Goal: Information Seeking & Learning: Check status

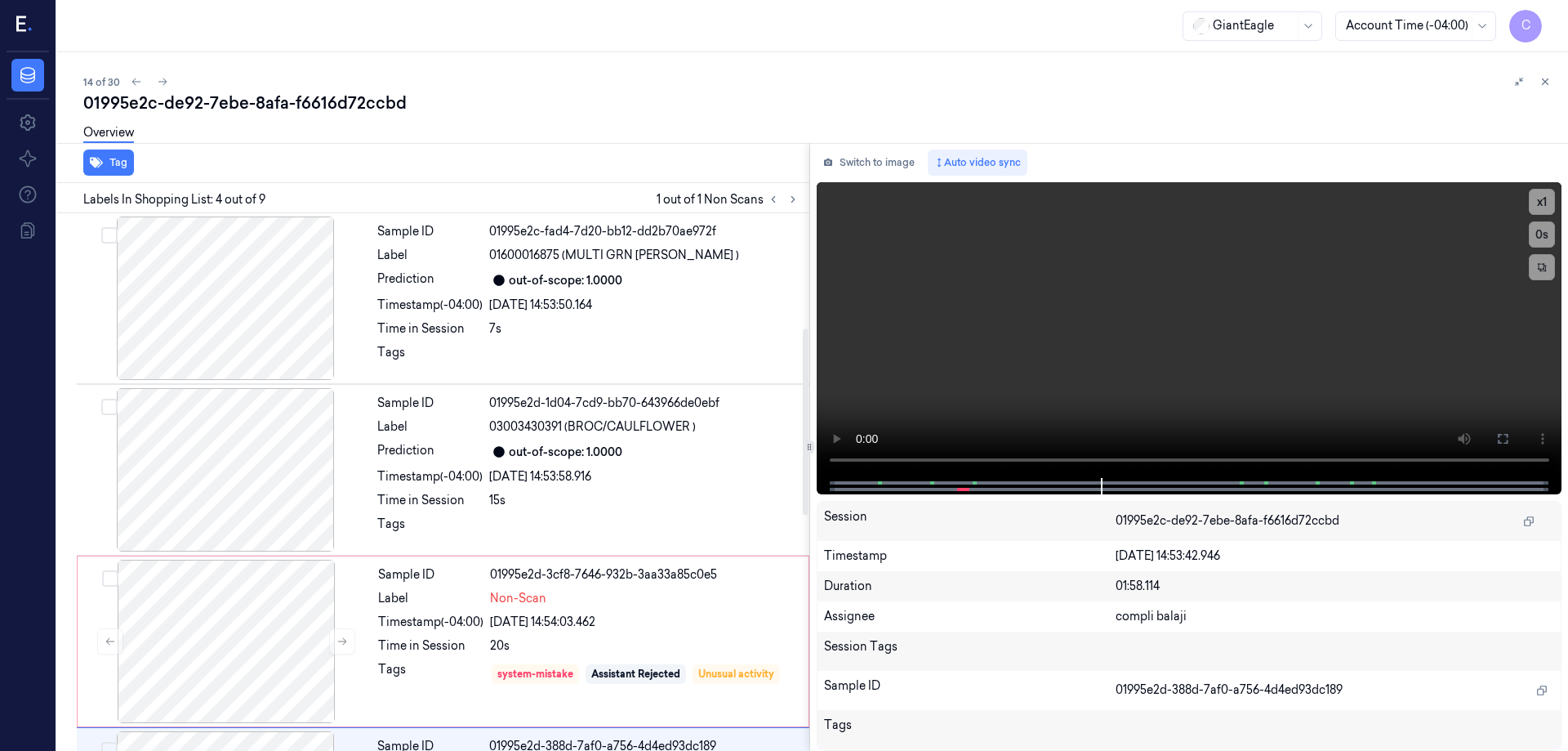
scroll to position [331, 0]
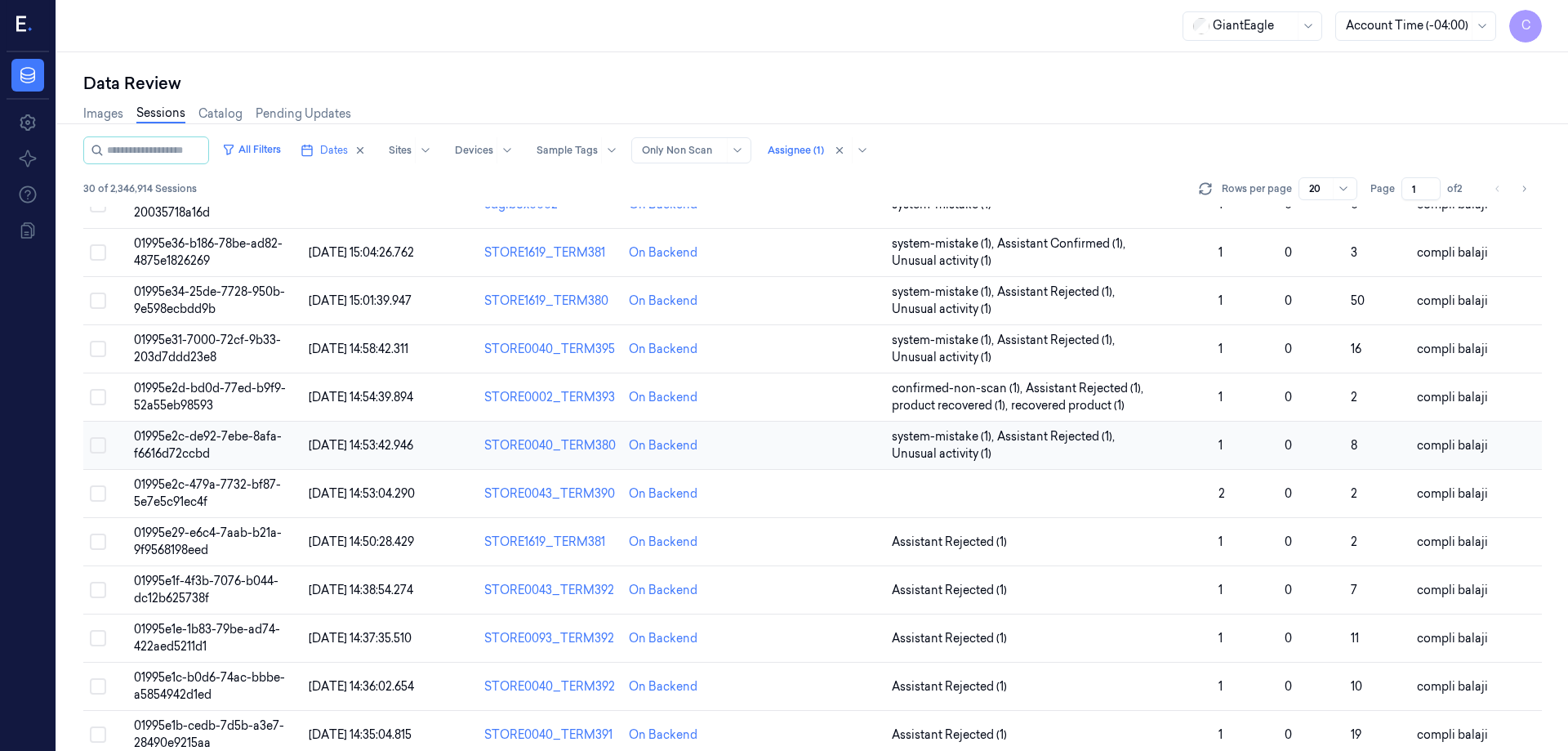
scroll to position [468, 0]
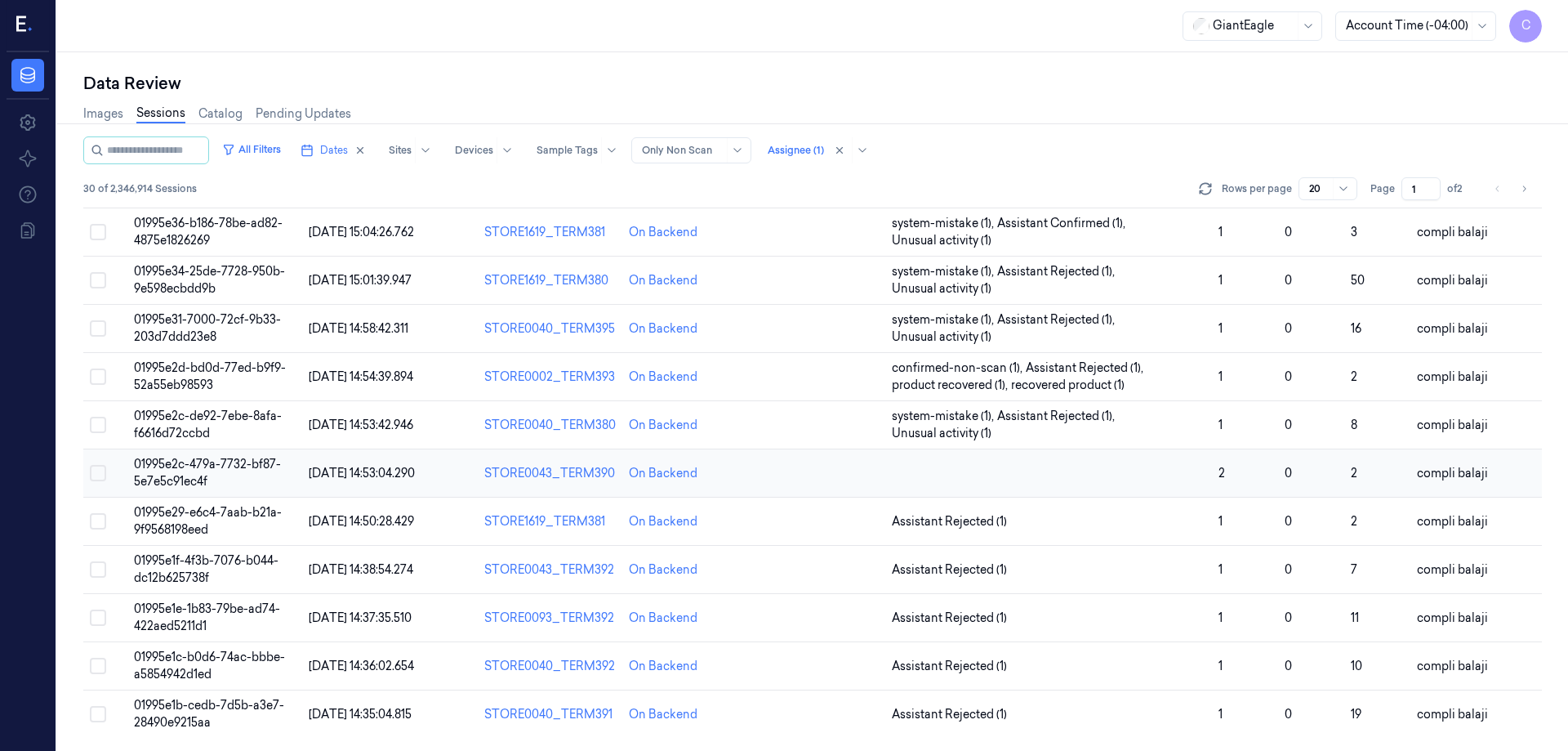
click at [231, 462] on span "01995e2c-479a-7732-bf87-5e7e5c91ec4f" at bounding box center [207, 473] width 147 height 32
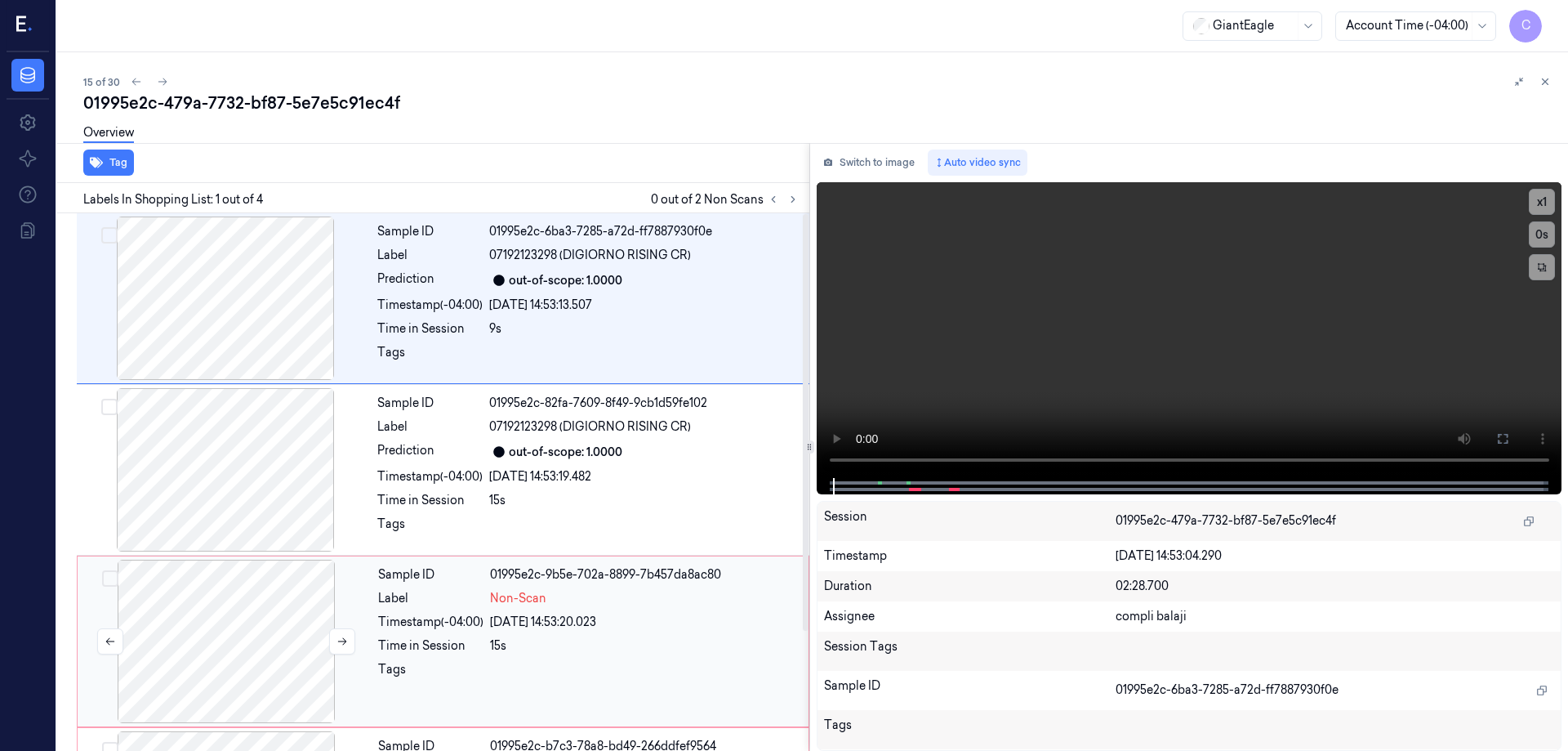
click at [254, 647] on div at bounding box center [226, 642] width 291 height 164
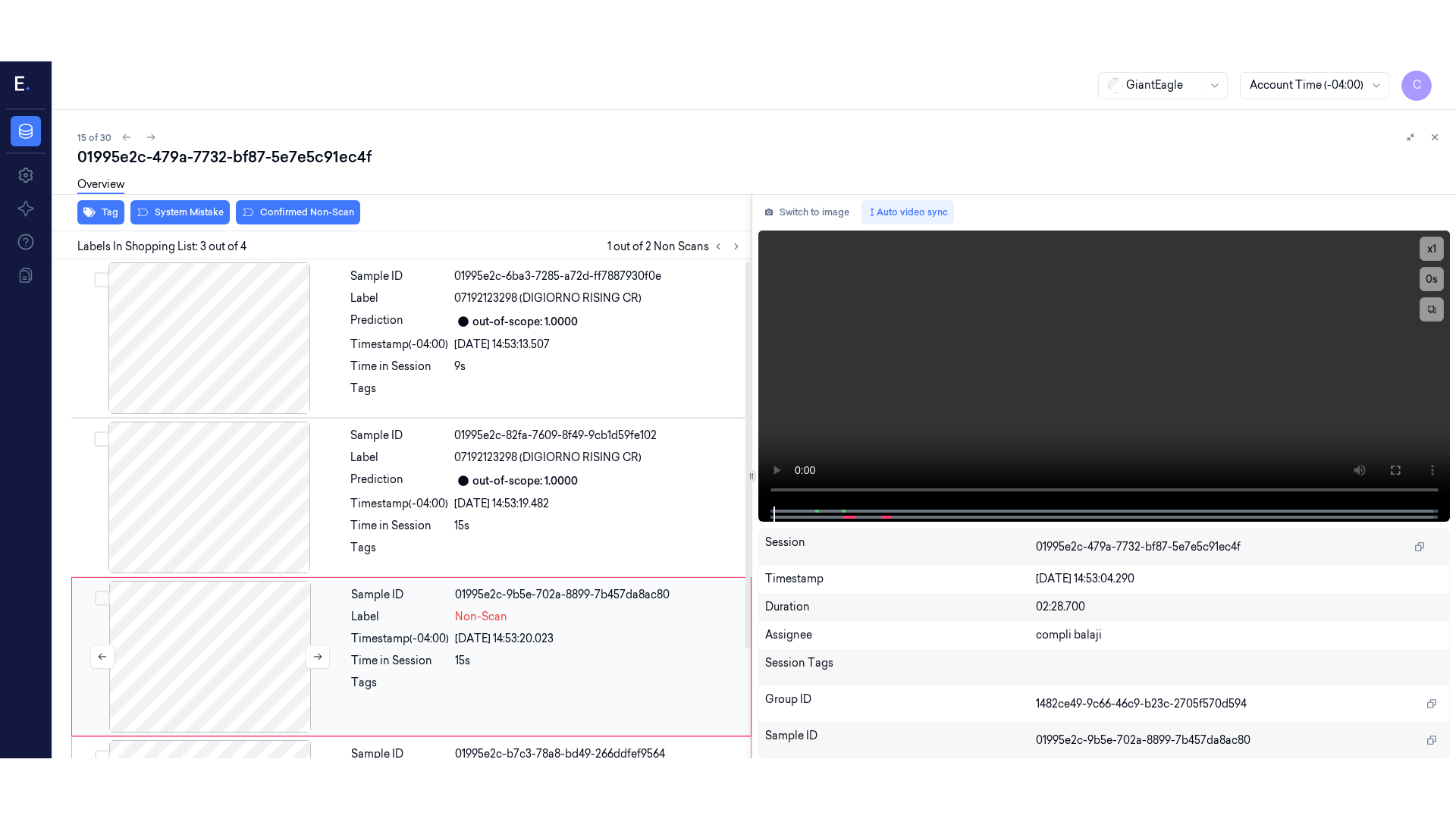
scroll to position [143, 0]
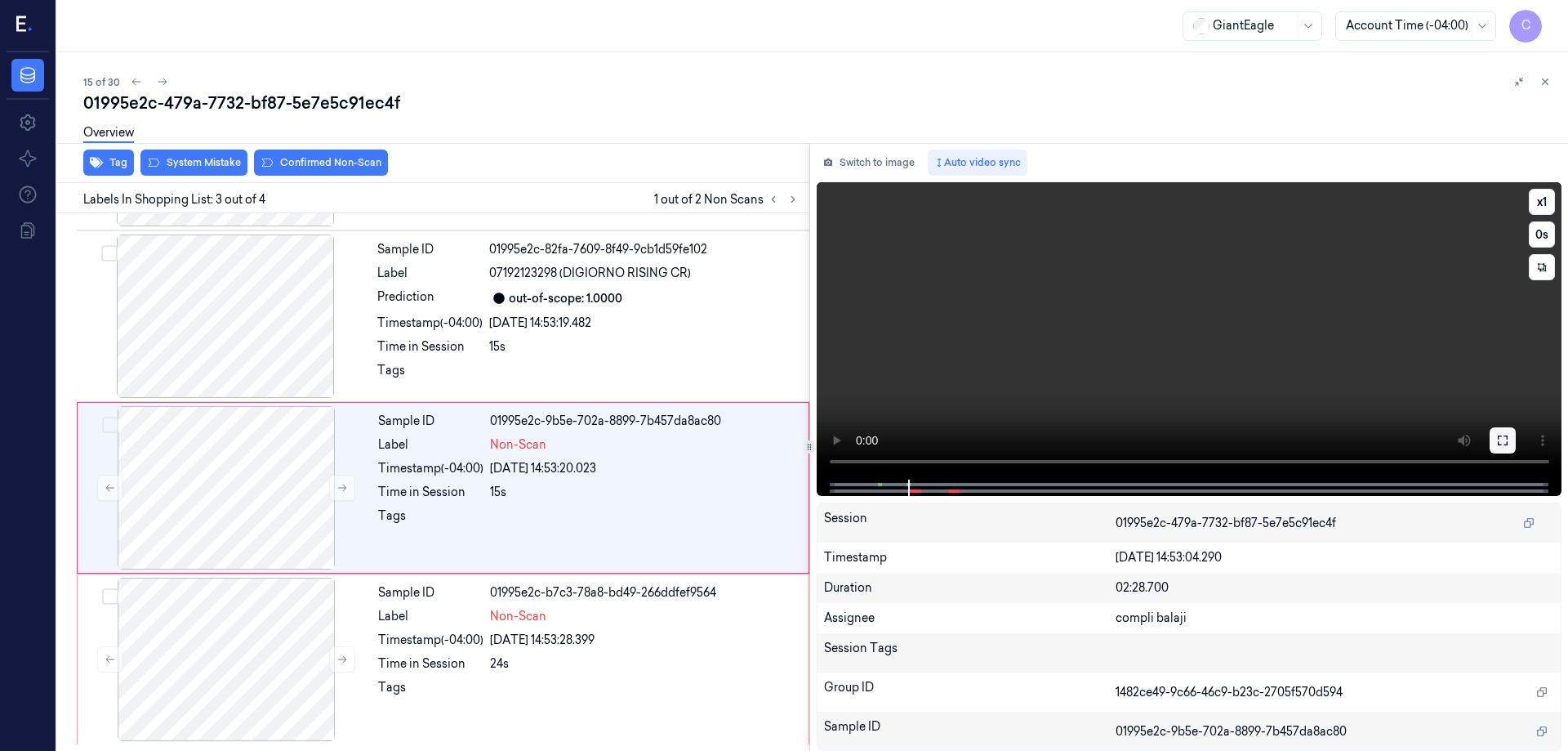
click at [1501, 442] on icon at bounding box center [1503, 440] width 13 height 13
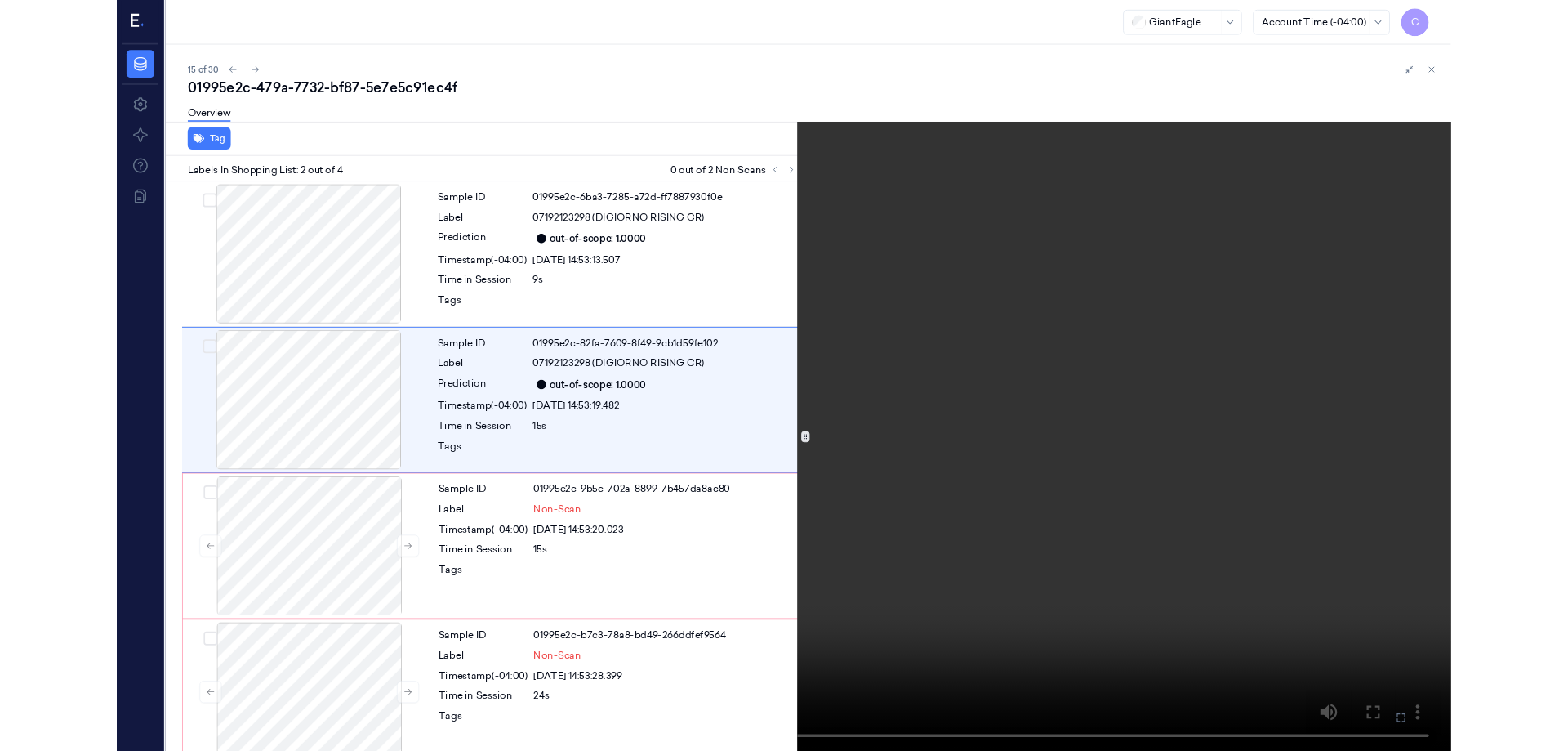
scroll to position [22, 0]
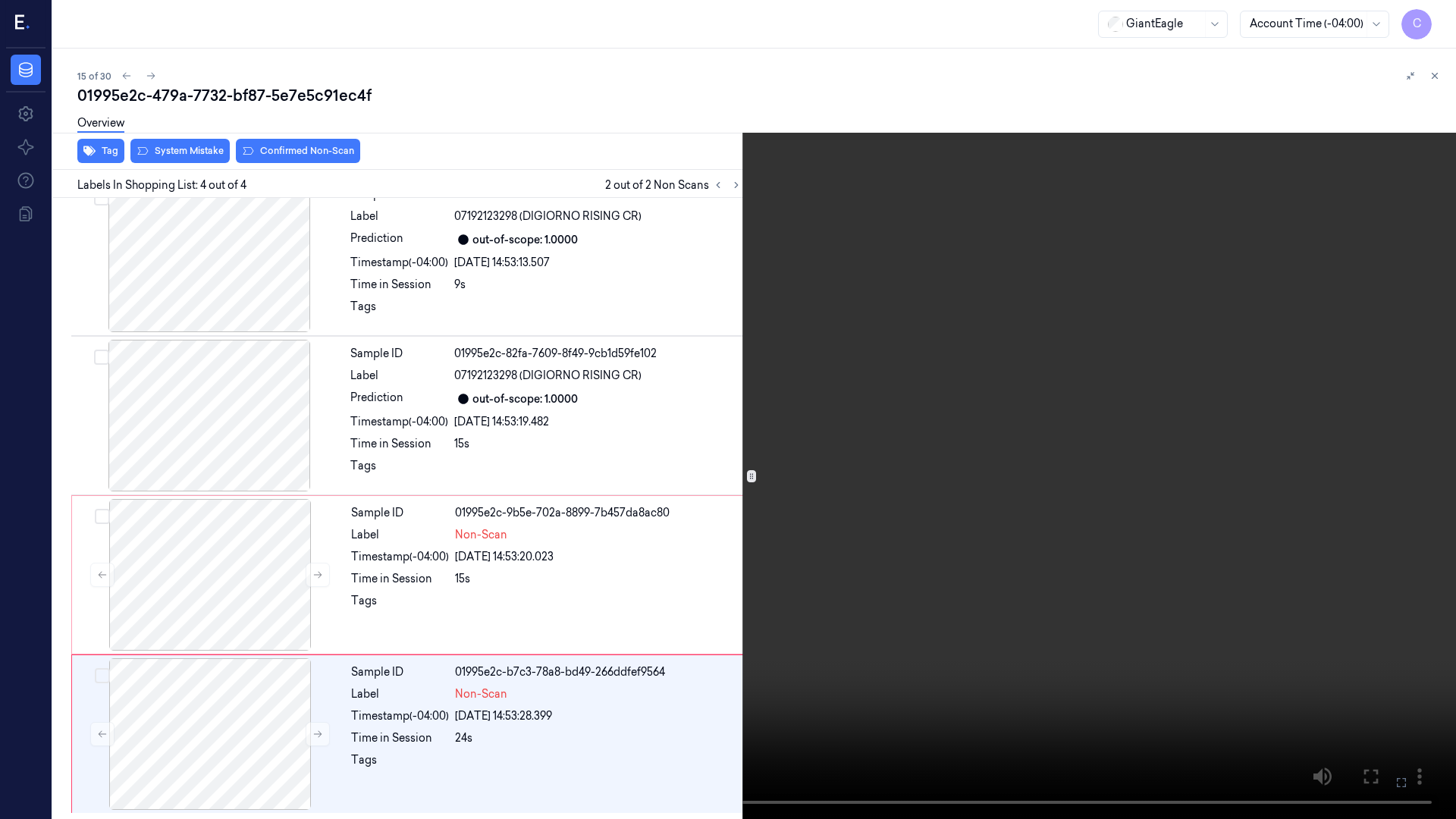
click at [0, 0] on icon at bounding box center [0, 0] width 0 height 0
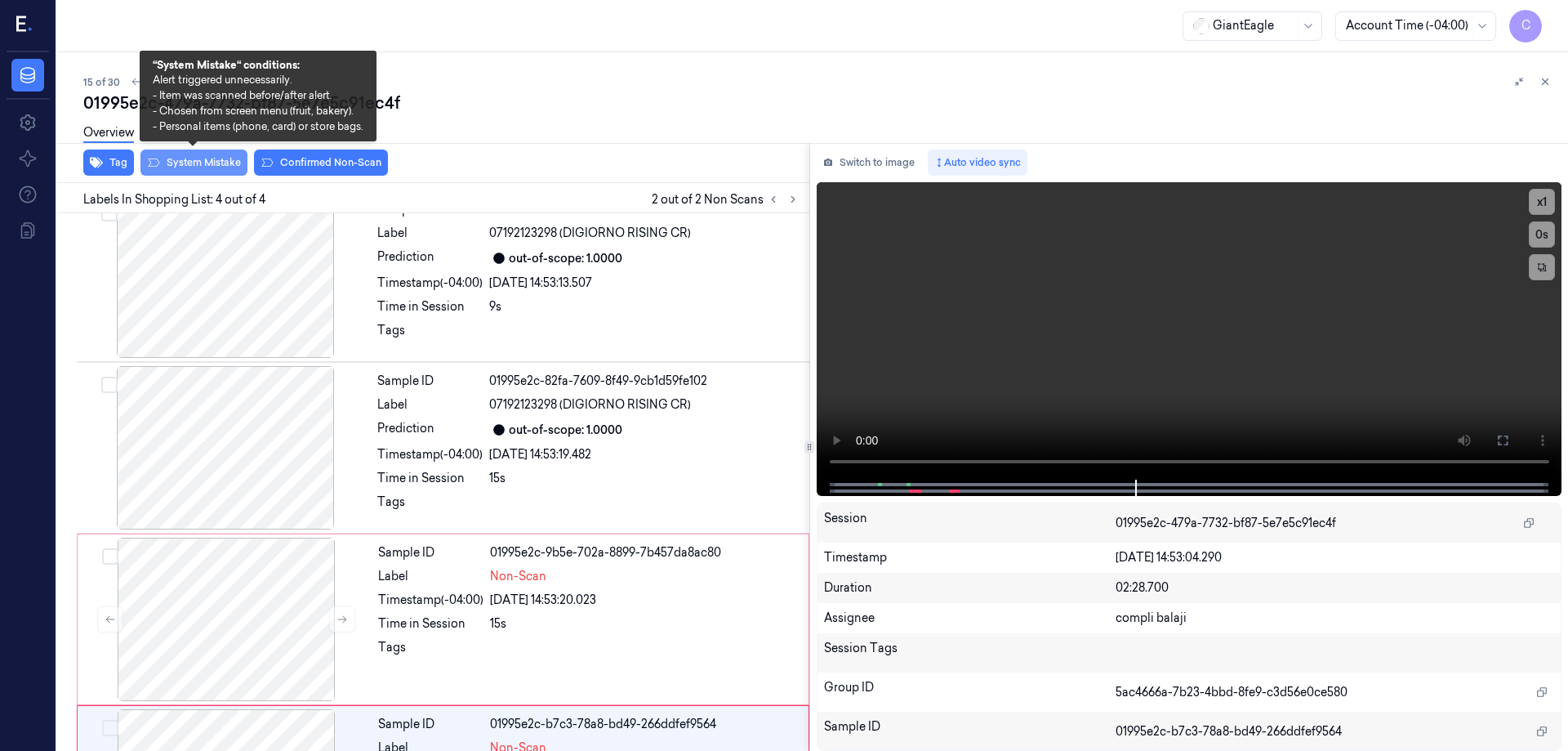
click at [218, 161] on button "System Mistake" at bounding box center [194, 162] width 107 height 26
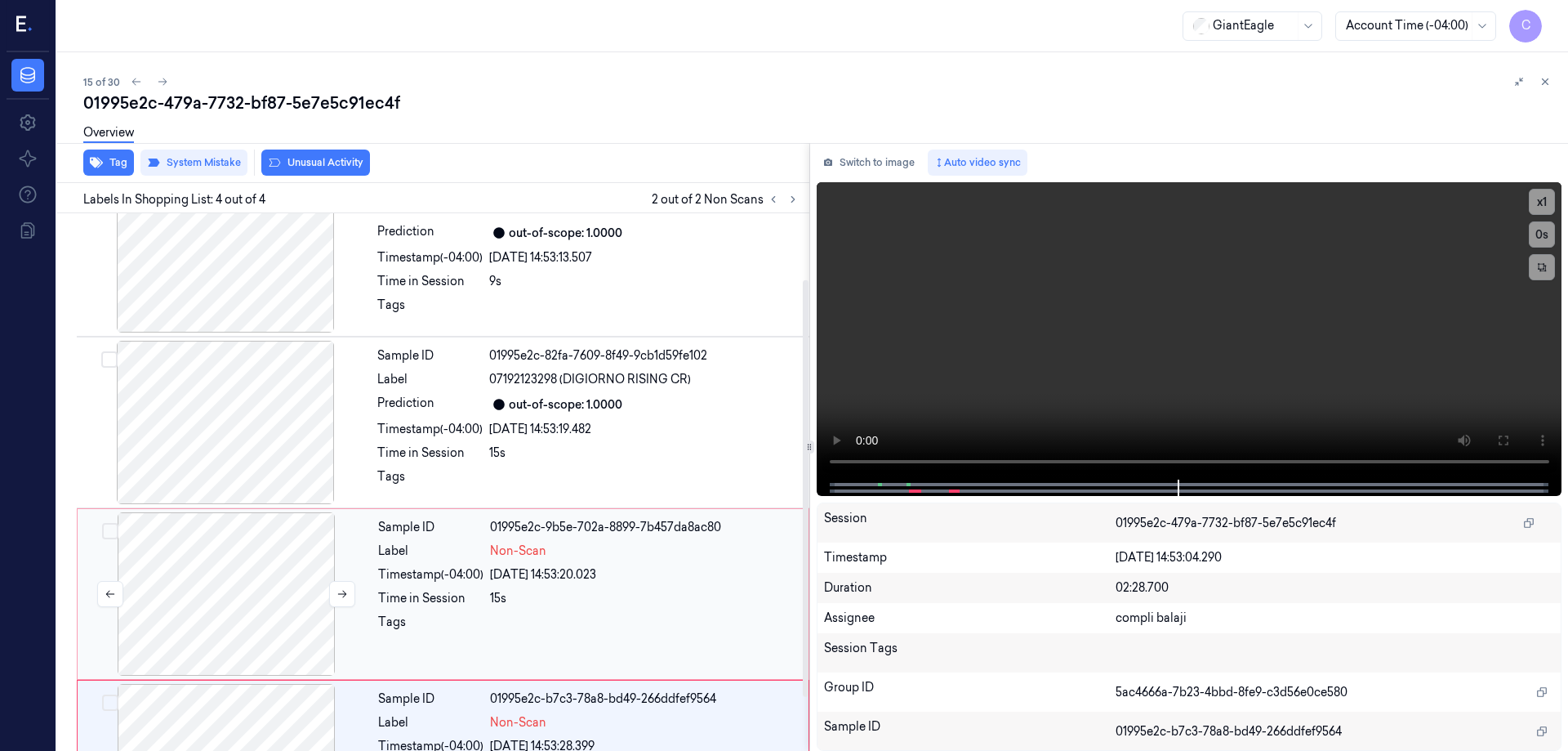
scroll to position [0, 0]
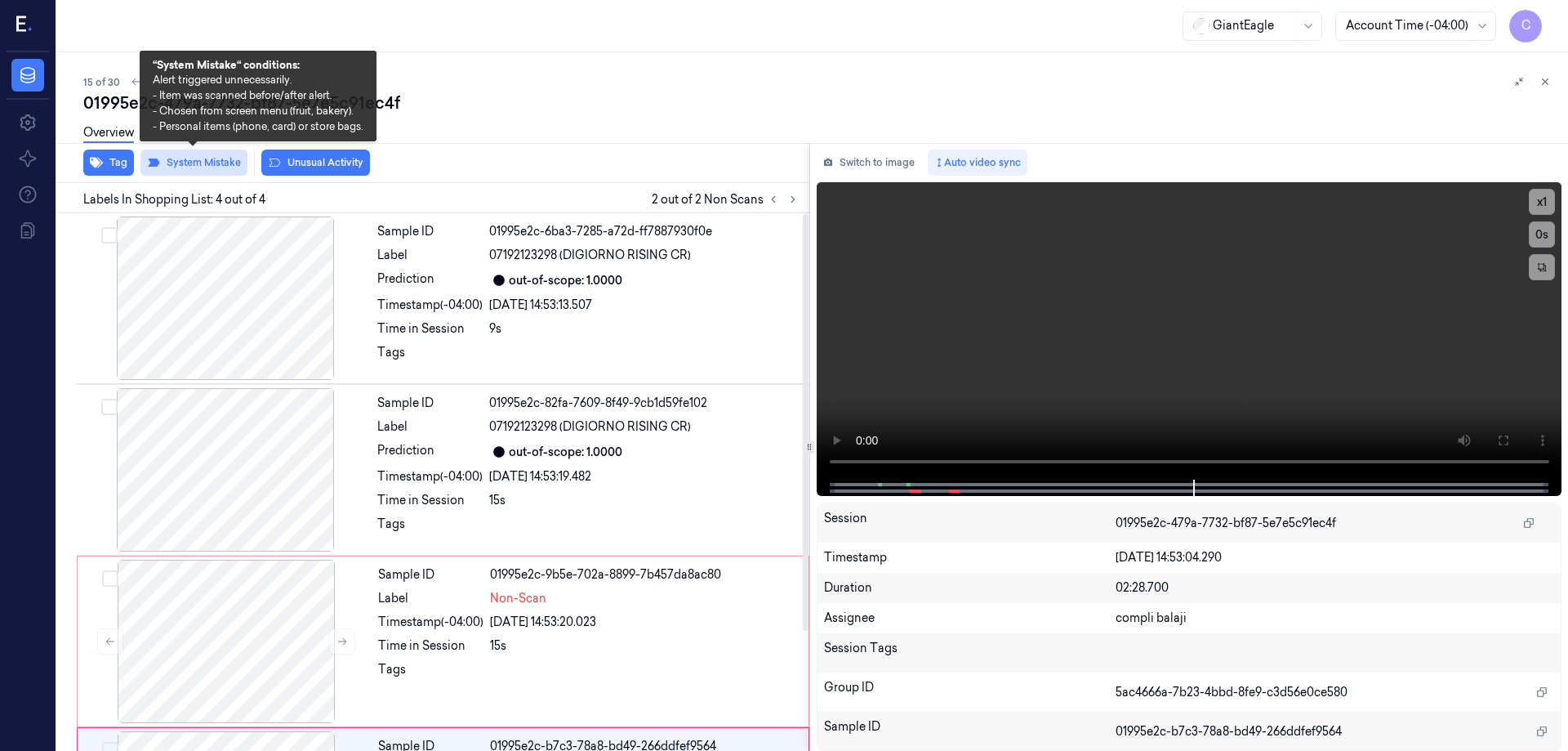
click at [197, 168] on button "System Mistake" at bounding box center [194, 162] width 107 height 26
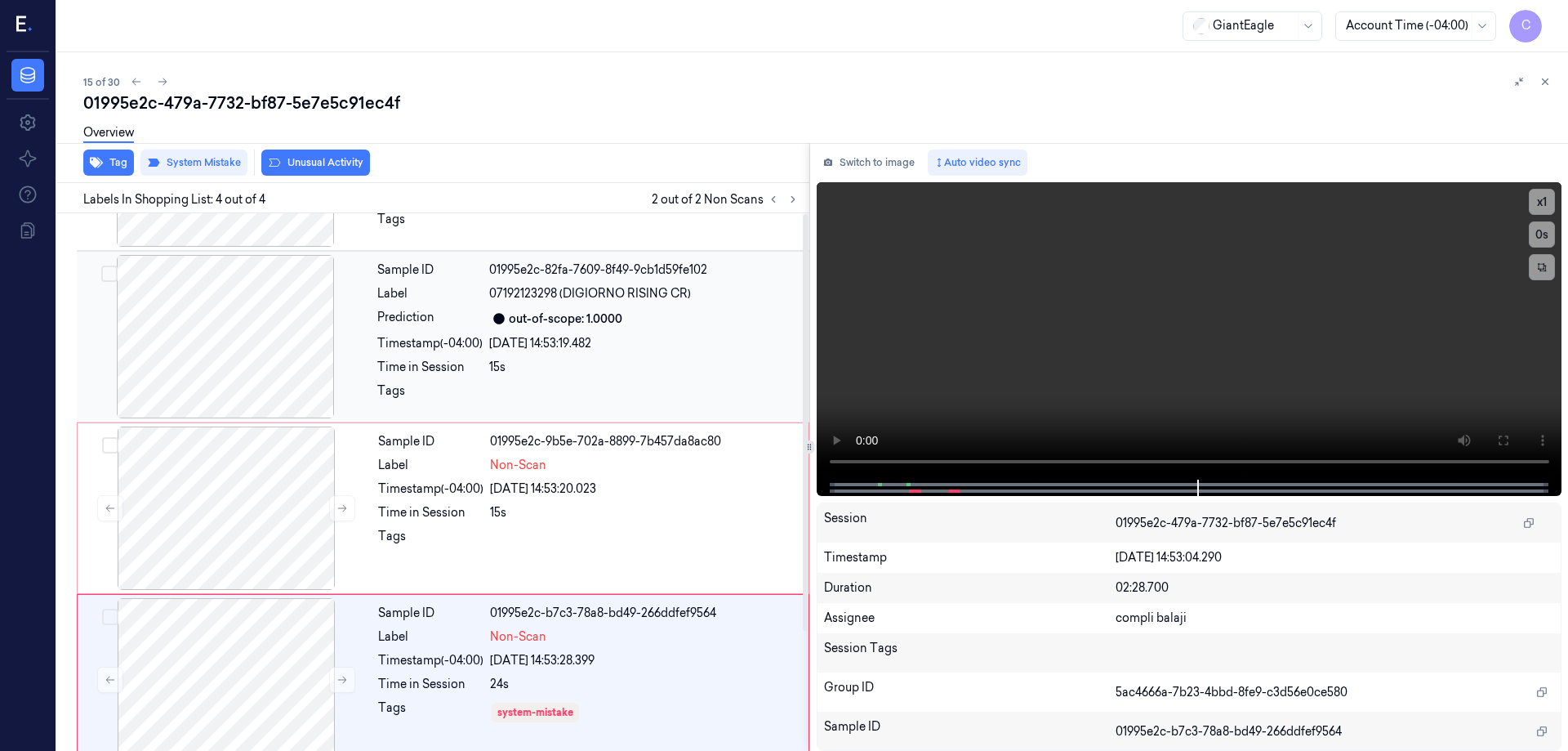
scroll to position [154, 0]
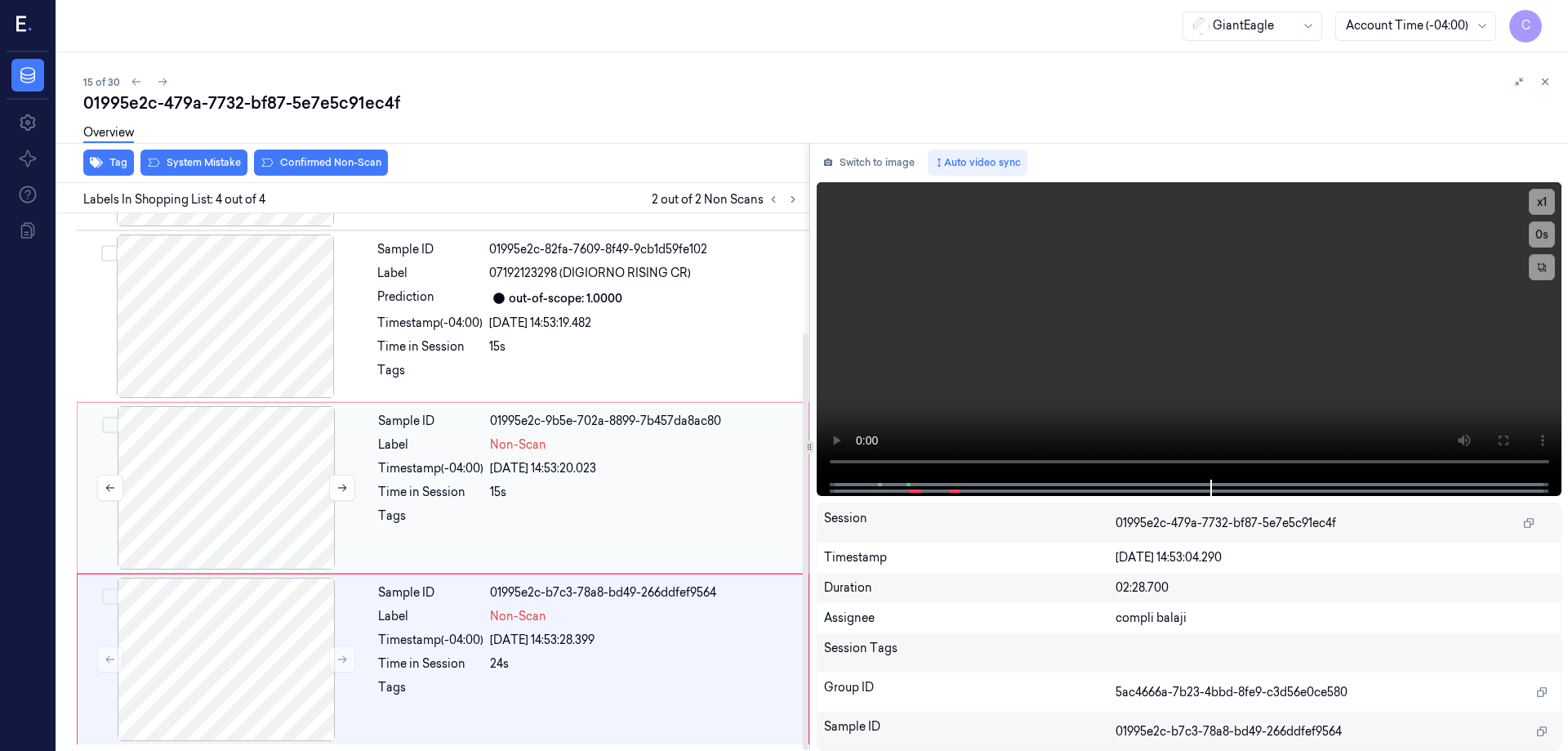
click at [226, 482] on div at bounding box center [226, 488] width 291 height 164
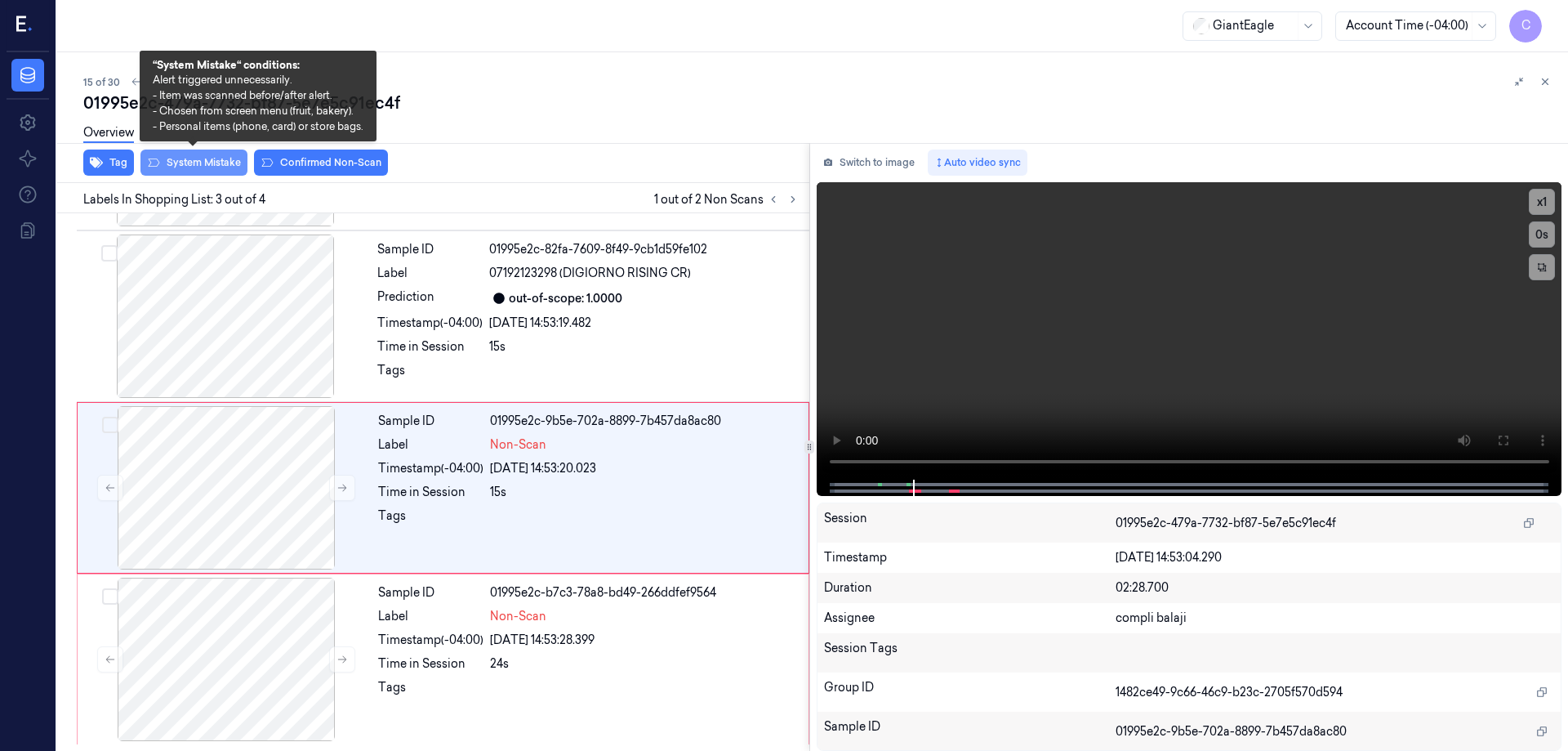
click at [219, 165] on button "System Mistake" at bounding box center [194, 162] width 107 height 26
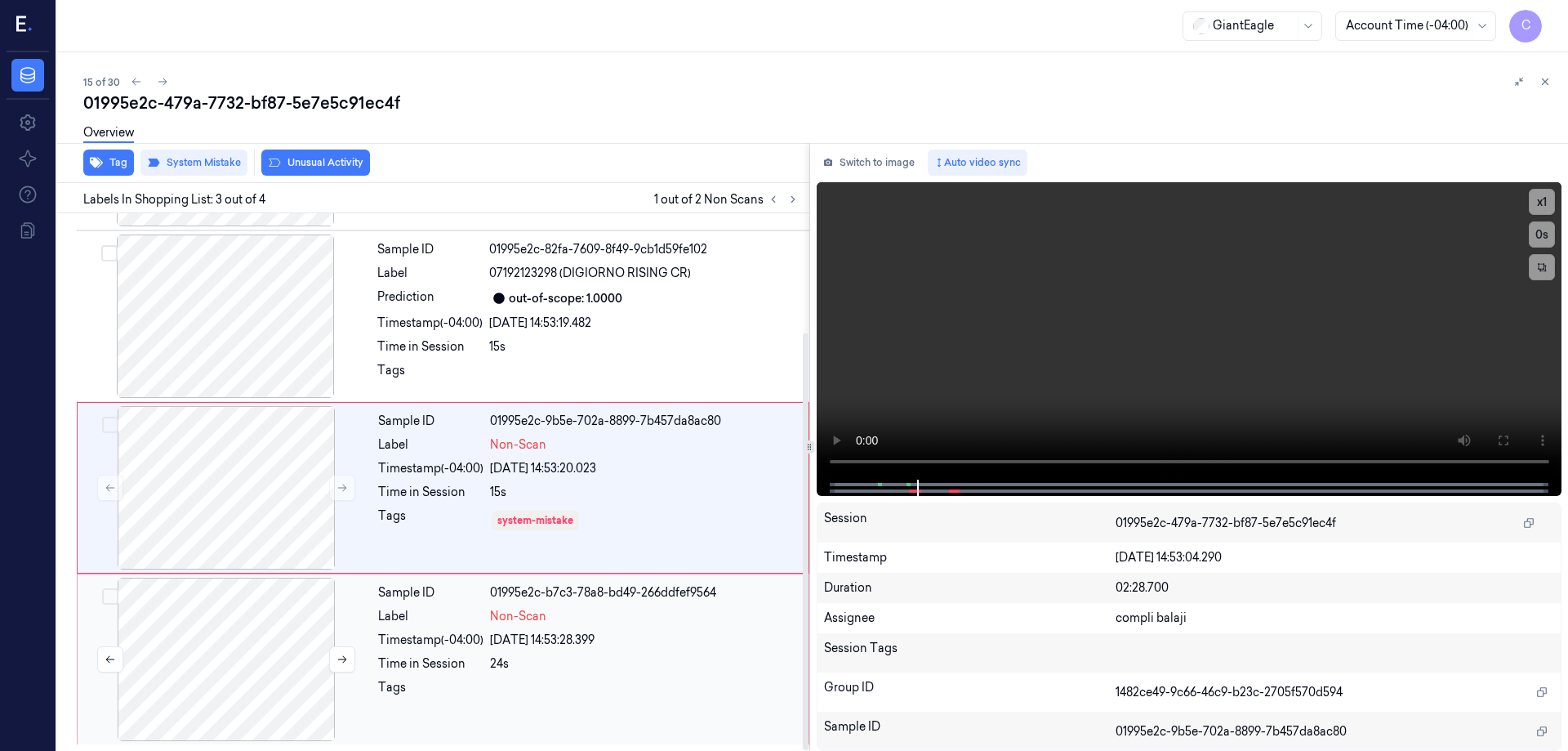
click at [243, 653] on div at bounding box center [226, 659] width 291 height 164
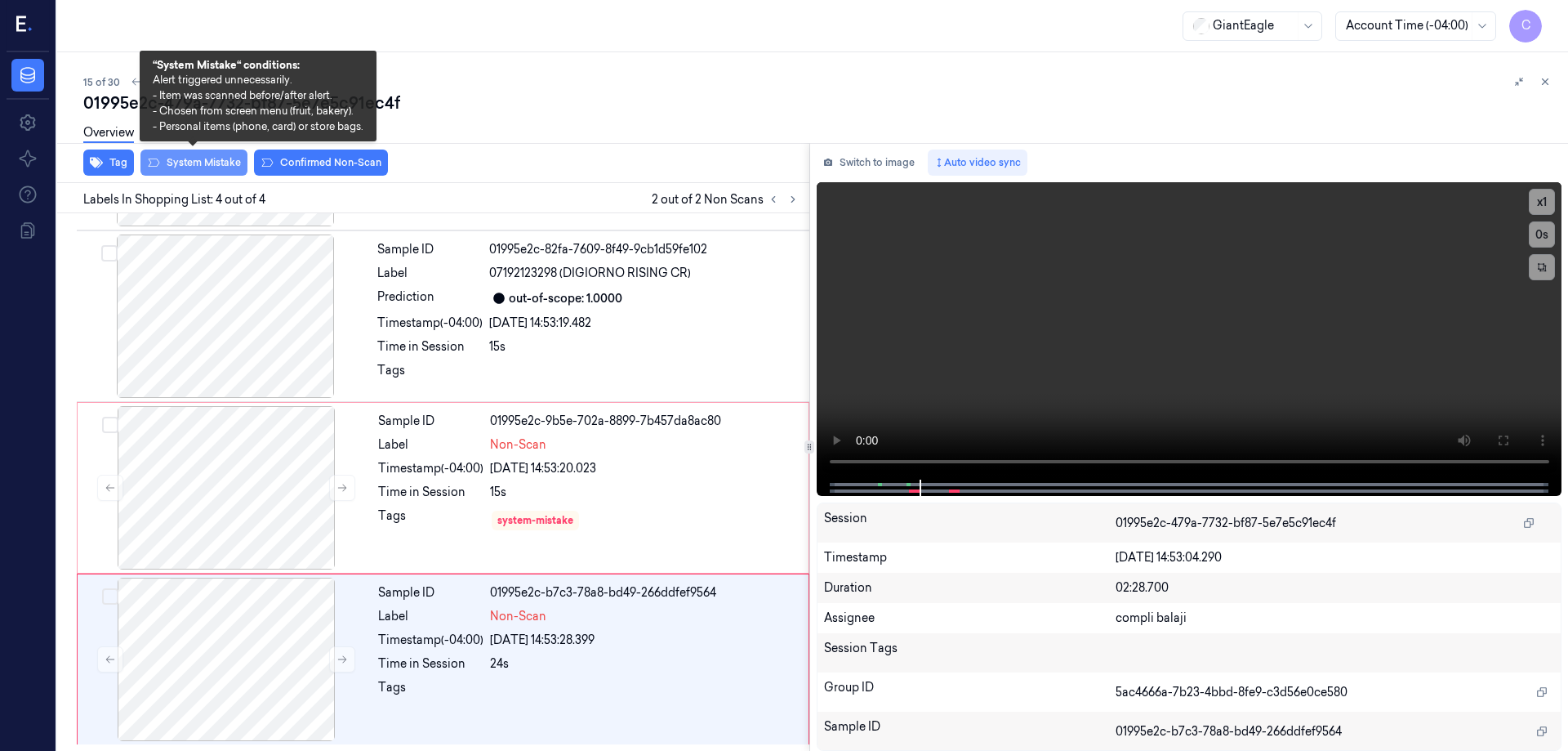
drag, startPoint x: 204, startPoint y: 166, endPoint x: 311, endPoint y: 166, distance: 107.0
click at [205, 166] on button "System Mistake" at bounding box center [194, 162] width 107 height 26
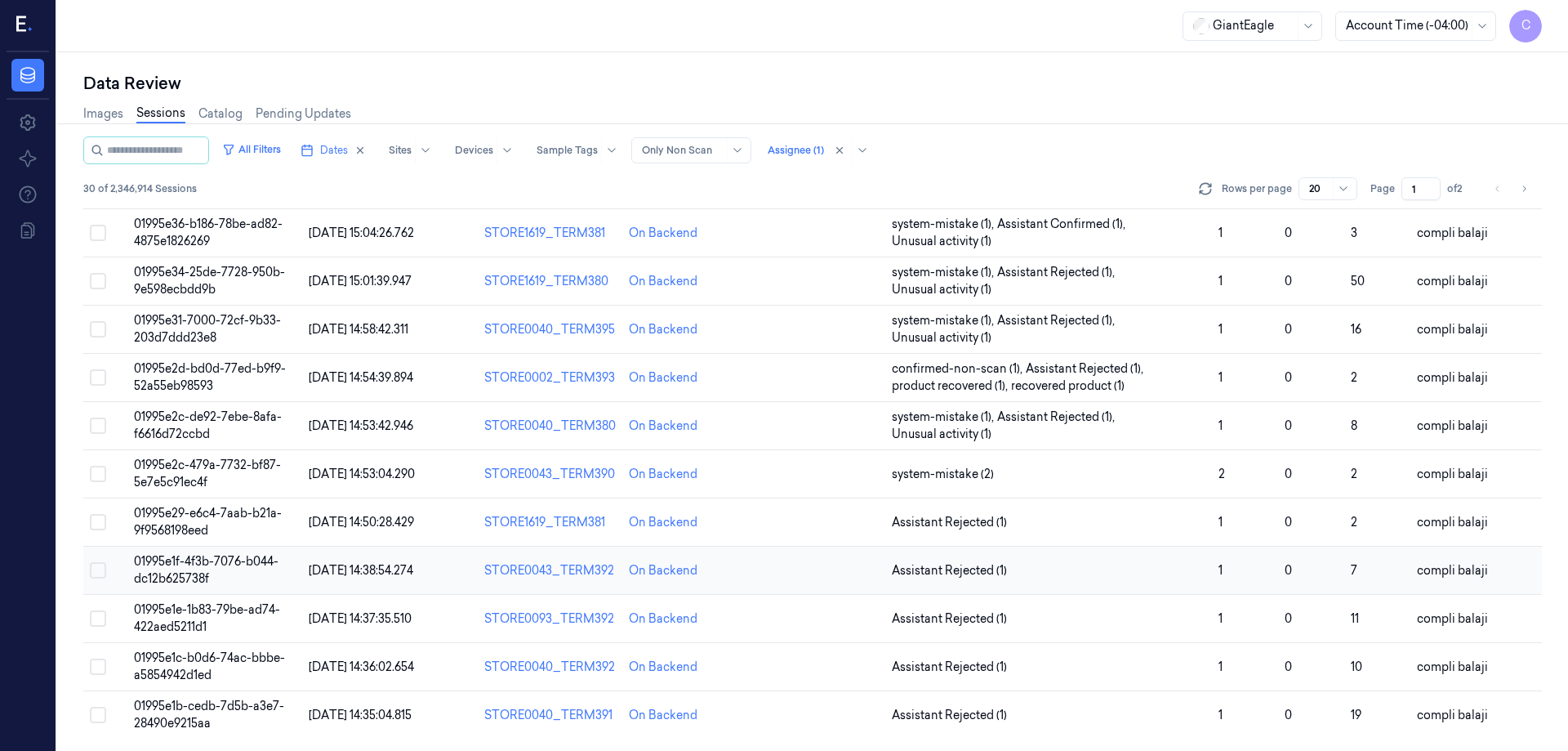
scroll to position [468, 0]
click at [237, 517] on span "01995e29-e6c4-7aab-b21a-9f9568198eed" at bounding box center [208, 521] width 148 height 32
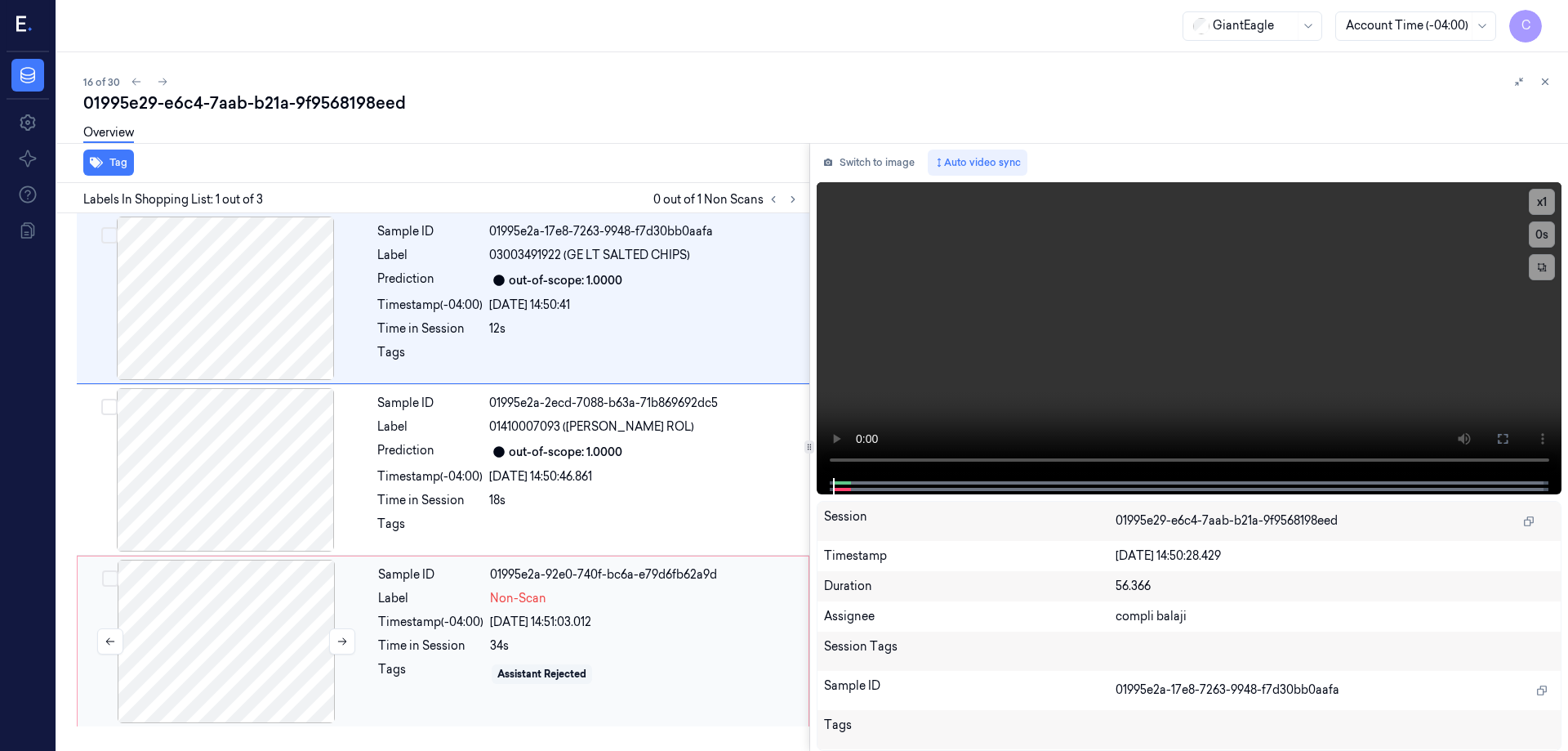
click at [285, 642] on div at bounding box center [226, 642] width 291 height 164
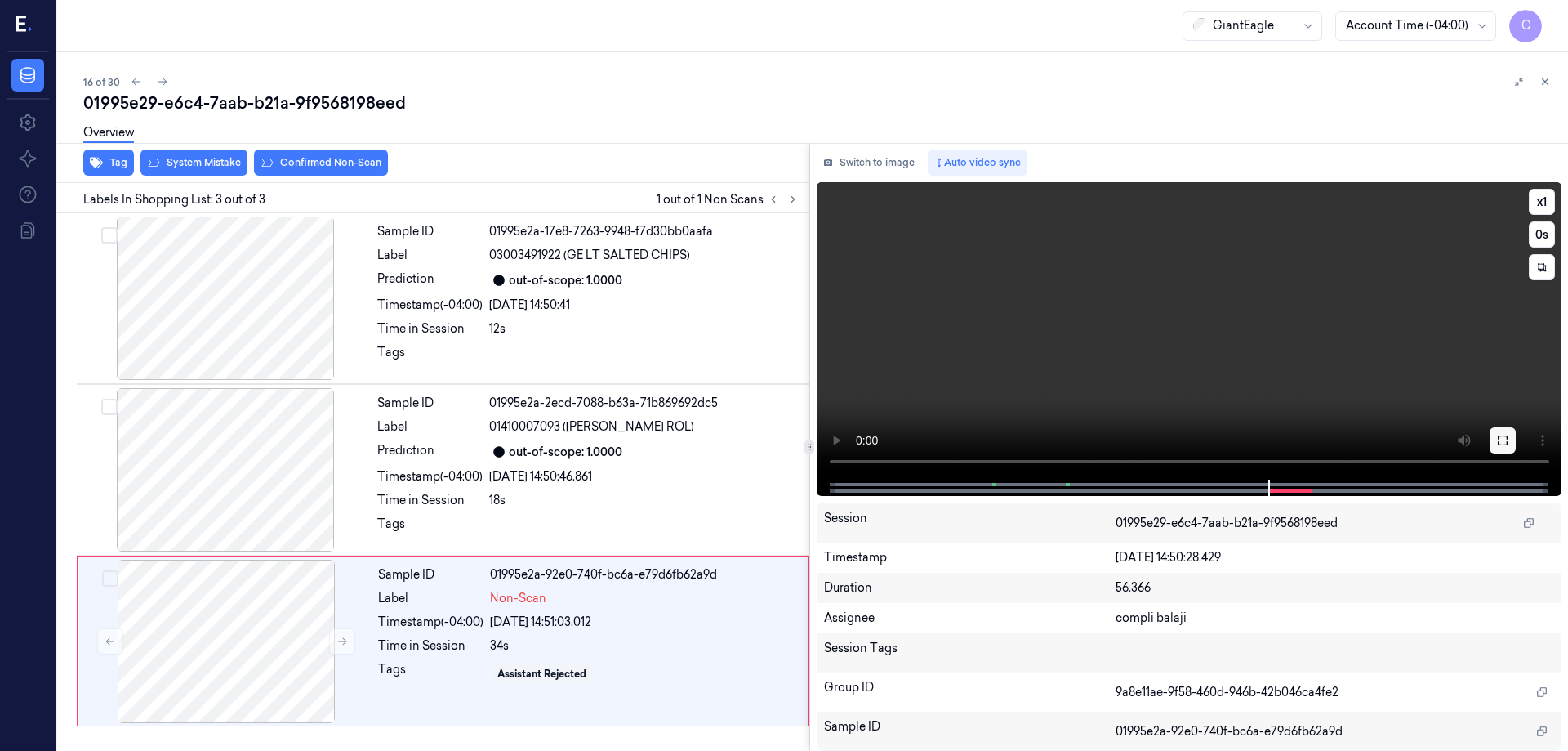
click at [1499, 441] on icon at bounding box center [1503, 440] width 13 height 13
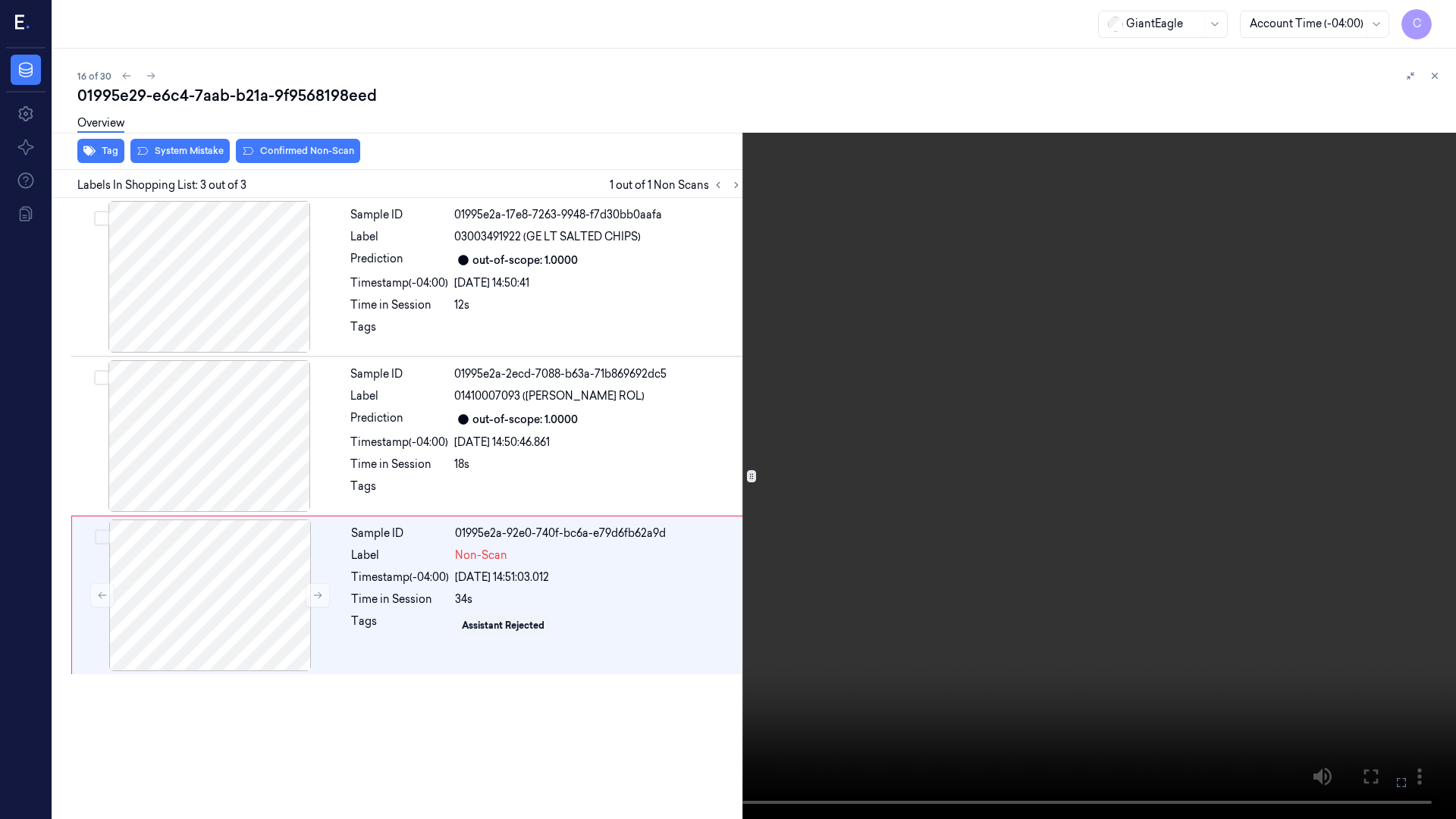
click at [0, 0] on icon at bounding box center [0, 0] width 0 height 0
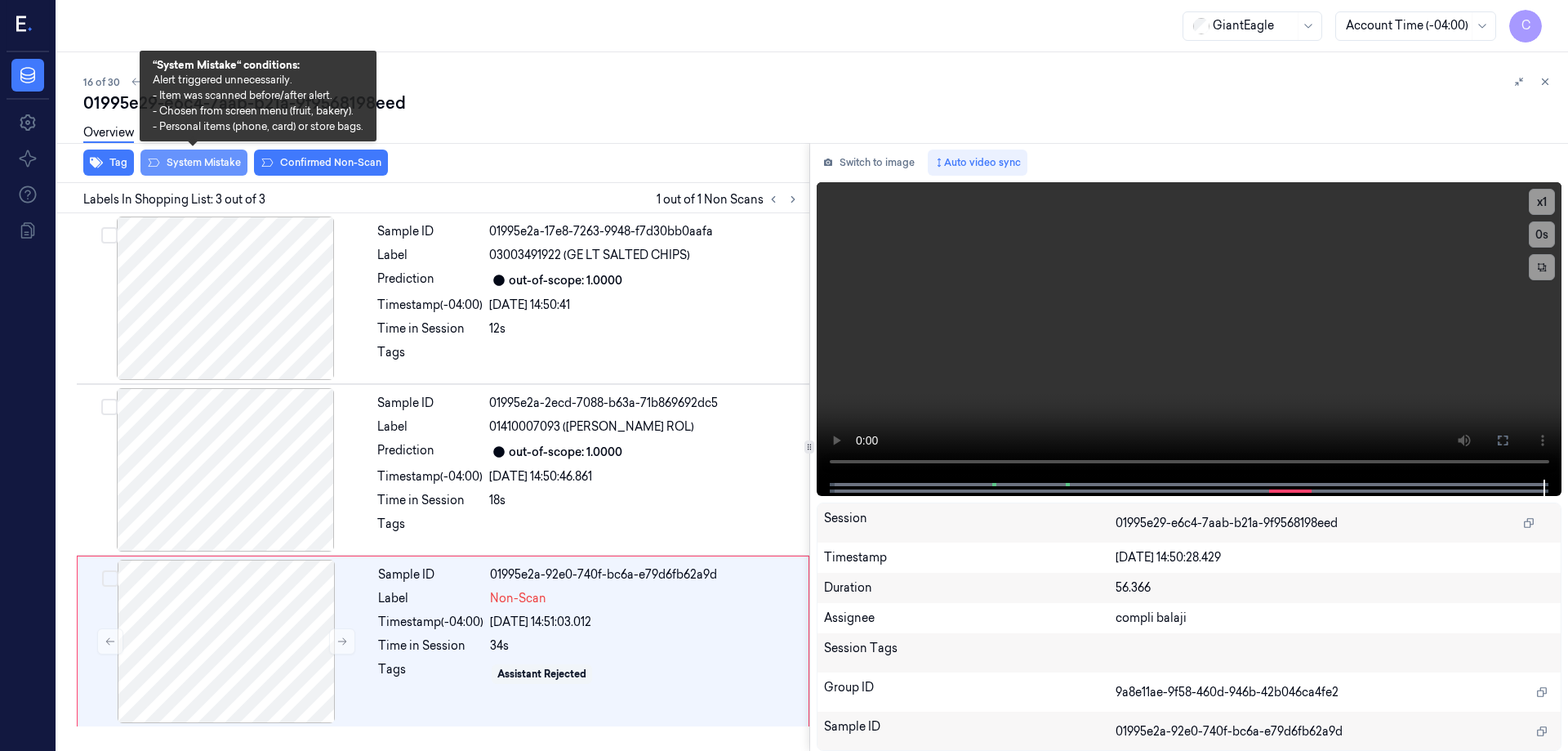
click at [213, 169] on button "System Mistake" at bounding box center [194, 162] width 107 height 26
click at [224, 165] on button "System Mistake" at bounding box center [194, 162] width 107 height 26
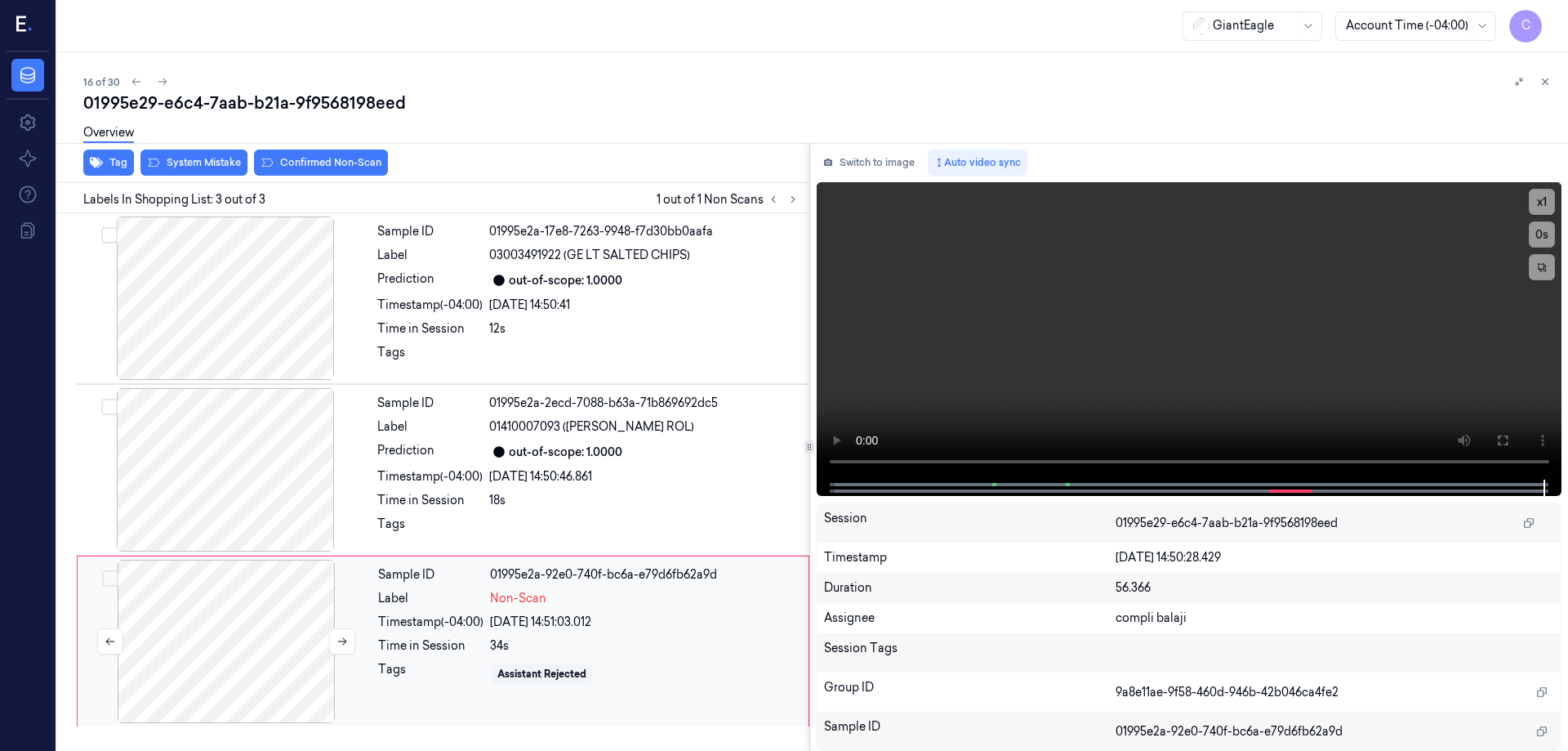
click at [242, 668] on div at bounding box center [226, 642] width 291 height 164
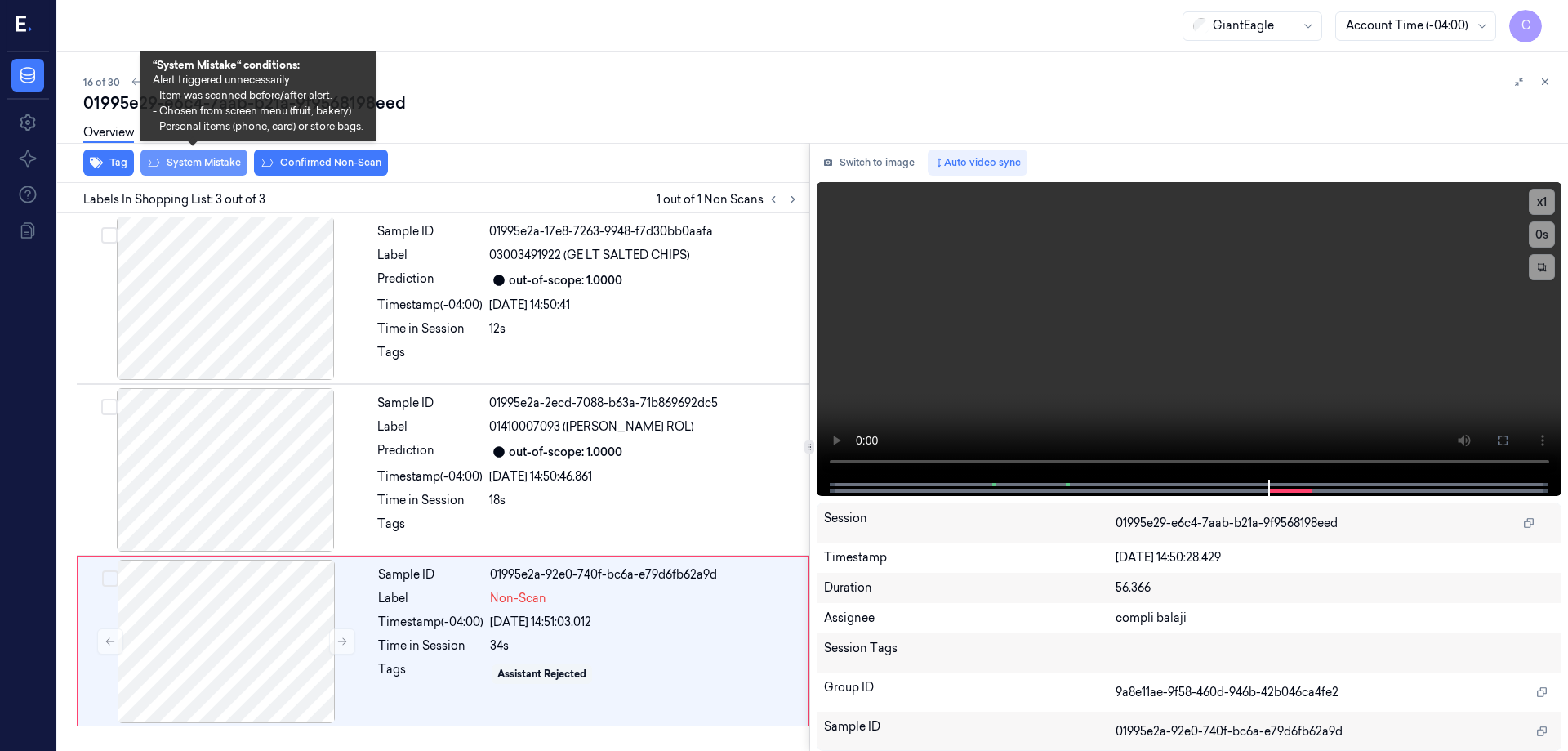
click at [225, 163] on button "System Mistake" at bounding box center [194, 162] width 107 height 26
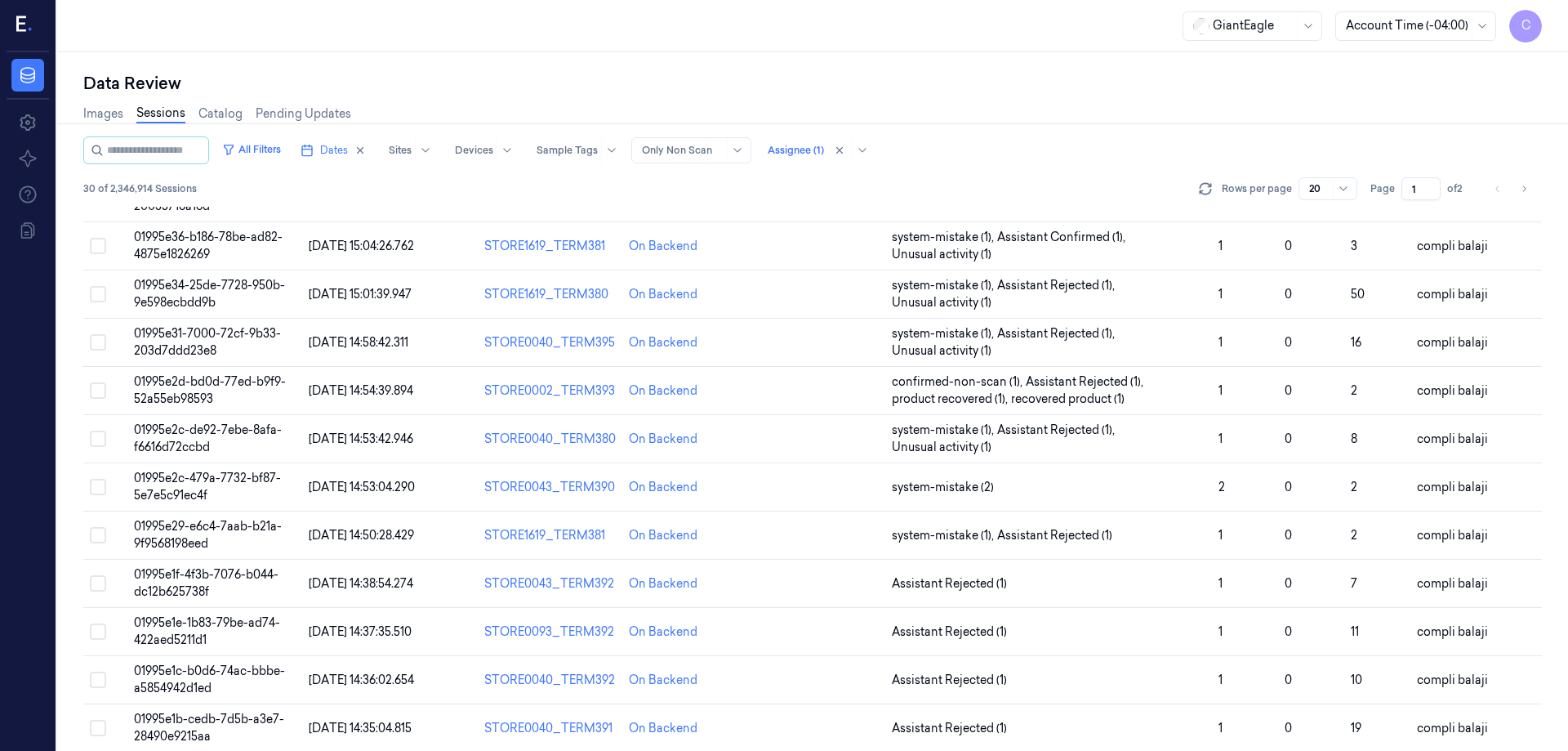
scroll to position [468, 0]
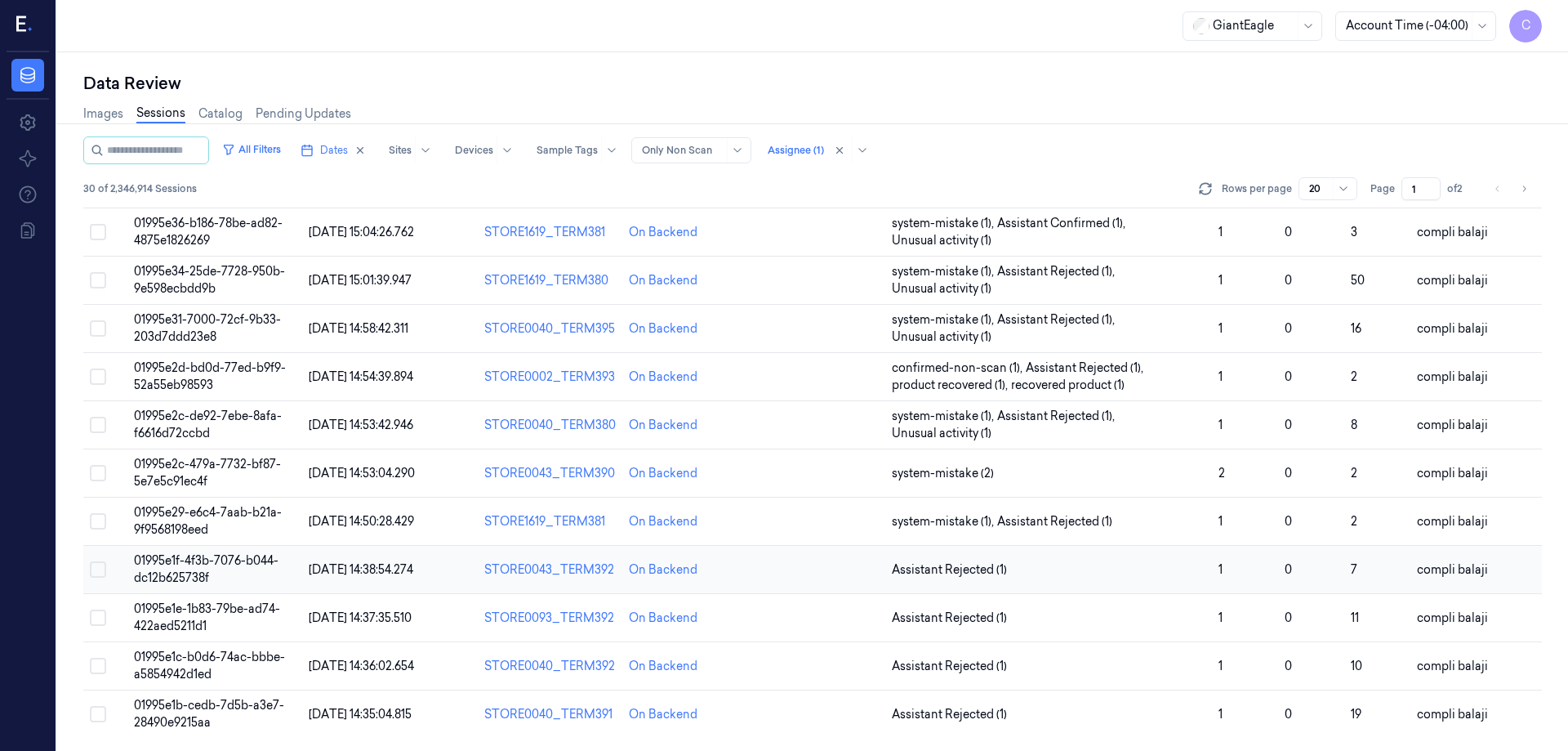
click at [209, 567] on span "01995e1f-4f3b-7076-b044-dc12b625738f" at bounding box center [206, 569] width 144 height 32
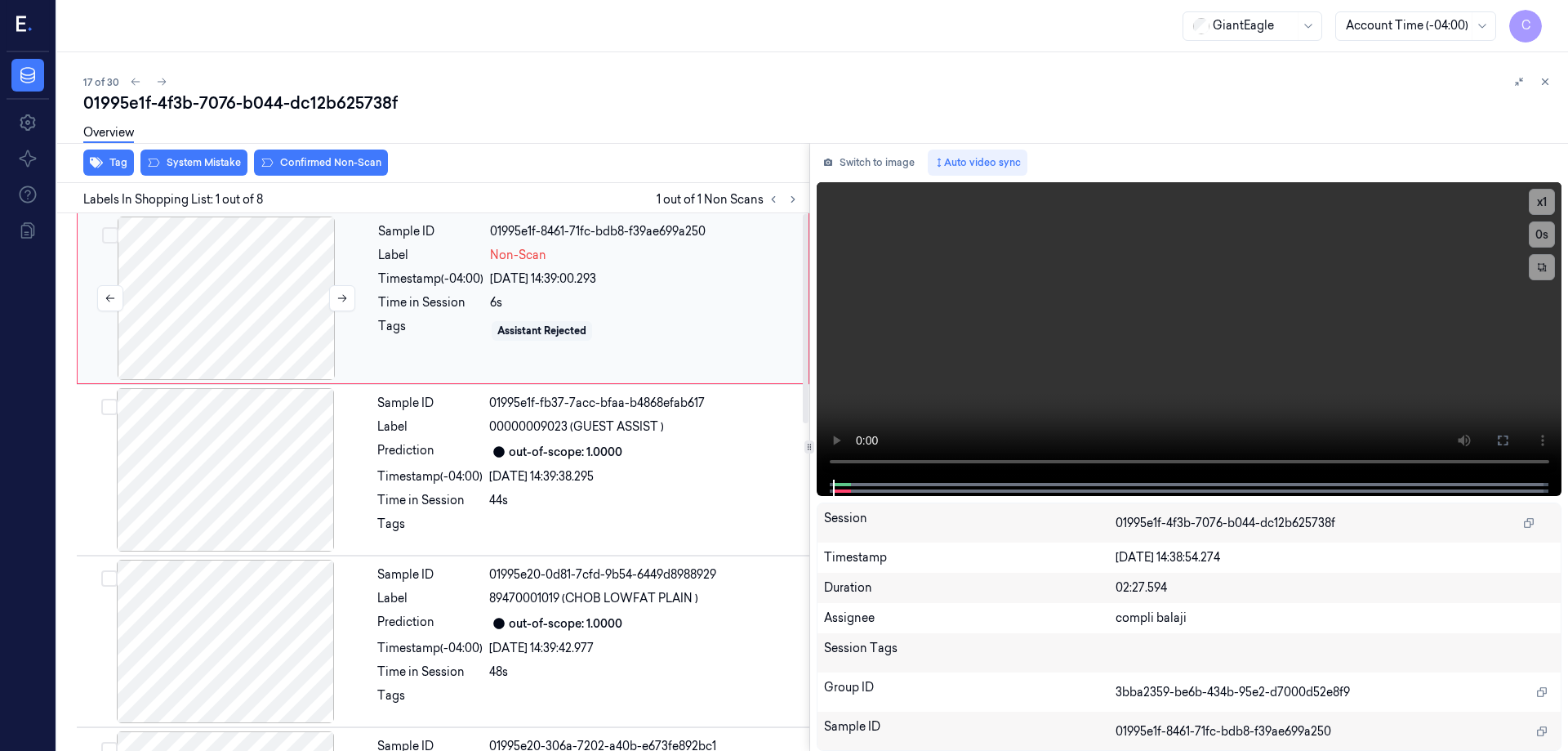
click at [224, 305] on div at bounding box center [226, 298] width 291 height 164
click at [1509, 440] on button at bounding box center [1503, 440] width 26 height 26
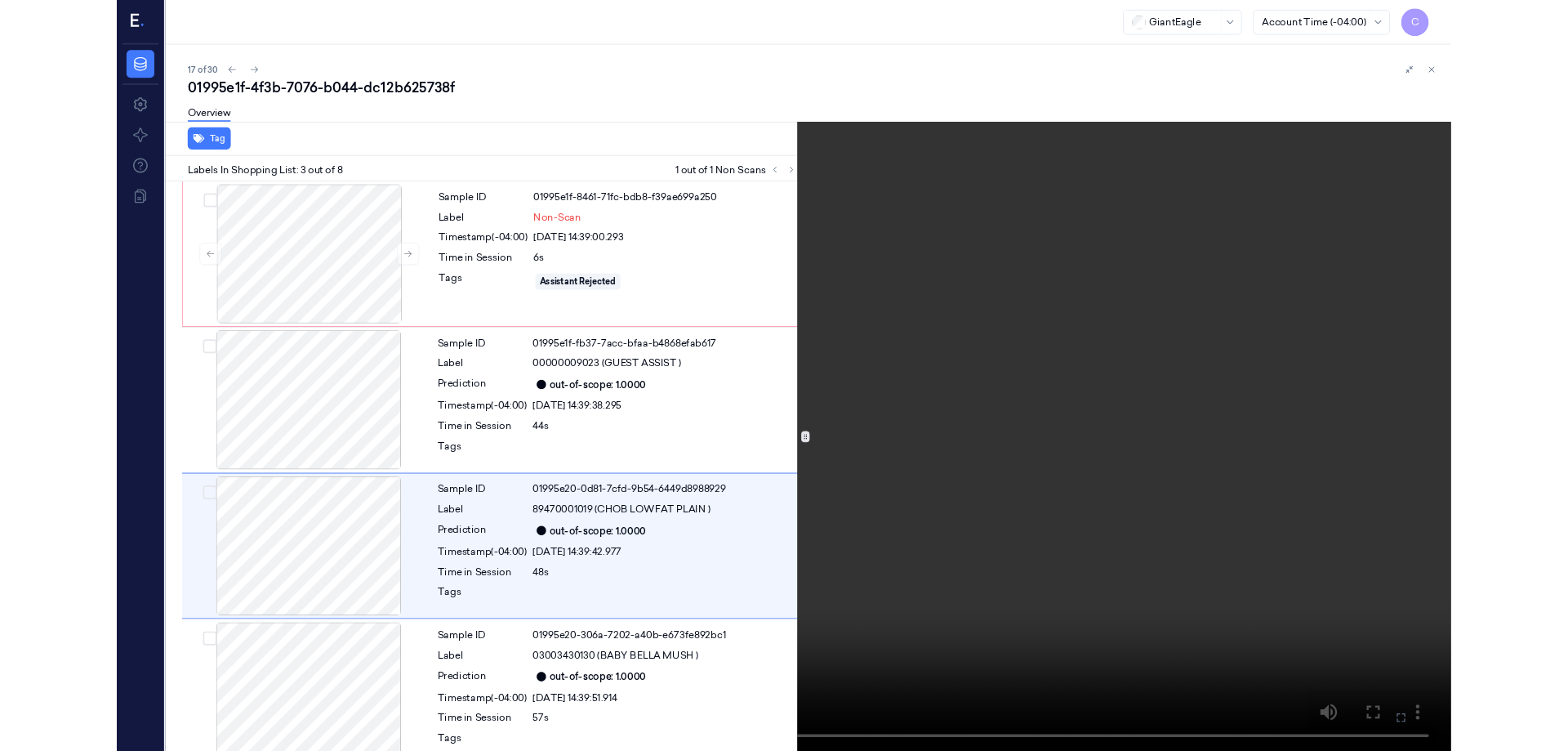
scroll to position [94, 0]
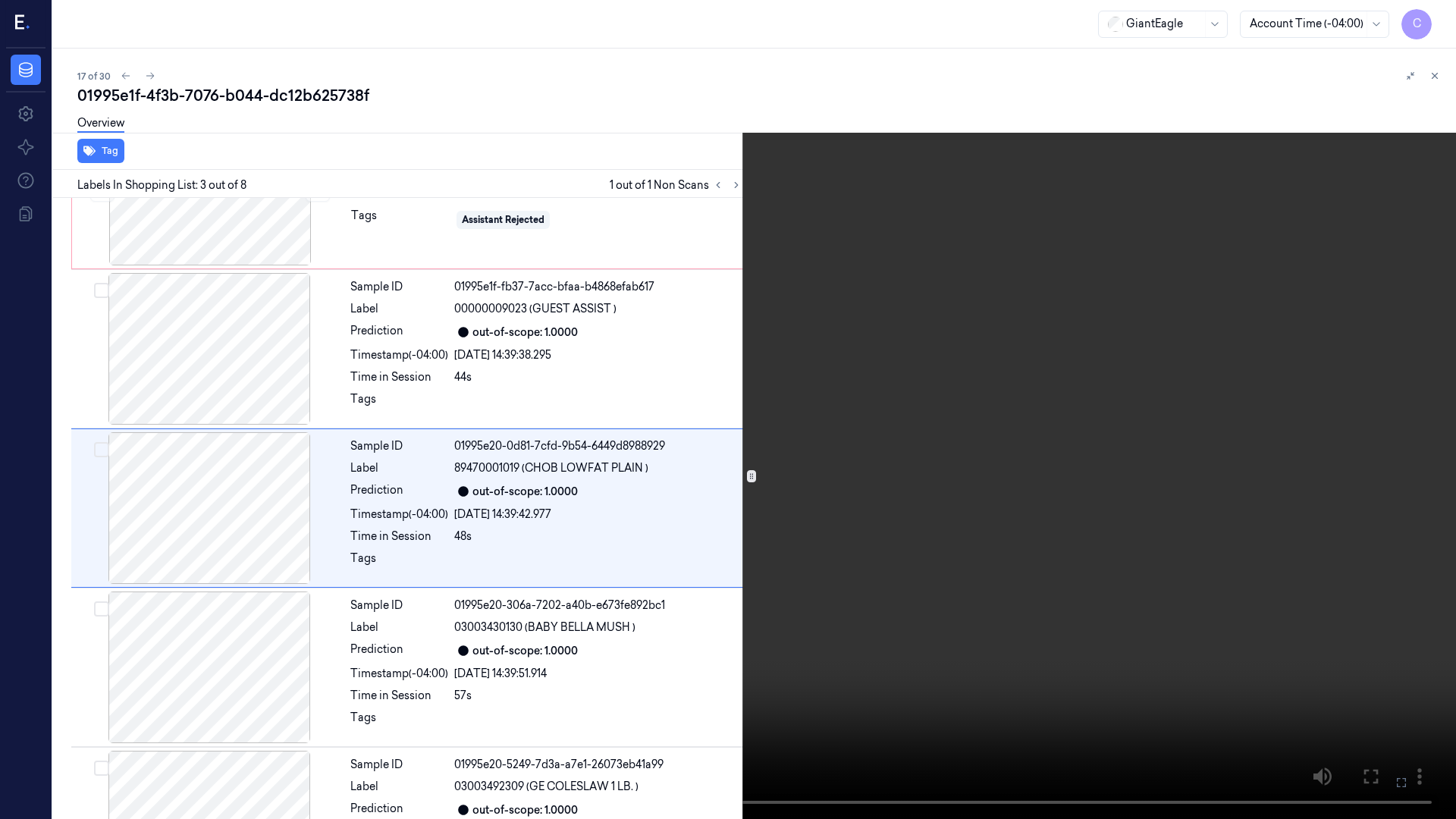
click at [0, 0] on icon at bounding box center [0, 0] width 0 height 0
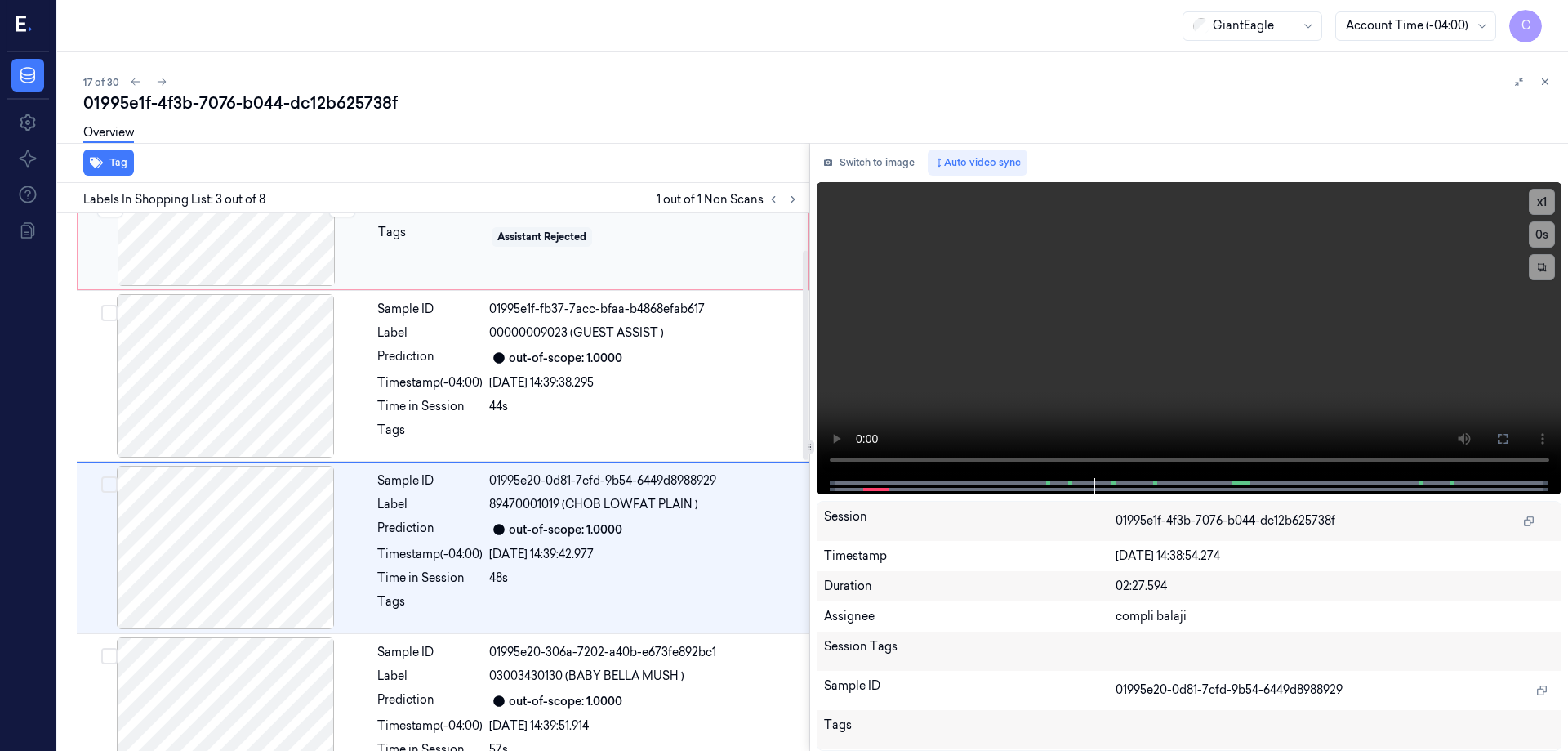
click at [271, 257] on div at bounding box center [226, 204] width 291 height 164
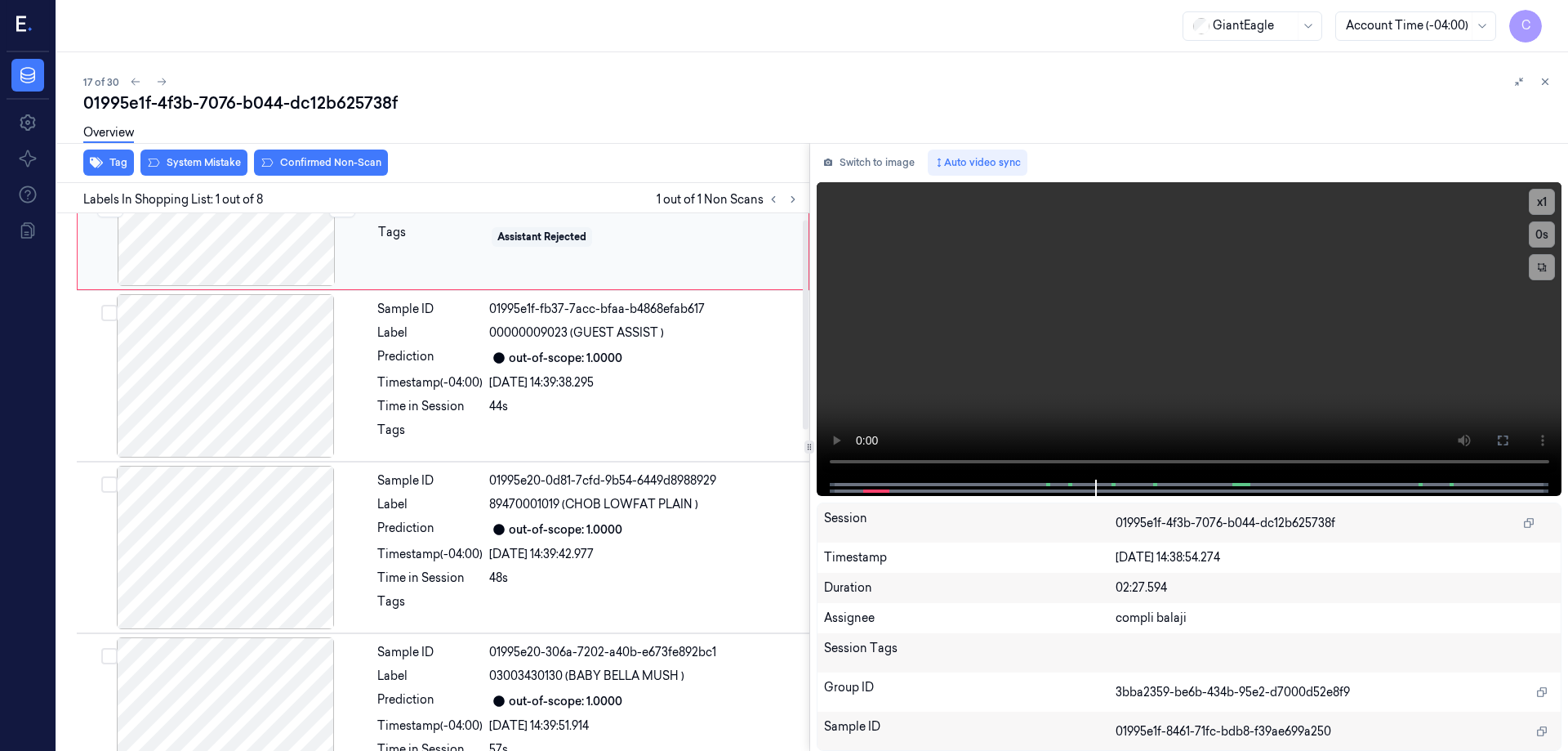
scroll to position [0, 0]
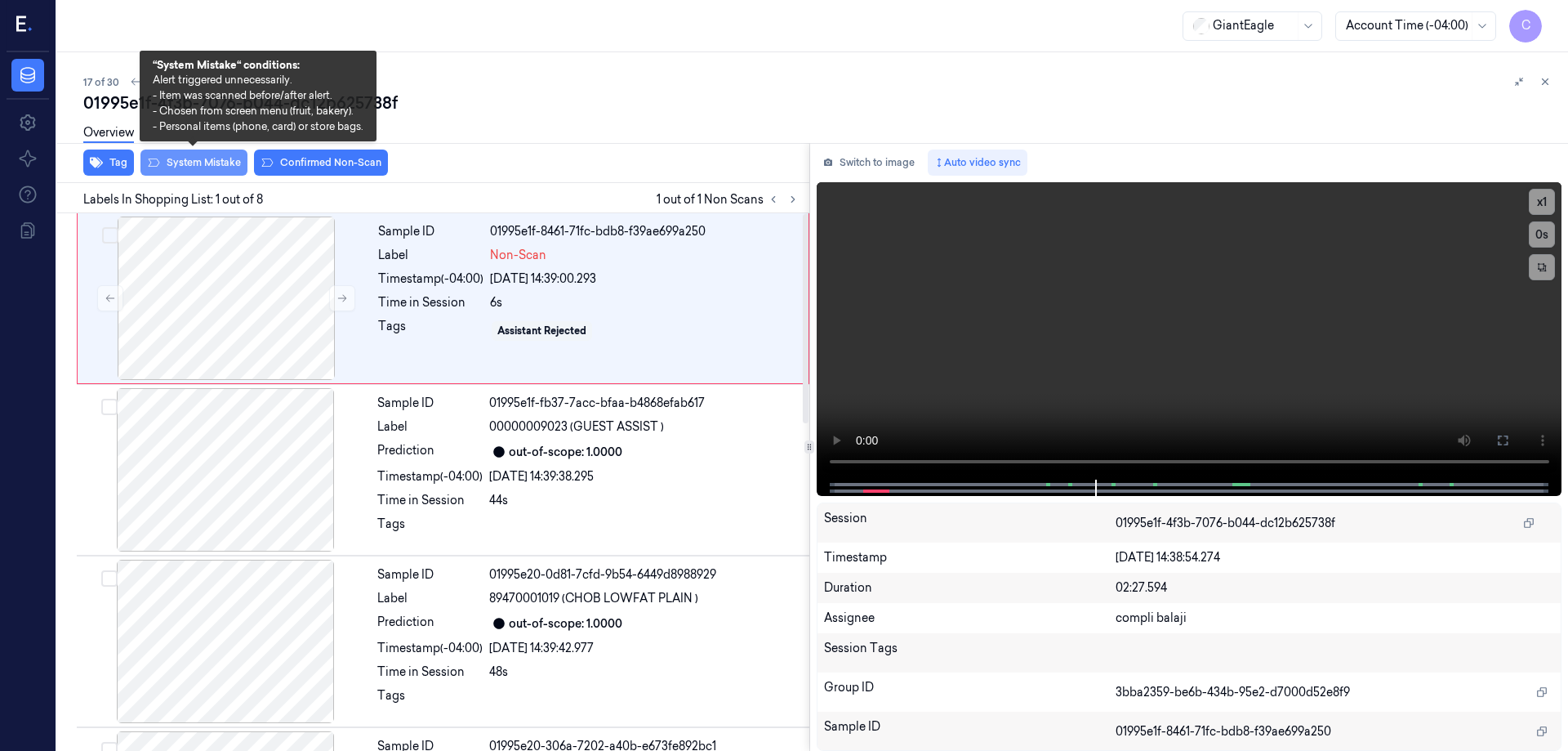
click at [198, 164] on button "System Mistake" at bounding box center [194, 162] width 107 height 26
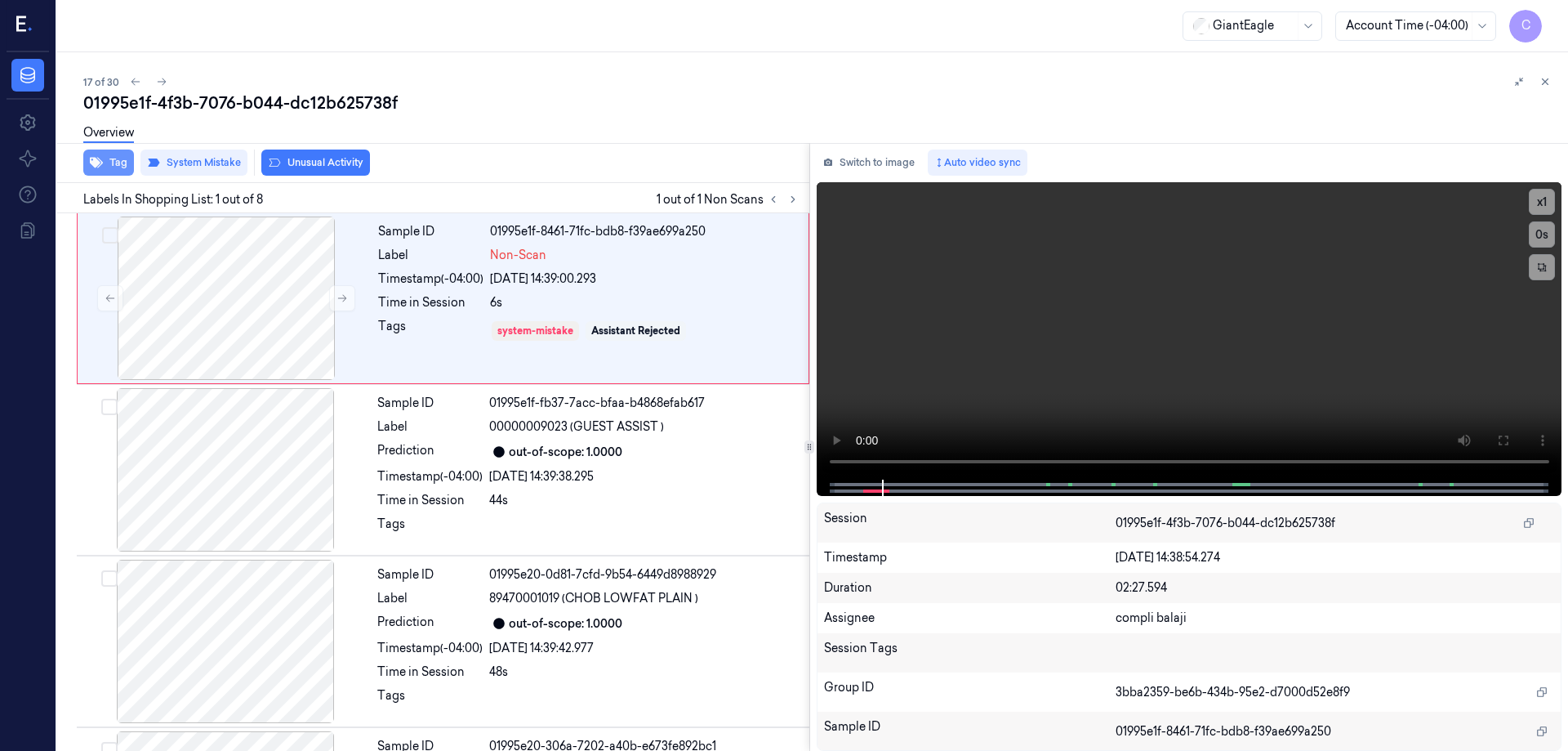
click at [120, 166] on button "Tag" at bounding box center [109, 162] width 51 height 26
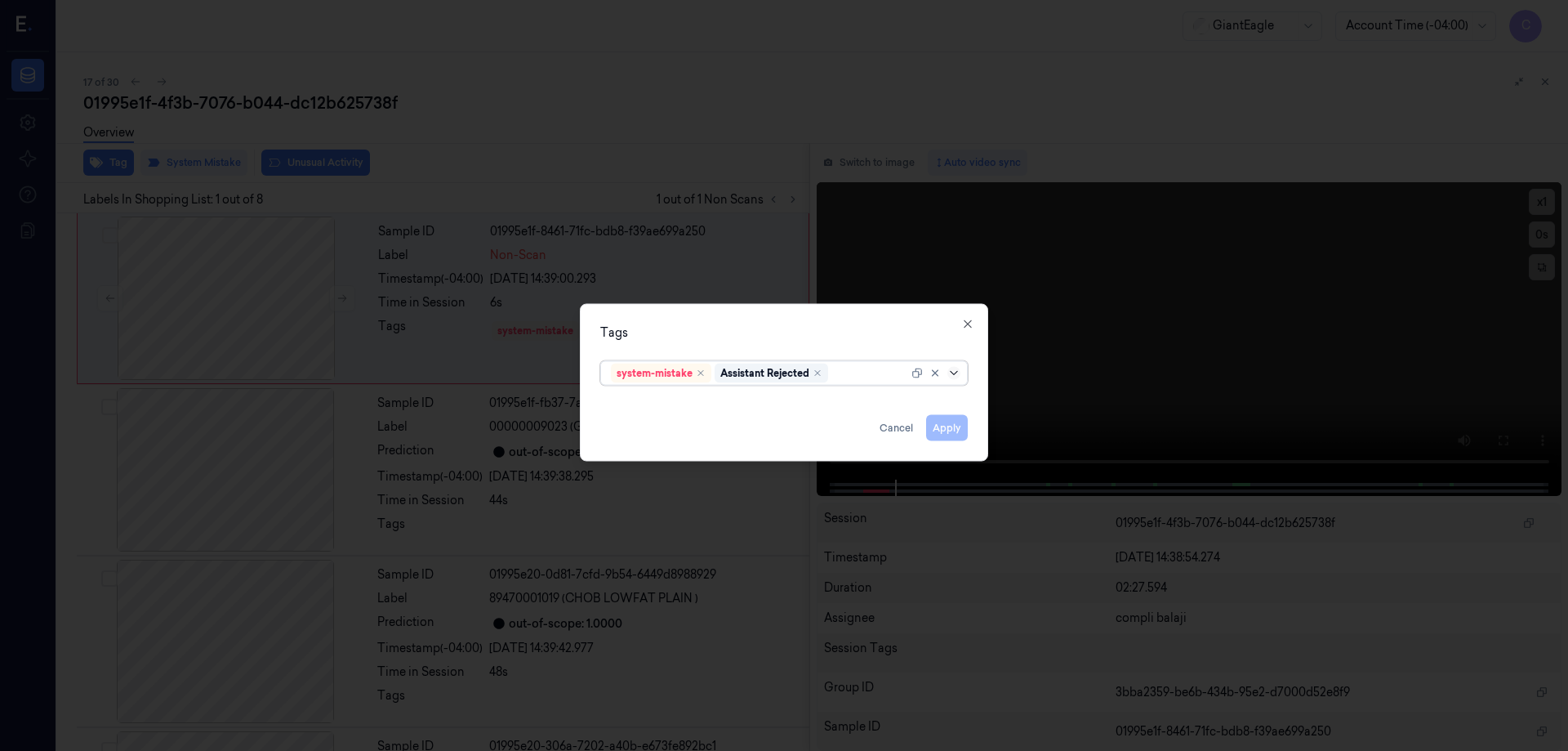
click at [956, 373] on icon at bounding box center [953, 372] width 8 height 4
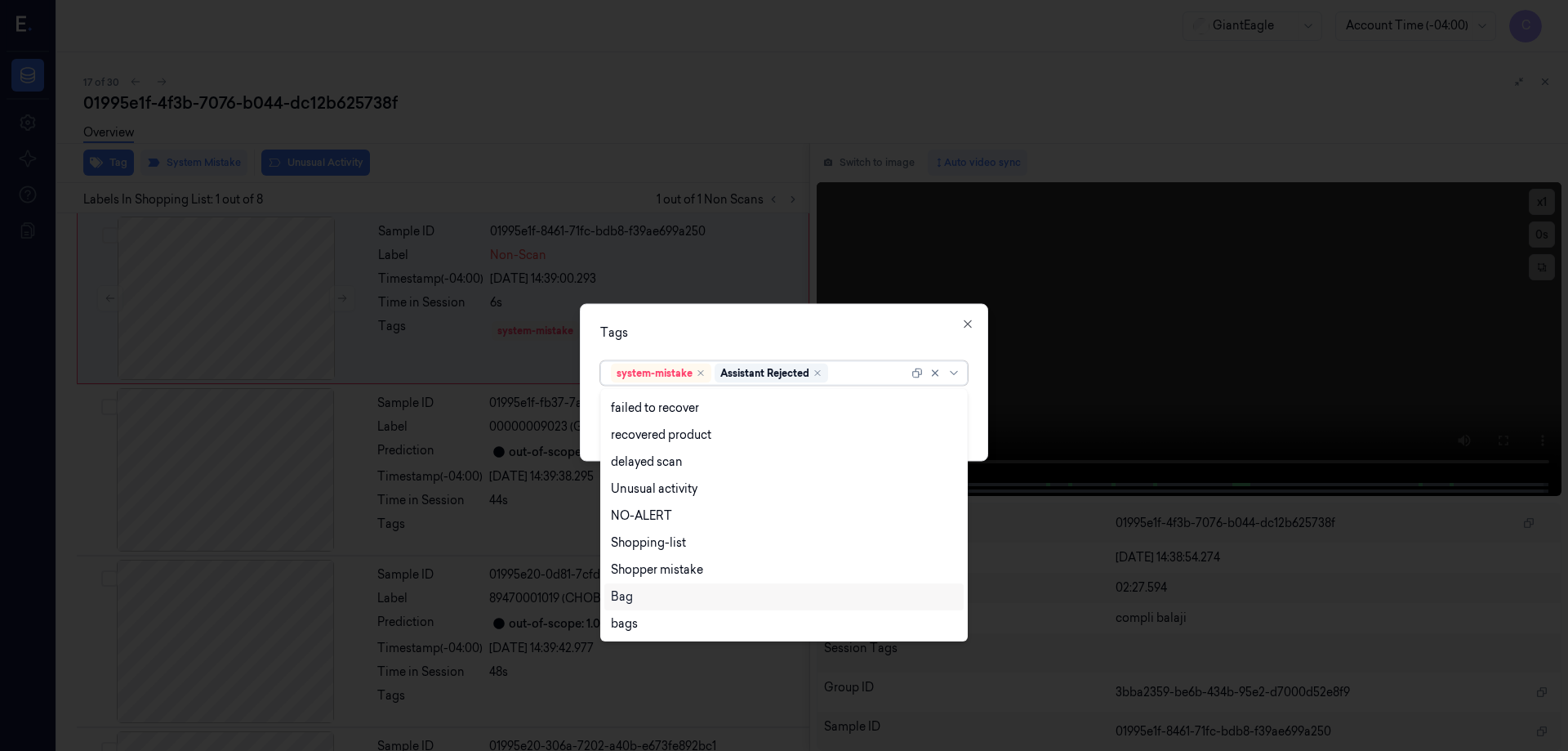
click at [641, 601] on div "Bag" at bounding box center [784, 597] width 346 height 17
click at [955, 377] on icon at bounding box center [953, 373] width 13 height 13
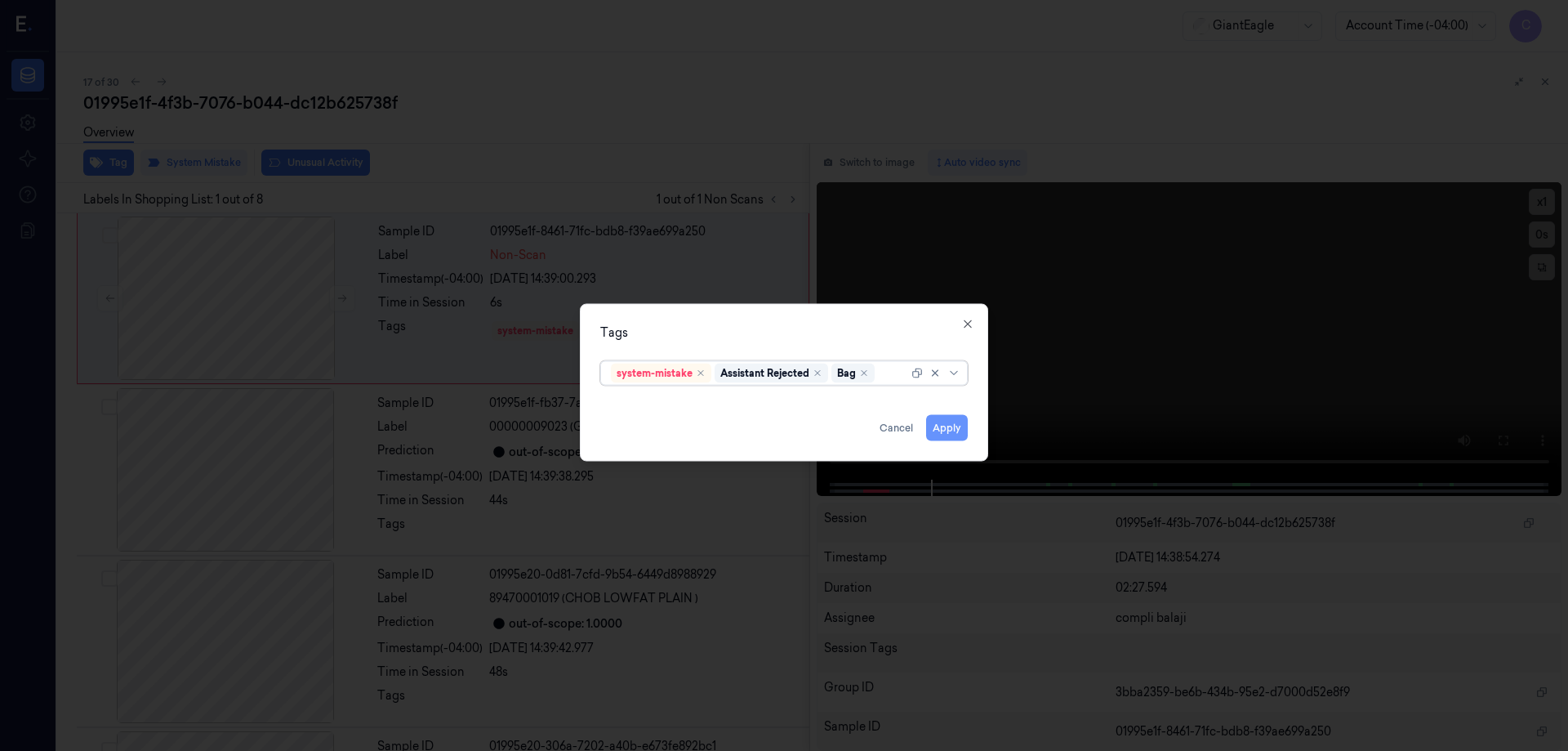
click at [948, 431] on button "Apply" at bounding box center [946, 427] width 42 height 26
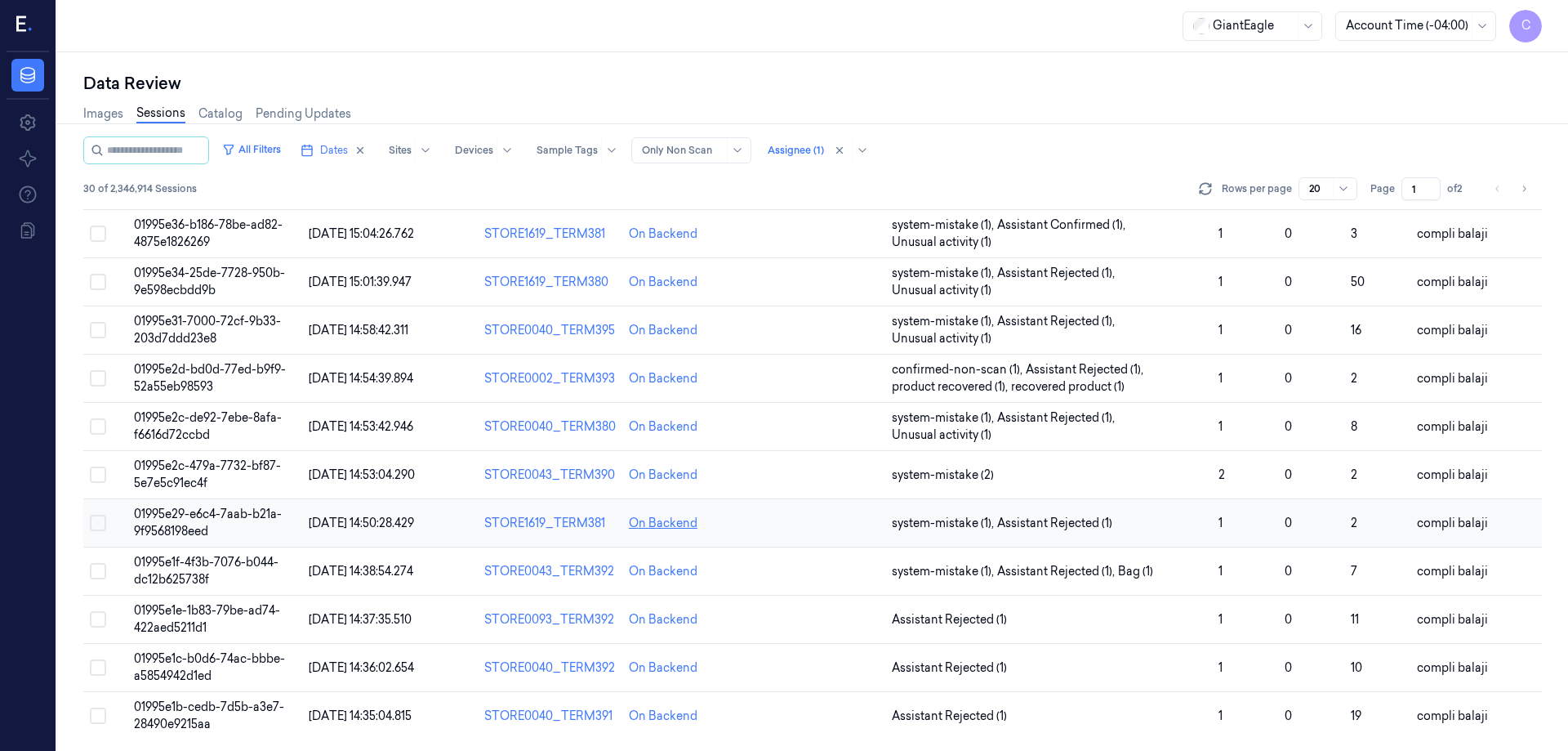
scroll to position [468, 0]
click at [219, 610] on span "01995e1e-1b83-79be-ad74-422aed5211d1" at bounding box center [207, 618] width 146 height 32
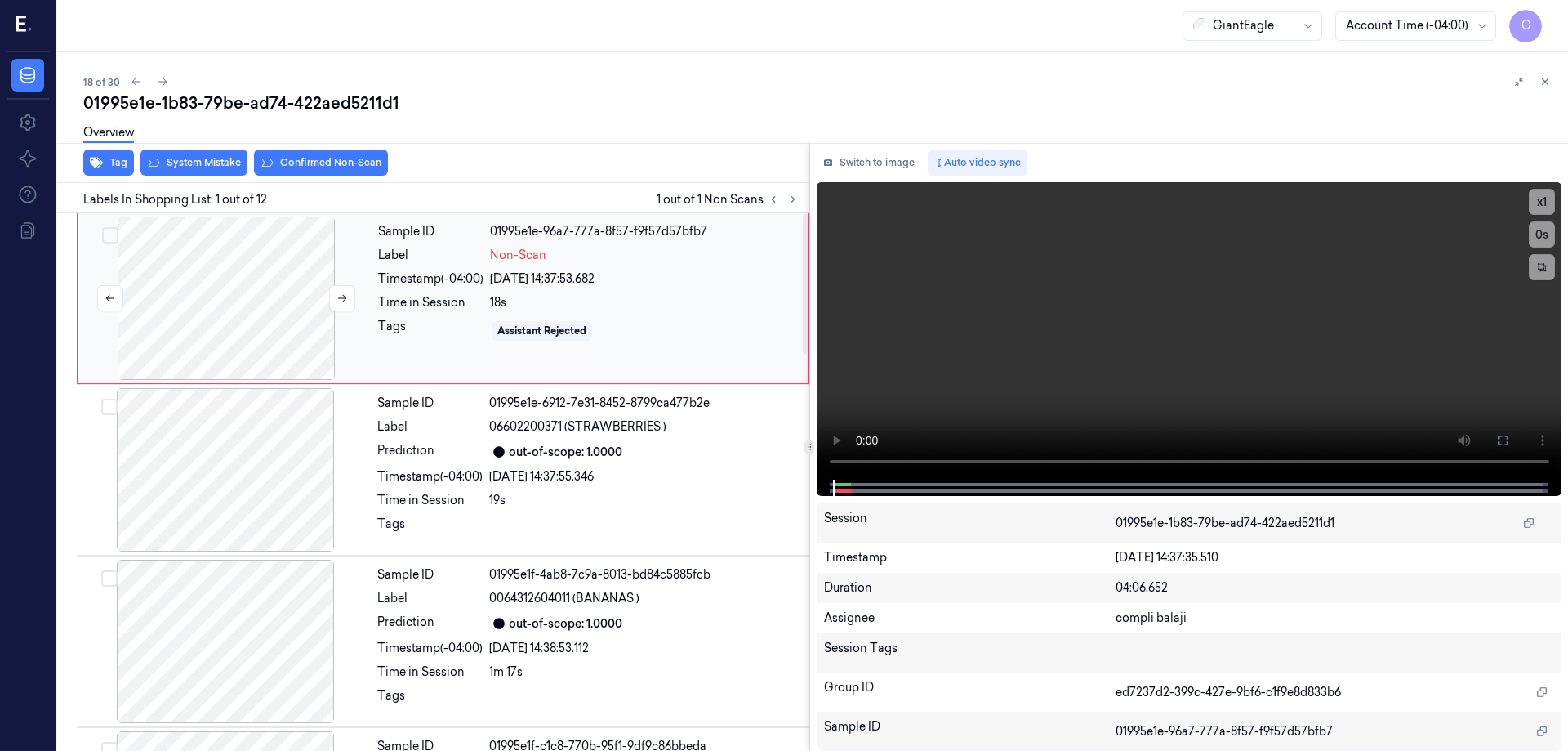
click at [257, 283] on div at bounding box center [226, 298] width 291 height 164
click at [1500, 440] on icon at bounding box center [1503, 440] width 13 height 13
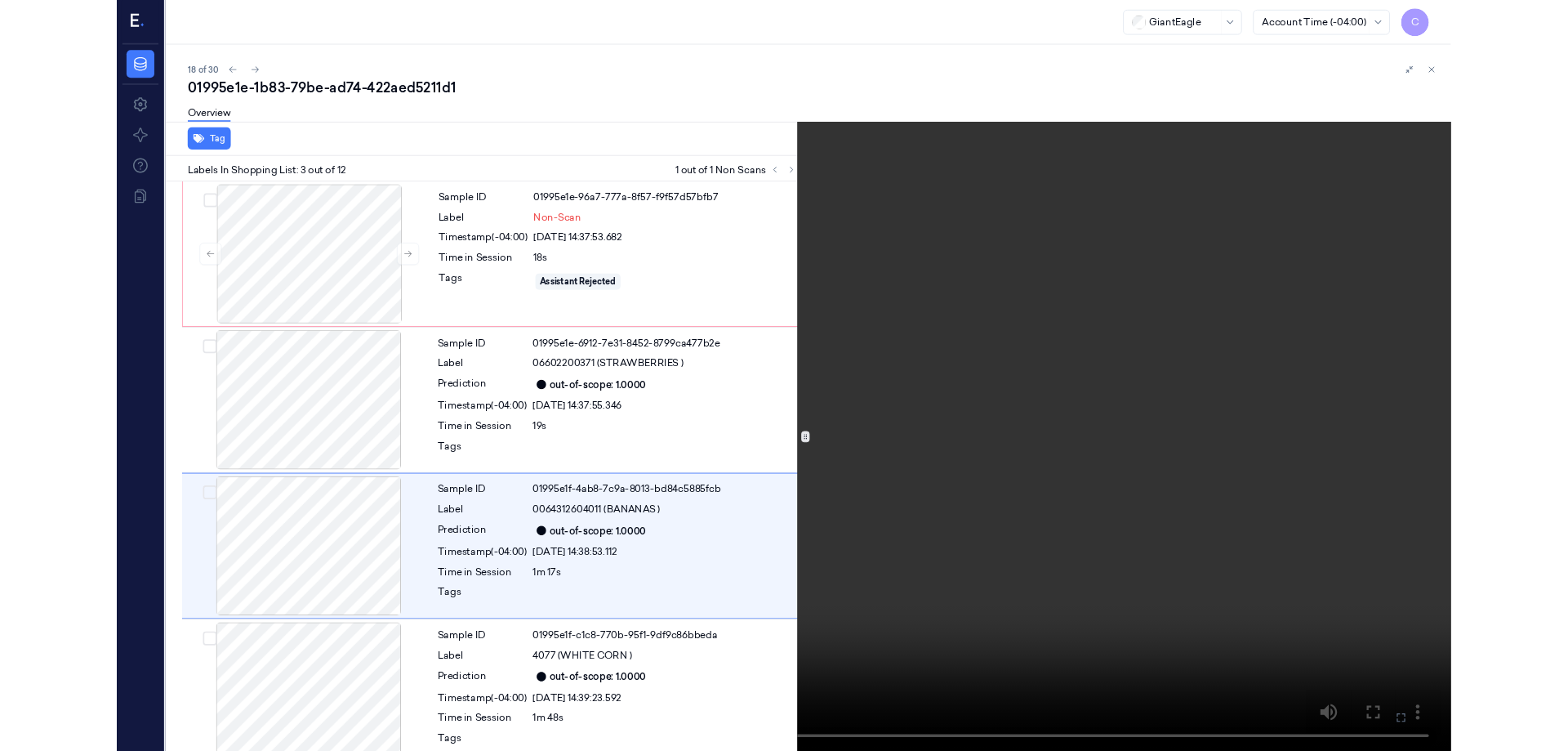
scroll to position [94, 0]
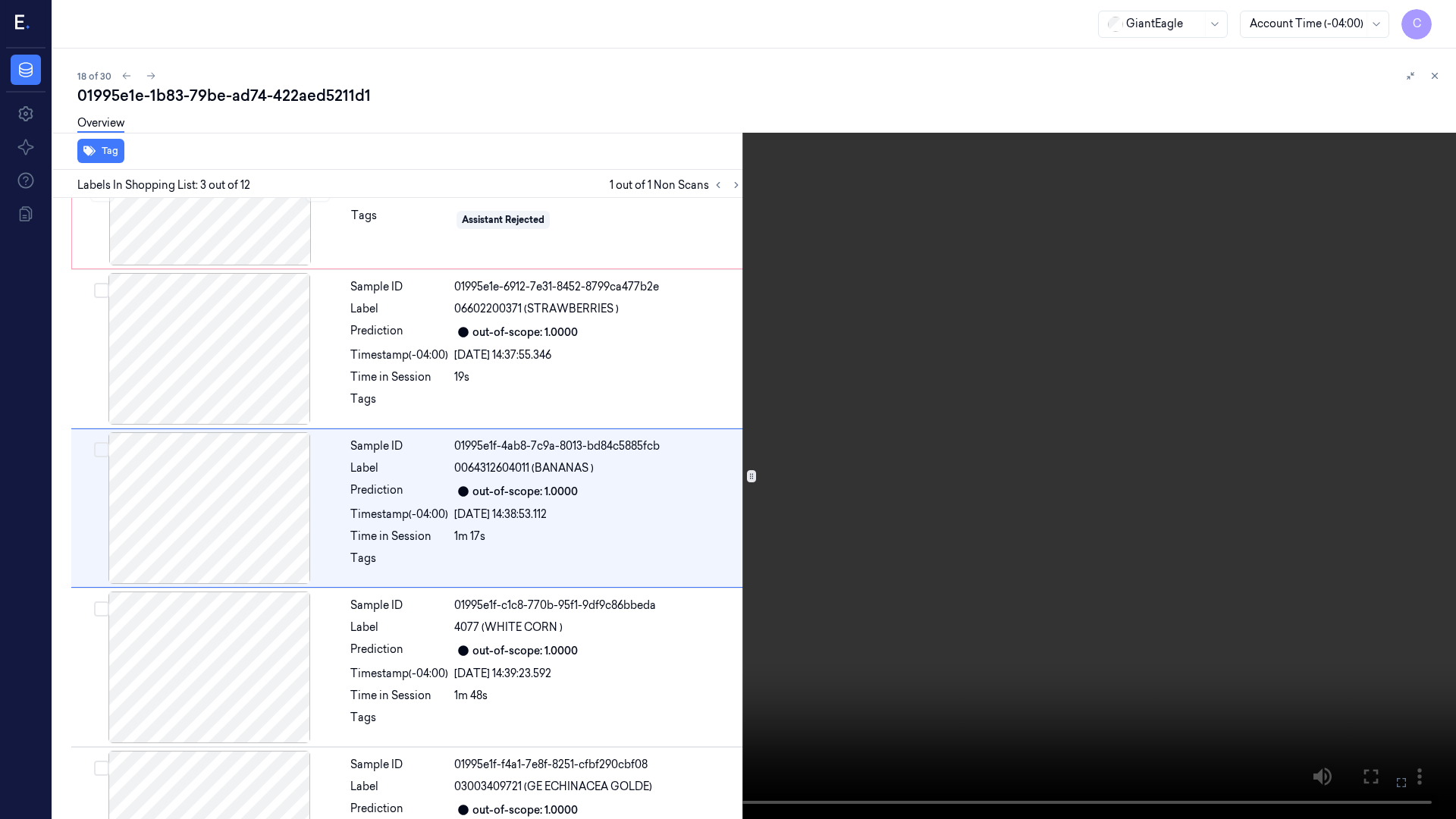
click at [0, 0] on icon at bounding box center [0, 0] width 0 height 0
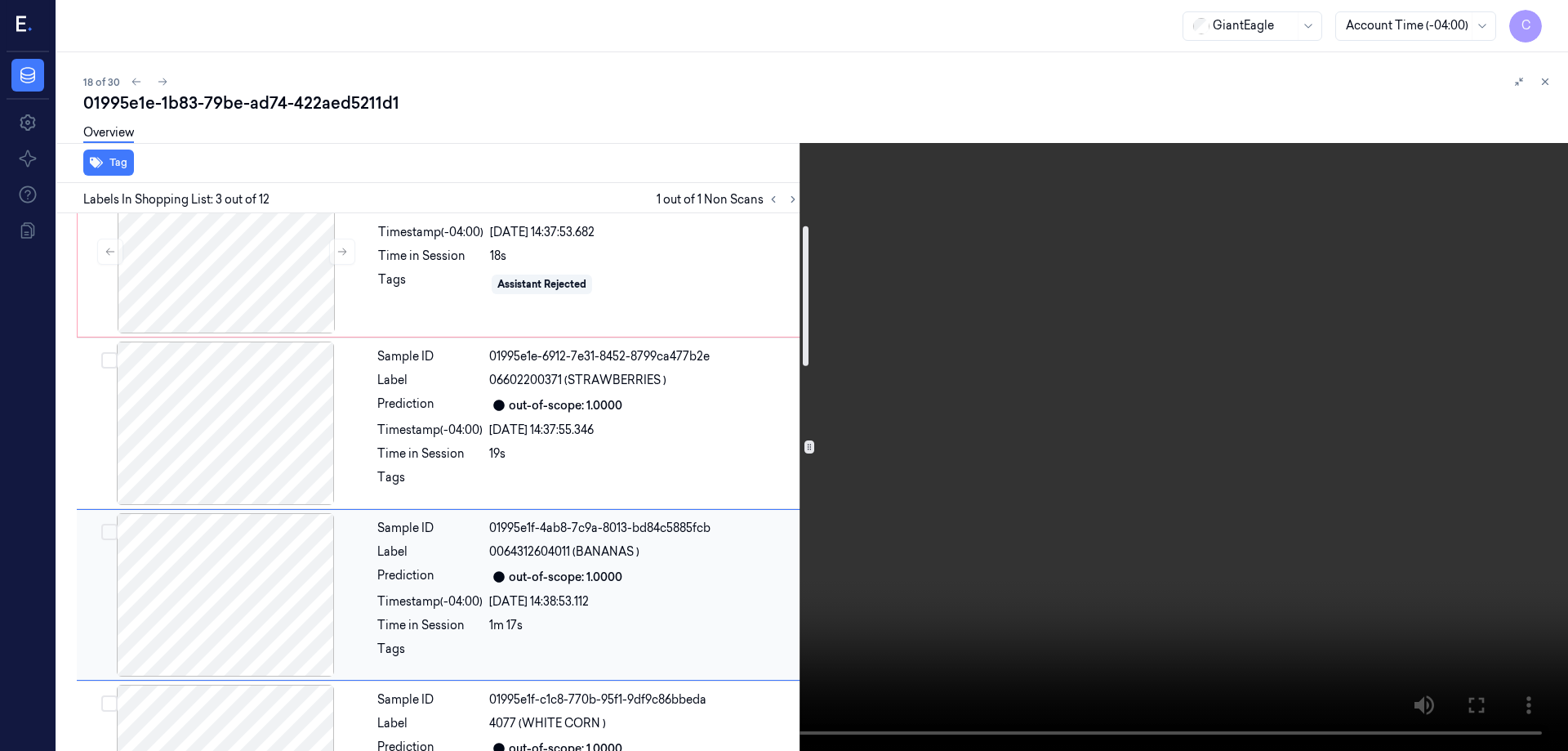
scroll to position [0, 0]
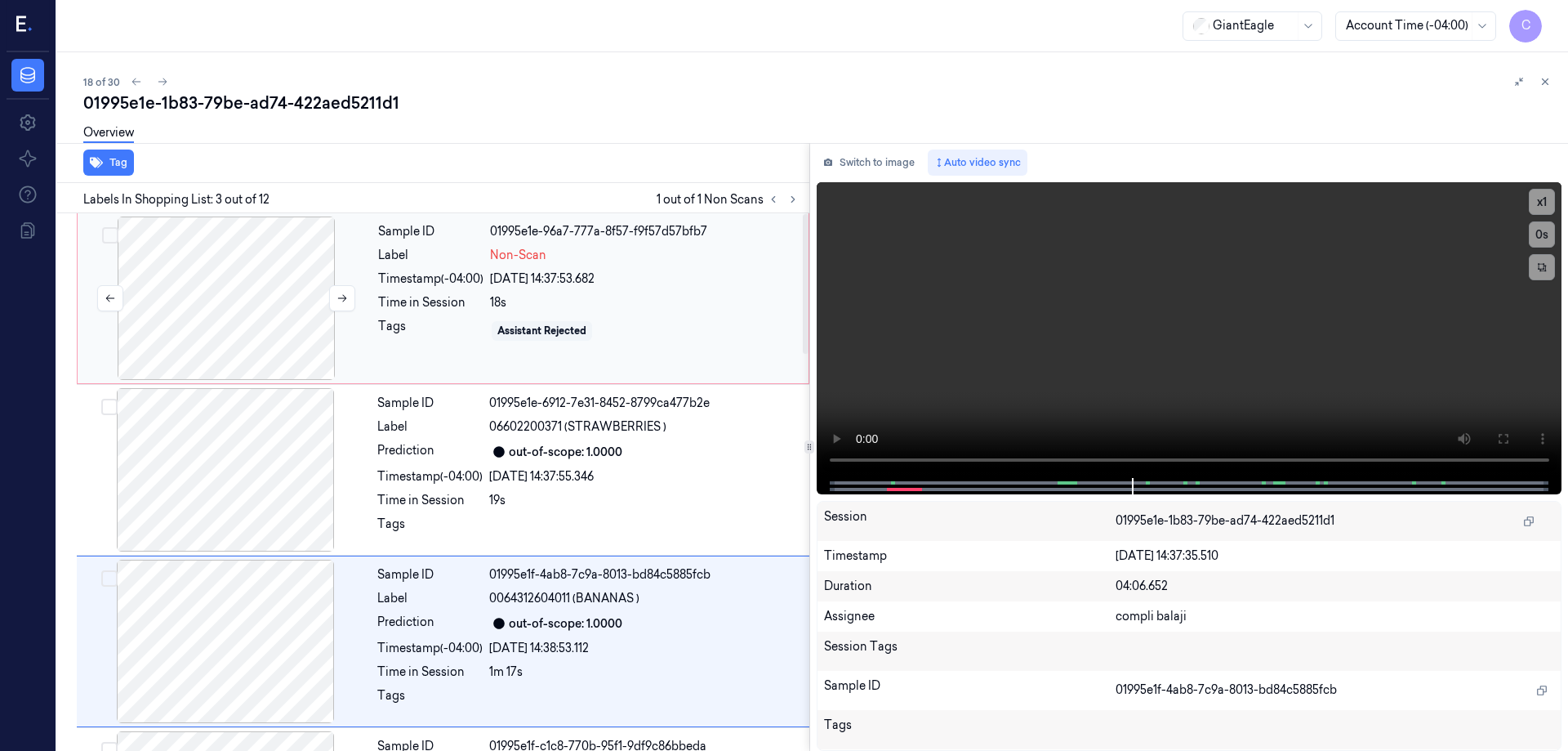
click at [229, 236] on div at bounding box center [226, 298] width 291 height 164
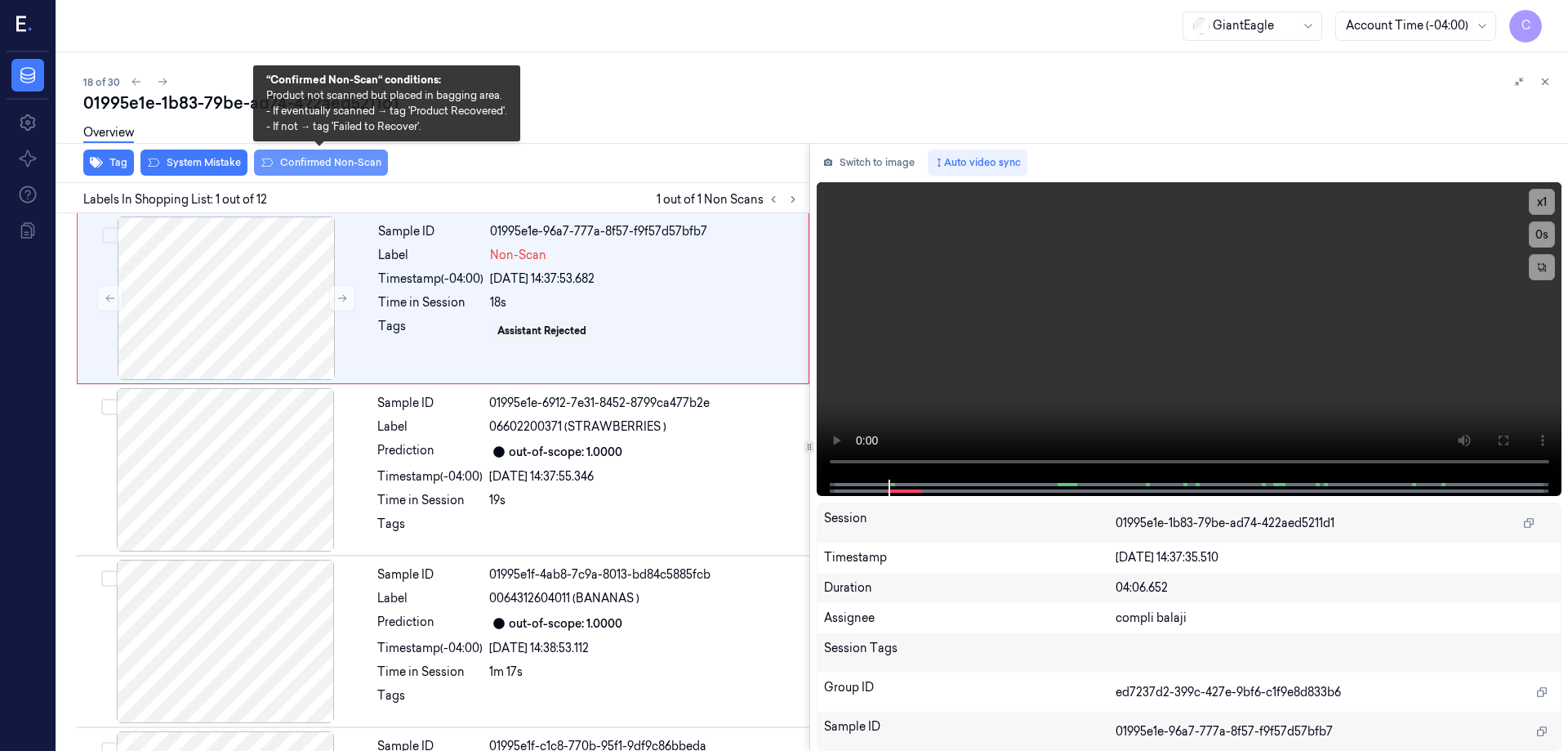
click at [338, 167] on button "Confirmed Non-Scan" at bounding box center [321, 162] width 134 height 26
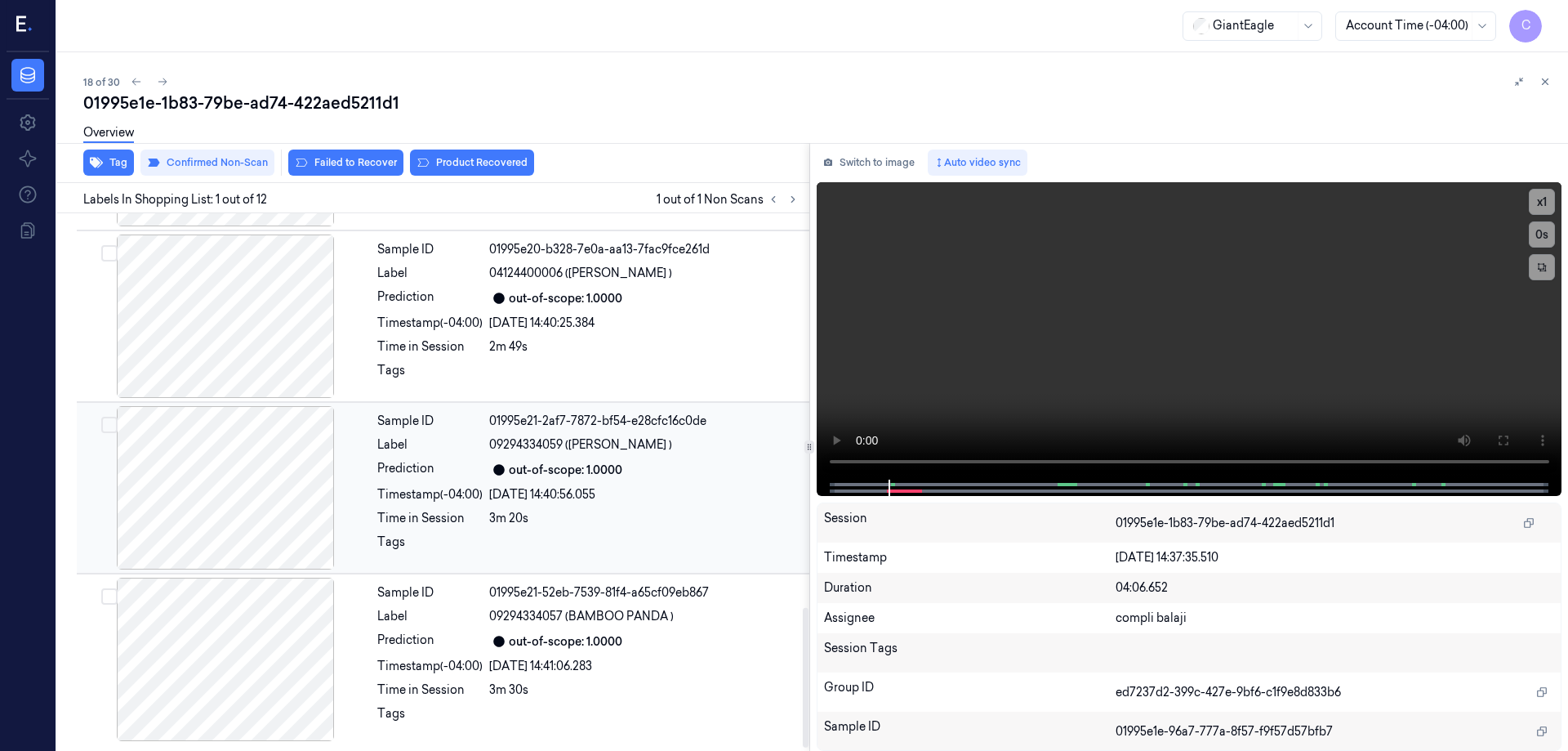
scroll to position [1445, 0]
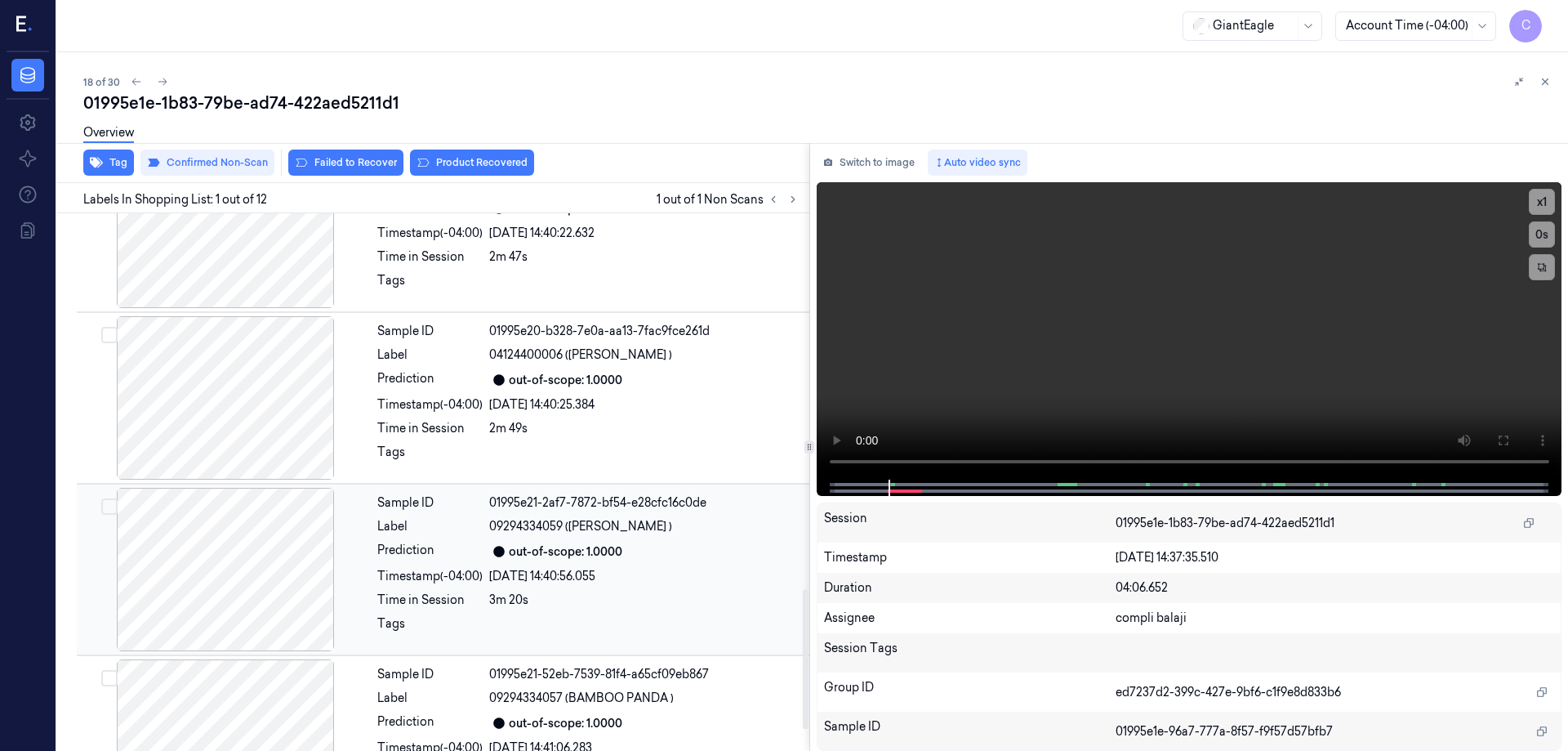
click at [276, 560] on div at bounding box center [225, 569] width 291 height 164
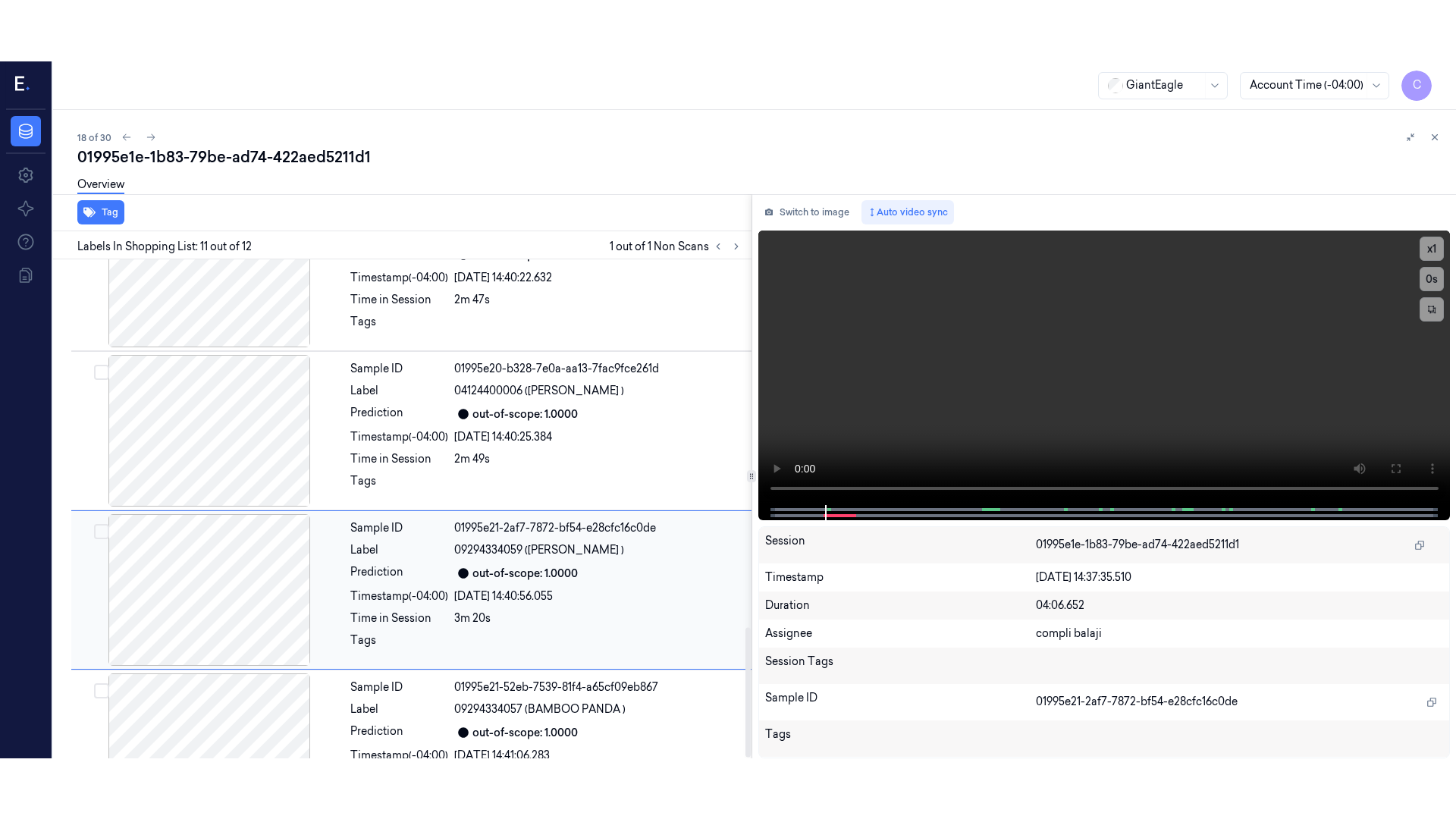
scroll to position [1417, 0]
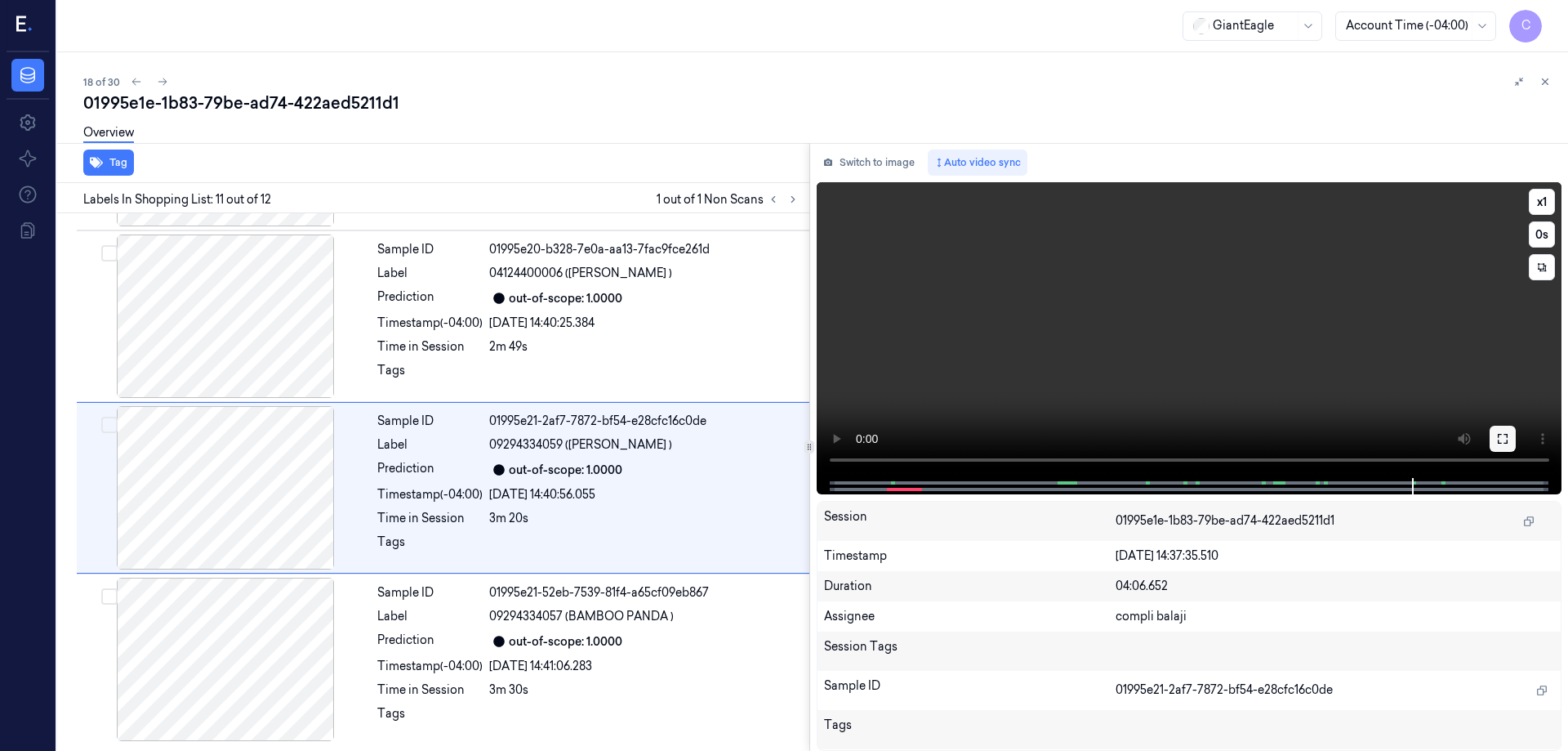
click at [1506, 445] on icon at bounding box center [1503, 439] width 13 height 13
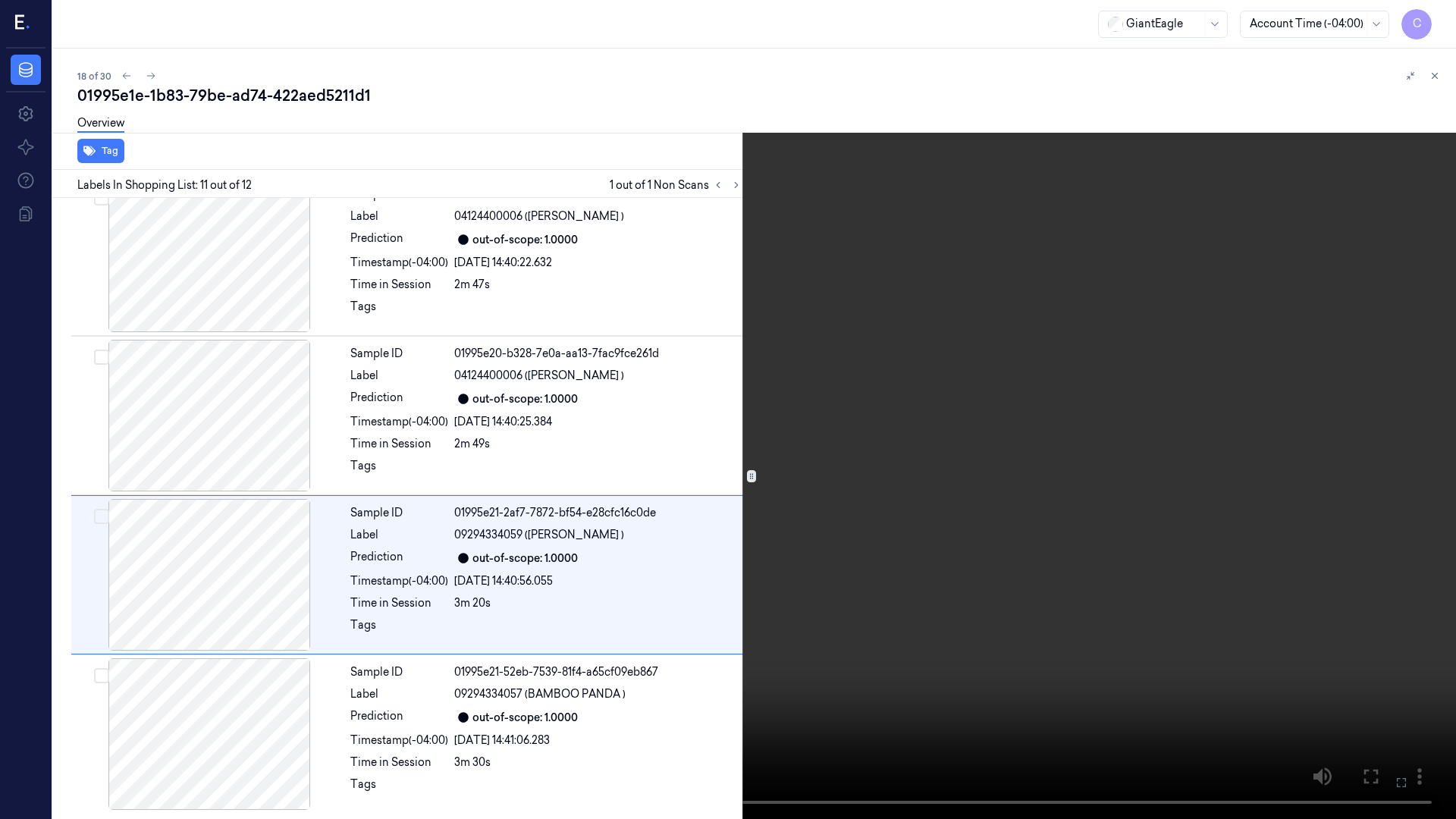
click at [0, 0] on icon at bounding box center [0, 0] width 0 height 0
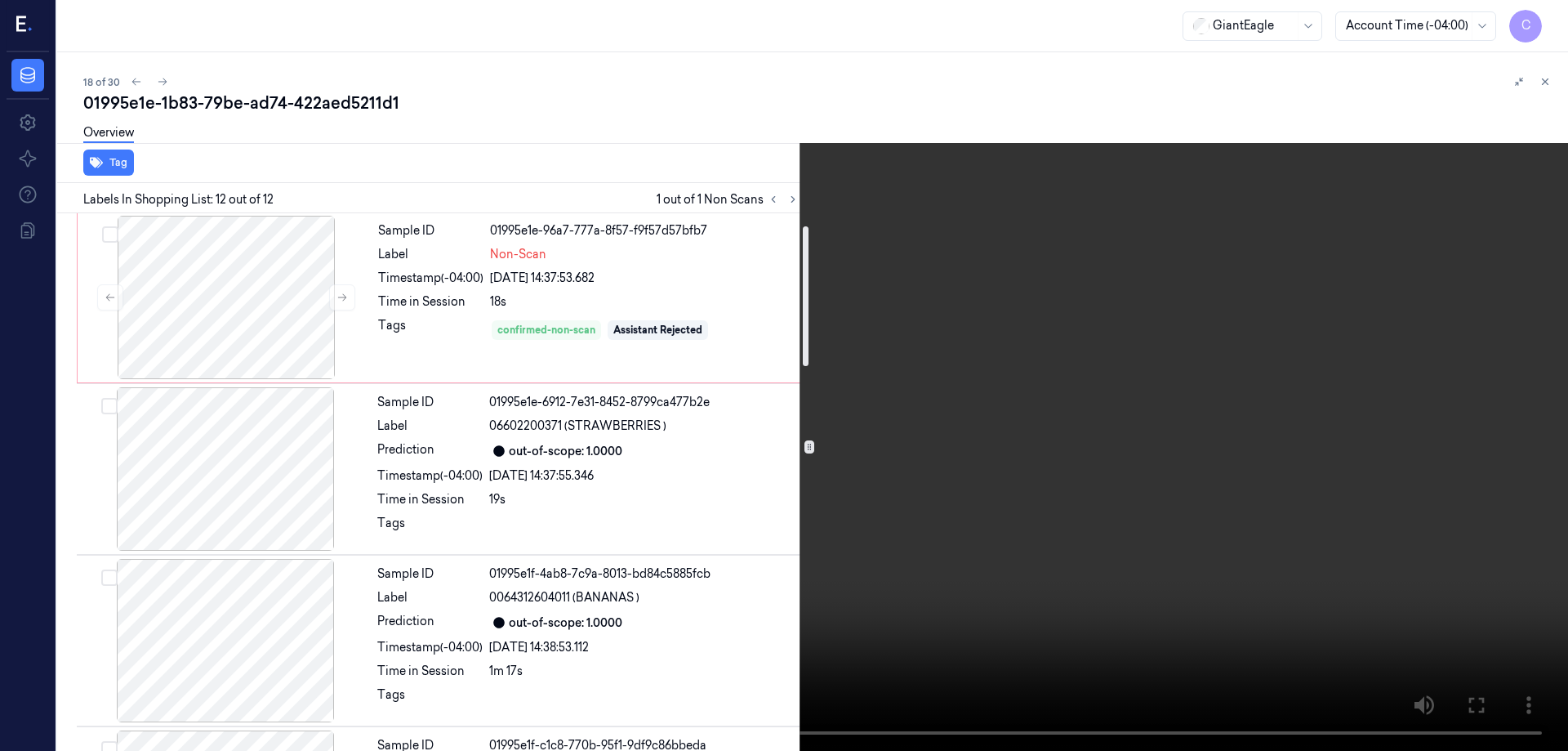
scroll to position [0, 0]
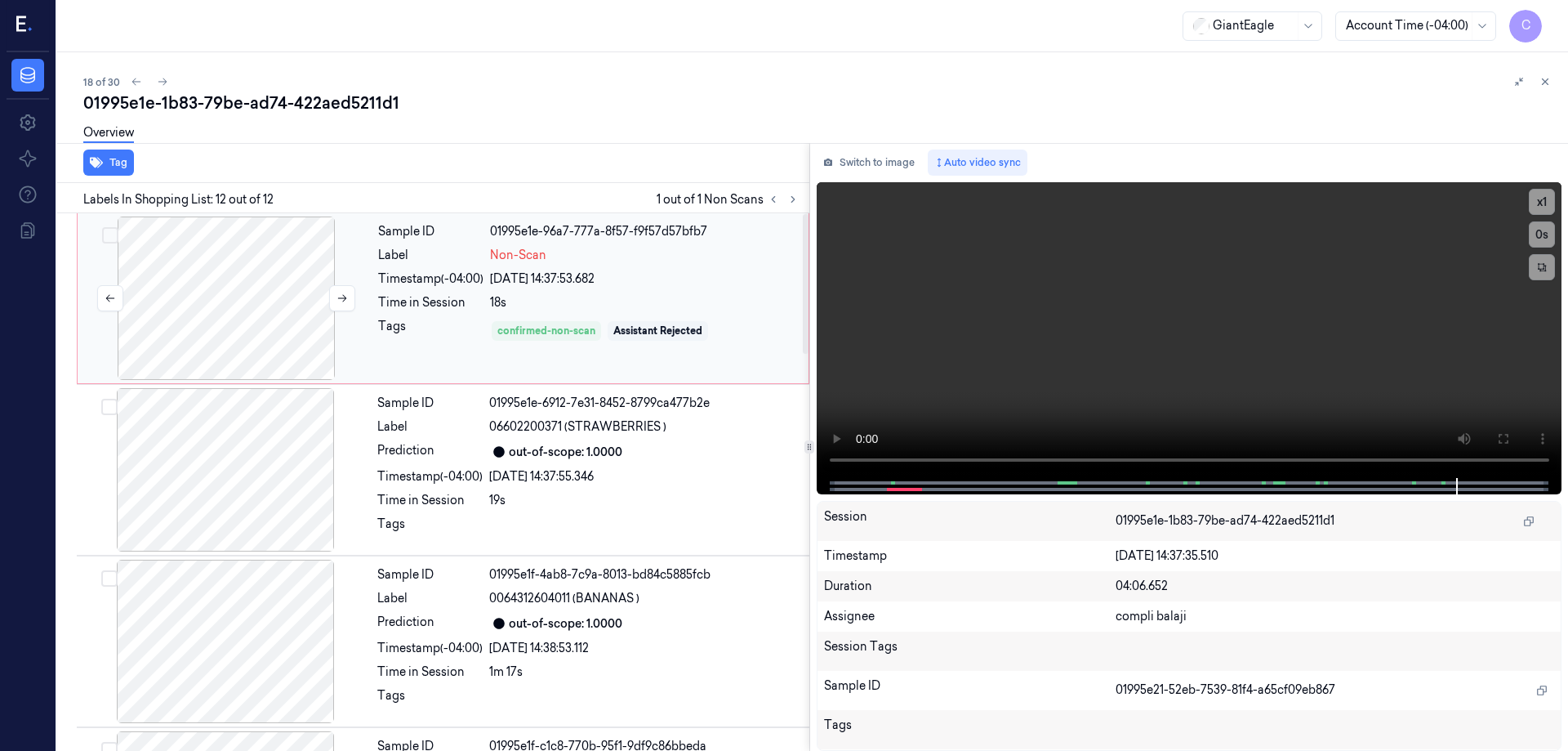
click at [255, 284] on div at bounding box center [226, 298] width 291 height 164
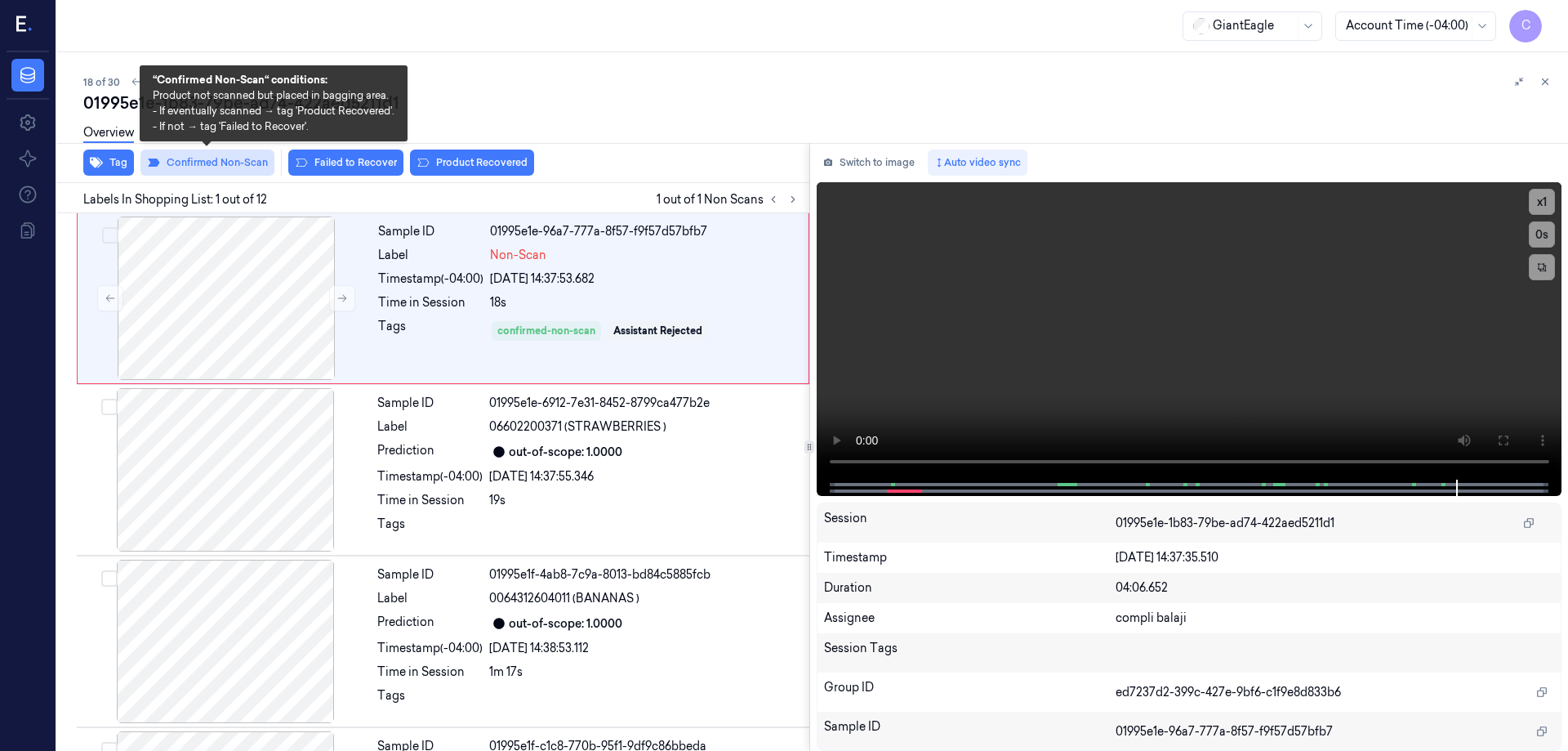
click at [245, 165] on button "Confirmed Non-Scan" at bounding box center [208, 162] width 134 height 26
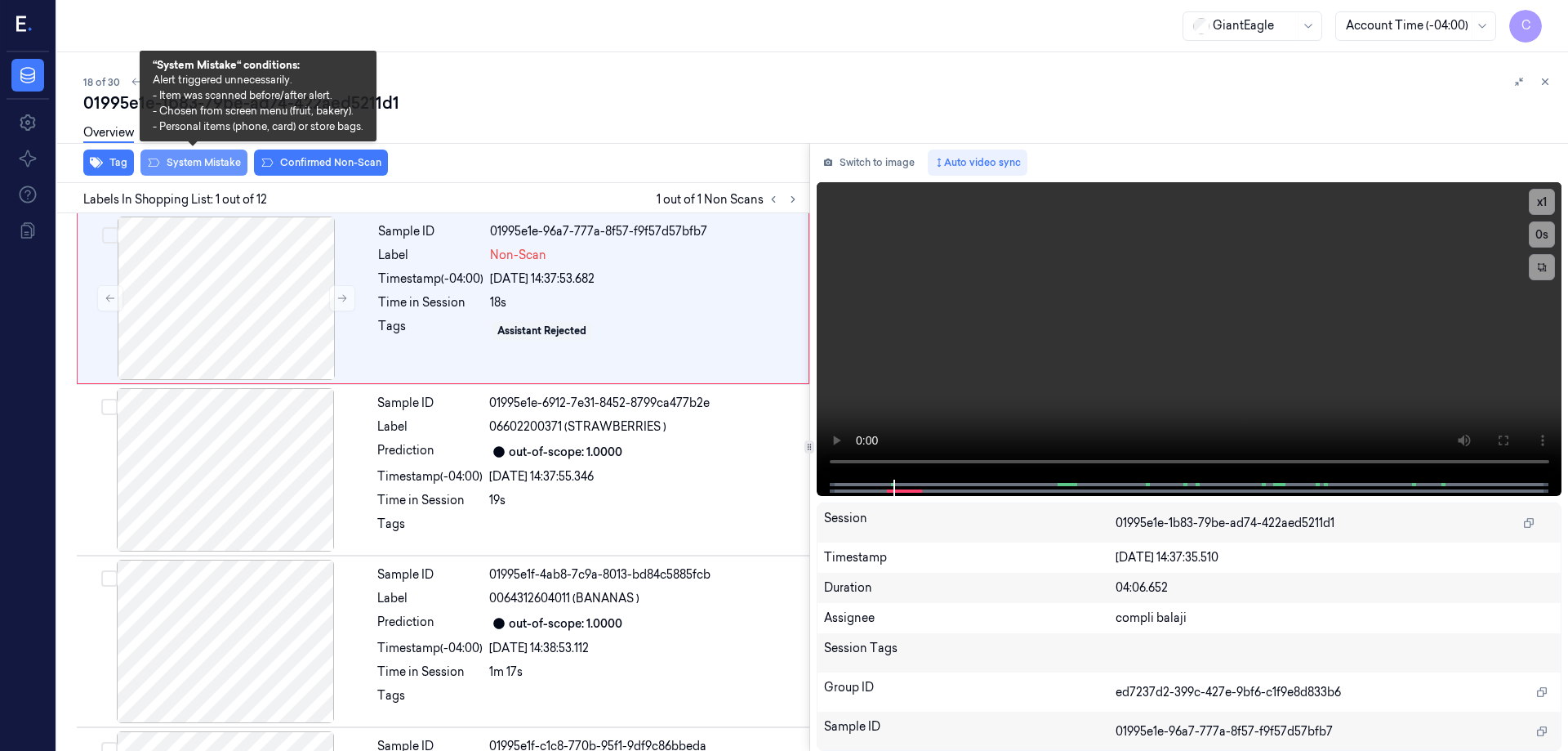
click at [211, 169] on button "System Mistake" at bounding box center [194, 162] width 107 height 26
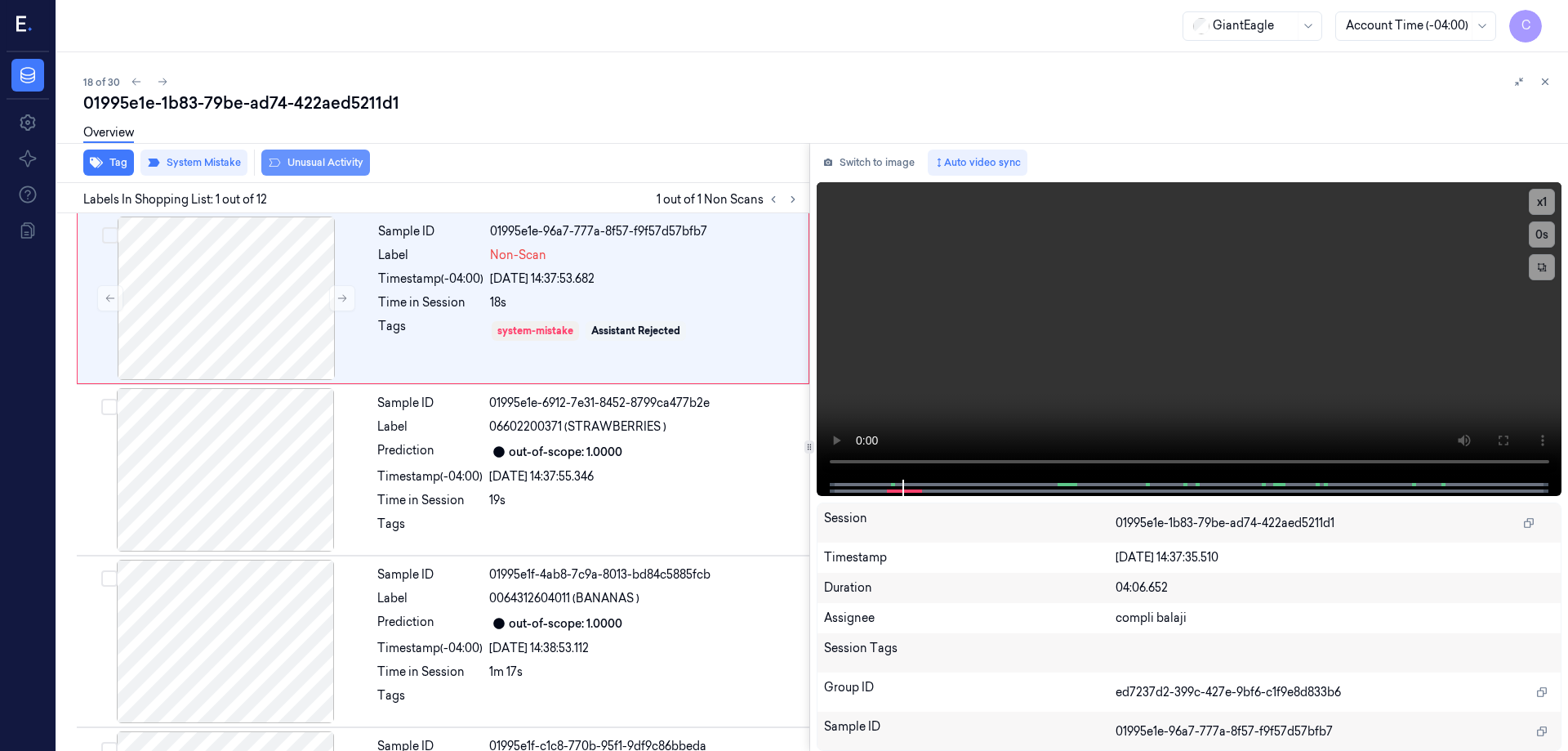
click at [321, 167] on button "Unusual Activity" at bounding box center [315, 162] width 109 height 26
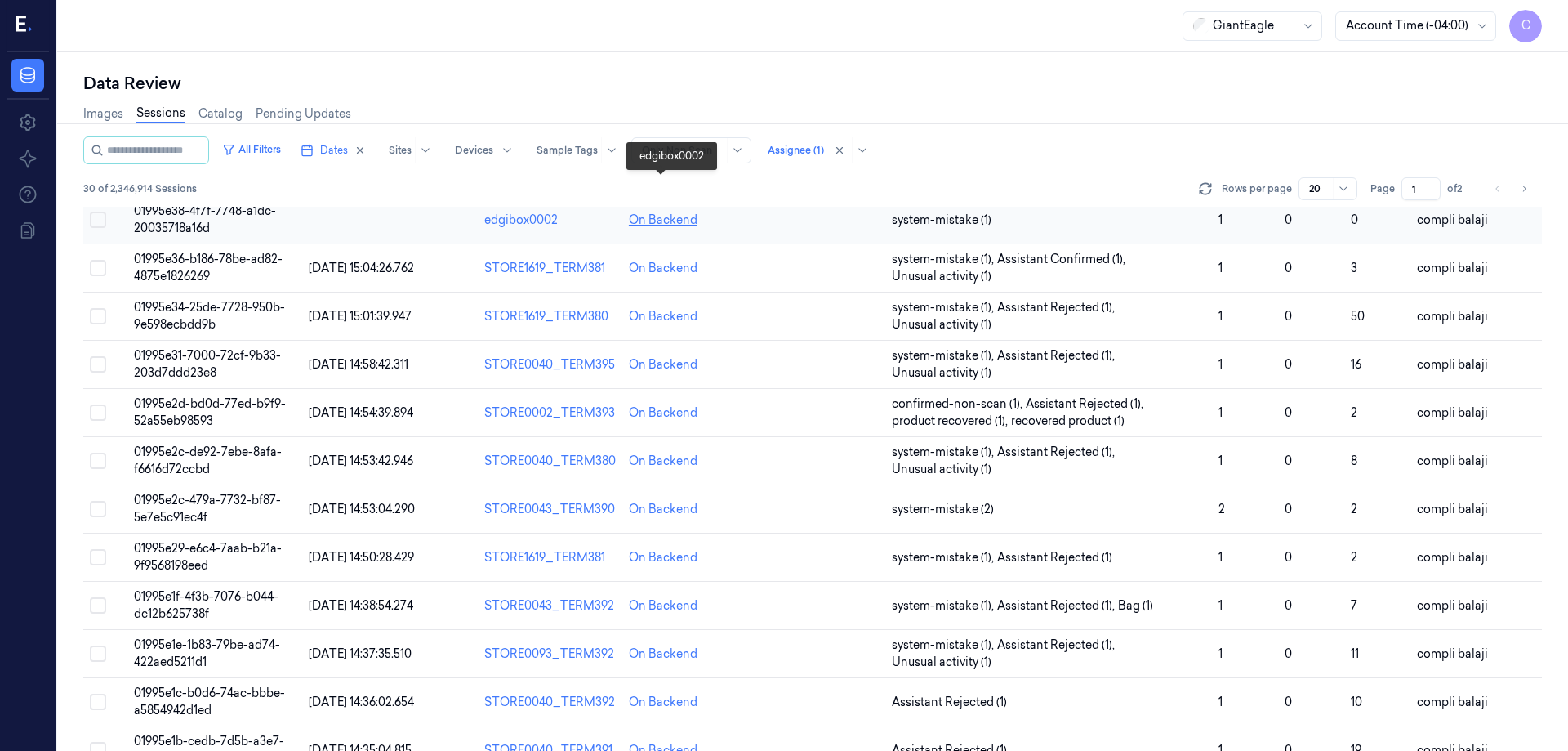
scroll to position [468, 0]
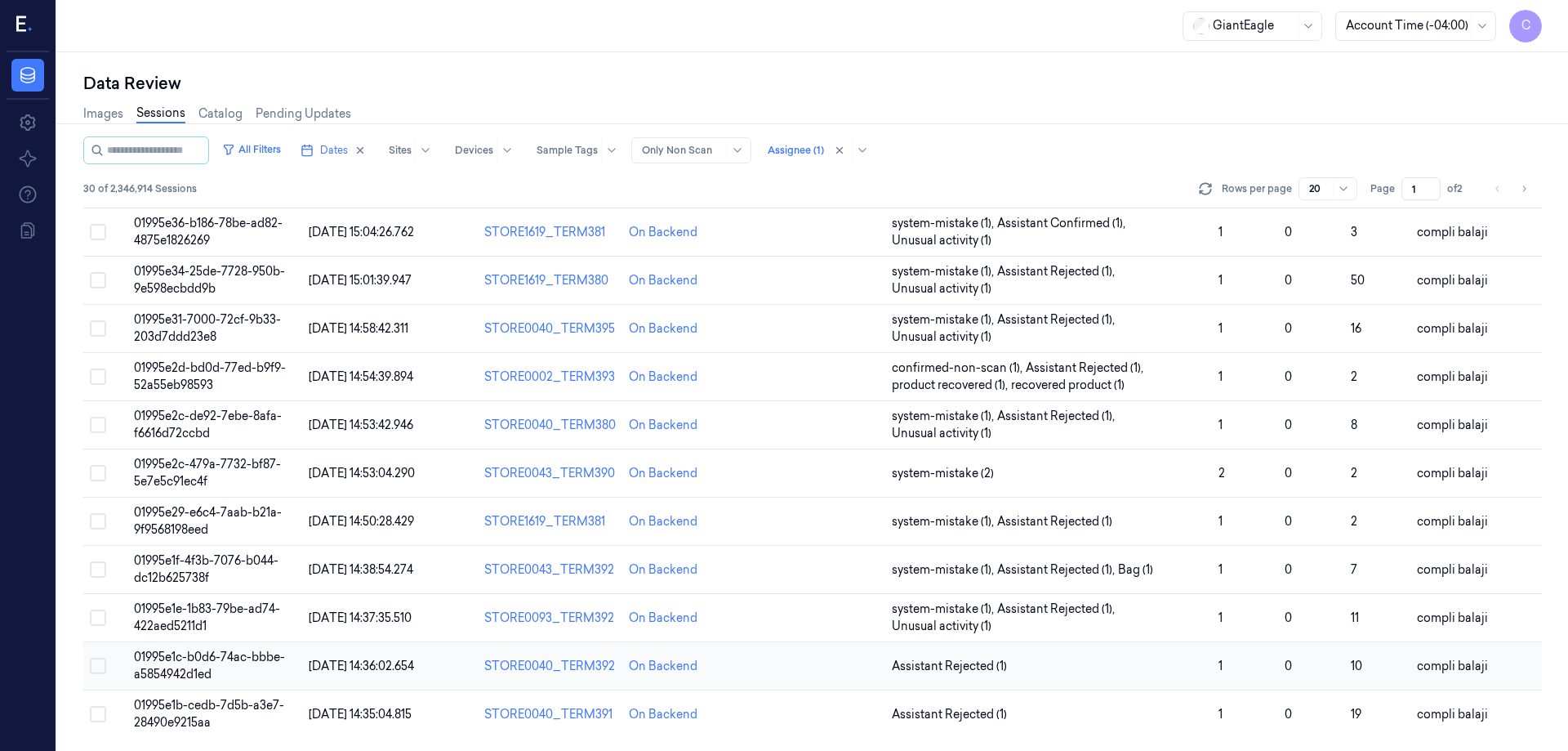
click at [232, 659] on span "01995e1c-b0d6-74ac-bbbe-a5854942d1ed" at bounding box center [209, 666] width 151 height 32
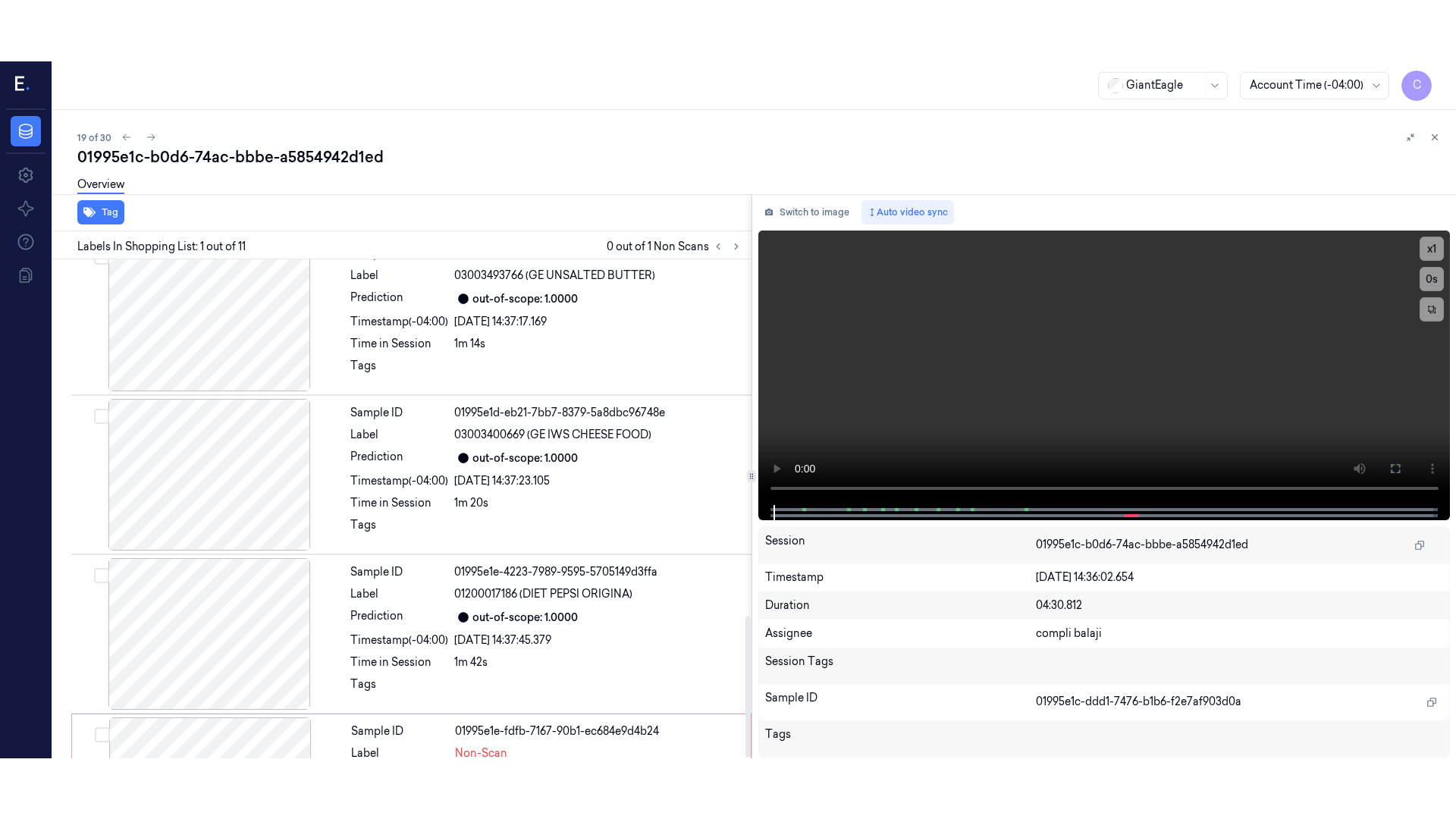
scroll to position [1258, 0]
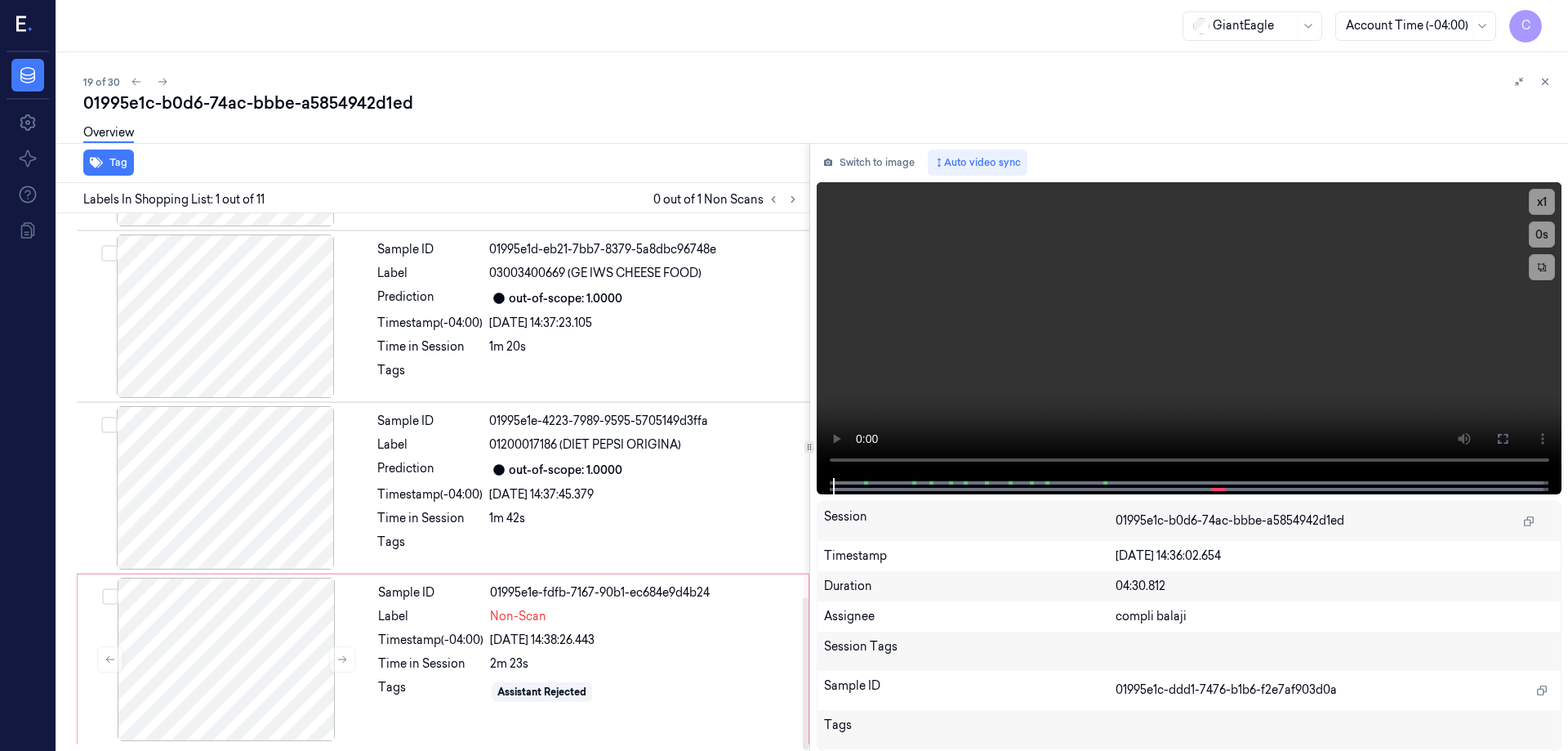
drag, startPoint x: 805, startPoint y: 364, endPoint x: 756, endPoint y: 783, distance: 421.9
click at [803, 750] on div at bounding box center [806, 674] width 6 height 152
click at [275, 682] on div at bounding box center [226, 659] width 291 height 164
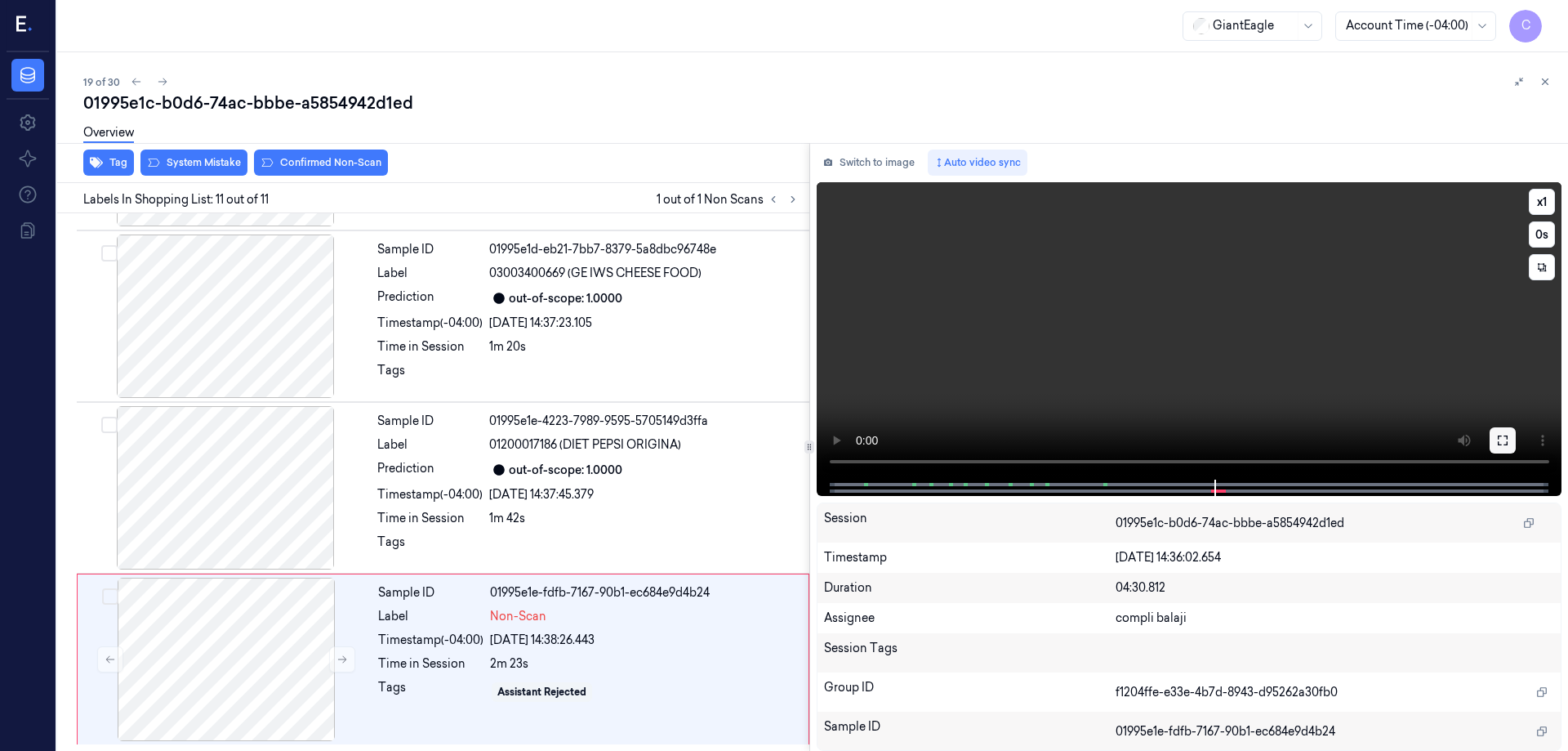
click at [1498, 441] on icon at bounding box center [1503, 440] width 13 height 13
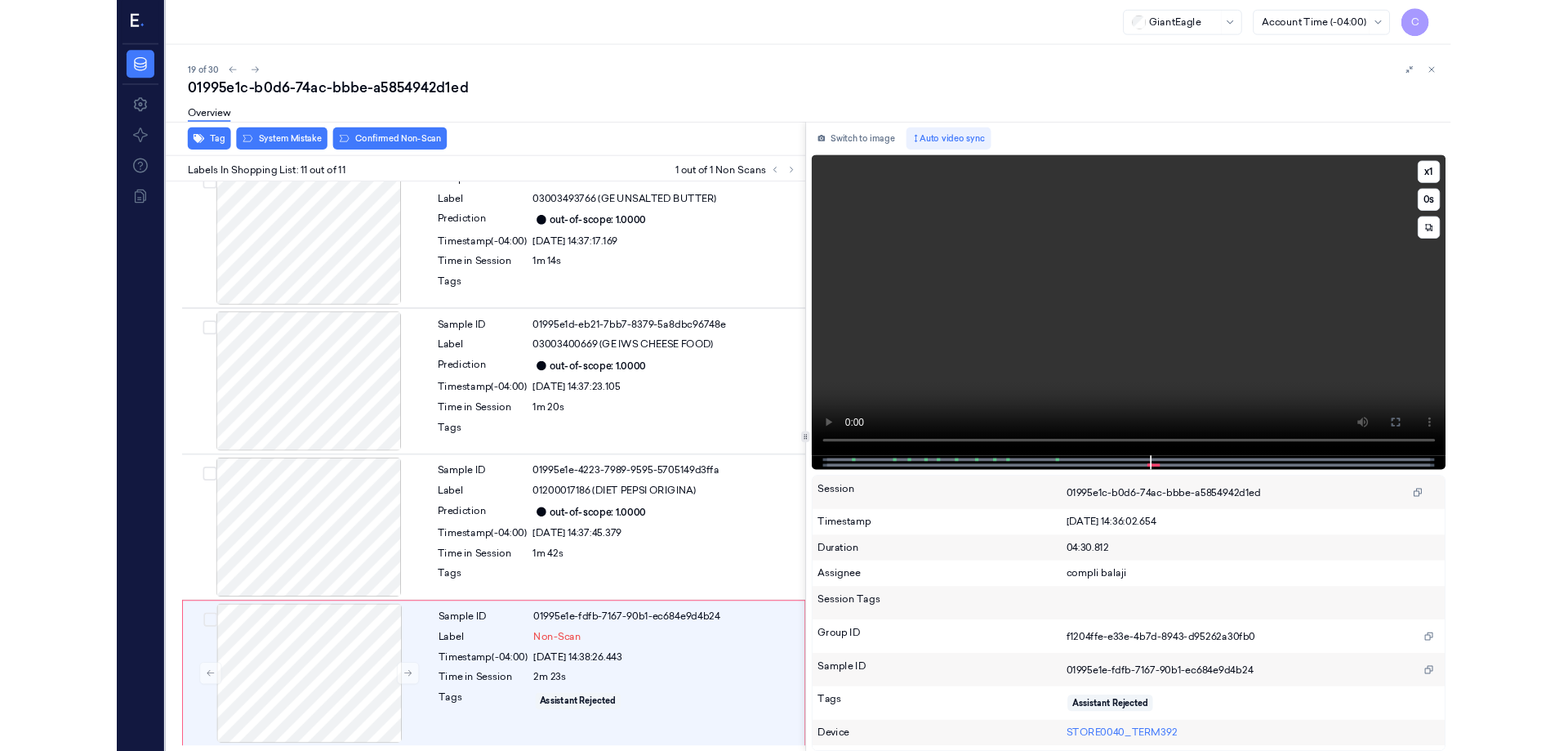
scroll to position [1224, 0]
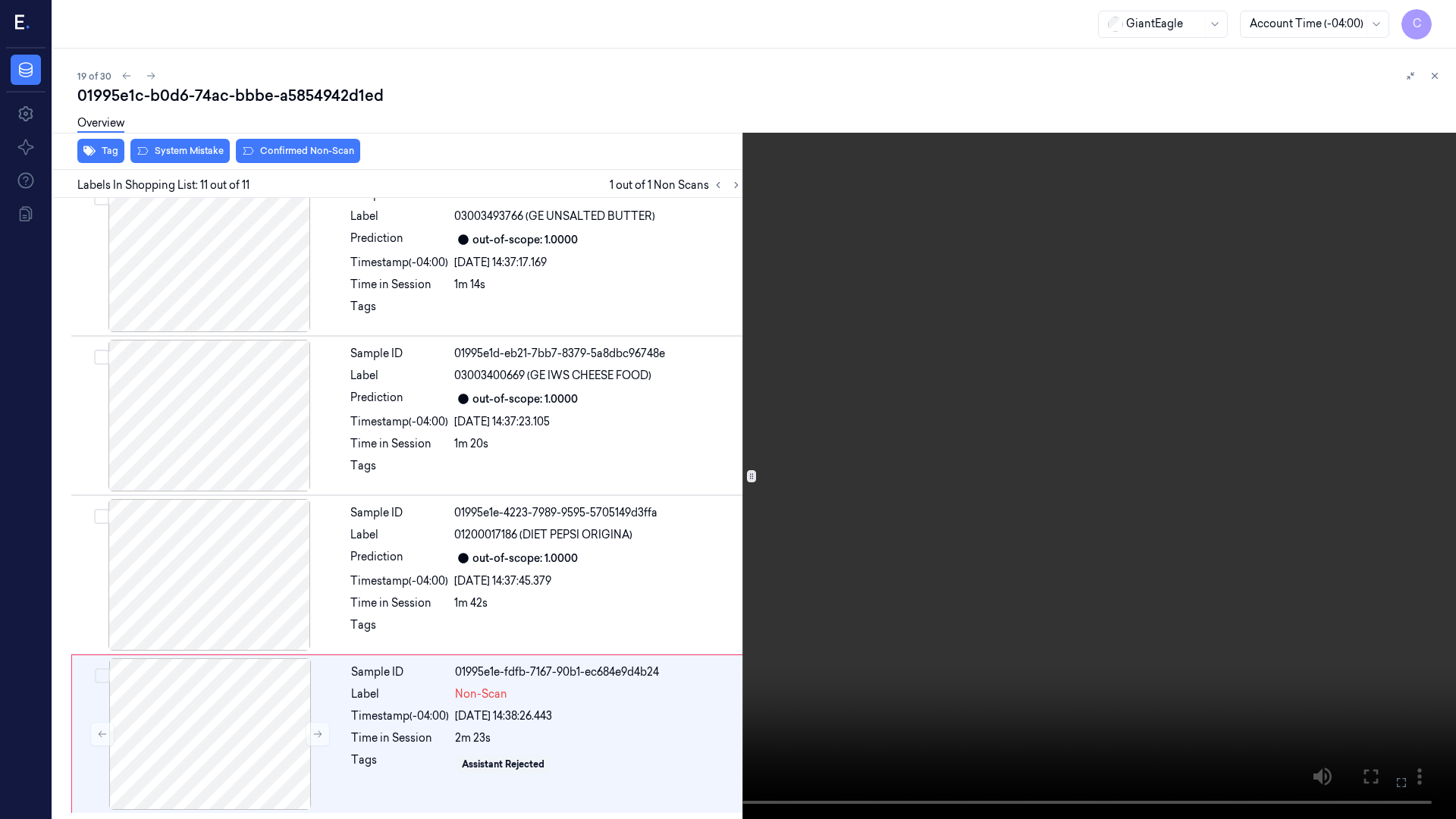
click at [0, 0] on icon at bounding box center [0, 0] width 0 height 0
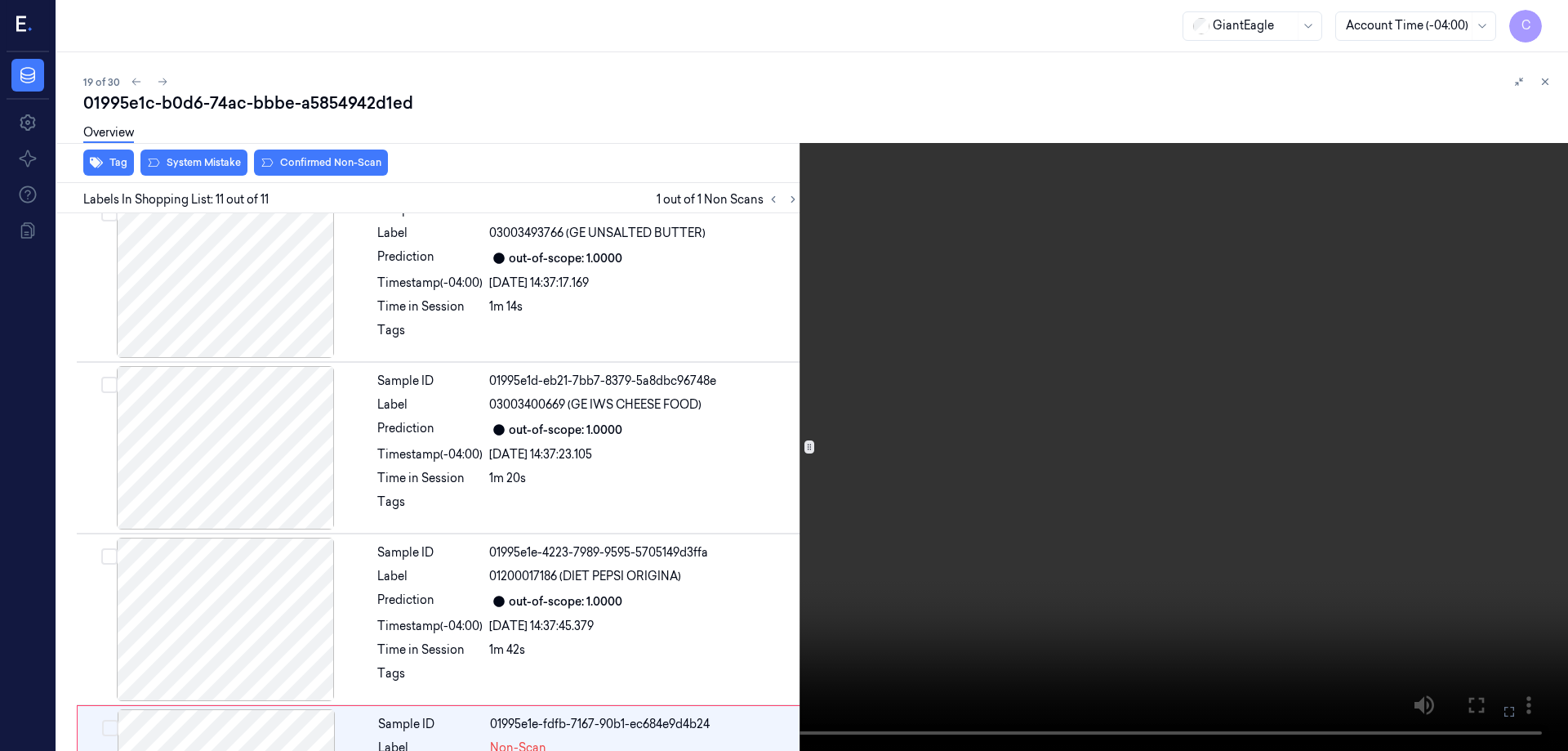
scroll to position [1355, 0]
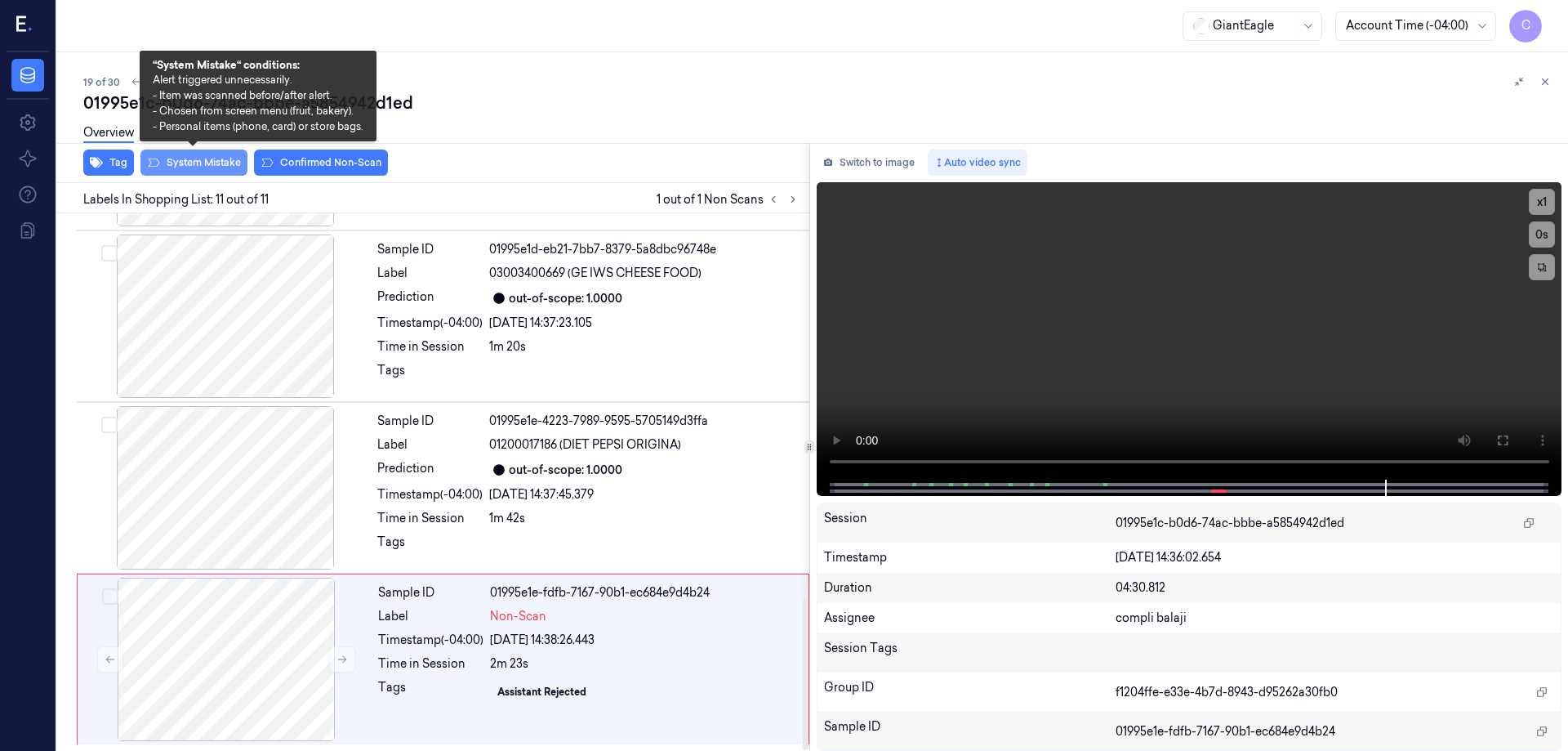
click at [213, 167] on button "System Mistake" at bounding box center [194, 162] width 107 height 26
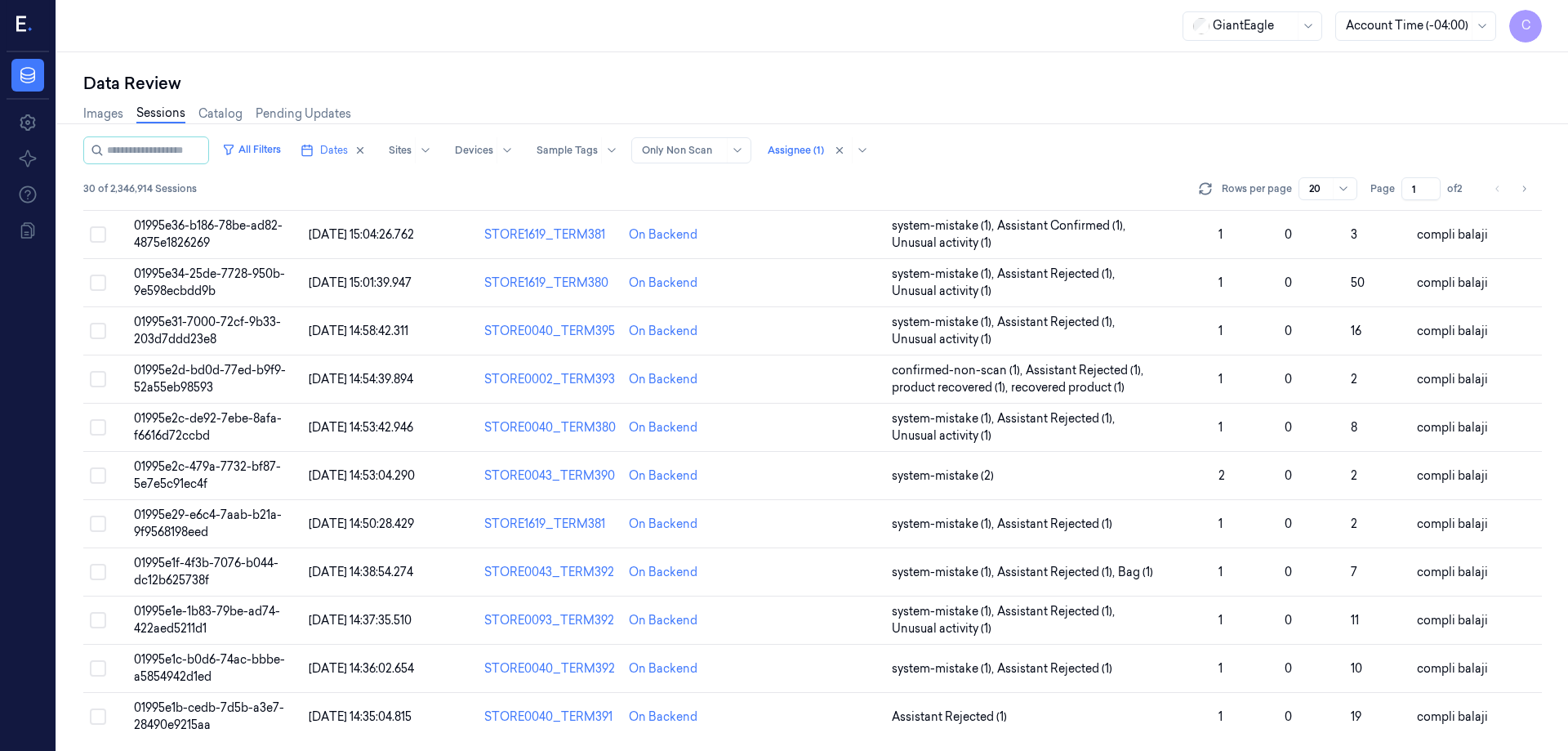
scroll to position [468, 0]
click at [204, 711] on span "01995e1b-cedb-7d5b-a3e7-28490e9215aa" at bounding box center [209, 715] width 150 height 32
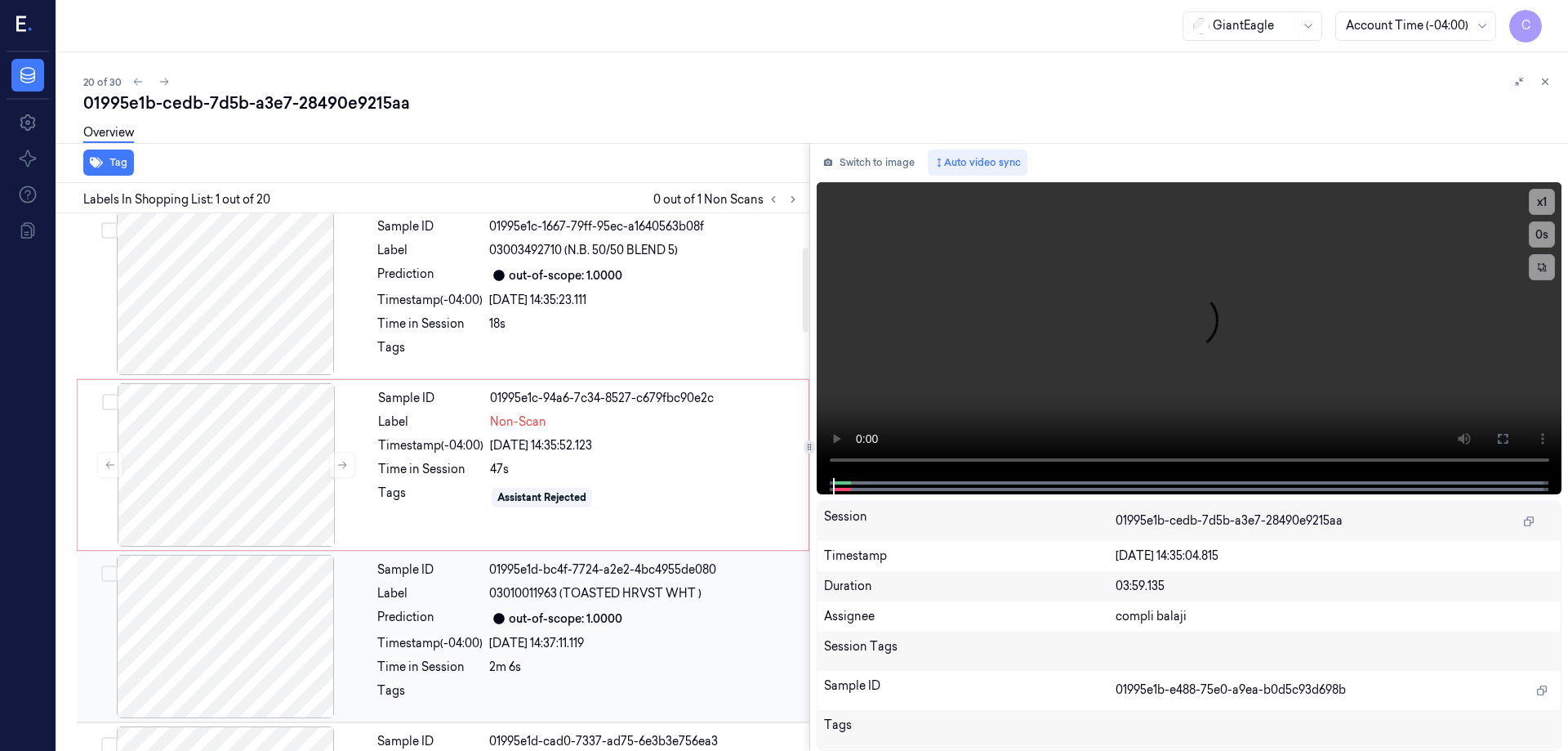
scroll to position [409, 0]
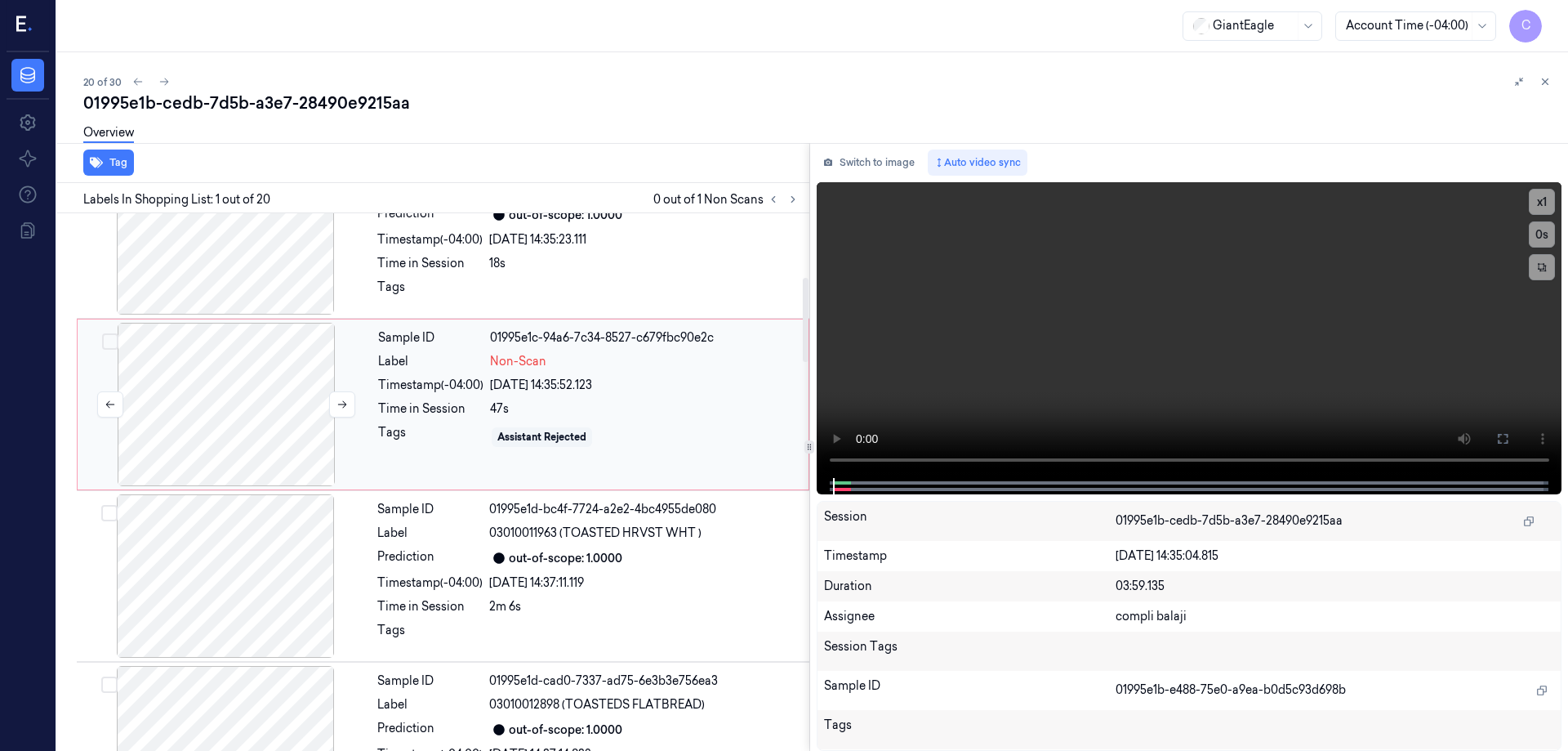
click at [215, 368] on div at bounding box center [226, 404] width 291 height 164
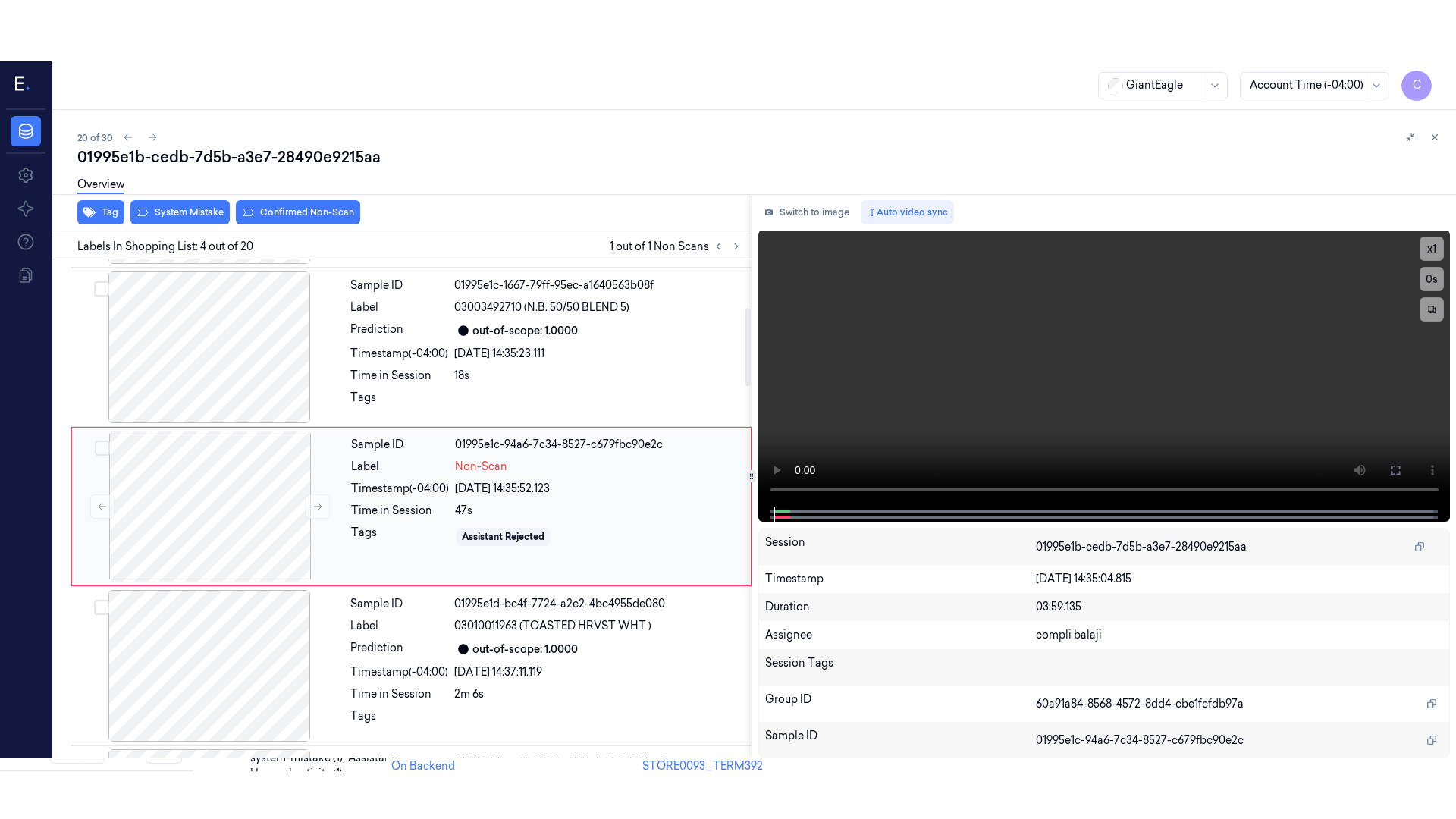
scroll to position [307, 0]
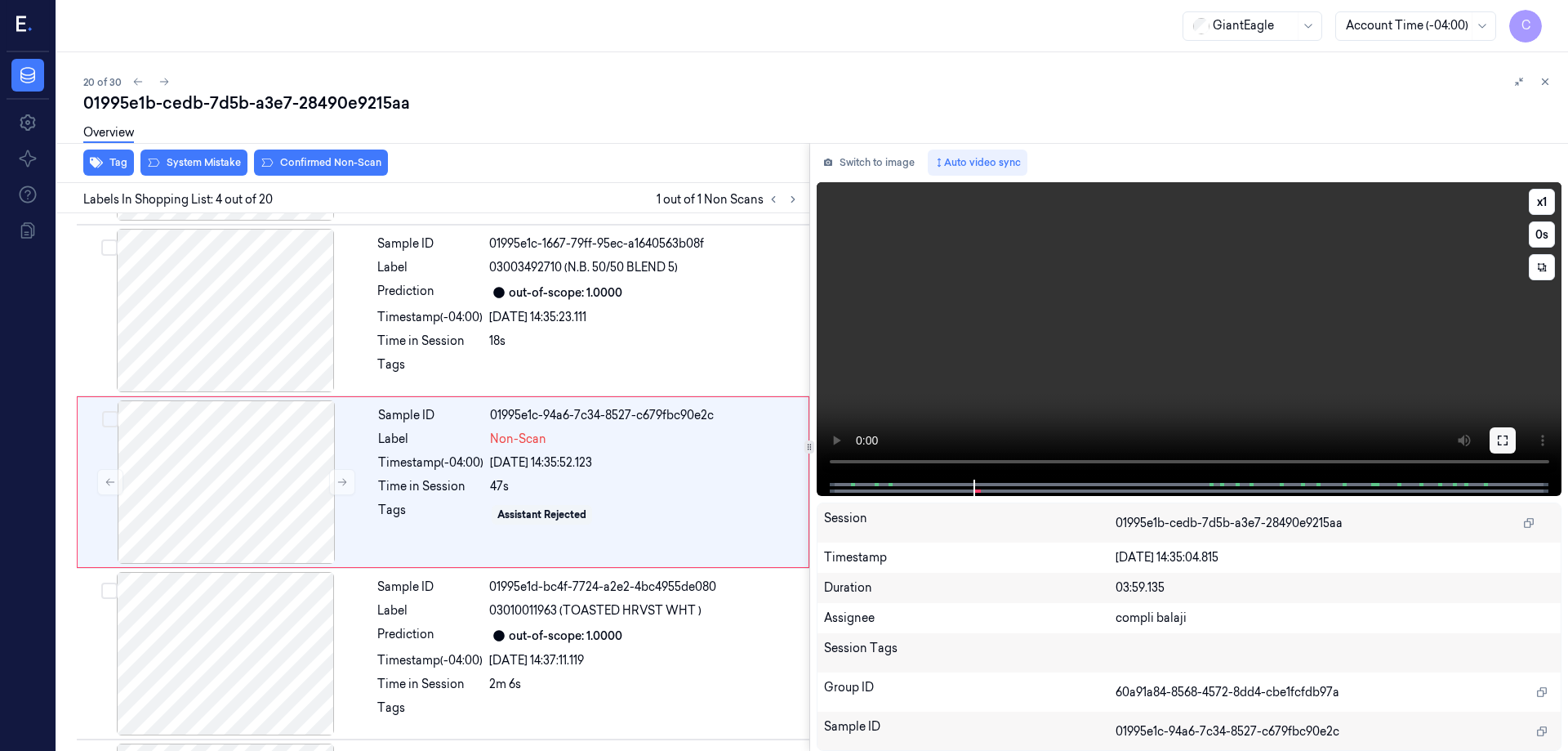
click at [1509, 443] on icon at bounding box center [1503, 440] width 13 height 13
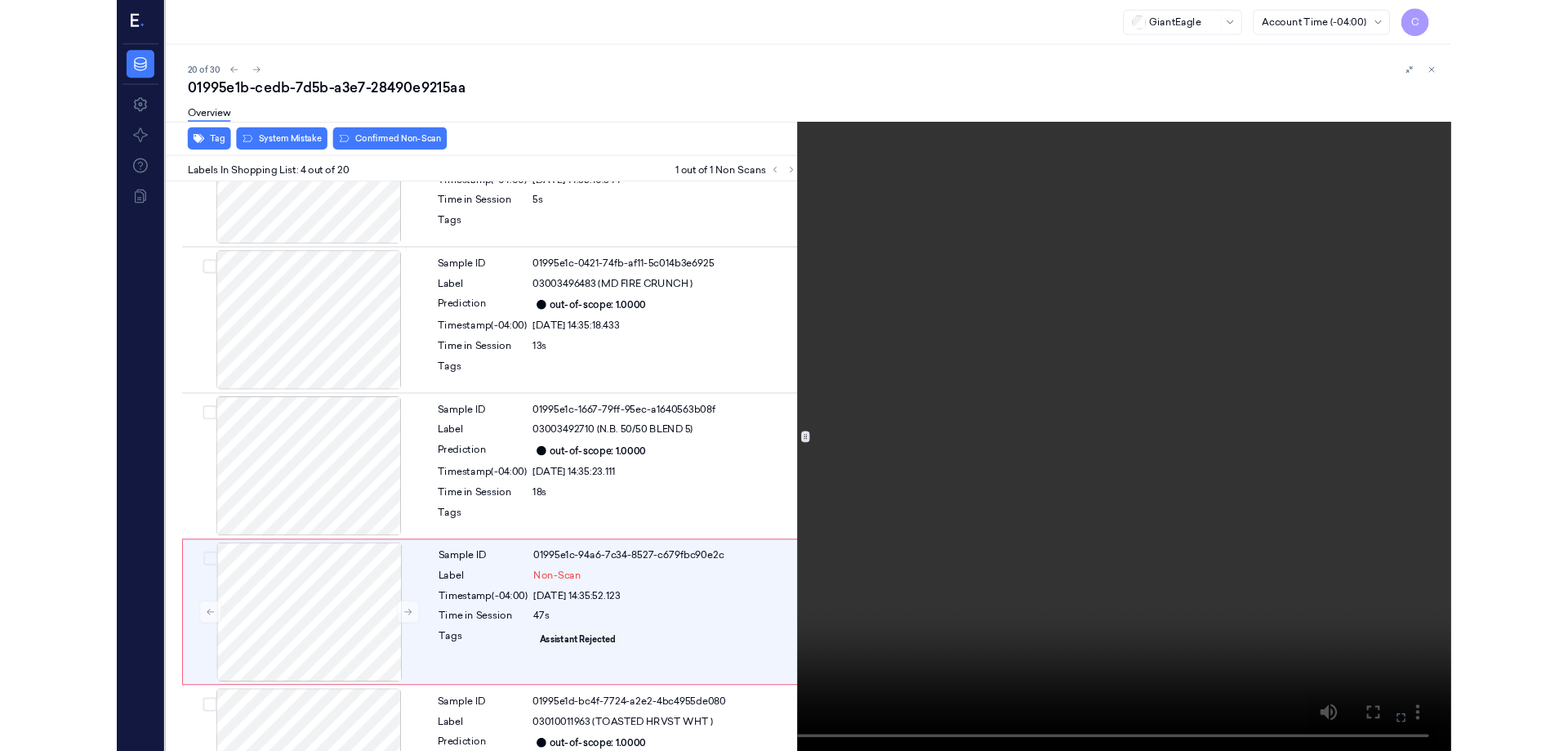
scroll to position [266, 0]
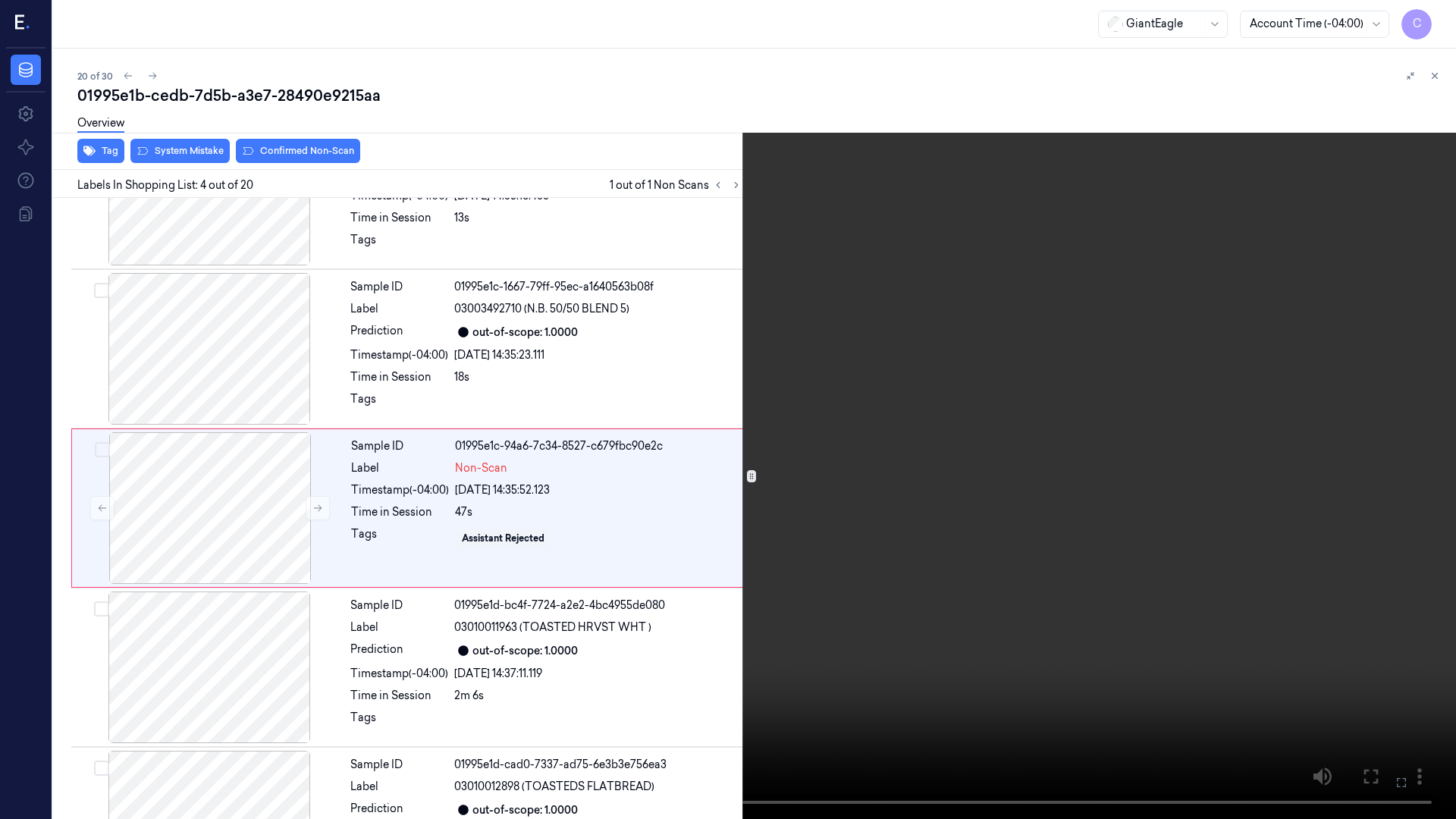
click at [0, 0] on icon at bounding box center [0, 0] width 0 height 0
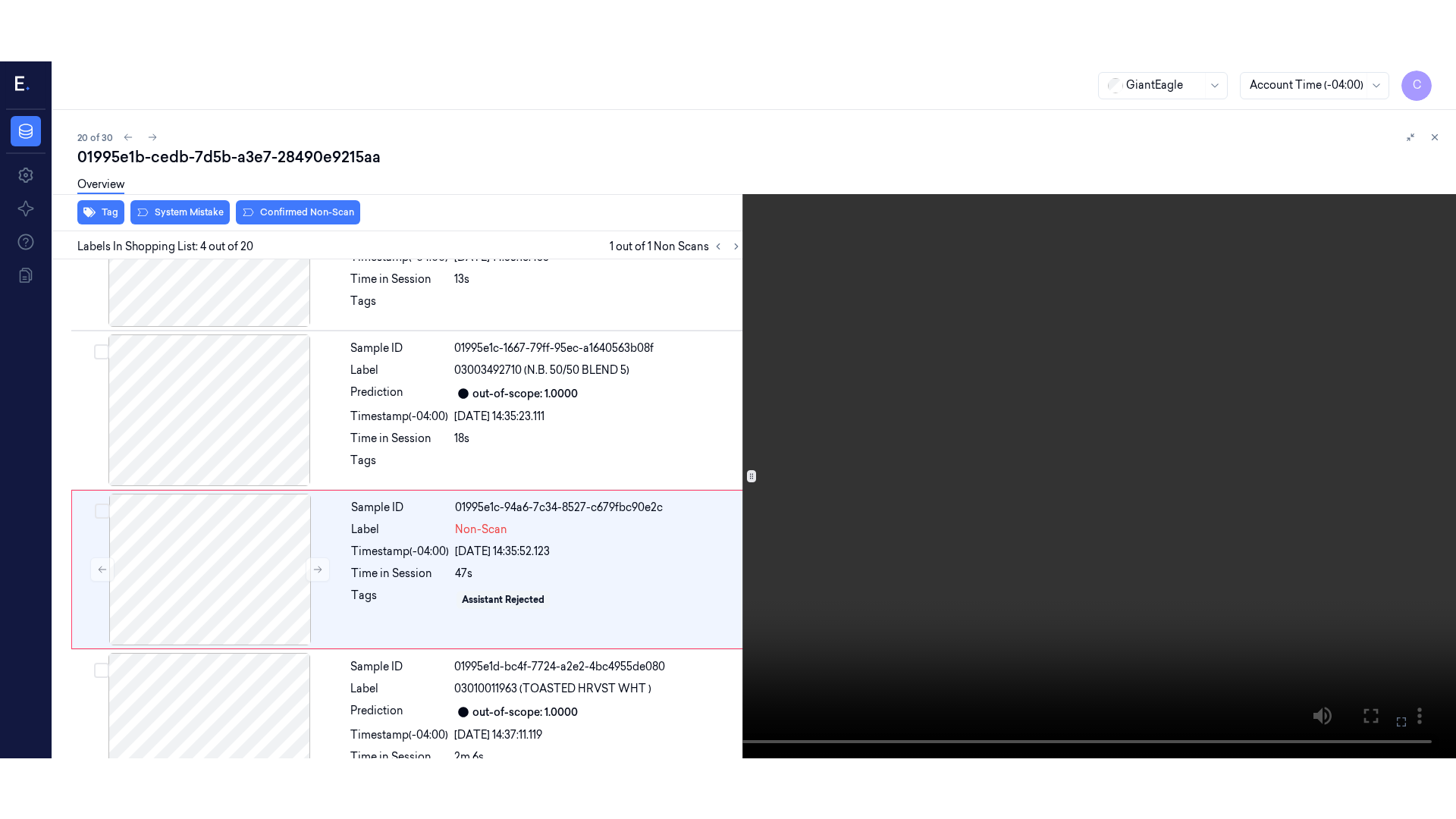
scroll to position [307, 0]
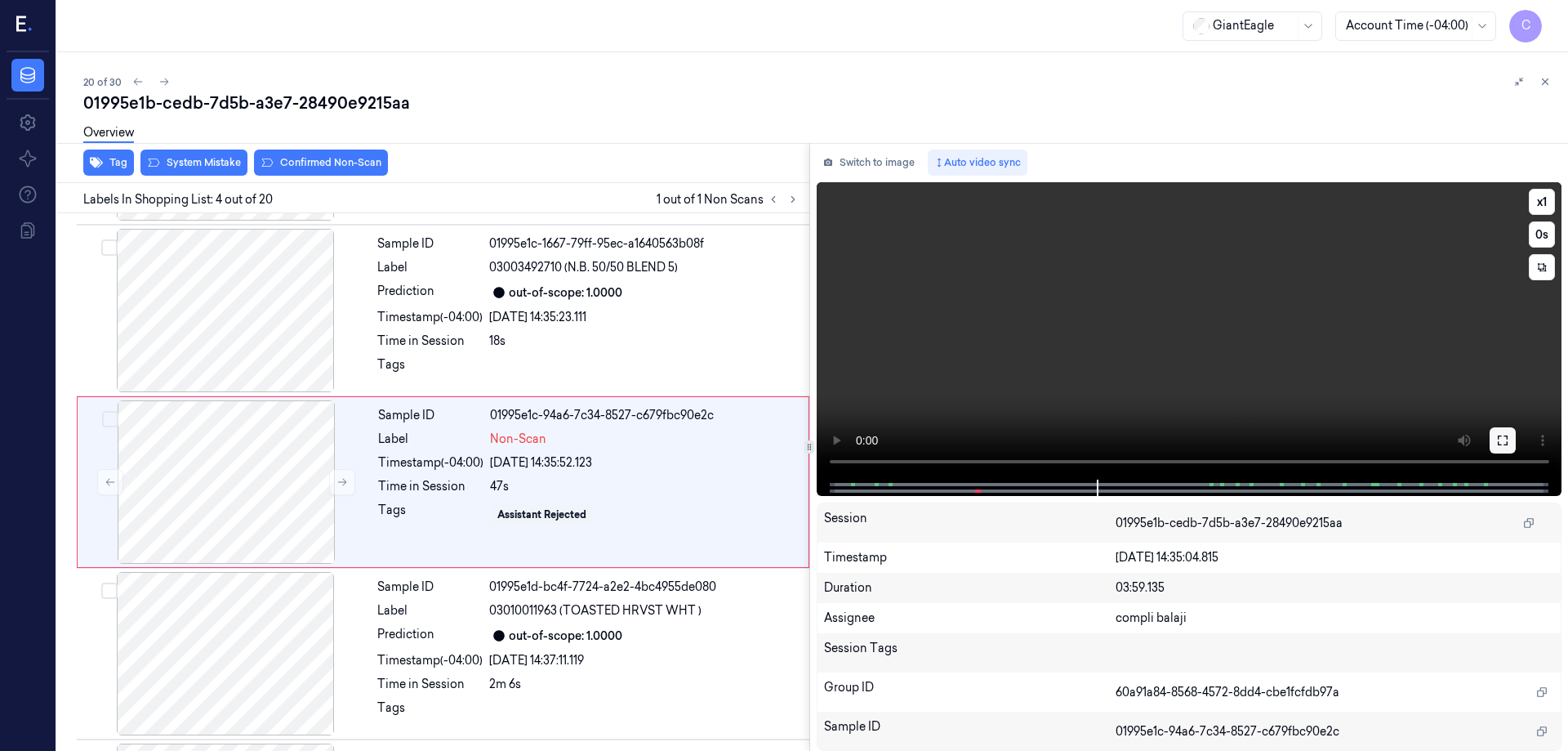
click at [1506, 435] on icon at bounding box center [1503, 440] width 13 height 13
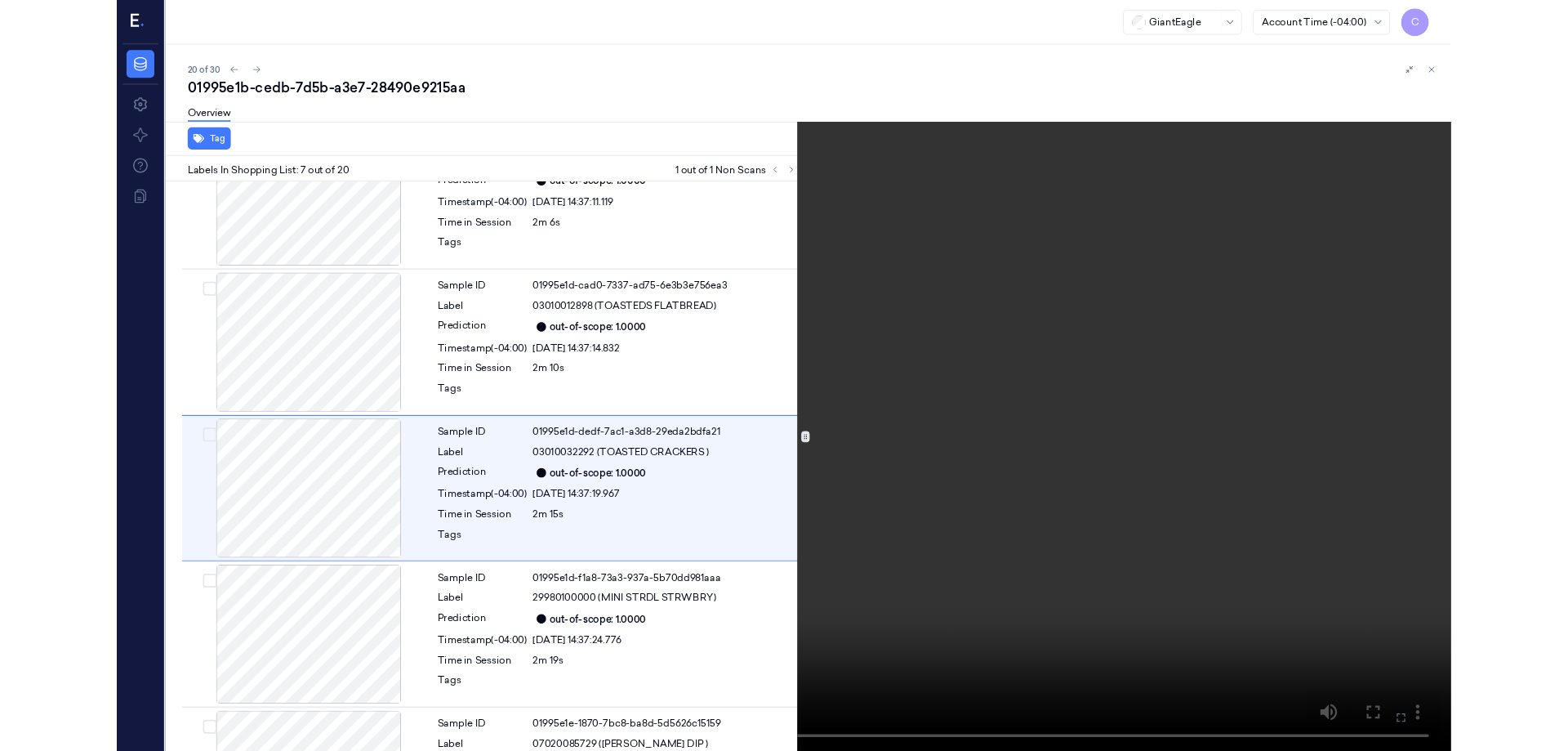
scroll to position [781, 0]
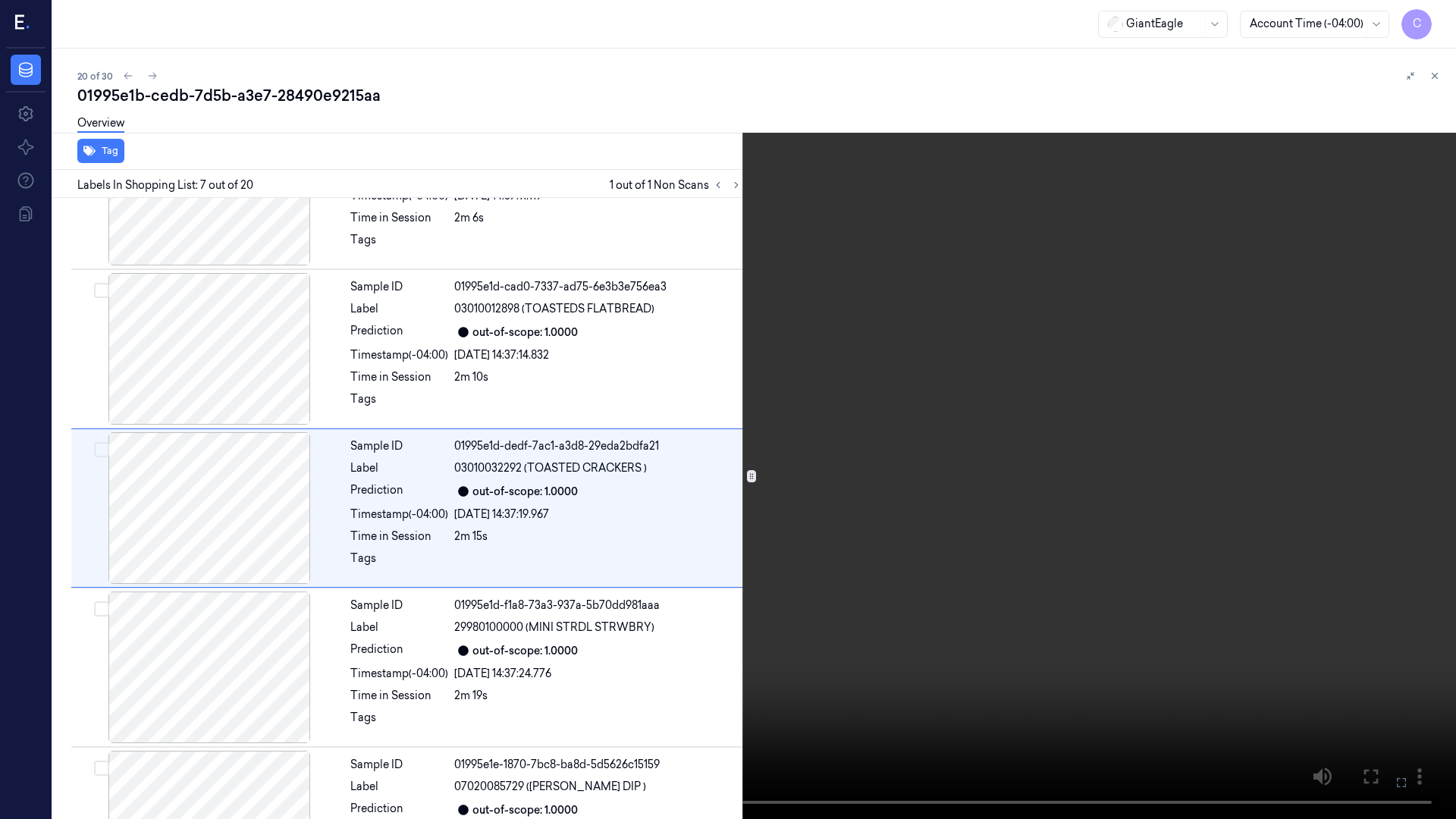
click at [0, 0] on icon at bounding box center [0, 0] width 0 height 0
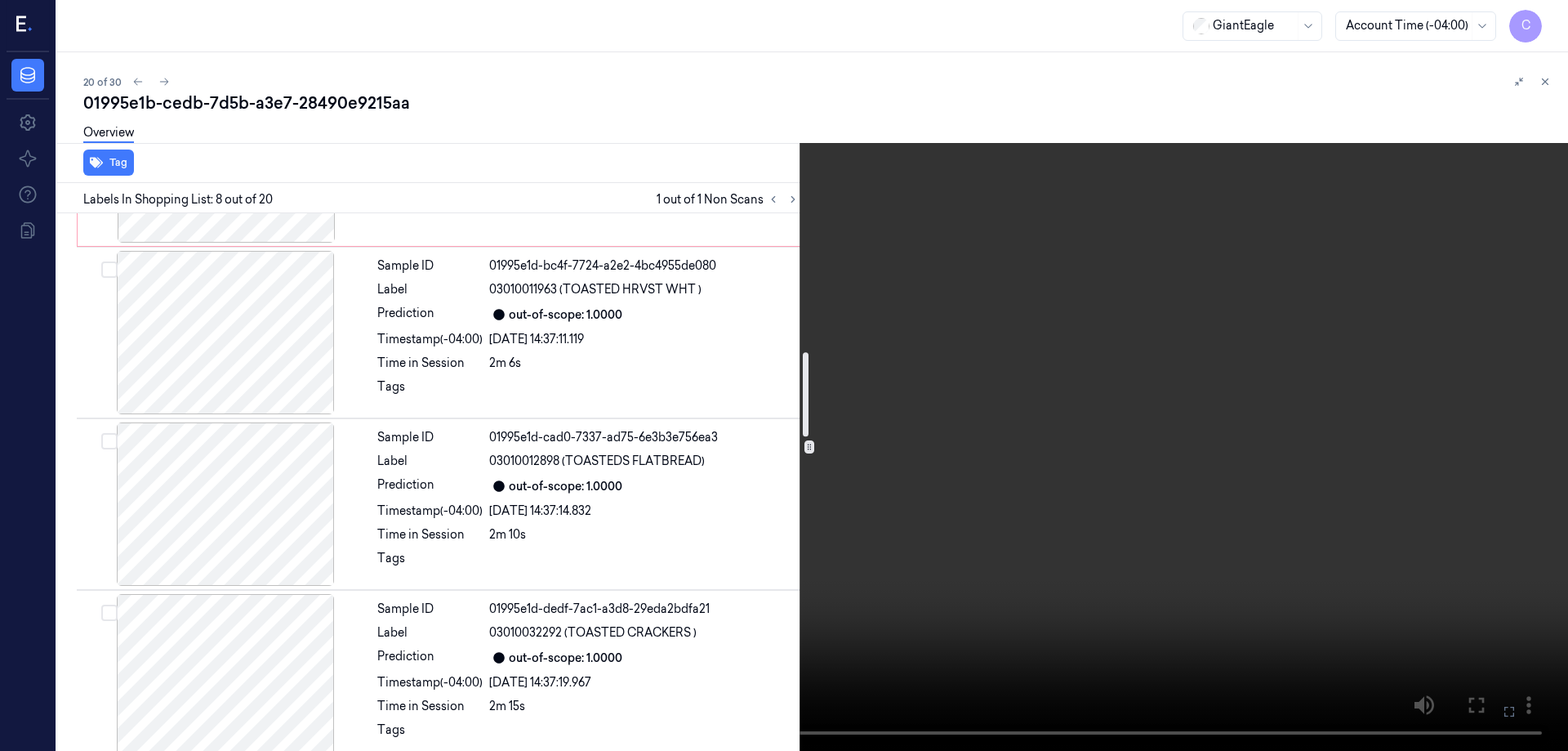
scroll to position [609, 0]
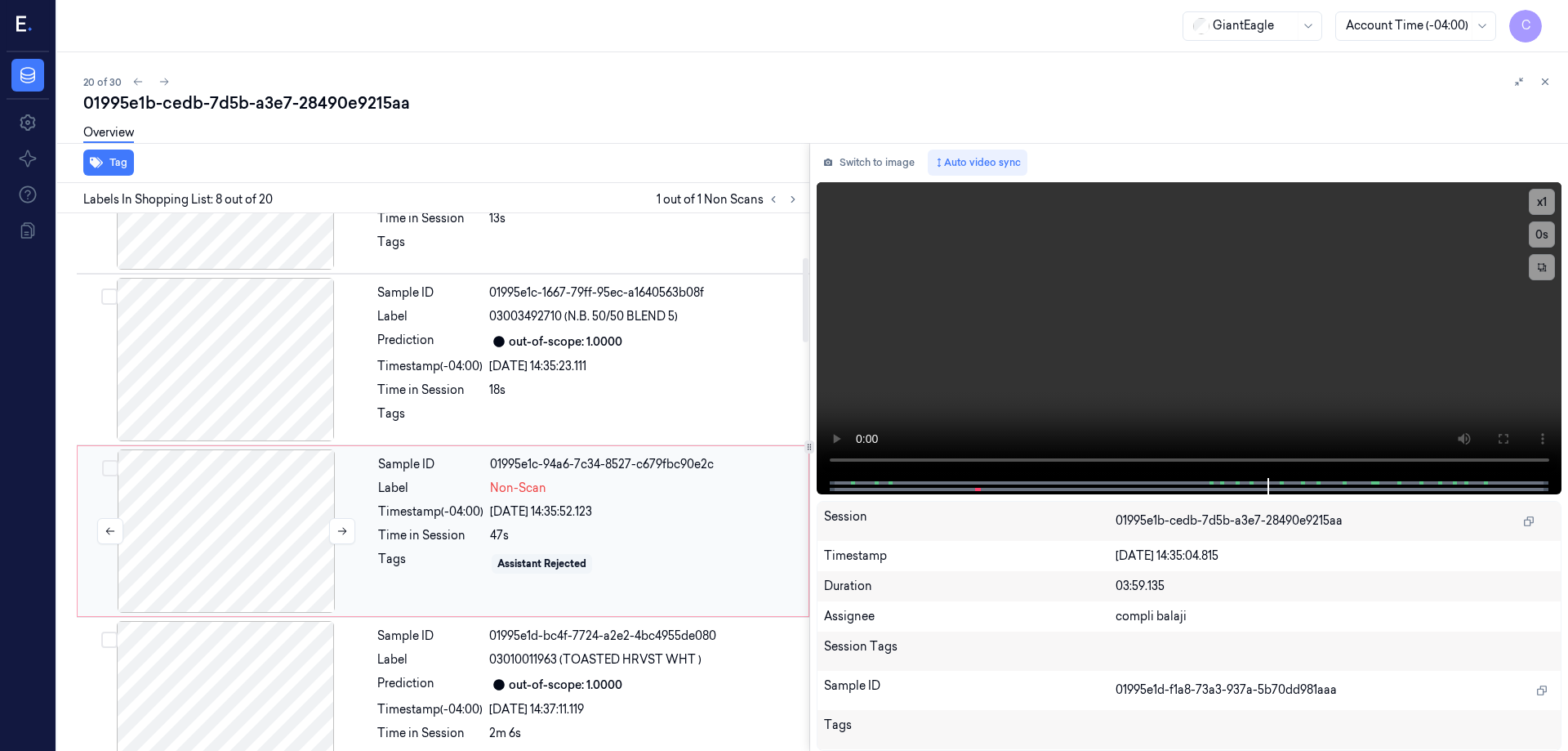
click at [232, 480] on div at bounding box center [226, 531] width 291 height 164
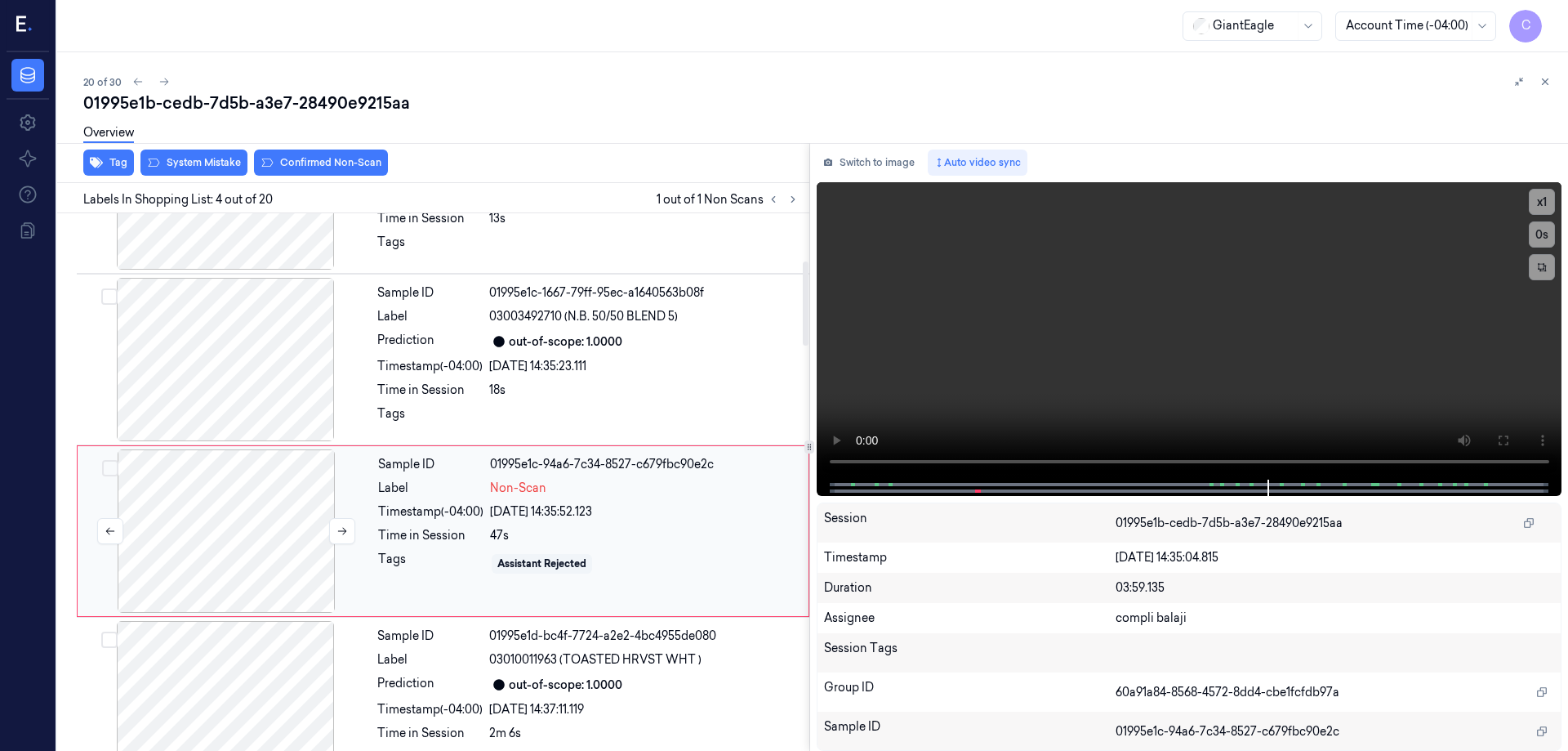
scroll to position [331, 0]
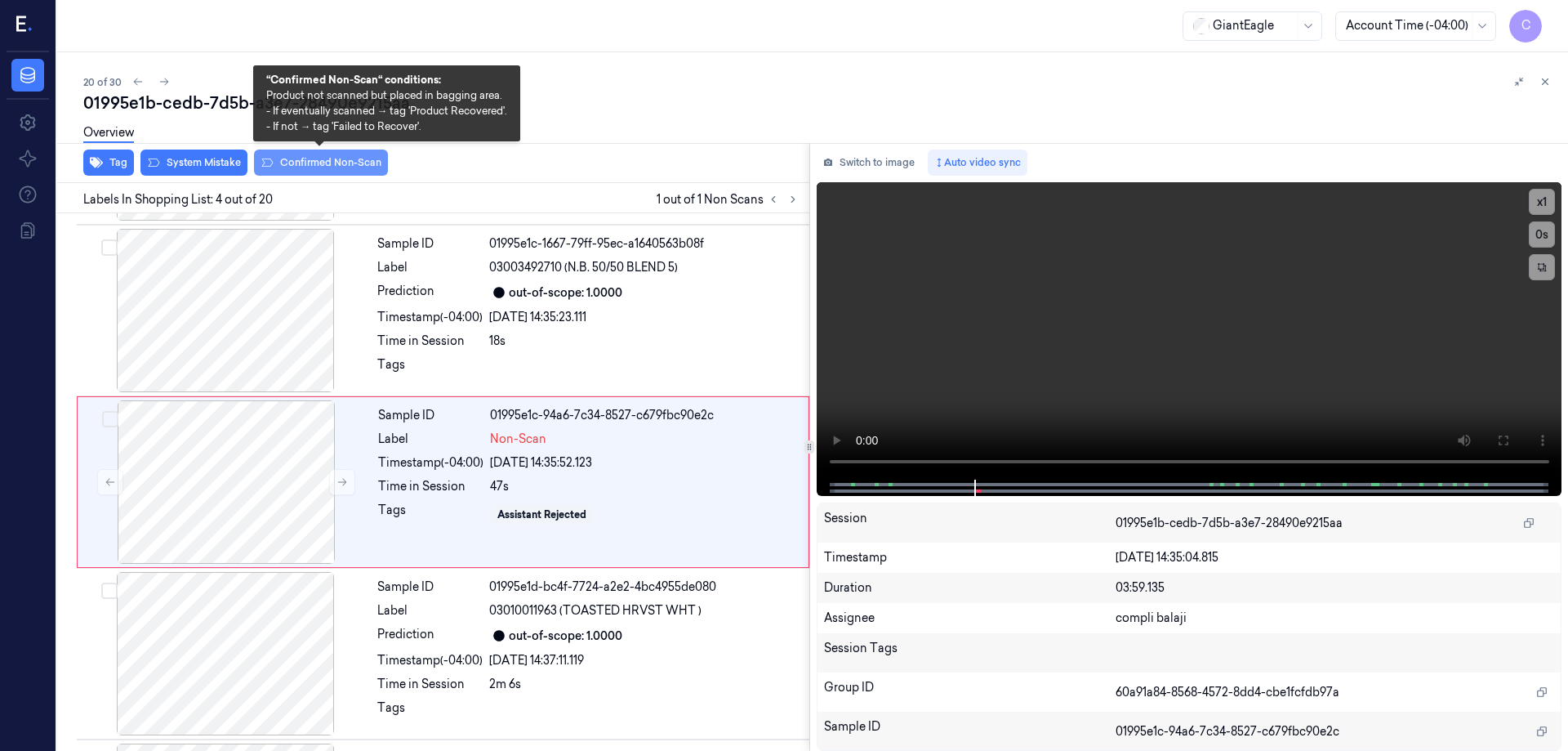
click at [335, 162] on button "Confirmed Non-Scan" at bounding box center [321, 162] width 134 height 26
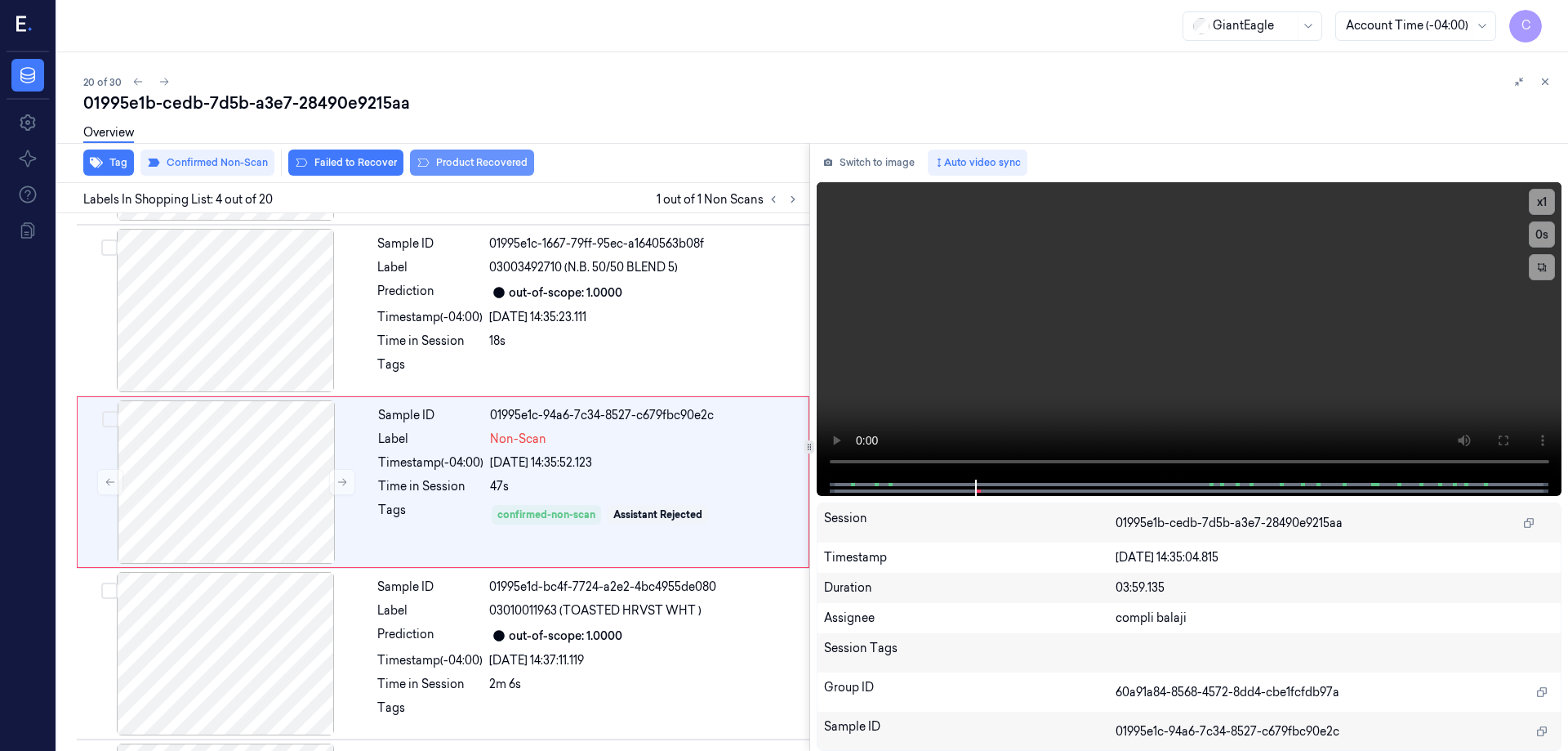
click at [471, 161] on button "Product Recovered" at bounding box center [472, 162] width 124 height 26
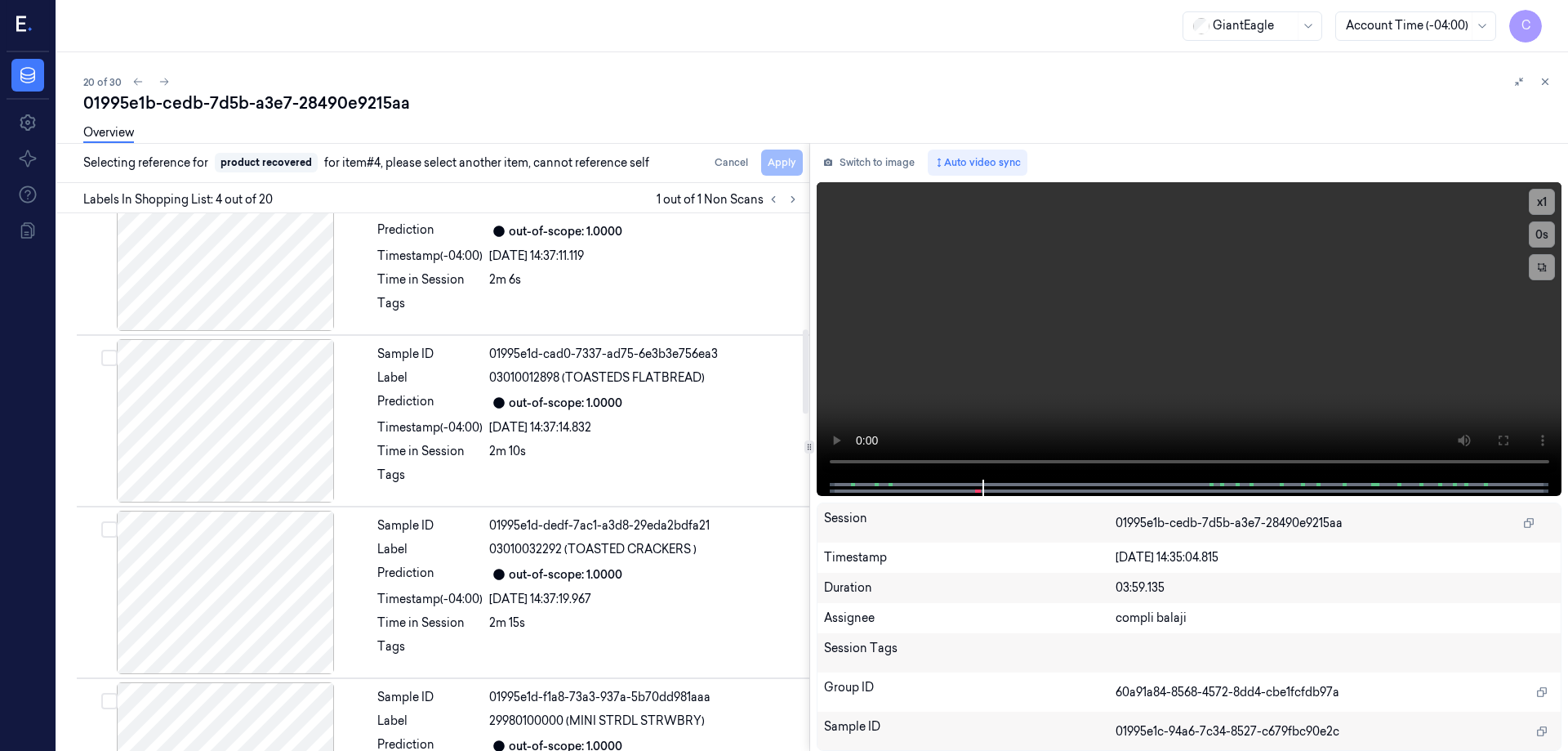
scroll to position [740, 0]
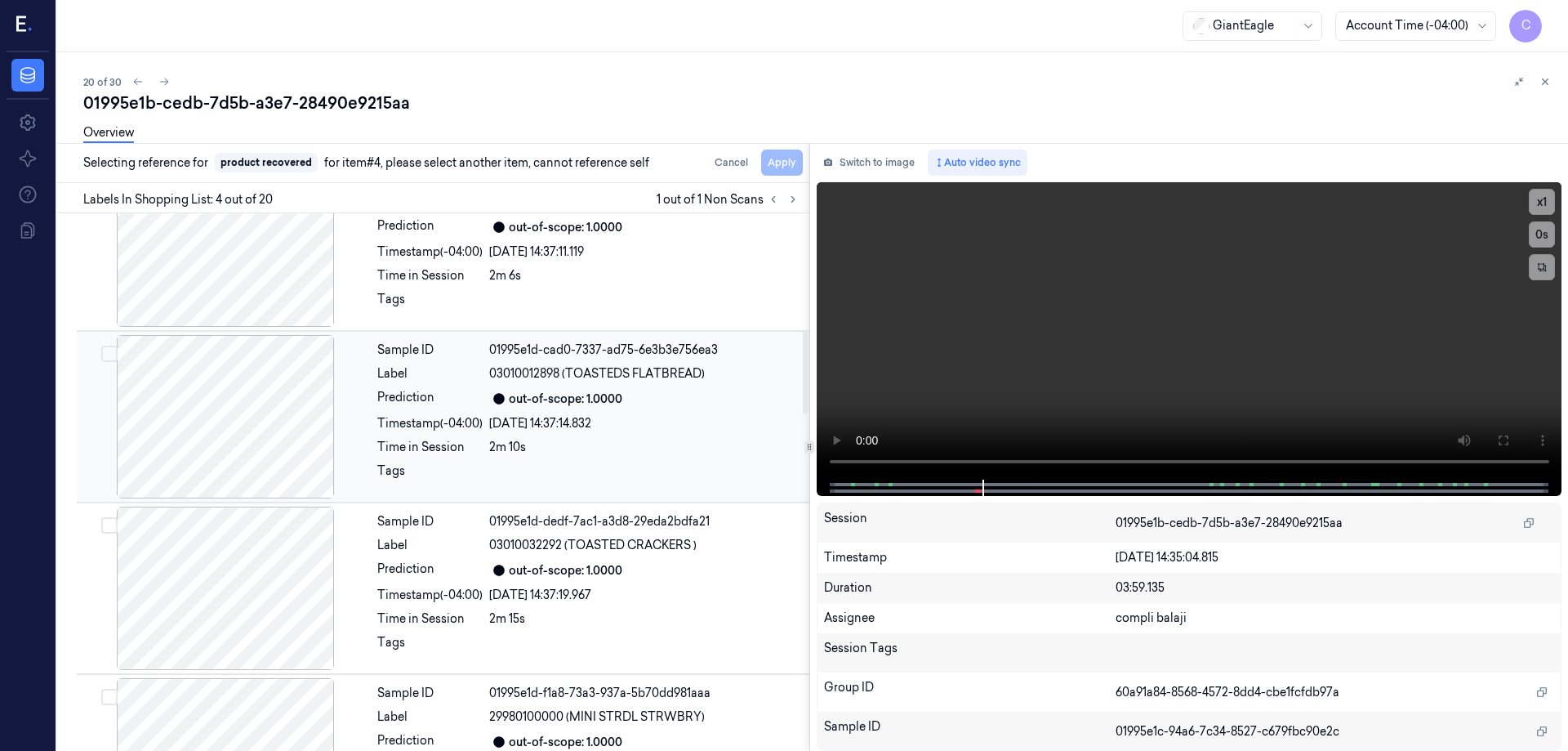
click at [282, 423] on div at bounding box center [225, 417] width 291 height 164
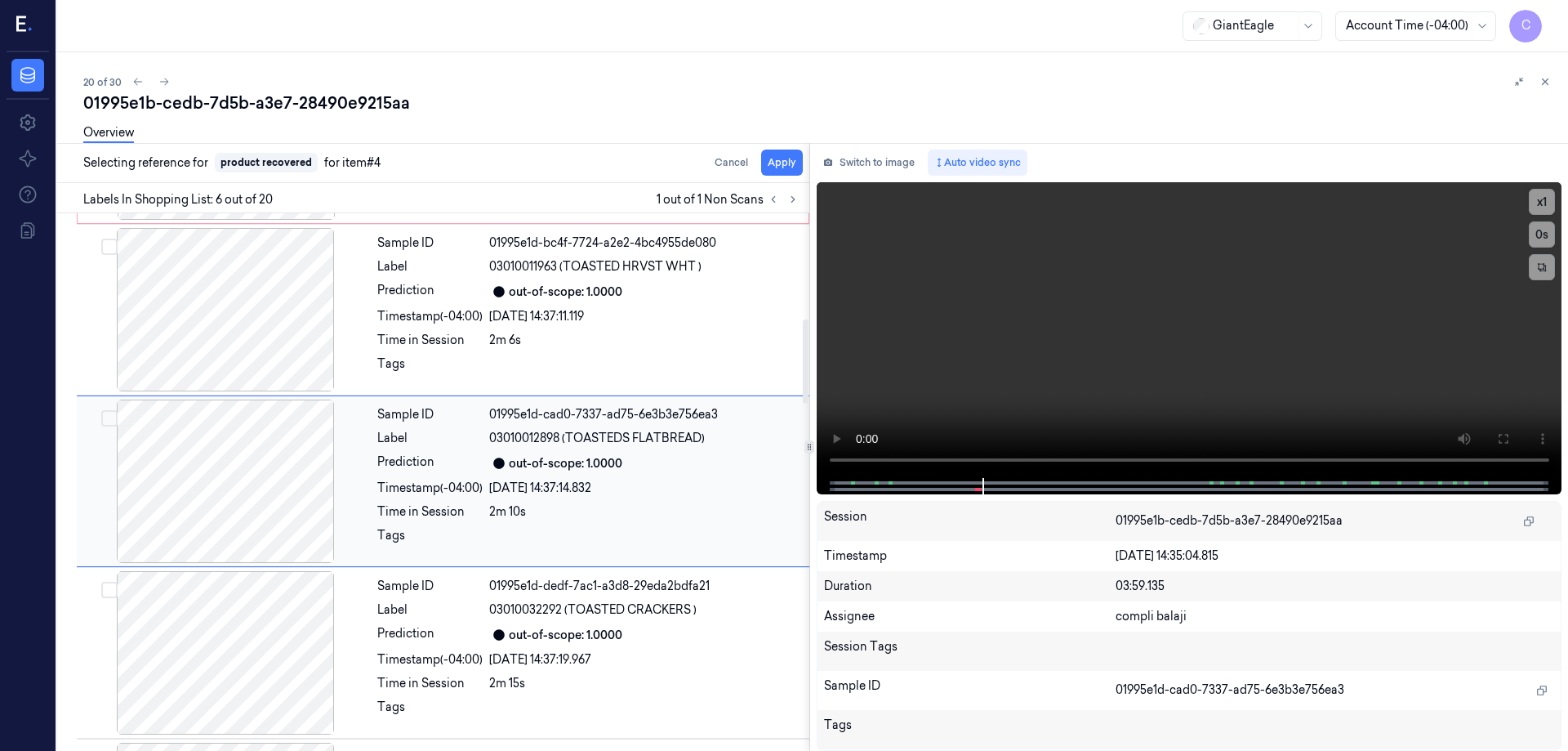
scroll to position [675, 0]
click at [785, 165] on button "Apply" at bounding box center [782, 162] width 42 height 26
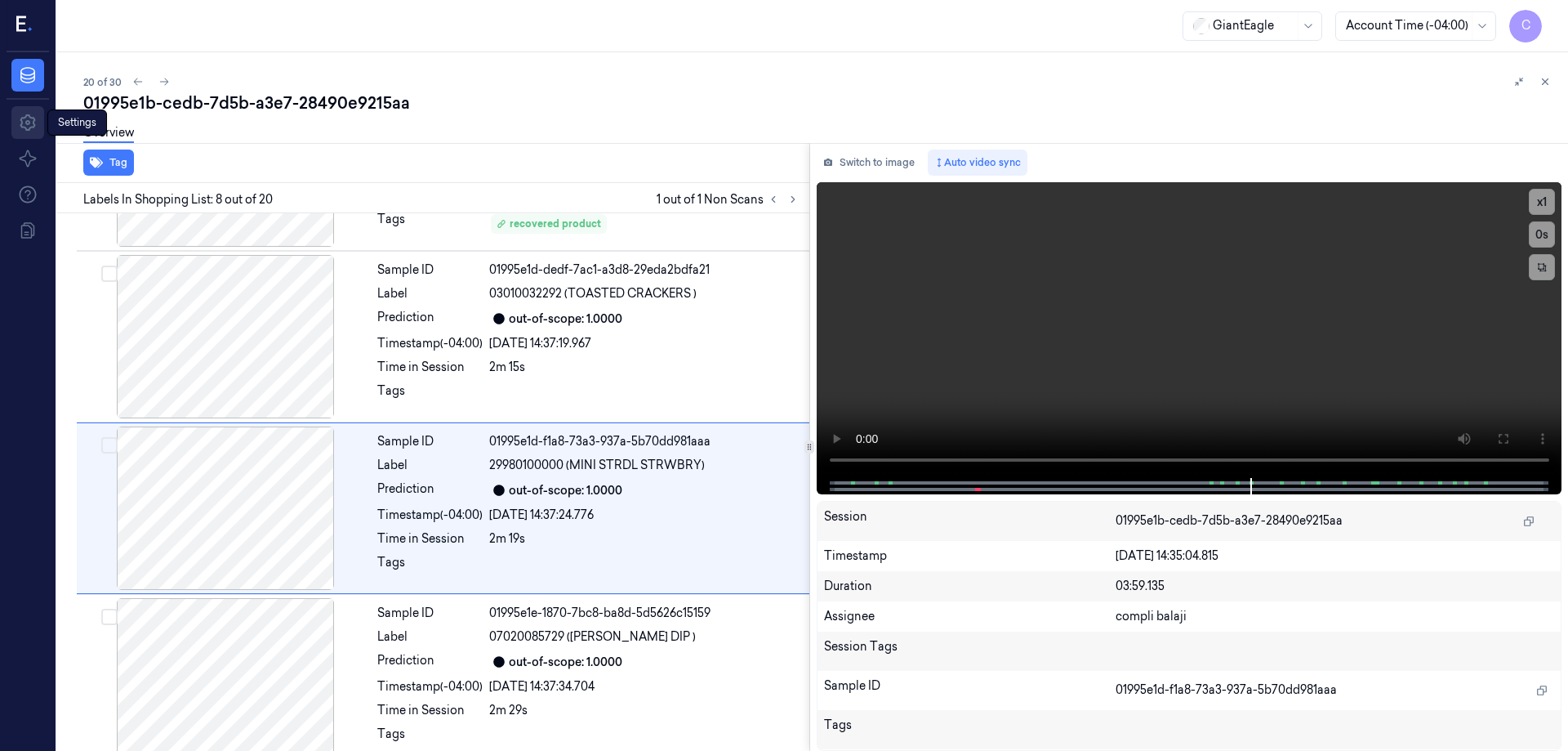
scroll to position [1017, 0]
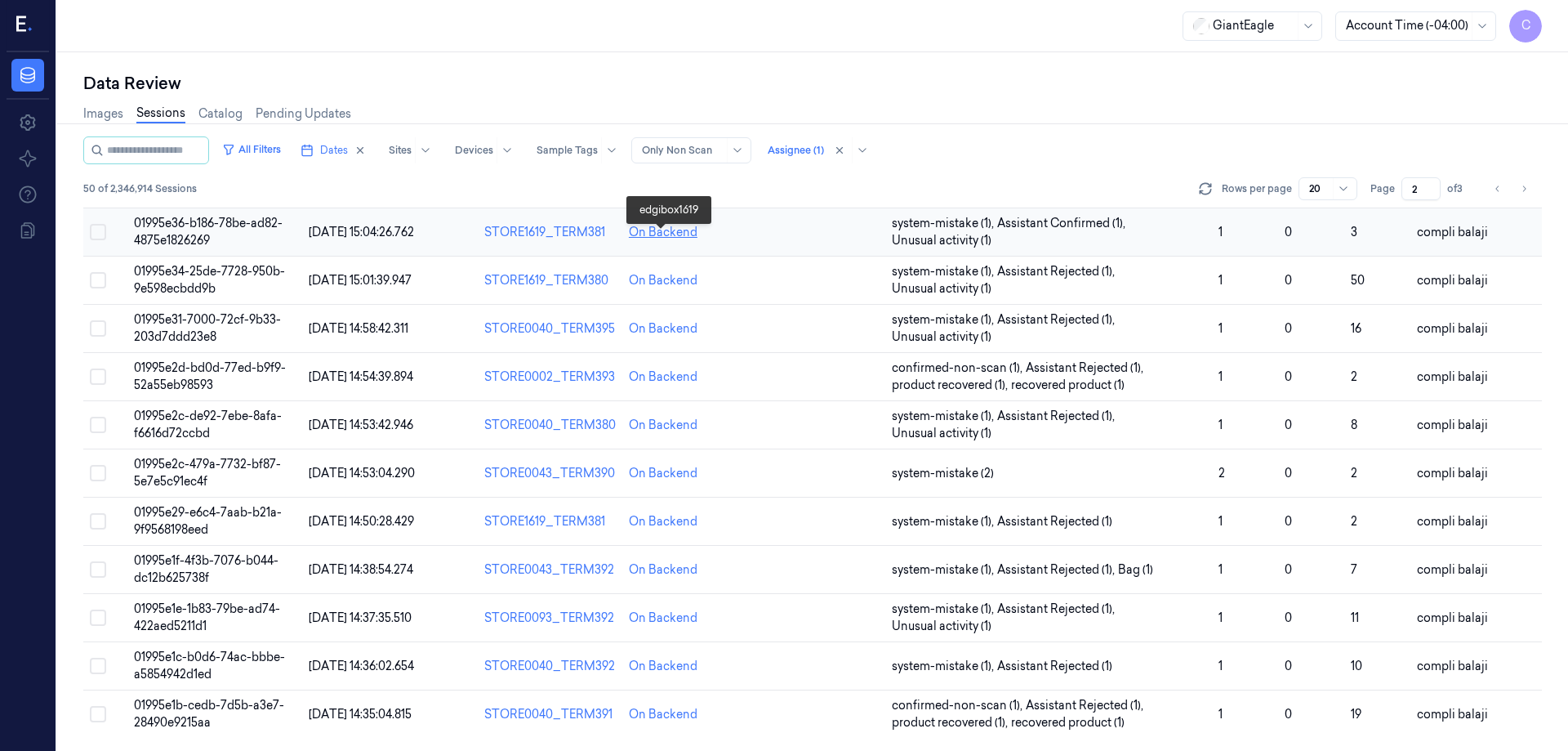
scroll to position [468, 0]
click at [348, 150] on span "Dates" at bounding box center [334, 150] width 28 height 14
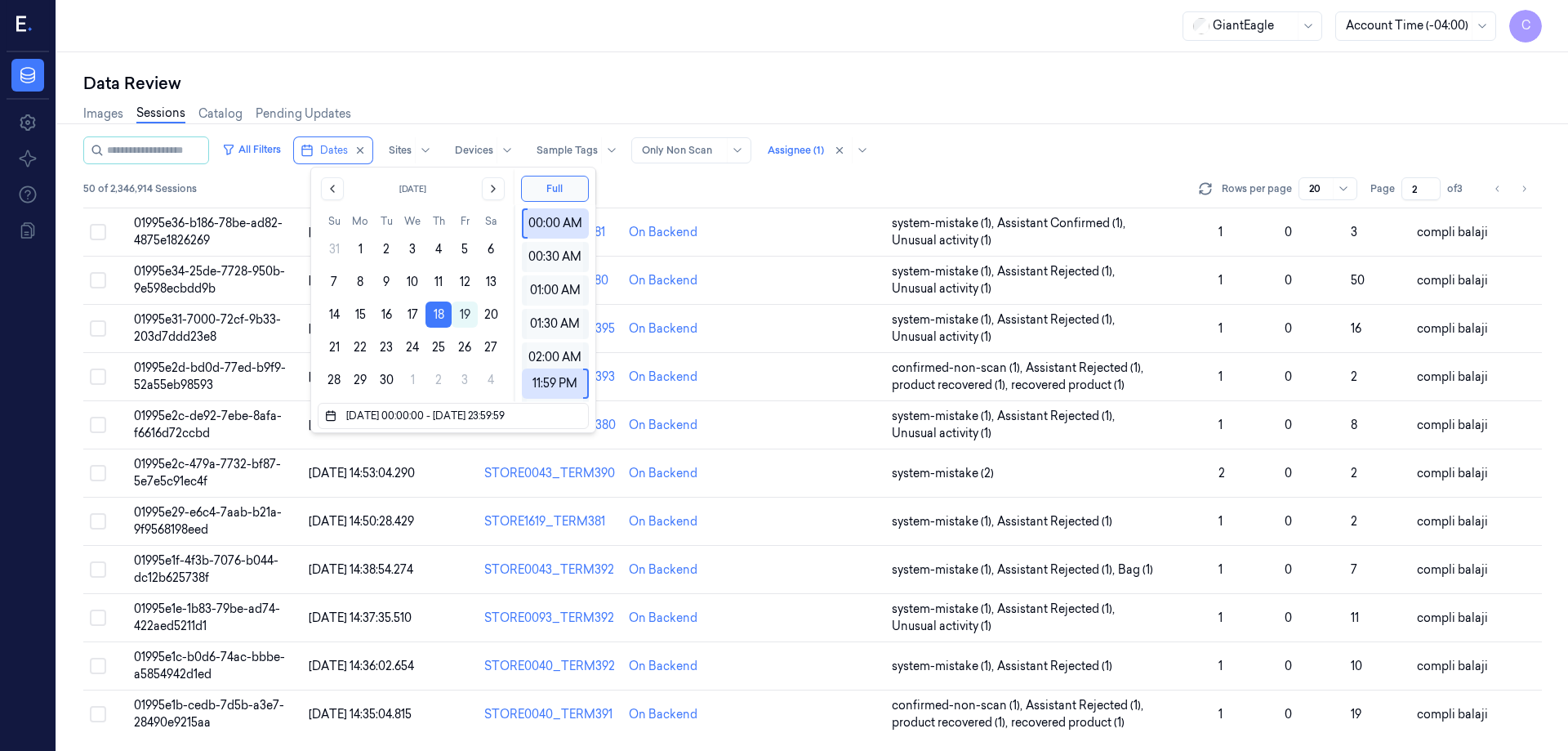
click at [928, 141] on div "All Filters Dates Sites Devices Sample Tags Alert Type Only Non Scan Assignee (…" at bounding box center [812, 150] width 1459 height 28
type input "1"
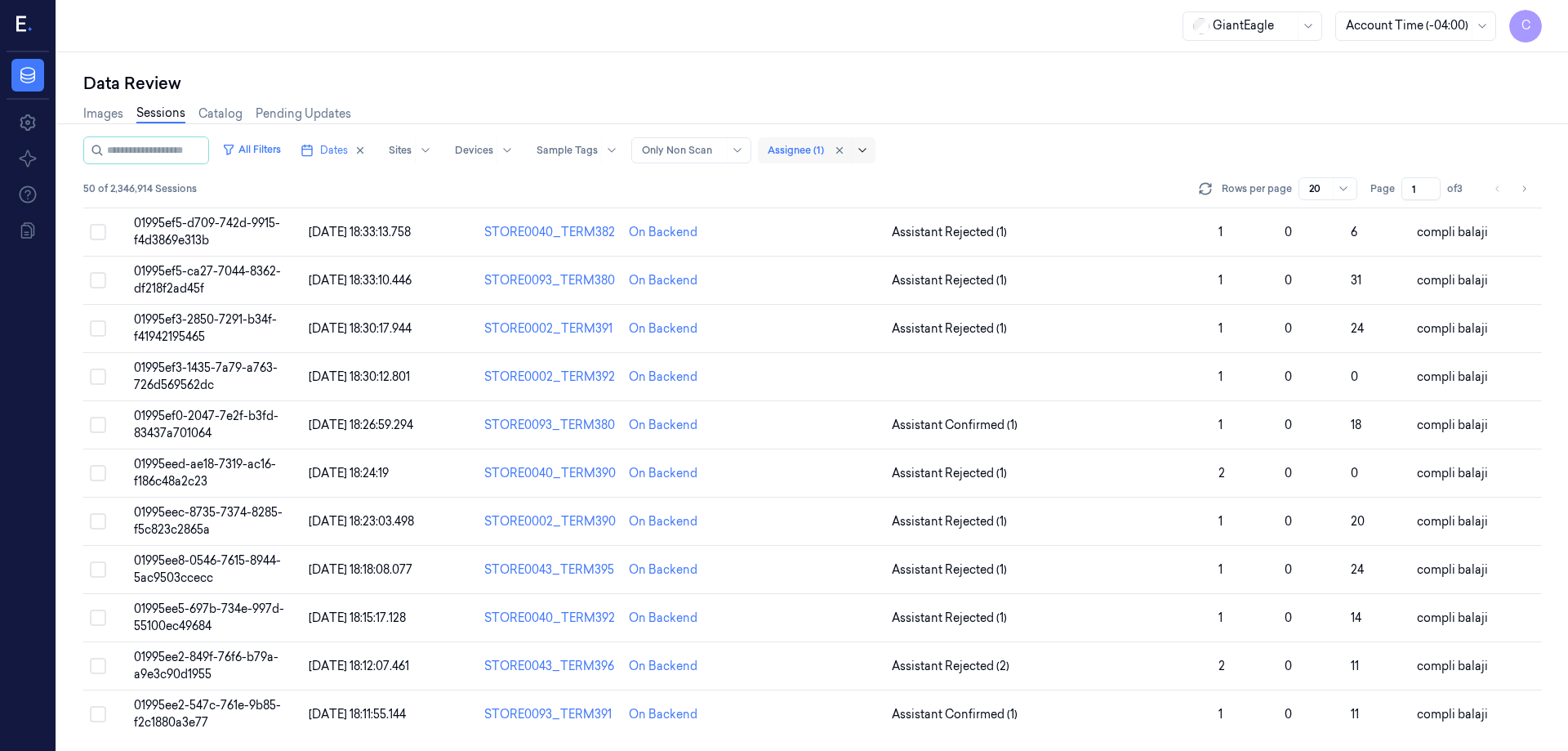
click at [869, 153] on icon at bounding box center [862, 150] width 13 height 13
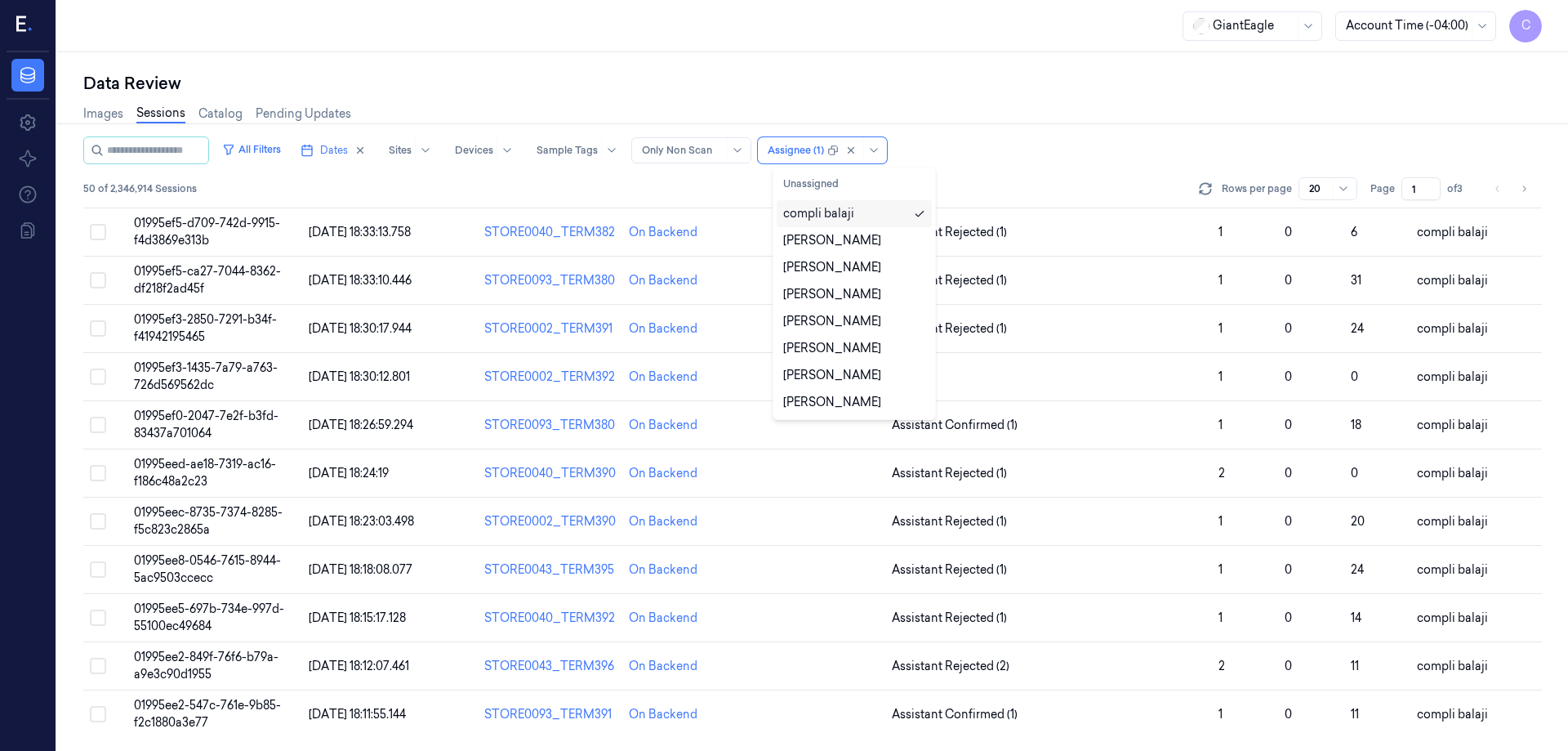
click at [844, 211] on div "compli balaji" at bounding box center [819, 214] width 71 height 17
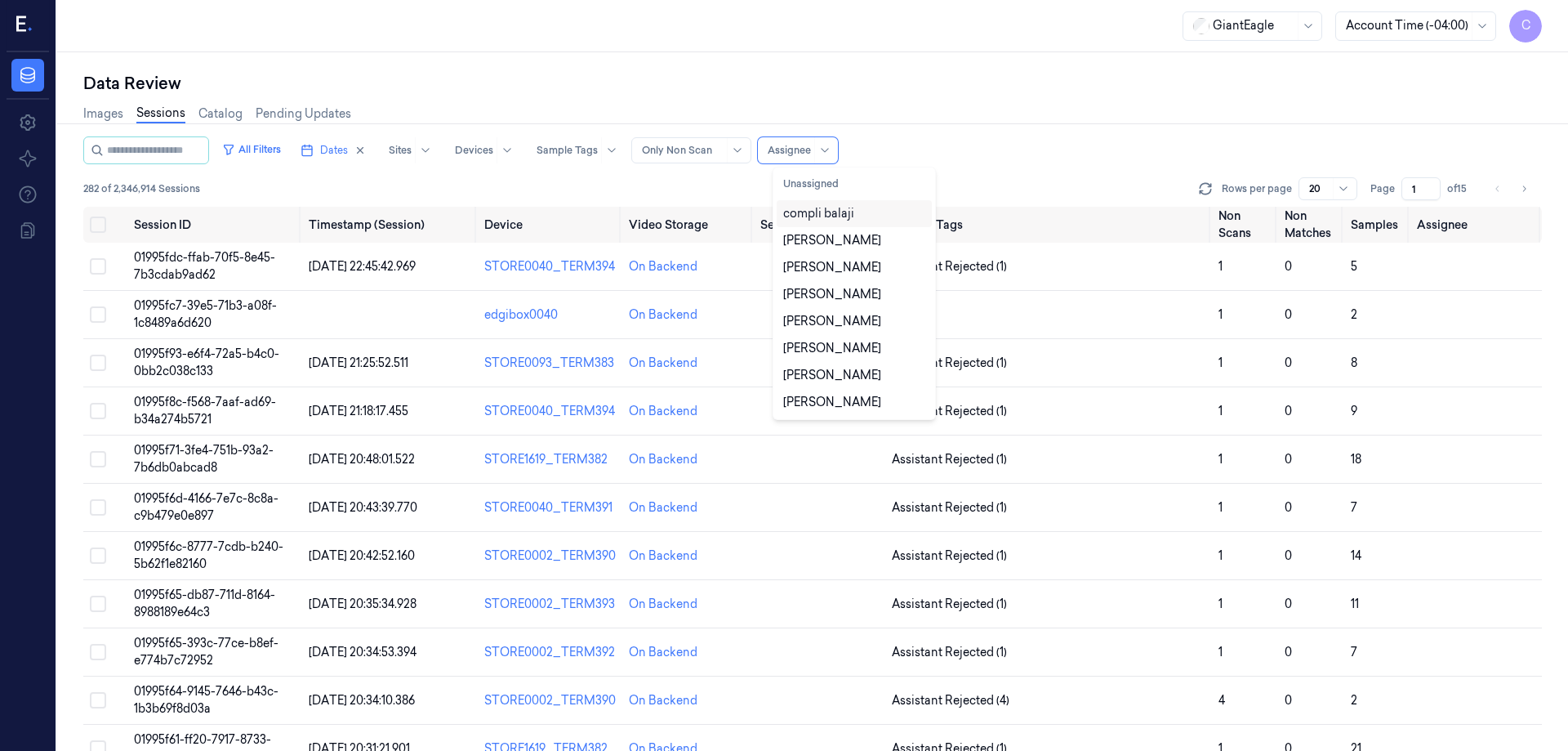
click at [834, 221] on div "compli balaji" at bounding box center [819, 214] width 71 height 17
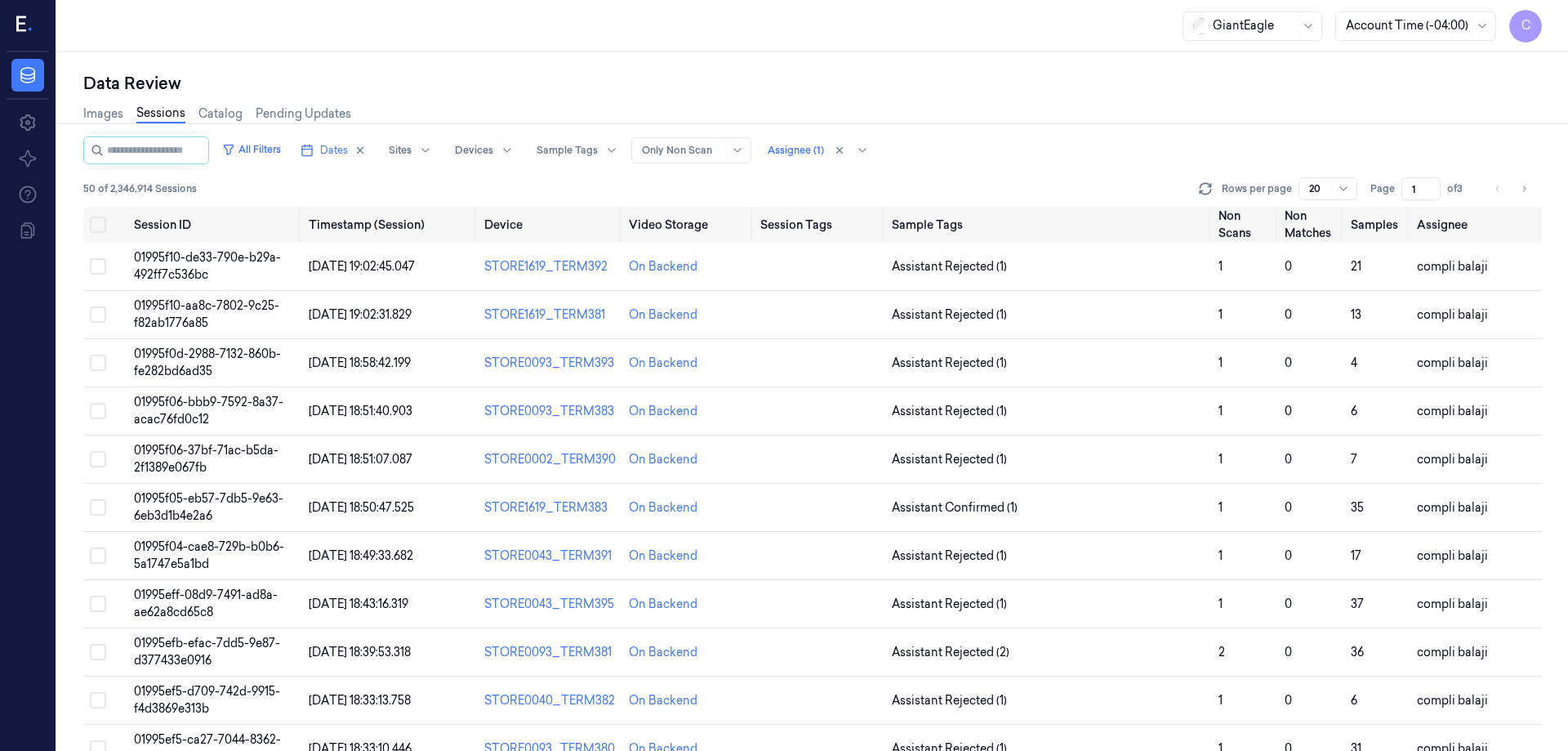
click at [1064, 165] on div "All Filters Dates Sites Devices Sample Tags Alert Type Only Non Scan Assignee (…" at bounding box center [812, 171] width 1459 height 70
click at [243, 261] on span "01995f10-de33-790e-b29a-492ff7c536bc" at bounding box center [207, 266] width 147 height 32
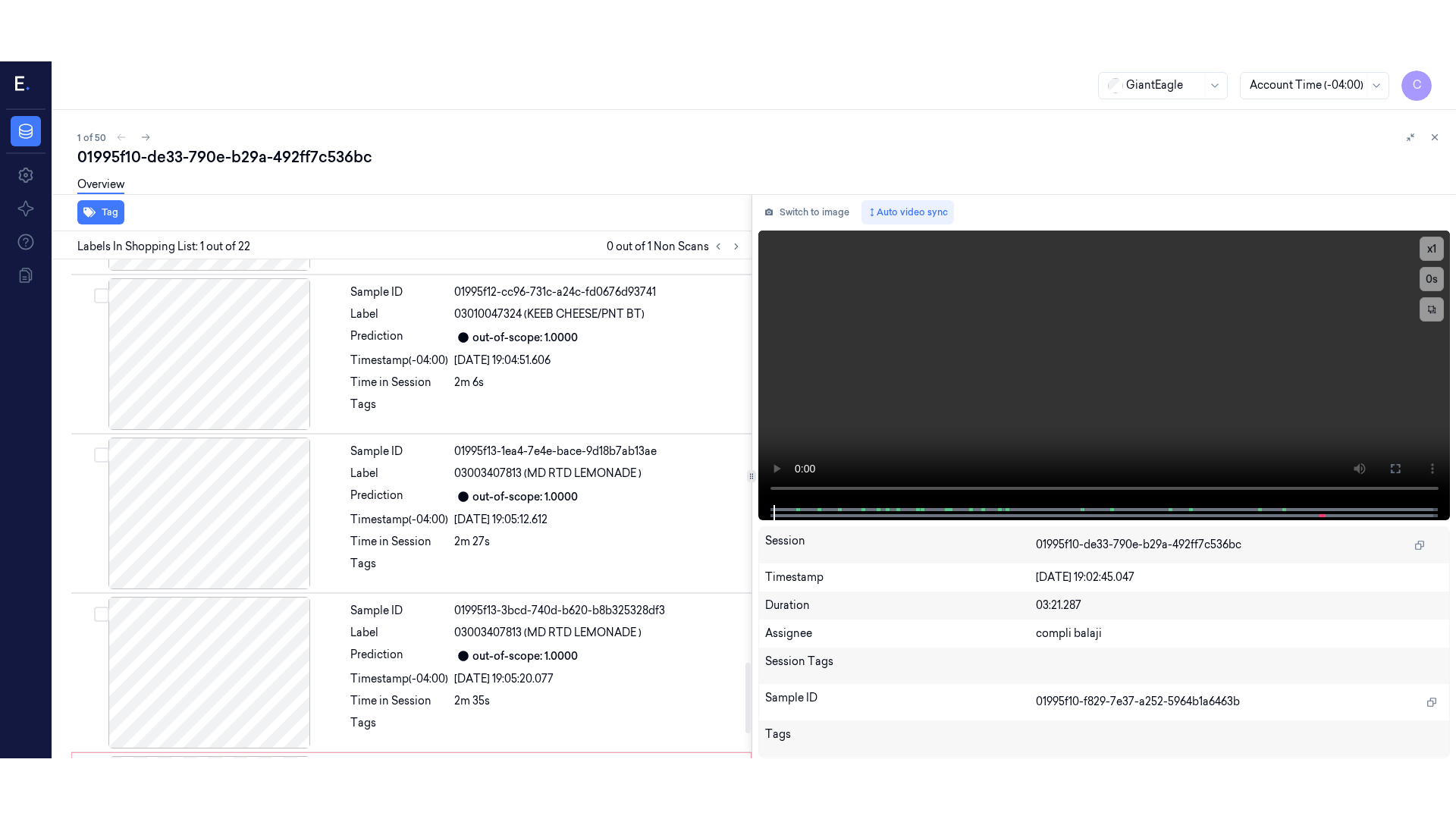
scroll to position [3010, 0]
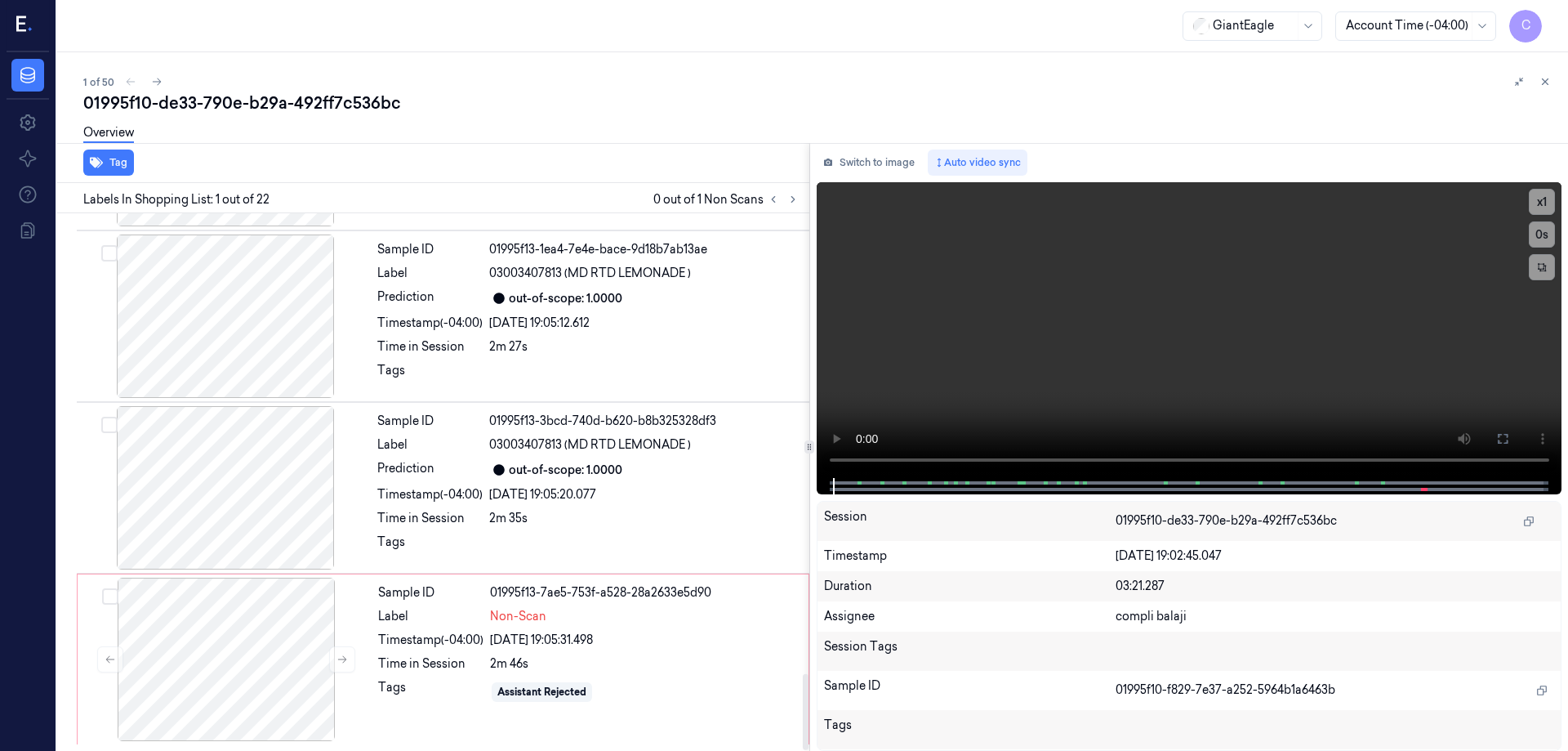
drag, startPoint x: 804, startPoint y: 457, endPoint x: 473, endPoint y: 745, distance: 438.8
click at [803, 750] on div at bounding box center [806, 713] width 6 height 76
click at [265, 674] on div at bounding box center [226, 659] width 291 height 164
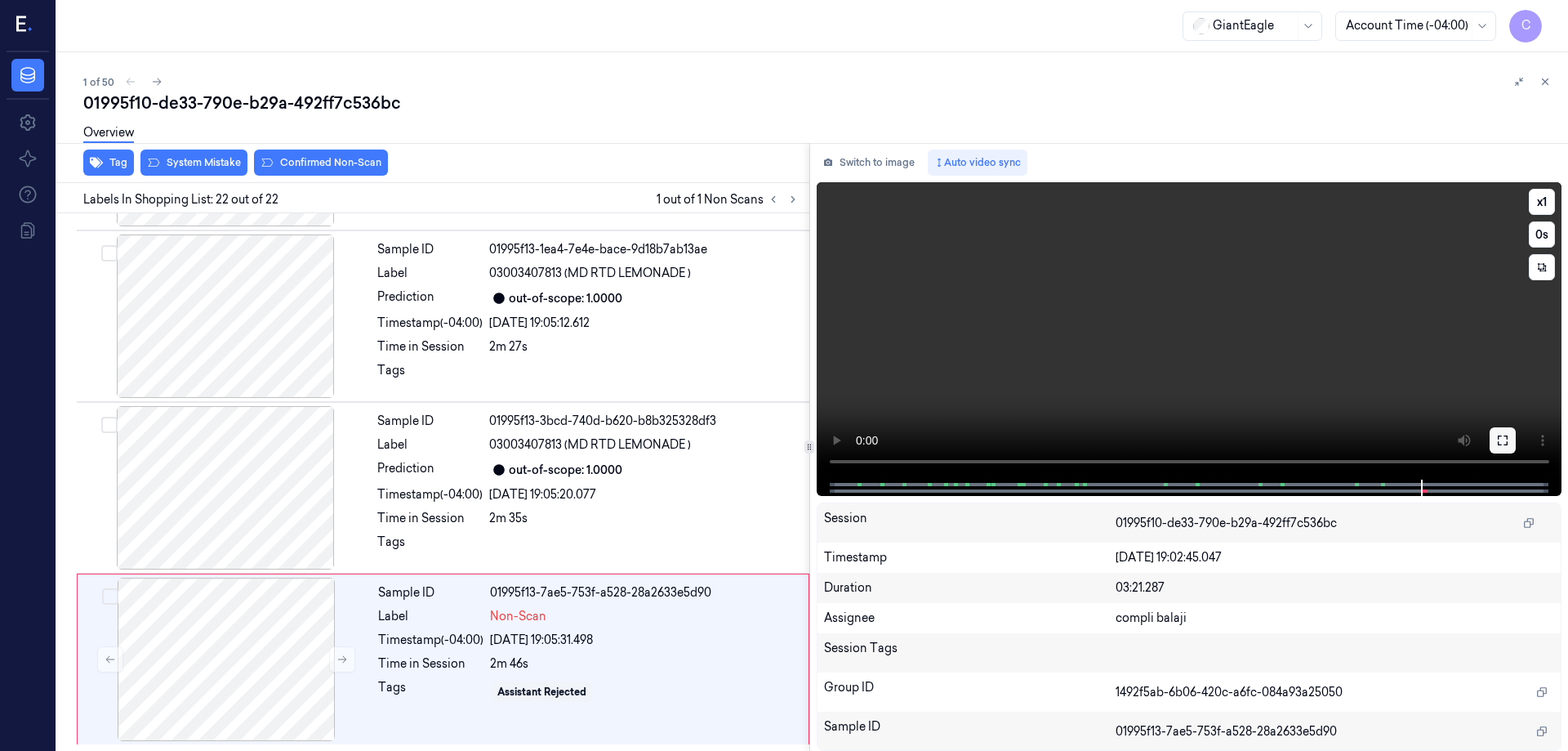
click at [1504, 443] on icon at bounding box center [1503, 440] width 13 height 13
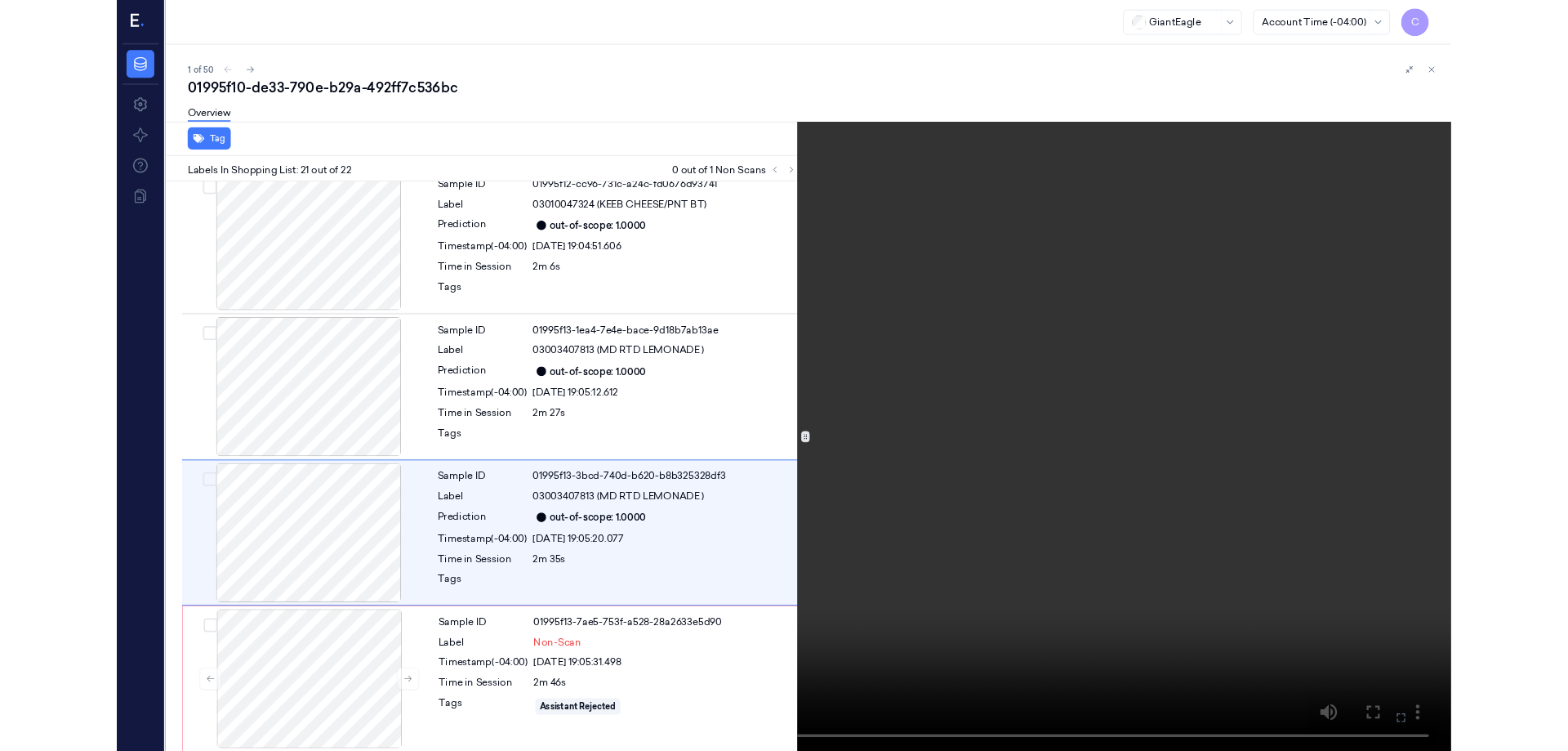
scroll to position [3112, 0]
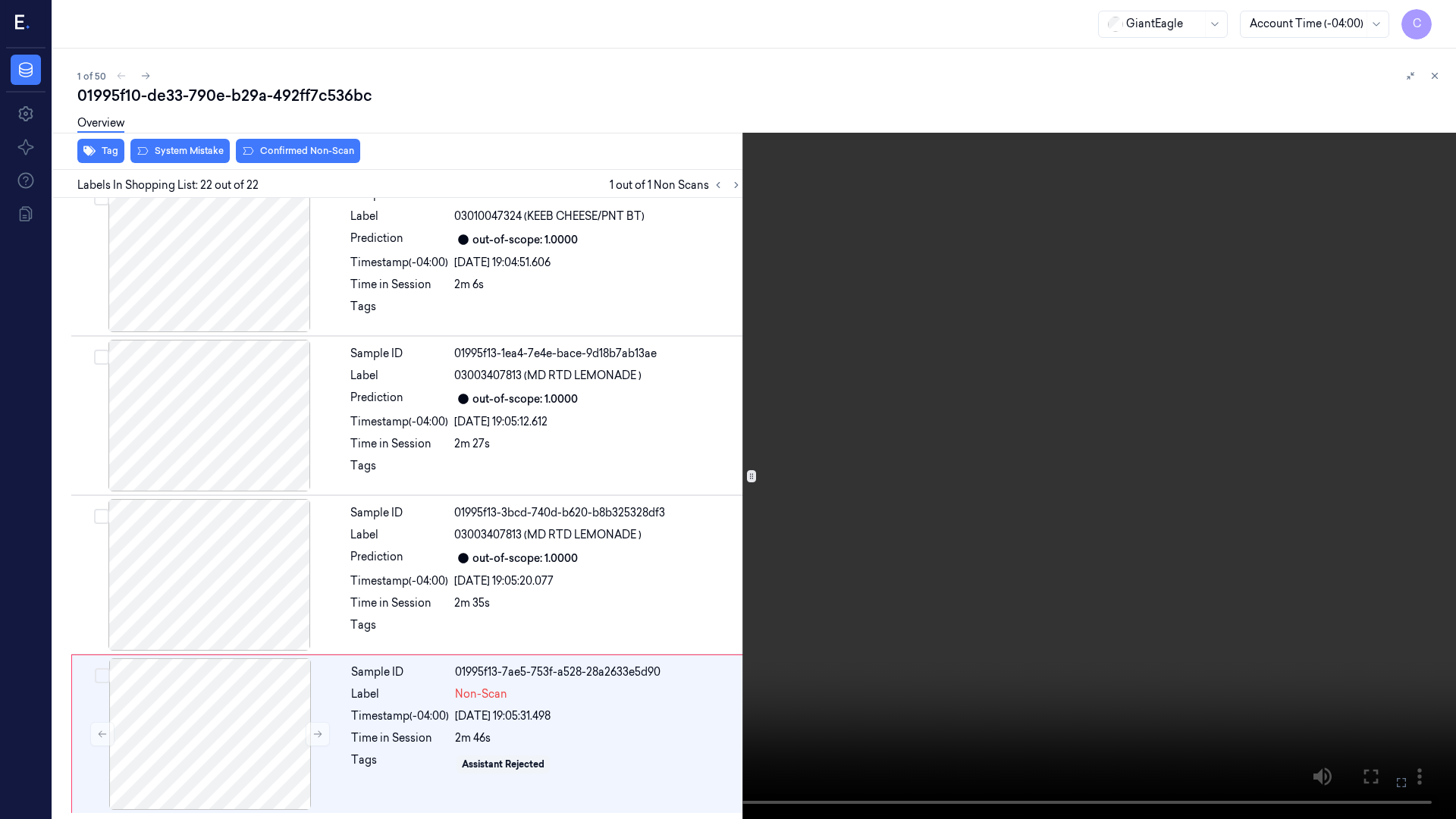
click at [0, 0] on icon at bounding box center [0, 0] width 0 height 0
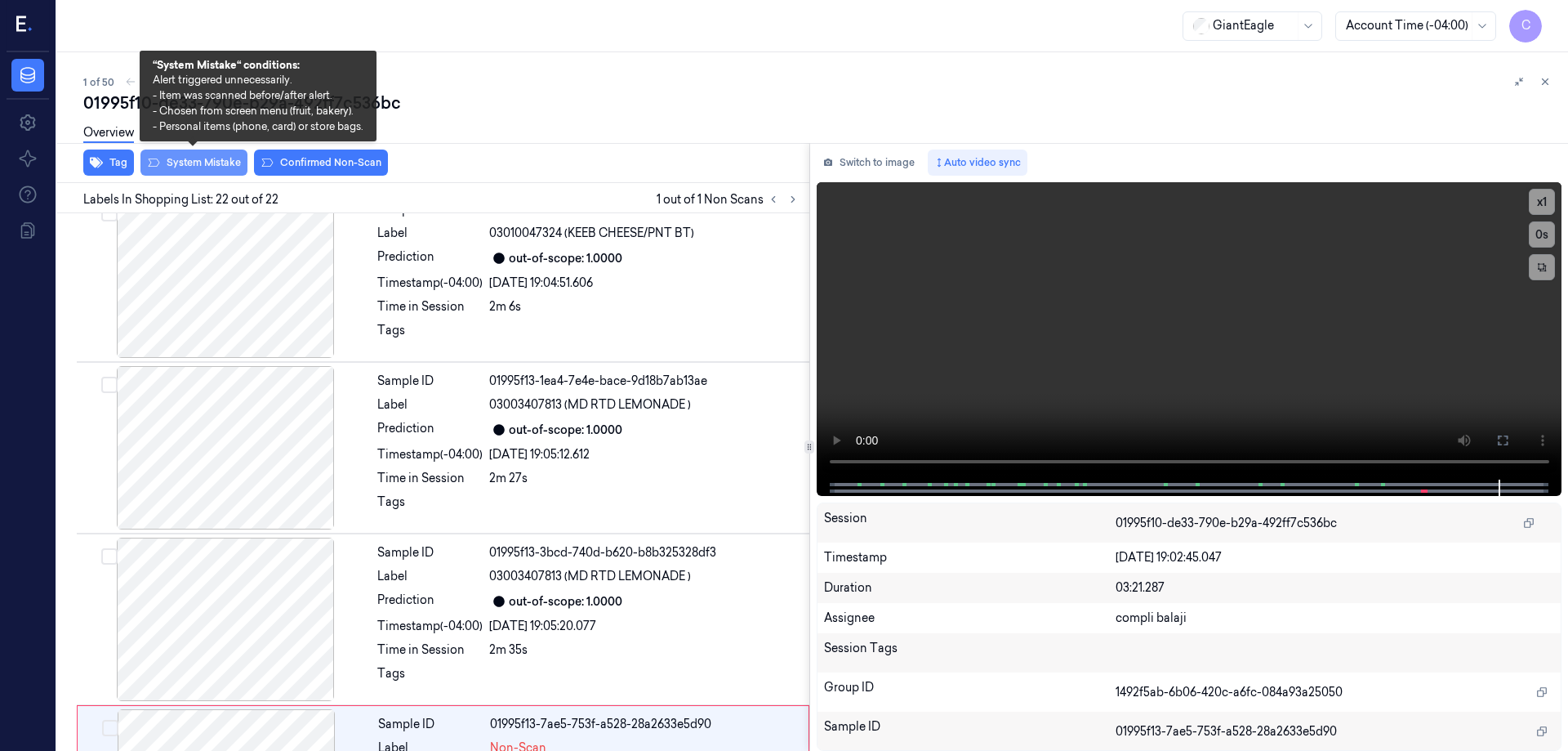
click at [206, 167] on button "System Mistake" at bounding box center [194, 162] width 107 height 26
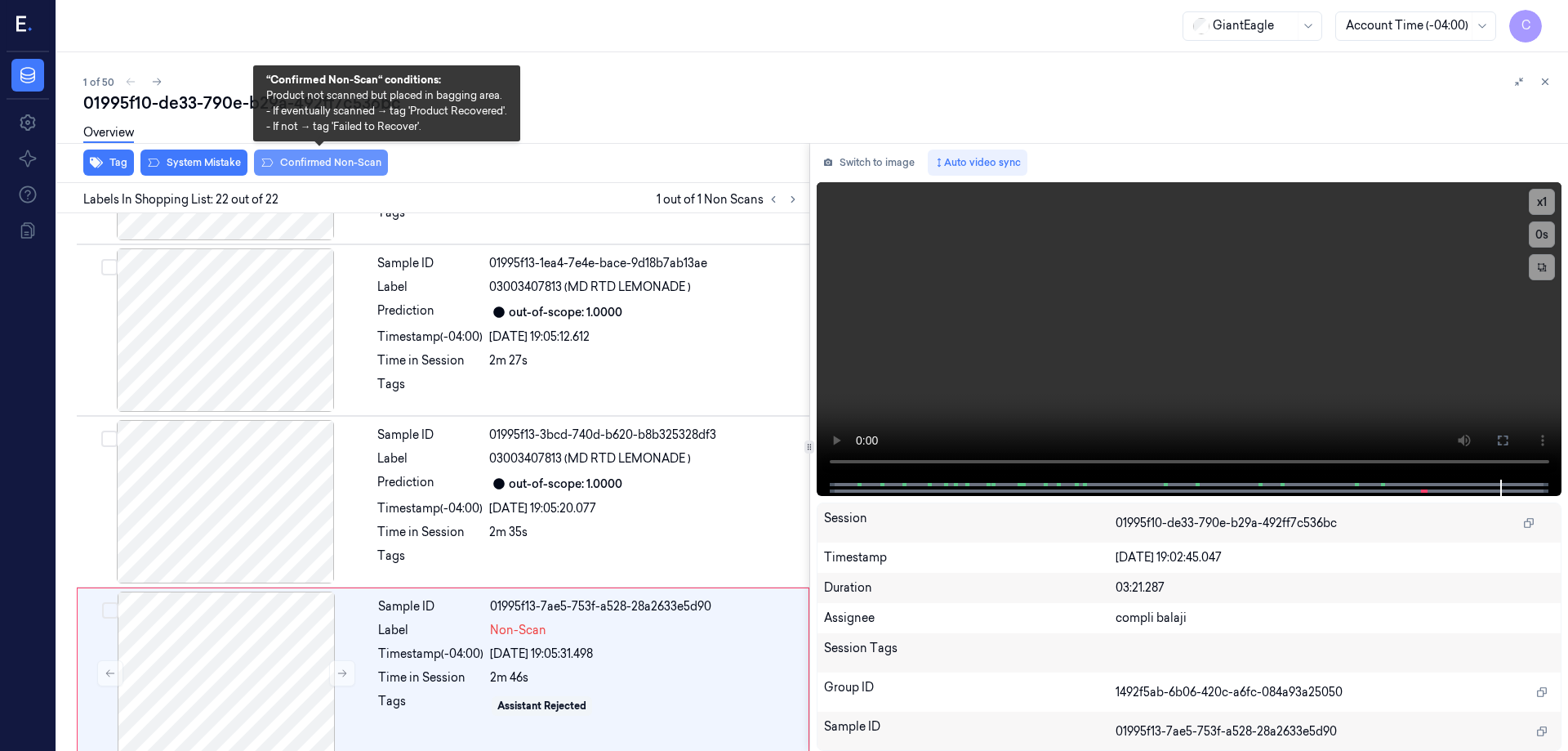
scroll to position [3243, 0]
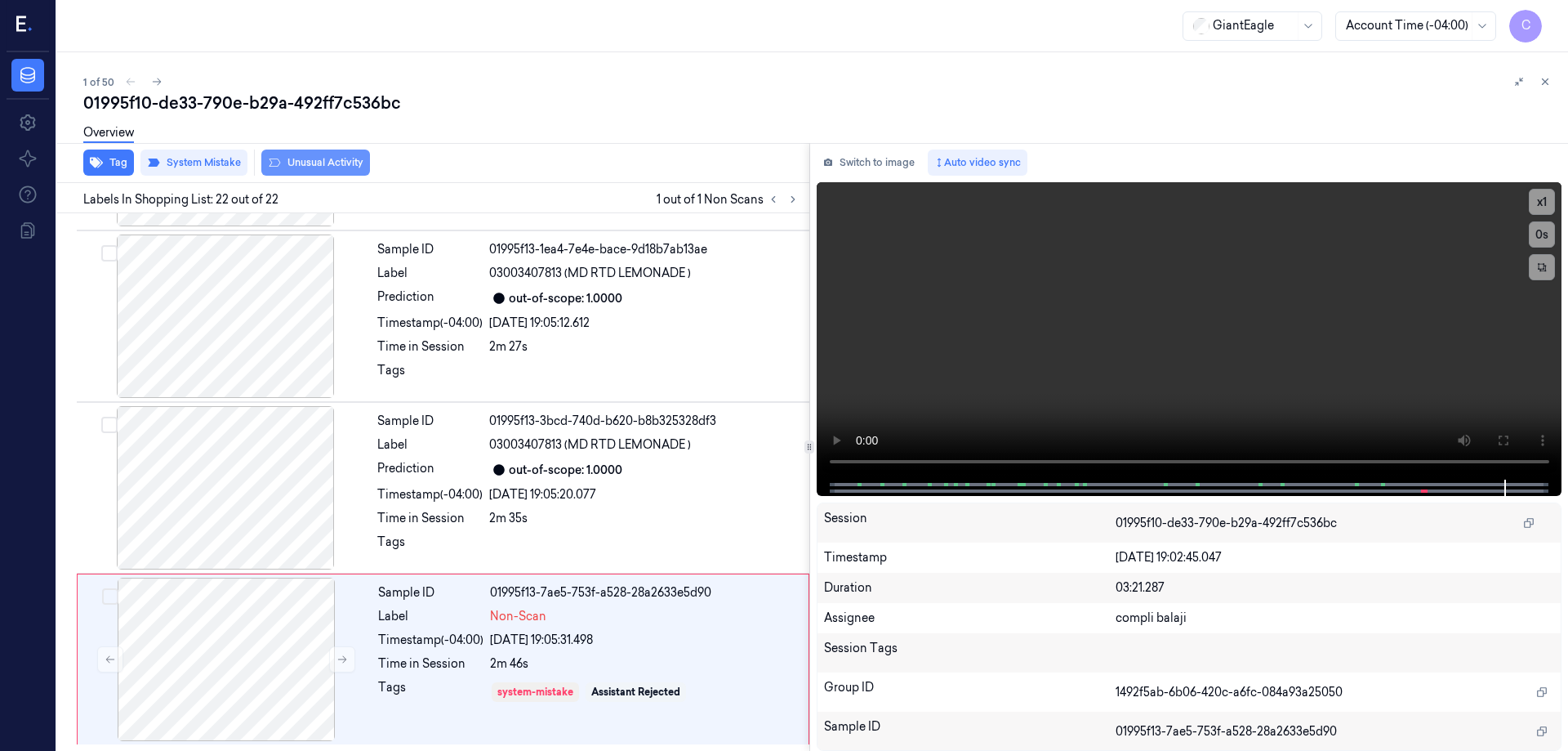
click at [309, 166] on button "Unusual Activity" at bounding box center [315, 162] width 109 height 26
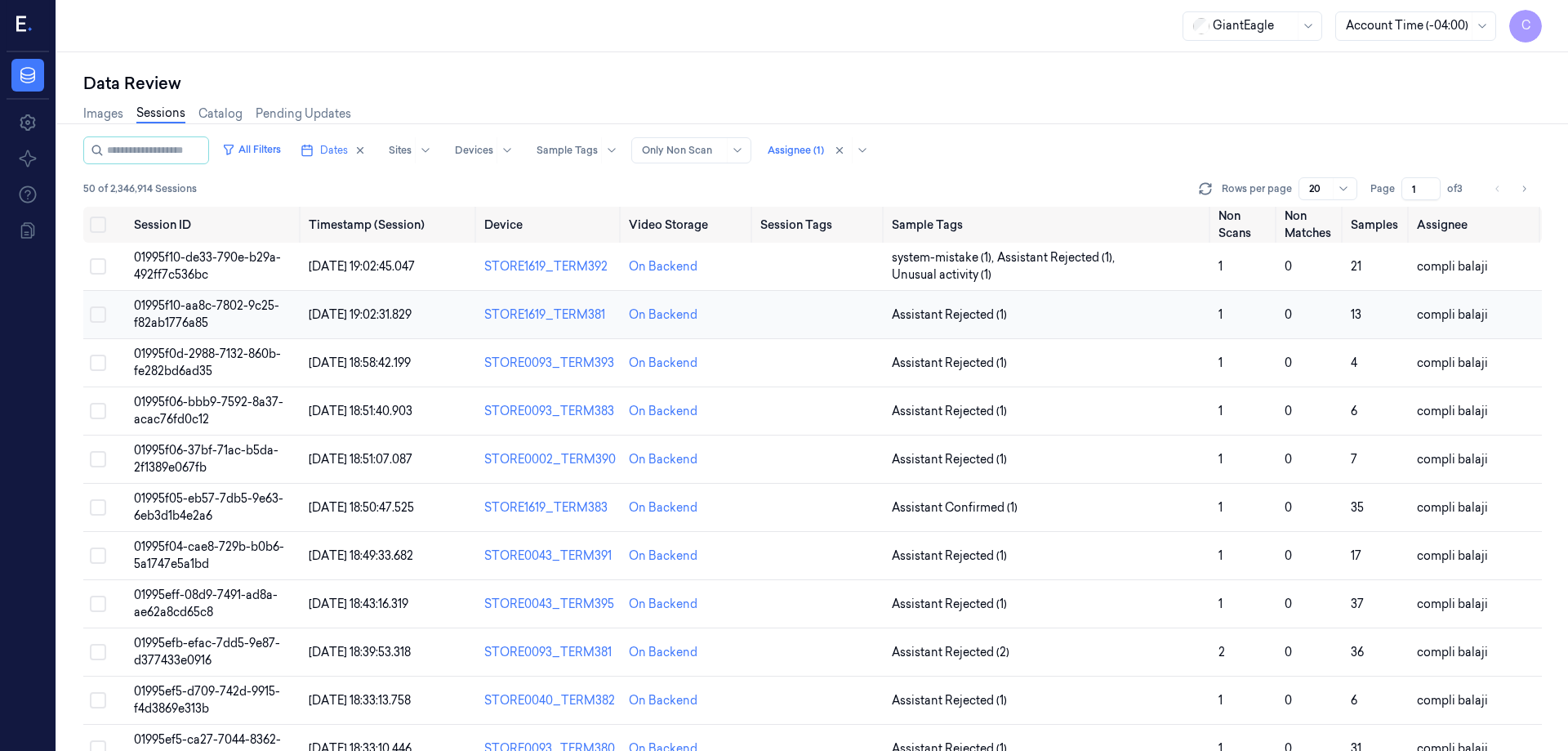
click at [239, 306] on span "01995f10-aa8c-7802-9c25-f82ab1776a85" at bounding box center [206, 315] width 145 height 32
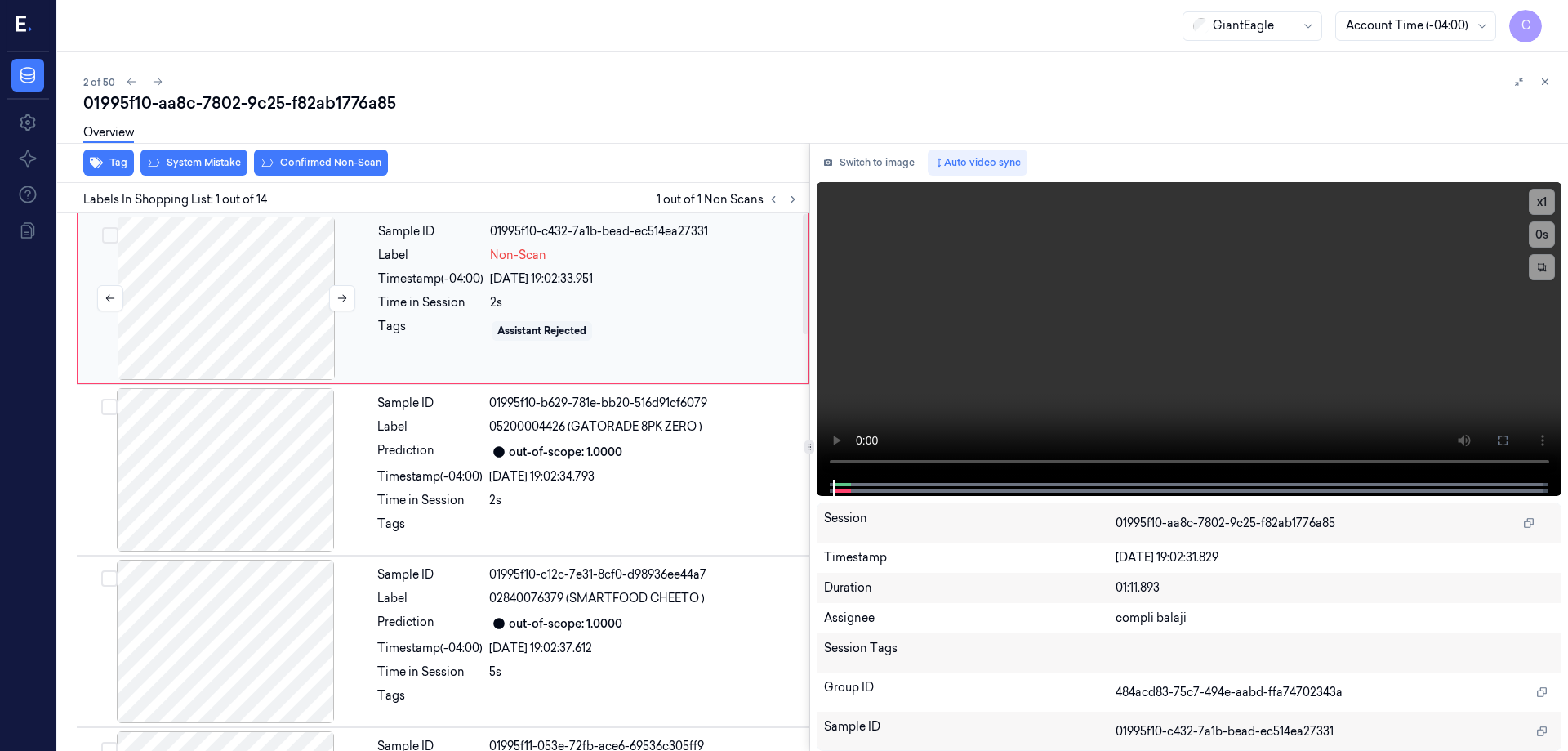
click at [244, 286] on div at bounding box center [226, 298] width 291 height 164
click at [1506, 442] on icon at bounding box center [1503, 440] width 13 height 13
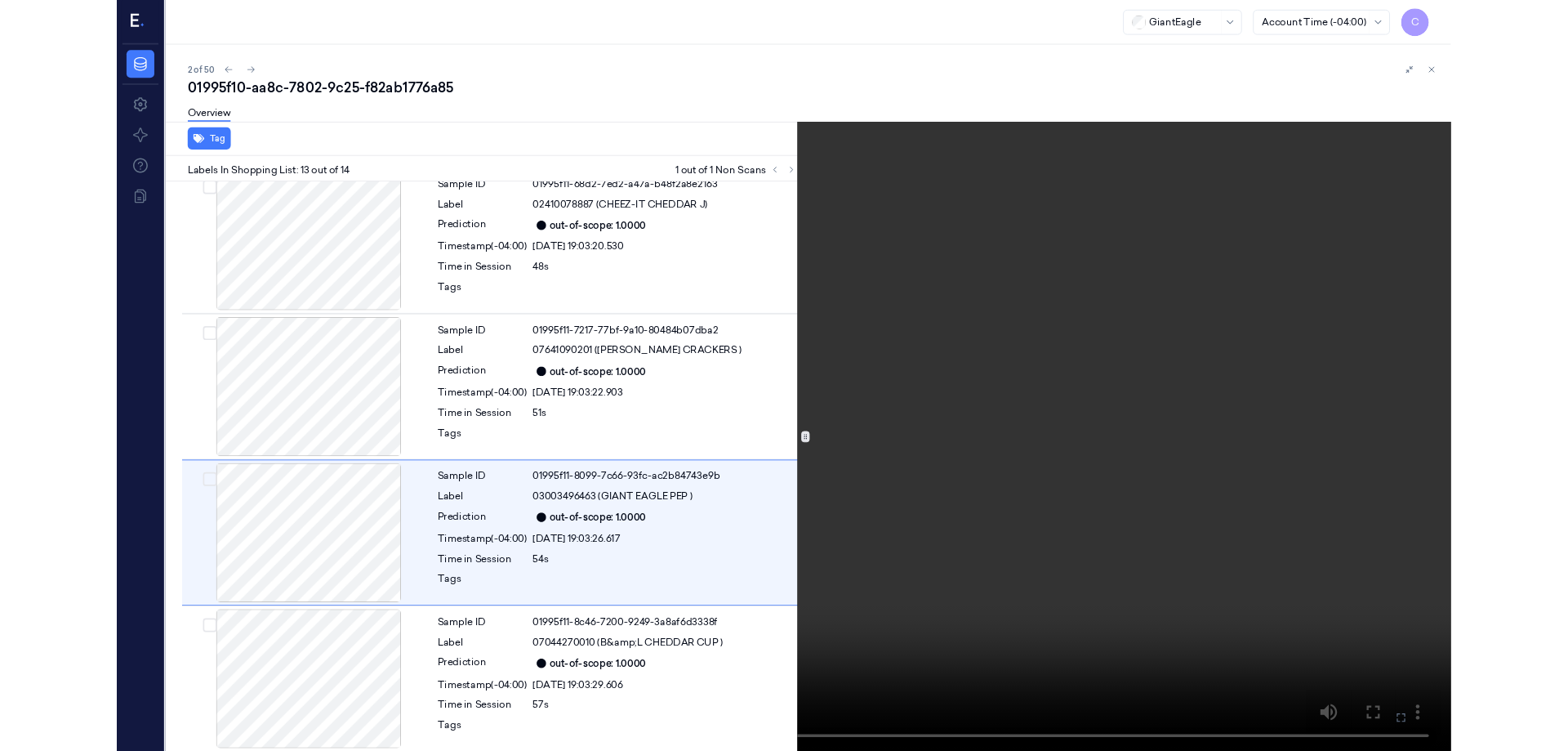
scroll to position [1739, 0]
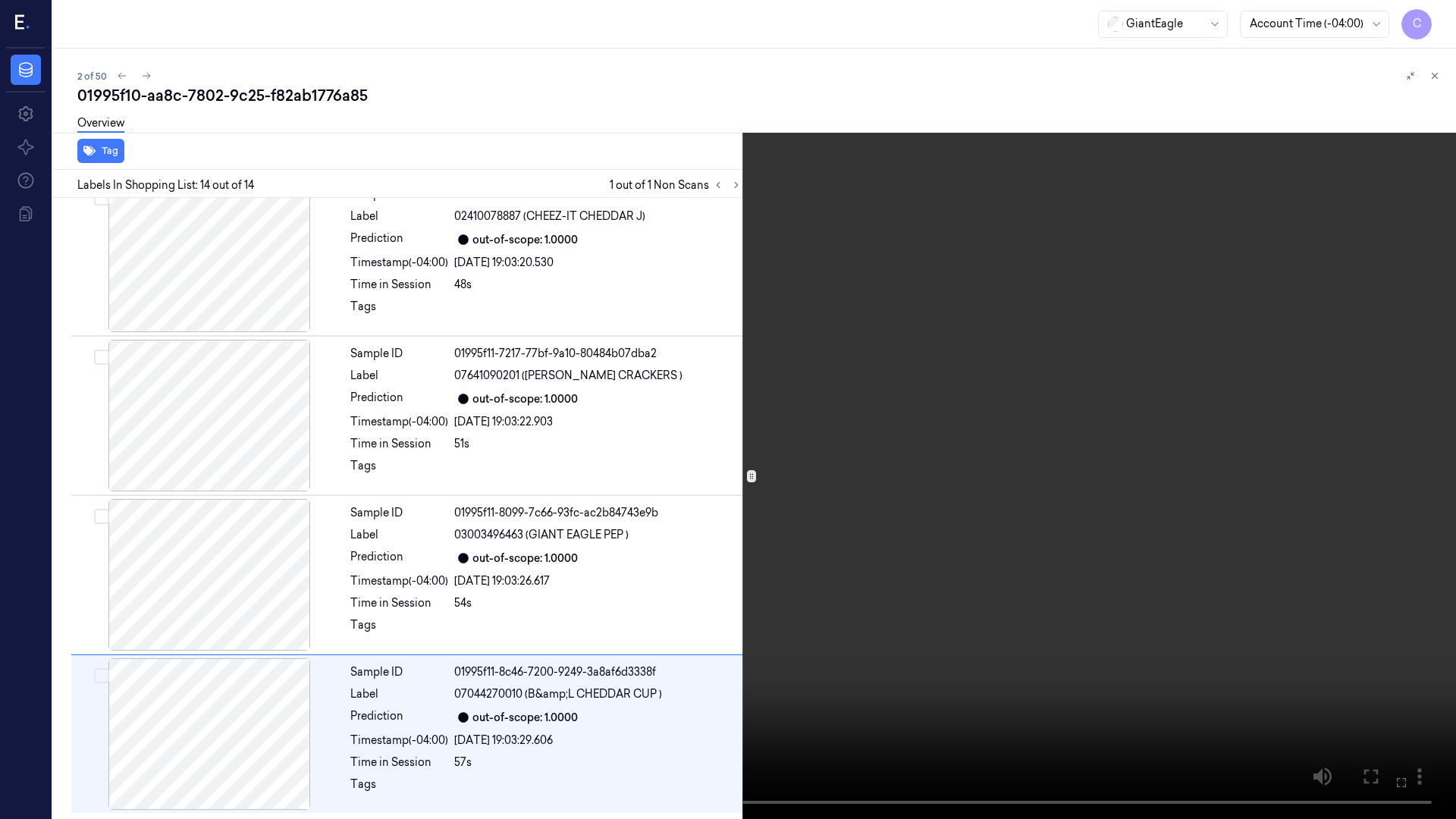
click at [0, 0] on icon at bounding box center [0, 0] width 0 height 0
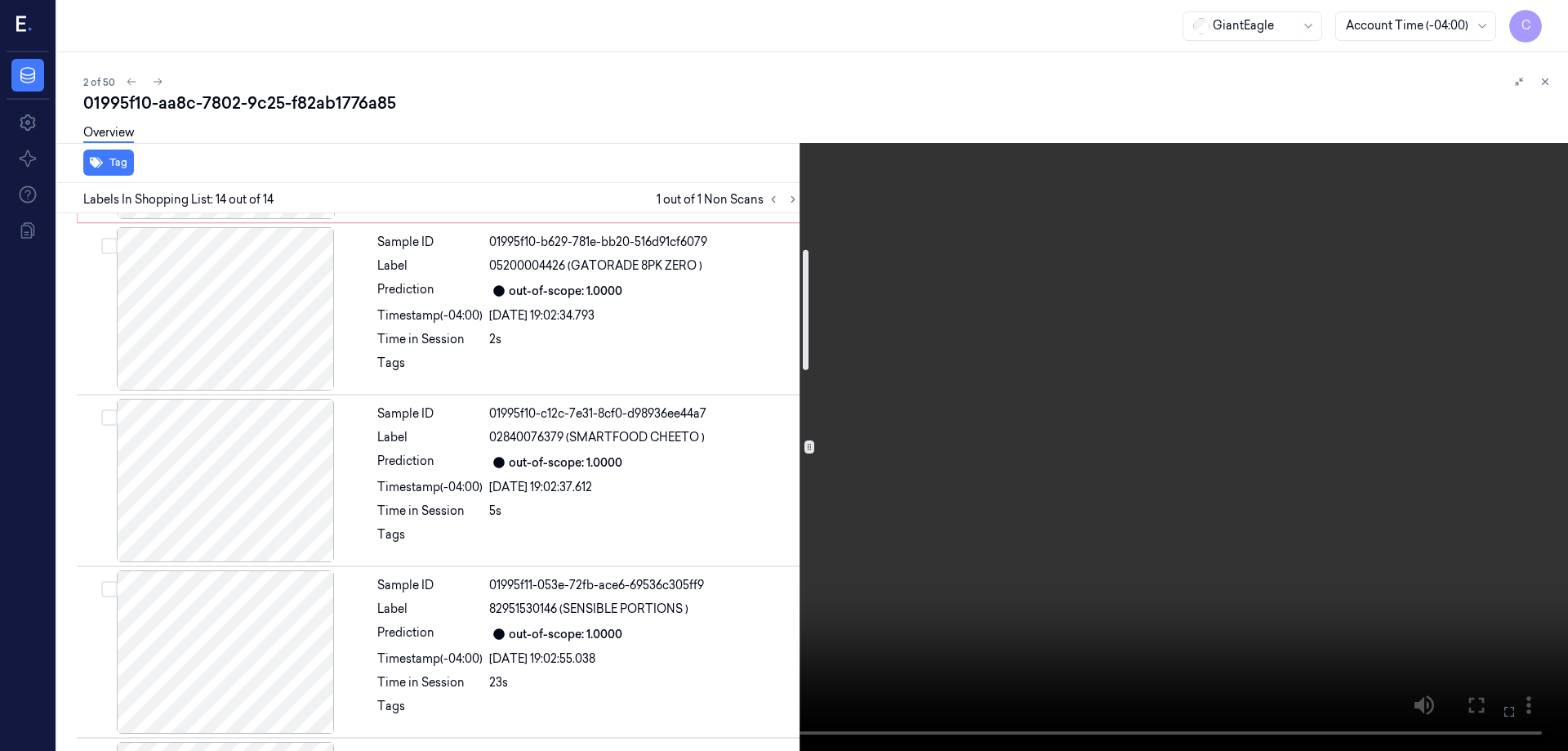
scroll to position [0, 0]
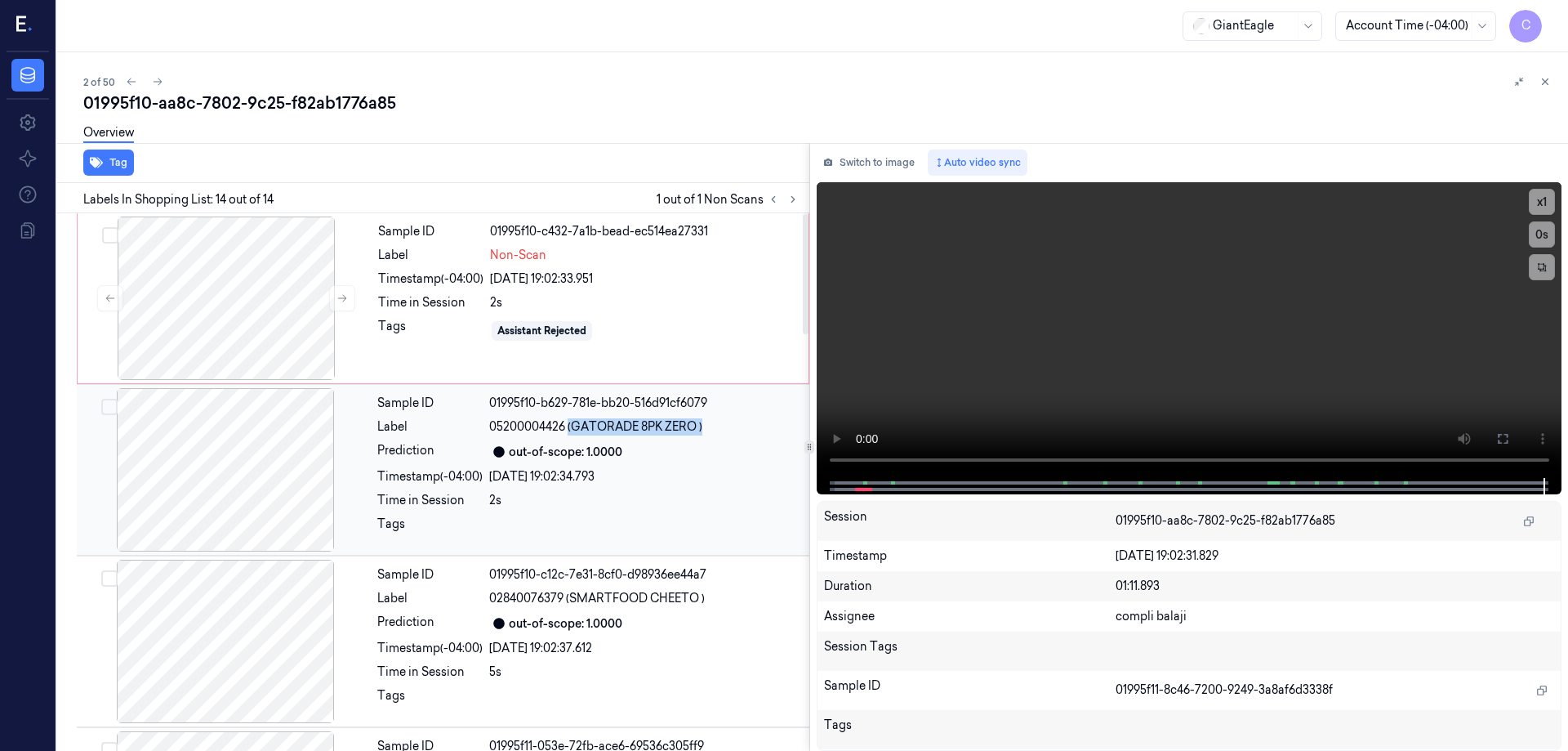
drag, startPoint x: 728, startPoint y: 430, endPoint x: 569, endPoint y: 422, distance: 159.2
click at [569, 422] on div "05200004426 (GATORADE 8PK ZERO )" at bounding box center [644, 427] width 310 height 17
copy span "(GATORADE 8PK ZERO )"
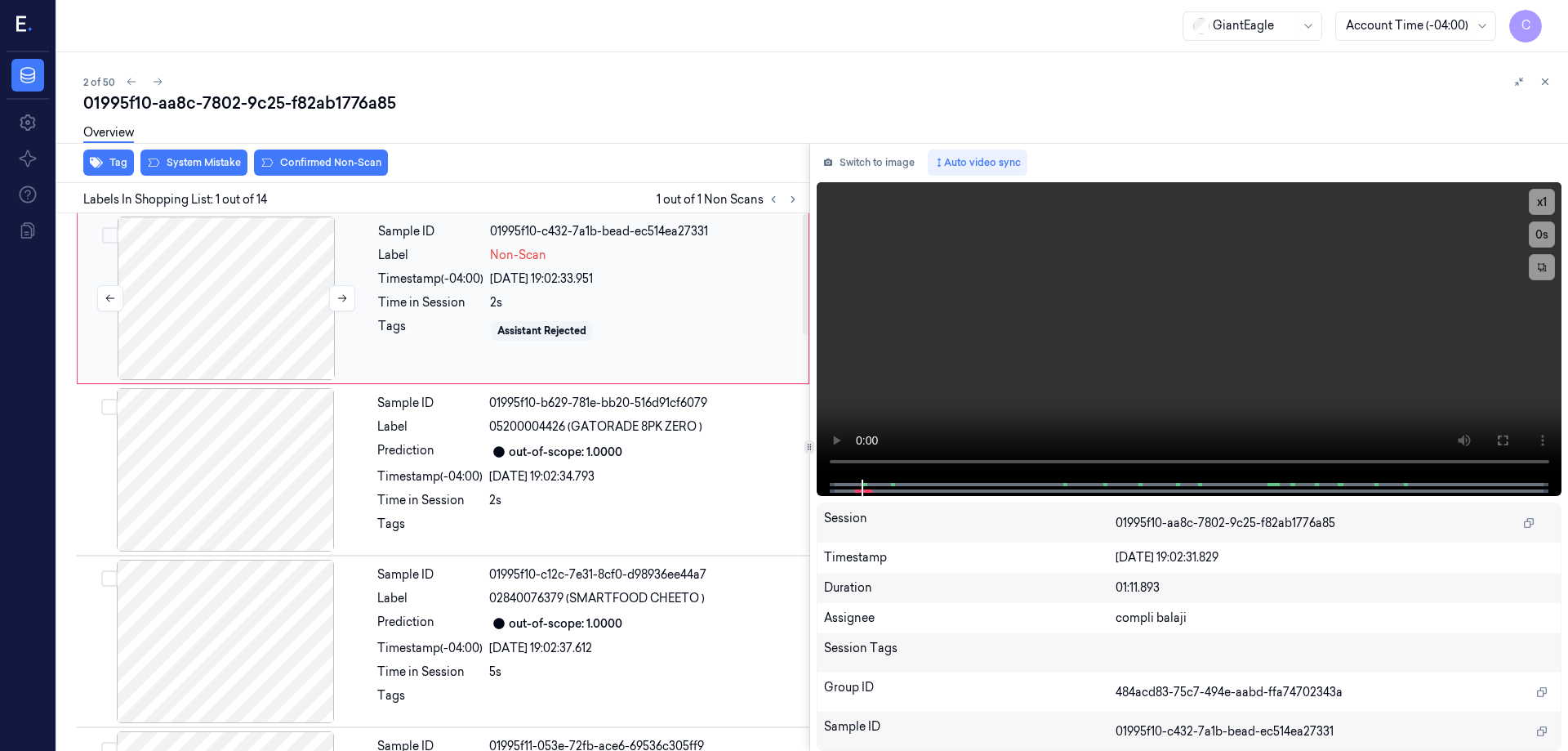
click at [246, 314] on div at bounding box center [226, 298] width 291 height 164
click at [1510, 435] on button at bounding box center [1503, 440] width 26 height 26
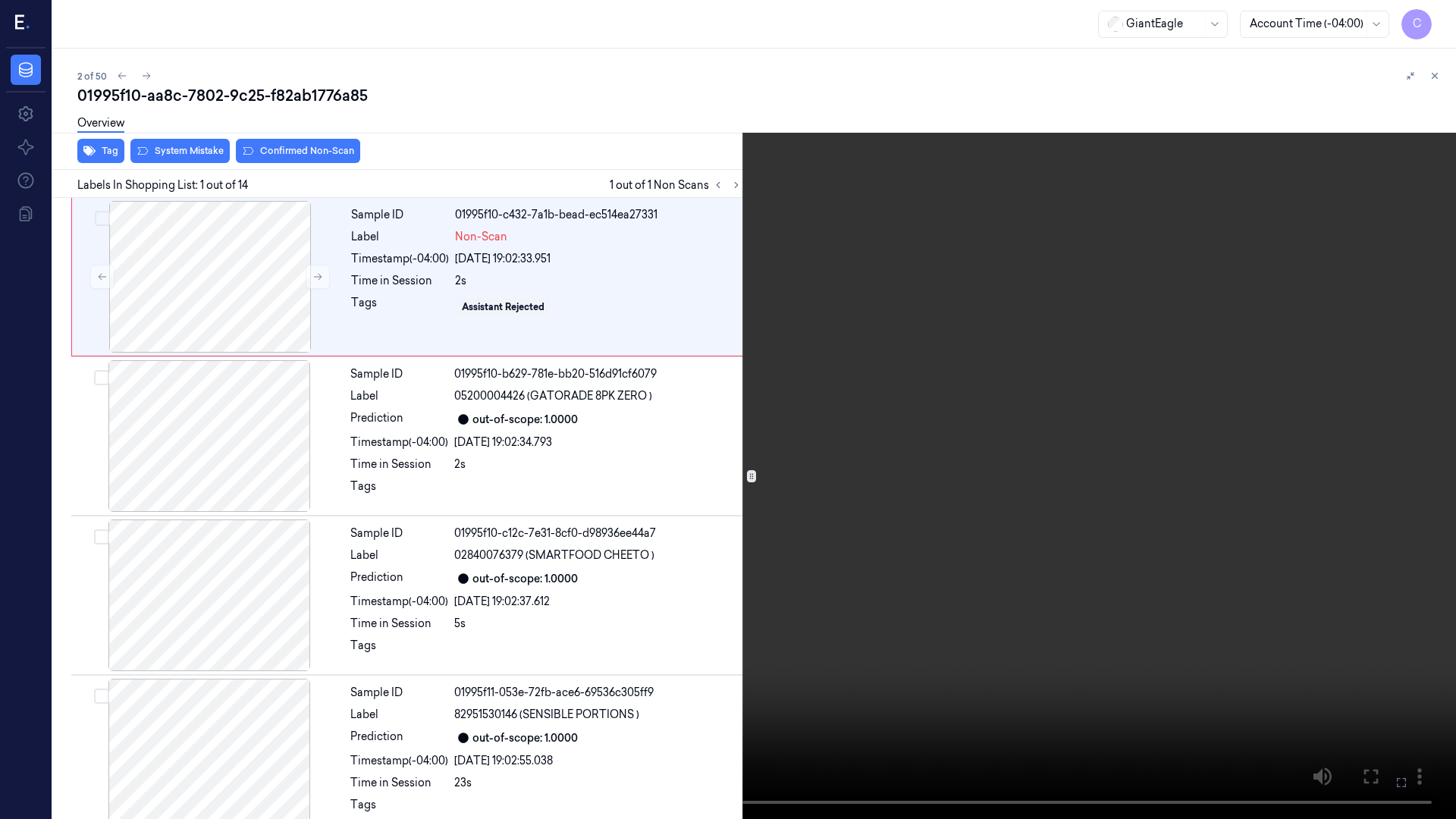
drag, startPoint x: 1397, startPoint y: 784, endPoint x: 1378, endPoint y: 684, distance: 101.8
click at [0, 0] on icon at bounding box center [0, 0] width 0 height 0
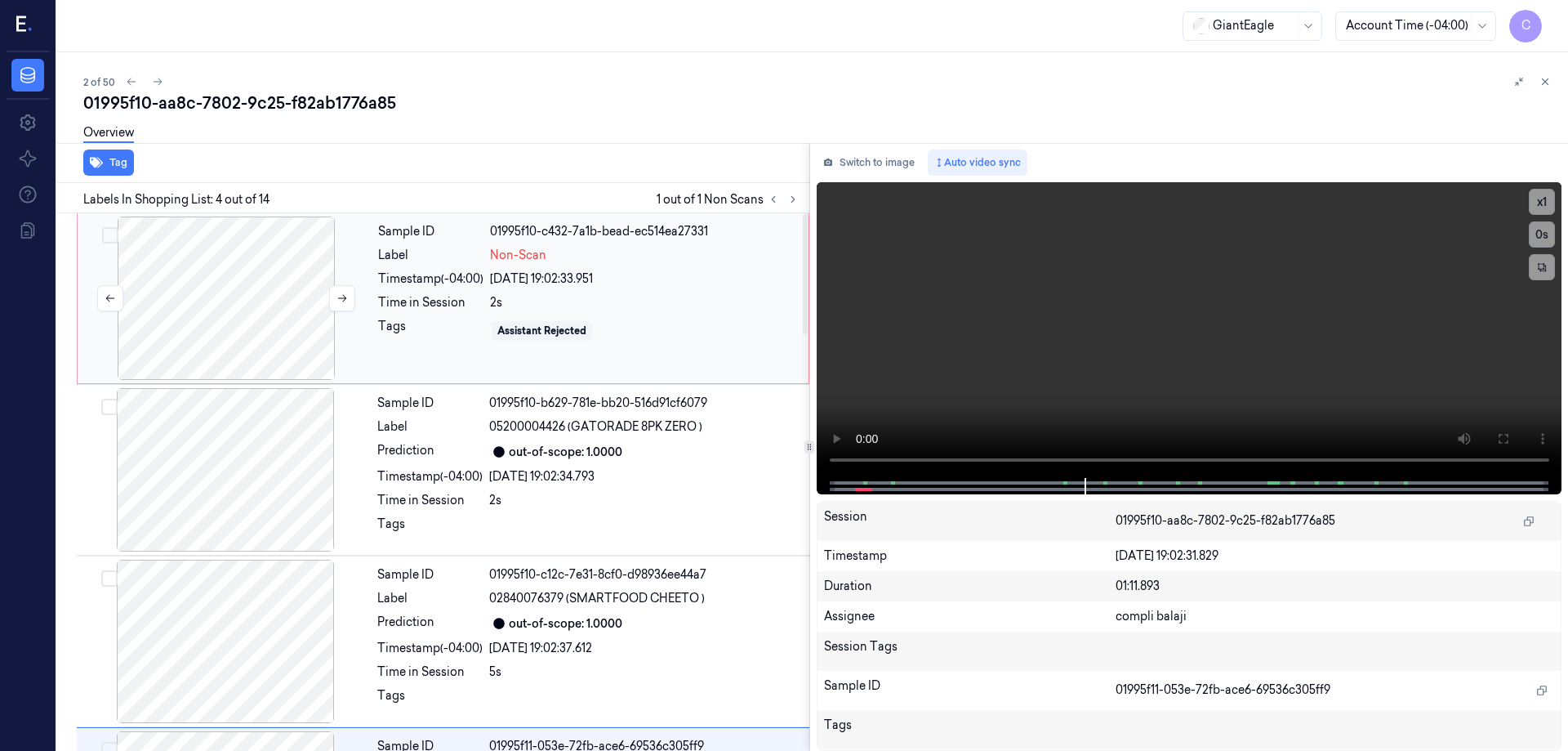
click at [219, 288] on div at bounding box center [226, 298] width 291 height 164
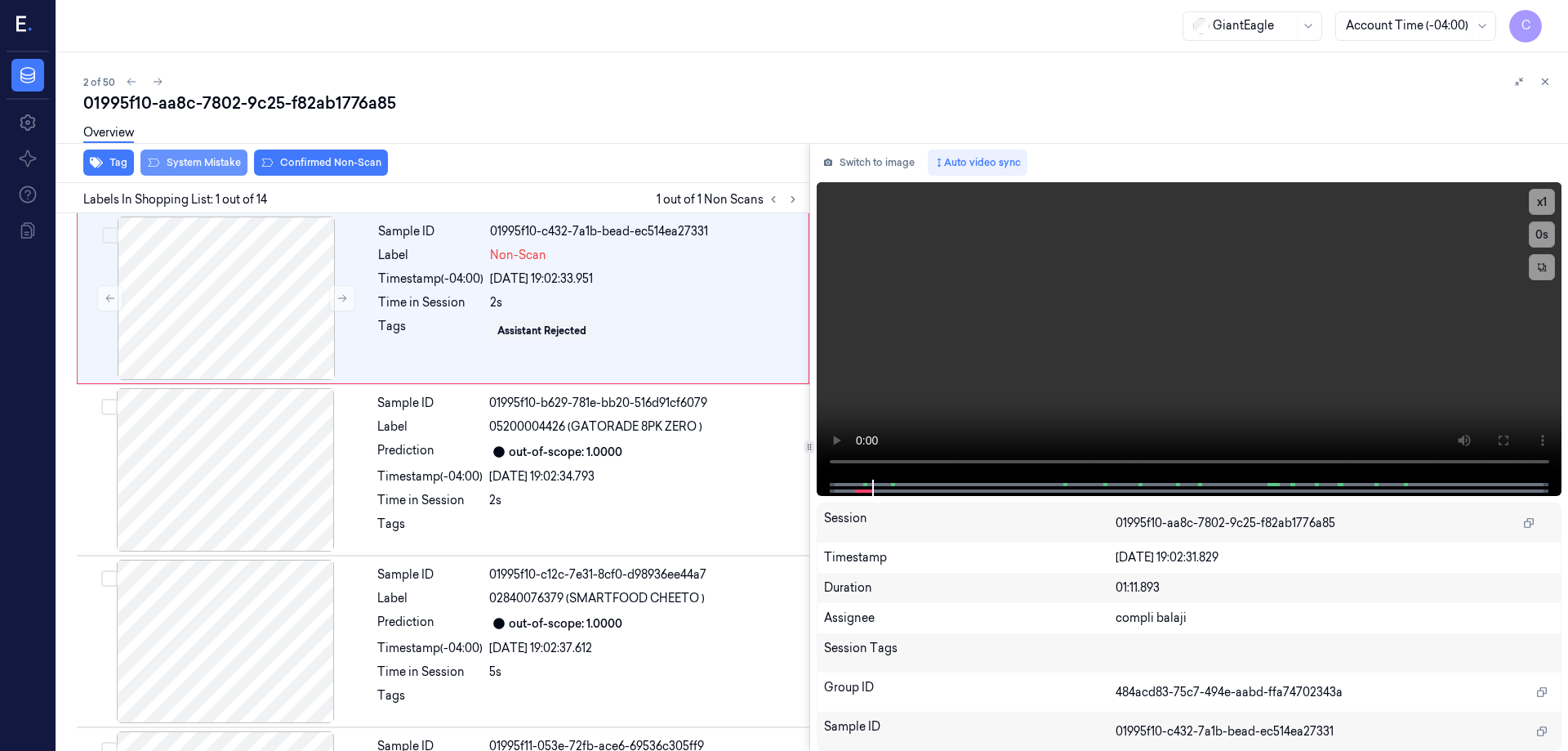
click at [198, 165] on button "System Mistake" at bounding box center [194, 162] width 107 height 26
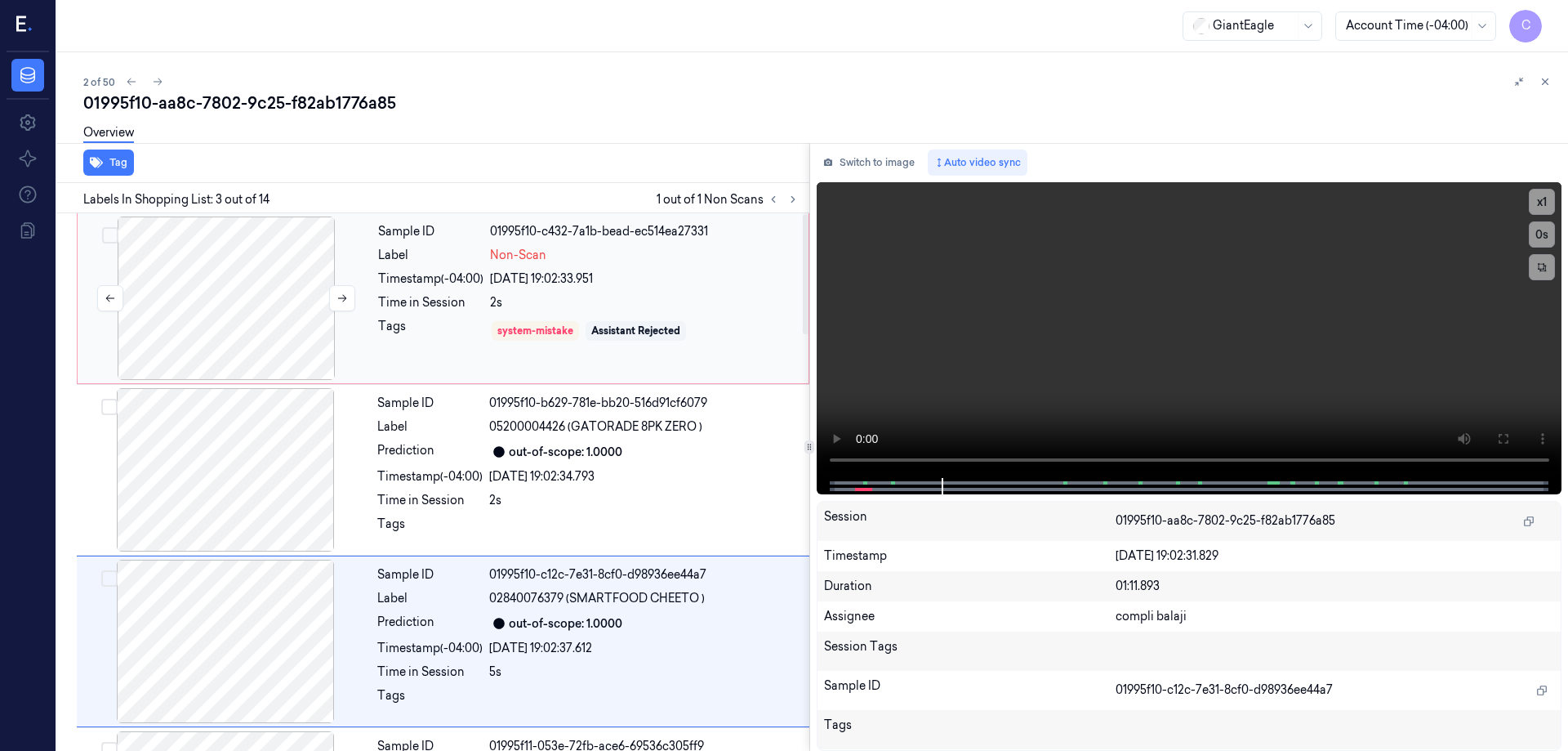
click at [248, 305] on div at bounding box center [226, 298] width 291 height 164
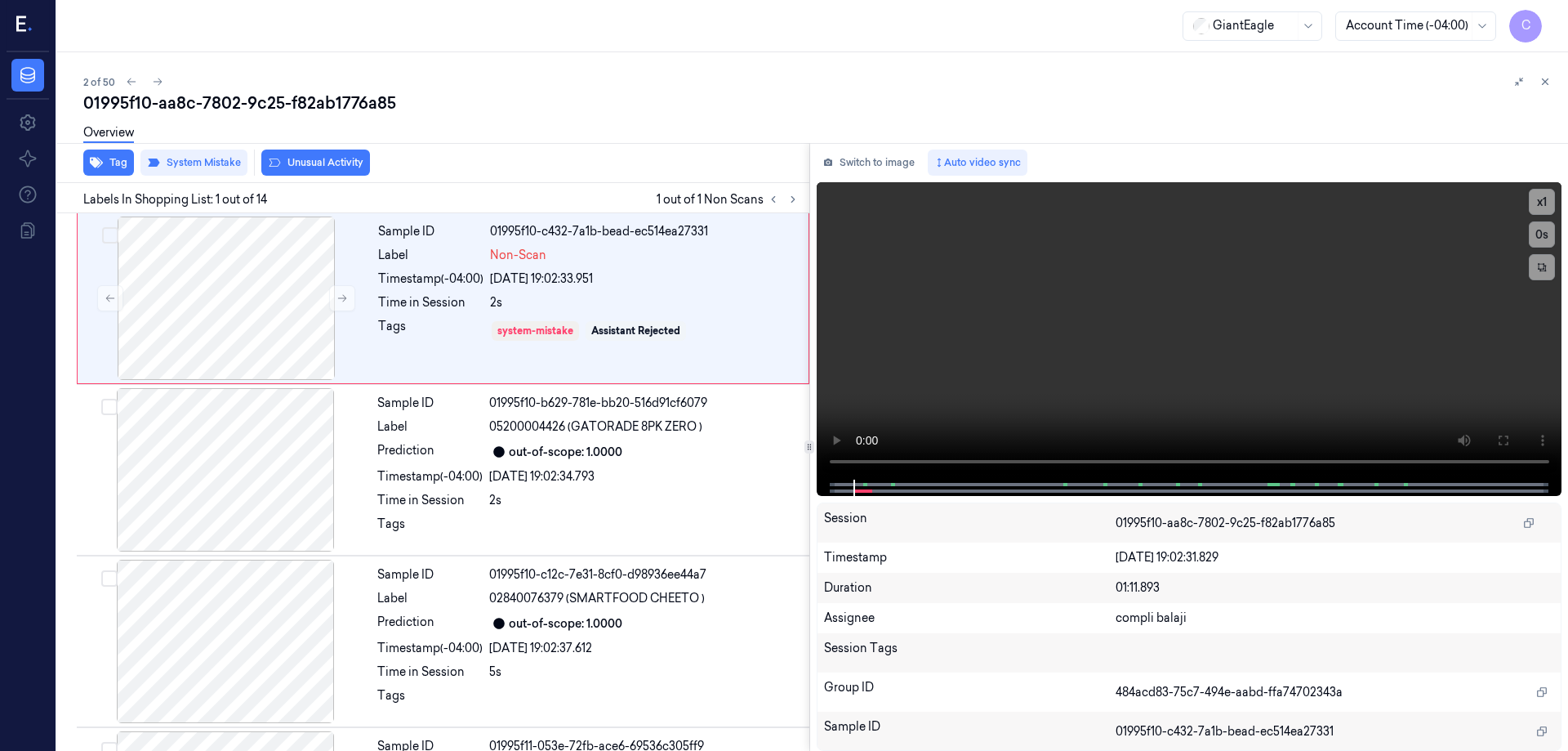
click at [321, 162] on button "Unusual Activity" at bounding box center [315, 162] width 109 height 26
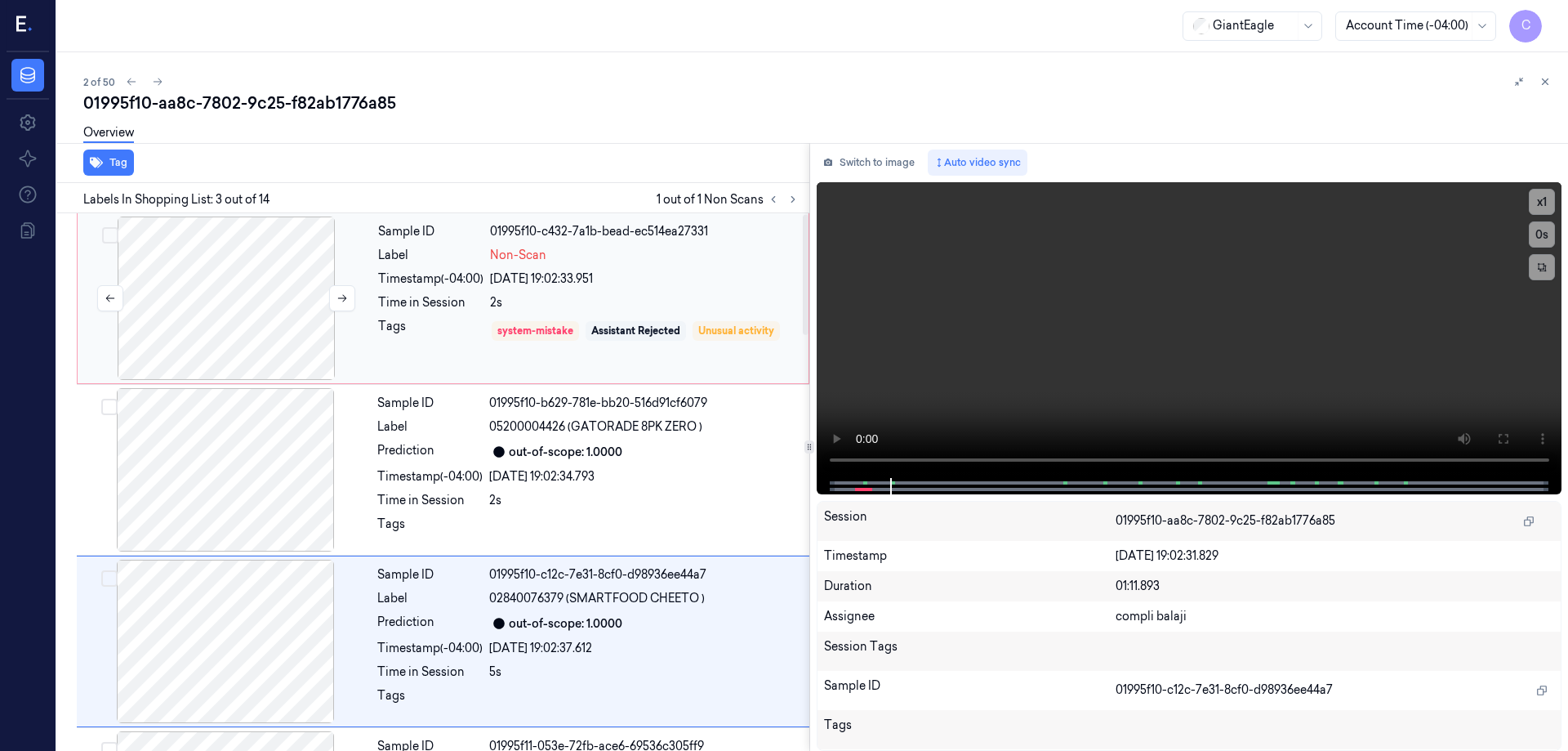
scroll to position [160, 0]
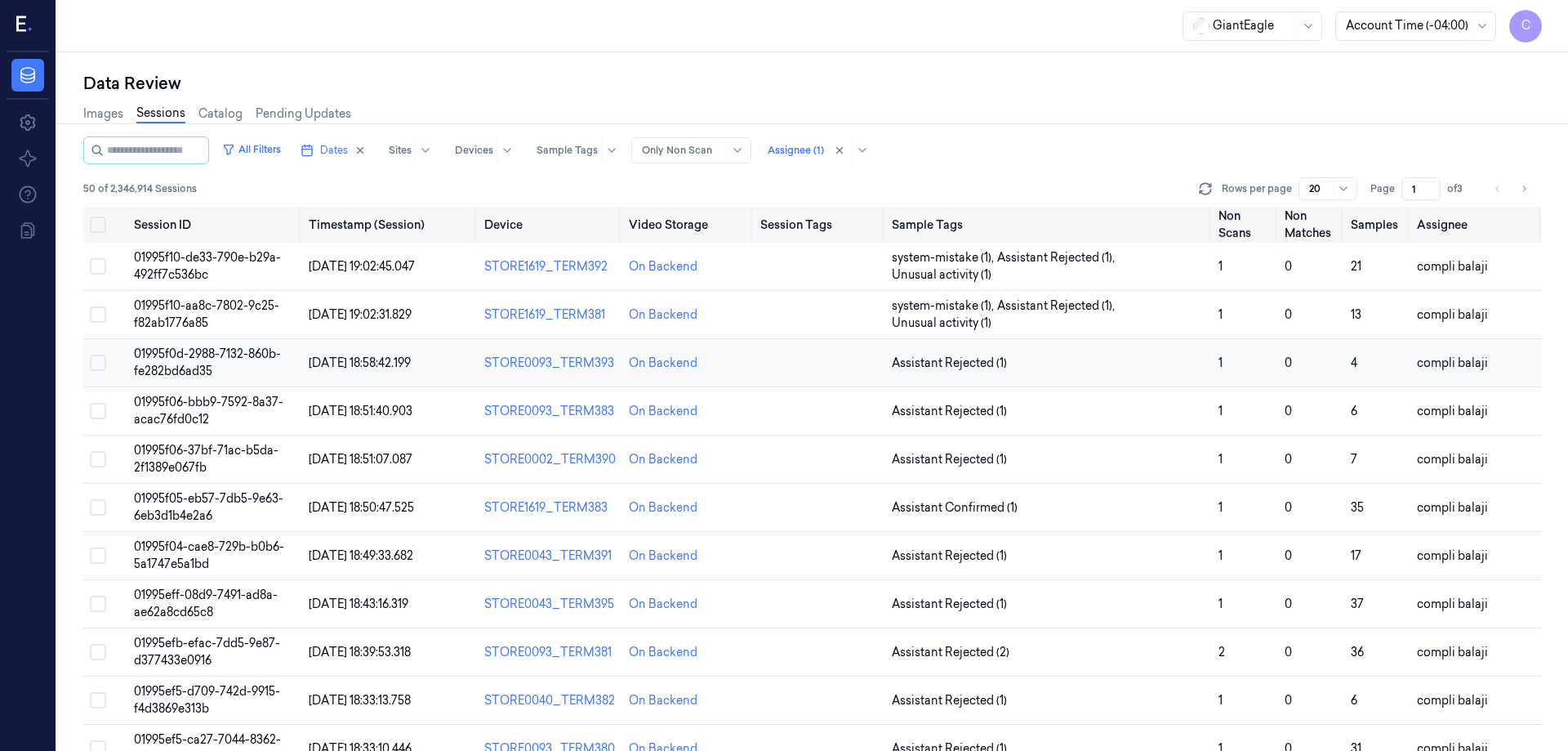
click at [241, 355] on span "01995f0d-2988-7132-860b-fe282bd6ad35" at bounding box center [207, 362] width 147 height 32
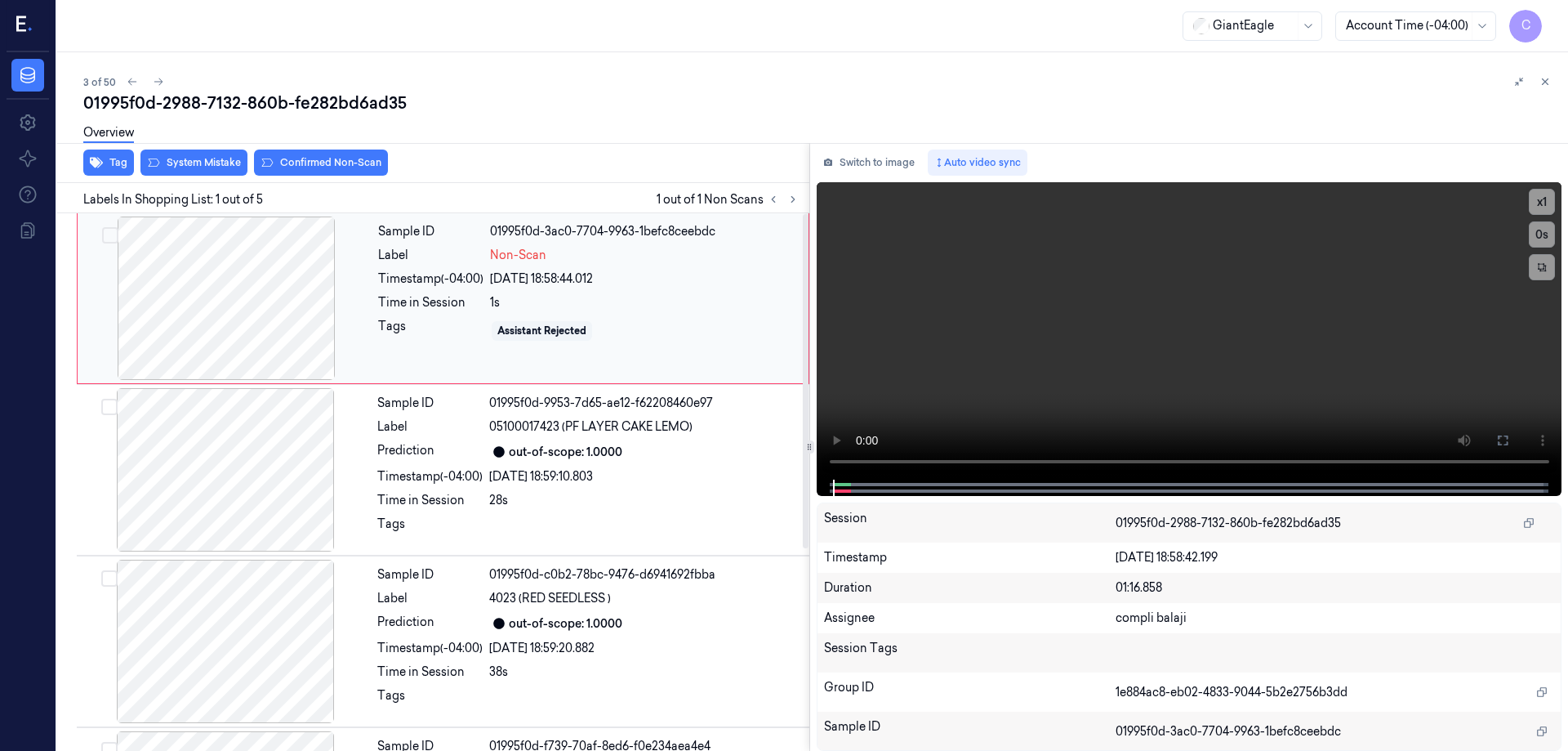
click at [216, 305] on div at bounding box center [226, 298] width 291 height 164
click at [1498, 449] on button at bounding box center [1503, 440] width 26 height 26
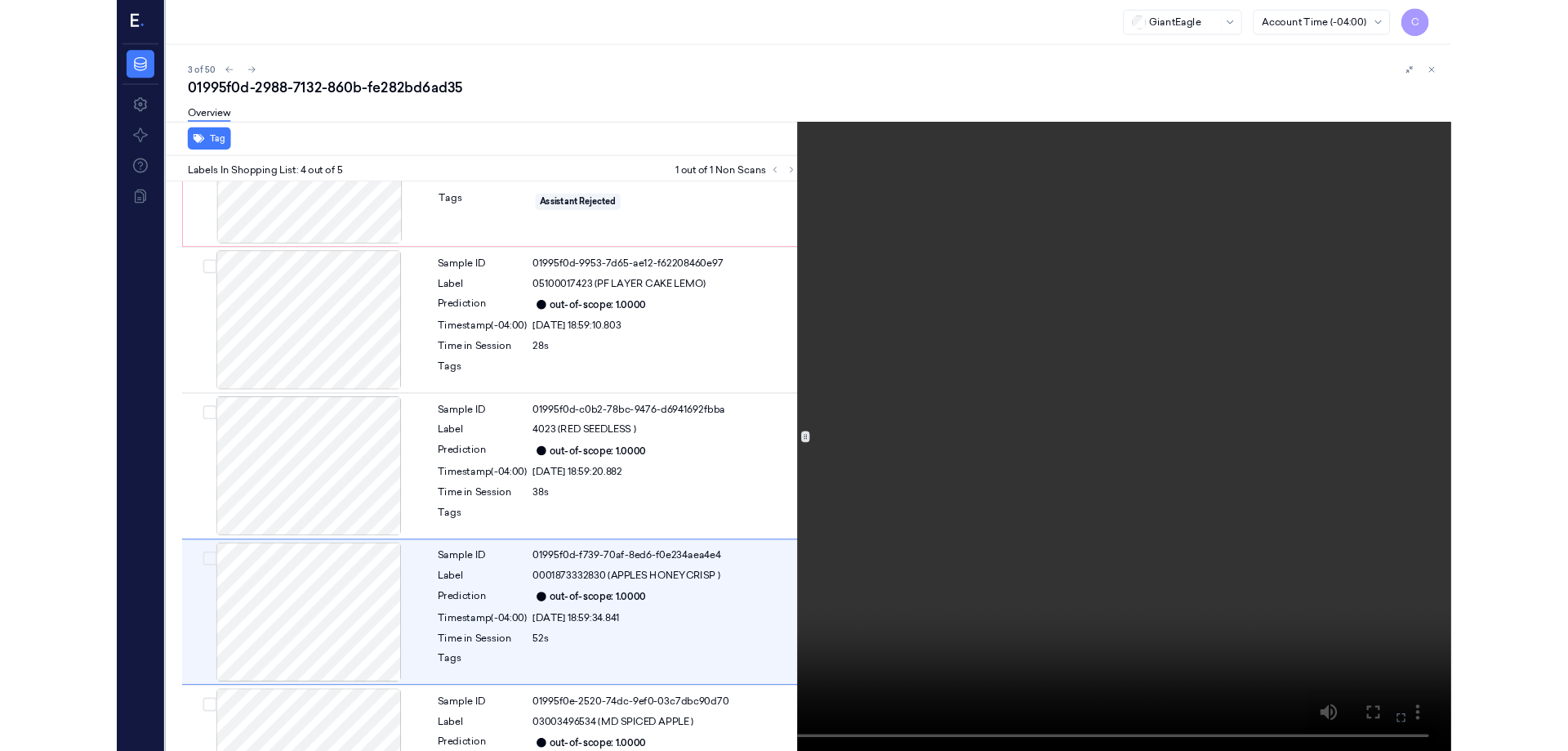
scroll to position [193, 0]
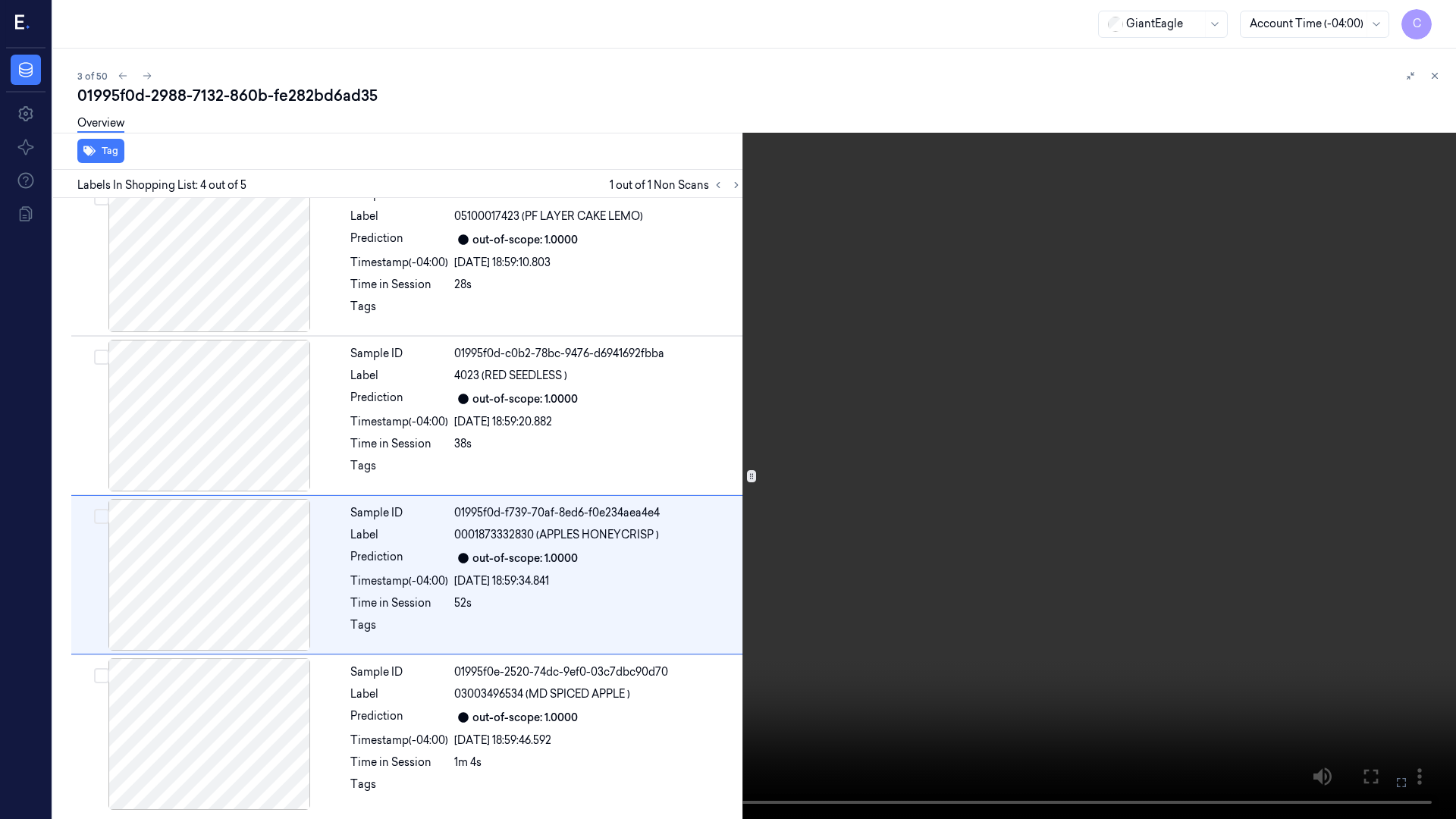
click at [0, 0] on icon at bounding box center [0, 0] width 0 height 0
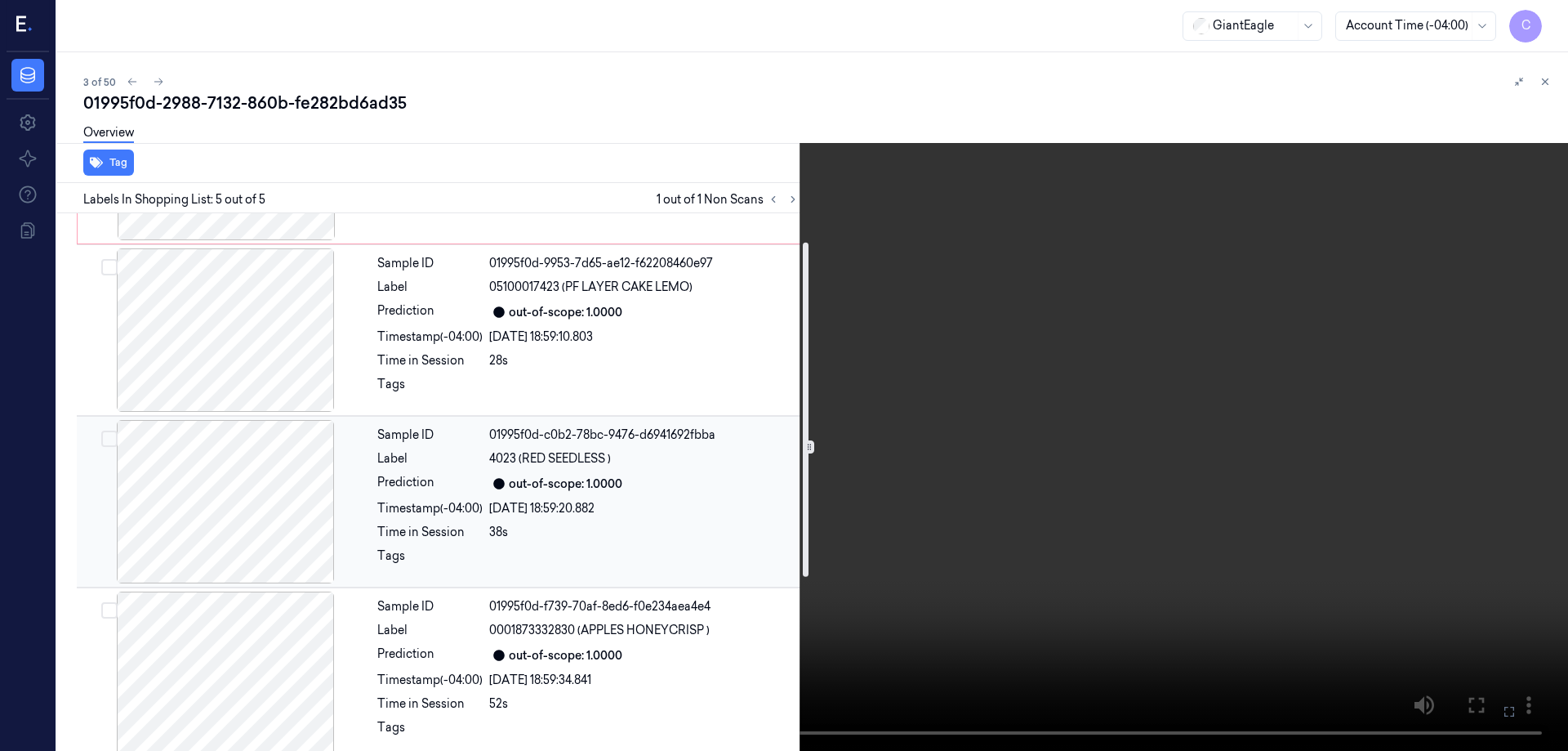
scroll to position [0, 0]
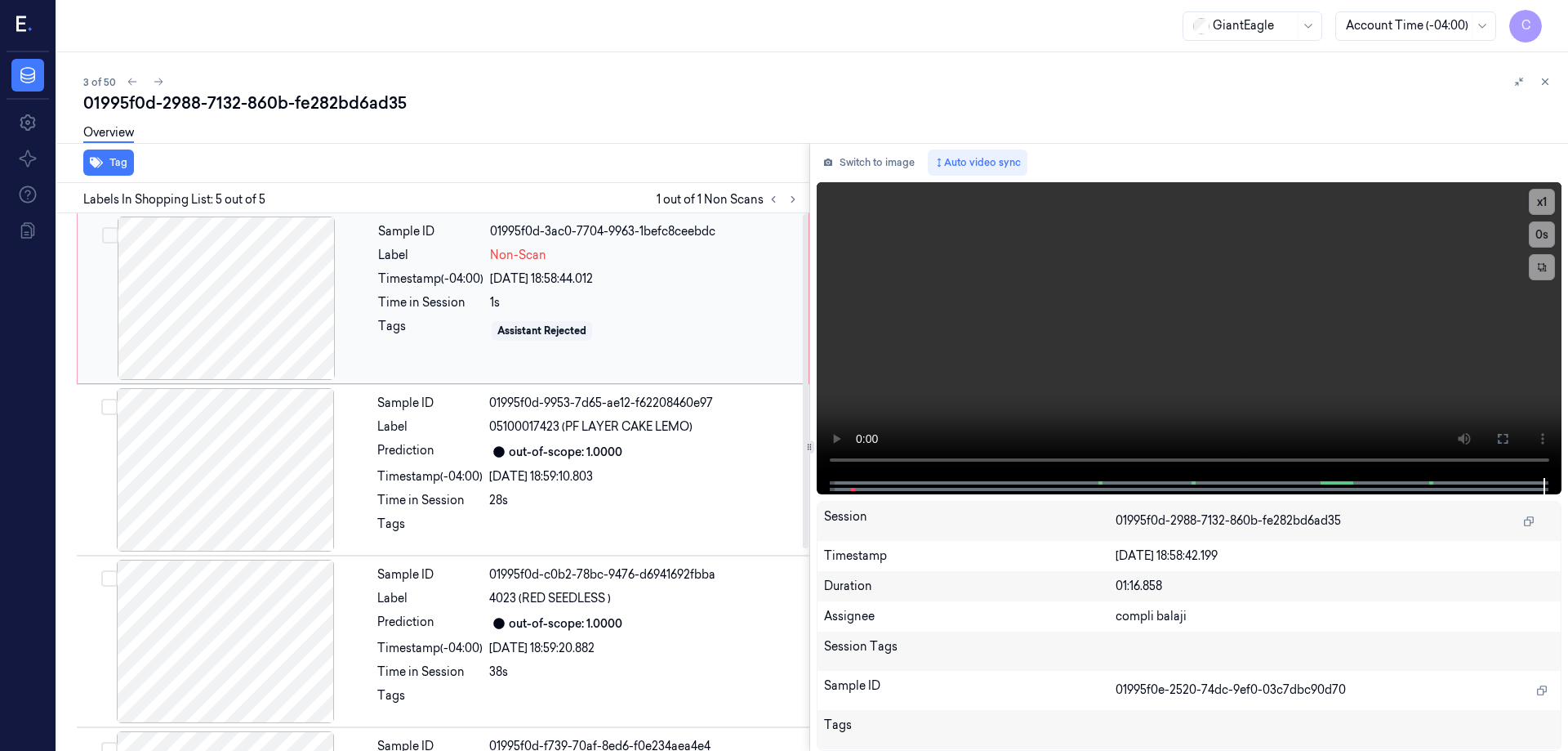
click at [265, 287] on div at bounding box center [226, 298] width 291 height 164
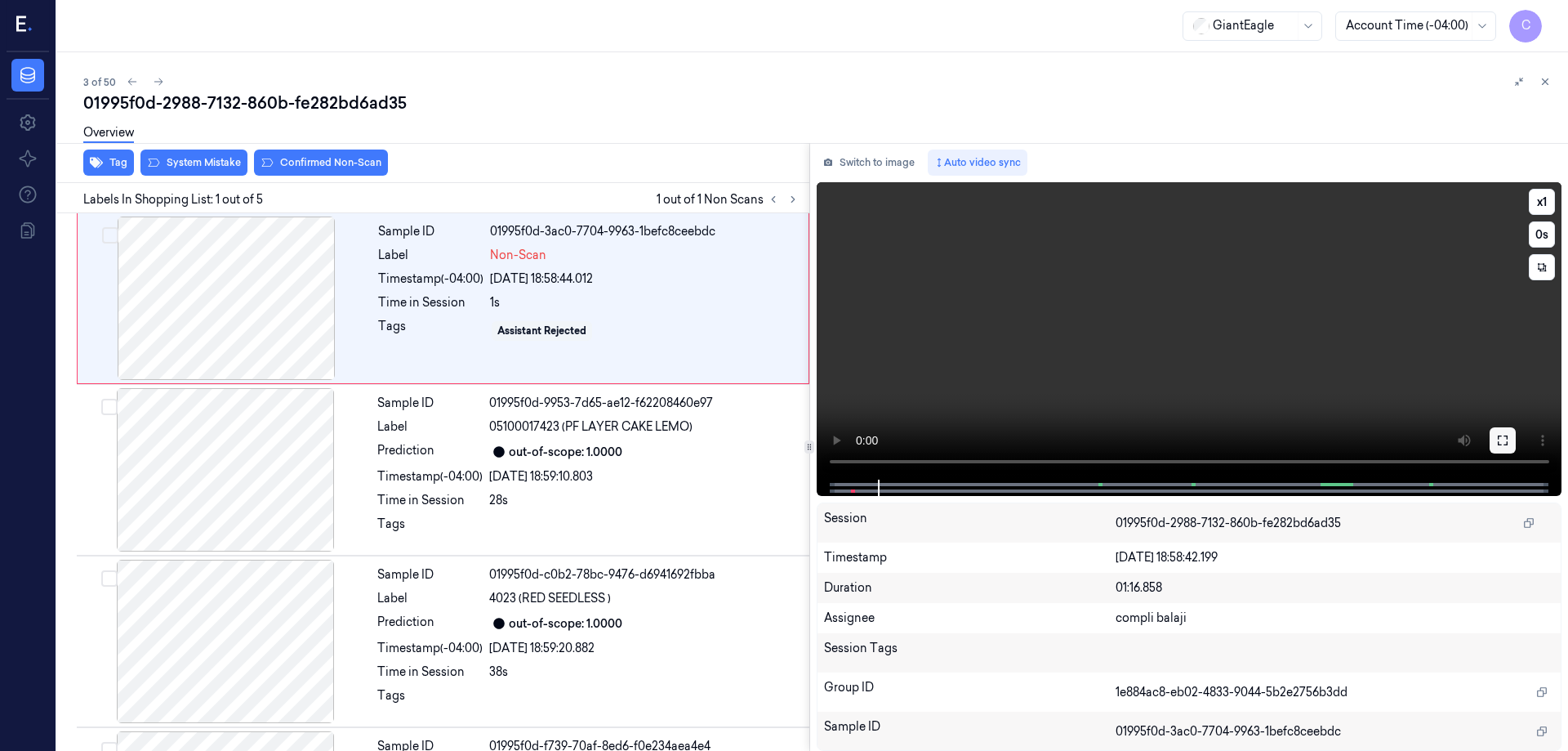
click at [1500, 444] on icon at bounding box center [1503, 440] width 13 height 13
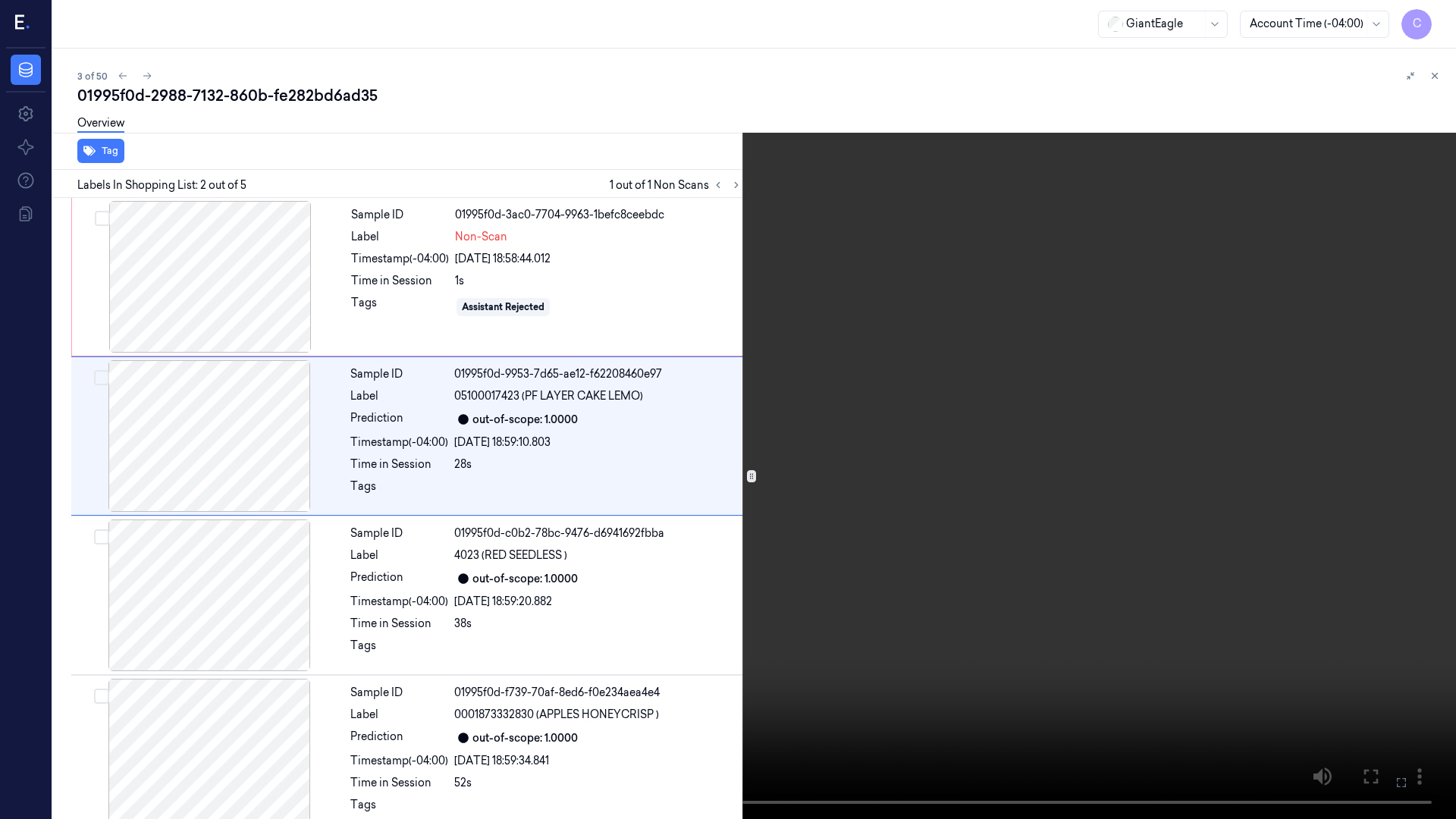
click at [0, 0] on icon at bounding box center [0, 0] width 0 height 0
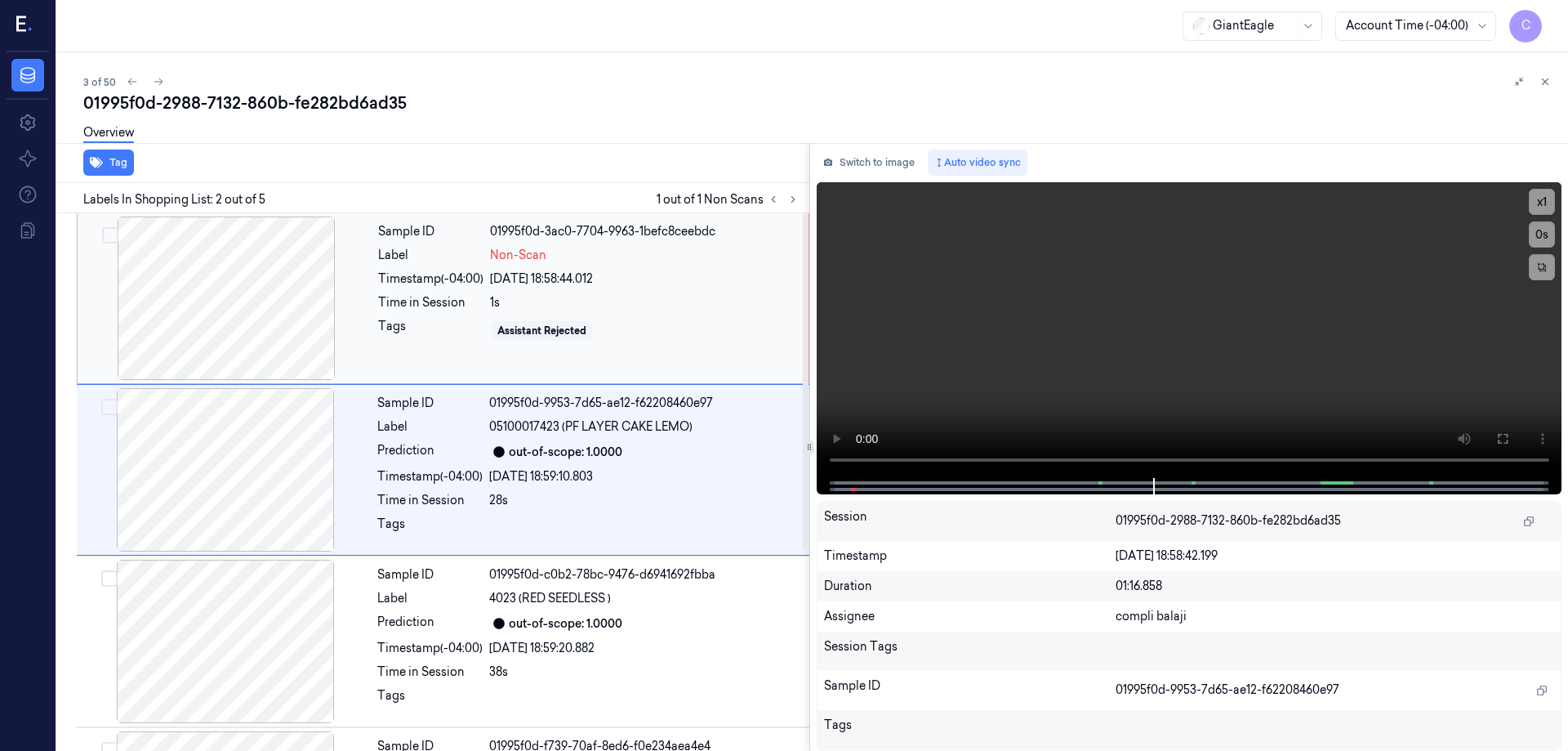
click at [271, 323] on div at bounding box center [226, 298] width 291 height 164
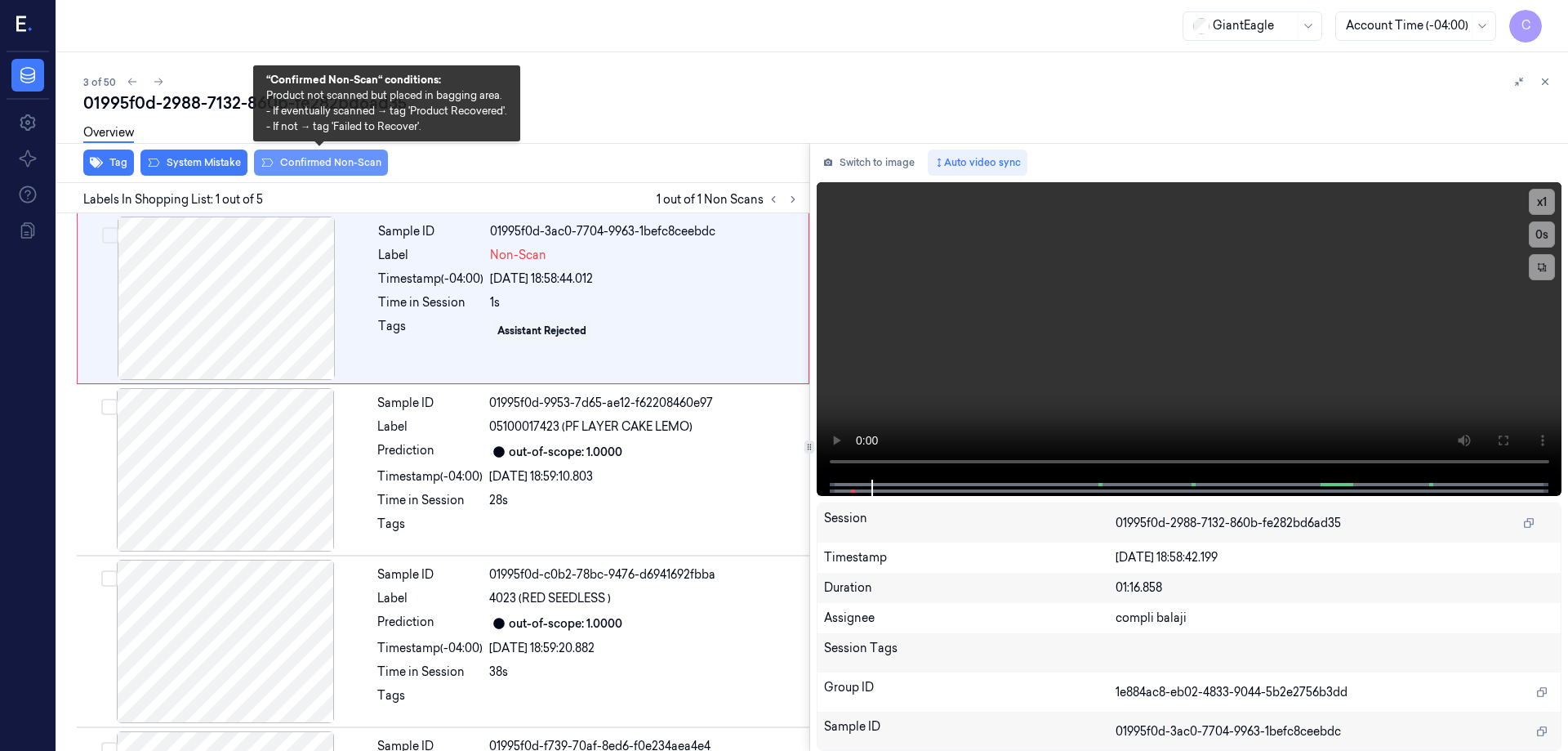
click at [303, 167] on button "Confirmed Non-Scan" at bounding box center [321, 162] width 134 height 26
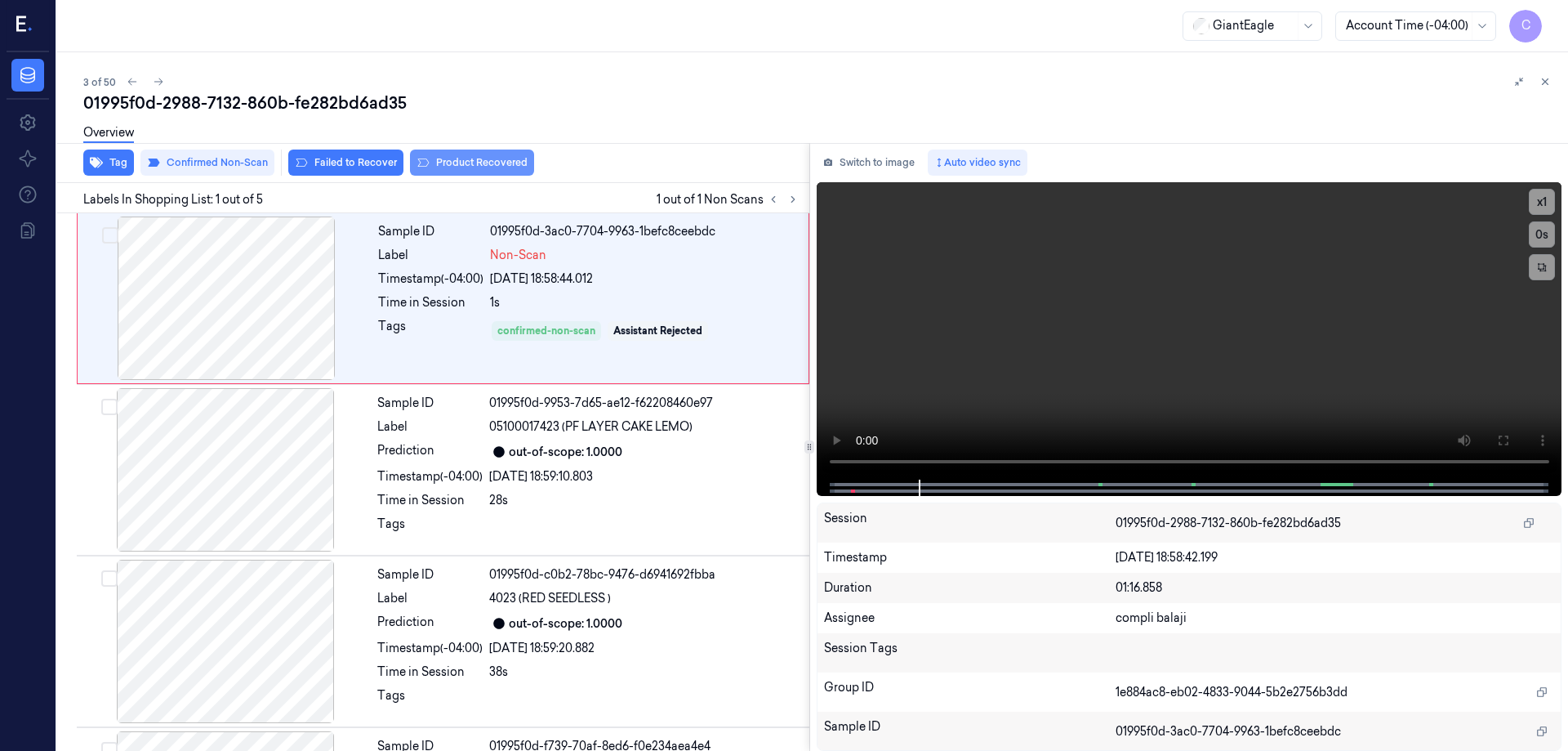
click at [481, 161] on button "Product Recovered" at bounding box center [472, 162] width 124 height 26
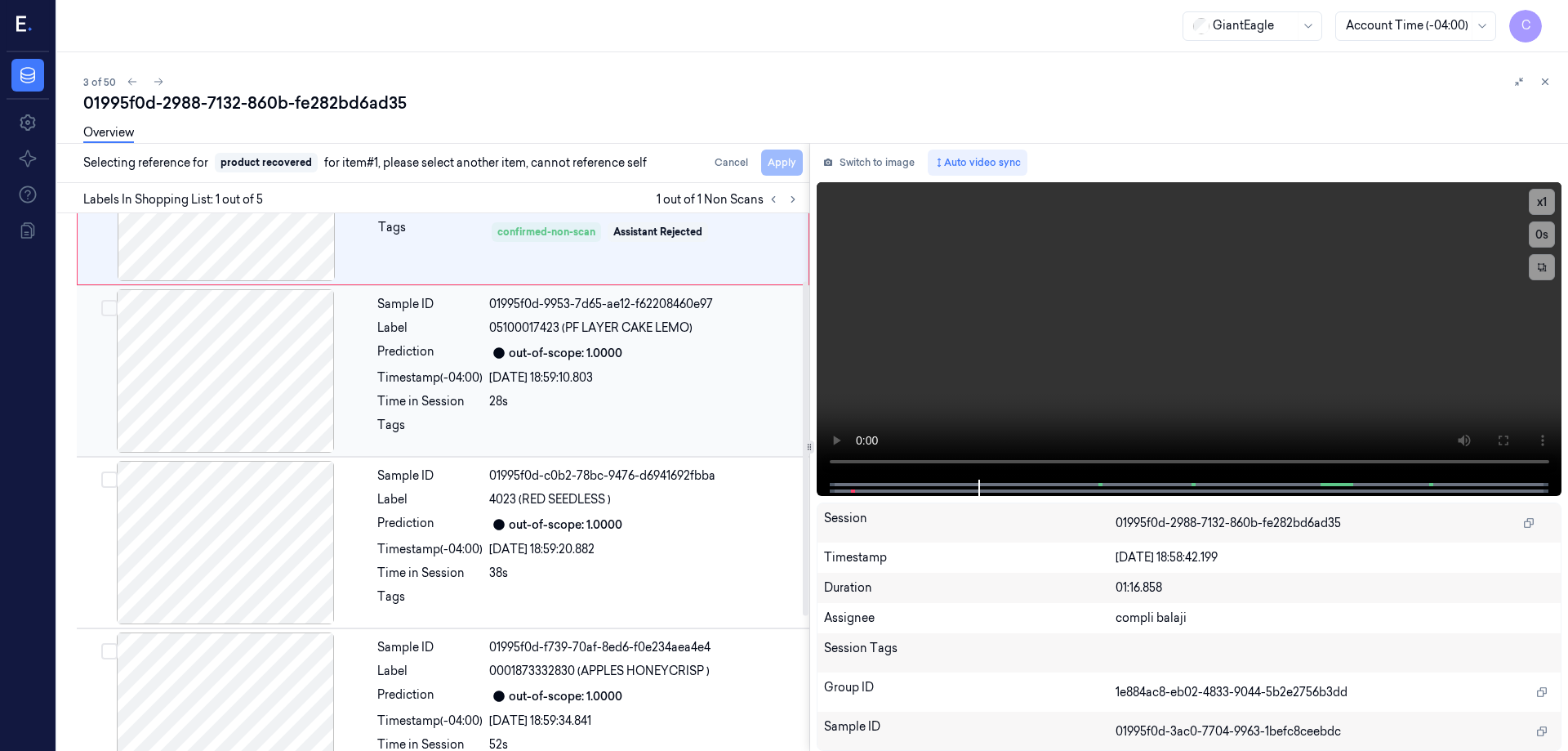
scroll to position [164, 0]
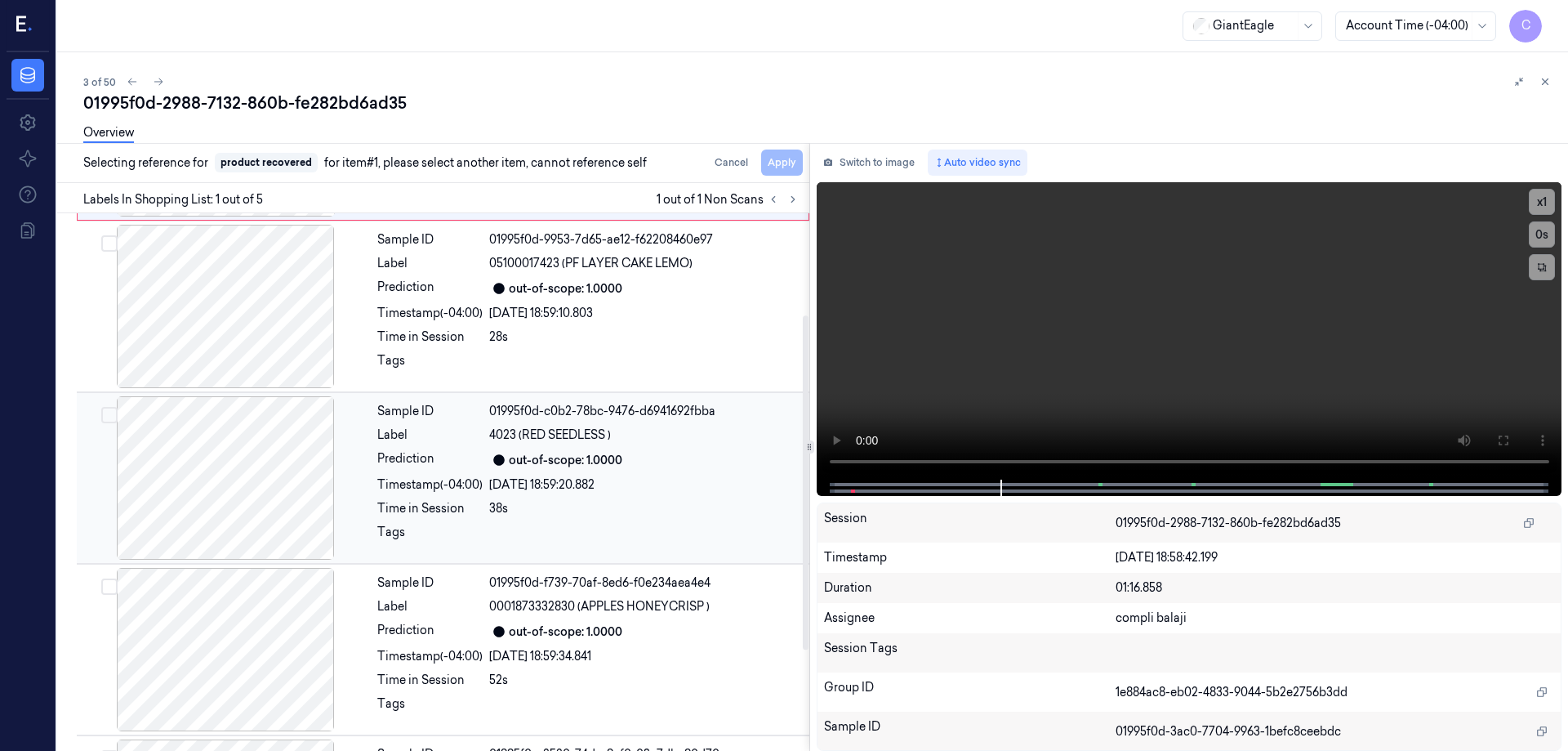
click at [299, 434] on div at bounding box center [225, 478] width 291 height 164
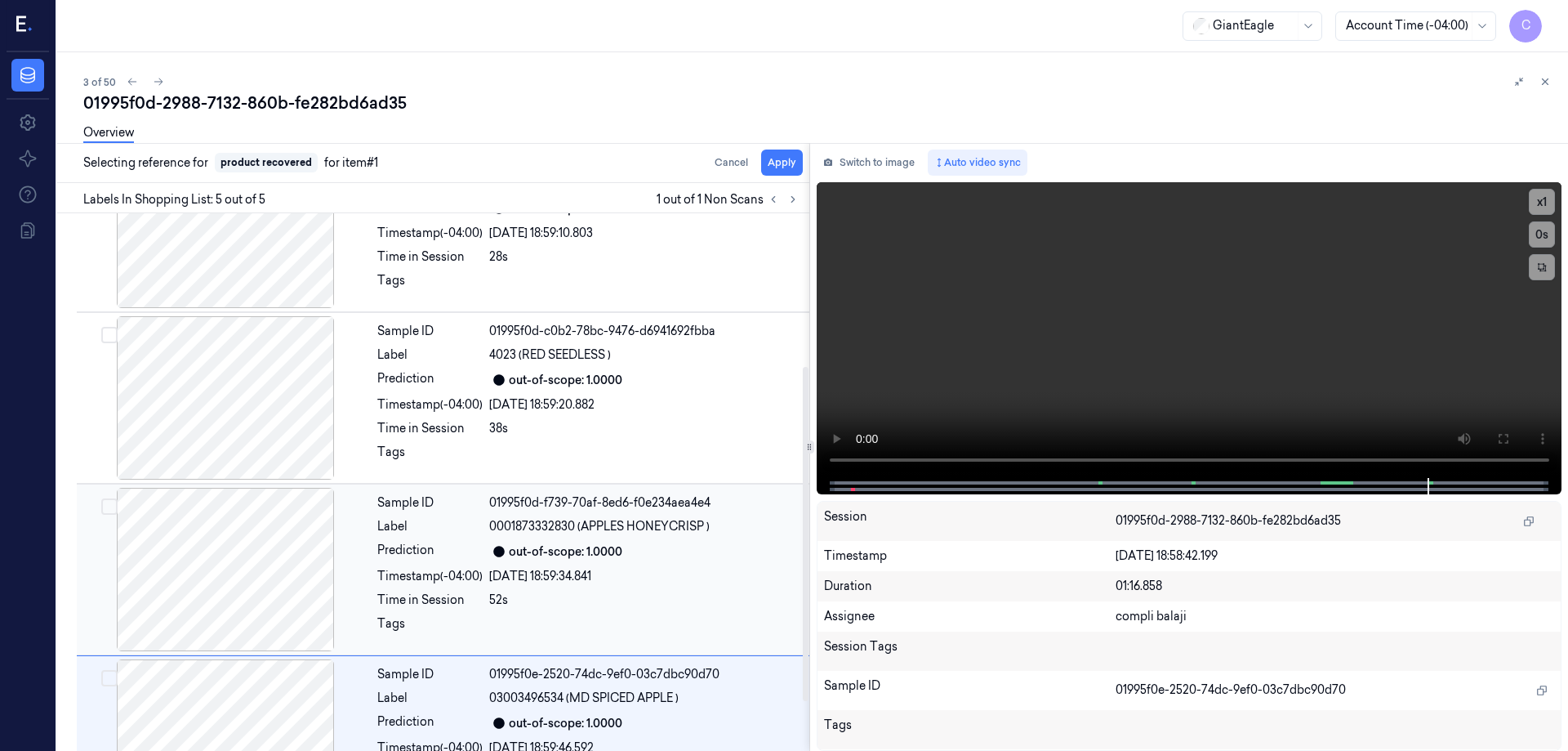
scroll to position [325, 0]
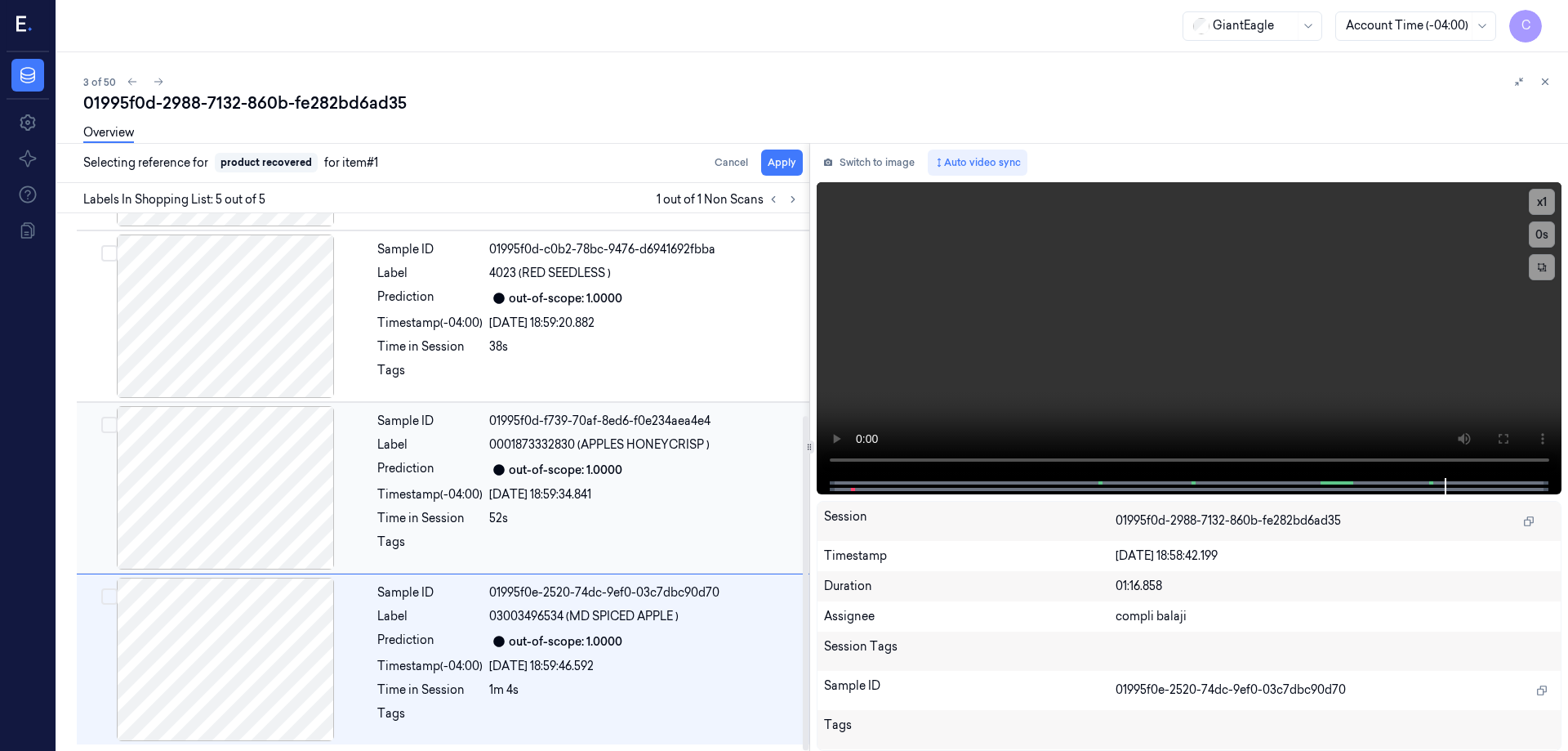
click at [276, 482] on div at bounding box center [225, 488] width 291 height 164
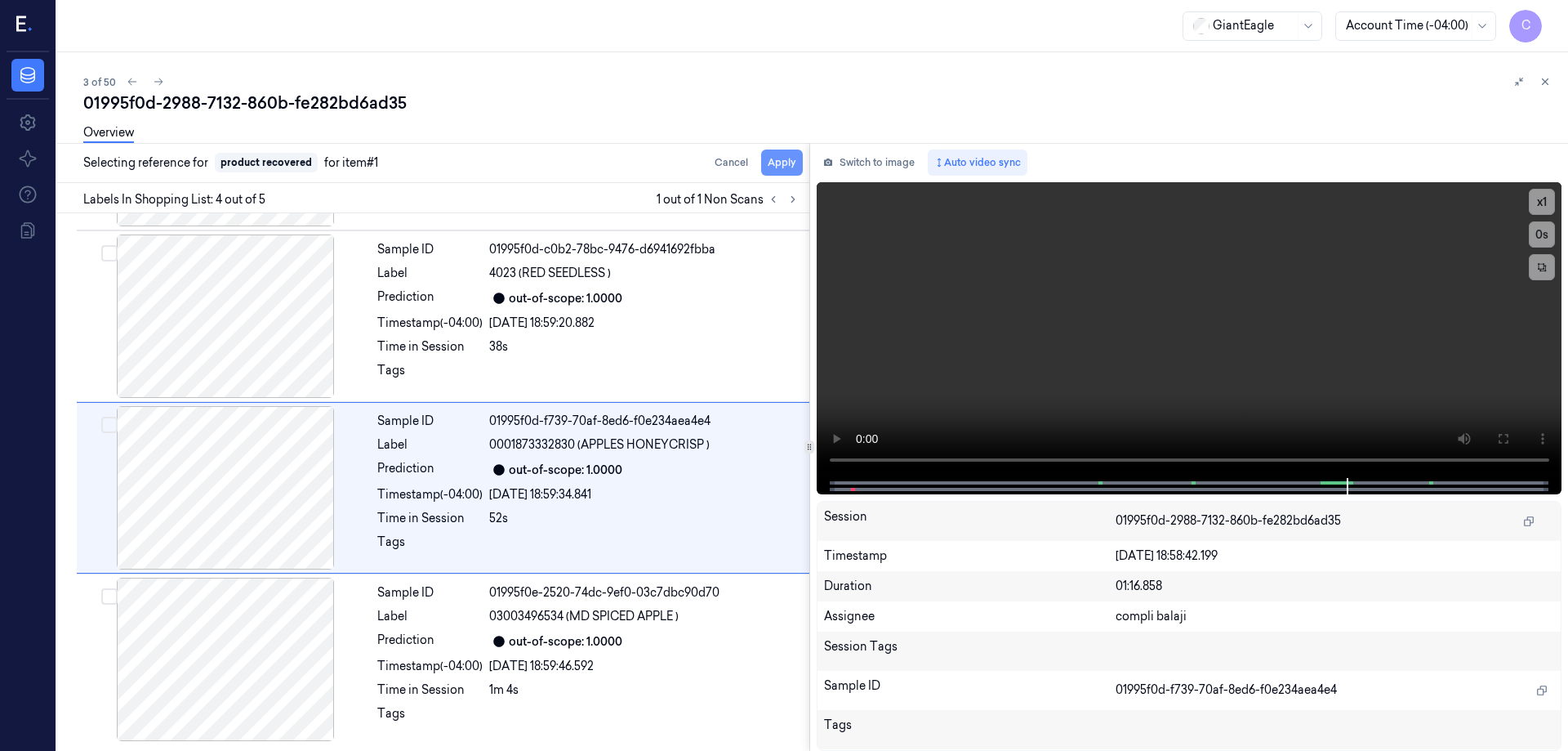
click at [785, 167] on button "Apply" at bounding box center [782, 162] width 42 height 26
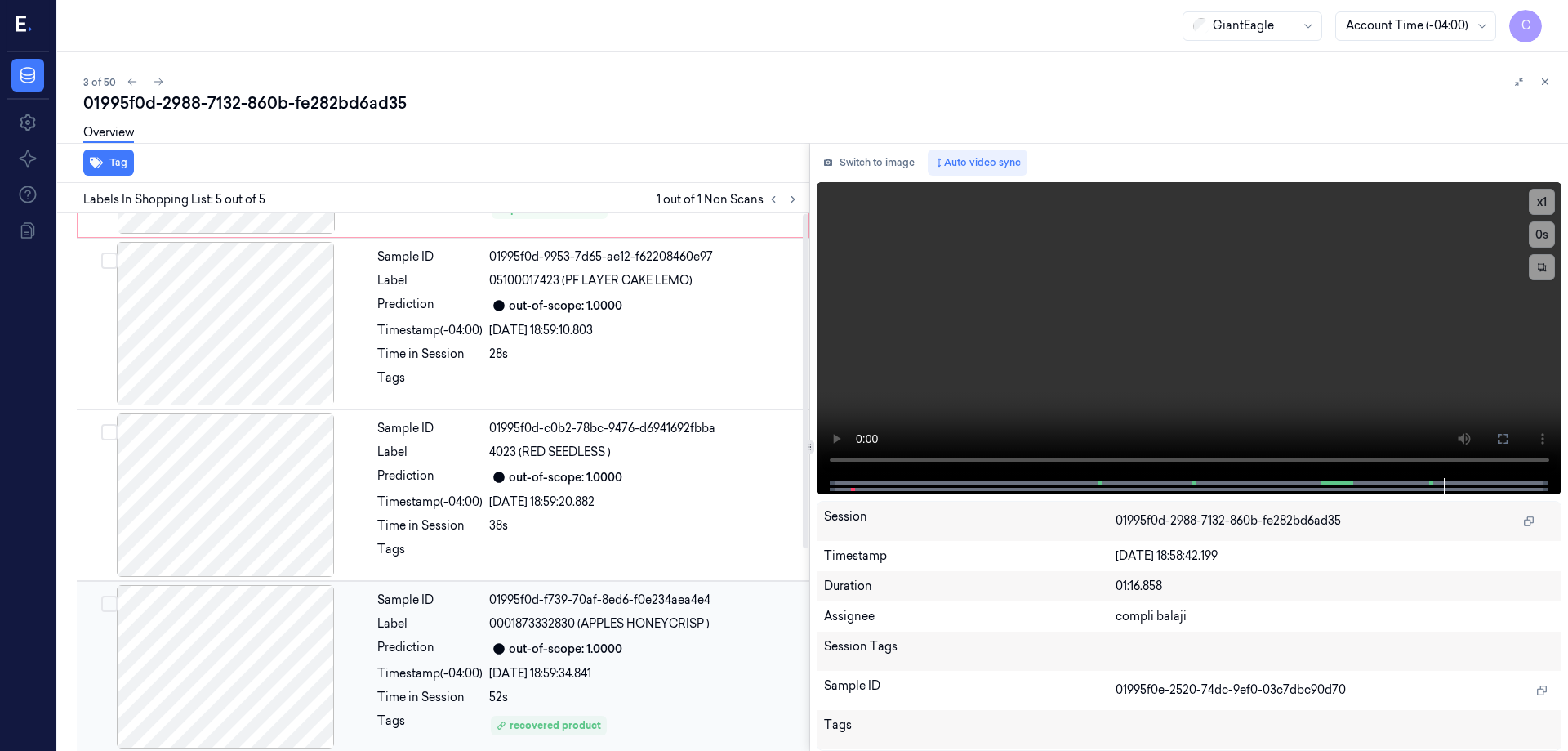
scroll to position [0, 0]
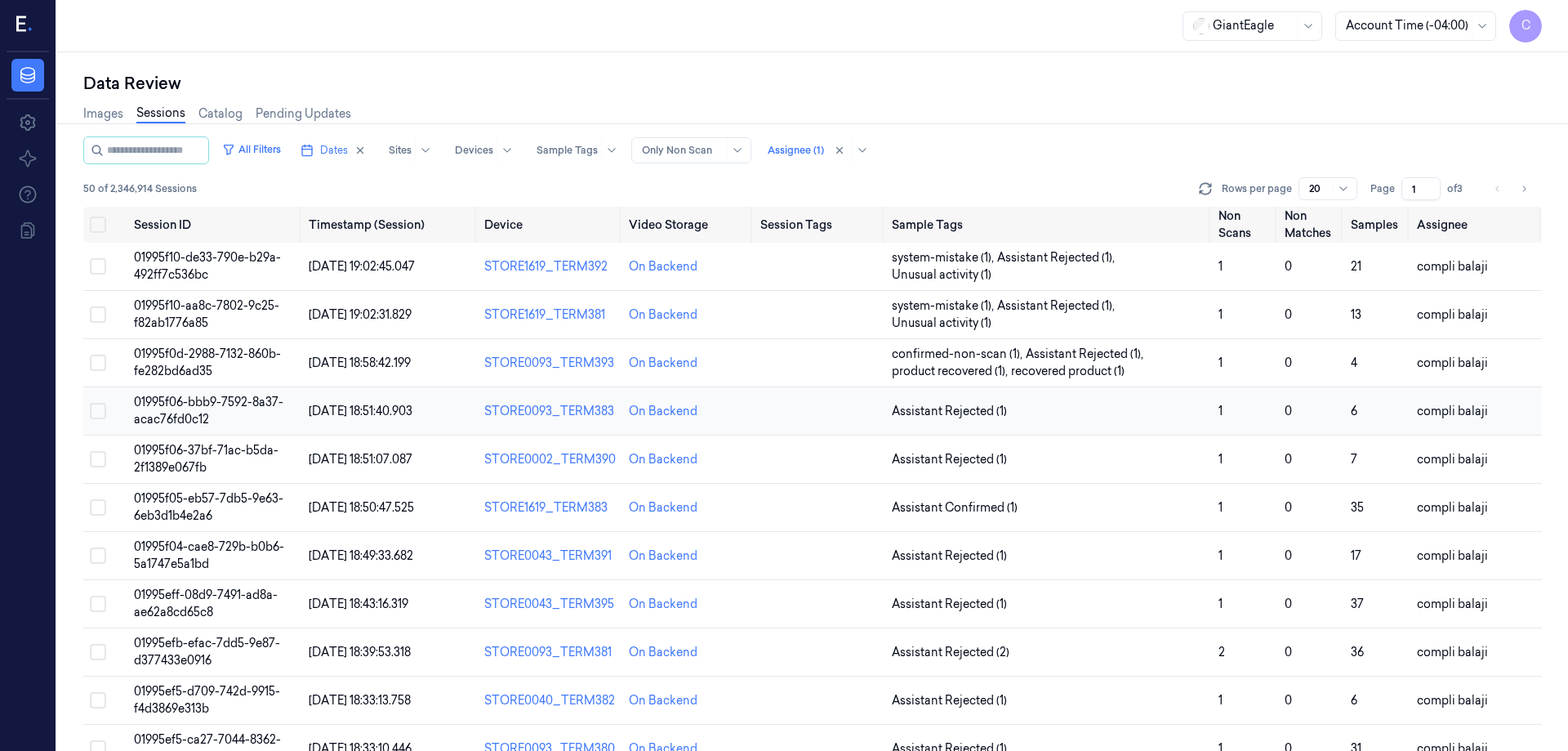
click at [220, 406] on span "01995f06-bbb9-7592-8a37-acac76fd0c12" at bounding box center [209, 411] width 149 height 32
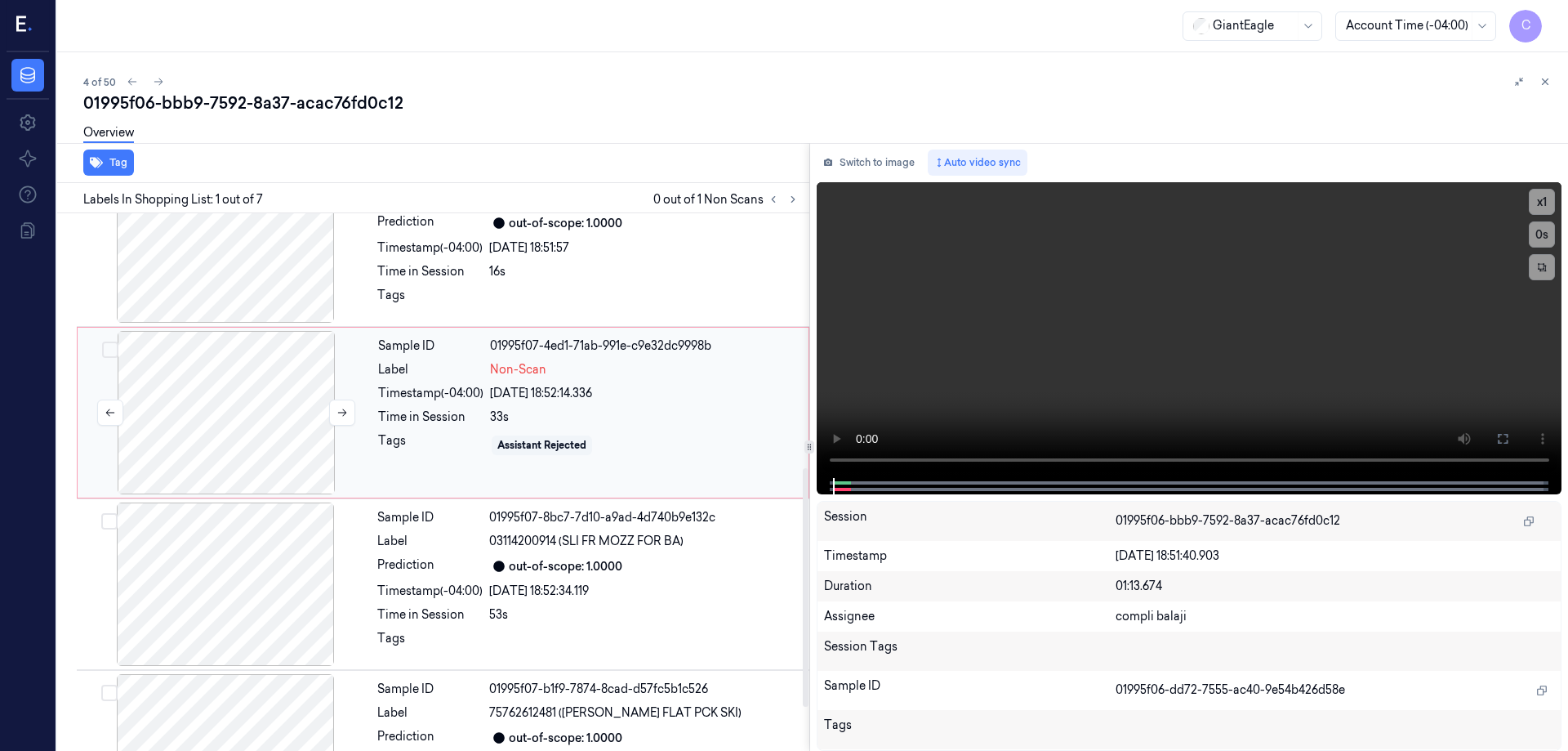
click at [270, 432] on div at bounding box center [226, 412] width 291 height 164
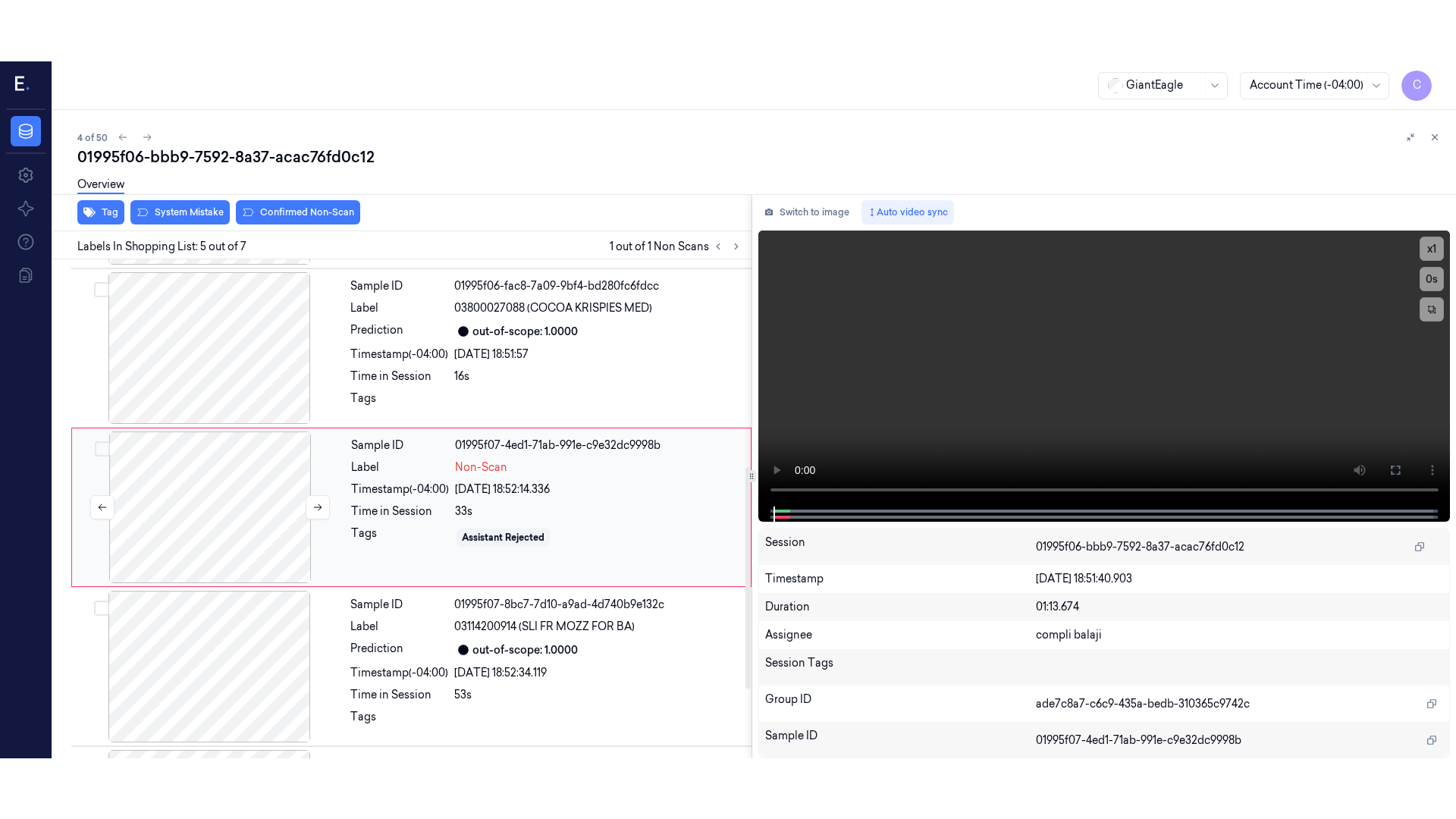
scroll to position [466, 0]
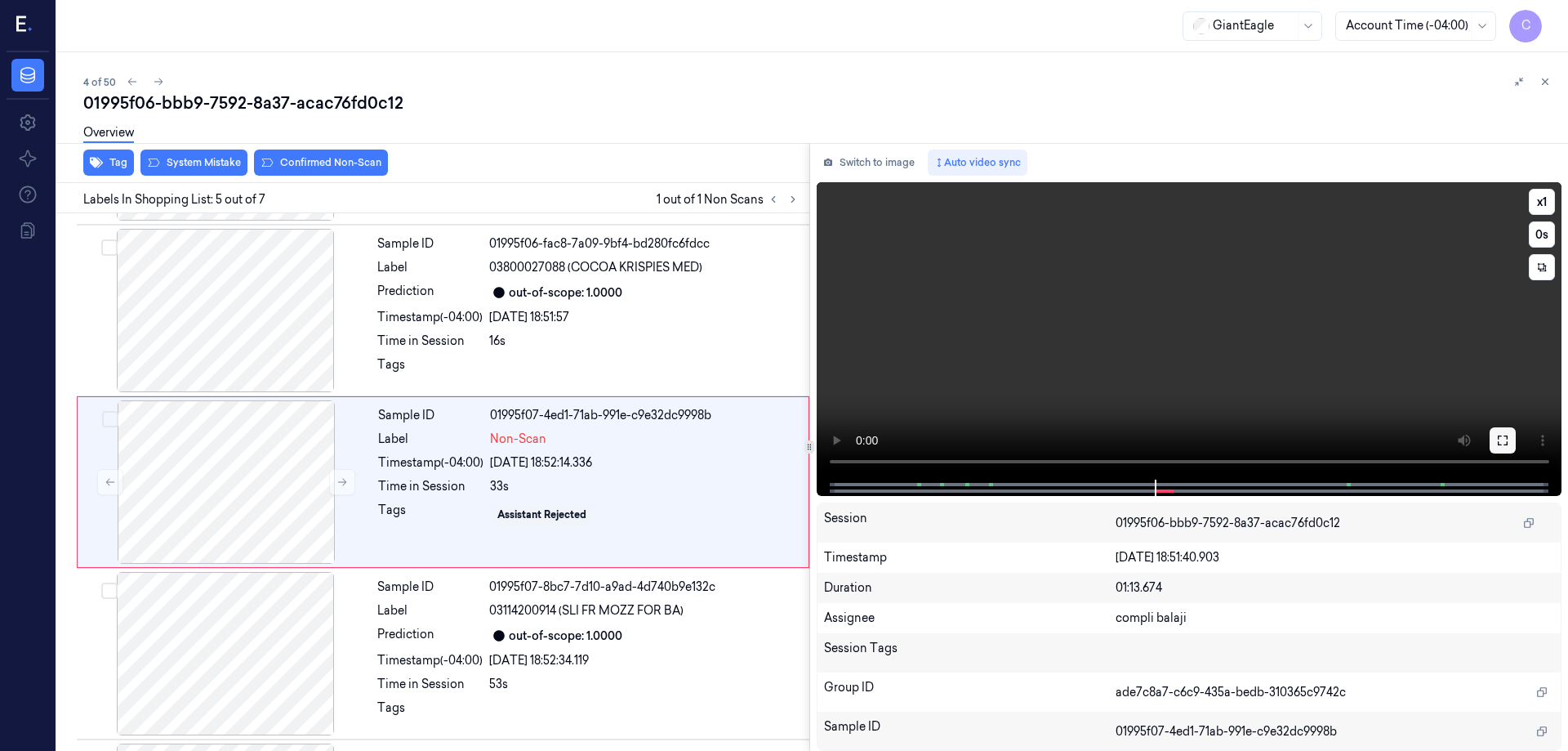
click at [1507, 434] on icon at bounding box center [1503, 440] width 13 height 13
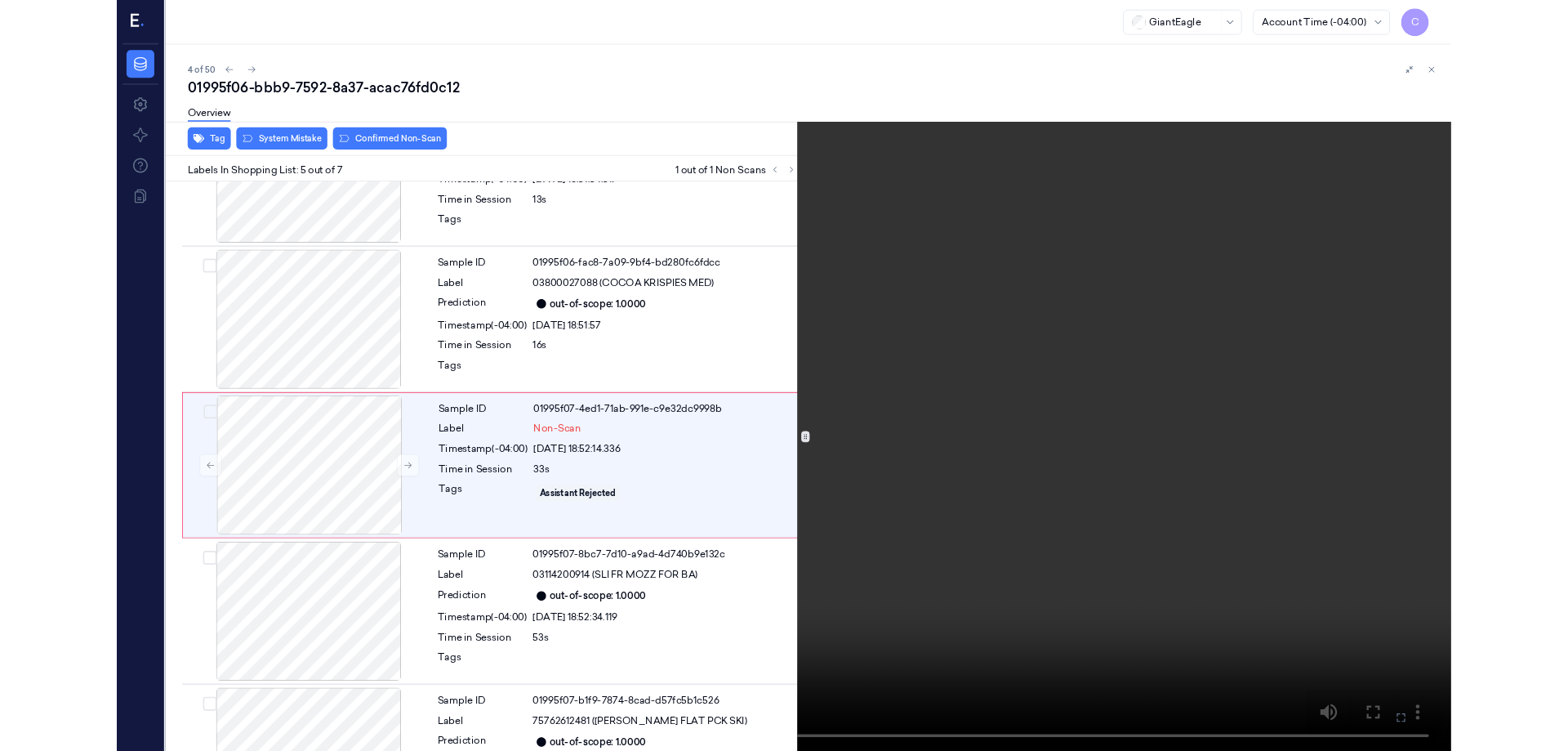
scroll to position [437, 0]
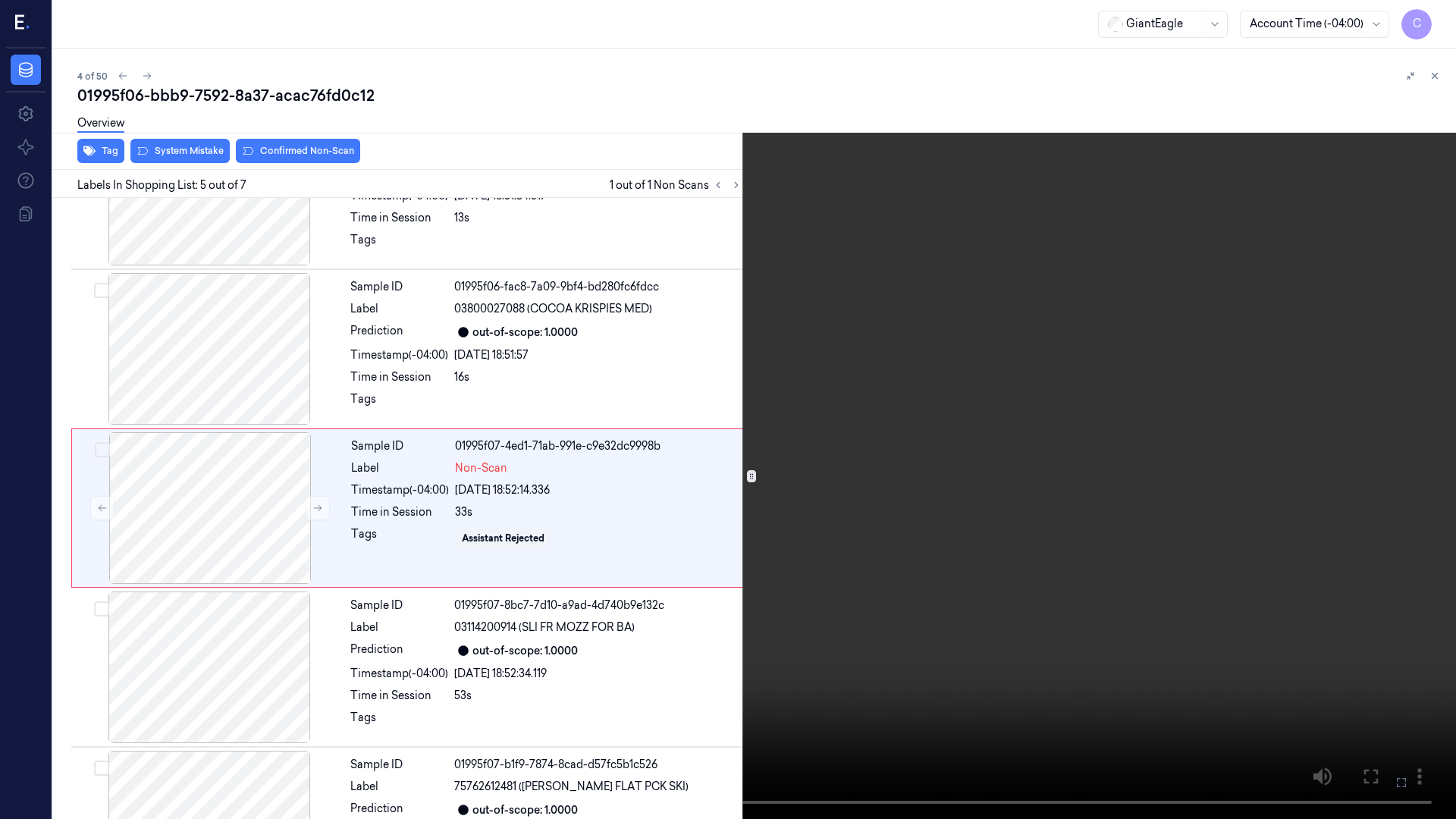
drag, startPoint x: 1405, startPoint y: 786, endPoint x: 1405, endPoint y: 694, distance: 92.0
click at [0, 0] on icon at bounding box center [0, 0] width 0 height 0
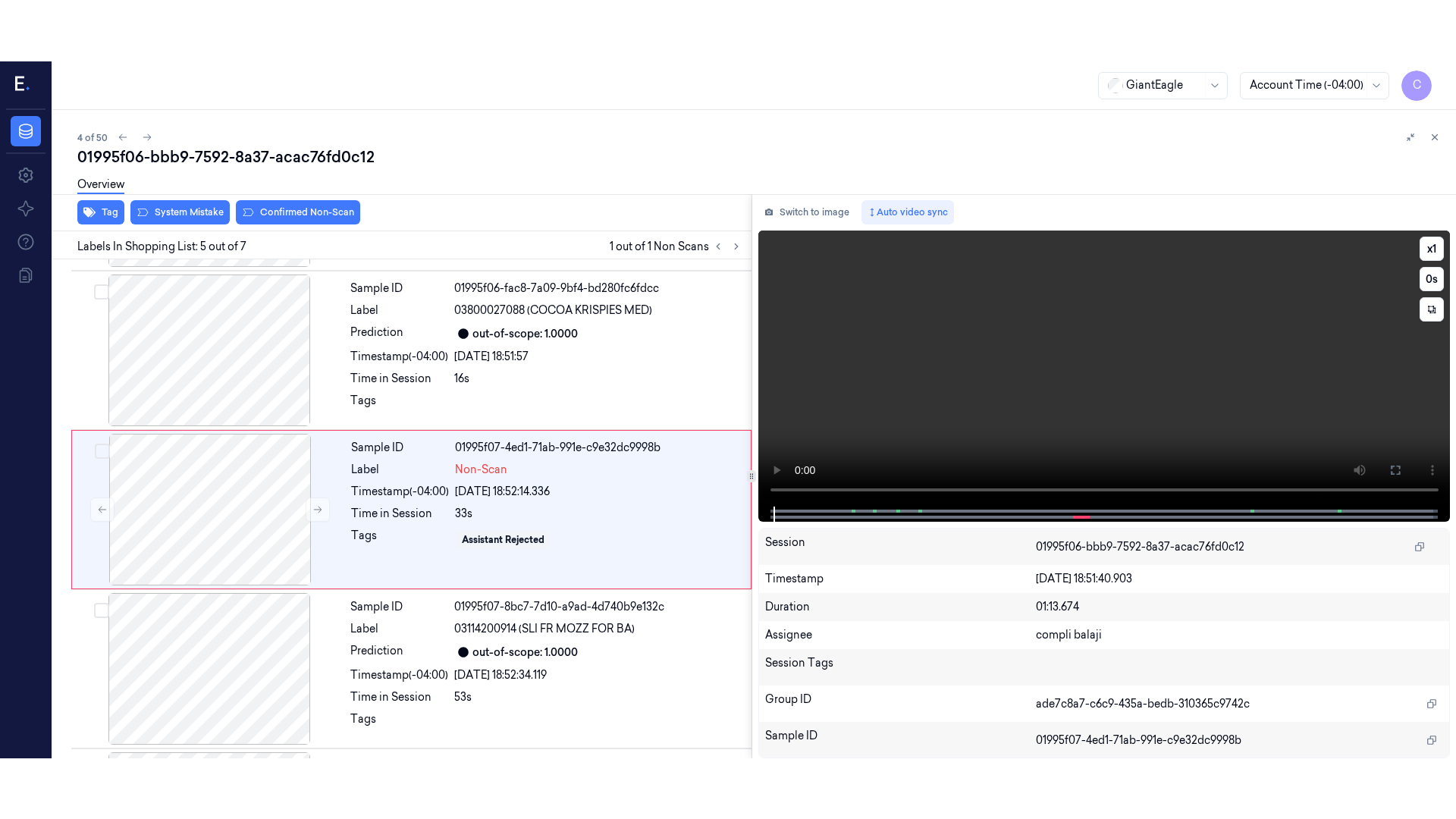
scroll to position [466, 0]
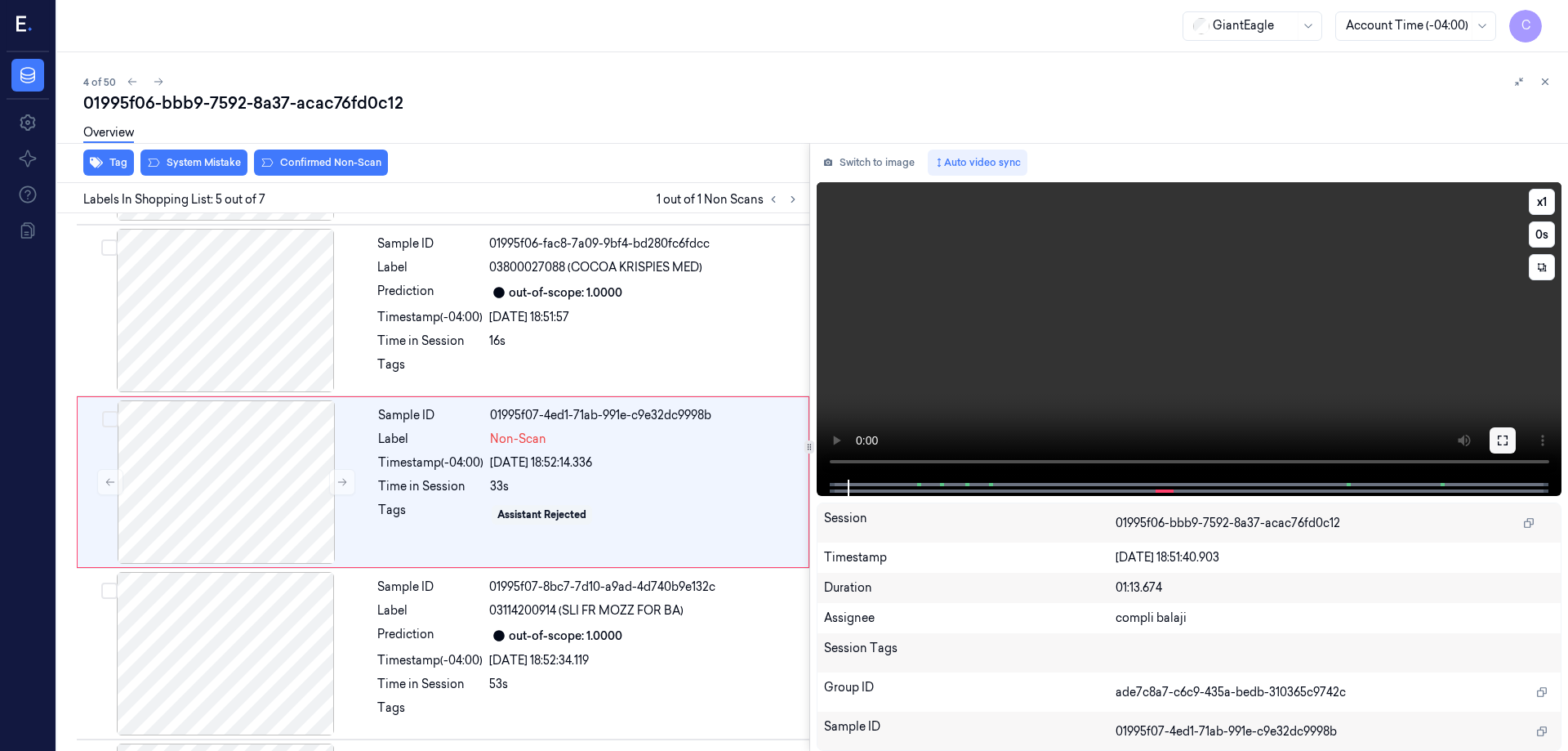
click at [1511, 437] on button at bounding box center [1503, 440] width 26 height 26
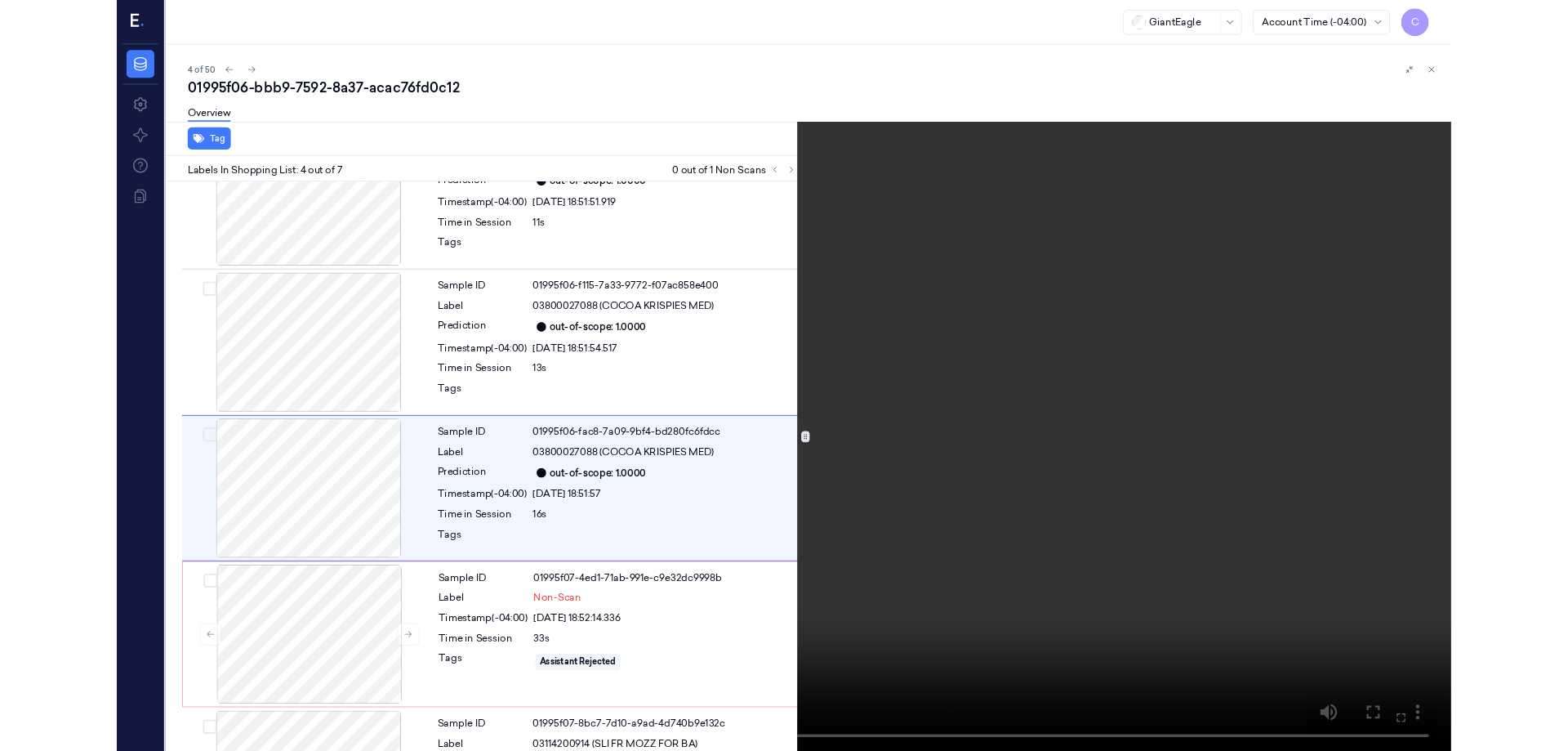
scroll to position [266, 0]
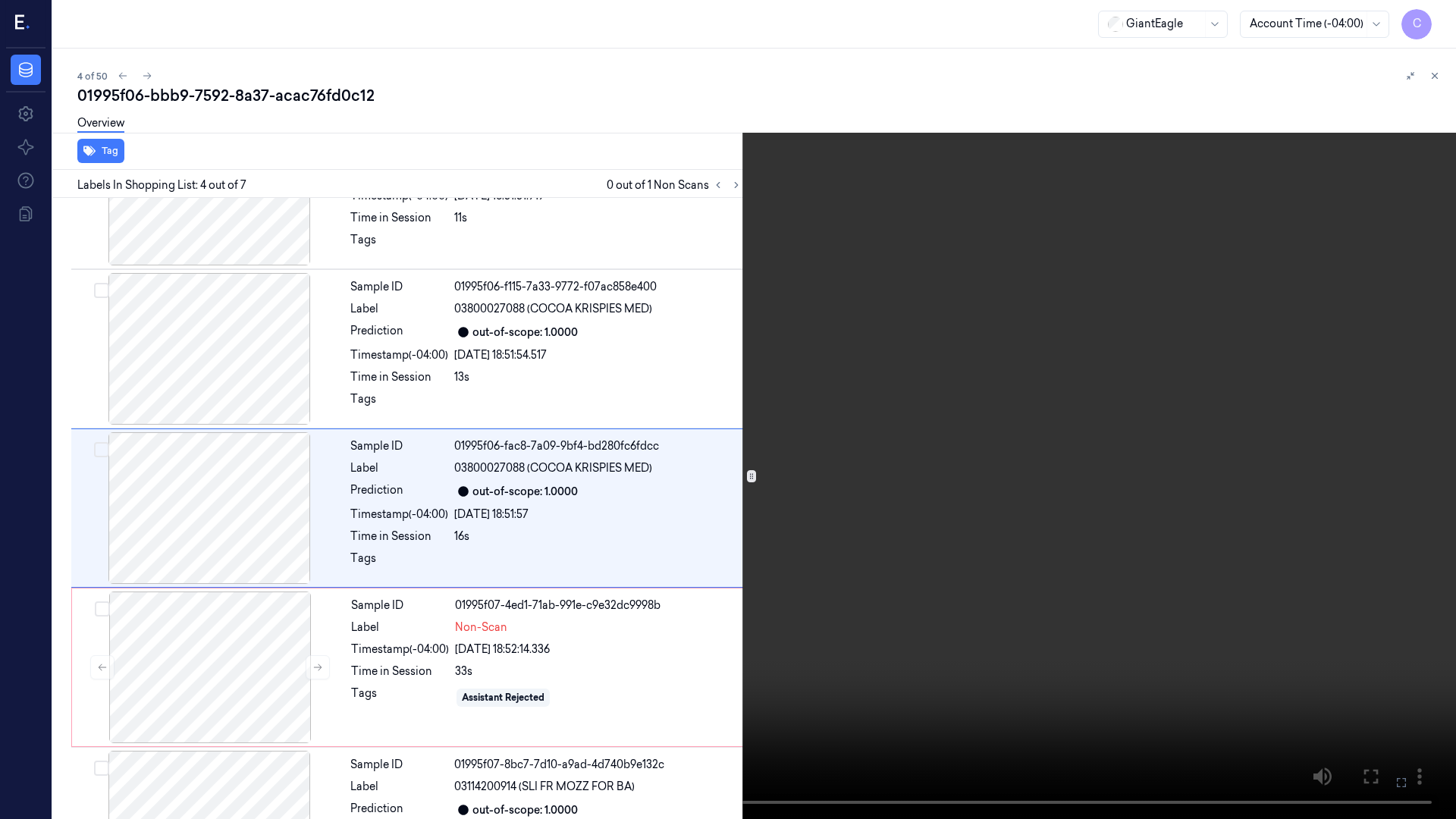
click at [0, 0] on icon at bounding box center [0, 0] width 0 height 0
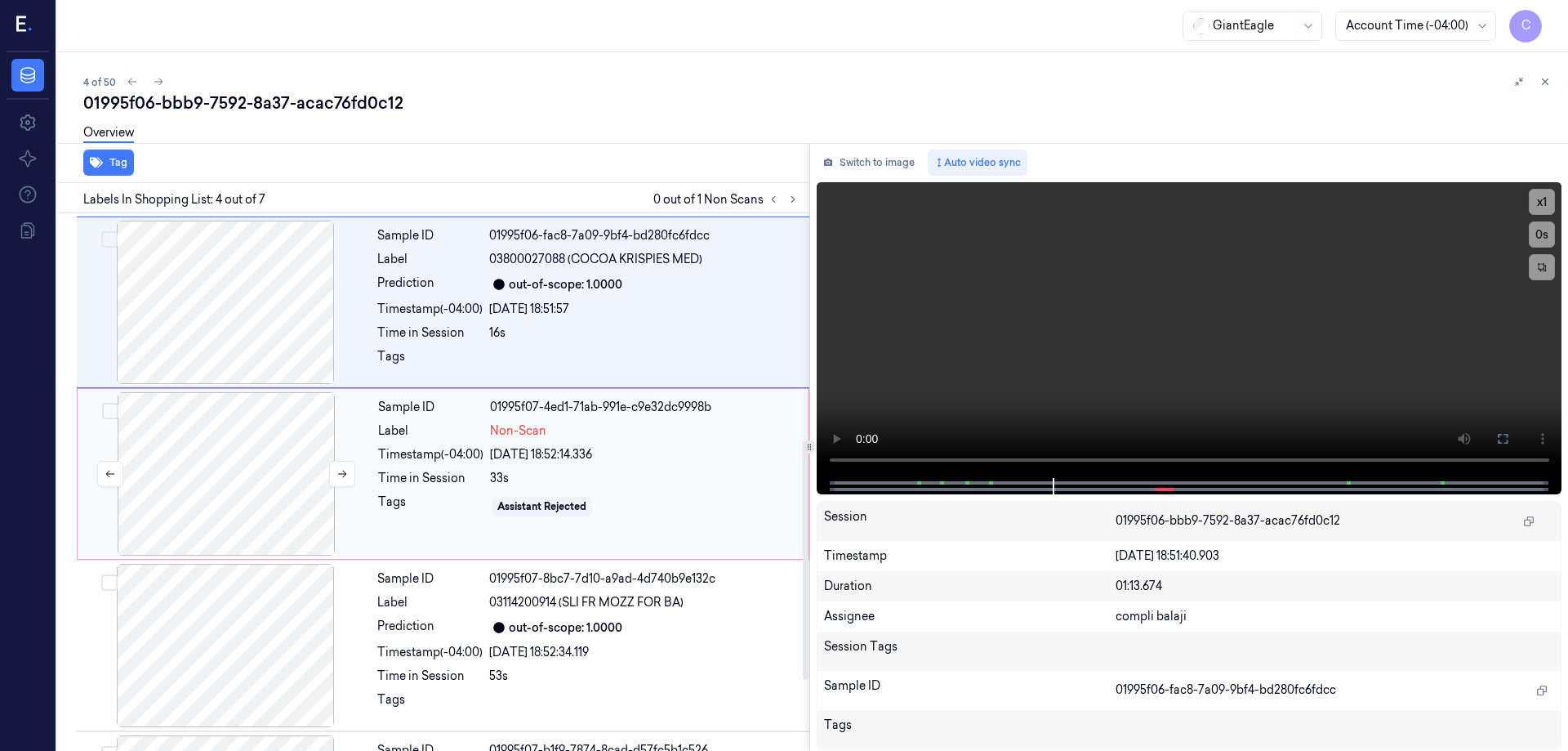
click at [244, 455] on div at bounding box center [226, 474] width 291 height 164
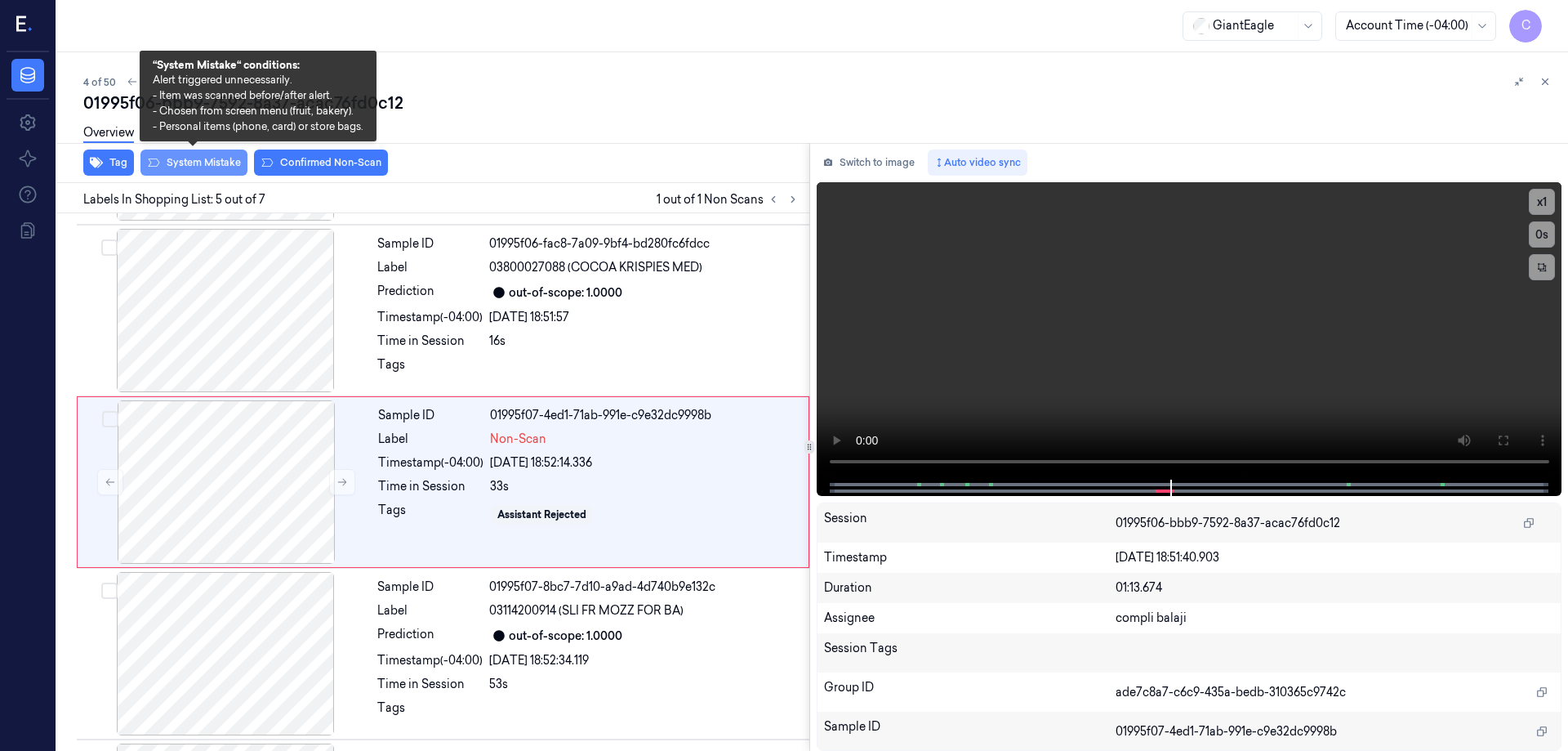
click at [222, 168] on button "System Mistake" at bounding box center [194, 162] width 107 height 26
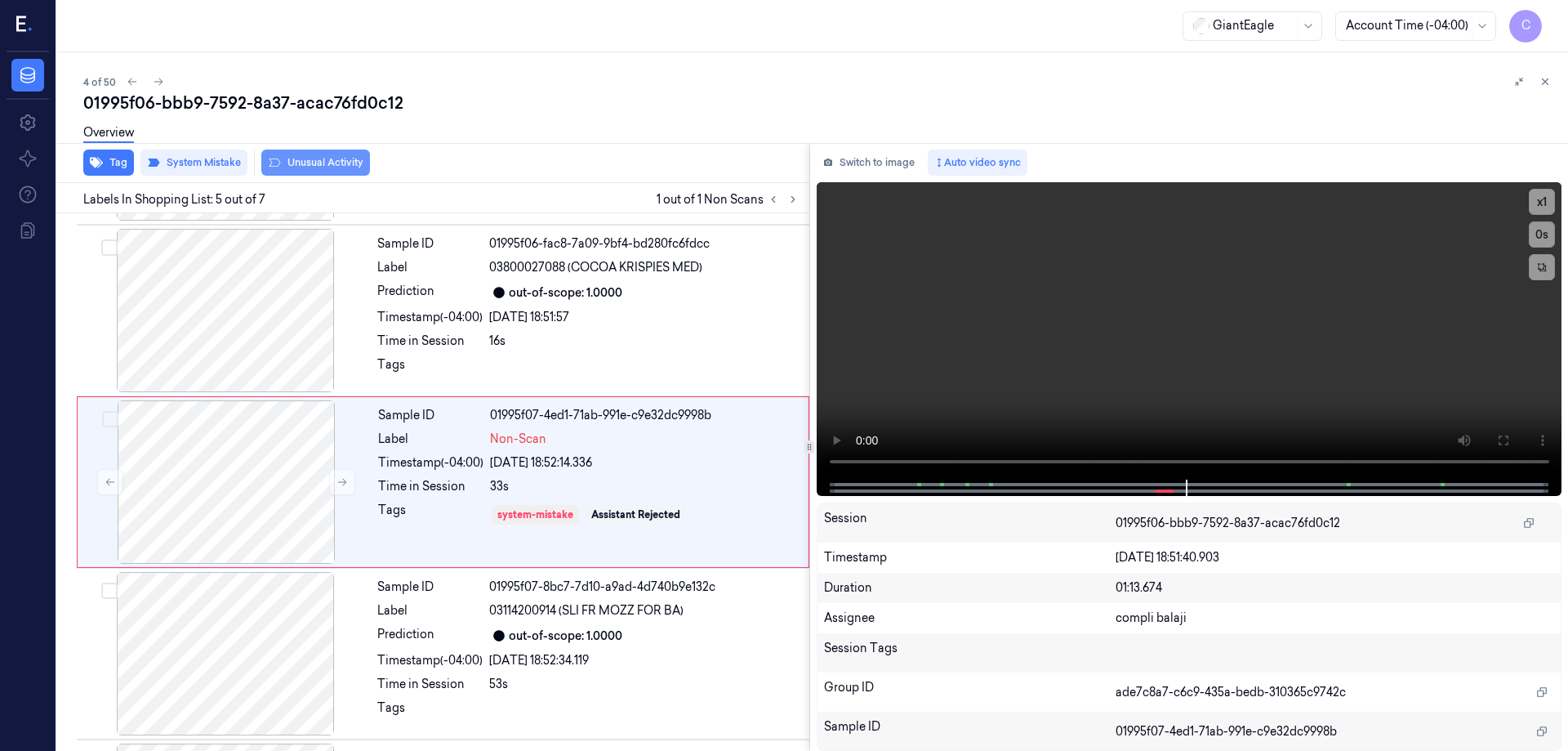
click at [324, 163] on button "Unusual Activity" at bounding box center [315, 162] width 109 height 26
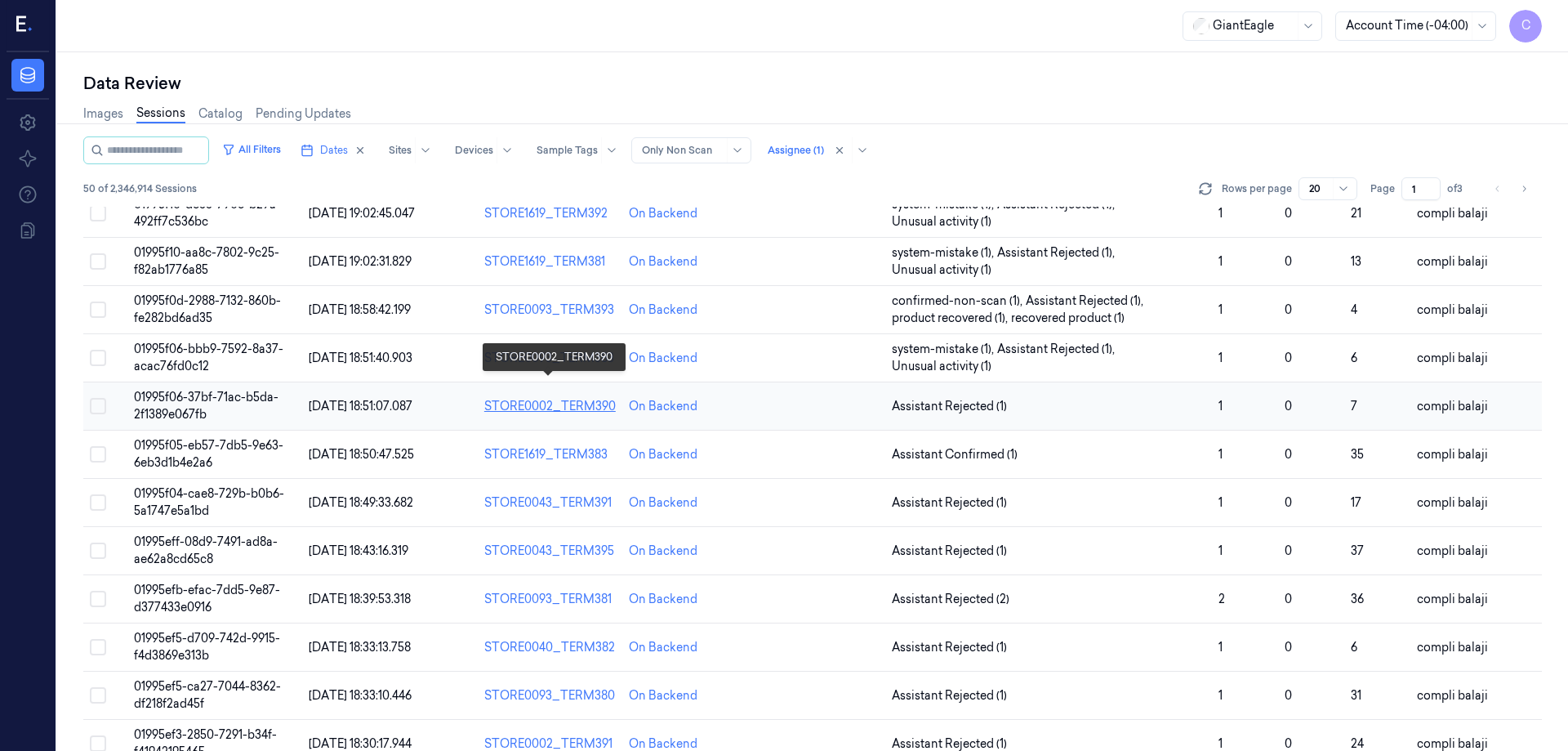
scroll to position [81, 0]
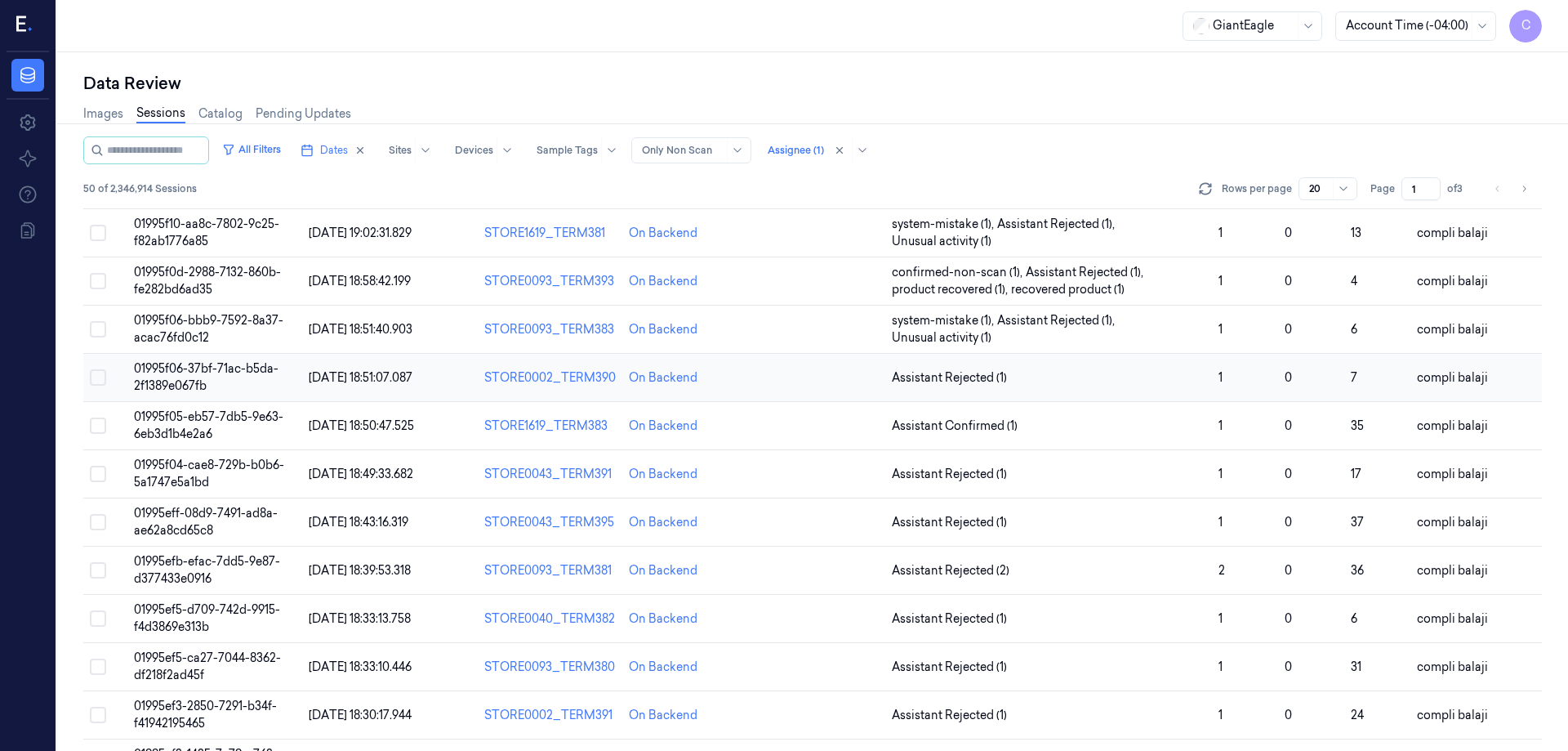
click at [223, 370] on span "01995f06-37bf-71ac-b5da-2f1389e067fb" at bounding box center [206, 378] width 144 height 32
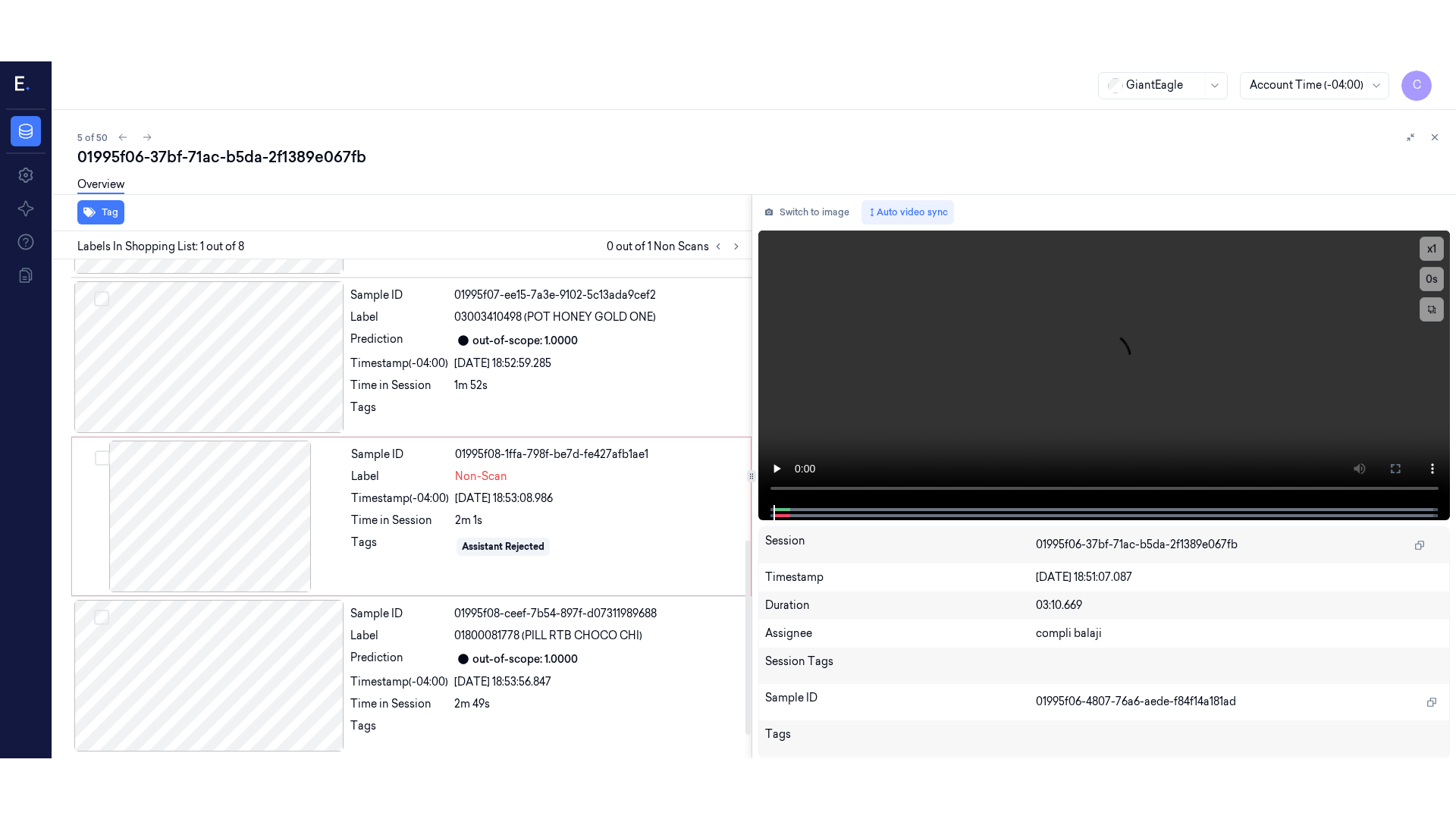
scroll to position [780, 0]
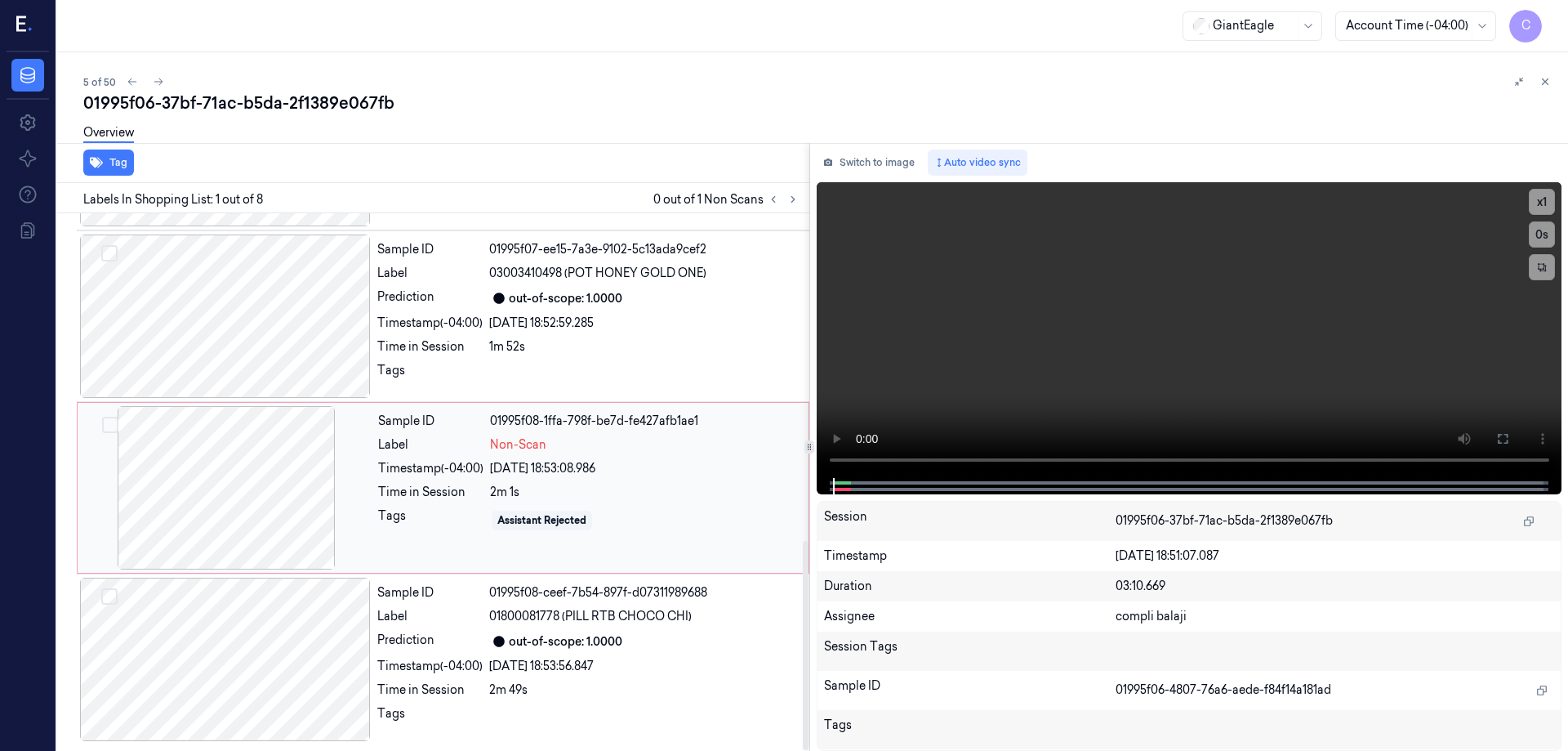
click at [263, 467] on div at bounding box center [226, 488] width 291 height 164
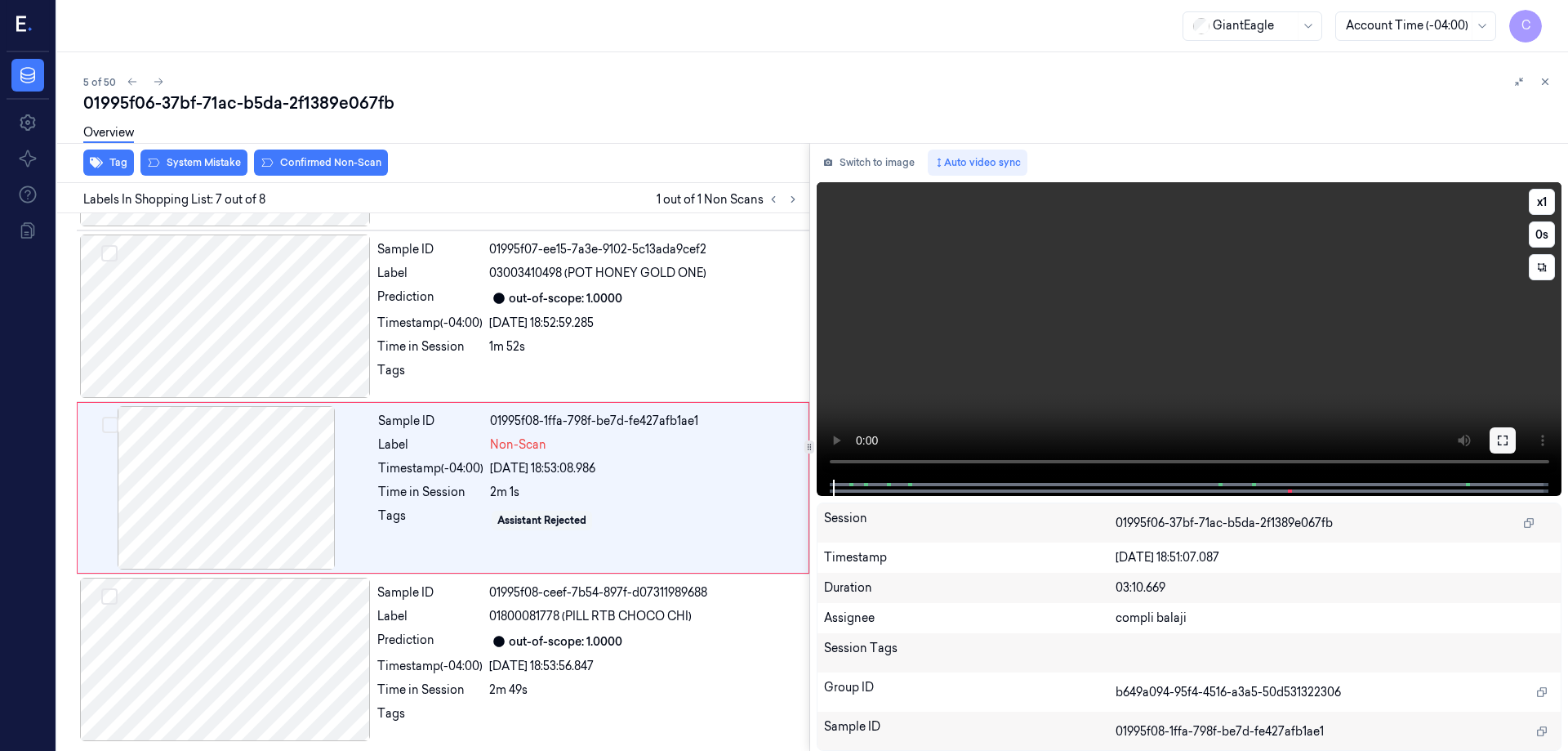
click at [1501, 441] on icon at bounding box center [1503, 440] width 13 height 13
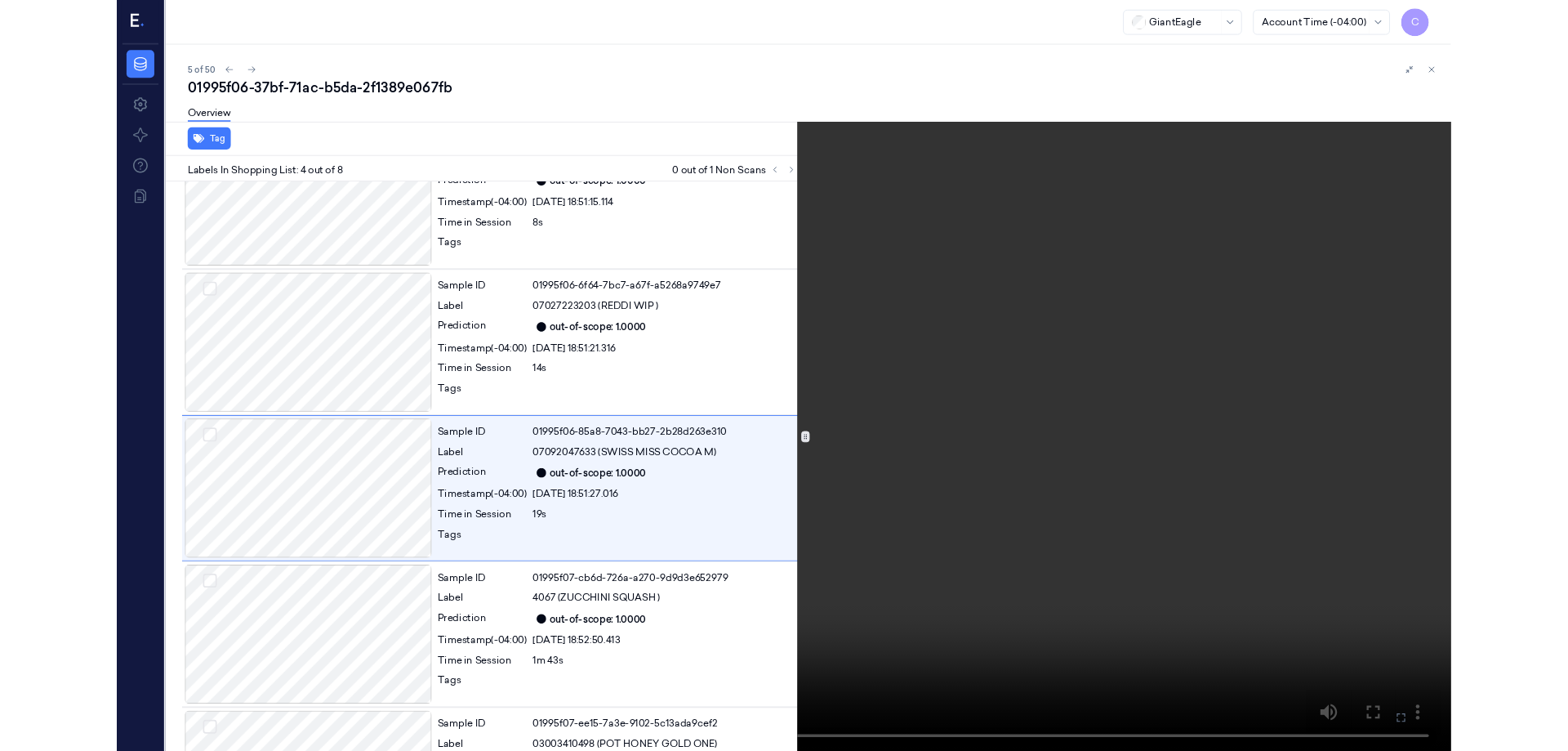
scroll to position [266, 0]
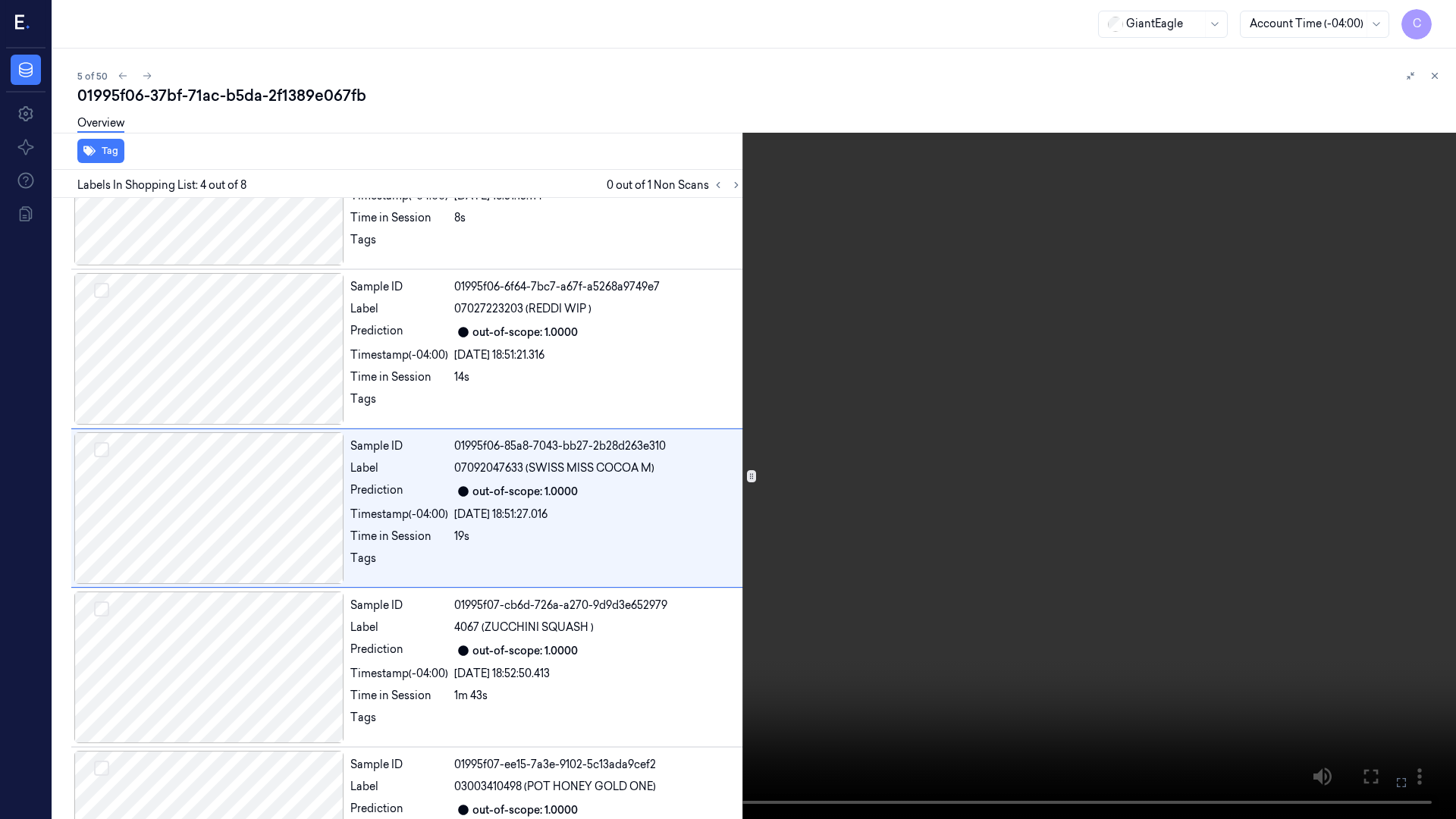
click at [0, 0] on icon at bounding box center [0, 0] width 0 height 0
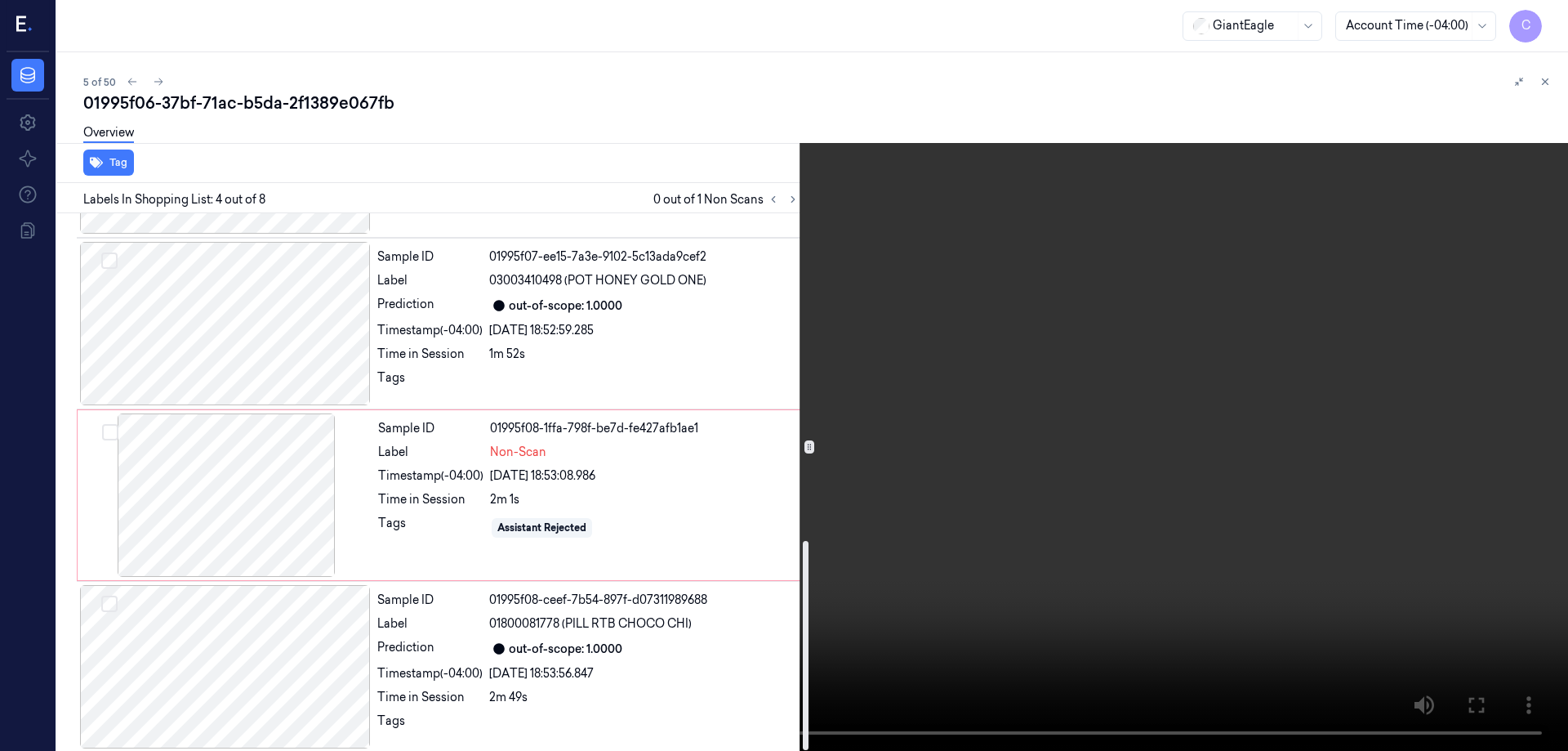
scroll to position [840, 0]
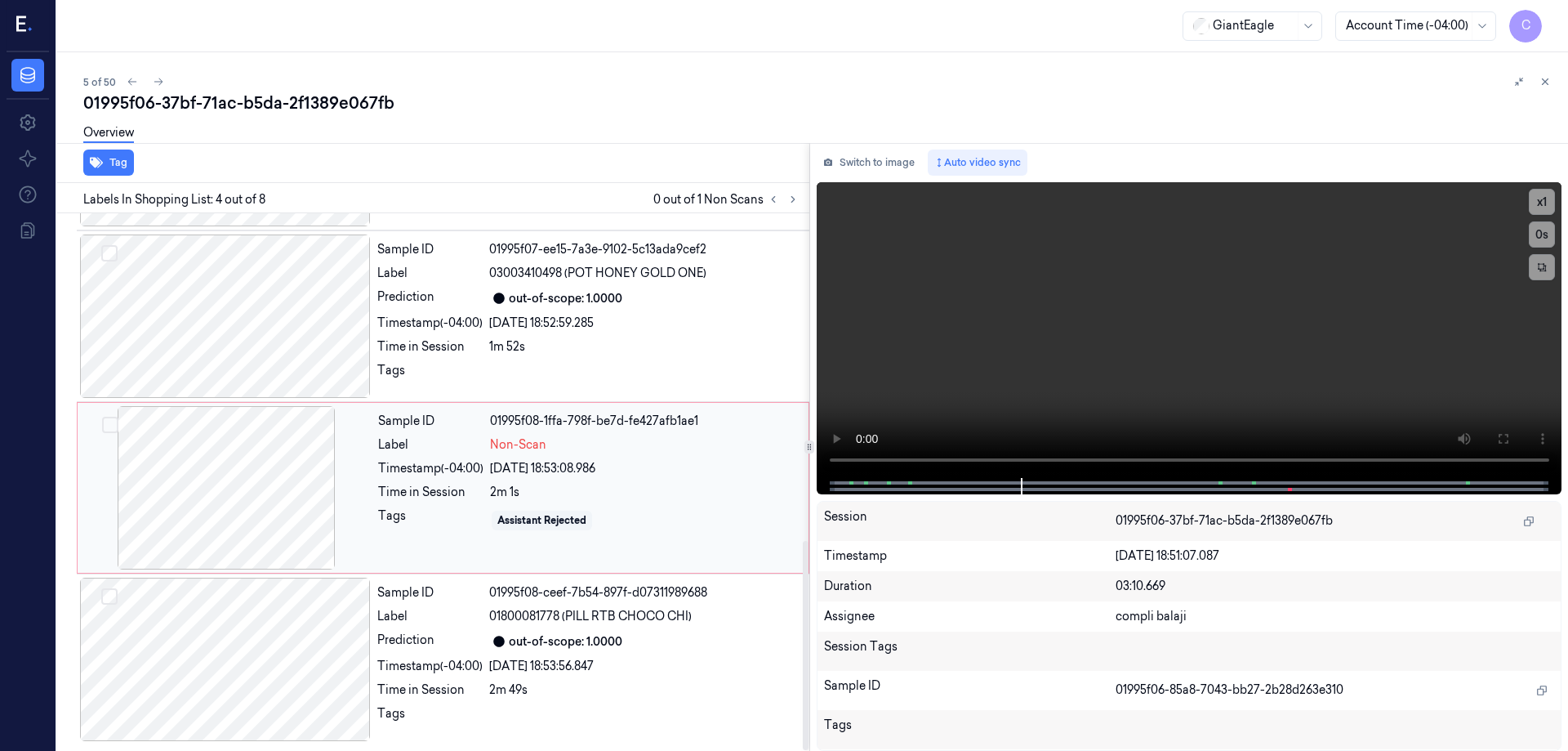
click at [279, 511] on div at bounding box center [226, 488] width 291 height 164
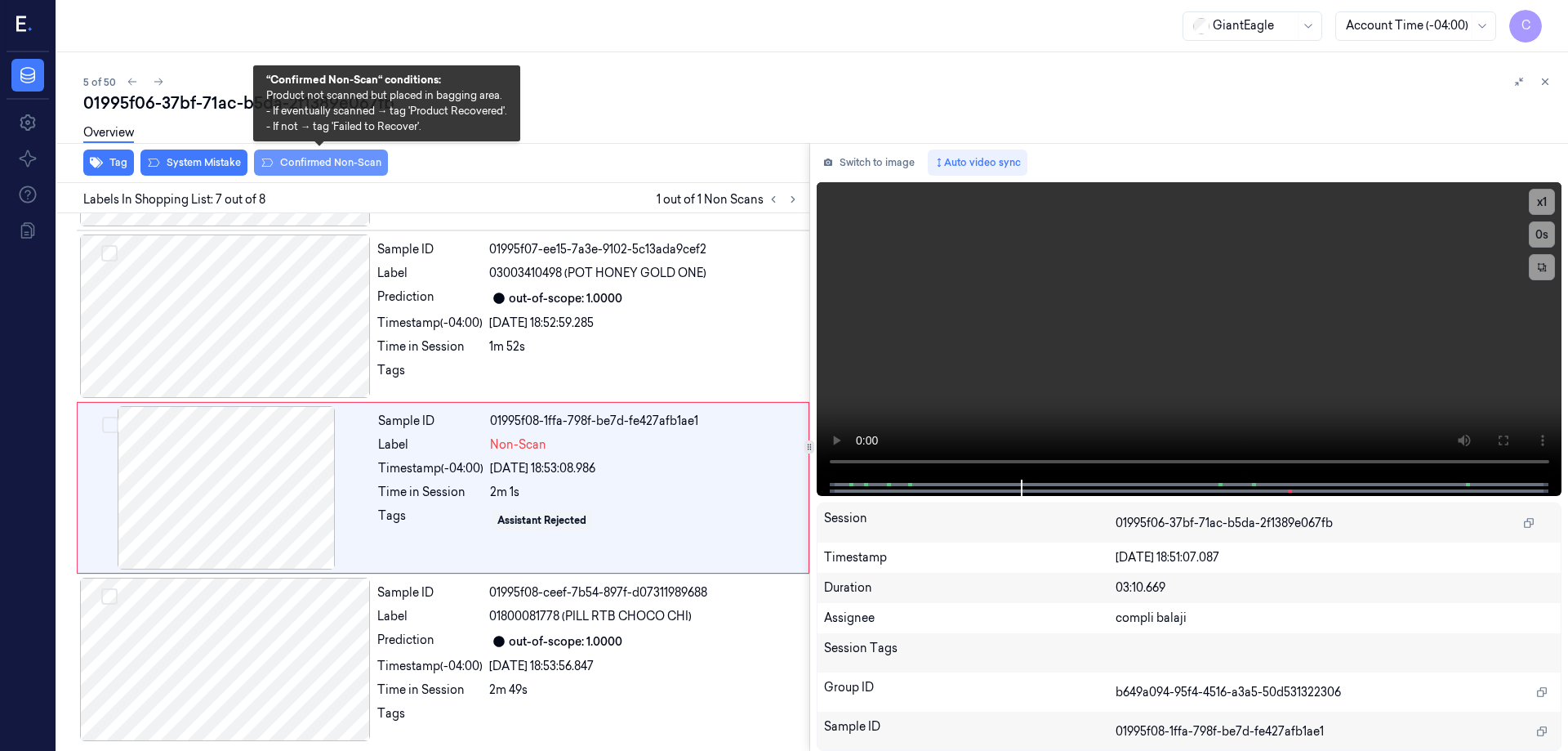
click at [310, 166] on button "Confirmed Non-Scan" at bounding box center [321, 162] width 134 height 26
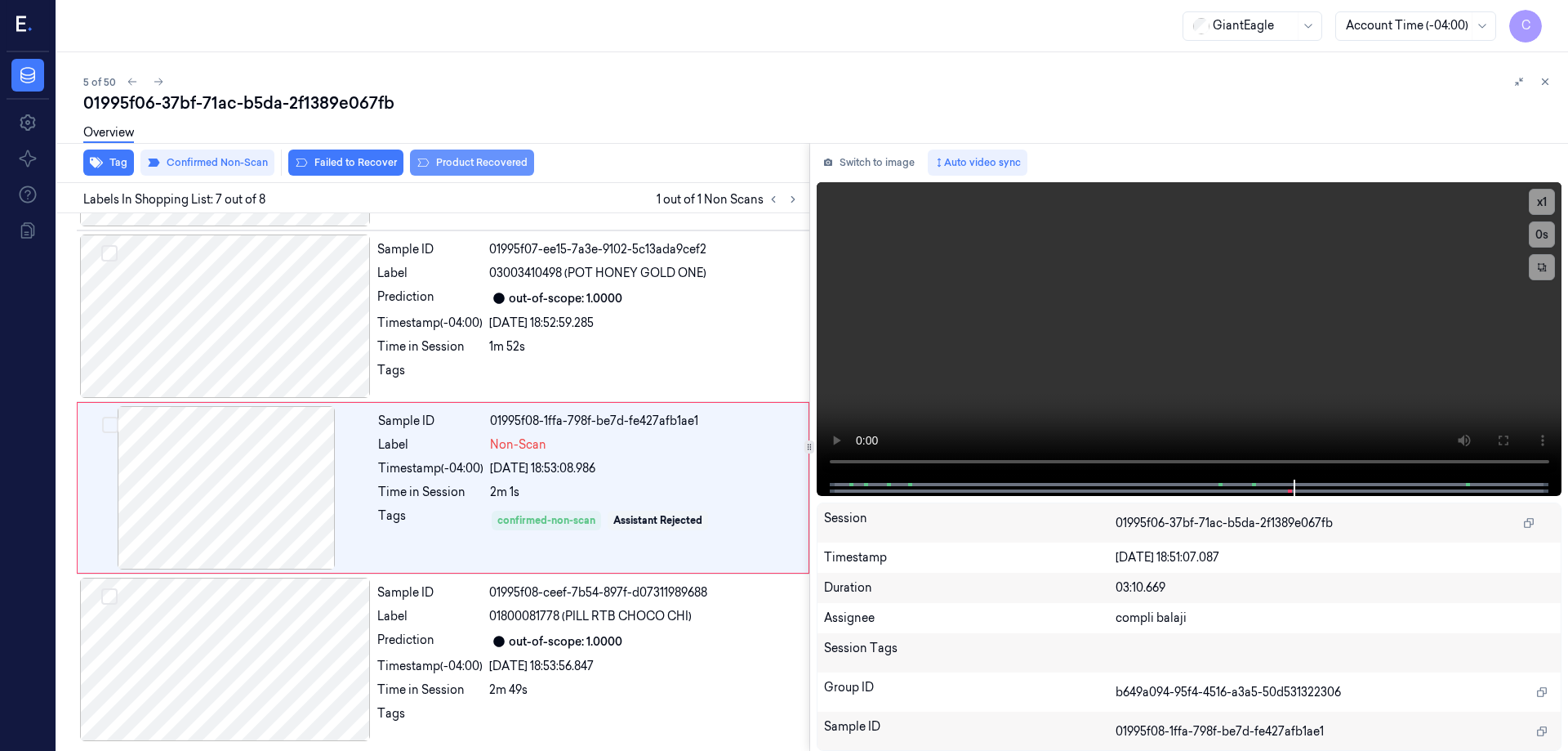
click at [490, 164] on button "Product Recovered" at bounding box center [472, 162] width 124 height 26
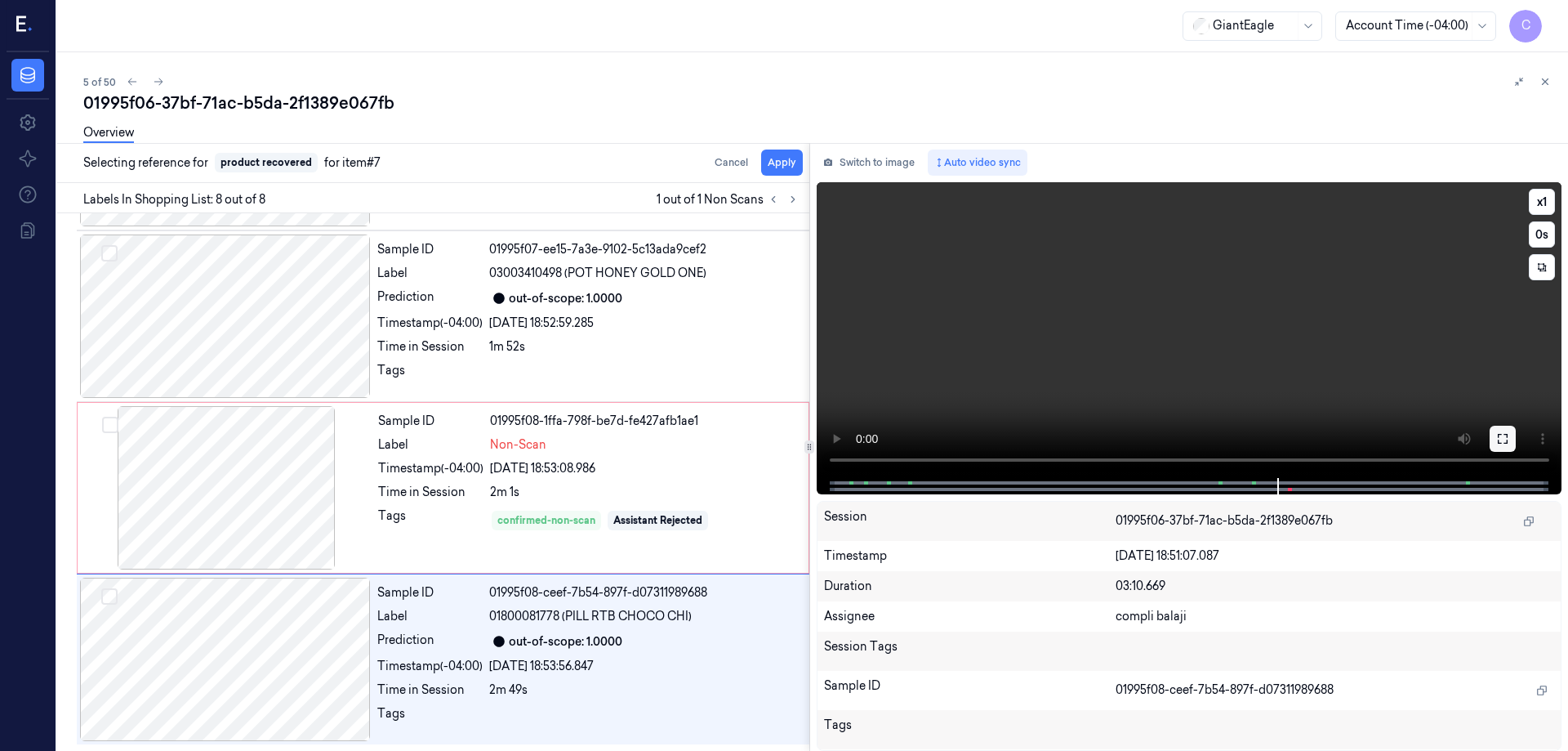
click at [1506, 434] on icon at bounding box center [1504, 439] width 10 height 10
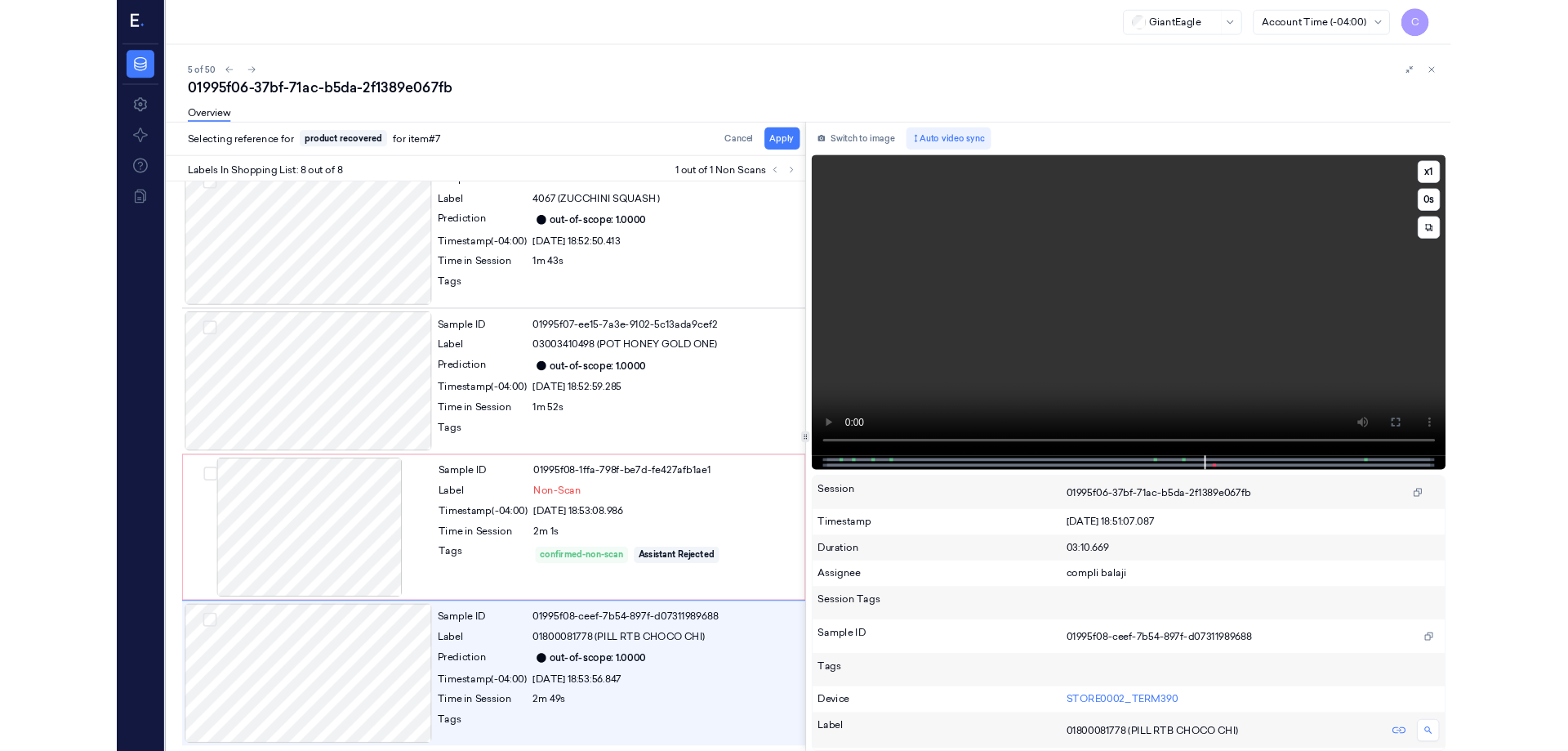
scroll to position [709, 0]
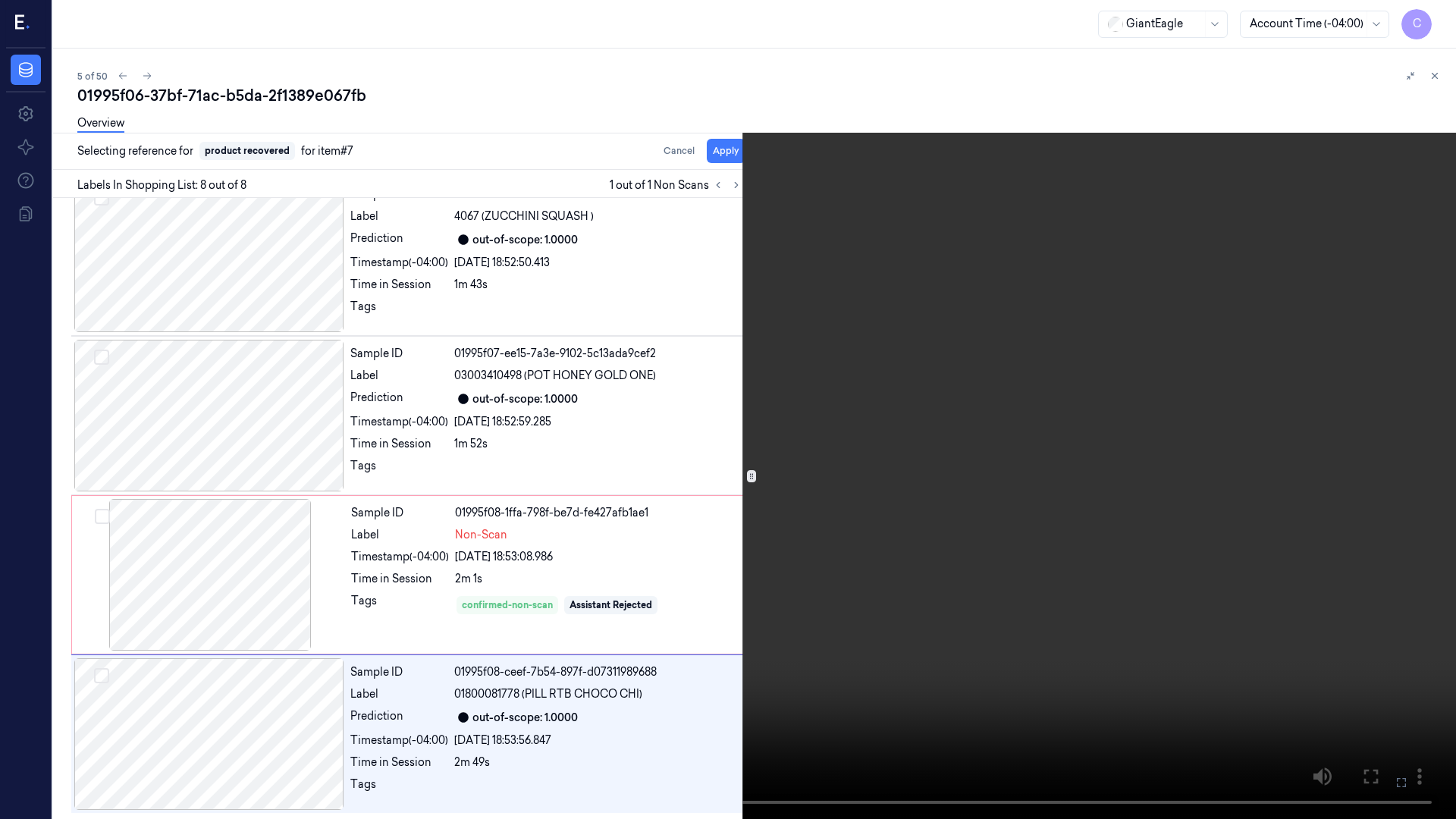
drag, startPoint x: 1398, startPoint y: 782, endPoint x: 1386, endPoint y: 689, distance: 93.8
click at [0, 0] on icon at bounding box center [0, 0] width 0 height 0
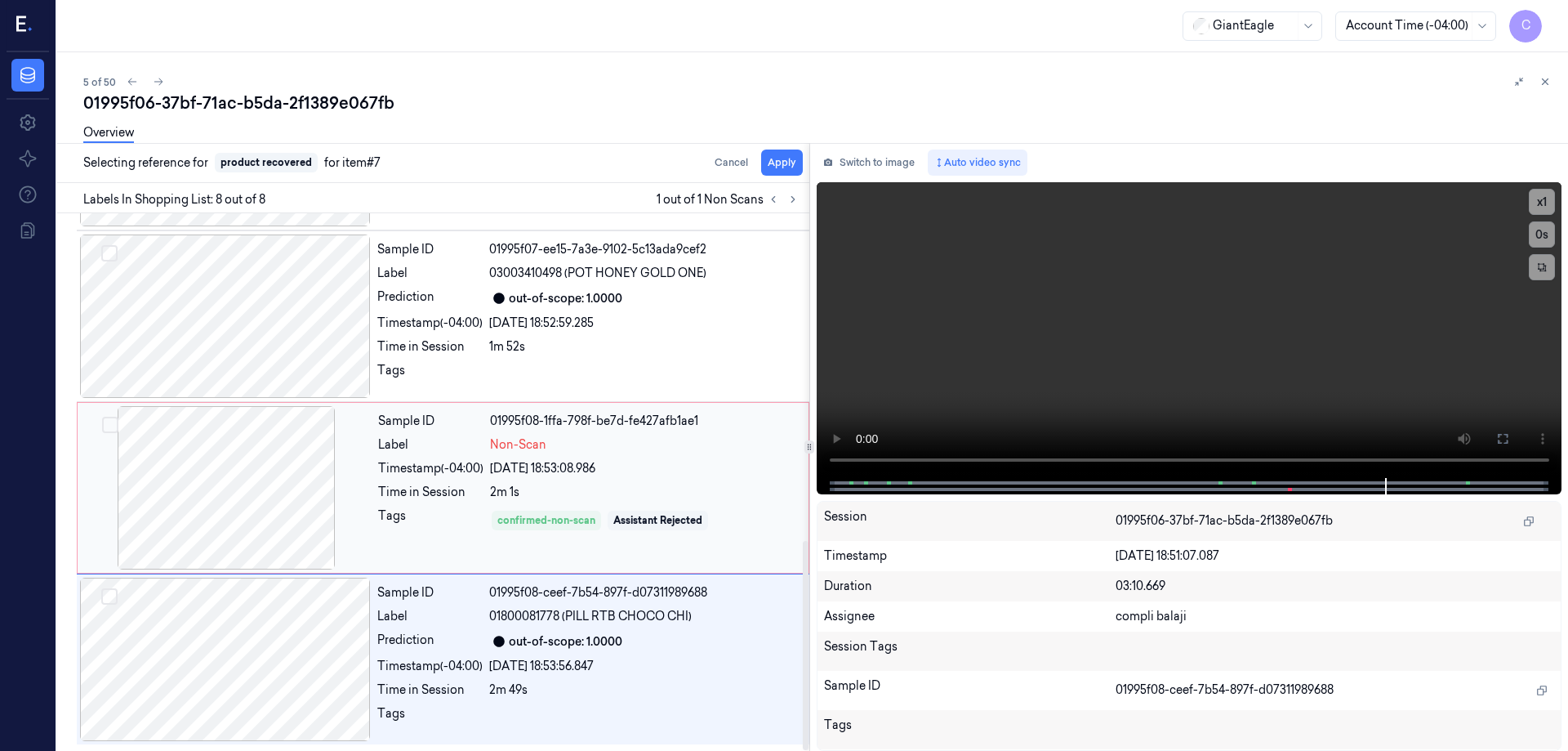
click at [219, 490] on div at bounding box center [226, 488] width 291 height 164
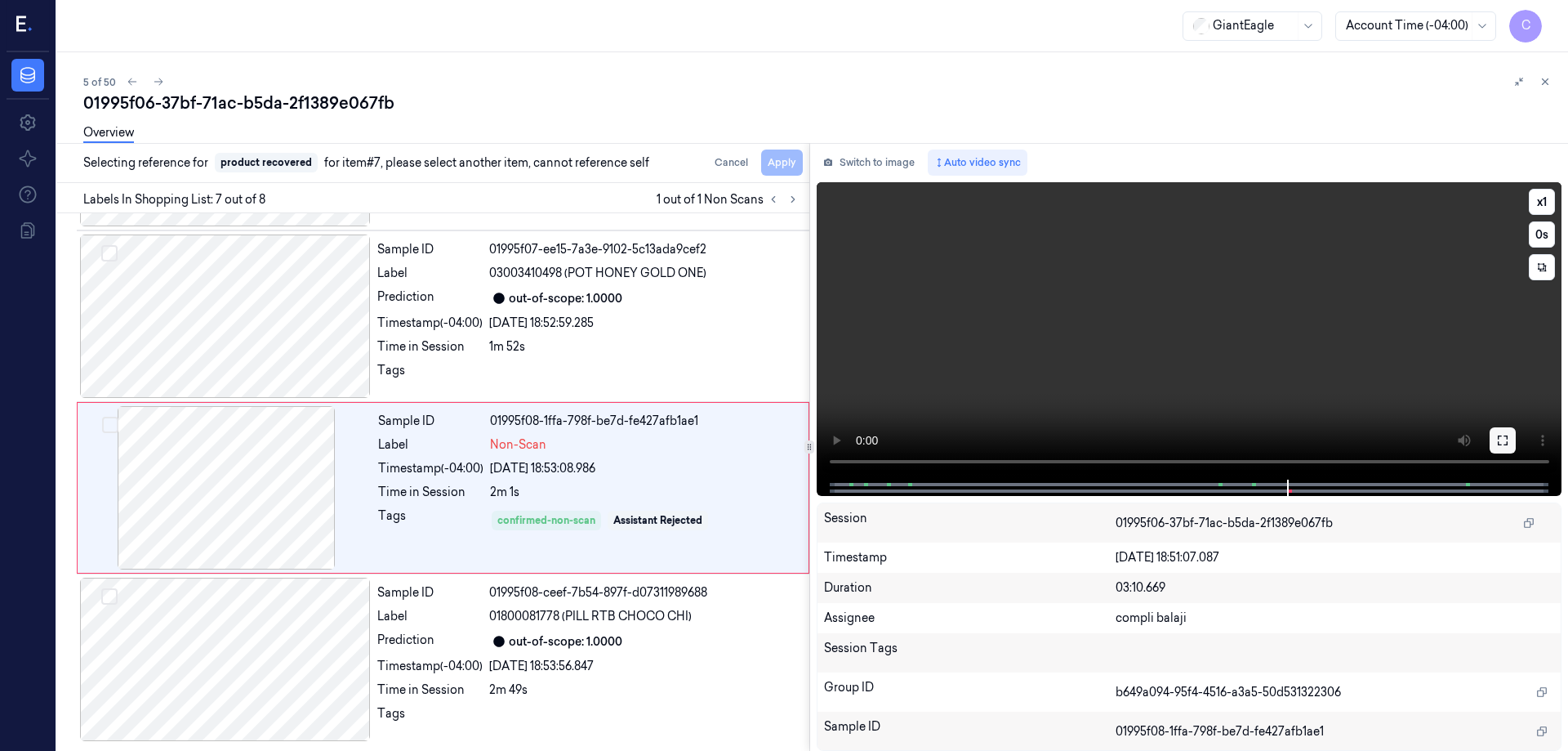
click at [1504, 440] on icon at bounding box center [1503, 440] width 13 height 13
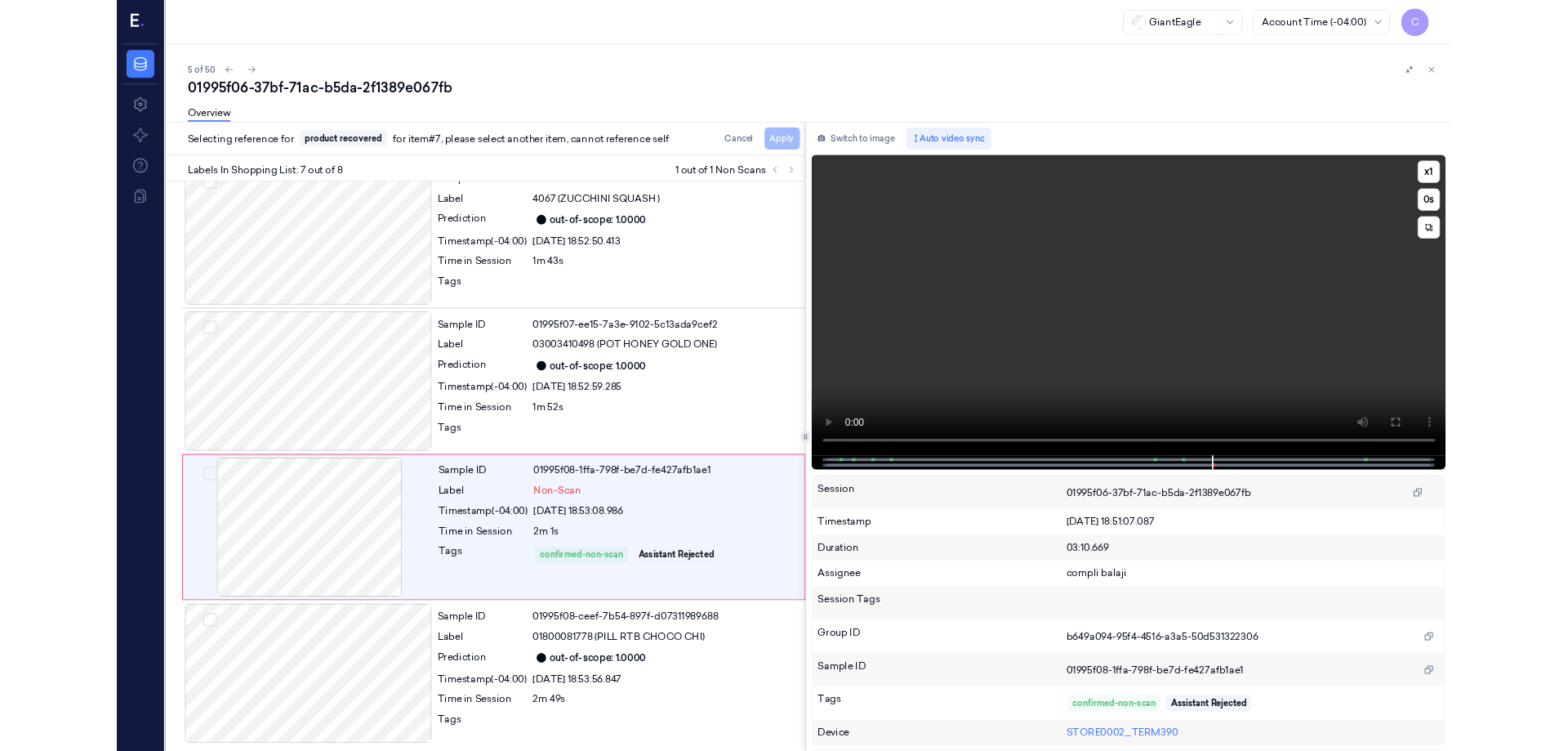
scroll to position [709, 0]
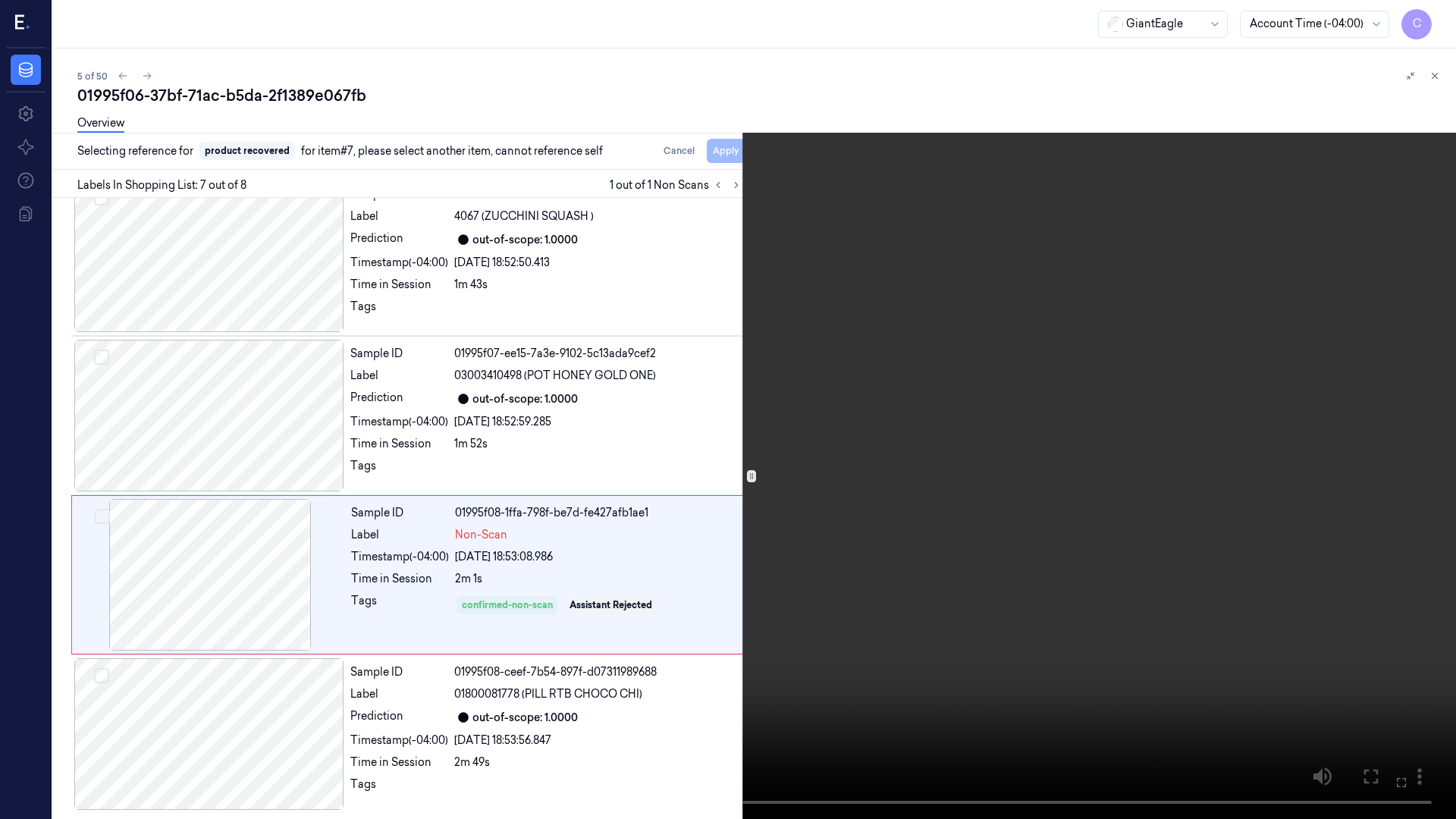
drag, startPoint x: 1395, startPoint y: 781, endPoint x: 1389, endPoint y: 684, distance: 97.2
click at [0, 0] on icon at bounding box center [0, 0] width 0 height 0
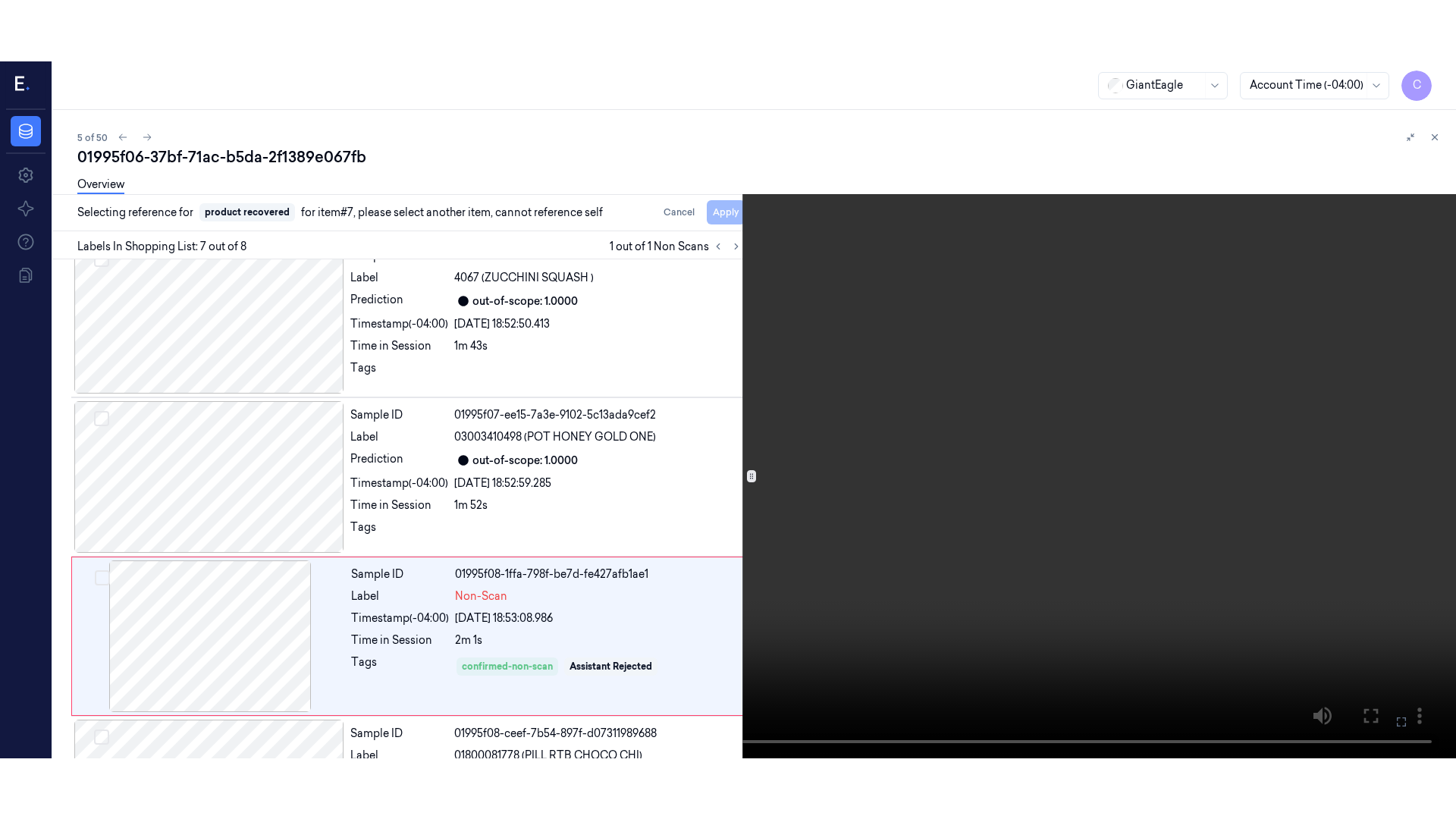
scroll to position [780, 0]
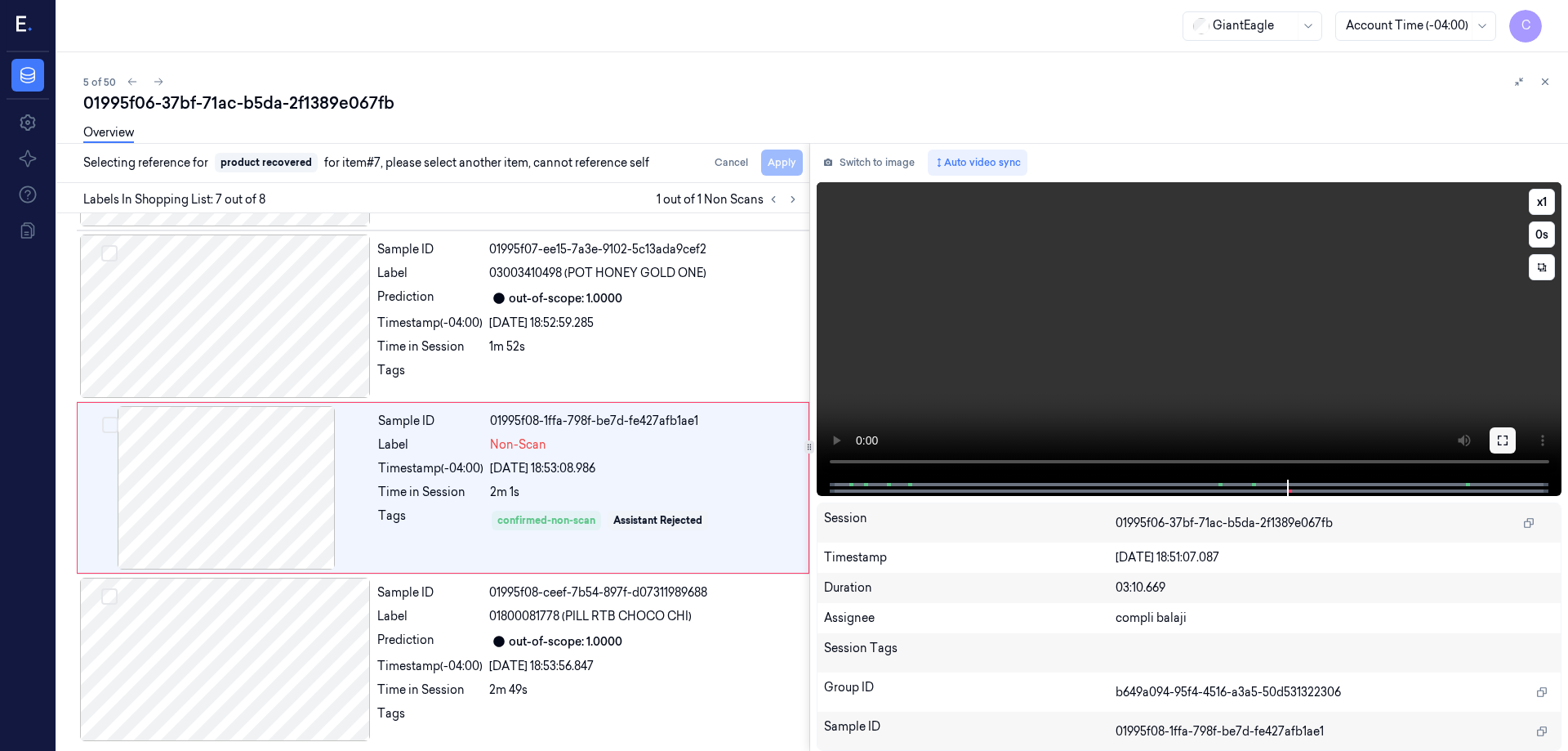
click at [1511, 441] on button at bounding box center [1503, 440] width 26 height 26
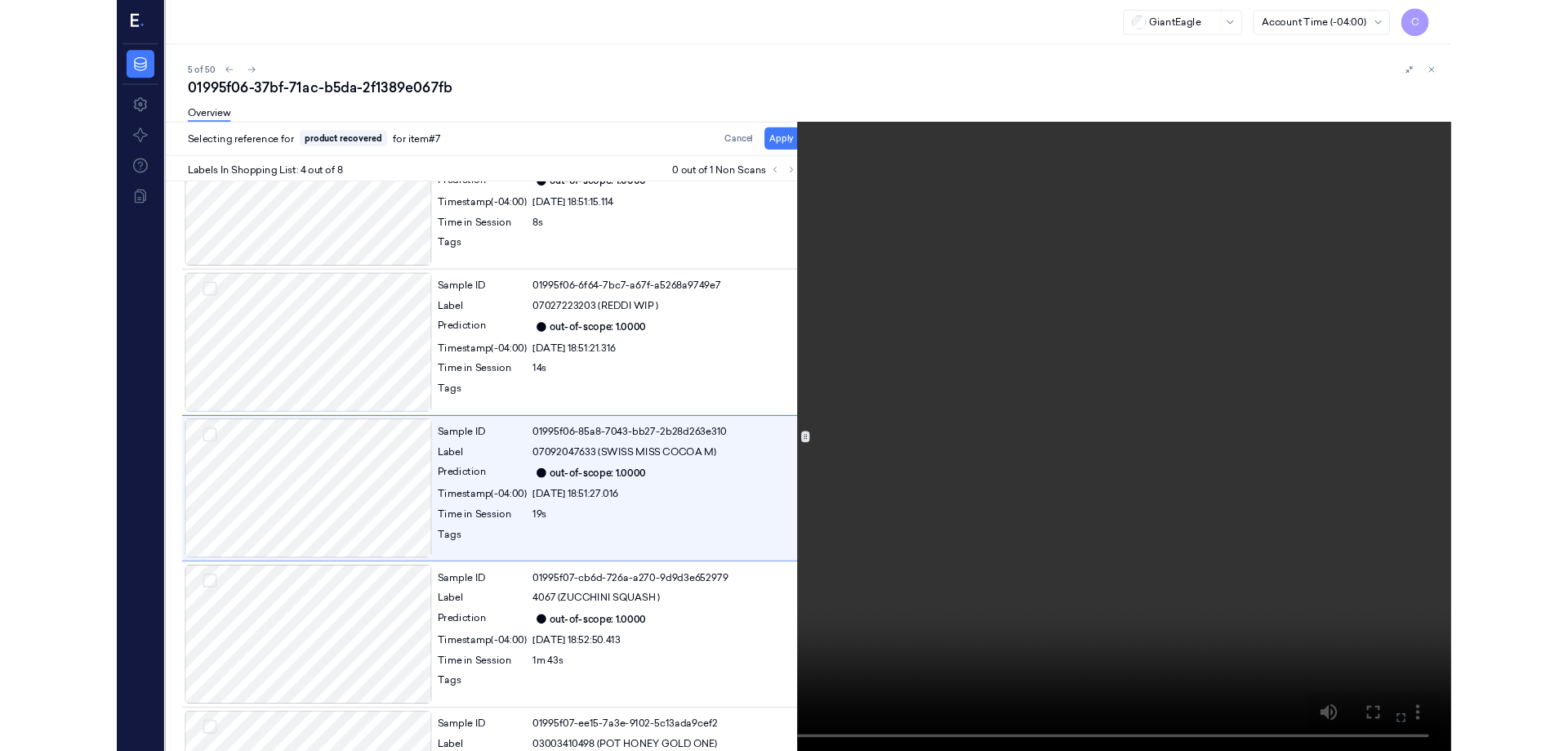
scroll to position [266, 0]
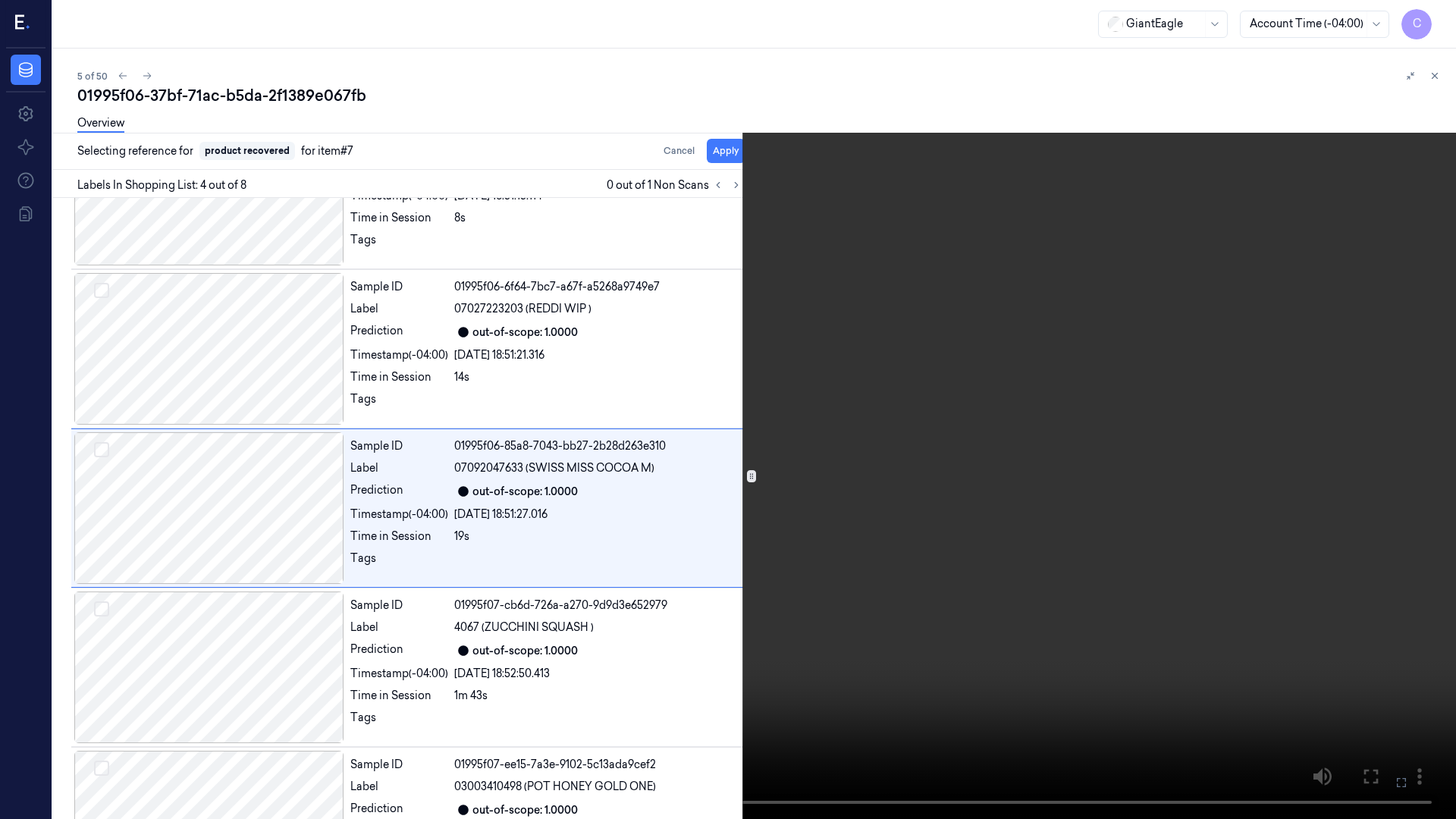
click at [0, 0] on icon at bounding box center [0, 0] width 0 height 0
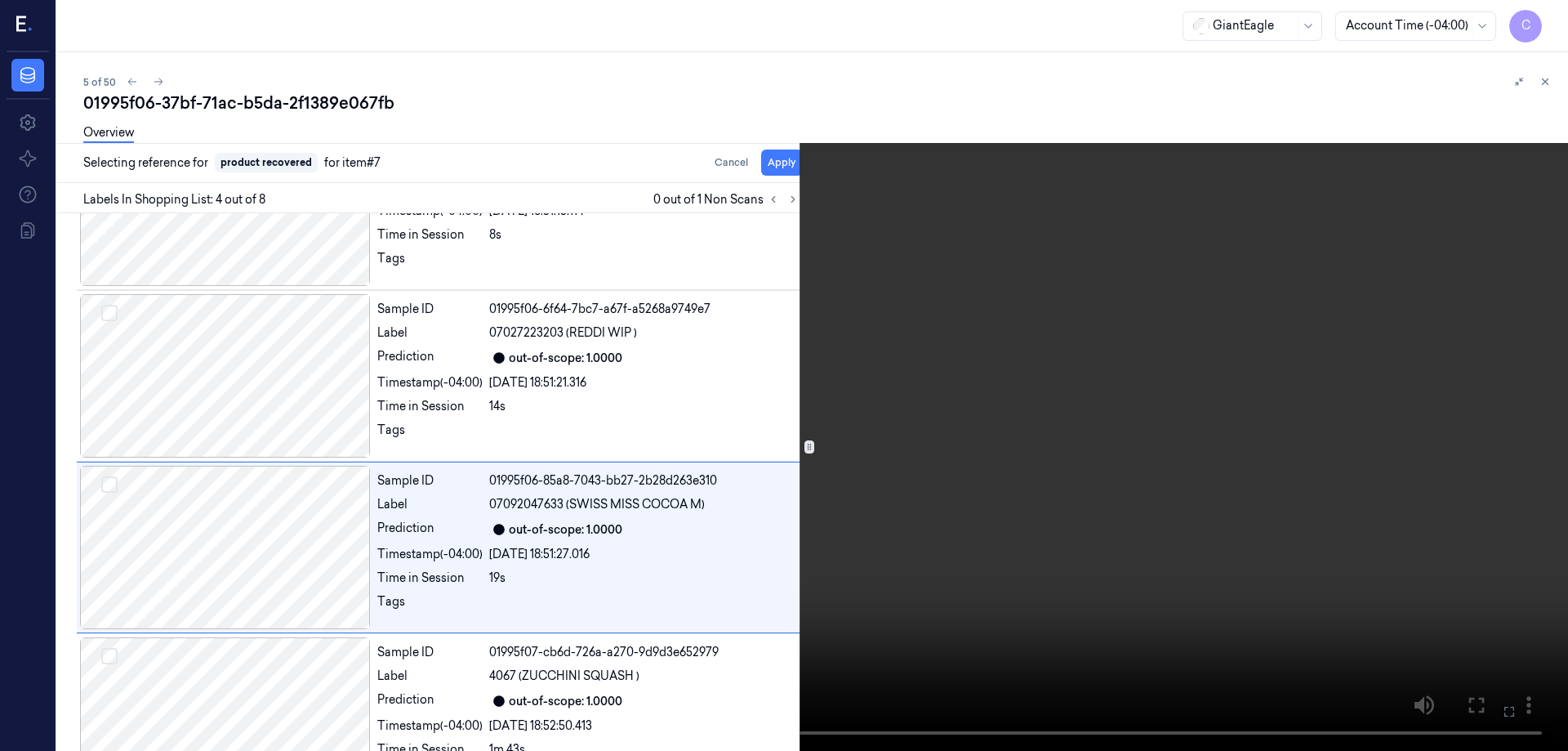
scroll to position [331, 0]
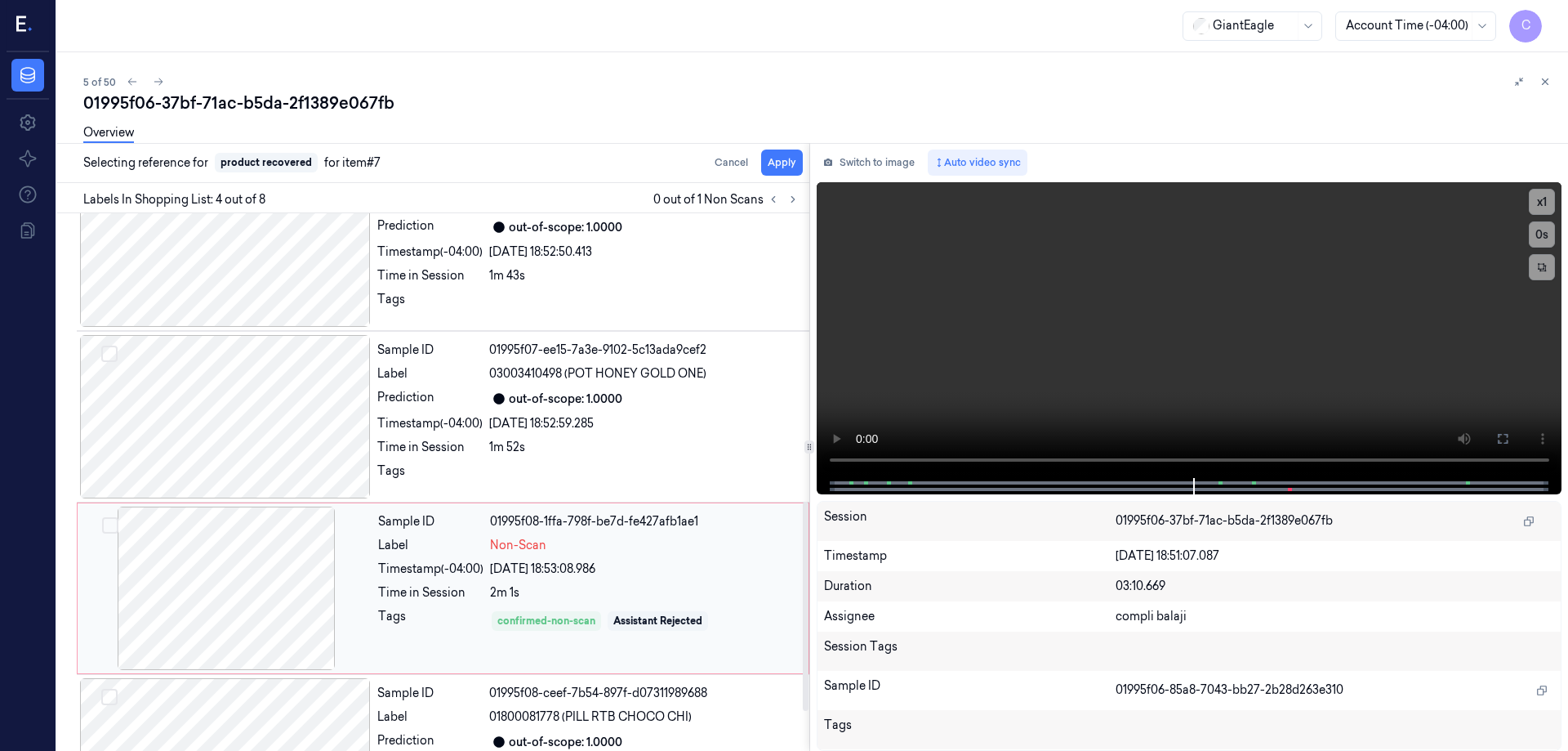
click at [304, 570] on div at bounding box center [226, 588] width 291 height 164
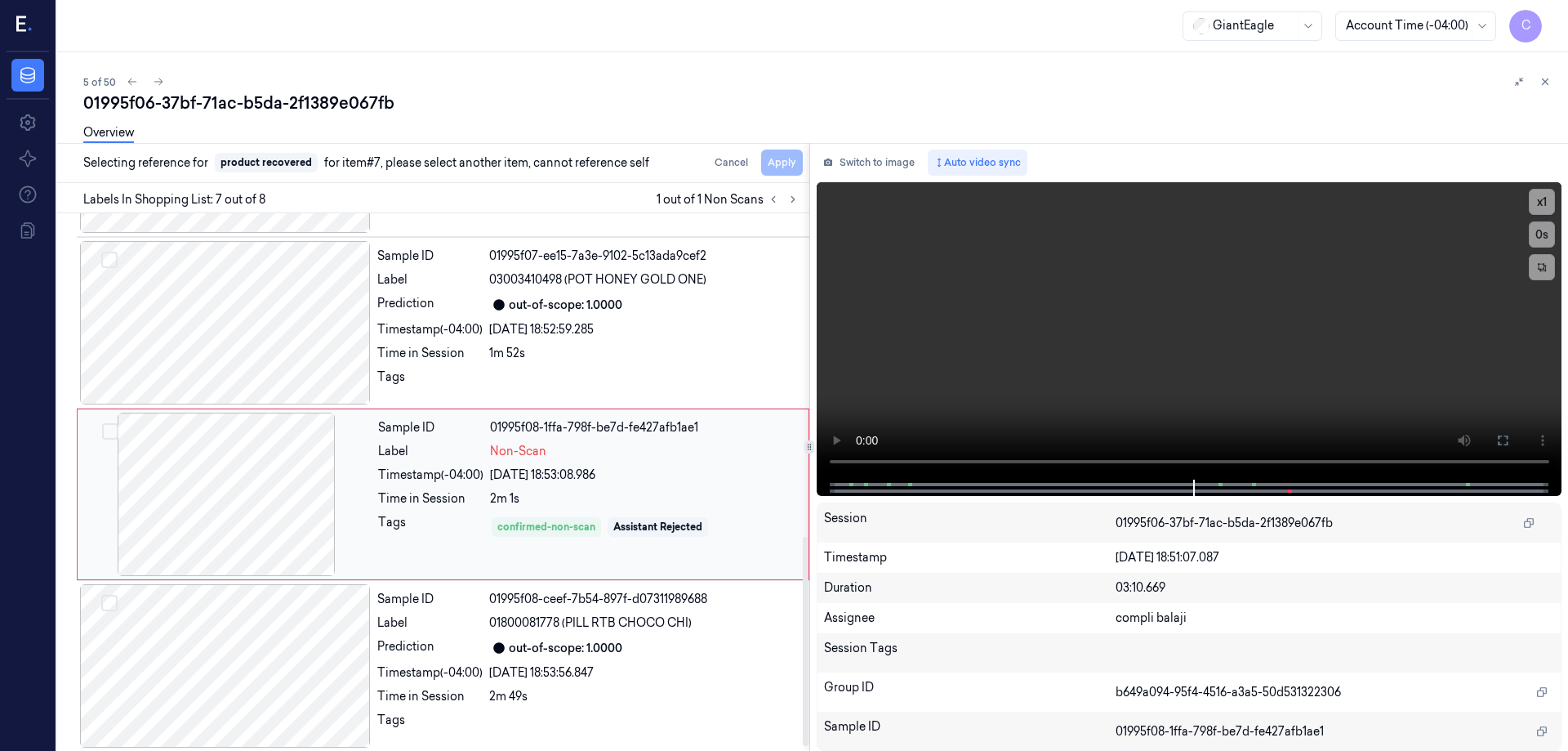
scroll to position [840, 0]
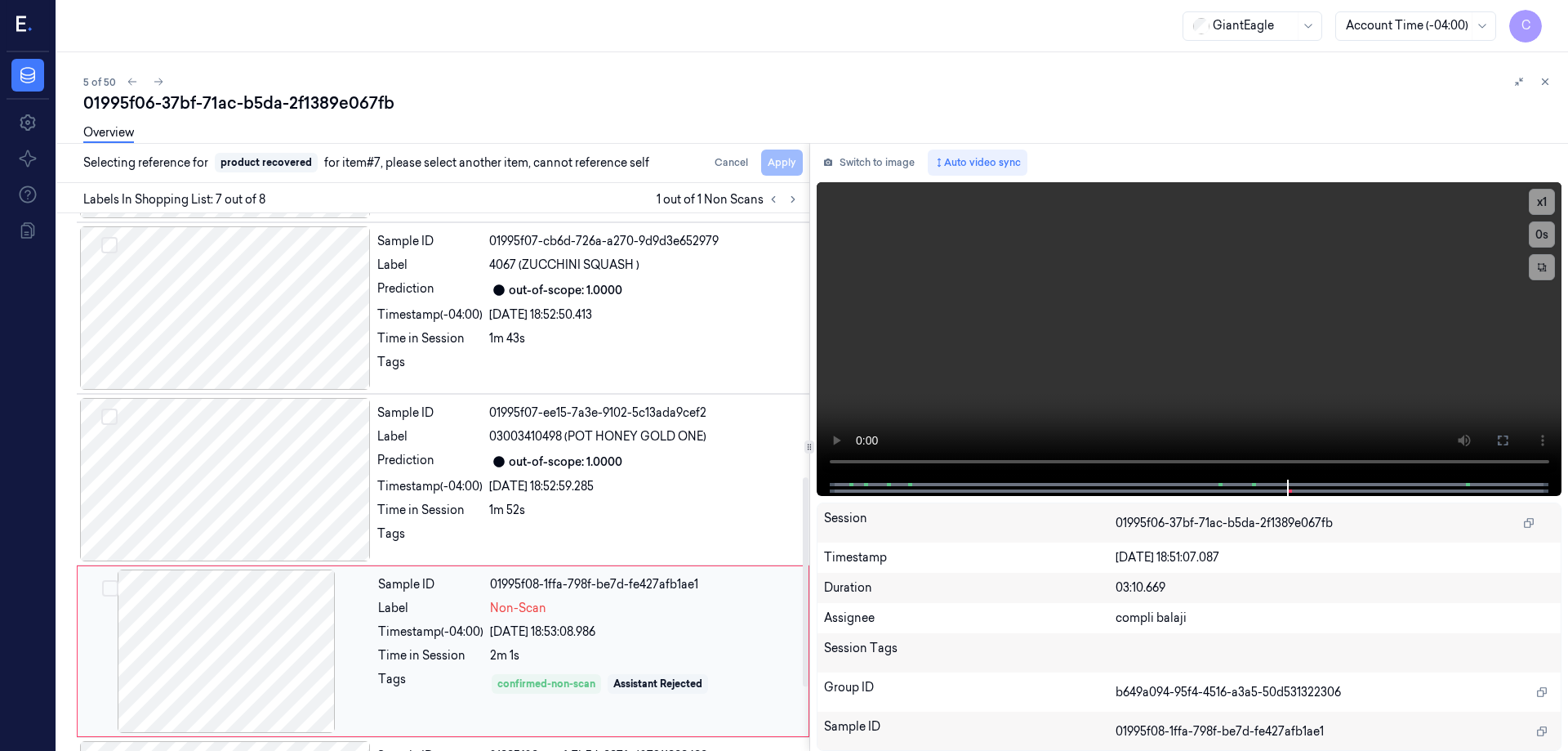
click at [295, 601] on div at bounding box center [226, 651] width 291 height 164
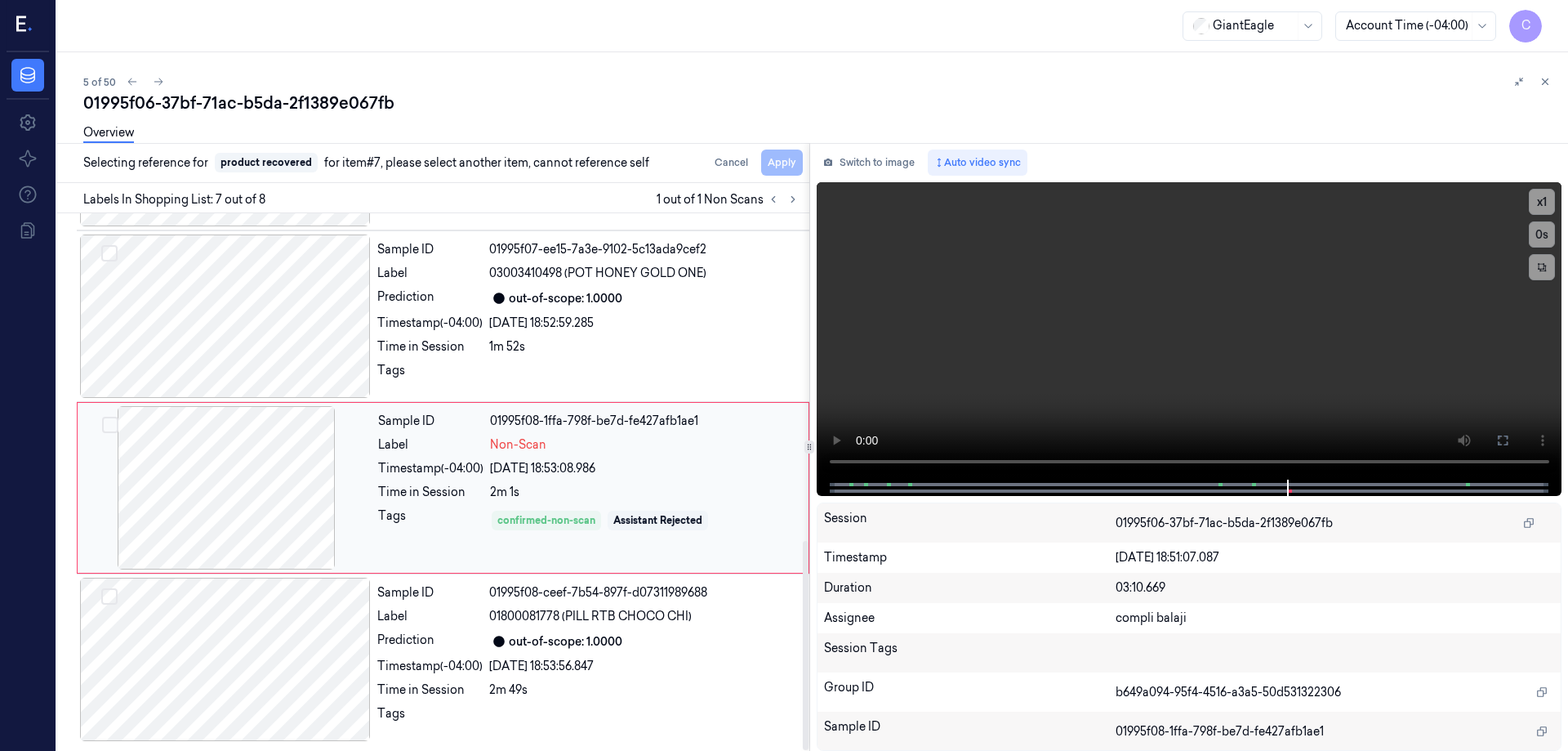
click at [256, 487] on div at bounding box center [226, 488] width 291 height 164
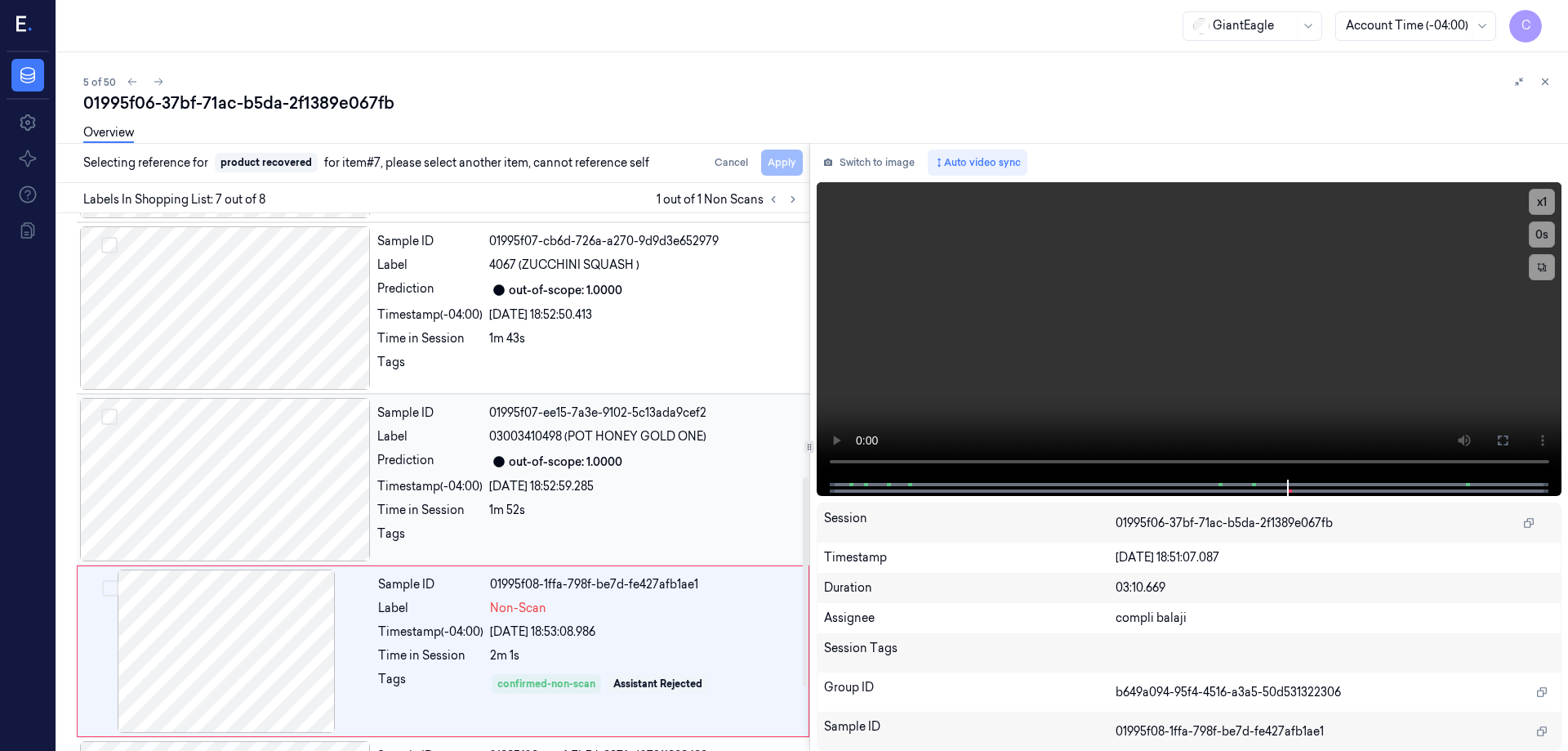
click at [265, 480] on div at bounding box center [225, 479] width 291 height 164
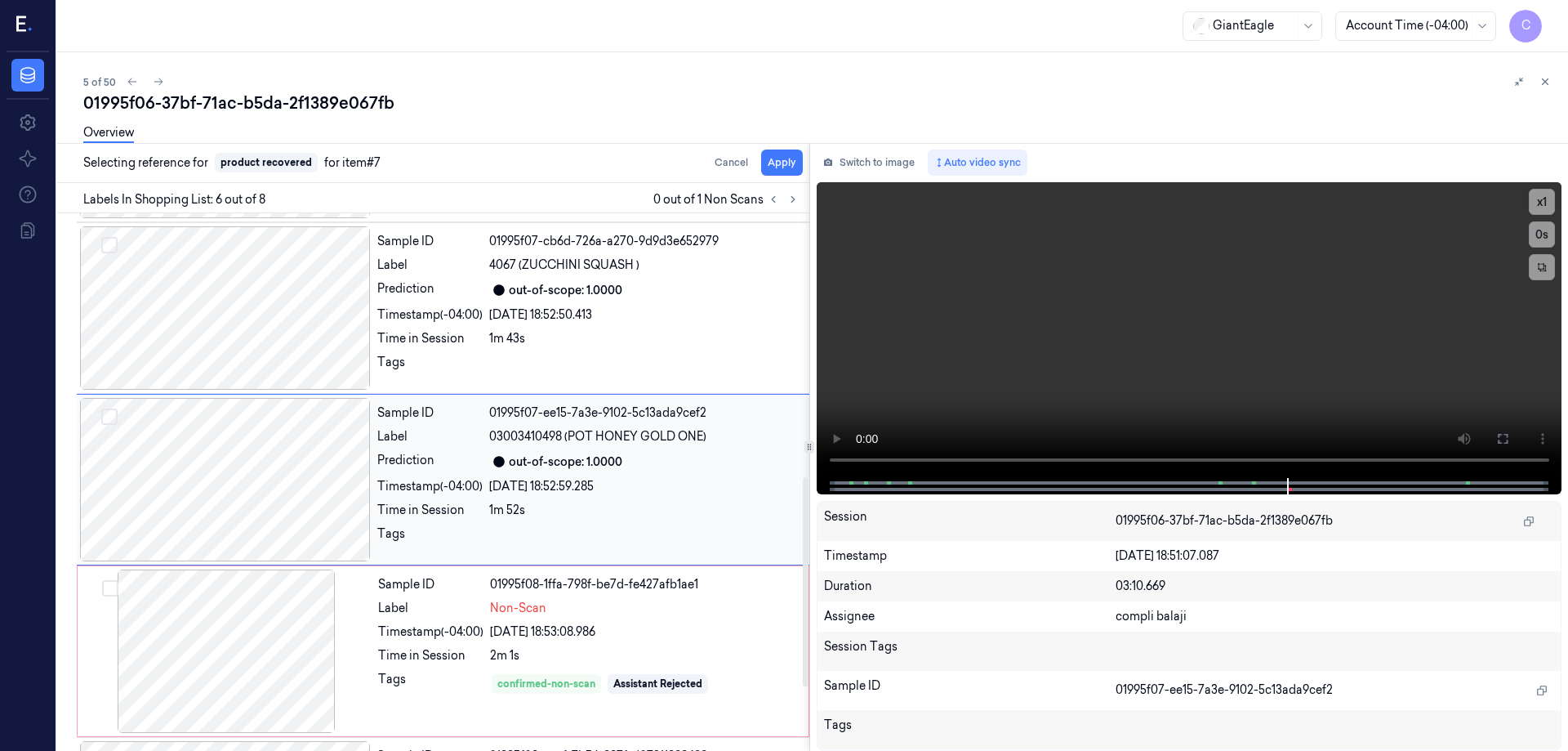
scroll to position [675, 0]
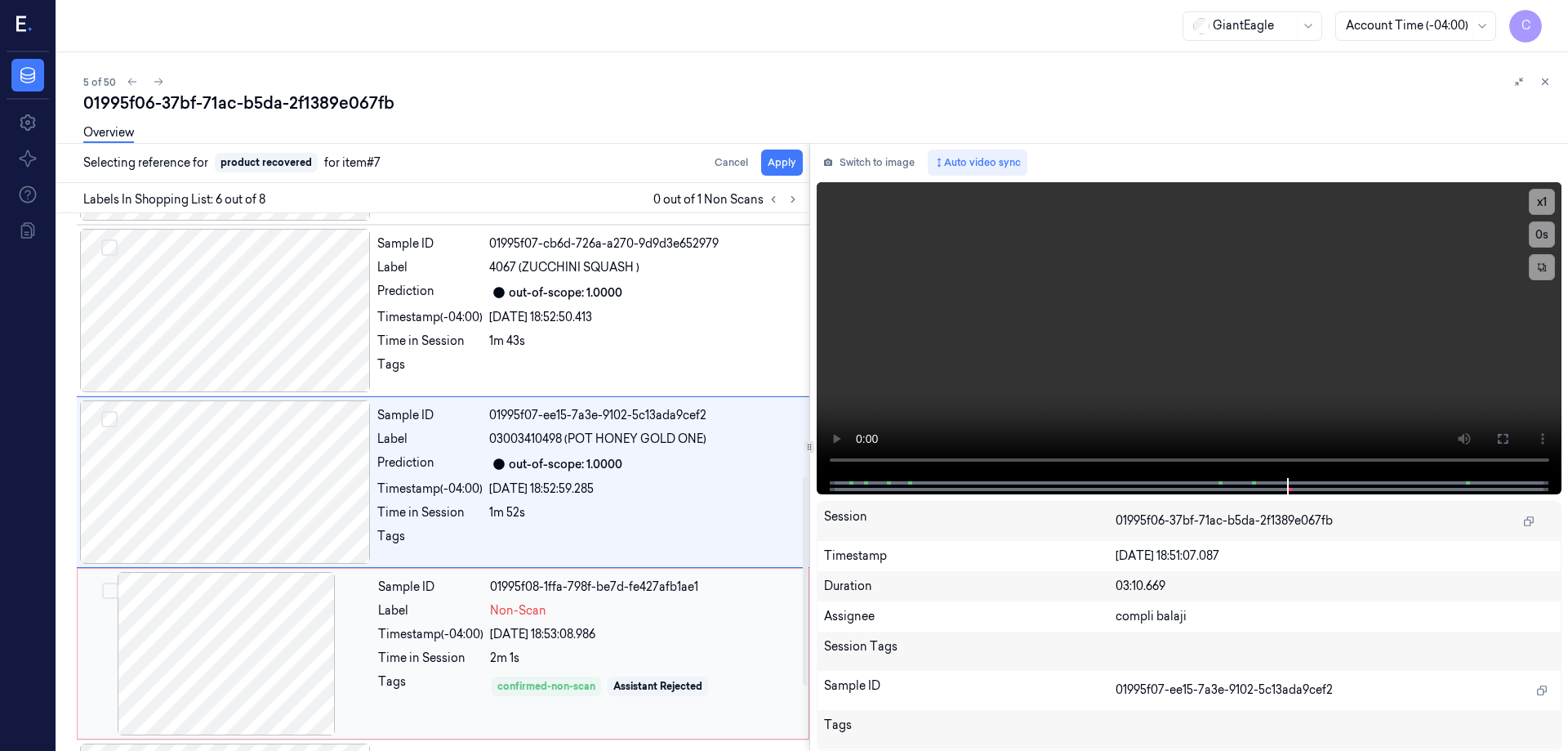
click at [263, 629] on div at bounding box center [226, 653] width 291 height 164
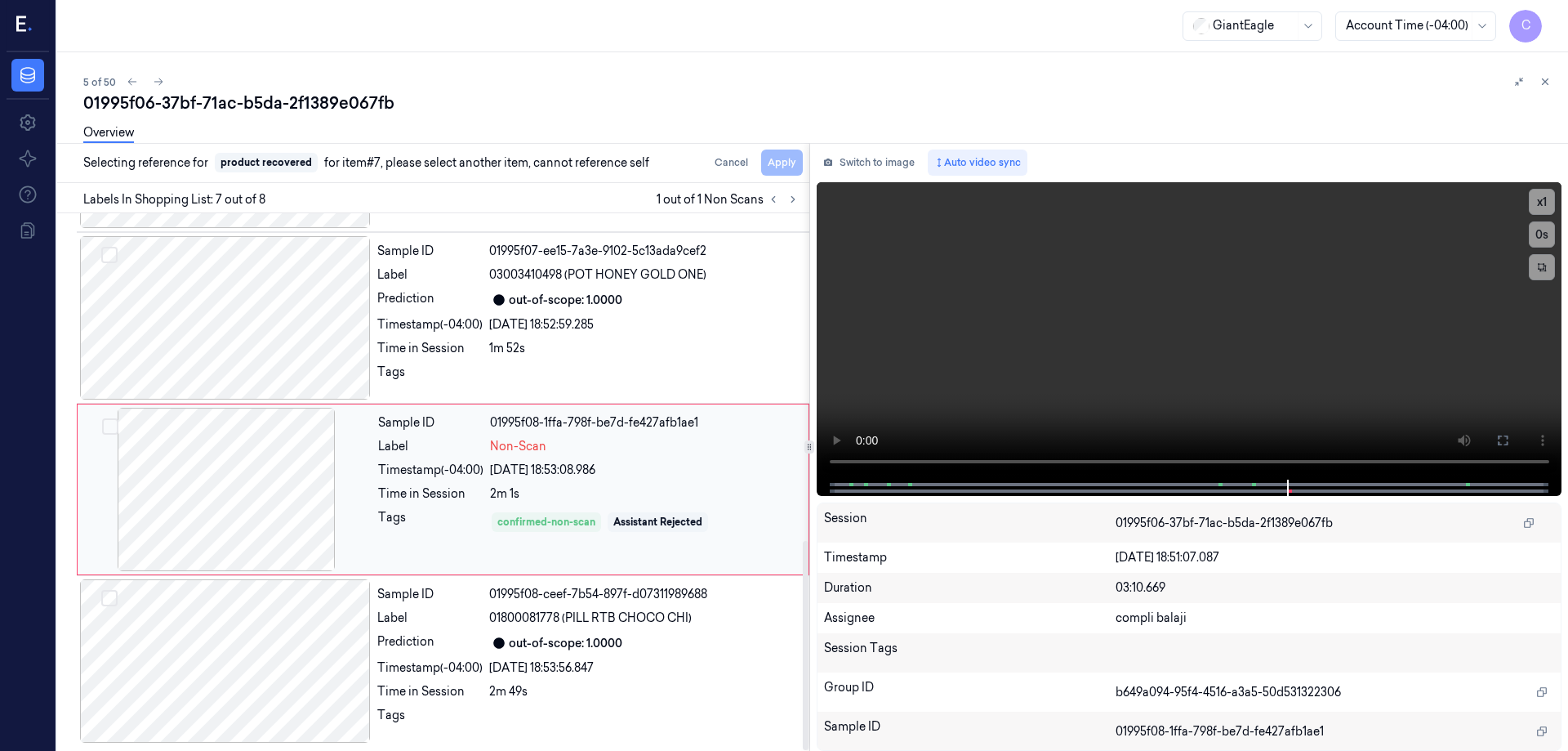
scroll to position [840, 0]
click at [243, 485] on div at bounding box center [226, 488] width 291 height 164
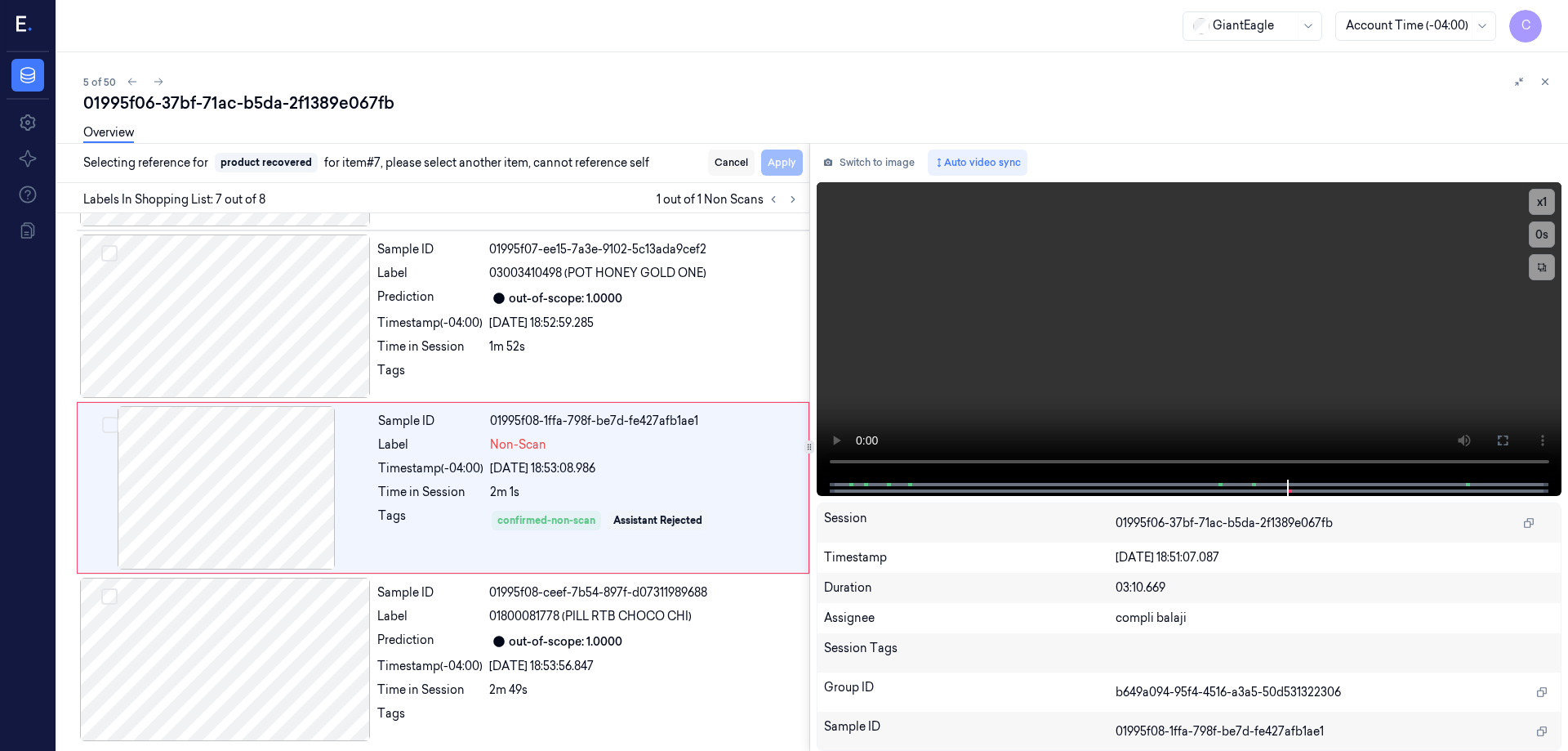
click at [723, 168] on button "Cancel" at bounding box center [731, 162] width 47 height 26
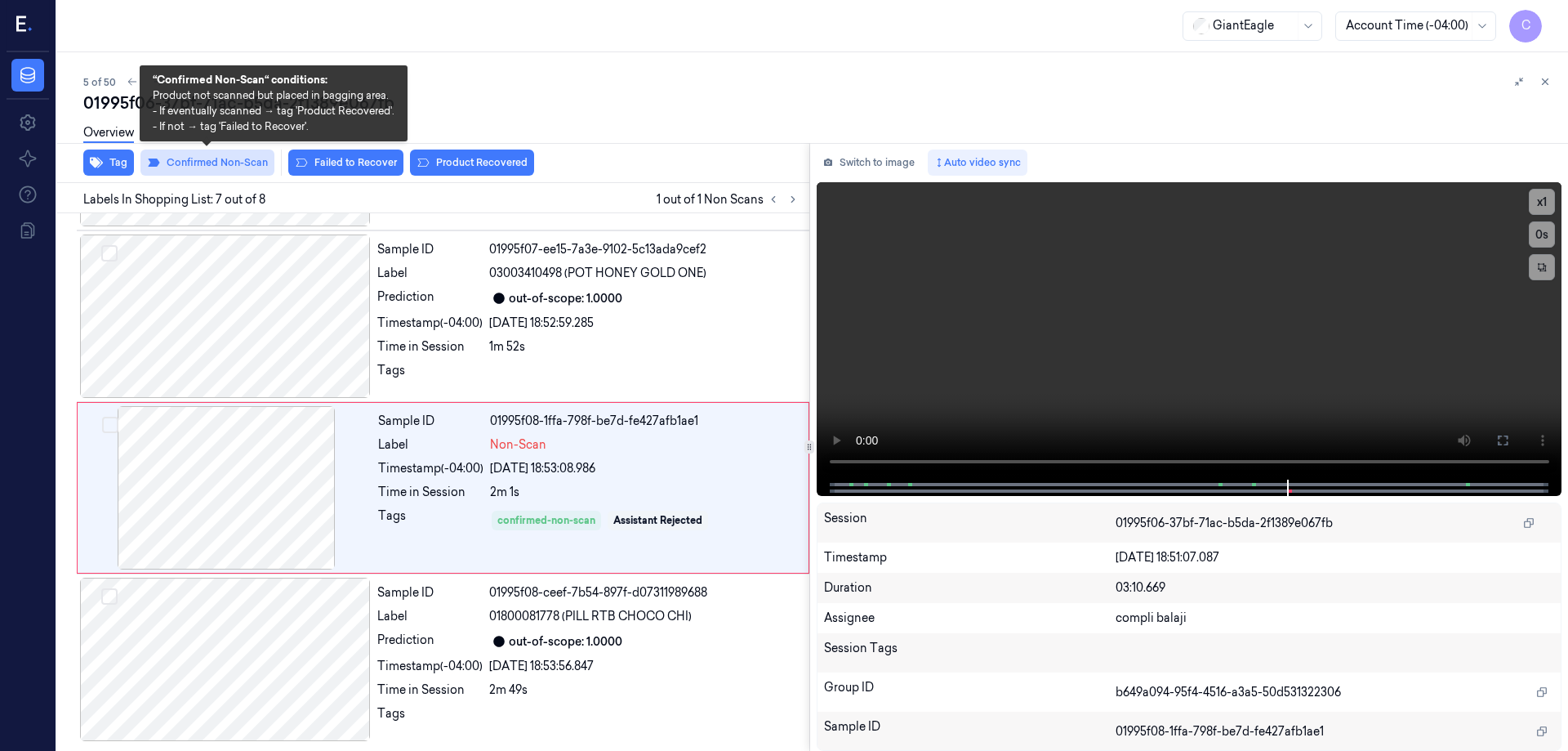
click at [254, 165] on button "Confirmed Non-Scan" at bounding box center [208, 162] width 134 height 26
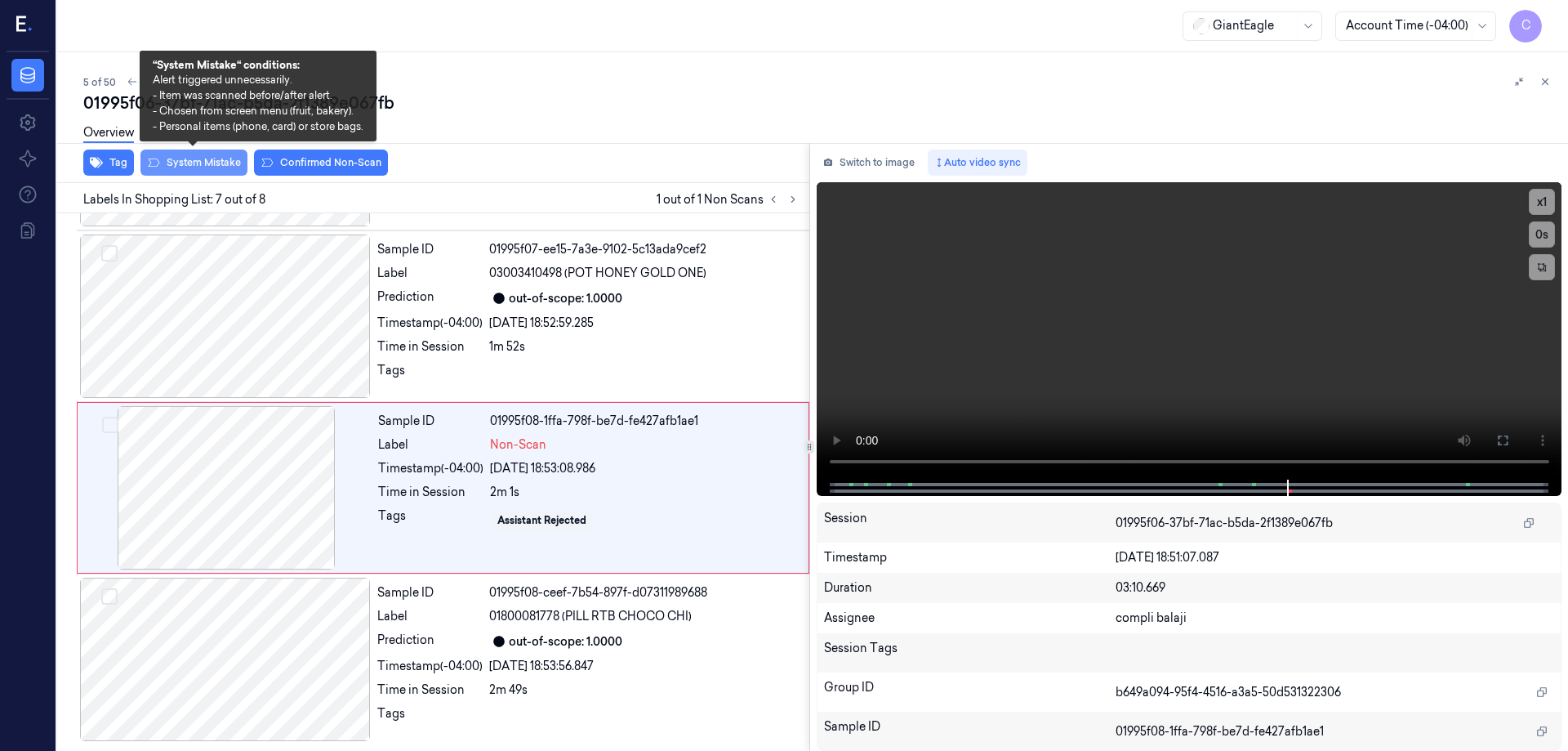
click at [226, 168] on button "System Mistake" at bounding box center [194, 162] width 107 height 26
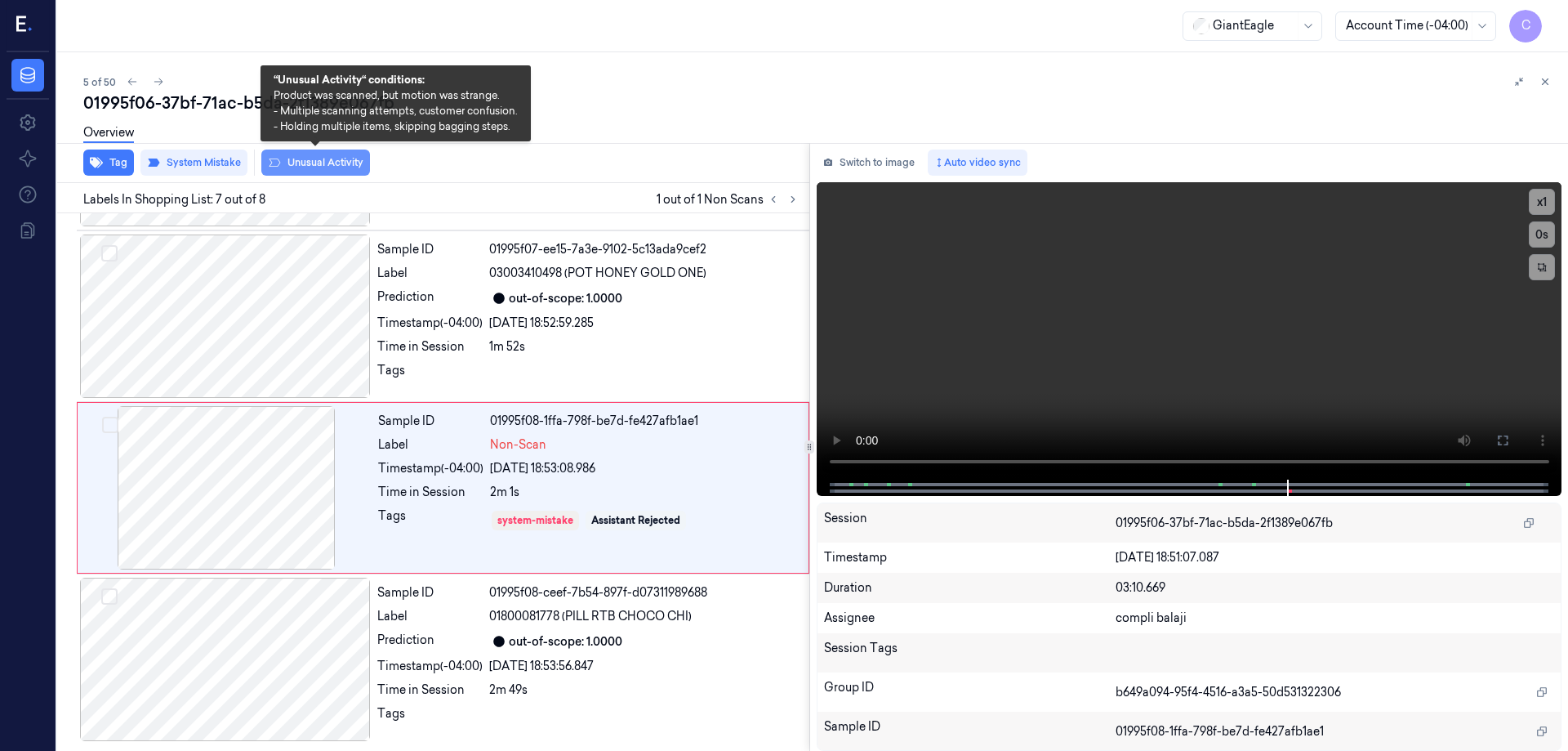
click at [328, 165] on button "Unusual Activity" at bounding box center [315, 162] width 109 height 26
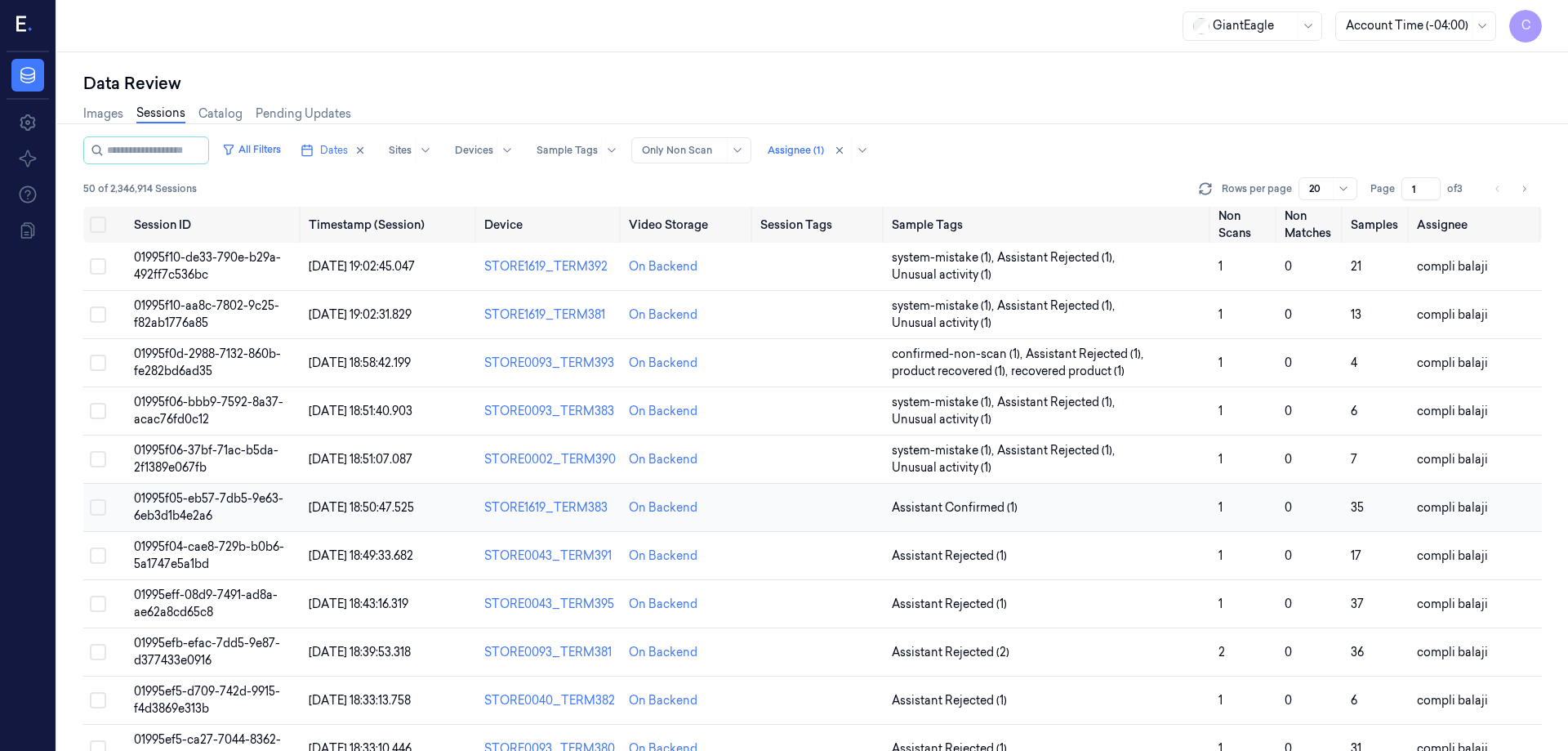
click at [224, 501] on span "01995f05-eb57-7db5-9e63-6eb3d1b4e2a6" at bounding box center [209, 507] width 149 height 32
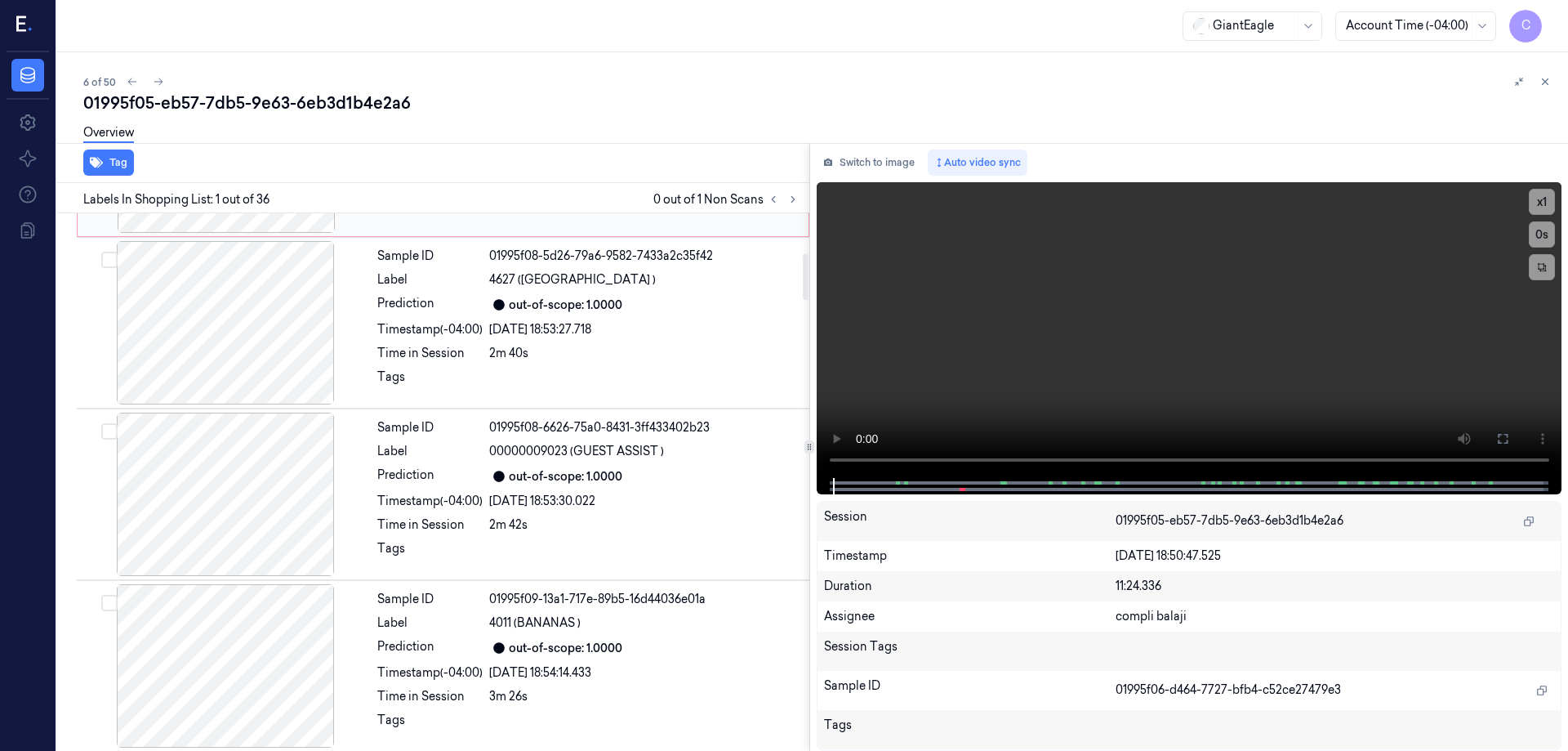
scroll to position [245, 0]
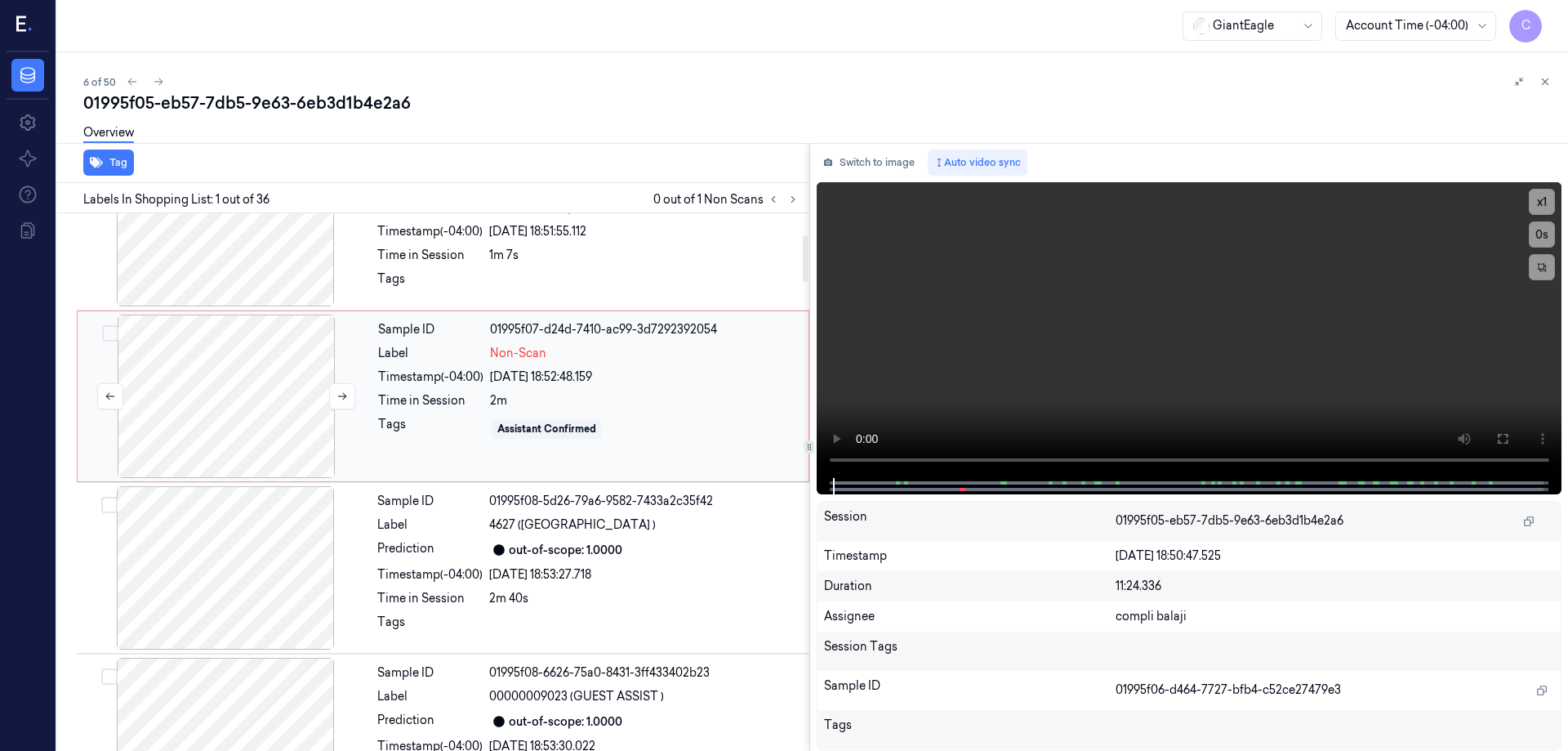
click at [226, 395] on div at bounding box center [226, 396] width 291 height 164
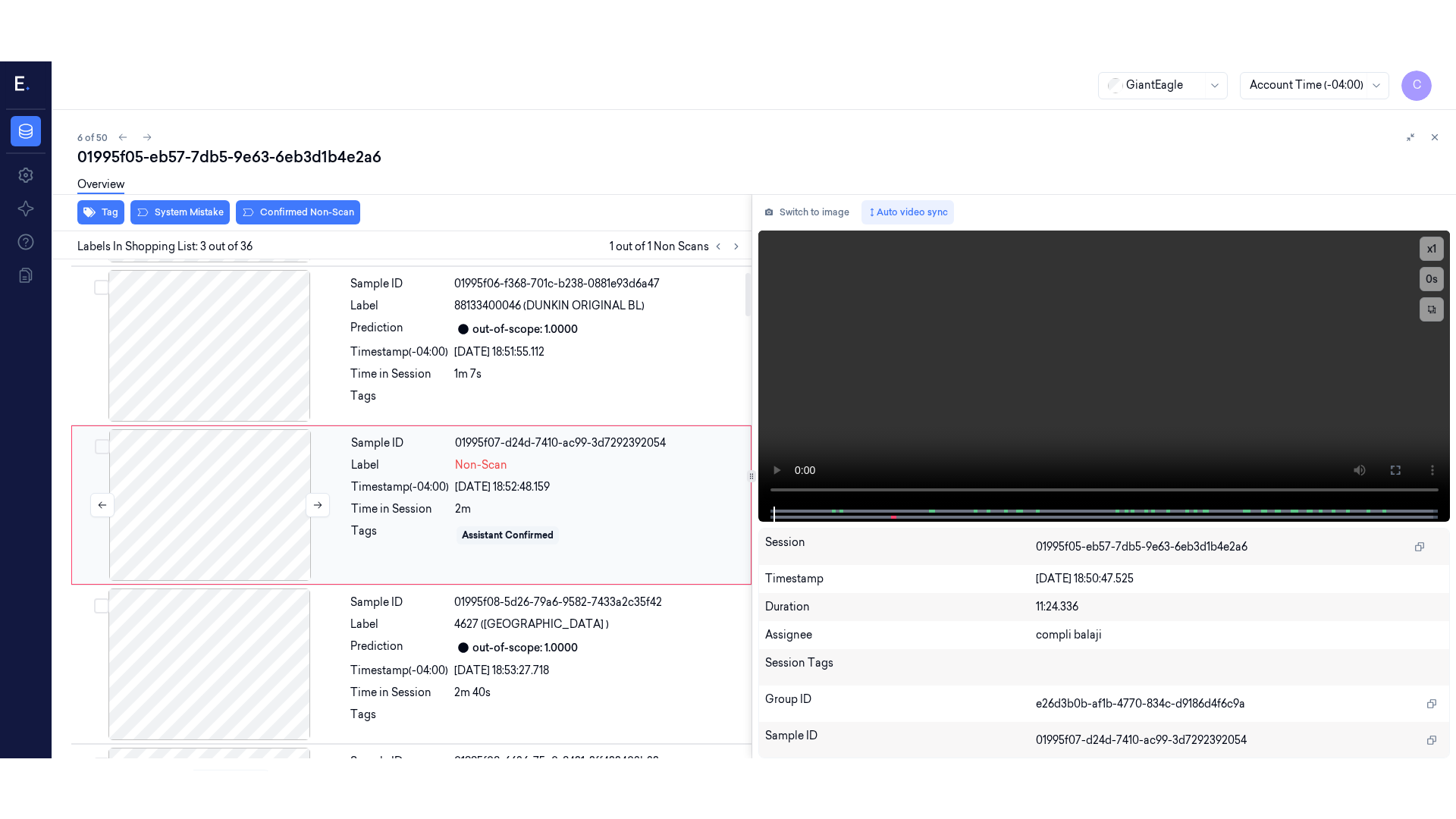
scroll to position [148, 0]
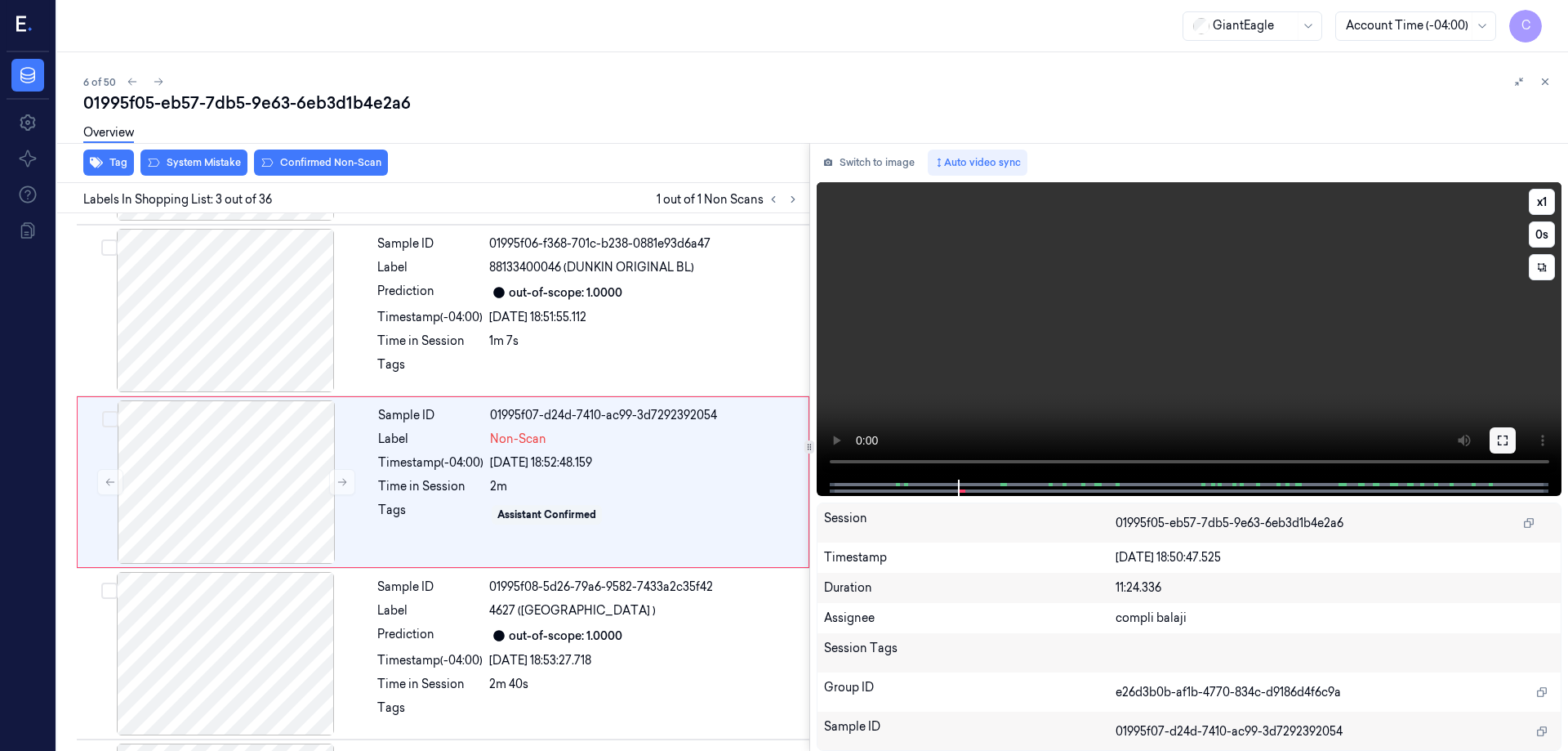
click at [1502, 441] on icon at bounding box center [1503, 440] width 13 height 13
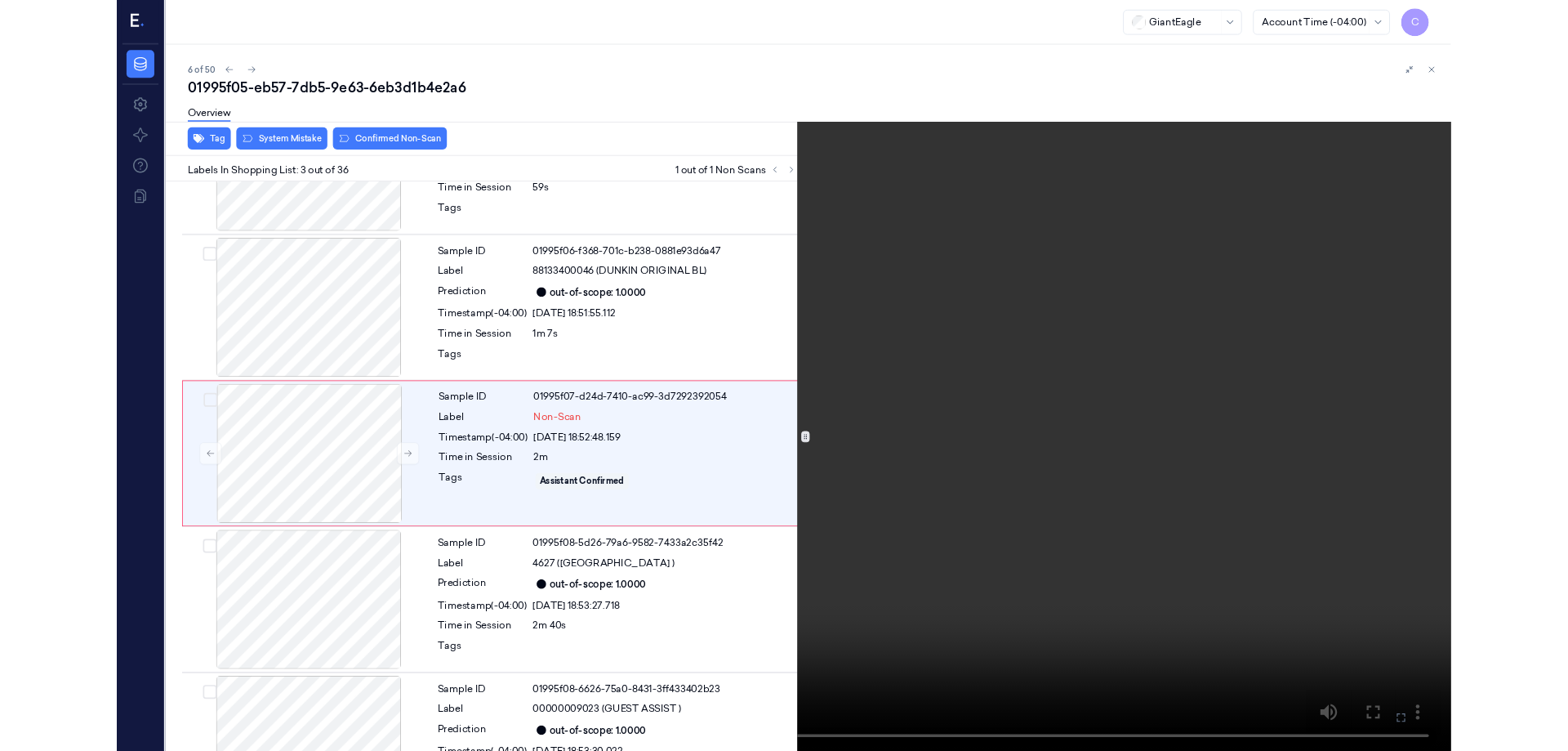
scroll to position [94, 0]
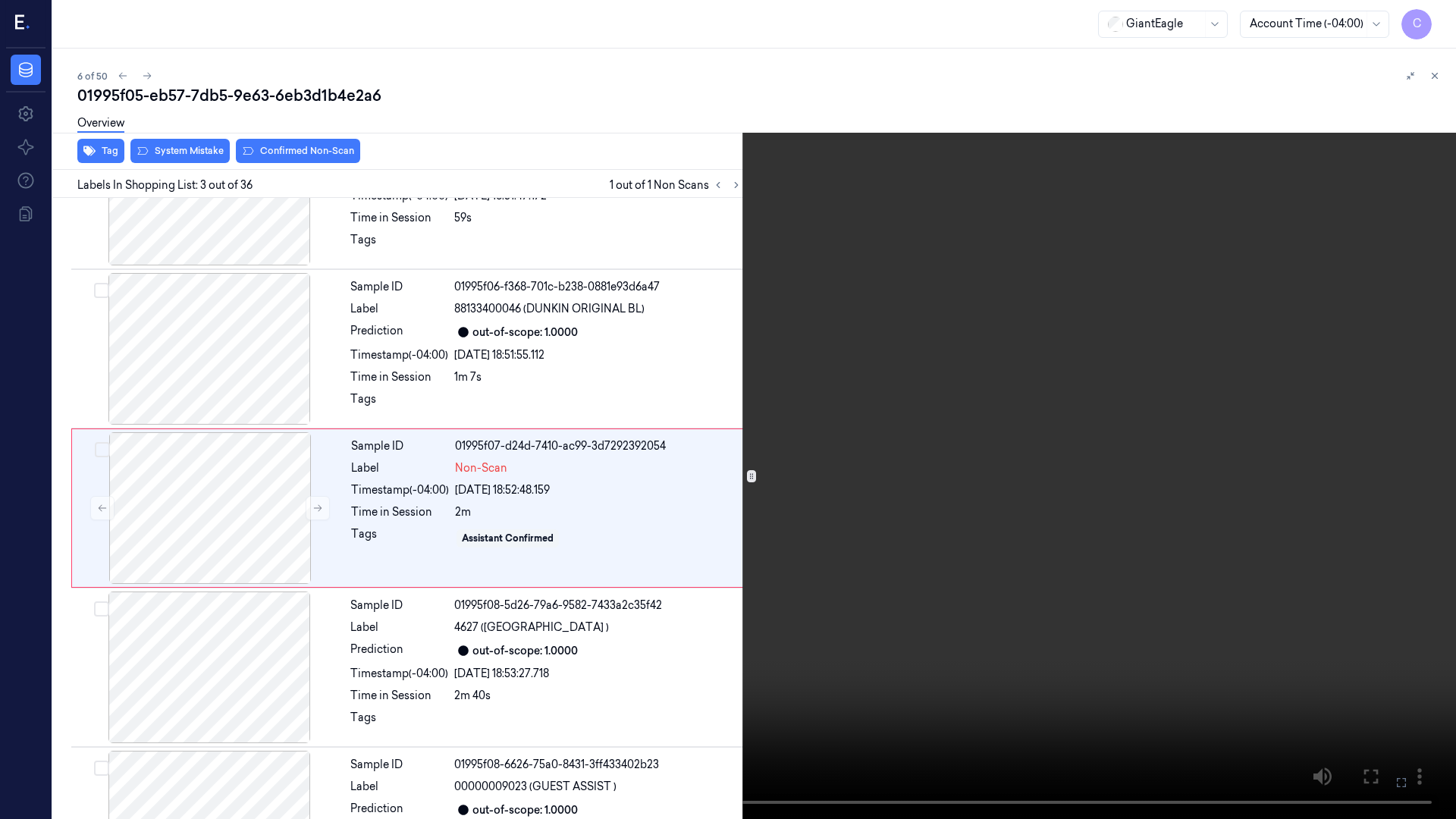
click at [1343, 658] on video at bounding box center [728, 410] width 1456 height 819
drag, startPoint x: 1405, startPoint y: 782, endPoint x: 1376, endPoint y: 680, distance: 106.0
click at [0, 0] on icon at bounding box center [0, 0] width 0 height 0
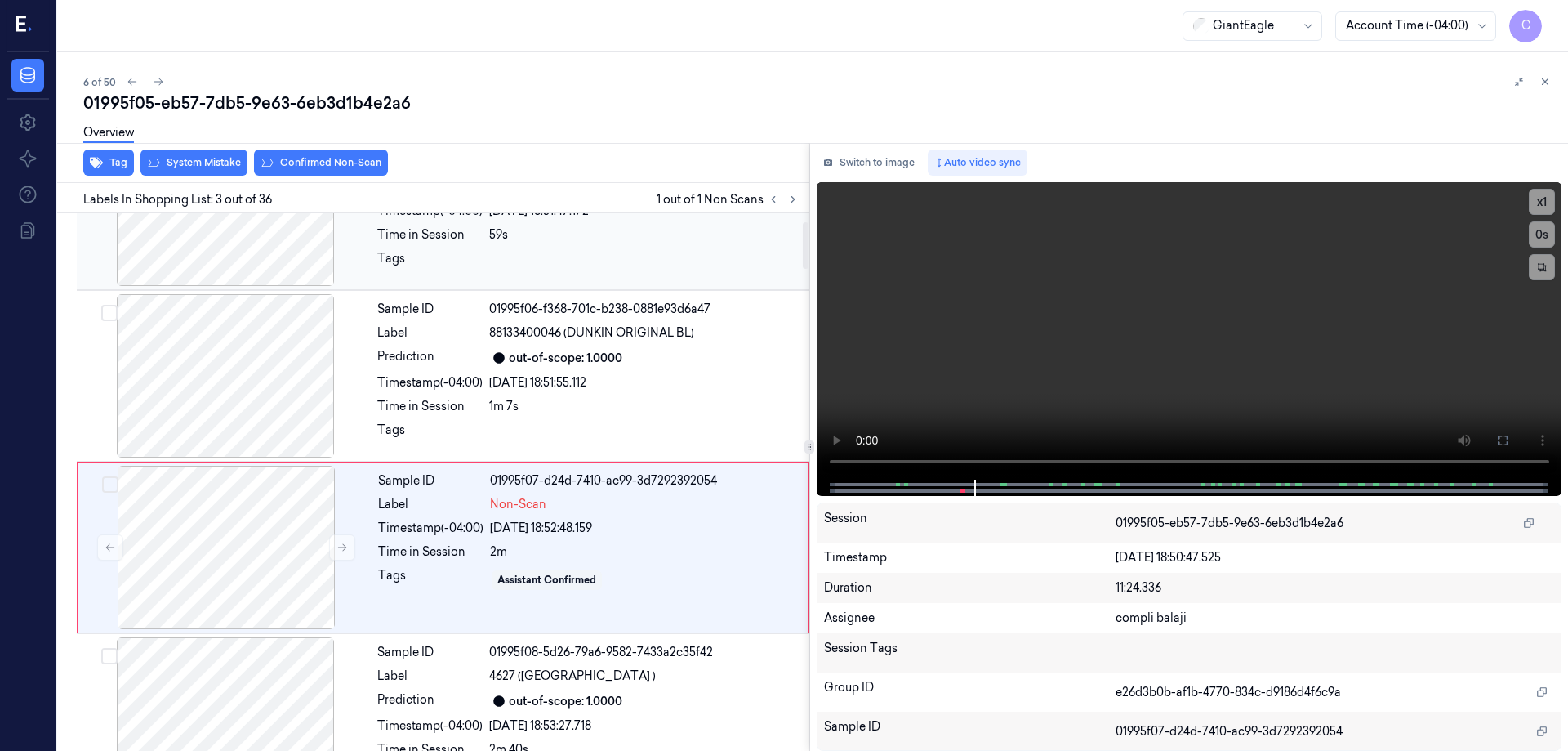
drag, startPoint x: 206, startPoint y: 524, endPoint x: 312, endPoint y: 255, distance: 289.1
click at [208, 517] on div at bounding box center [226, 547] width 291 height 164
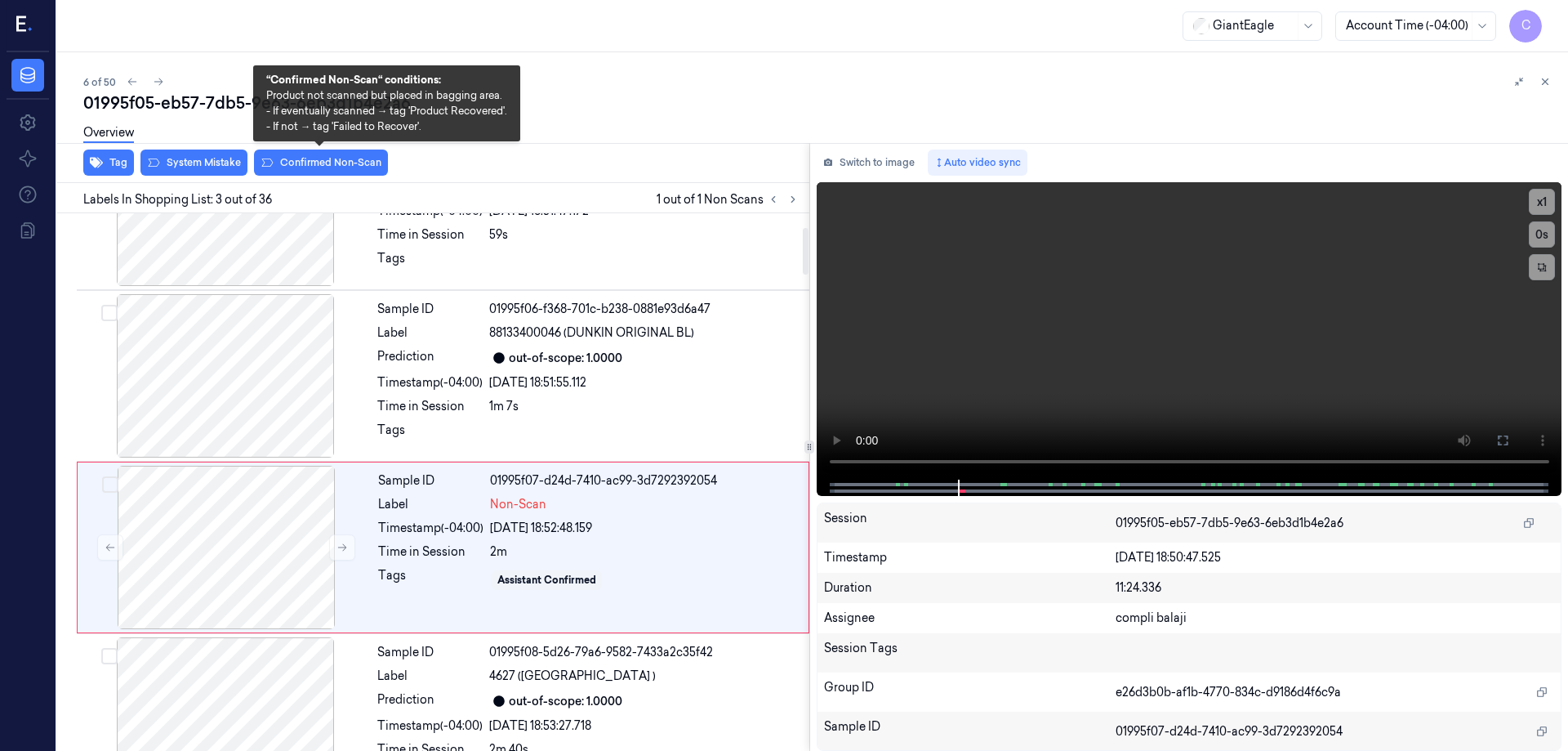
scroll to position [160, 0]
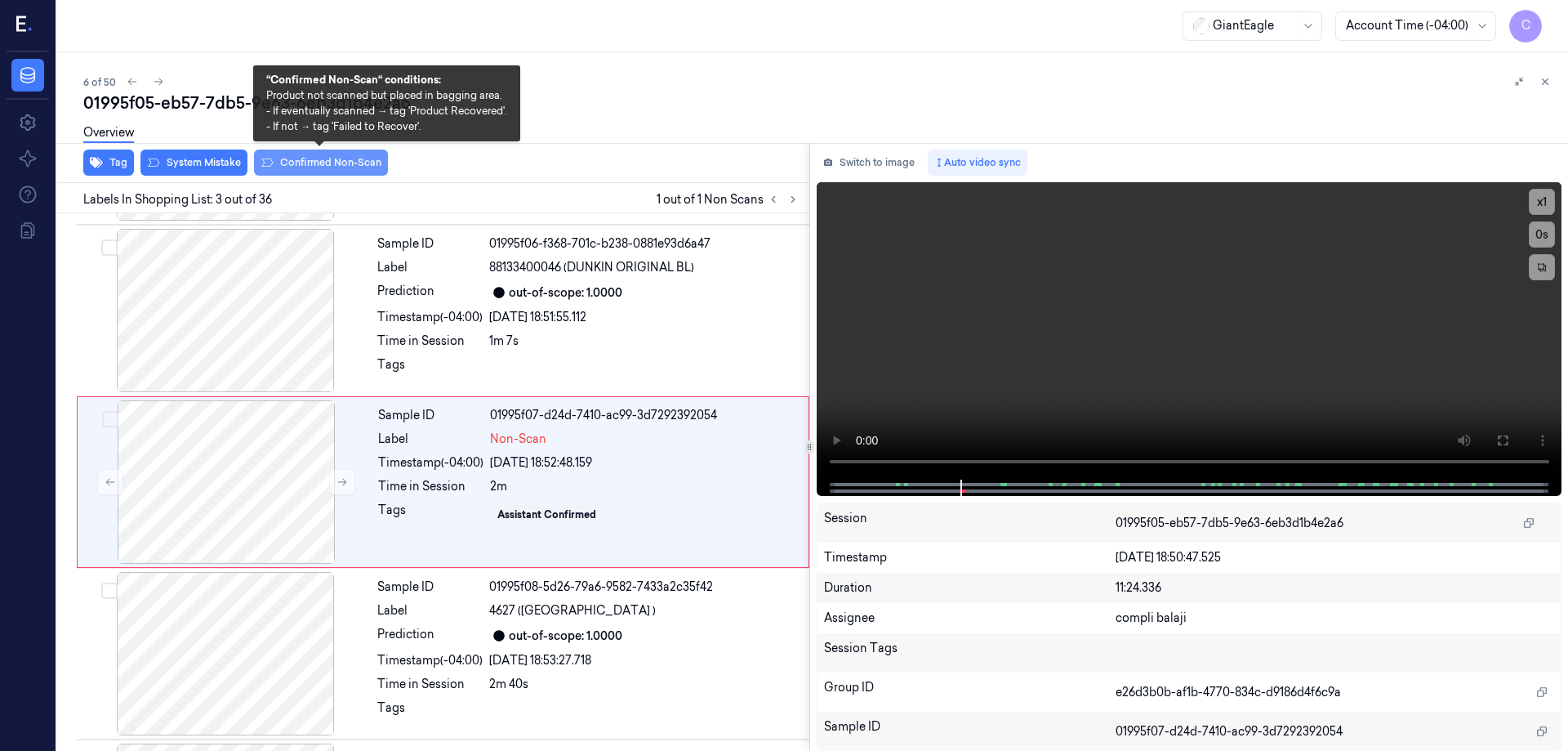
click at [318, 167] on button "Confirmed Non-Scan" at bounding box center [321, 162] width 134 height 26
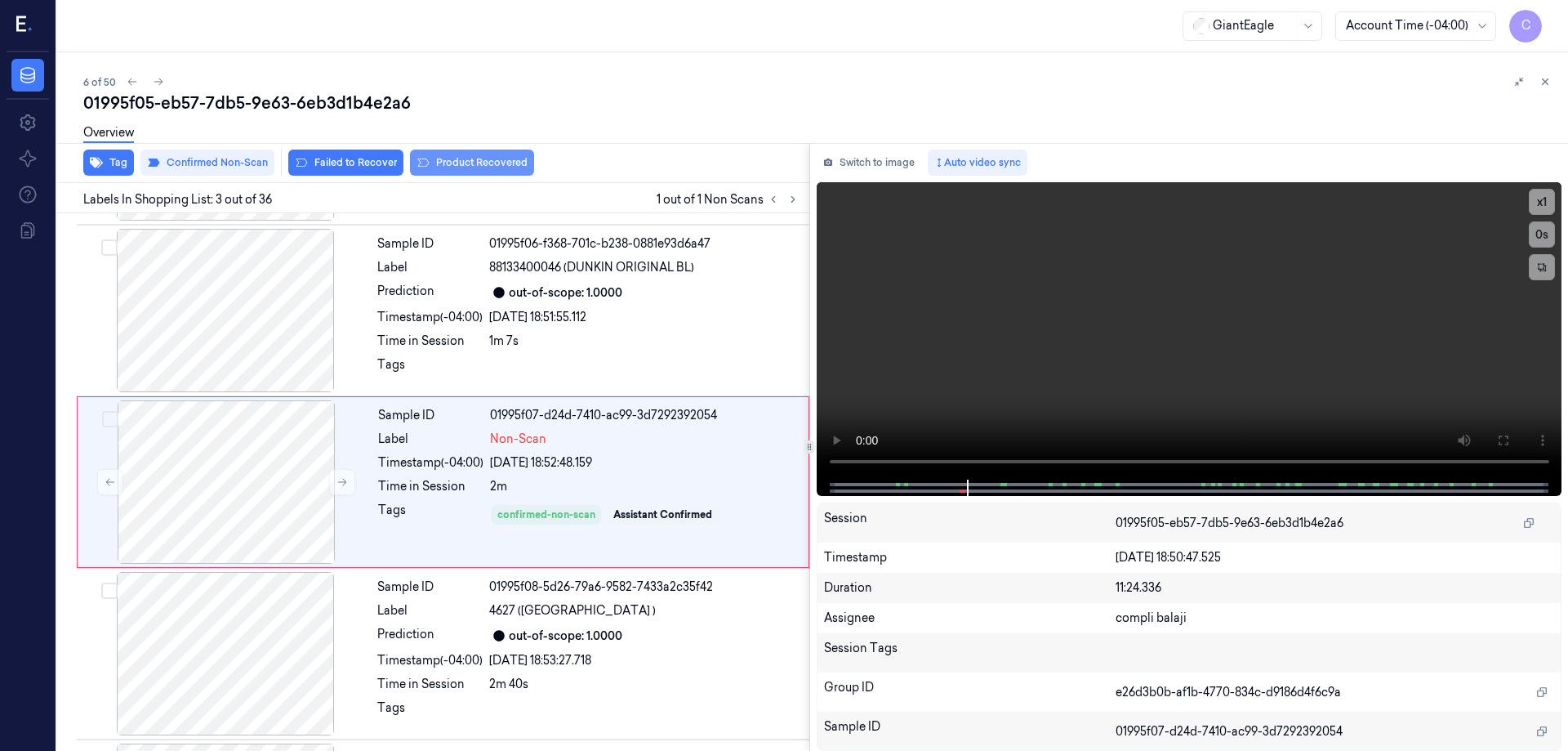
click at [481, 166] on button "Product Recovered" at bounding box center [472, 162] width 124 height 26
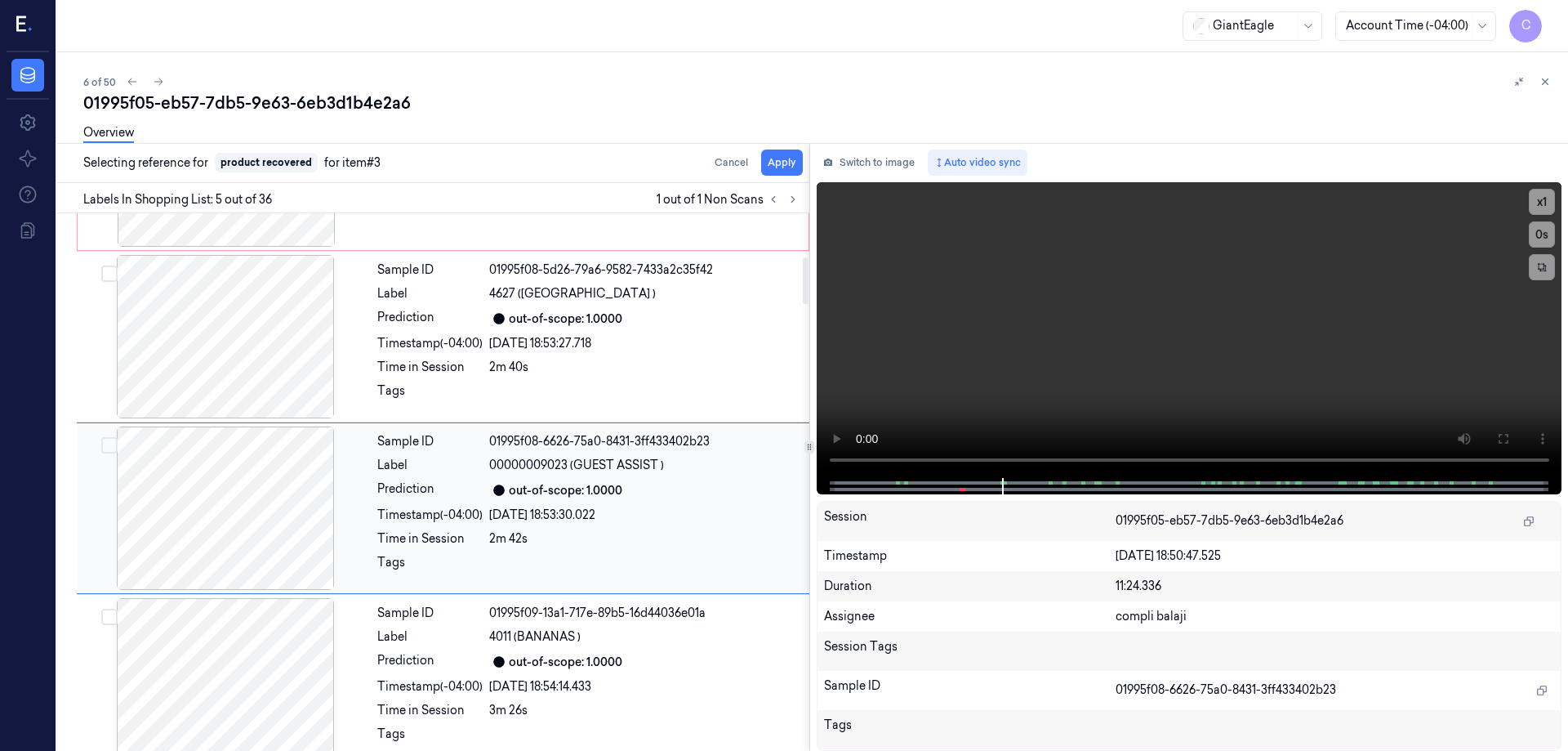
scroll to position [502, 0]
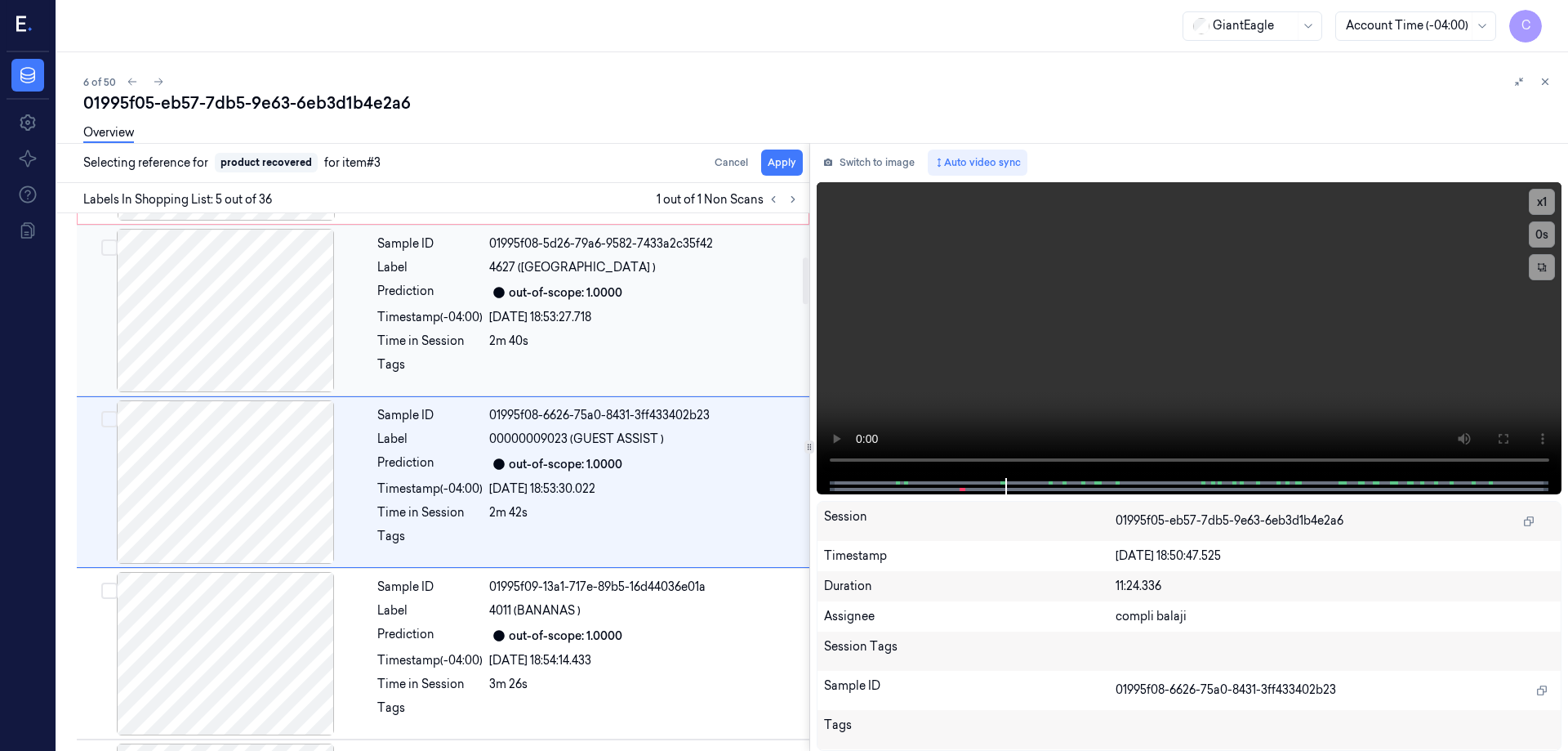
click at [287, 316] on div at bounding box center [225, 311] width 291 height 164
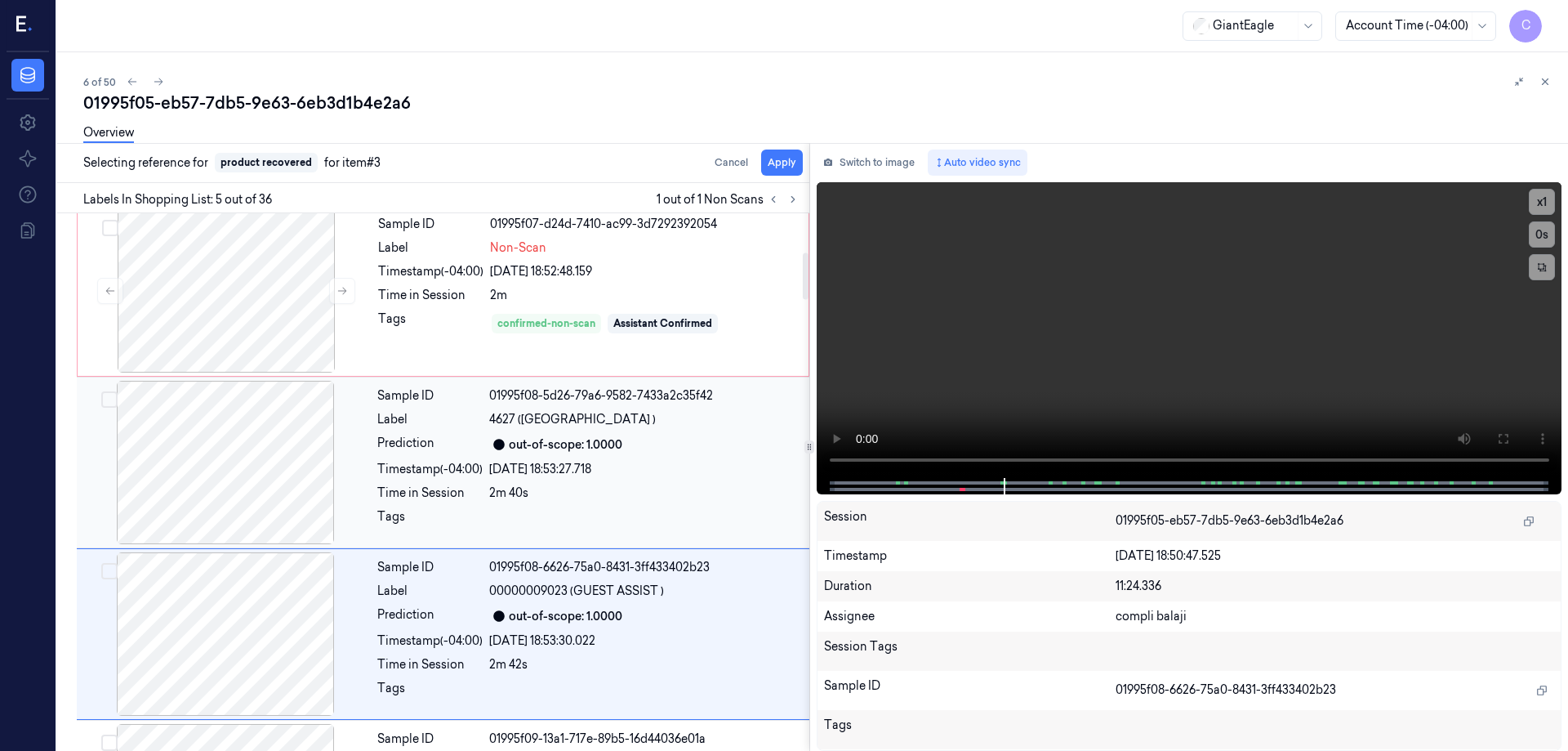
scroll to position [339, 0]
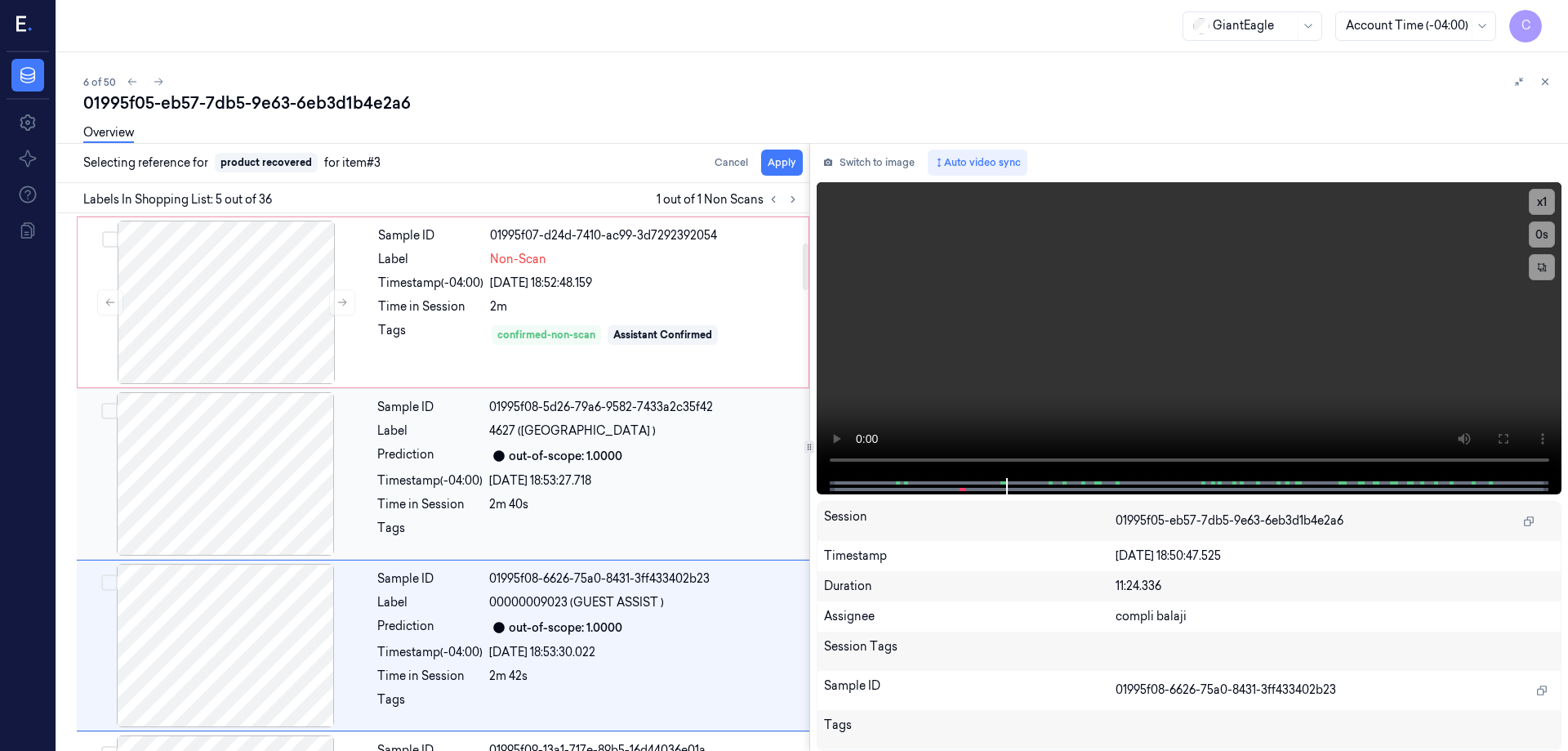
click at [303, 434] on div at bounding box center [225, 474] width 291 height 164
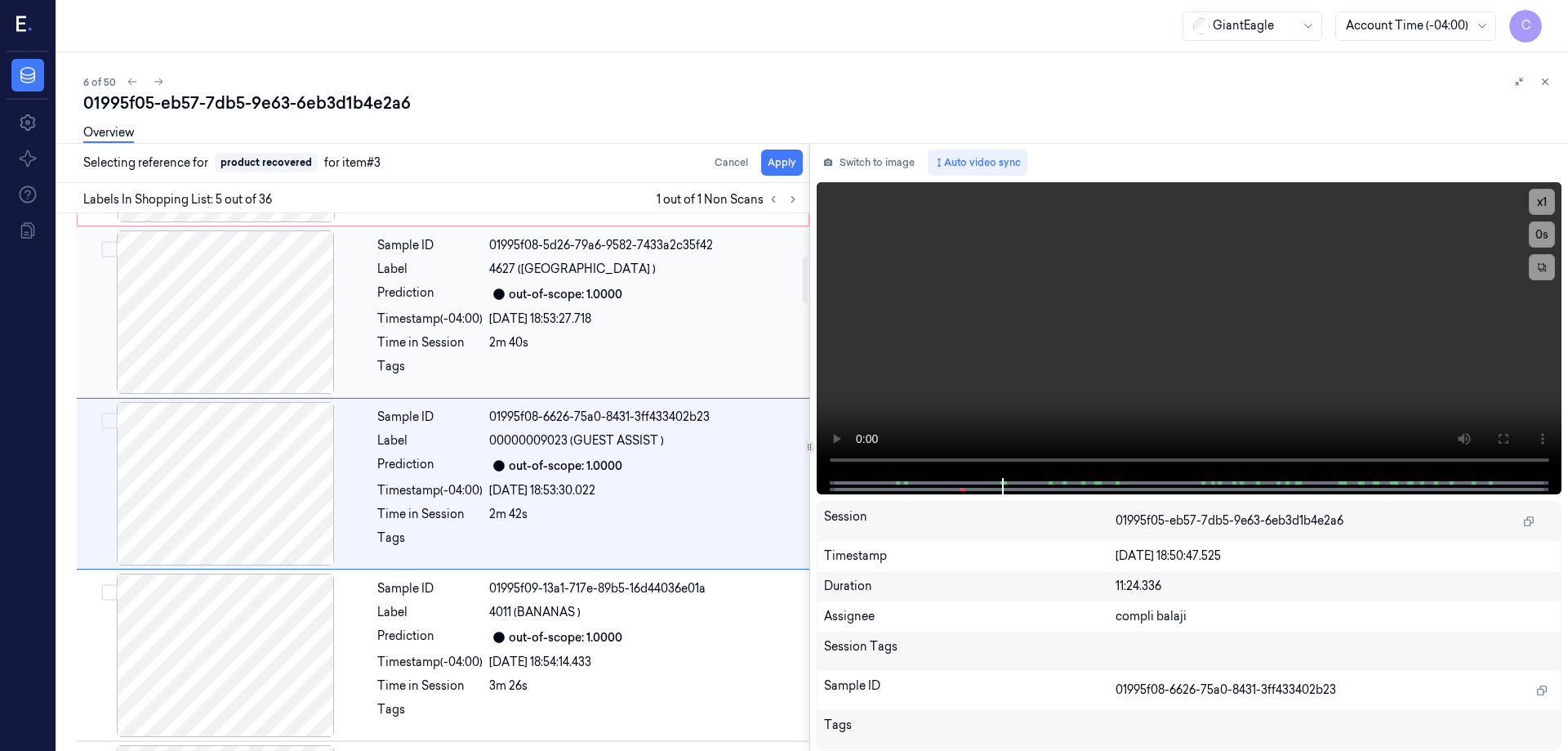
scroll to position [502, 0]
click at [265, 323] on div at bounding box center [225, 311] width 291 height 164
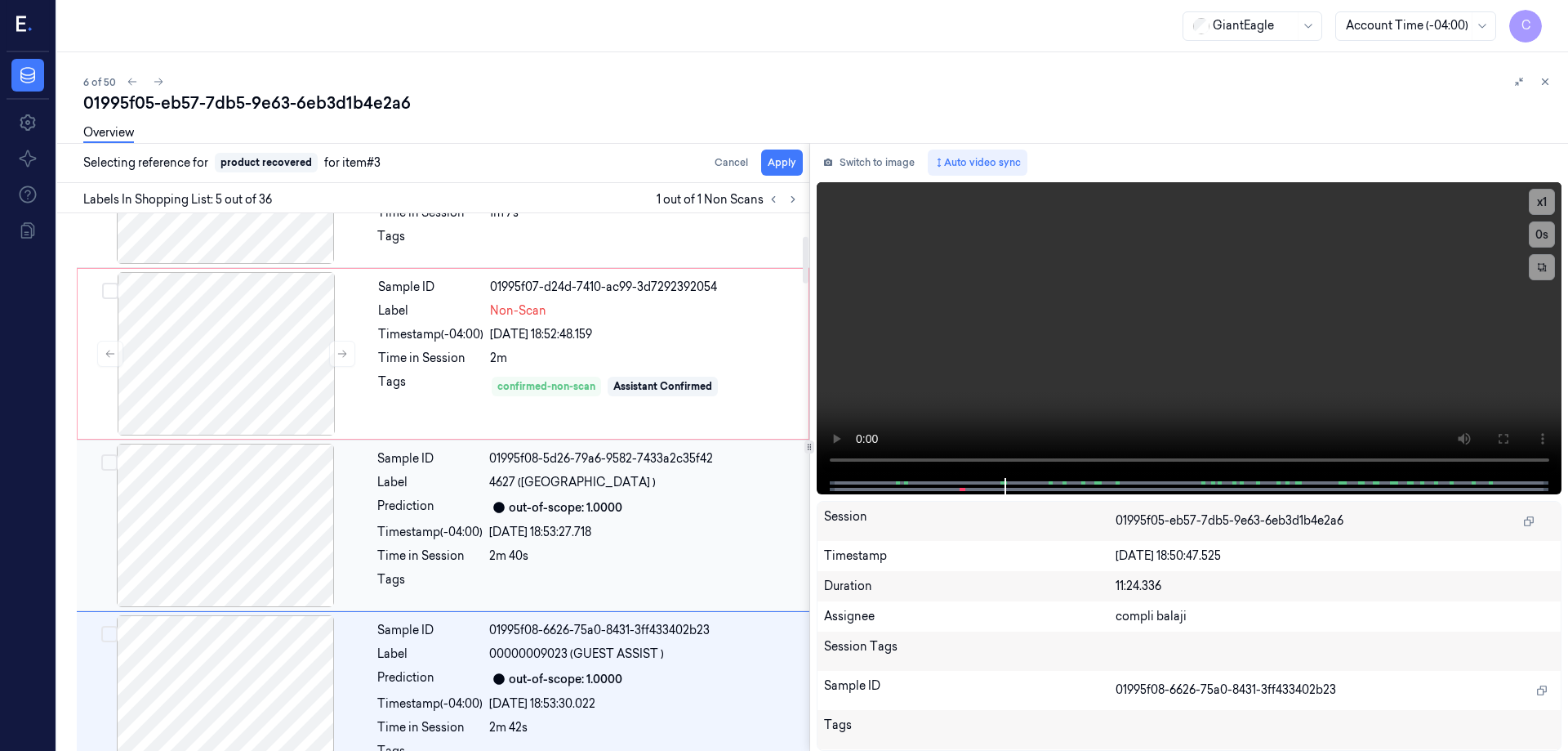
scroll to position [257, 0]
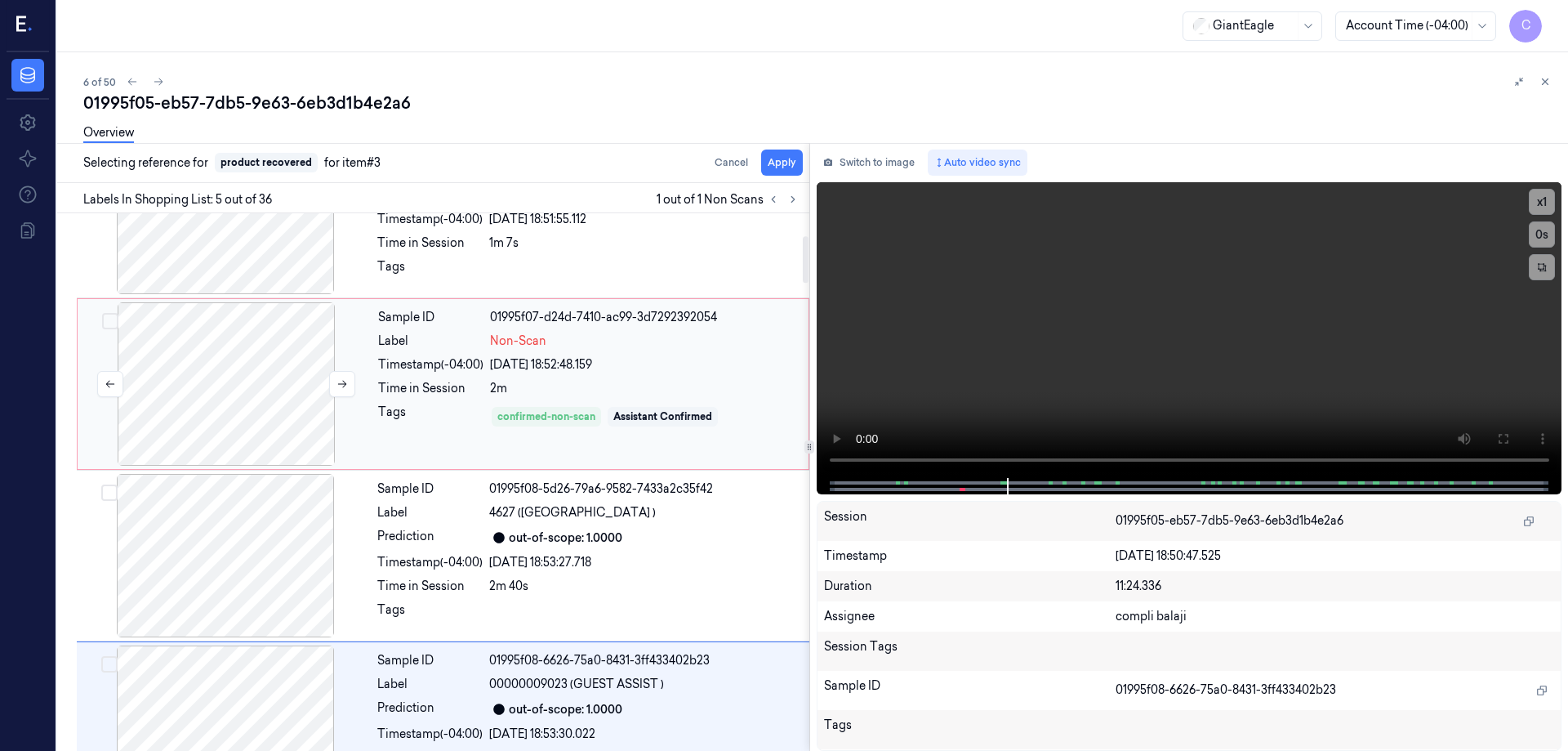
click at [242, 383] on div at bounding box center [226, 384] width 291 height 164
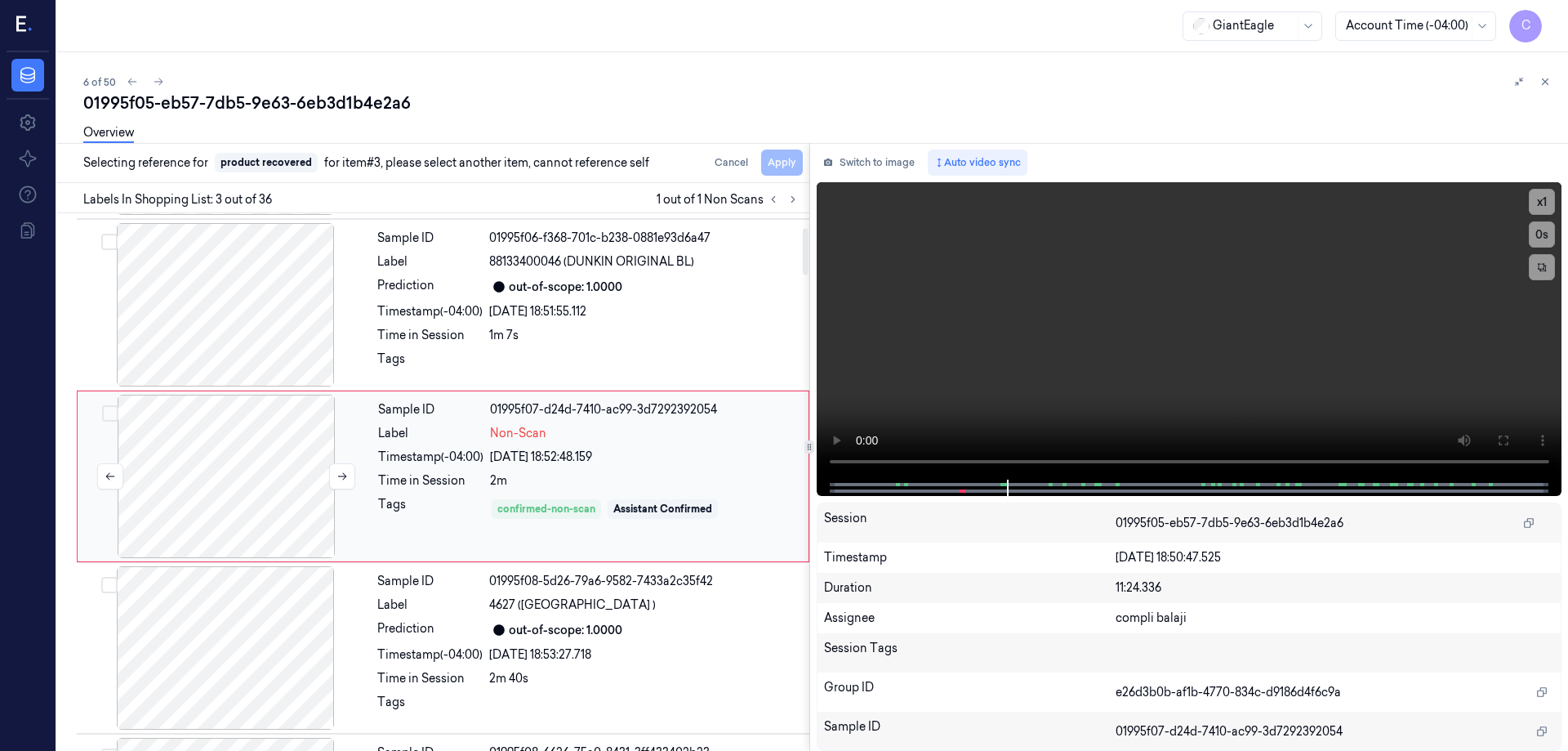
scroll to position [160, 0]
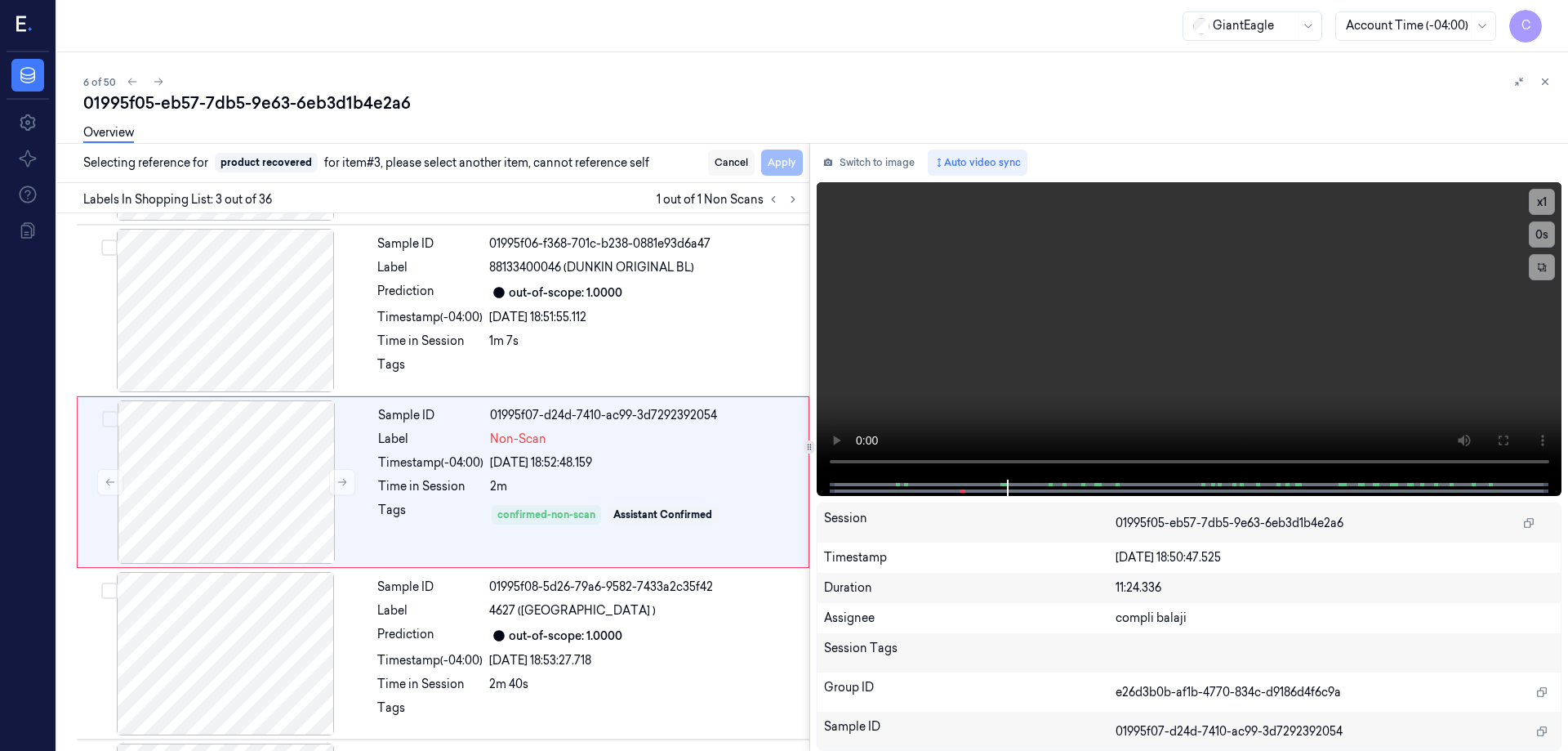
click at [728, 165] on button "Cancel" at bounding box center [731, 162] width 47 height 26
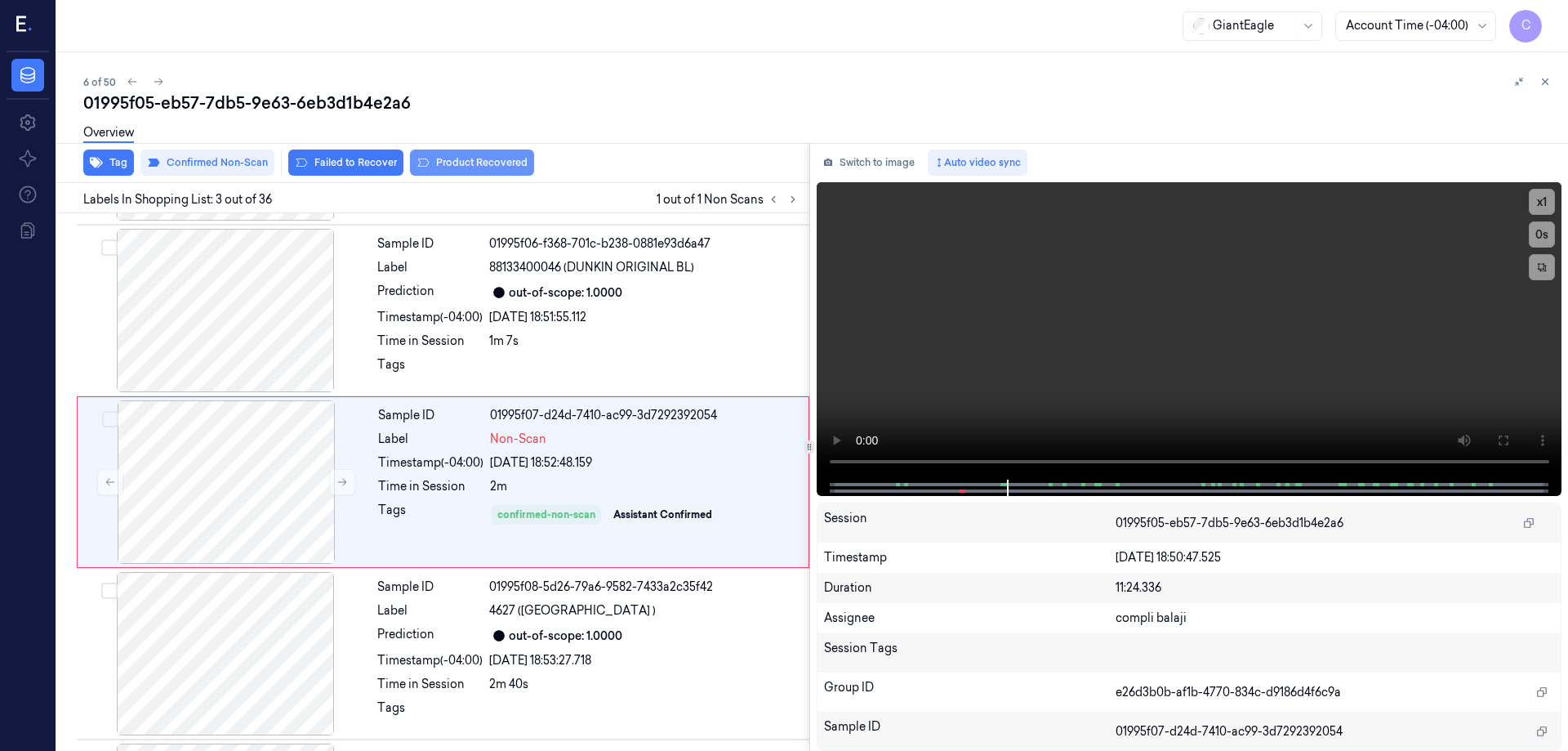
click at [483, 157] on button "Product Recovered" at bounding box center [472, 162] width 124 height 26
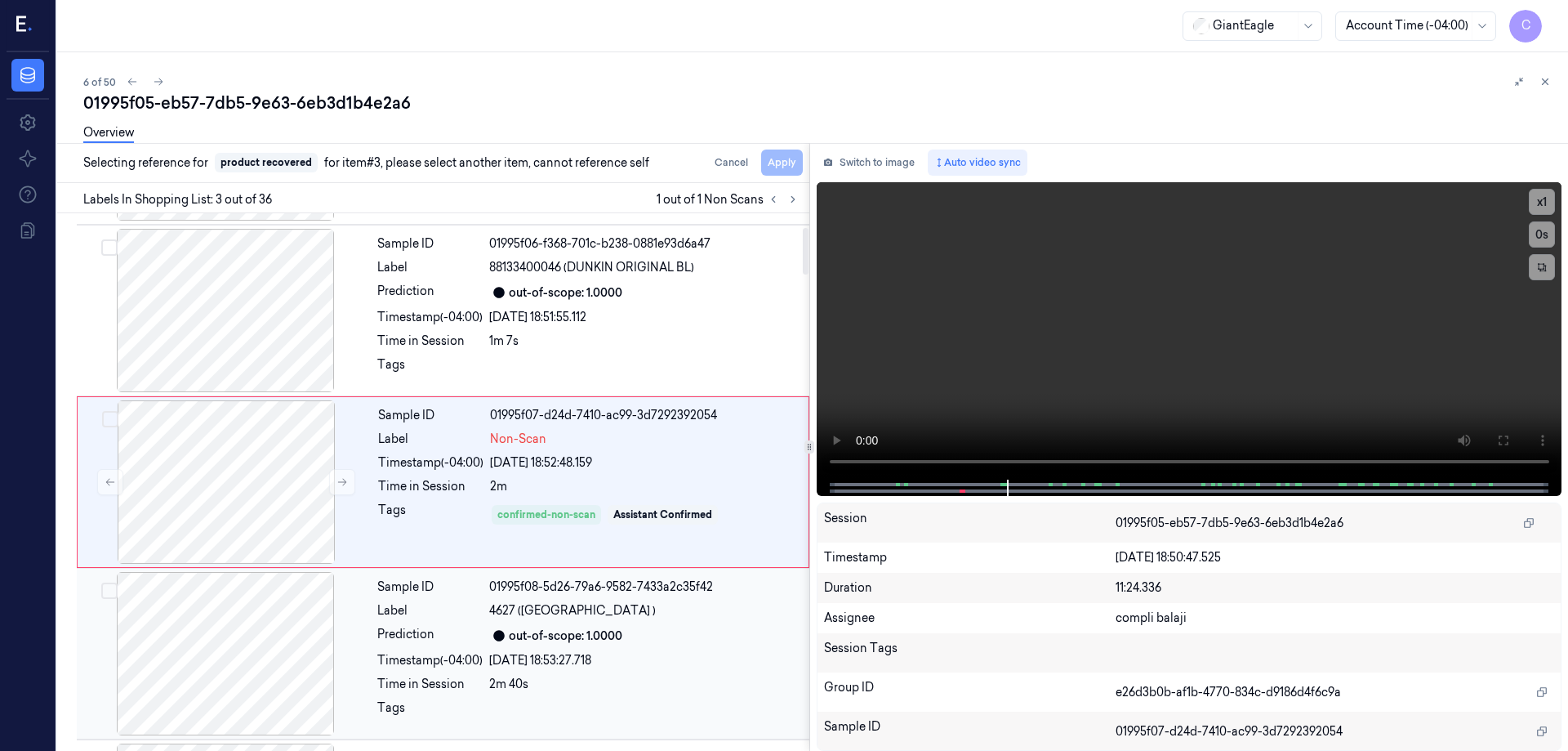
click at [266, 622] on div at bounding box center [225, 653] width 291 height 164
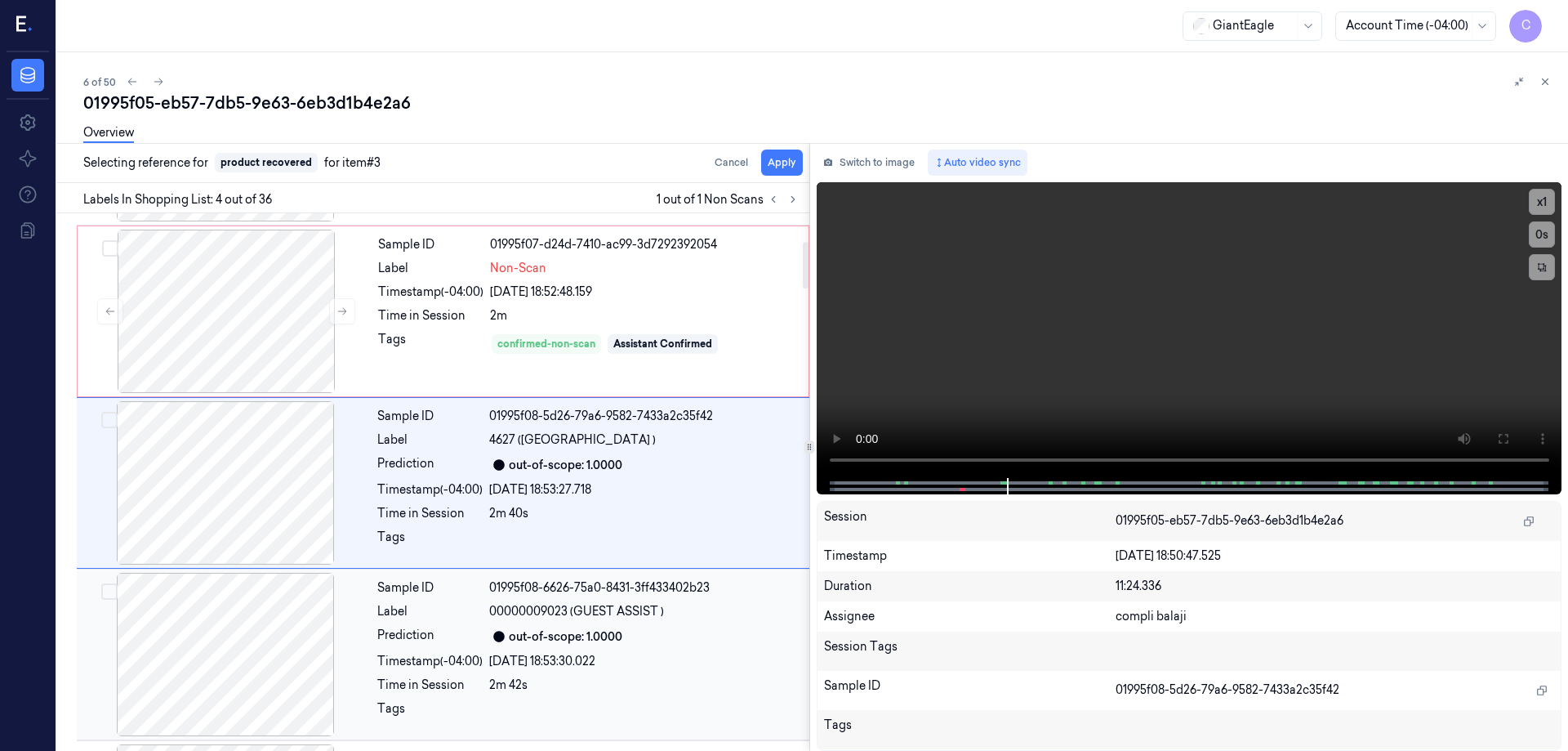
scroll to position [331, 0]
click at [794, 165] on button "Apply" at bounding box center [782, 162] width 42 height 26
click at [784, 167] on button "Apply" at bounding box center [782, 162] width 42 height 26
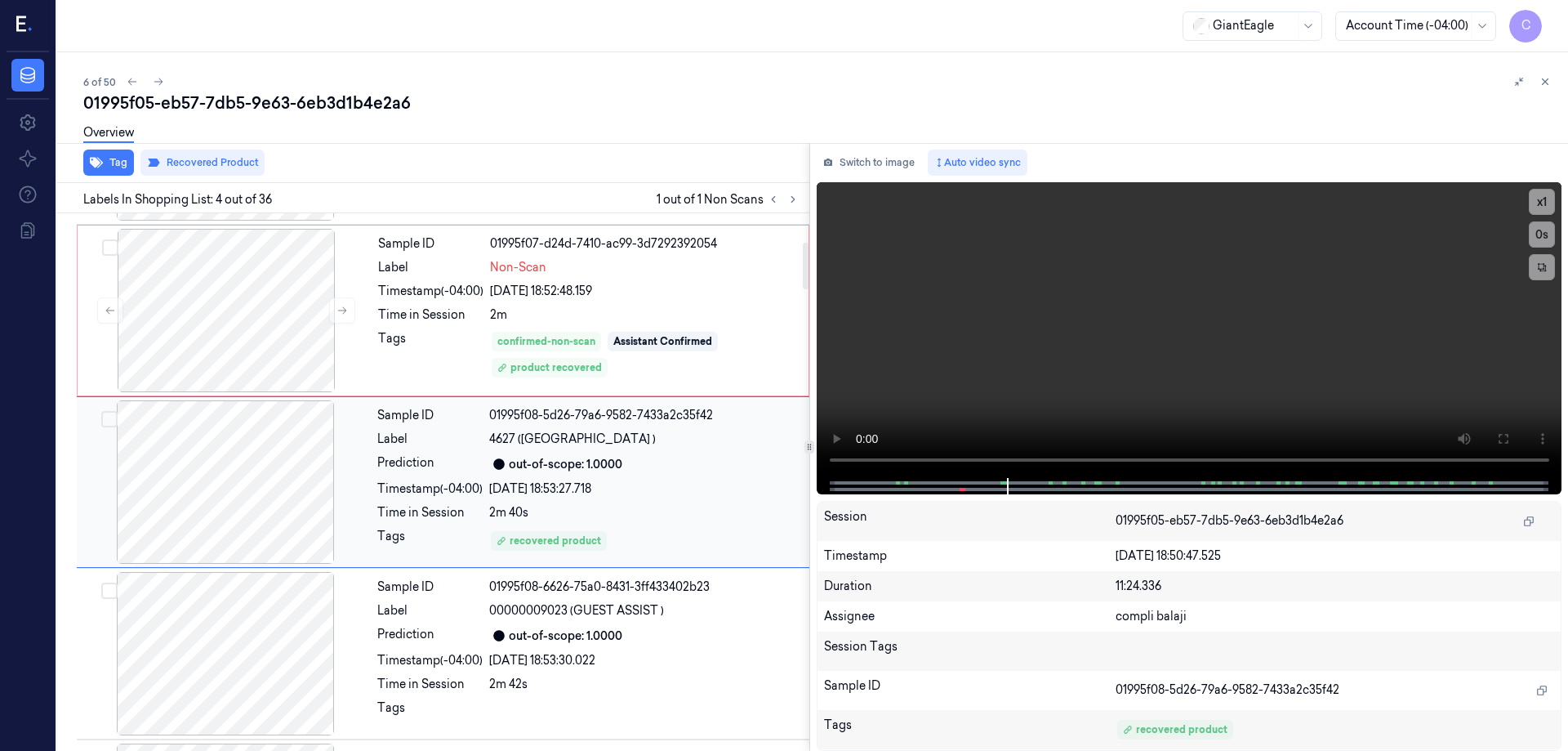
click at [255, 456] on div at bounding box center [225, 482] width 291 height 164
click at [255, 452] on div at bounding box center [225, 482] width 291 height 164
click at [254, 447] on div at bounding box center [225, 482] width 291 height 164
click at [305, 318] on div at bounding box center [226, 311] width 291 height 164
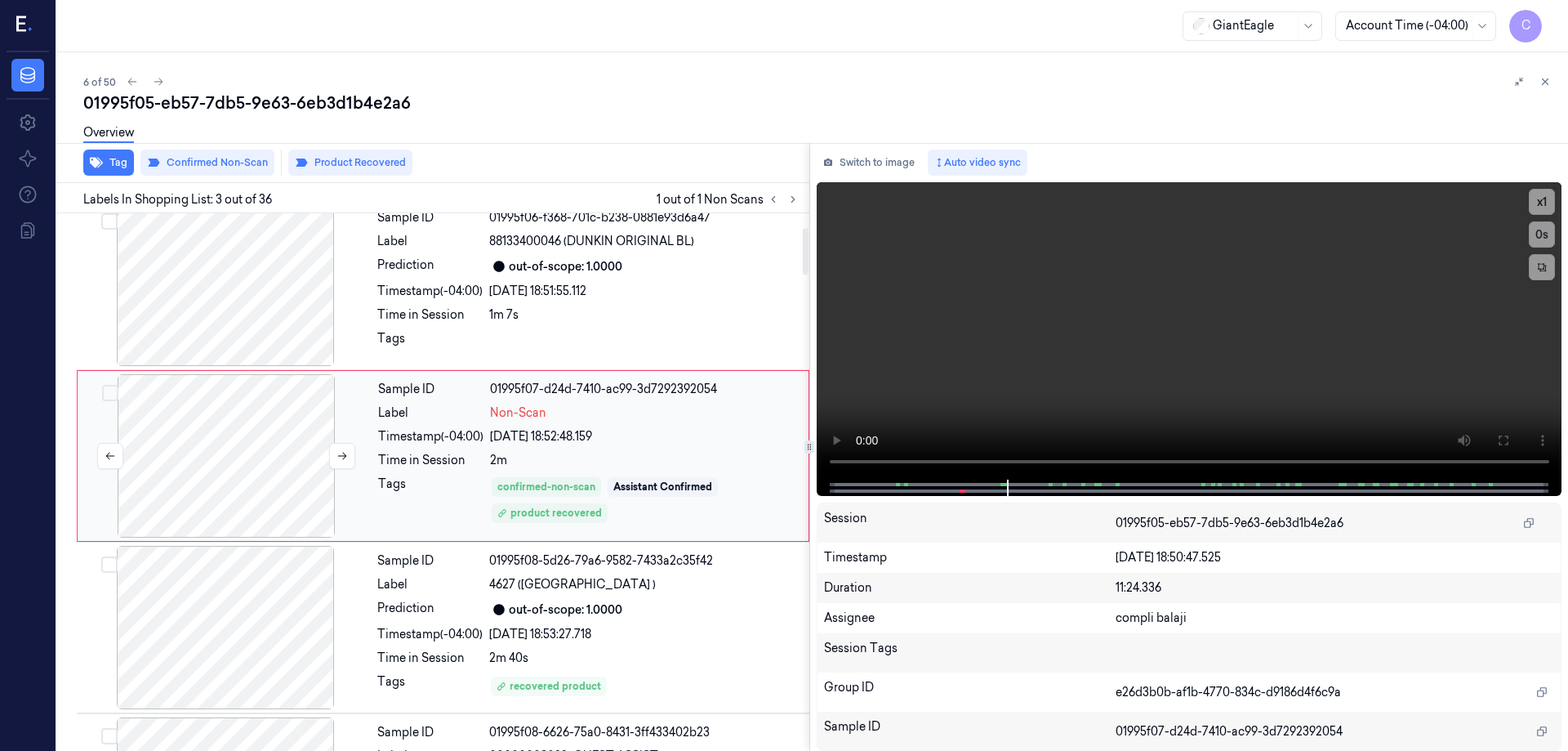
scroll to position [160, 0]
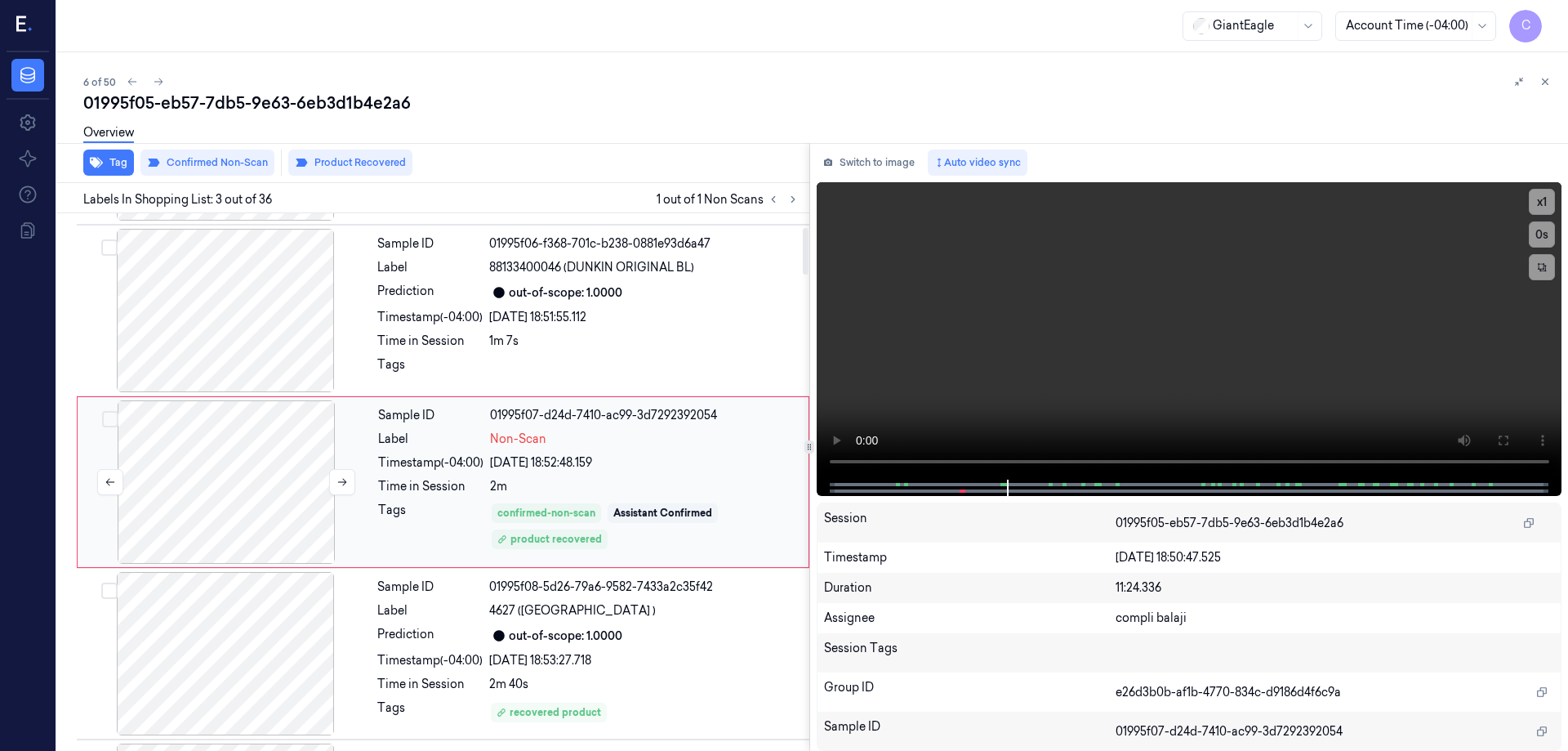
click at [243, 446] on div at bounding box center [226, 482] width 291 height 164
click at [282, 302] on div at bounding box center [225, 311] width 291 height 164
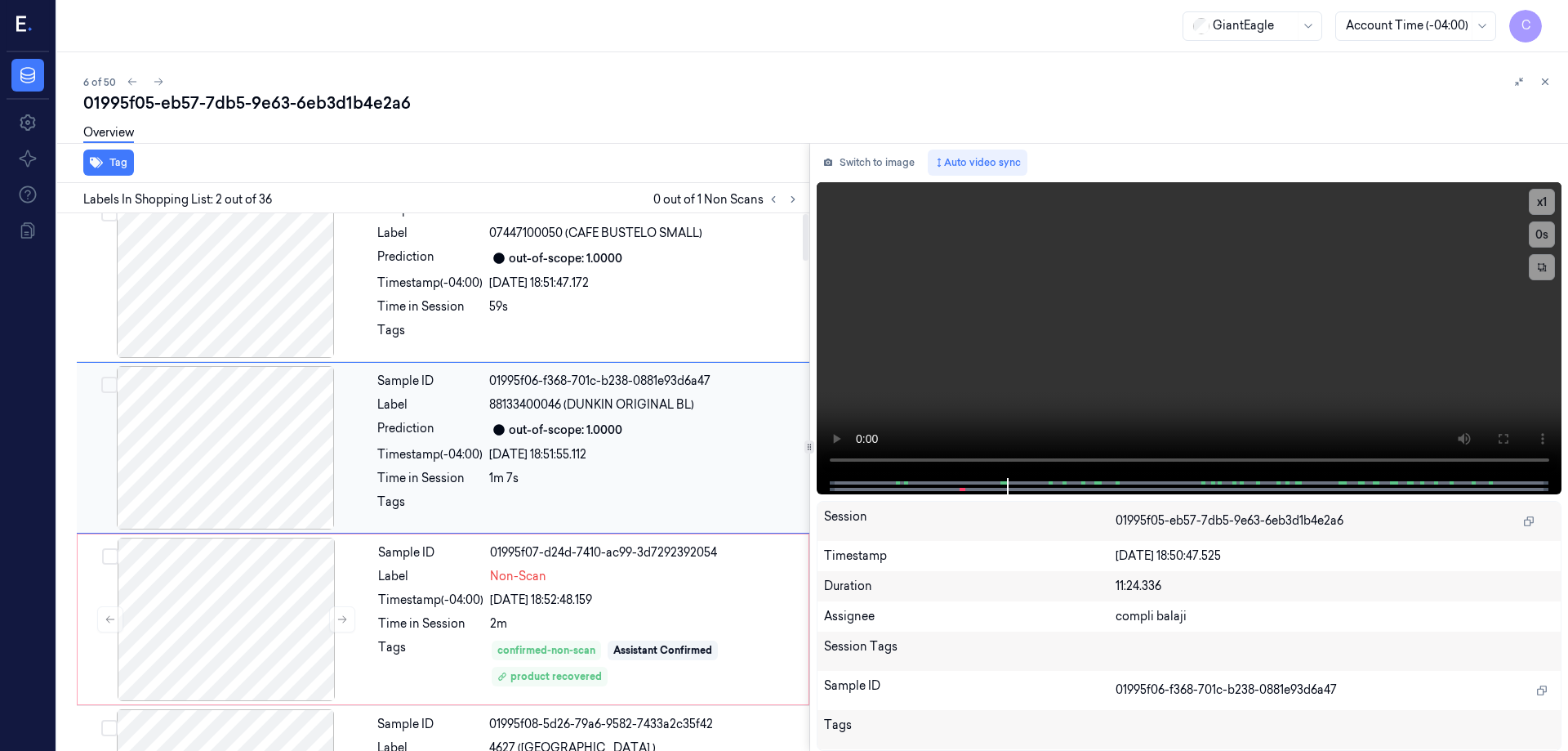
scroll to position [0, 0]
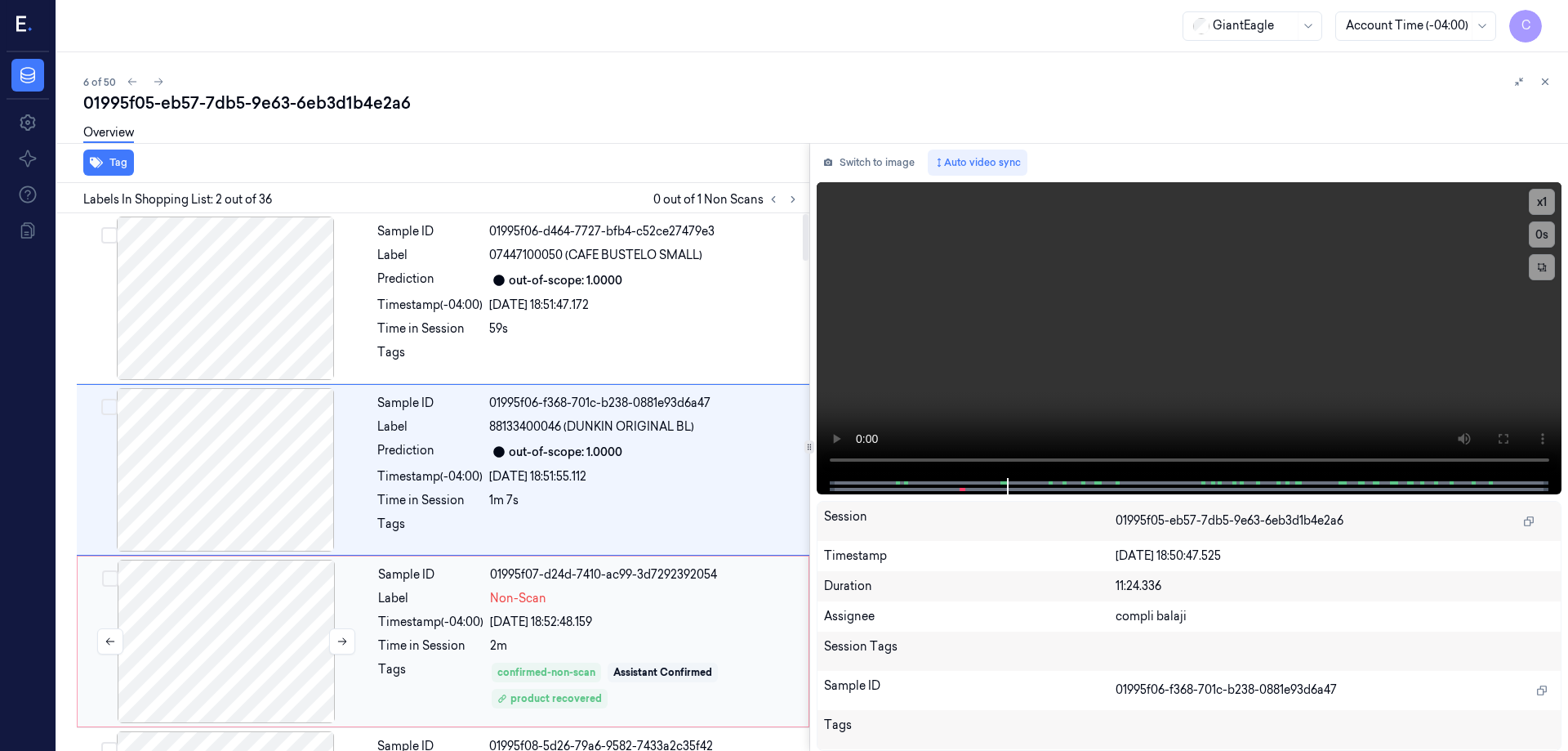
click at [265, 617] on div at bounding box center [226, 642] width 291 height 164
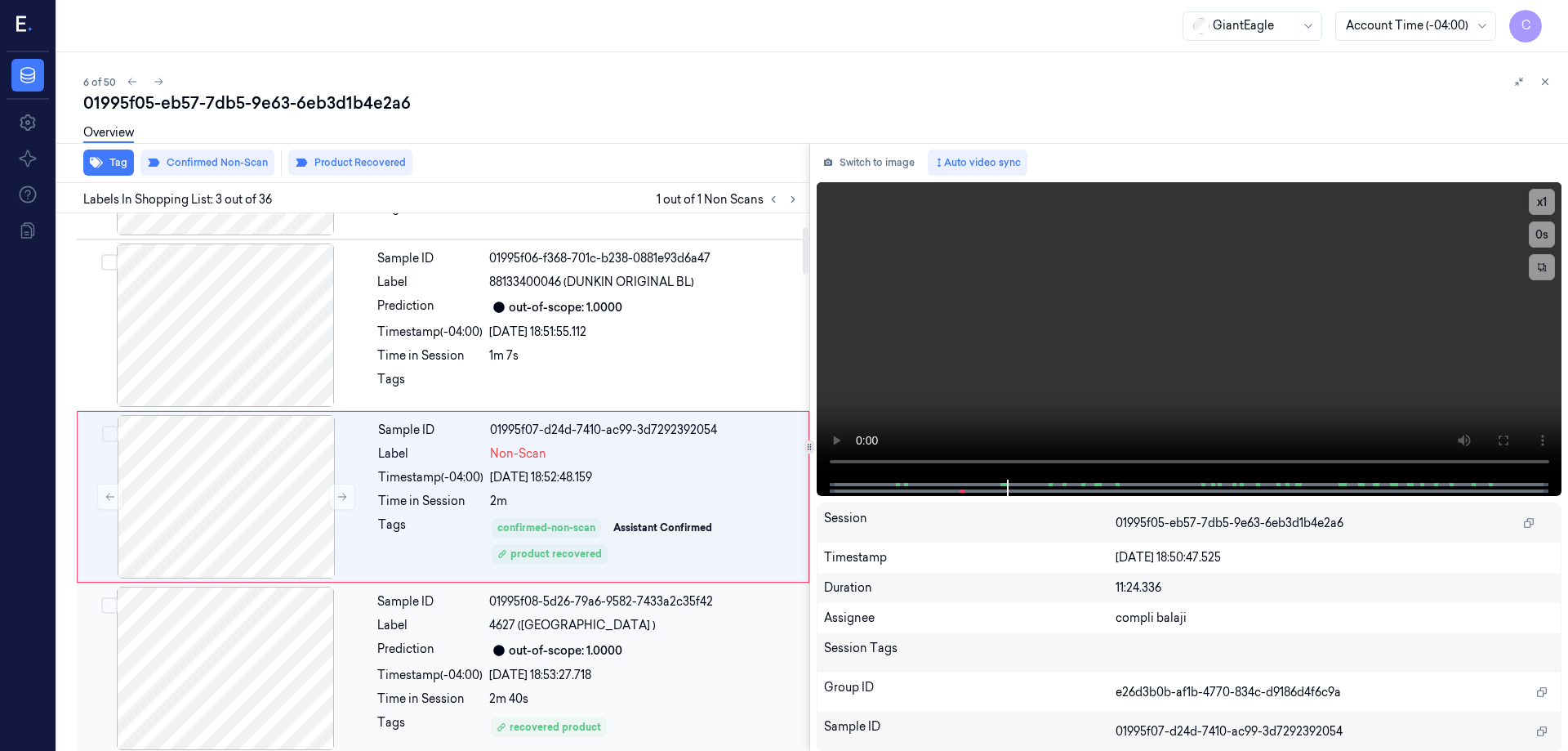
scroll to position [160, 0]
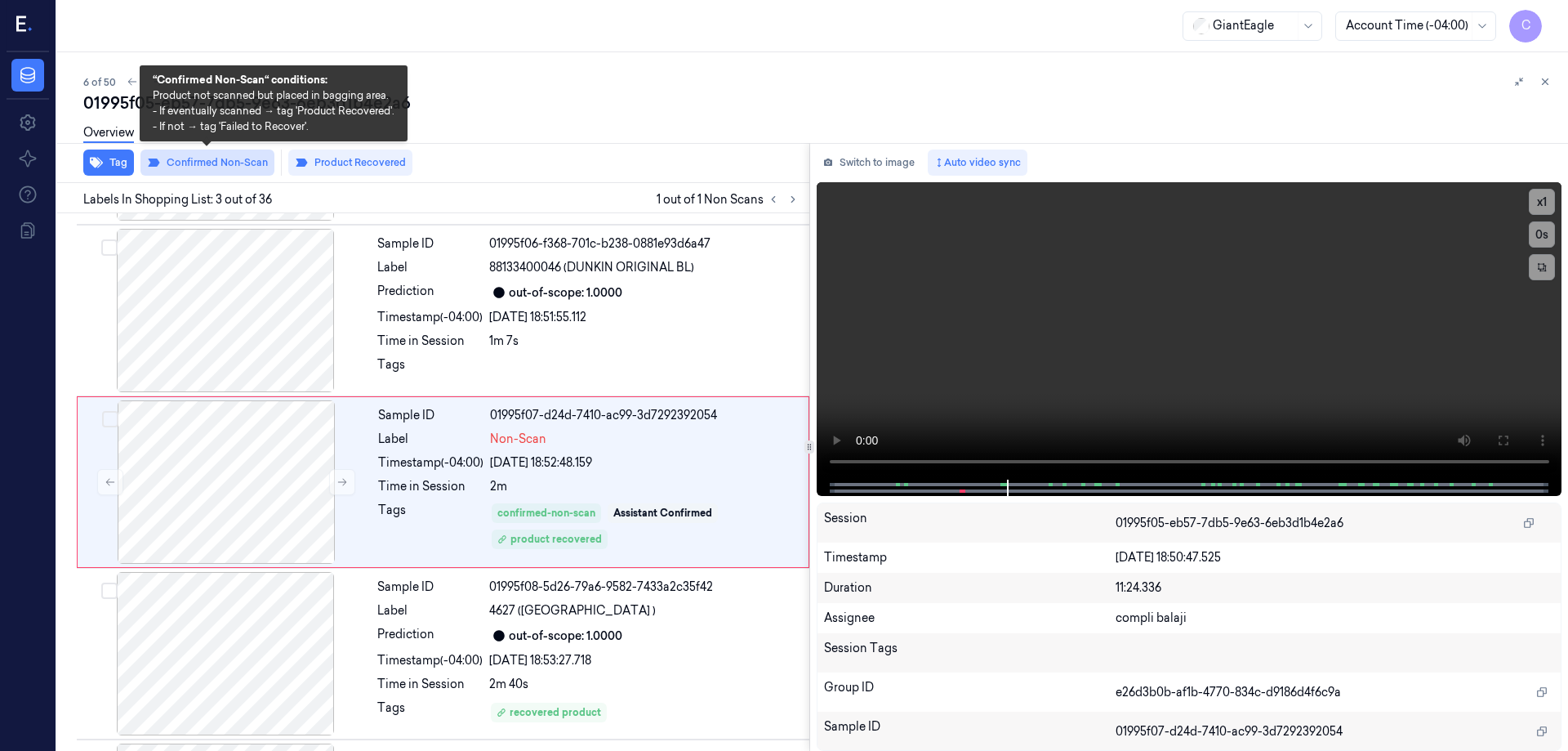
click at [243, 163] on button "Confirmed Non-Scan" at bounding box center [208, 162] width 134 height 26
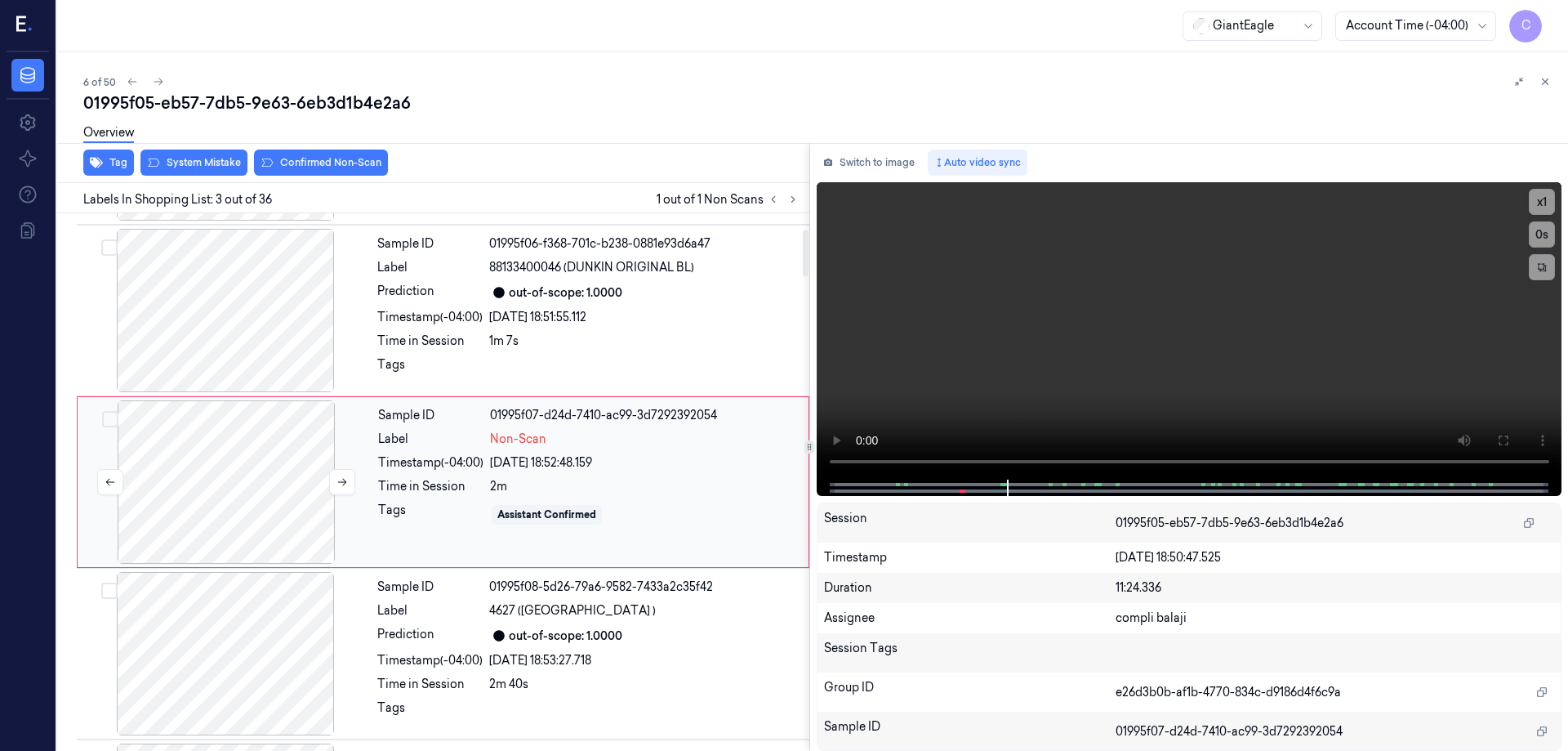
scroll to position [241, 0]
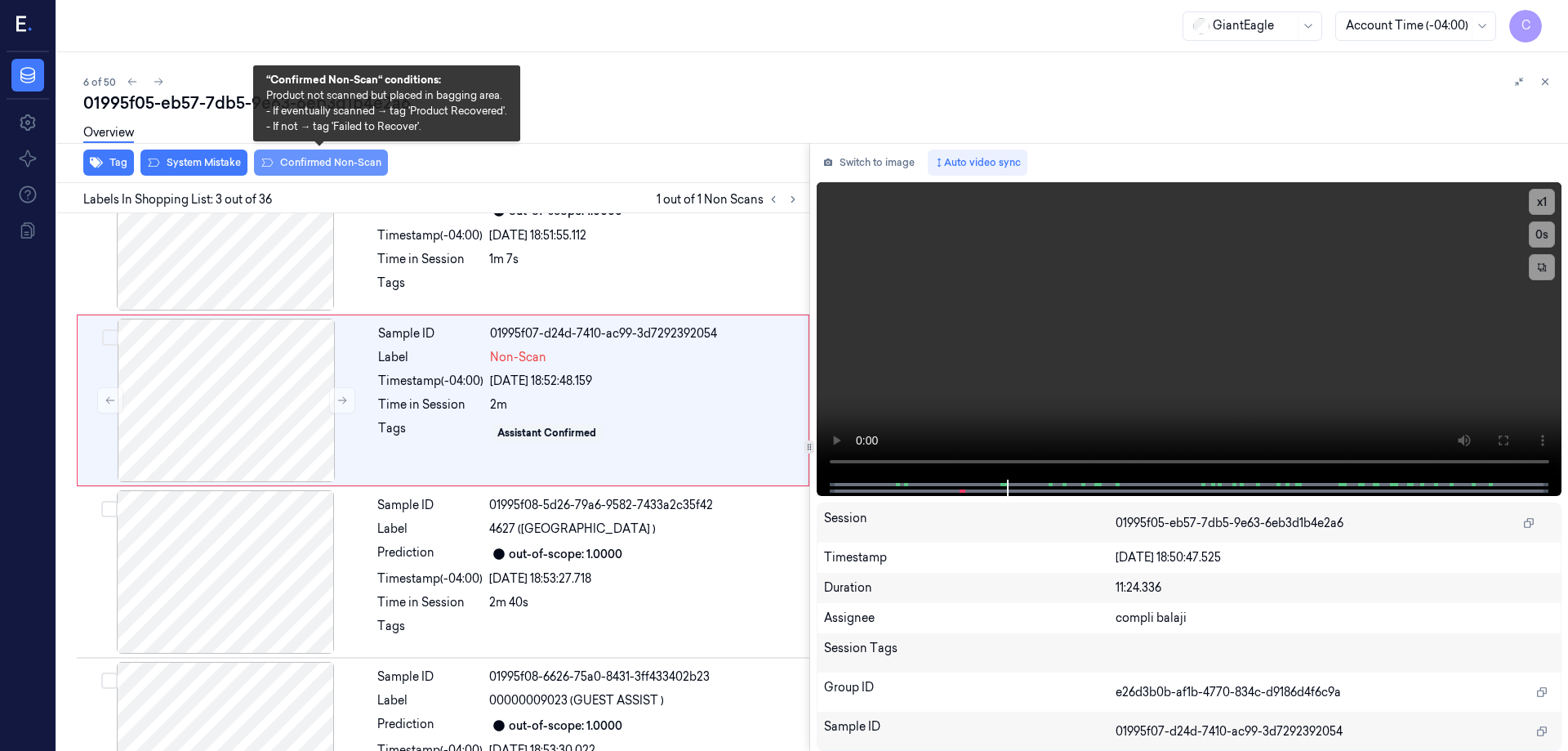
click at [330, 161] on button "Confirmed Non-Scan" at bounding box center [321, 162] width 134 height 26
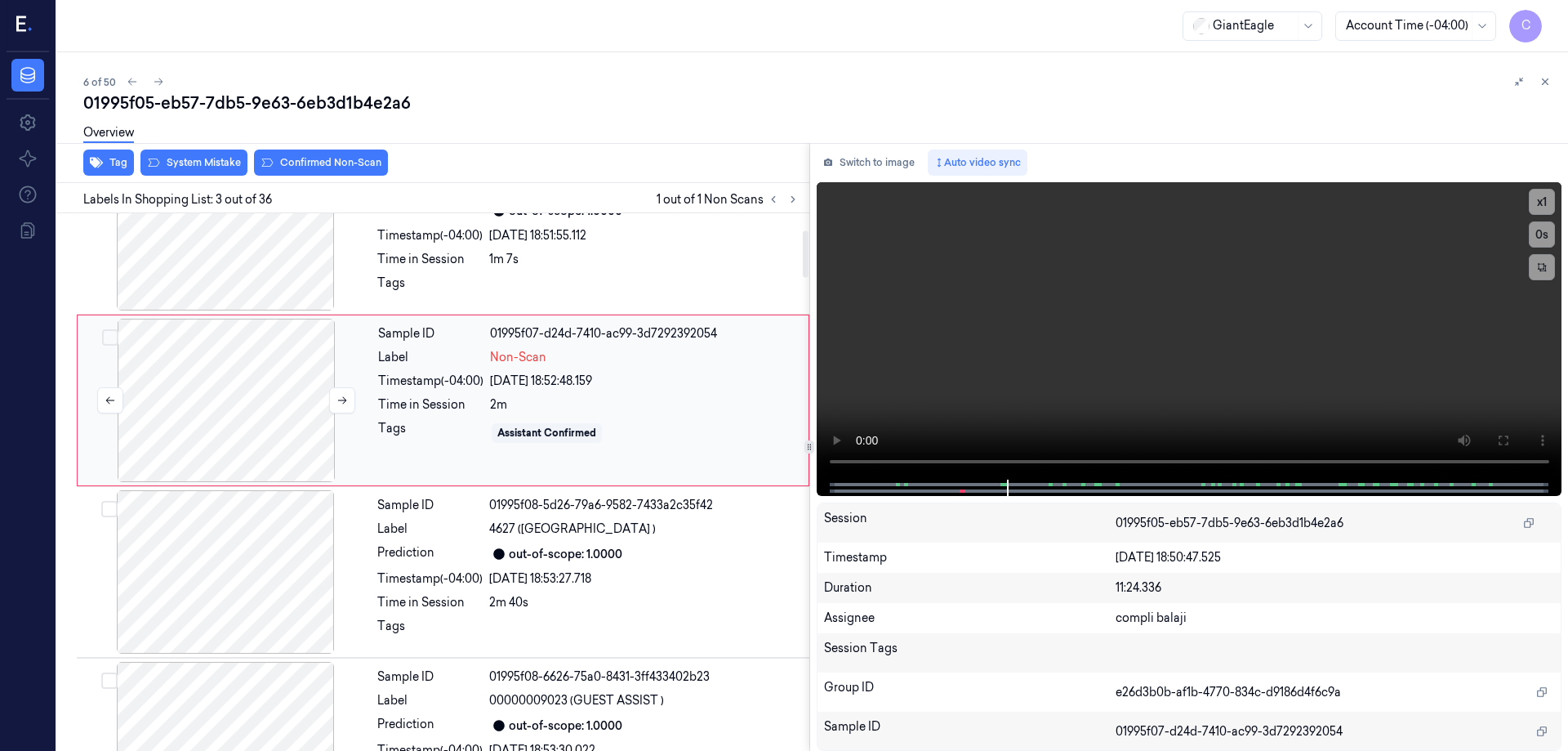
scroll to position [160, 0]
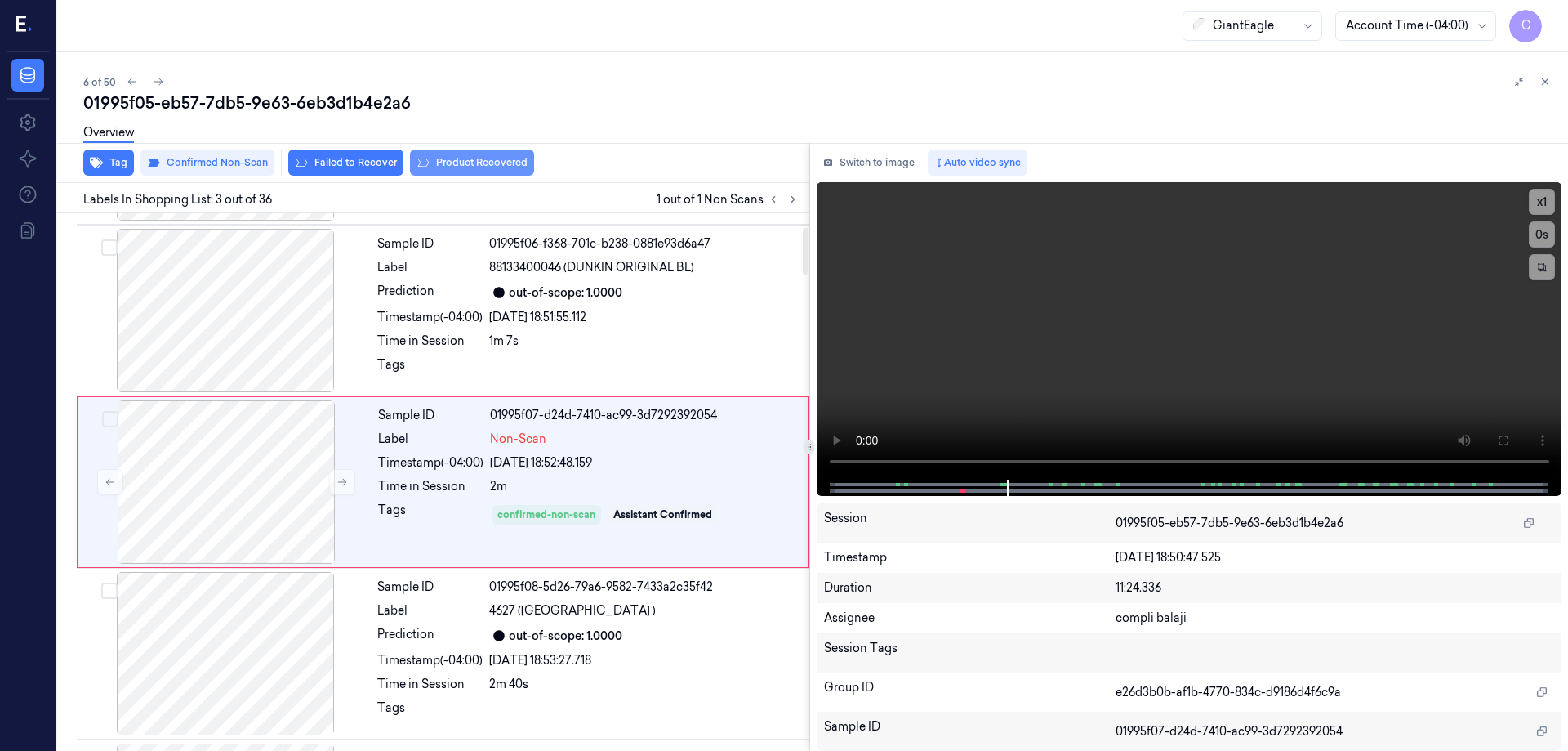
click at [500, 165] on button "Product Recovered" at bounding box center [472, 162] width 124 height 26
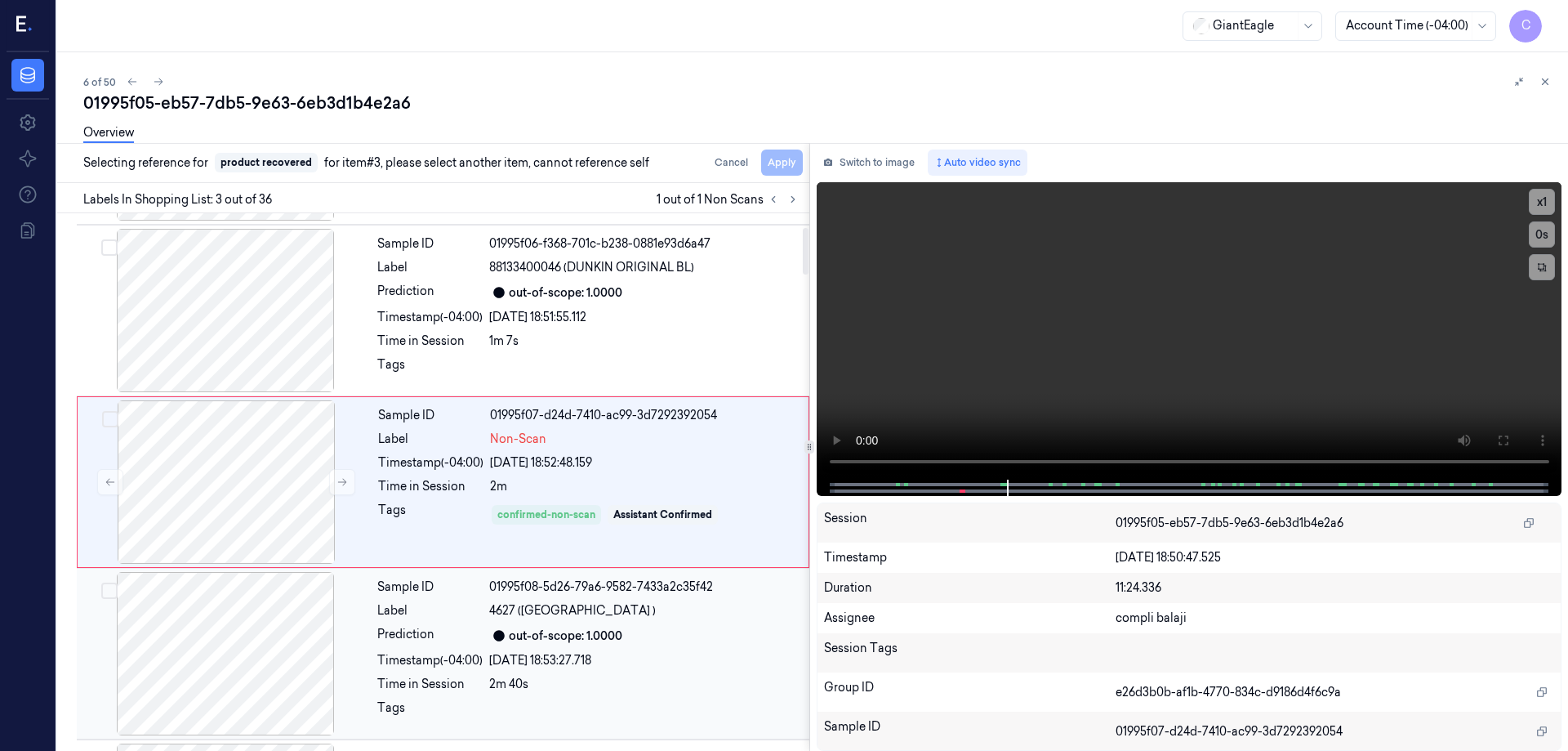
click at [302, 614] on div at bounding box center [225, 653] width 291 height 164
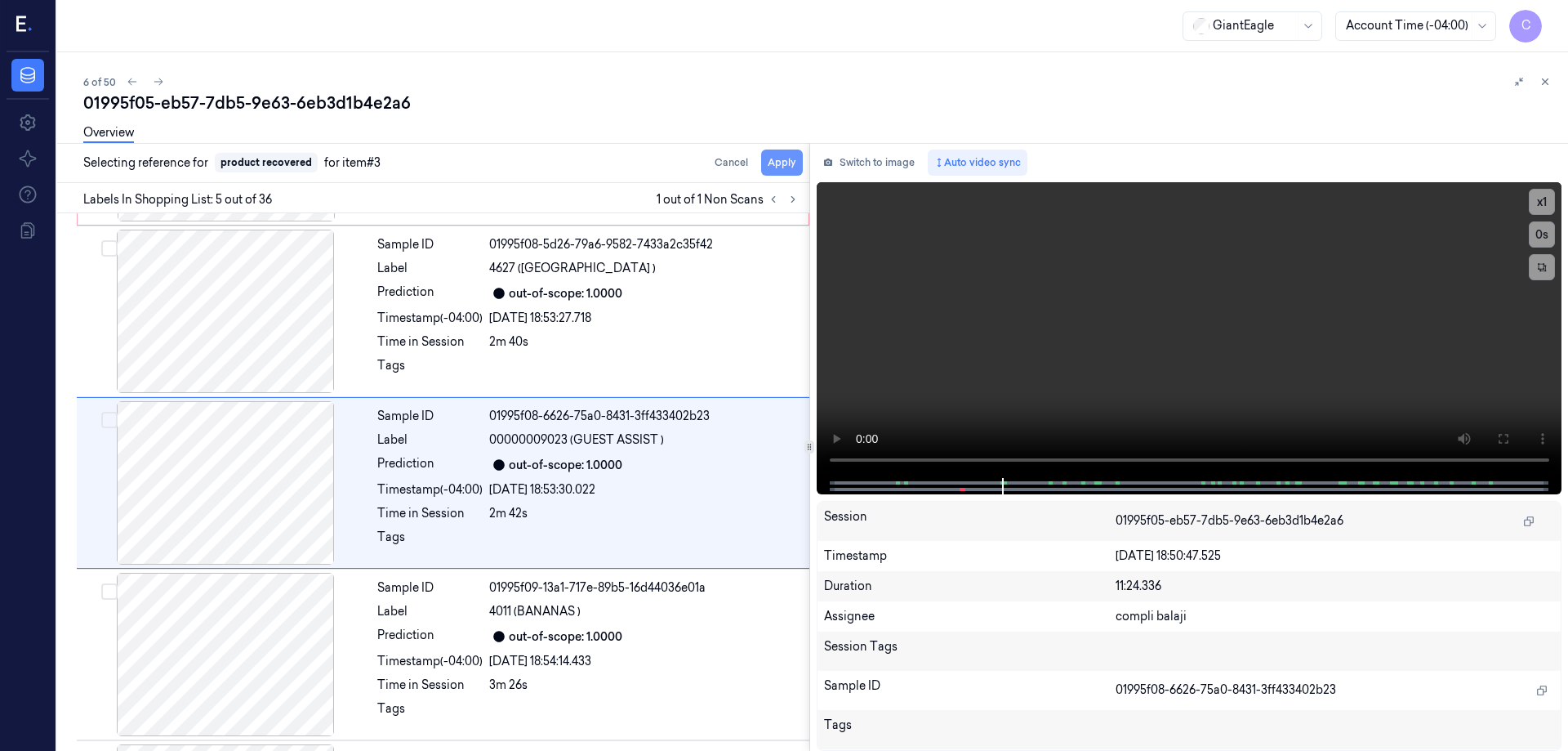
scroll to position [502, 0]
click at [790, 160] on button "Apply" at bounding box center [782, 162] width 42 height 26
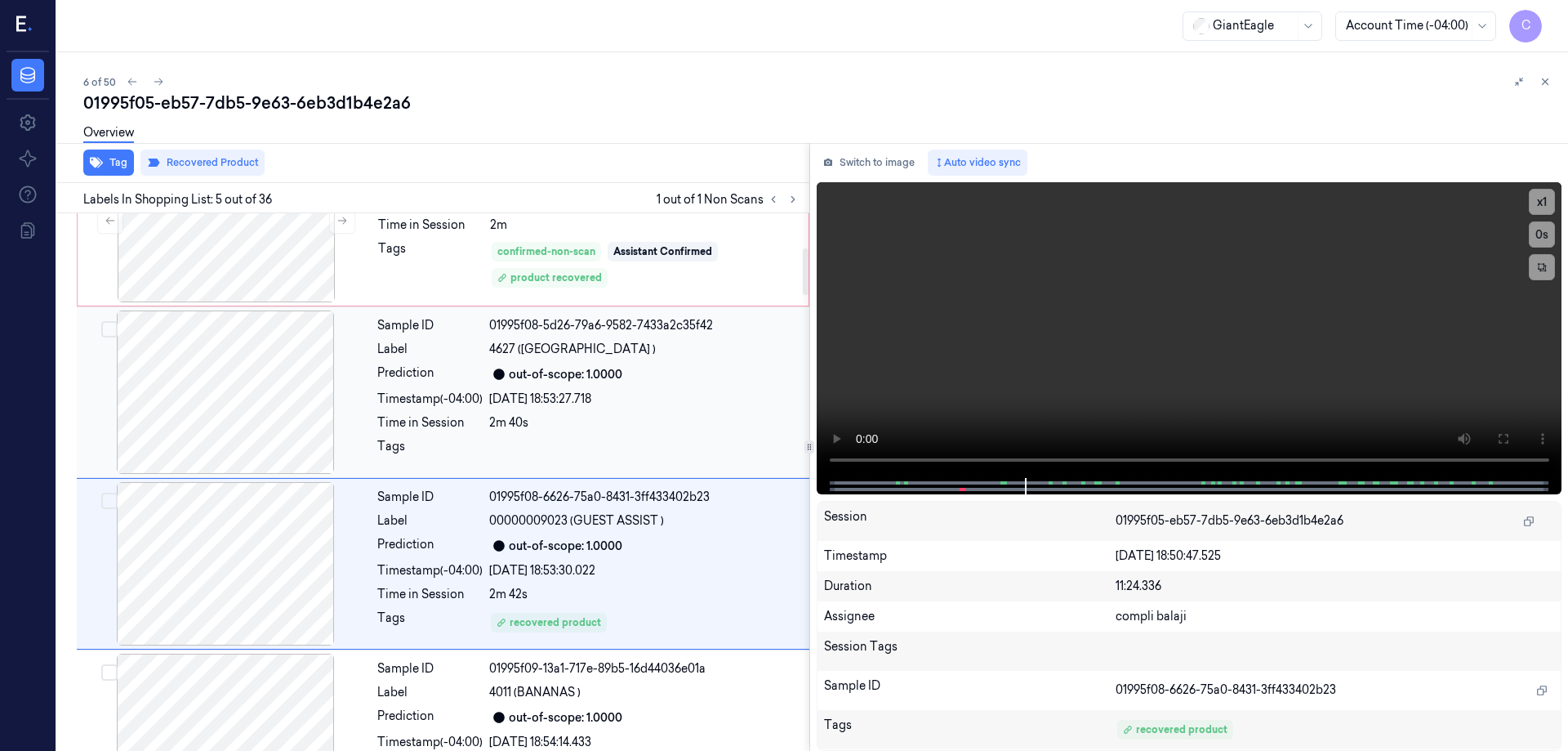
scroll to position [339, 0]
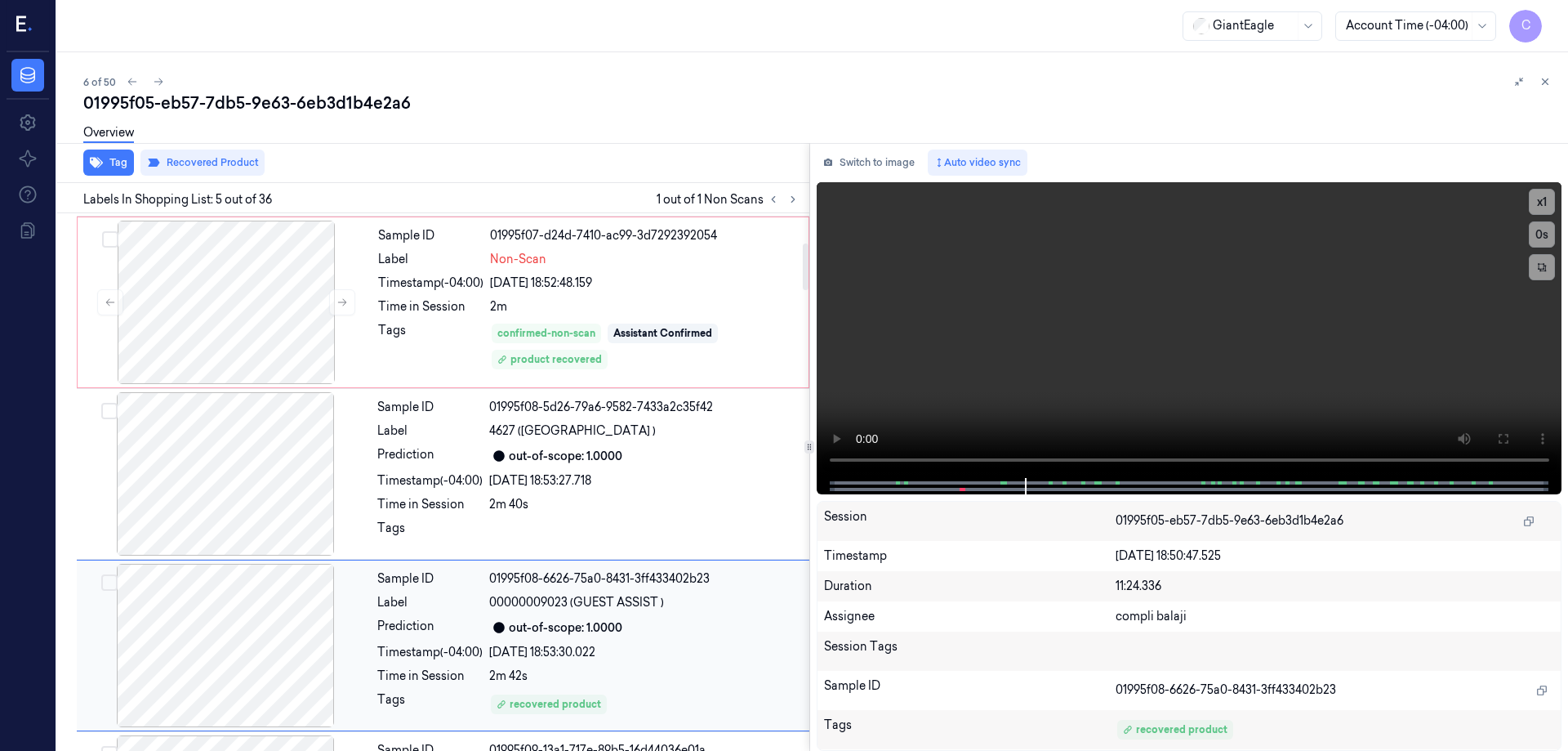
click at [268, 659] on div at bounding box center [225, 646] width 291 height 164
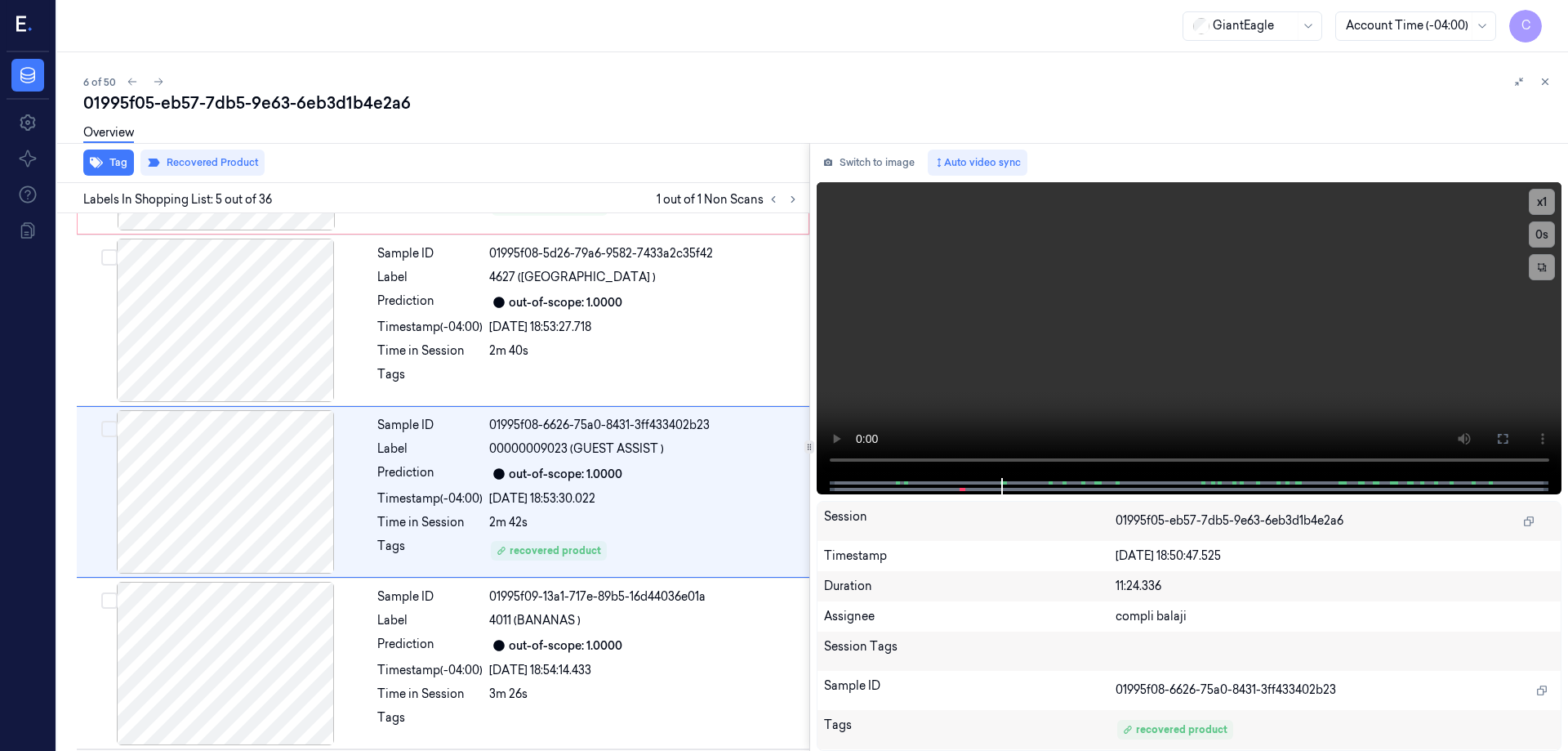
scroll to position [502, 0]
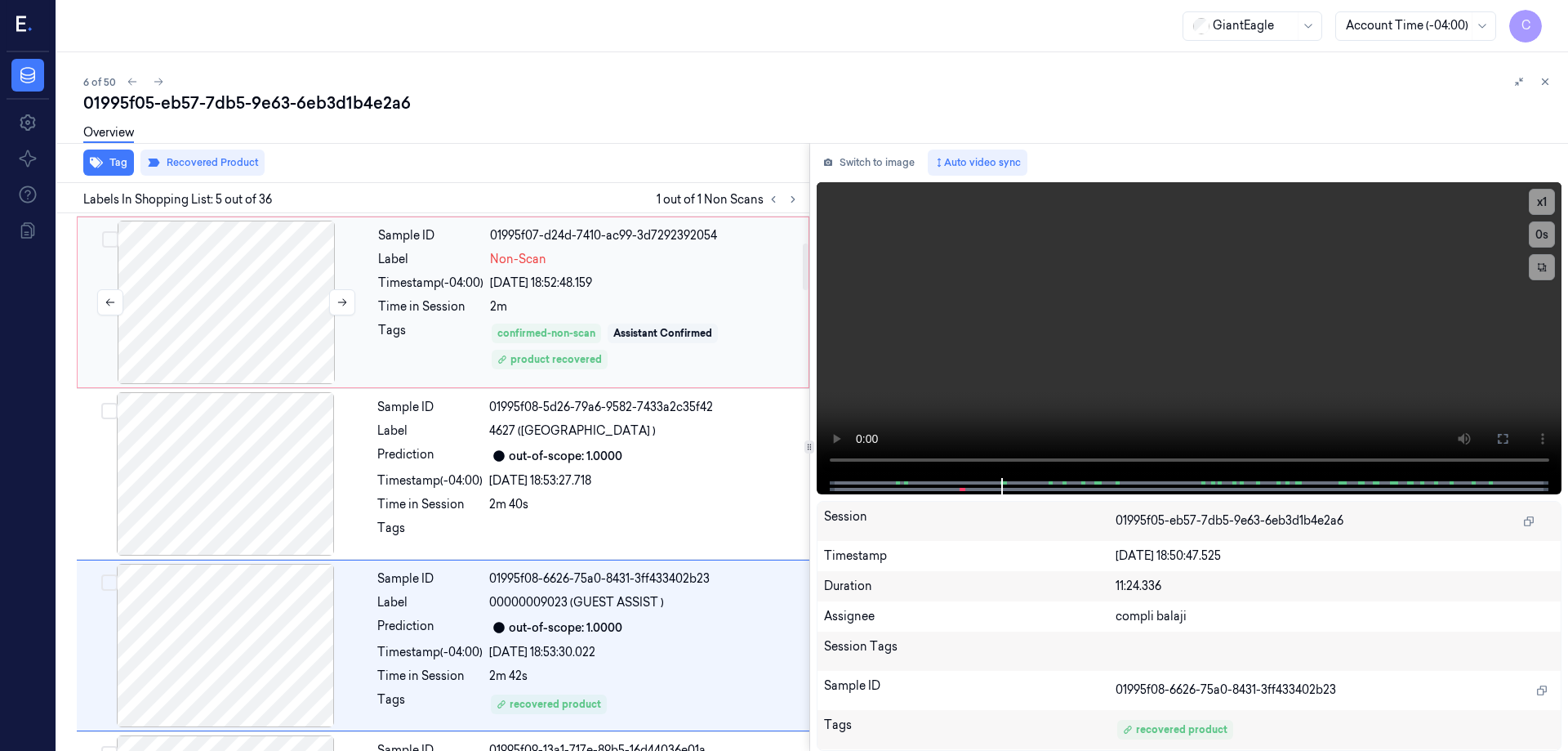
click at [276, 322] on div at bounding box center [226, 302] width 291 height 164
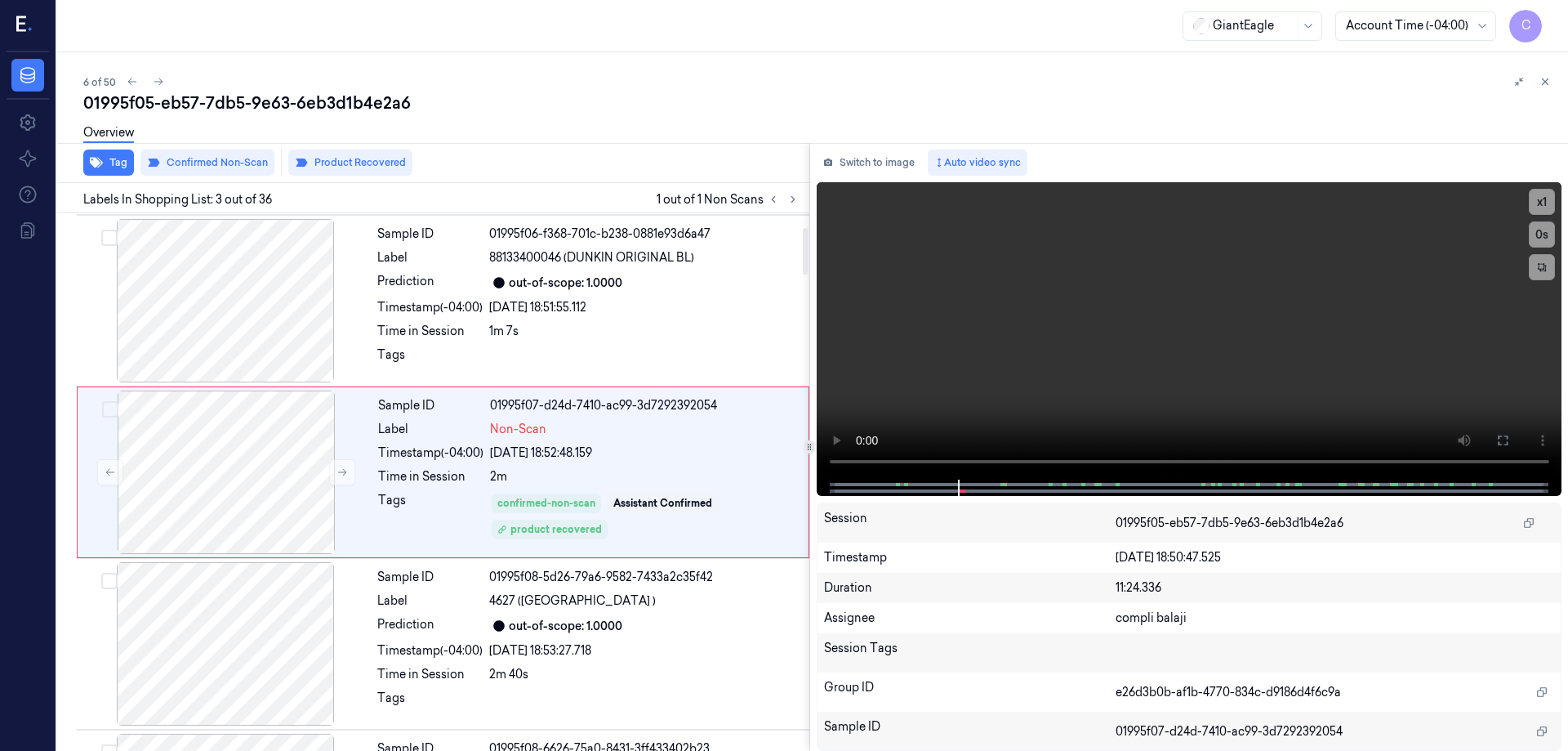
scroll to position [160, 0]
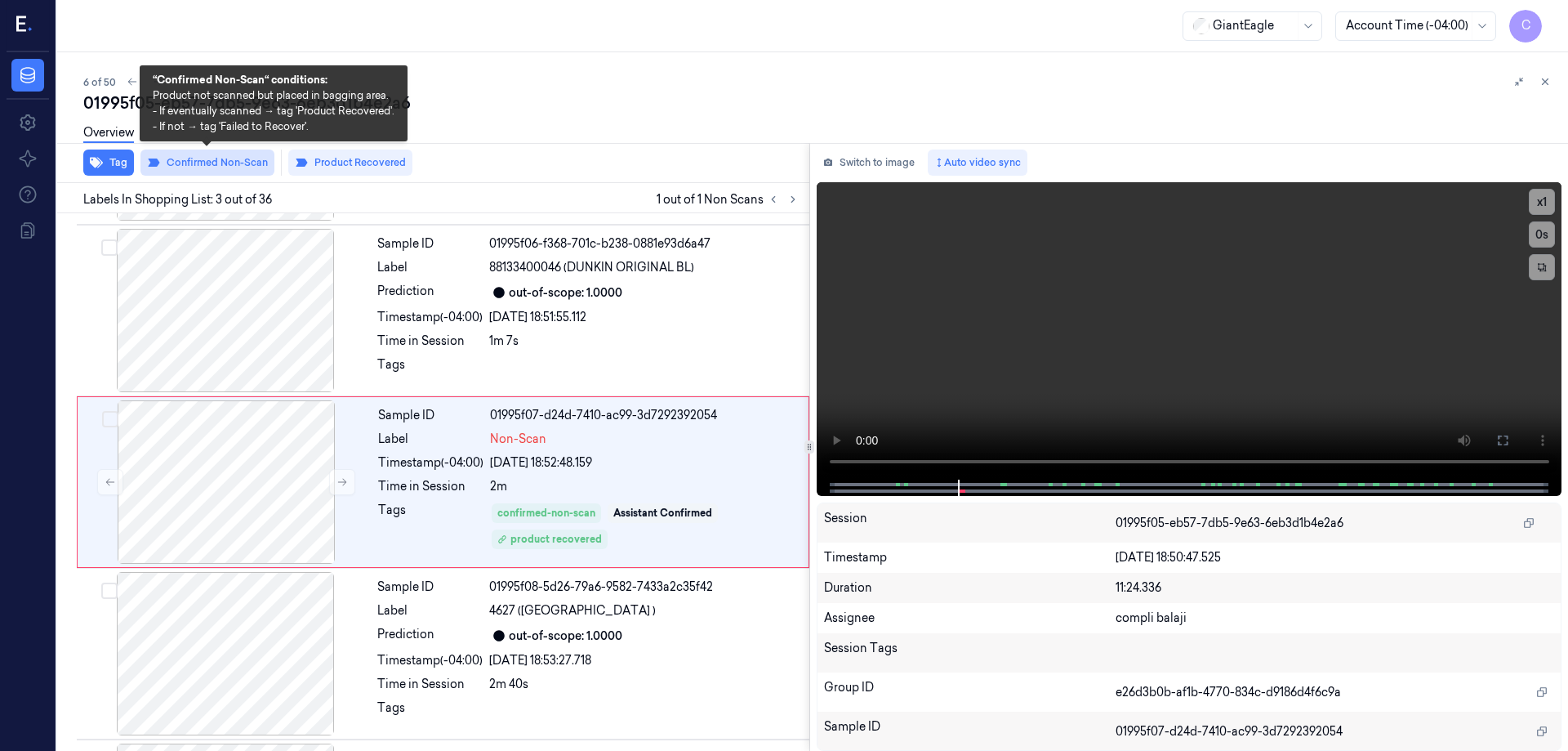
click at [250, 168] on button "Confirmed Non-Scan" at bounding box center [208, 162] width 134 height 26
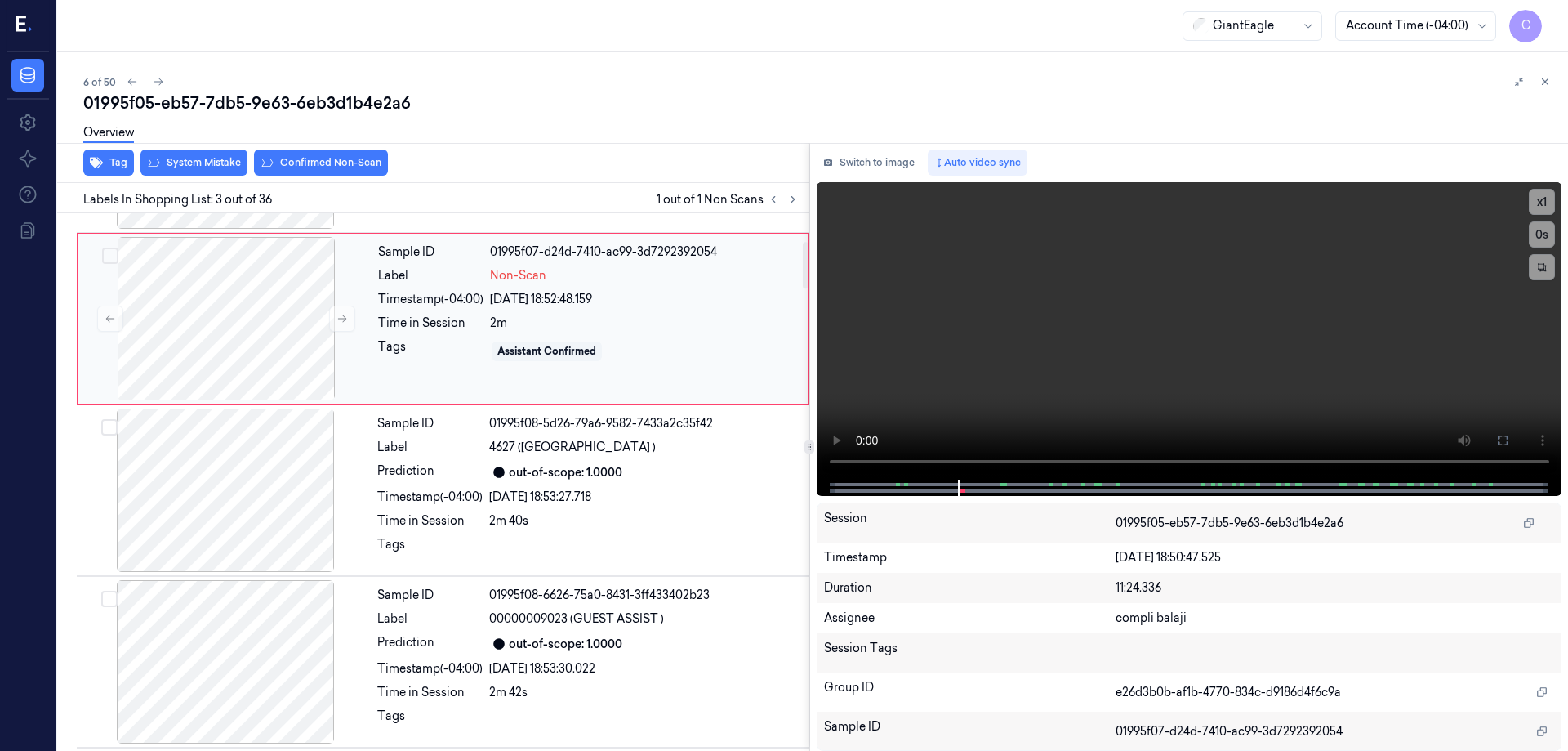
scroll to position [241, 0]
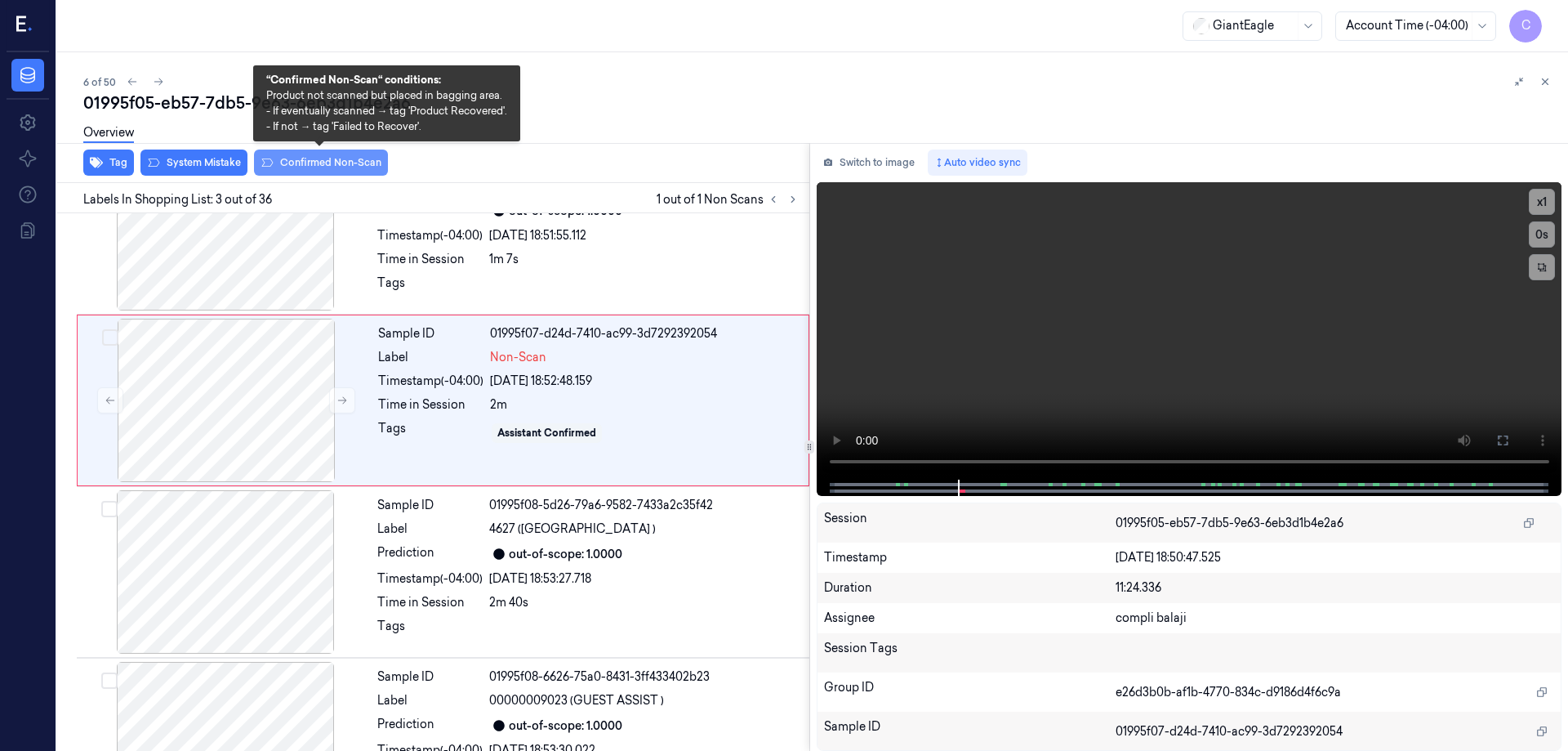
click at [306, 163] on button "Confirmed Non-Scan" at bounding box center [321, 162] width 134 height 26
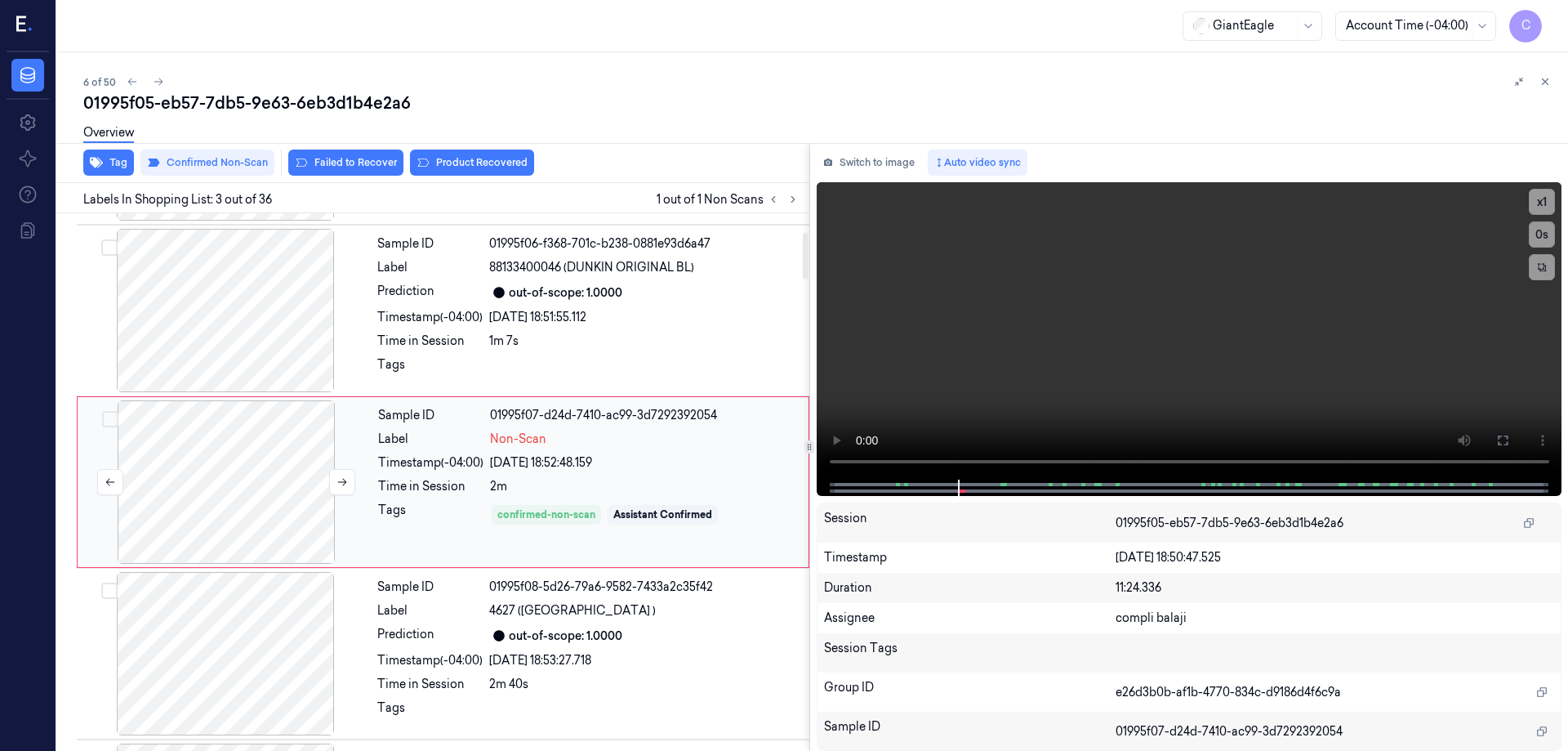
scroll to position [322, 0]
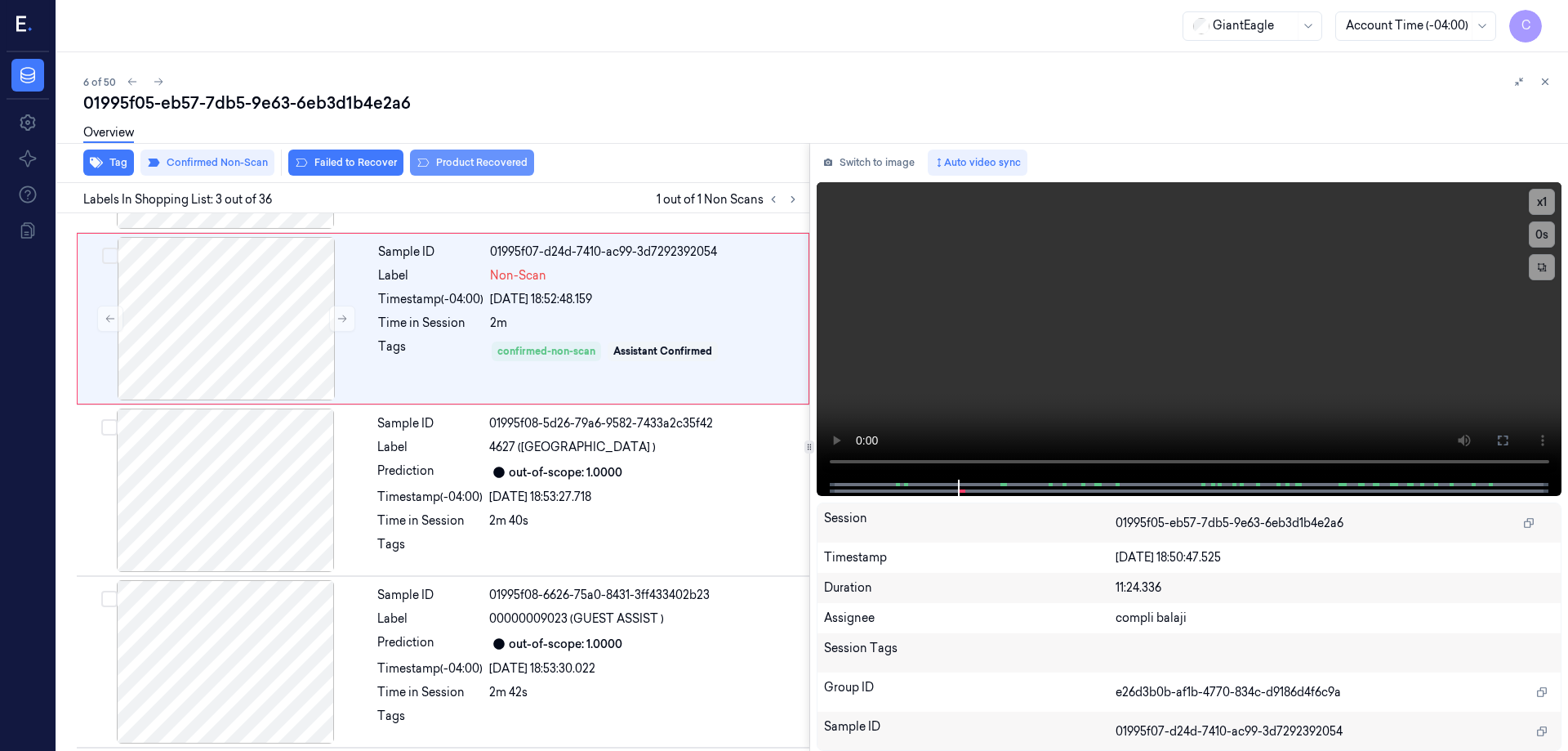
click at [482, 159] on button "Product Recovered" at bounding box center [472, 162] width 124 height 26
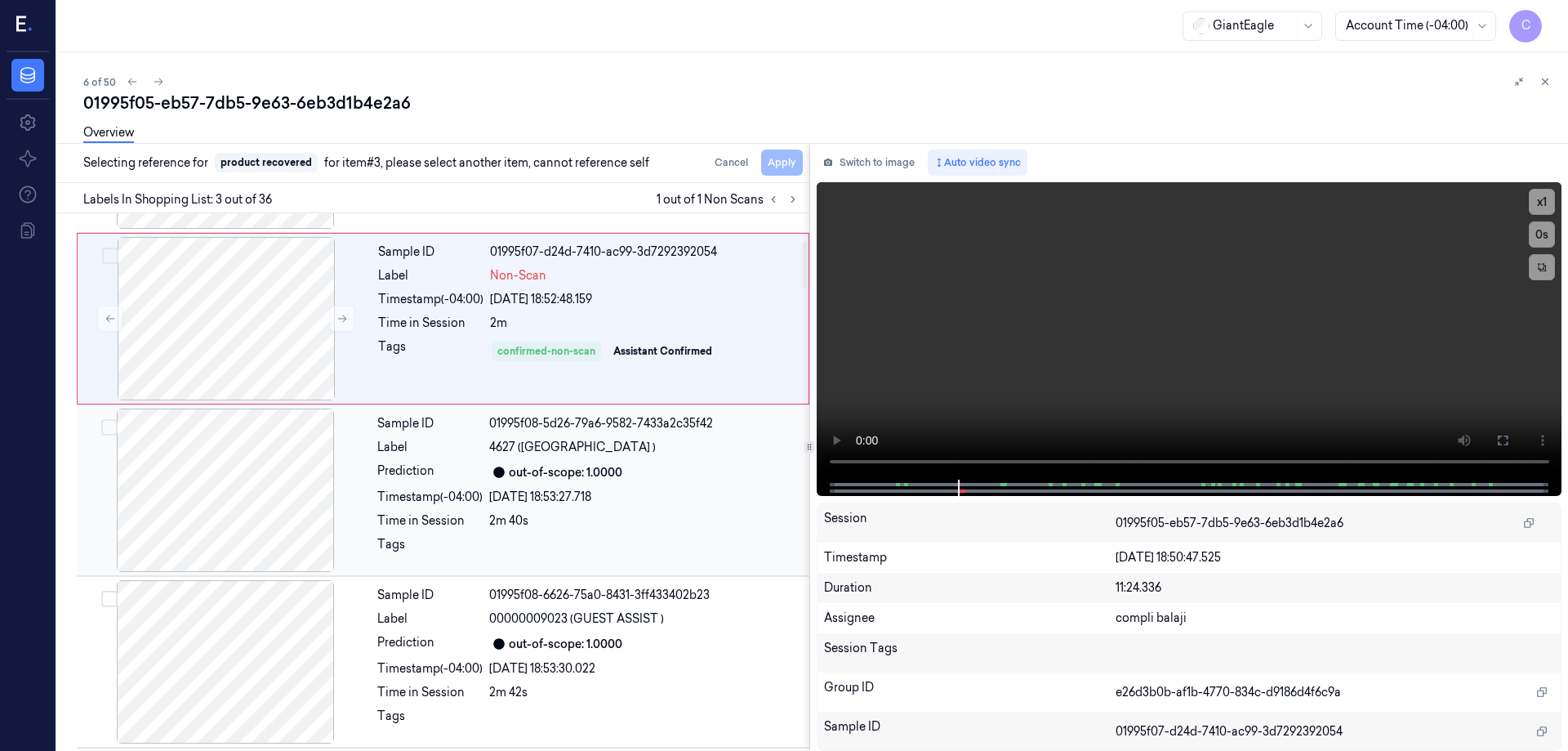
click at [266, 457] on div at bounding box center [225, 490] width 291 height 164
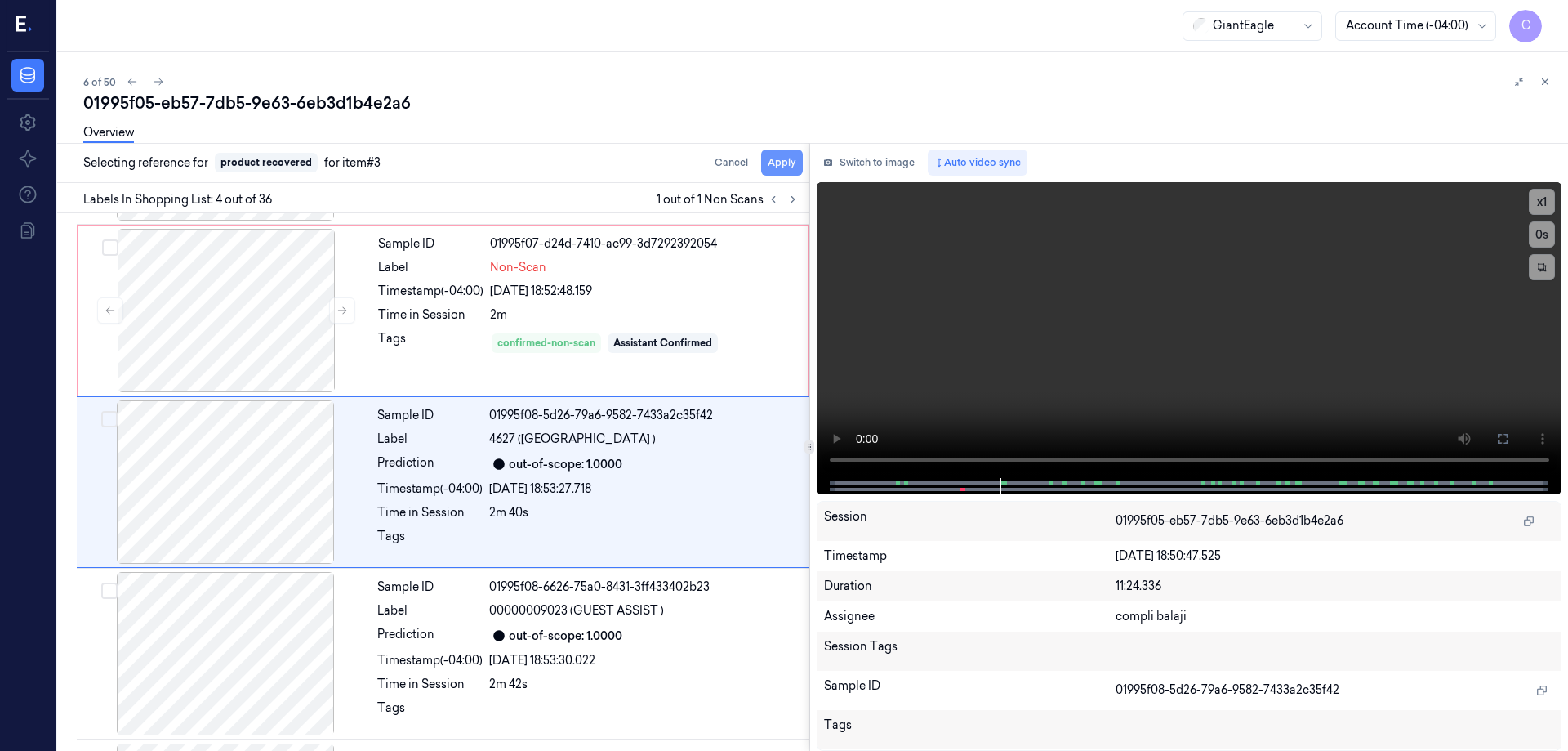
click at [787, 158] on button "Apply" at bounding box center [782, 162] width 42 height 26
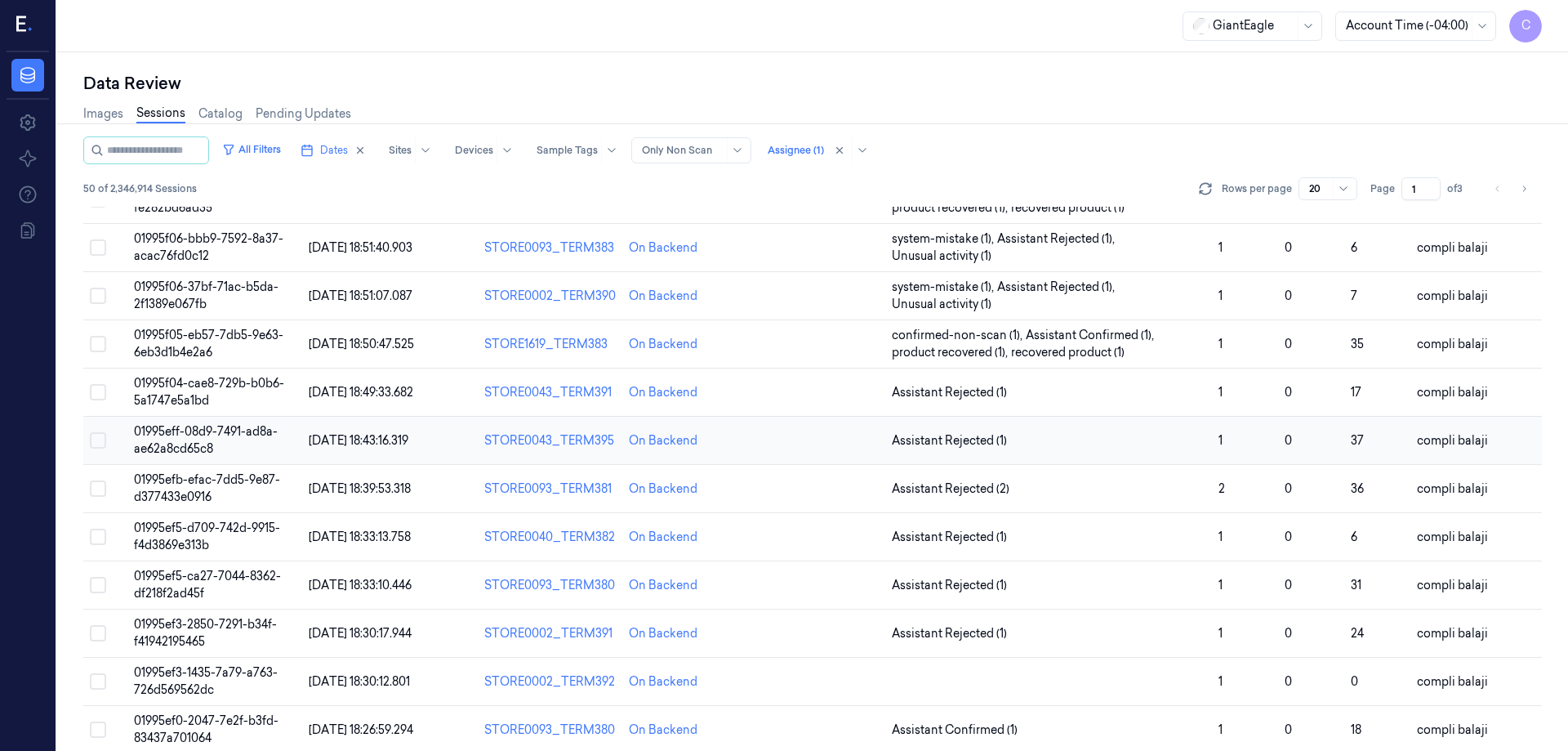
scroll to position [81, 0]
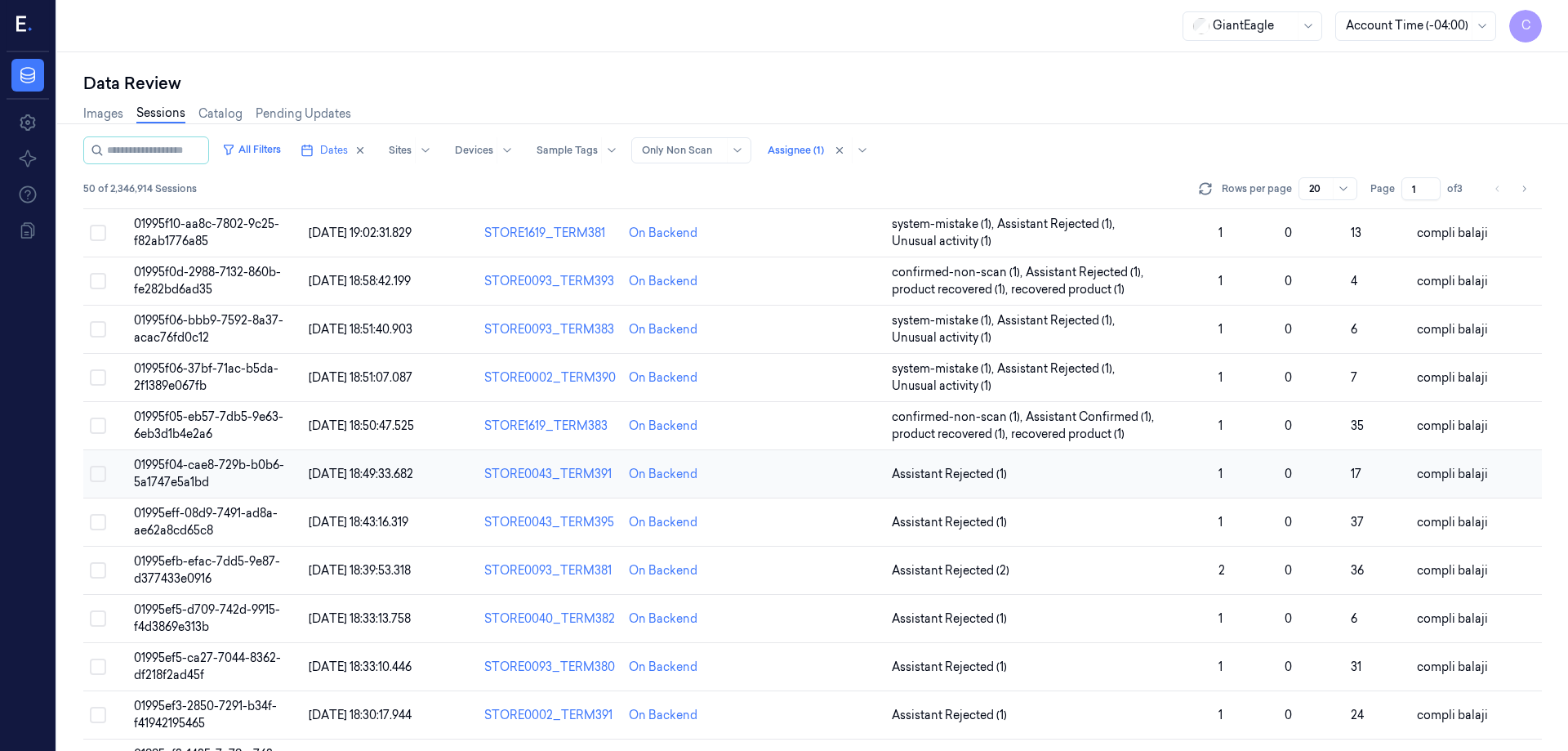
click at [228, 468] on span "01995f04-cae8-729b-b0b6-5a1747e5a1bd" at bounding box center [209, 474] width 150 height 32
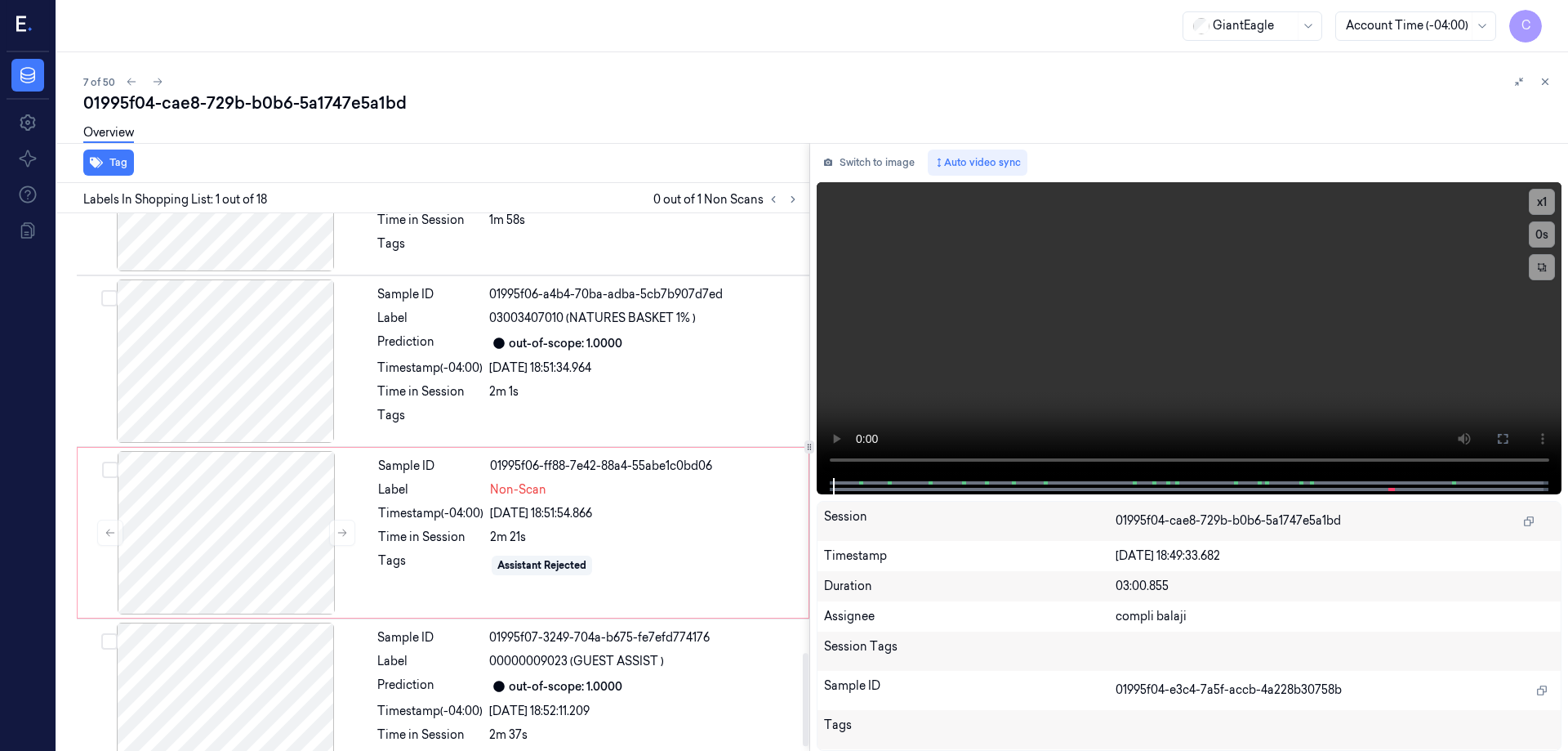
scroll to position [2534, 0]
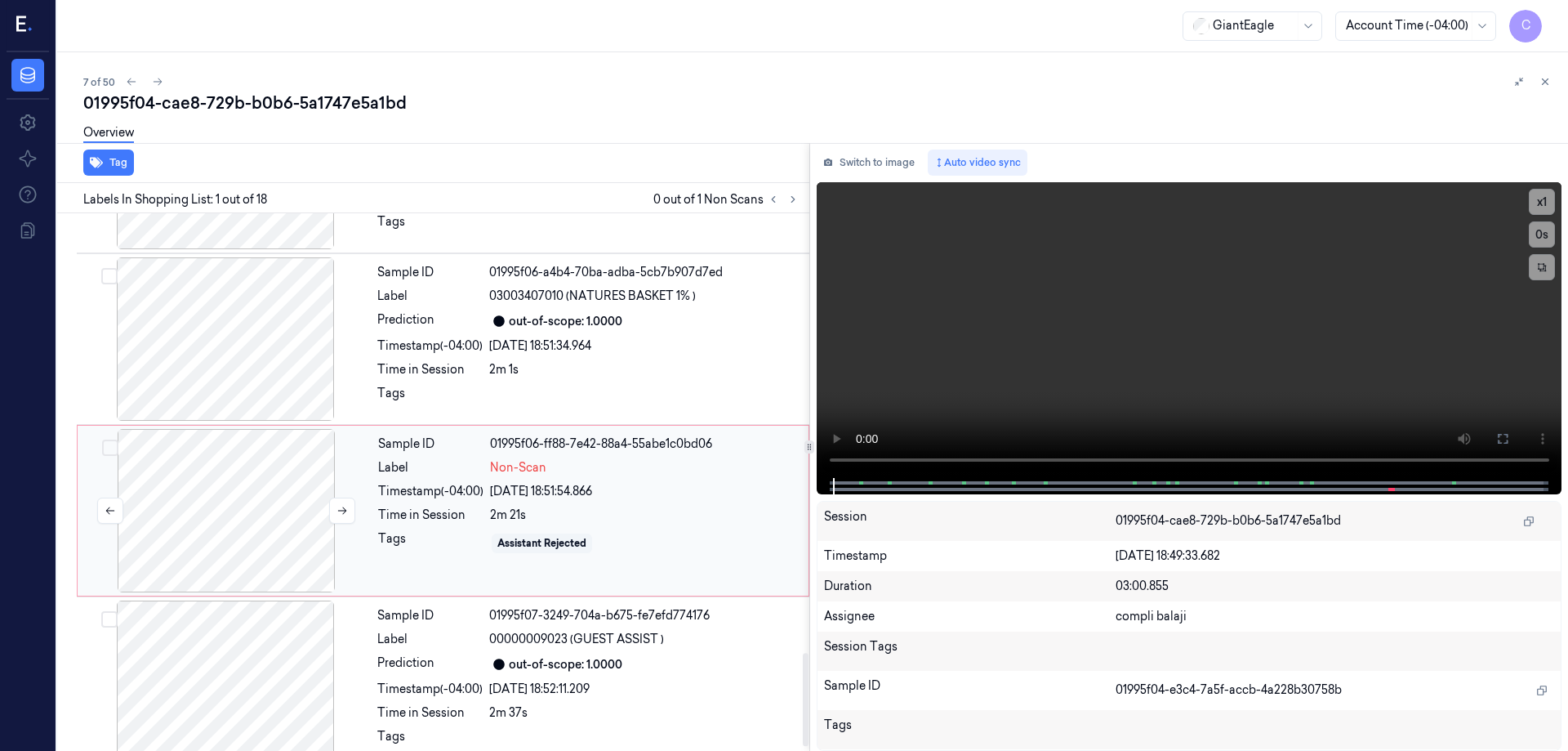
click at [229, 489] on div at bounding box center [226, 511] width 291 height 164
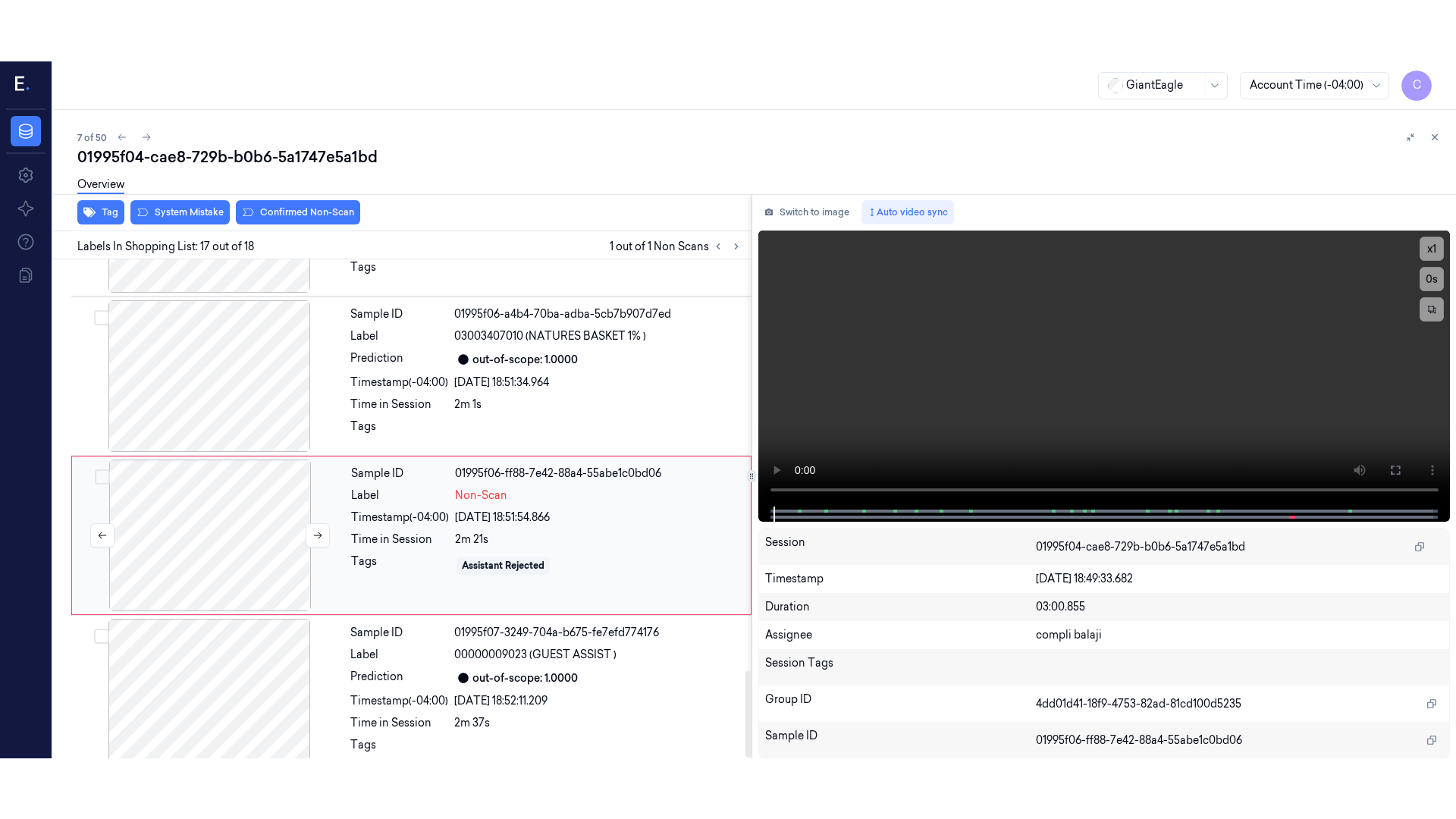
scroll to position [2373, 0]
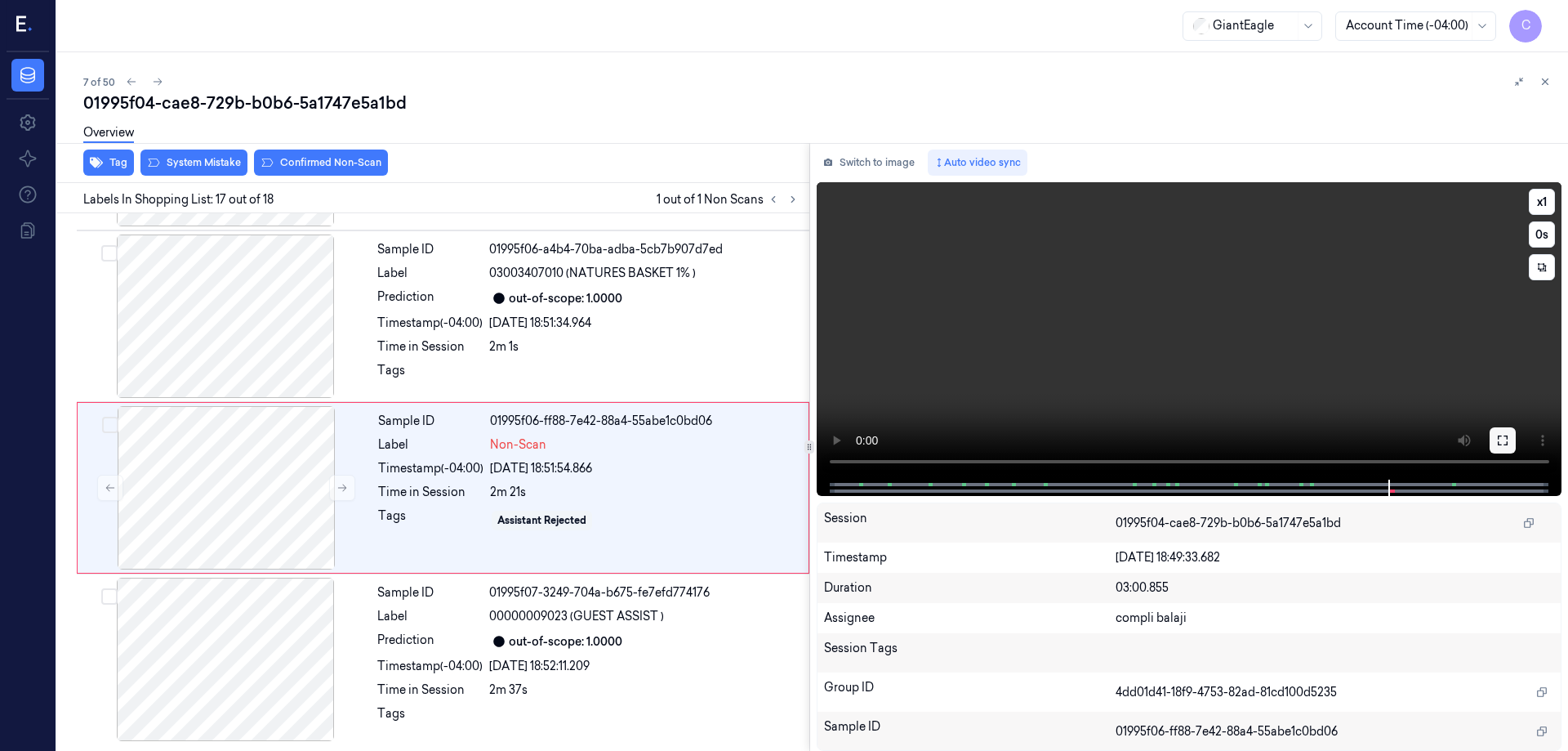
click at [1502, 441] on icon at bounding box center [1503, 440] width 13 height 13
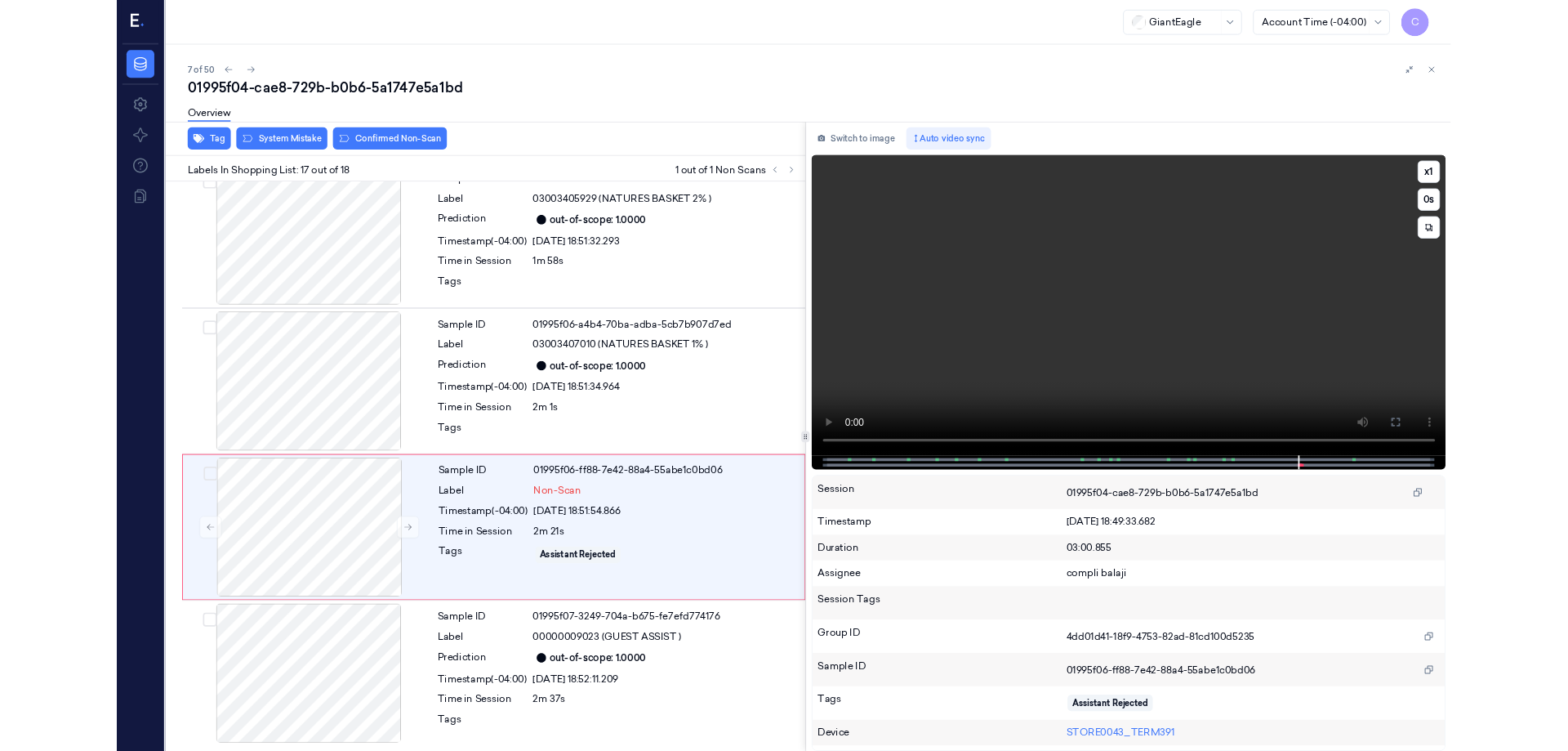
scroll to position [2425, 0]
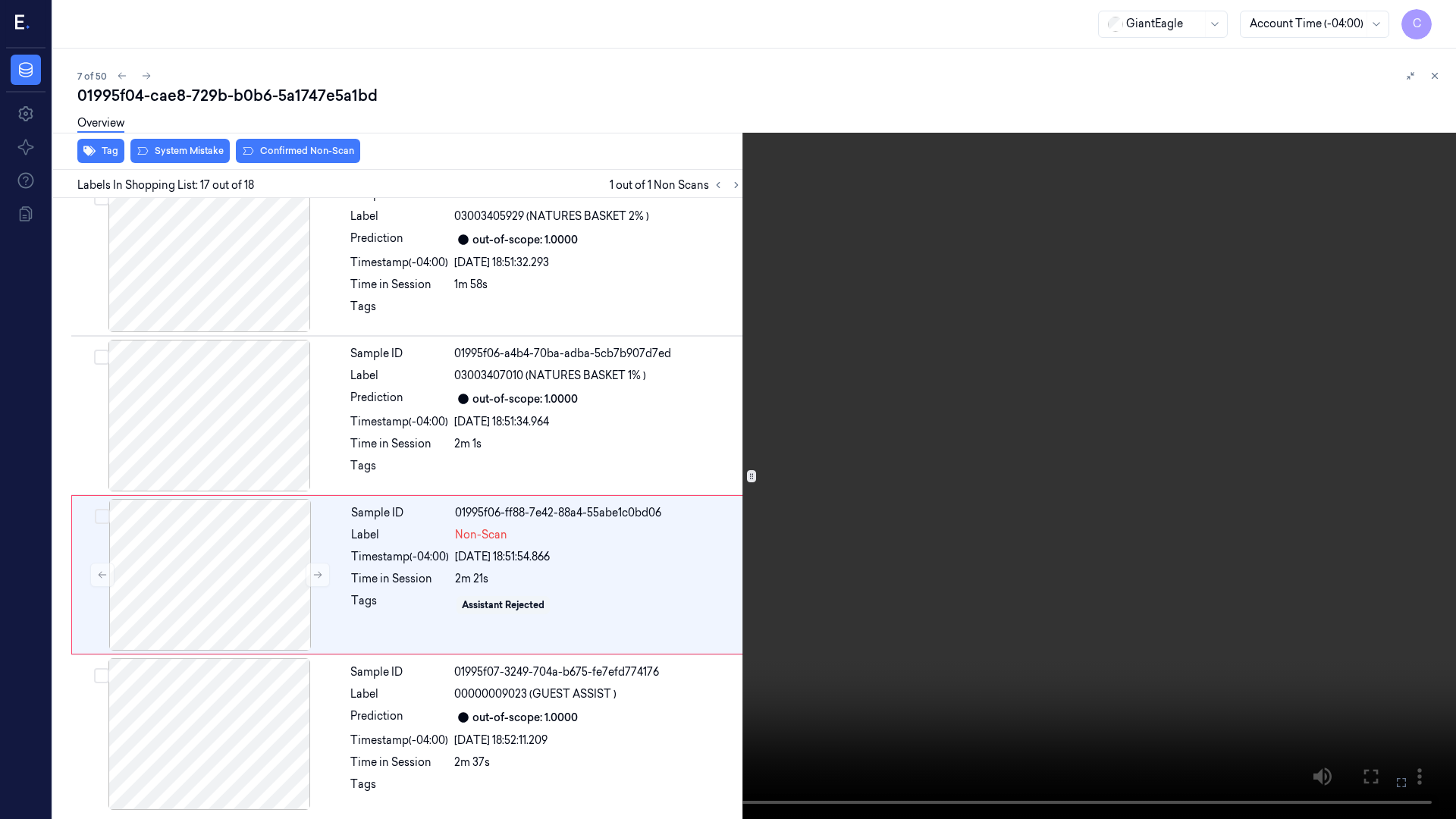
click at [0, 0] on icon at bounding box center [0, 0] width 0 height 0
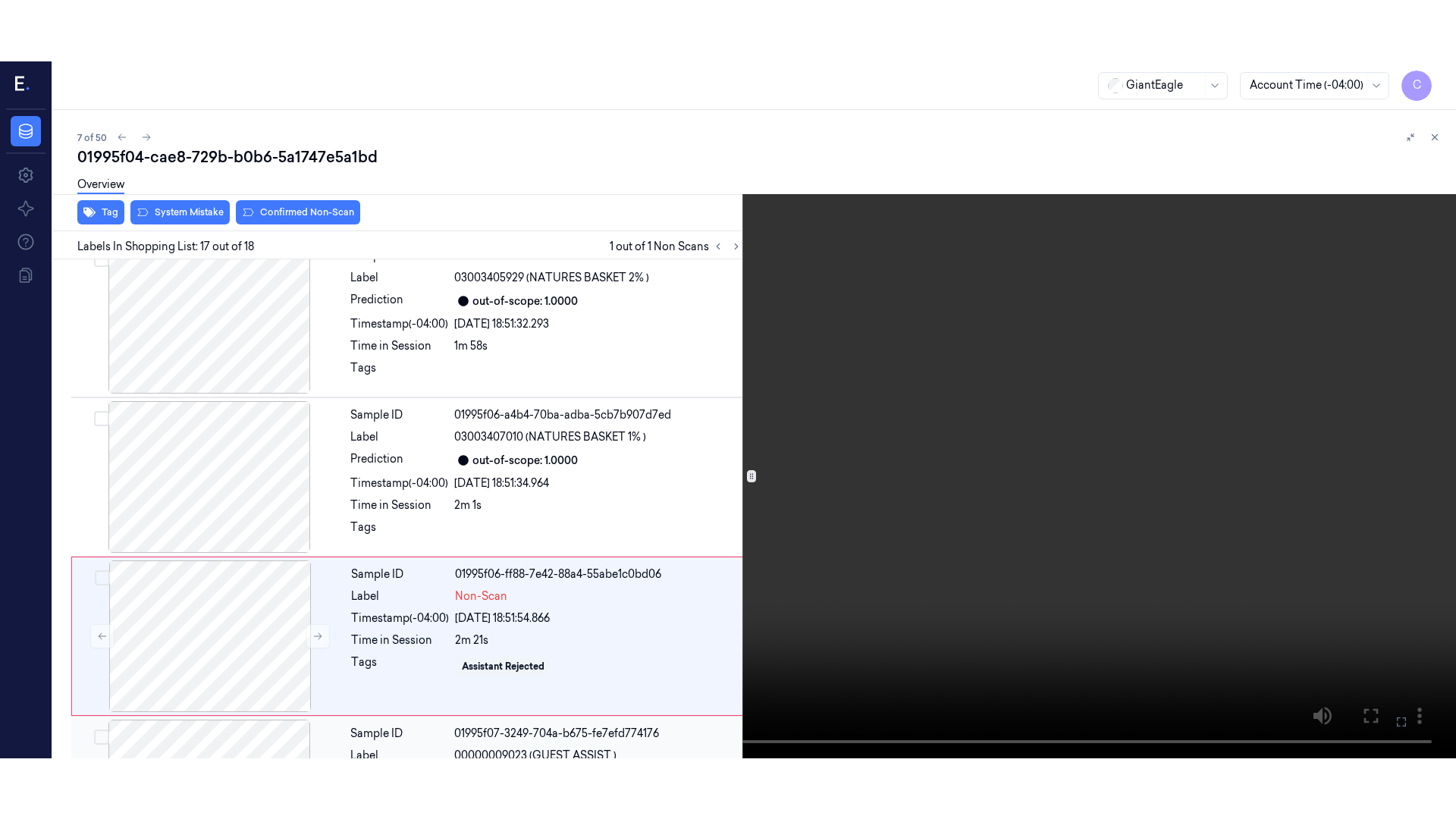
scroll to position [2373, 0]
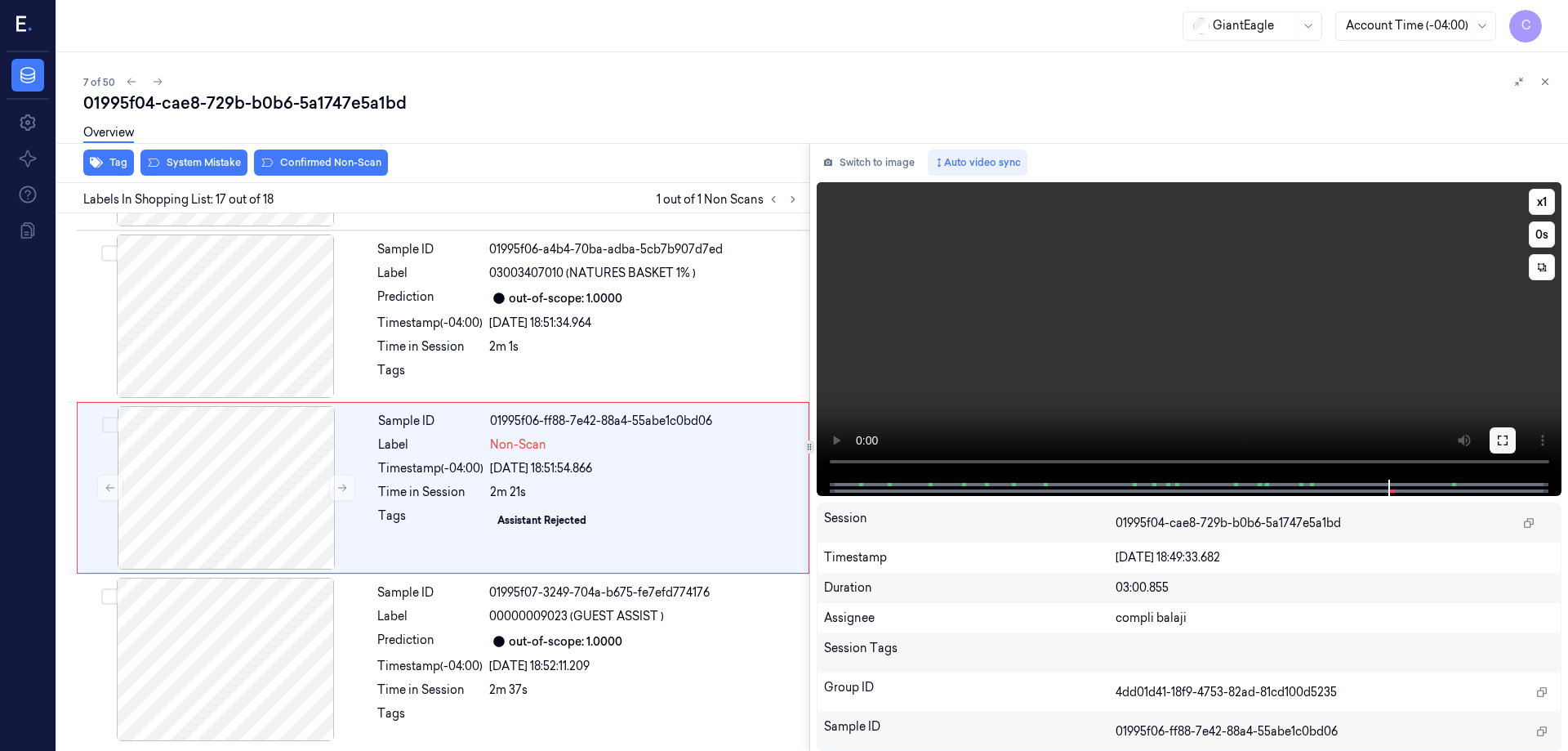
click at [1507, 435] on icon at bounding box center [1503, 440] width 13 height 13
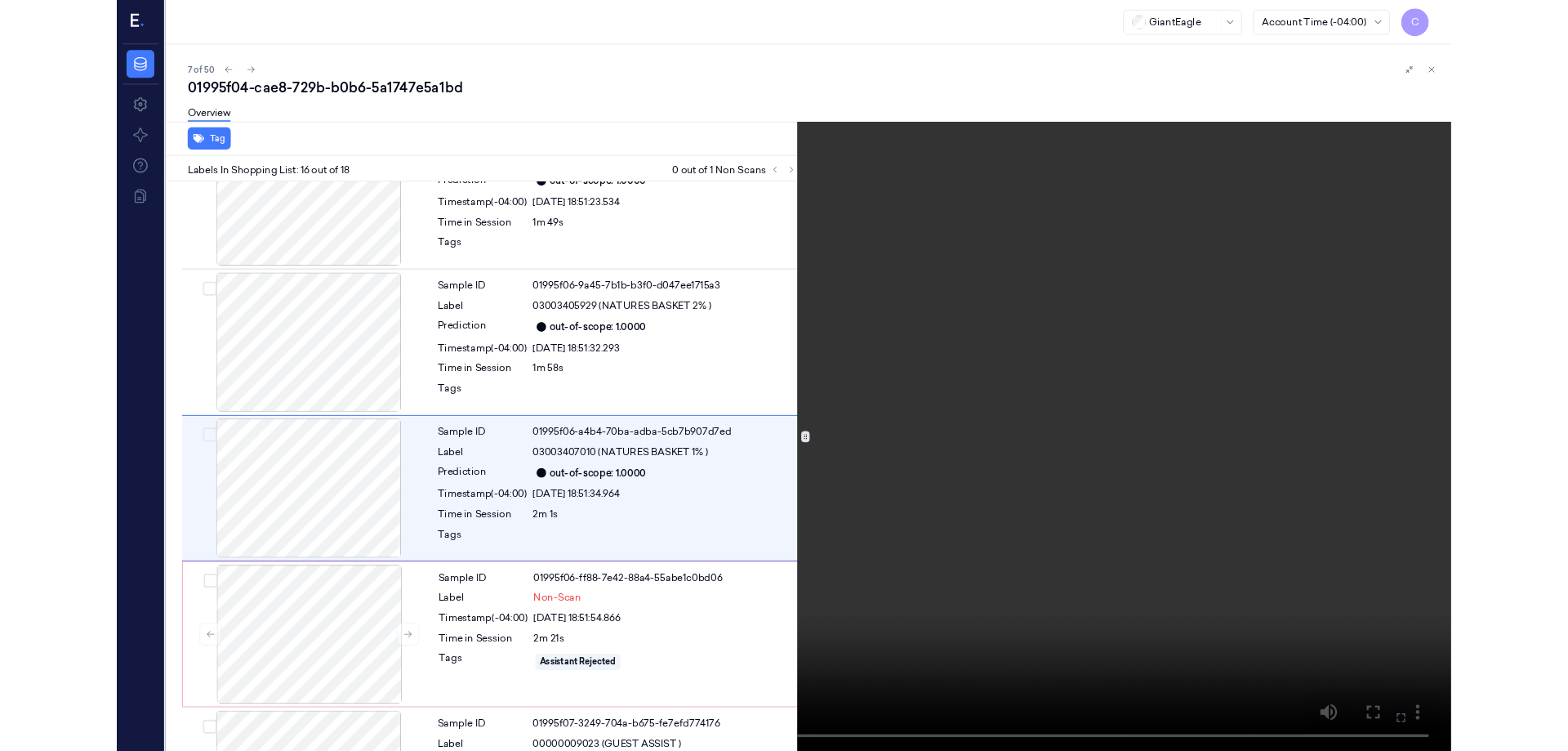
scroll to position [2325, 0]
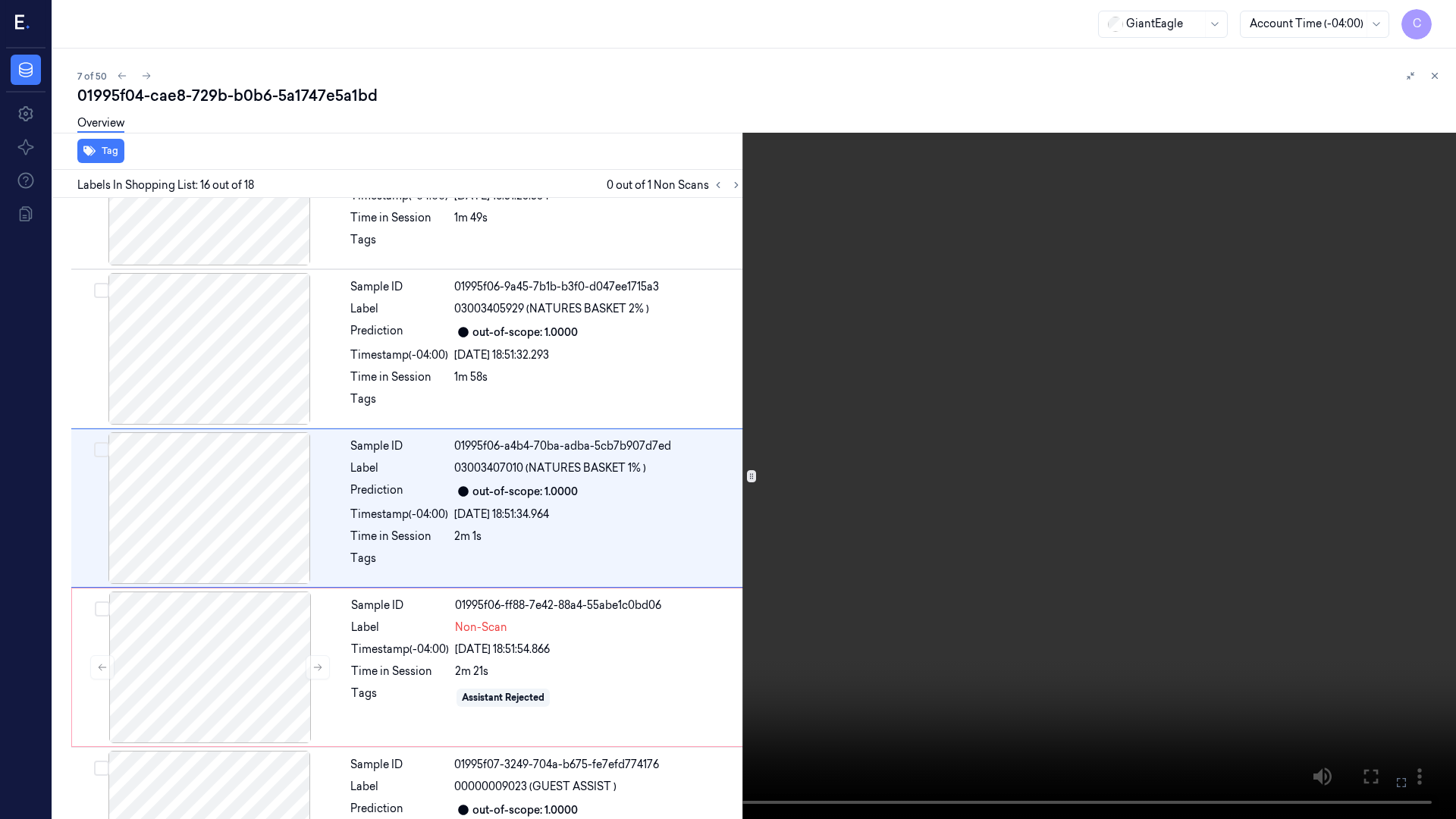
click at [0, 0] on icon at bounding box center [0, 0] width 0 height 0
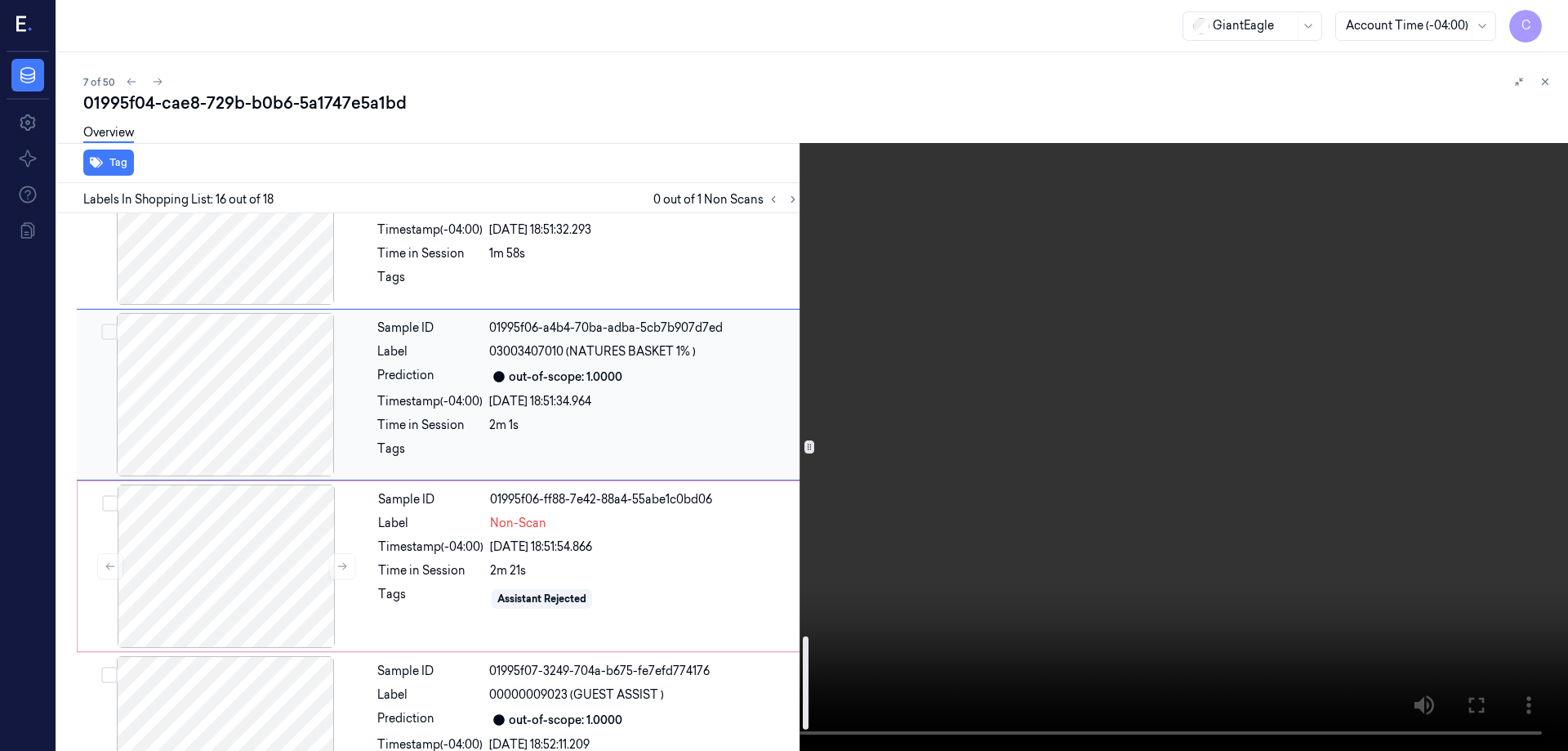
scroll to position [2489, 0]
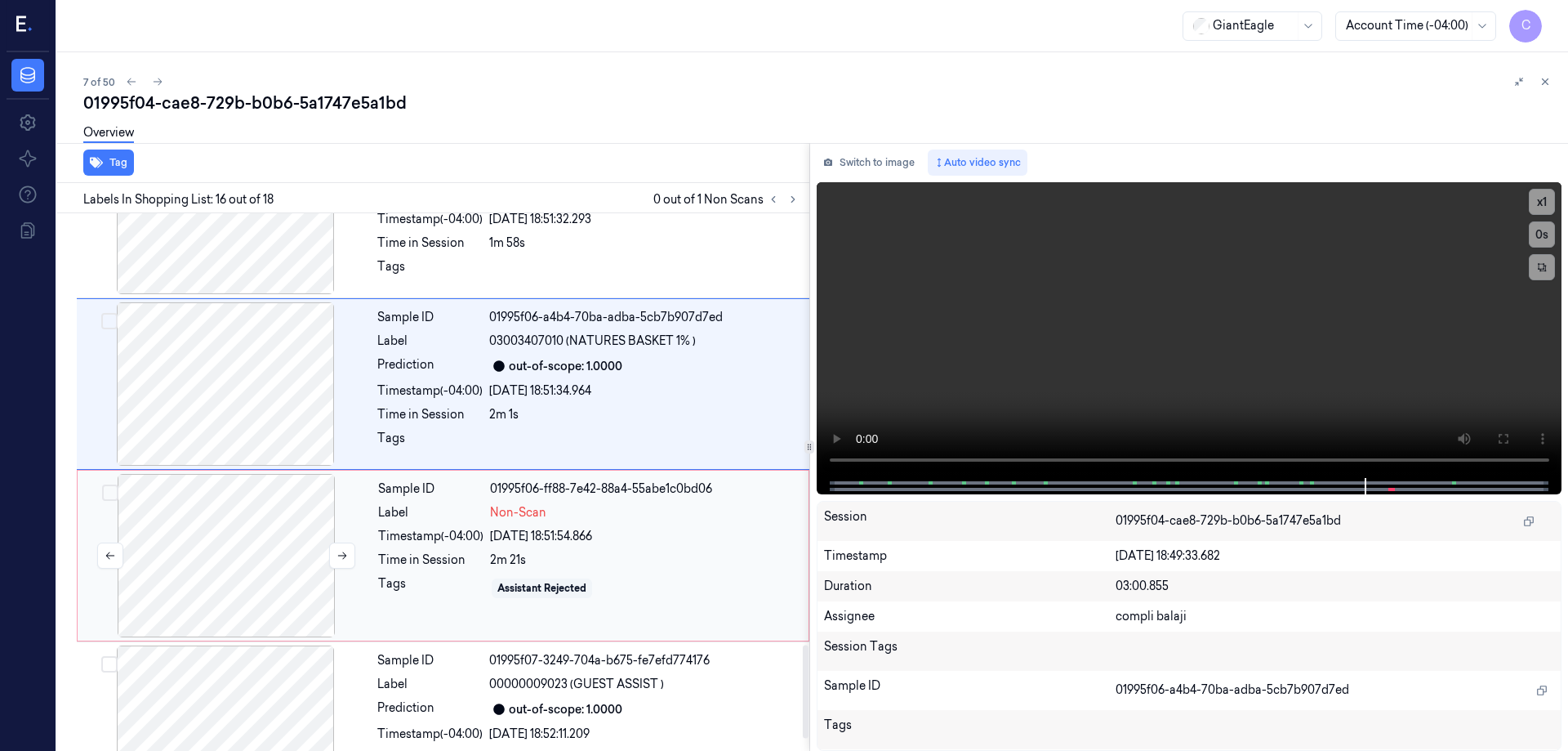
click at [213, 558] on div at bounding box center [226, 556] width 291 height 164
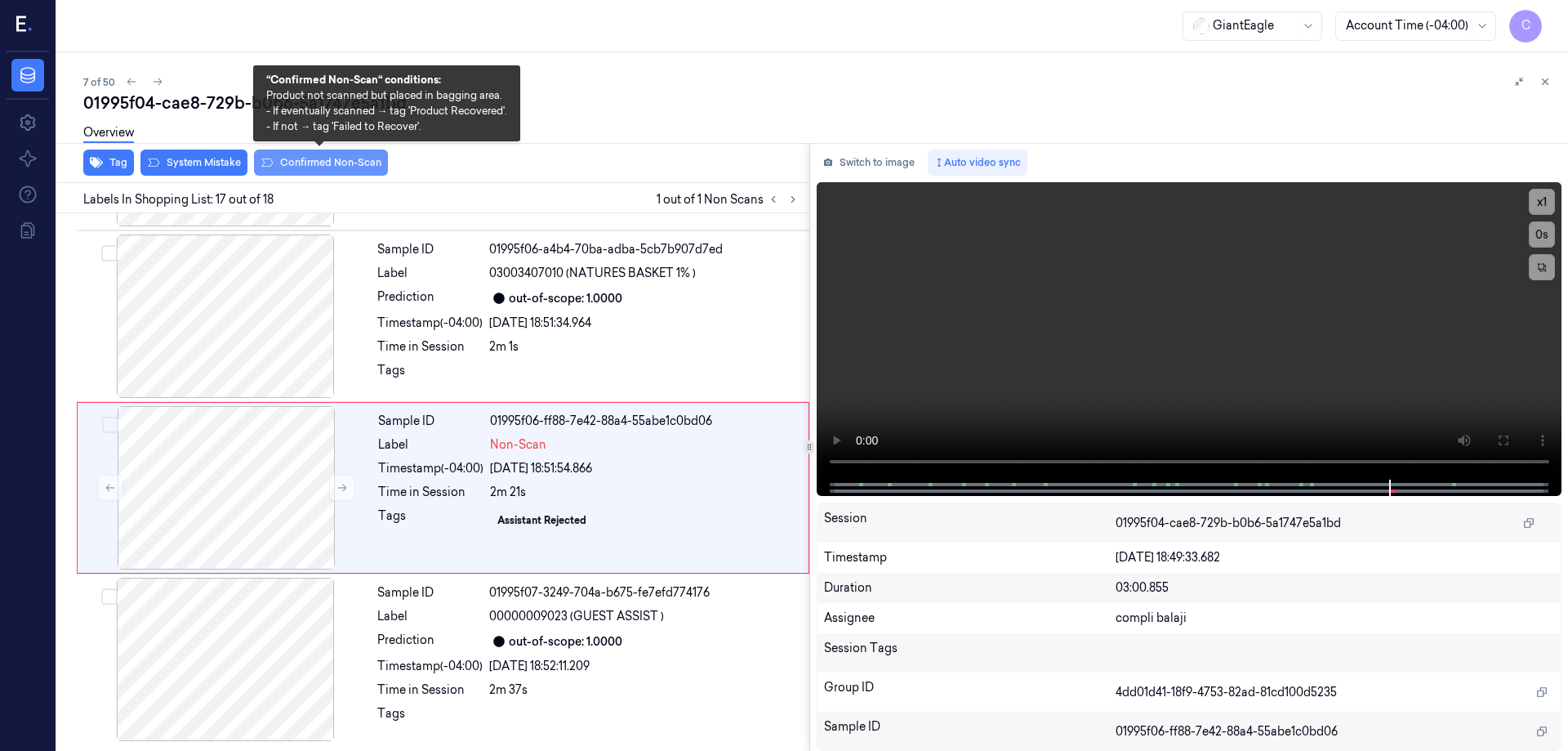
click at [303, 165] on button "Confirmed Non-Scan" at bounding box center [321, 162] width 134 height 26
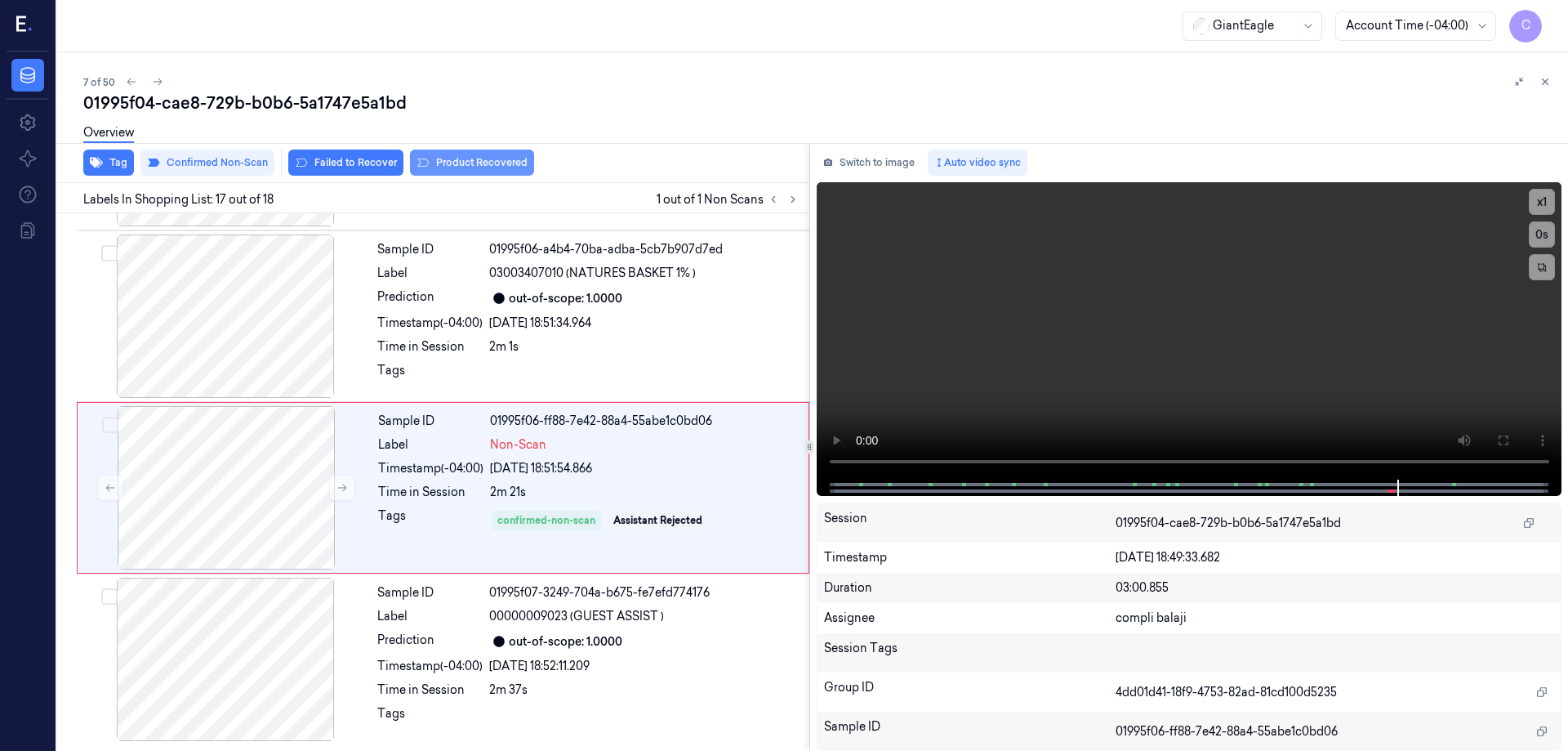
click at [483, 165] on button "Product Recovered" at bounding box center [472, 162] width 124 height 26
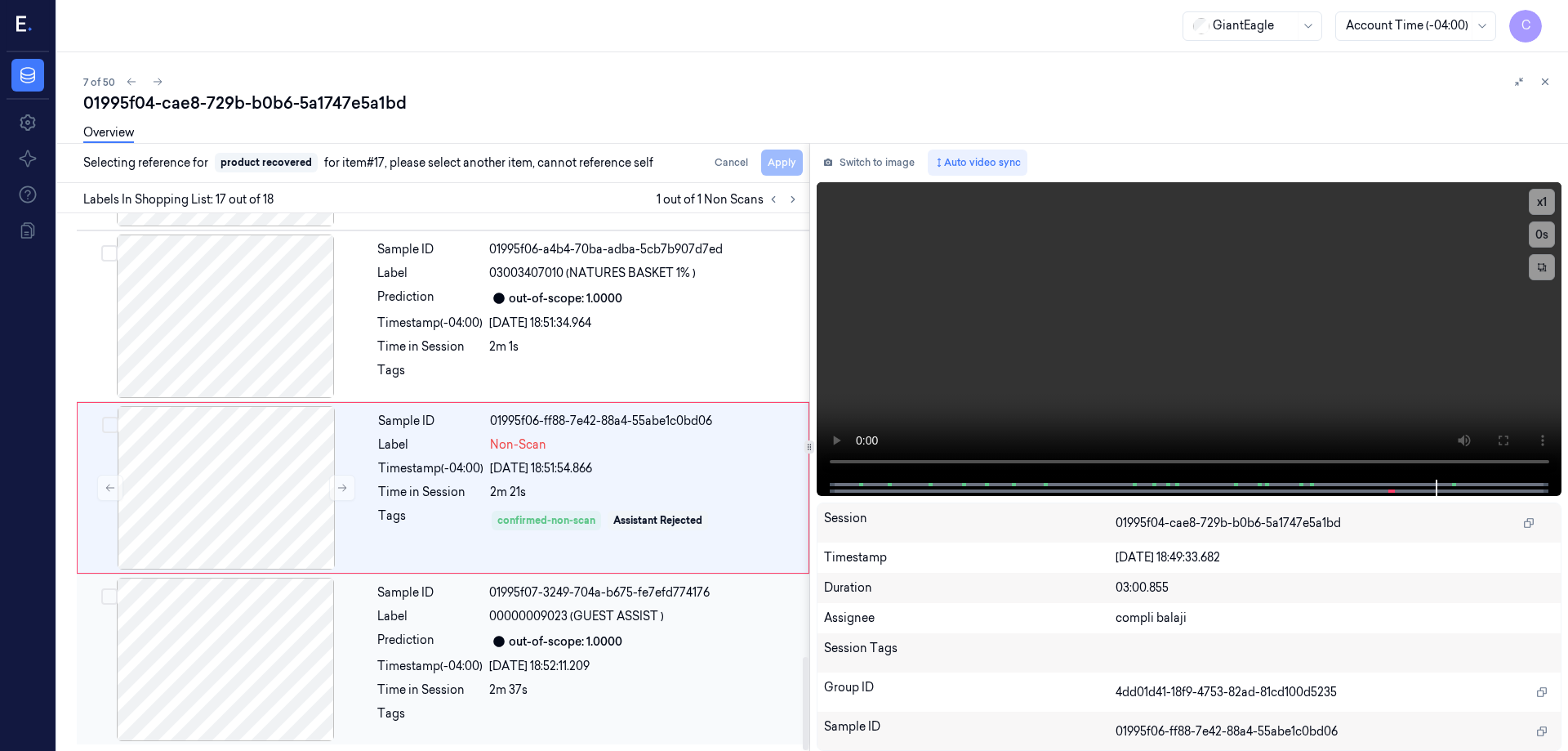
click at [289, 637] on div at bounding box center [225, 659] width 291 height 164
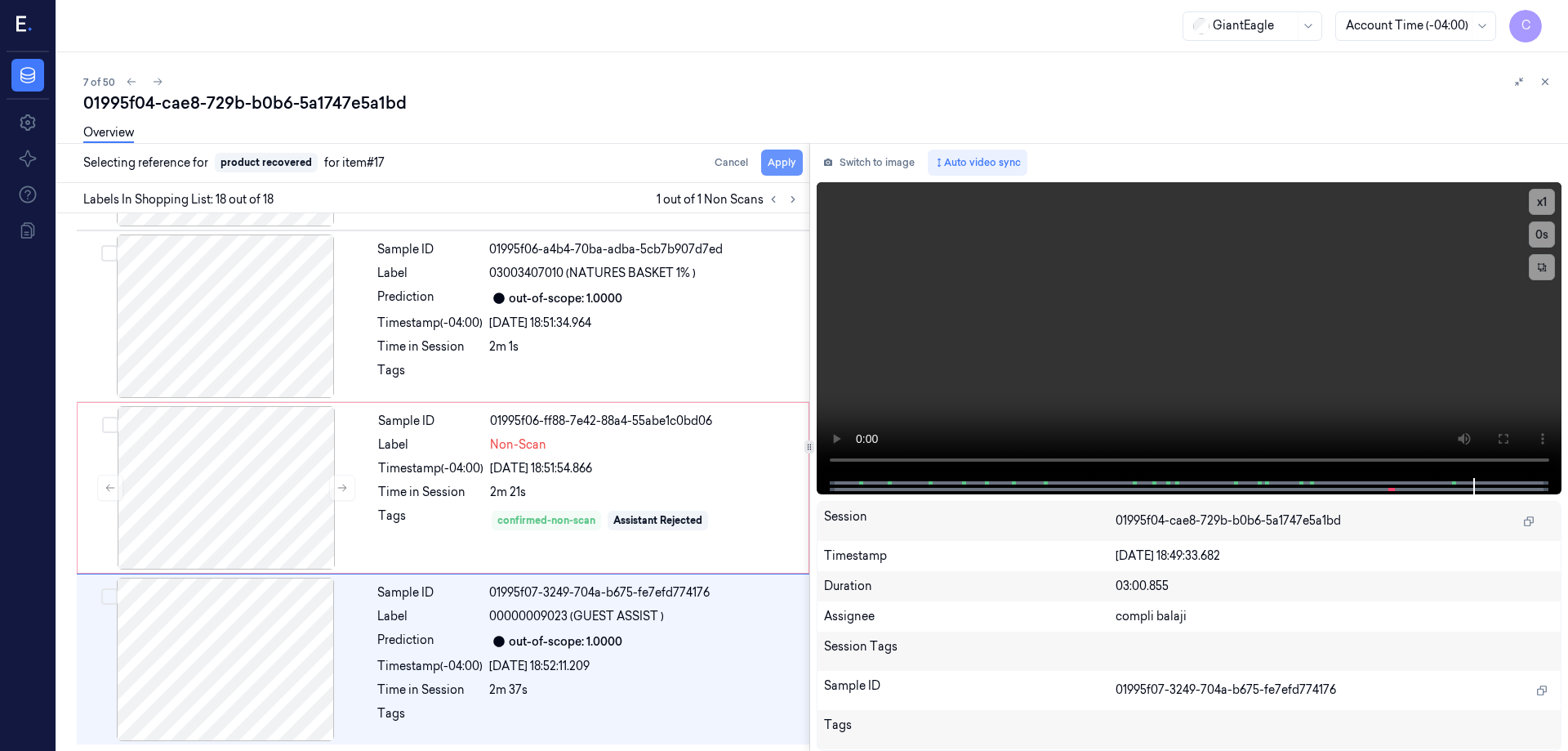
click at [784, 162] on button "Apply" at bounding box center [782, 162] width 42 height 26
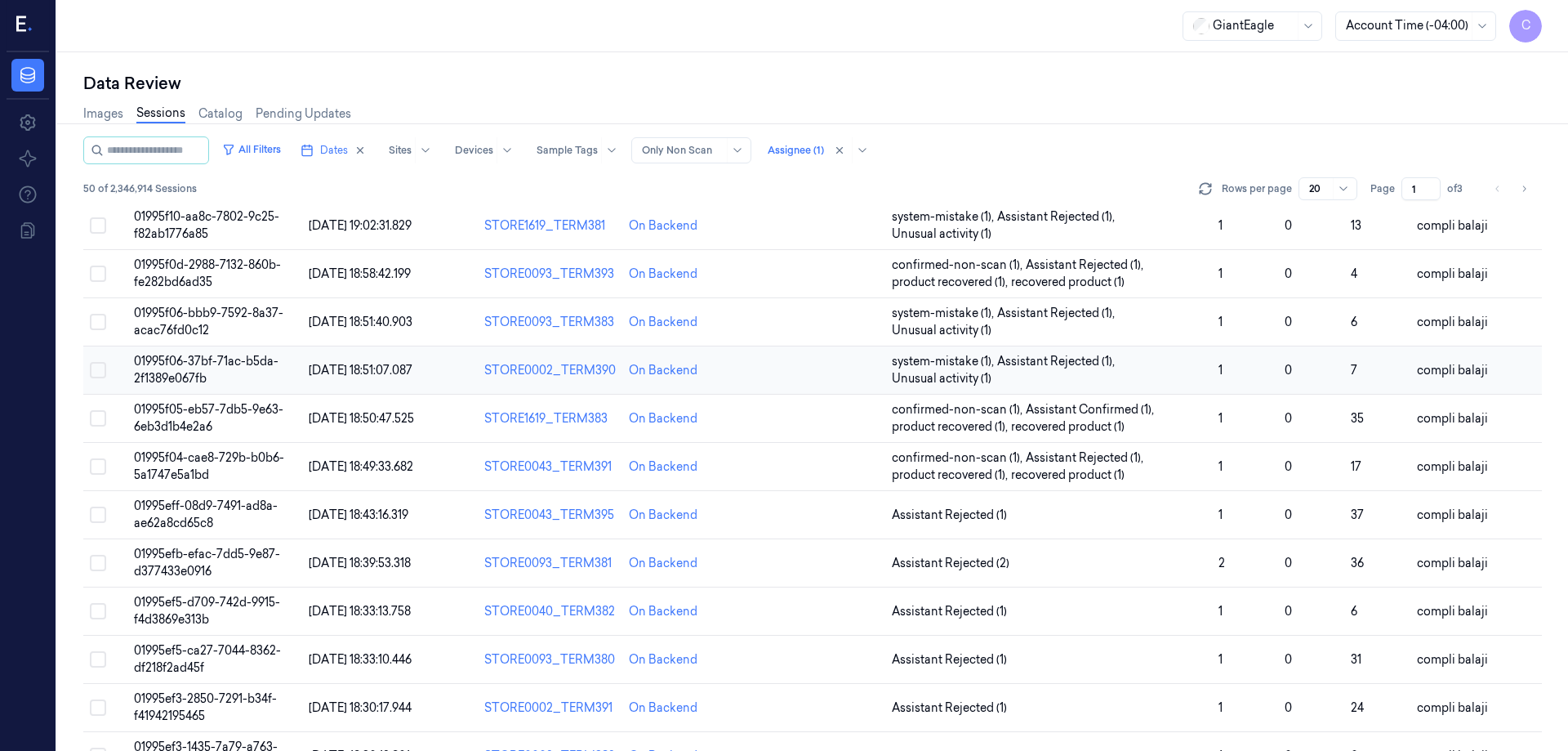
scroll to position [245, 0]
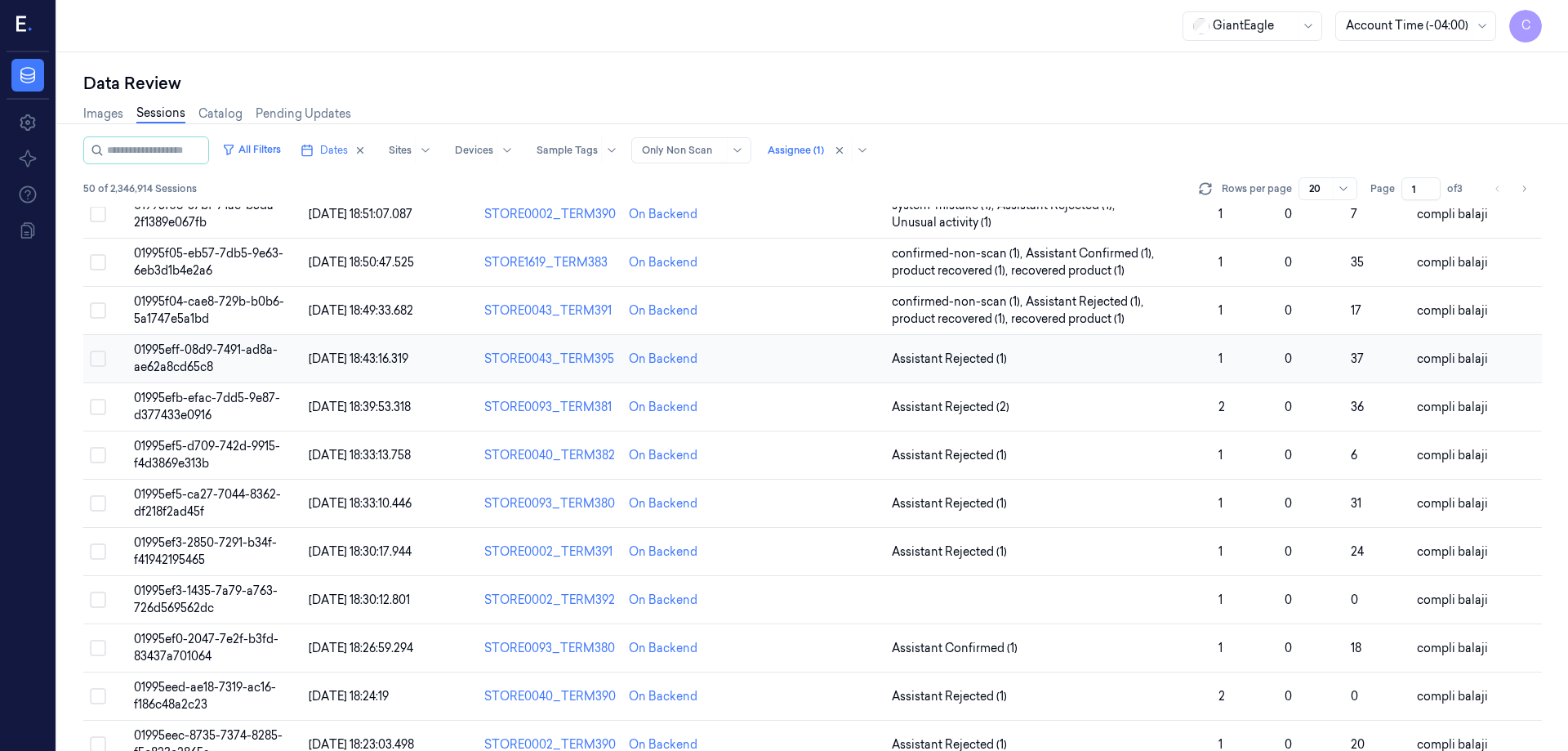
click at [265, 357] on td "01995eff-08d9-7491-ad8a-ae62a8cd65c8" at bounding box center [215, 359] width 176 height 48
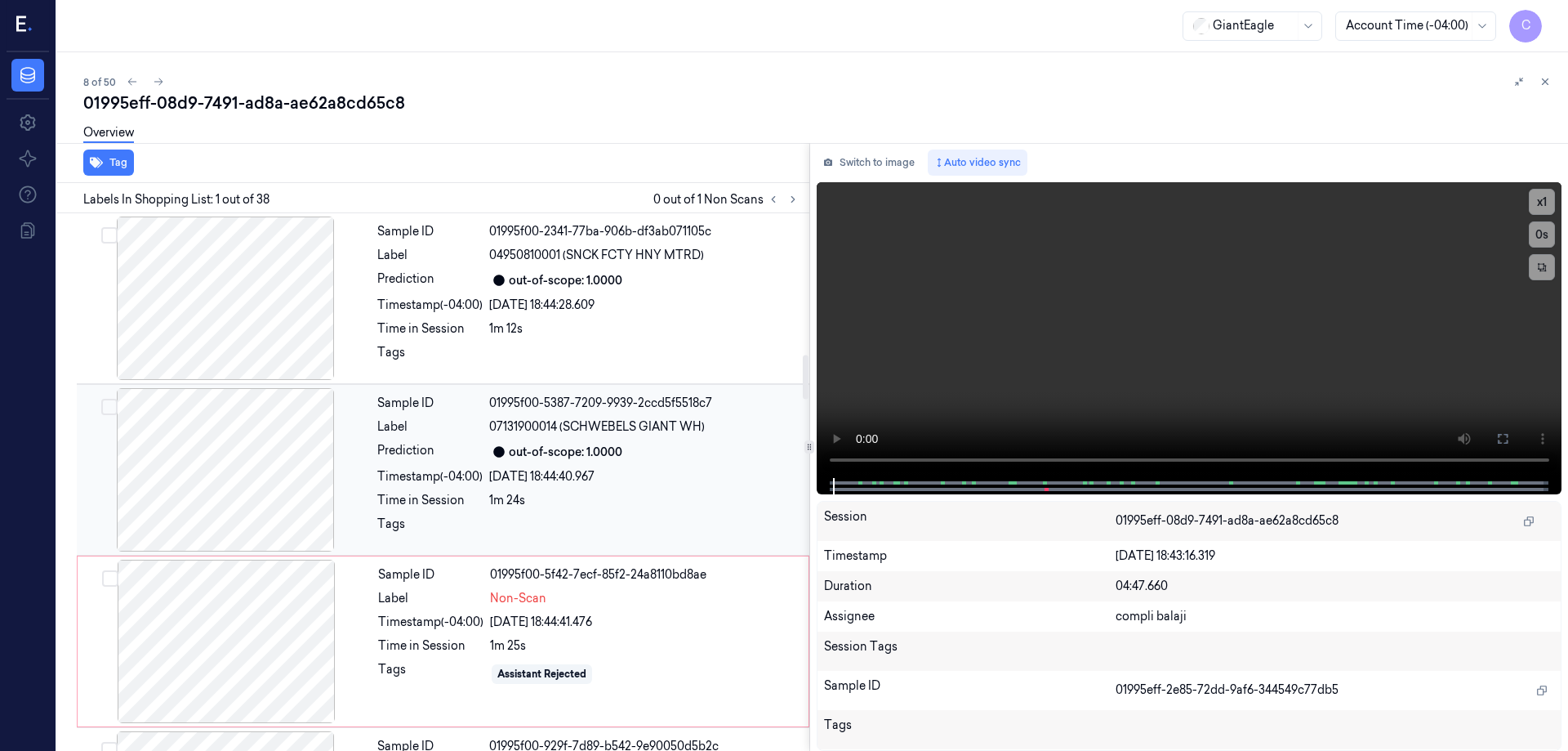
scroll to position [1962, 0]
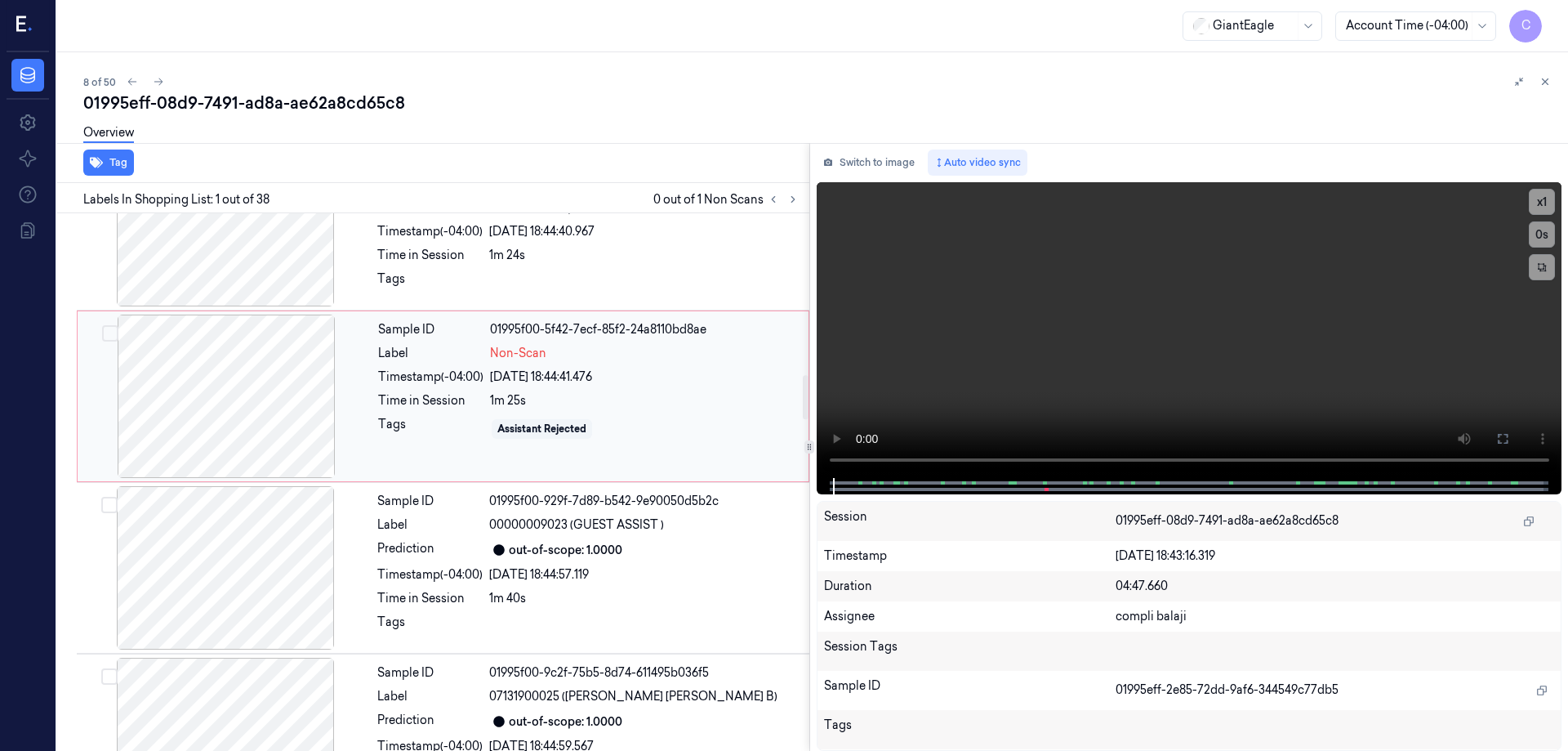
click at [249, 418] on div at bounding box center [226, 396] width 291 height 164
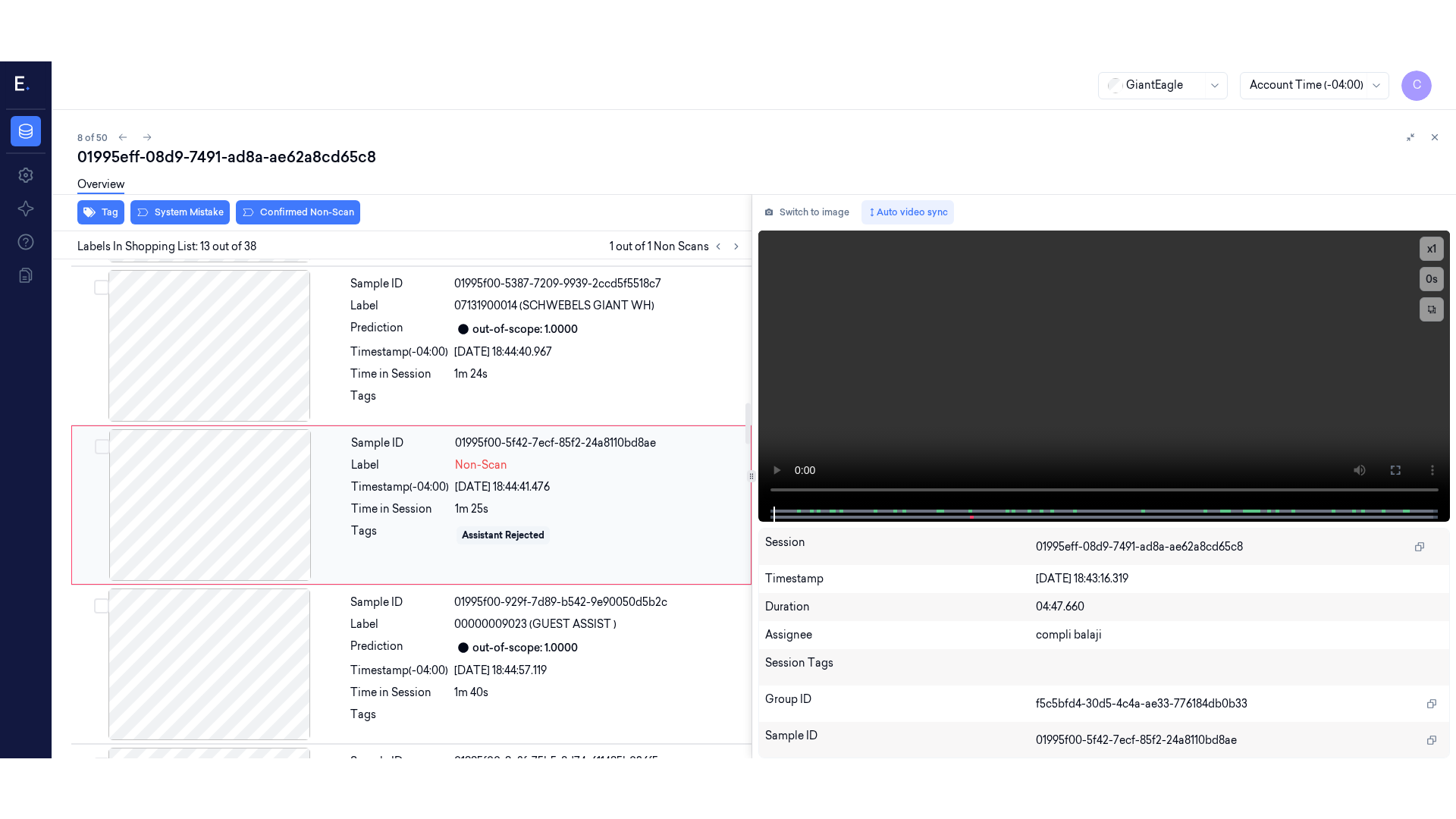
scroll to position [1741, 0]
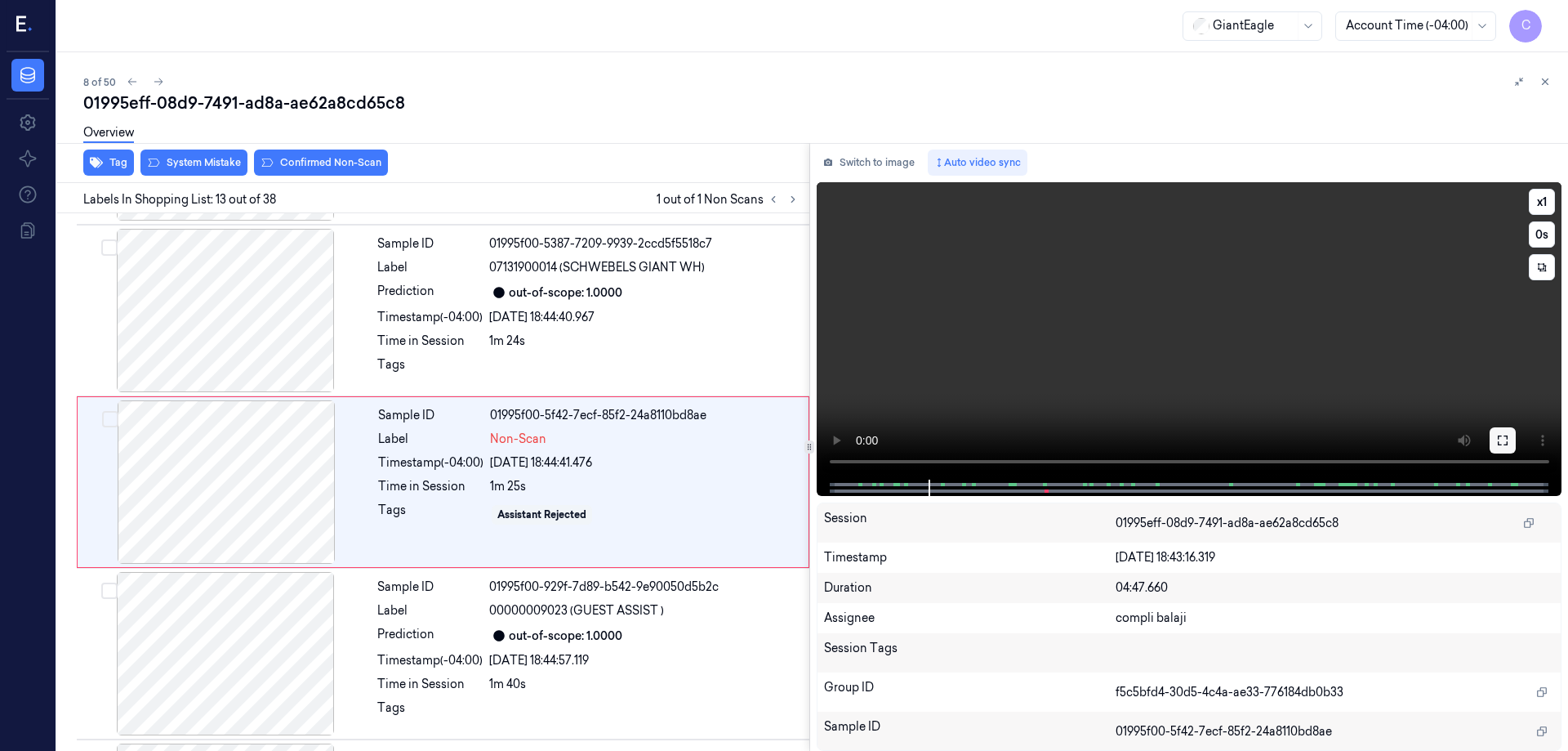
click at [1504, 442] on icon at bounding box center [1503, 440] width 13 height 13
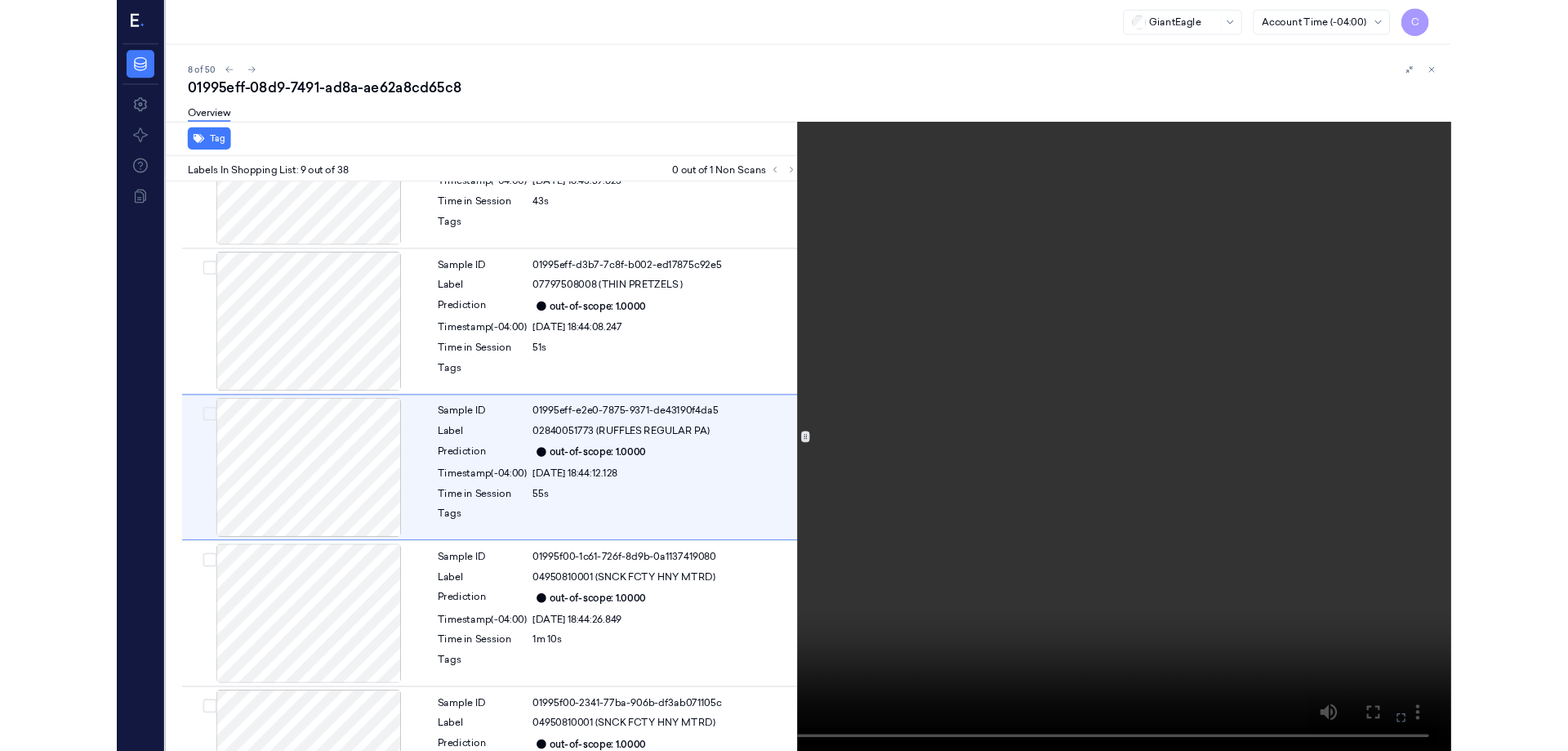
scroll to position [1124, 0]
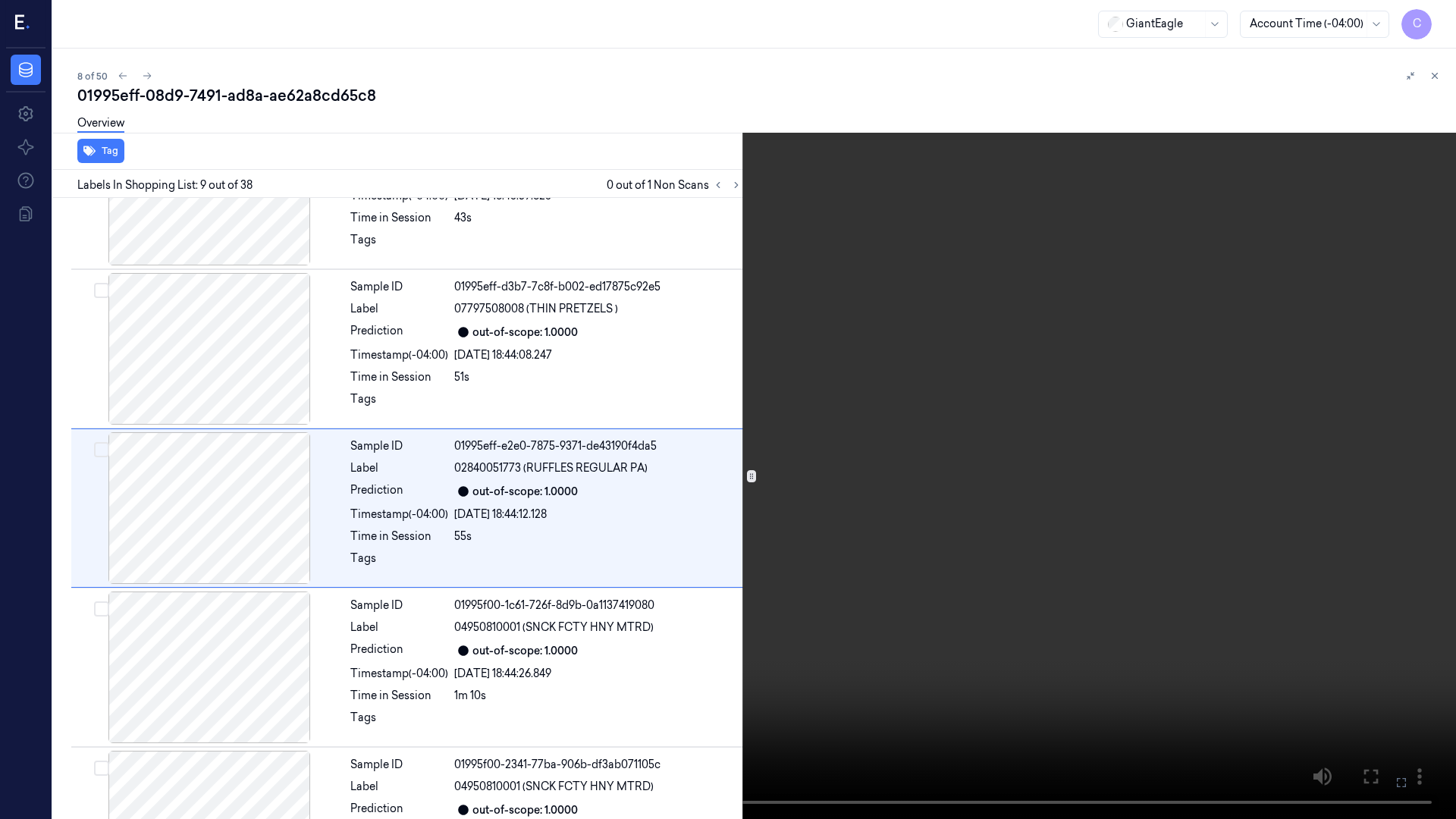
click at [0, 0] on icon at bounding box center [0, 0] width 0 height 0
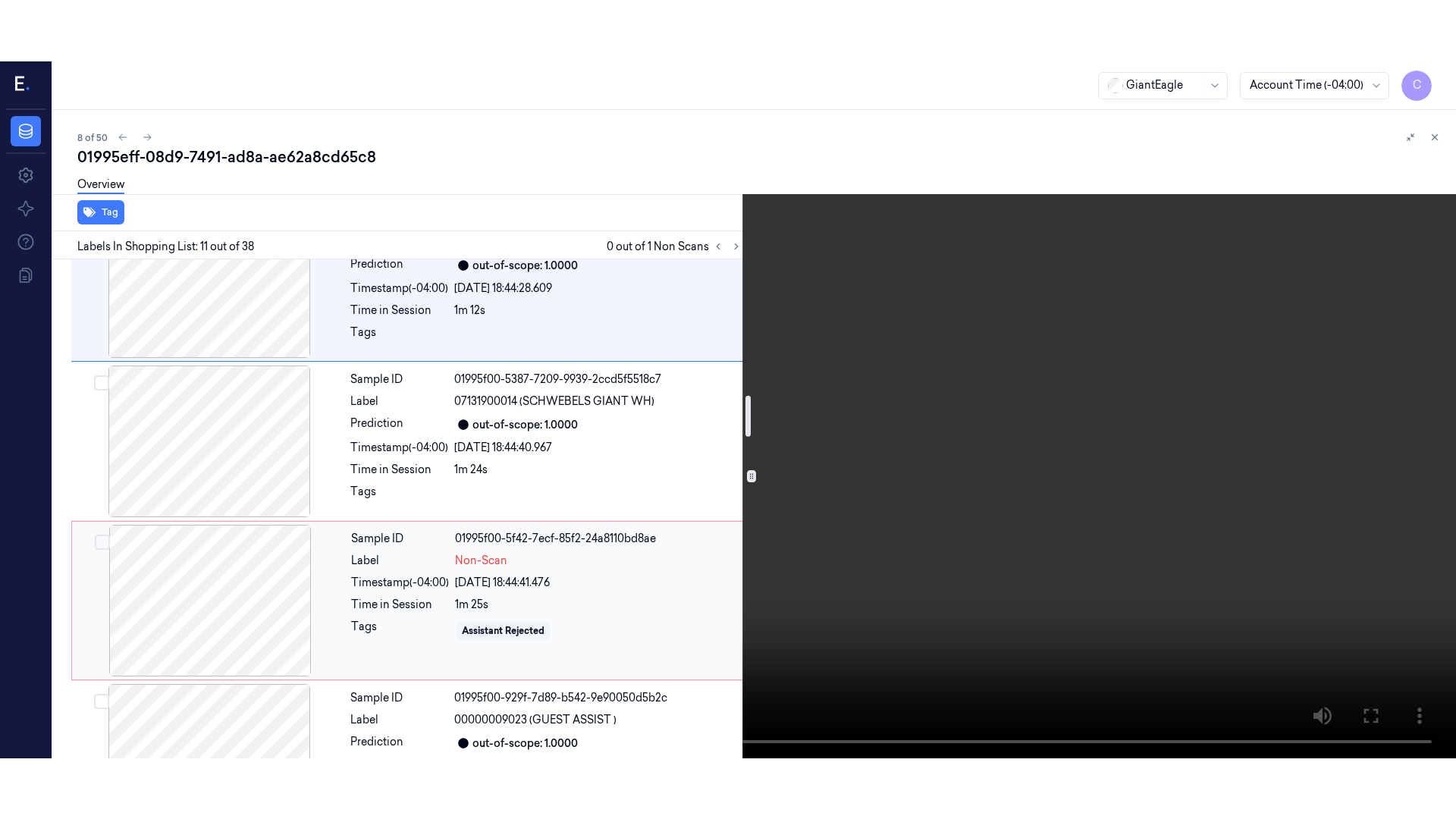
scroll to position [1650, 0]
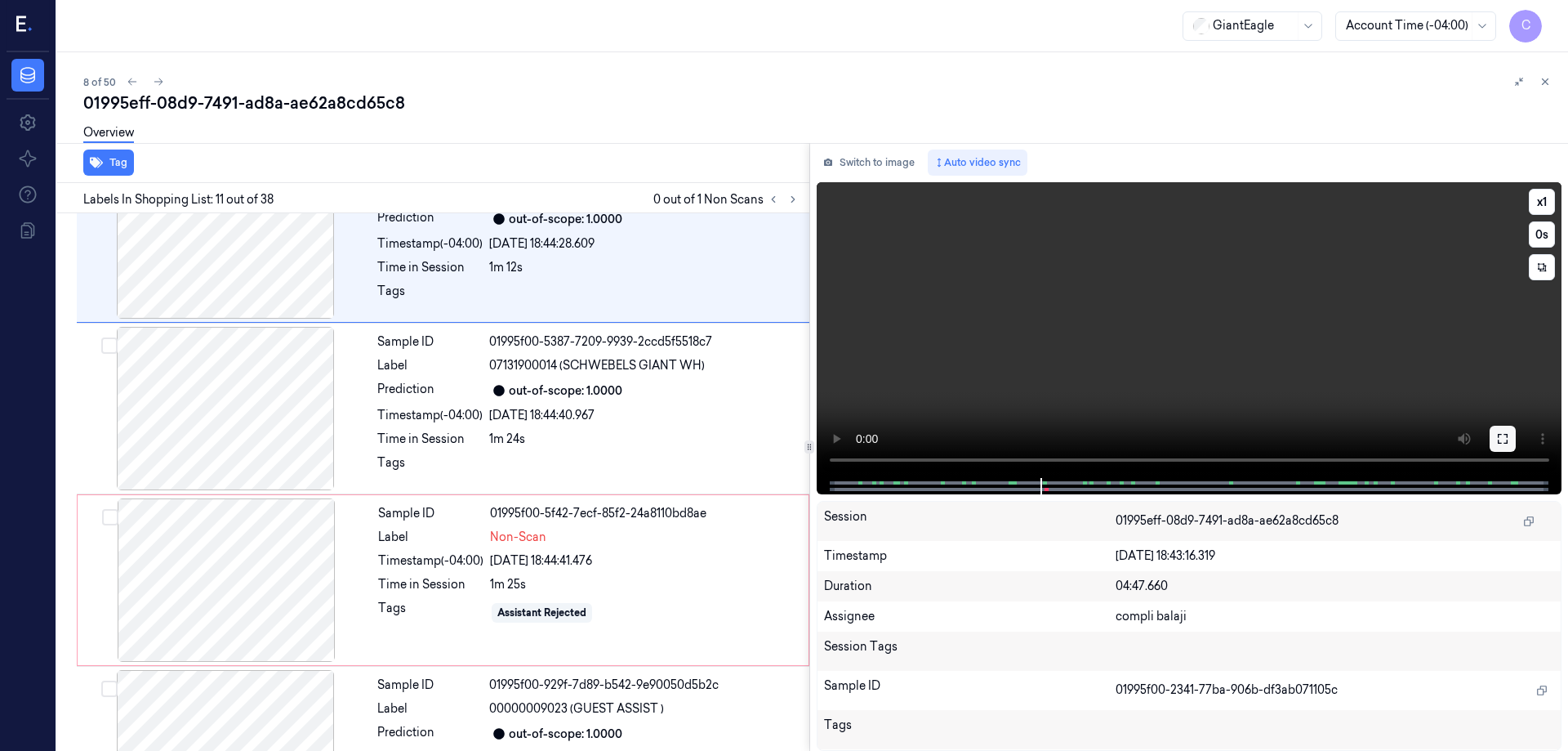
click at [1505, 440] on icon at bounding box center [1503, 439] width 13 height 13
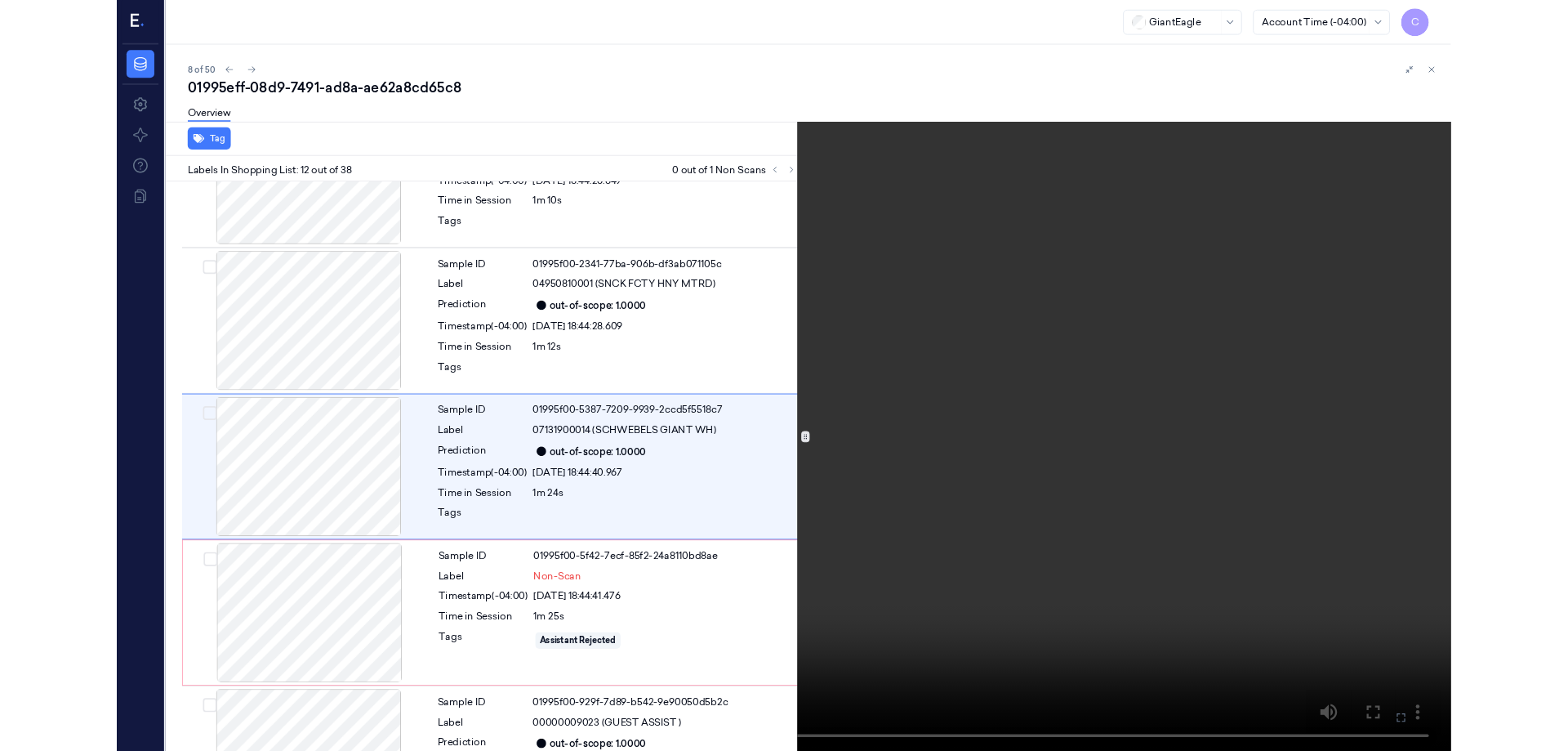
scroll to position [1639, 0]
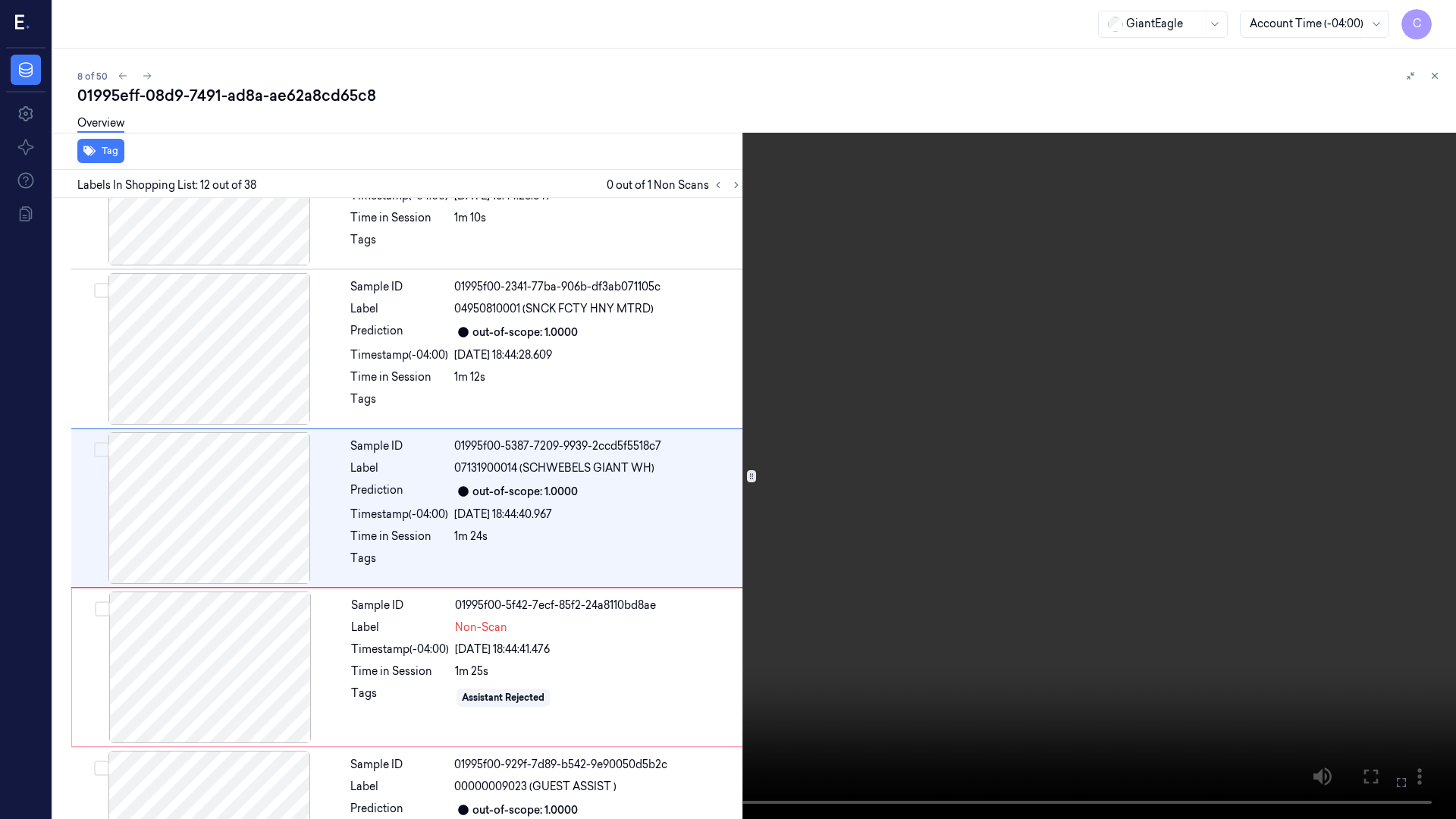
click at [0, 0] on icon at bounding box center [0, 0] width 0 height 0
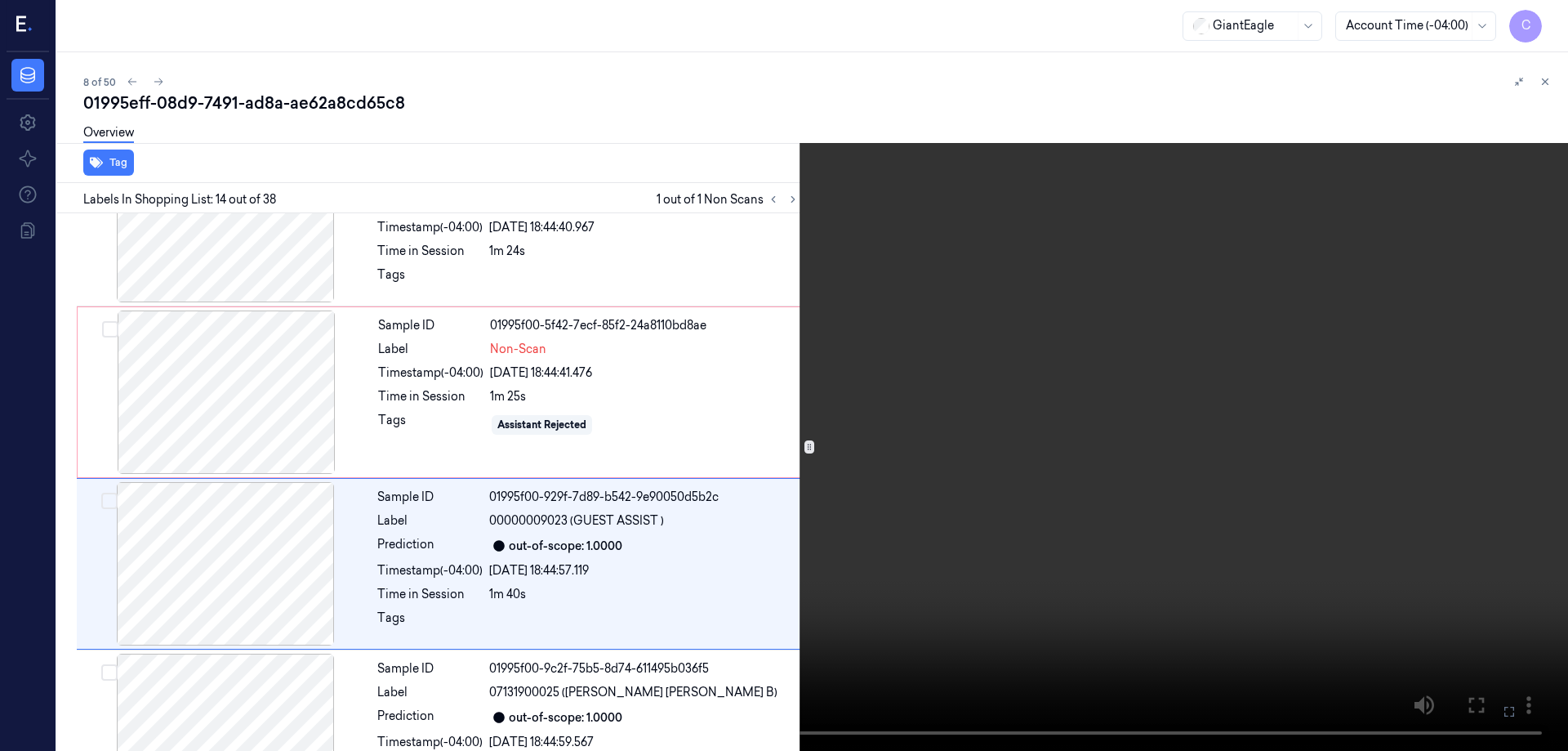
scroll to position [2048, 0]
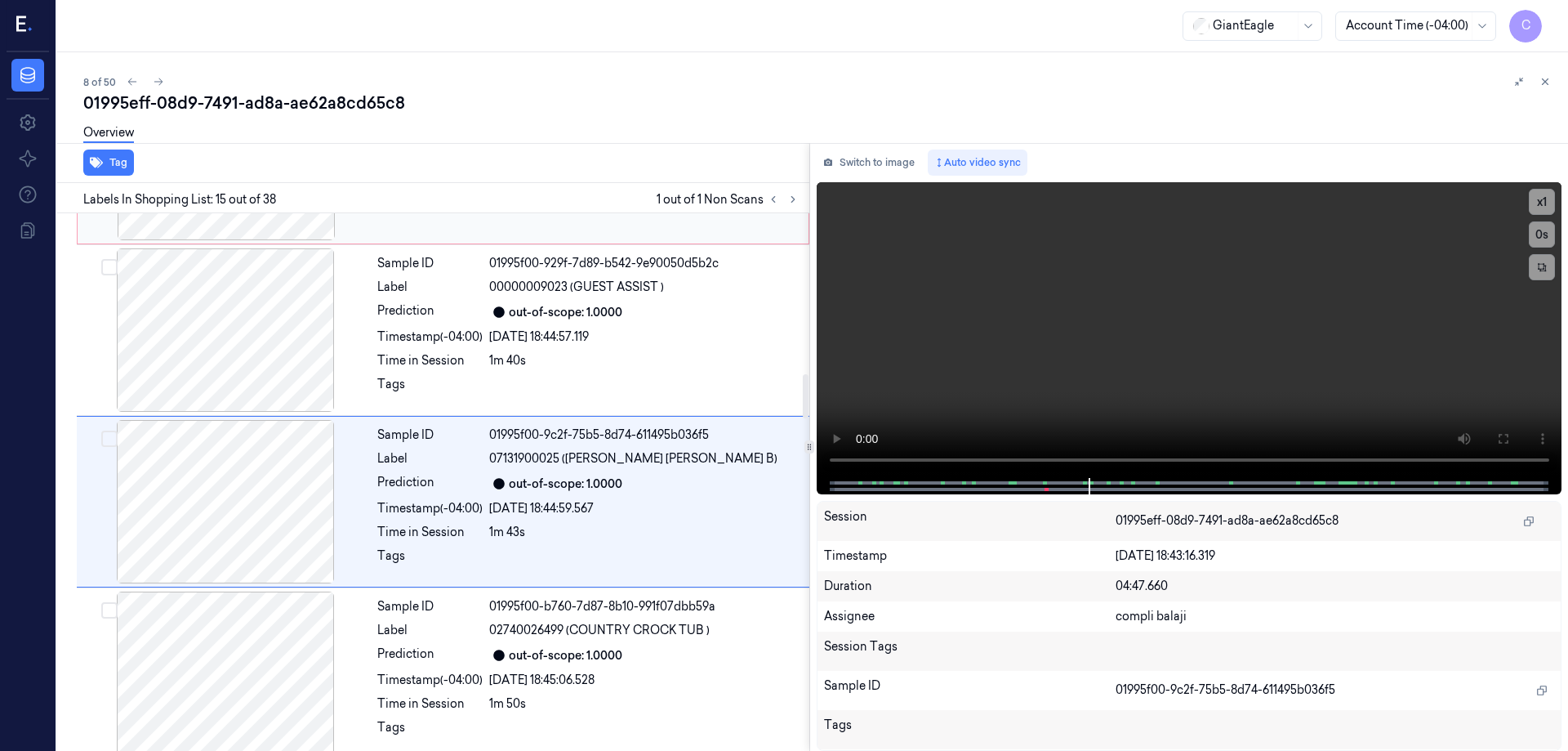
click at [214, 458] on div at bounding box center [225, 502] width 291 height 164
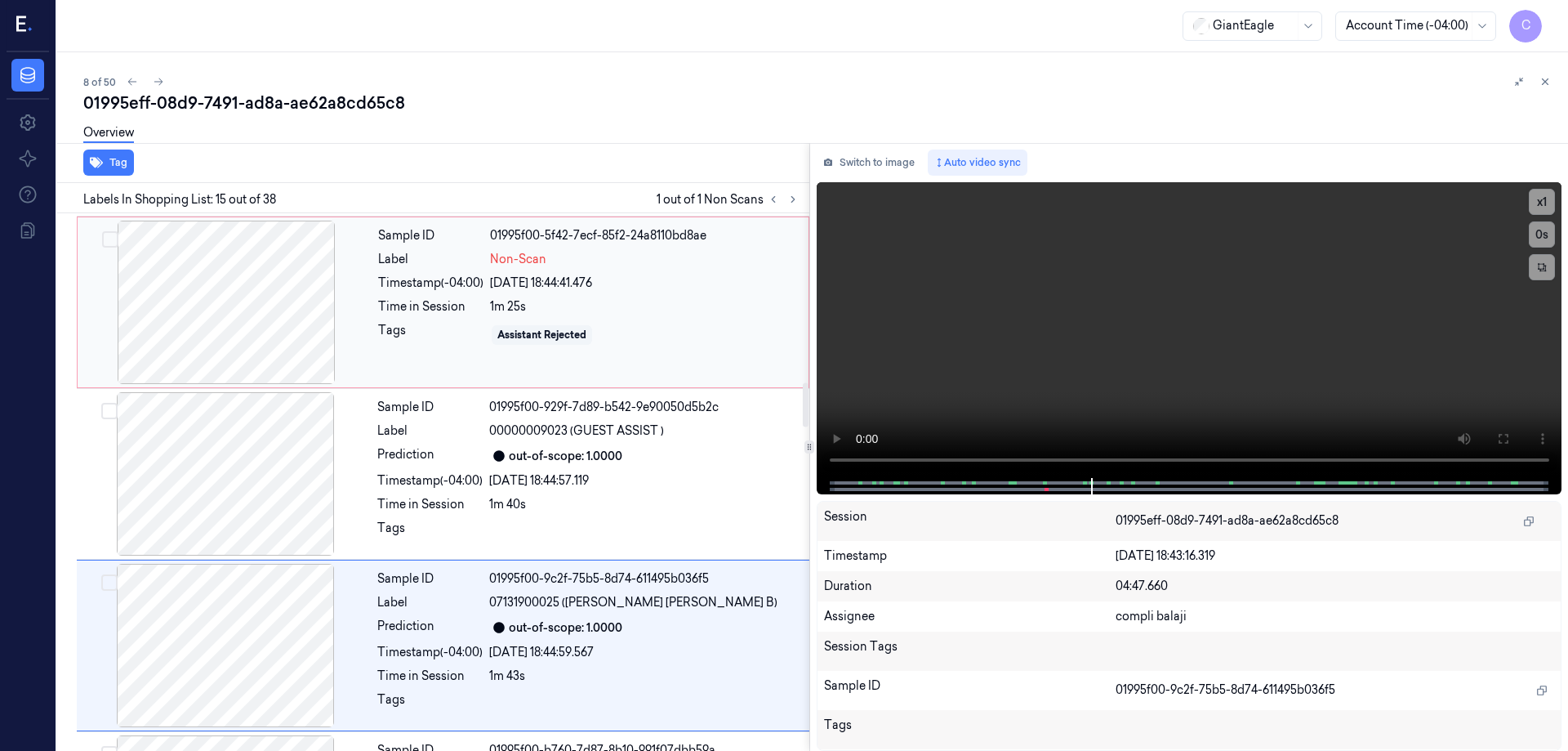
click at [268, 312] on div at bounding box center [226, 302] width 291 height 164
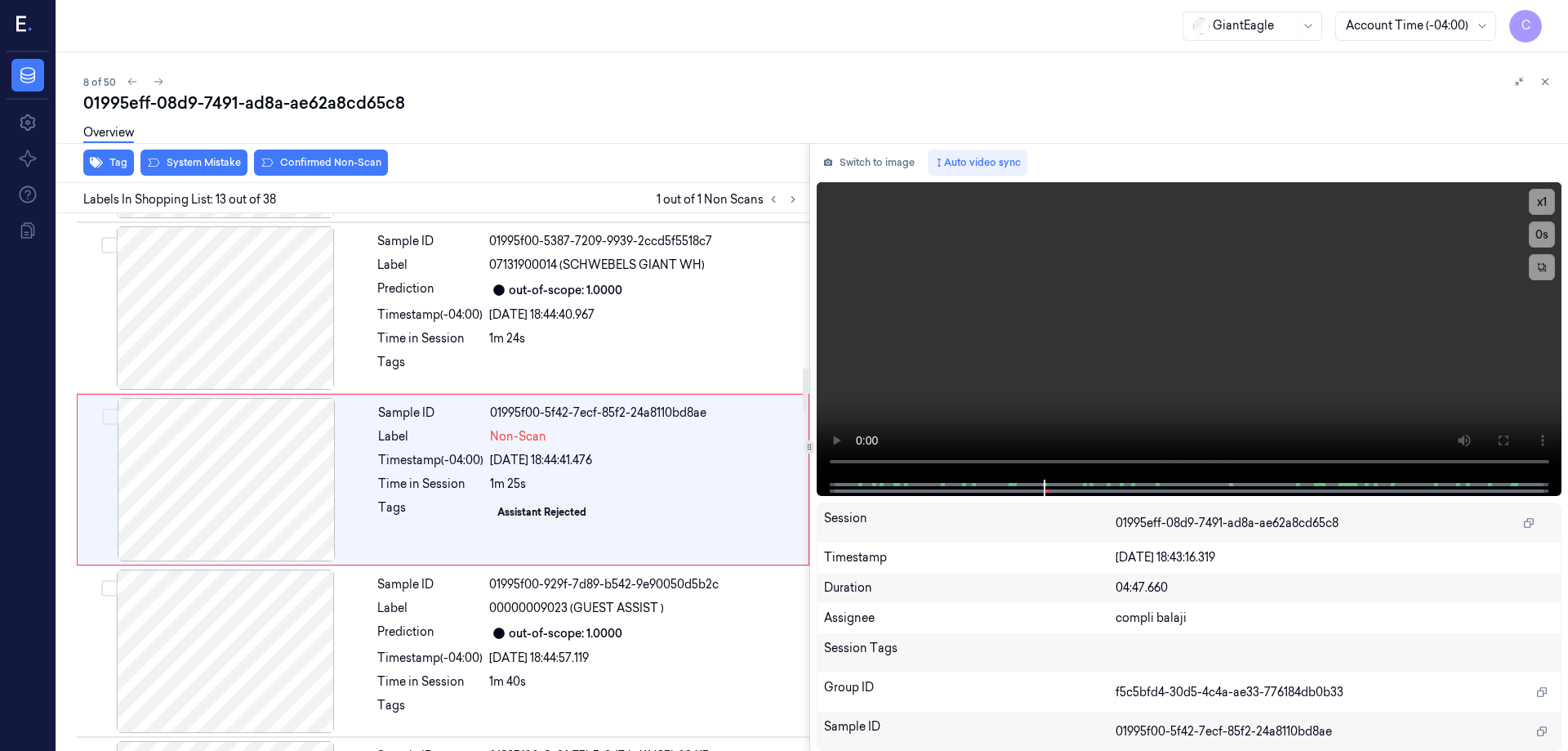
scroll to position [1876, 0]
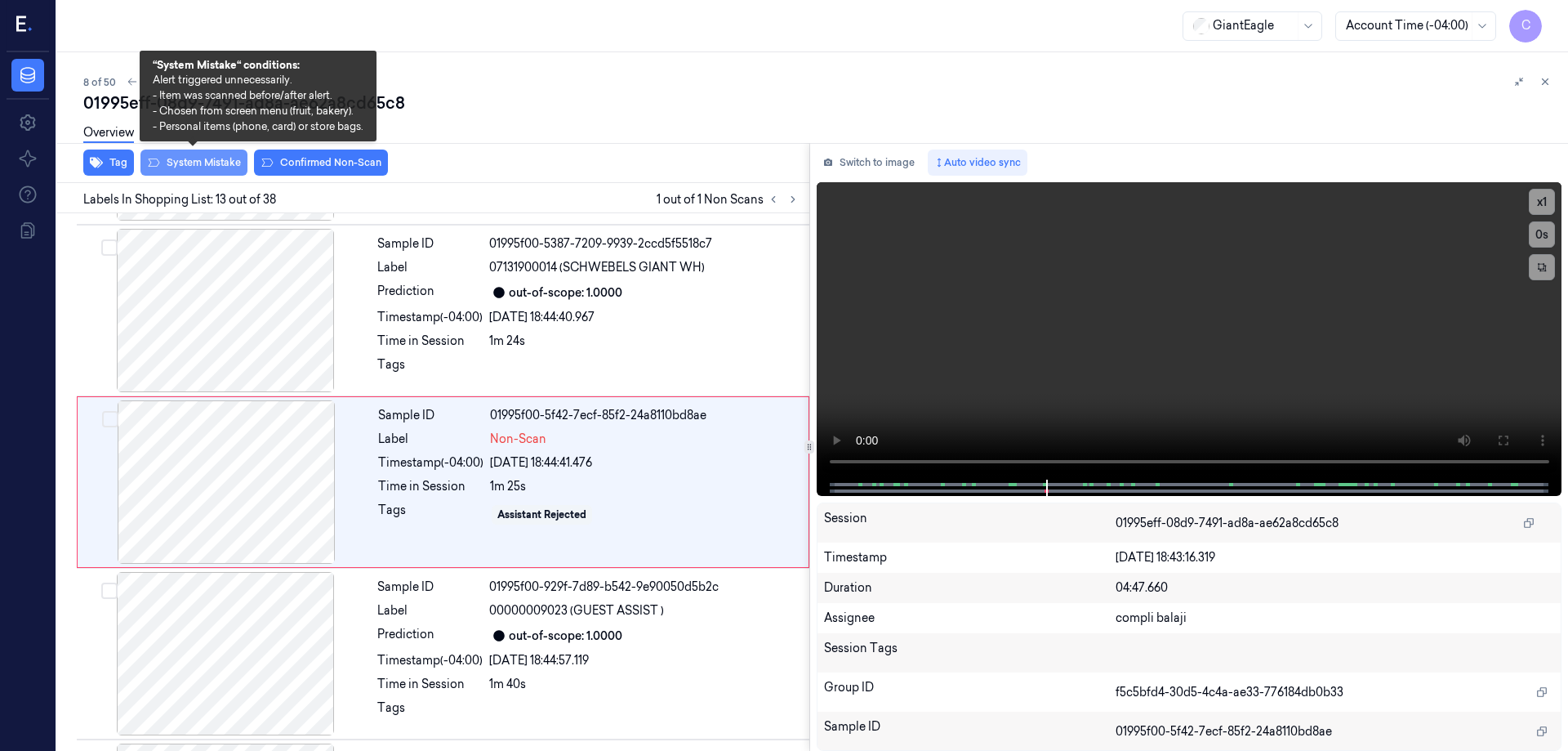
click at [220, 167] on button "System Mistake" at bounding box center [194, 162] width 107 height 26
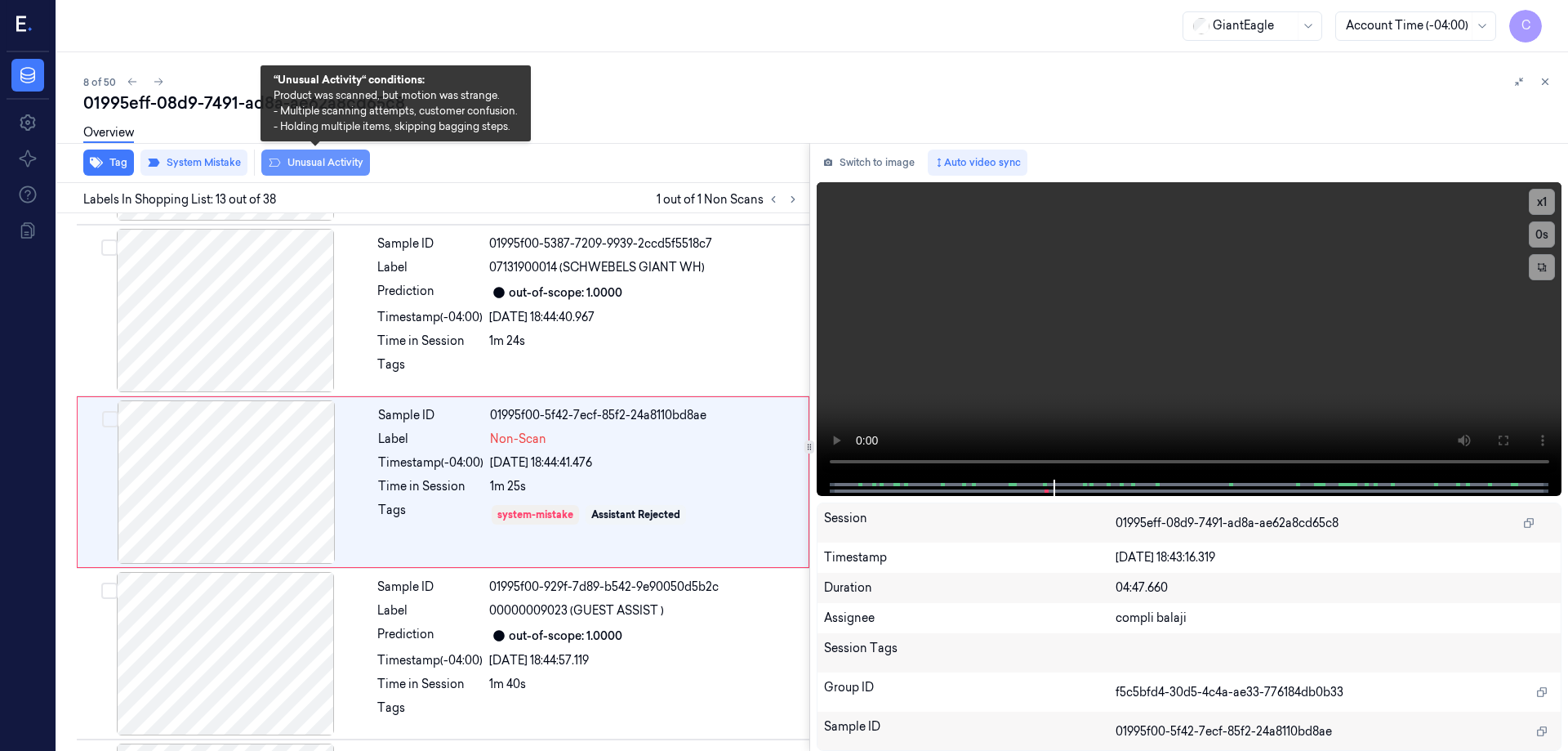
click at [344, 167] on button "Unusual Activity" at bounding box center [315, 162] width 109 height 26
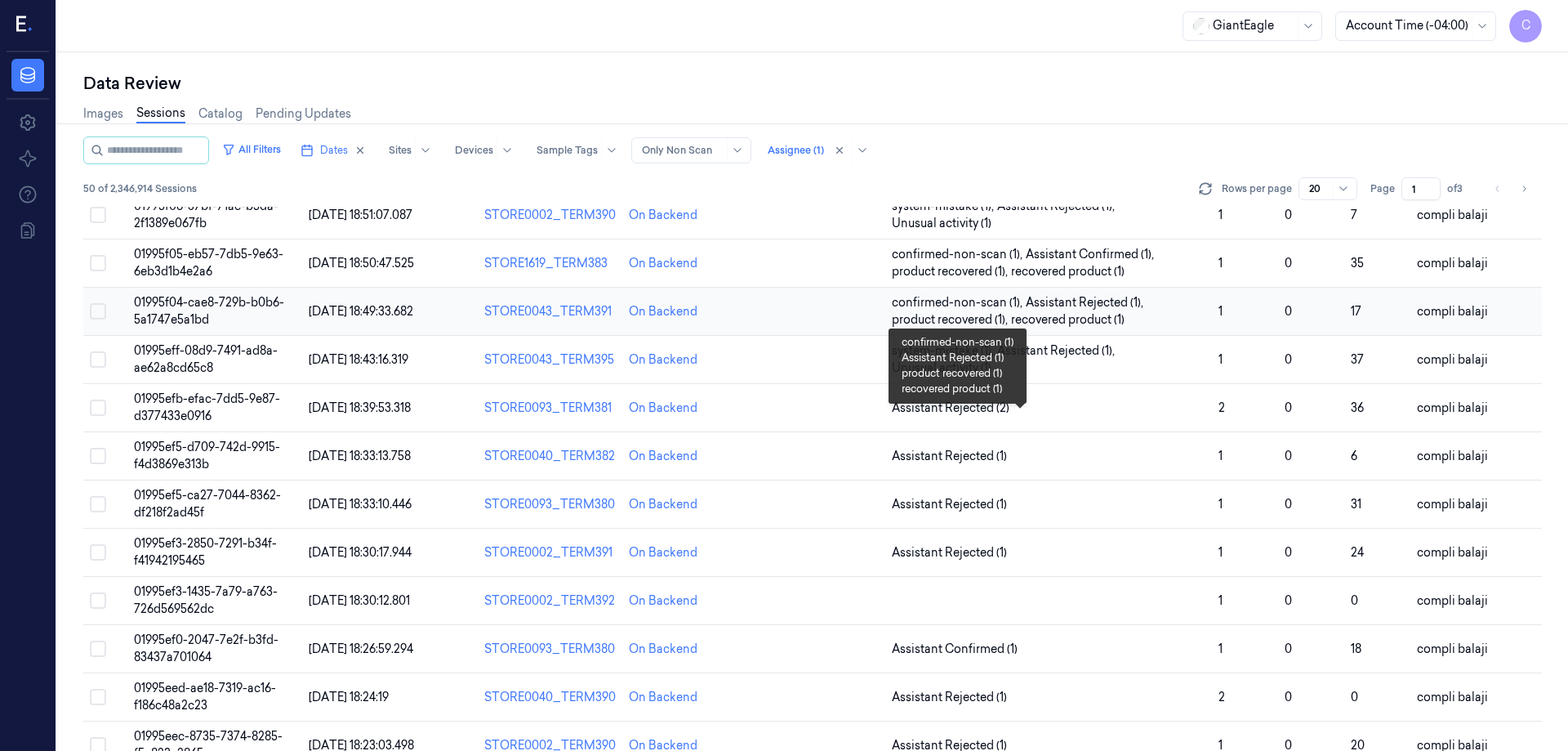
scroll to position [245, 0]
click at [236, 400] on span "01995efb-efac-7dd5-9e87-d377433e0916" at bounding box center [207, 406] width 146 height 32
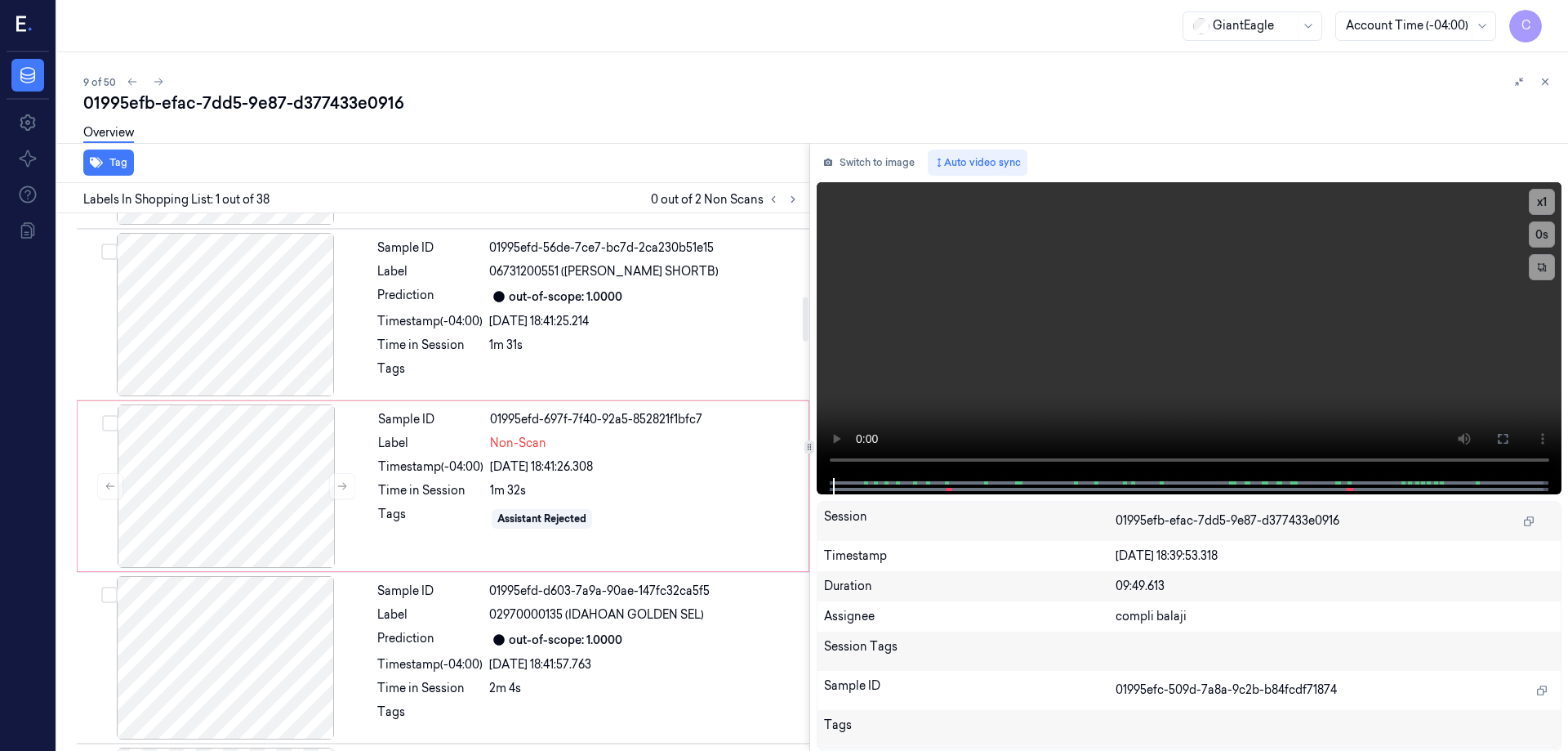
scroll to position [1145, 0]
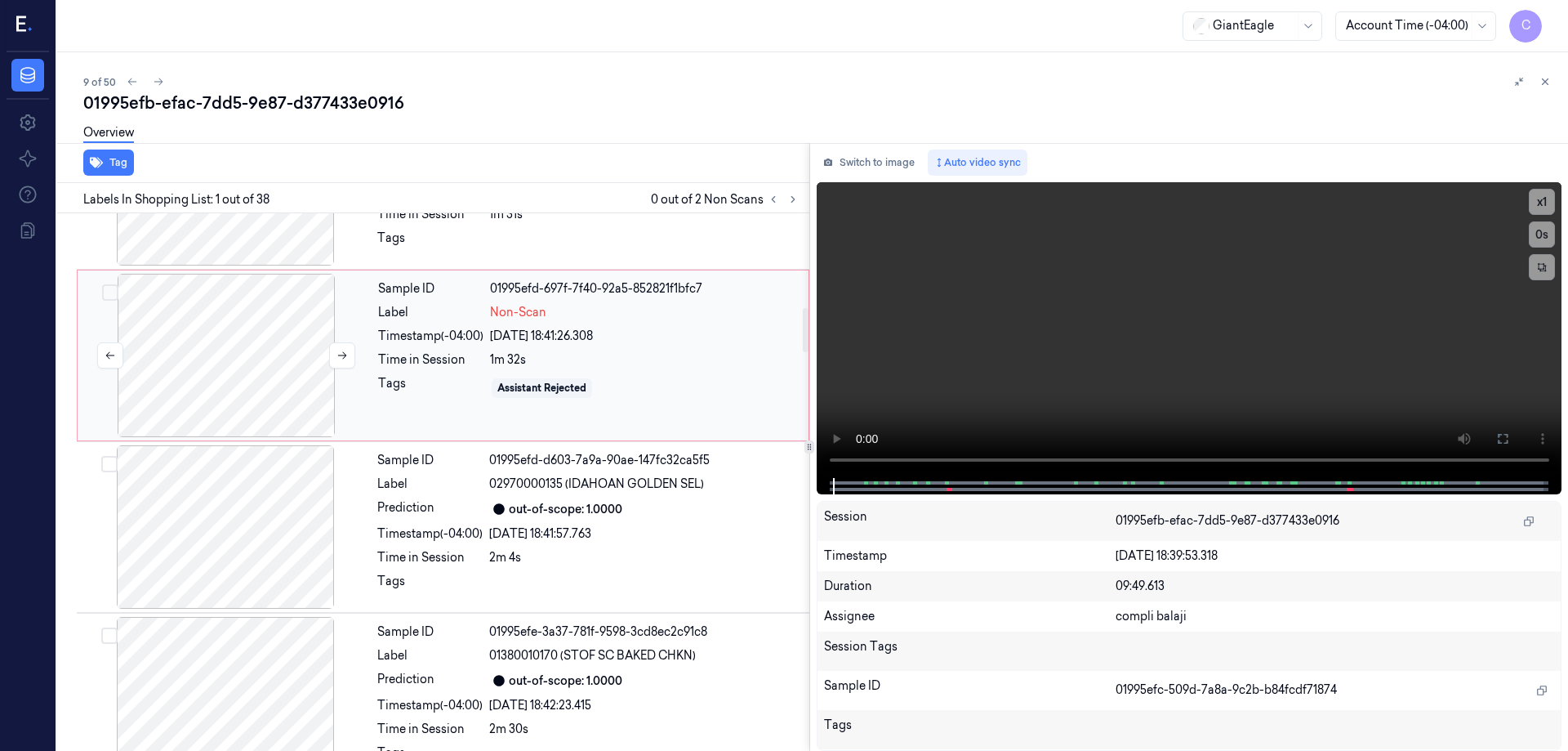
click at [232, 383] on div at bounding box center [226, 356] width 291 height 164
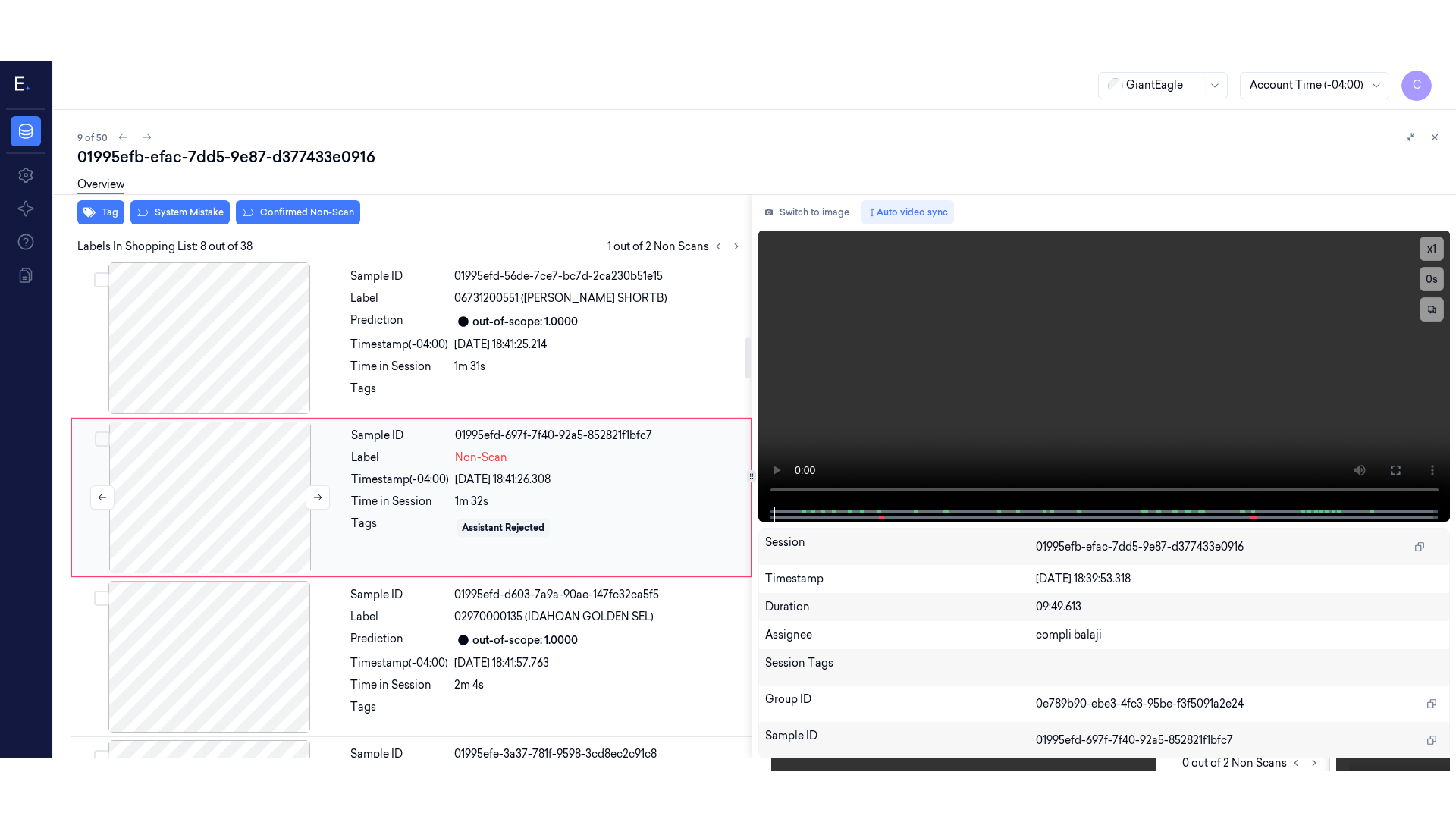
scroll to position [944, 0]
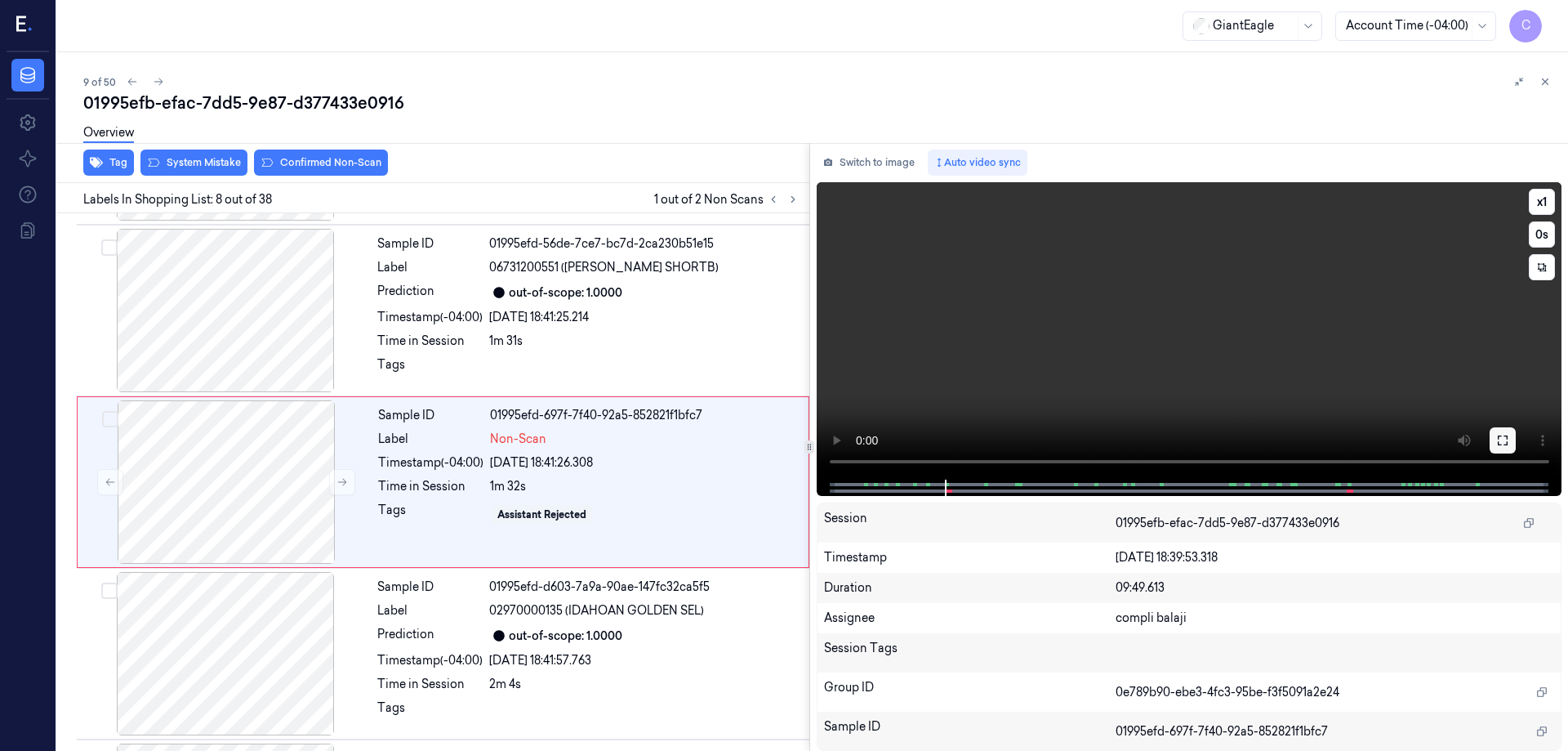
click at [1506, 437] on icon at bounding box center [1503, 440] width 13 height 13
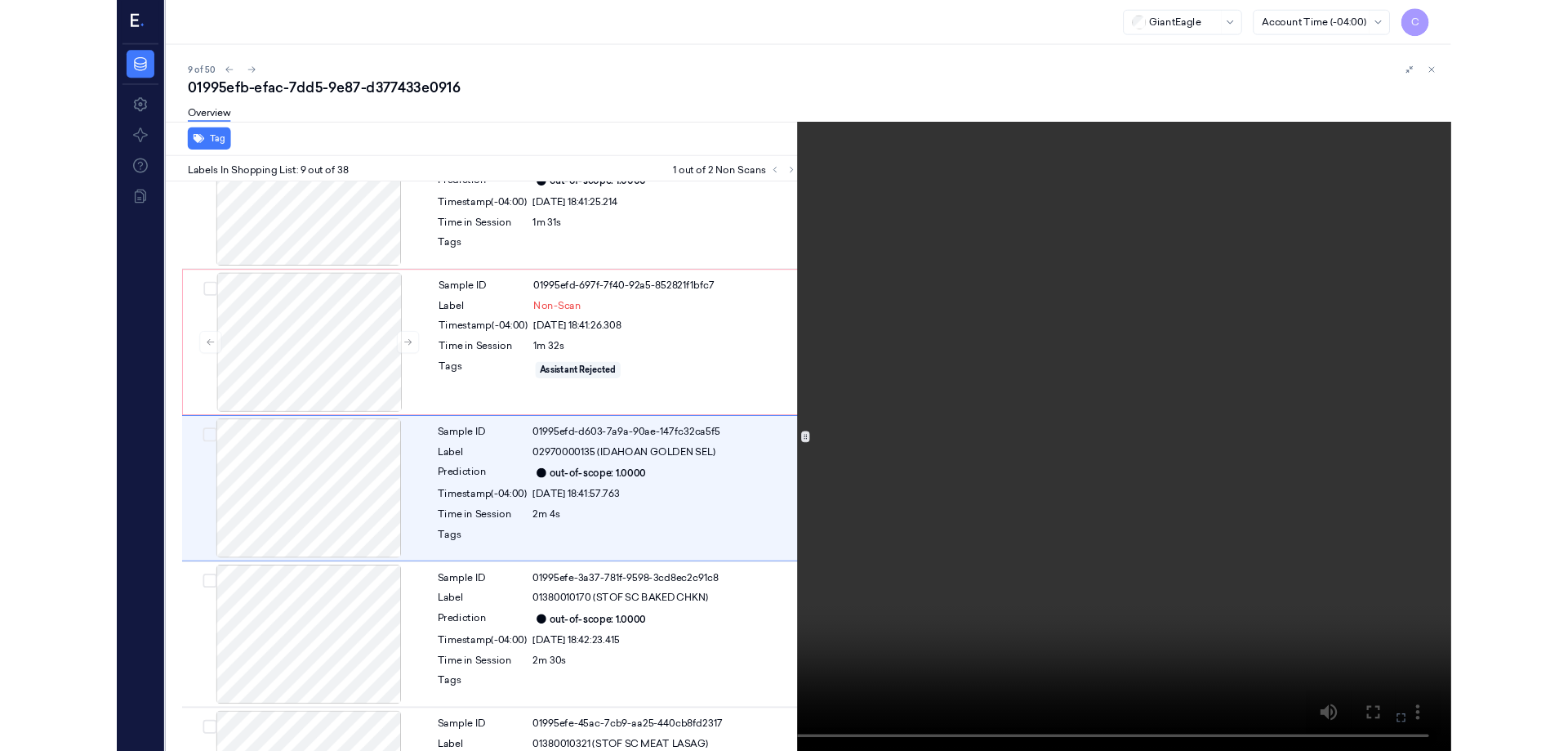
scroll to position [1124, 0]
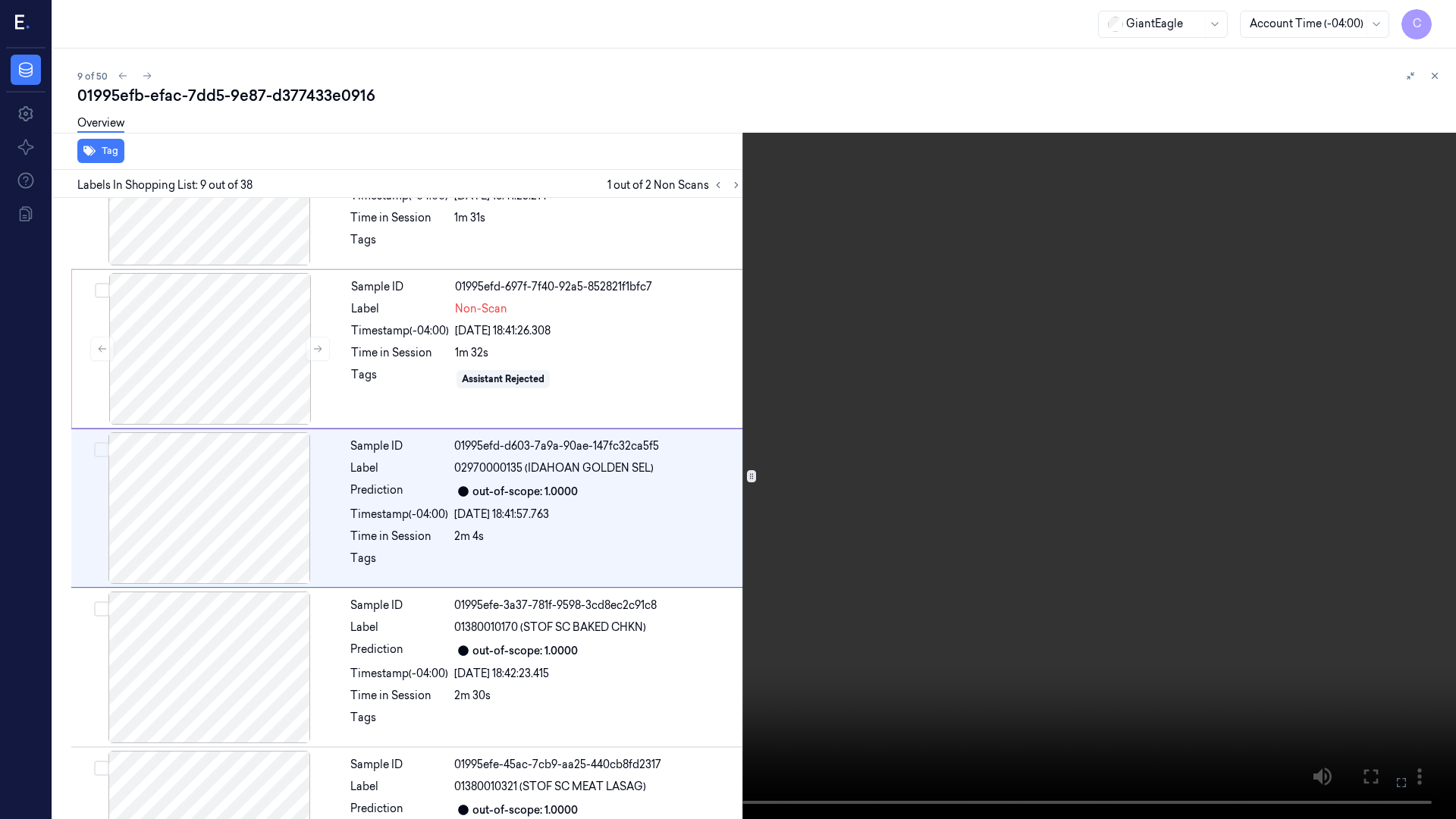
click at [0, 0] on icon at bounding box center [0, 0] width 0 height 0
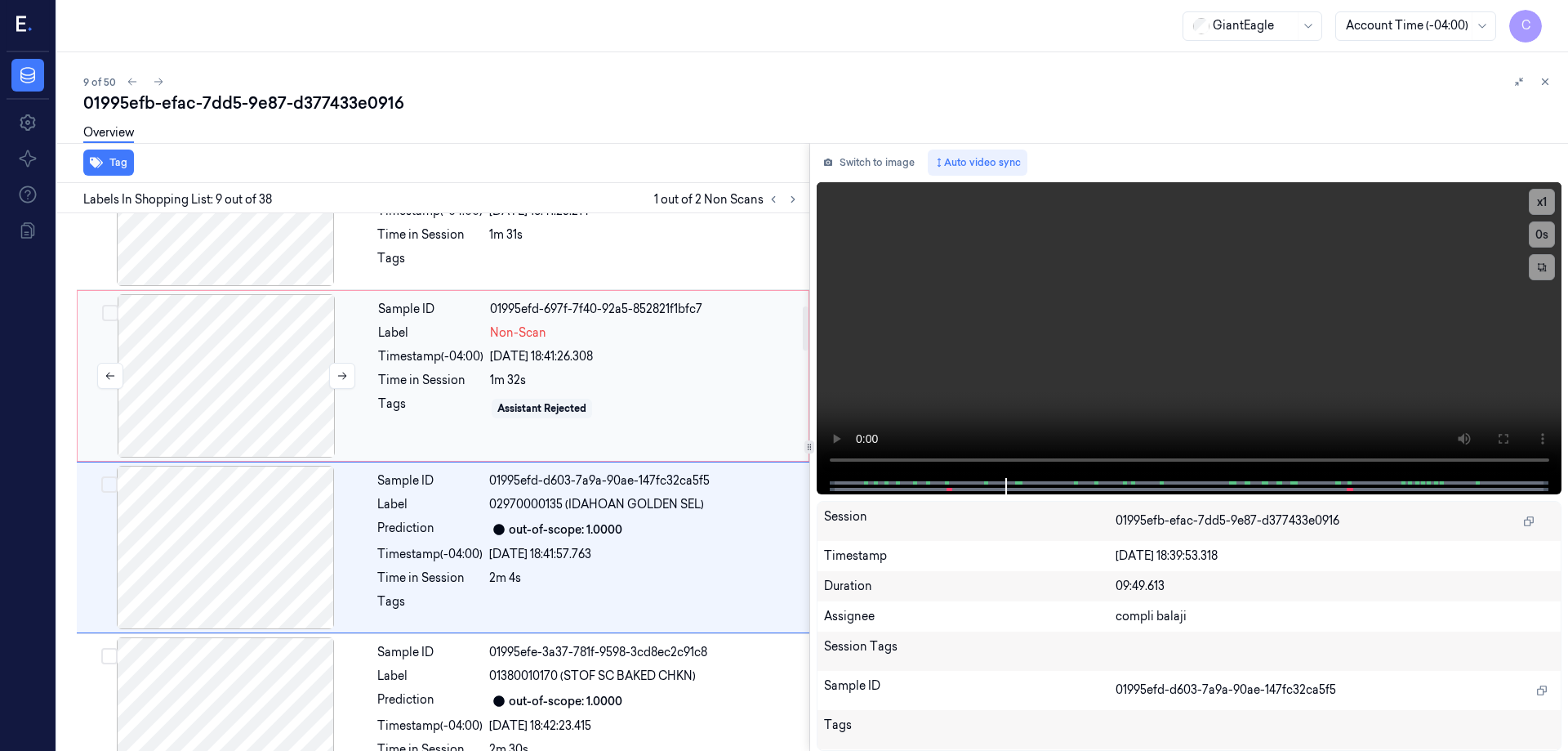
click at [246, 360] on div at bounding box center [226, 376] width 291 height 164
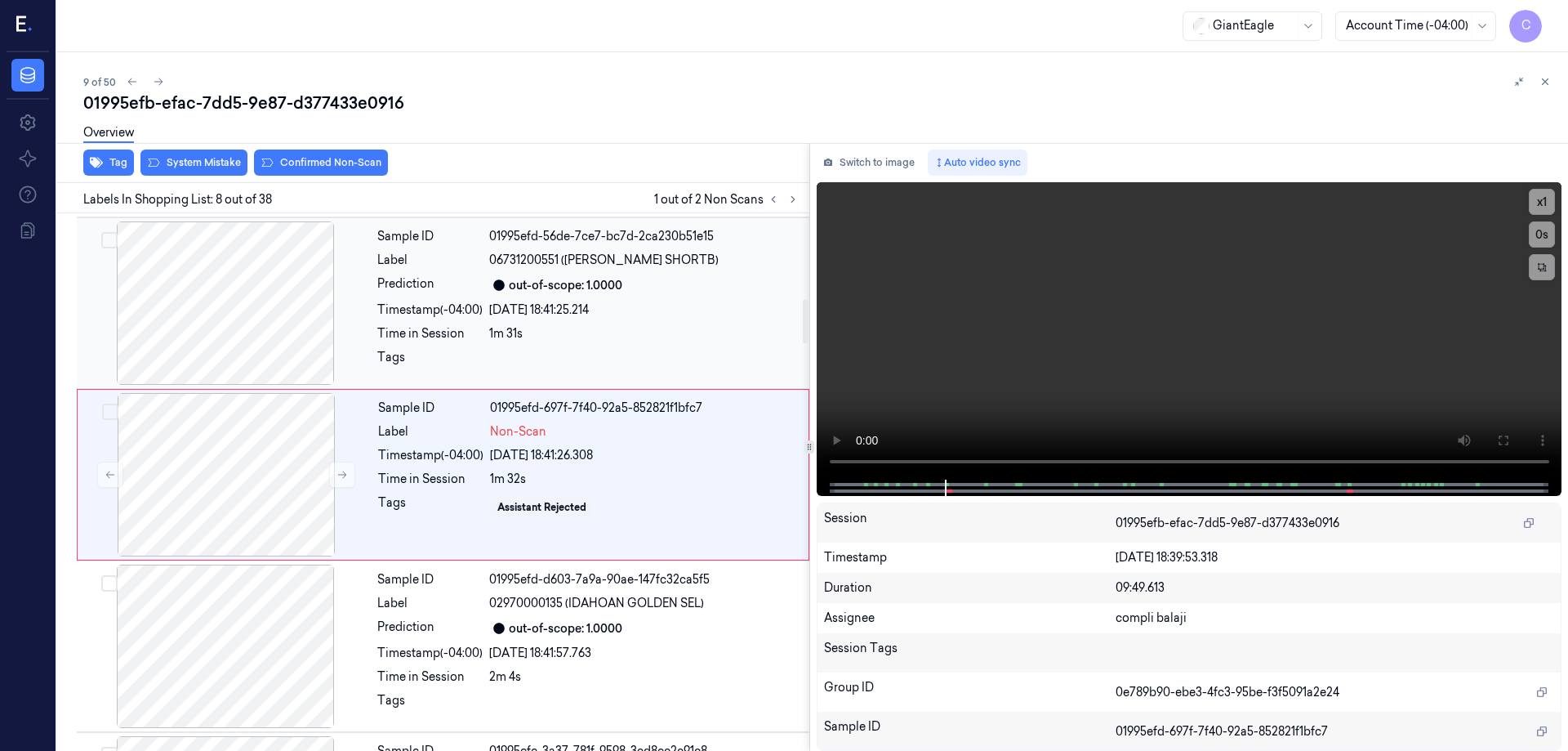
scroll to position [1017, 0]
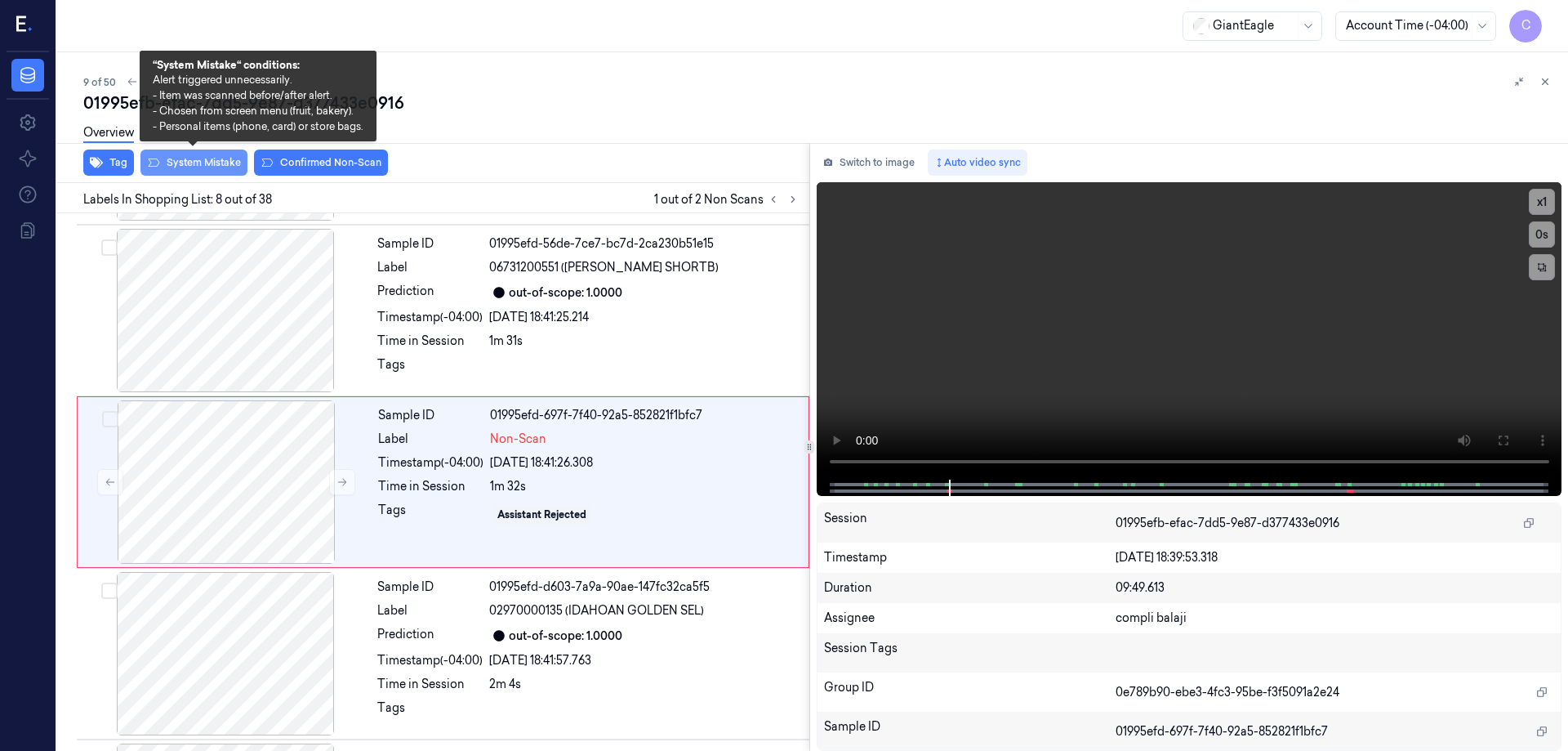
click at [215, 164] on button "System Mistake" at bounding box center [194, 162] width 107 height 26
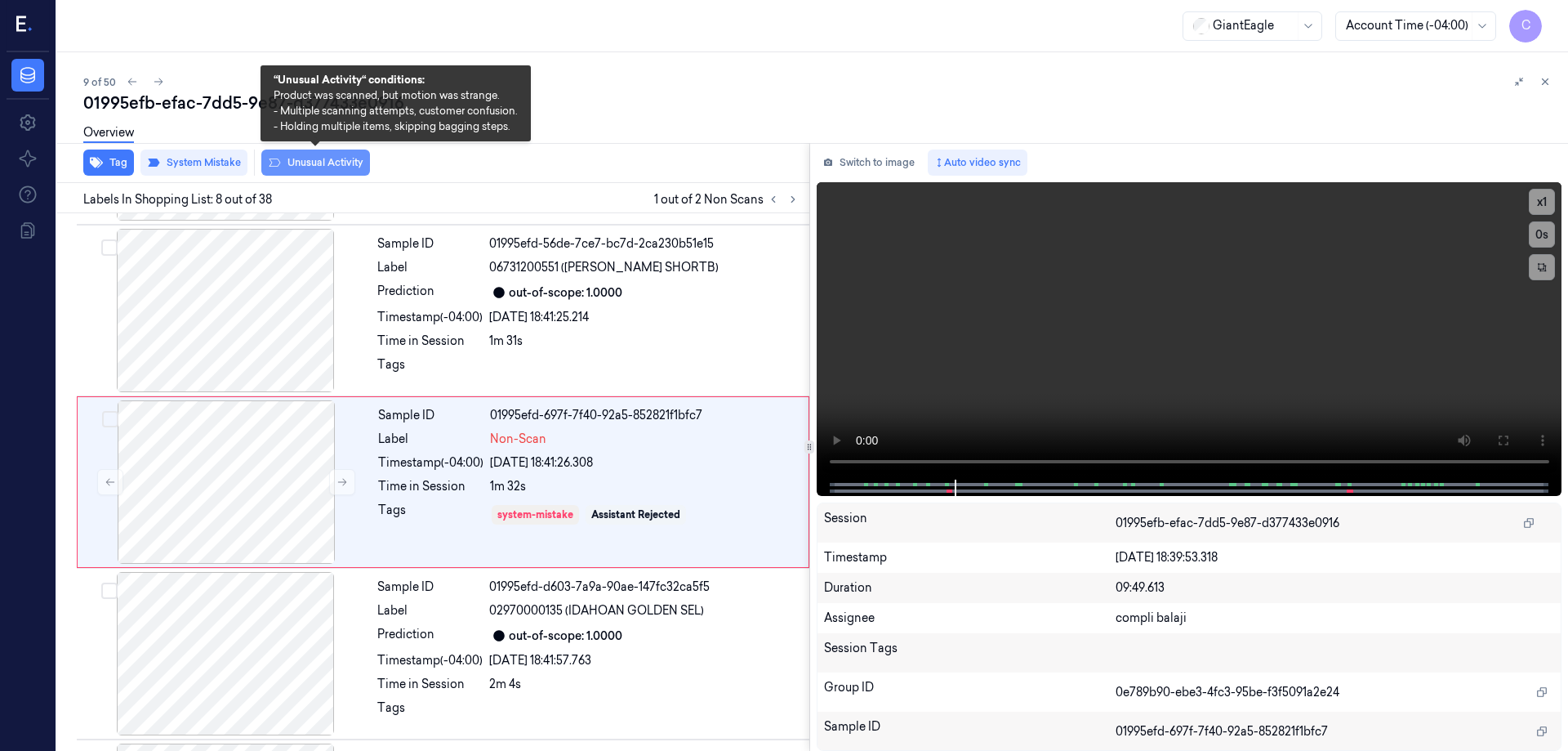
click at [305, 167] on button "Unusual Activity" at bounding box center [315, 162] width 109 height 26
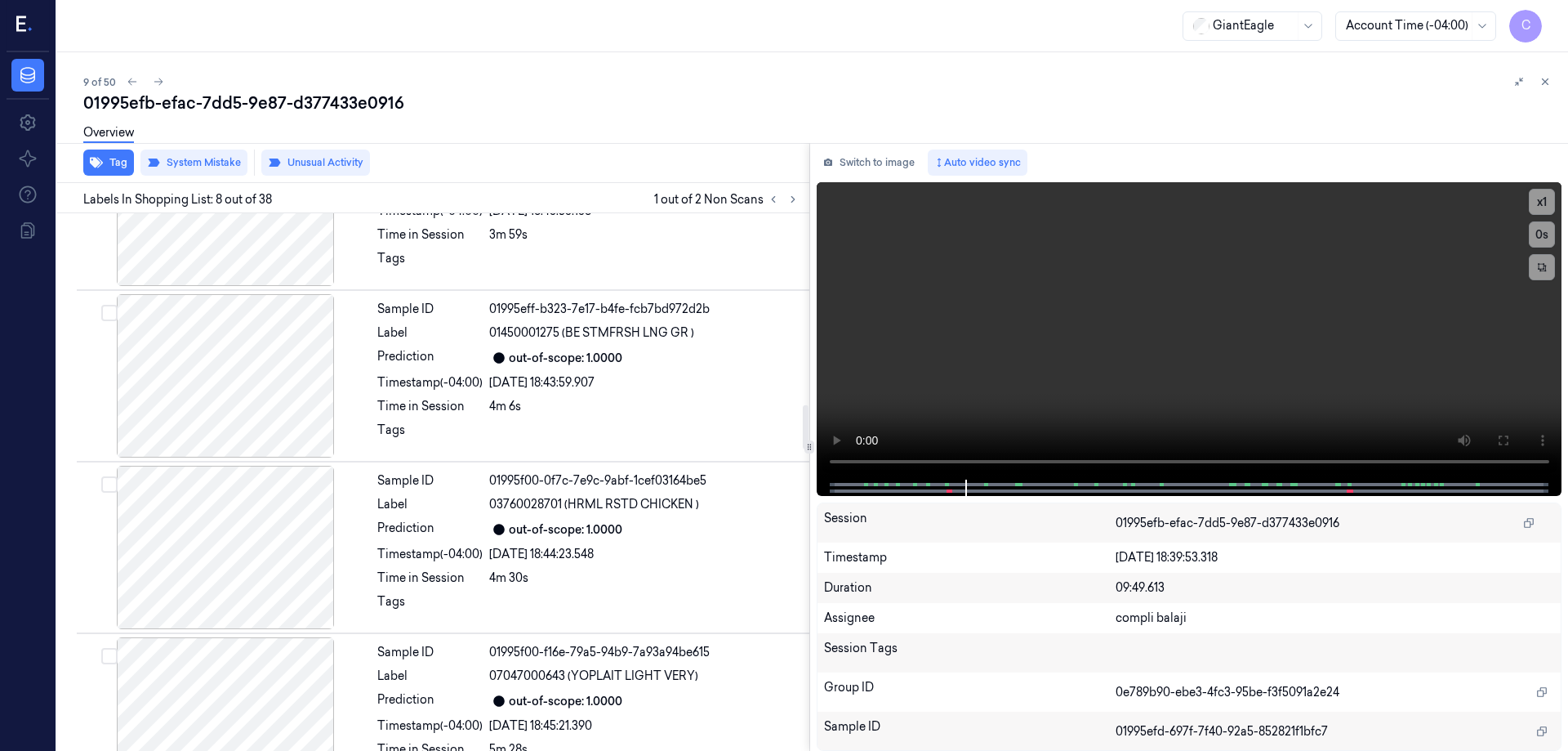
scroll to position [2489, 0]
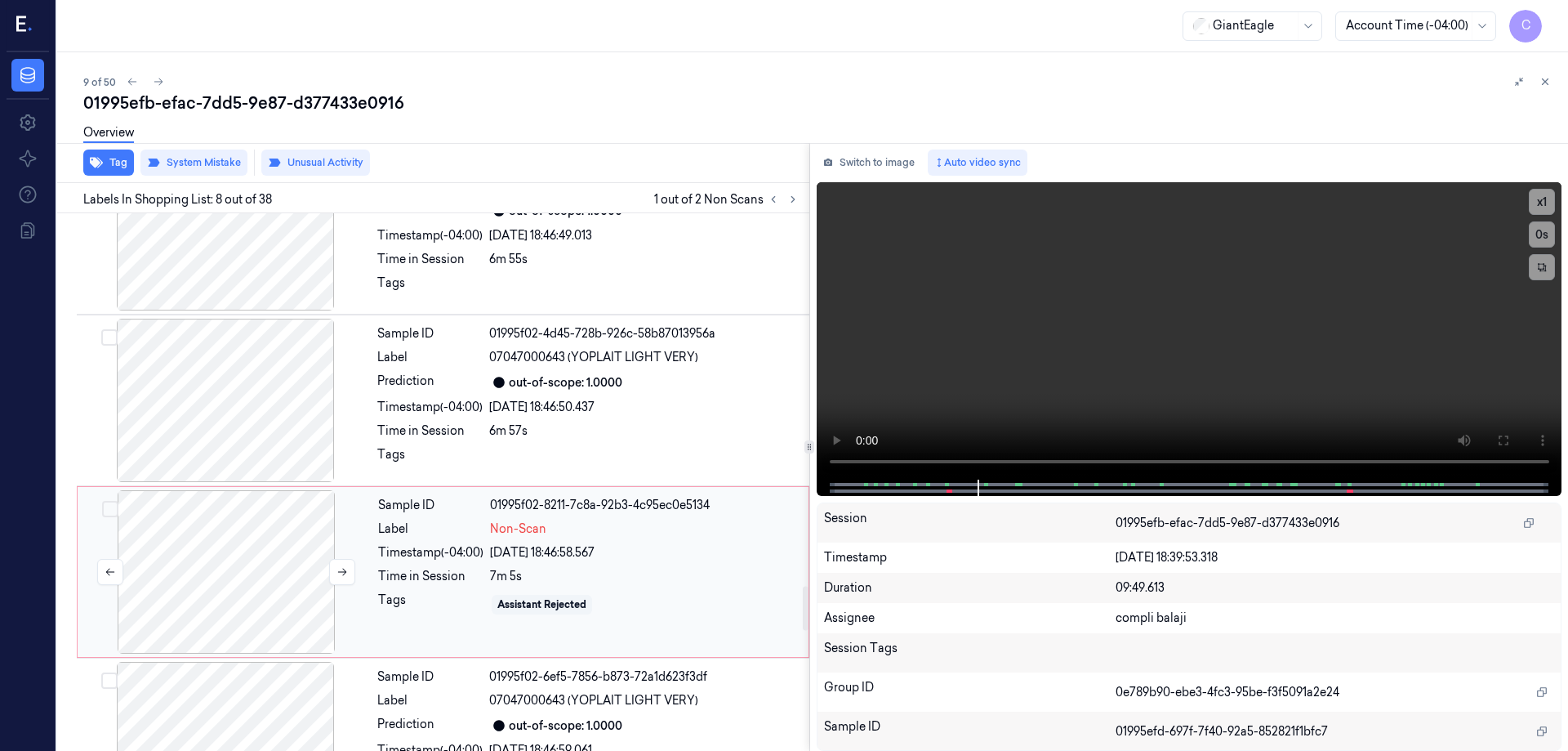
click at [226, 564] on div at bounding box center [226, 572] width 291 height 164
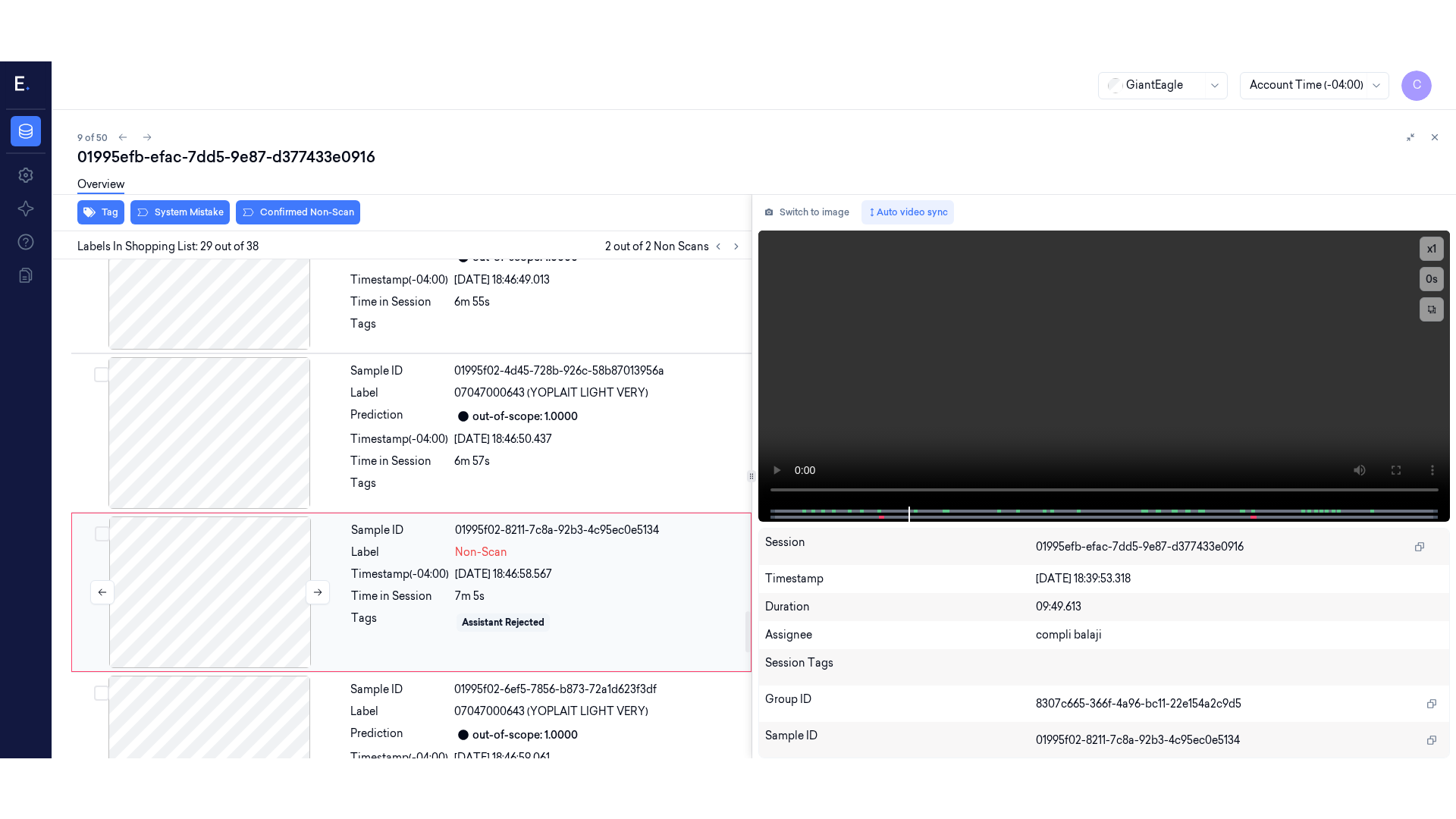
scroll to position [4290, 0]
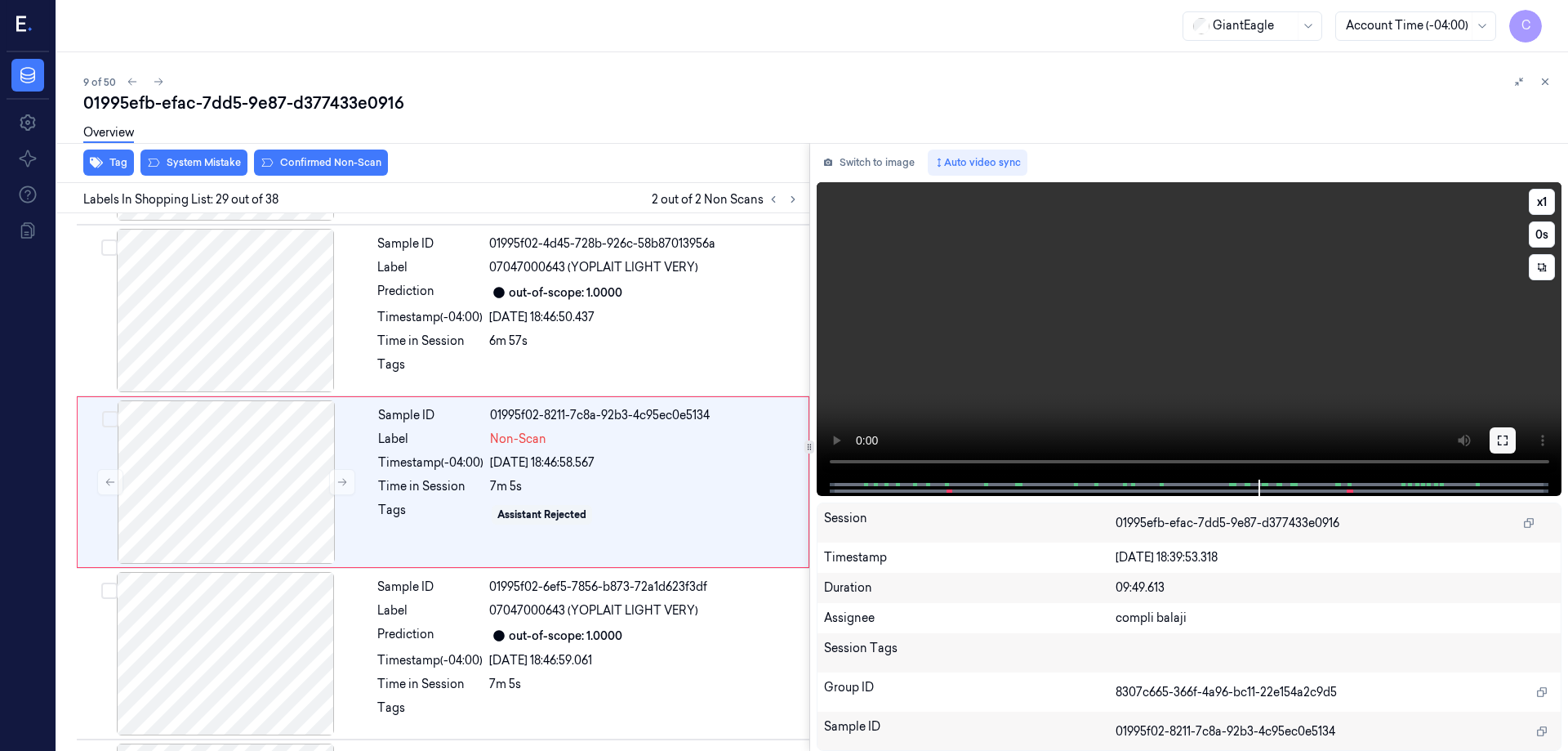
click at [1504, 440] on icon at bounding box center [1503, 440] width 13 height 13
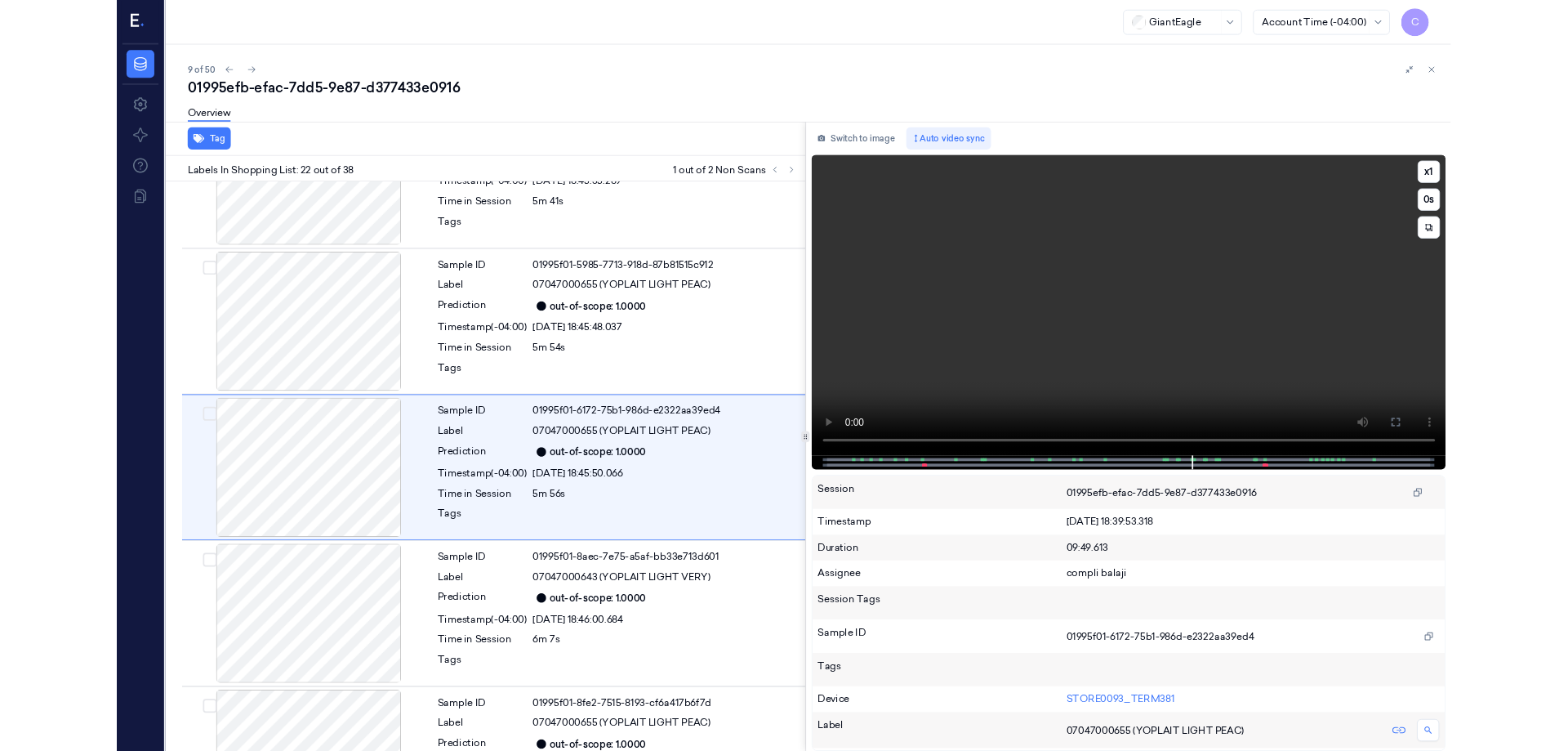
scroll to position [3355, 0]
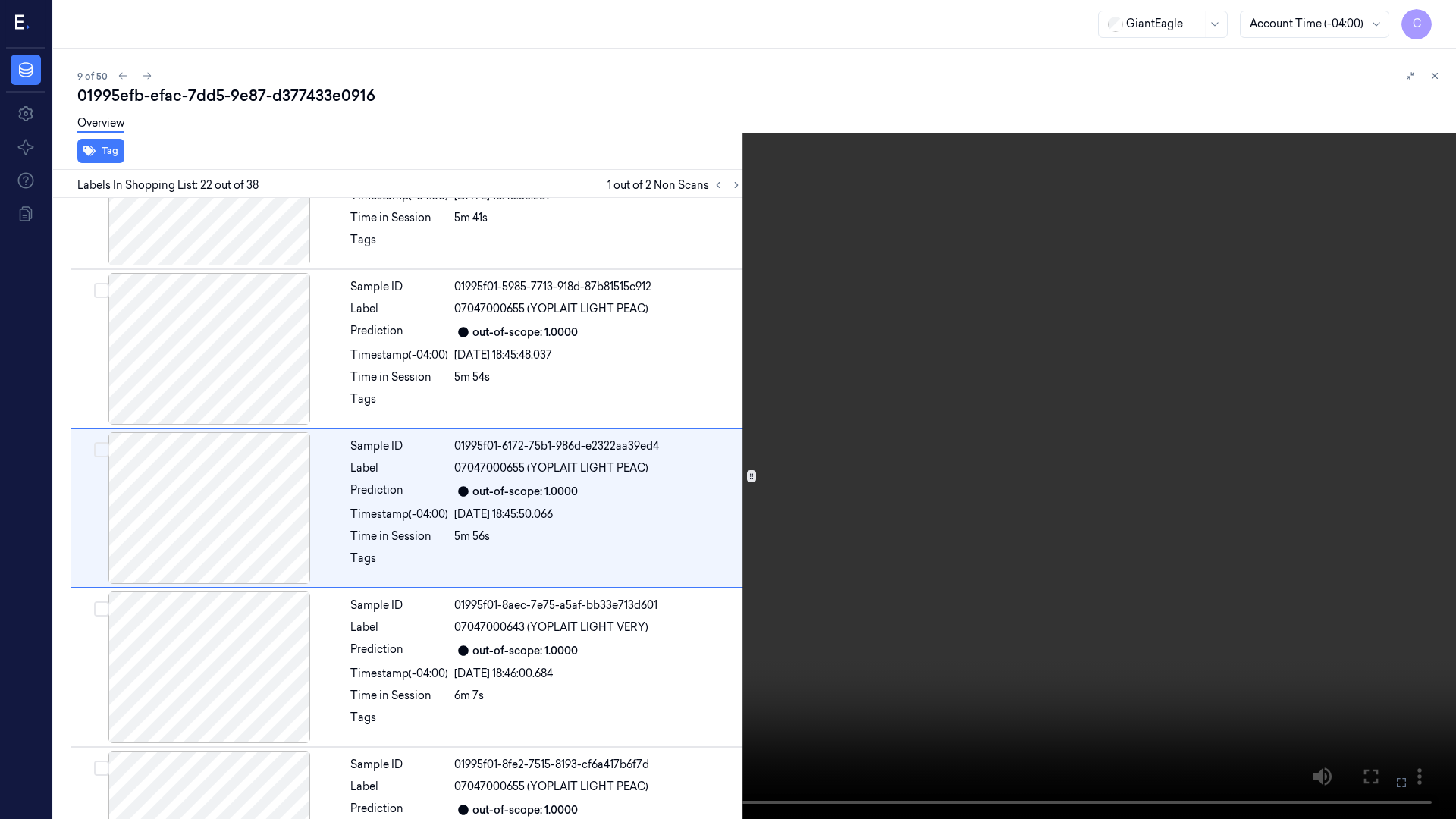
drag, startPoint x: 1401, startPoint y: 780, endPoint x: 1398, endPoint y: 688, distance: 92.0
click at [0, 0] on icon at bounding box center [0, 0] width 0 height 0
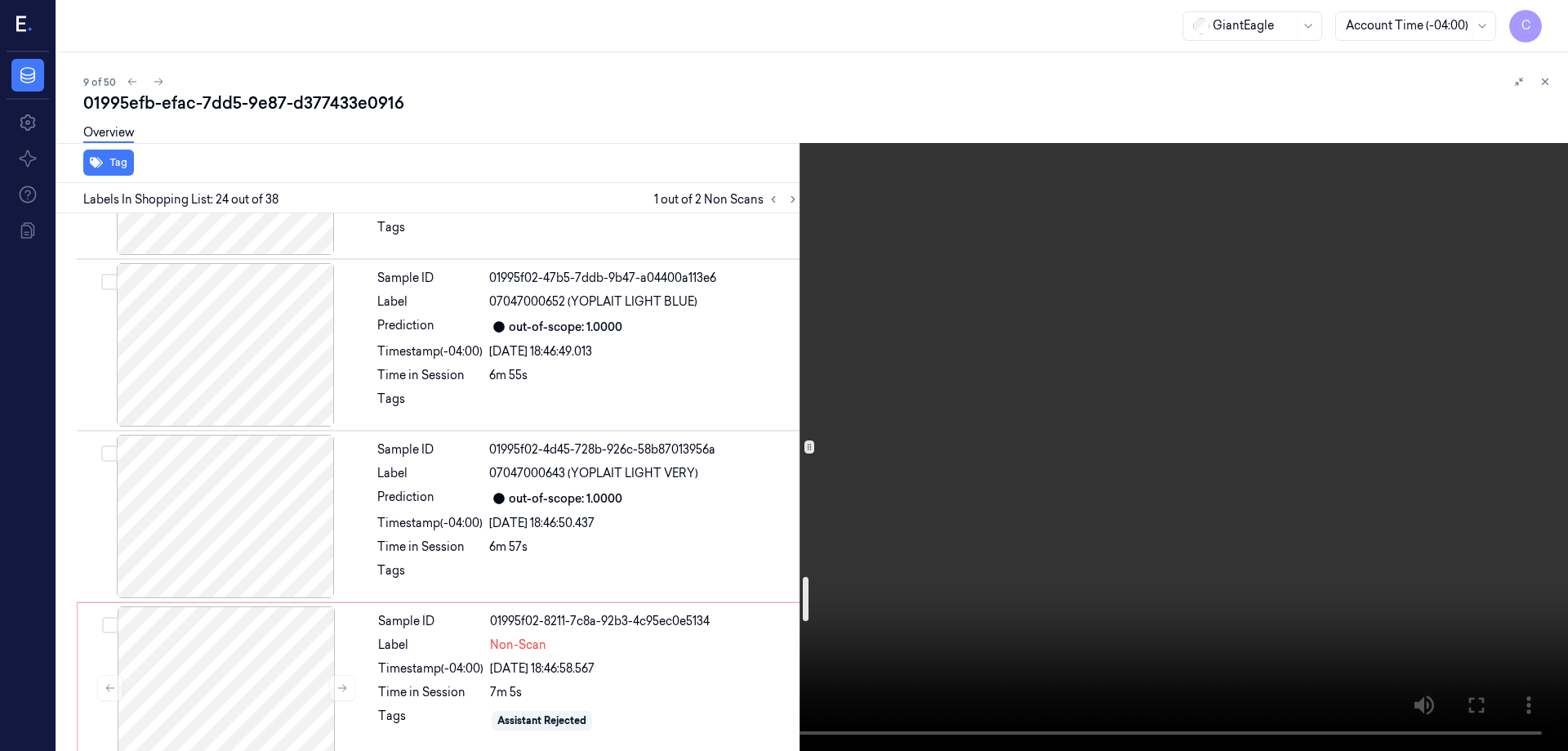
scroll to position [4418, 0]
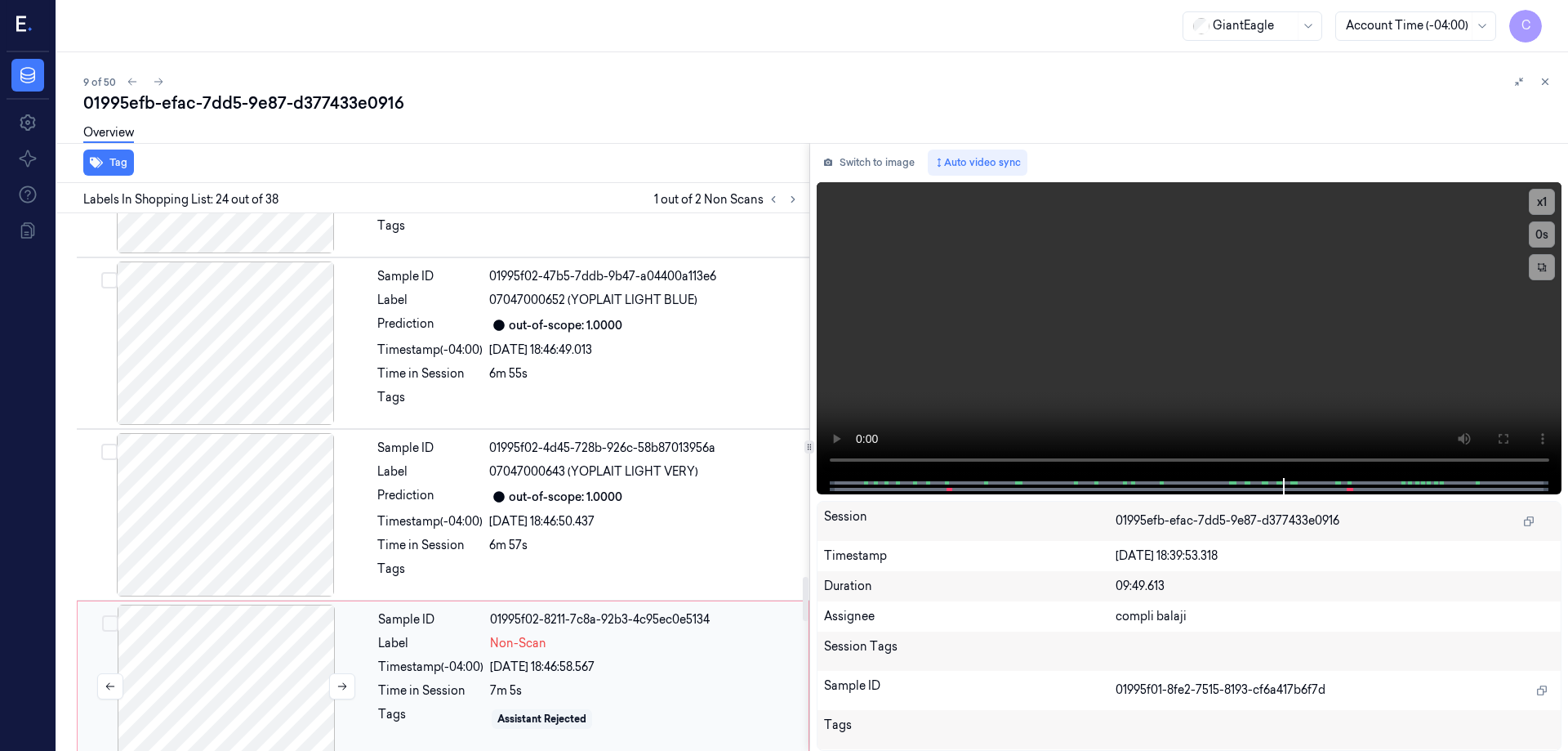
click at [246, 680] on div at bounding box center [226, 687] width 291 height 164
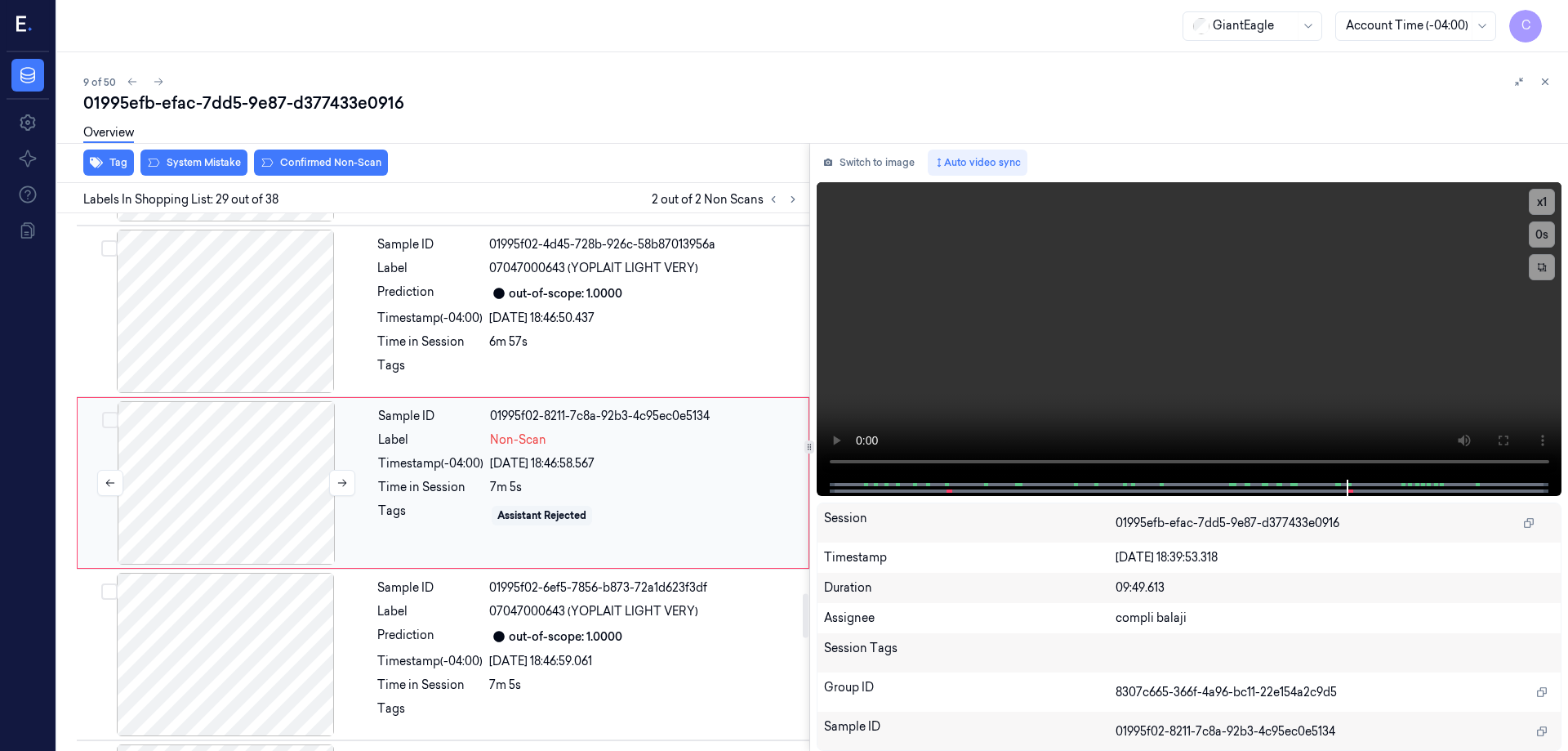
scroll to position [4622, 0]
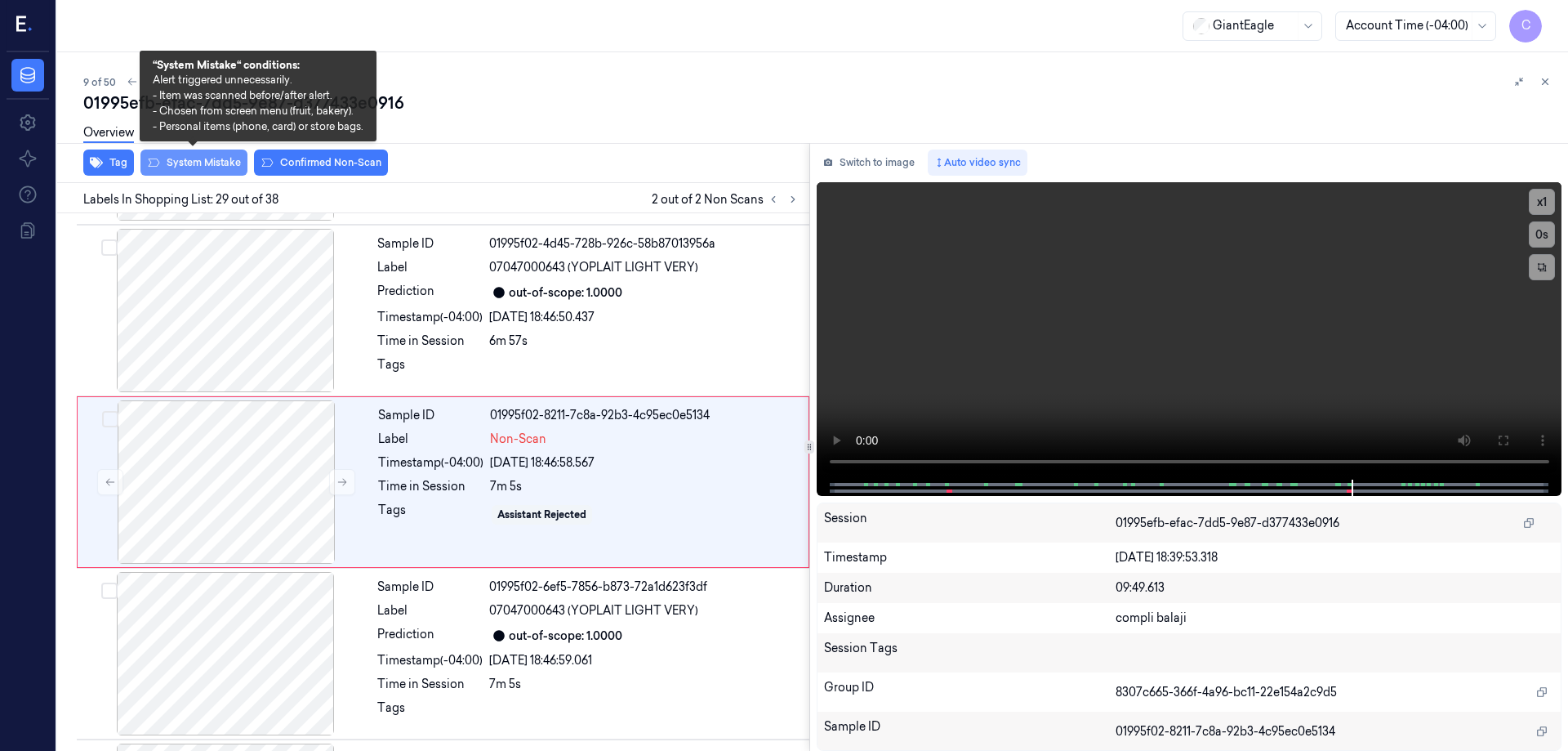
click at [212, 166] on button "System Mistake" at bounding box center [194, 162] width 107 height 26
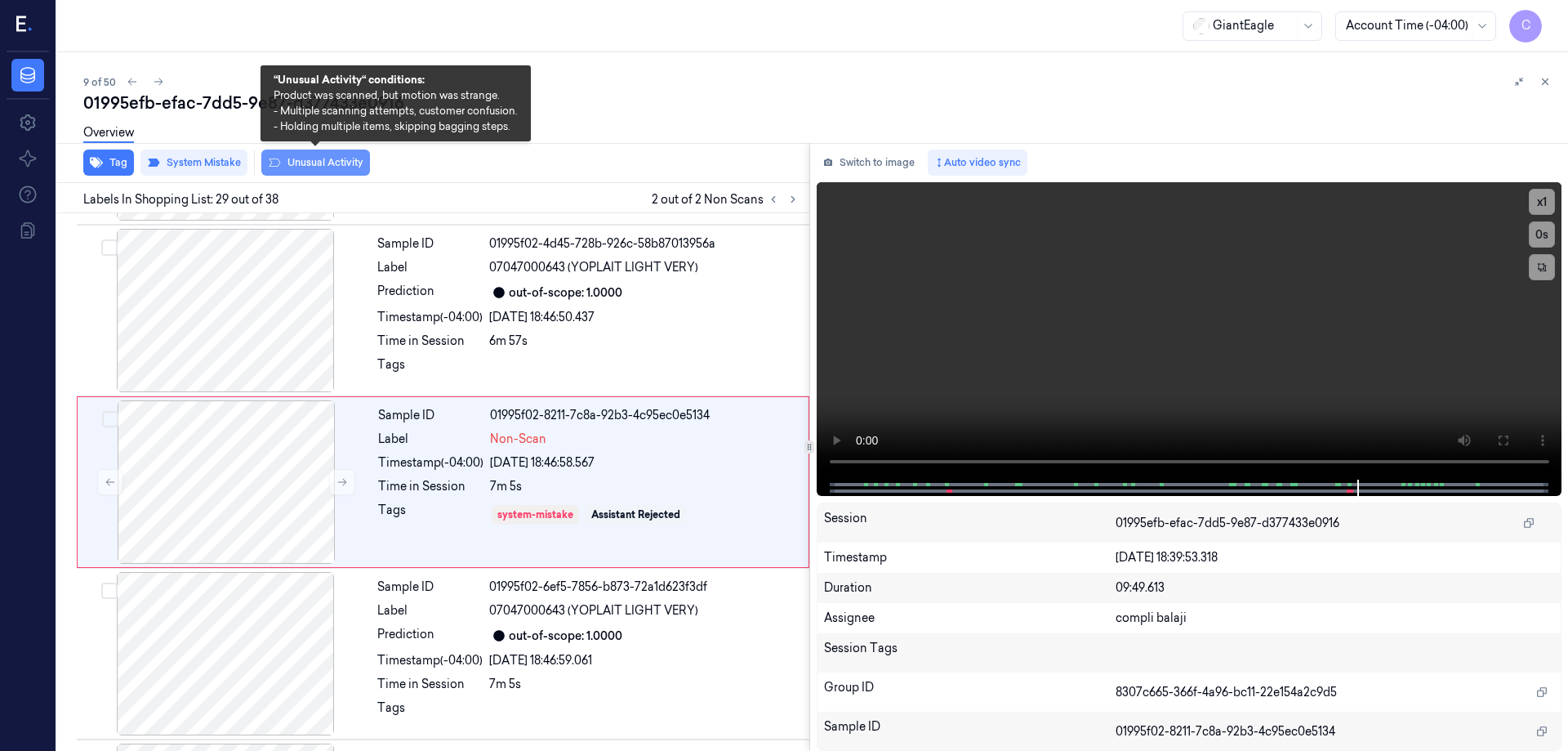
click at [341, 164] on button "Unusual Activity" at bounding box center [315, 162] width 109 height 26
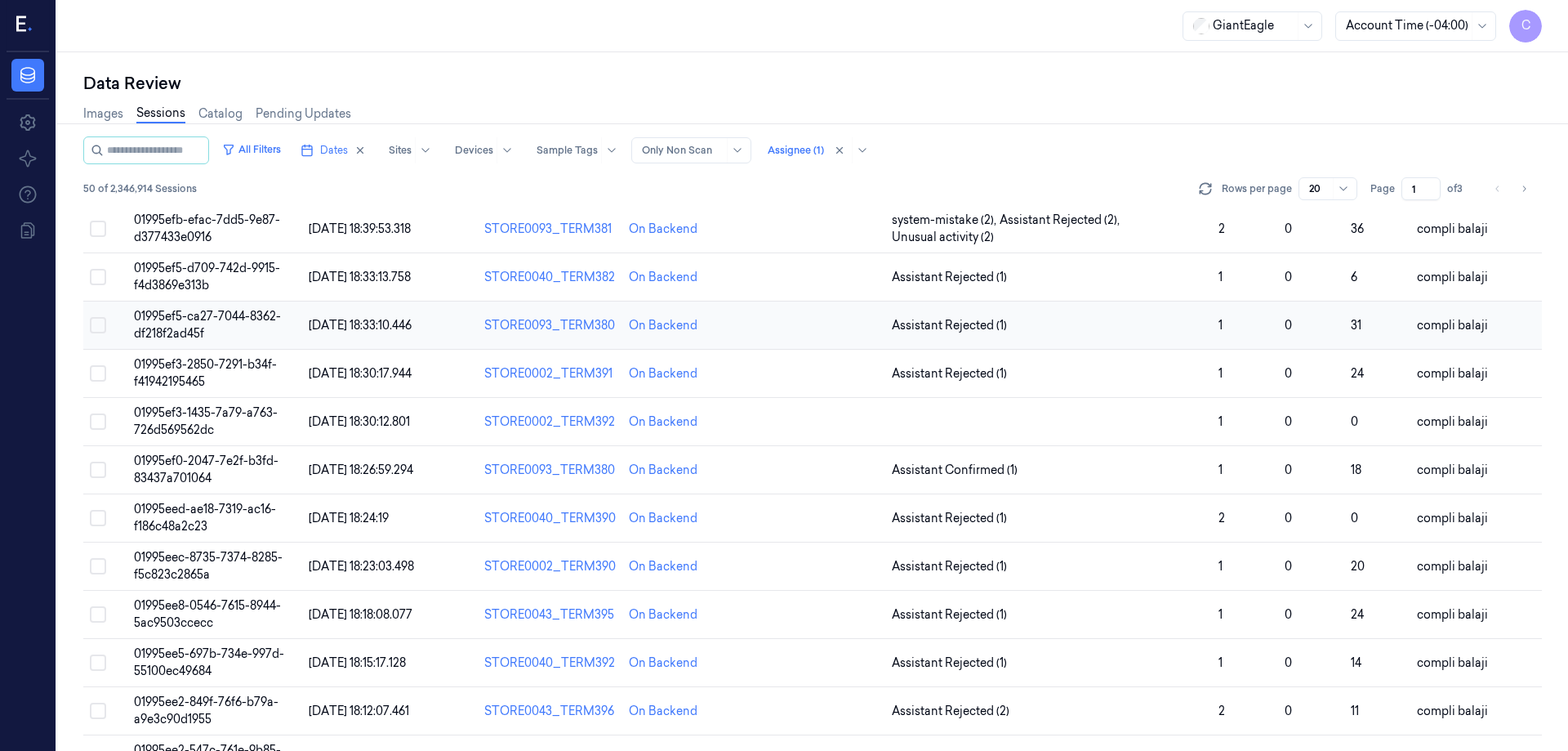
scroll to position [387, 0]
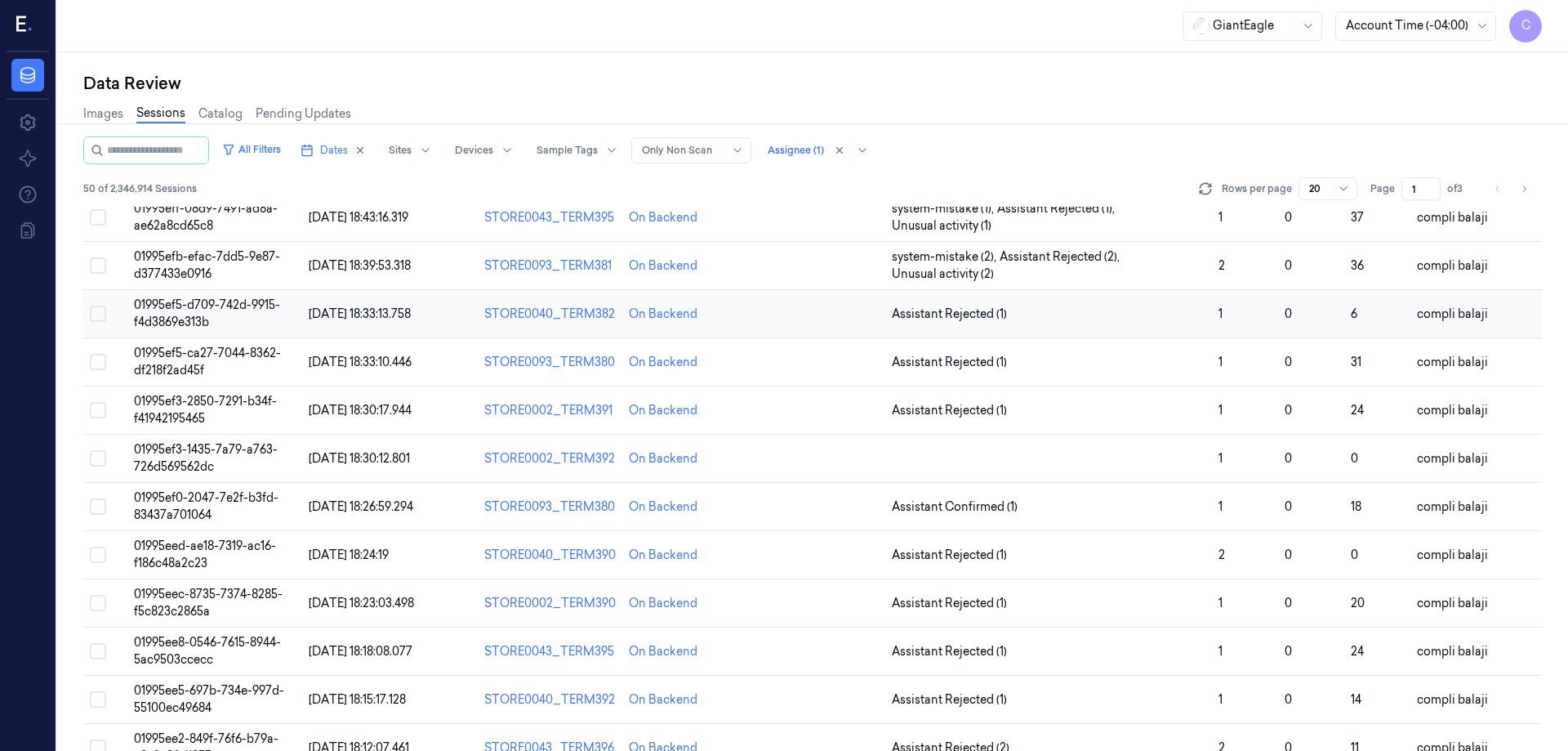
click at [230, 304] on span "01995ef5-d709-742d-9915-f4d3869e313b" at bounding box center [207, 314] width 146 height 32
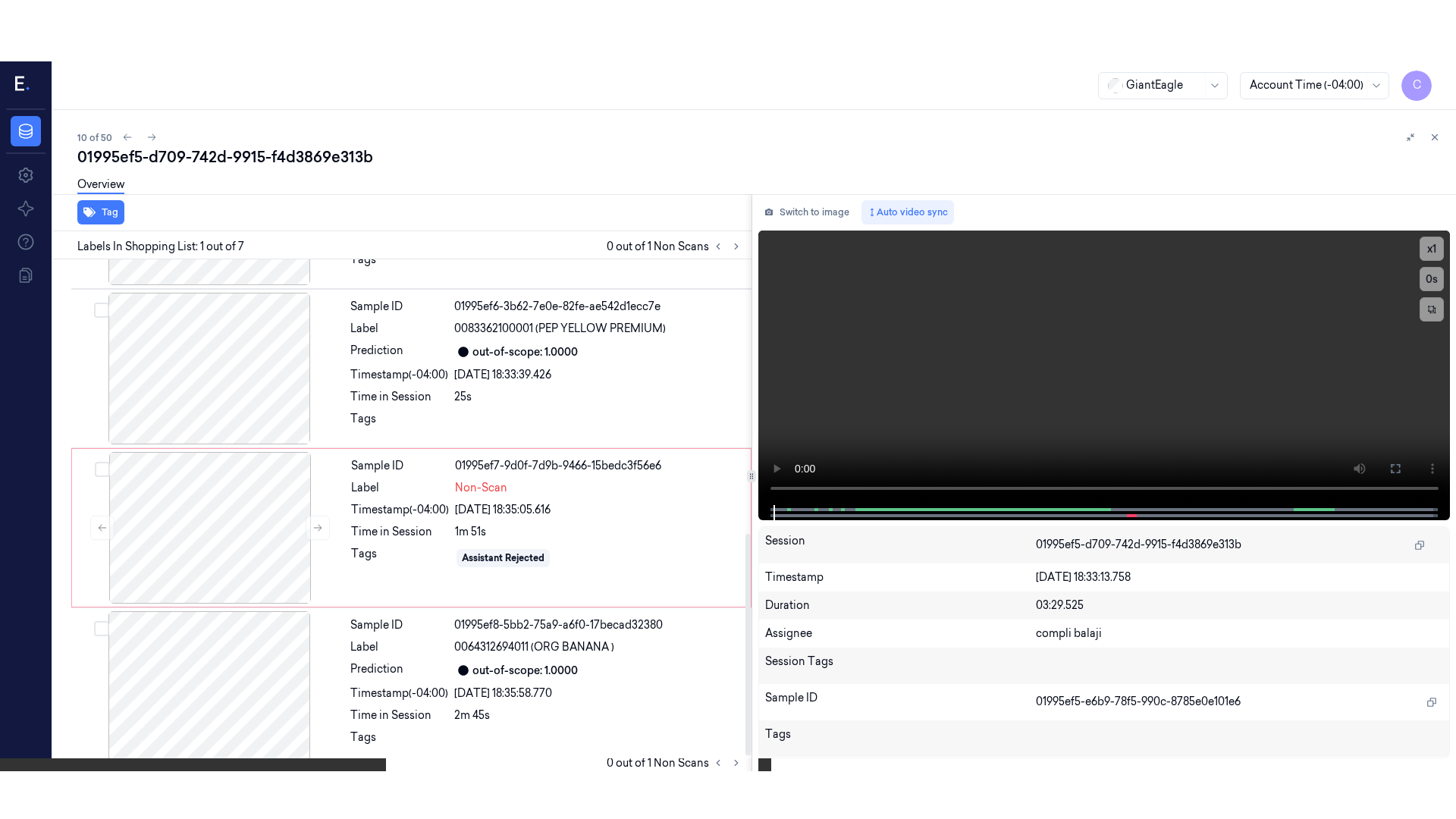
scroll to position [621, 0]
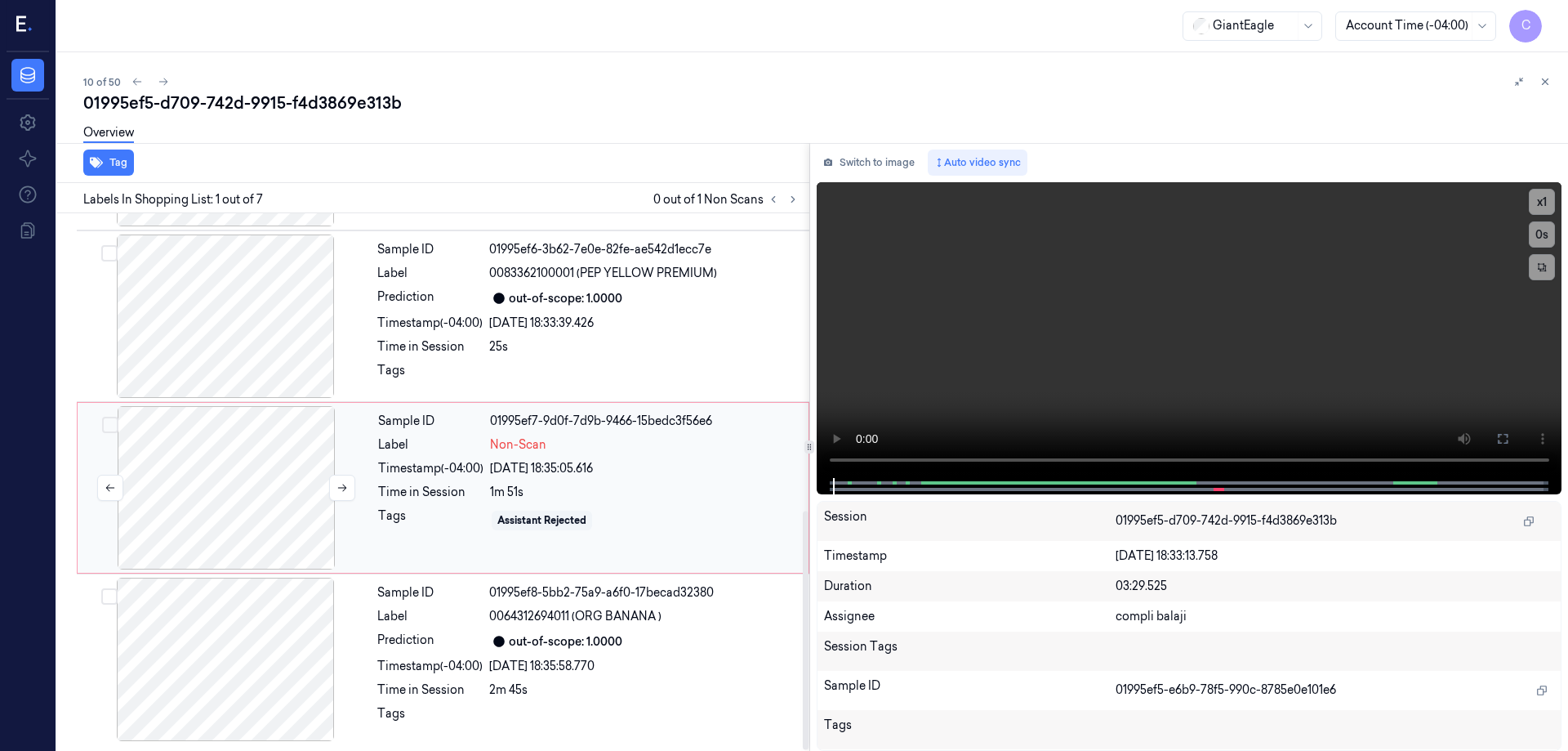
click at [295, 468] on div at bounding box center [226, 488] width 291 height 164
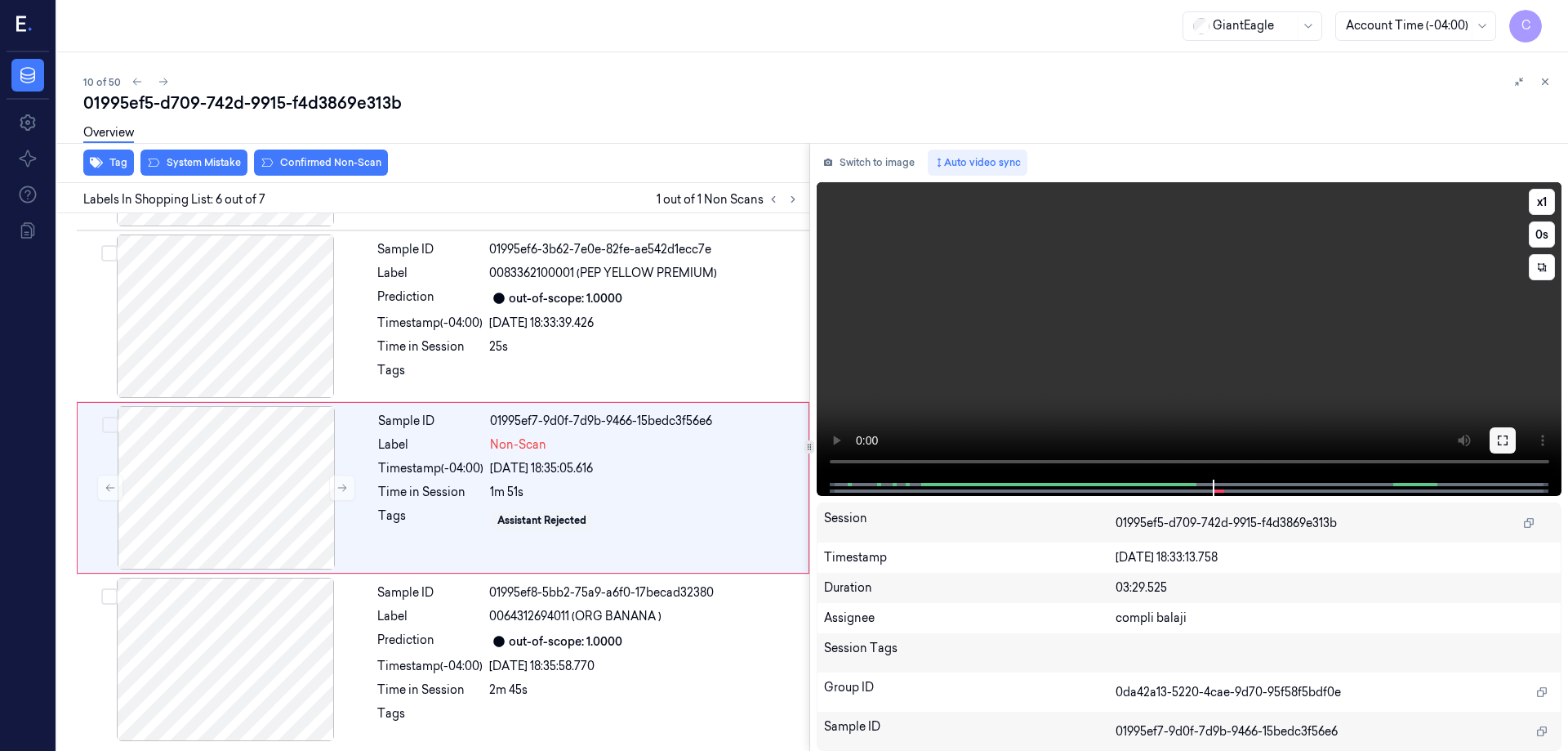
click at [1507, 446] on icon at bounding box center [1503, 440] width 13 height 13
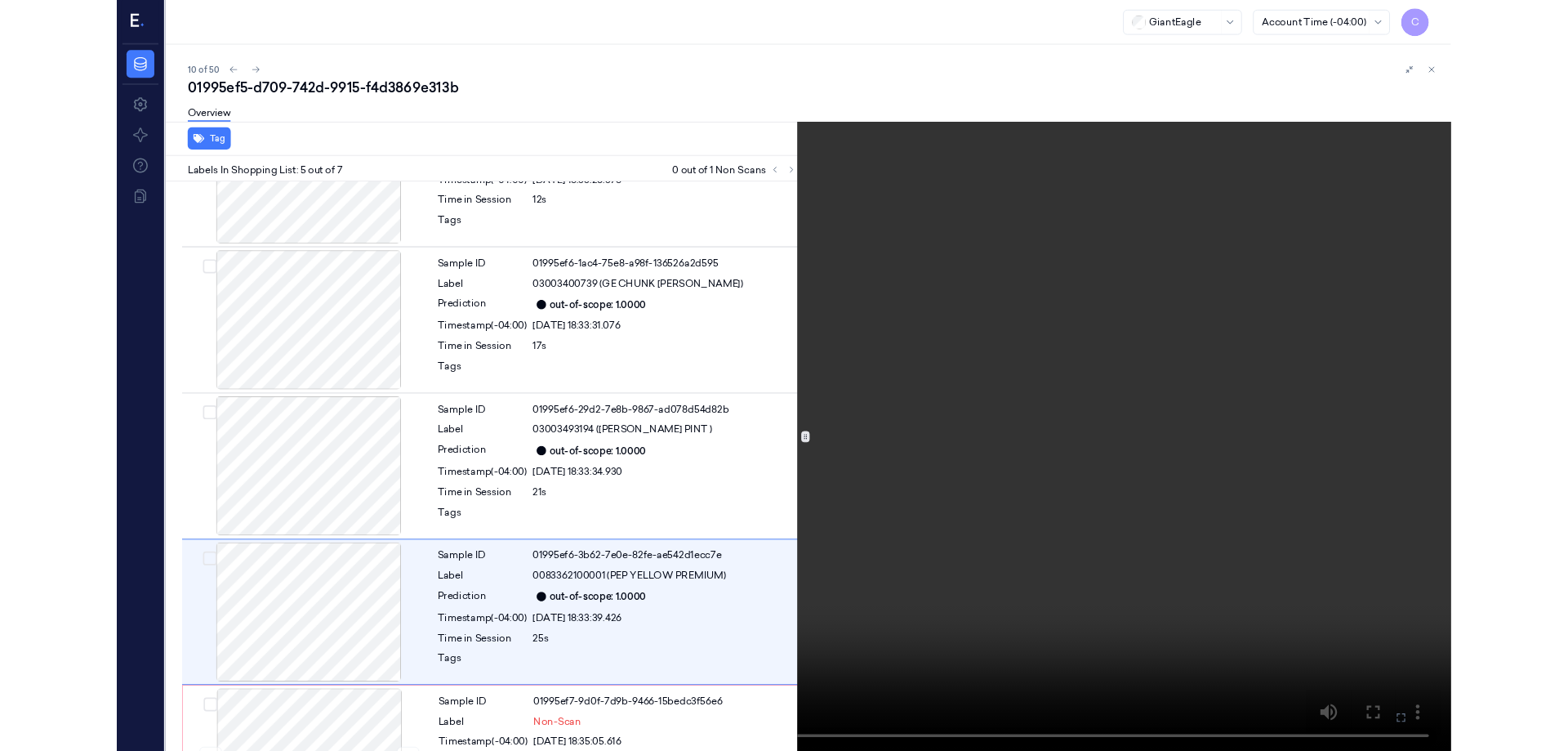
scroll to position [437, 0]
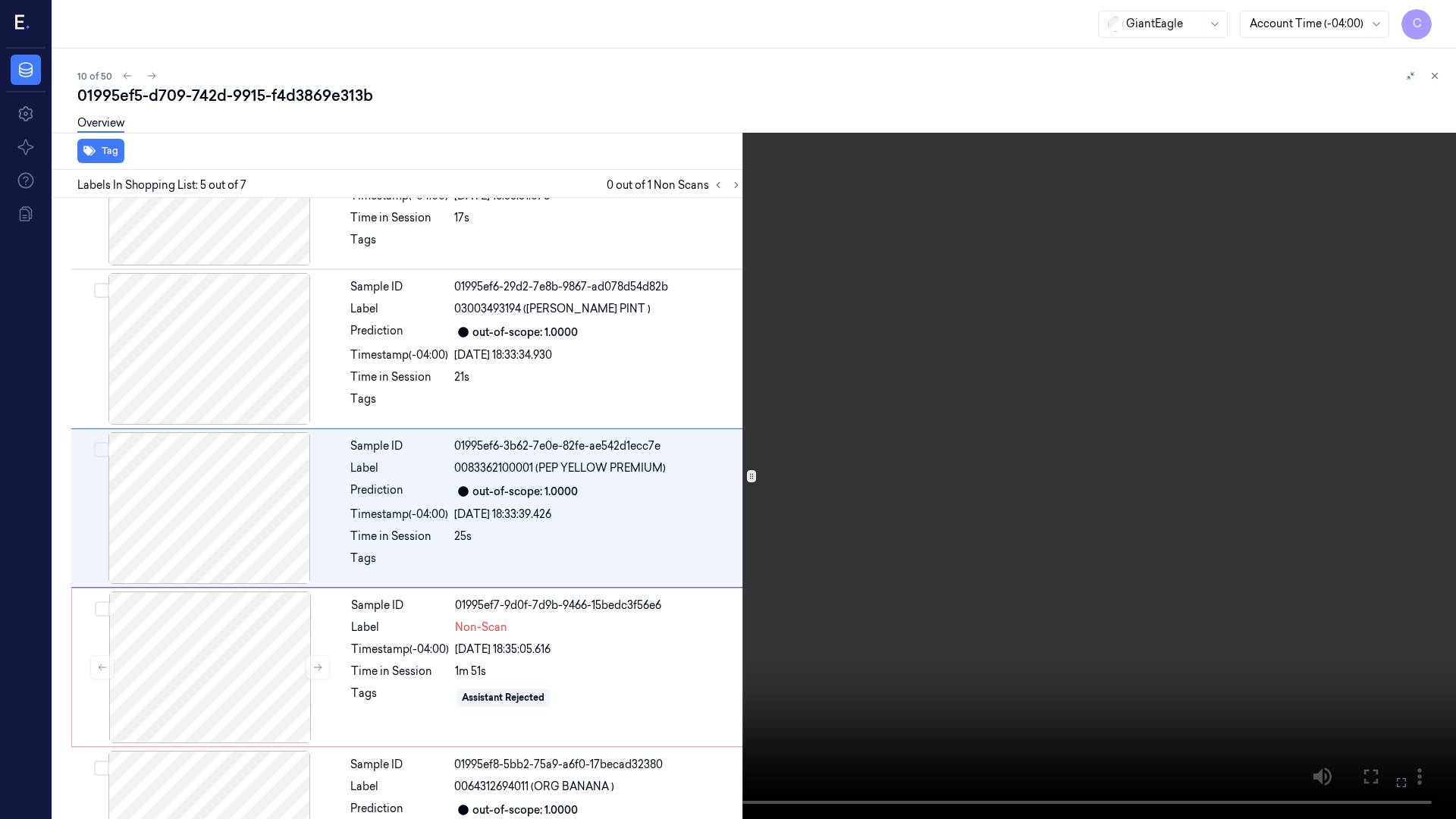
click at [0, 0] on icon at bounding box center [0, 0] width 0 height 0
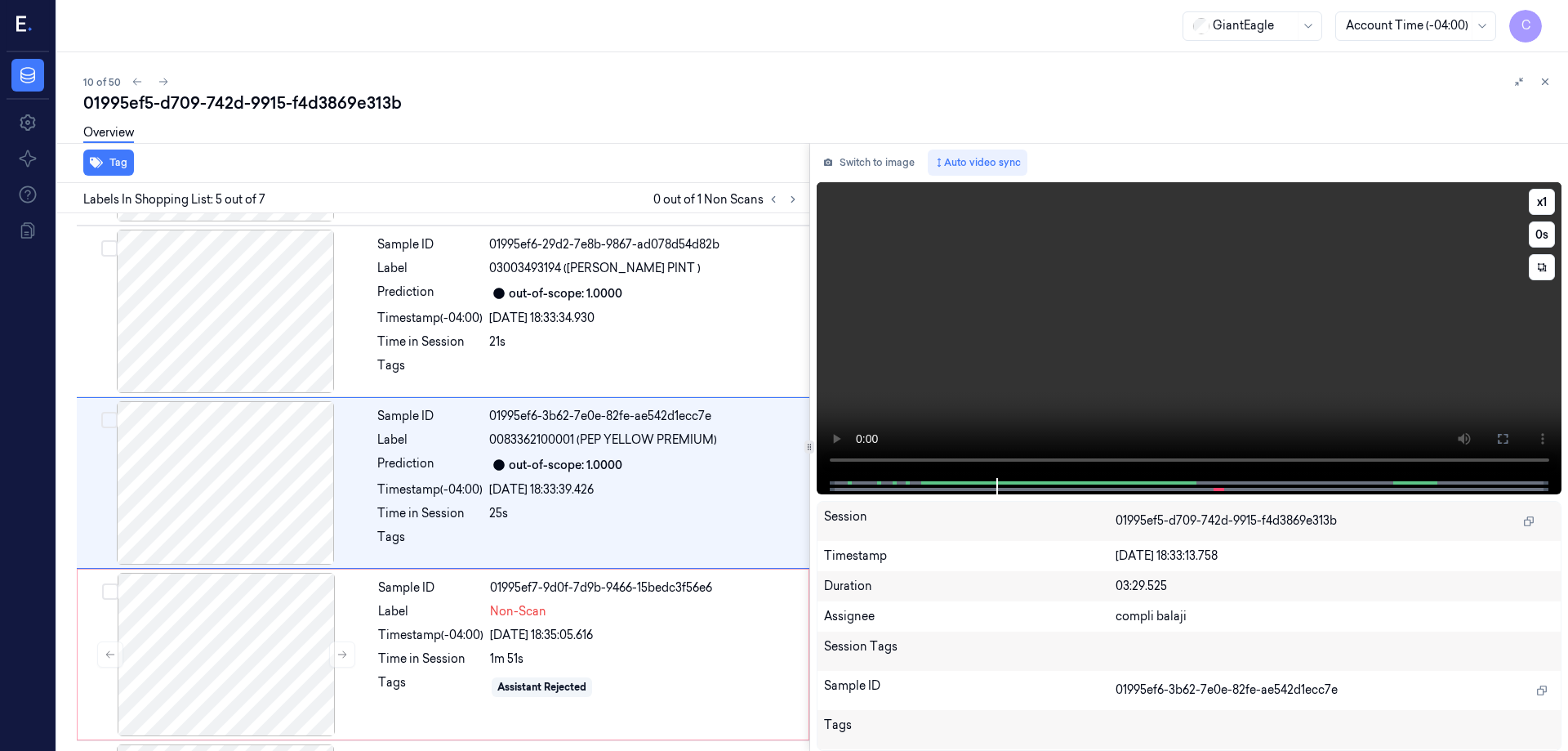
scroll to position [502, 0]
click at [240, 595] on div at bounding box center [226, 653] width 291 height 164
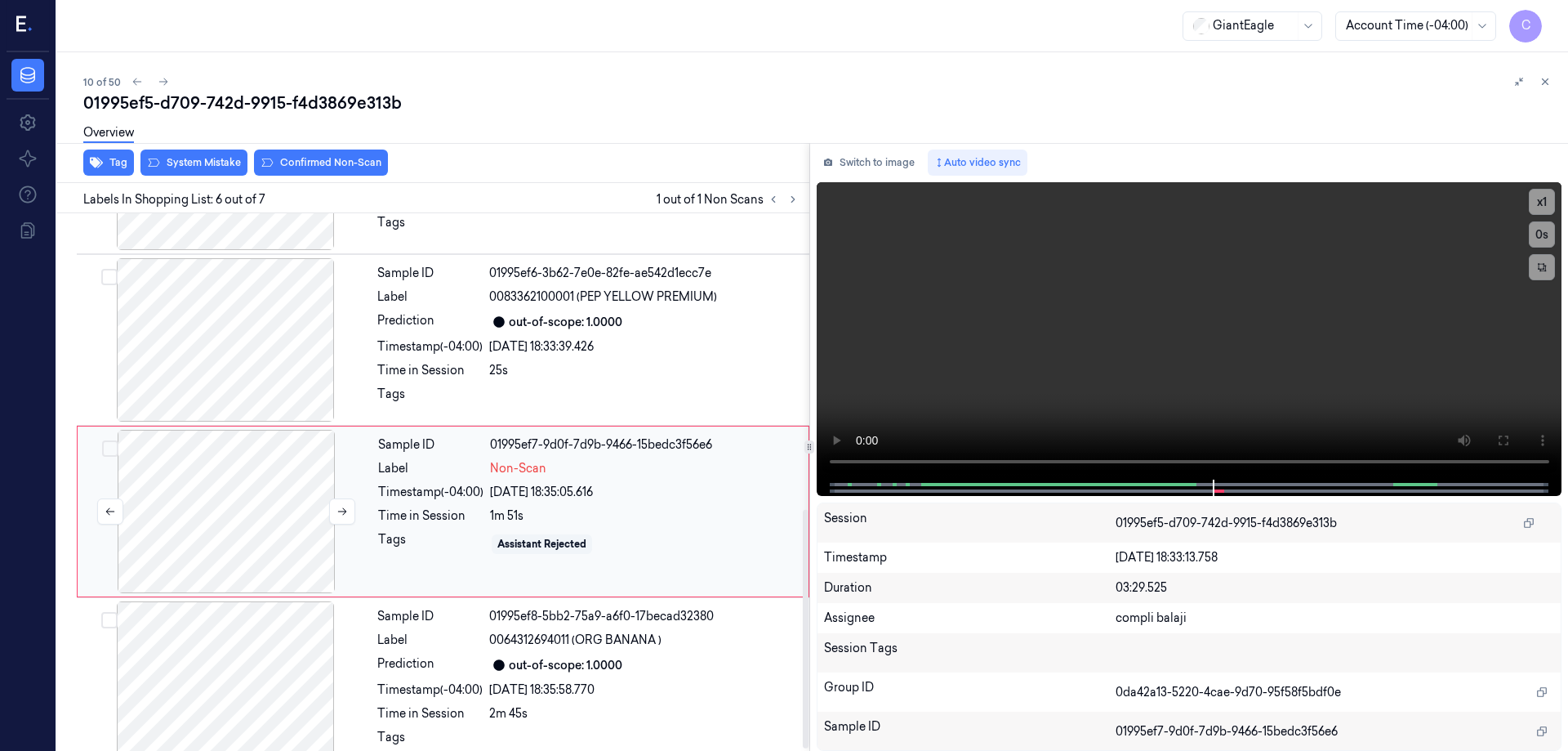
scroll to position [669, 0]
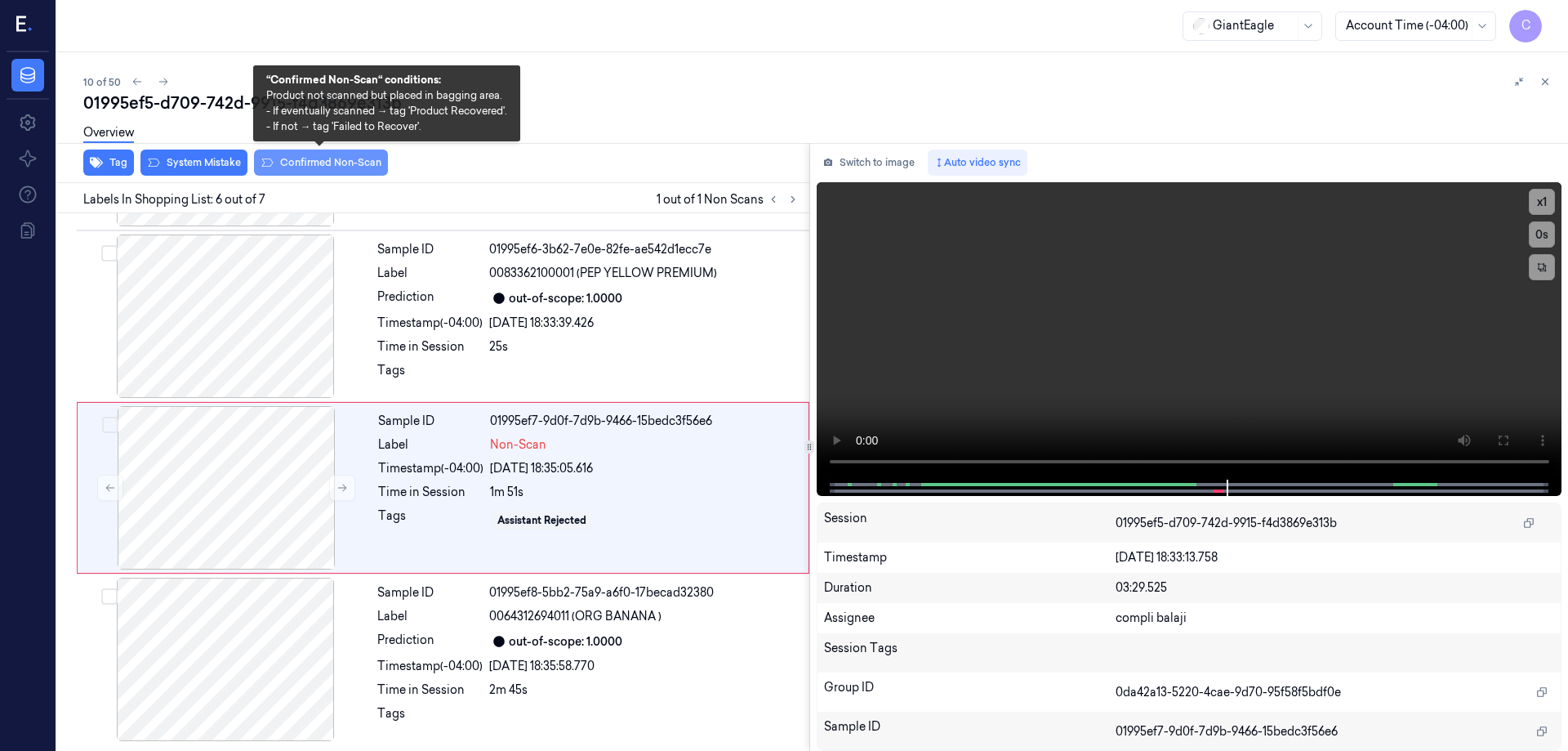
click at [322, 165] on button "Confirmed Non-Scan" at bounding box center [321, 162] width 134 height 26
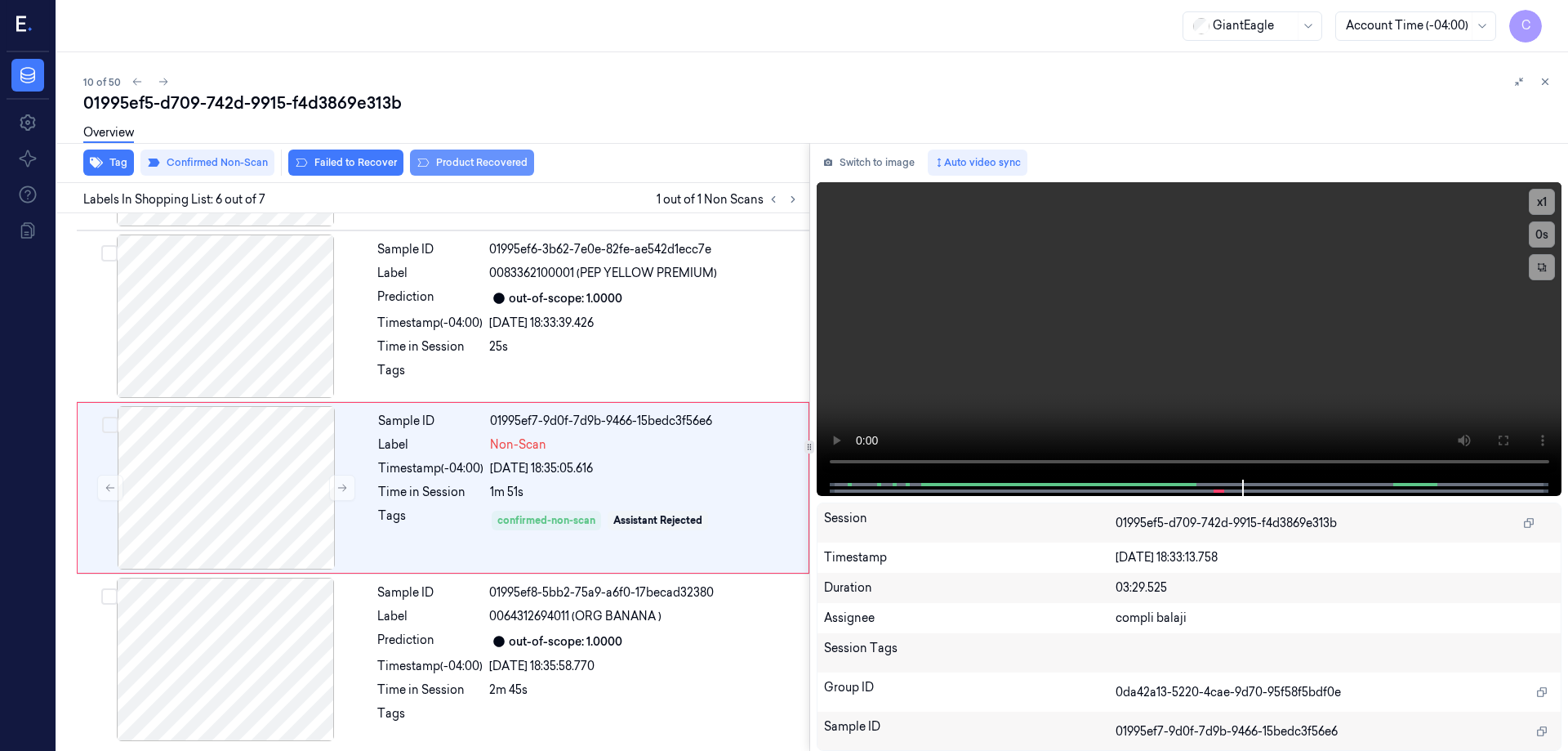
click at [449, 161] on button "Product Recovered" at bounding box center [472, 162] width 124 height 26
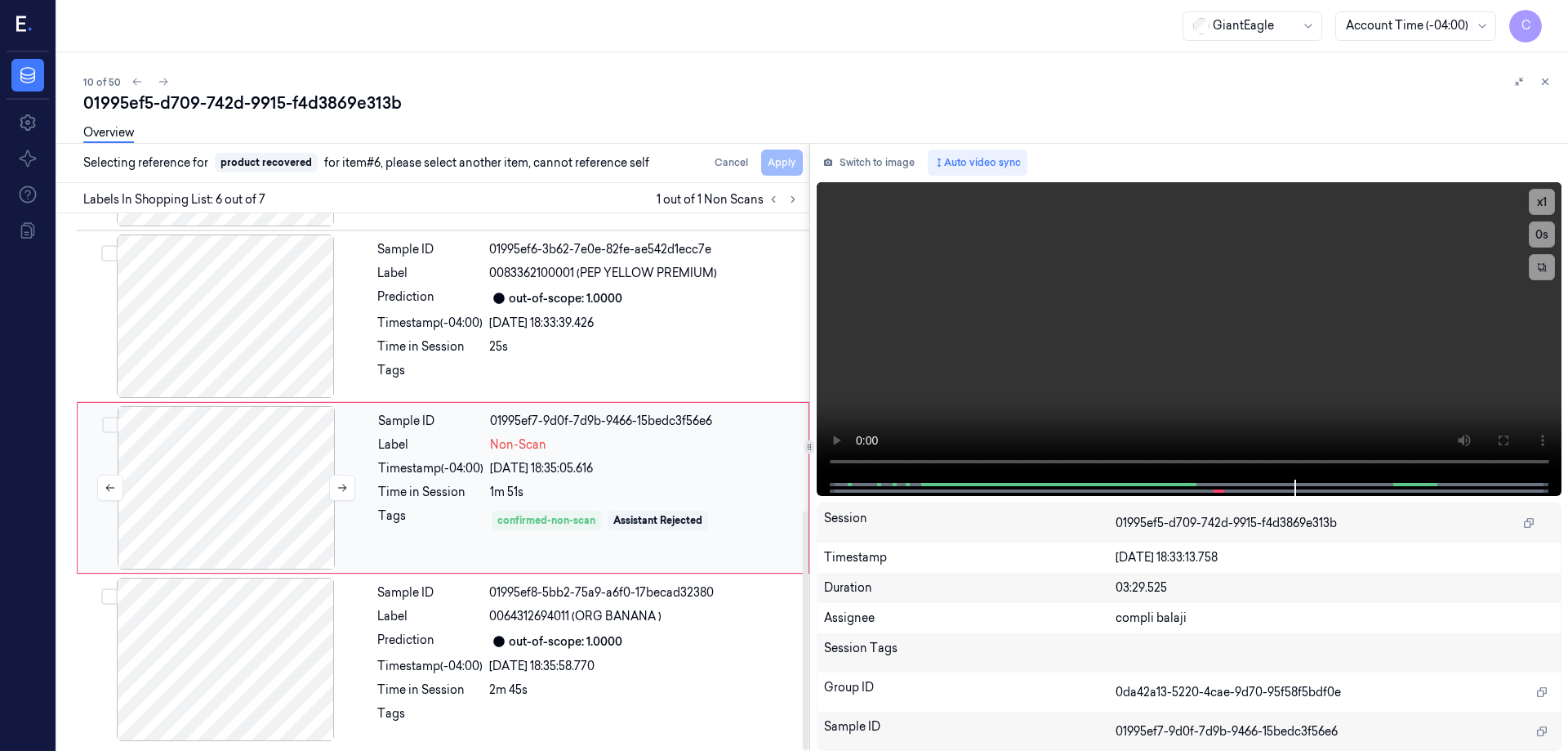
click at [265, 484] on div at bounding box center [226, 488] width 291 height 164
click at [731, 165] on button "Cancel" at bounding box center [731, 162] width 47 height 26
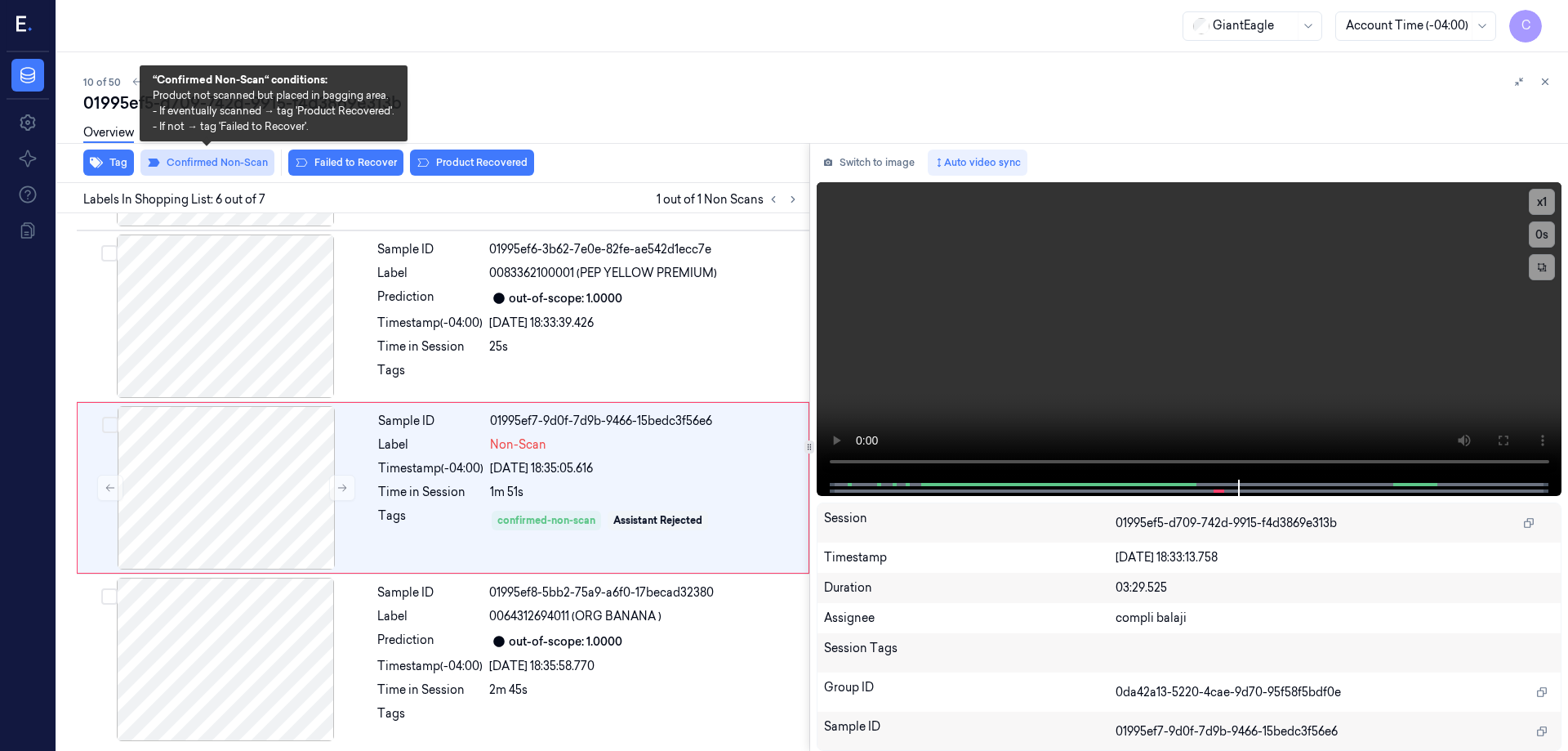
click at [226, 168] on button "Confirmed Non-Scan" at bounding box center [208, 162] width 134 height 26
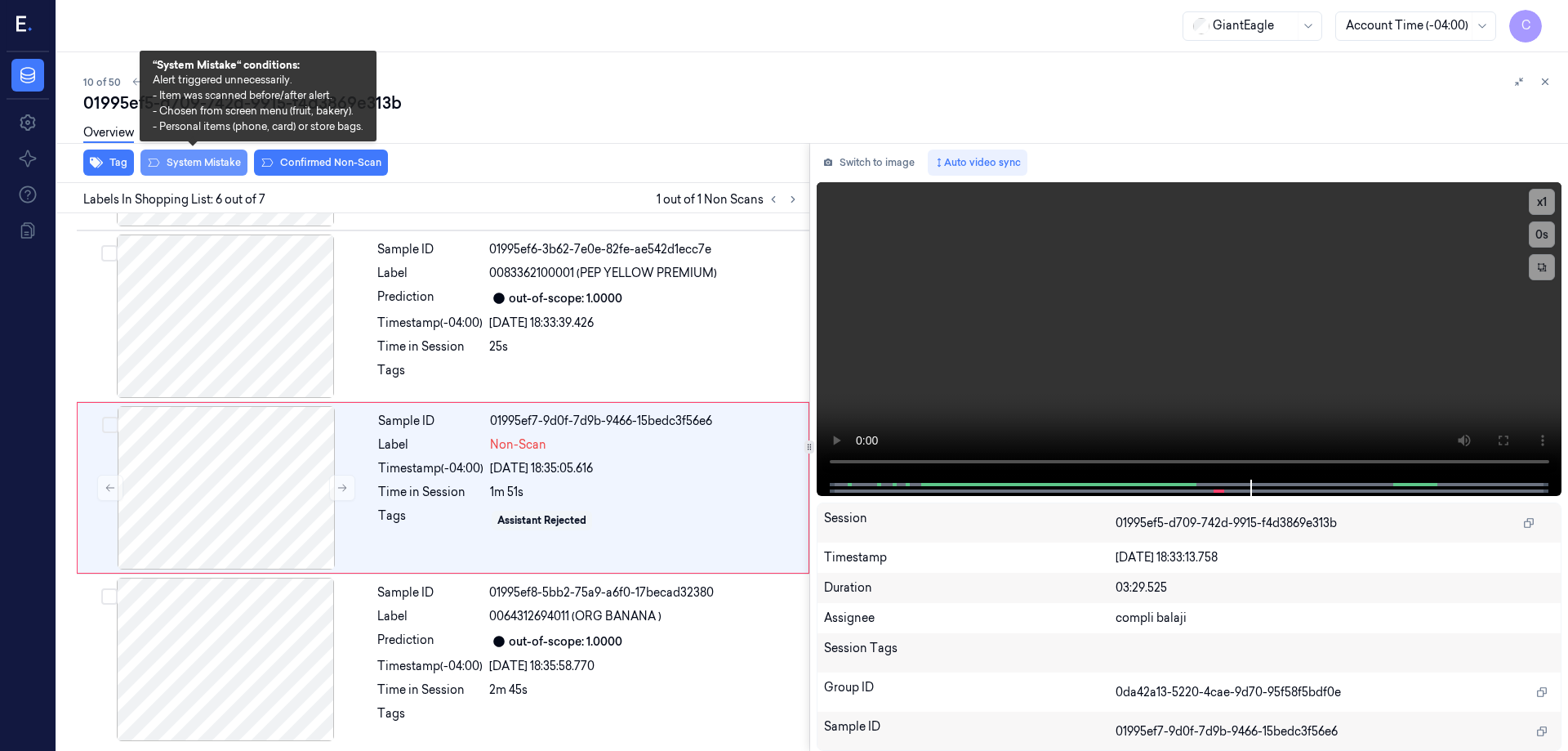
click at [223, 165] on button "System Mistake" at bounding box center [194, 162] width 107 height 26
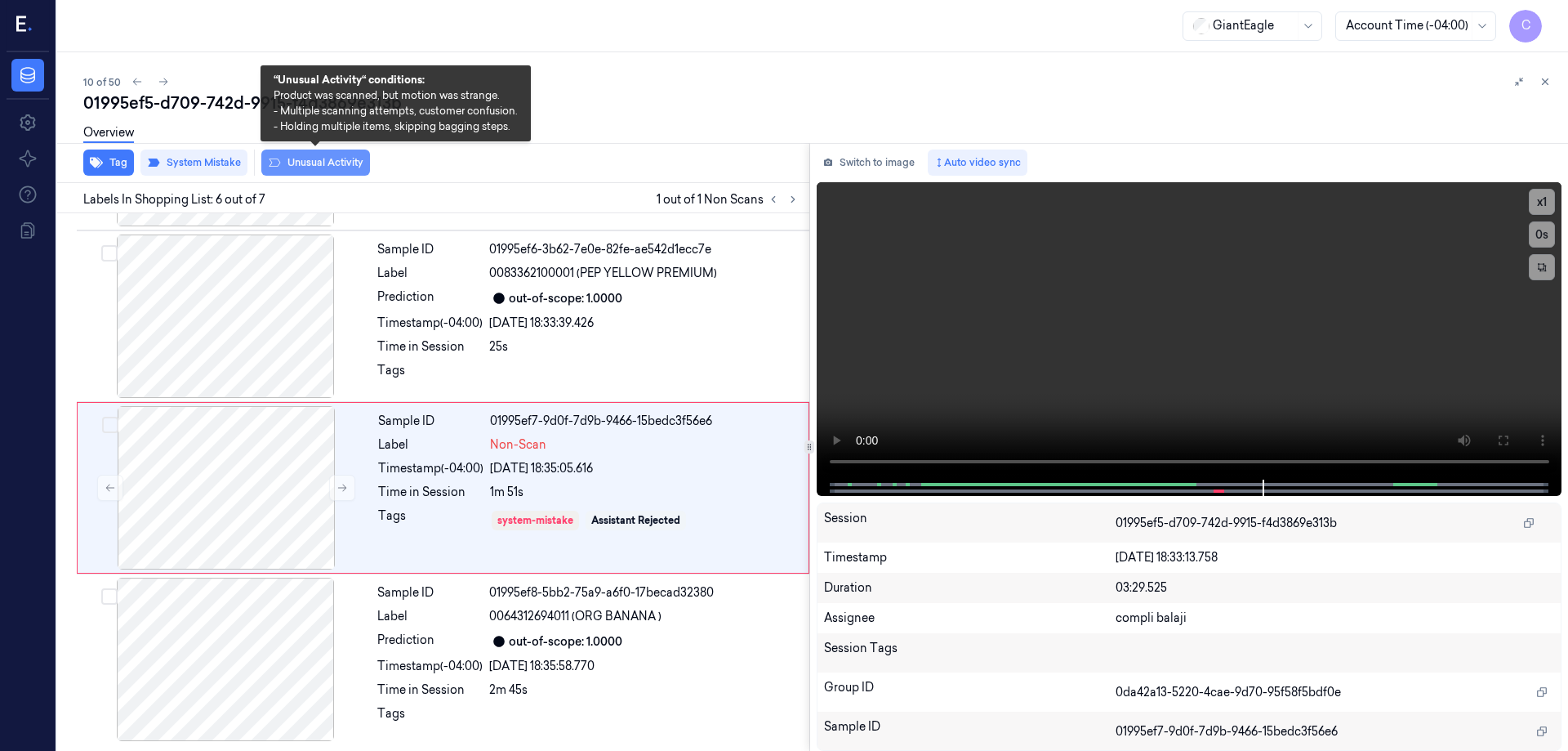
click at [347, 164] on button "Unusual Activity" at bounding box center [315, 162] width 109 height 26
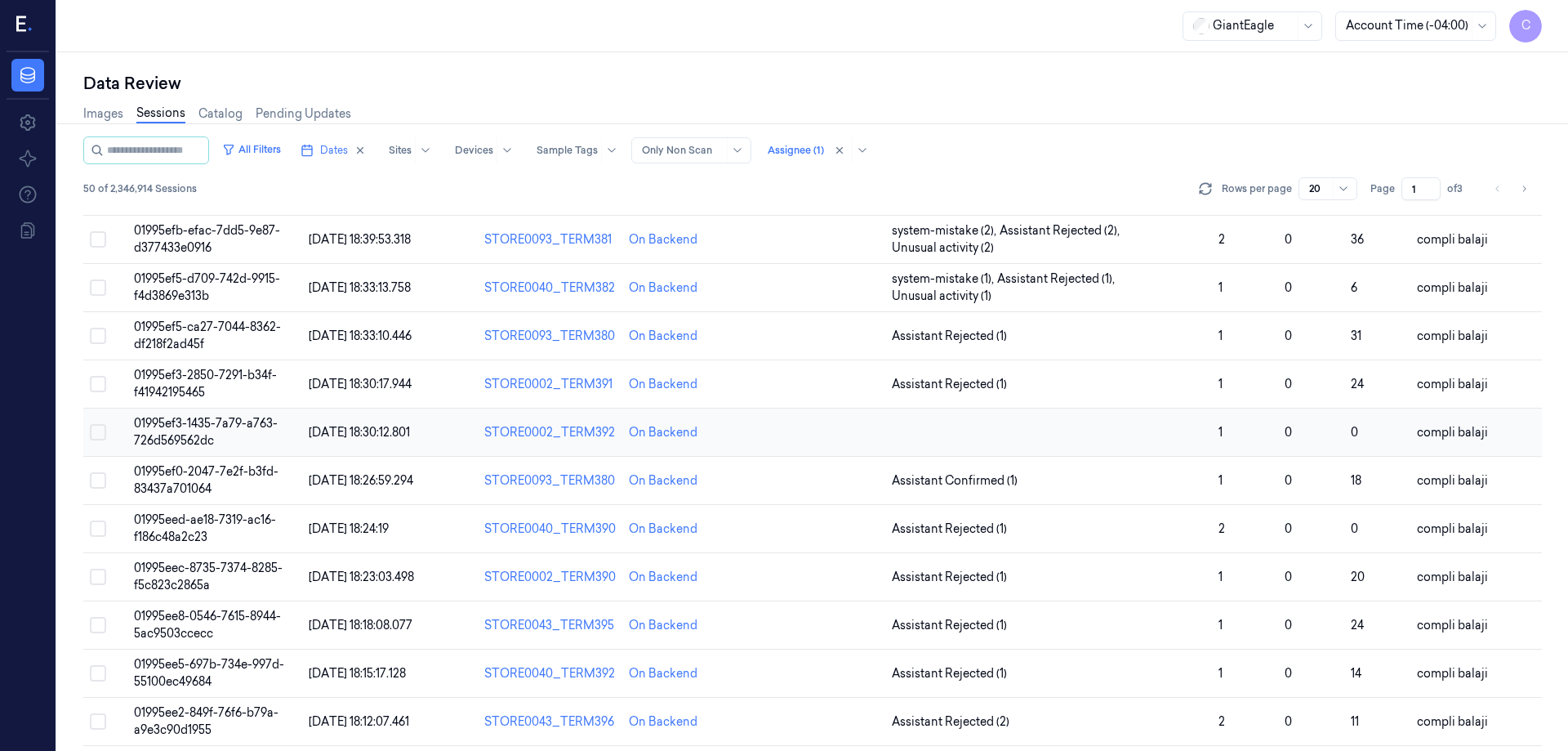
scroll to position [387, 0]
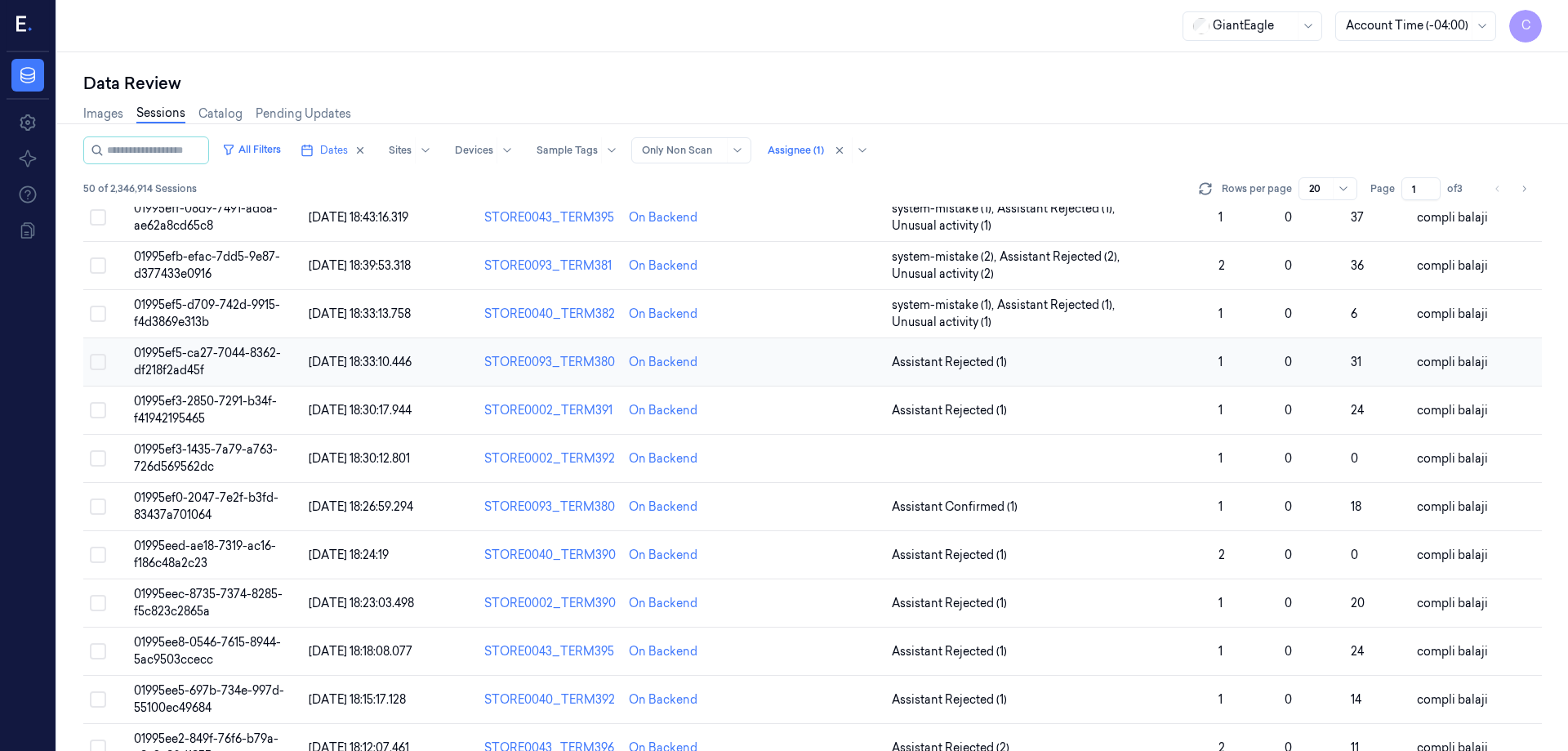
click at [248, 358] on span "01995ef5-ca27-7044-8362-df218f2ad45f" at bounding box center [207, 361] width 147 height 32
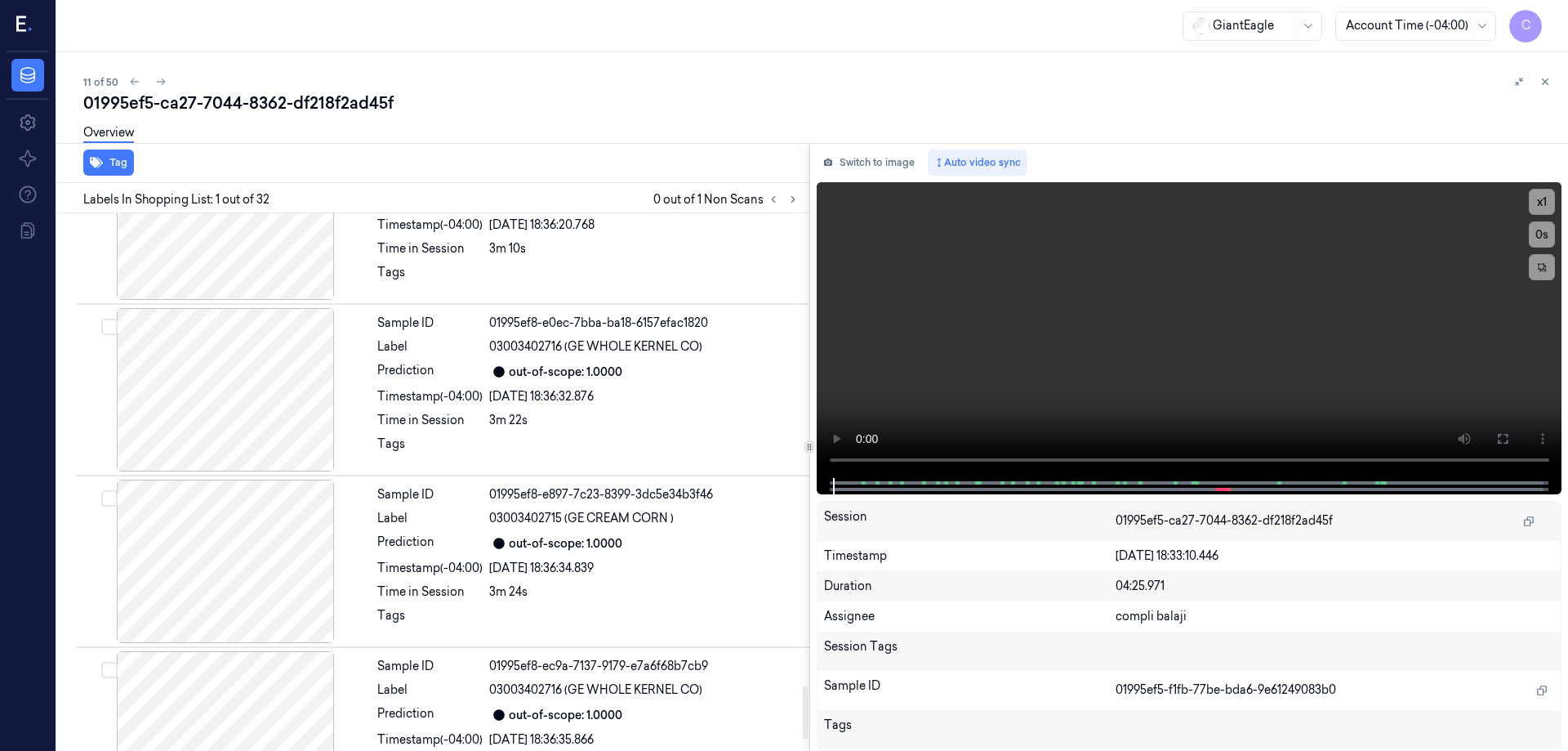
scroll to position [4960, 0]
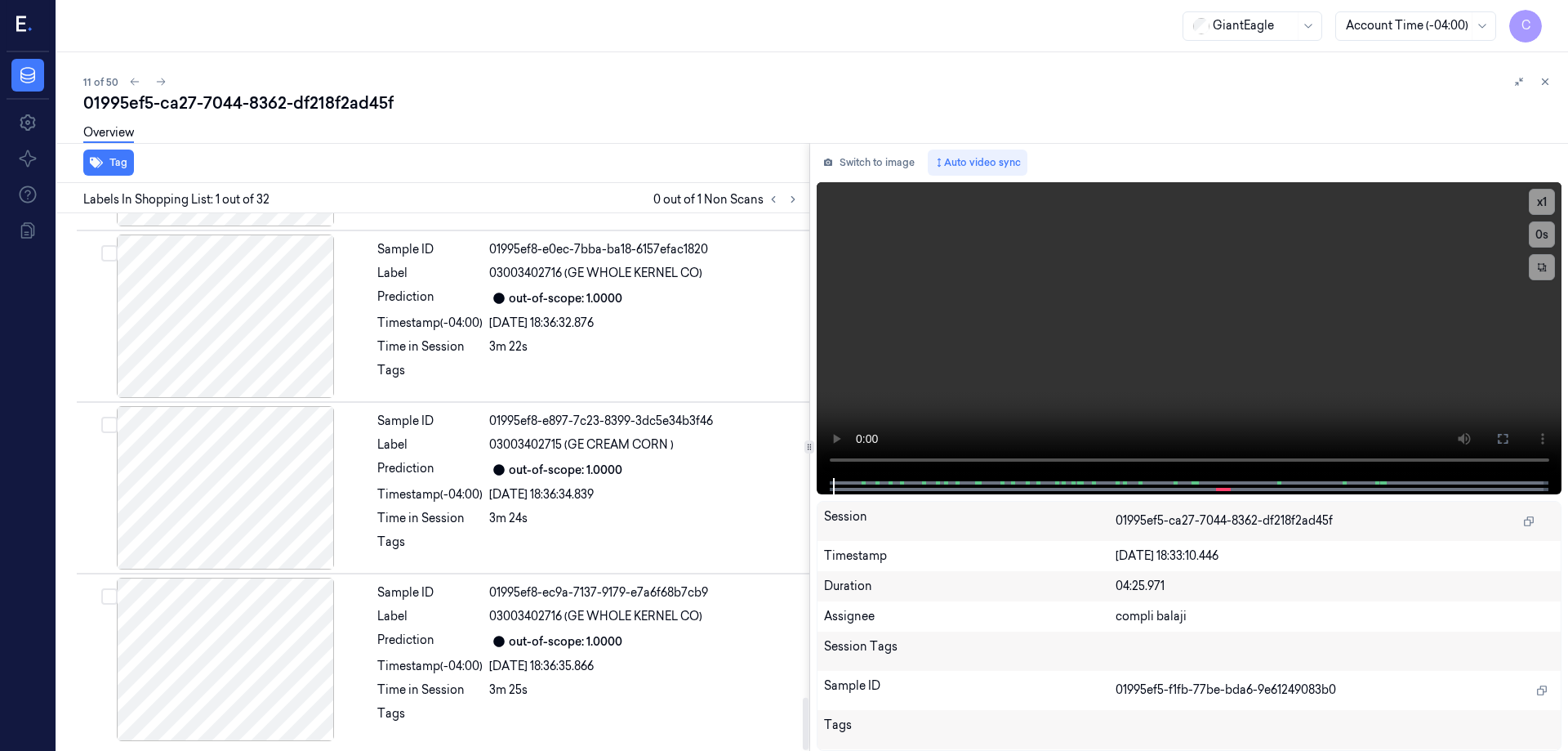
drag, startPoint x: 806, startPoint y: 248, endPoint x: 791, endPoint y: 783, distance: 535.2
click at [803, 750] on div at bounding box center [806, 725] width 6 height 53
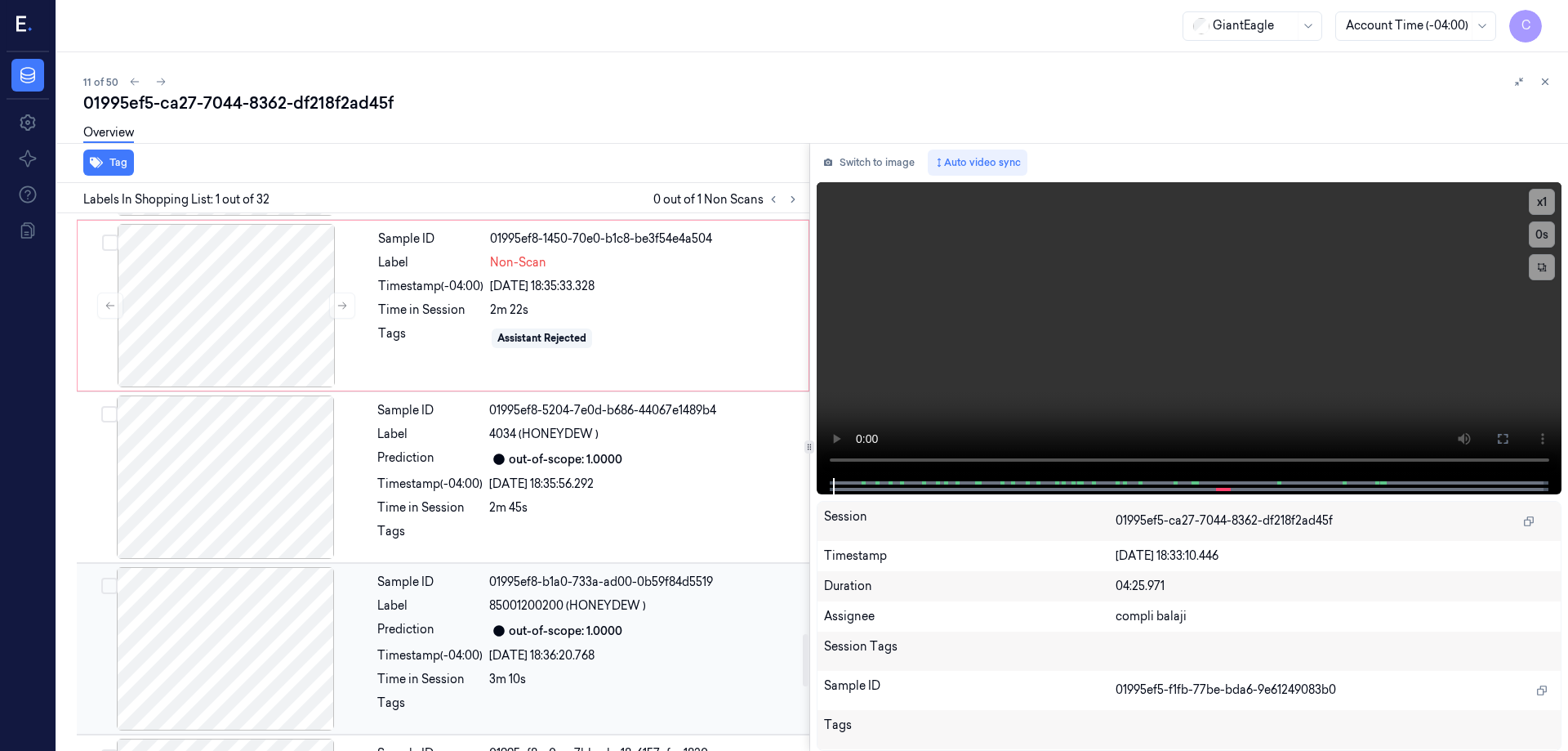
scroll to position [4306, 0]
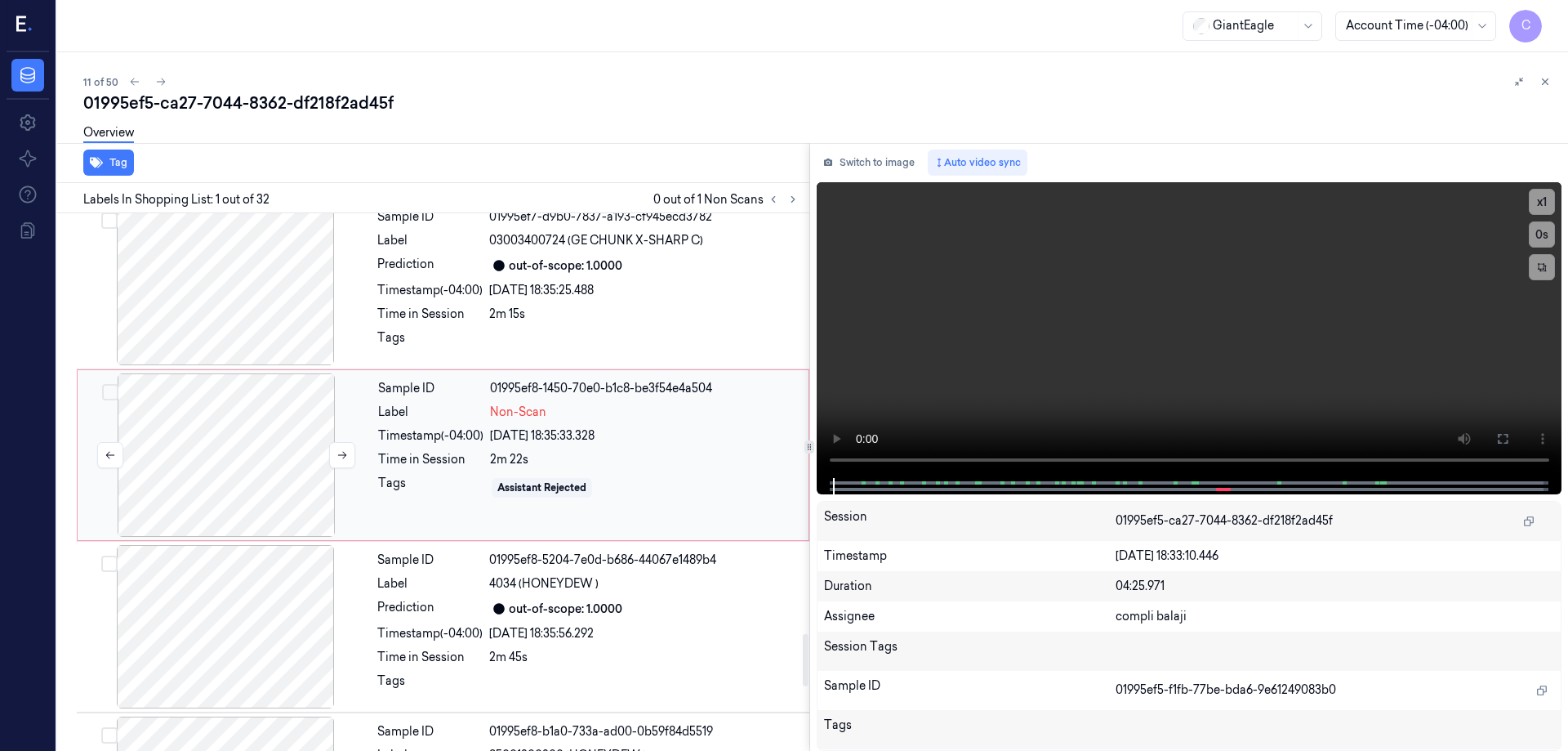
click at [236, 457] on div at bounding box center [226, 455] width 291 height 164
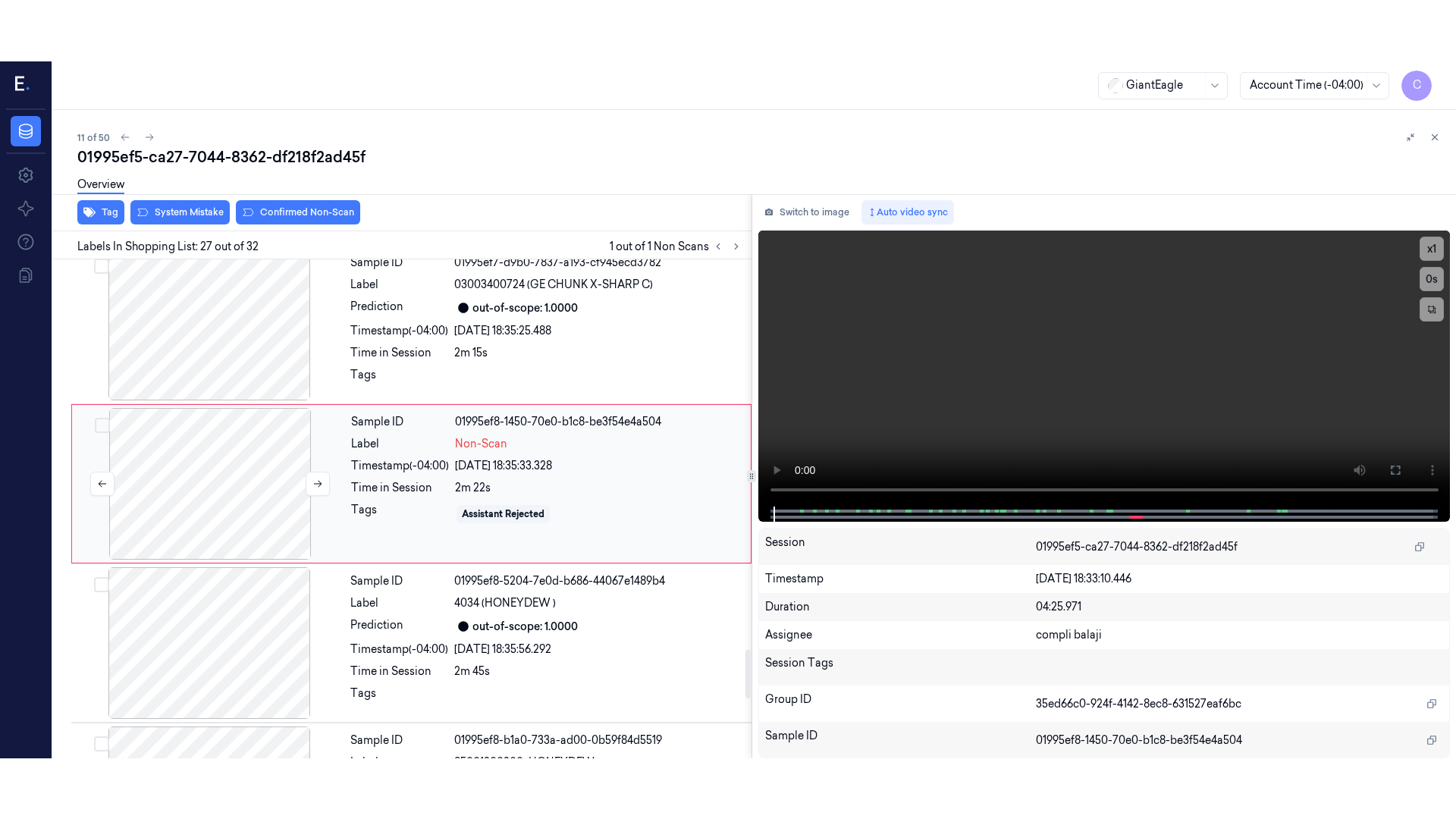
scroll to position [3971, 0]
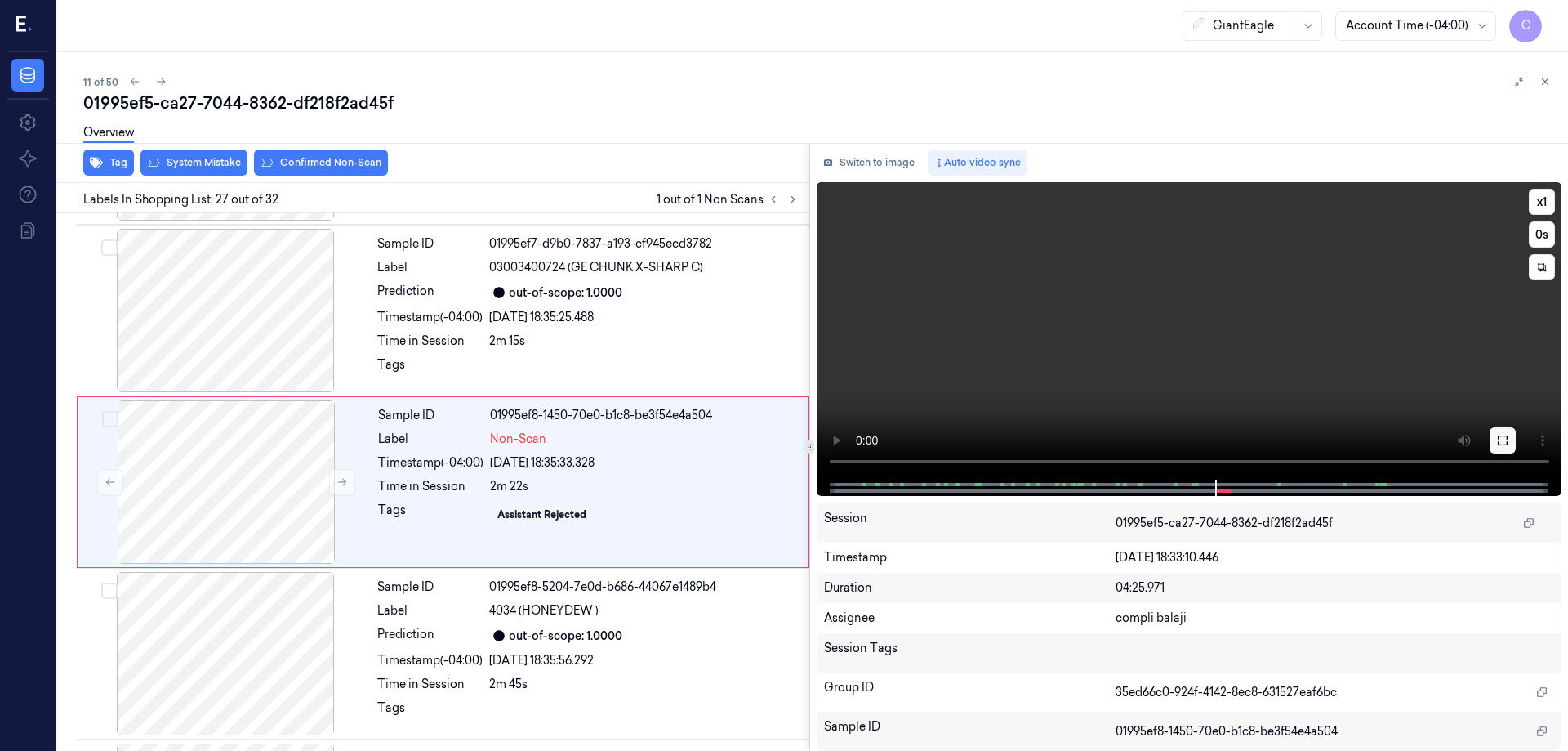
click at [1498, 437] on icon at bounding box center [1504, 440] width 10 height 10
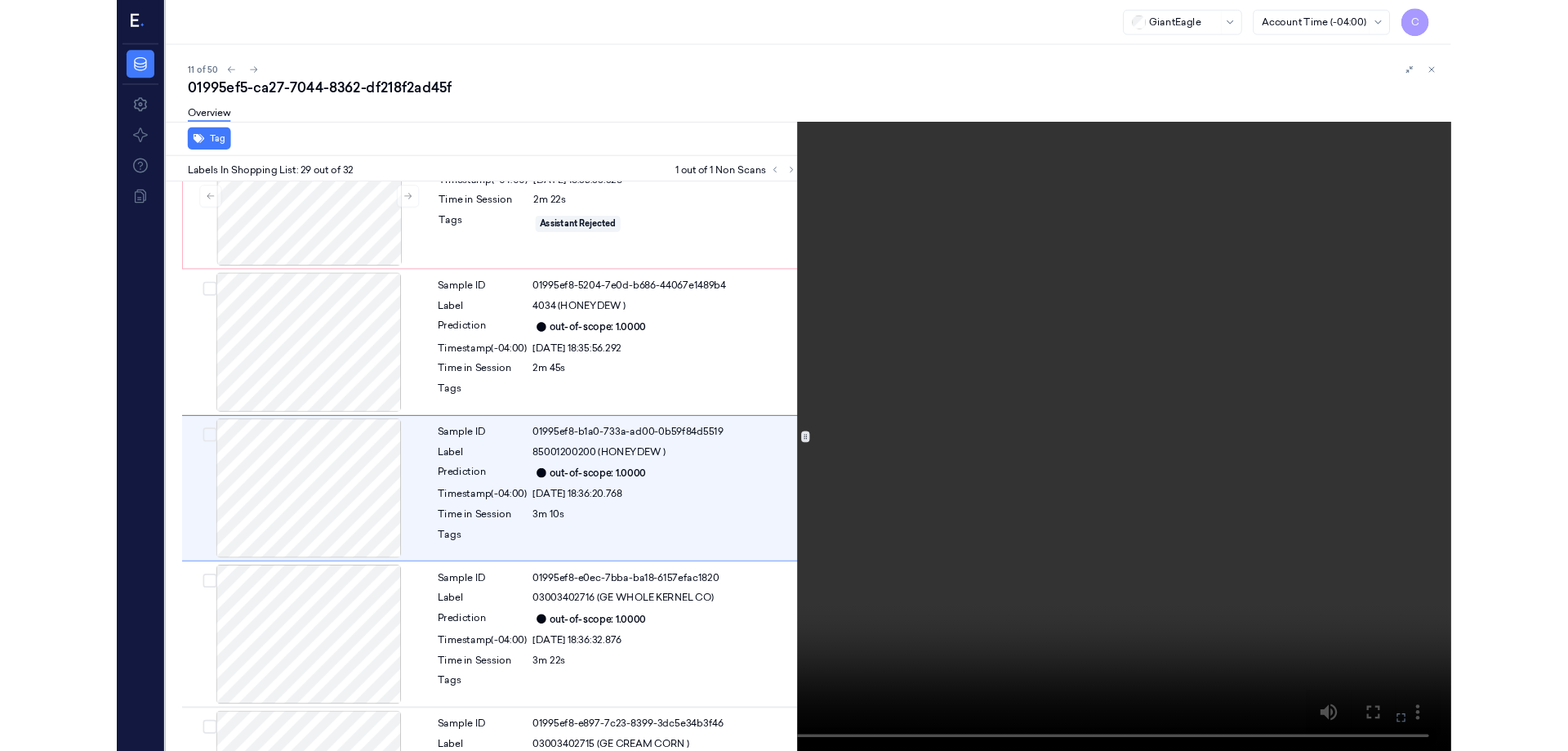
scroll to position [4557, 0]
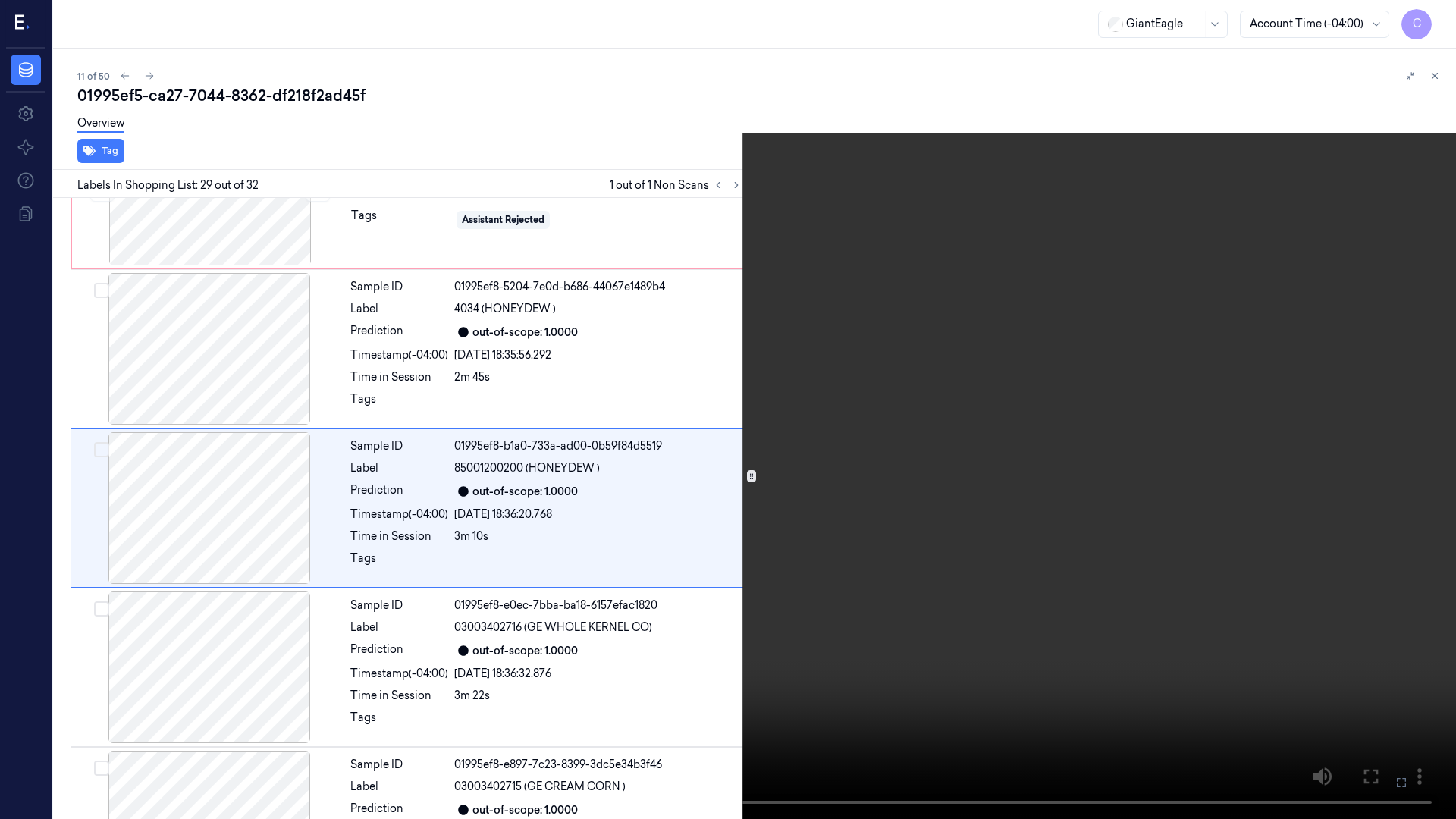
click at [0, 0] on icon at bounding box center [0, 0] width 0 height 0
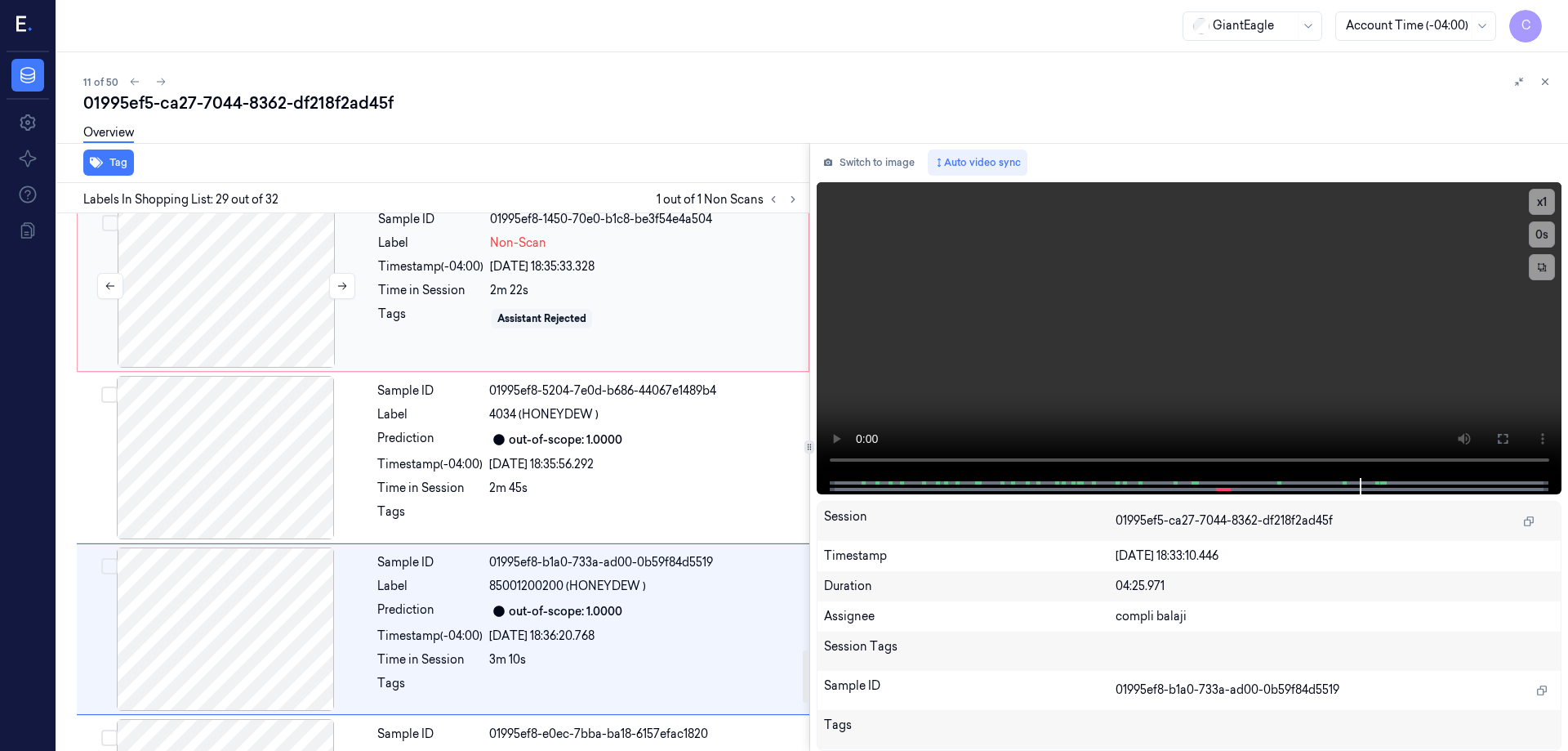
click at [278, 257] on div at bounding box center [226, 286] width 291 height 164
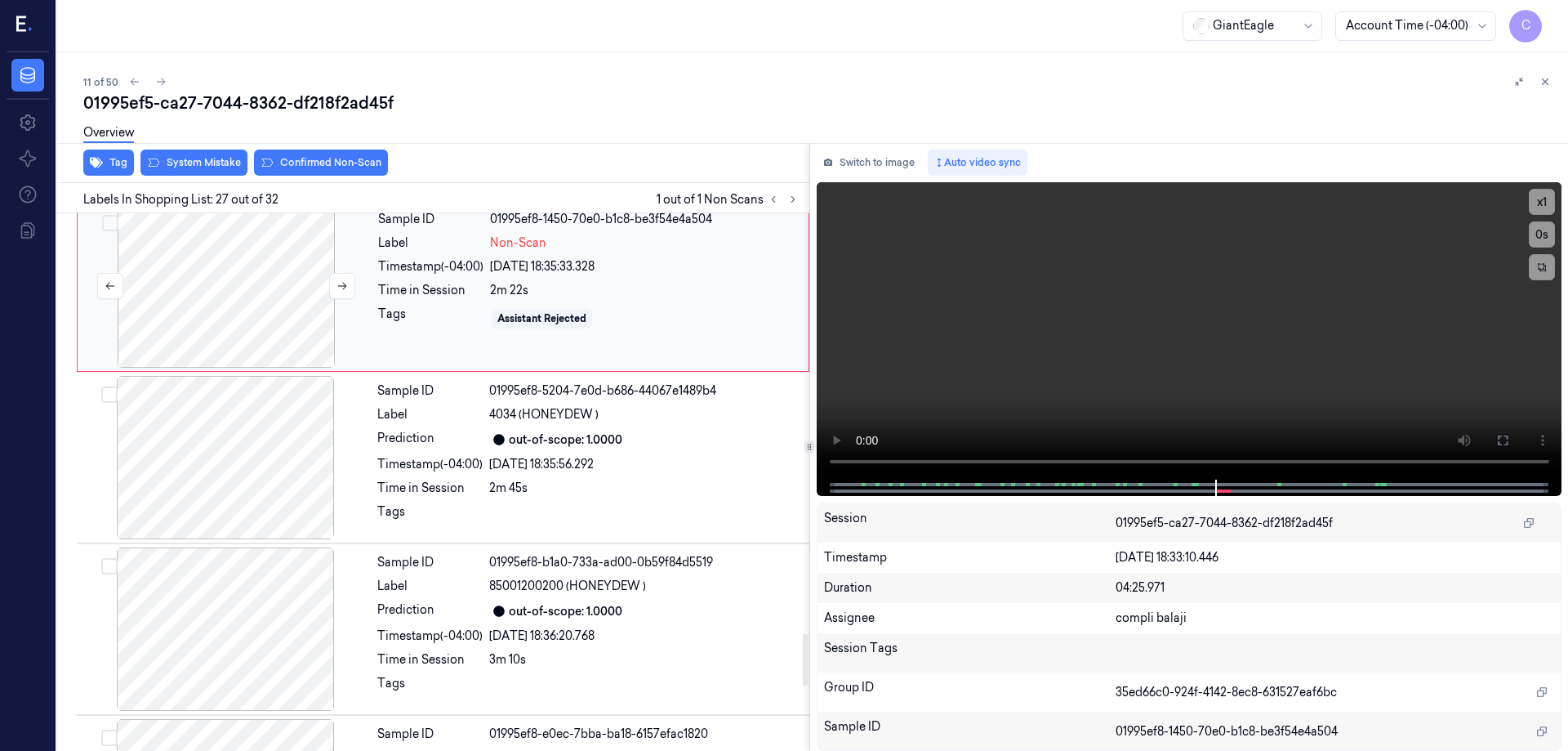
scroll to position [4279, 0]
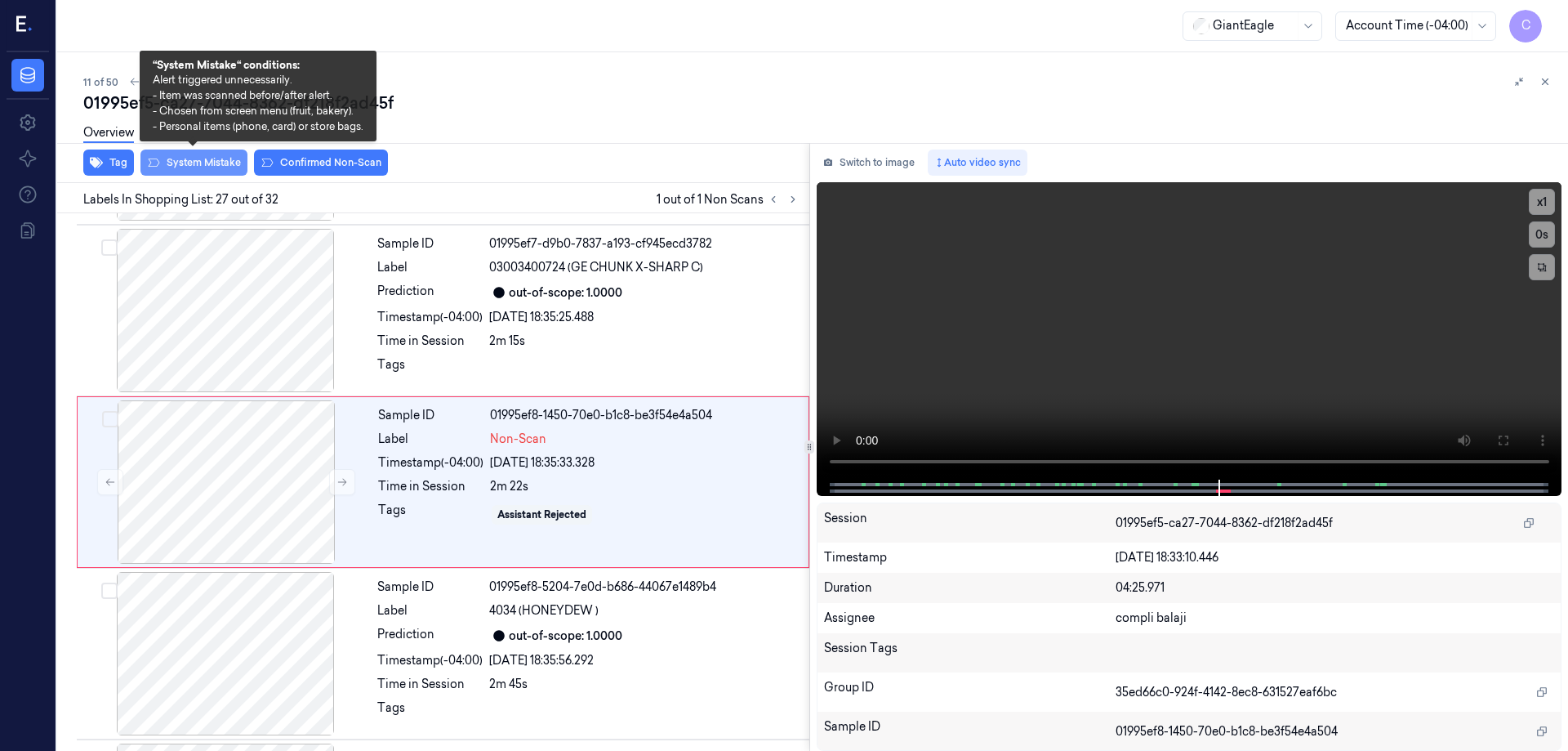
click at [212, 165] on button "System Mistake" at bounding box center [194, 162] width 107 height 26
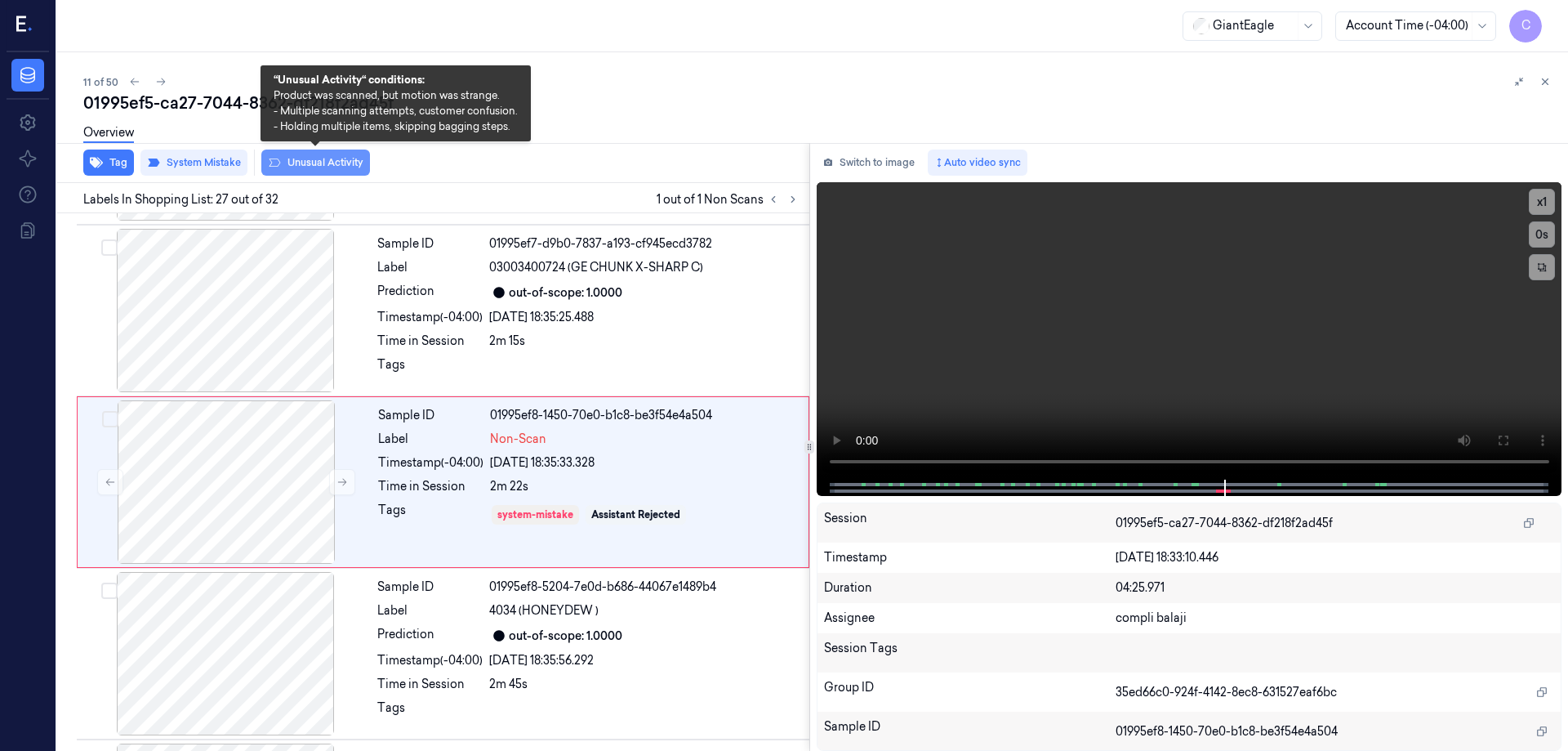
click at [305, 168] on button "Unusual Activity" at bounding box center [315, 162] width 109 height 26
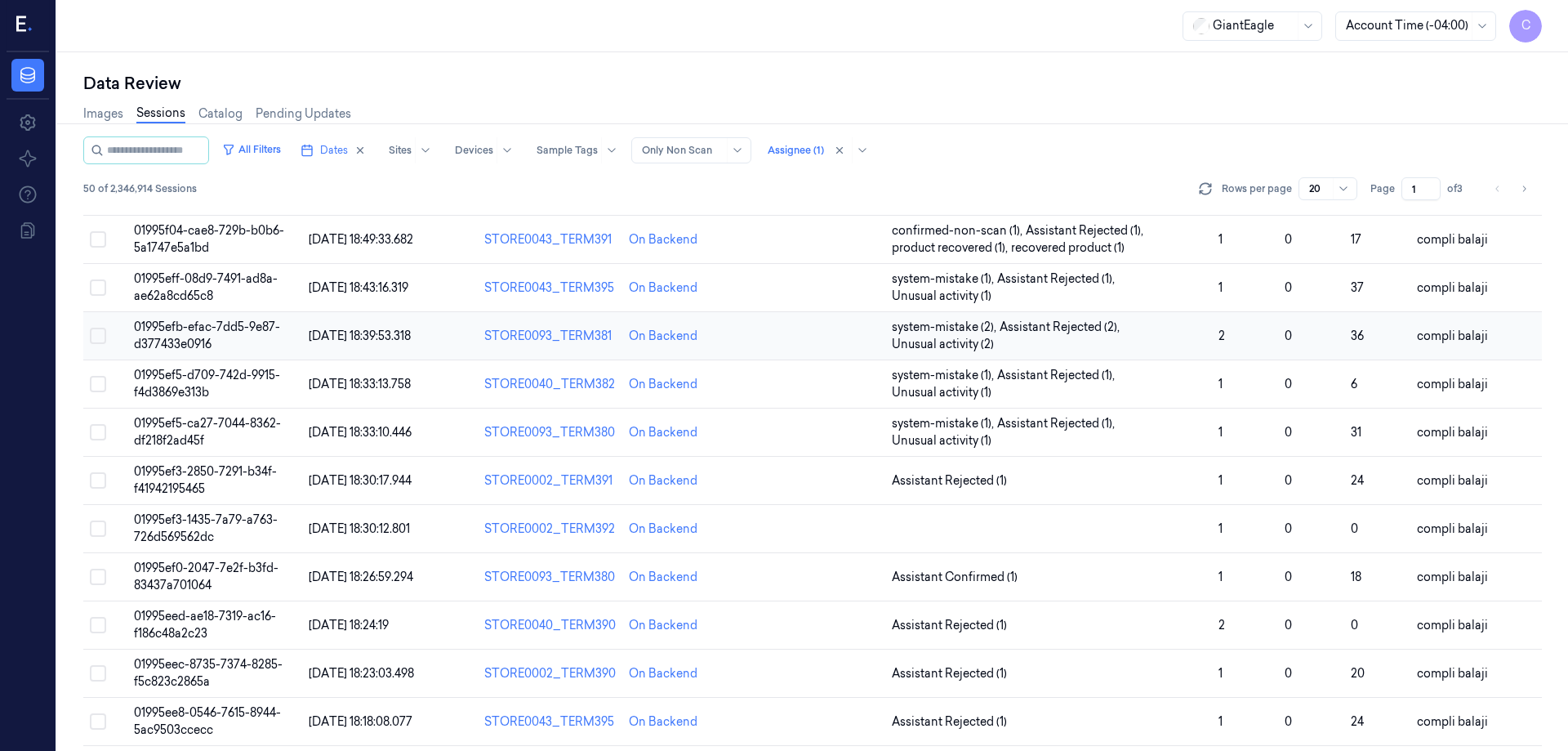
scroll to position [327, 0]
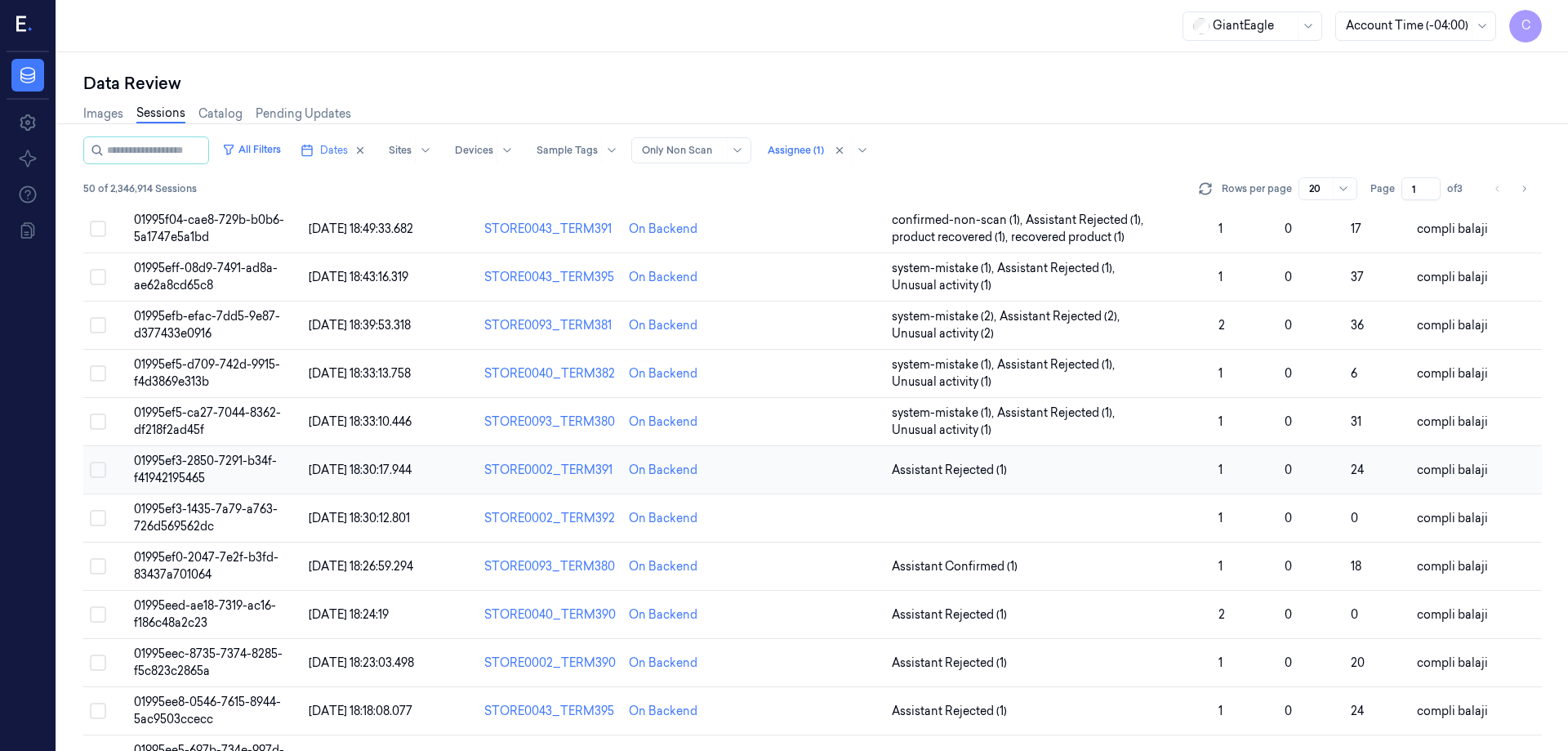
click at [248, 461] on span "01995ef3-2850-7291-b34f-f41942195465" at bounding box center [205, 470] width 143 height 32
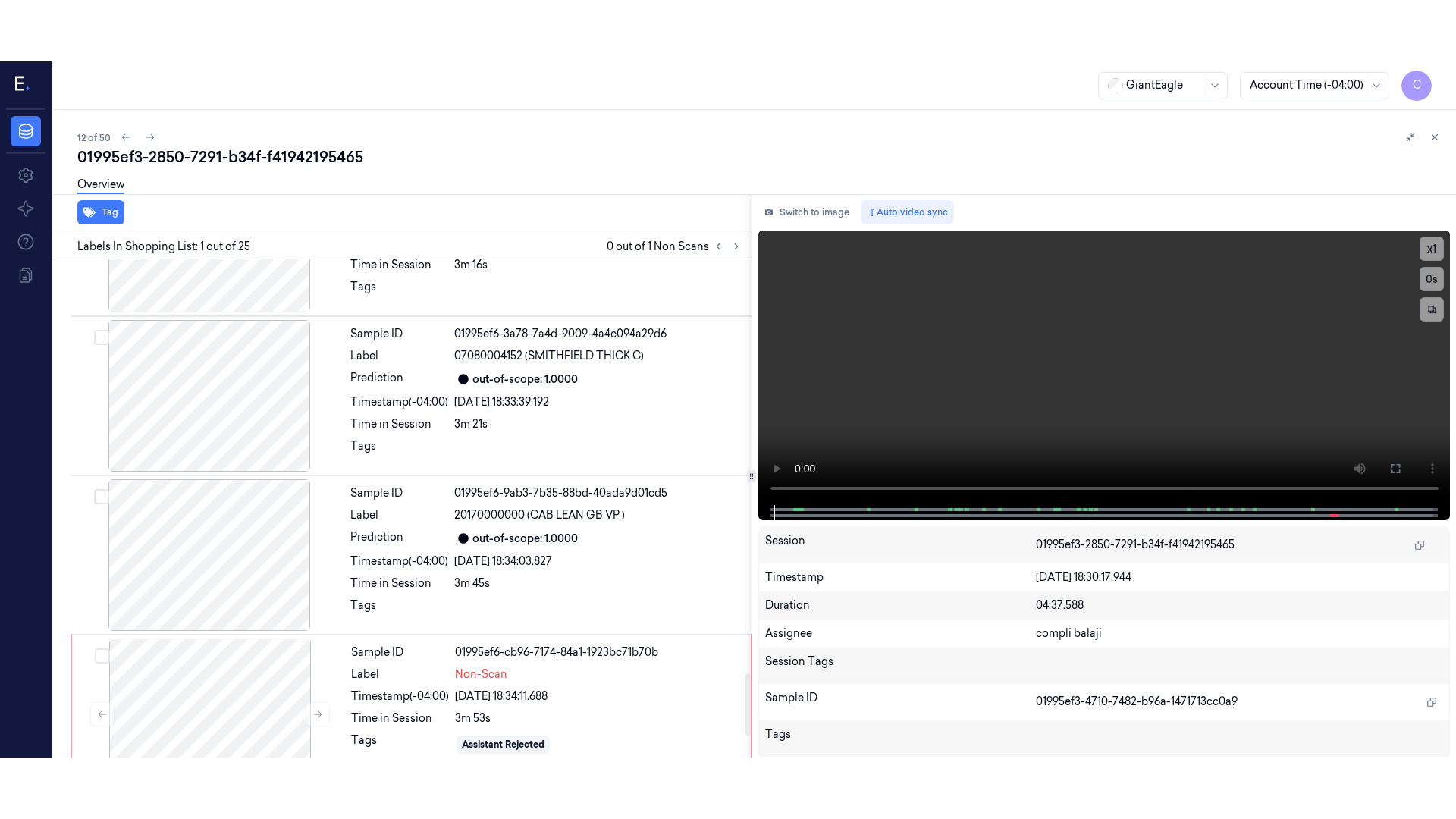
scroll to position [3488, 0]
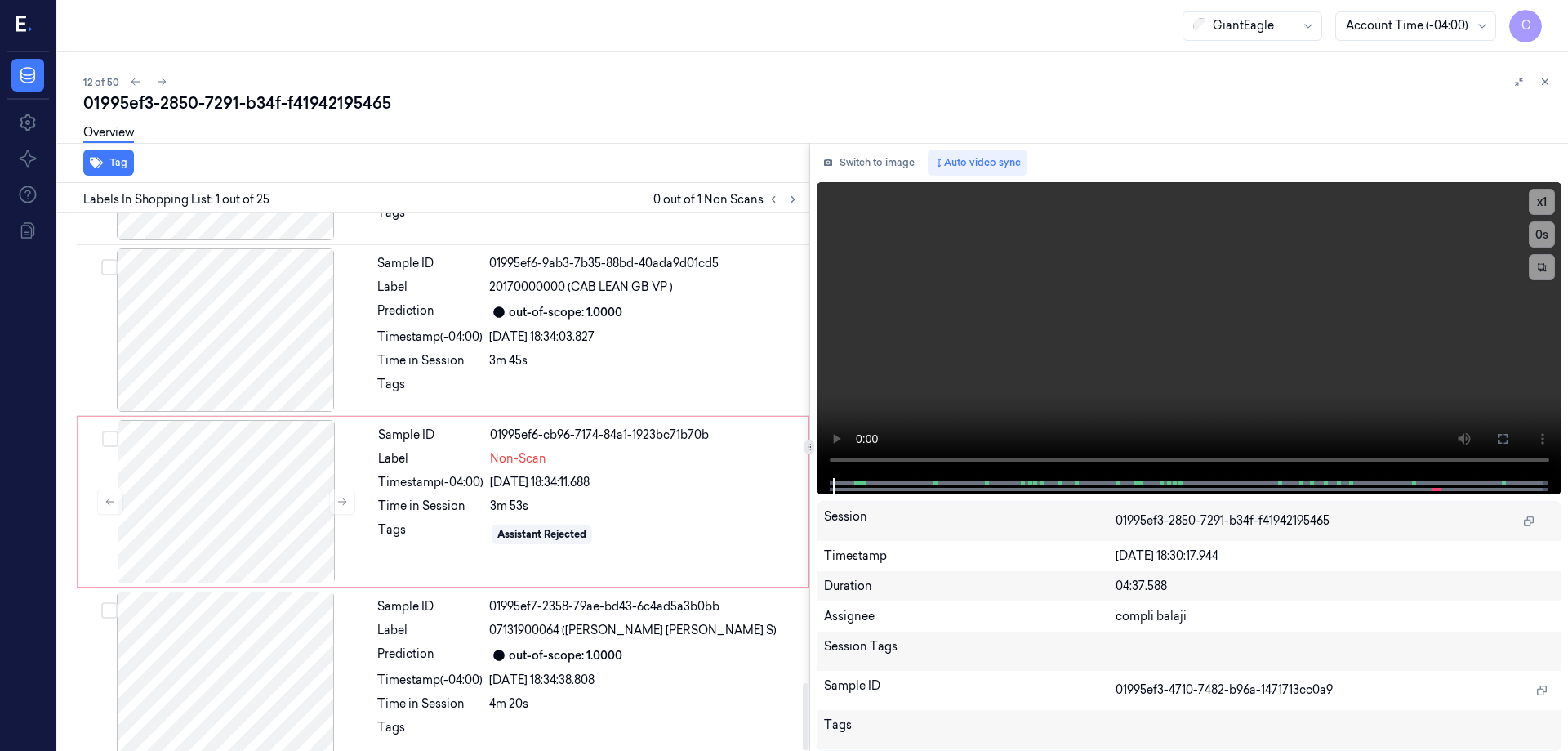
drag, startPoint x: 805, startPoint y: 279, endPoint x: 767, endPoint y: 783, distance: 505.4
click at [803, 750] on div at bounding box center [806, 716] width 6 height 67
click at [263, 496] on div at bounding box center [226, 502] width 291 height 164
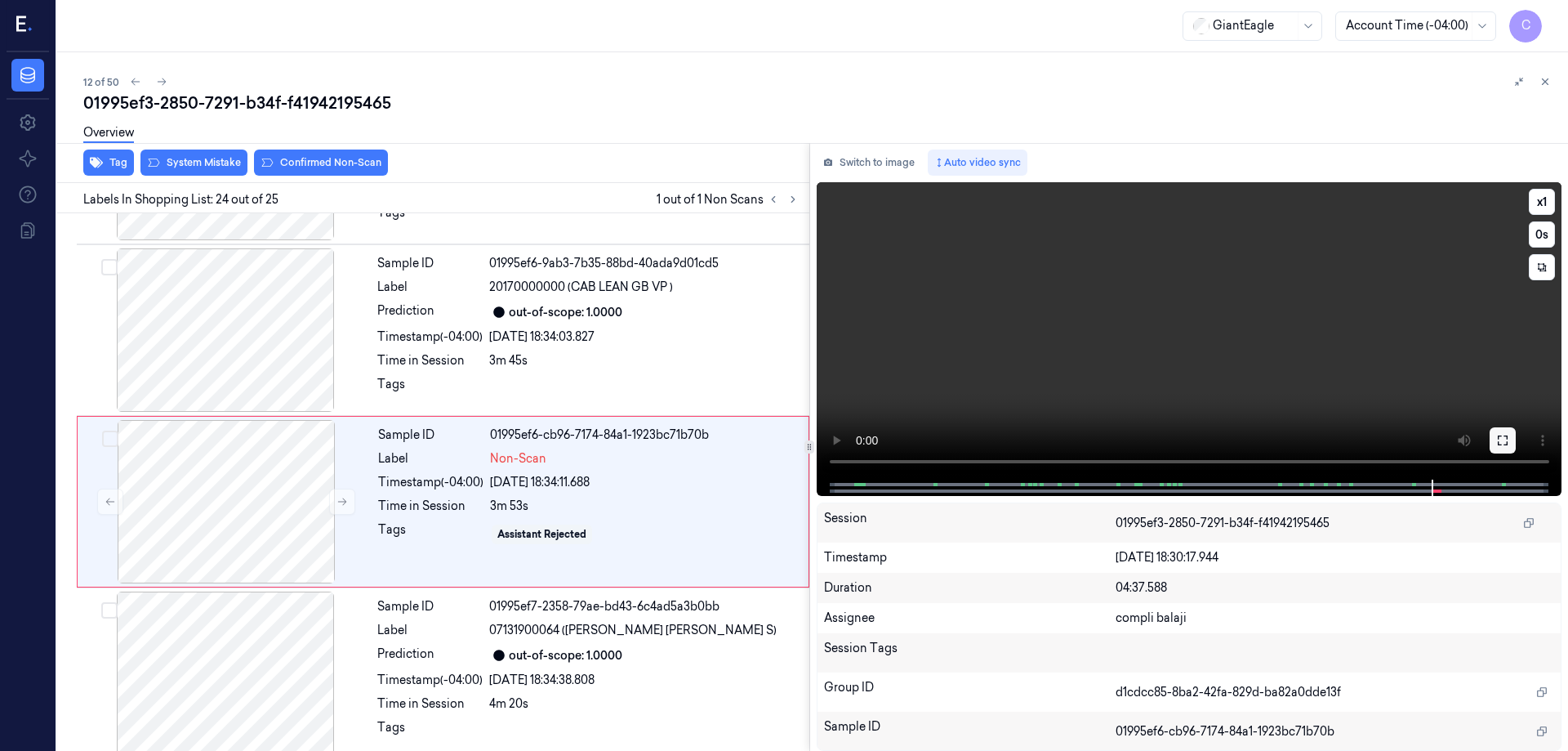
click at [1504, 441] on icon at bounding box center [1503, 440] width 13 height 13
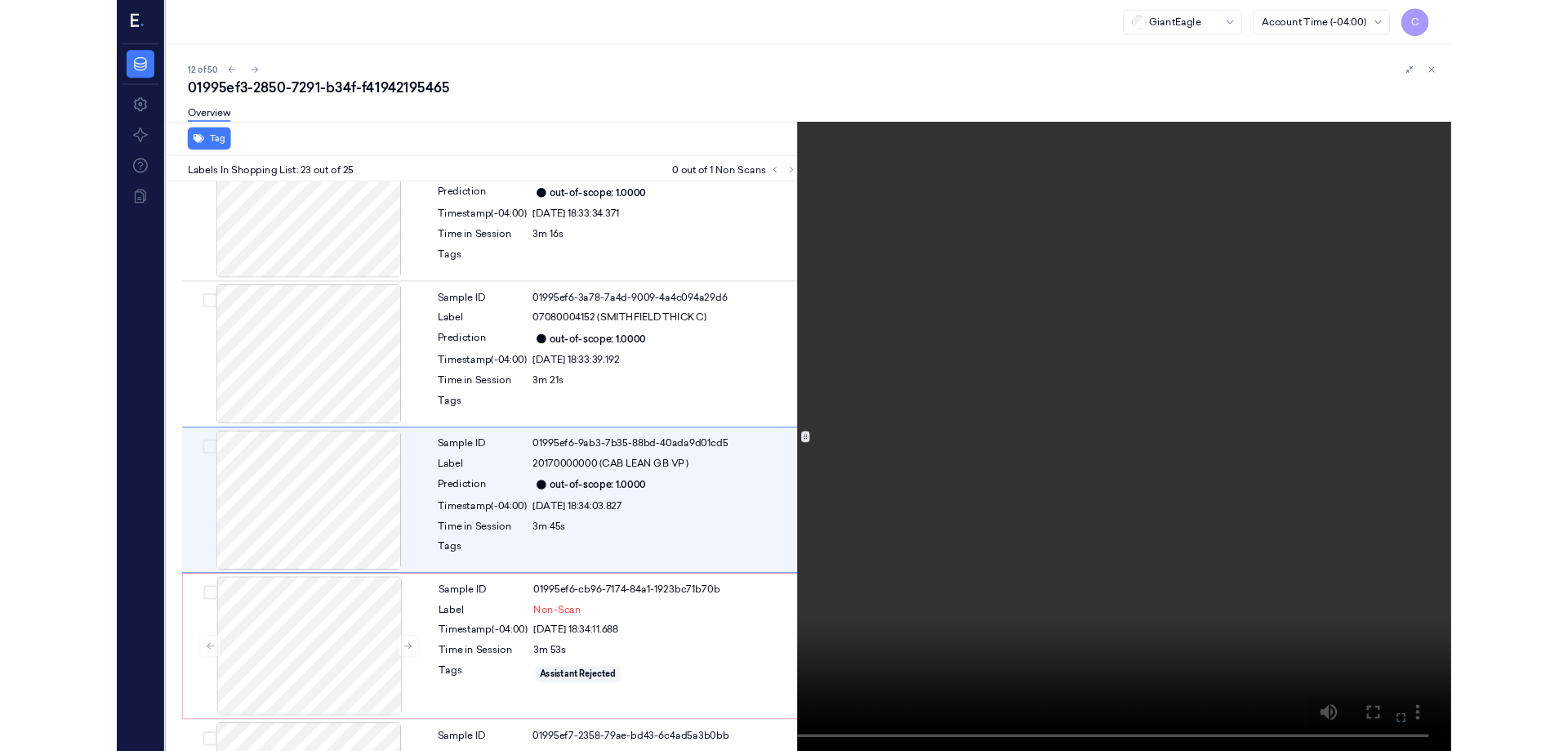
scroll to position [3527, 0]
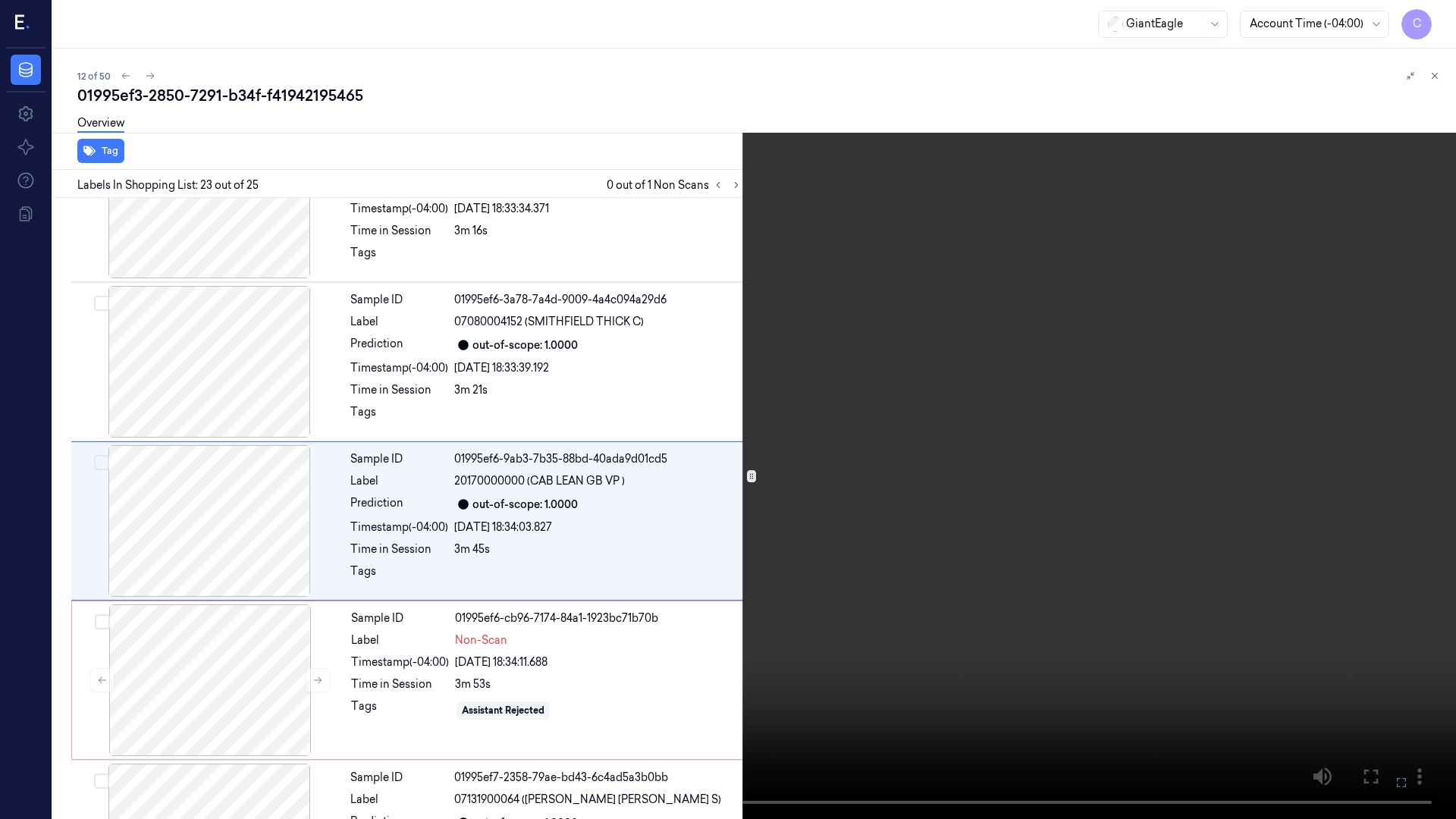
click at [0, 0] on icon at bounding box center [0, 0] width 0 height 0
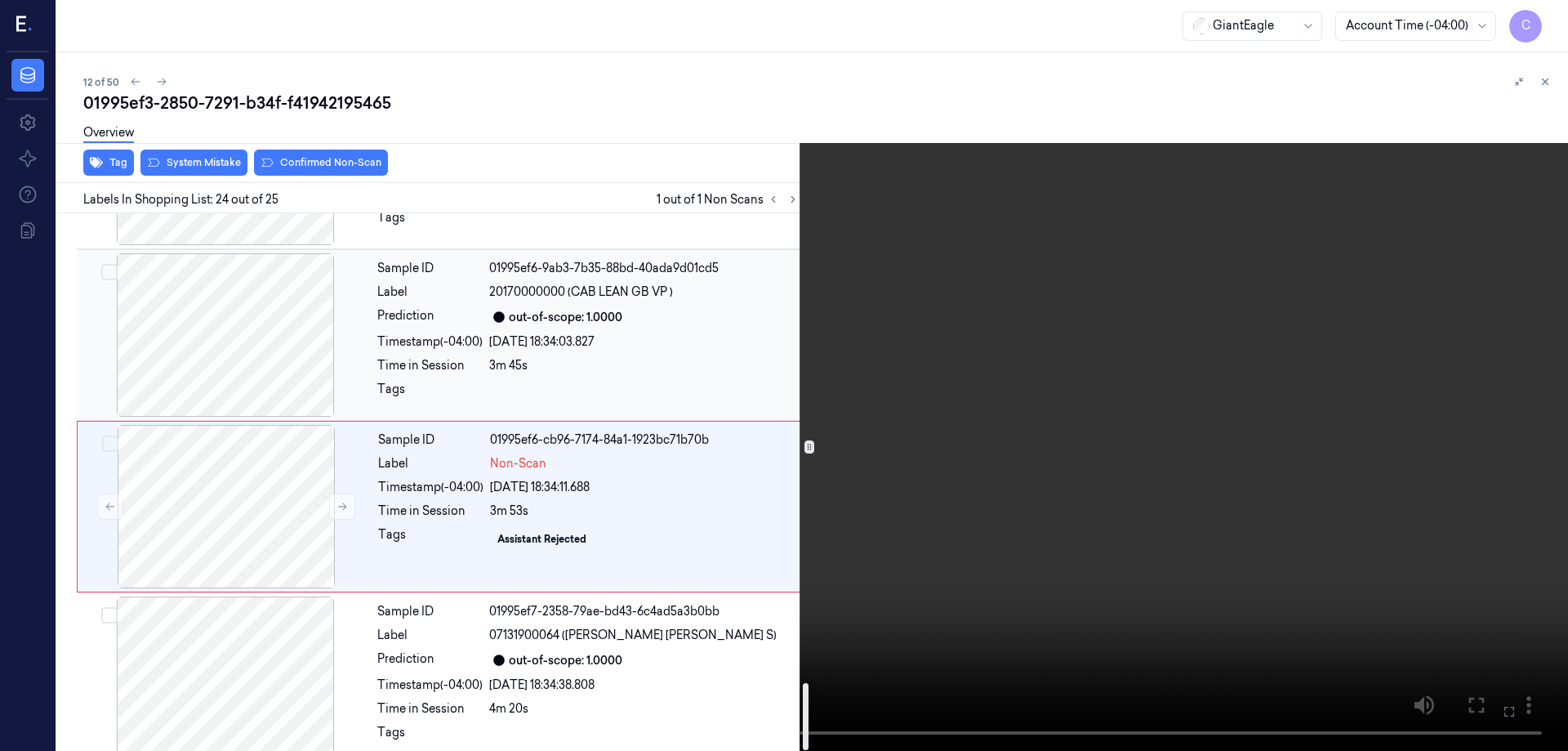
scroll to position [3758, 0]
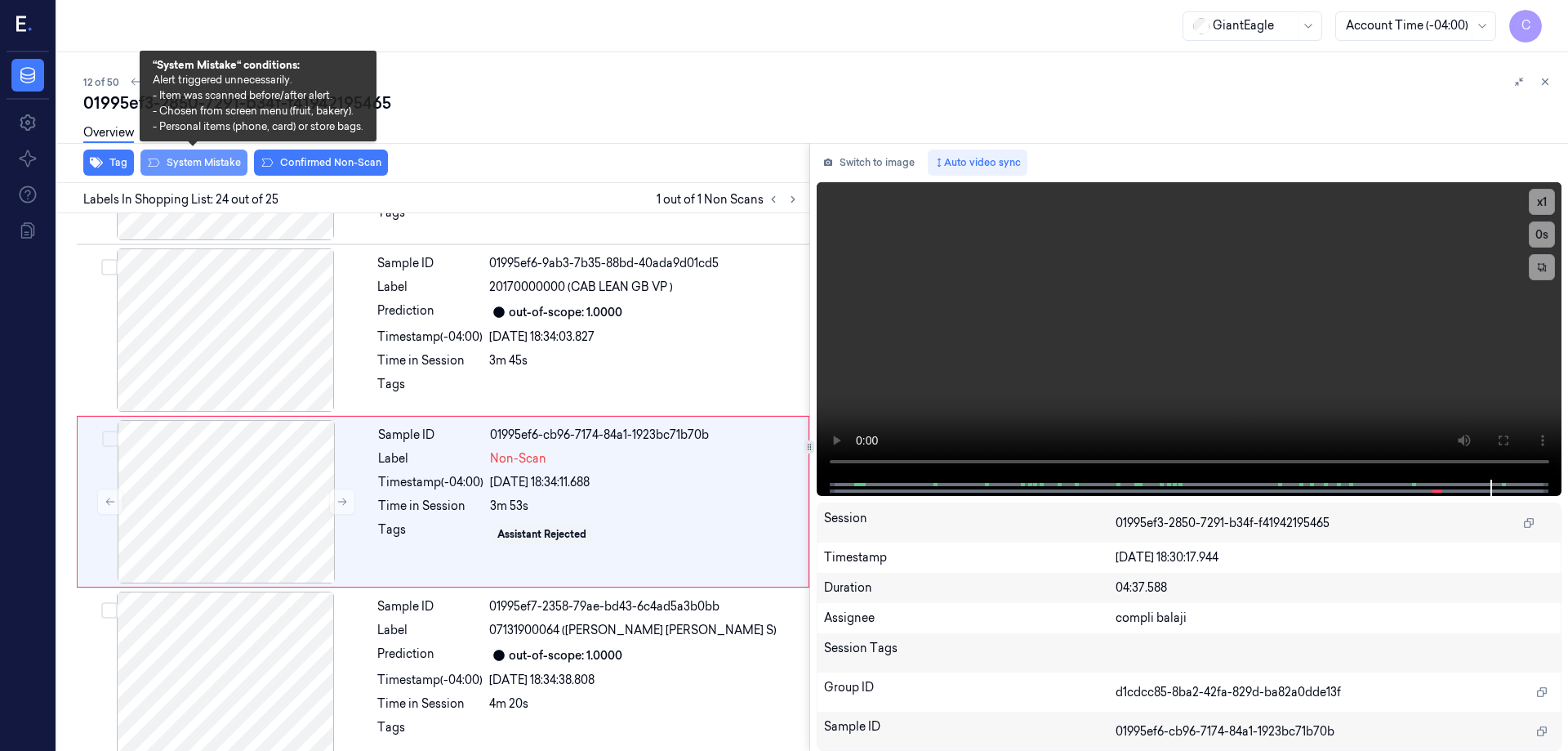
click at [201, 166] on button "System Mistake" at bounding box center [194, 162] width 107 height 26
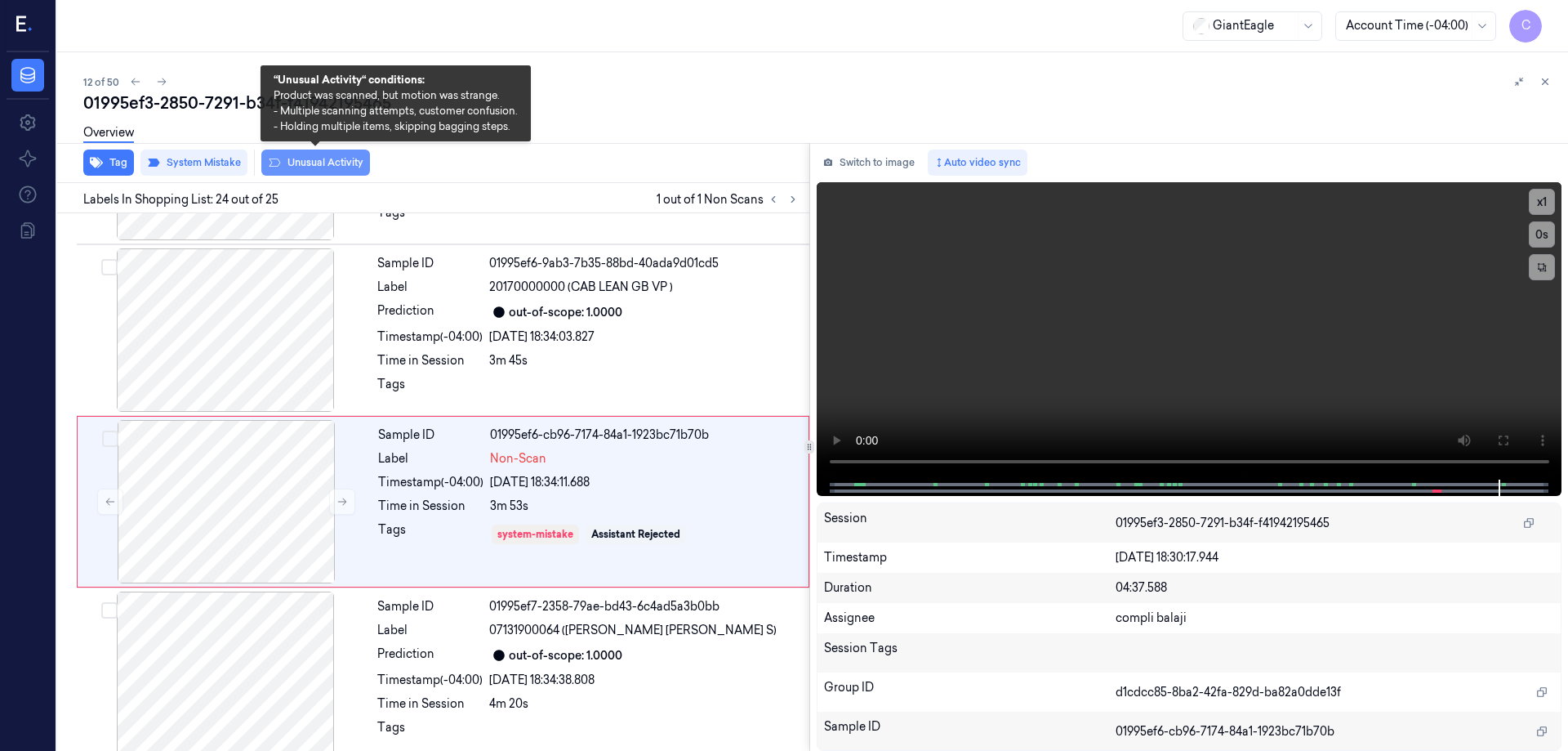
click at [326, 165] on button "Unusual Activity" at bounding box center [315, 162] width 109 height 26
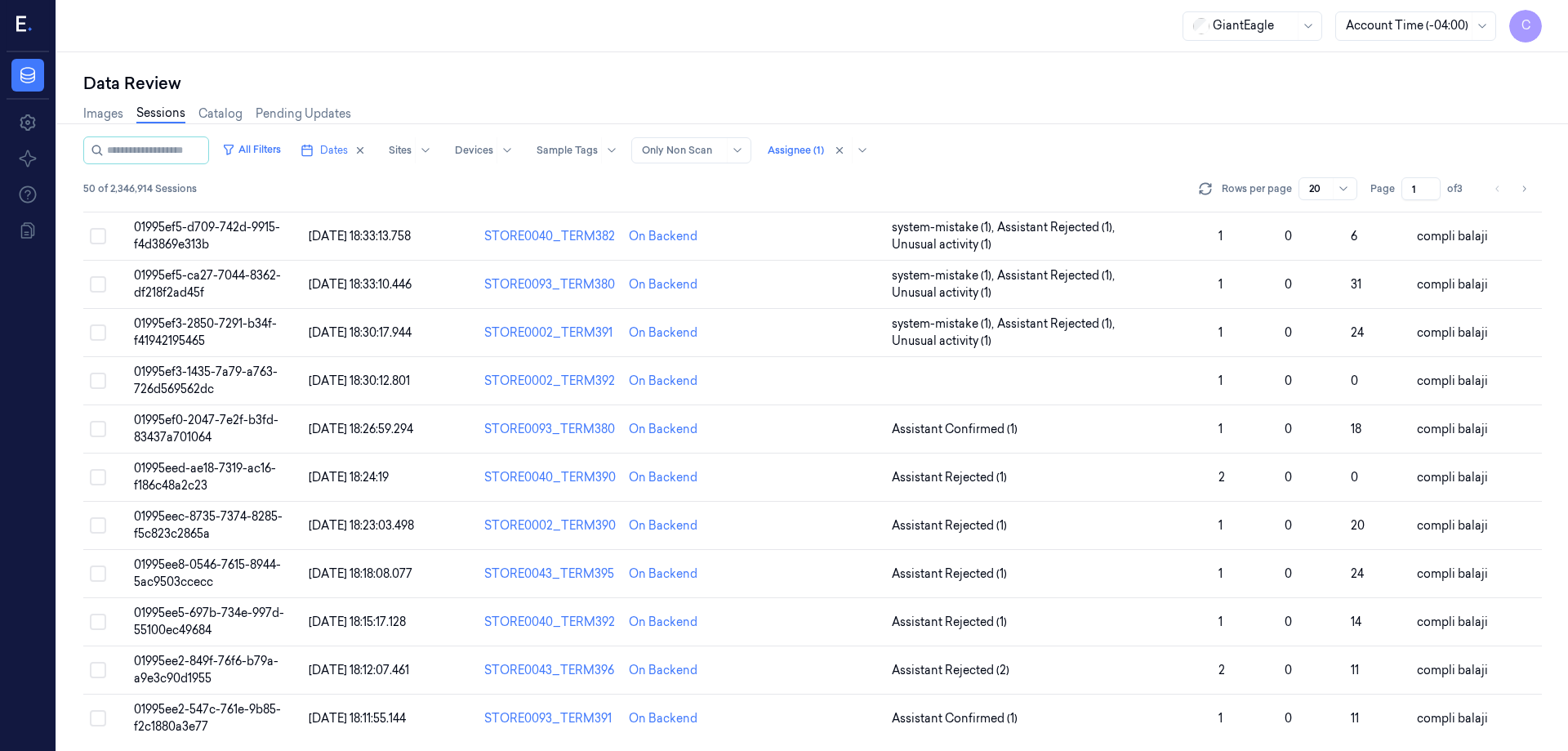
scroll to position [468, 0]
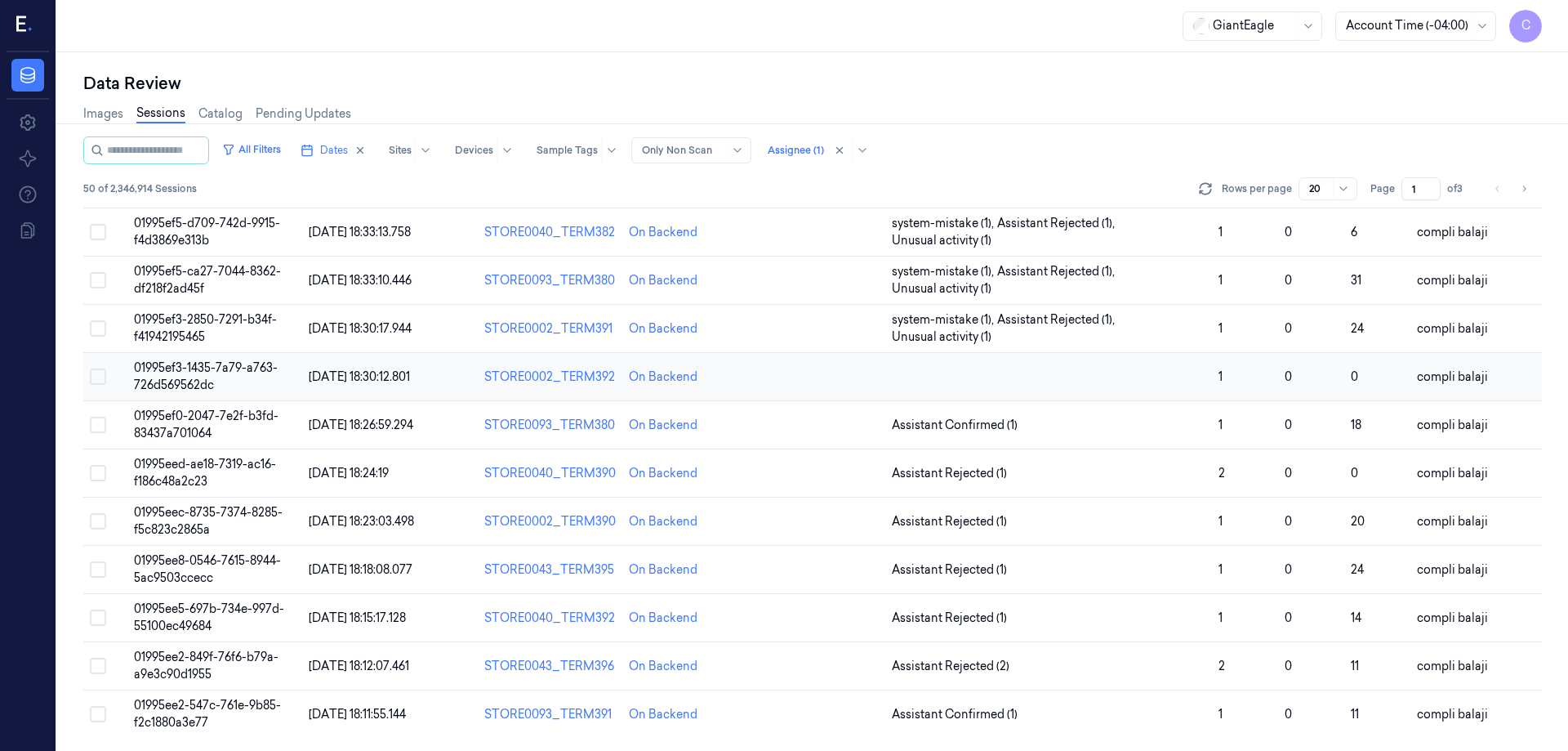
click at [248, 373] on span "01995ef3-1435-7a79-a763-726d569562dc" at bounding box center [206, 377] width 144 height 32
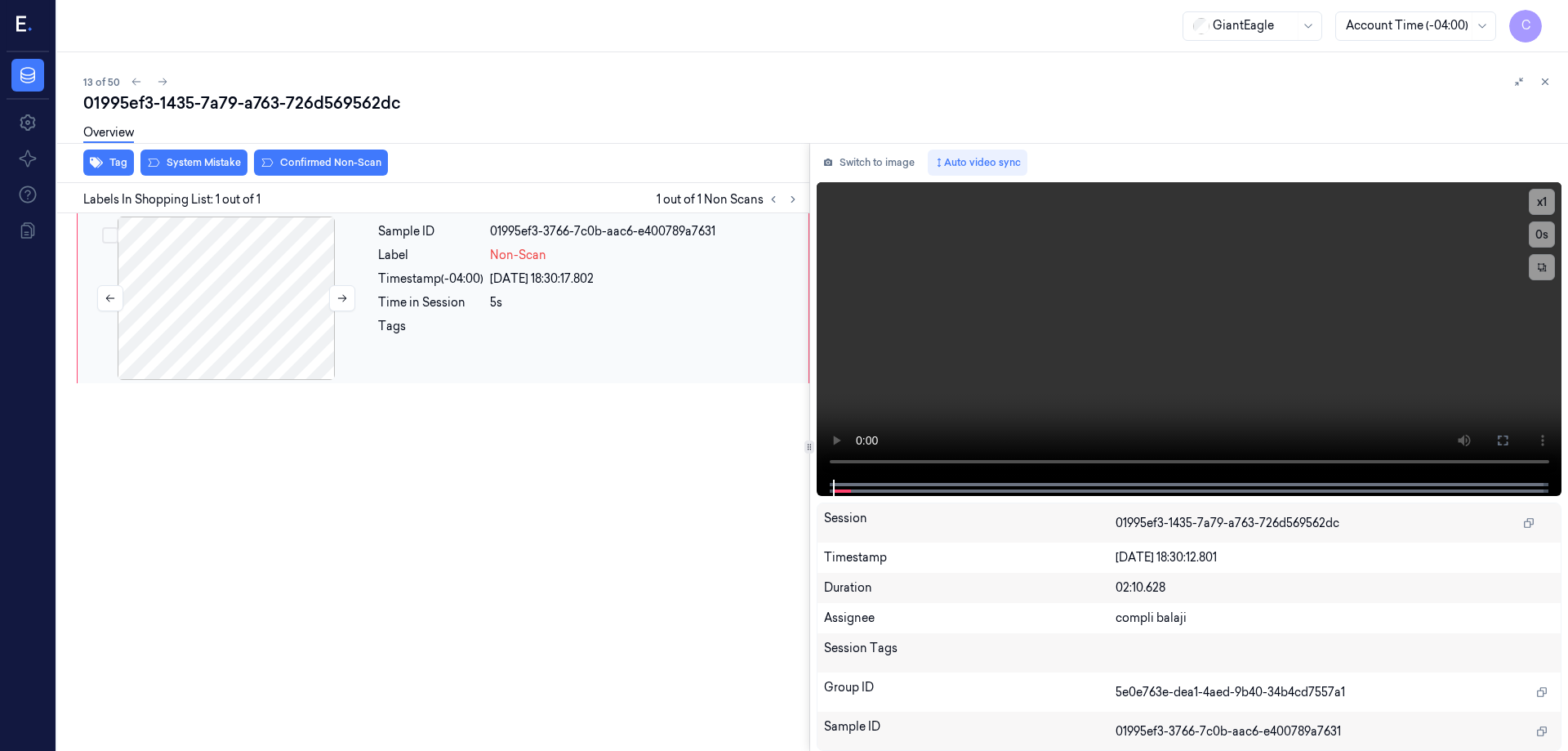
click at [249, 299] on div at bounding box center [226, 298] width 291 height 164
click at [1509, 442] on icon at bounding box center [1503, 440] width 13 height 13
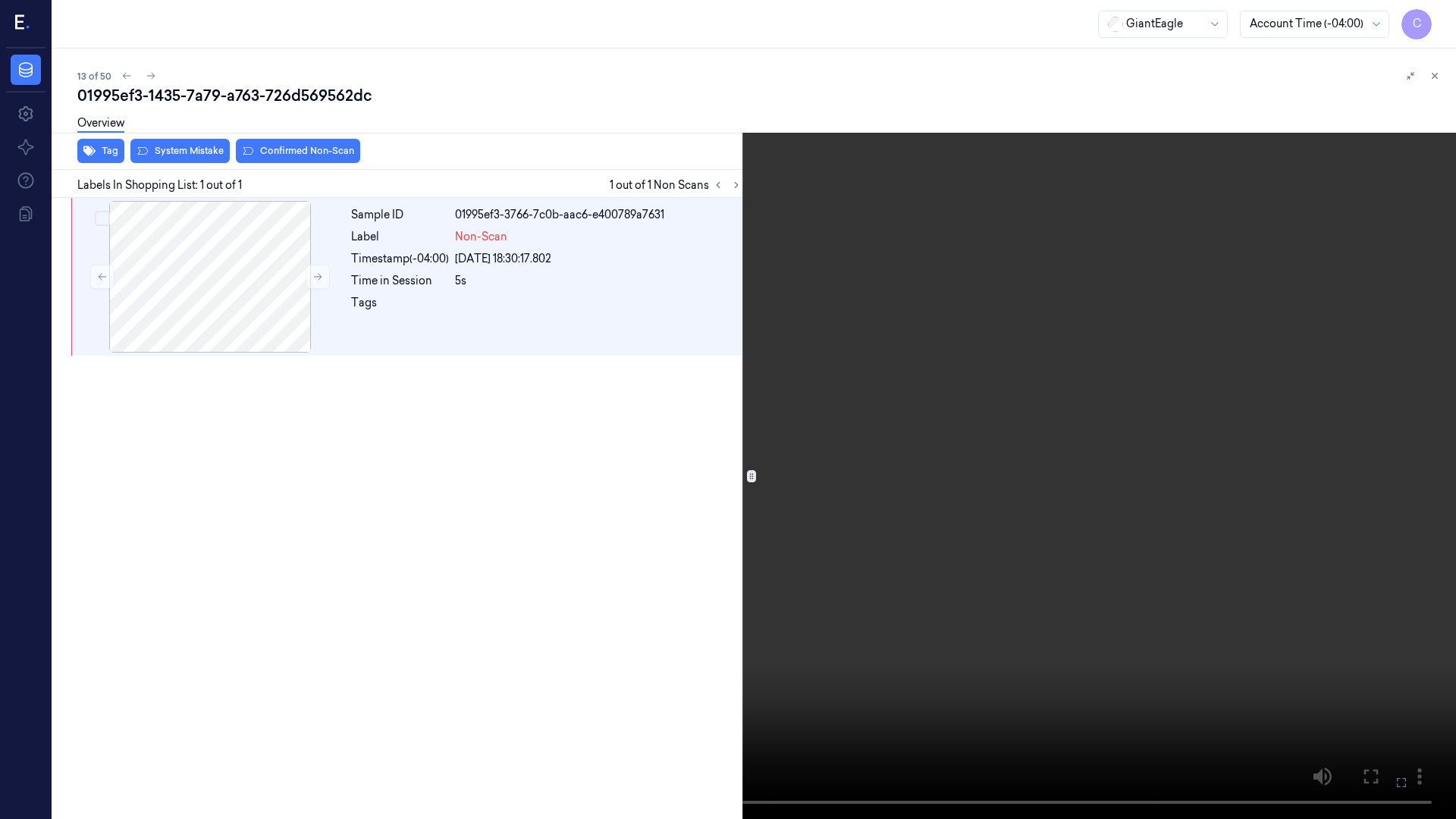
click at [251, 635] on video at bounding box center [728, 410] width 1456 height 819
click at [0, 0] on icon at bounding box center [0, 0] width 0 height 0
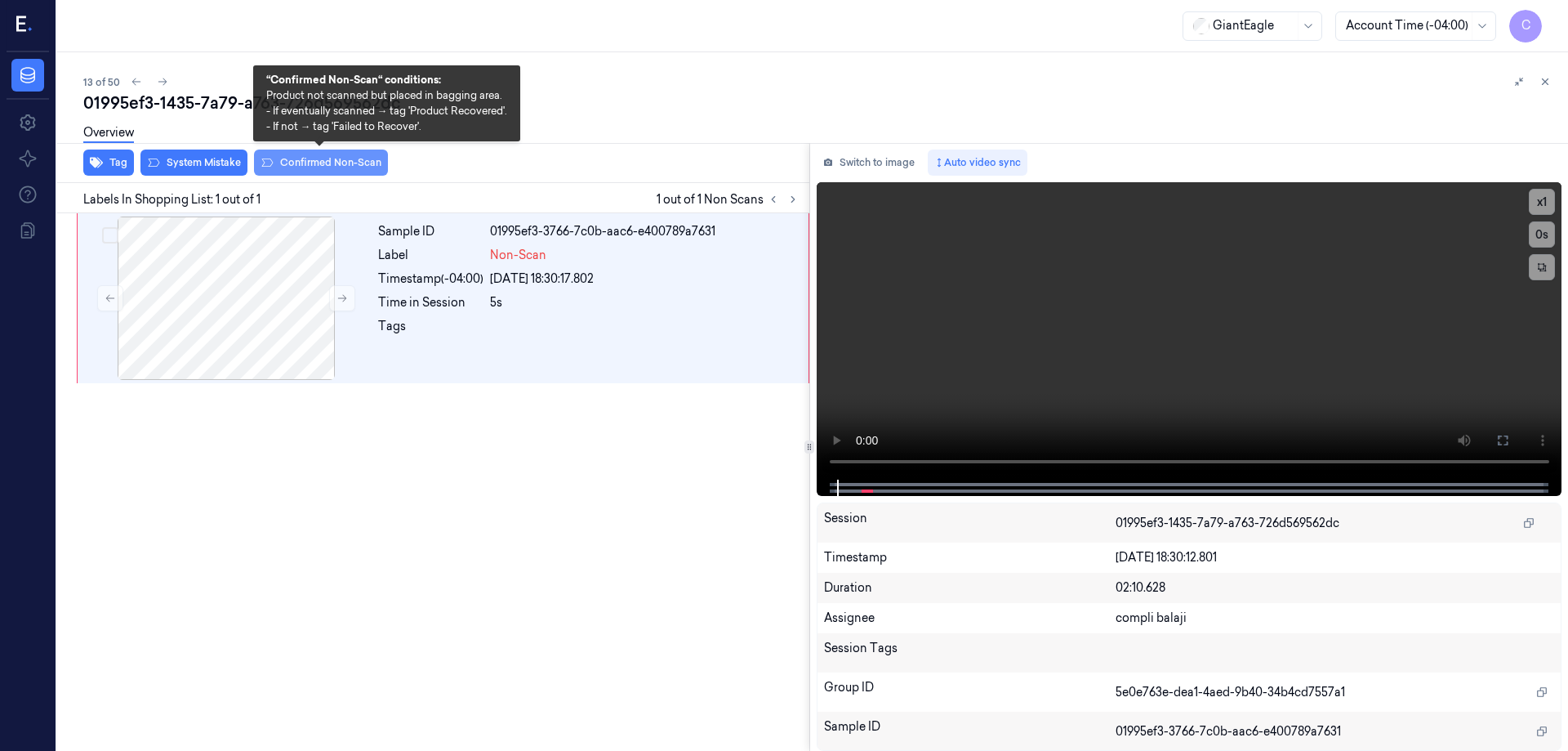
click at [310, 166] on button "Confirmed Non-Scan" at bounding box center [321, 162] width 134 height 26
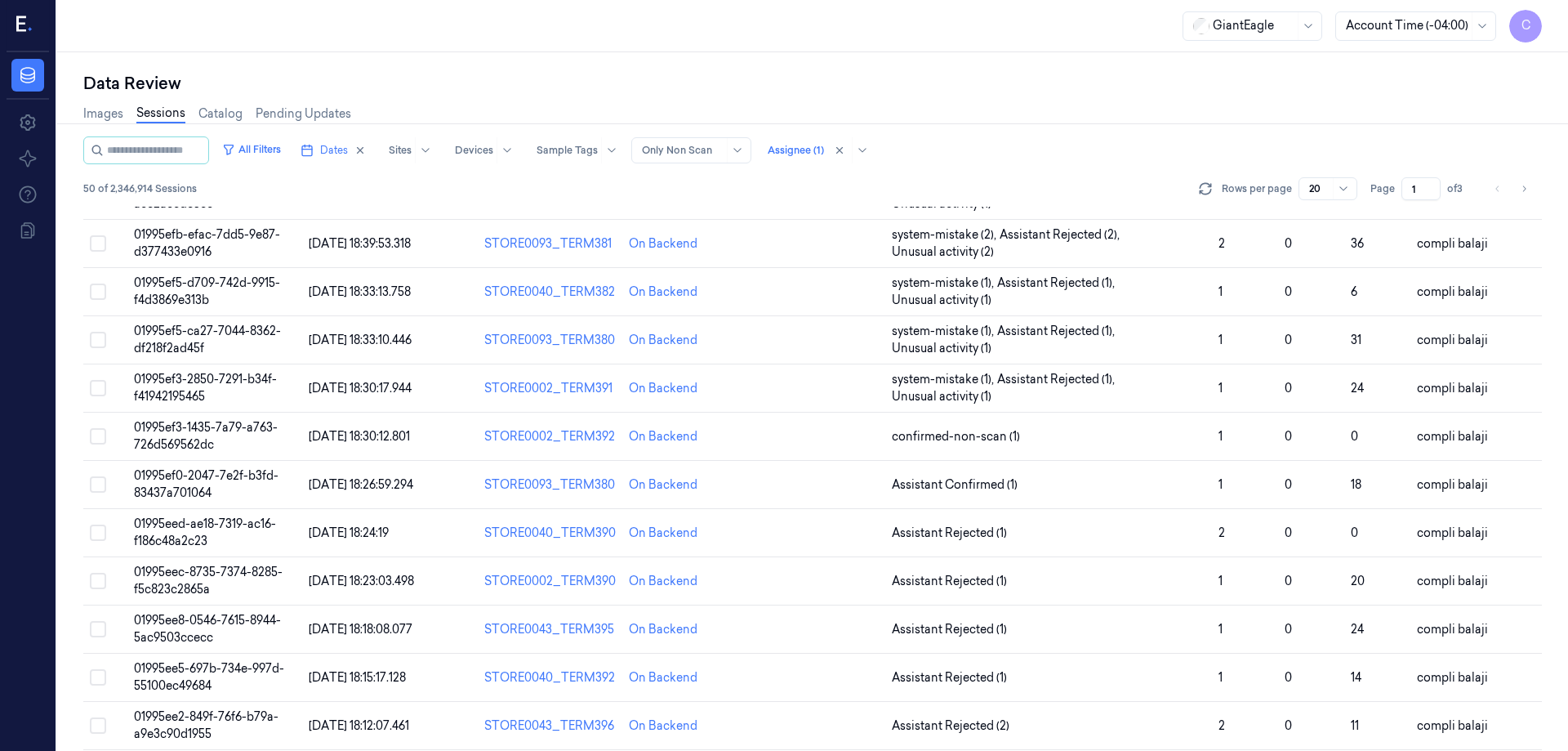
scroll to position [468, 0]
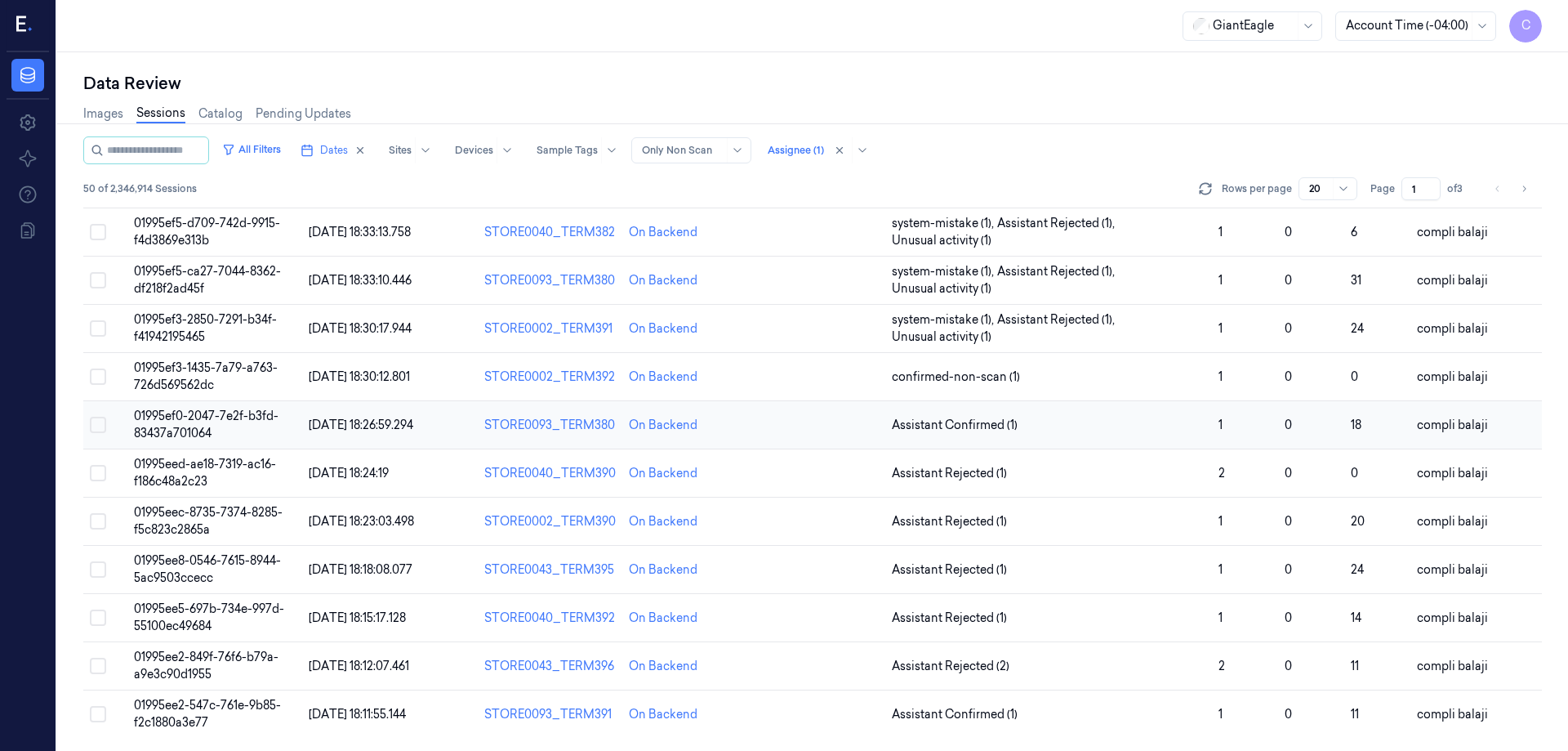
click at [259, 420] on span "01995ef0-2047-7e2f-b3fd-83437a701064" at bounding box center [206, 425] width 144 height 32
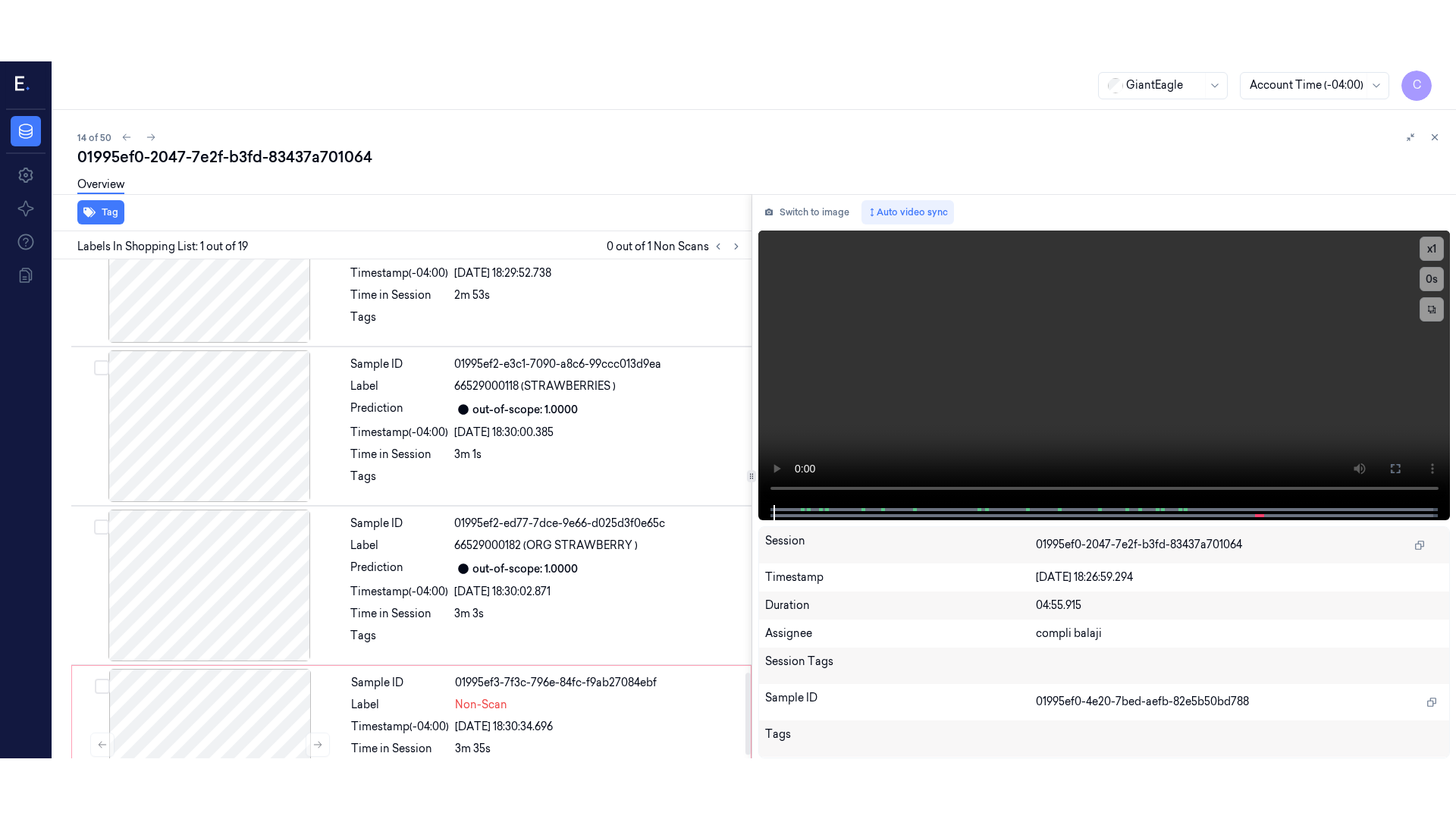
scroll to position [2532, 0]
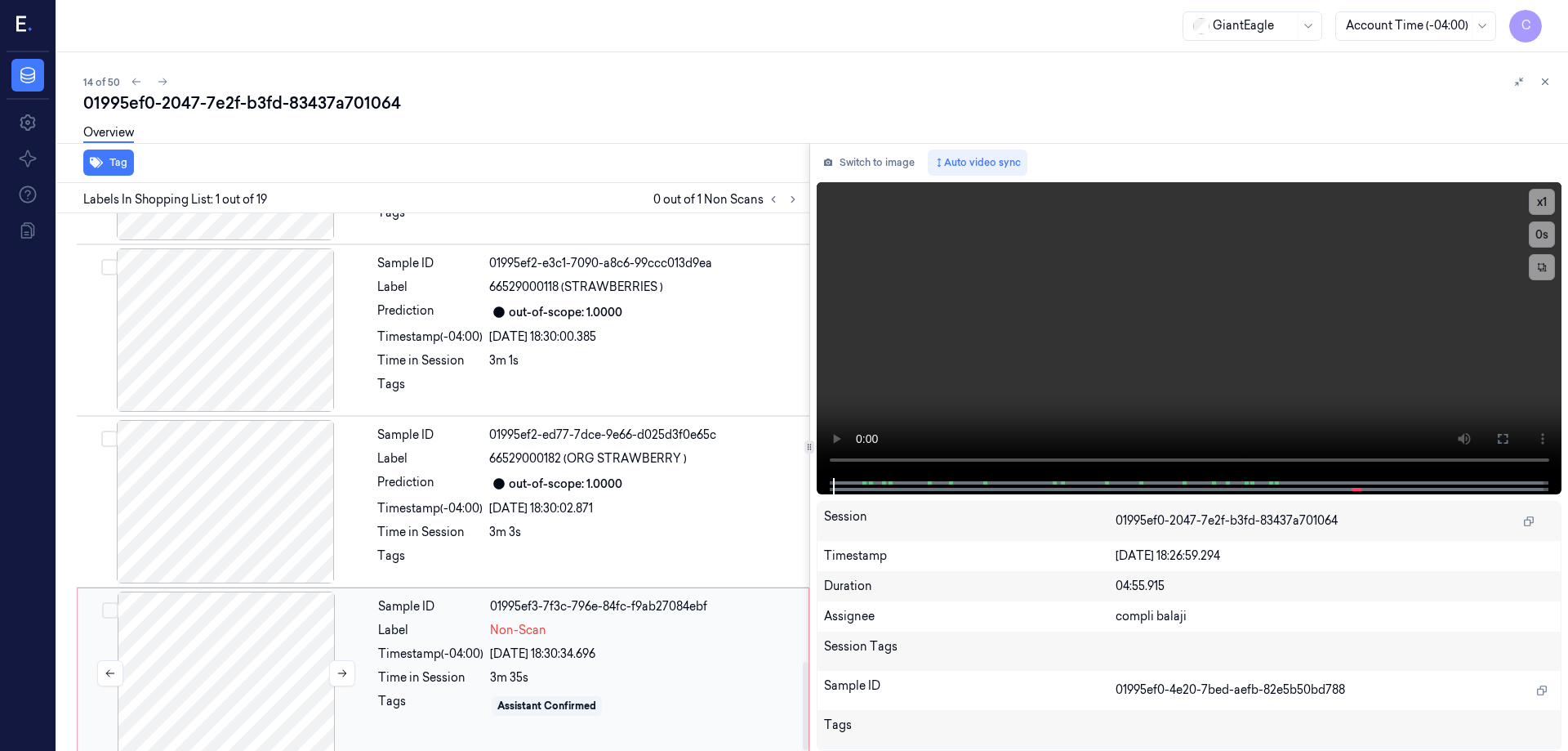
click at [235, 658] on div at bounding box center [226, 673] width 291 height 164
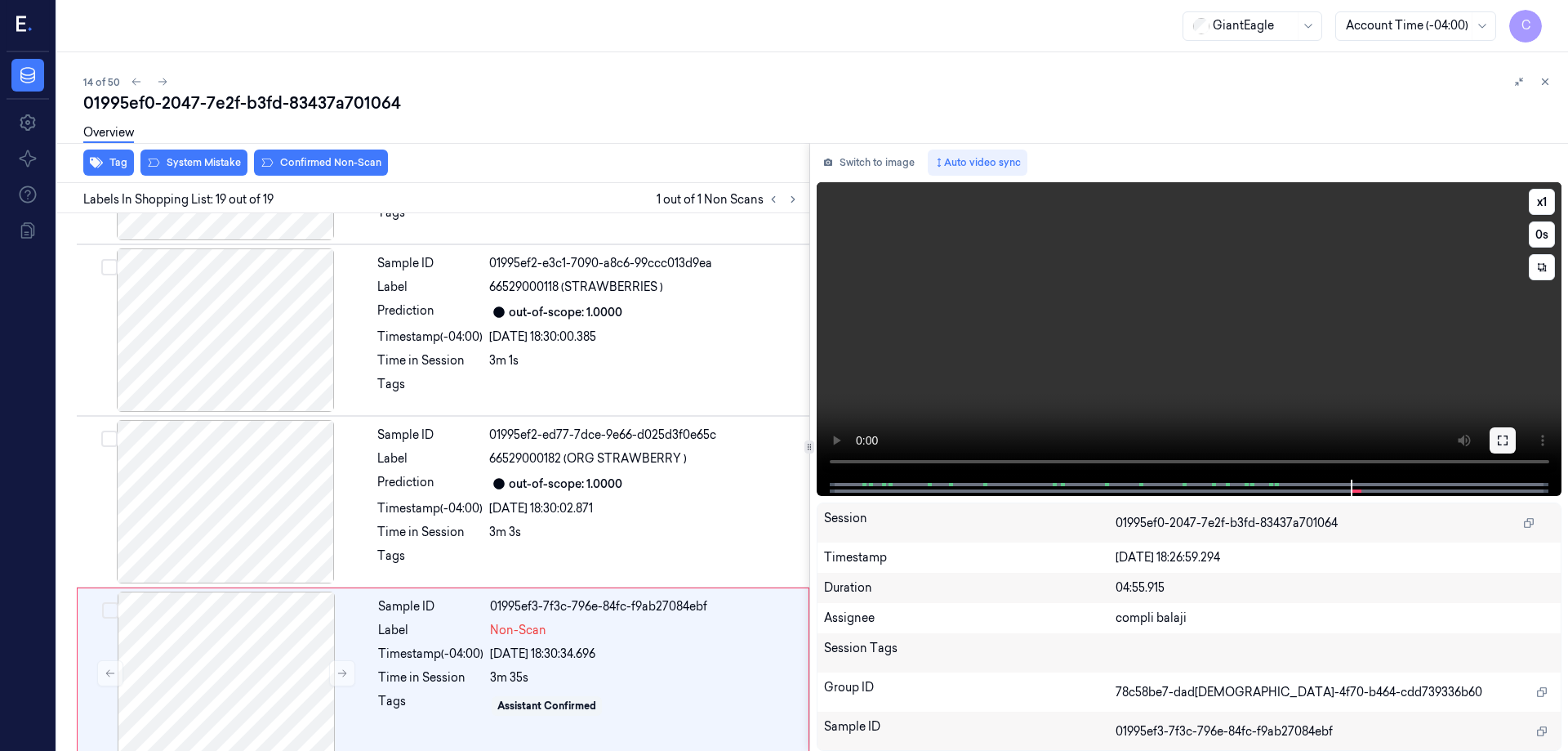
click at [1506, 440] on icon at bounding box center [1503, 440] width 13 height 13
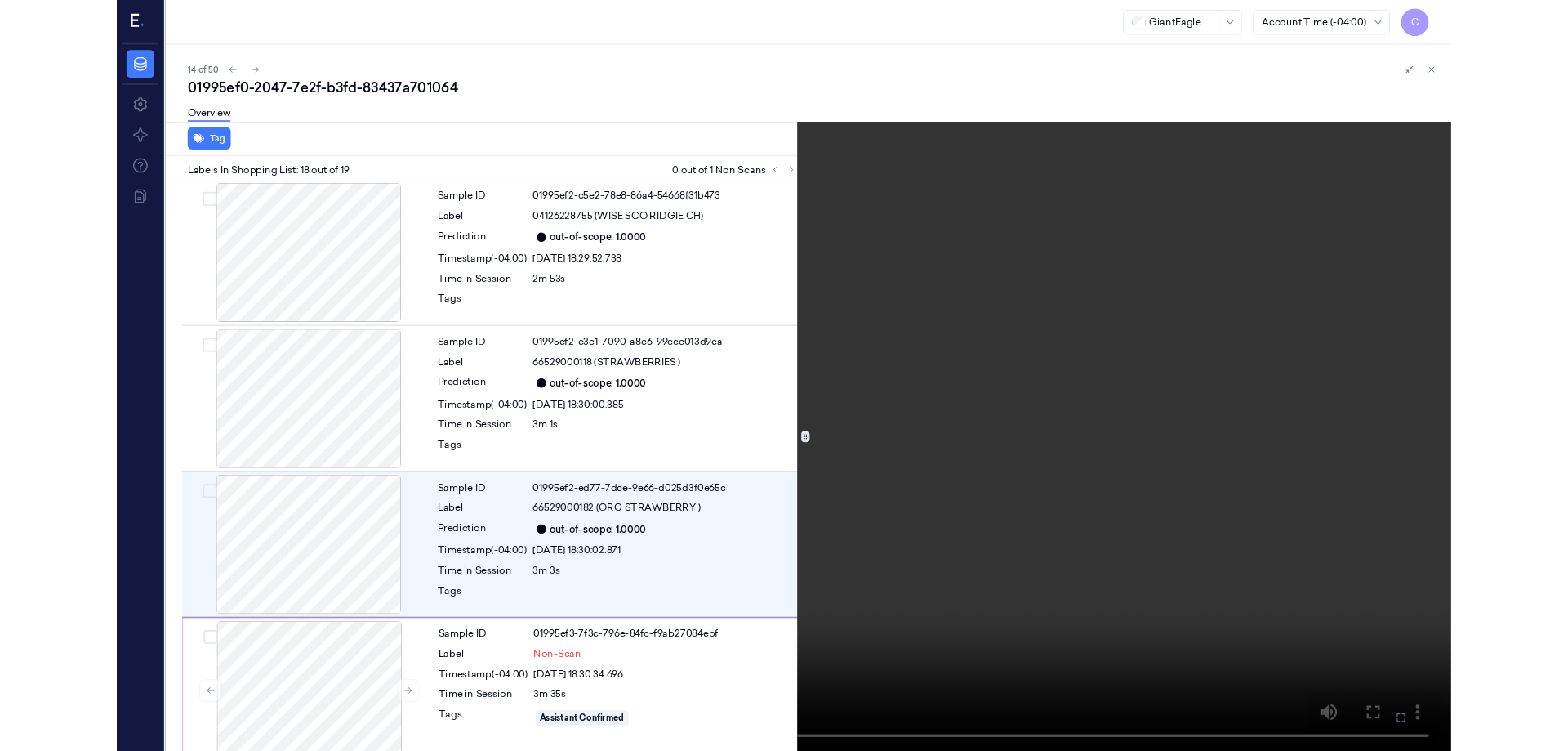
scroll to position [2597, 0]
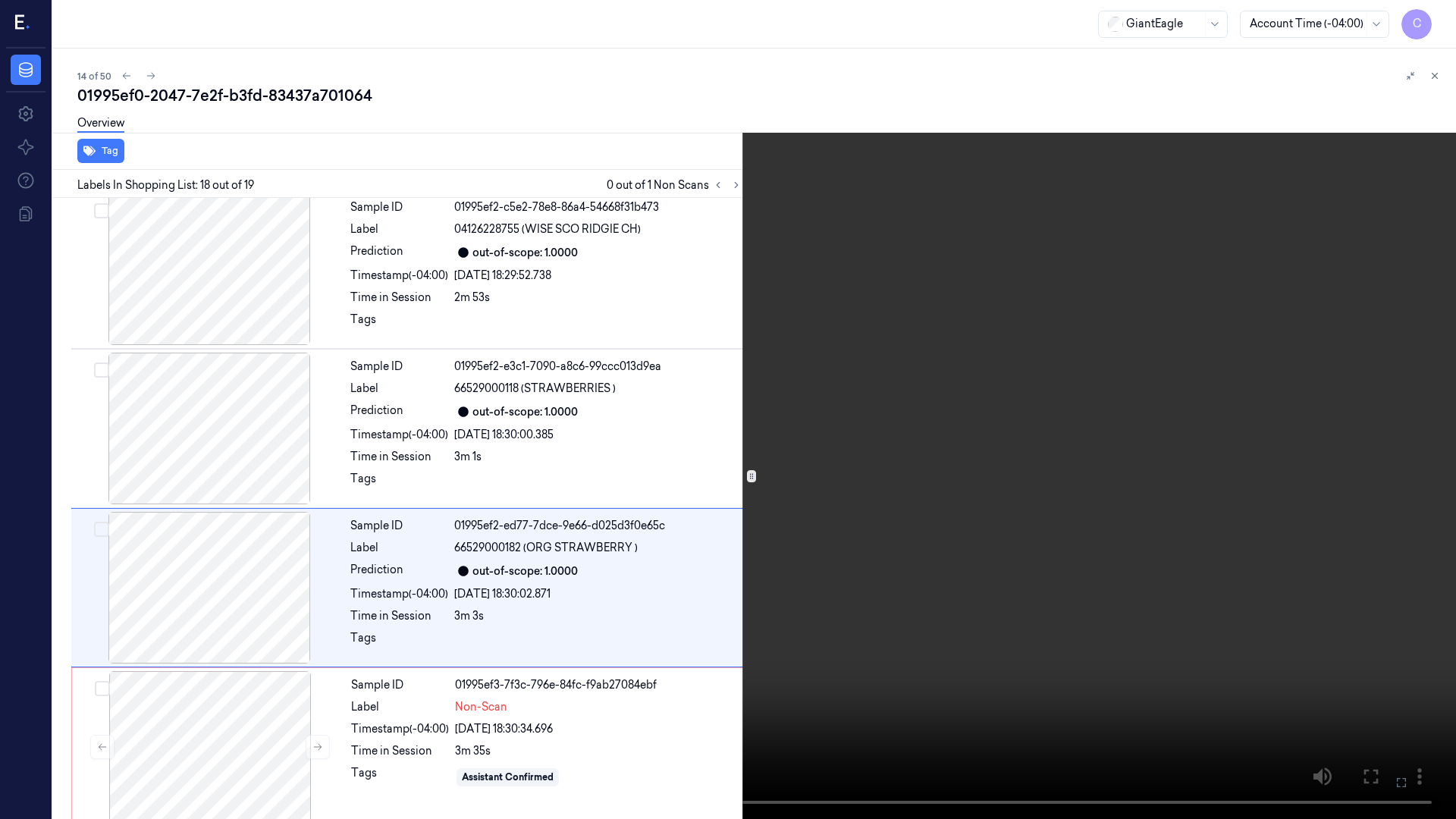
click at [0, 0] on icon at bounding box center [0, 0] width 0 height 0
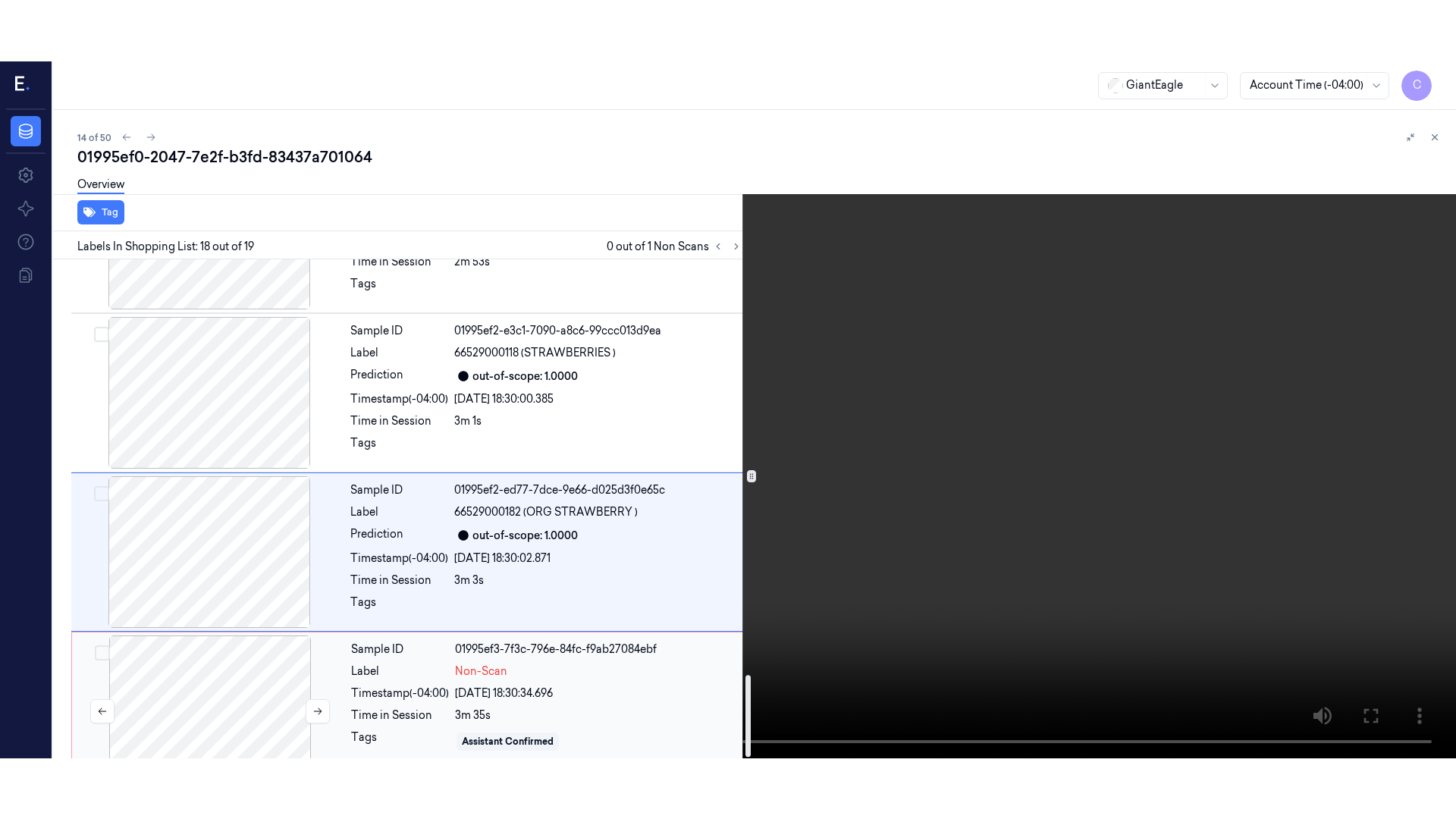
scroll to position [2532, 0]
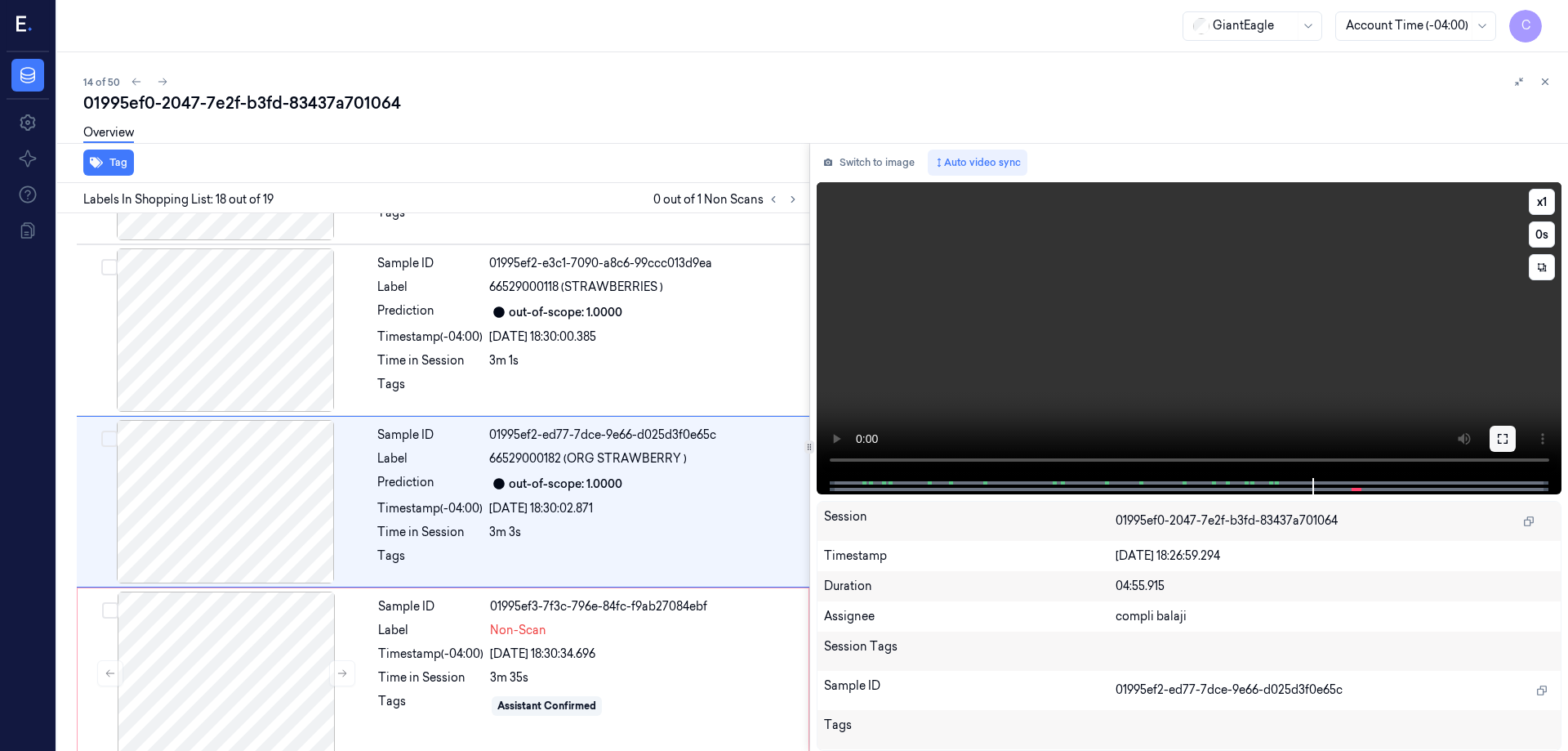
click at [1507, 436] on icon at bounding box center [1504, 439] width 10 height 10
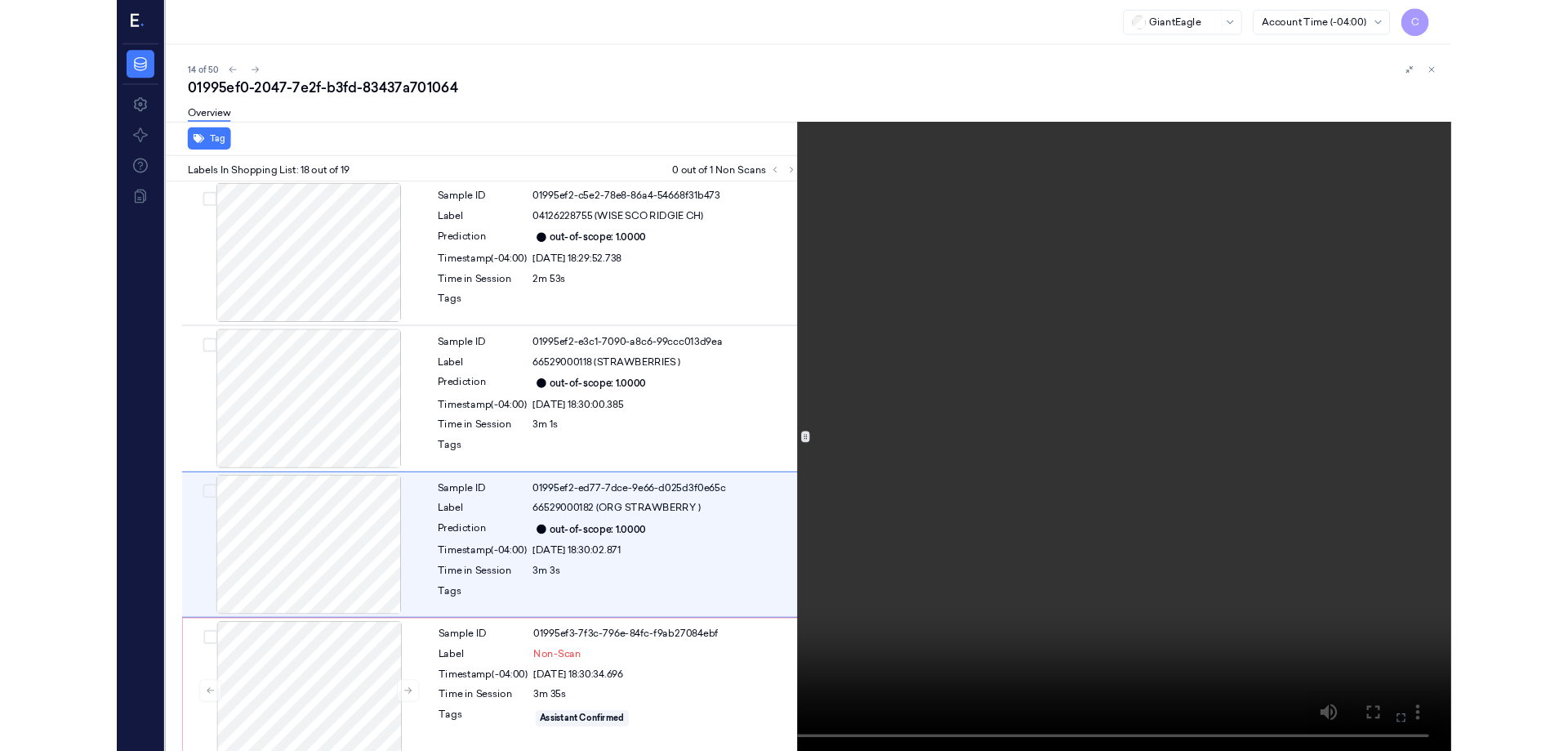
scroll to position [2597, 0]
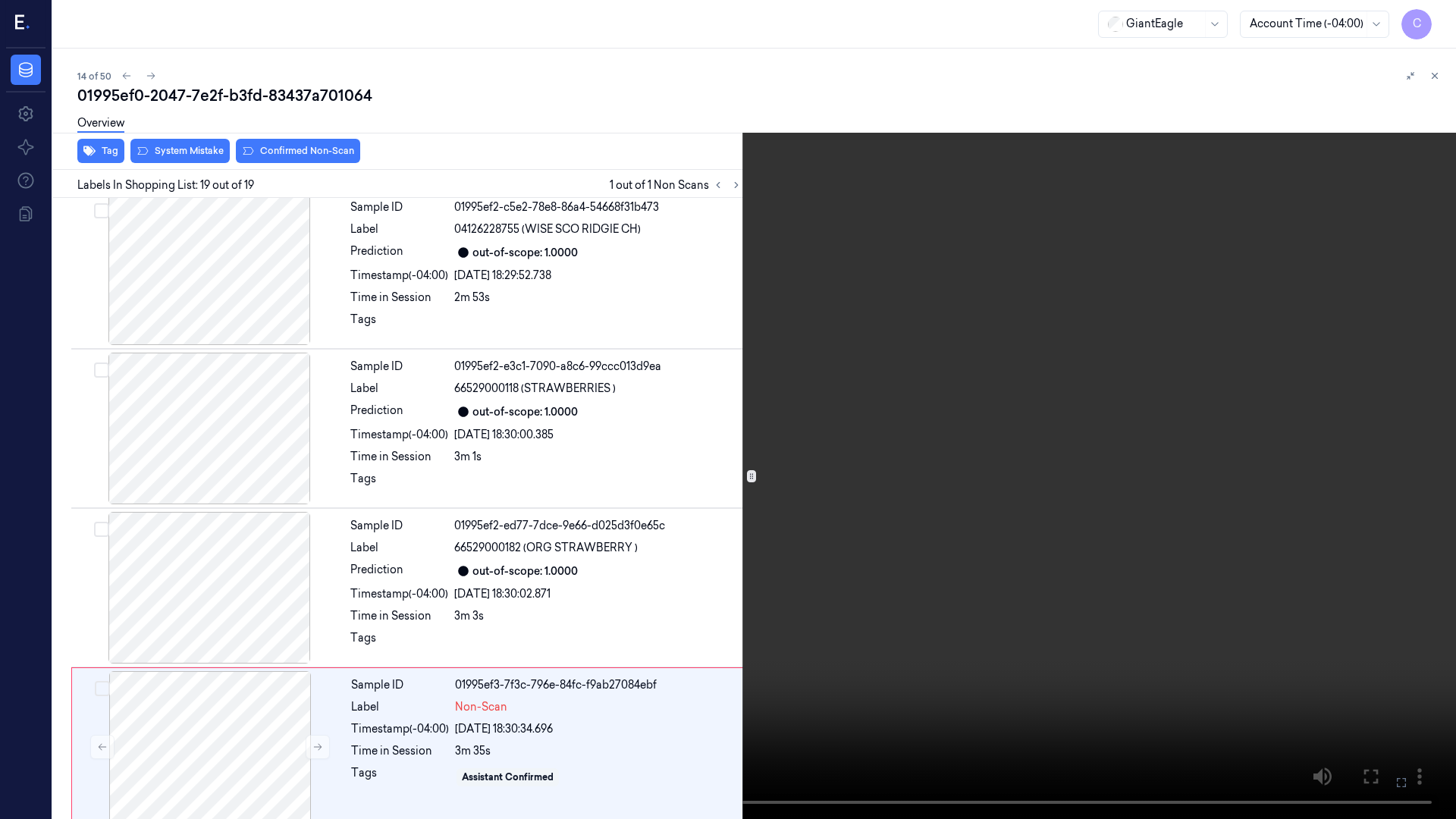
click at [0, 0] on button at bounding box center [0, 0] width 0 height 0
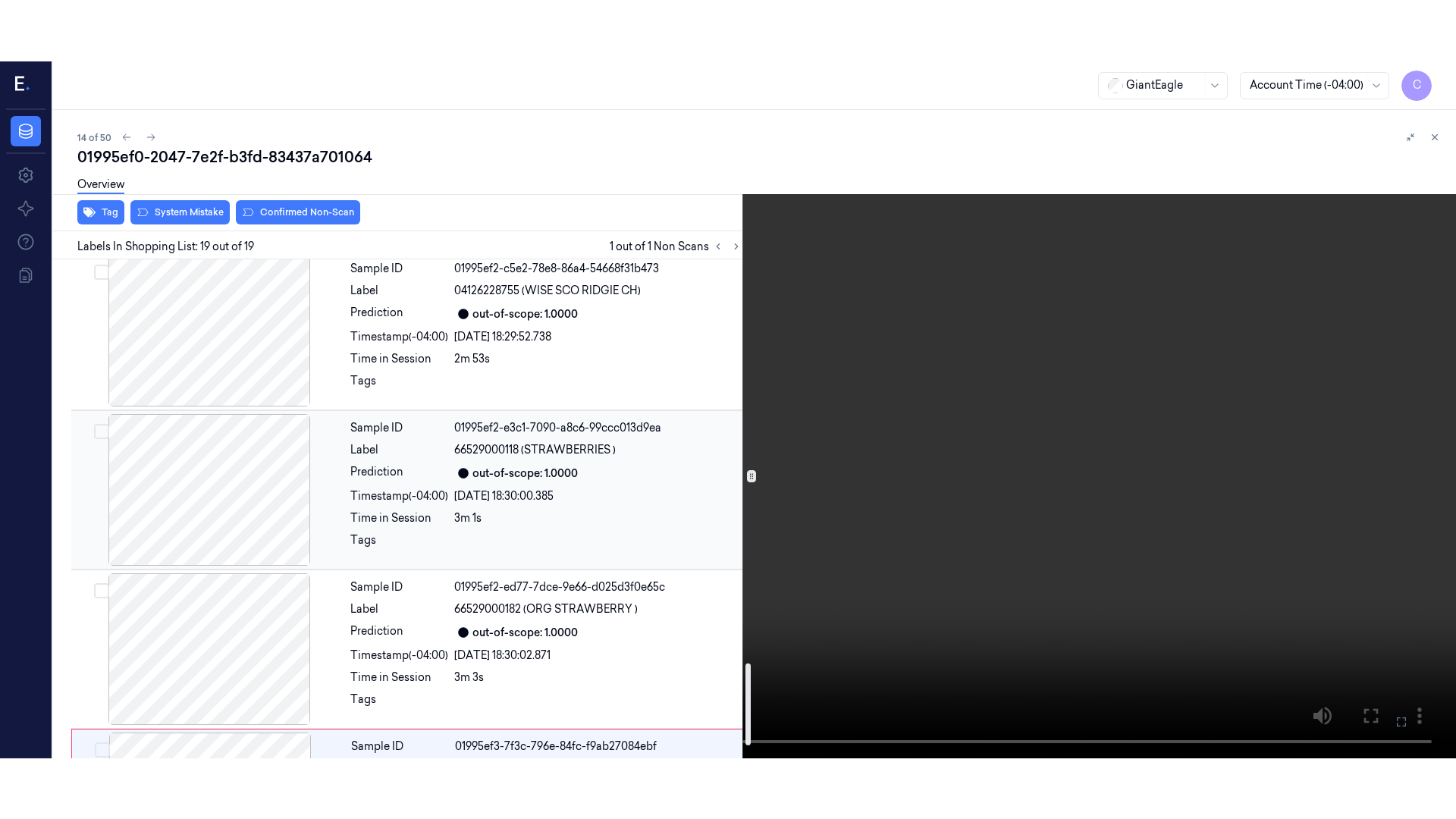
scroll to position [2532, 0]
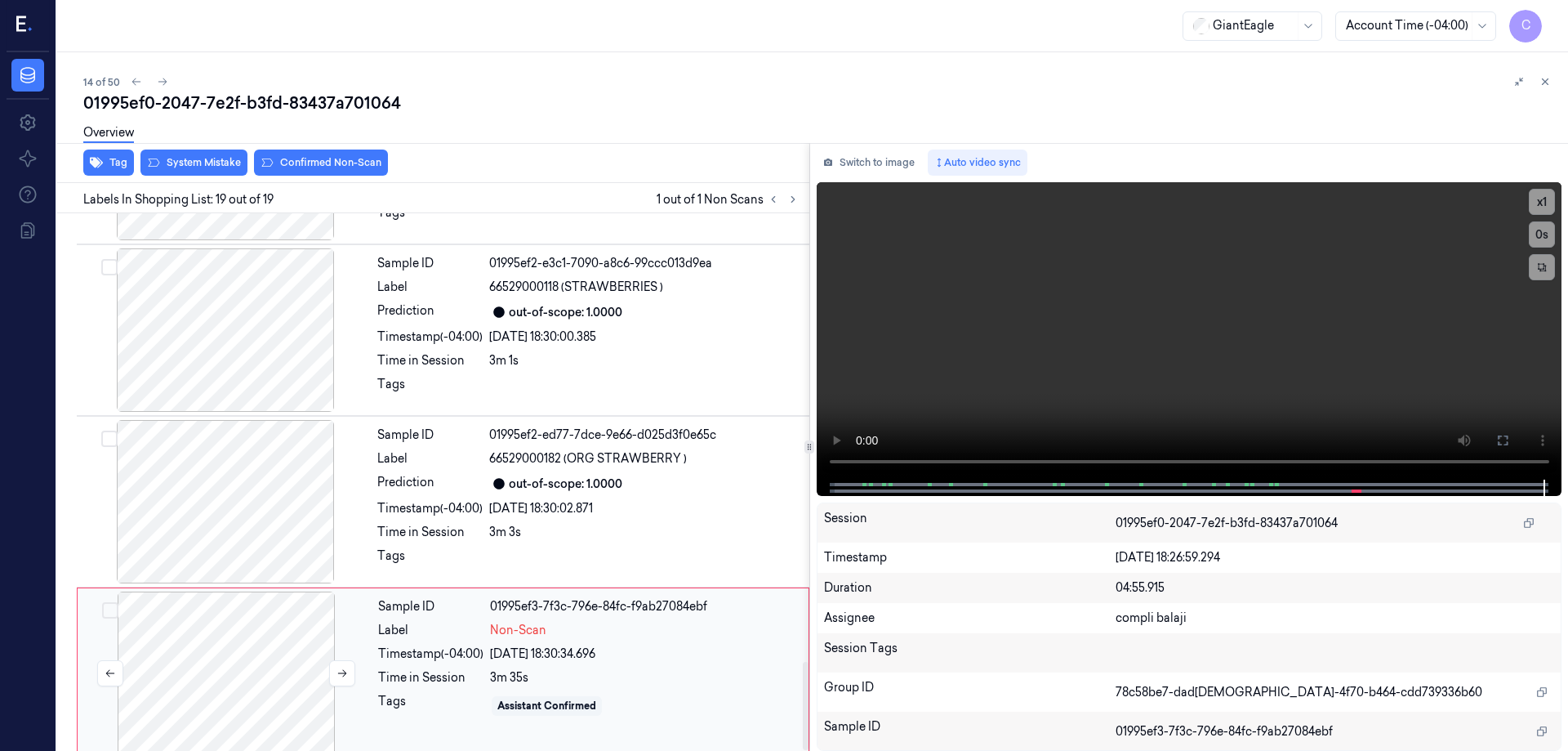
click at [295, 614] on div at bounding box center [226, 673] width 291 height 164
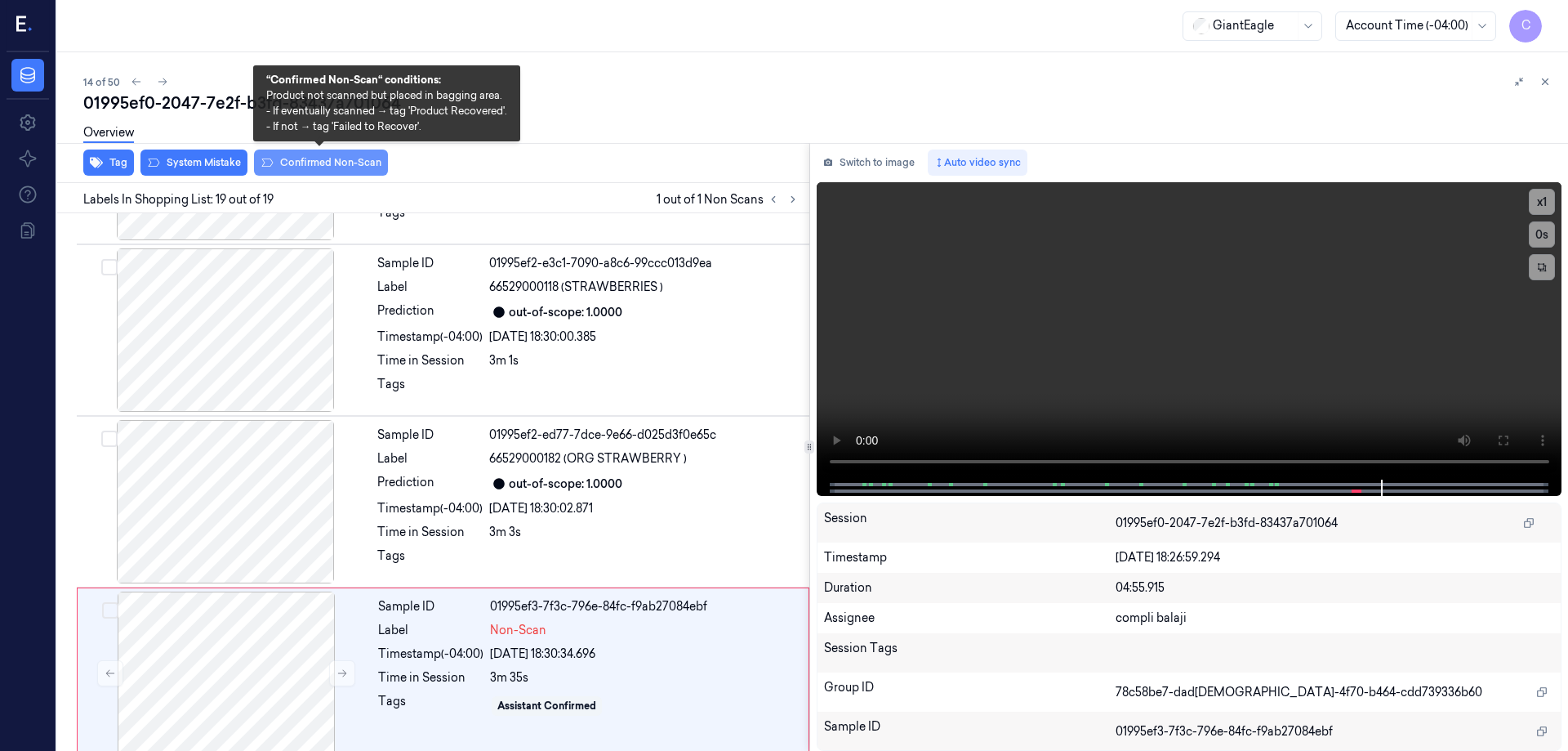
click at [315, 166] on button "Confirmed Non-Scan" at bounding box center [321, 162] width 134 height 26
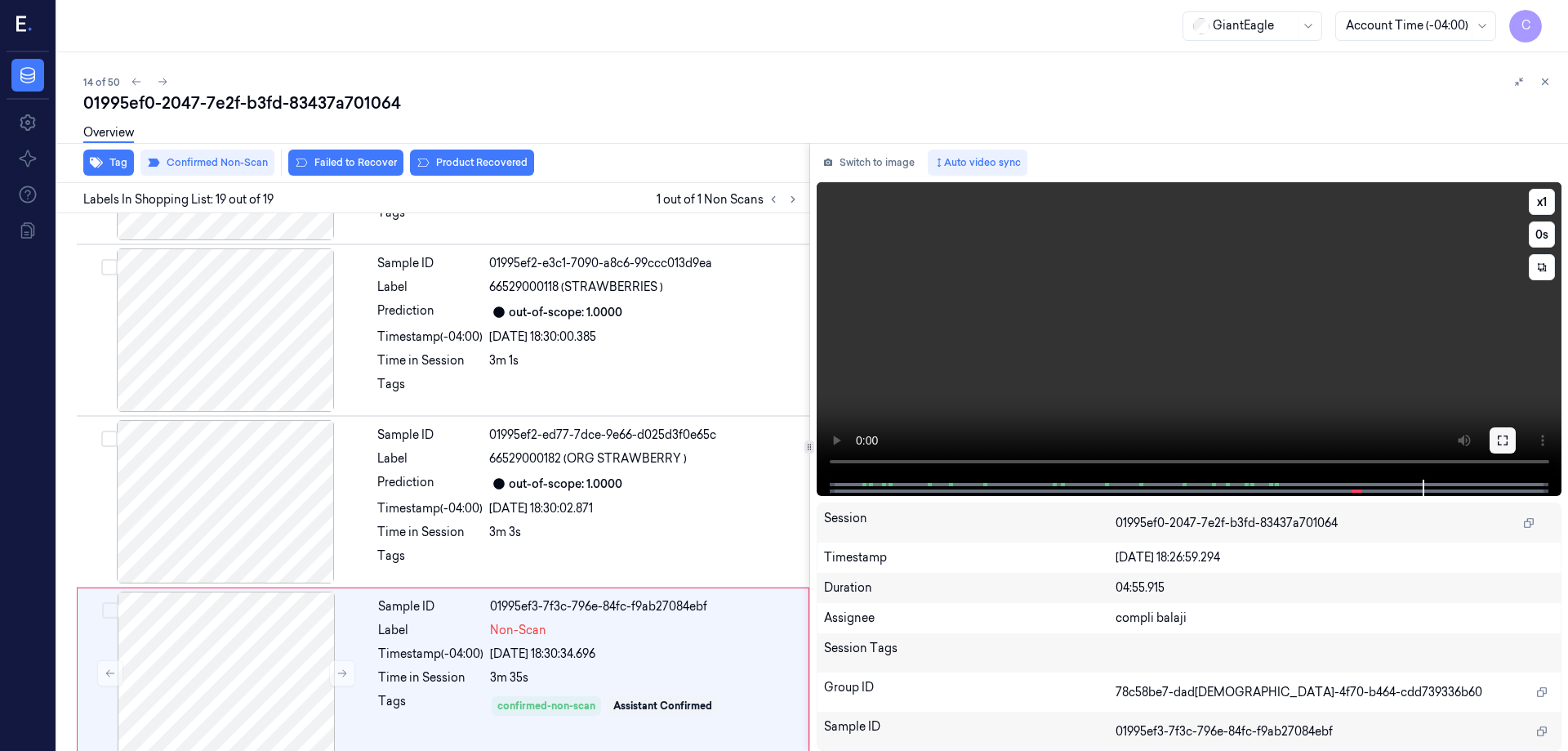
click at [1503, 436] on icon at bounding box center [1503, 440] width 13 height 13
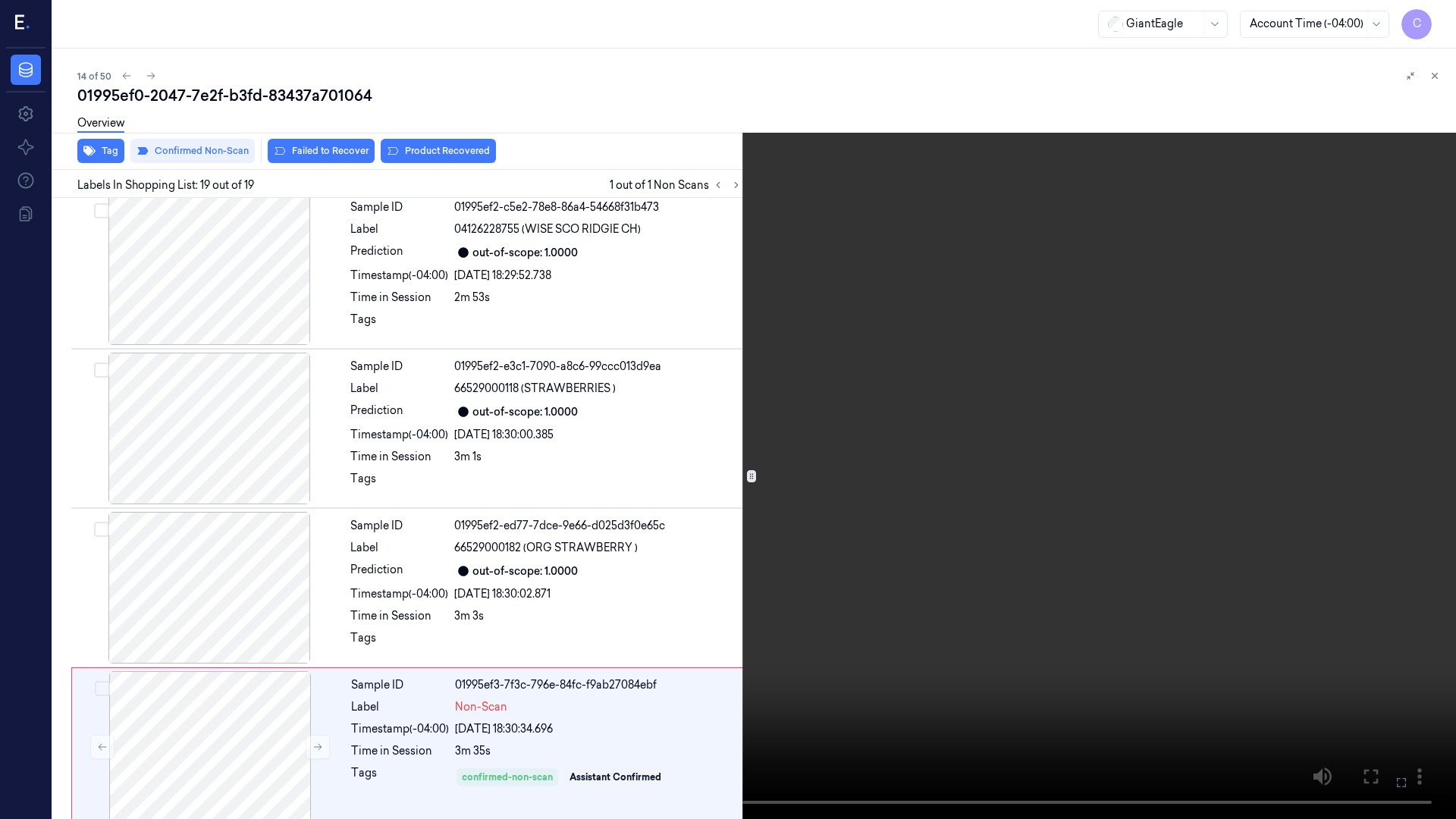
drag, startPoint x: 1399, startPoint y: 775, endPoint x: 1399, endPoint y: 684, distance: 91.0
click at [0, 0] on icon at bounding box center [0, 0] width 0 height 0
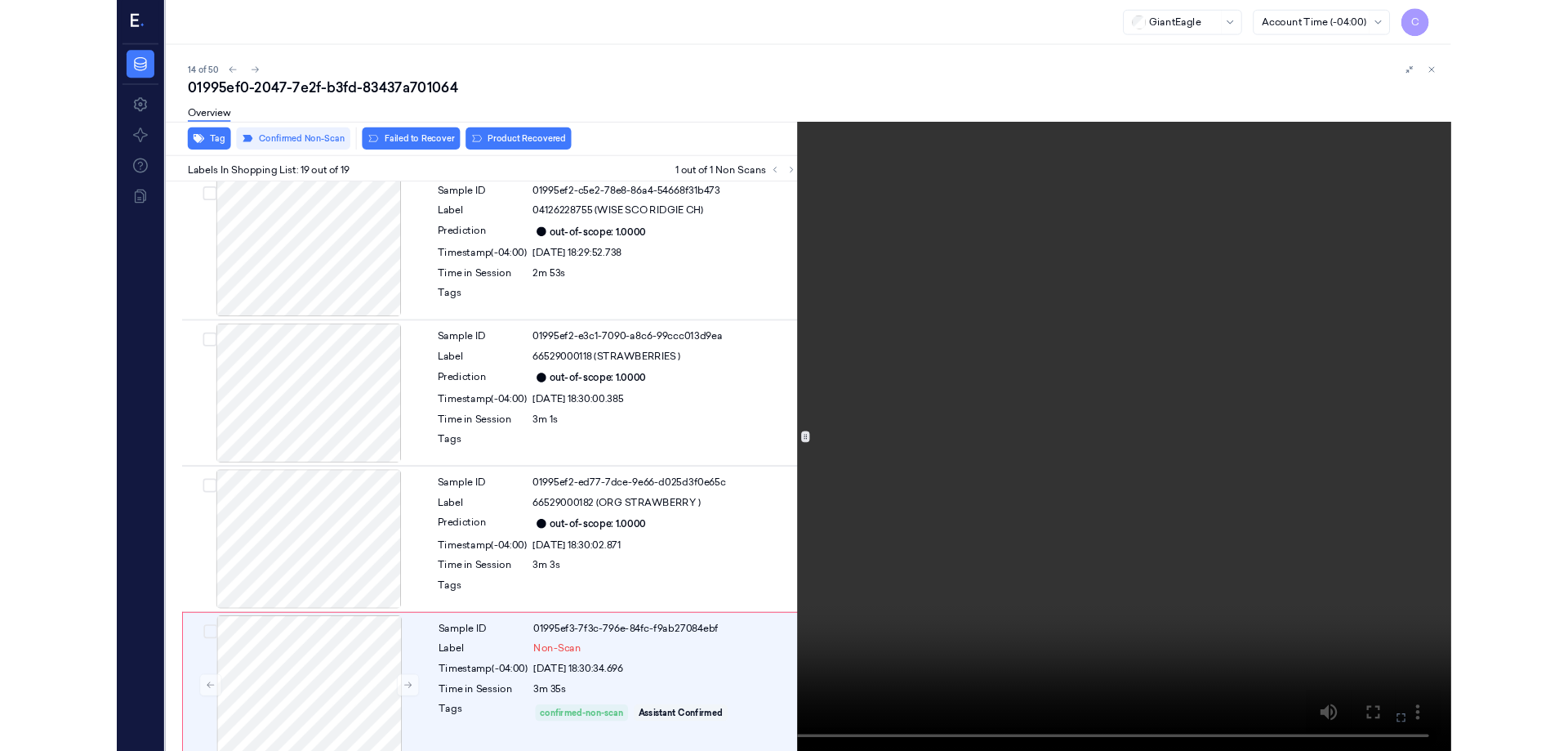
scroll to position [2728, 0]
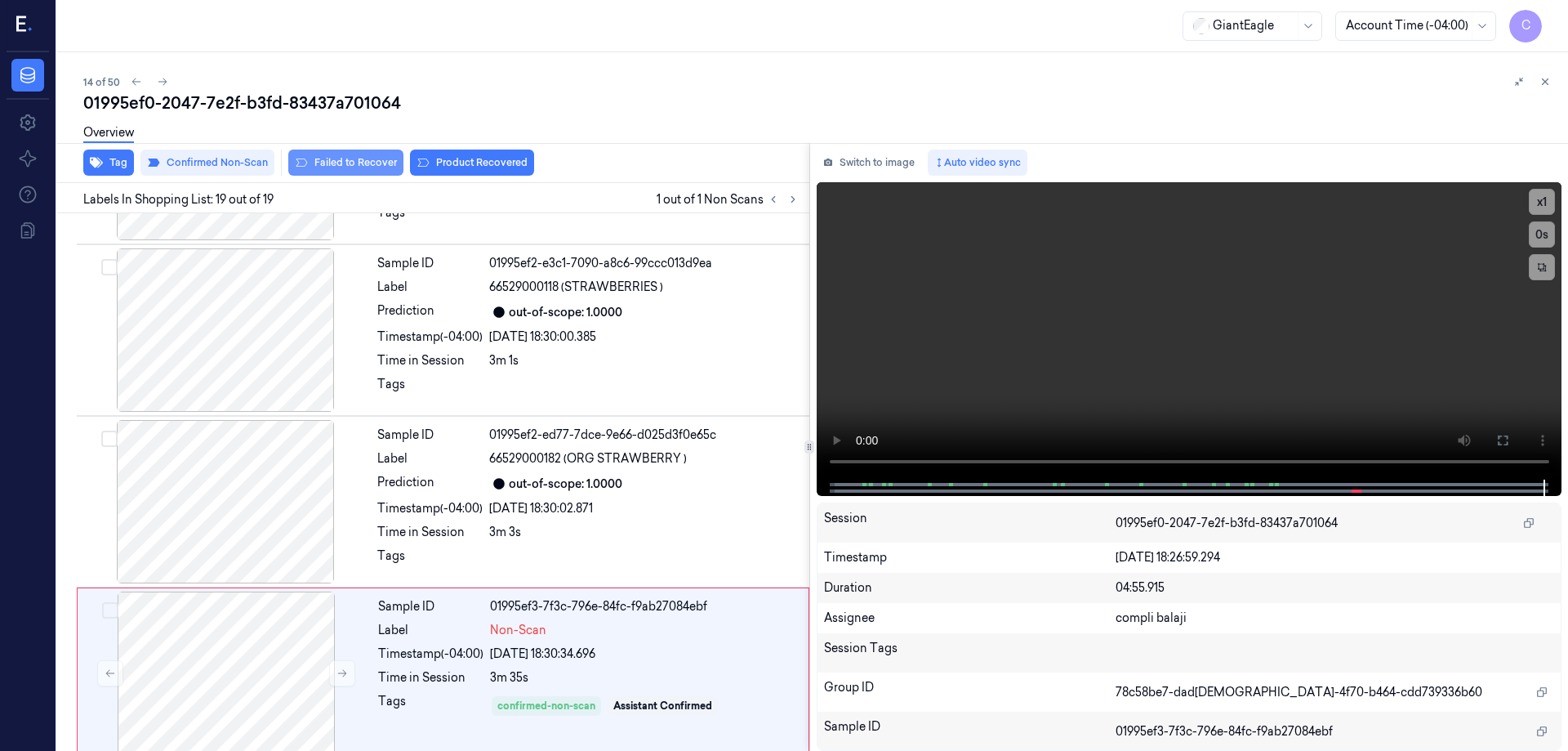
click at [387, 165] on button "Failed to Recover" at bounding box center [346, 162] width 115 height 26
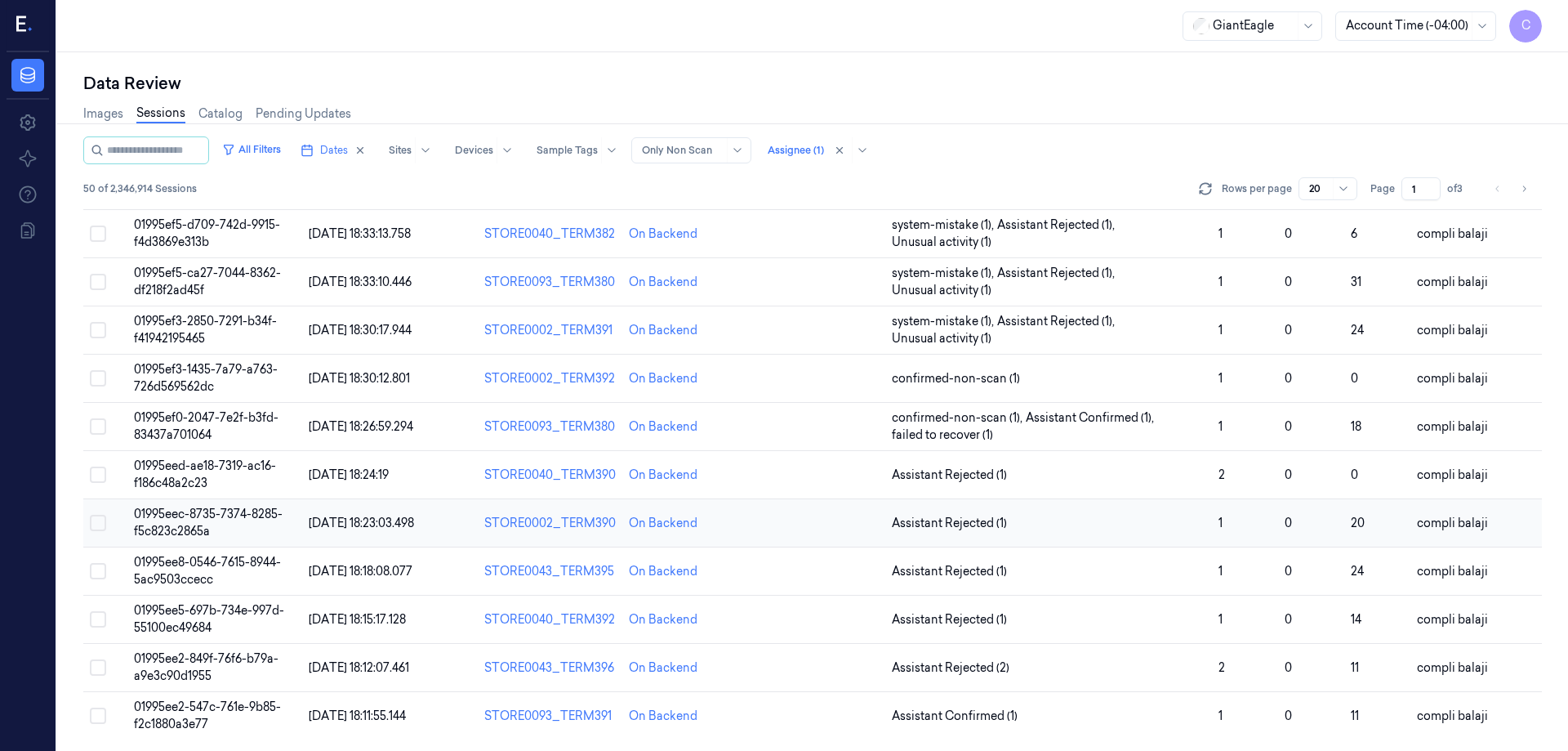
scroll to position [468, 0]
click at [245, 464] on span "01995eed-ae18-7319-ac16-f186c48a2c23" at bounding box center [205, 473] width 142 height 32
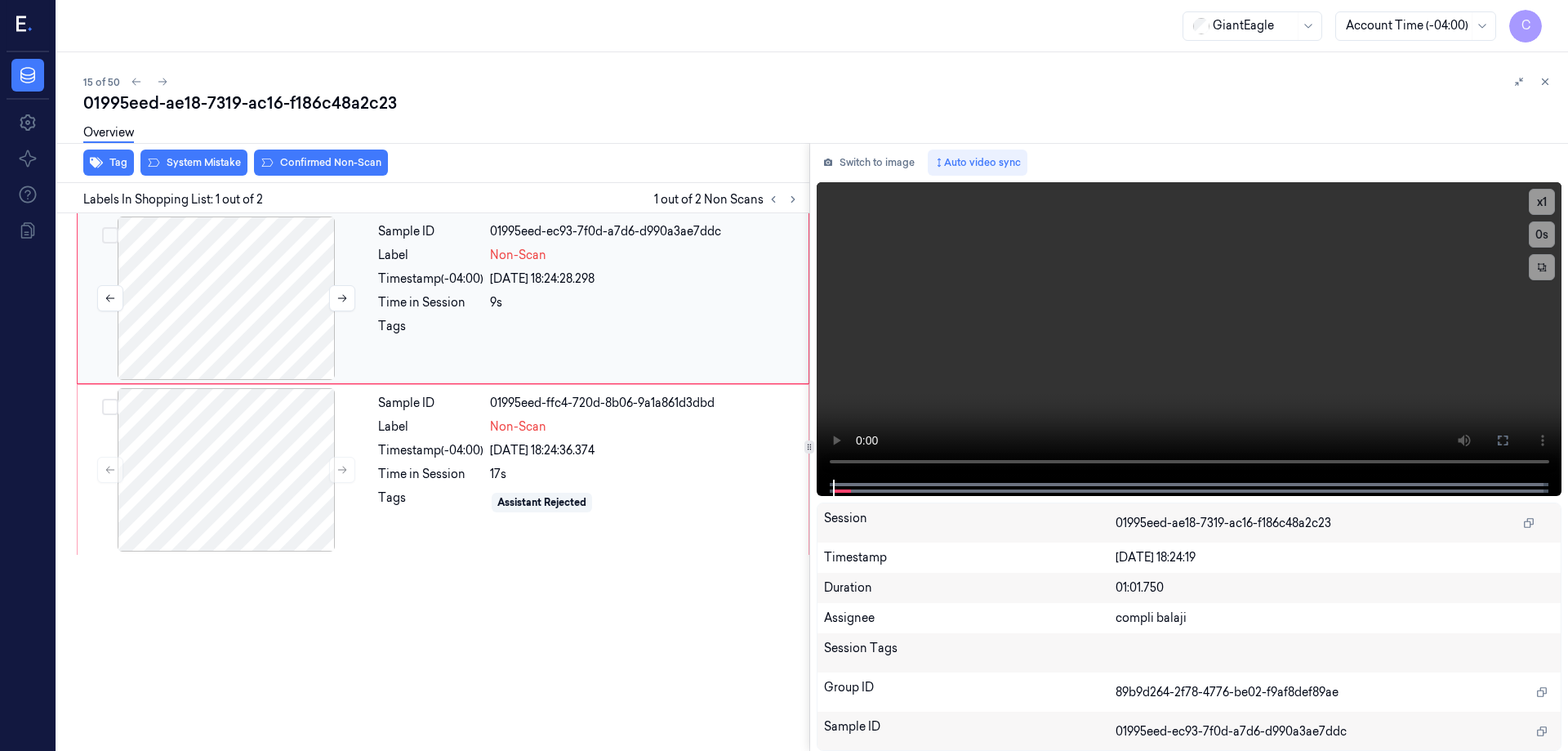
click at [264, 316] on div at bounding box center [226, 298] width 291 height 164
click at [1507, 441] on icon at bounding box center [1503, 440] width 13 height 13
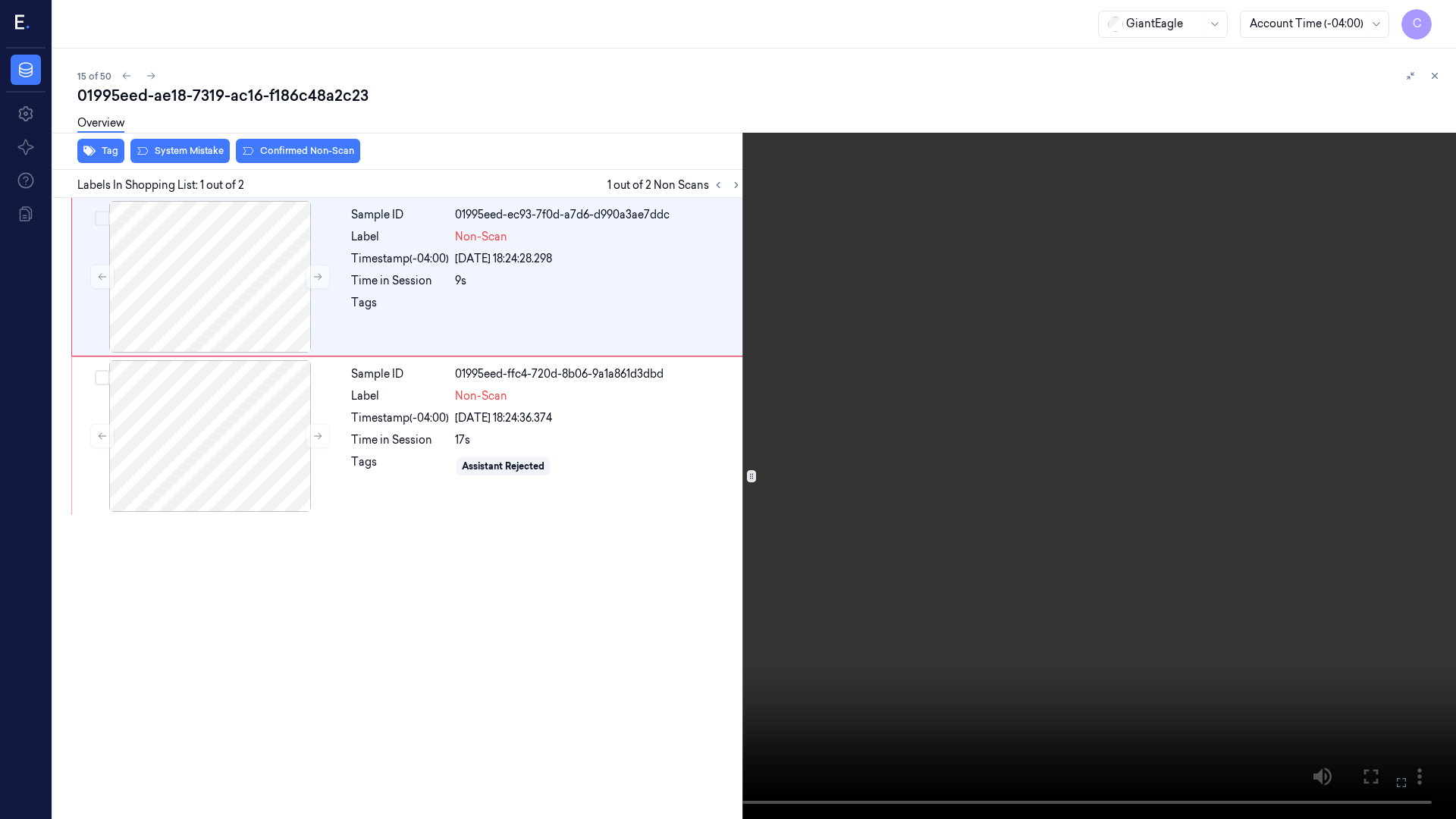
click at [0, 0] on icon at bounding box center [0, 0] width 0 height 0
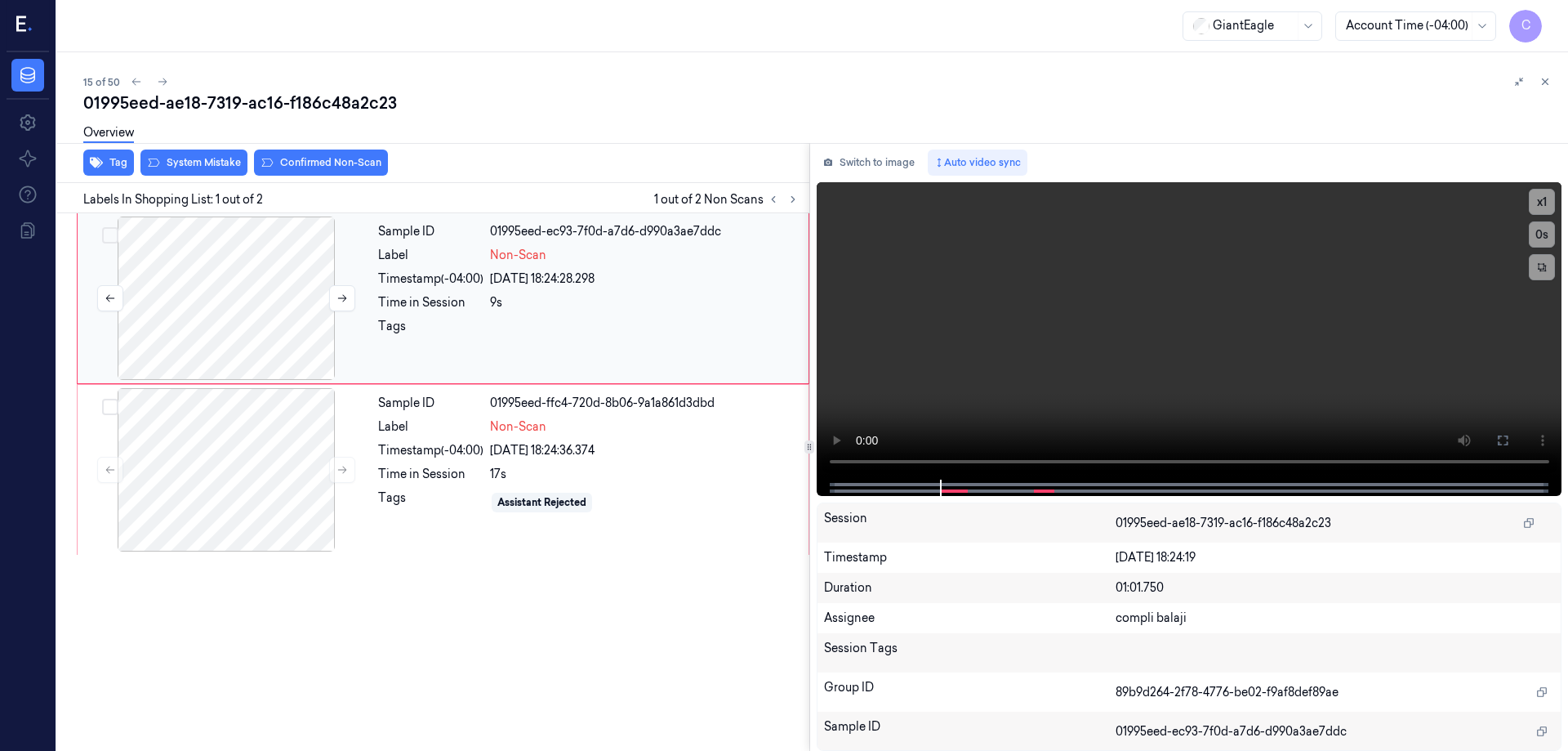
click at [260, 309] on div at bounding box center [226, 298] width 291 height 164
click at [229, 461] on div at bounding box center [226, 470] width 291 height 164
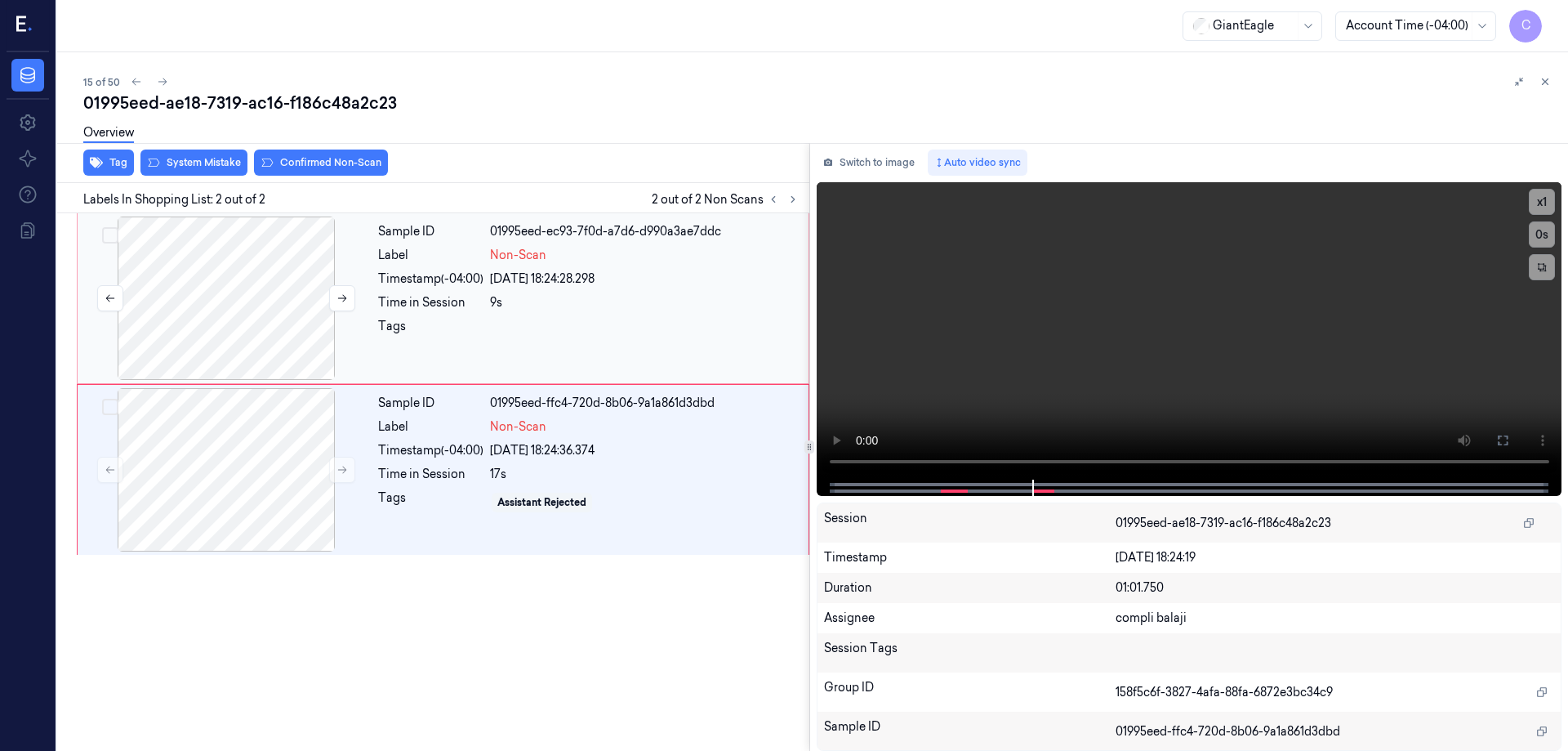
click at [252, 305] on div at bounding box center [226, 298] width 291 height 164
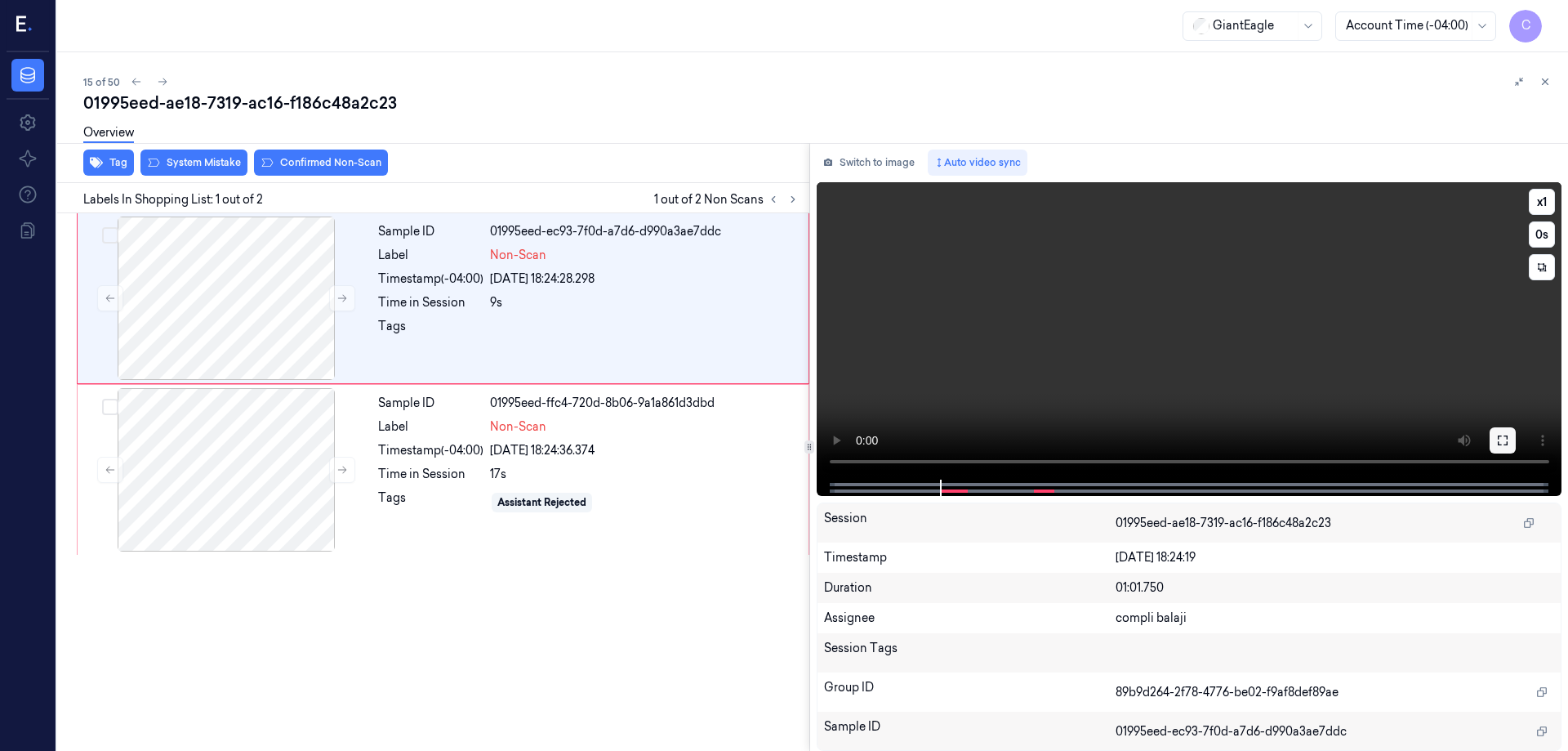
click at [1500, 440] on icon at bounding box center [1503, 440] width 13 height 13
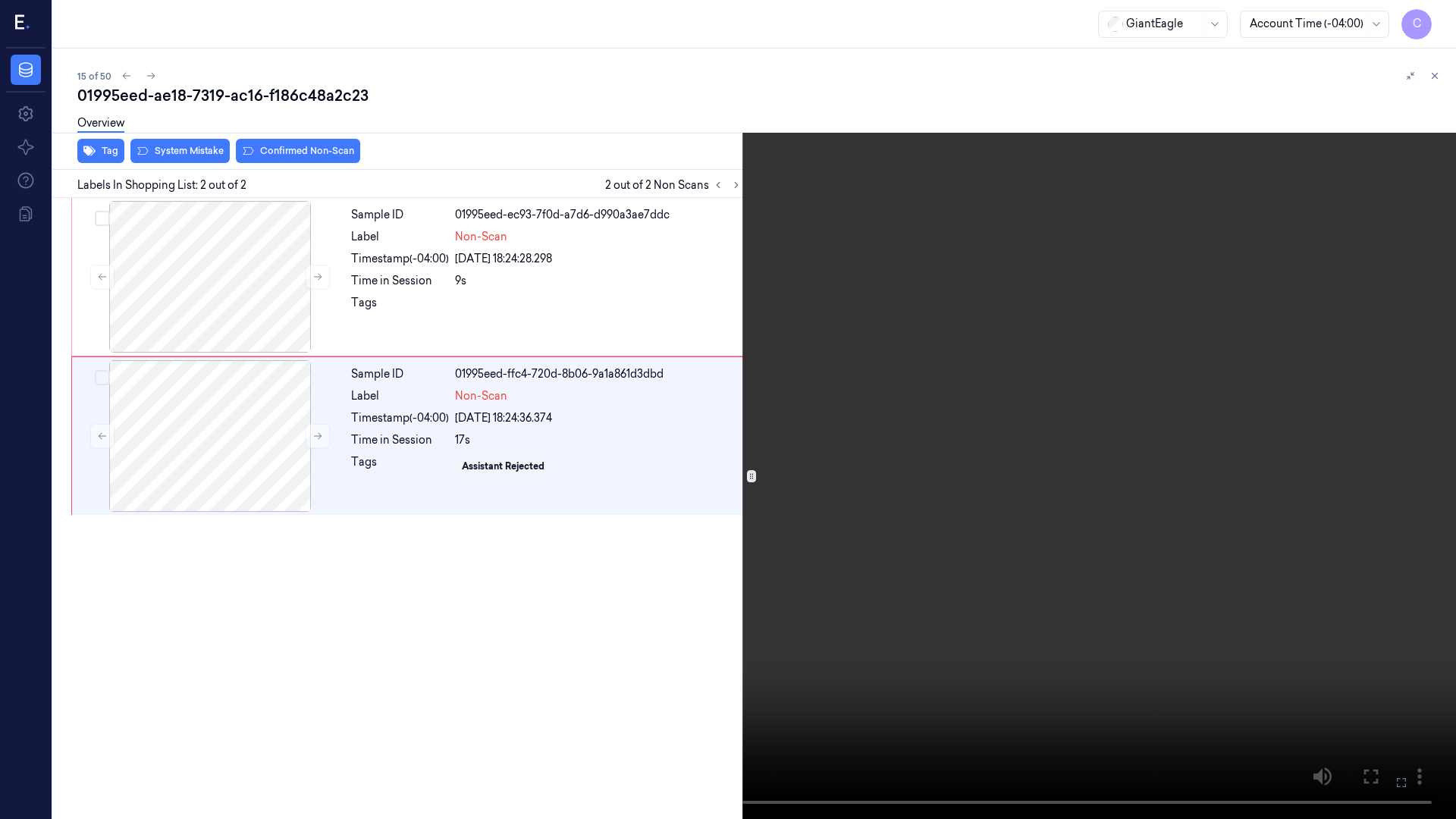
click at [0, 0] on icon at bounding box center [0, 0] width 0 height 0
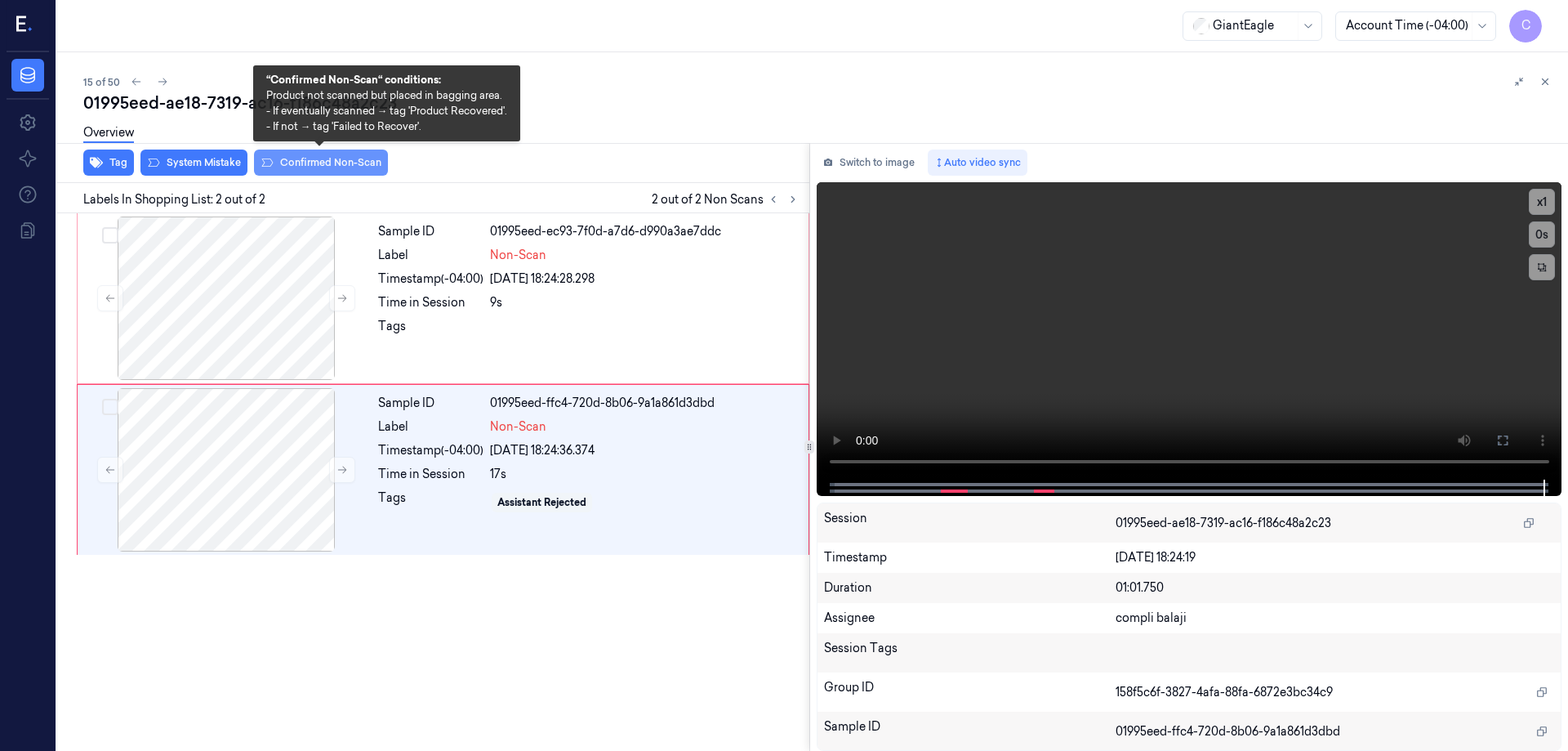
click at [325, 165] on button "Confirmed Non-Scan" at bounding box center [321, 162] width 134 height 26
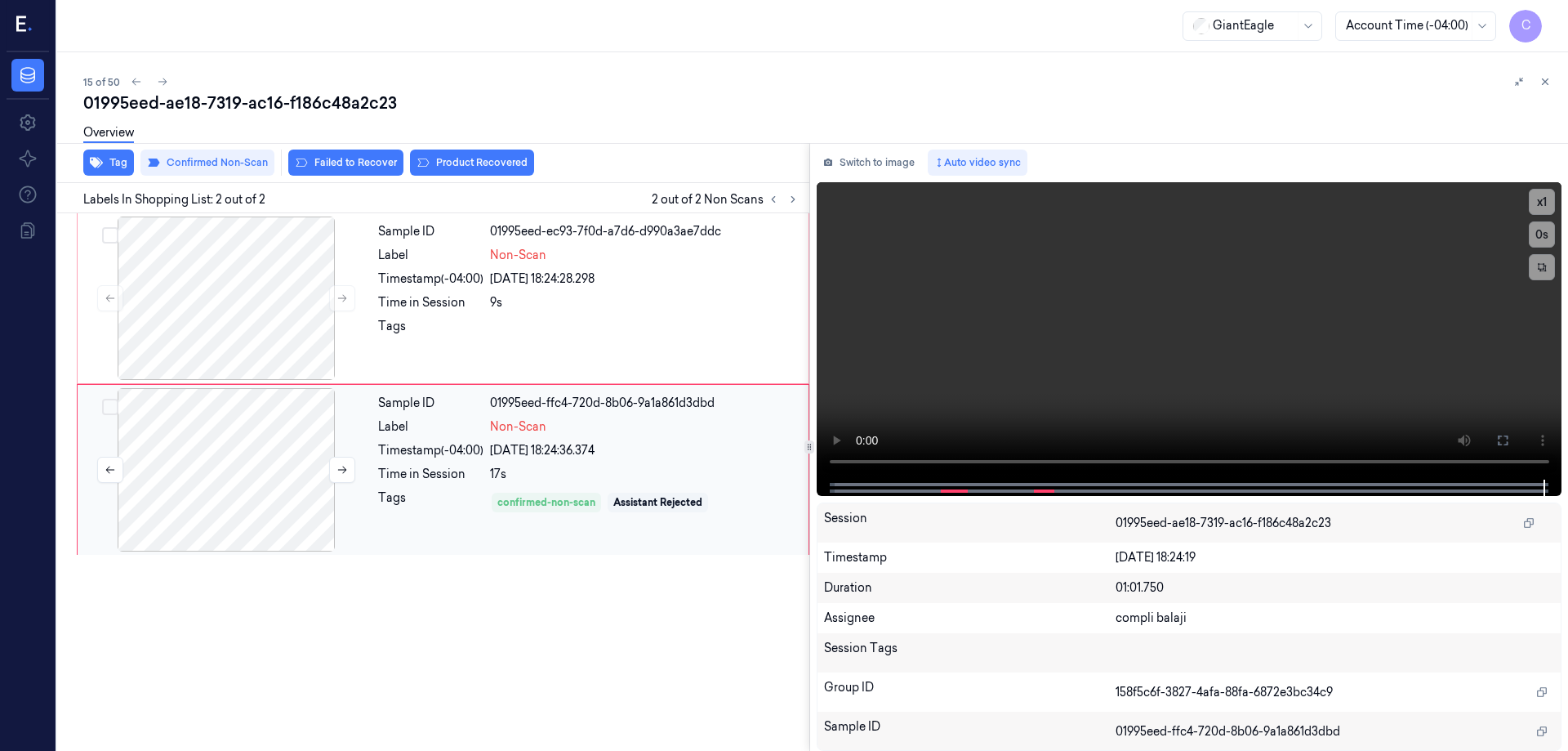
click at [254, 447] on div at bounding box center [226, 470] width 291 height 164
click at [249, 443] on div at bounding box center [226, 470] width 291 height 164
click at [240, 272] on div at bounding box center [226, 298] width 291 height 164
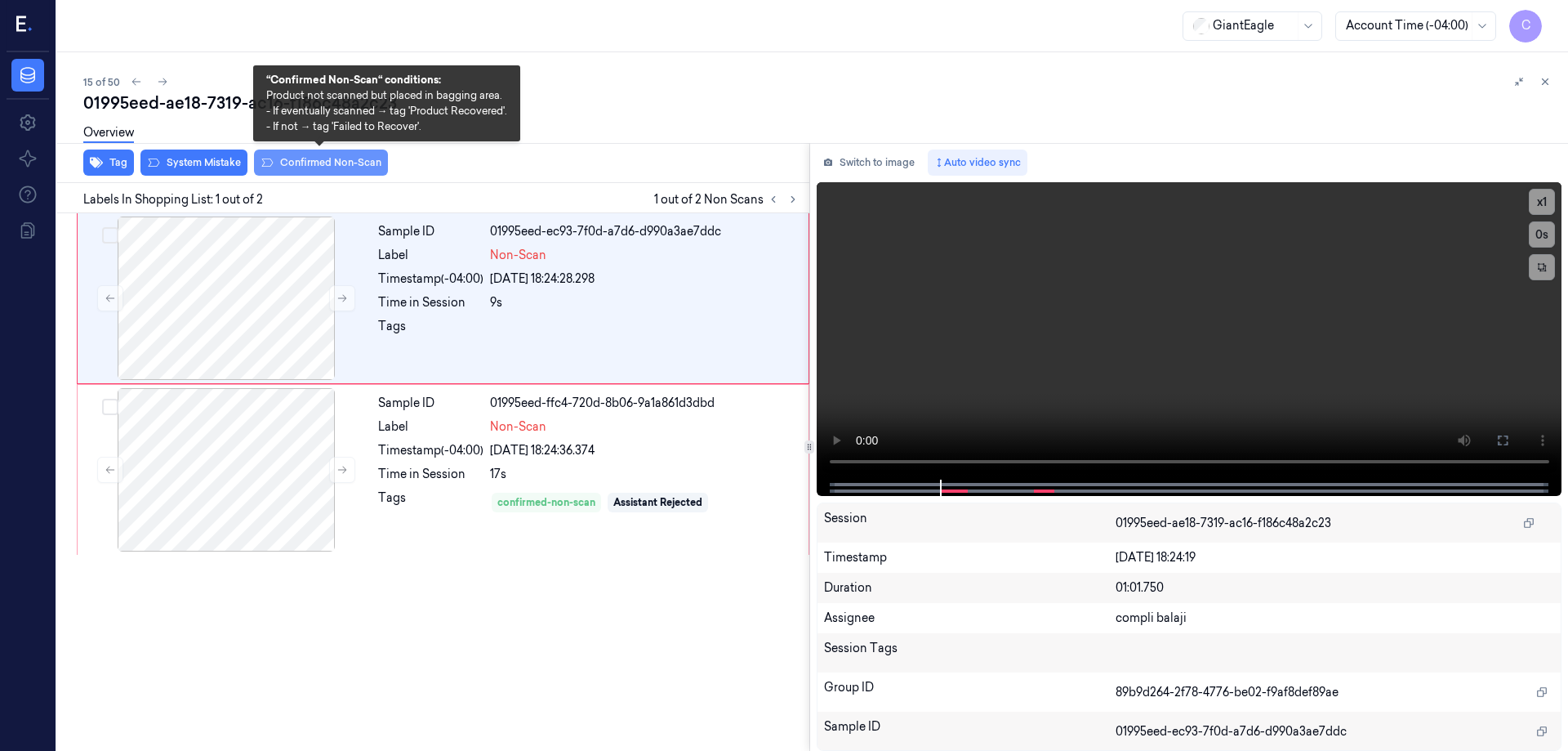
click at [314, 164] on button "Confirmed Non-Scan" at bounding box center [321, 162] width 134 height 26
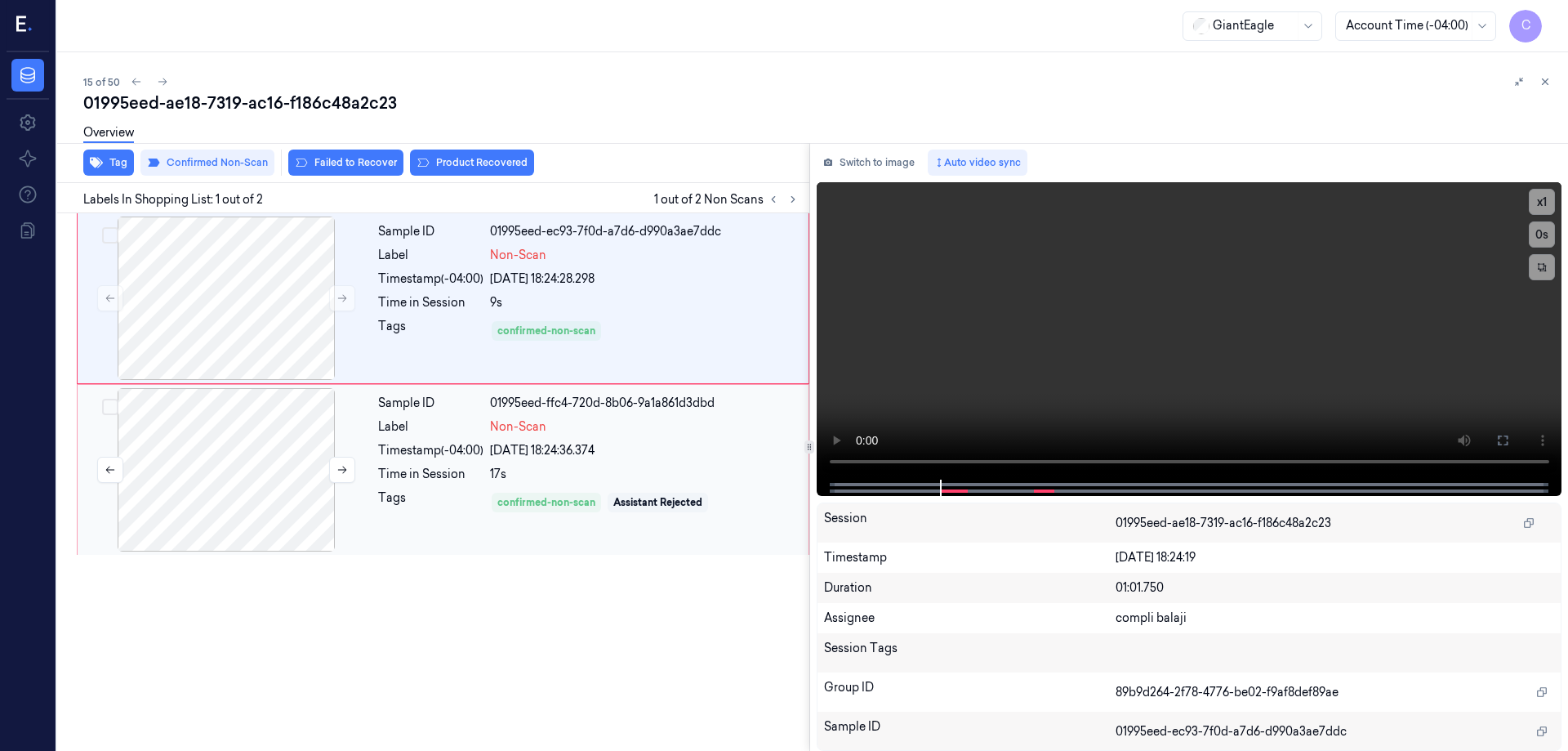
click at [268, 432] on div at bounding box center [226, 470] width 291 height 164
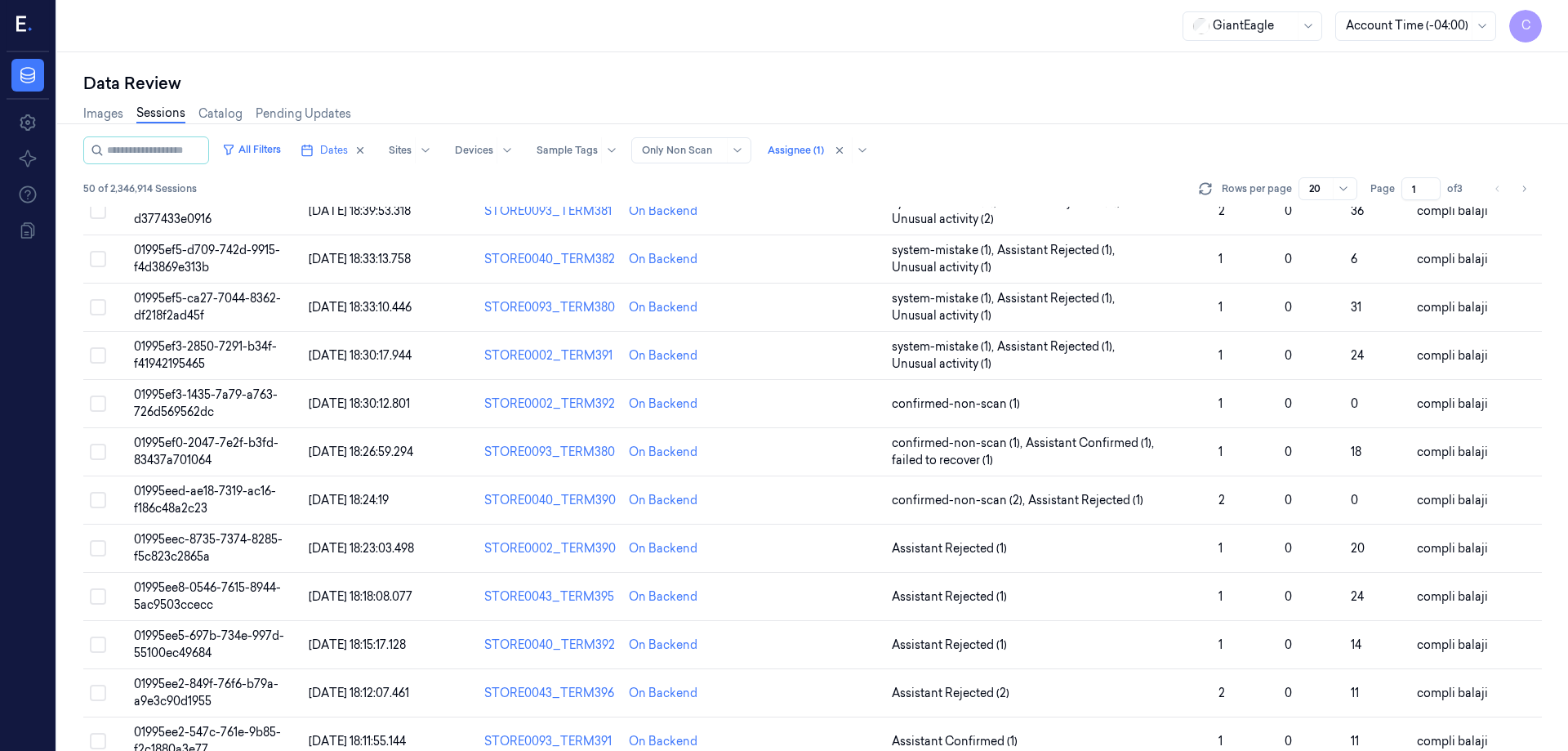
scroll to position [468, 0]
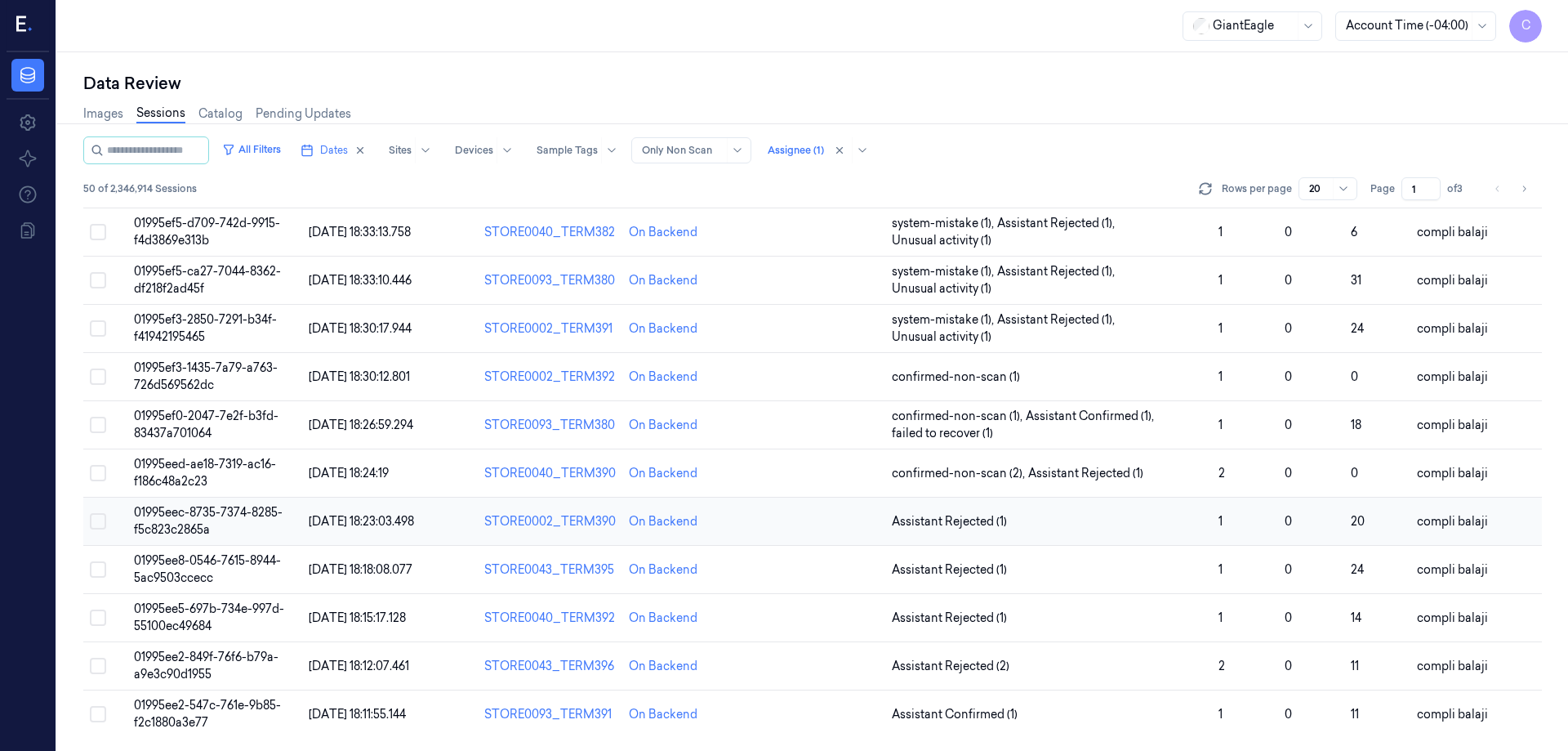
click at [274, 515] on span "01995eec-8735-7374-8285-f5c823c2865a" at bounding box center [208, 521] width 148 height 32
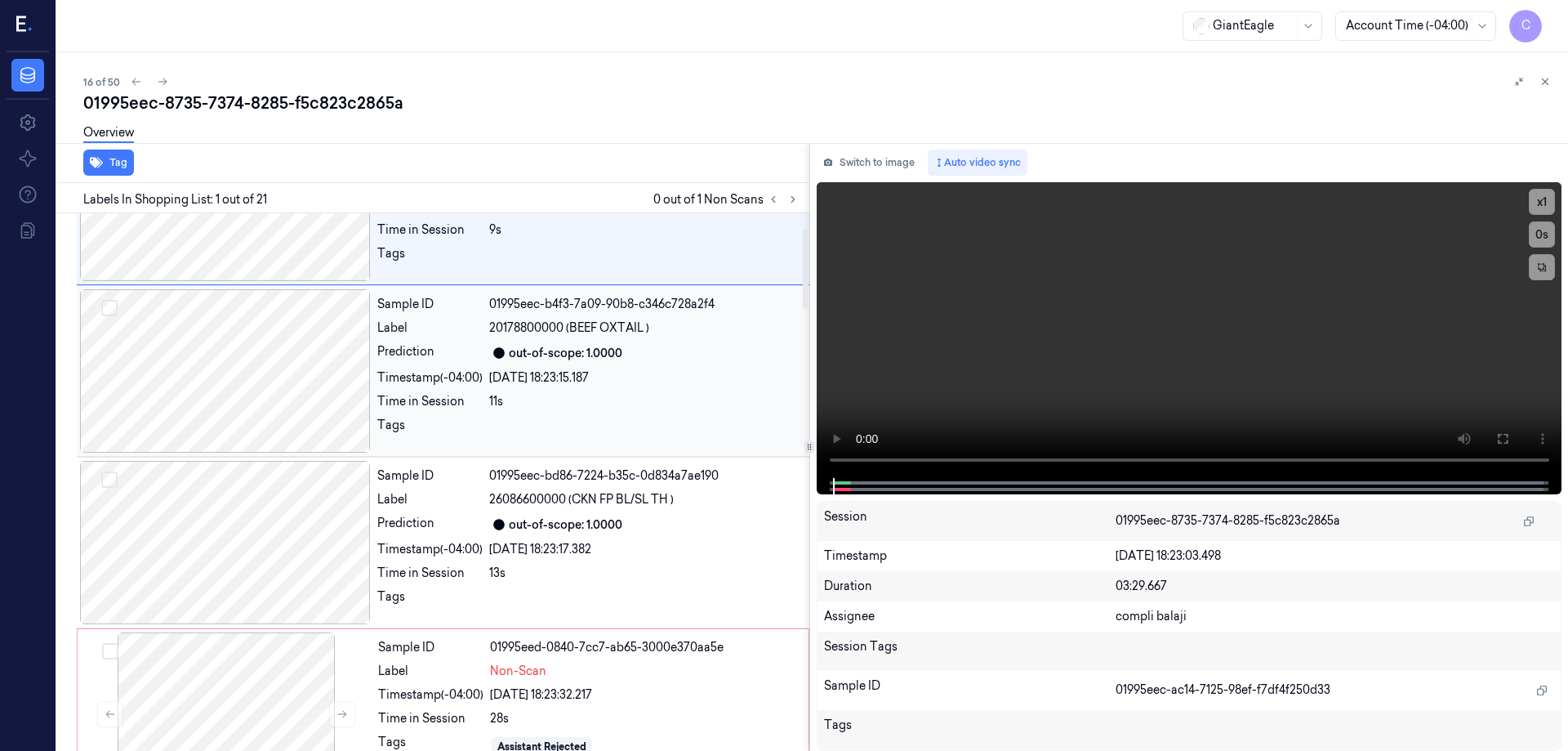
scroll to position [327, 0]
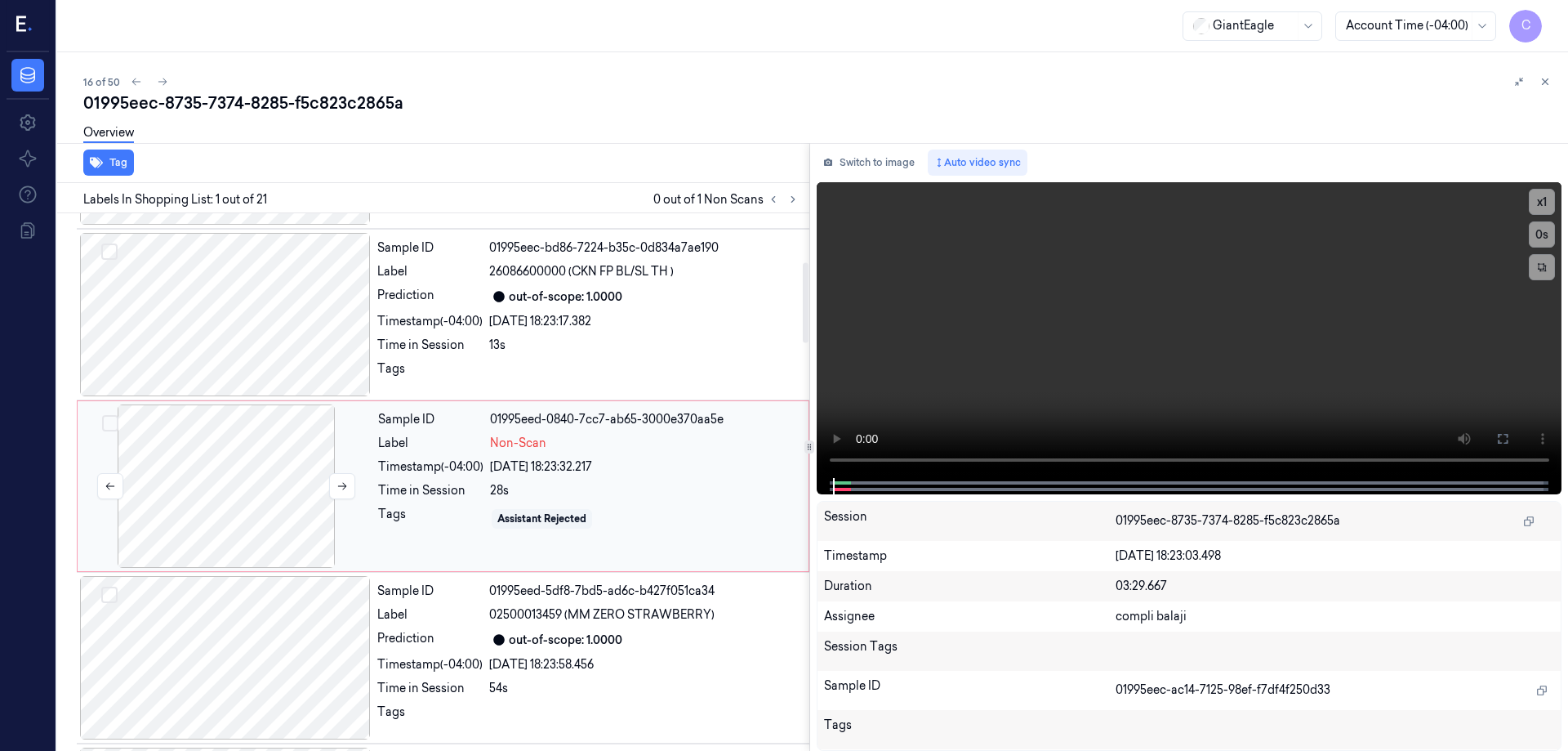
click at [213, 467] on div at bounding box center [226, 486] width 291 height 164
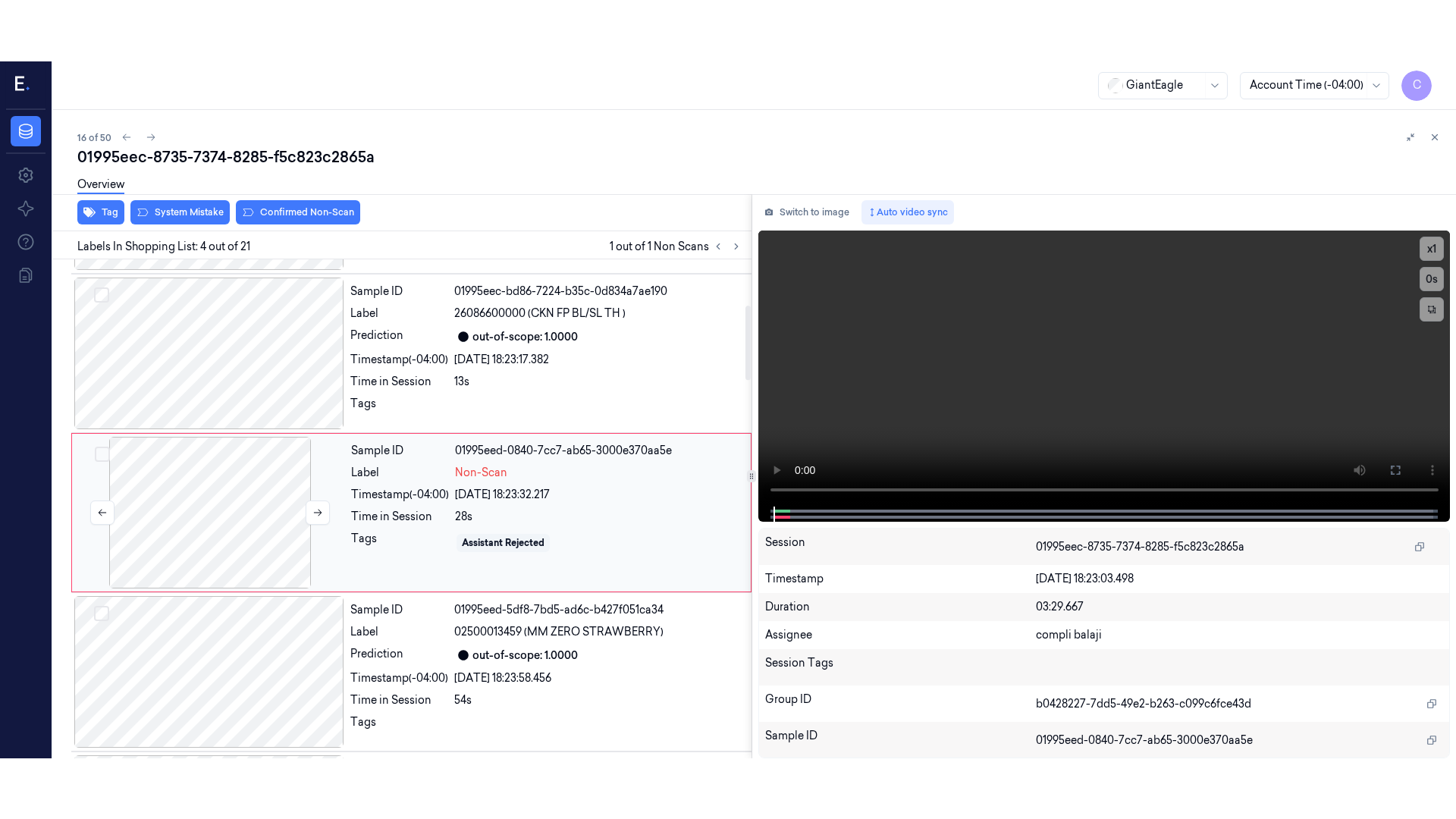
scroll to position [307, 0]
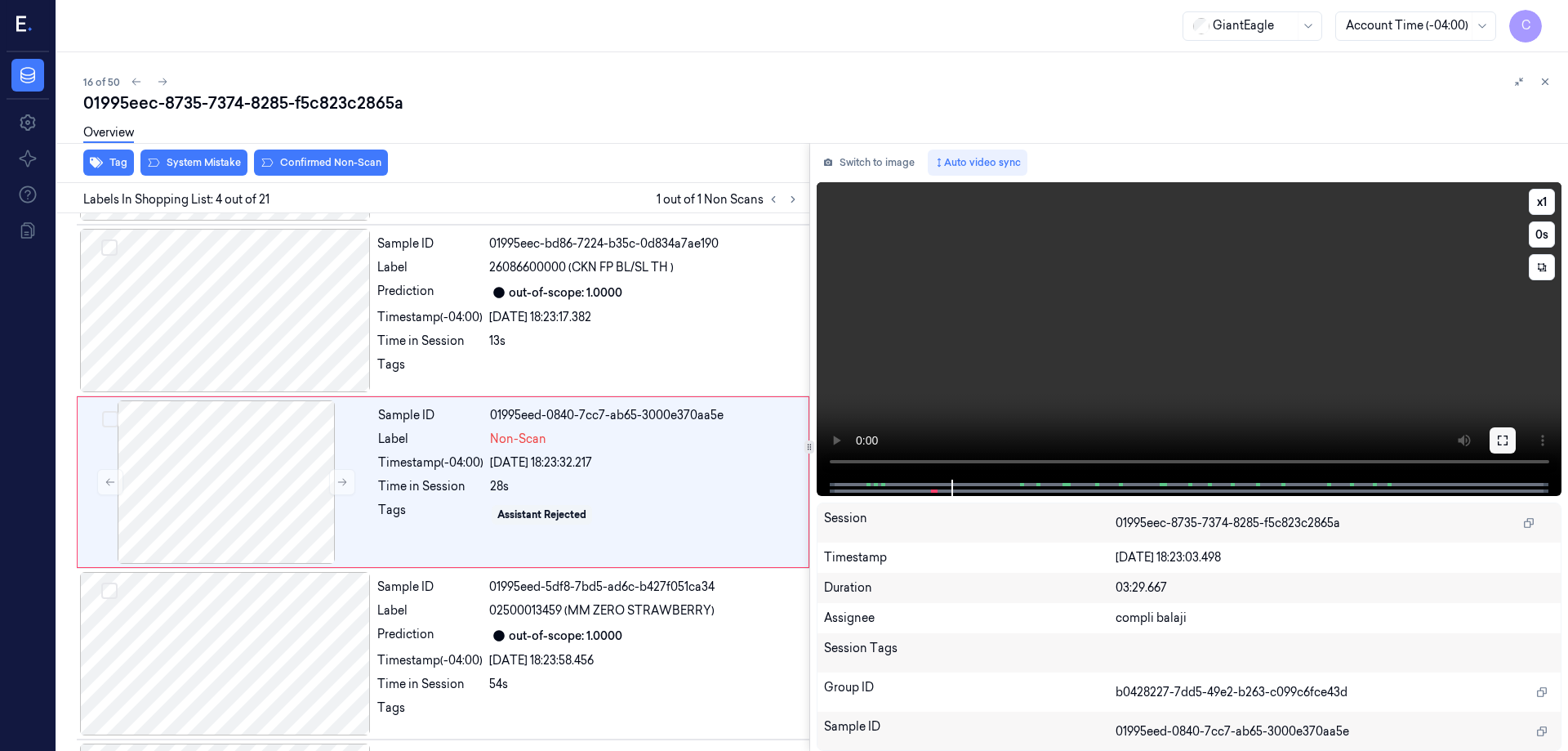
click at [1505, 441] on icon at bounding box center [1503, 440] width 13 height 13
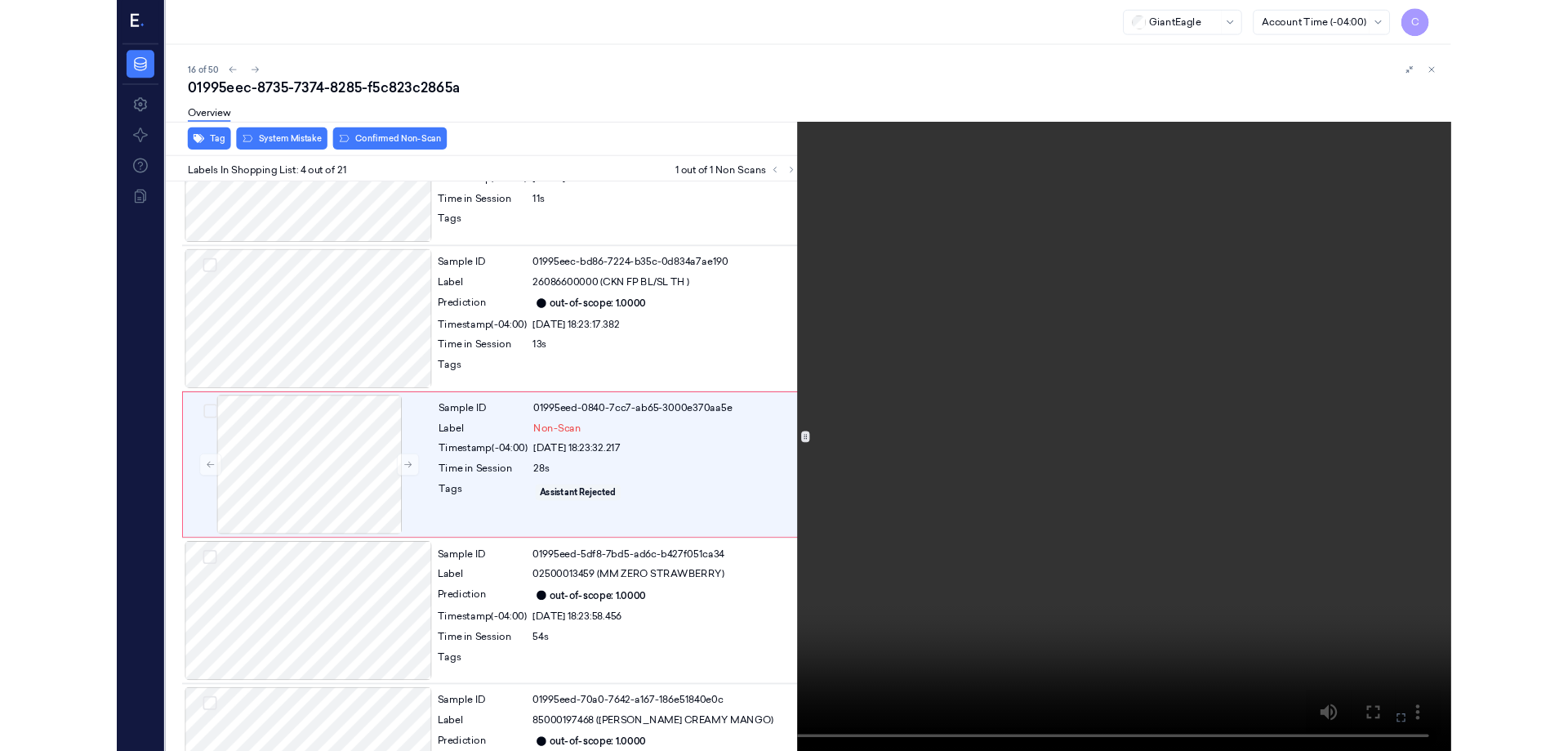
scroll to position [266, 0]
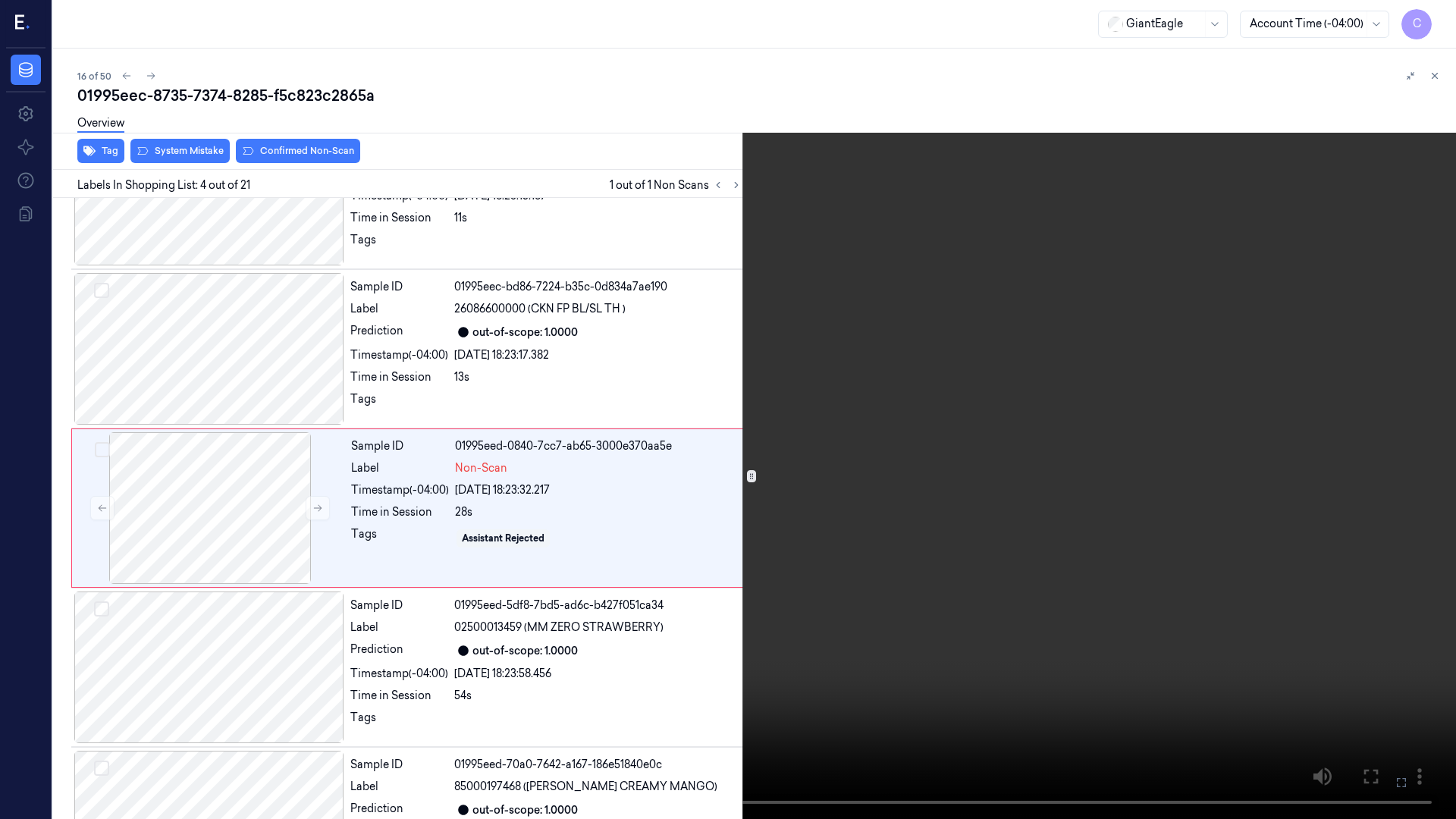
click at [0, 0] on icon at bounding box center [0, 0] width 0 height 0
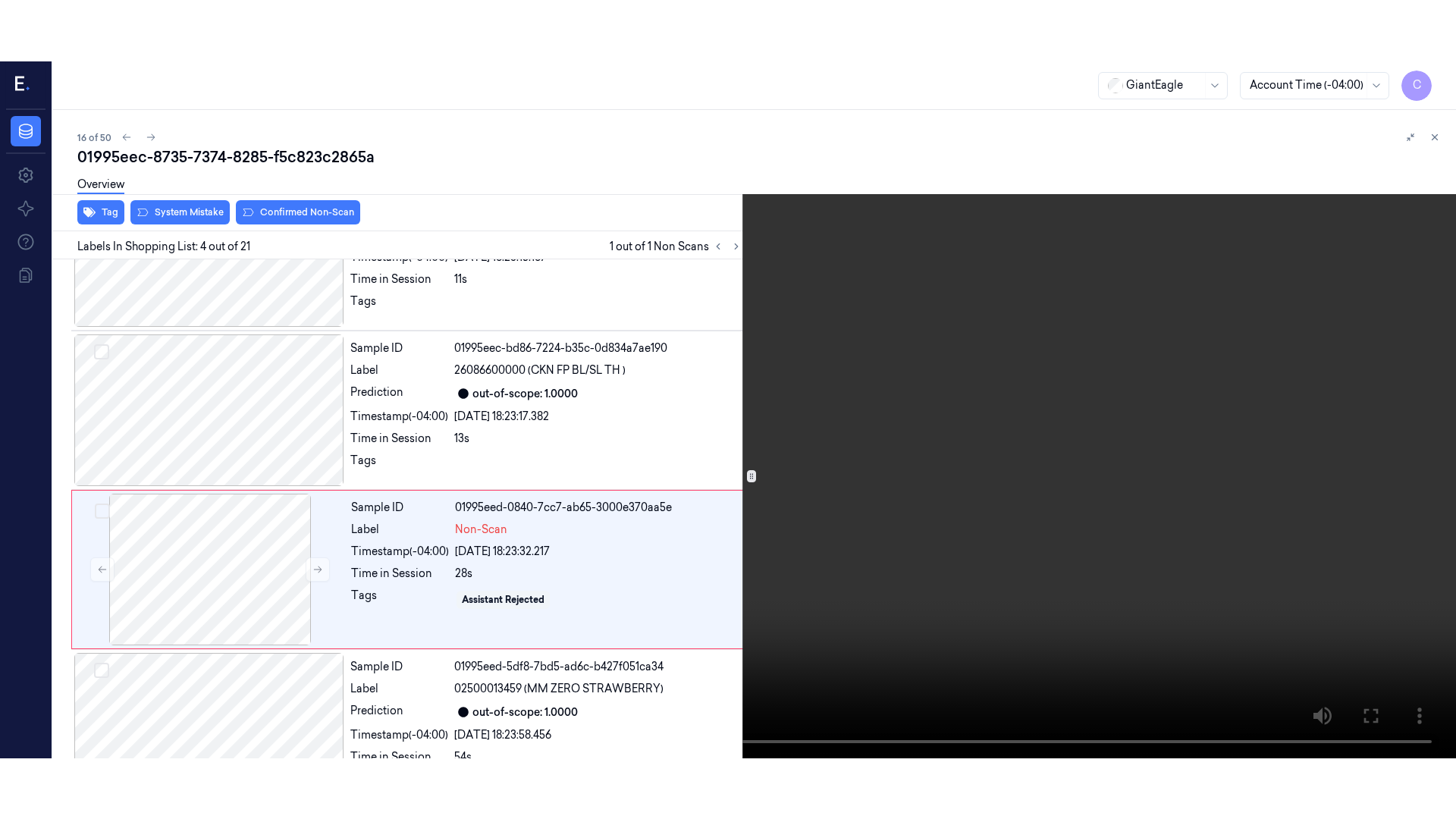
scroll to position [307, 0]
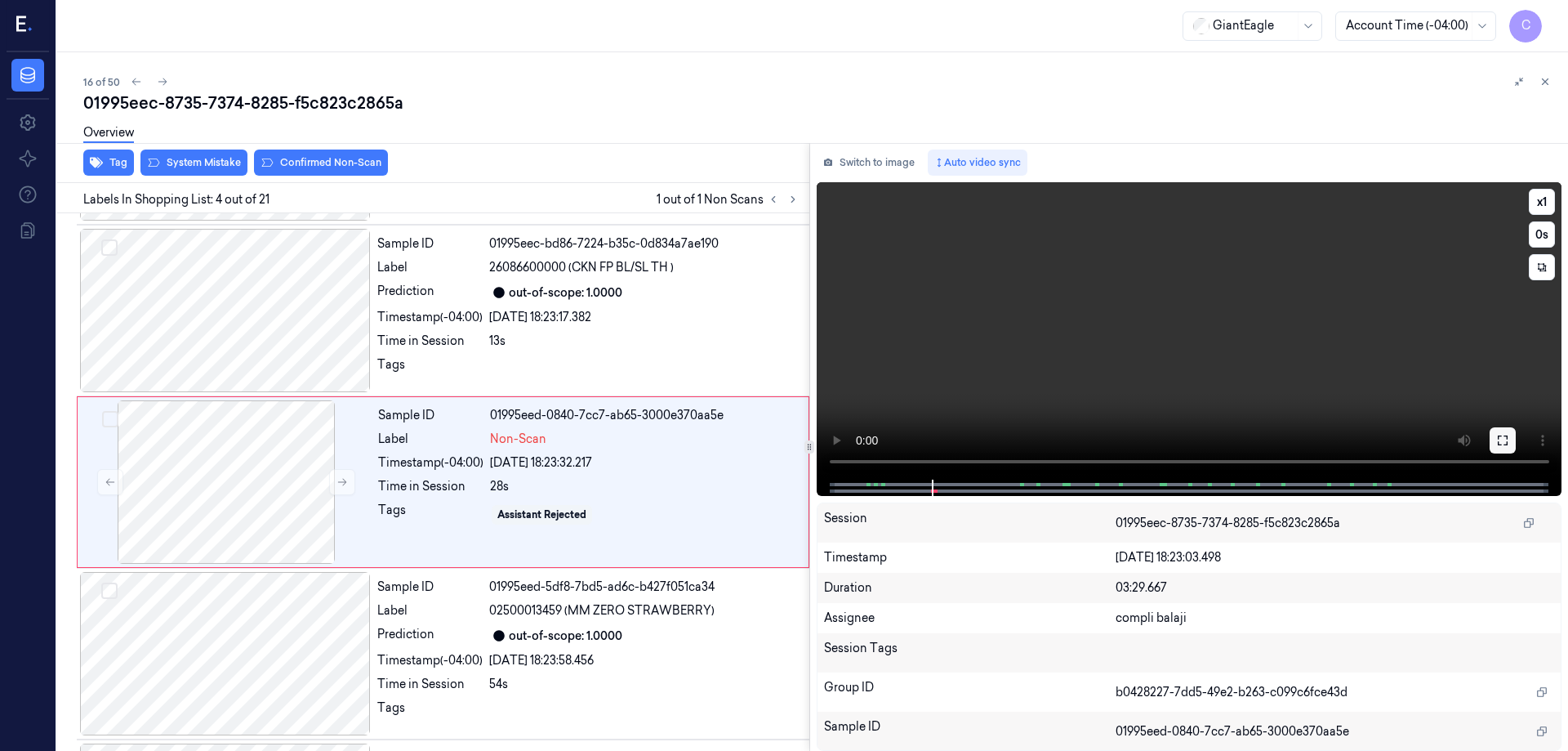
click at [1503, 445] on icon at bounding box center [1503, 440] width 13 height 13
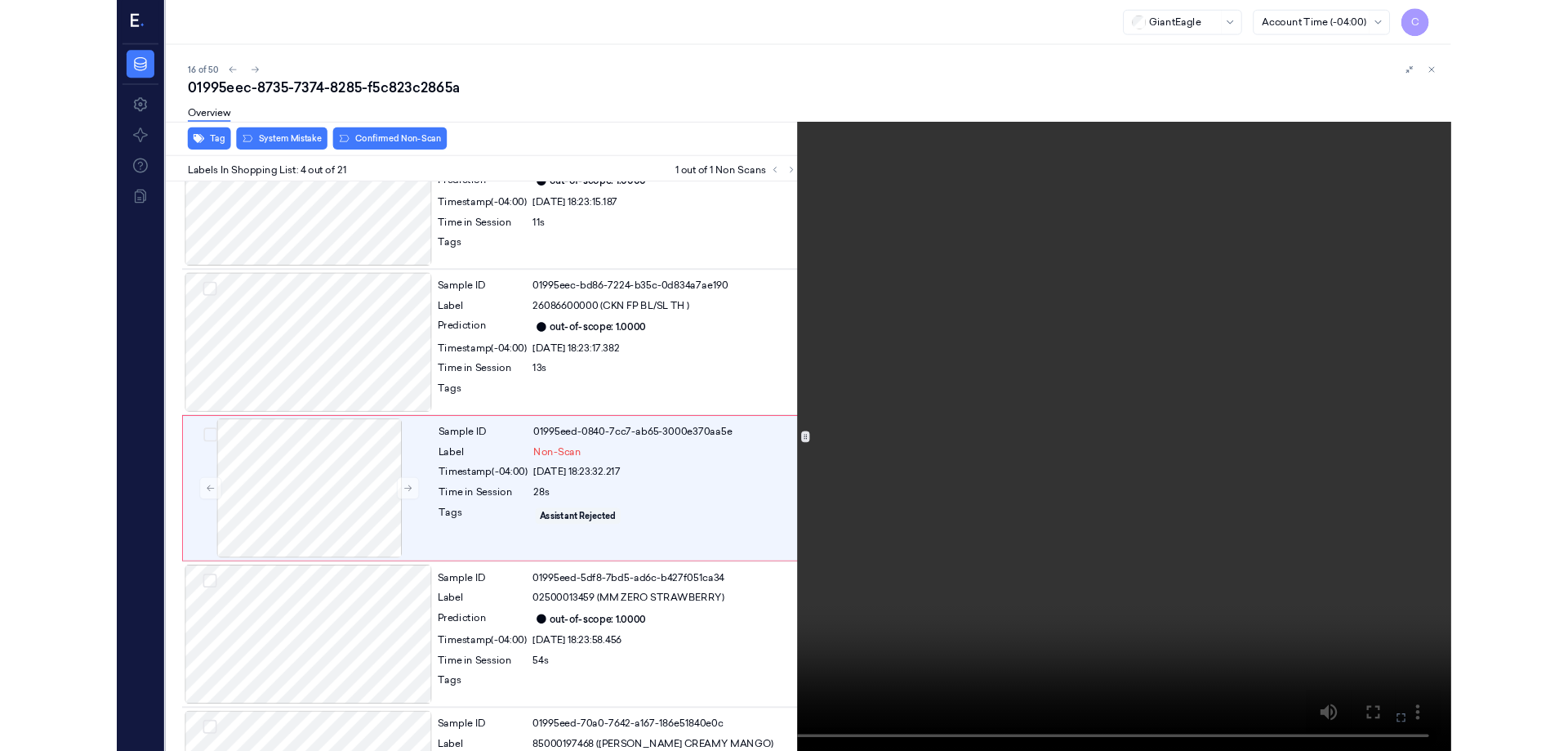
scroll to position [266, 0]
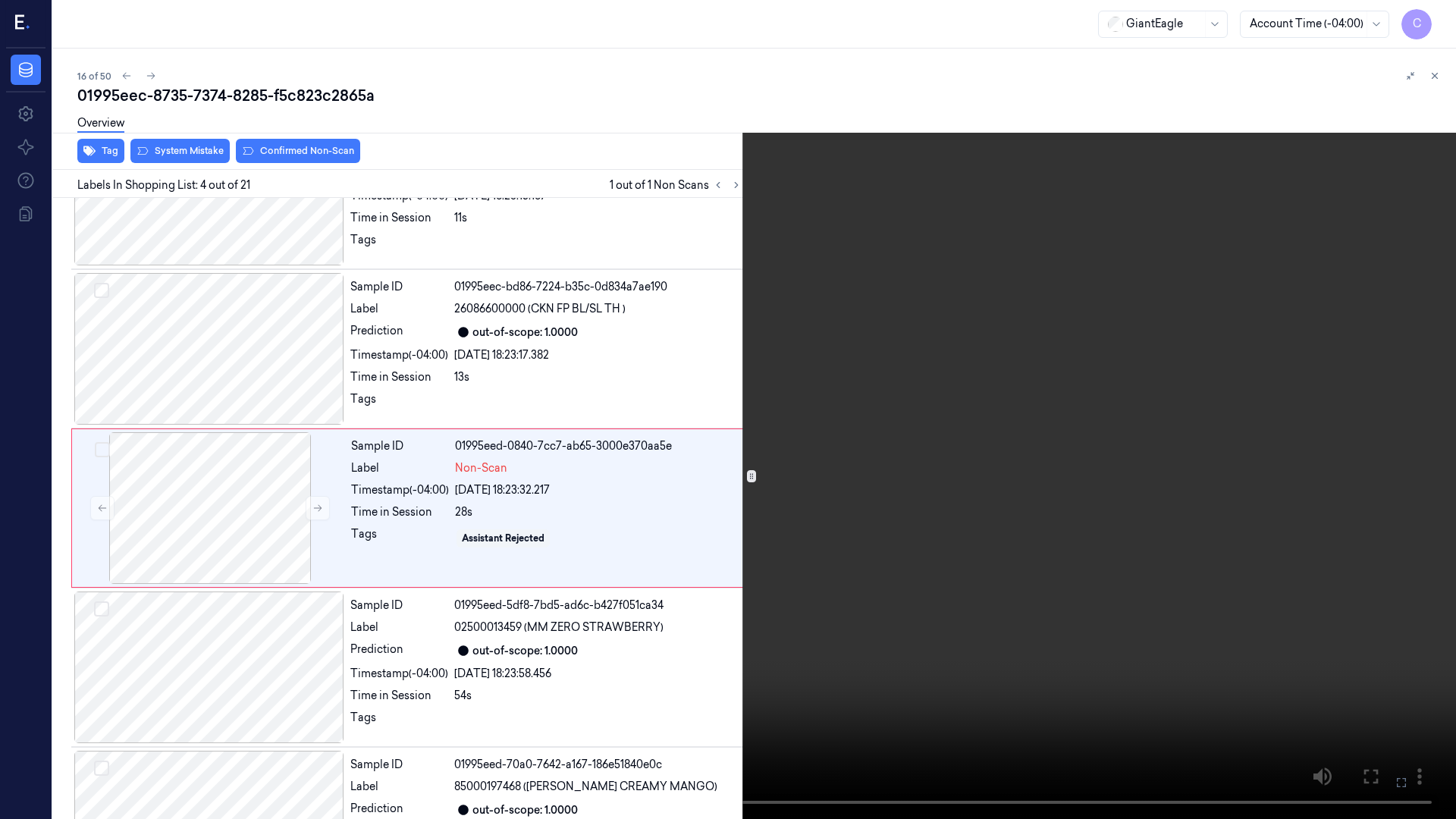
click at [0, 0] on icon at bounding box center [0, 0] width 0 height 0
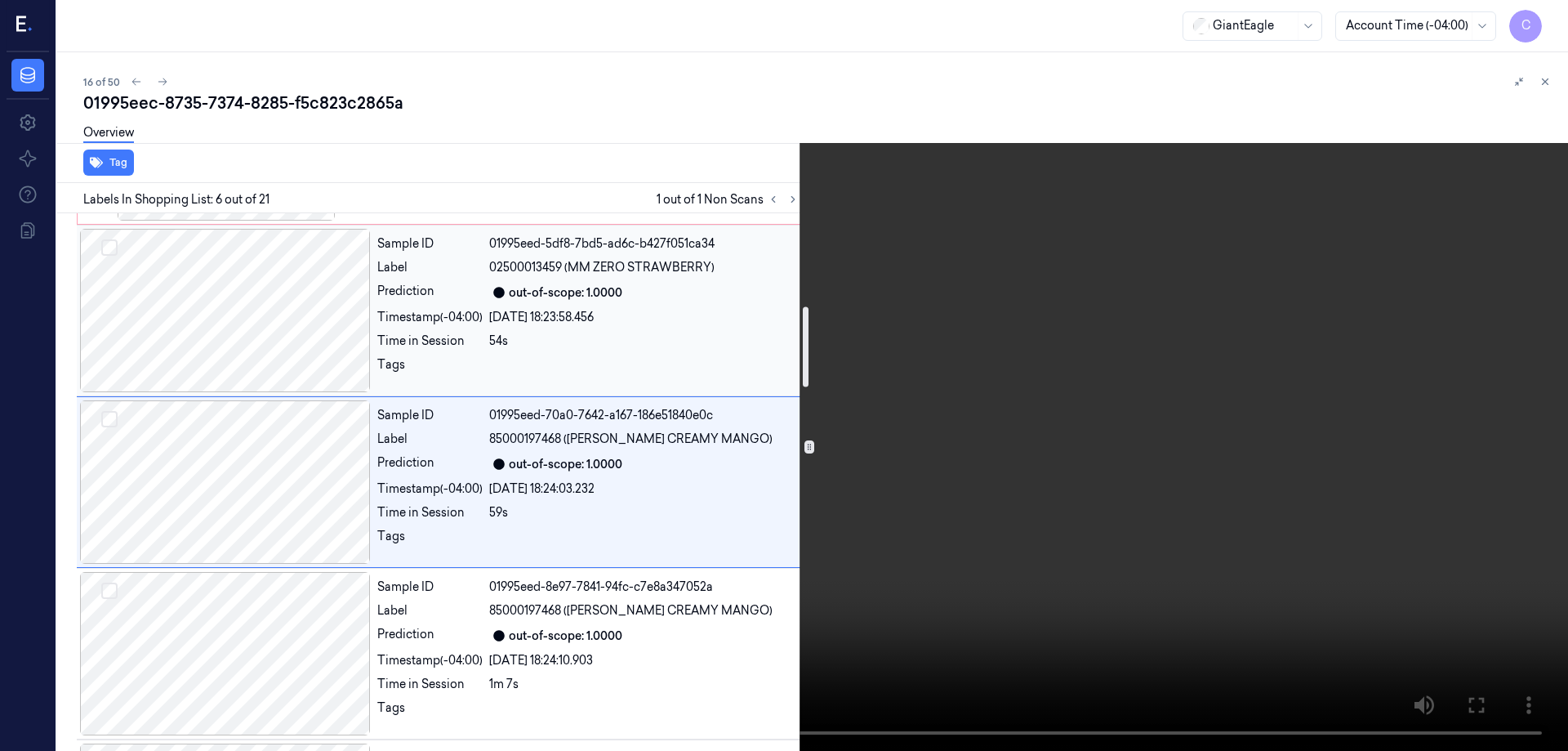
scroll to position [429, 0]
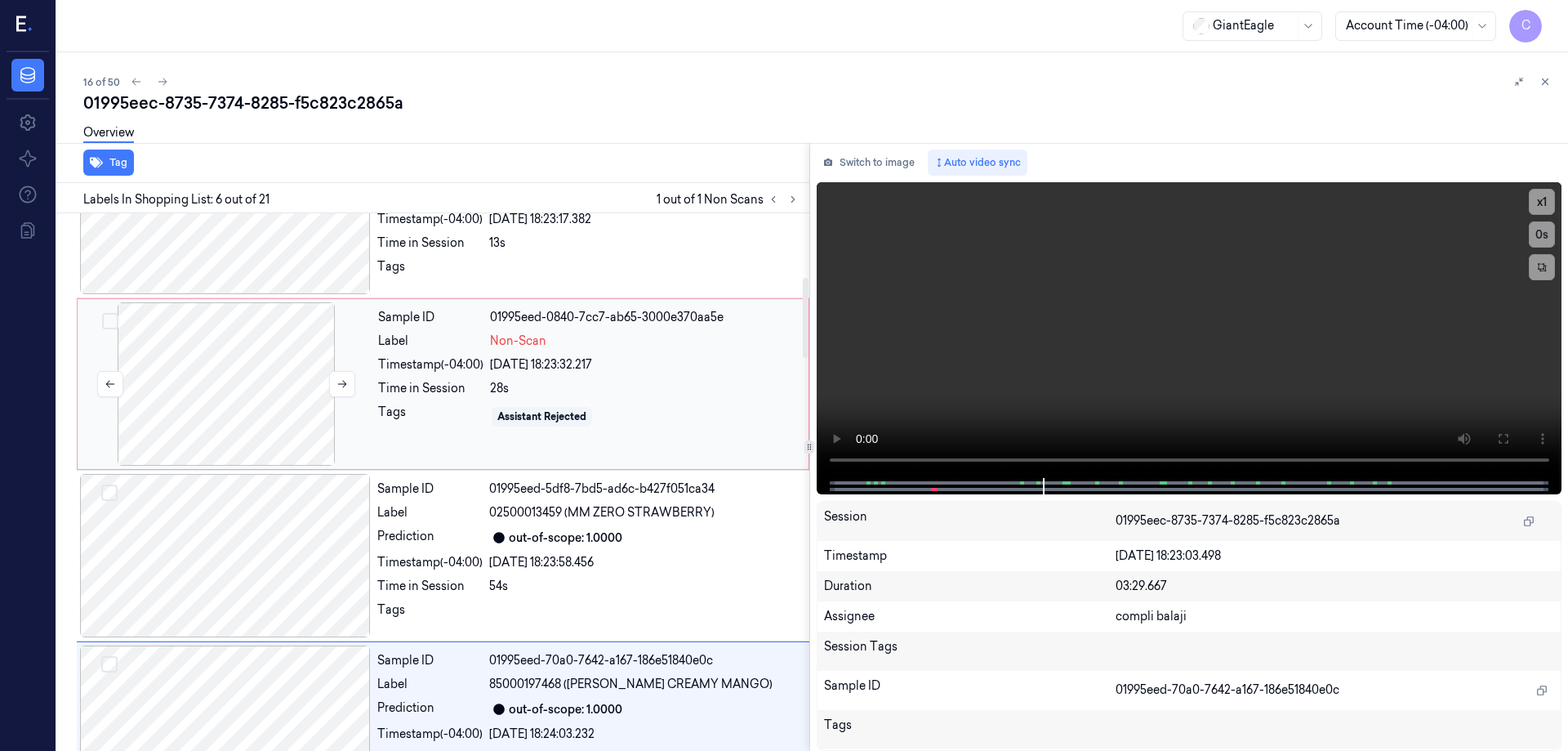
click at [258, 401] on div at bounding box center [226, 384] width 291 height 164
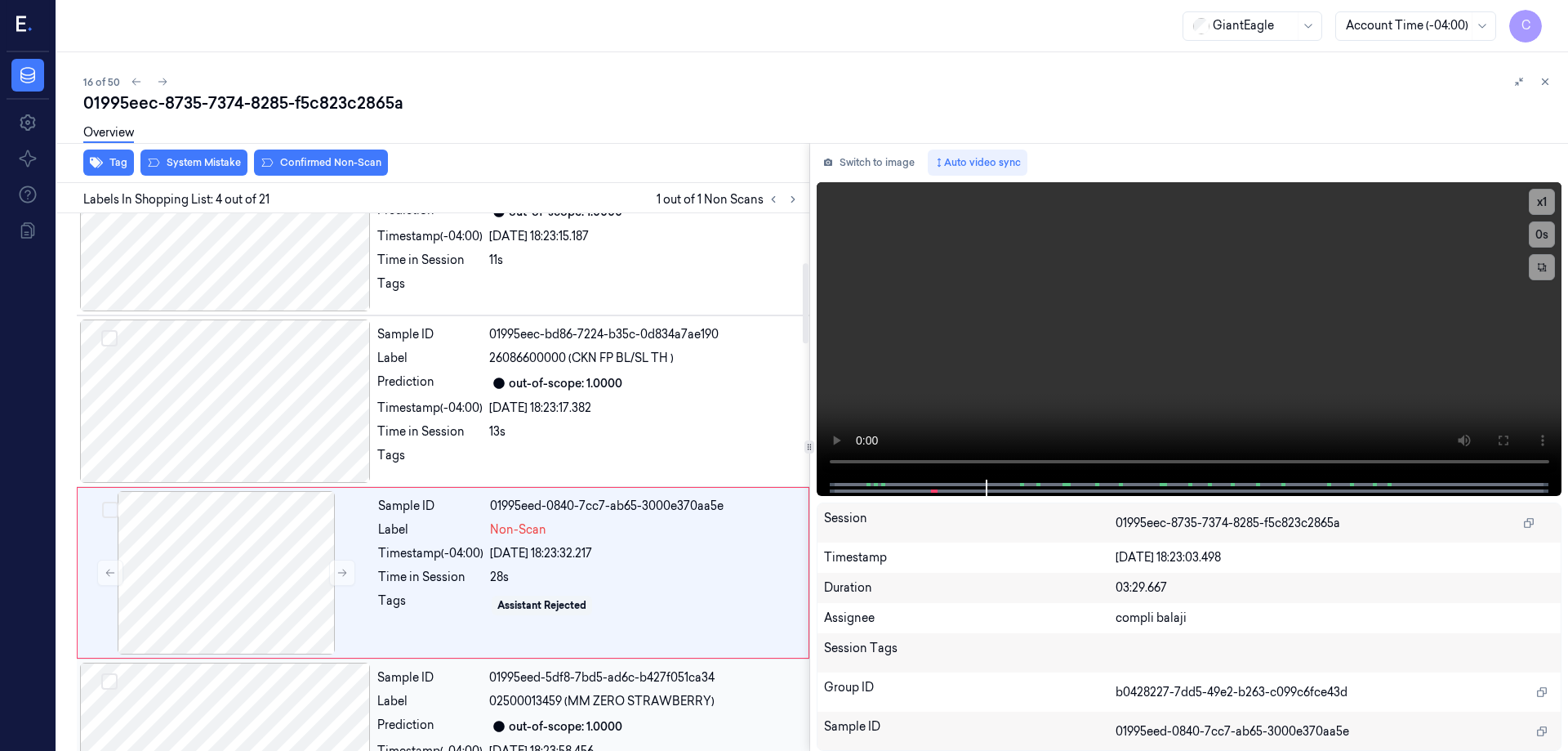
scroll to position [331, 0]
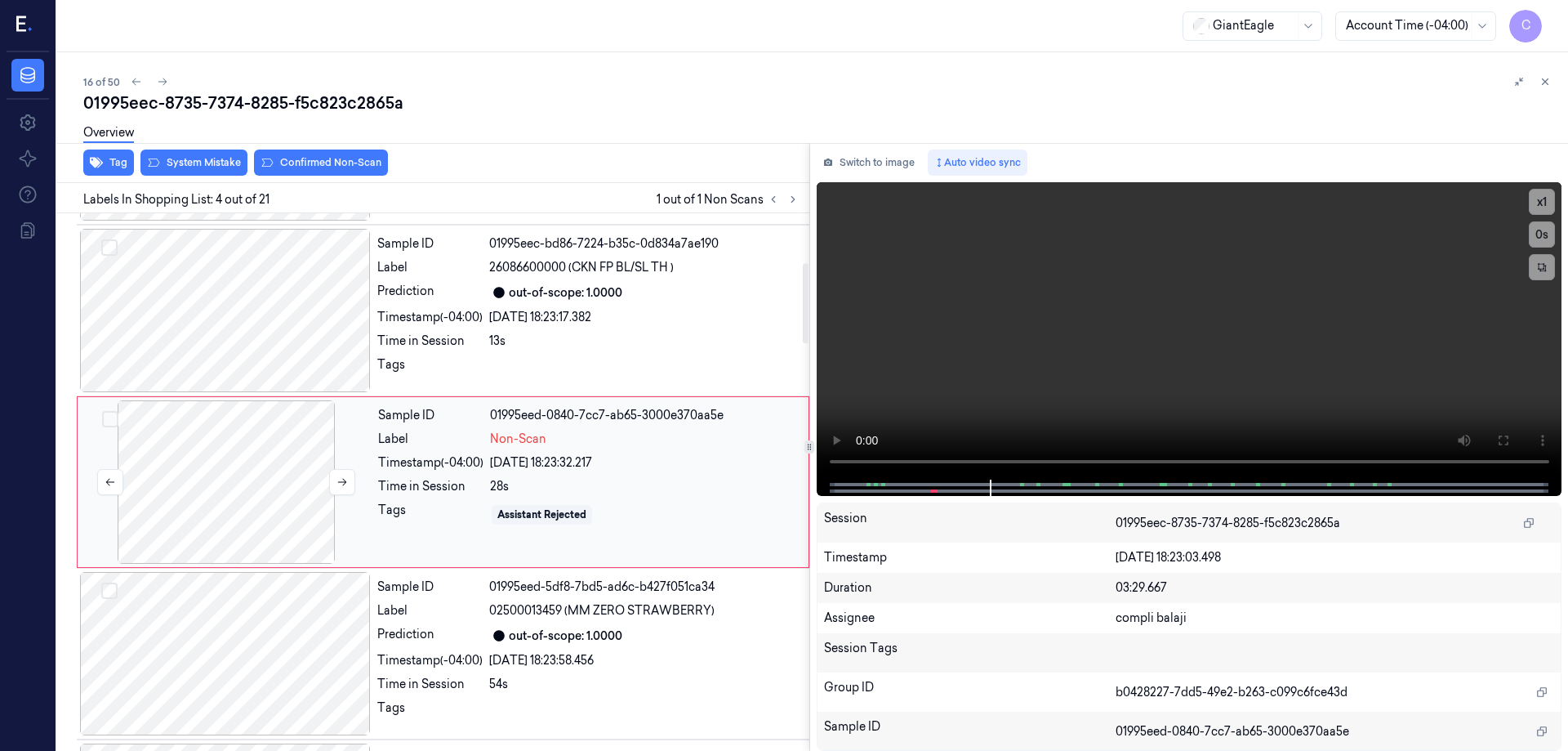
click at [267, 485] on div at bounding box center [226, 482] width 291 height 164
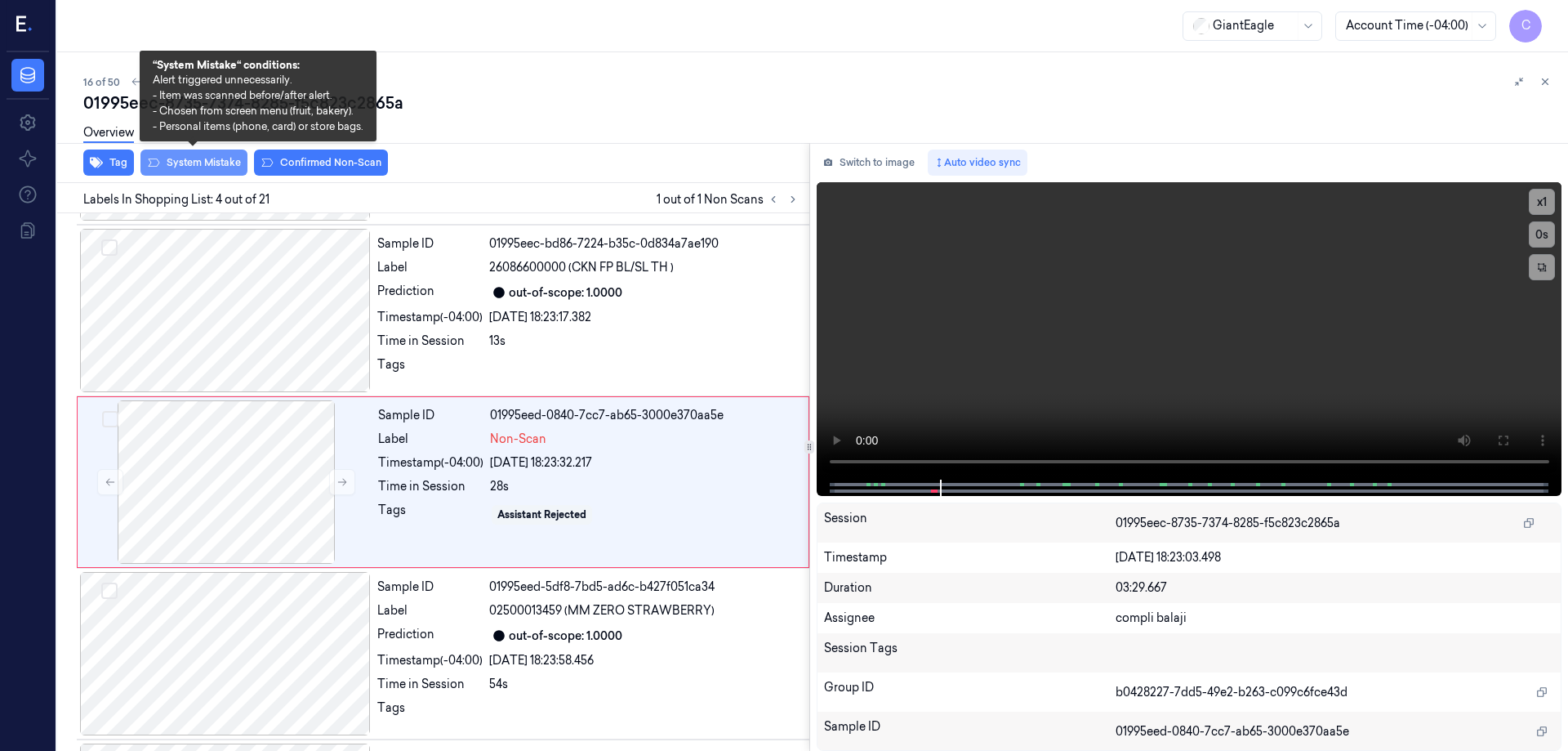
click at [199, 163] on button "System Mistake" at bounding box center [194, 162] width 107 height 26
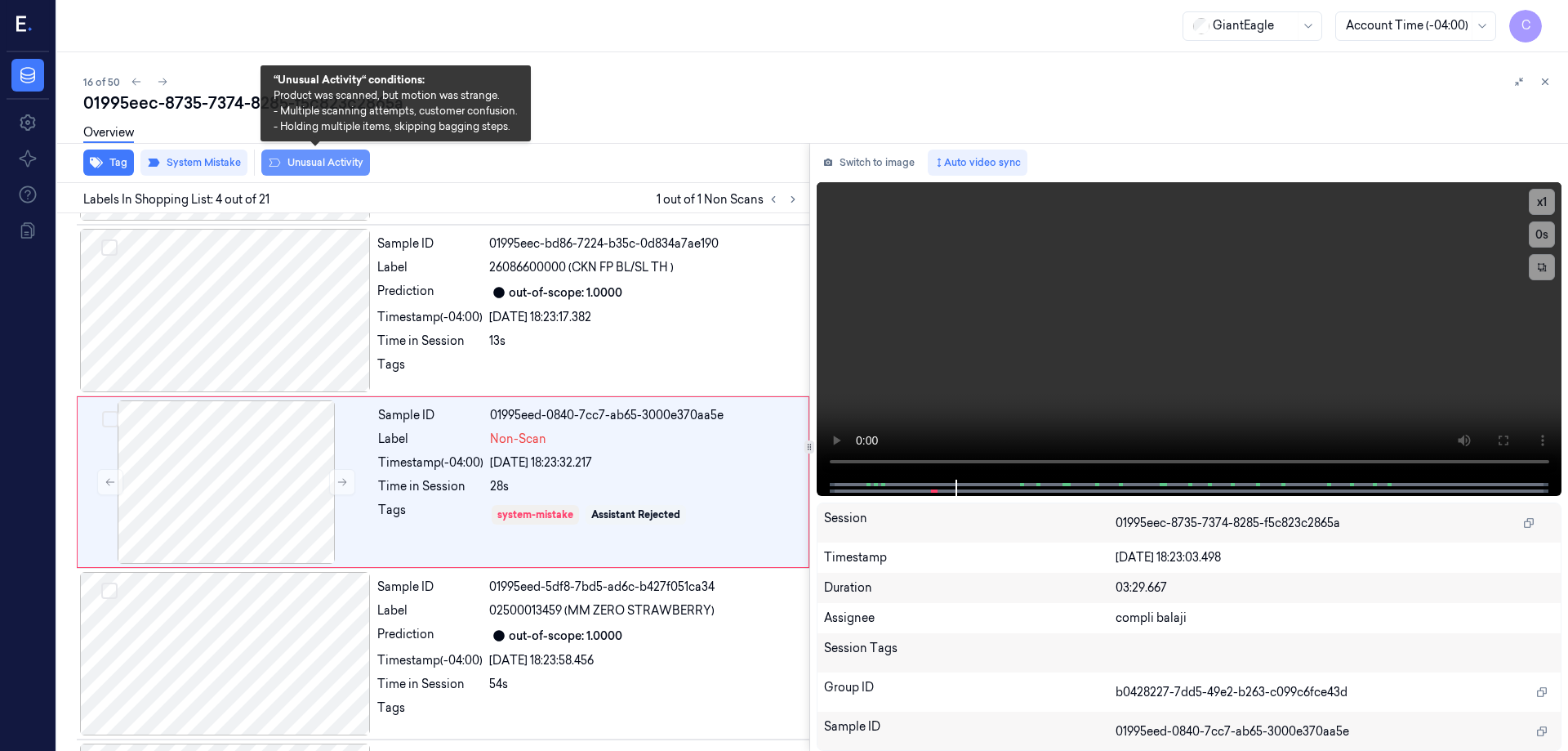
click at [351, 165] on button "Unusual Activity" at bounding box center [315, 162] width 109 height 26
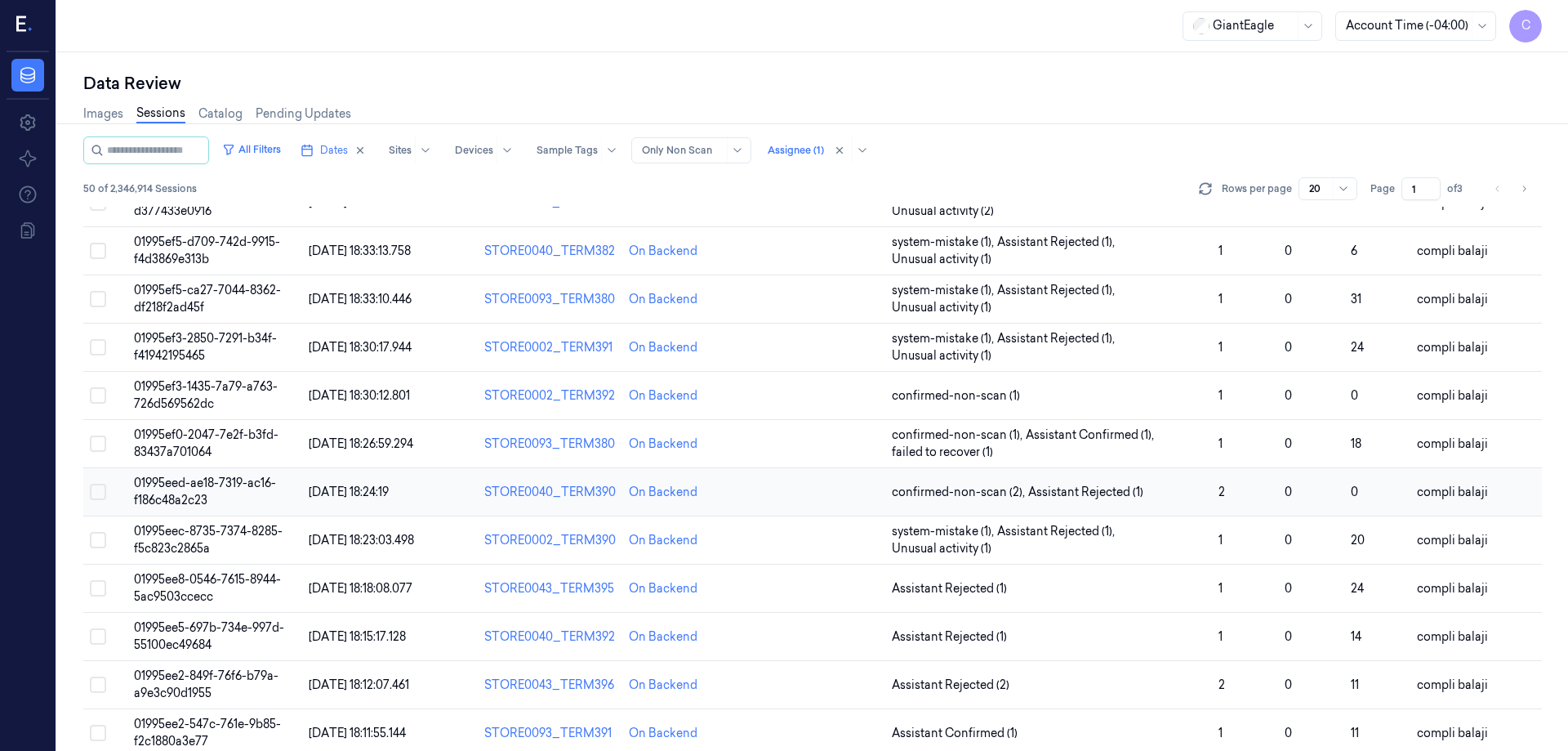
scroll to position [468, 0]
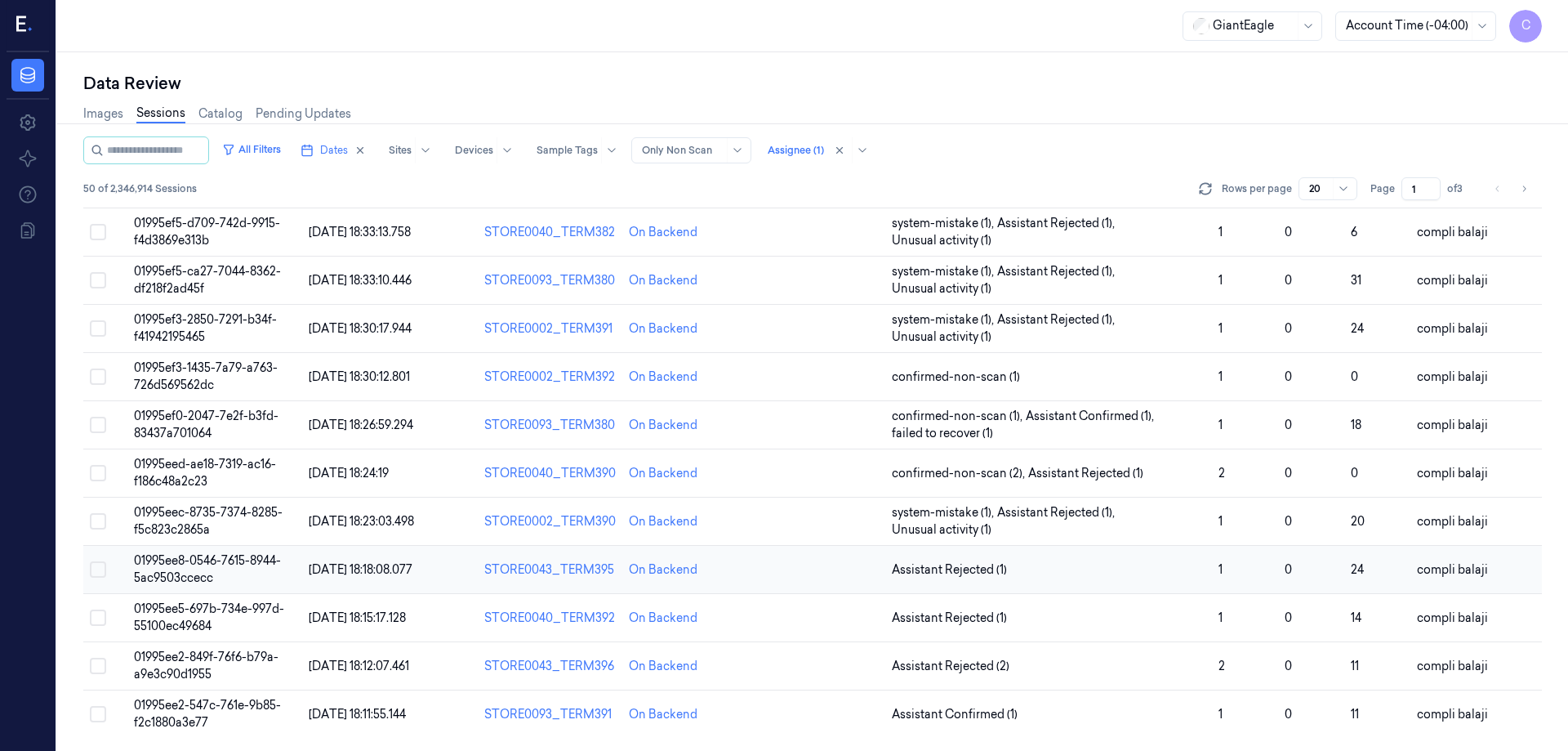
click at [277, 563] on span "01995ee8-0546-7615-8944-5ac9503ccecc" at bounding box center [207, 569] width 147 height 32
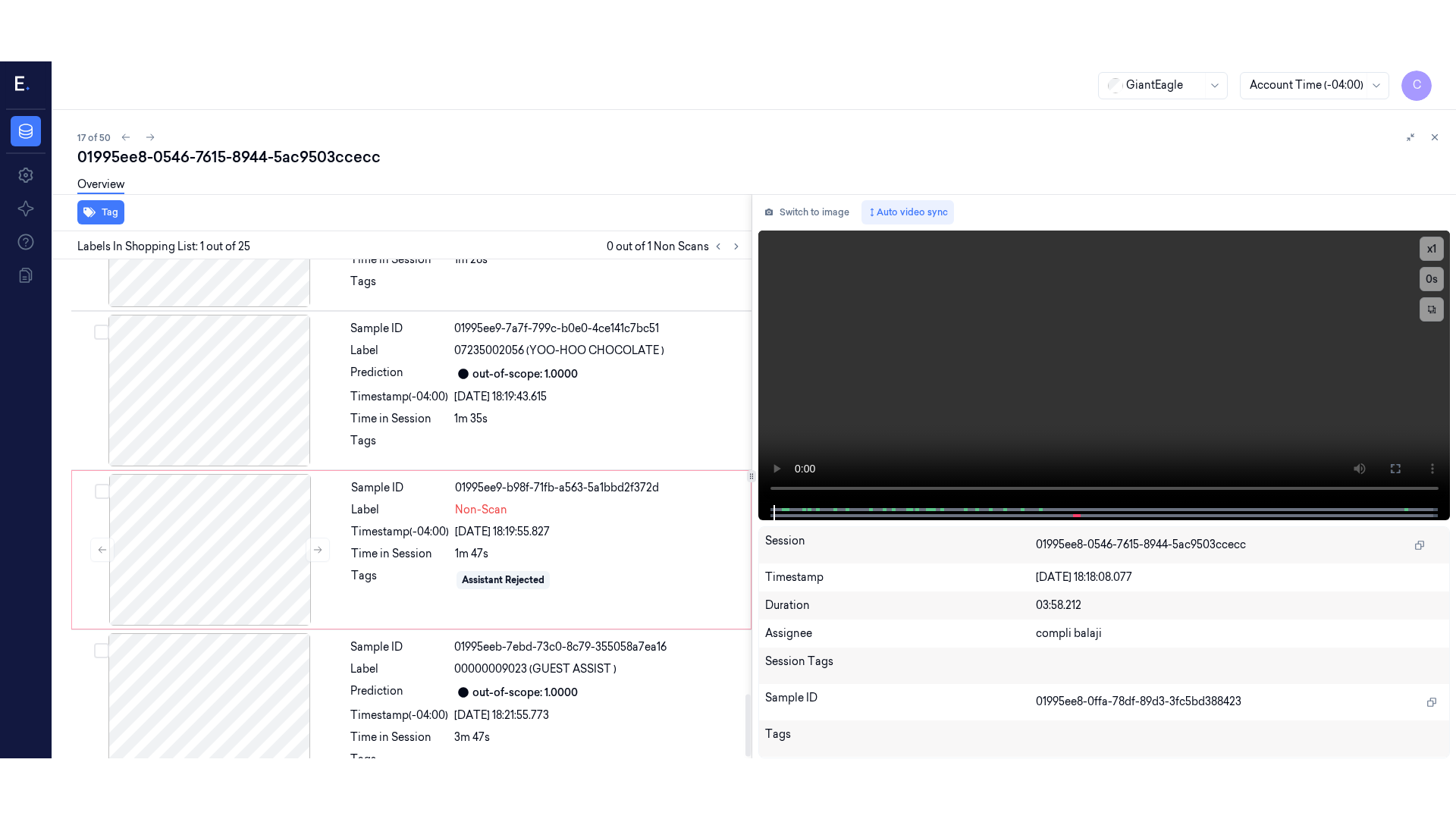
scroll to position [3488, 0]
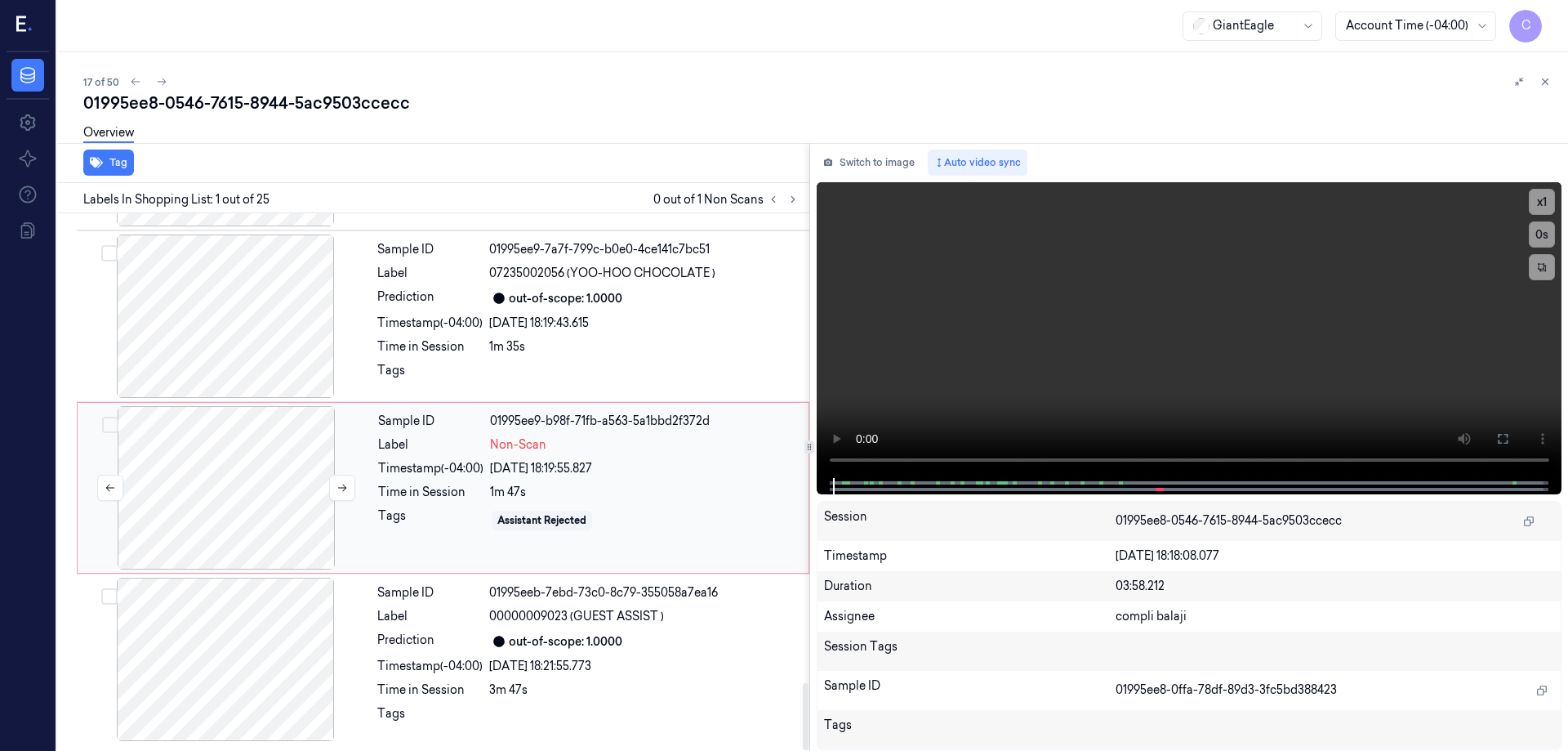
click at [275, 498] on div at bounding box center [226, 488] width 291 height 164
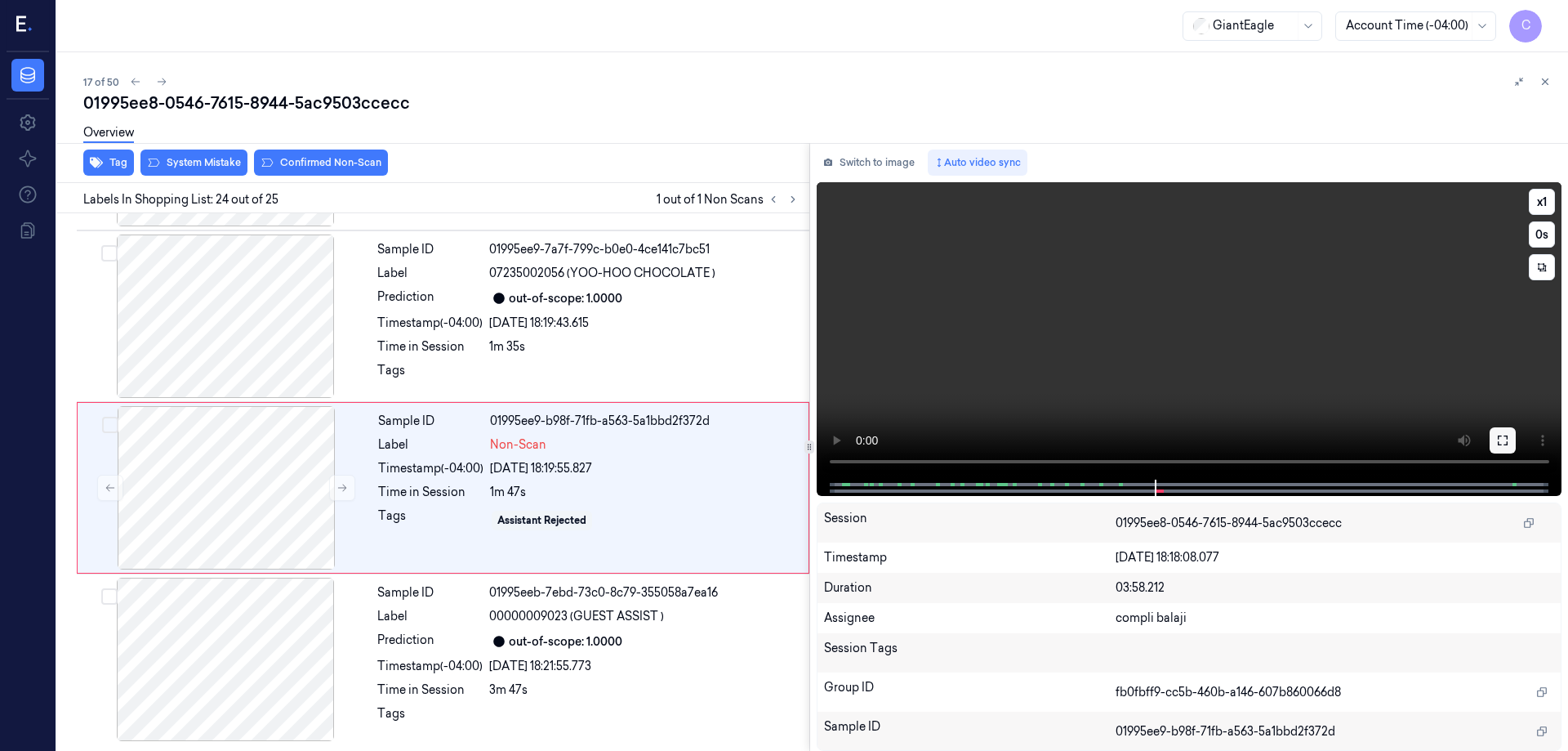
click at [1505, 442] on icon at bounding box center [1503, 440] width 13 height 13
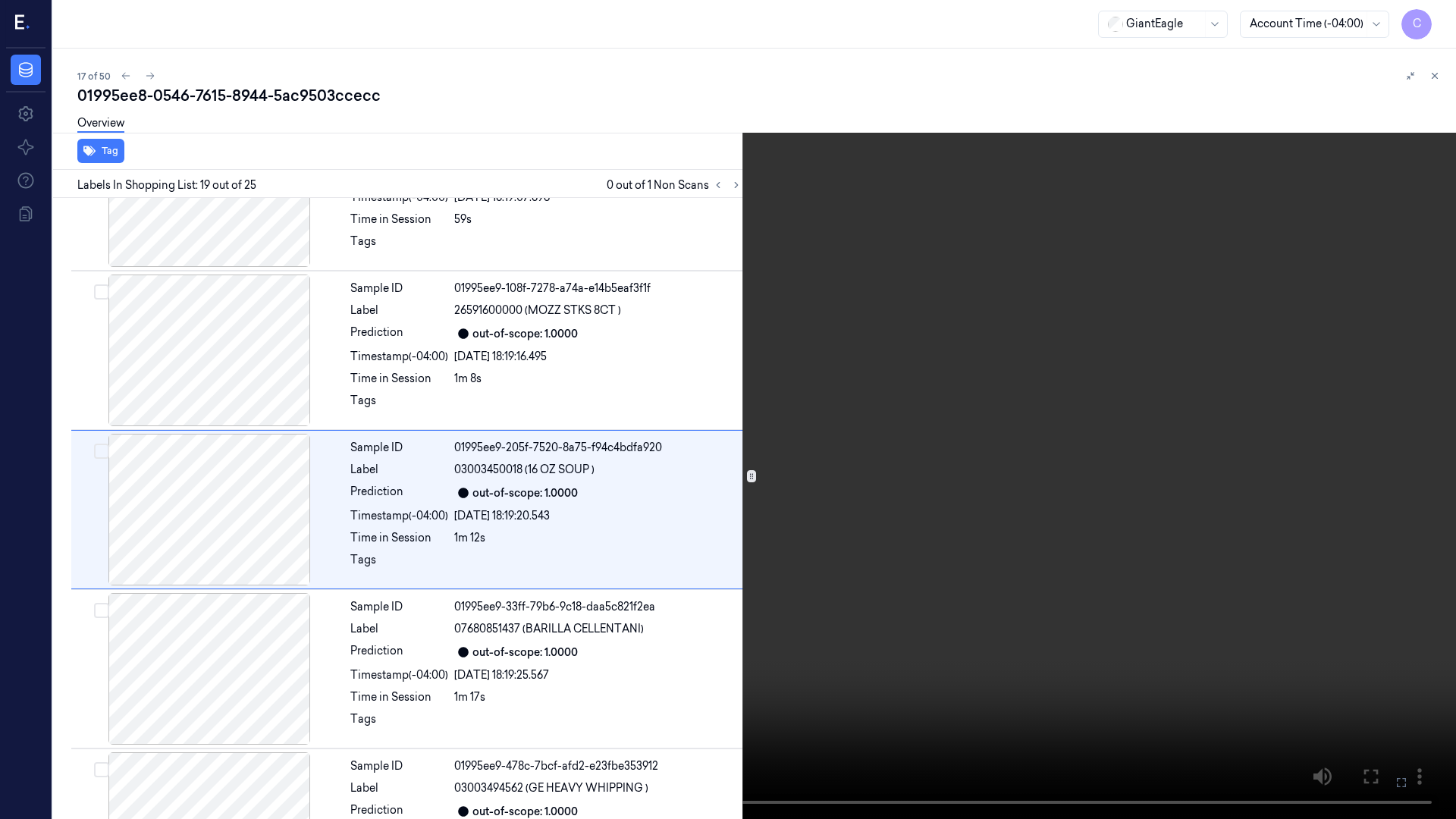
scroll to position [2636, 0]
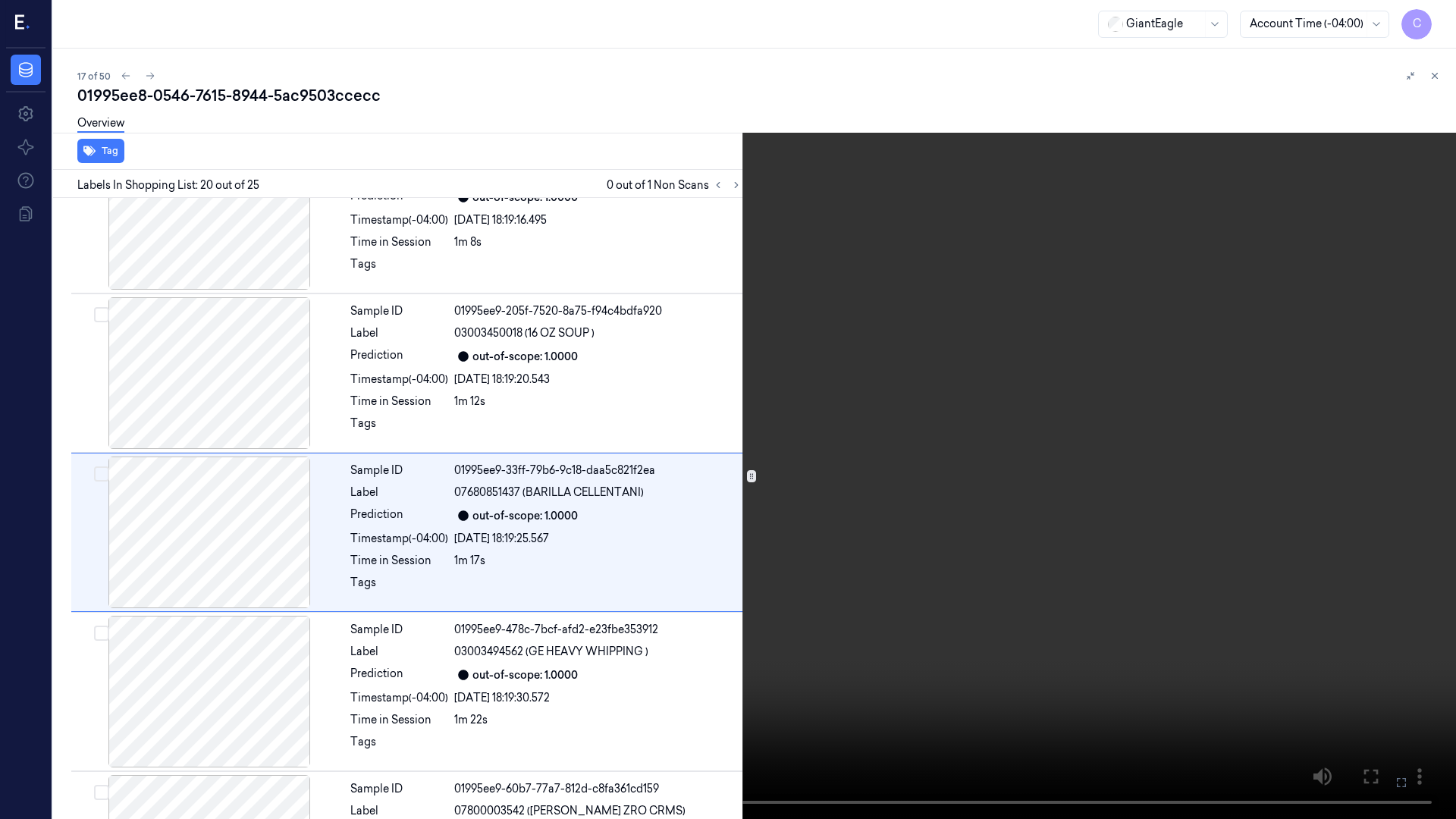
click at [0, 0] on icon at bounding box center [0, 0] width 0 height 0
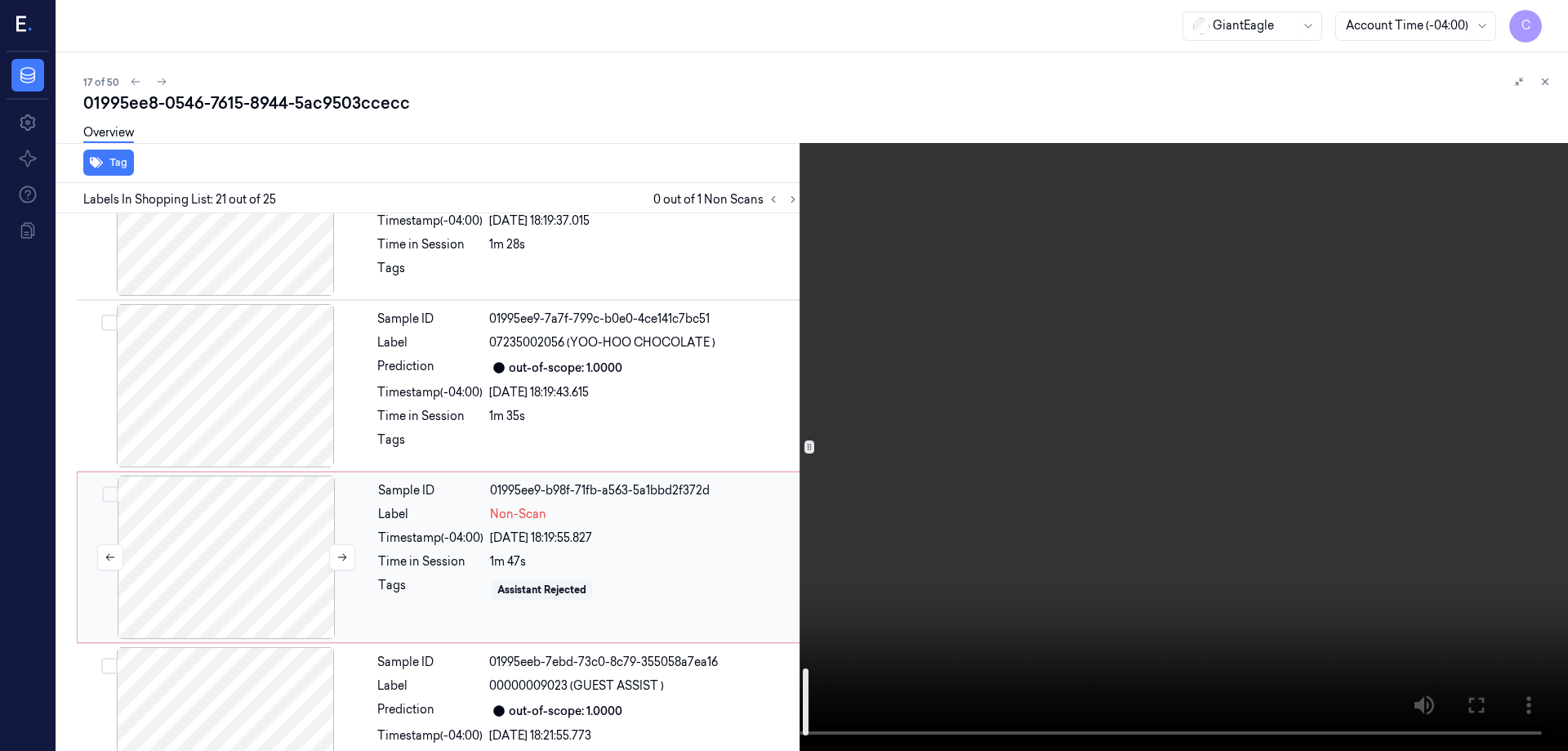
scroll to position [3758, 0]
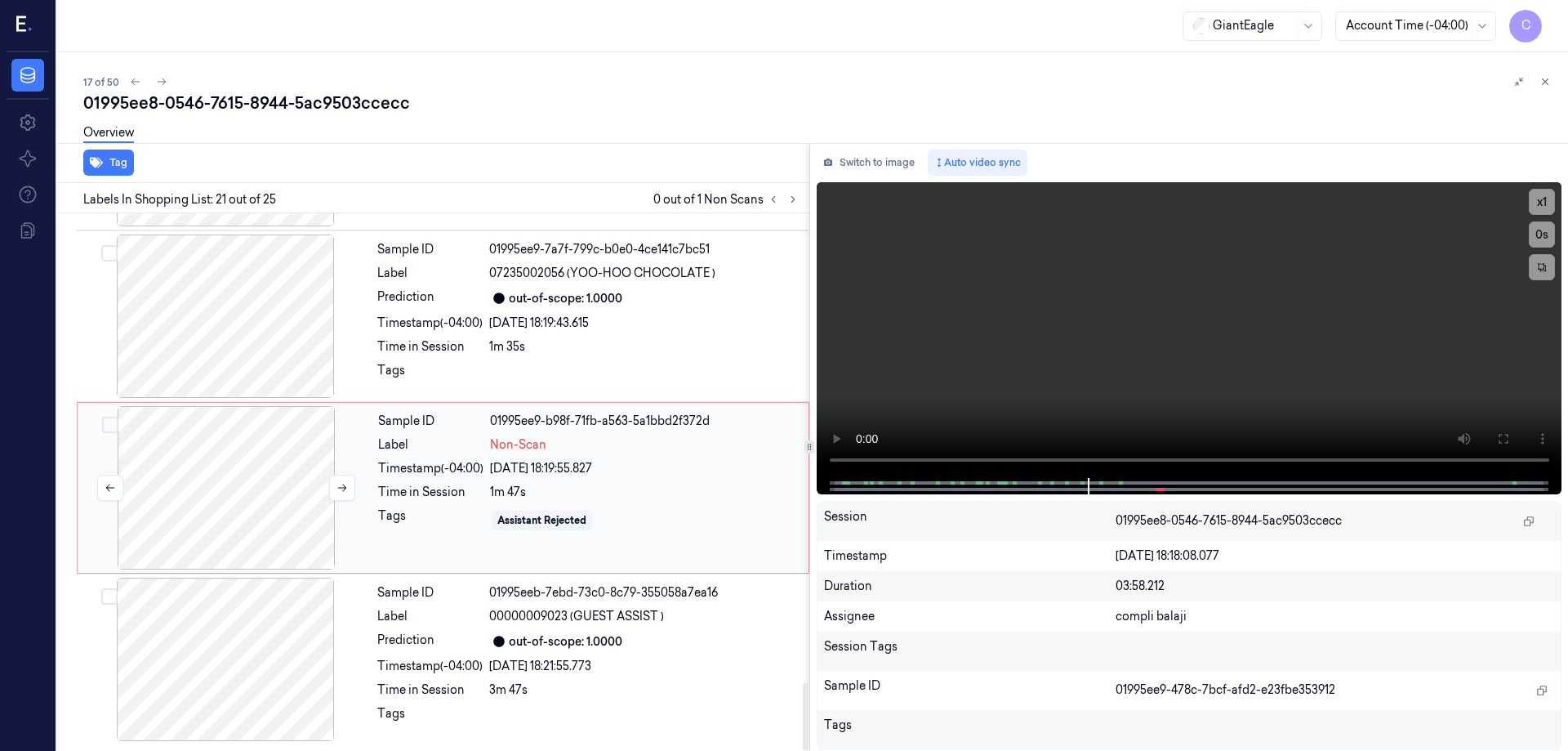
click at [281, 467] on div at bounding box center [226, 488] width 291 height 164
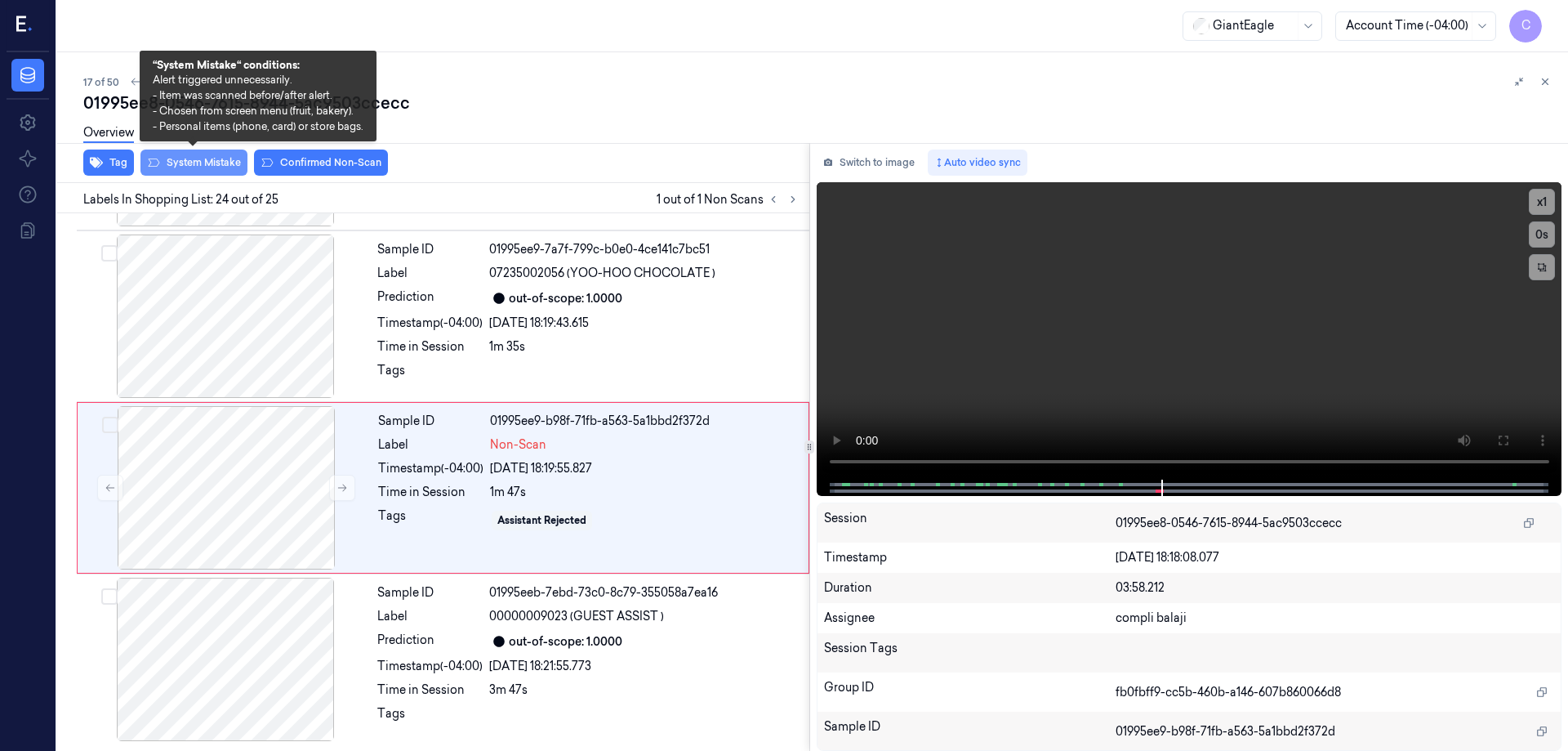
click at [216, 158] on button "System Mistake" at bounding box center [194, 162] width 107 height 26
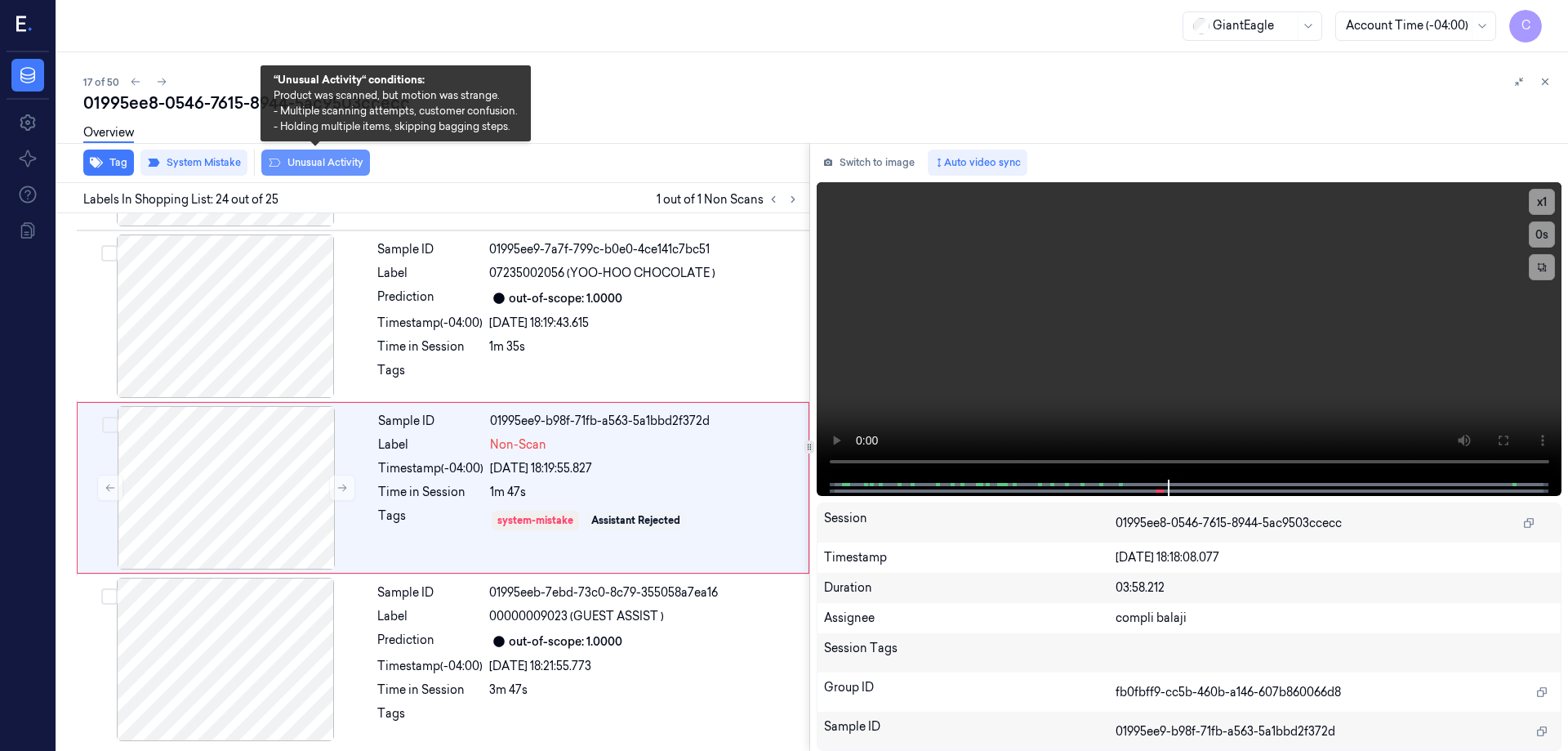
click at [343, 169] on button "Unusual Activity" at bounding box center [315, 162] width 109 height 26
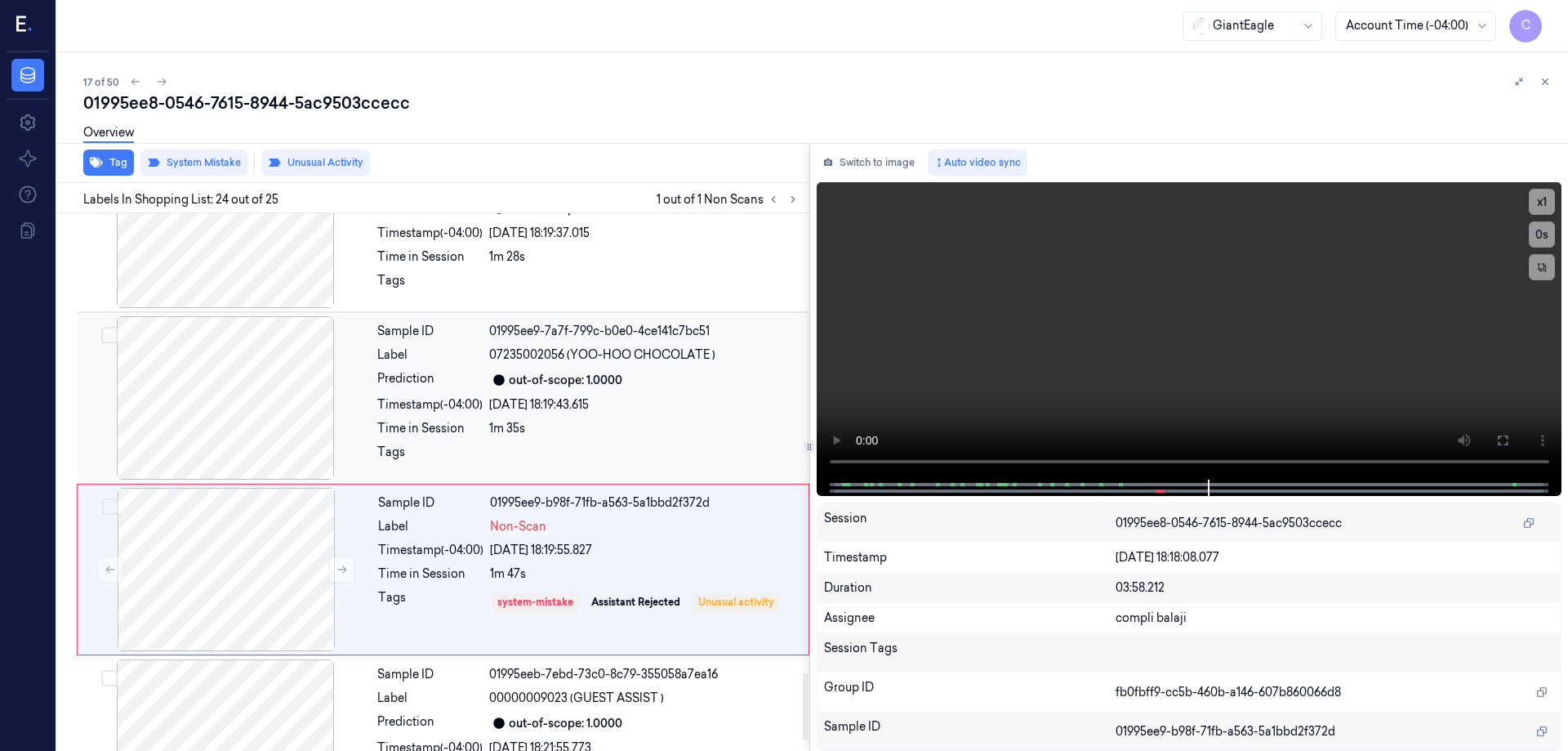
scroll to position [3432, 0]
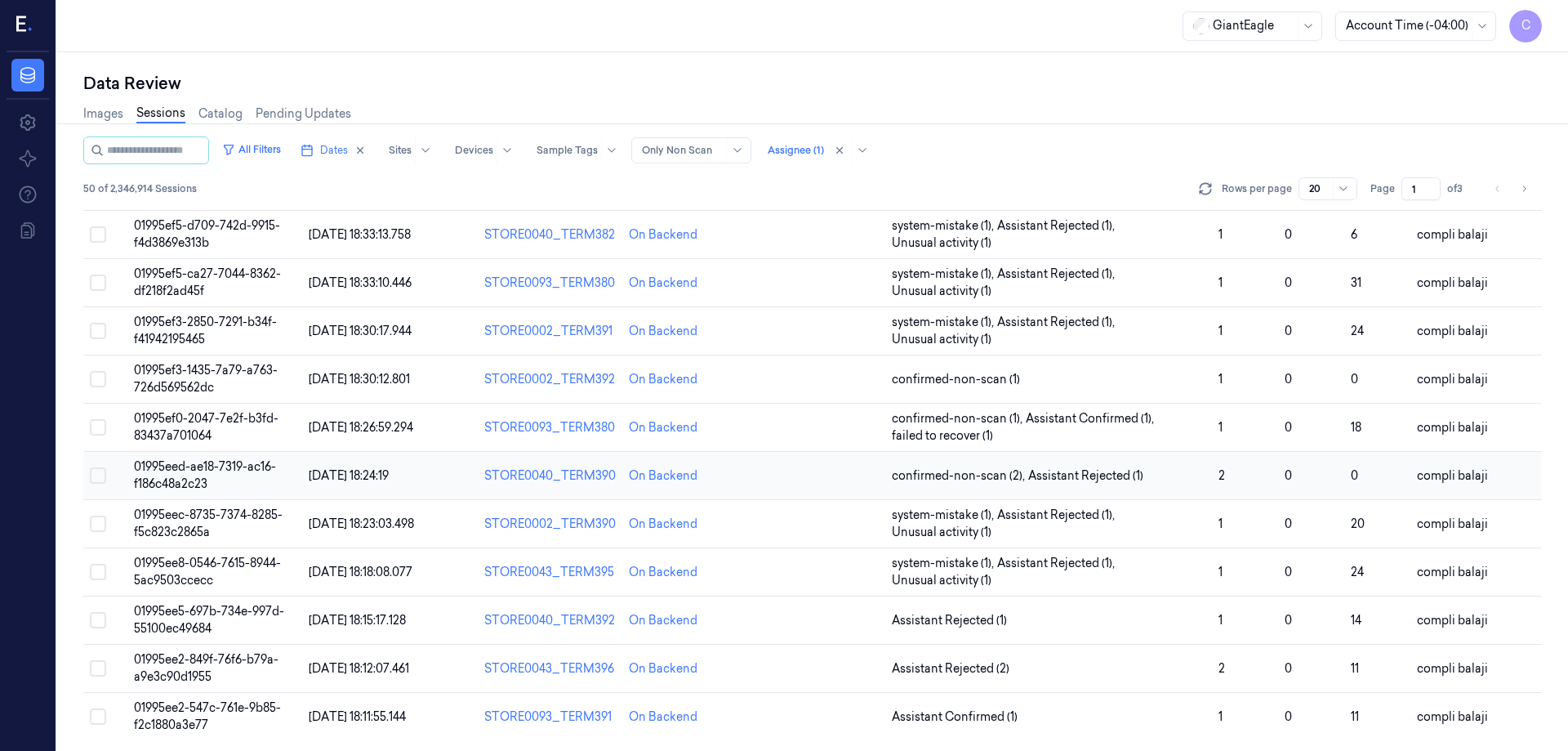
scroll to position [468, 0]
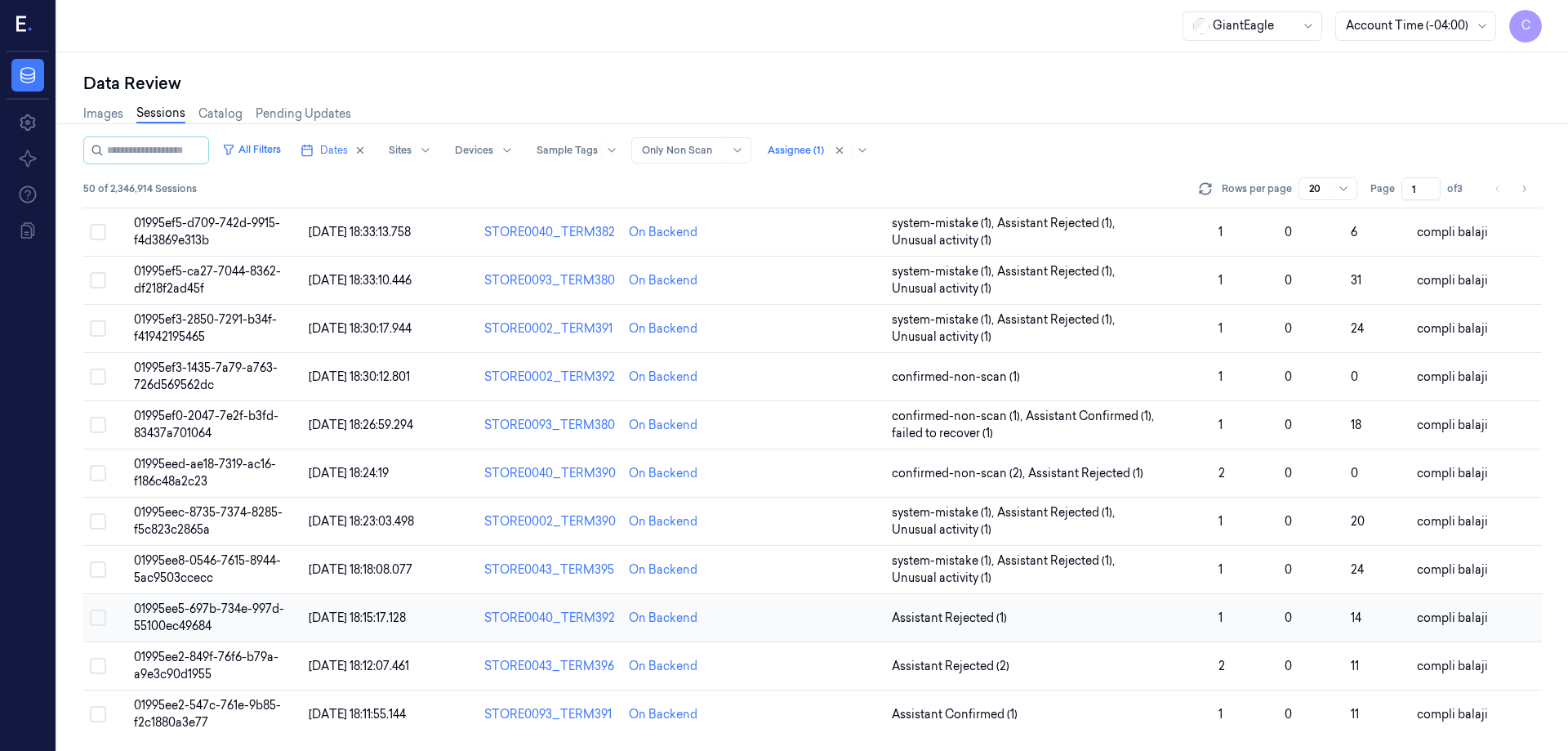
click at [224, 607] on span "01995ee5-697b-734e-997d-55100ec49684" at bounding box center [209, 618] width 150 height 32
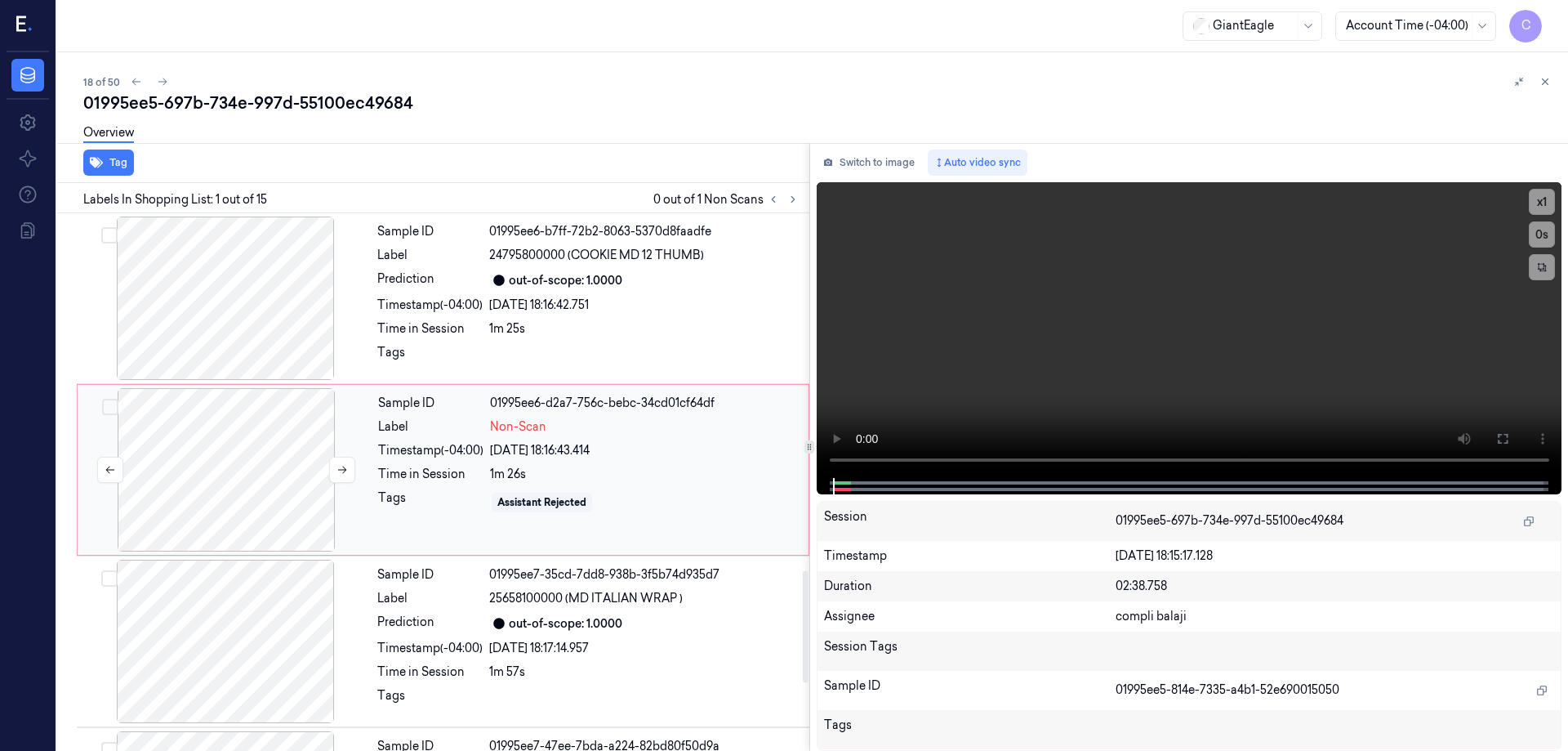
click at [239, 483] on div at bounding box center [226, 470] width 291 height 164
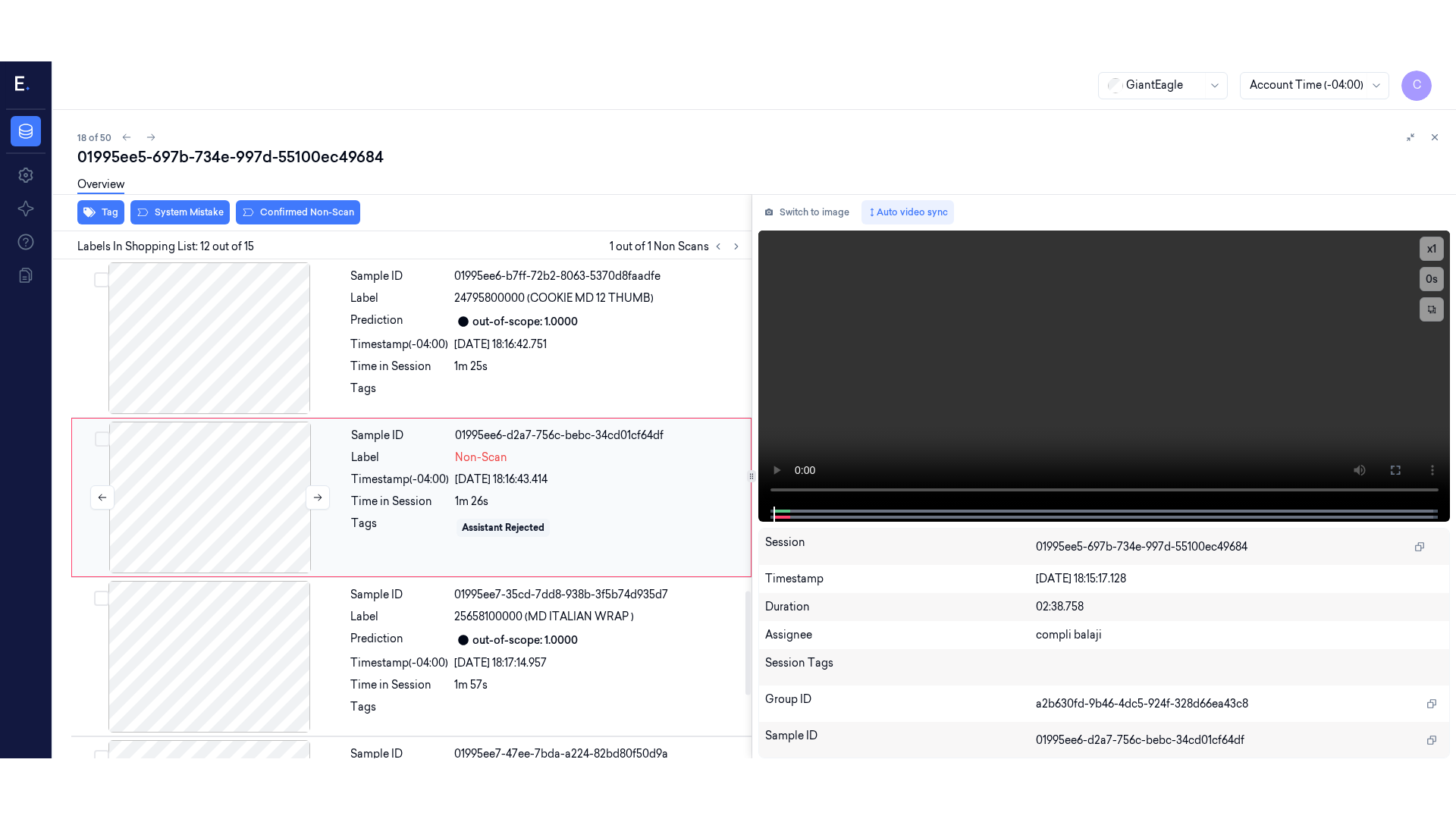
scroll to position [1581, 0]
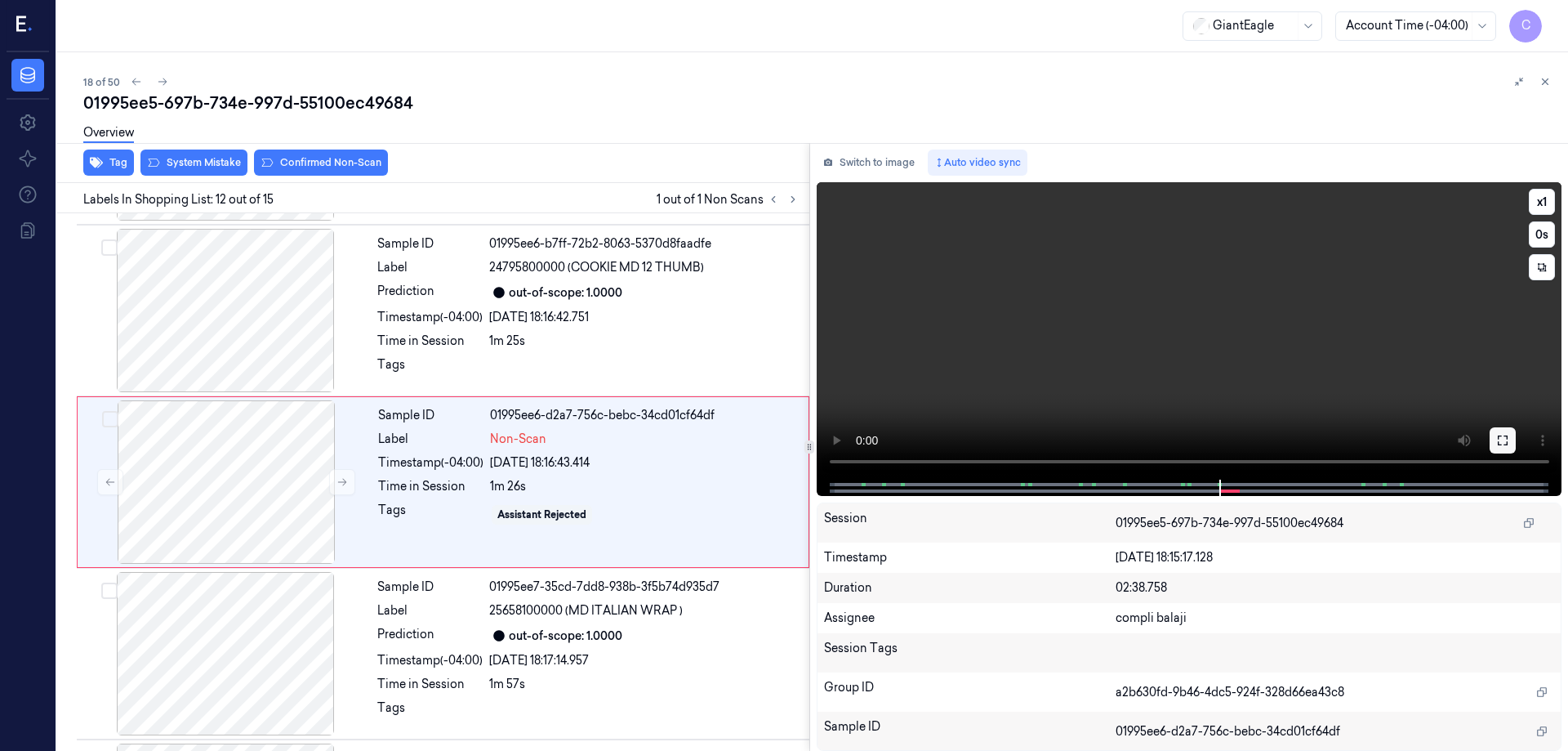
click at [1508, 434] on button at bounding box center [1503, 440] width 26 height 26
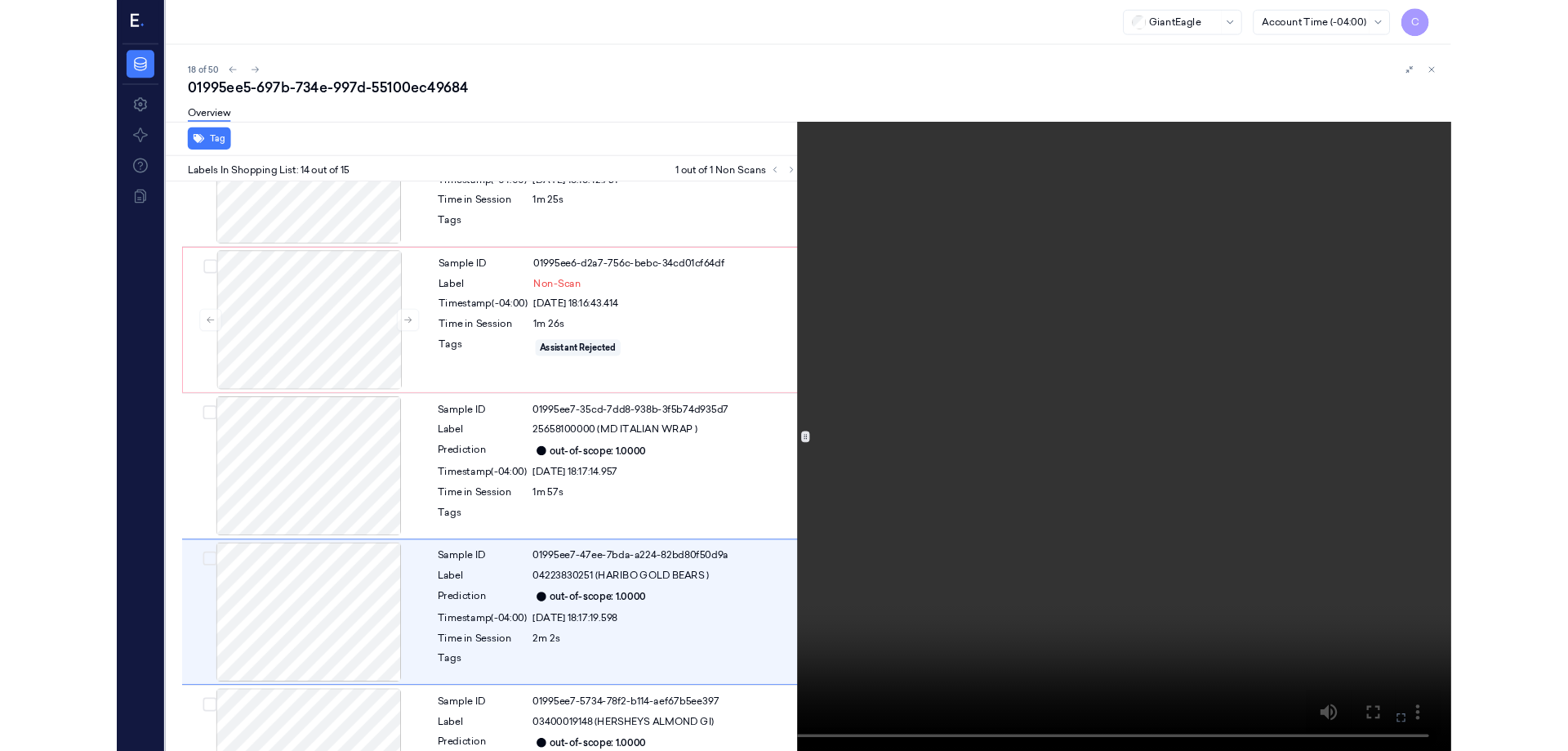
scroll to position [1910, 0]
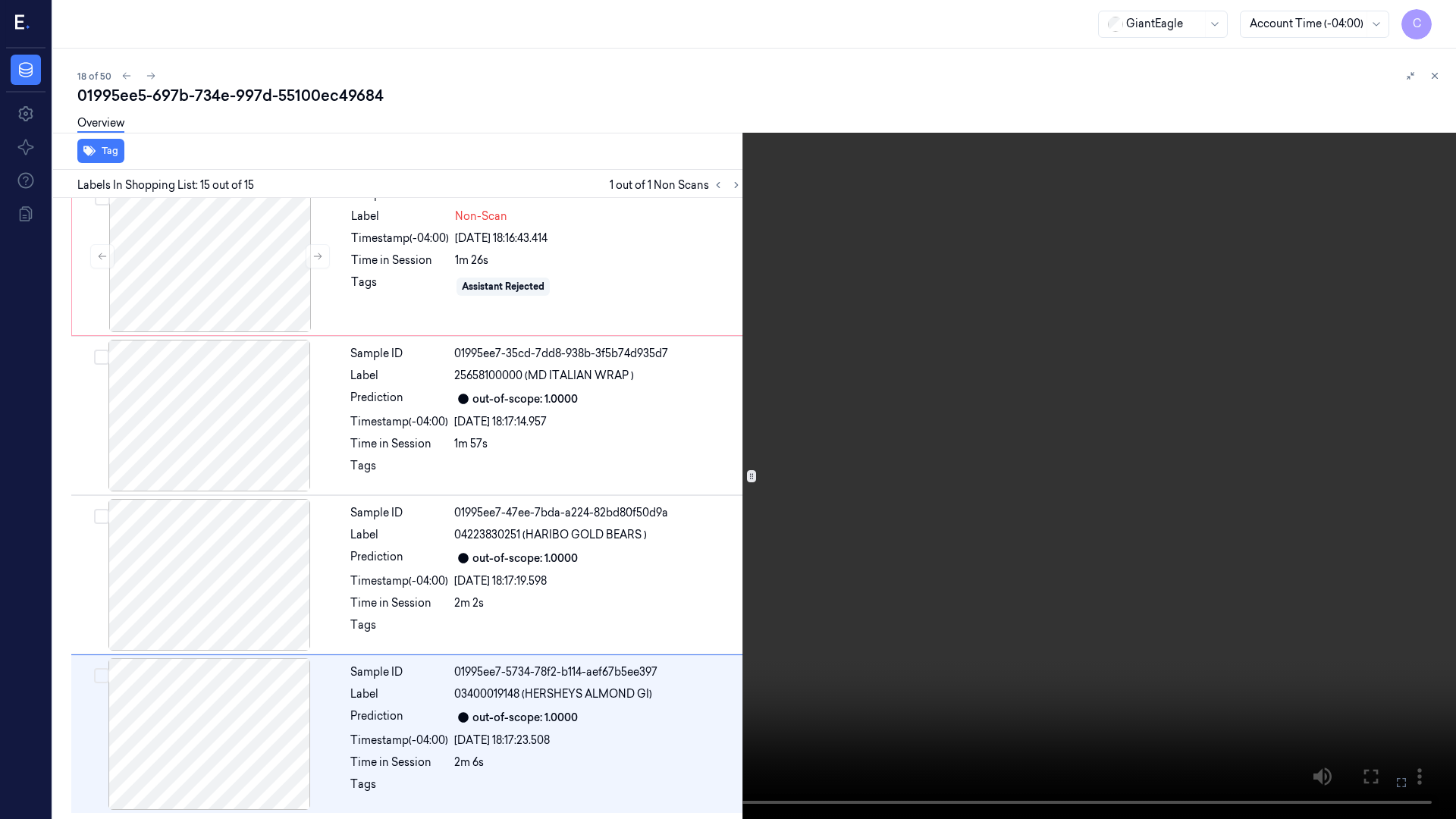
click at [0, 0] on icon at bounding box center [0, 0] width 0 height 0
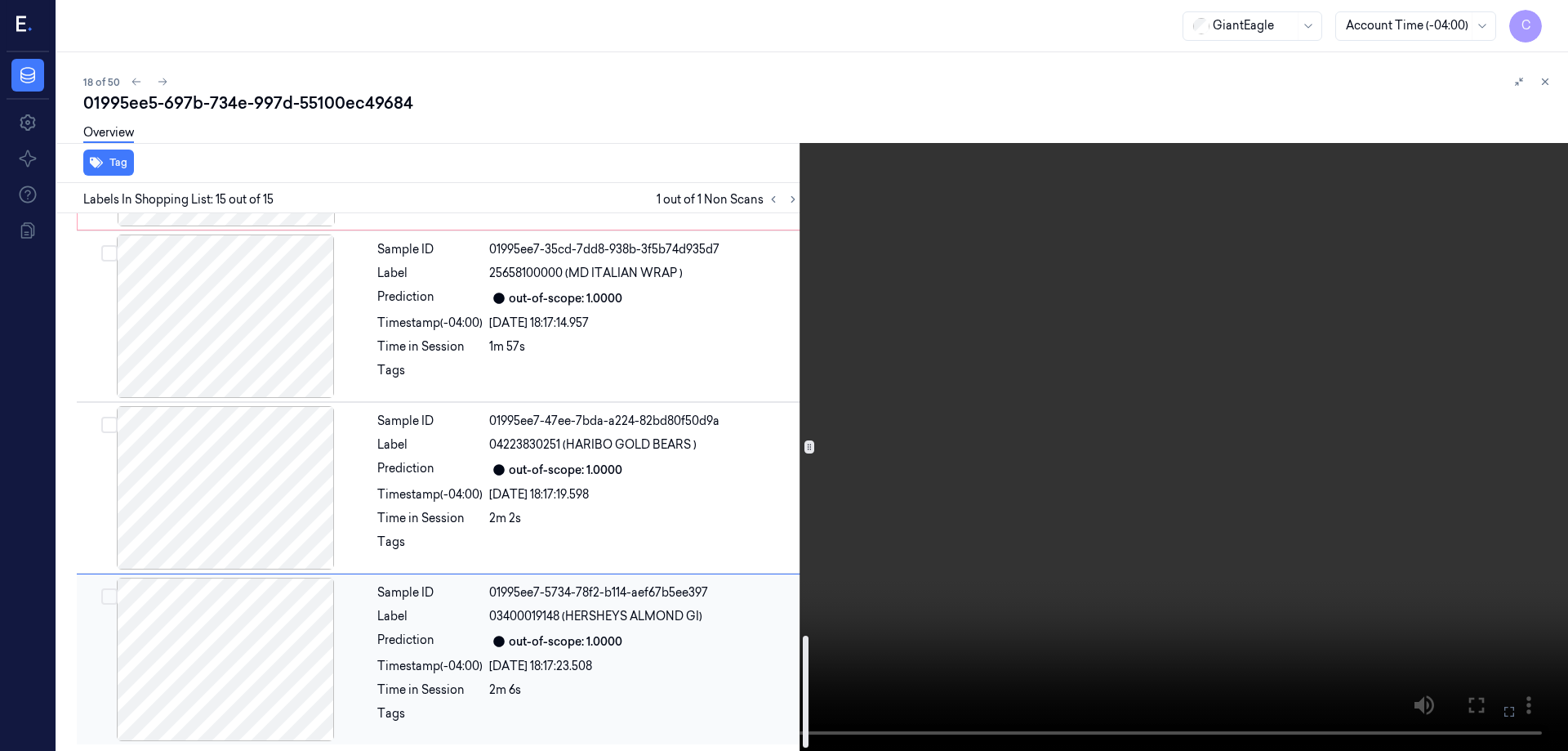
scroll to position [1715, 0]
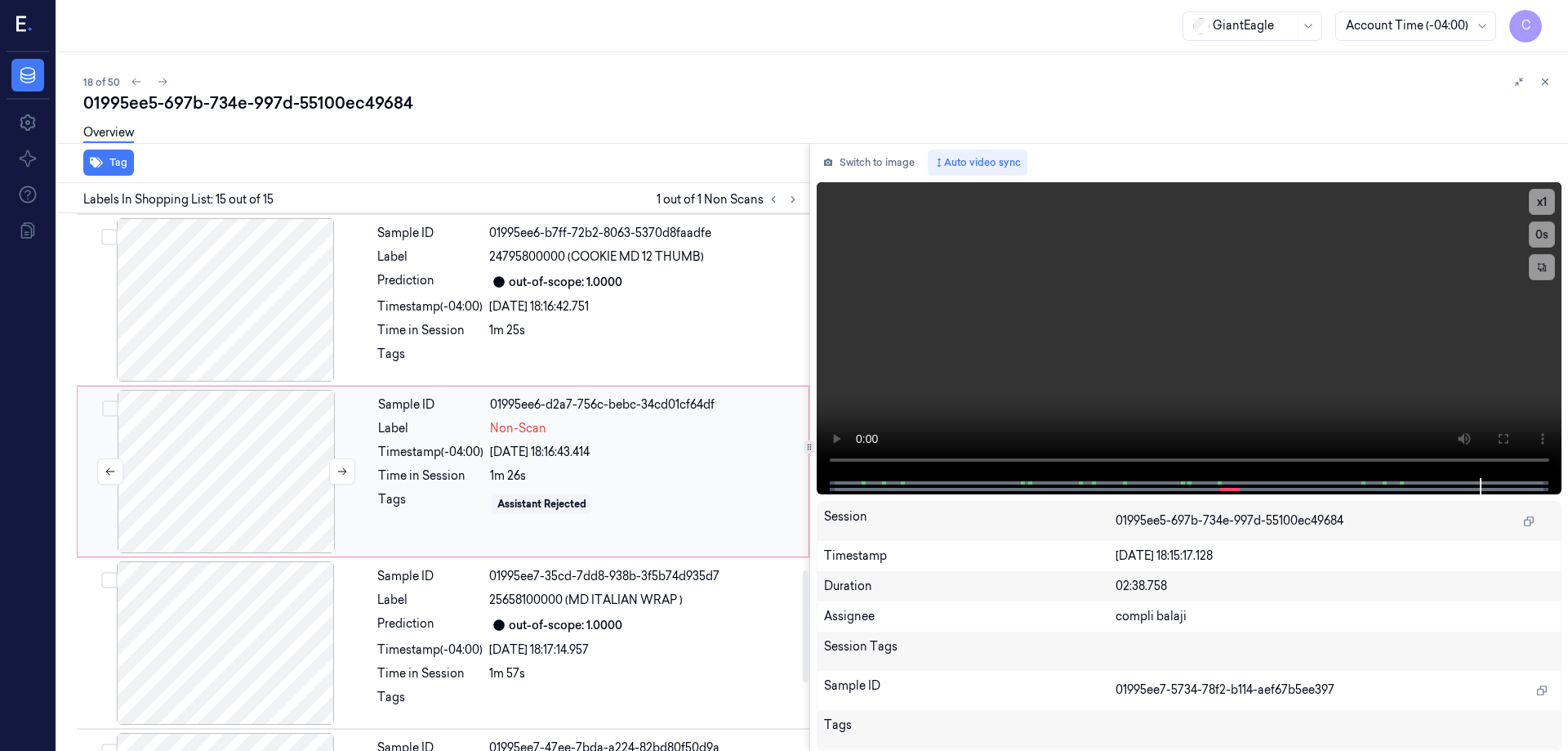
click at [220, 477] on div at bounding box center [226, 471] width 291 height 164
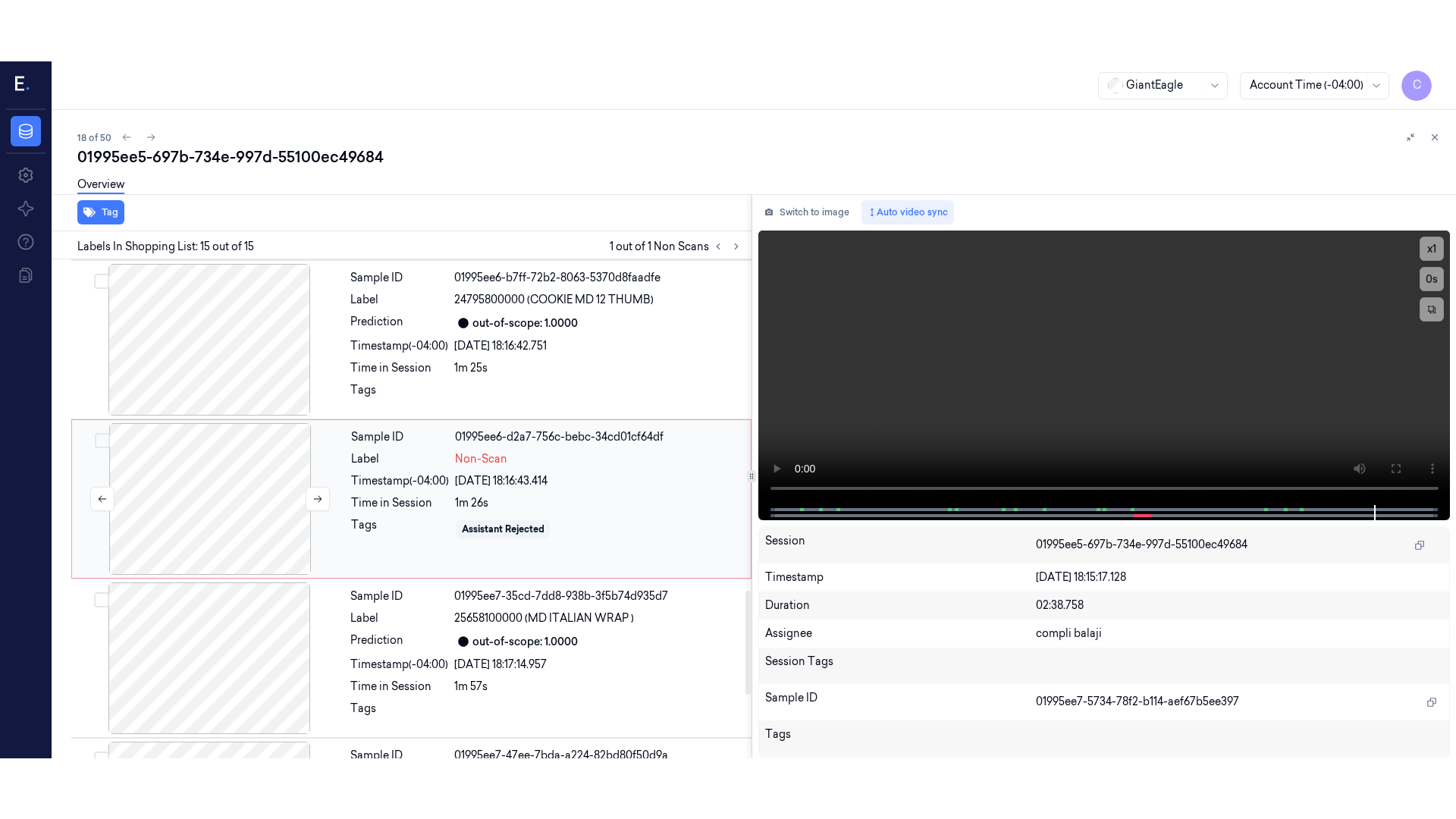
scroll to position [1581, 0]
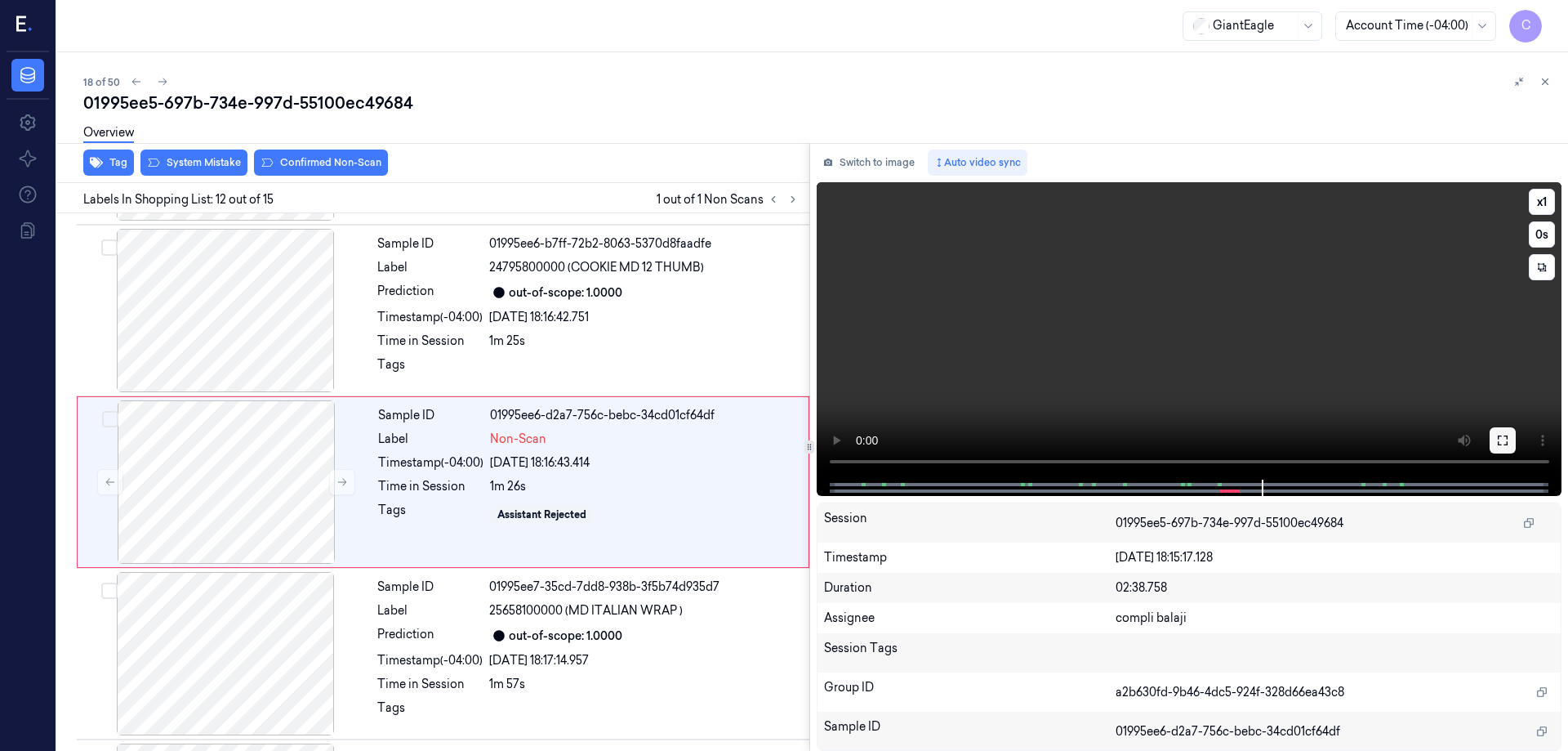
click at [1509, 440] on icon at bounding box center [1503, 440] width 13 height 13
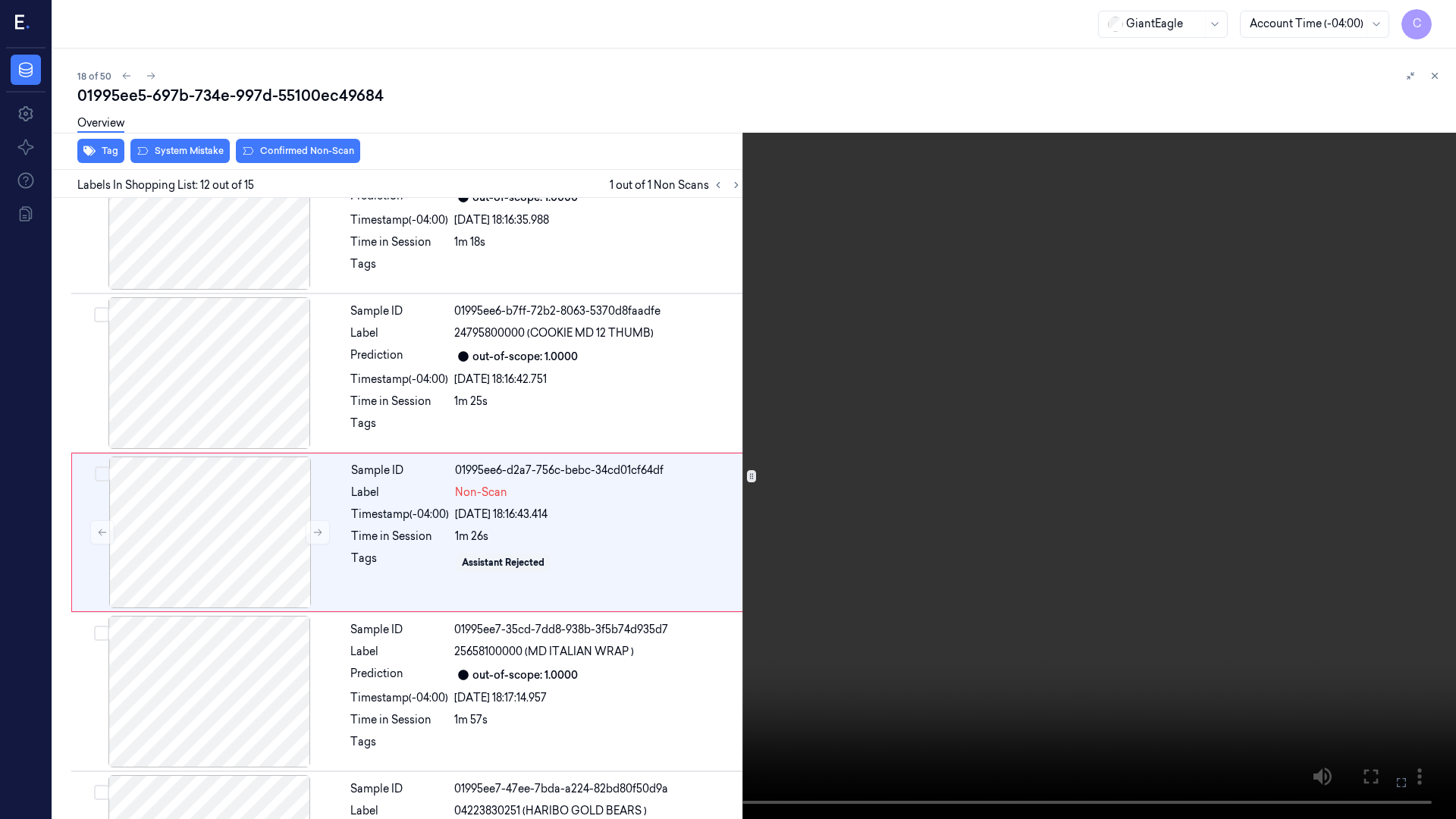
scroll to position [1521, 0]
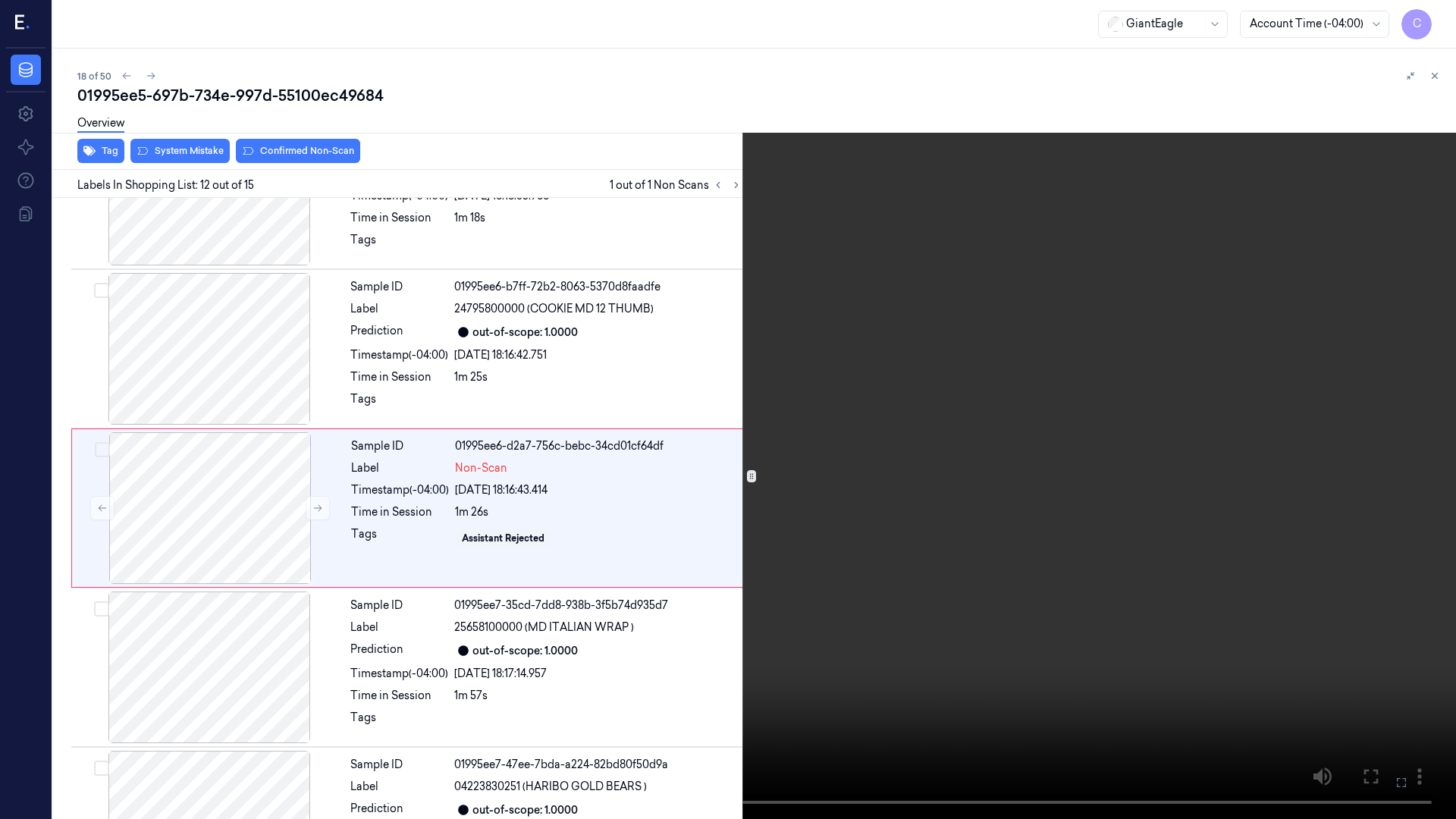
click at [0, 0] on icon at bounding box center [0, 0] width 0 height 0
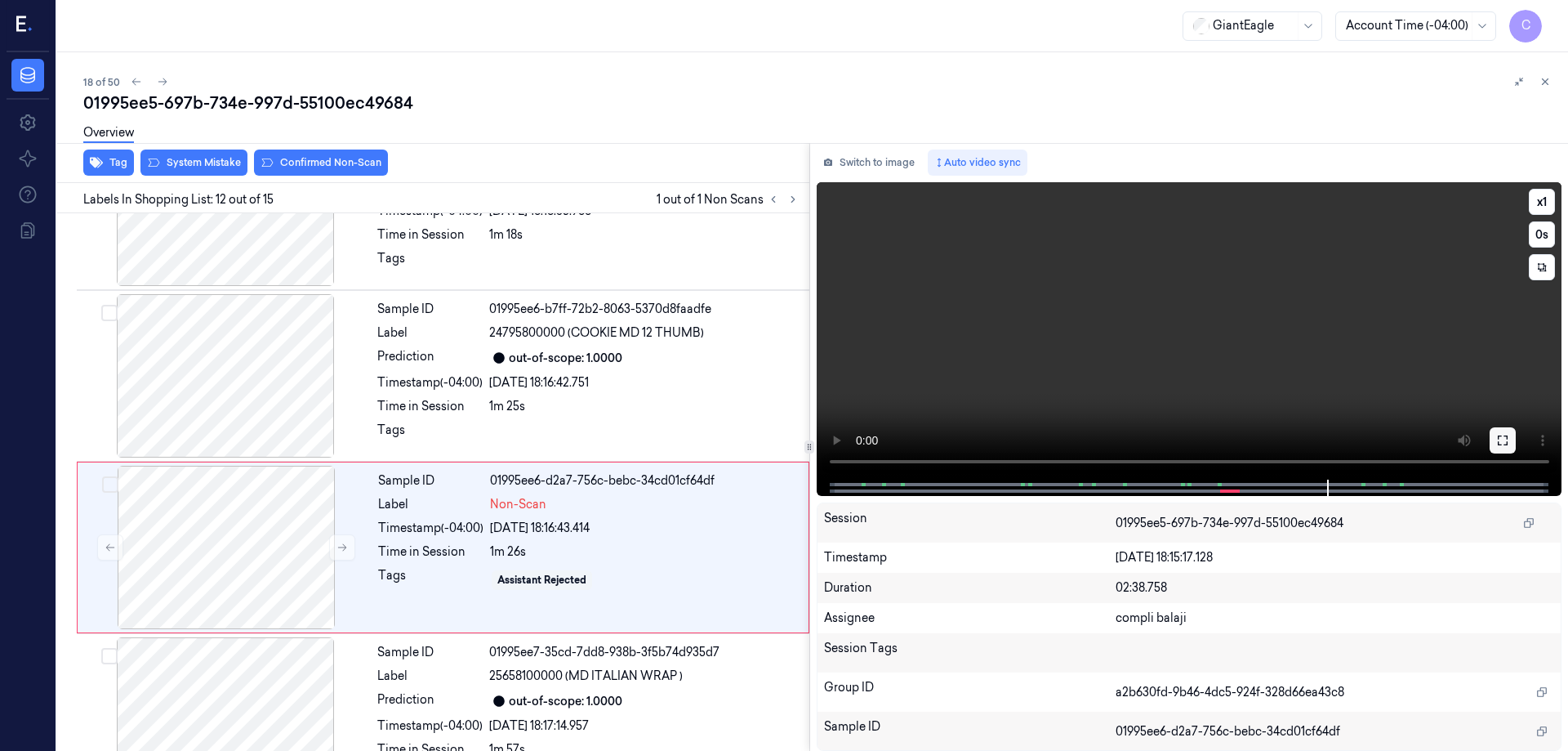
click at [1508, 439] on icon at bounding box center [1504, 440] width 10 height 10
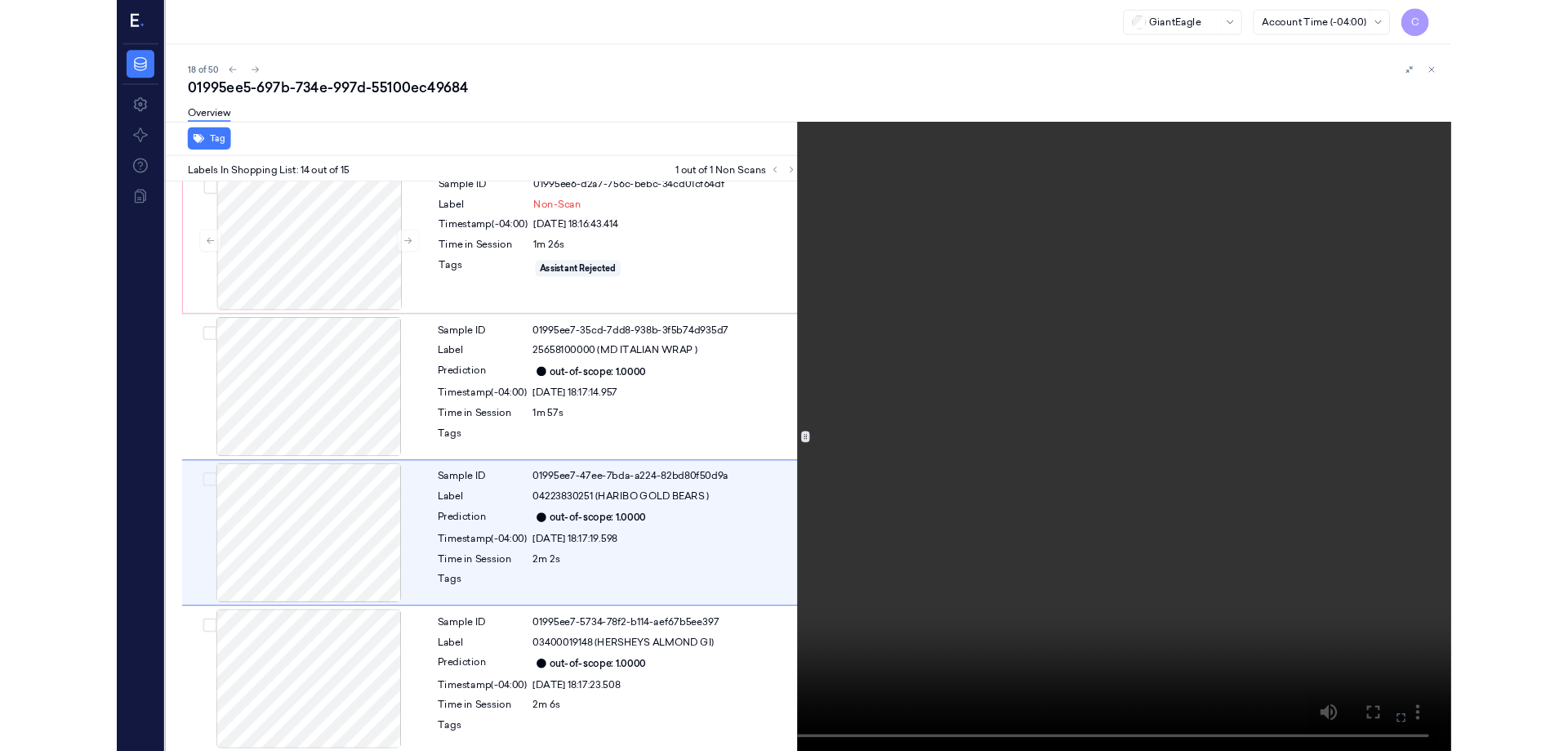
scroll to position [1910, 0]
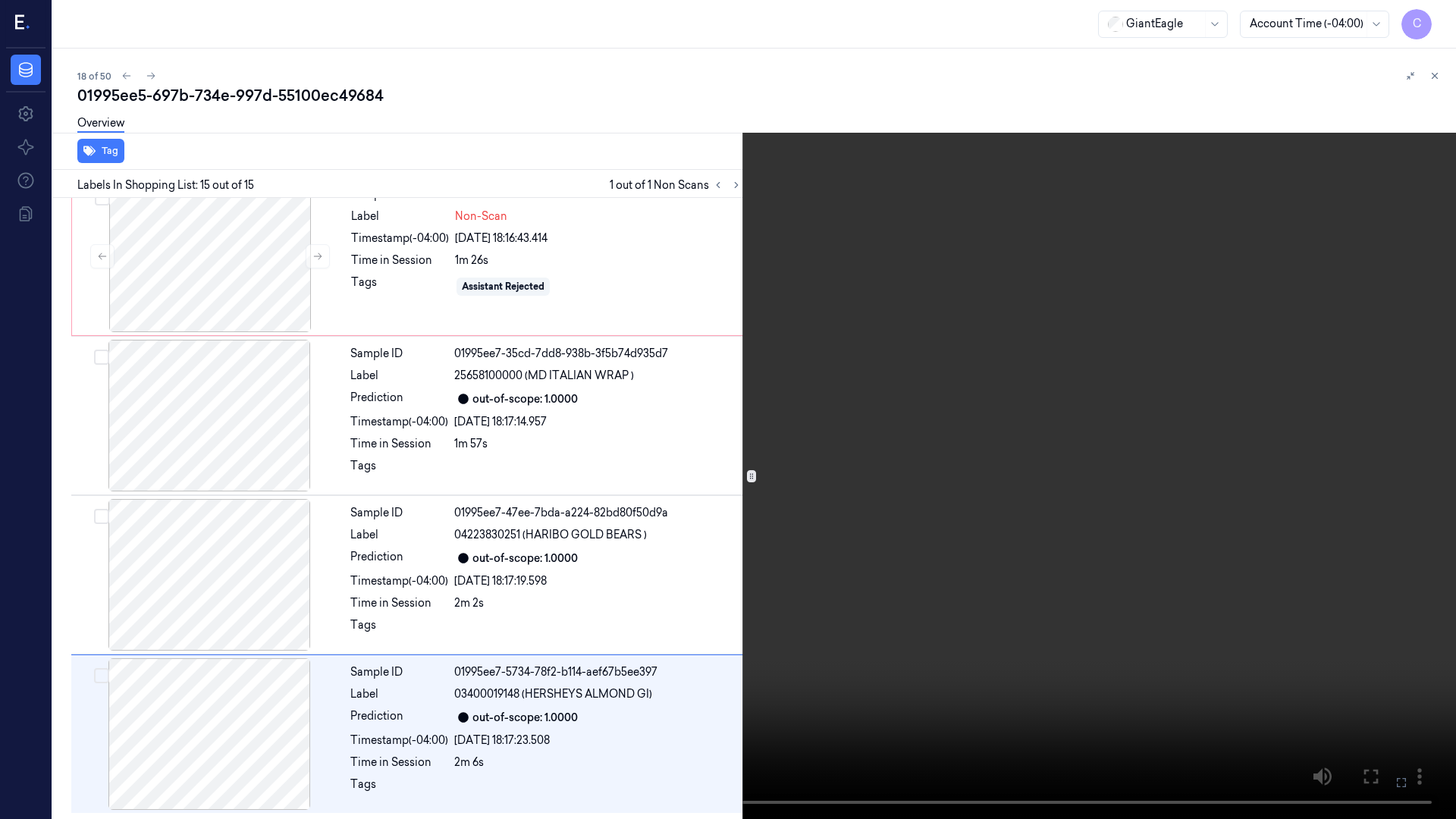
click at [0, 0] on icon at bounding box center [0, 0] width 0 height 0
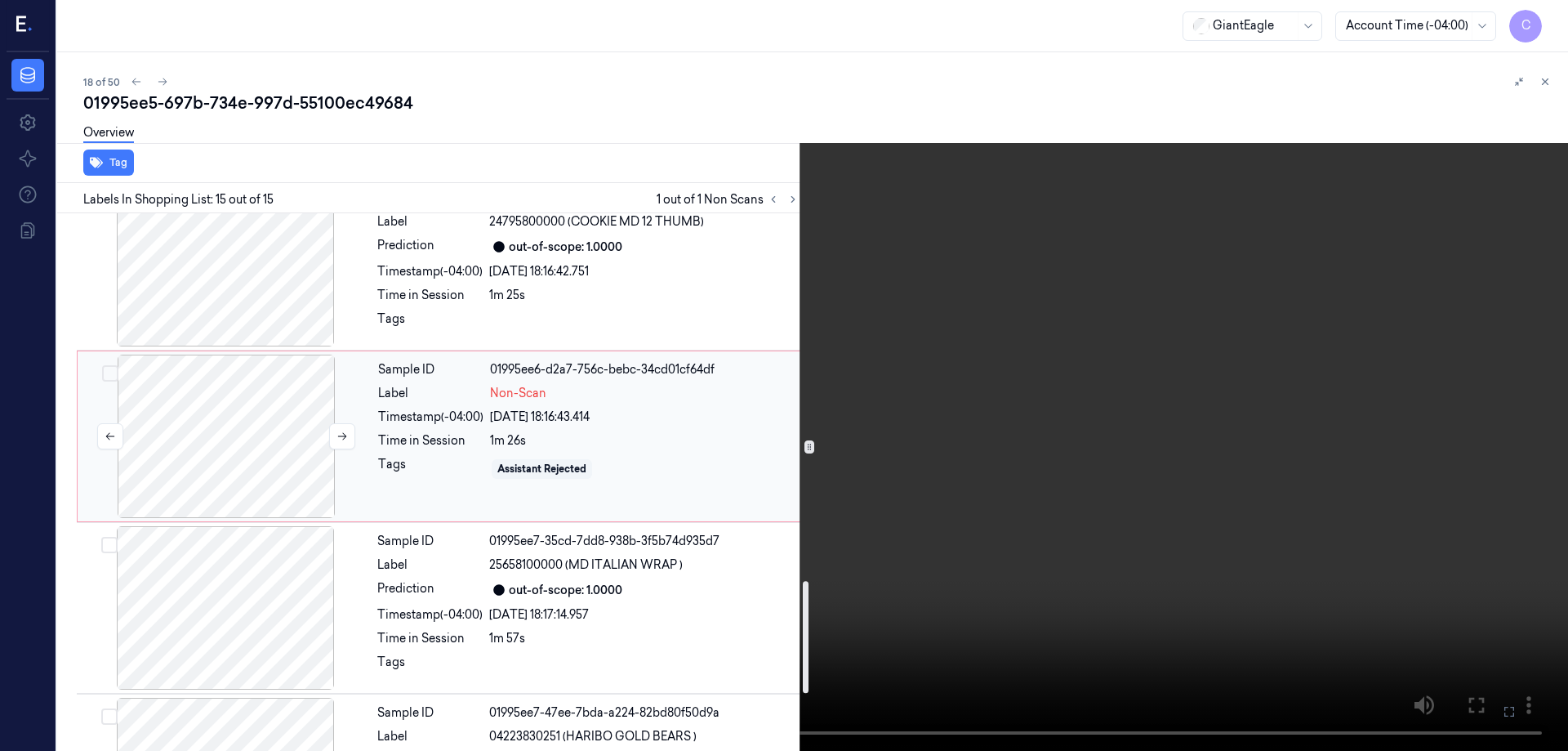
scroll to position [1746, 0]
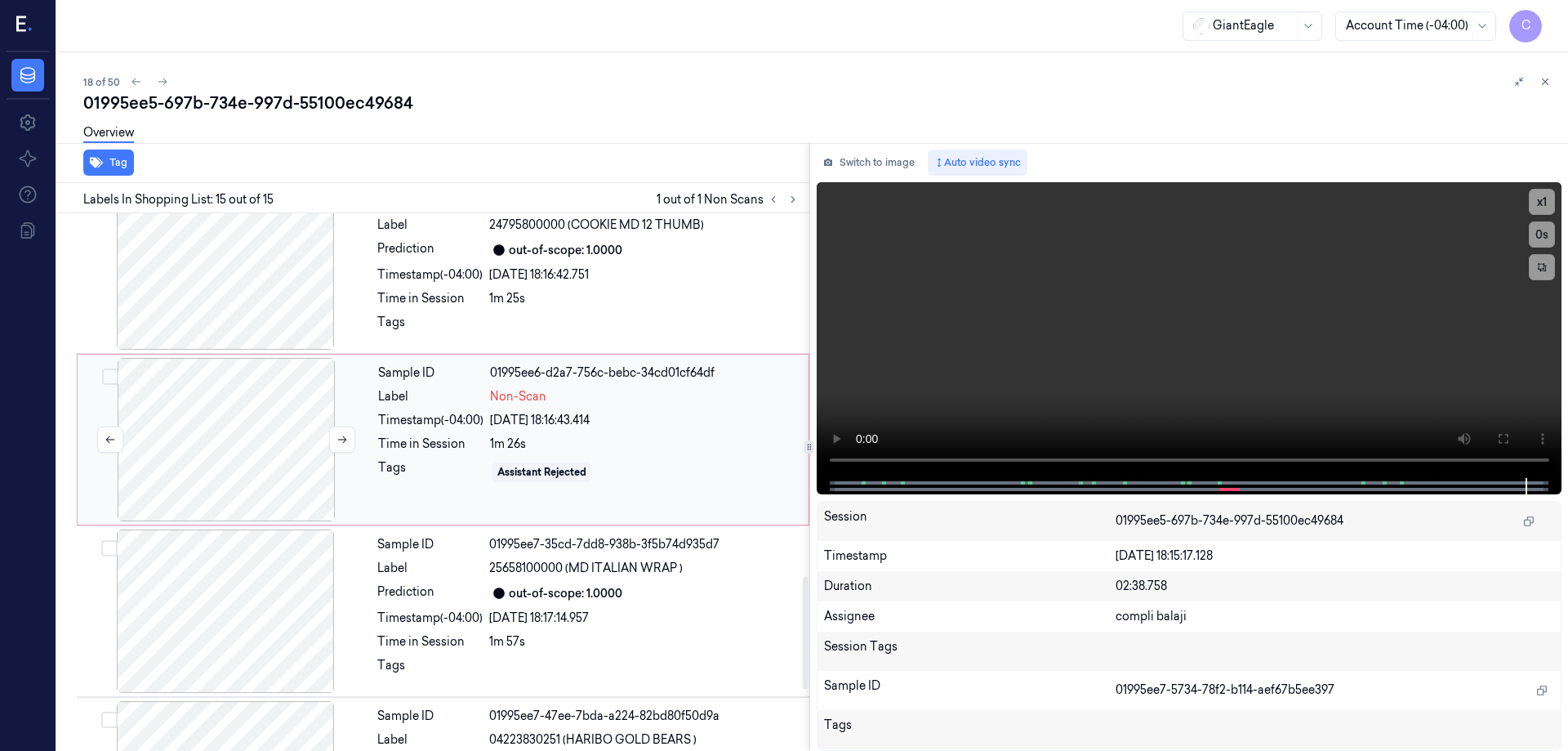
click at [224, 443] on div at bounding box center [226, 440] width 291 height 164
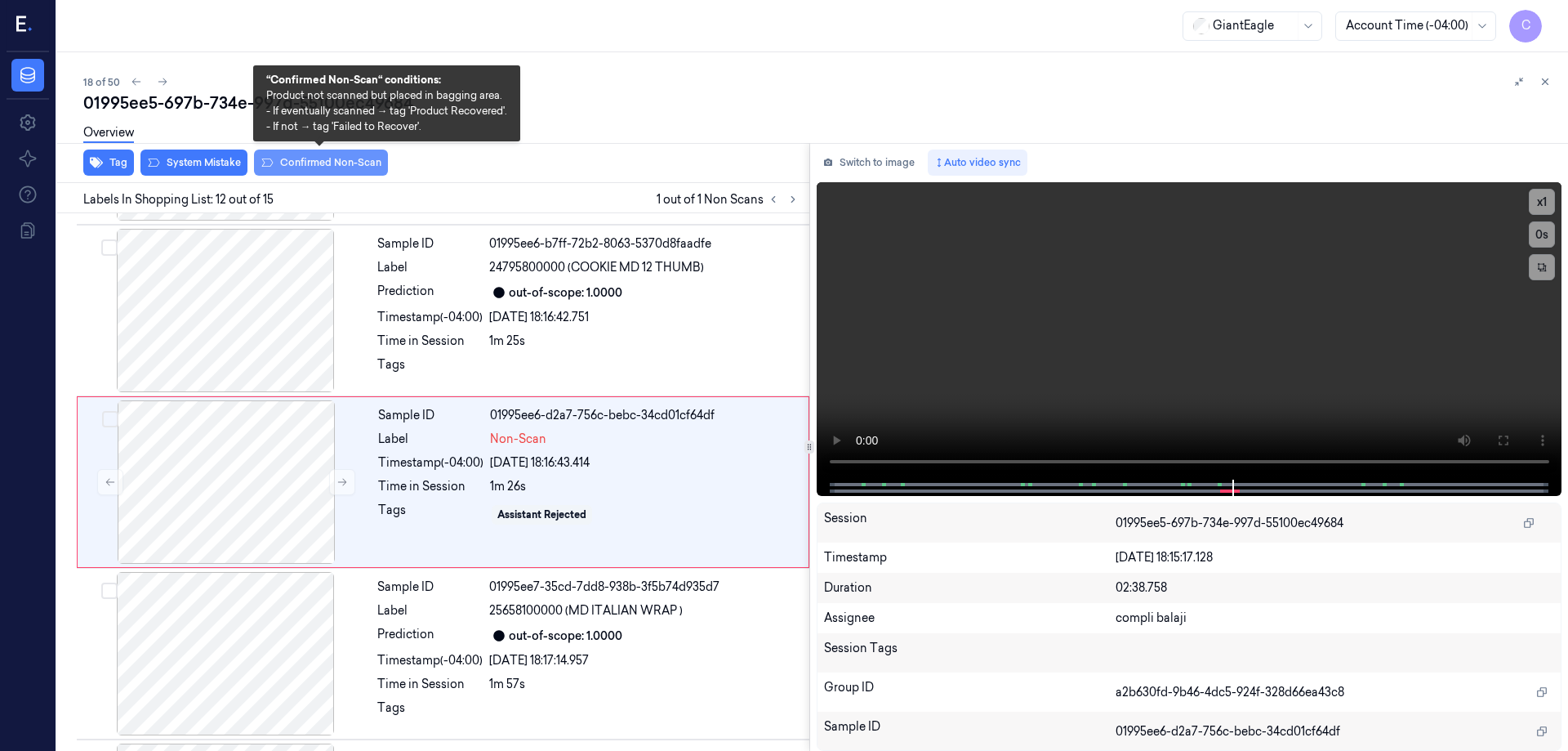
click at [316, 160] on button "Confirmed Non-Scan" at bounding box center [321, 162] width 134 height 26
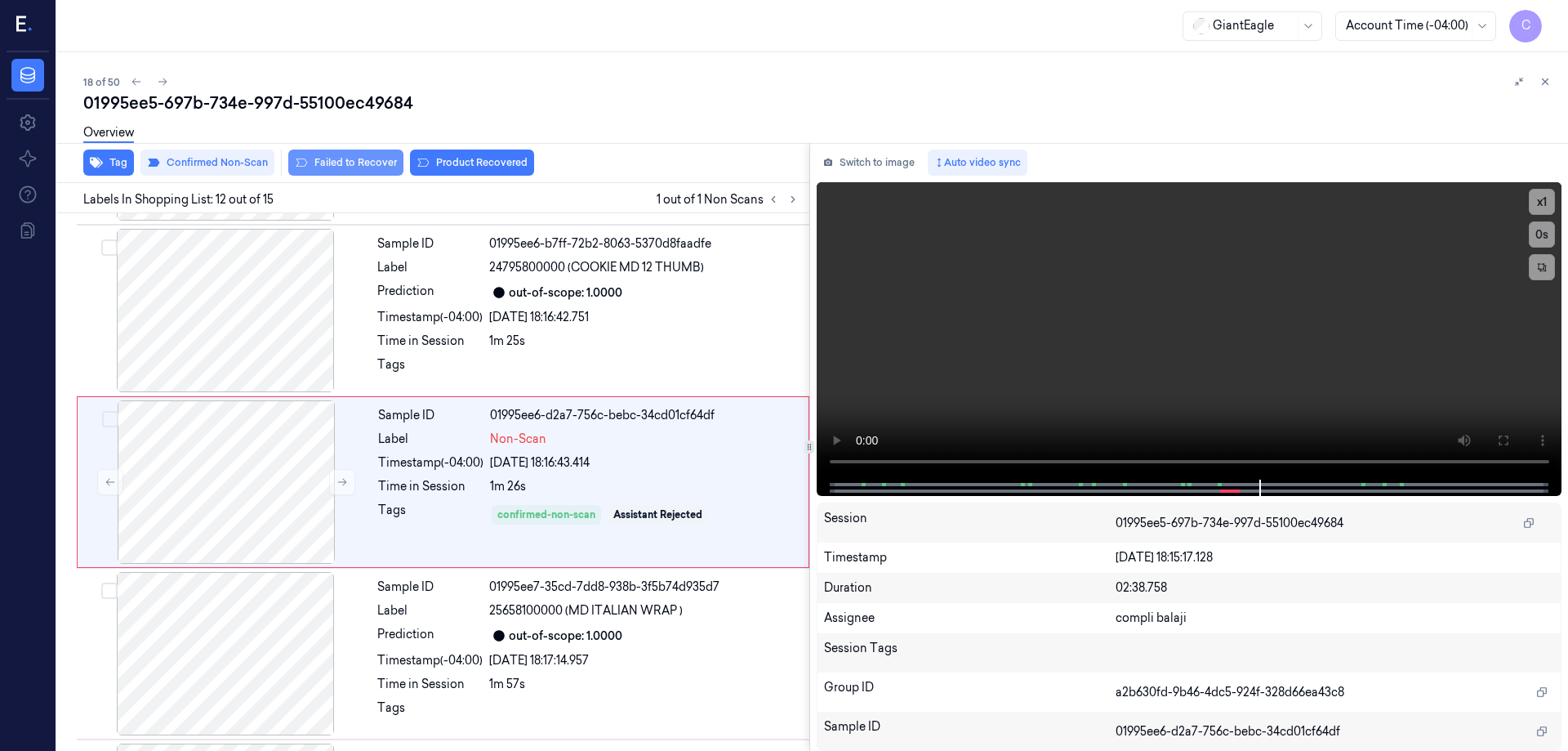
click at [352, 160] on button "Failed to Recover" at bounding box center [346, 162] width 115 height 26
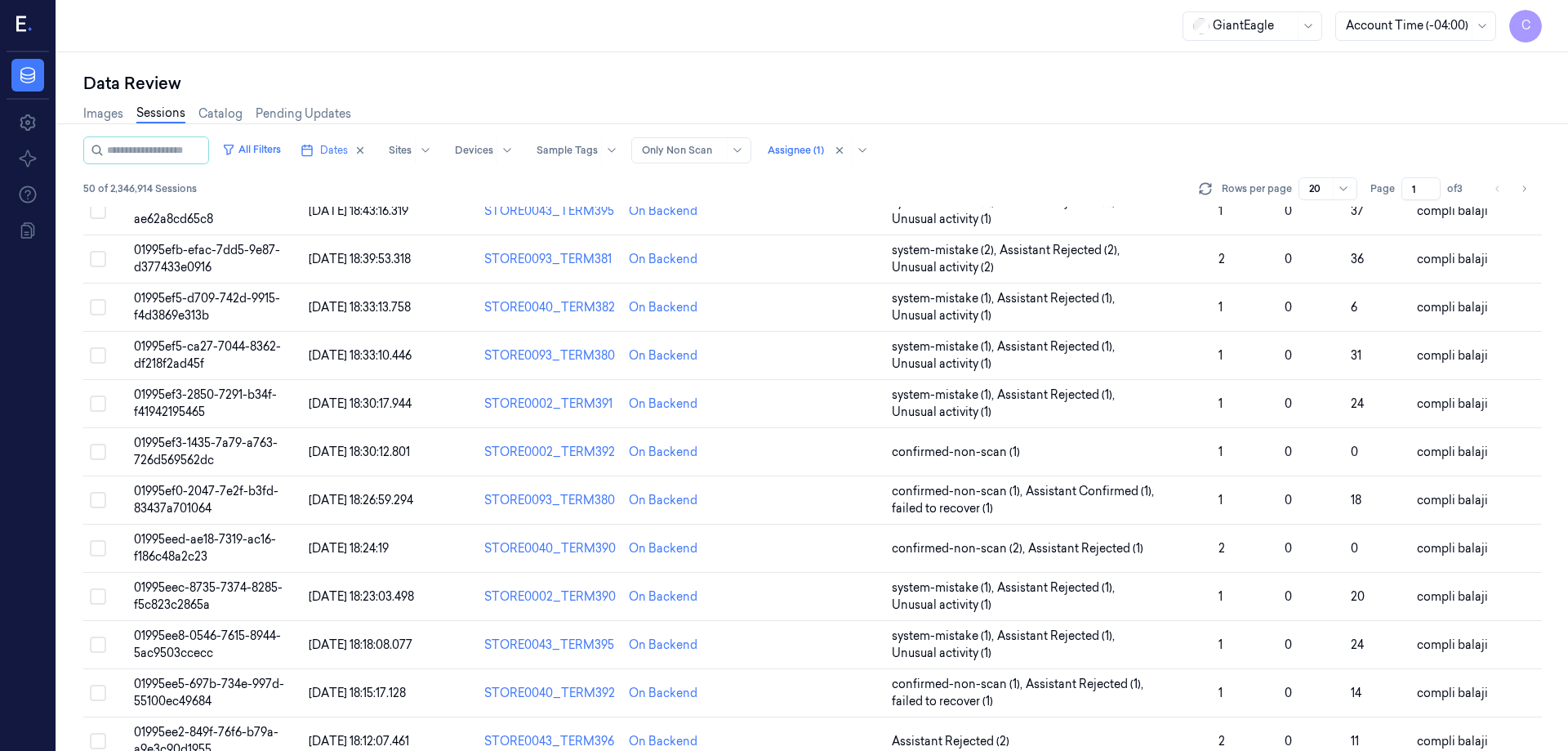
scroll to position [468, 0]
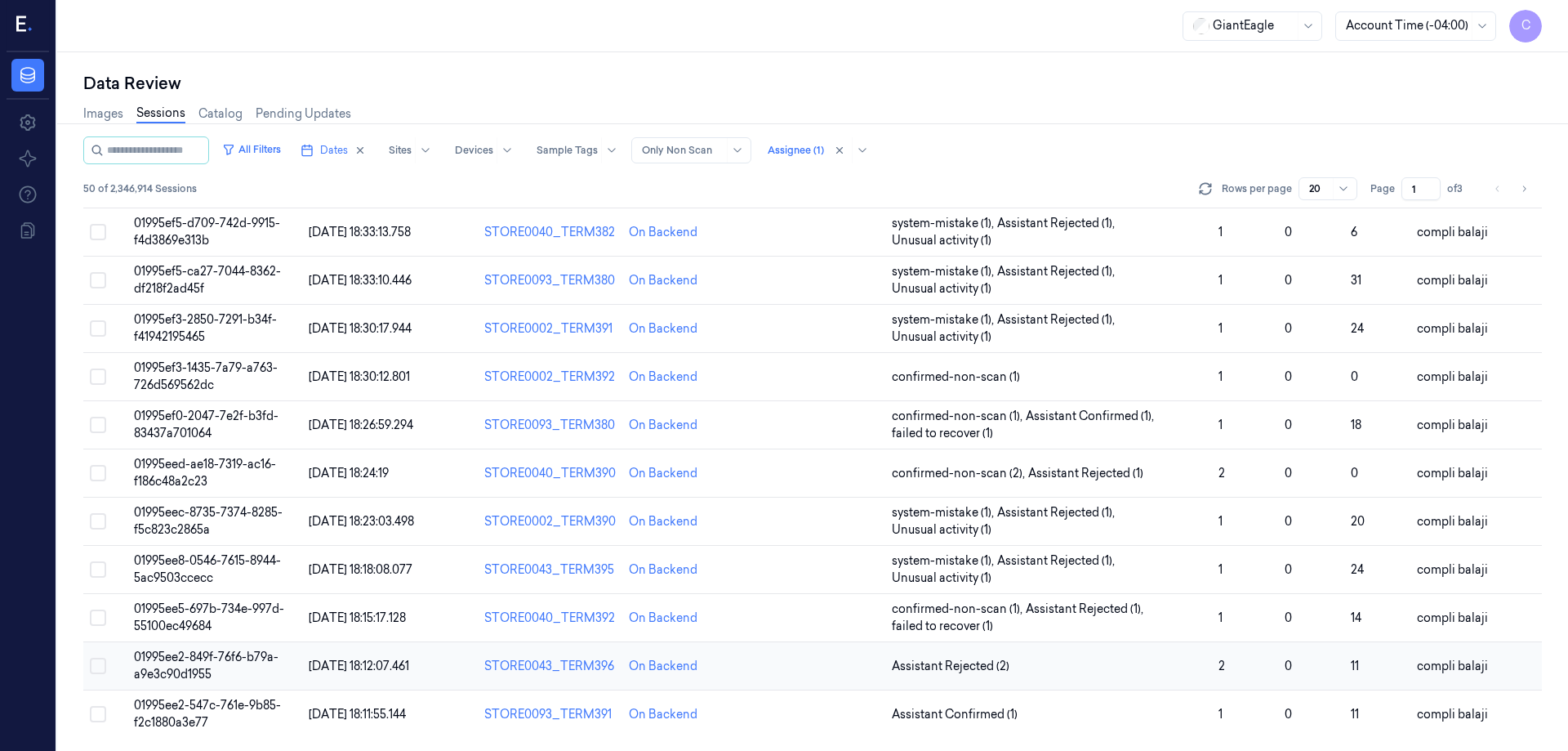
click at [237, 659] on span "01995ee2-849f-76f6-b79a-a9e3c90d1955" at bounding box center [206, 666] width 144 height 32
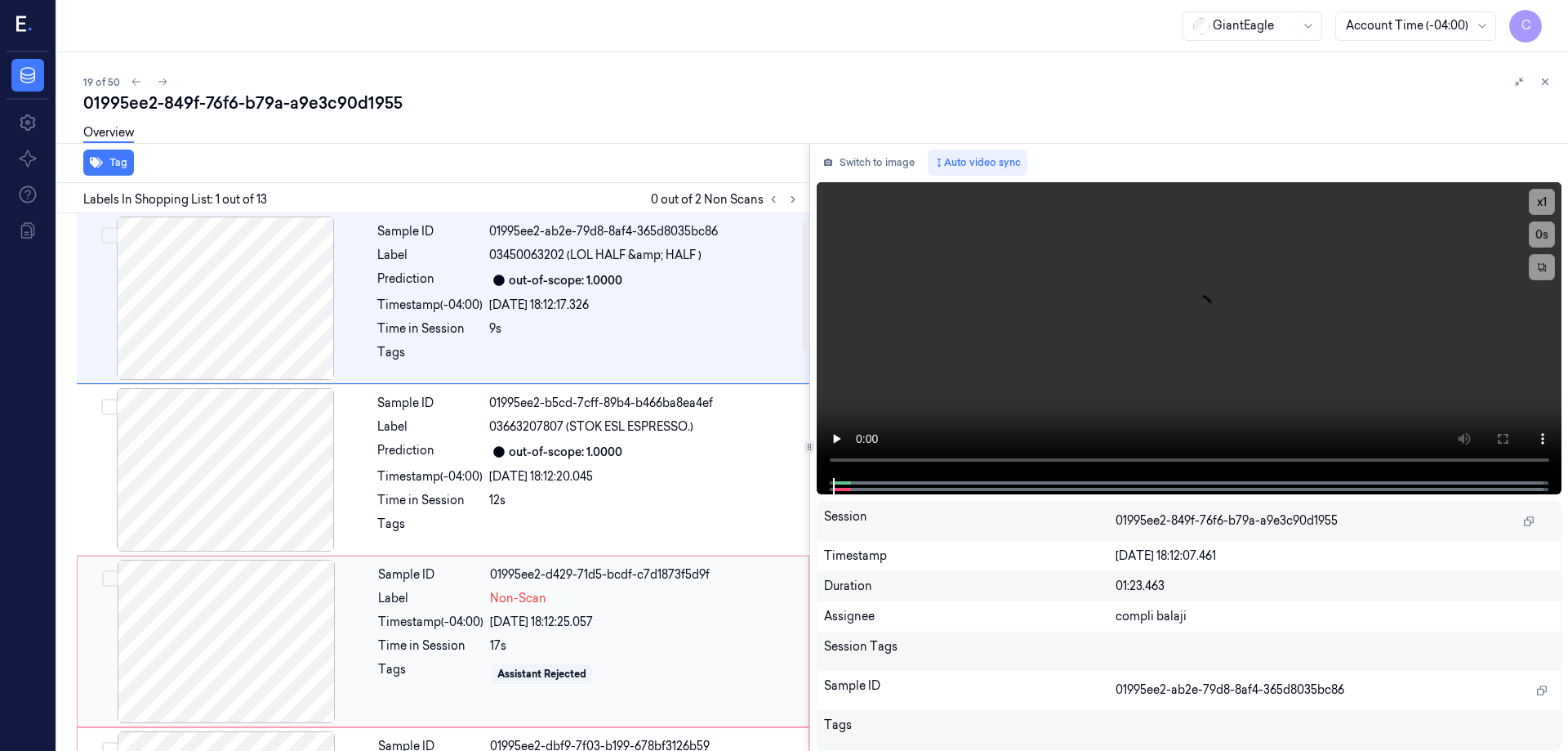
scroll to position [164, 0]
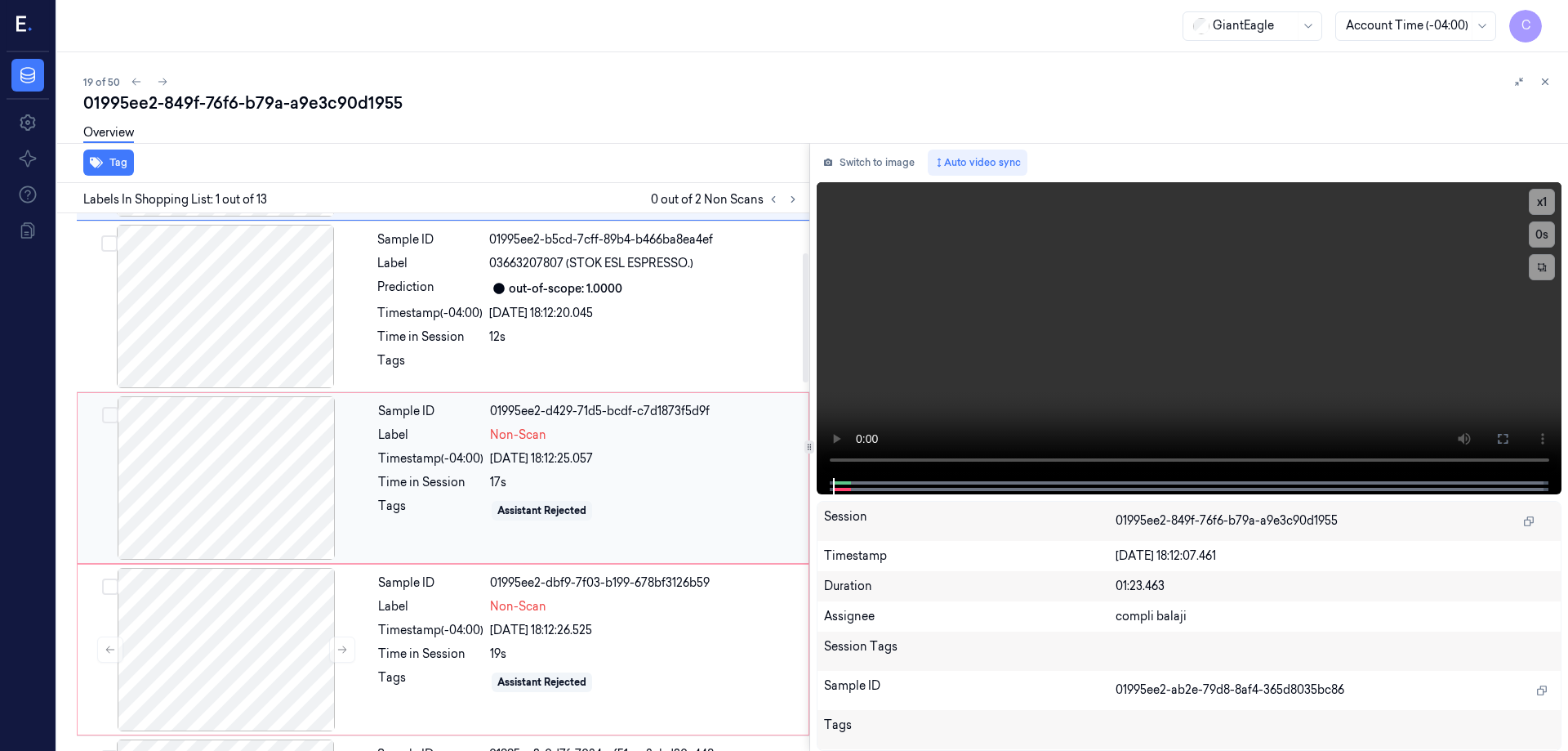
click at [223, 502] on div at bounding box center [226, 478] width 291 height 164
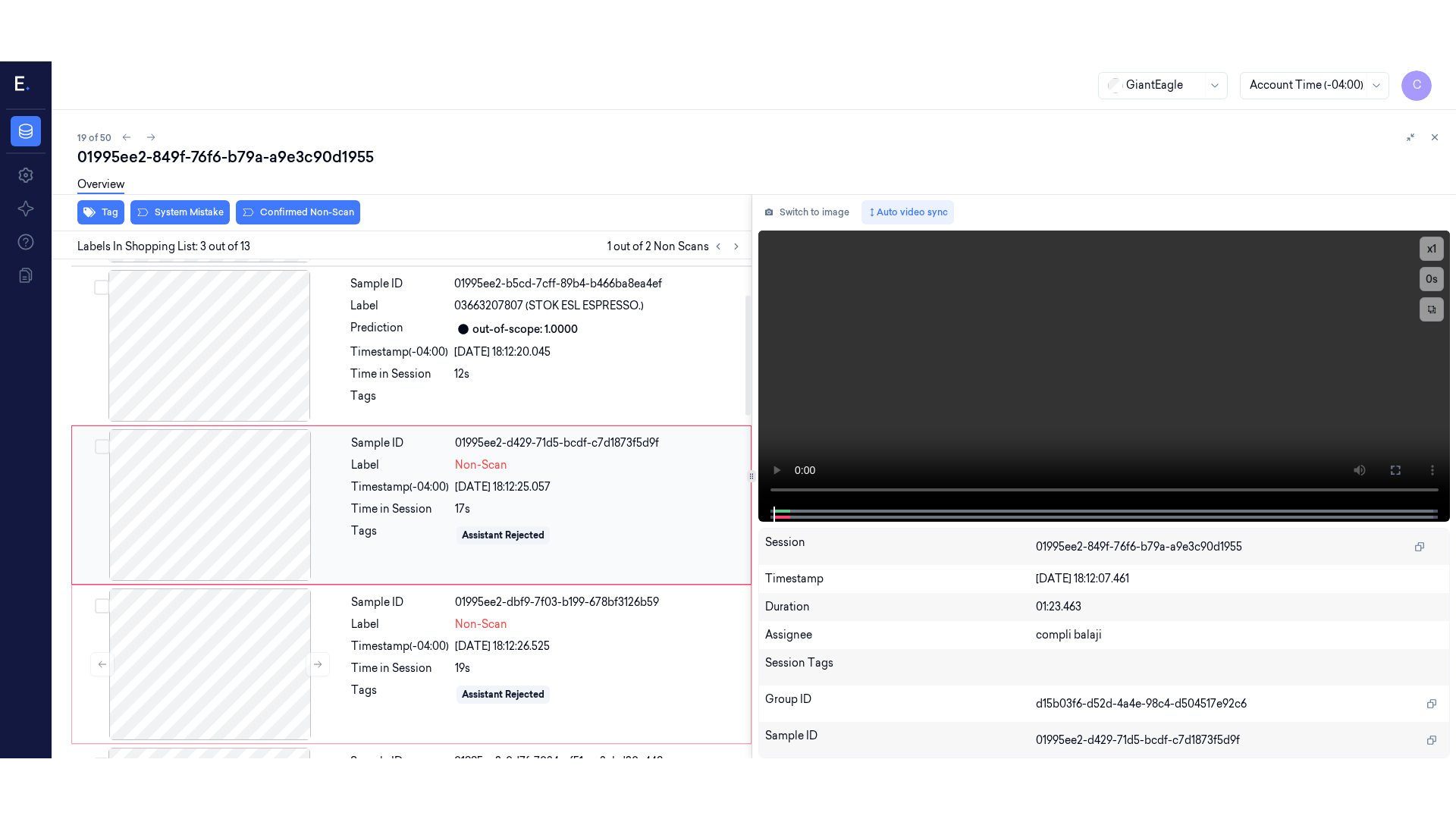
scroll to position [148, 0]
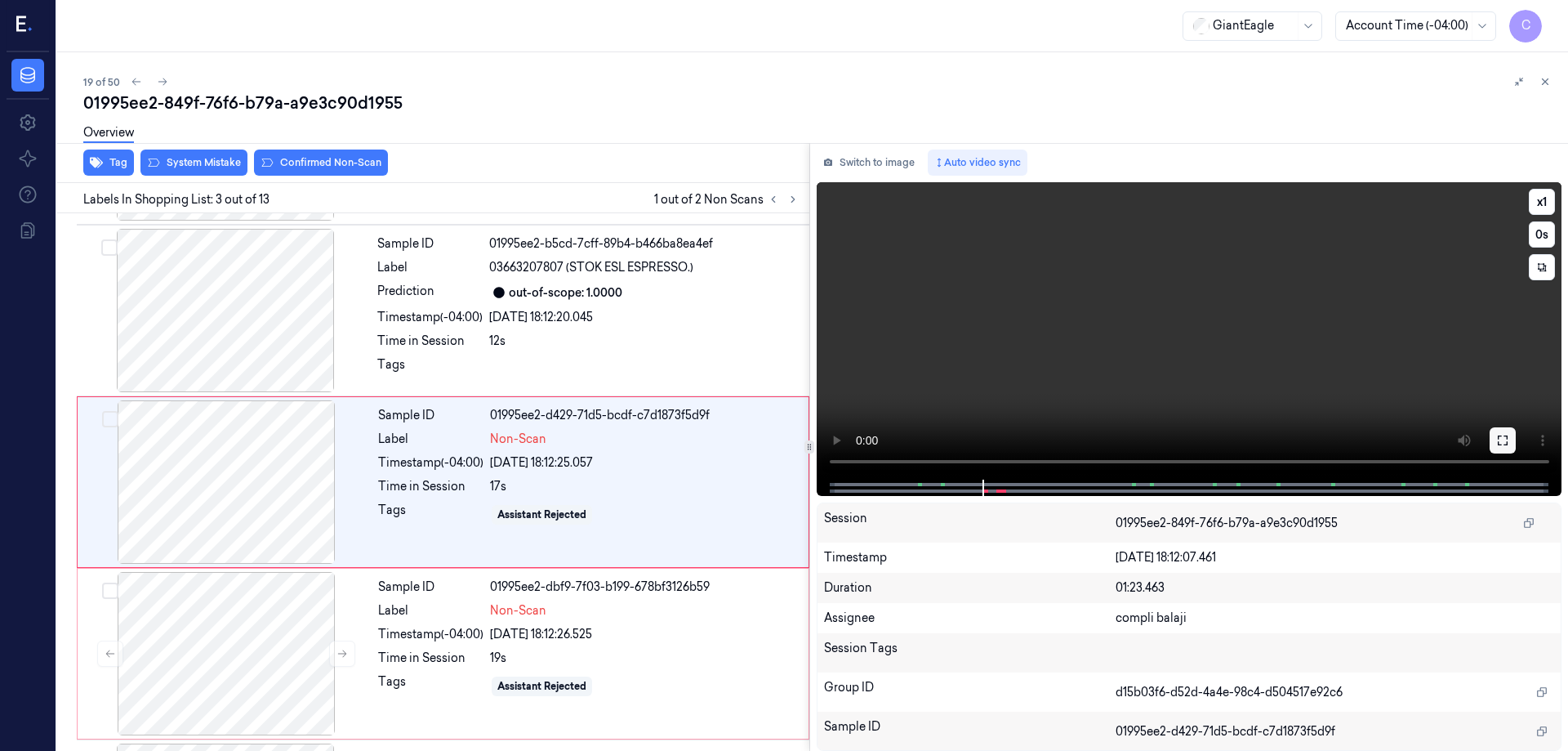
click at [1504, 444] on icon at bounding box center [1503, 440] width 13 height 13
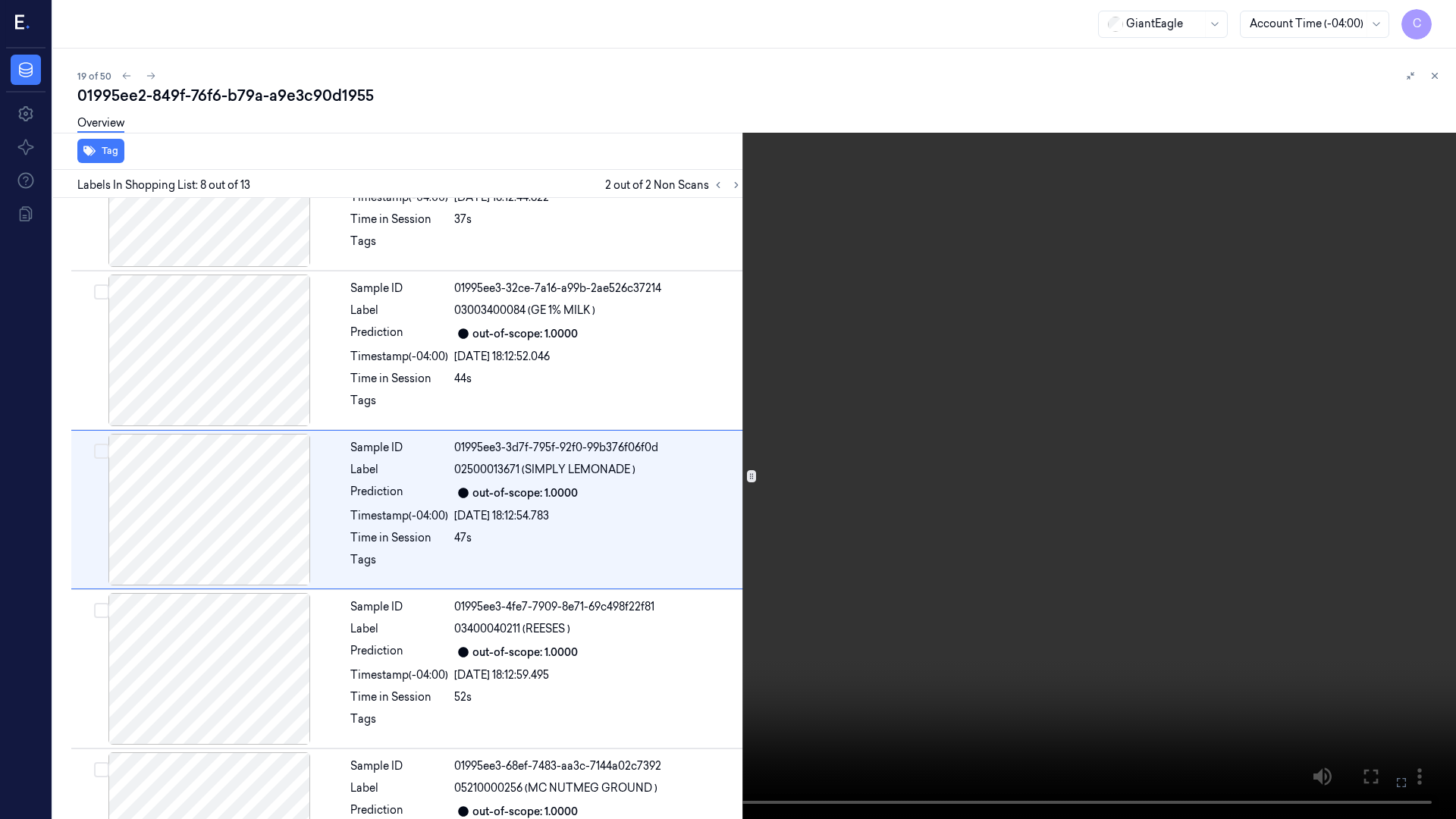
scroll to position [884, 0]
click at [0, 0] on icon at bounding box center [0, 0] width 0 height 0
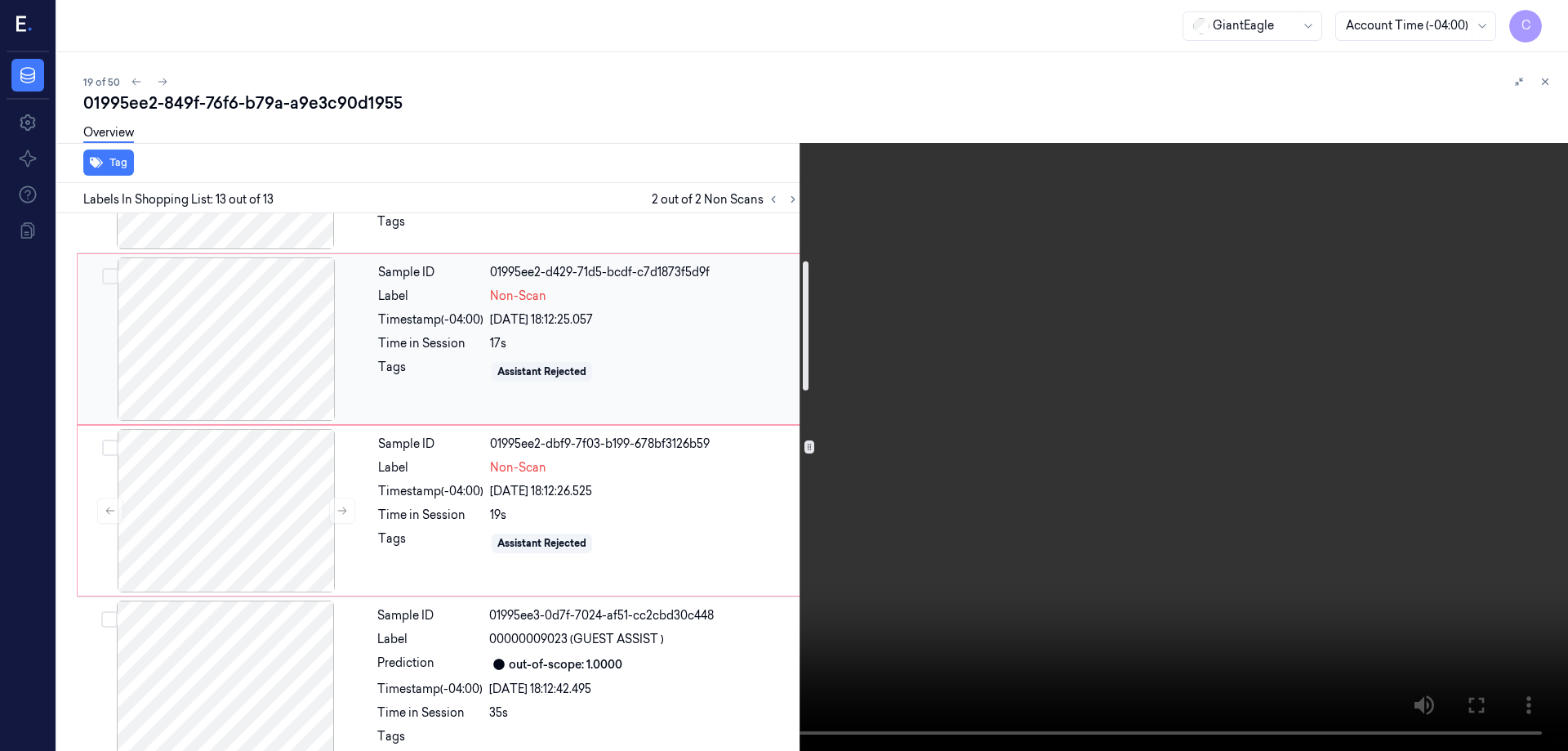
scroll to position [193, 0]
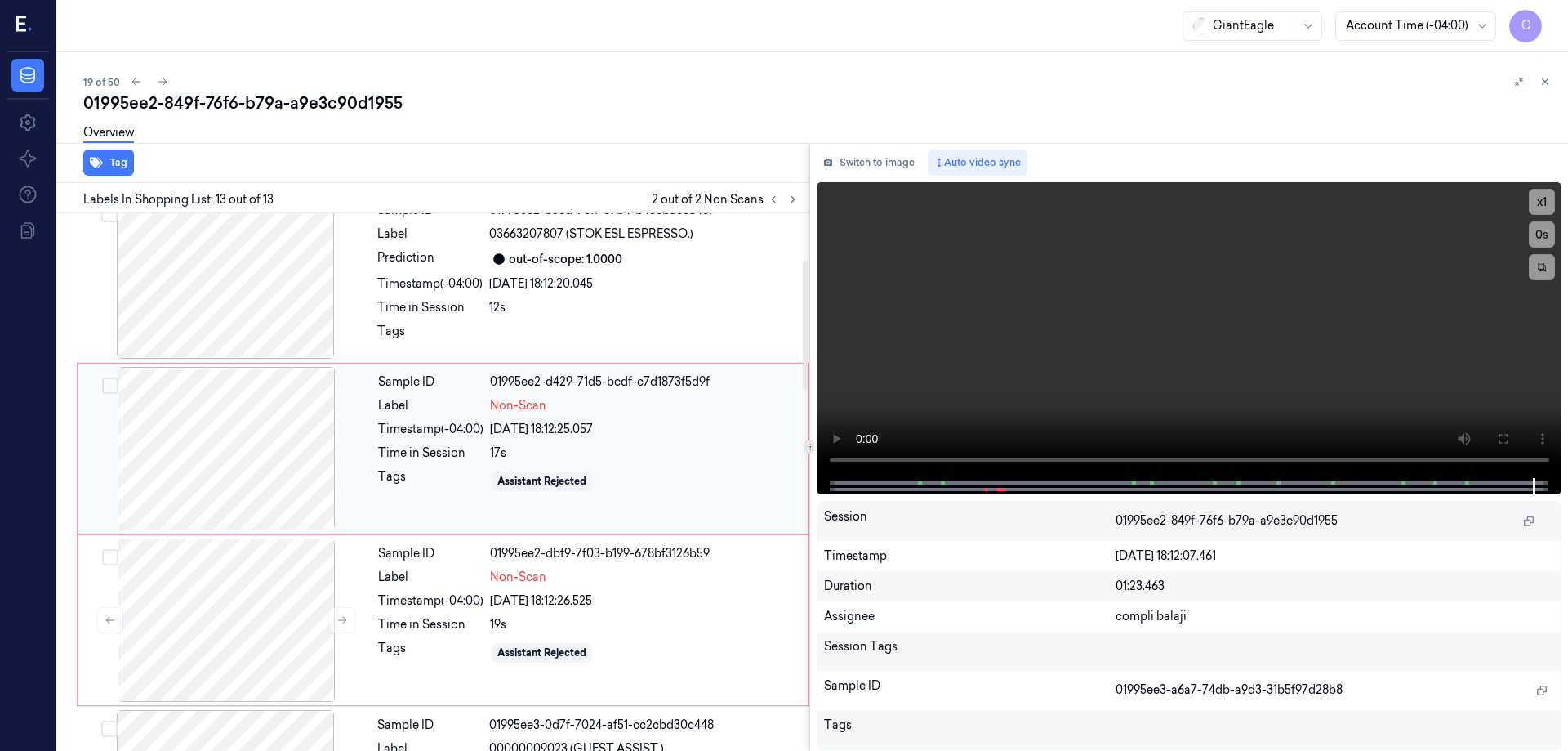
click at [241, 446] on div at bounding box center [226, 448] width 291 height 164
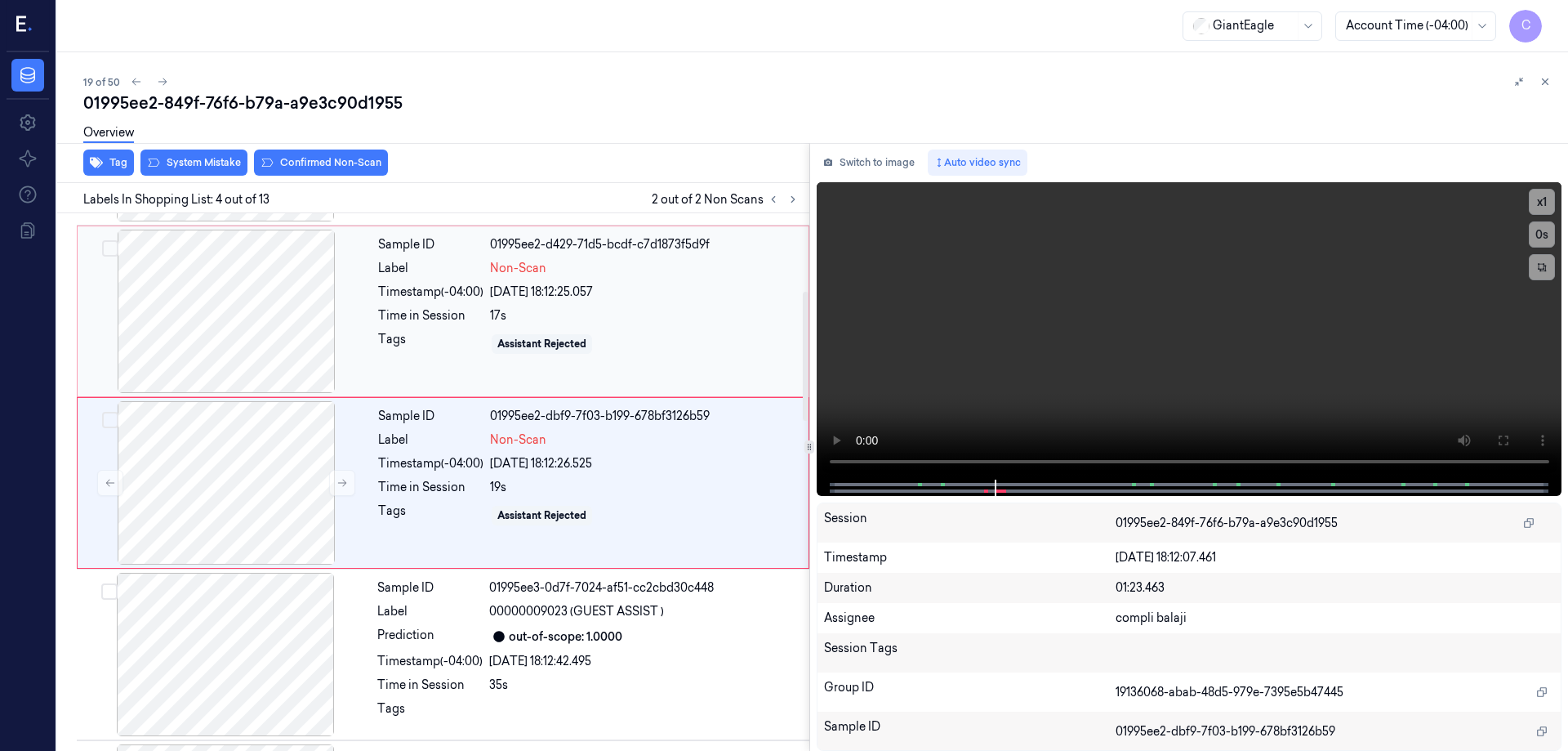
scroll to position [331, 0]
click at [271, 330] on div at bounding box center [226, 311] width 291 height 164
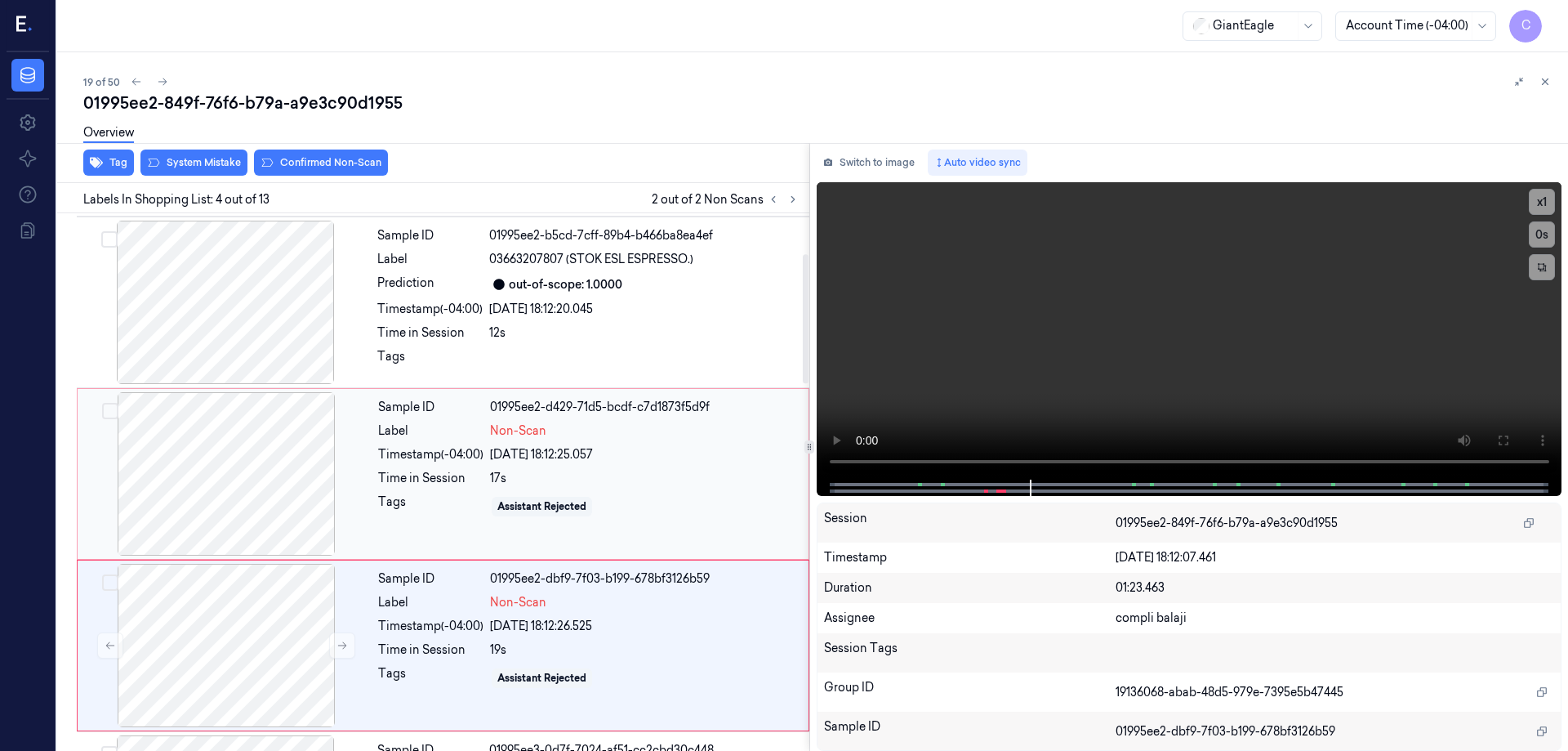
click at [252, 439] on div at bounding box center [226, 474] width 291 height 164
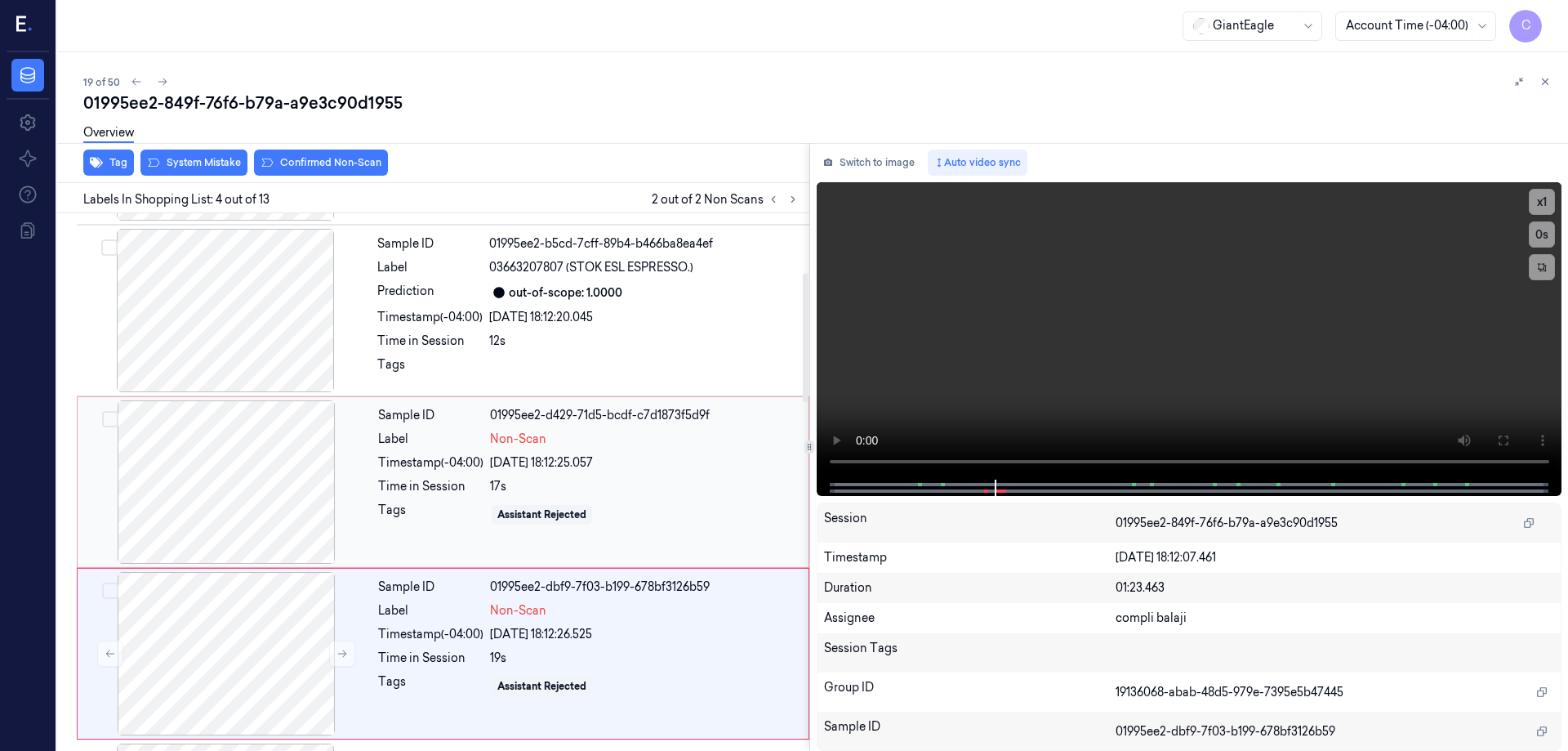
scroll to position [331, 0]
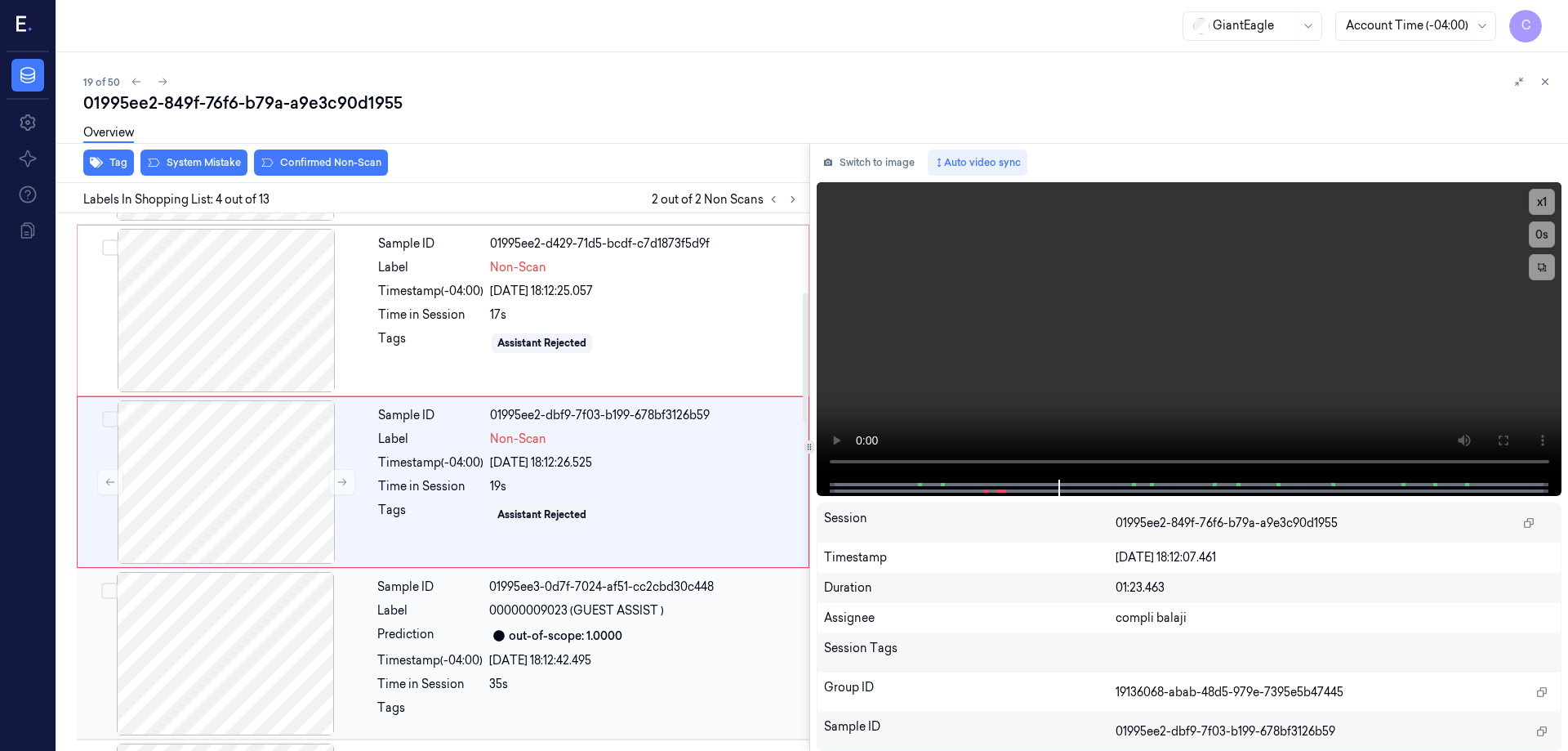
click at [239, 646] on div at bounding box center [225, 653] width 291 height 164
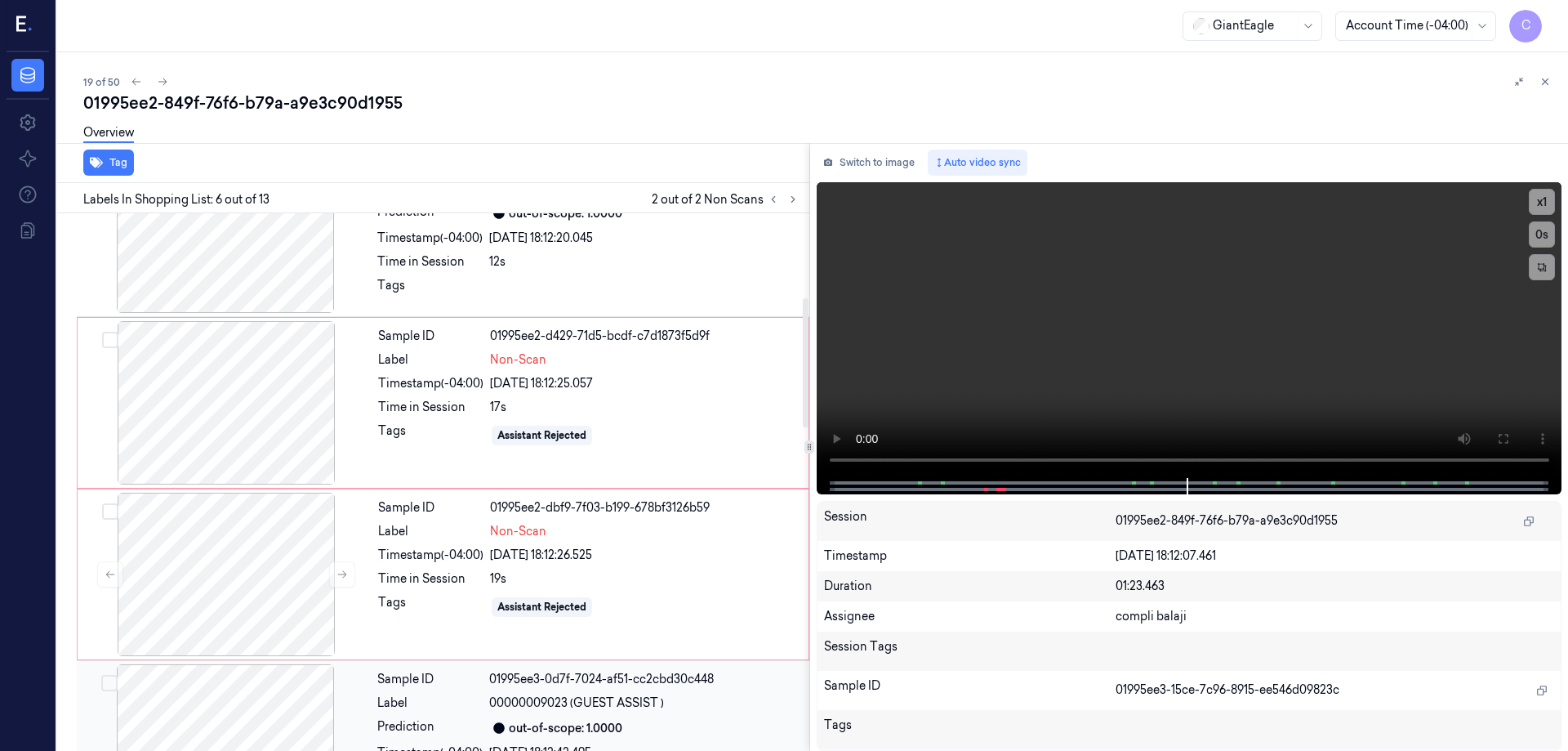
scroll to position [184, 0]
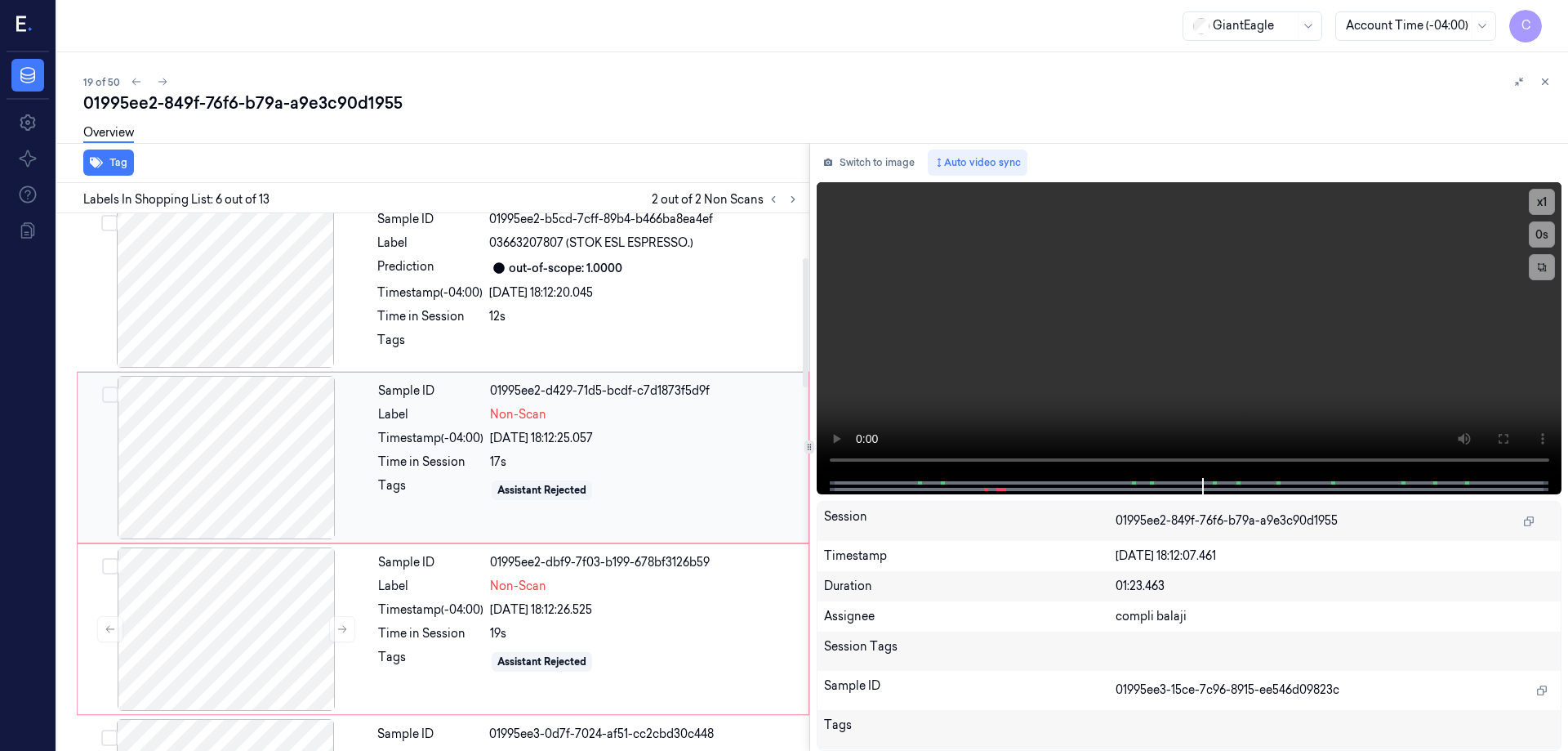
click at [222, 431] on div at bounding box center [226, 457] width 291 height 164
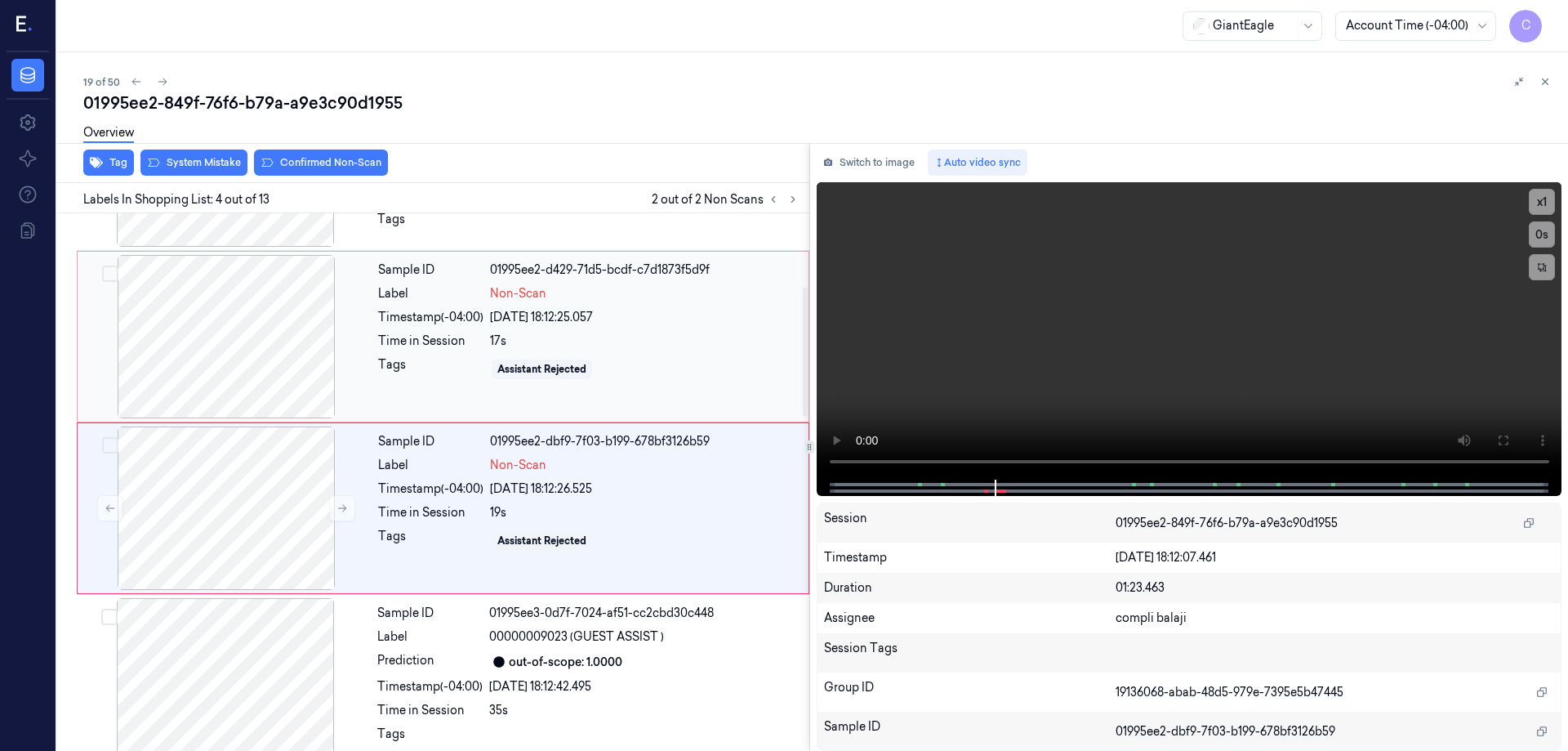
scroll to position [331, 0]
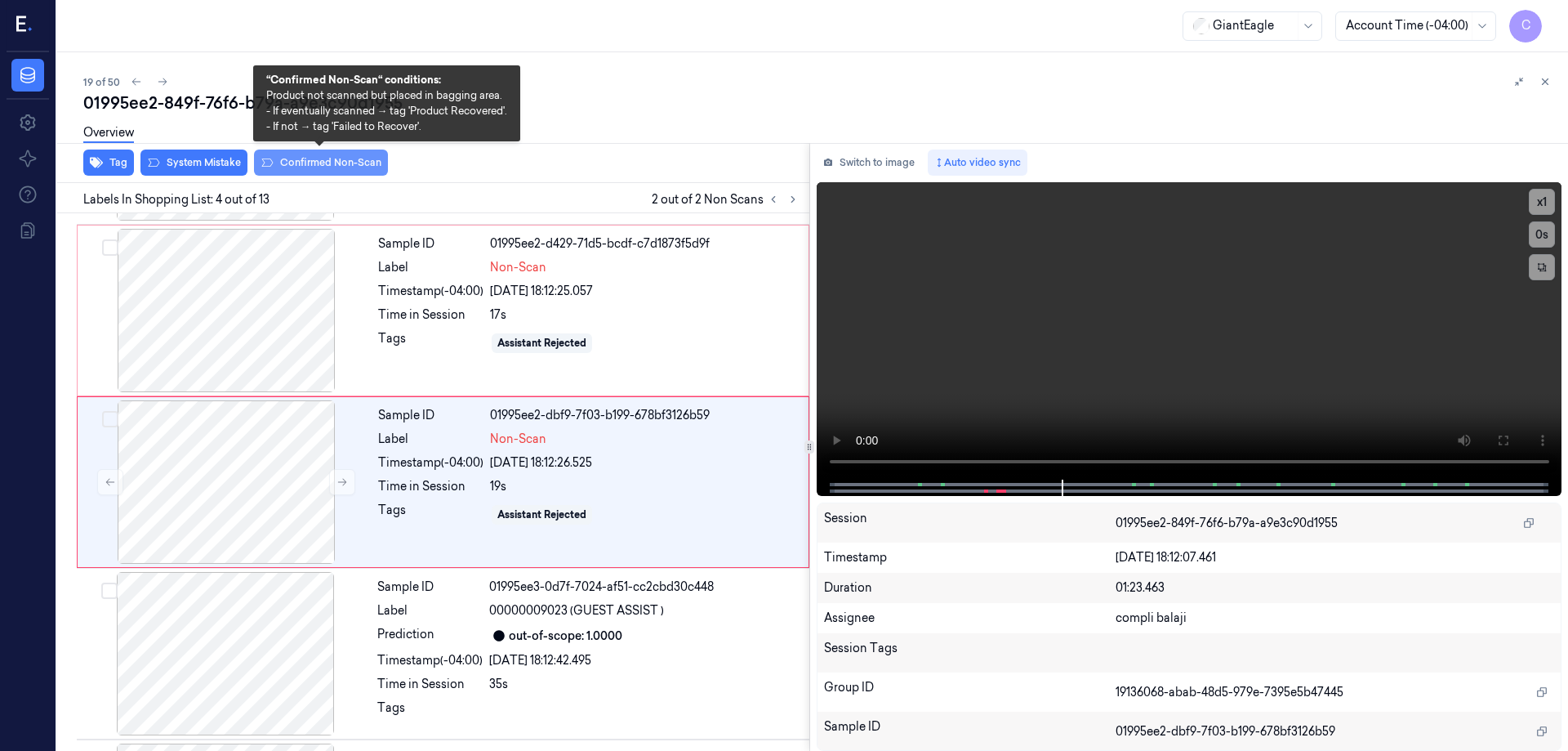
click at [313, 165] on button "Confirmed Non-Scan" at bounding box center [321, 162] width 134 height 26
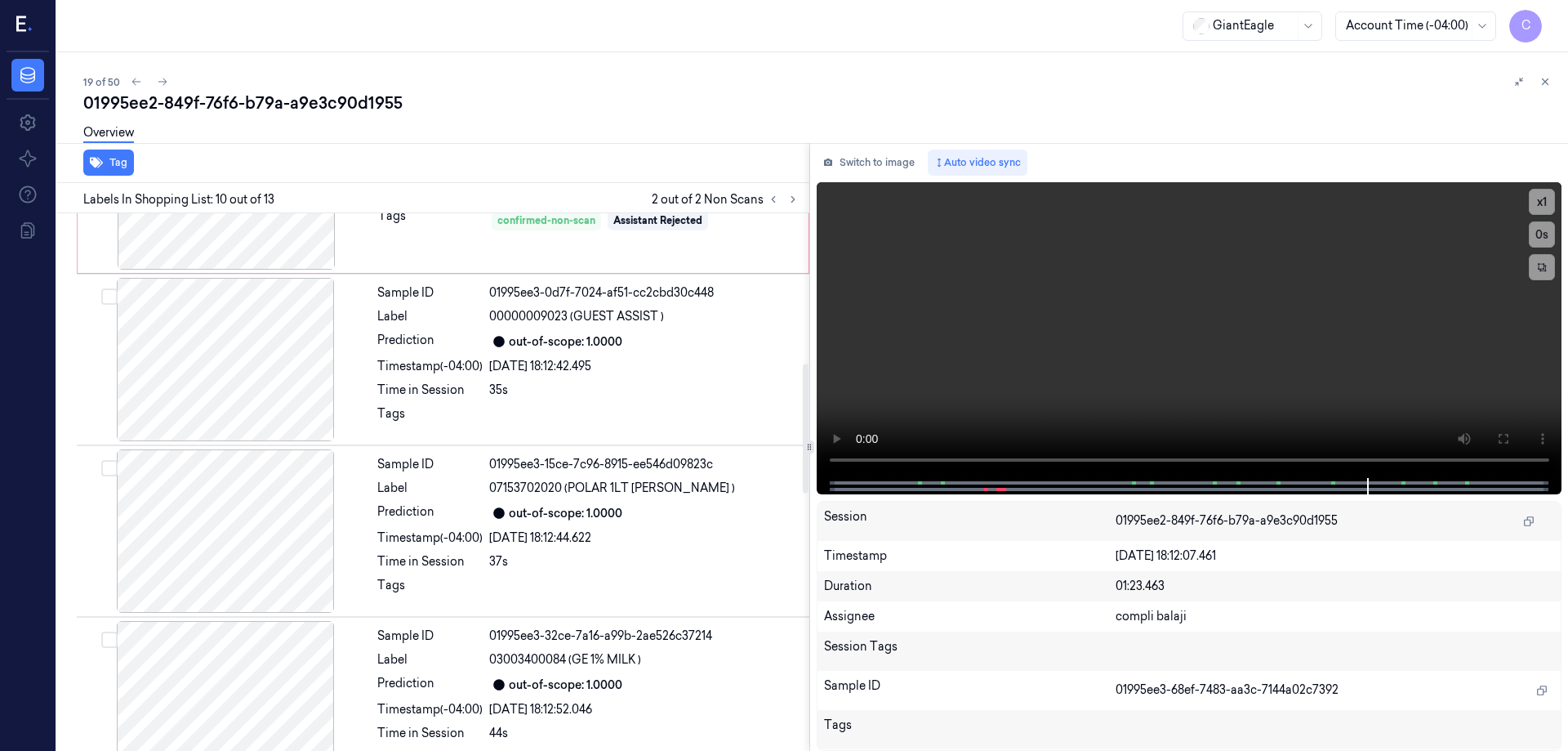
scroll to position [299, 0]
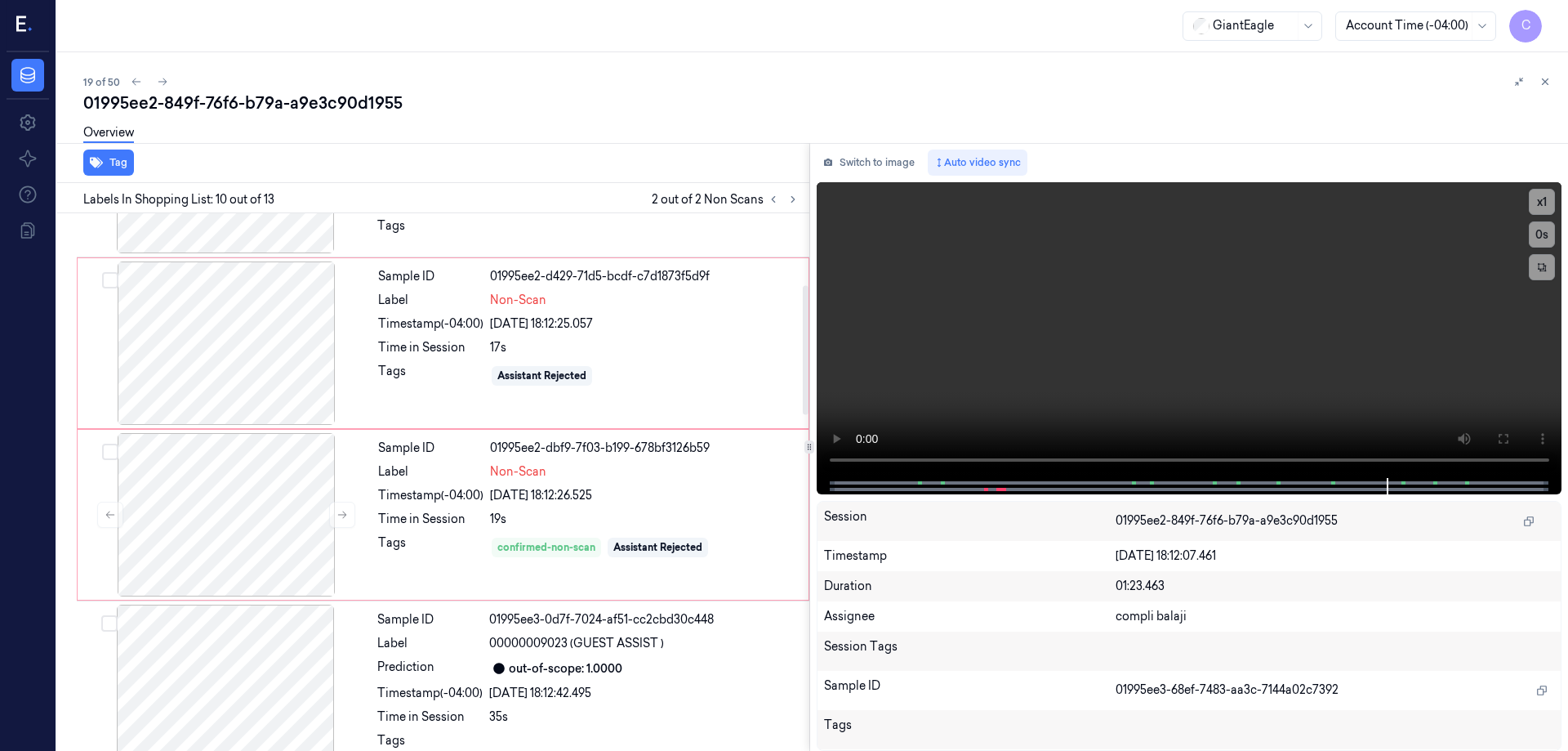
click at [233, 331] on div at bounding box center [226, 343] width 291 height 164
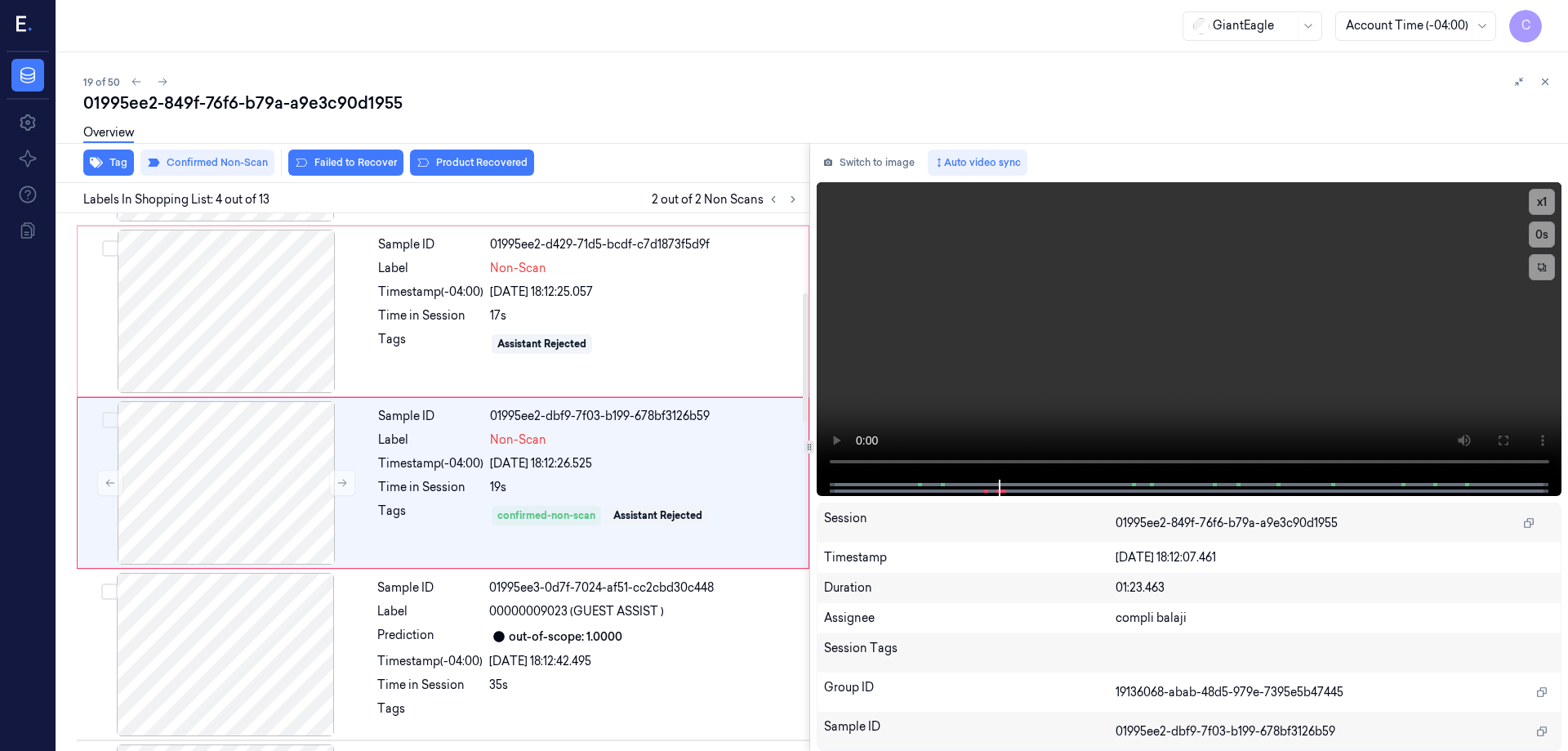
scroll to position [331, 0]
click at [488, 164] on button "Product Recovered" at bounding box center [472, 162] width 124 height 26
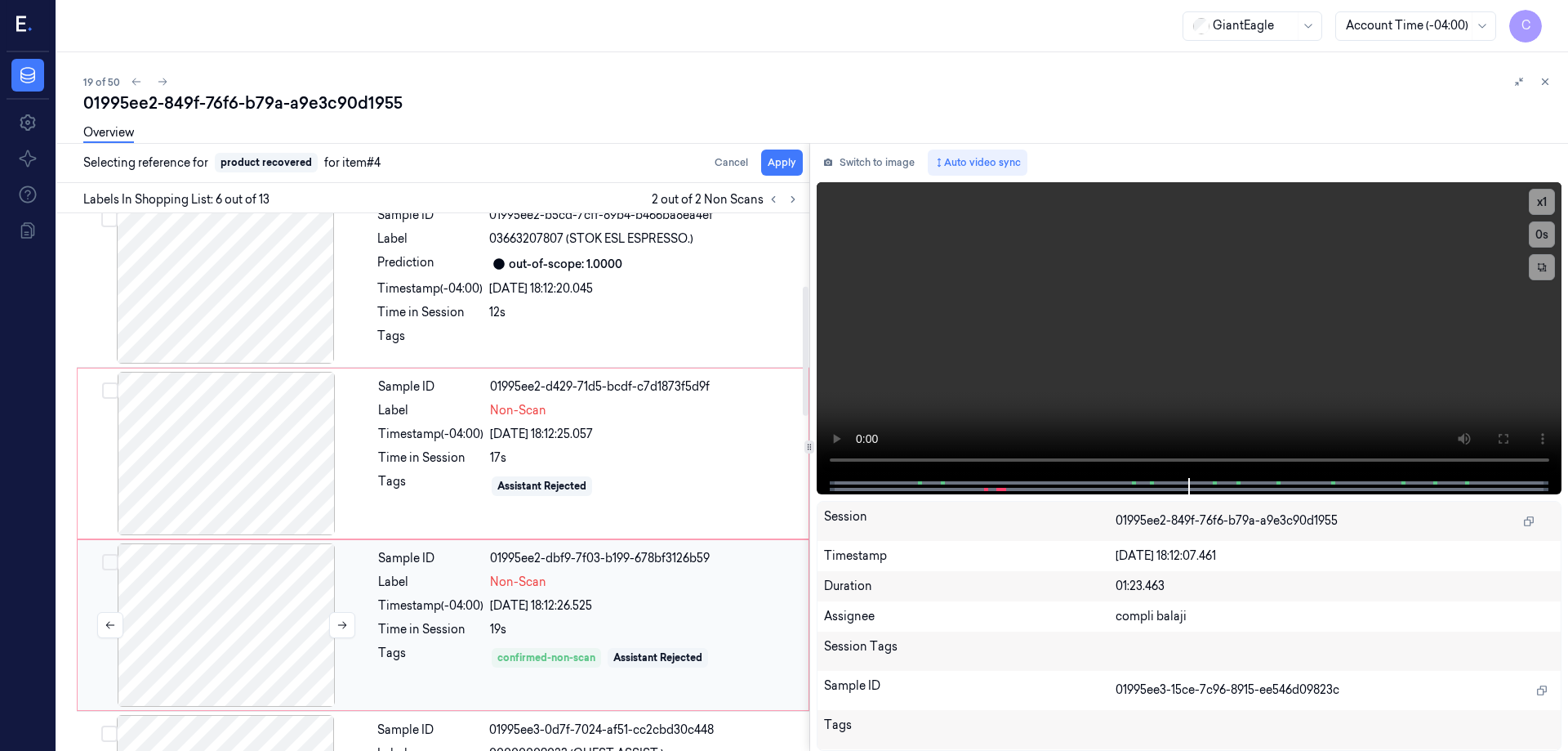
scroll to position [184, 0]
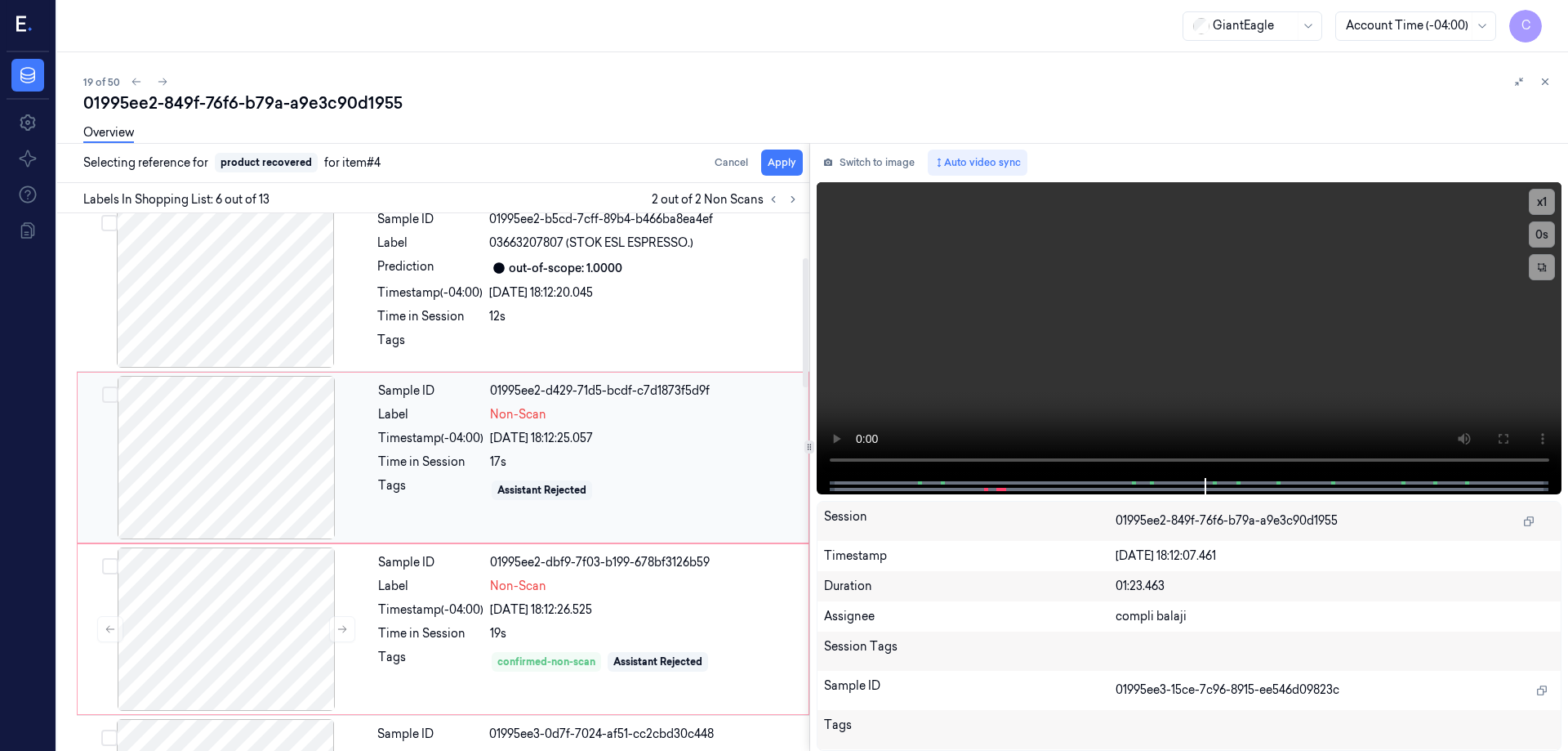
click at [212, 459] on div at bounding box center [226, 457] width 291 height 164
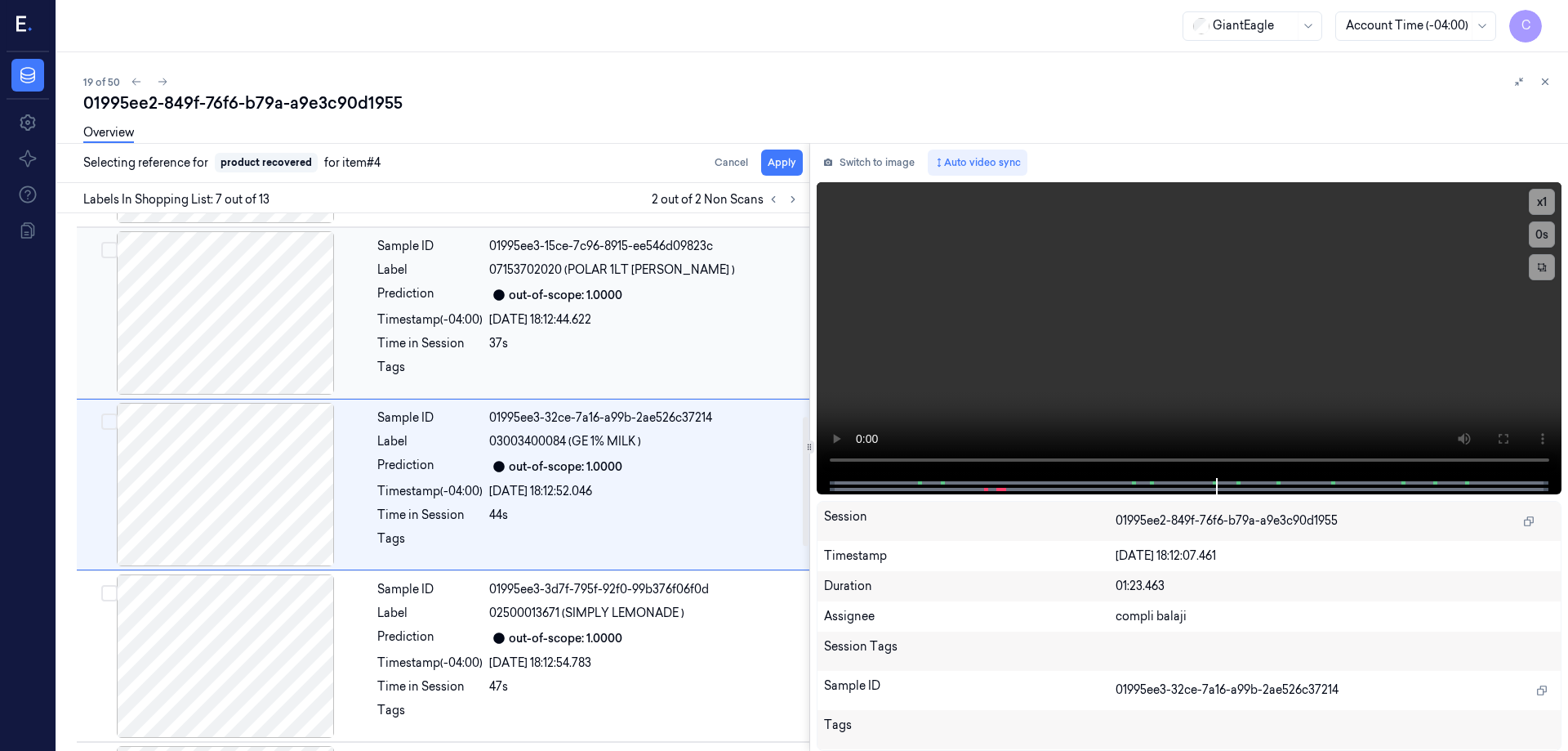
scroll to position [846, 0]
click at [293, 535] on div at bounding box center [225, 482] width 291 height 164
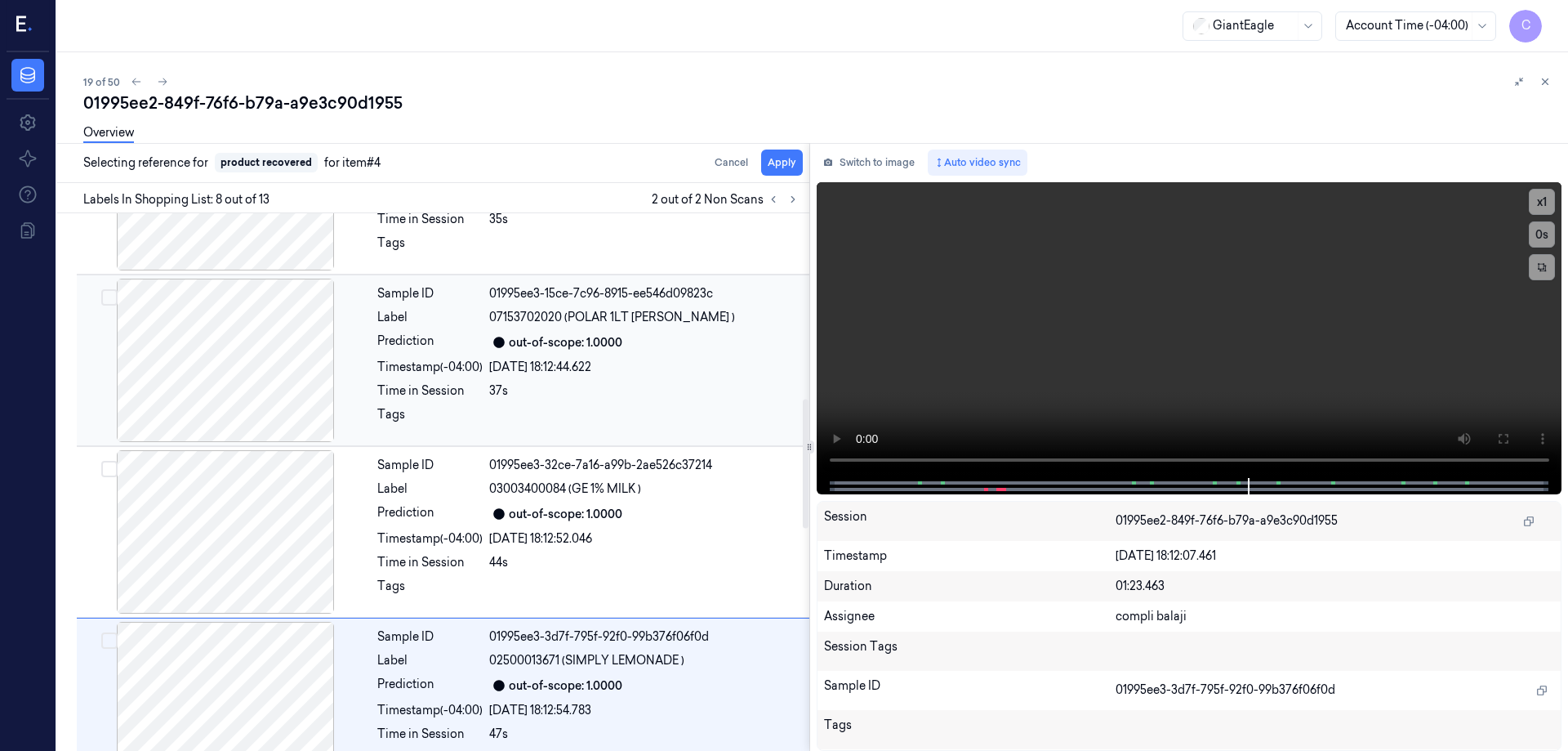
scroll to position [772, 0]
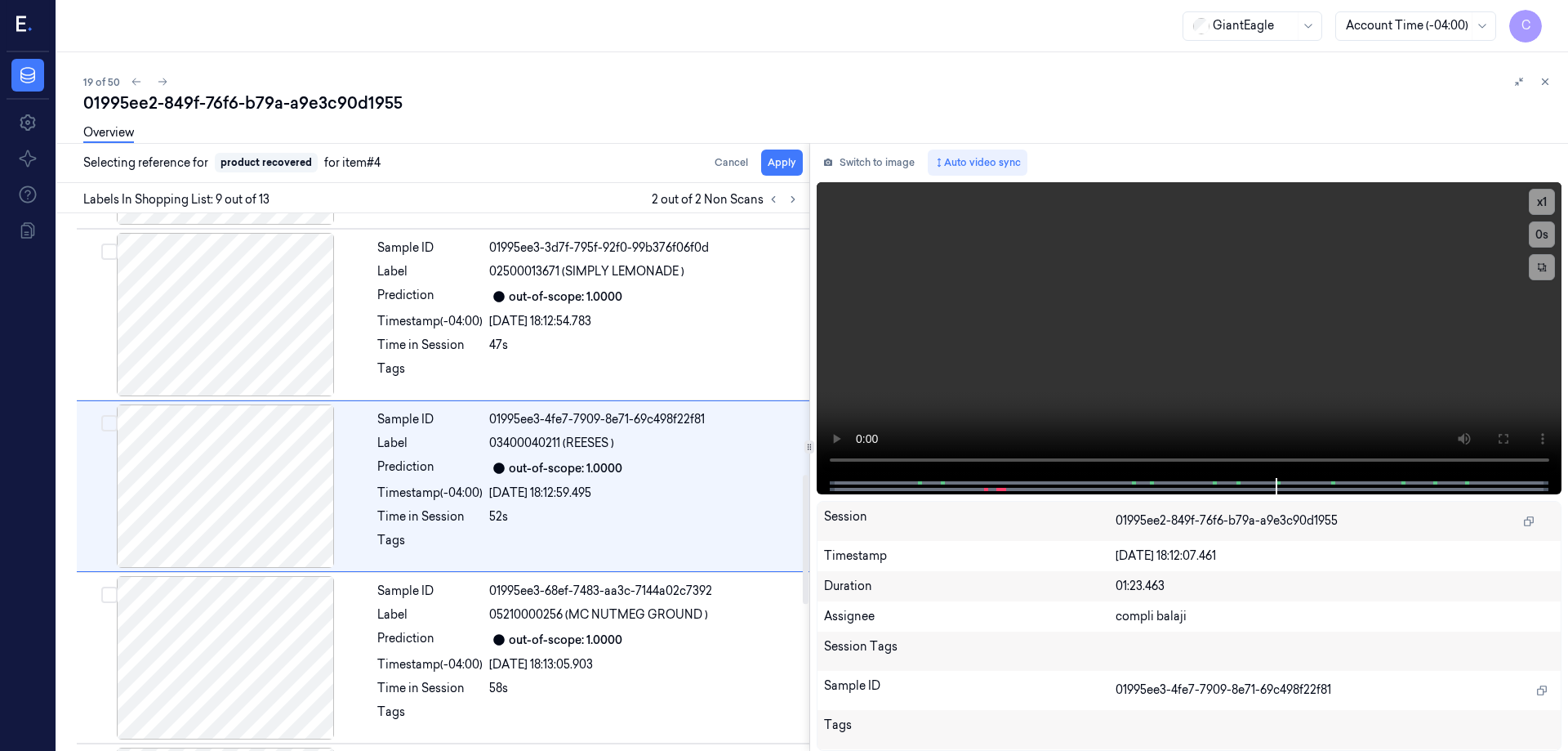
click at [280, 385] on div "Sample ID 01995ee2-ab2e-79d8-8af4-365d8035bc86 Label 03450063202 (LOL HALF &amp…" at bounding box center [430, 146] width 759 height 2236
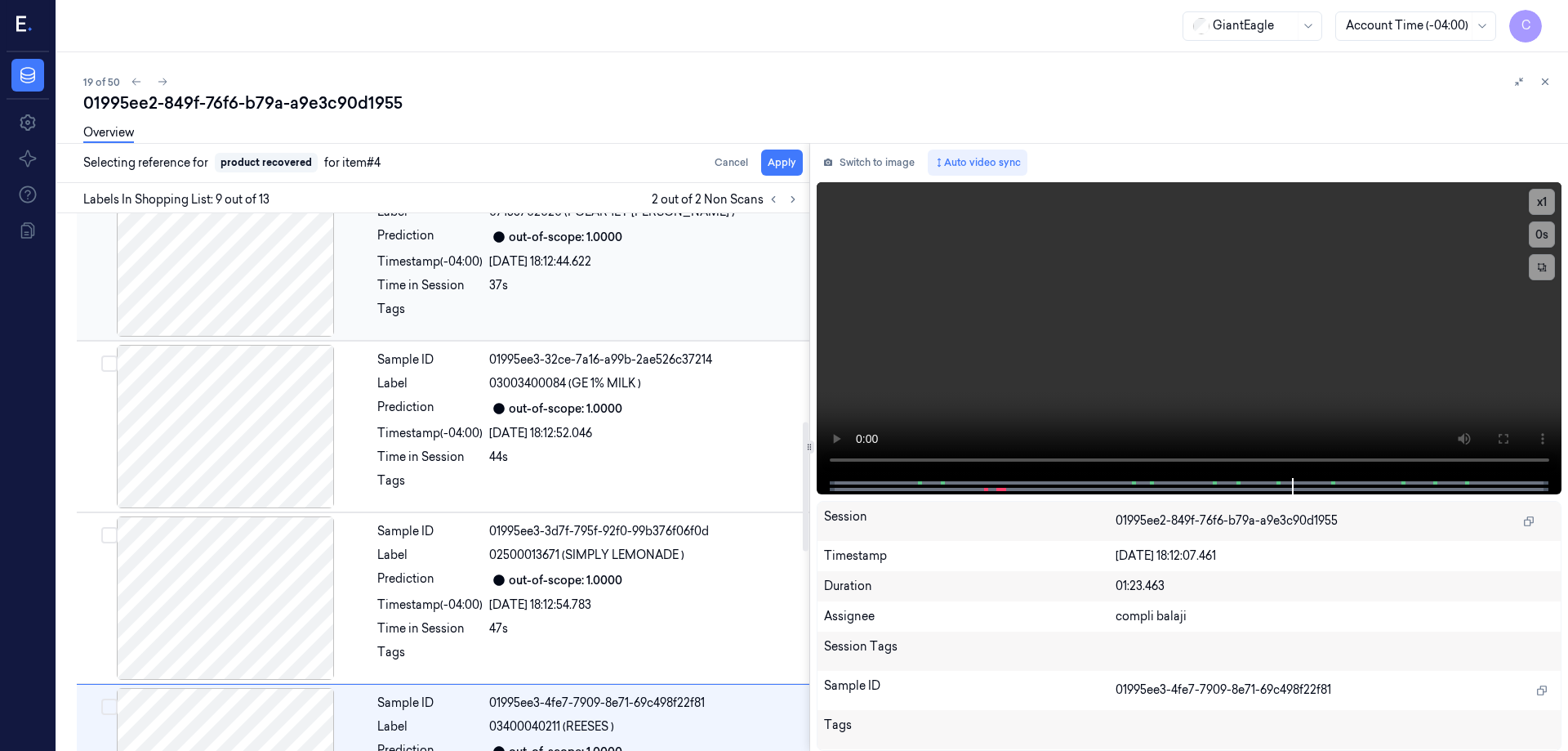
scroll to position [862, 0]
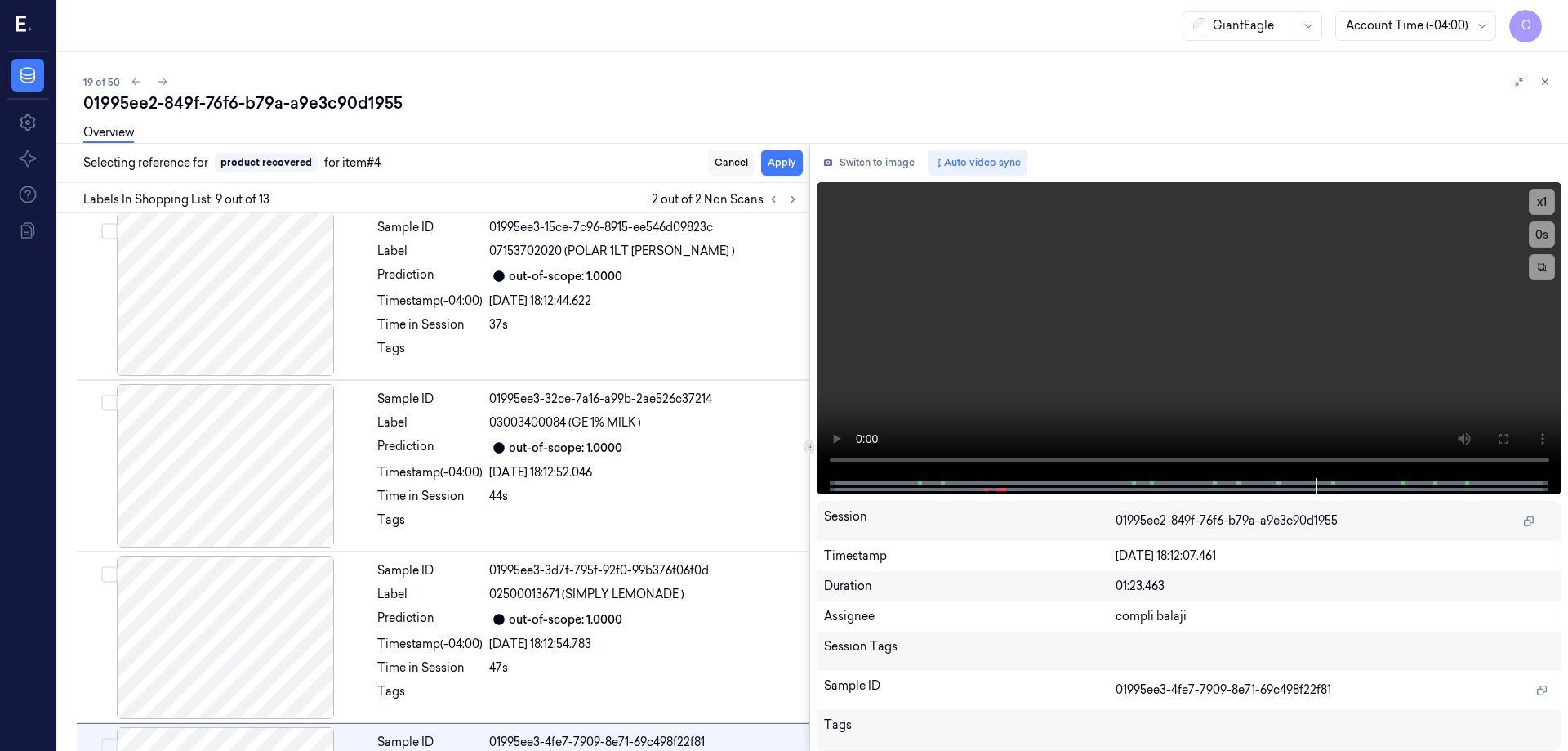
click at [728, 160] on button "Cancel" at bounding box center [731, 162] width 47 height 26
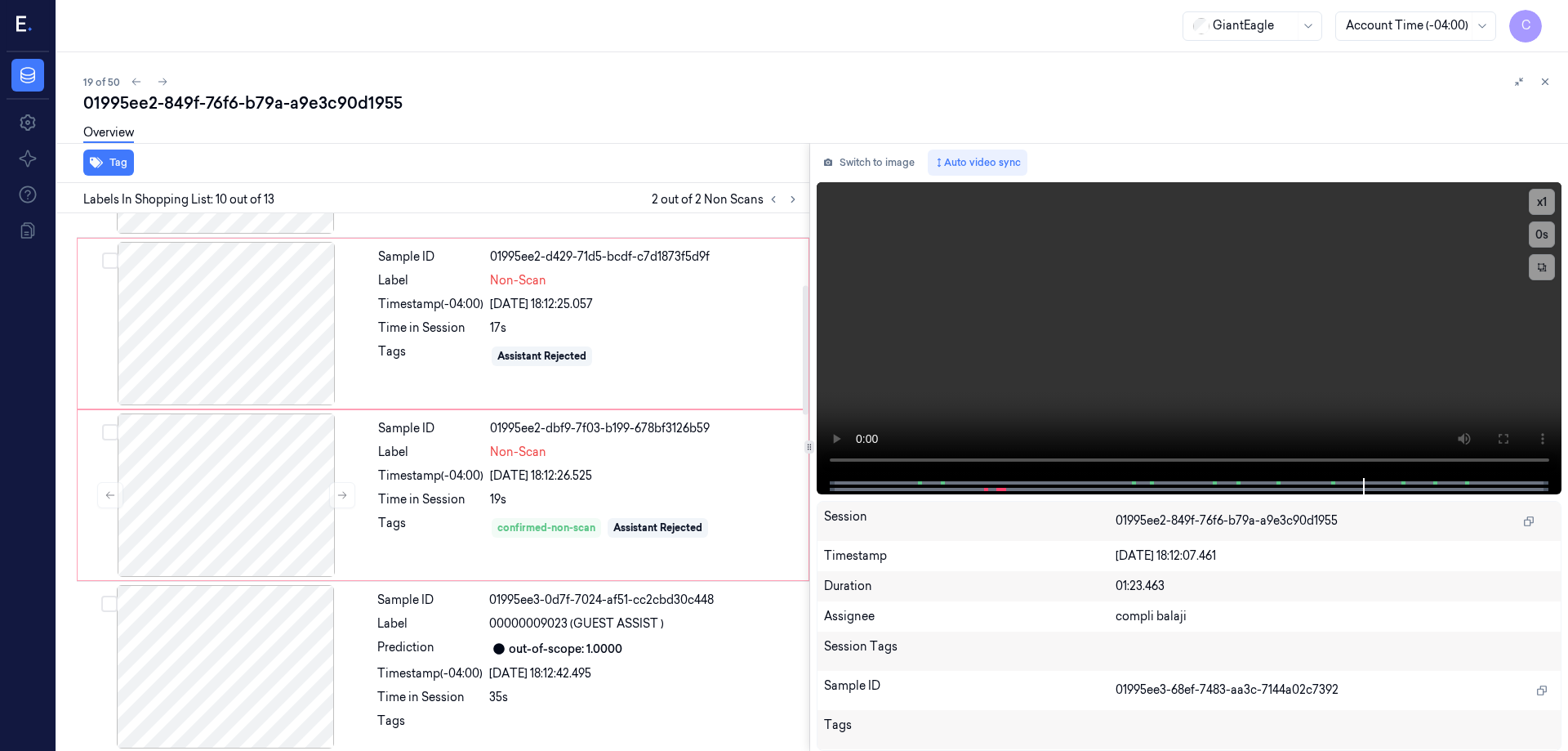
scroll to position [299, 0]
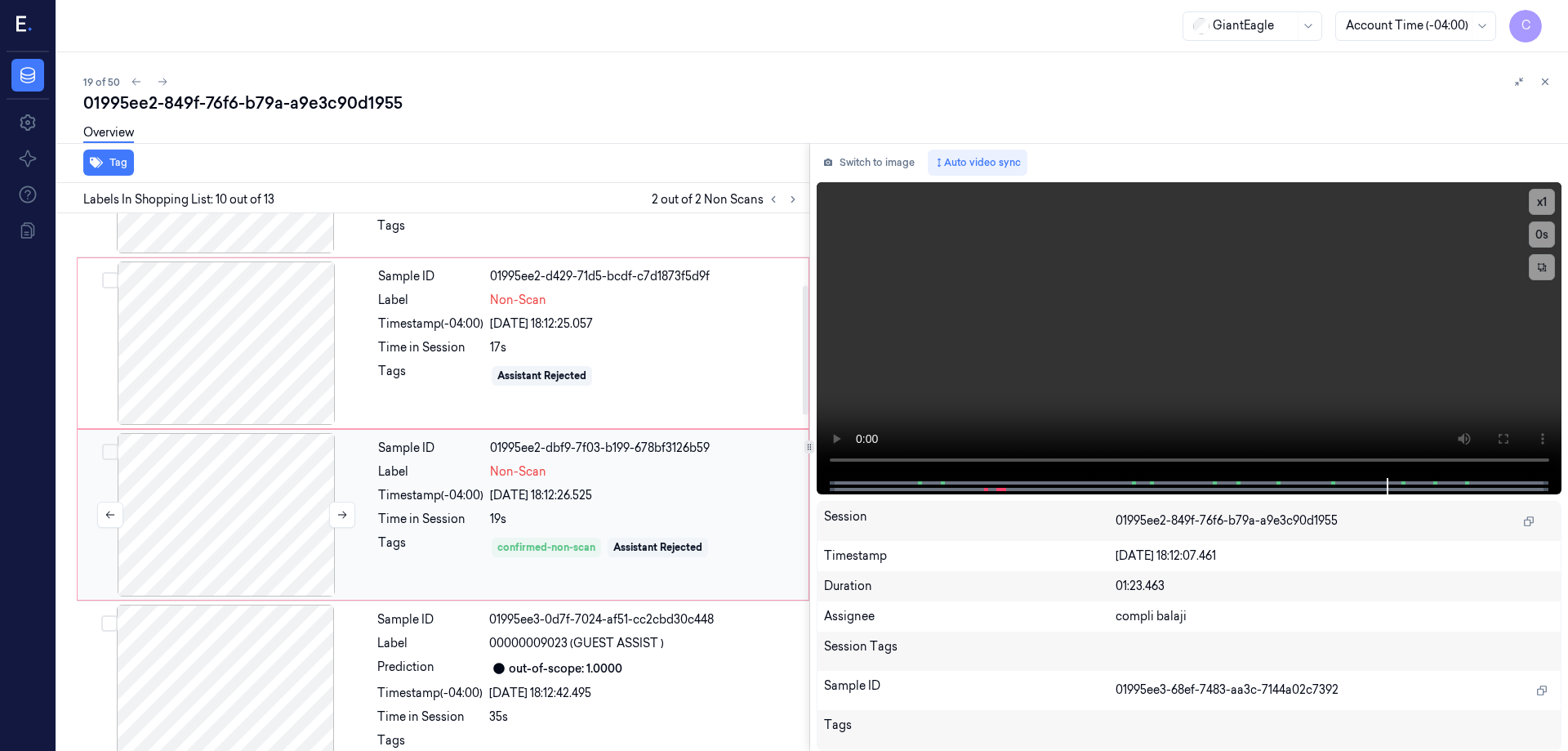
click at [210, 507] on div at bounding box center [226, 515] width 291 height 164
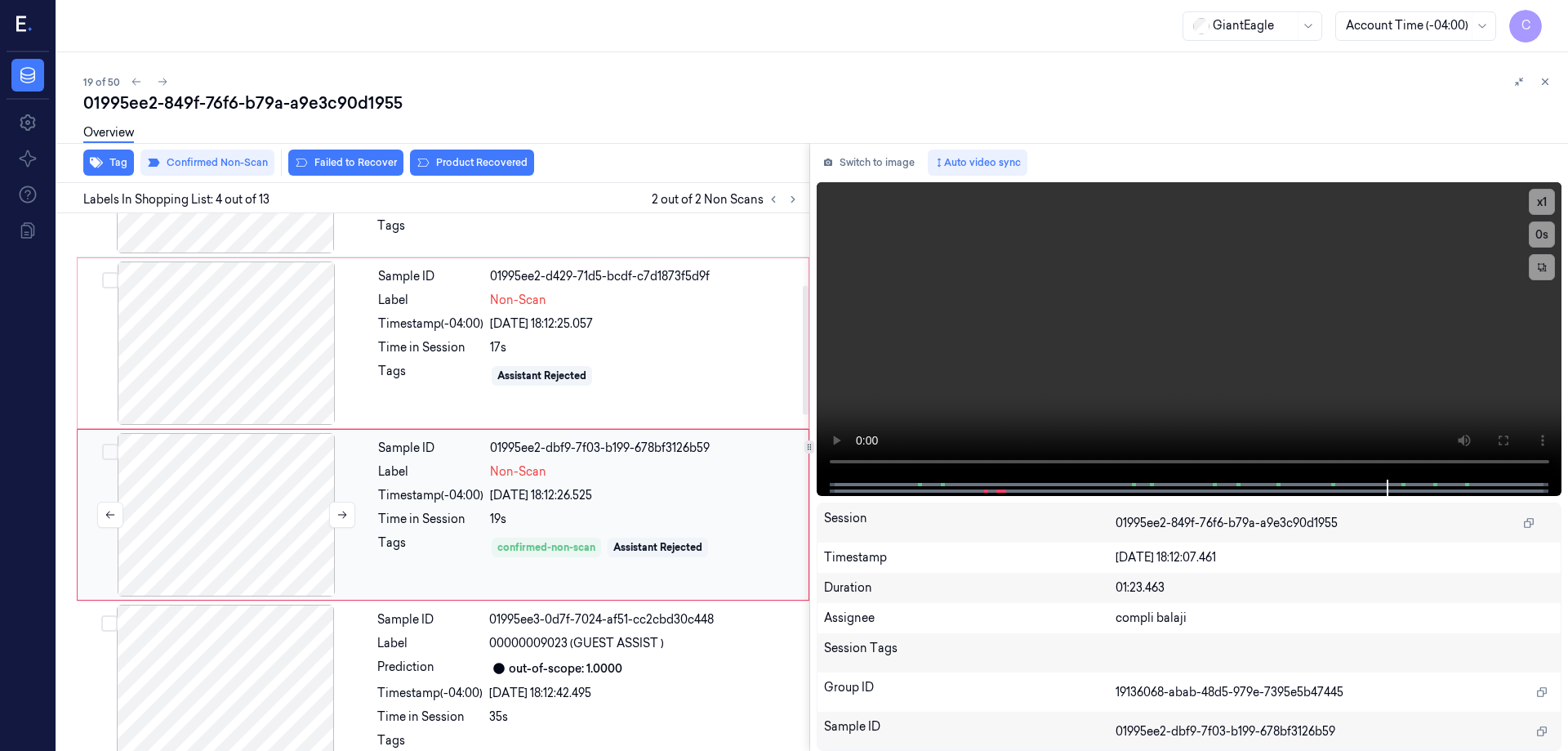
scroll to position [331, 0]
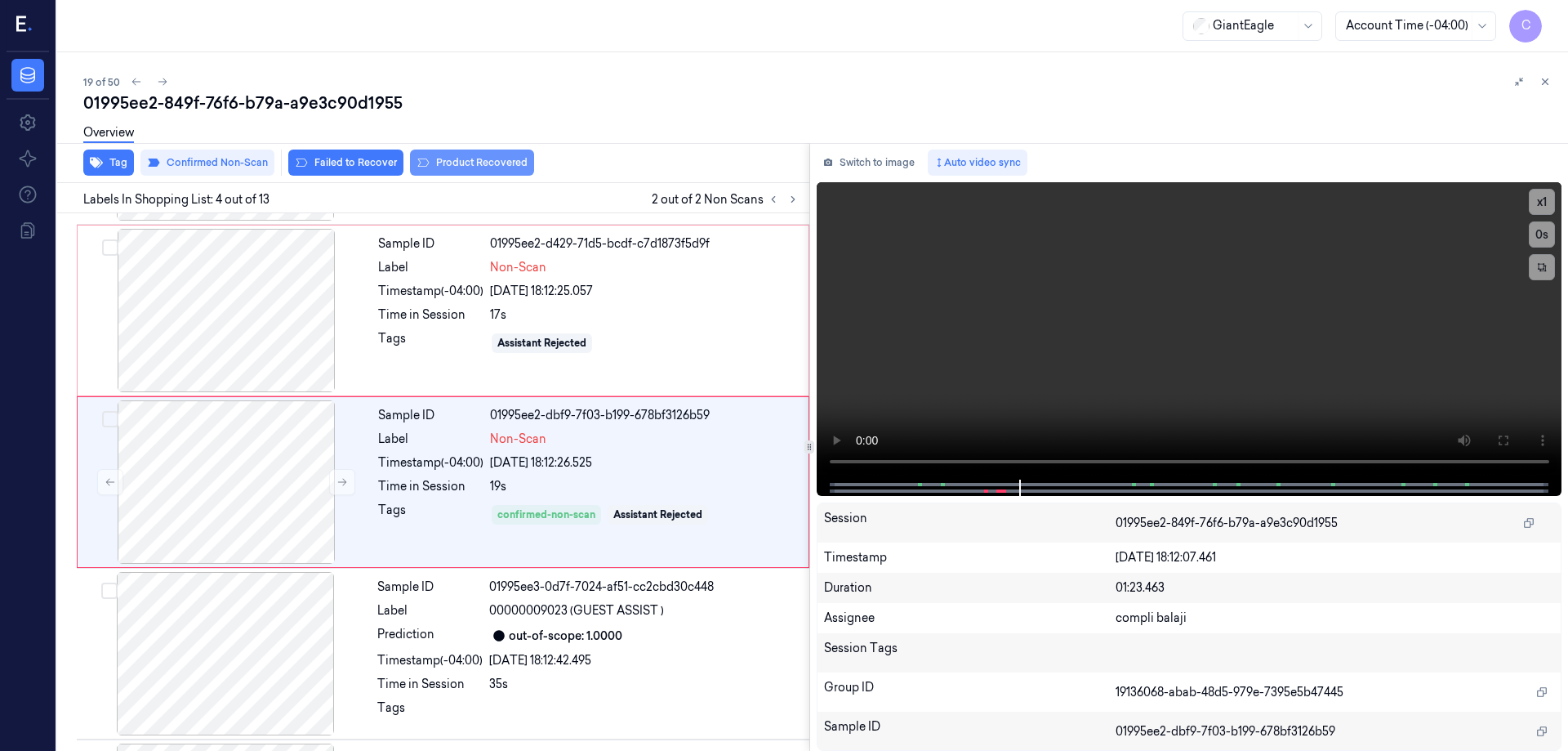
click at [463, 163] on button "Product Recovered" at bounding box center [472, 162] width 124 height 26
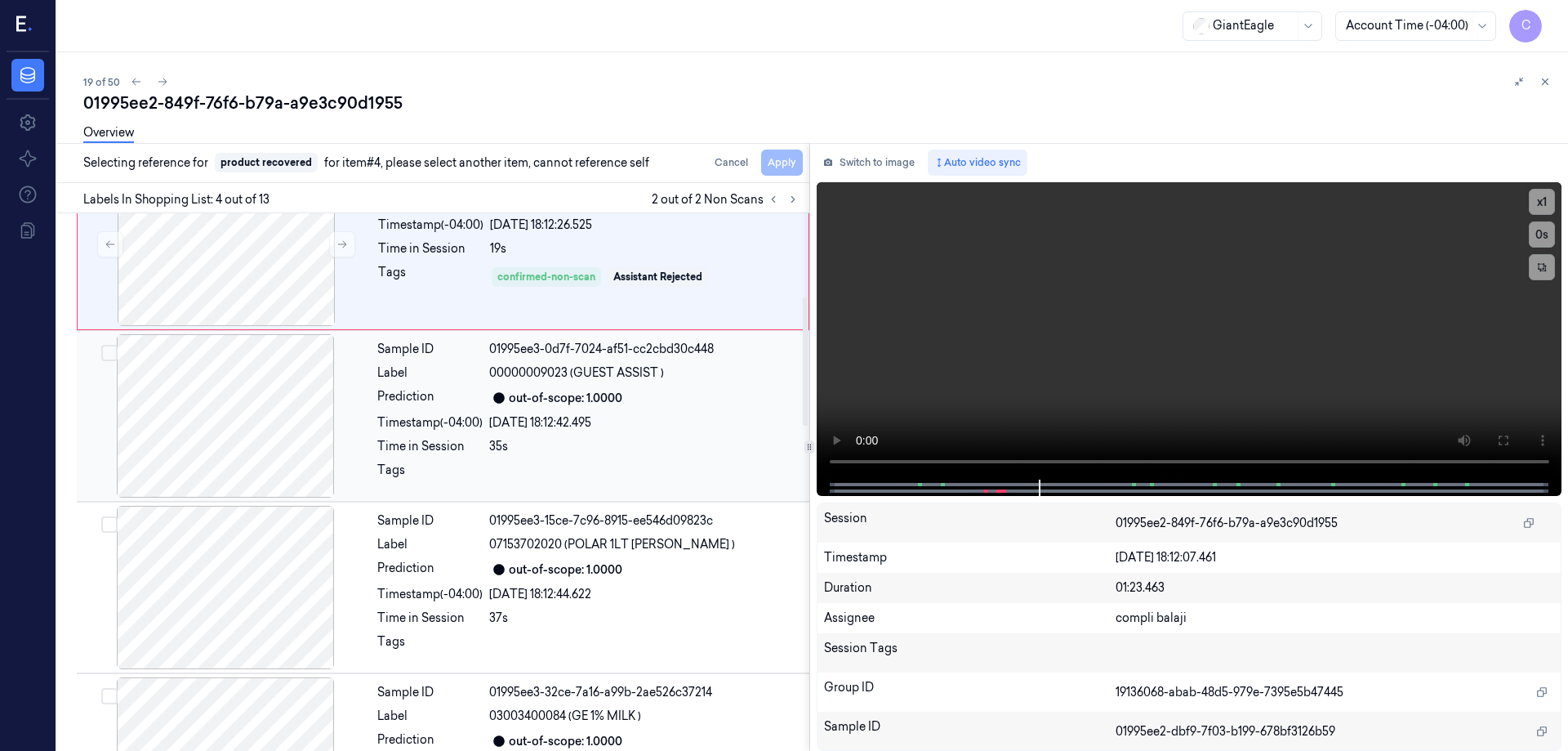
scroll to position [576, 0]
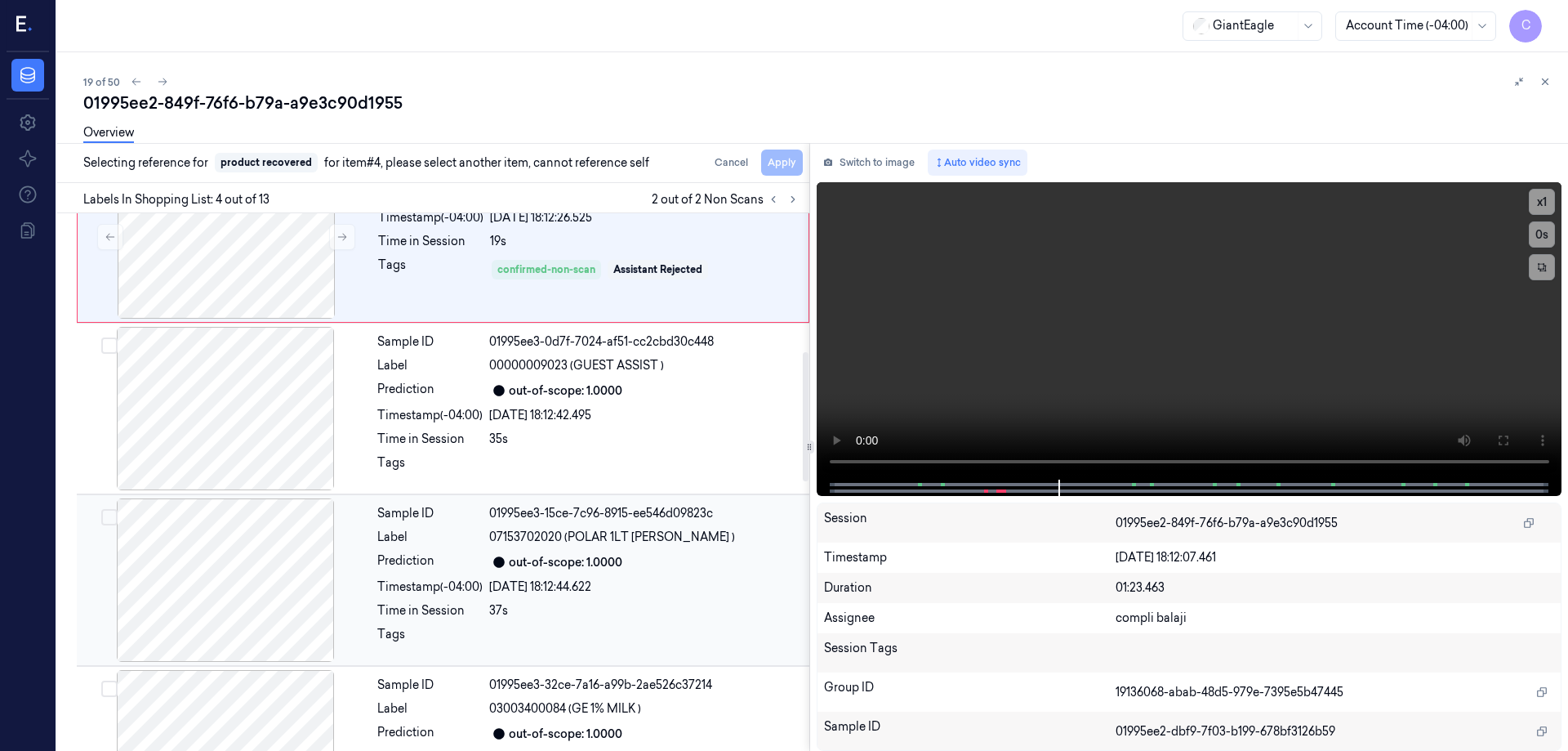
click at [268, 610] on div at bounding box center [225, 580] width 291 height 164
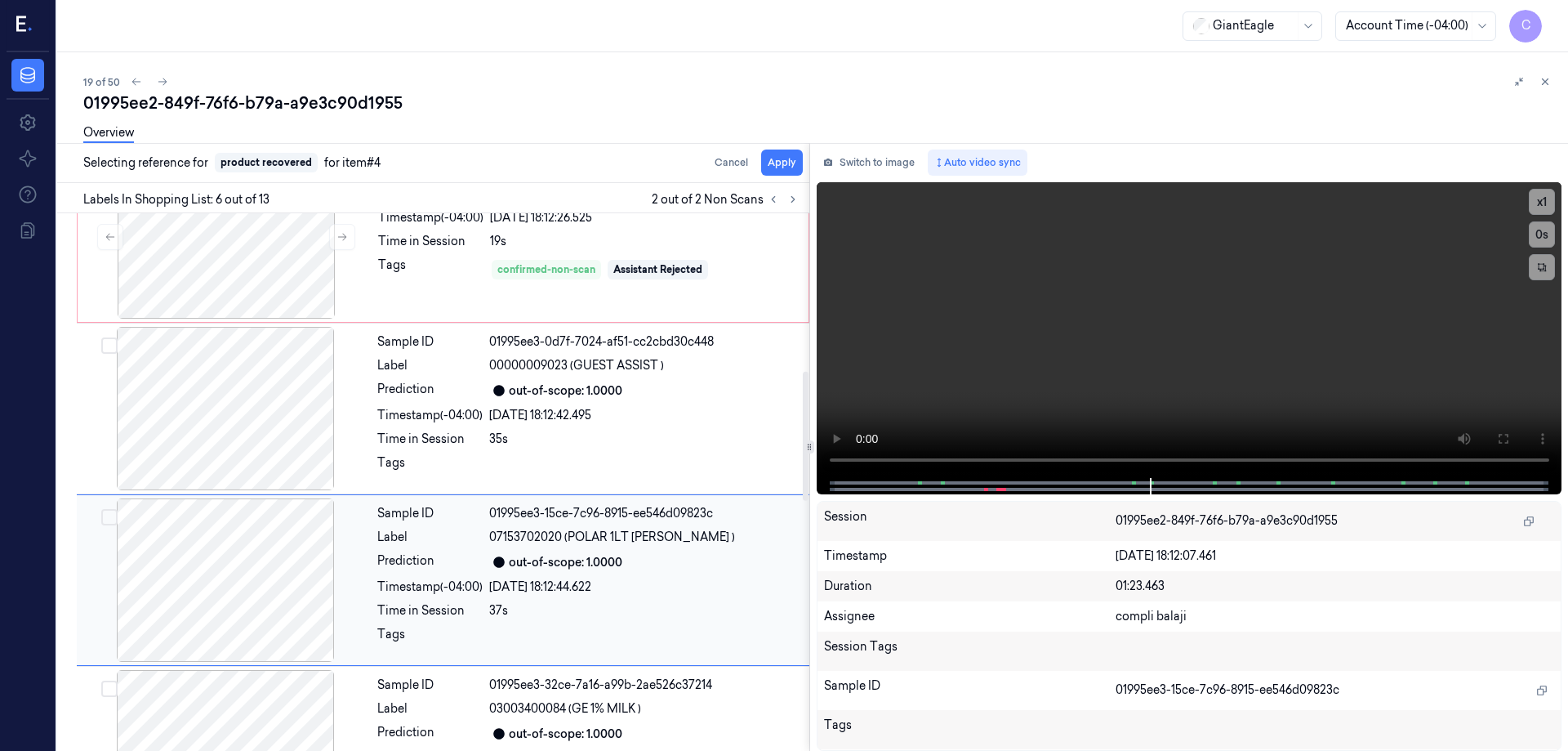
scroll to position [675, 0]
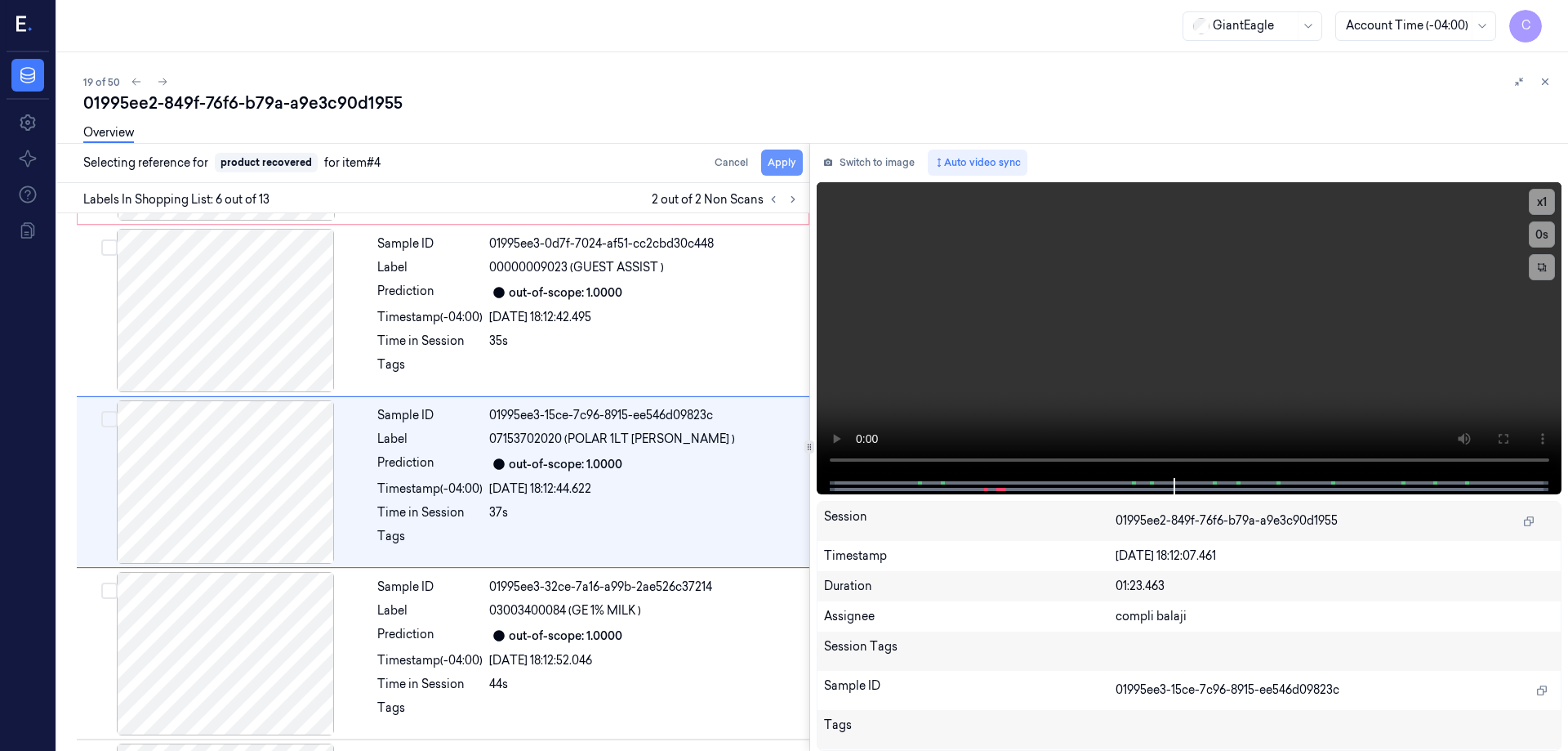
click at [786, 165] on button "Apply" at bounding box center [782, 162] width 42 height 26
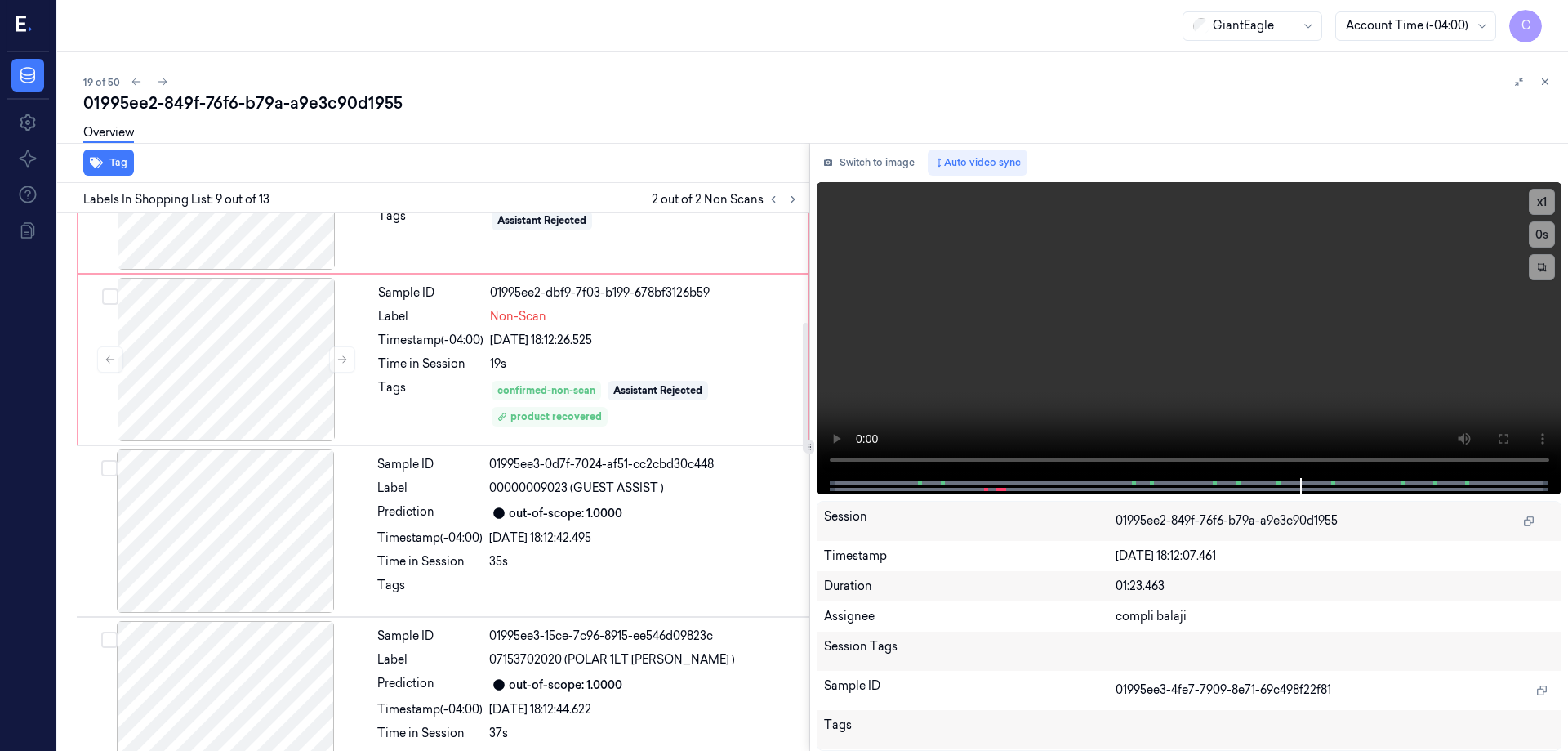
scroll to position [209, 0]
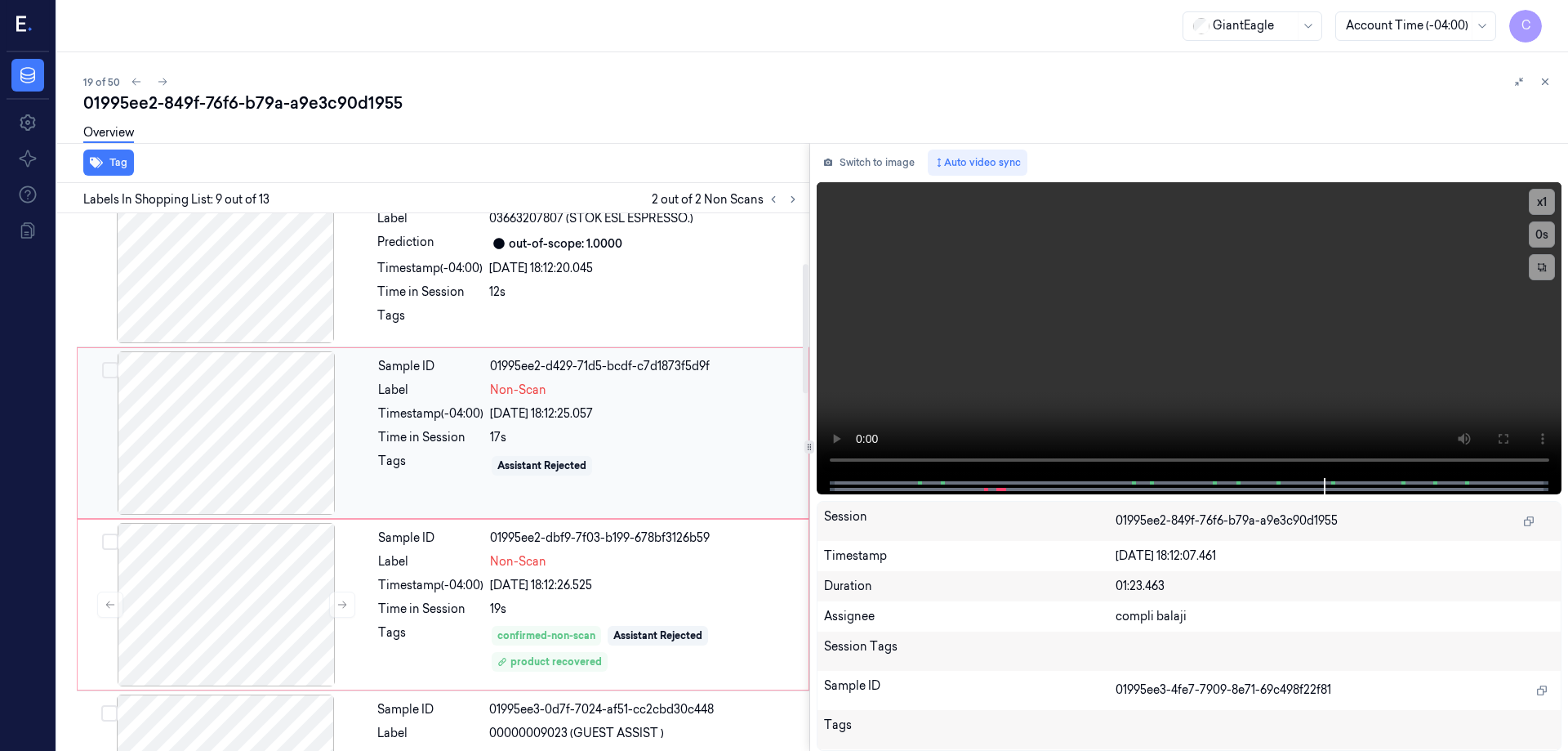
click at [218, 390] on div at bounding box center [226, 433] width 291 height 164
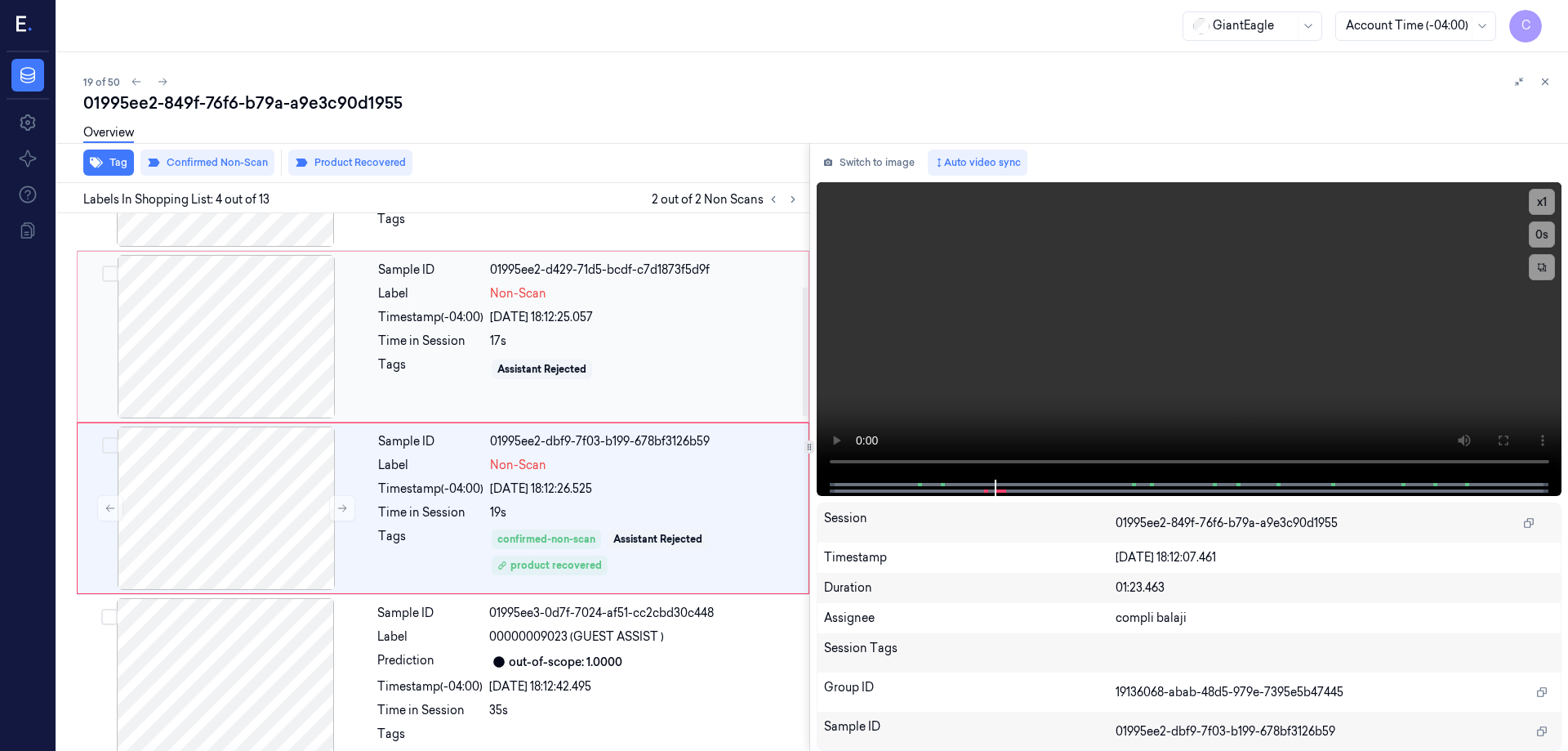
scroll to position [331, 0]
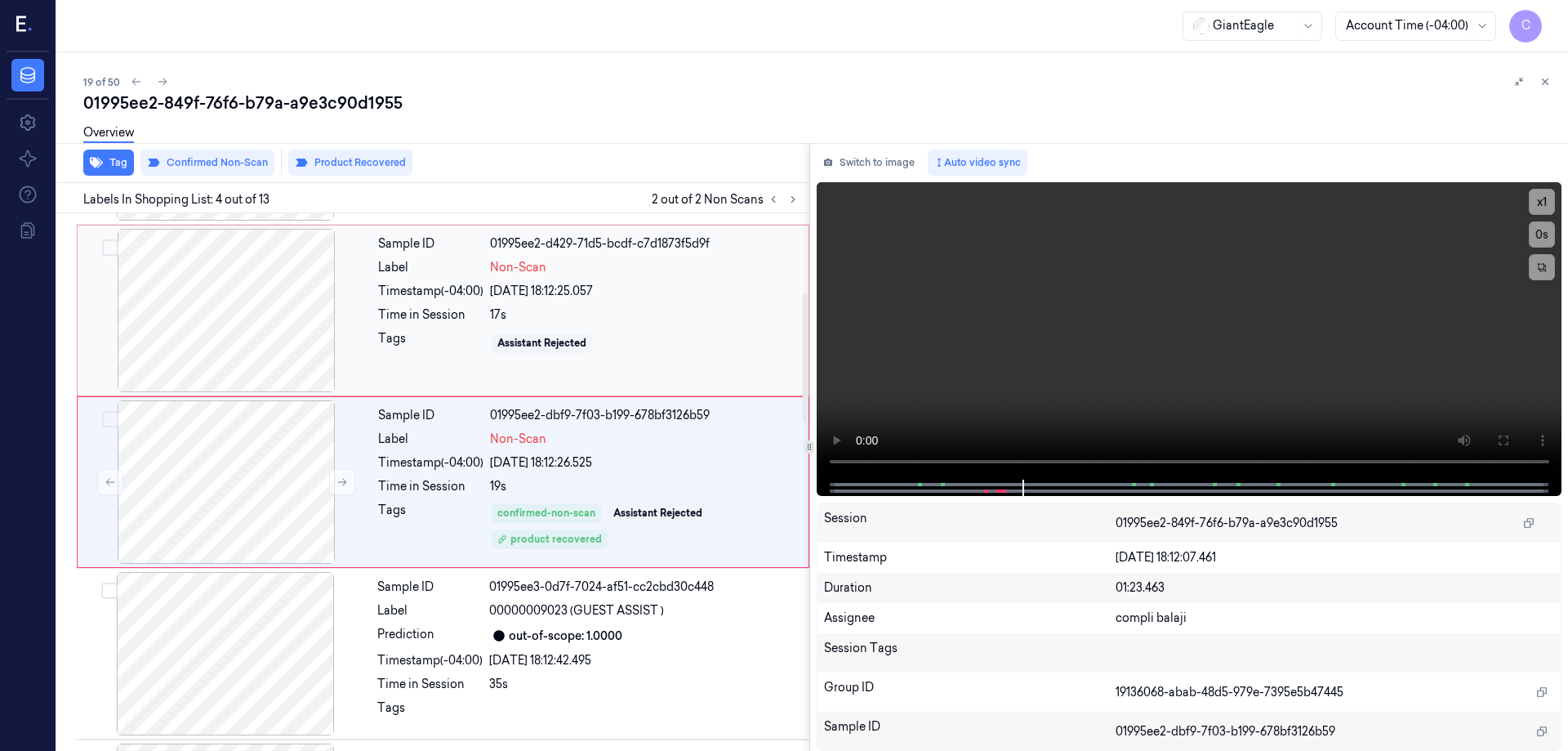
click at [251, 322] on div at bounding box center [226, 311] width 291 height 164
click at [278, 330] on div at bounding box center [226, 311] width 291 height 164
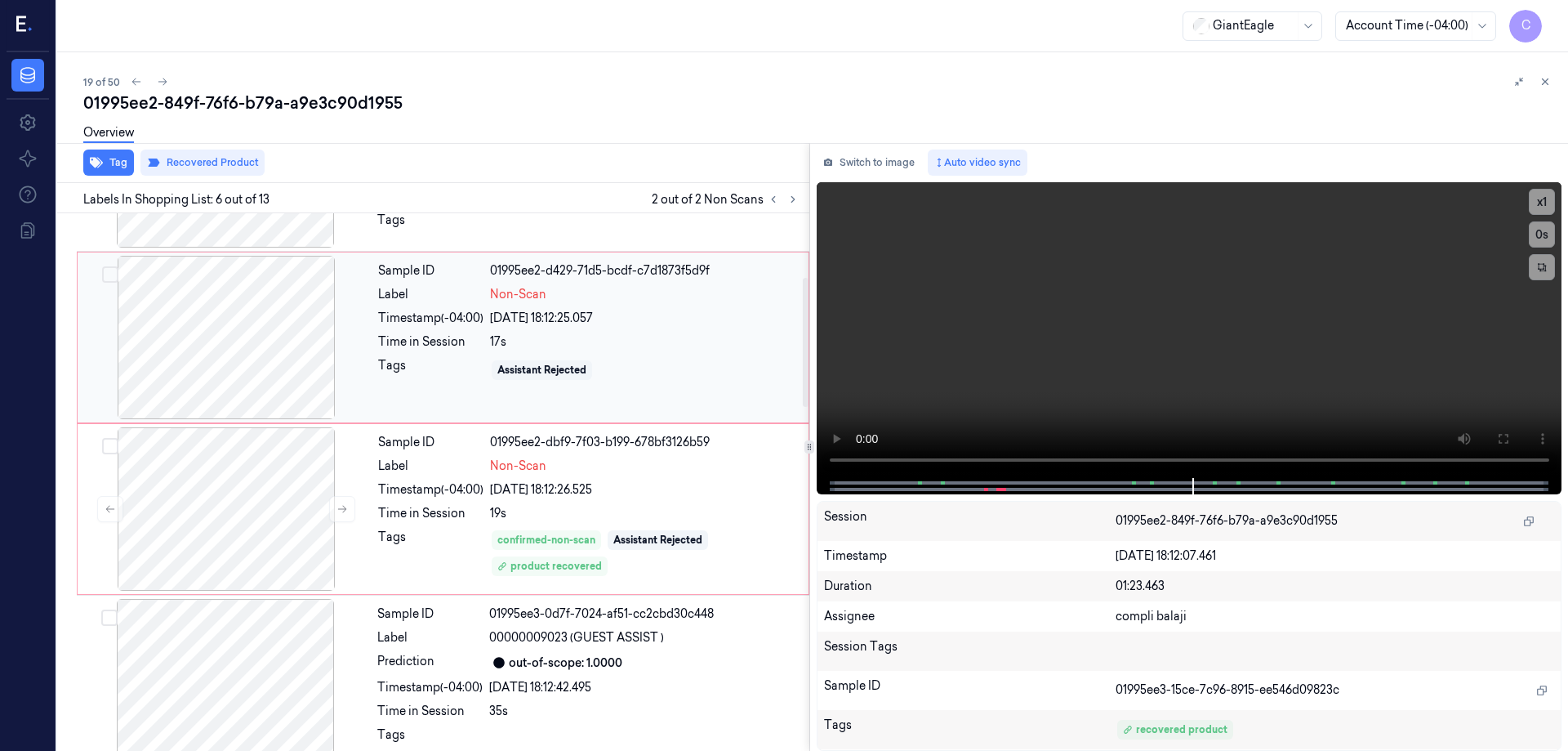
scroll to position [266, 0]
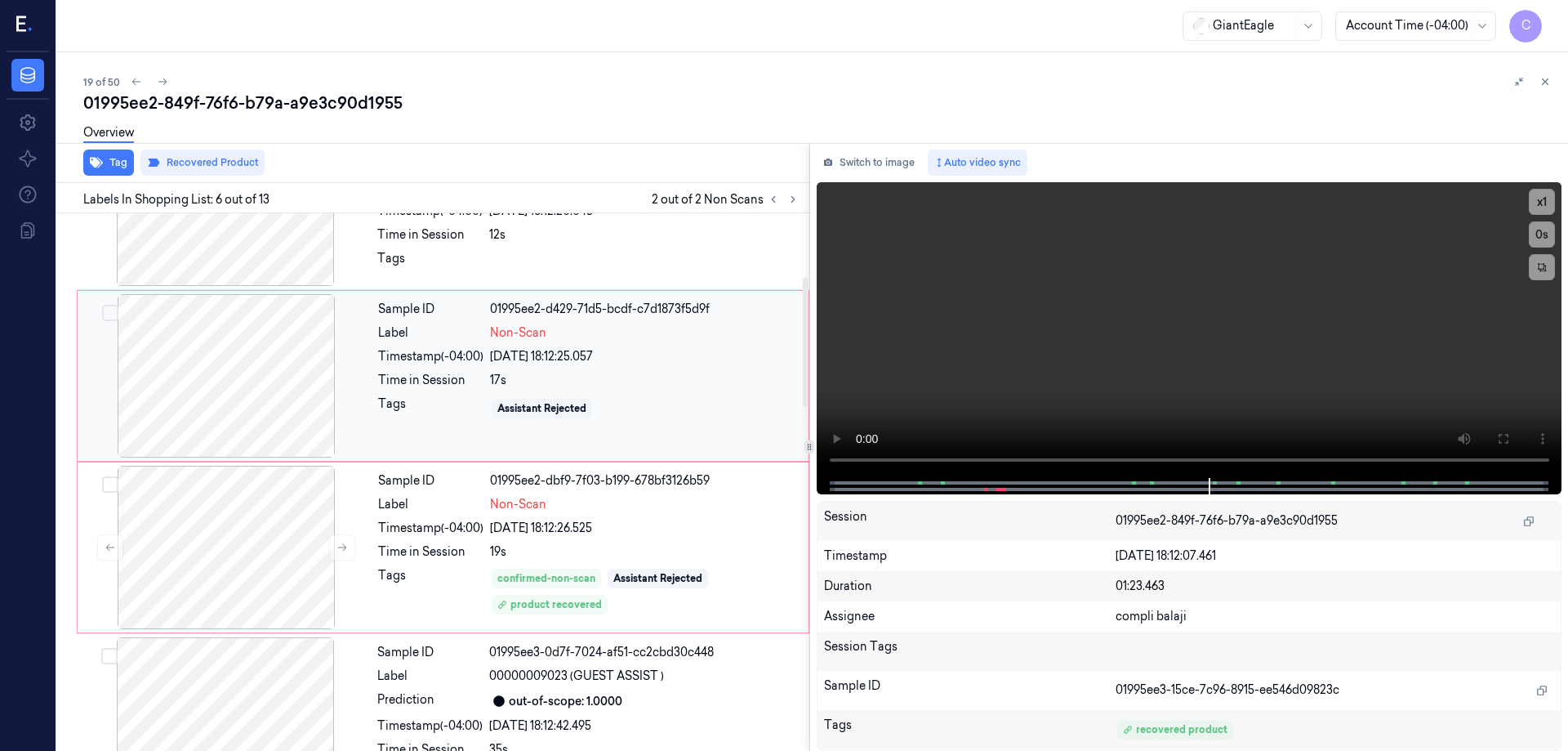
click at [237, 339] on div at bounding box center [226, 376] width 291 height 164
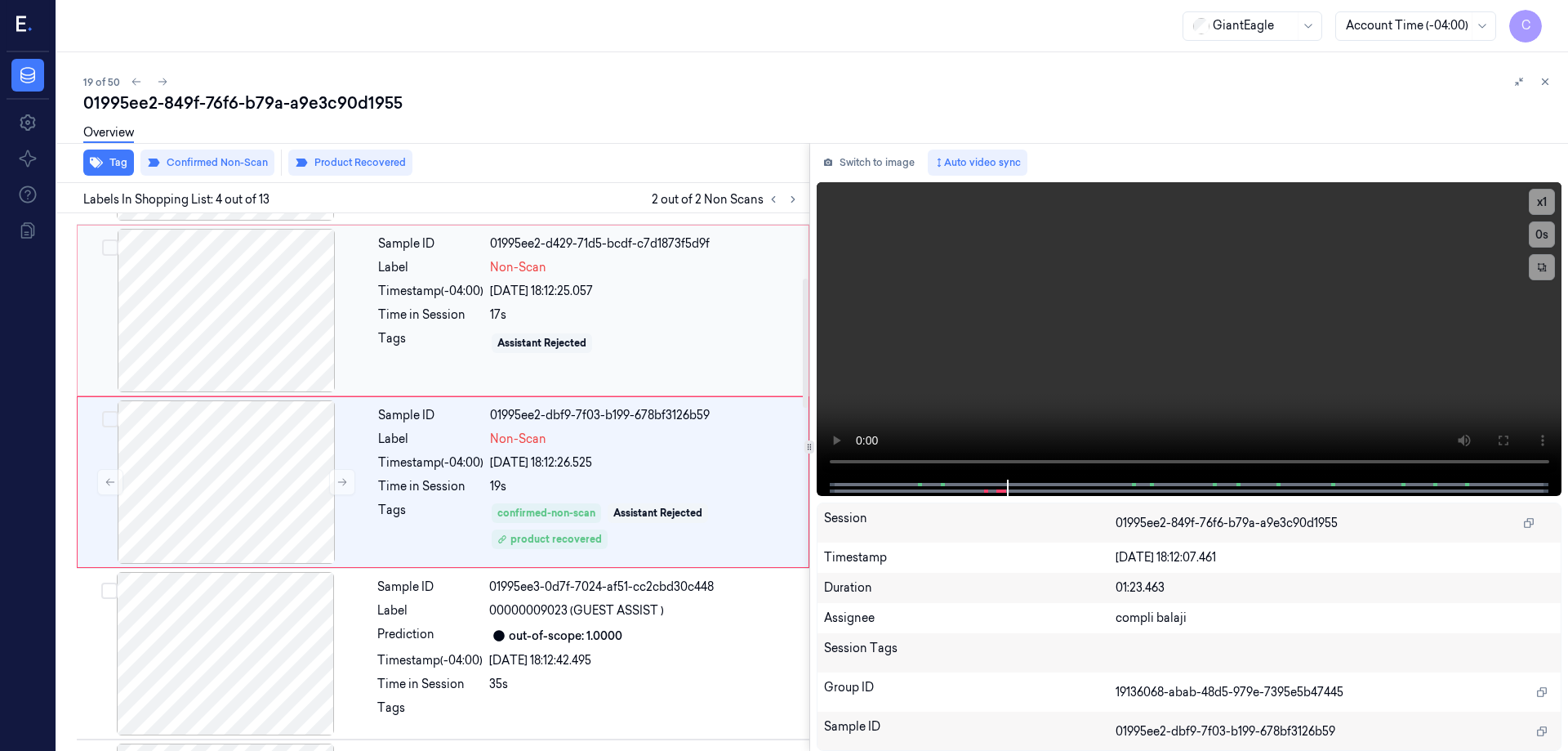
scroll to position [167, 0]
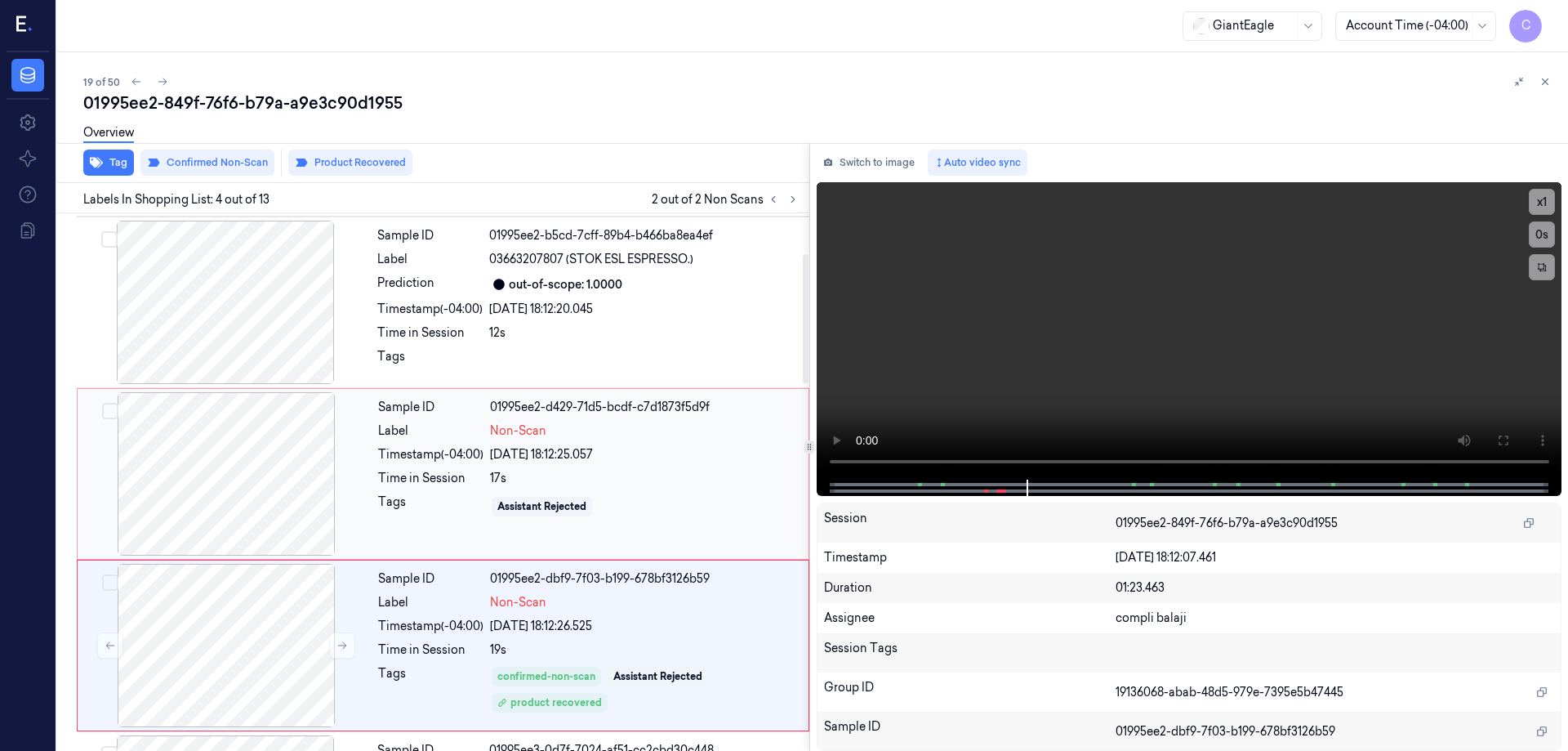
click at [114, 407] on button "Select row" at bounding box center [109, 411] width 16 height 16
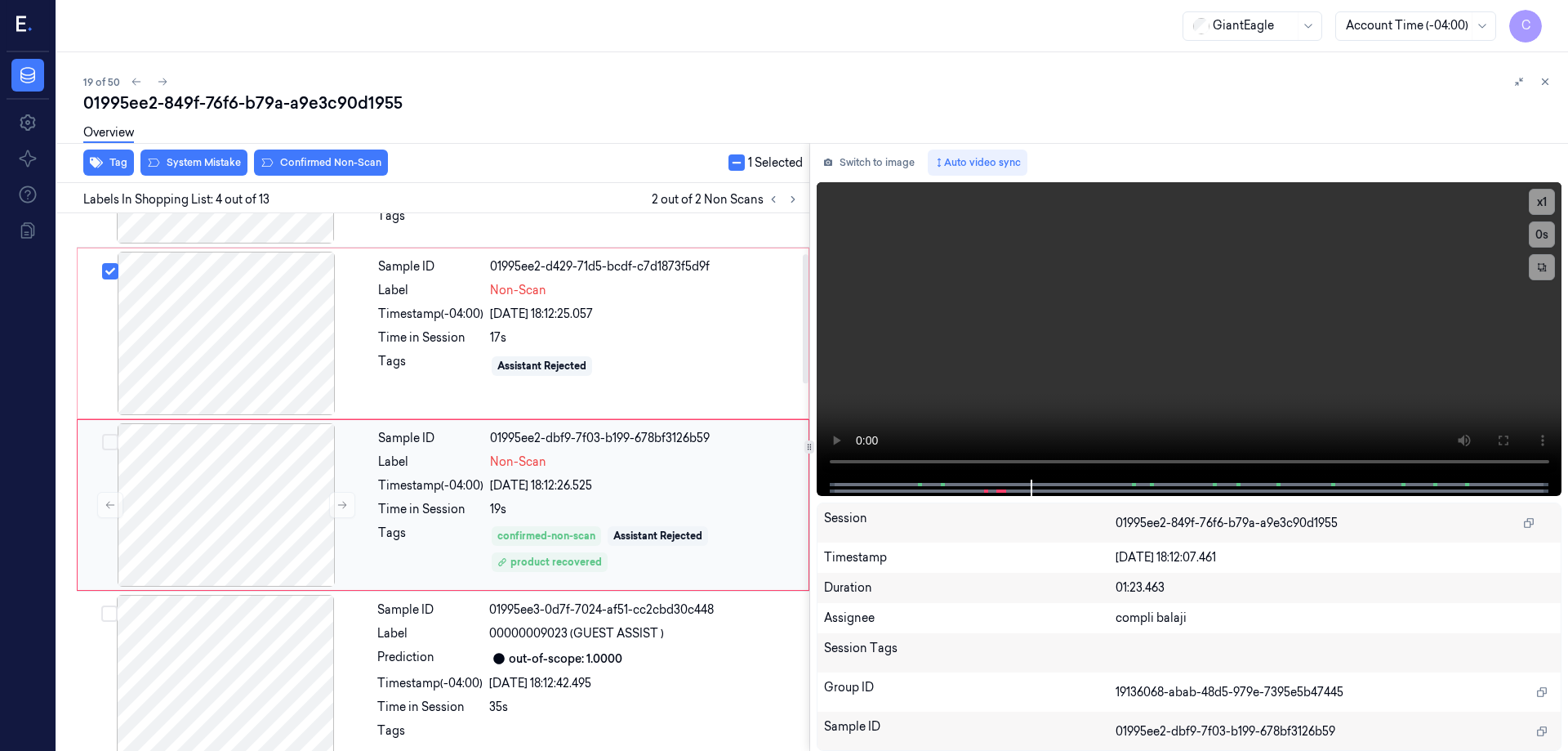
scroll to position [331, 0]
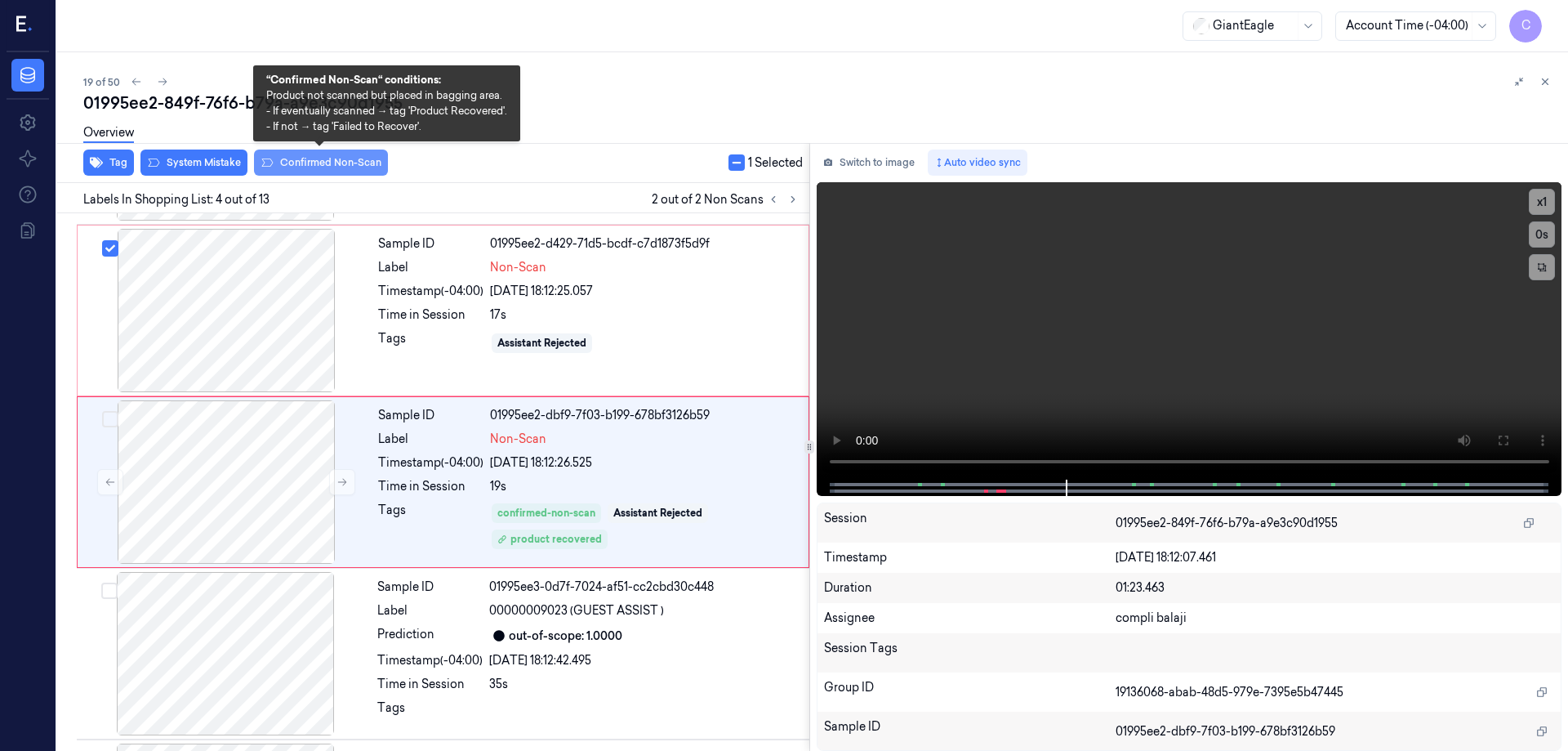
click at [318, 164] on button "Confirmed Non-Scan" at bounding box center [321, 162] width 134 height 26
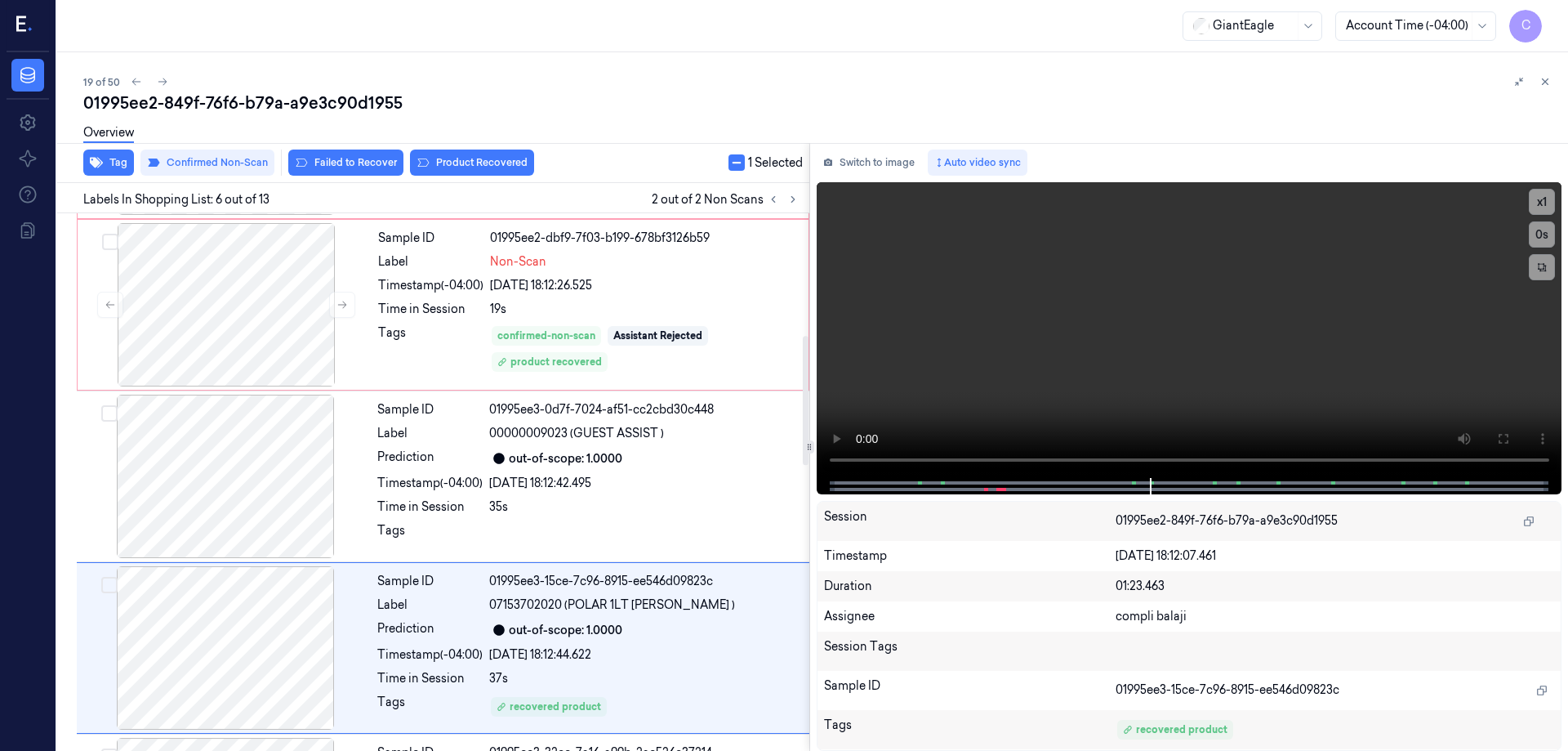
scroll to position [675, 0]
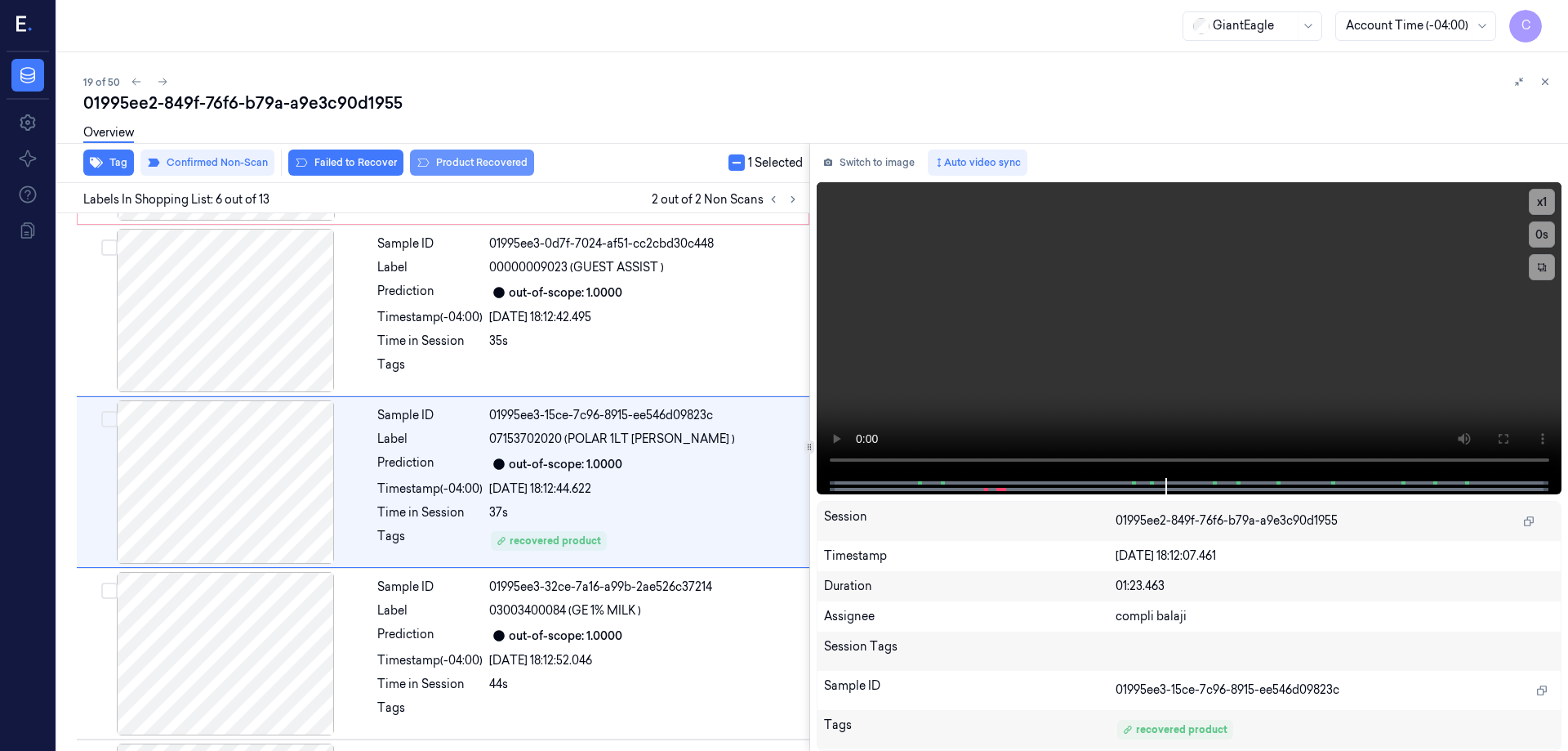
click at [478, 159] on button "Product Recovered" at bounding box center [472, 162] width 124 height 26
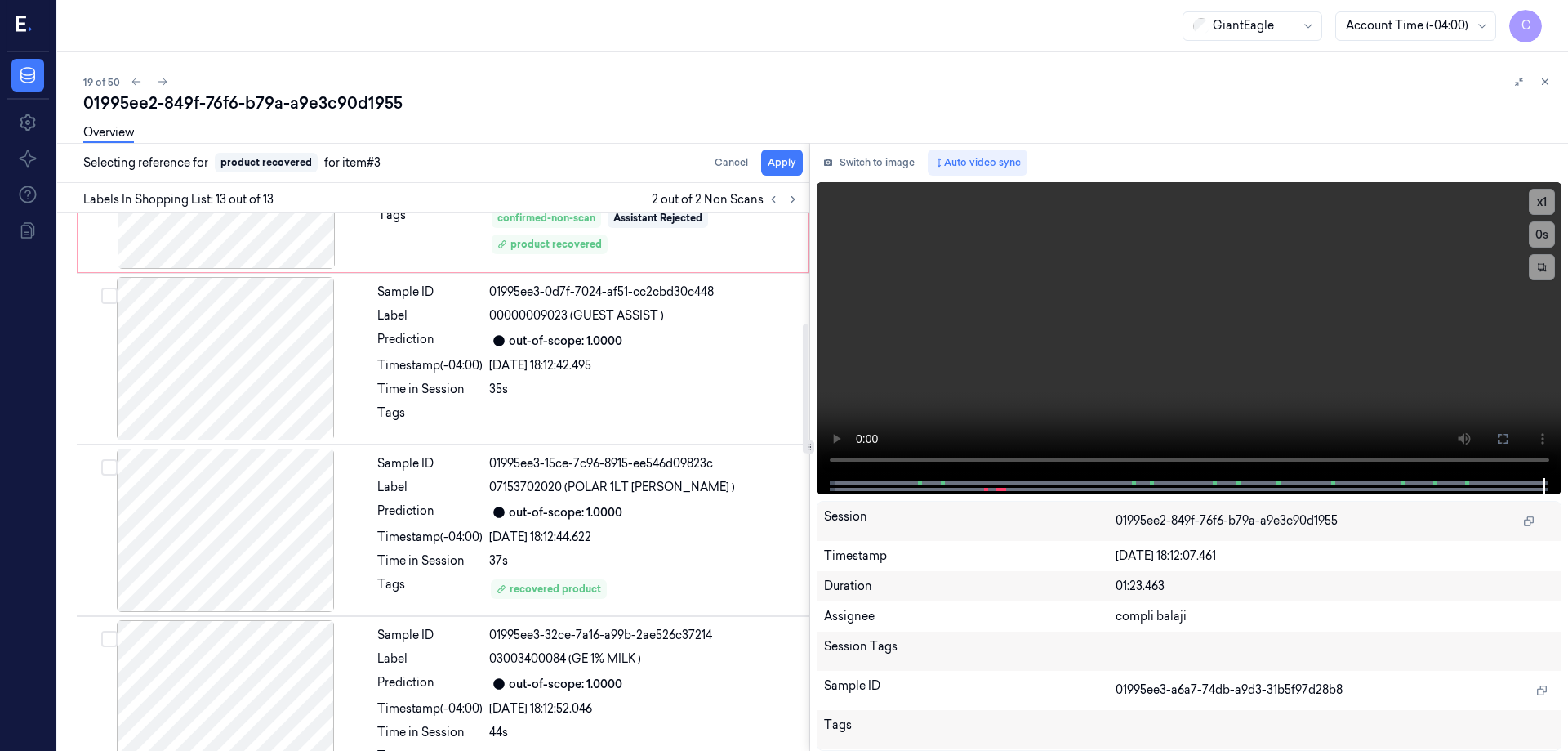
scroll to position [636, 0]
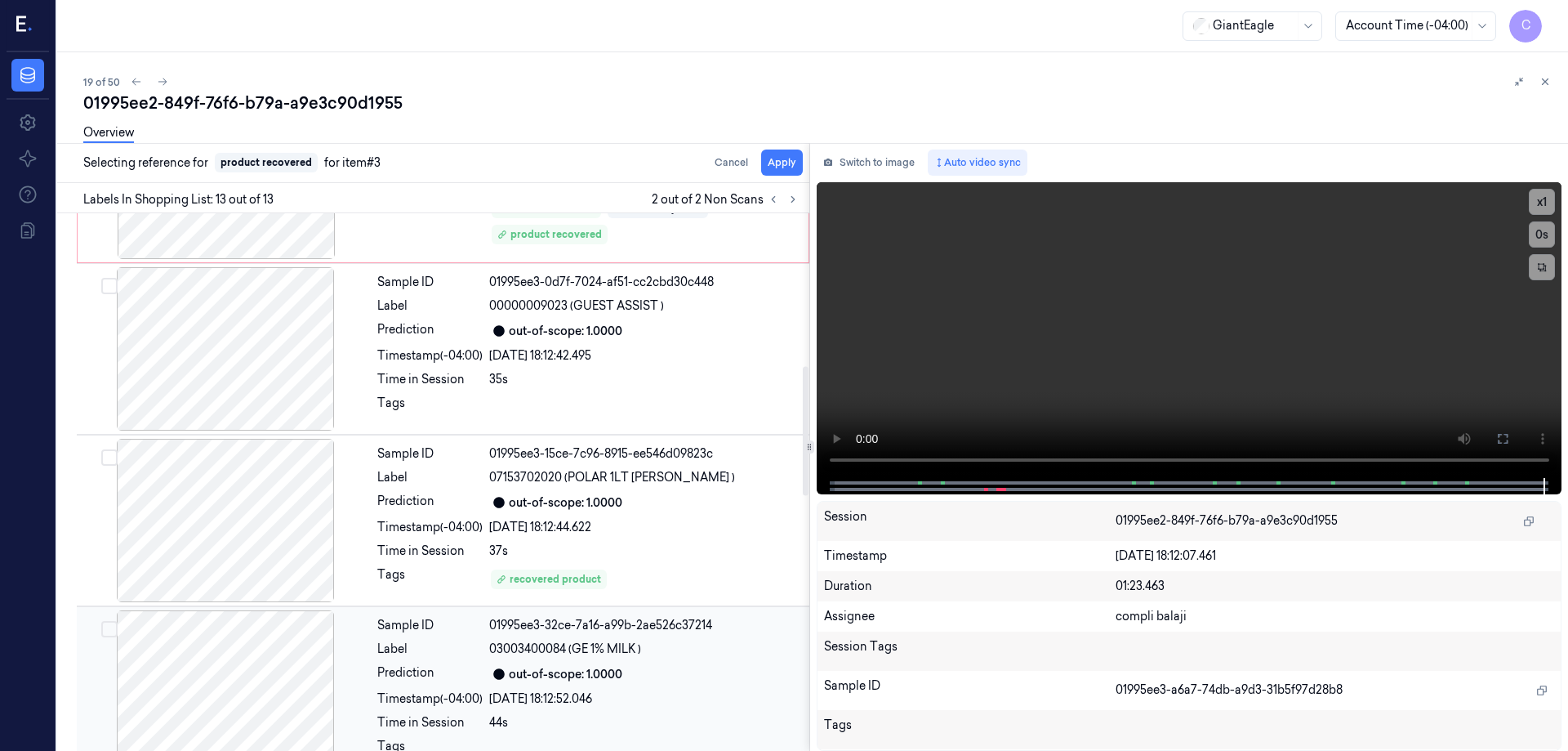
click at [266, 677] on div at bounding box center [225, 692] width 291 height 164
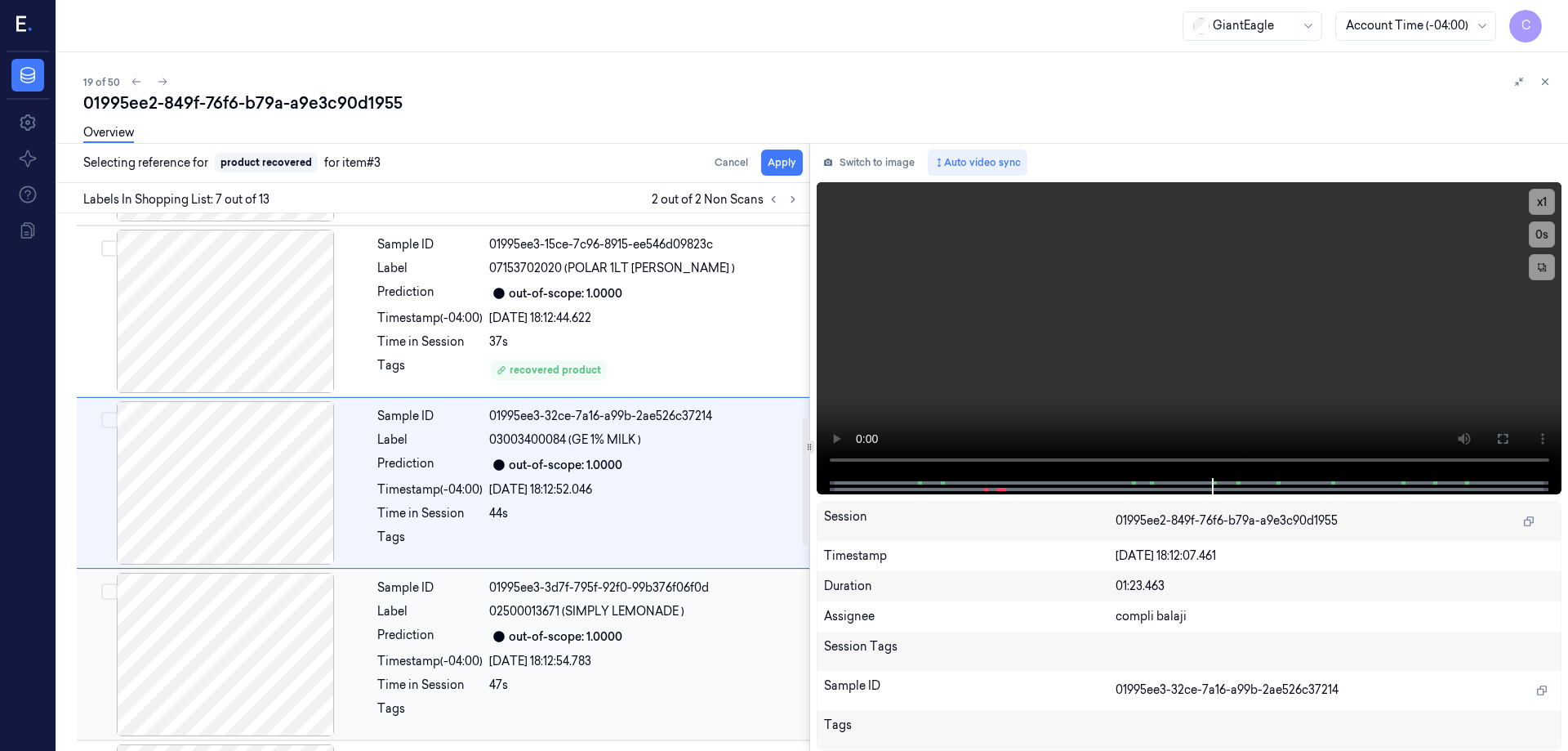
scroll to position [846, 0]
click at [782, 165] on button "Apply" at bounding box center [782, 162] width 42 height 26
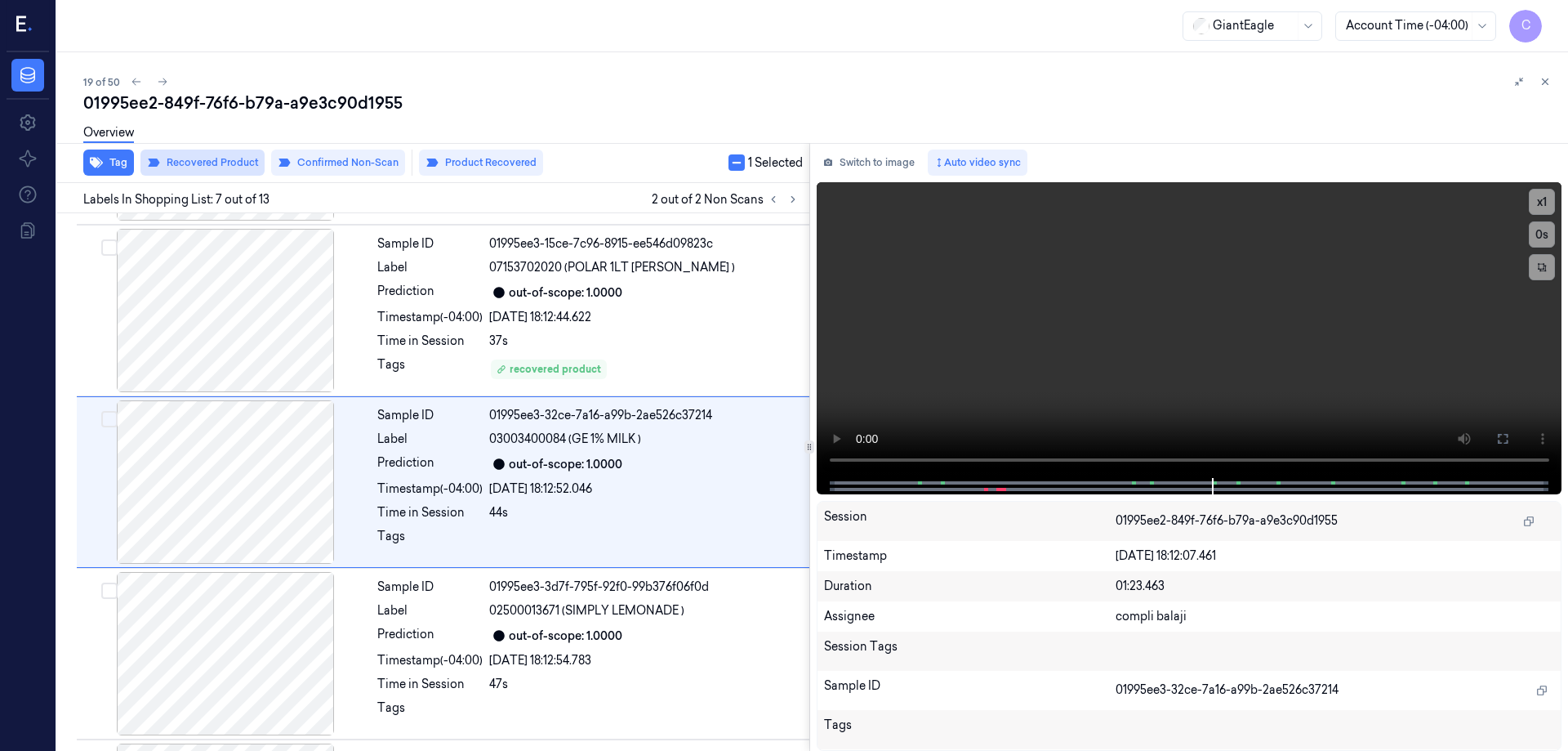
click at [231, 156] on button "Recovered Product" at bounding box center [203, 162] width 124 height 26
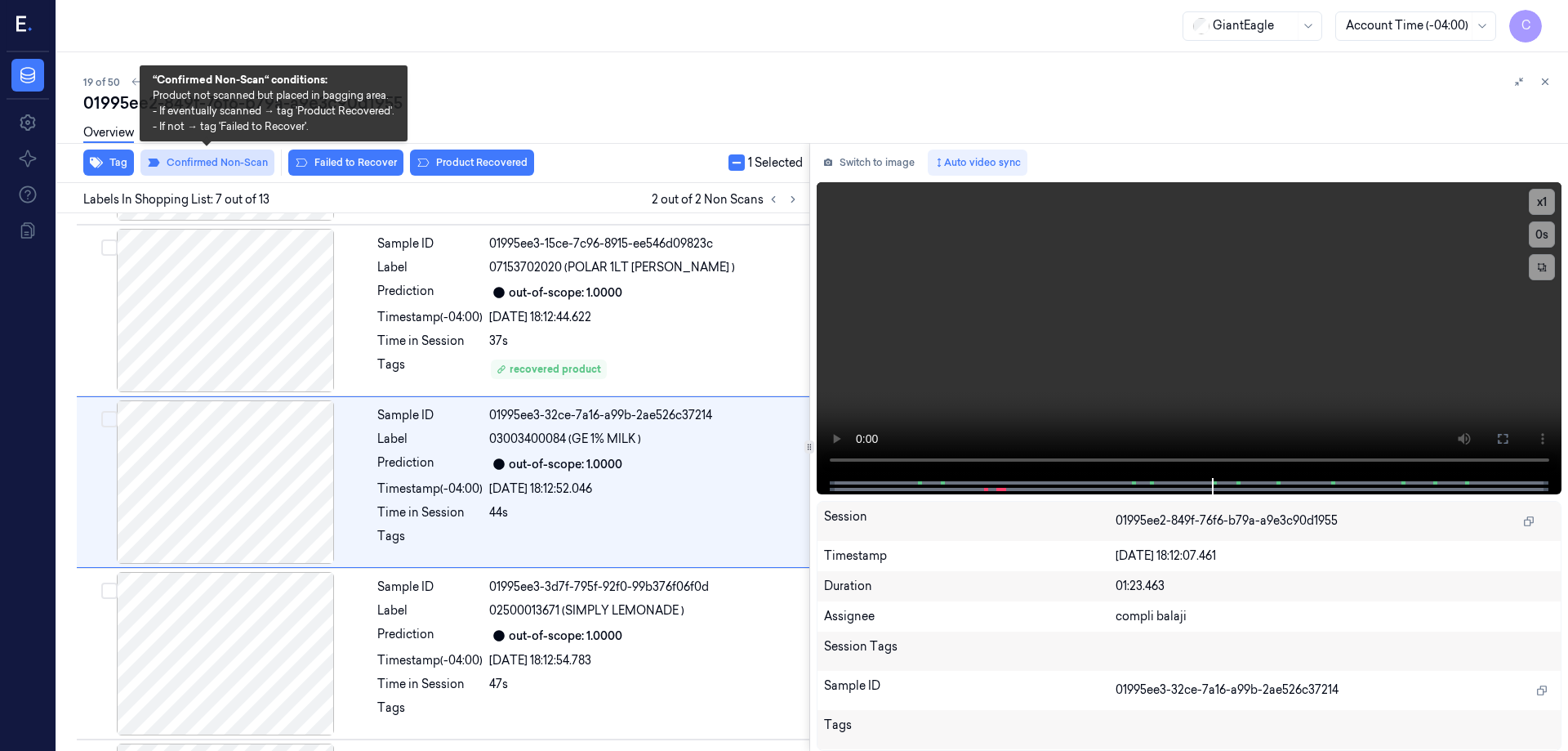
click at [195, 161] on button "Confirmed Non-Scan" at bounding box center [208, 162] width 134 height 26
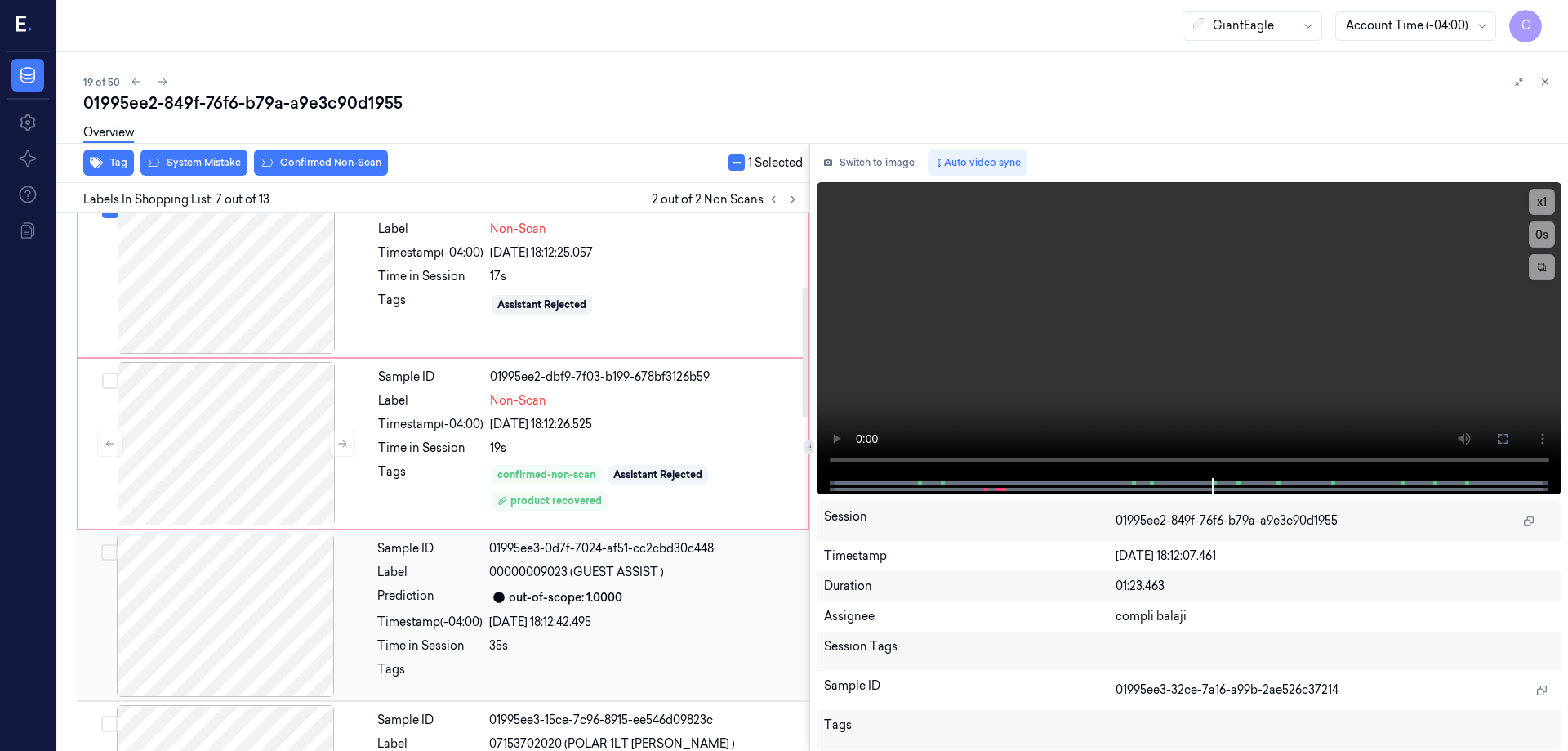
scroll to position [274, 0]
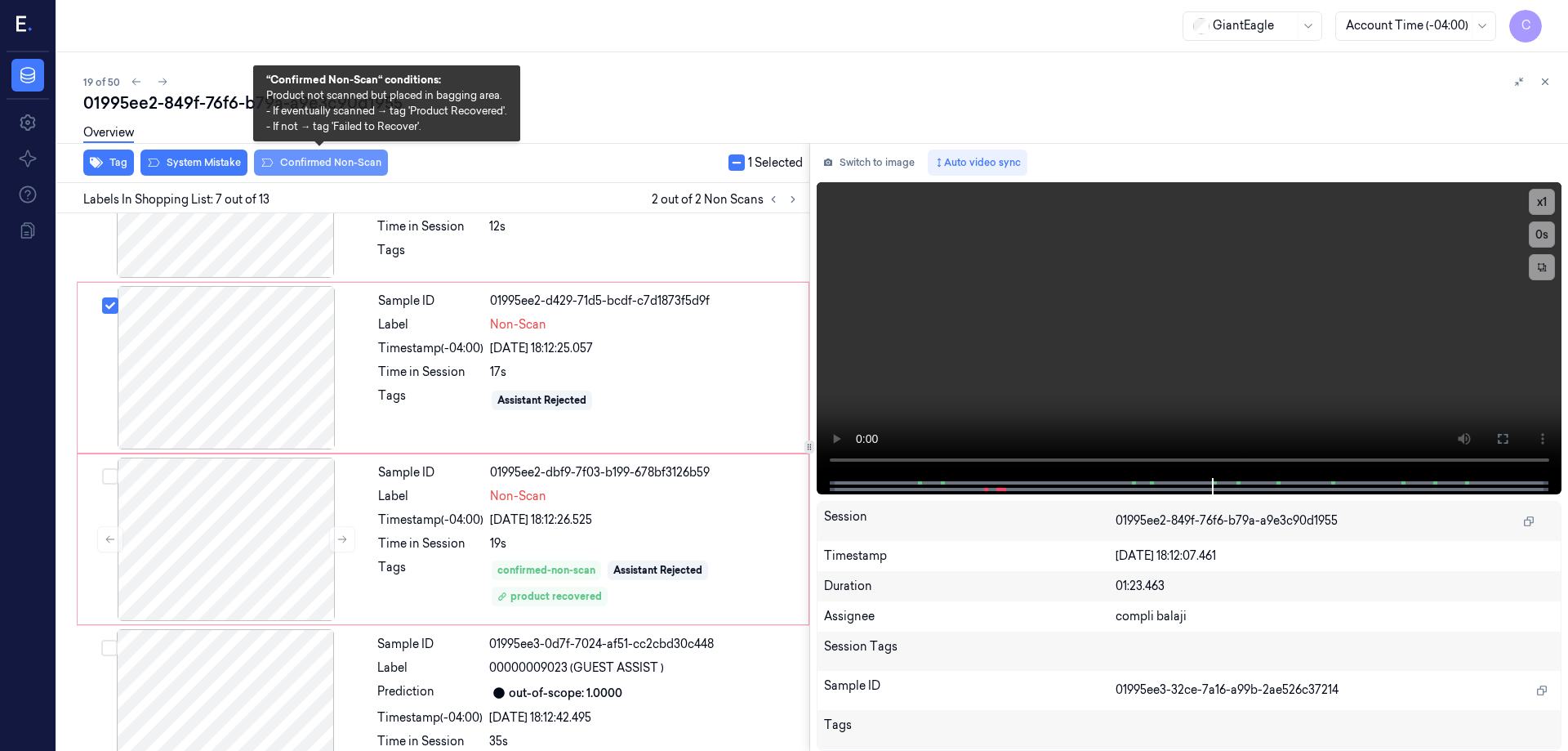
click at [302, 162] on button "Confirmed Non-Scan" at bounding box center [321, 162] width 134 height 26
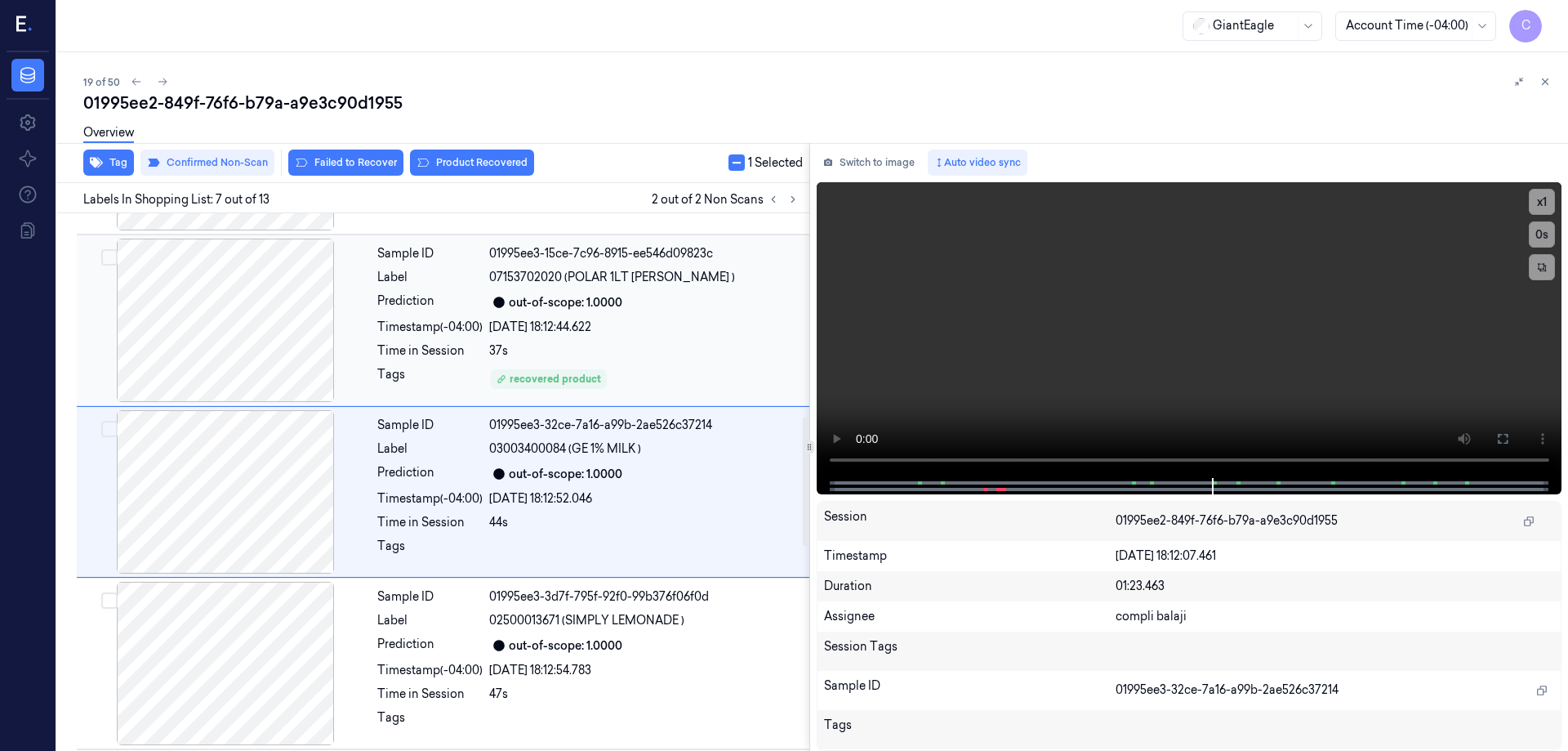
scroll to position [846, 0]
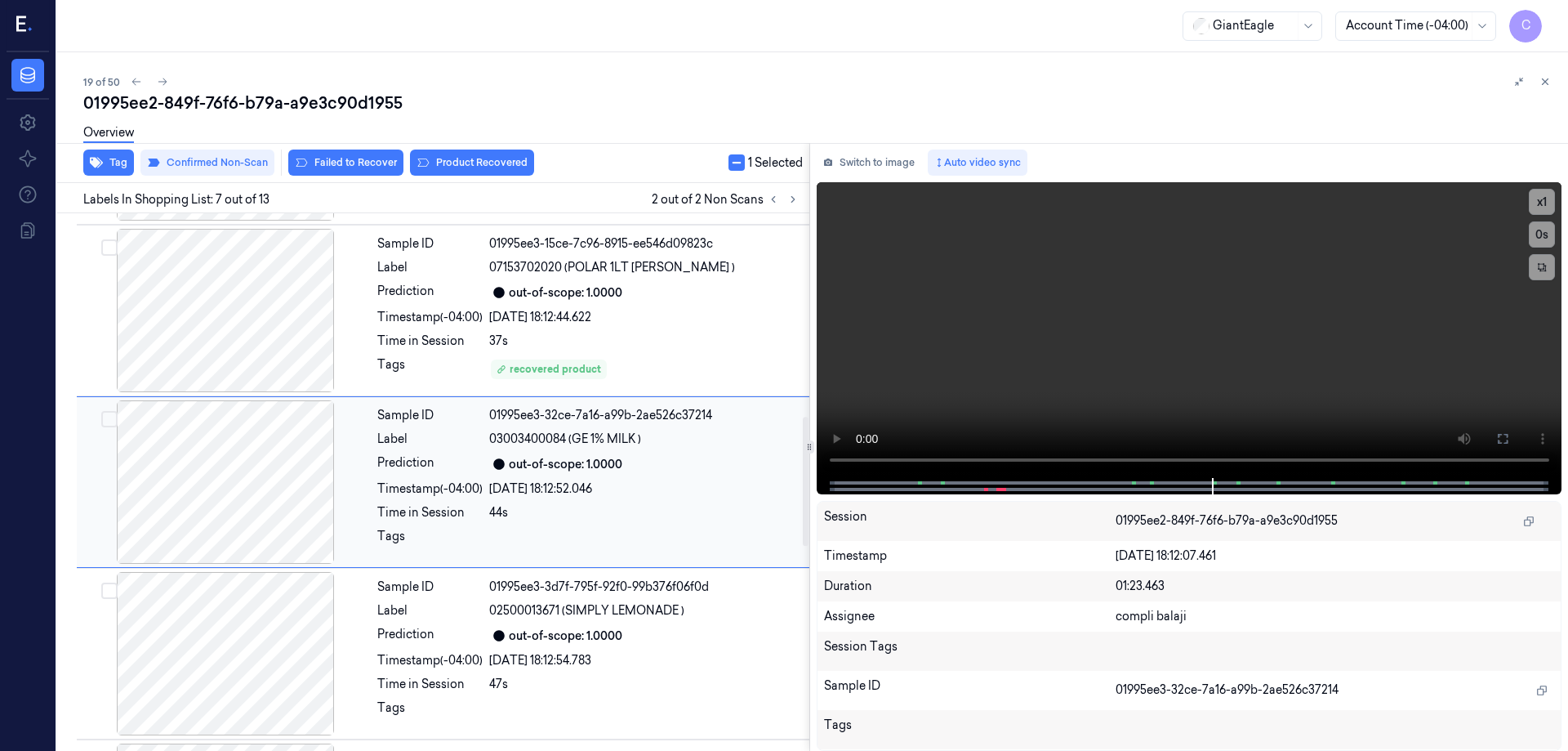
click at [269, 474] on div at bounding box center [225, 482] width 291 height 164
click at [477, 159] on button "Product Recovered" at bounding box center [472, 162] width 124 height 26
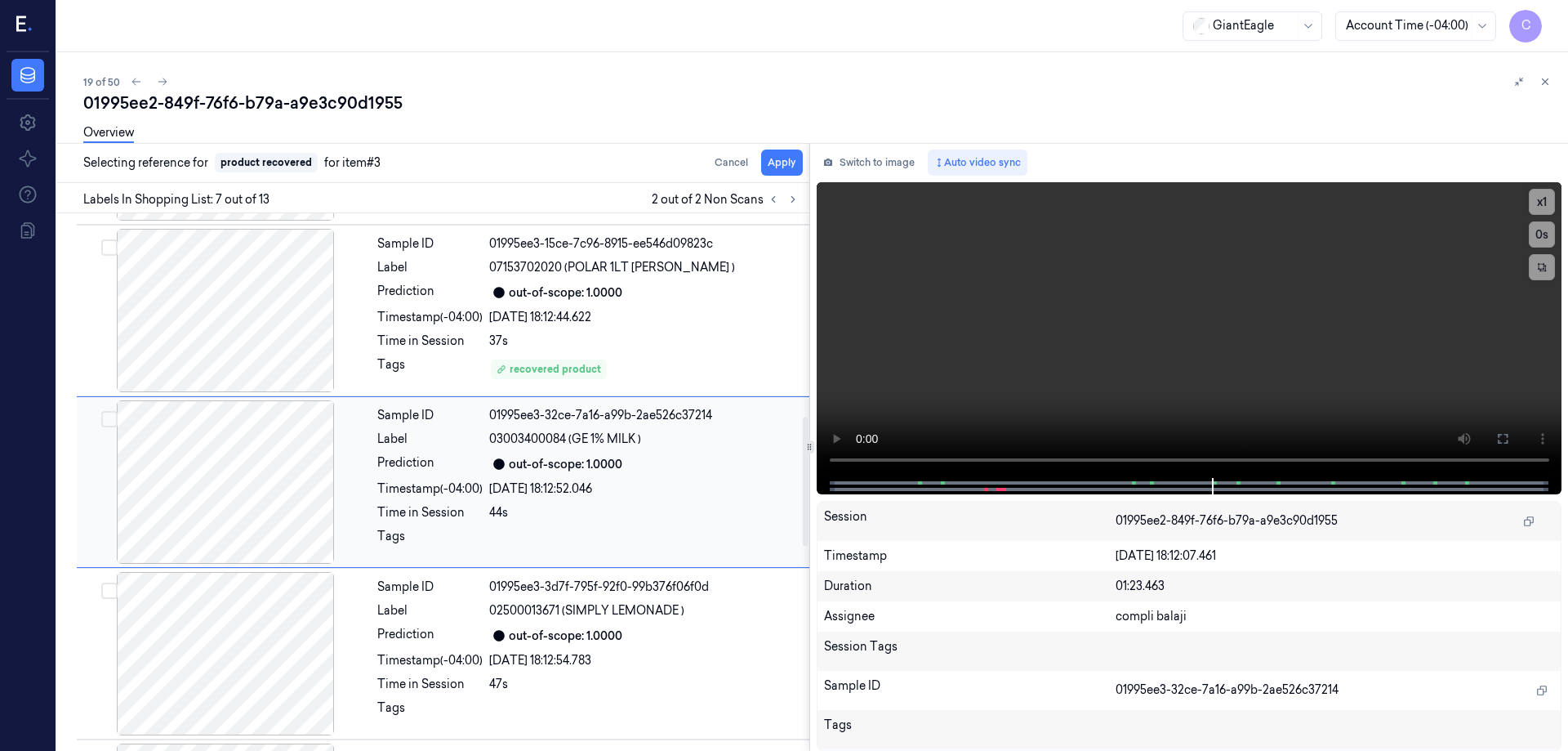
click at [247, 454] on div at bounding box center [225, 482] width 291 height 164
click at [784, 161] on button "Apply" at bounding box center [782, 162] width 42 height 26
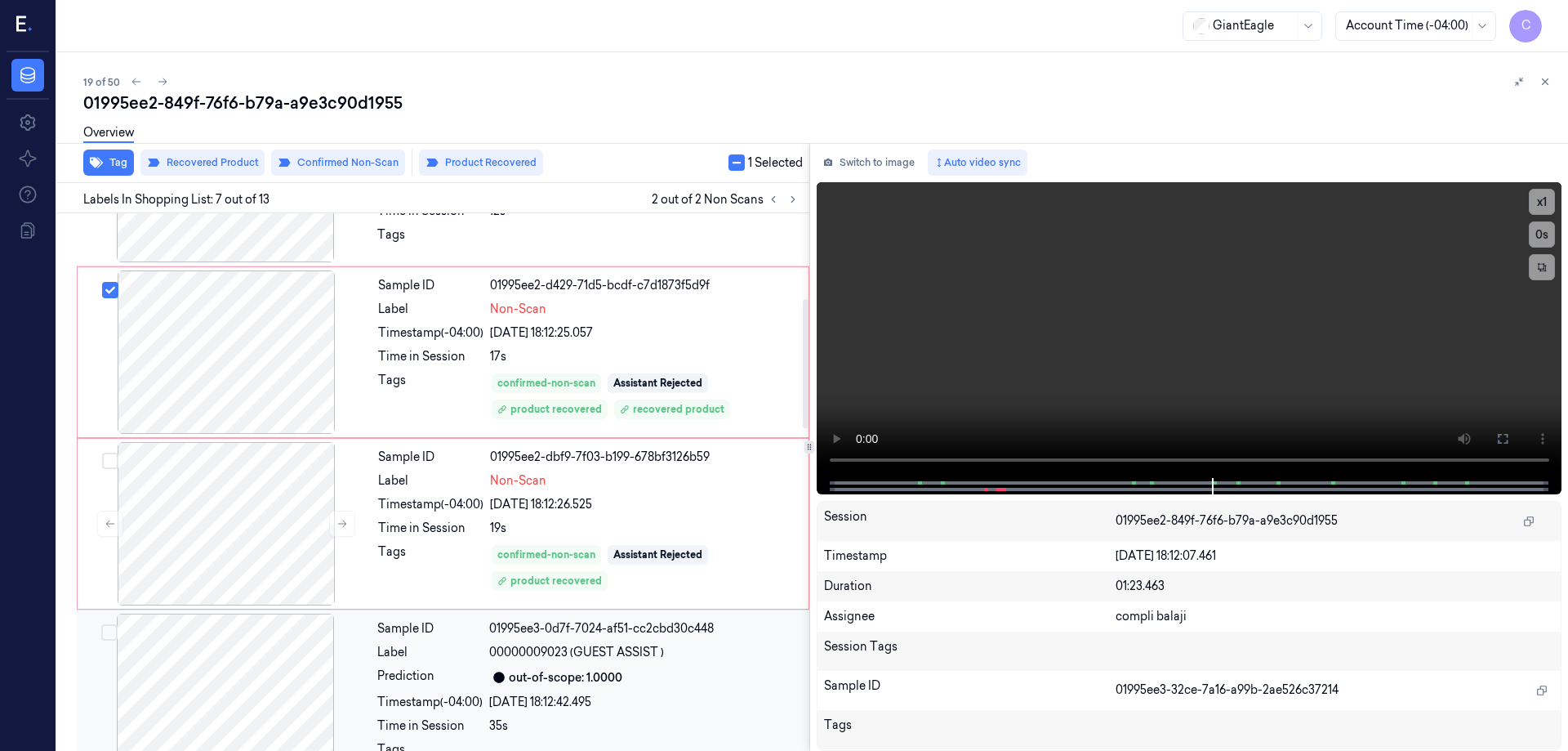
scroll to position [274, 0]
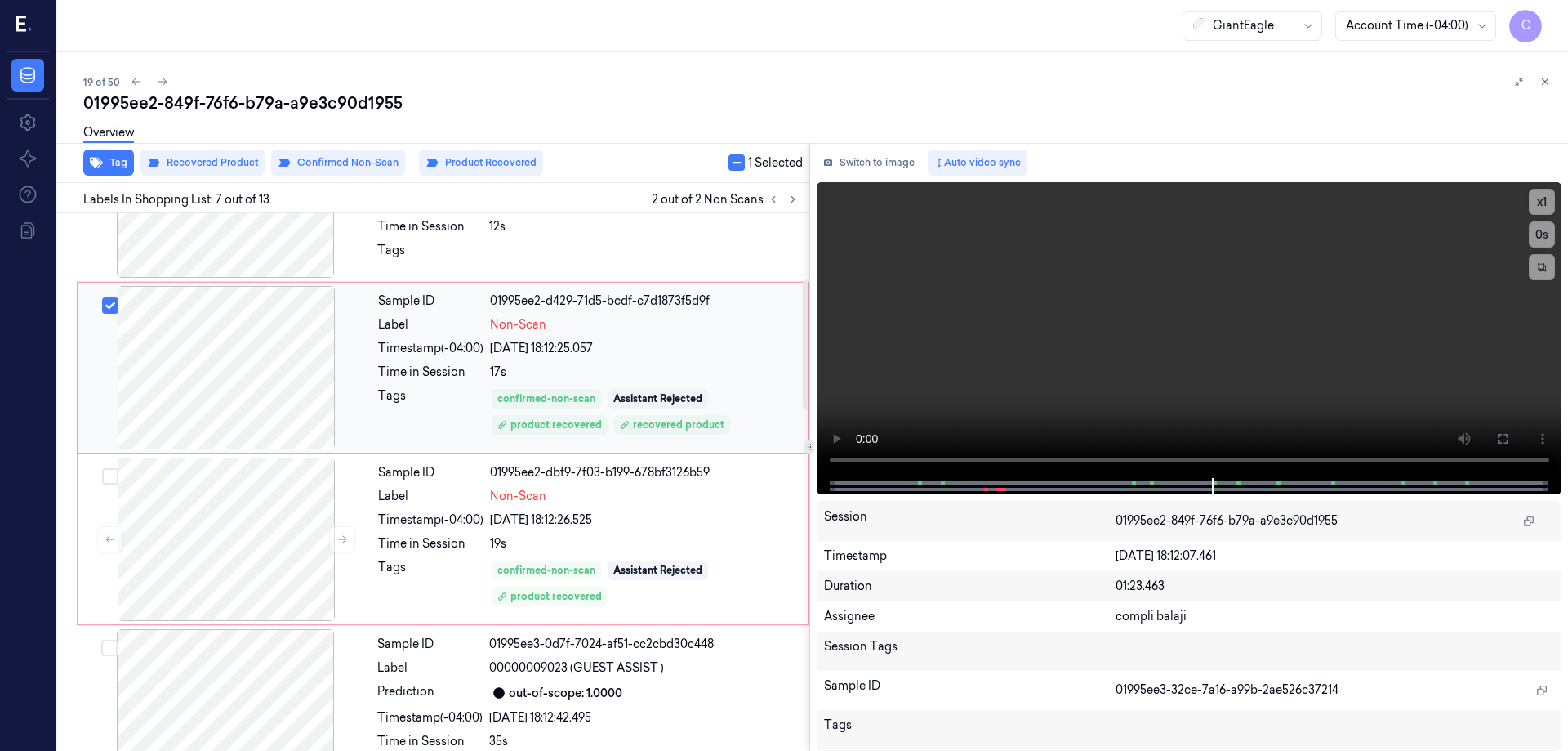
click at [221, 378] on div at bounding box center [226, 367] width 291 height 164
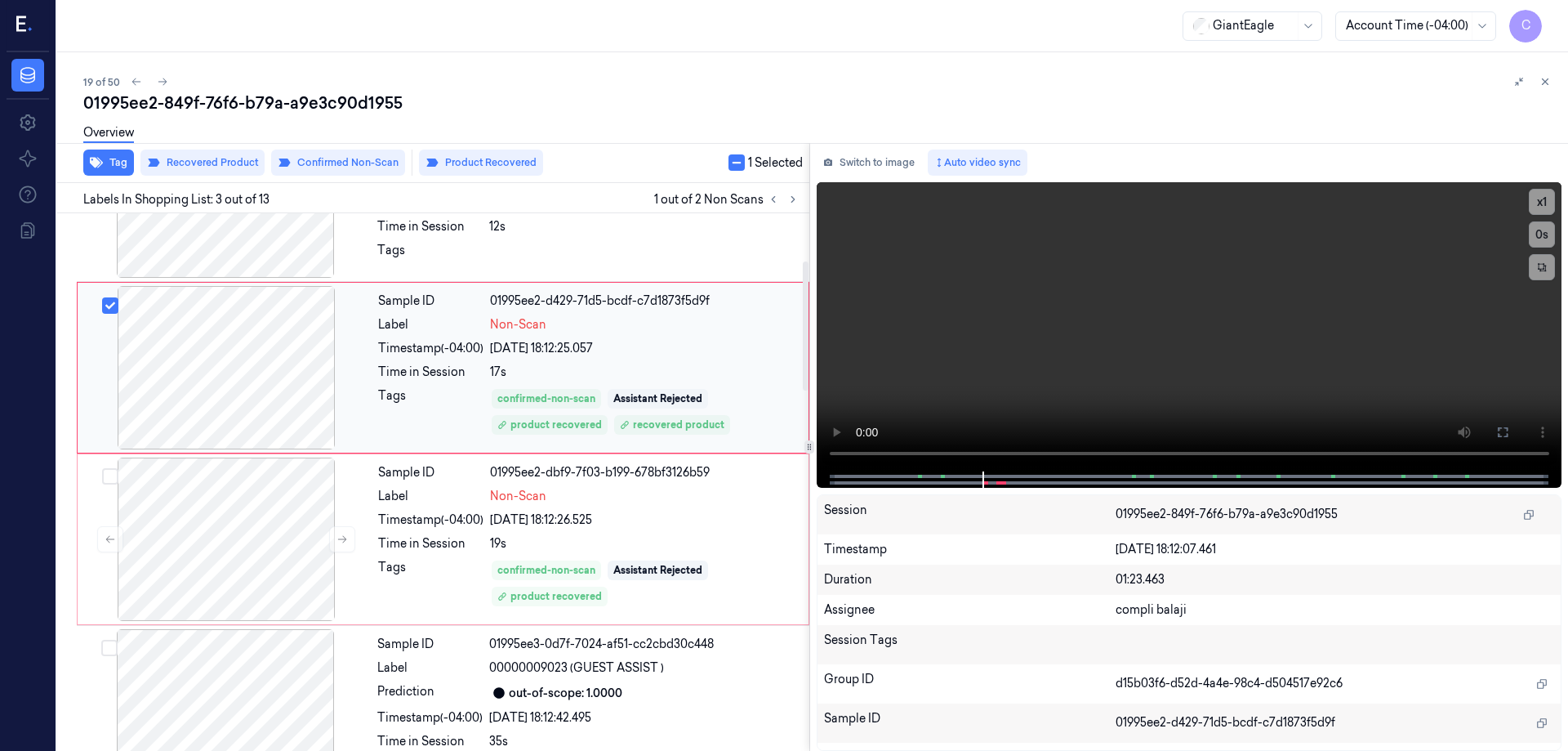
scroll to position [160, 0]
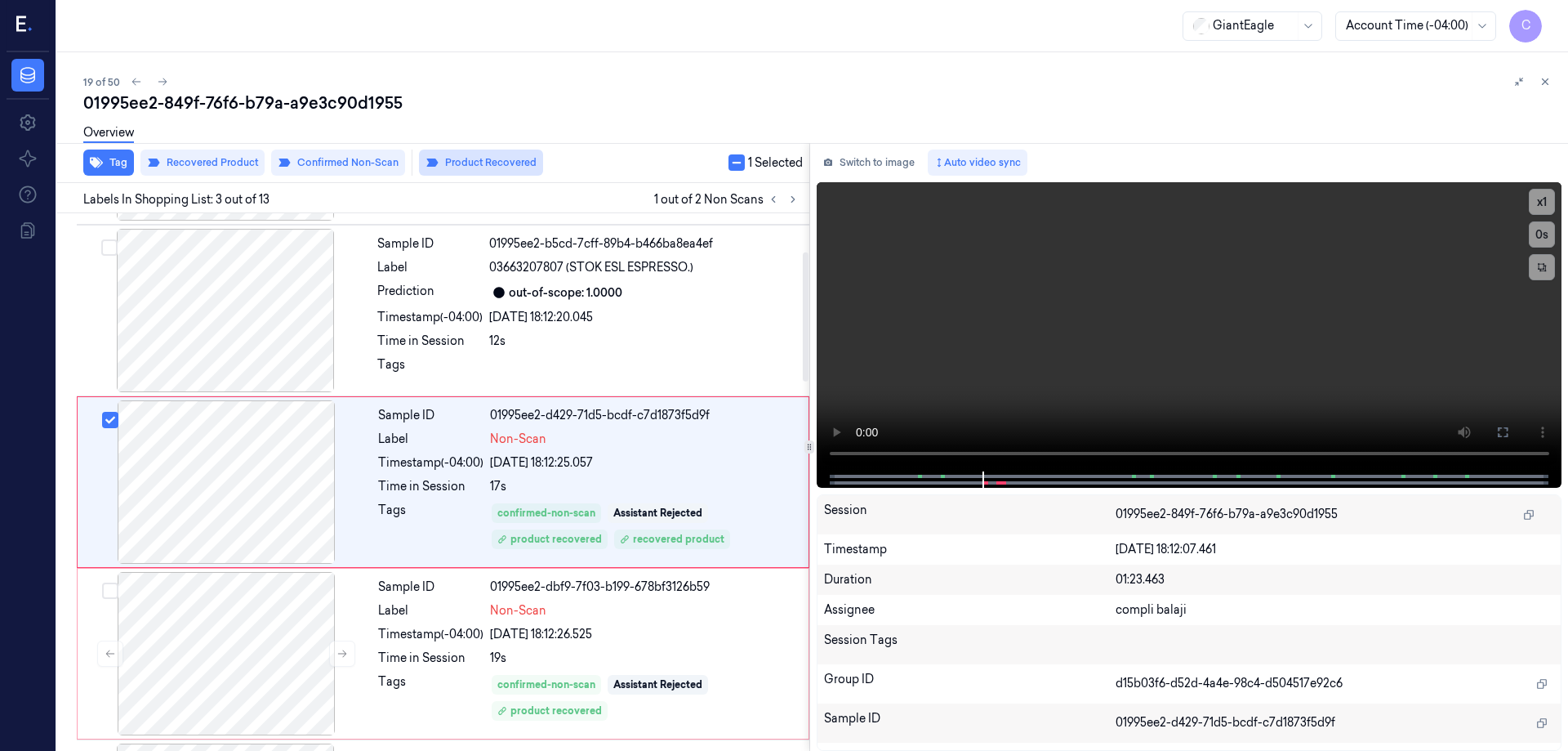
click at [488, 165] on button "Product Recovered" at bounding box center [481, 162] width 124 height 26
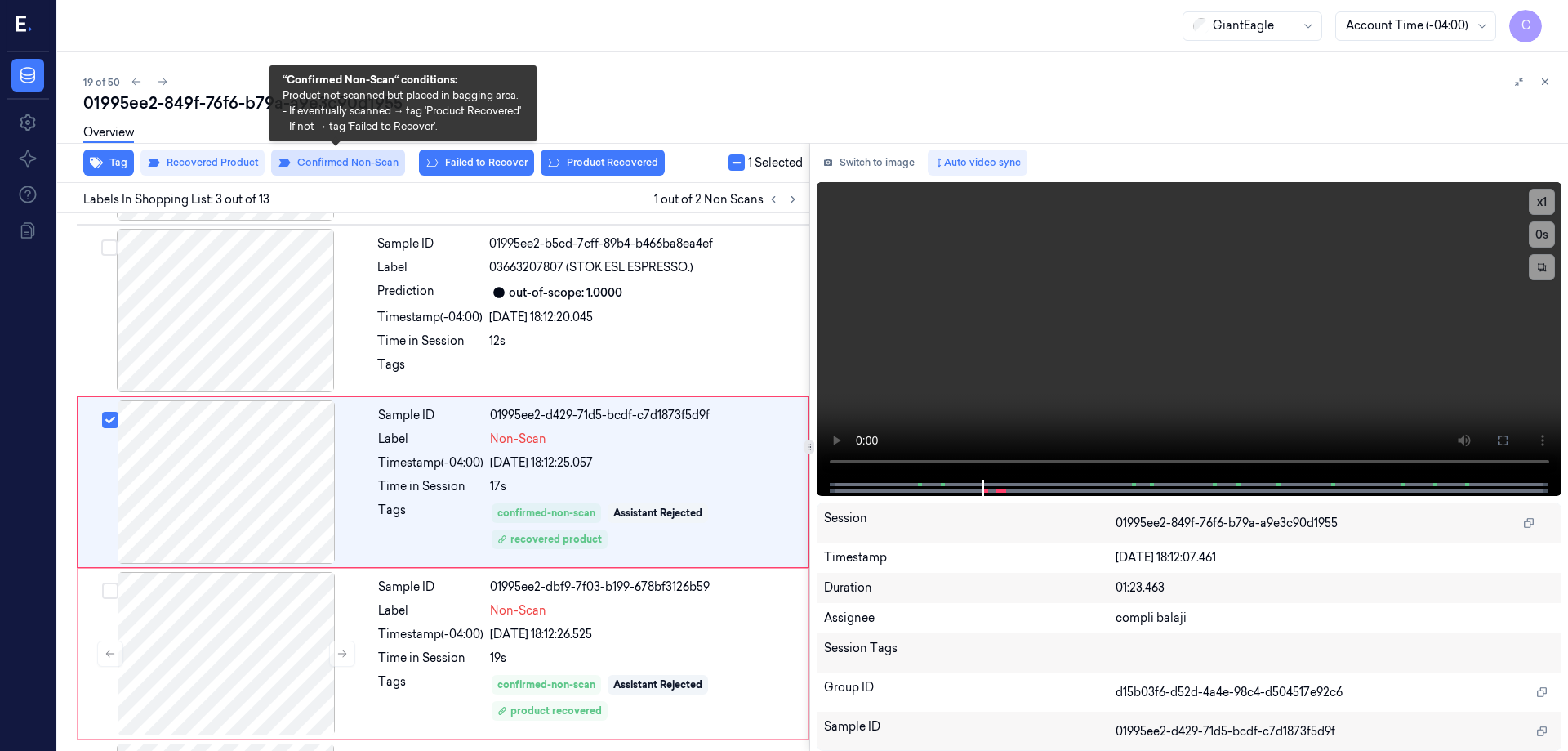
click at [370, 165] on button "Confirmed Non-Scan" at bounding box center [338, 162] width 134 height 26
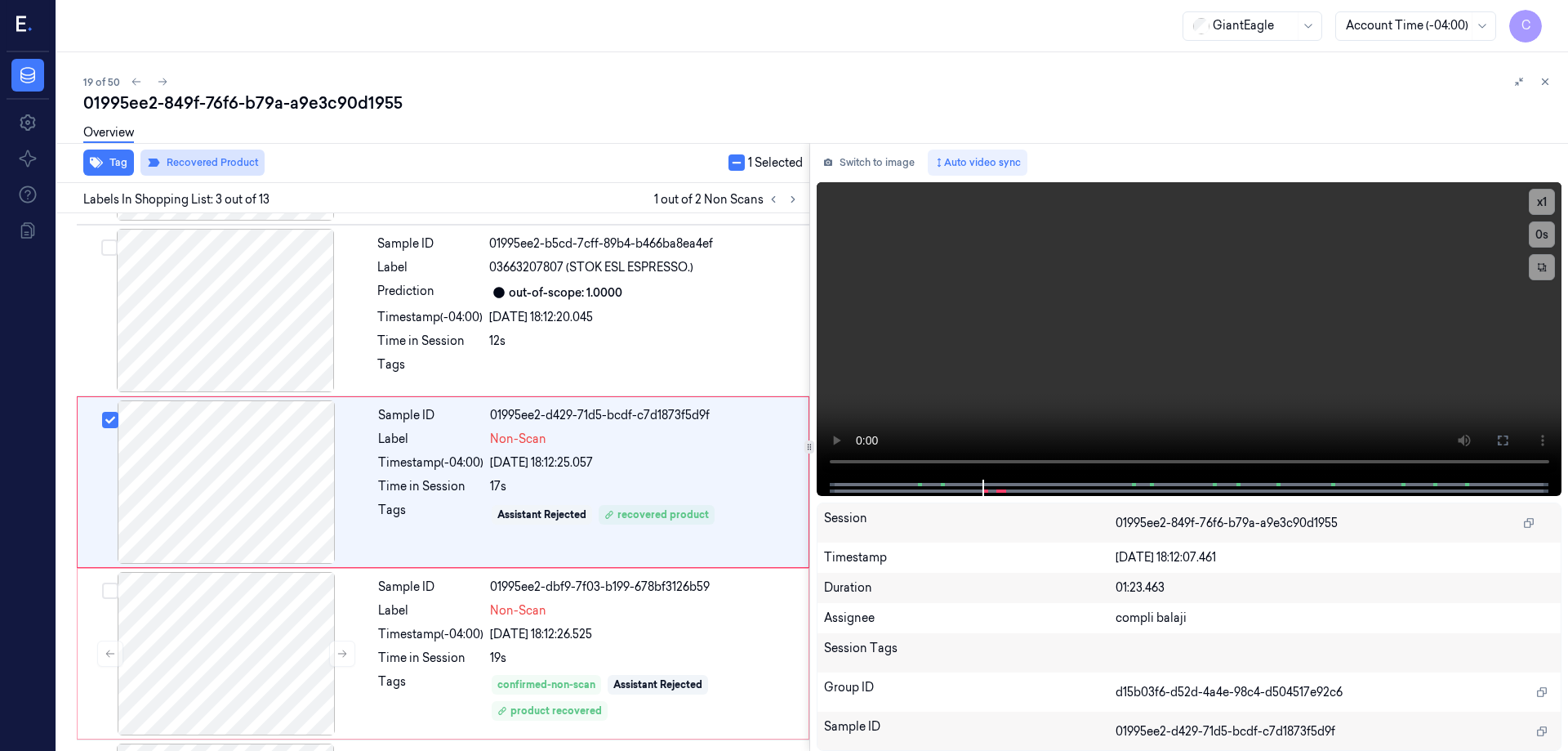
click at [224, 167] on button "Recovered Product" at bounding box center [203, 162] width 124 height 26
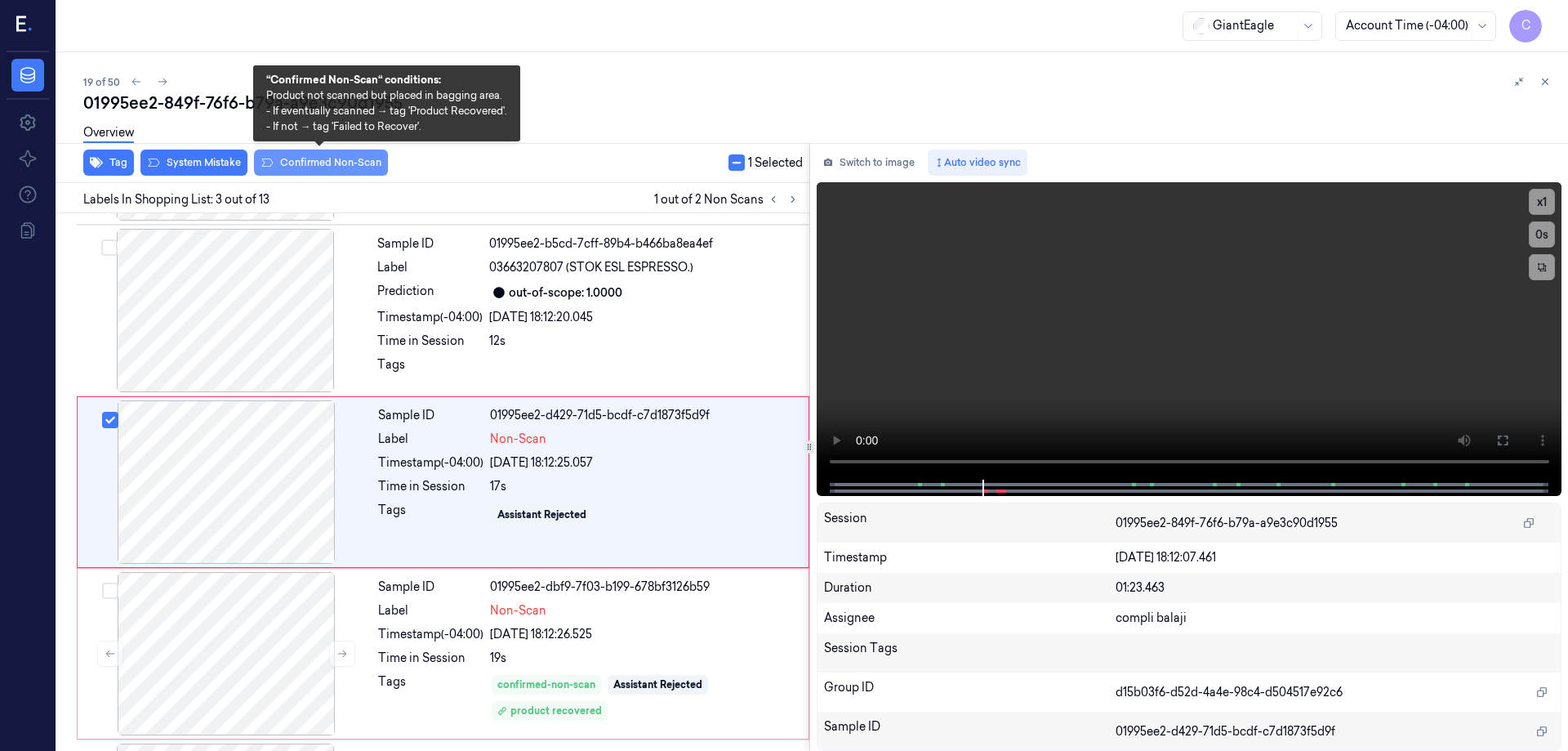
click at [302, 165] on button "Confirmed Non-Scan" at bounding box center [321, 162] width 134 height 26
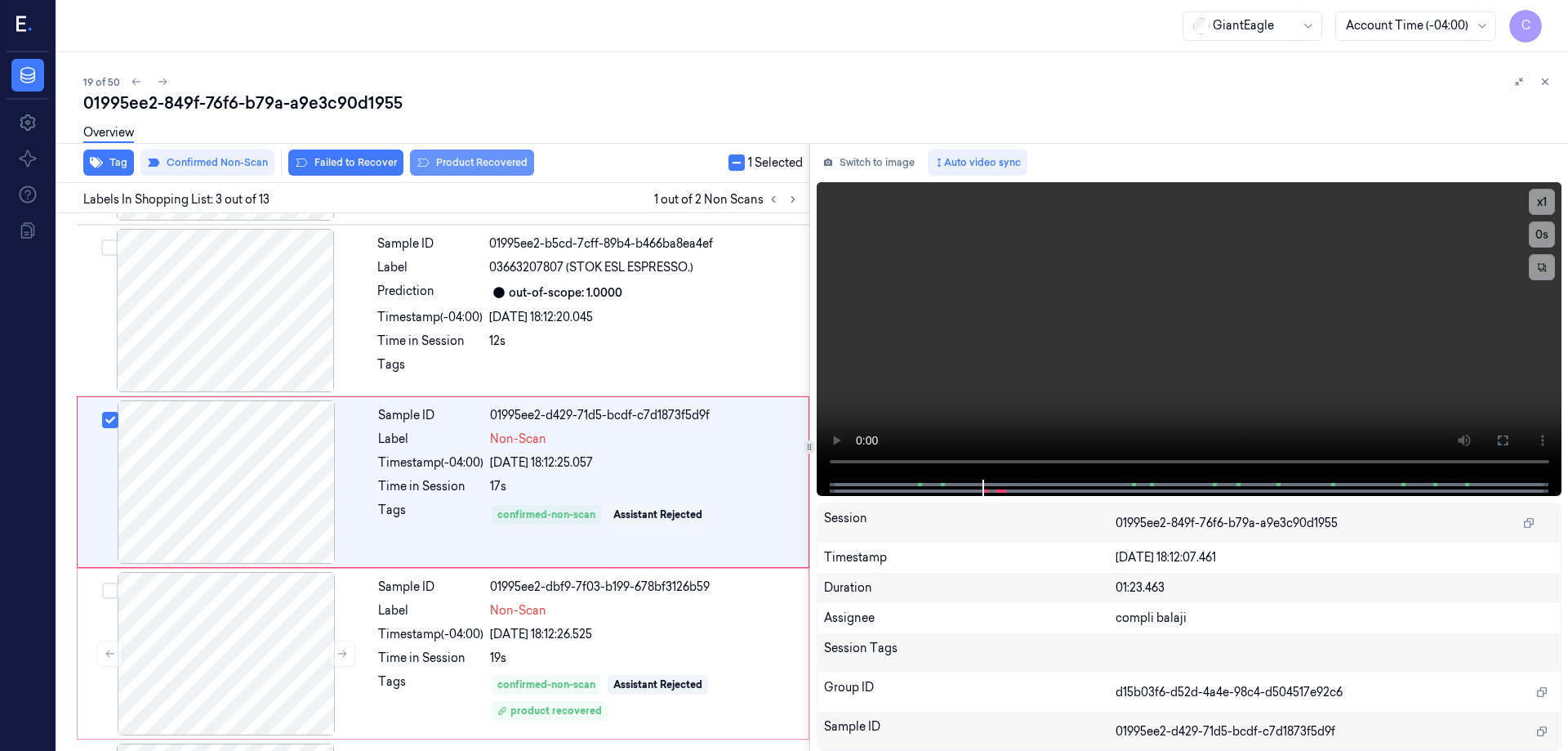
click at [509, 165] on button "Product Recovered" at bounding box center [472, 162] width 124 height 26
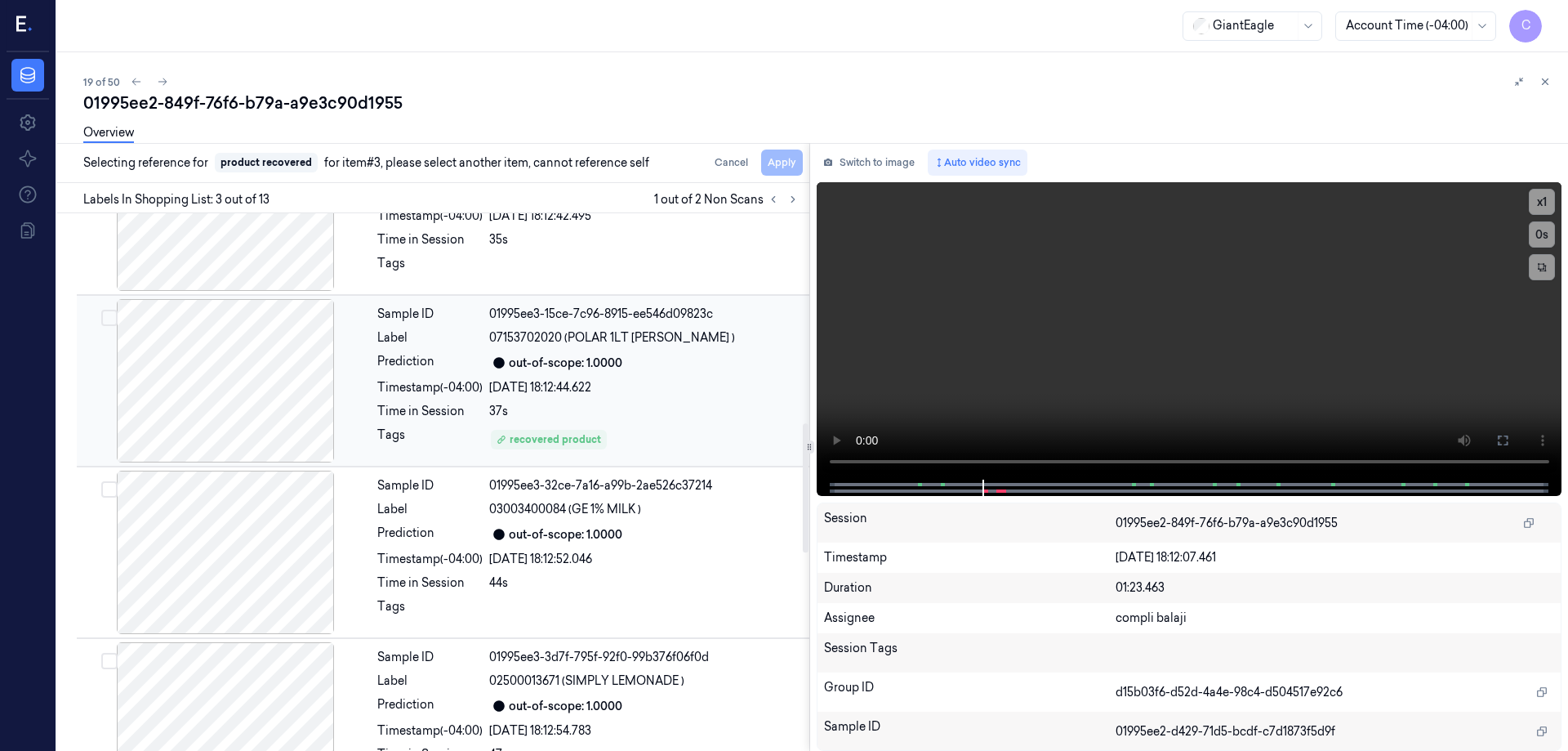
scroll to position [895, 0]
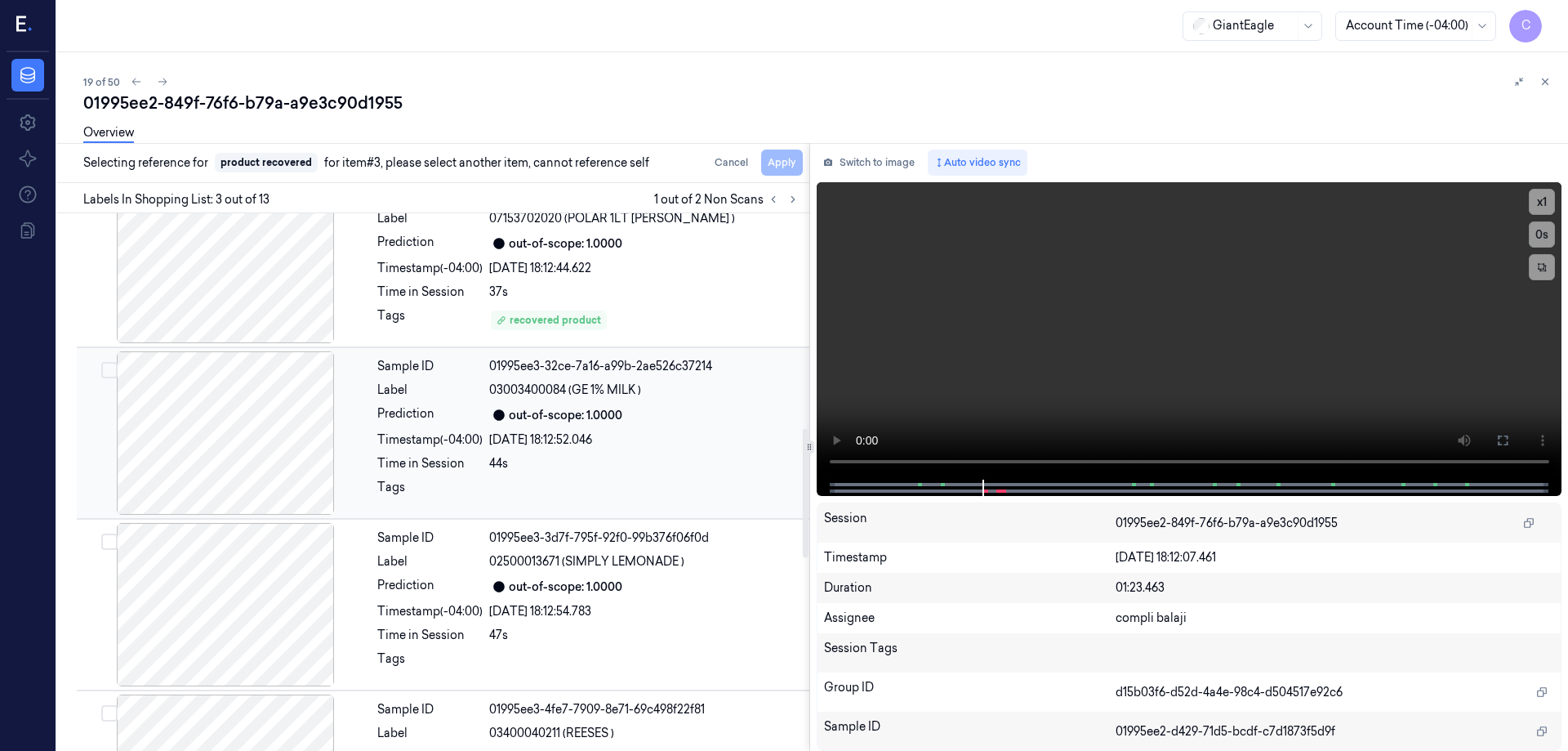
click at [264, 466] on div at bounding box center [225, 433] width 291 height 164
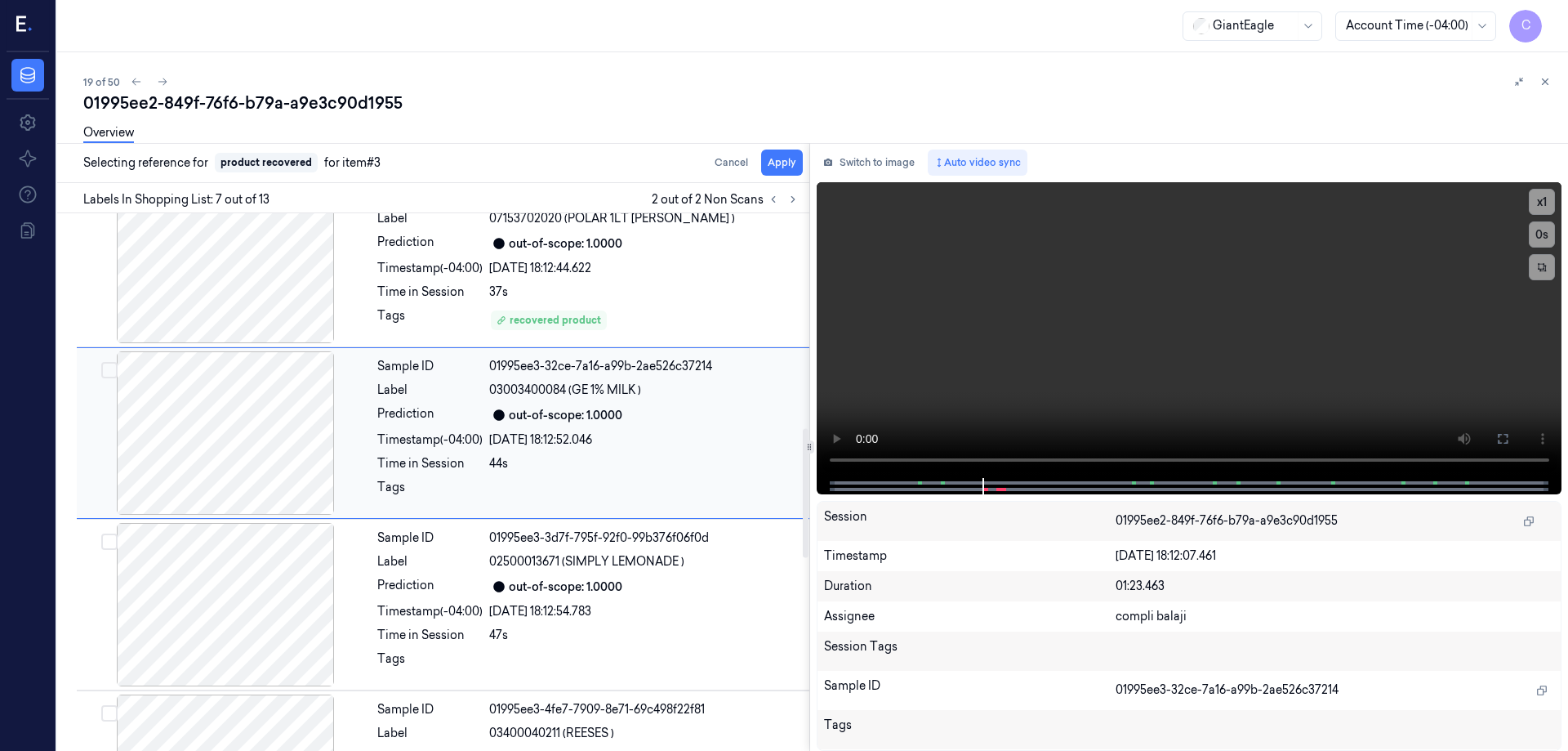
scroll to position [846, 0]
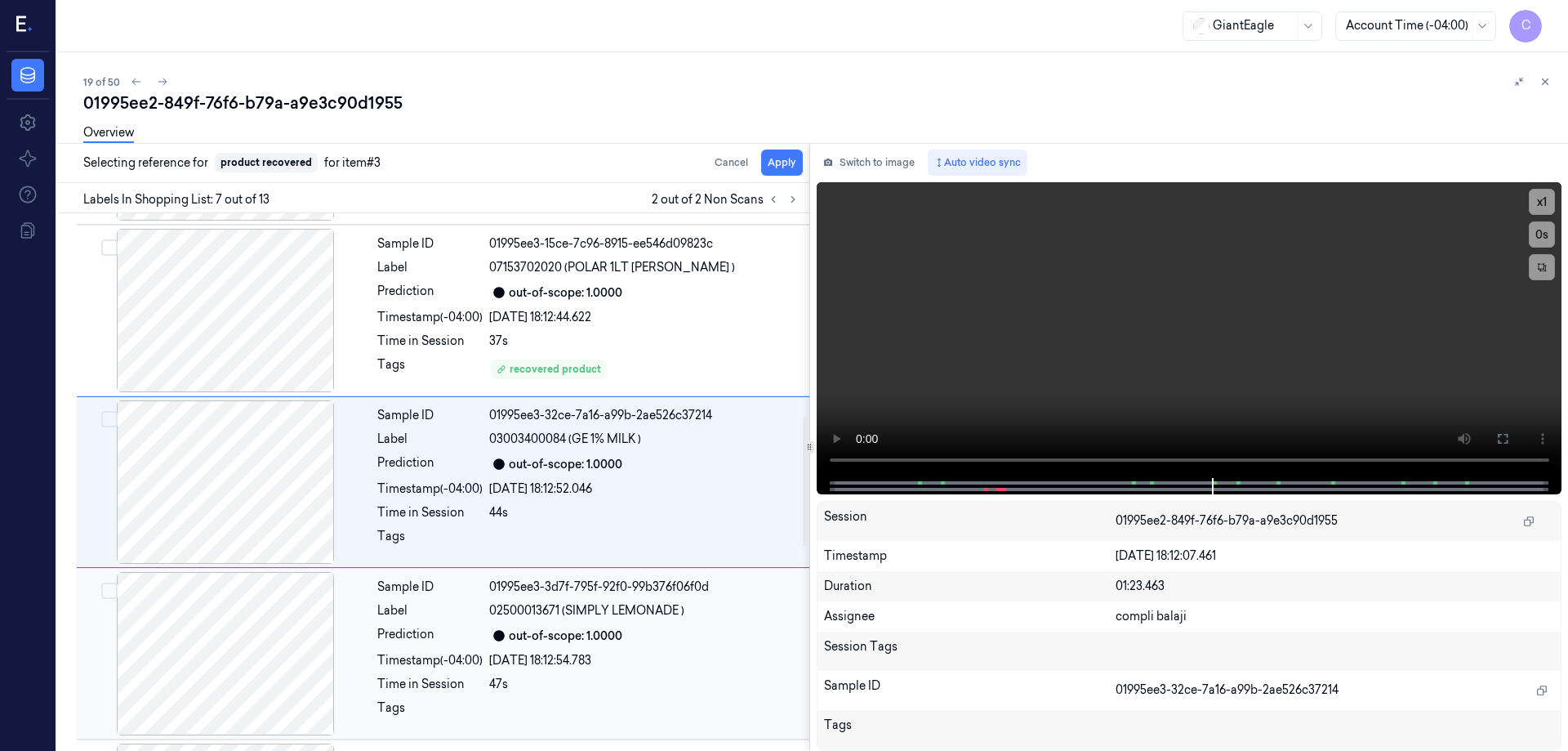
click at [265, 656] on div at bounding box center [225, 653] width 291 height 164
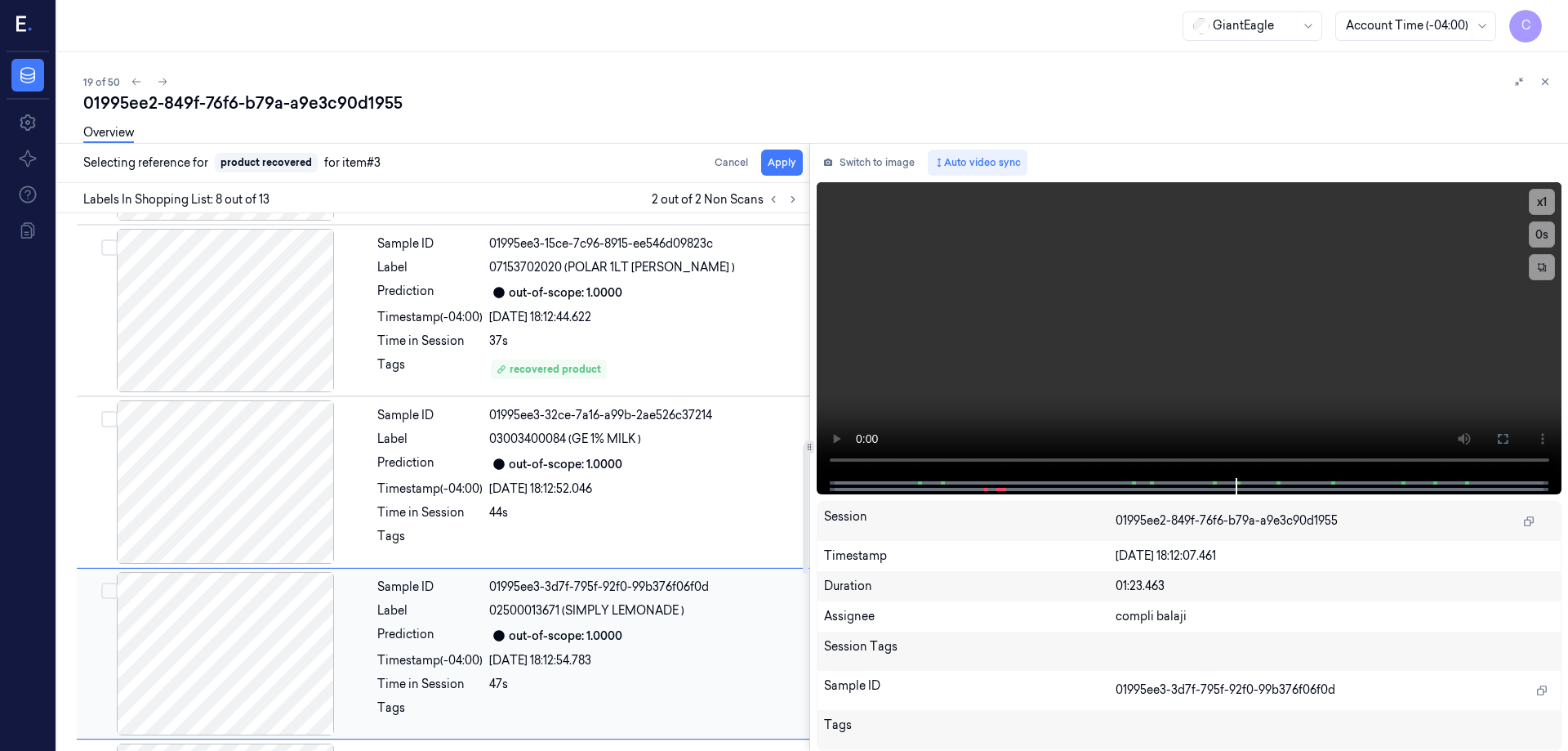
scroll to position [1017, 0]
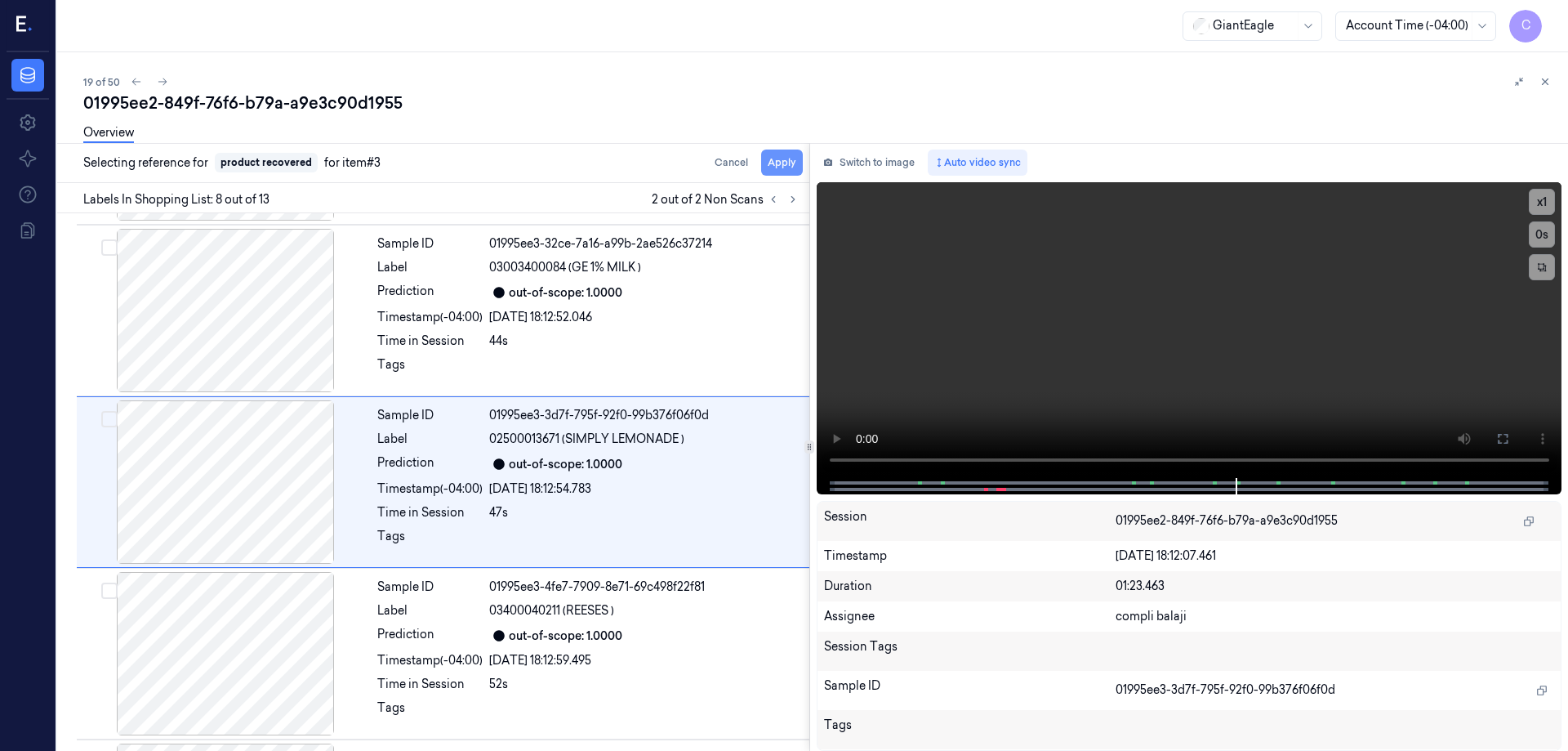
click at [785, 168] on button "Apply" at bounding box center [782, 162] width 42 height 26
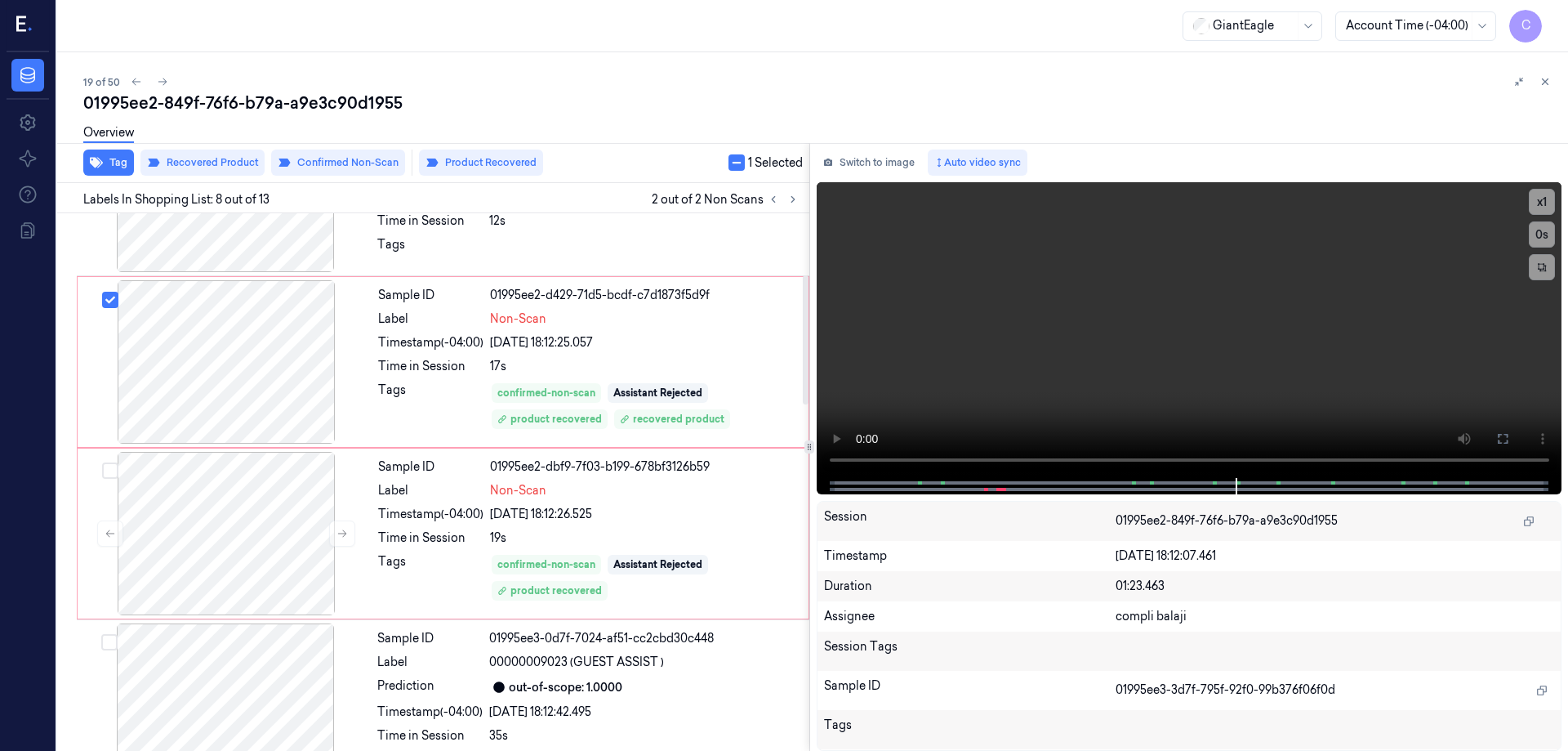
scroll to position [200, 0]
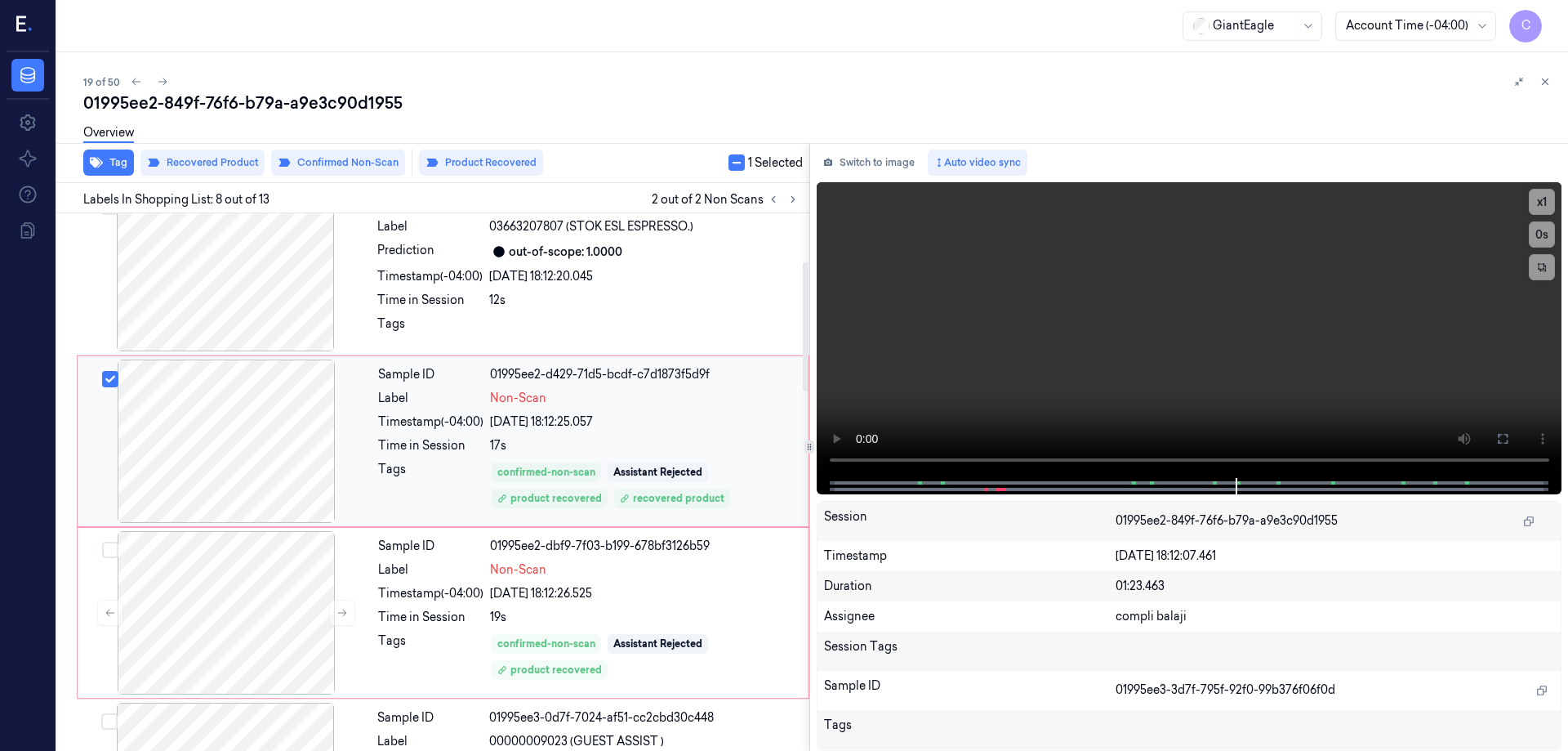
click at [268, 455] on div at bounding box center [226, 441] width 291 height 164
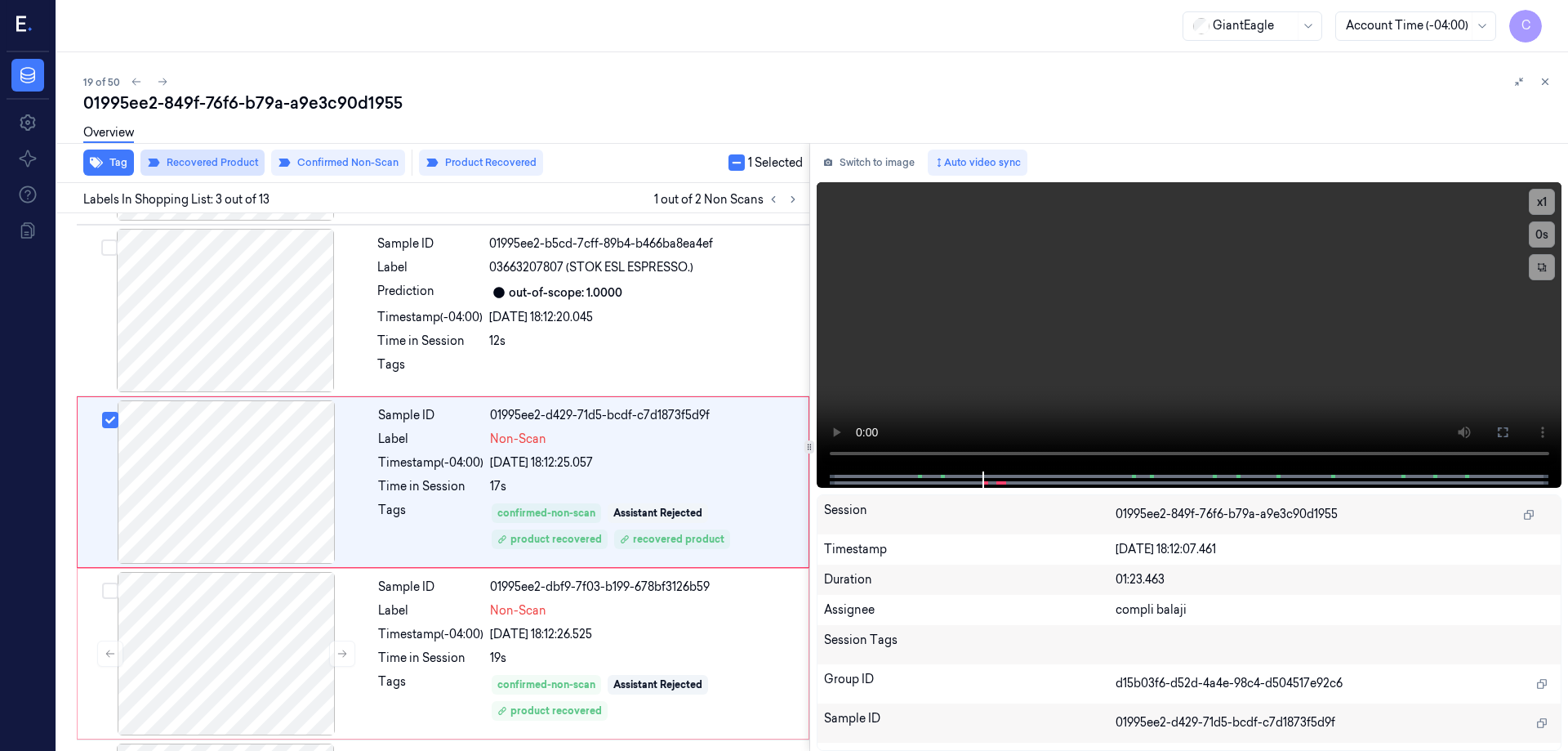
click at [242, 162] on button "Recovered Product" at bounding box center [203, 162] width 124 height 26
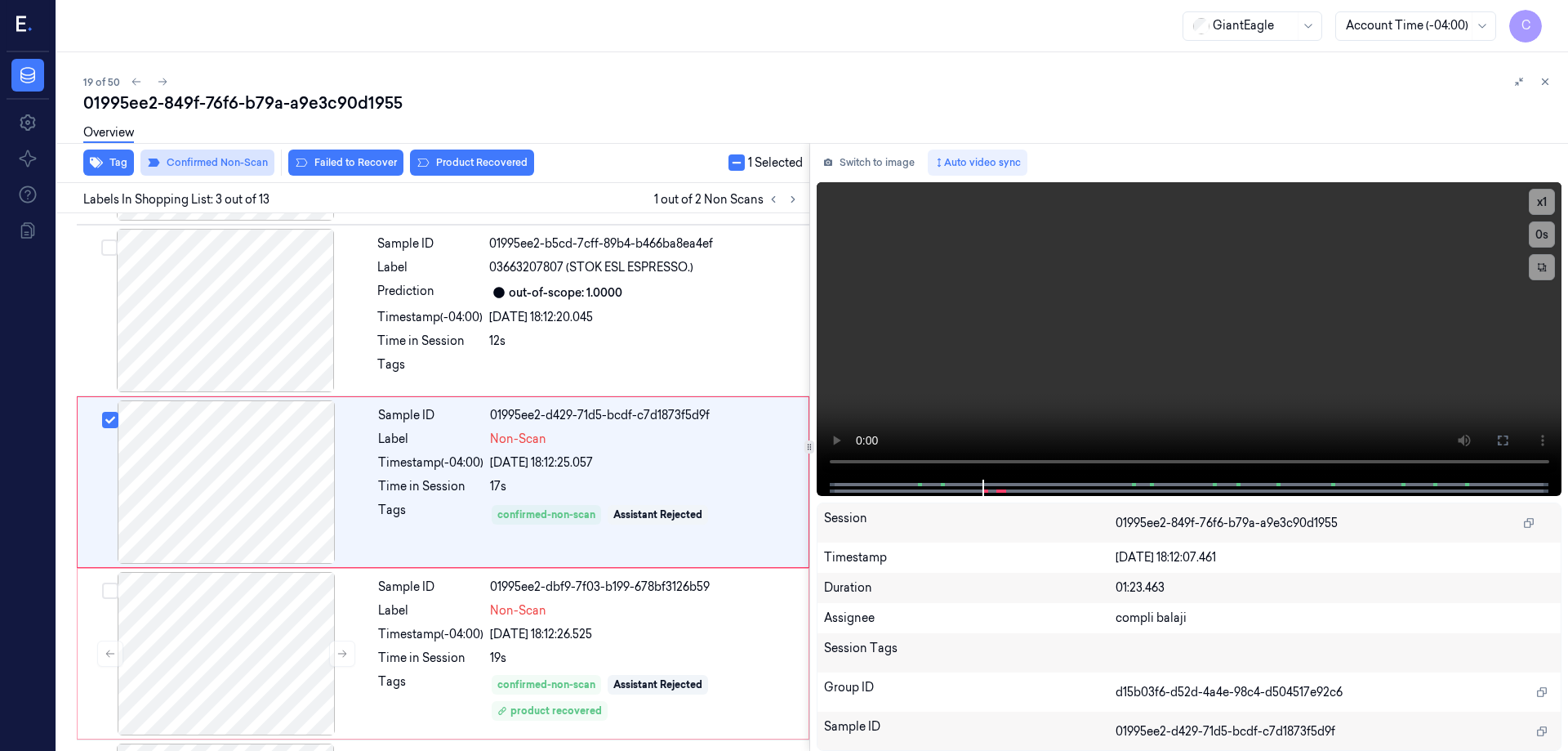
click at [349, 166] on button "Failed to Recover" at bounding box center [346, 162] width 115 height 26
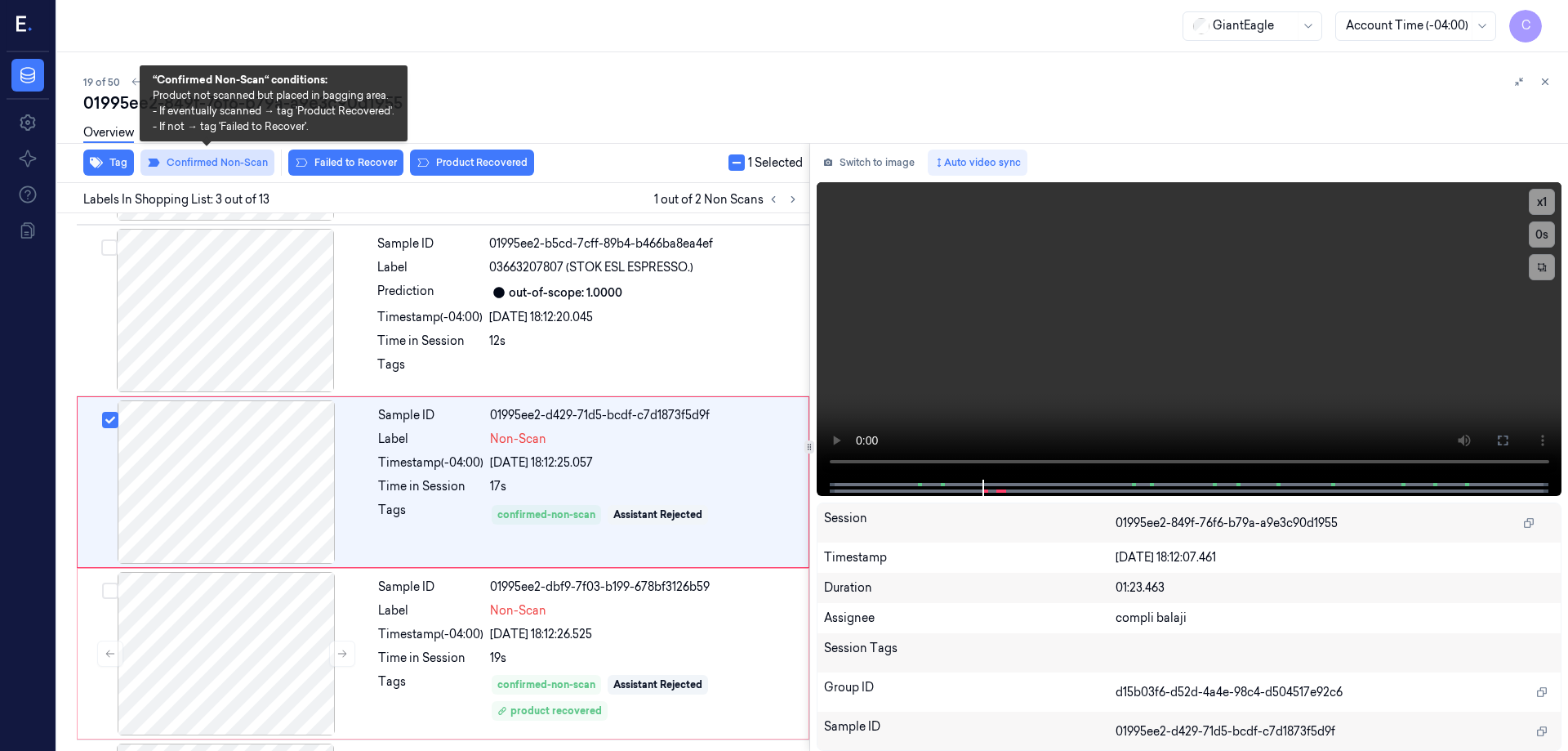
click at [242, 163] on button "Confirmed Non-Scan" at bounding box center [208, 162] width 134 height 26
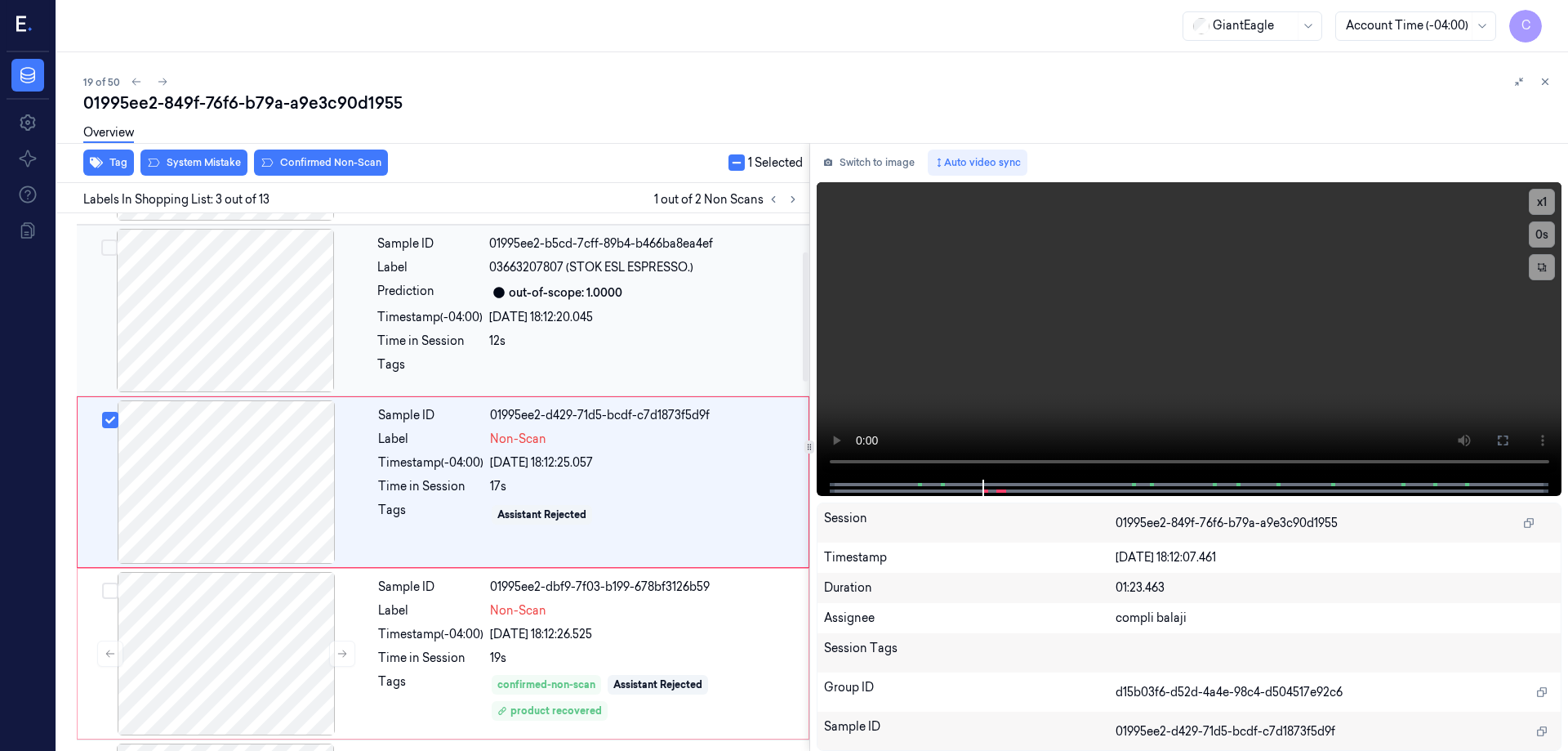
click at [201, 279] on div at bounding box center [225, 311] width 291 height 164
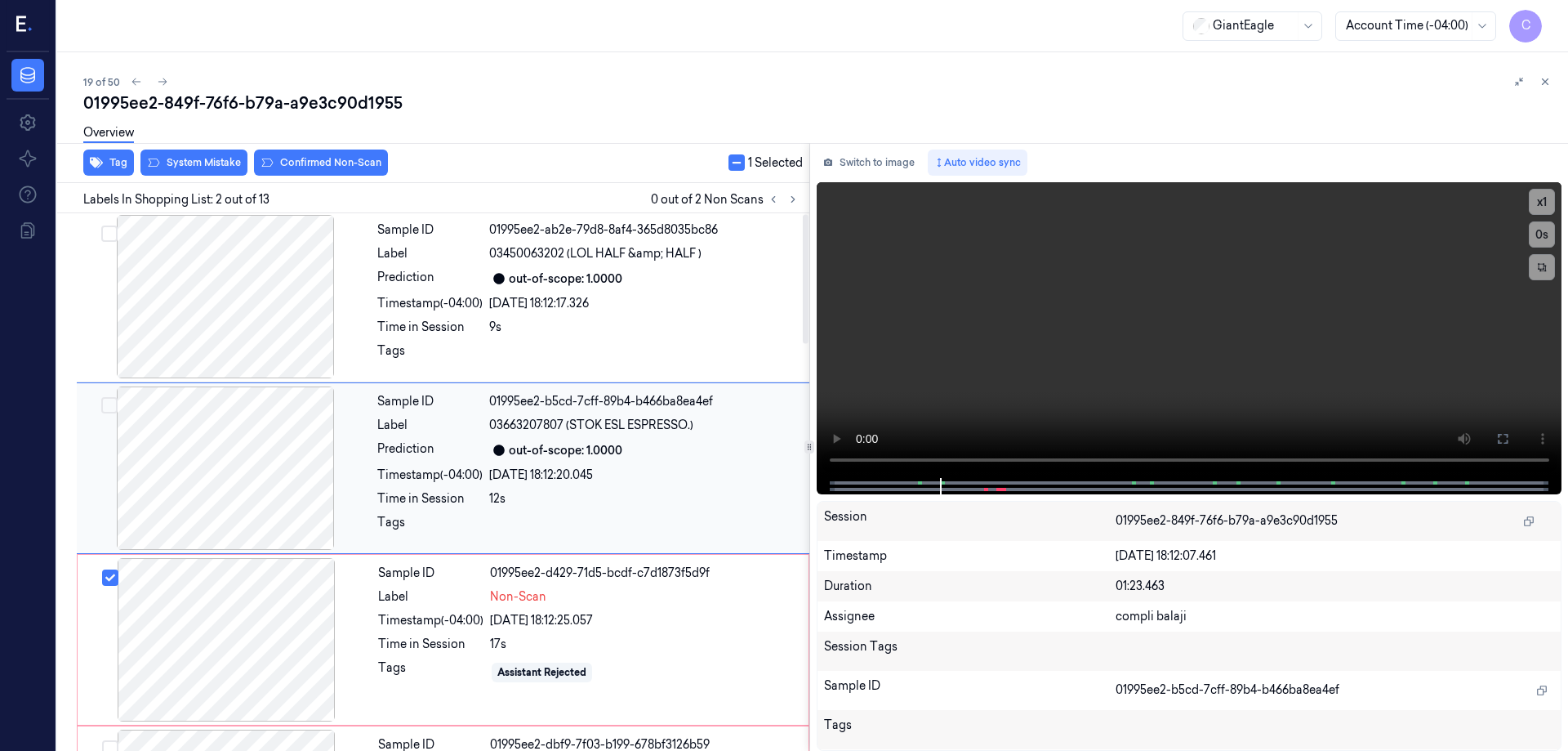
scroll to position [0, 0]
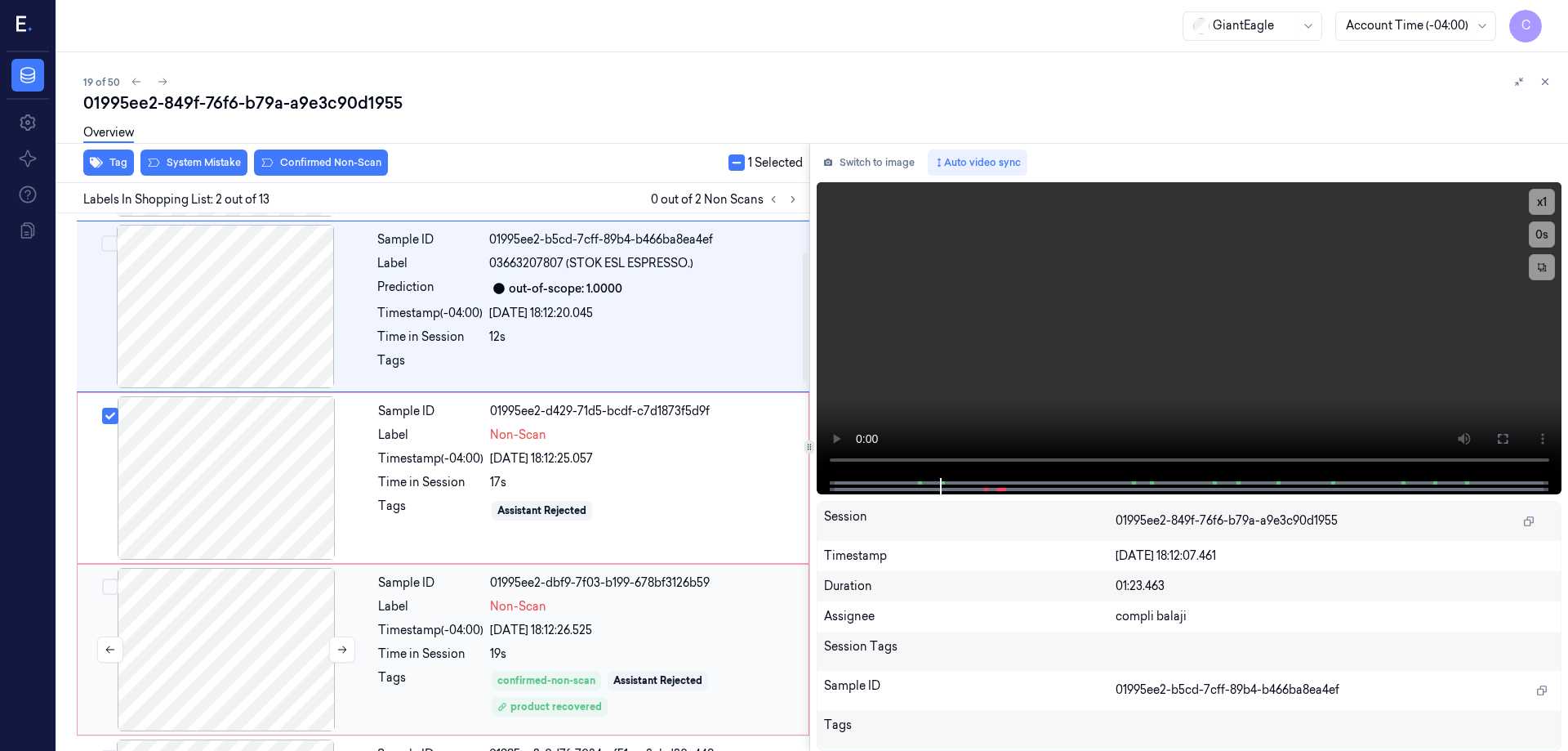
click at [213, 615] on div at bounding box center [226, 649] width 291 height 164
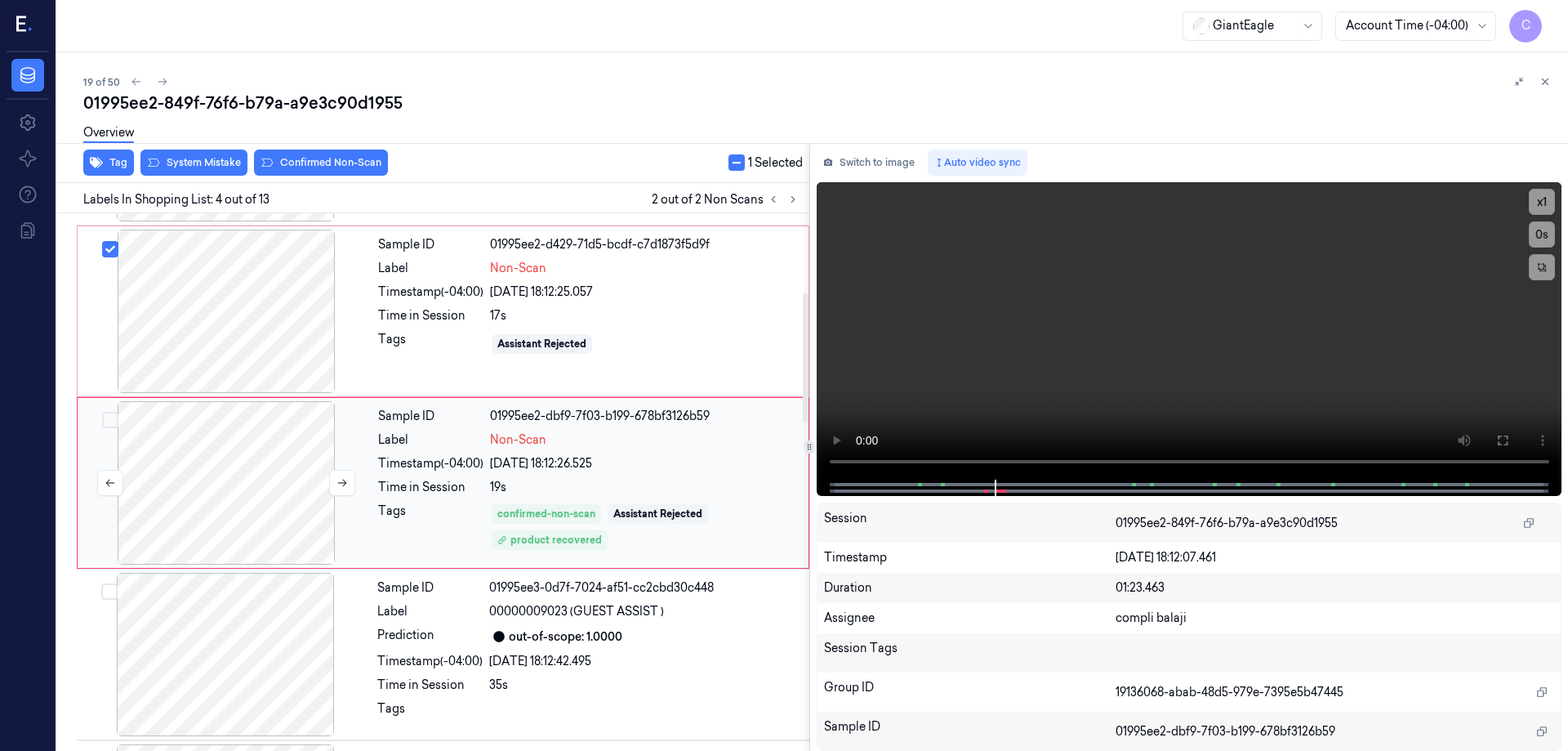
scroll to position [331, 0]
click at [243, 456] on div at bounding box center [226, 482] width 291 height 164
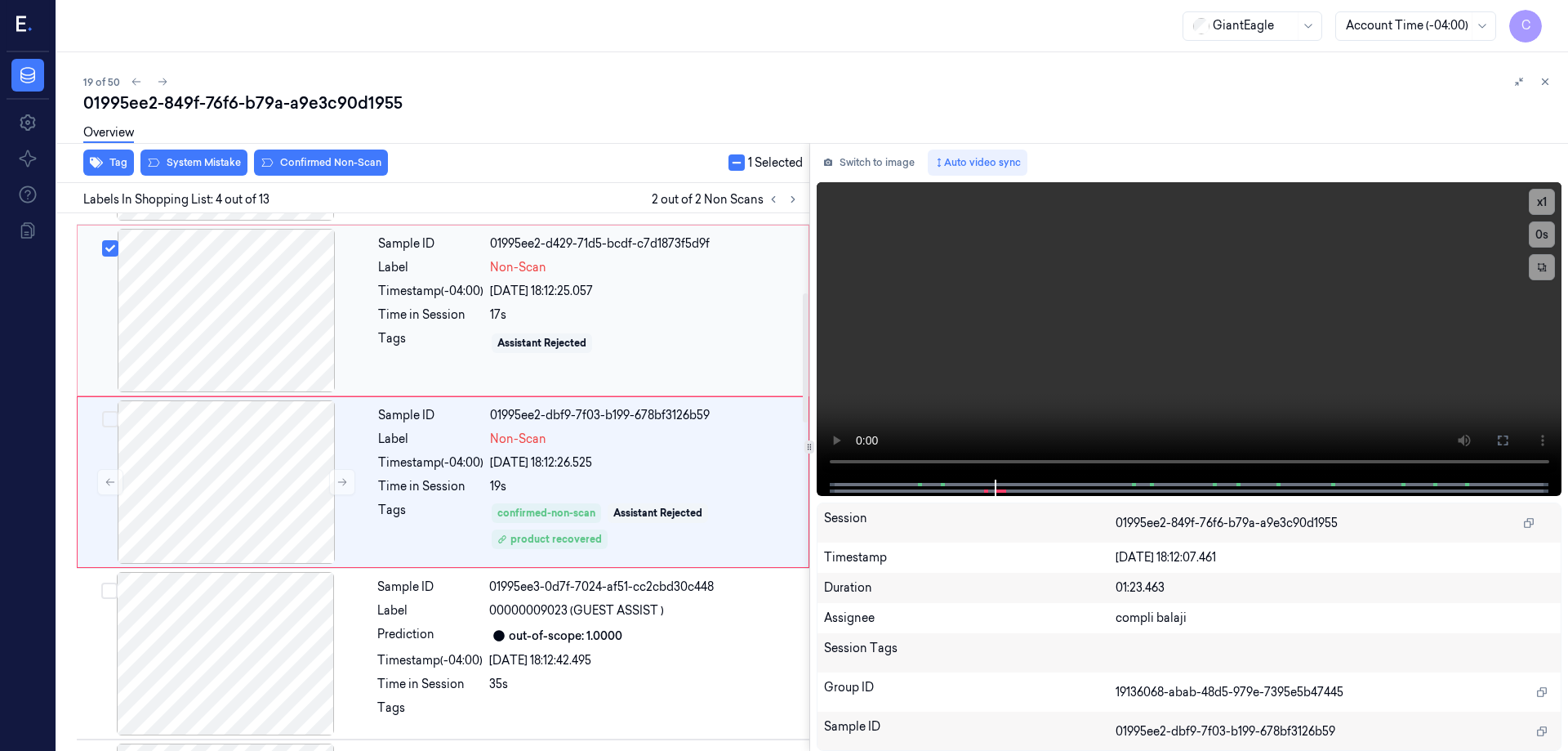
click at [228, 289] on div at bounding box center [226, 311] width 291 height 164
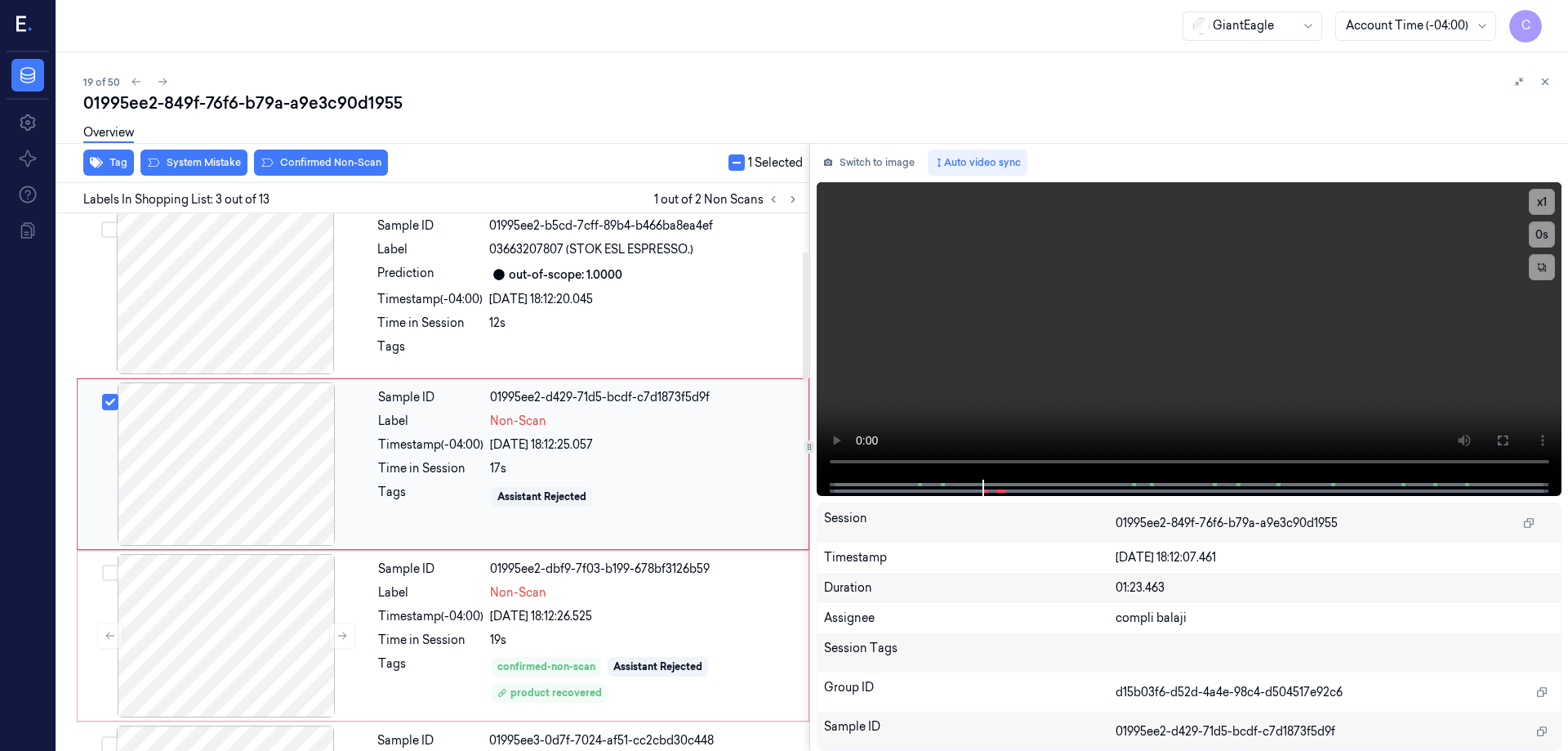
scroll to position [160, 0]
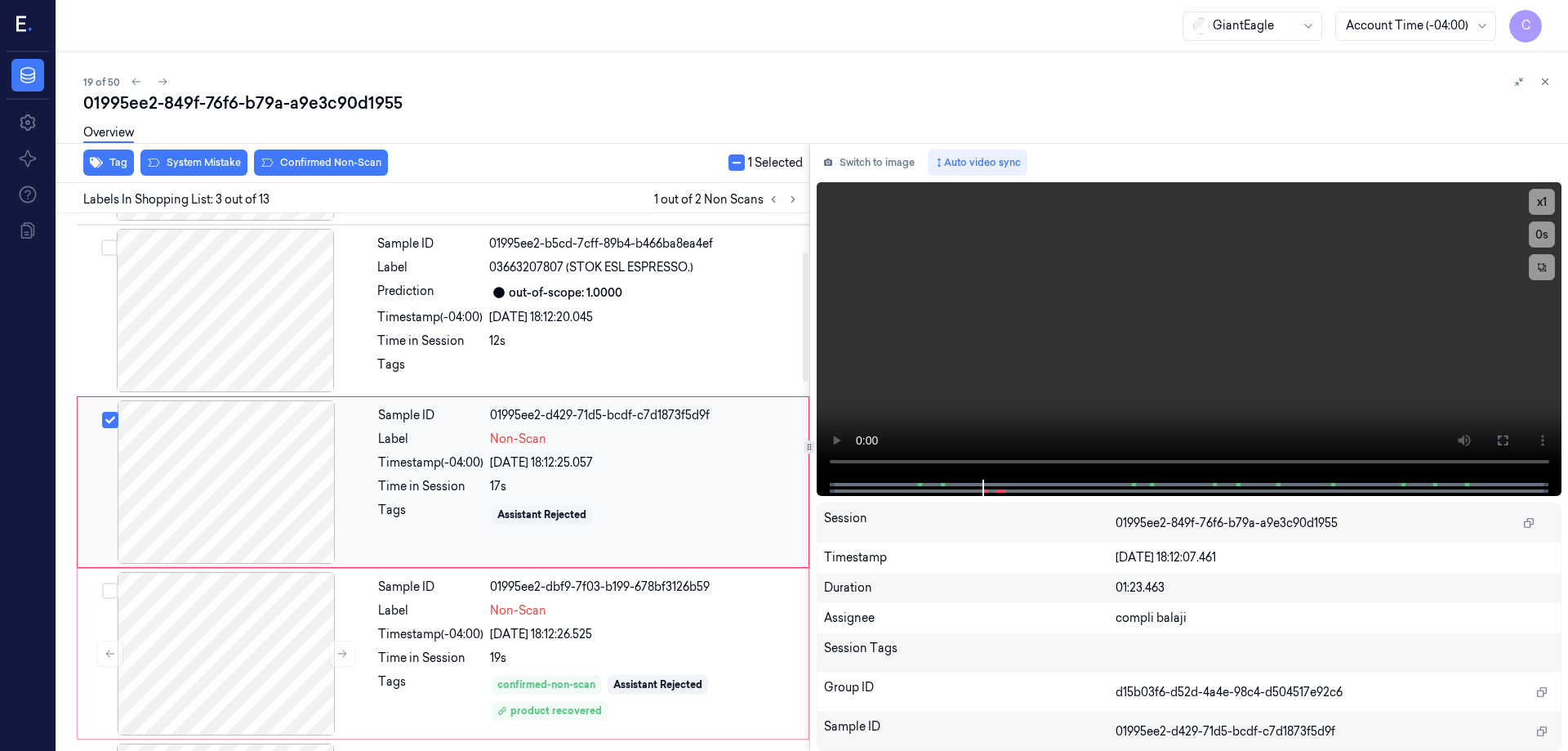
click at [222, 479] on div at bounding box center [226, 482] width 291 height 164
click at [109, 419] on button "Select row" at bounding box center [109, 419] width 16 height 16
click at [220, 631] on div at bounding box center [226, 653] width 291 height 164
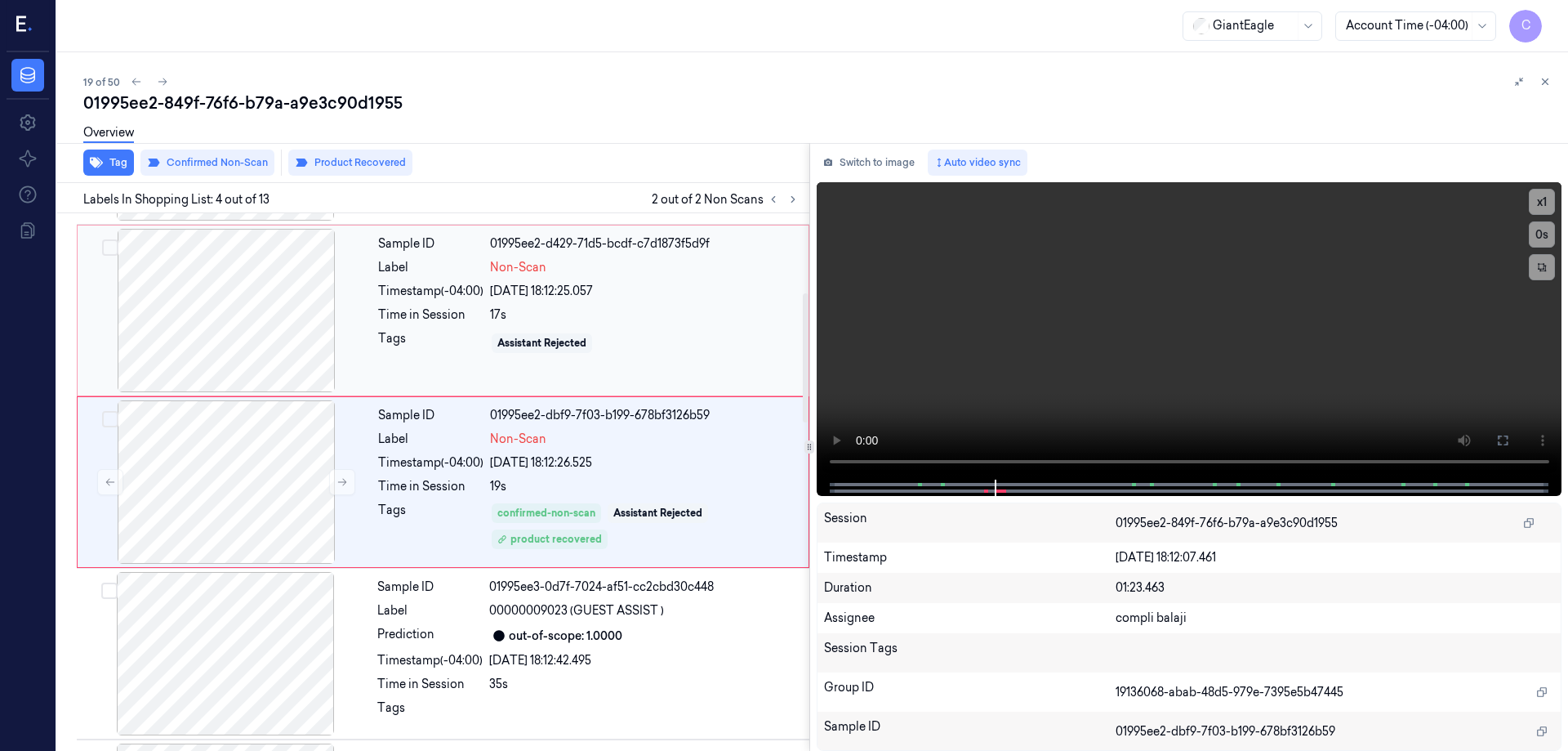
click at [244, 320] on div at bounding box center [226, 311] width 291 height 164
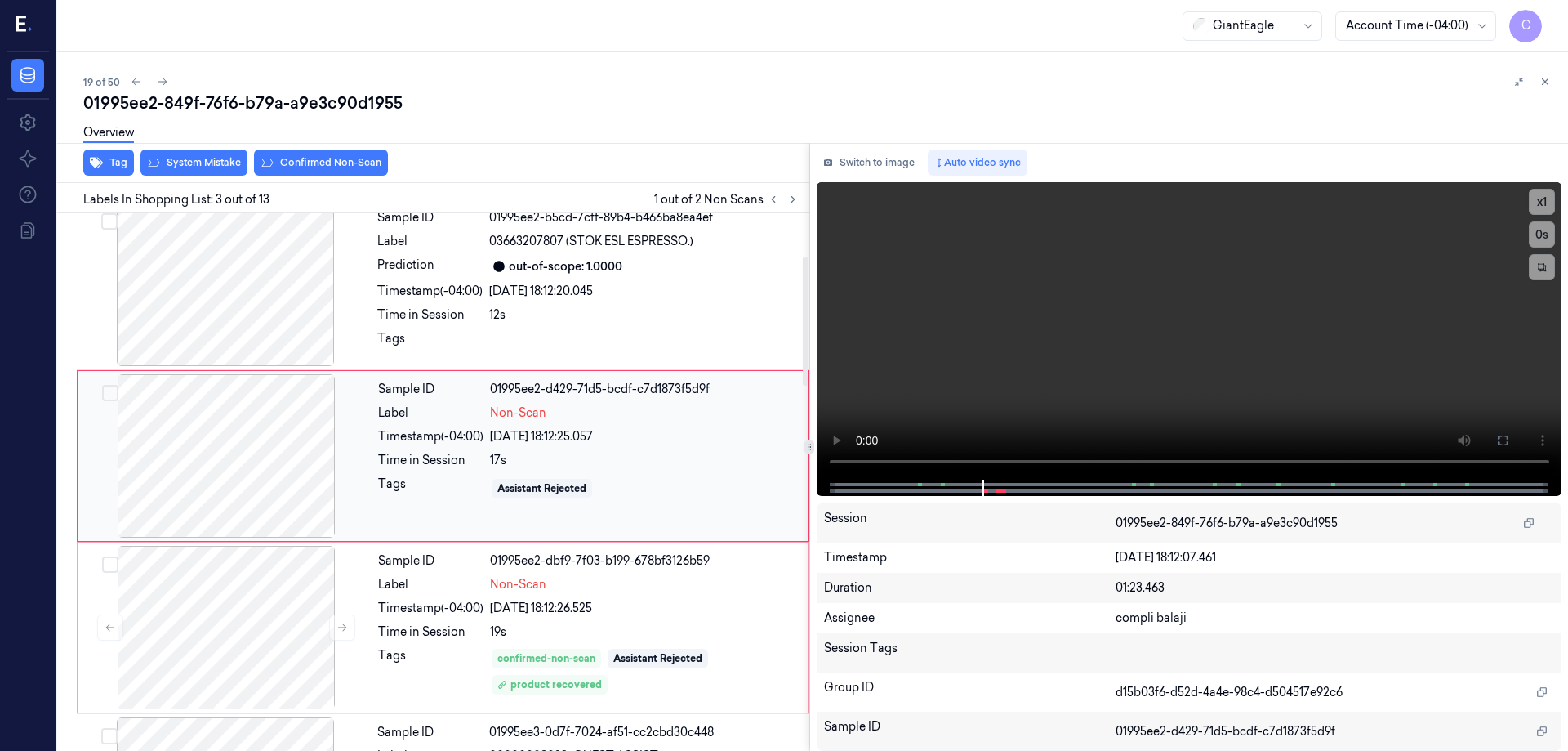
scroll to position [160, 0]
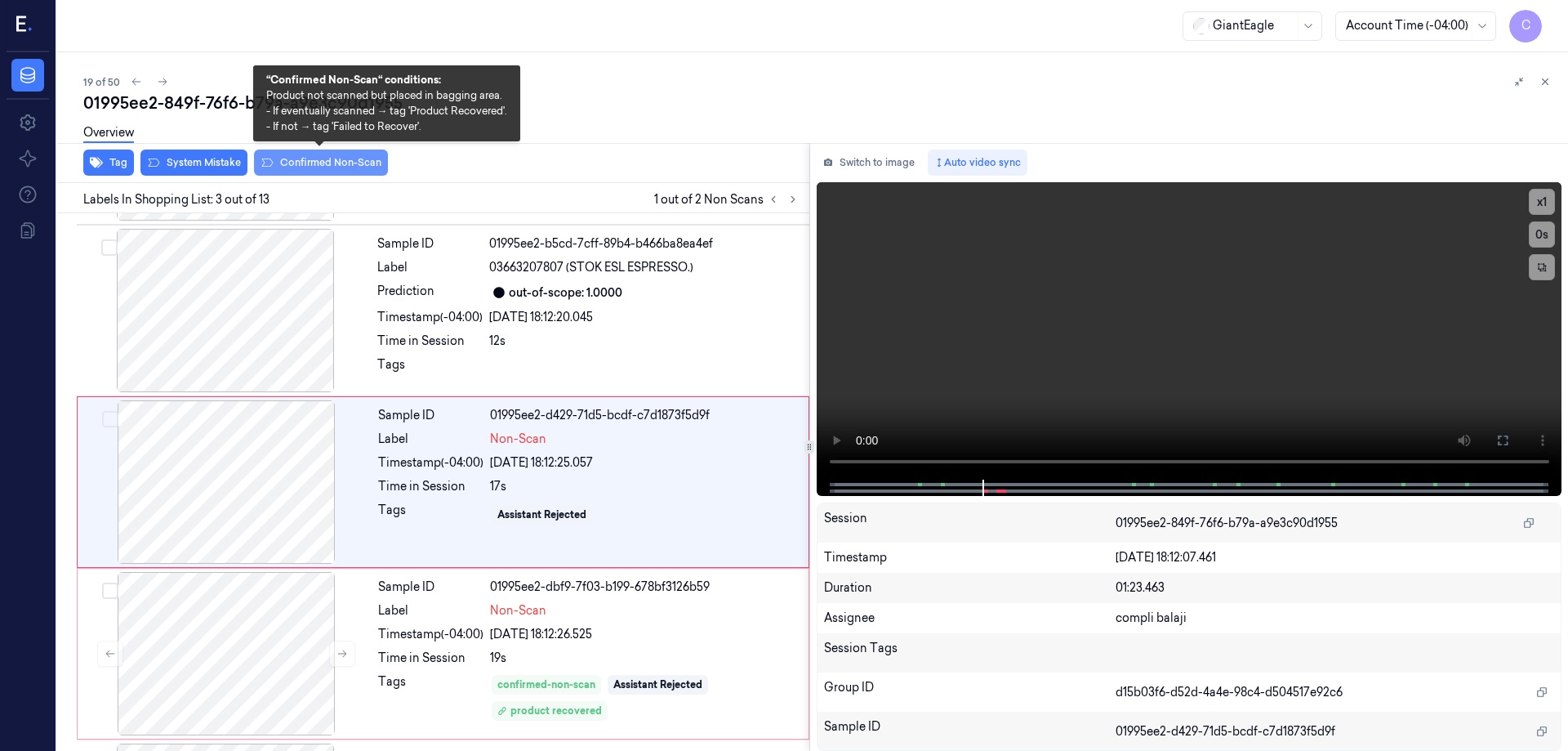
click at [340, 166] on button "Confirmed Non-Scan" at bounding box center [321, 162] width 134 height 26
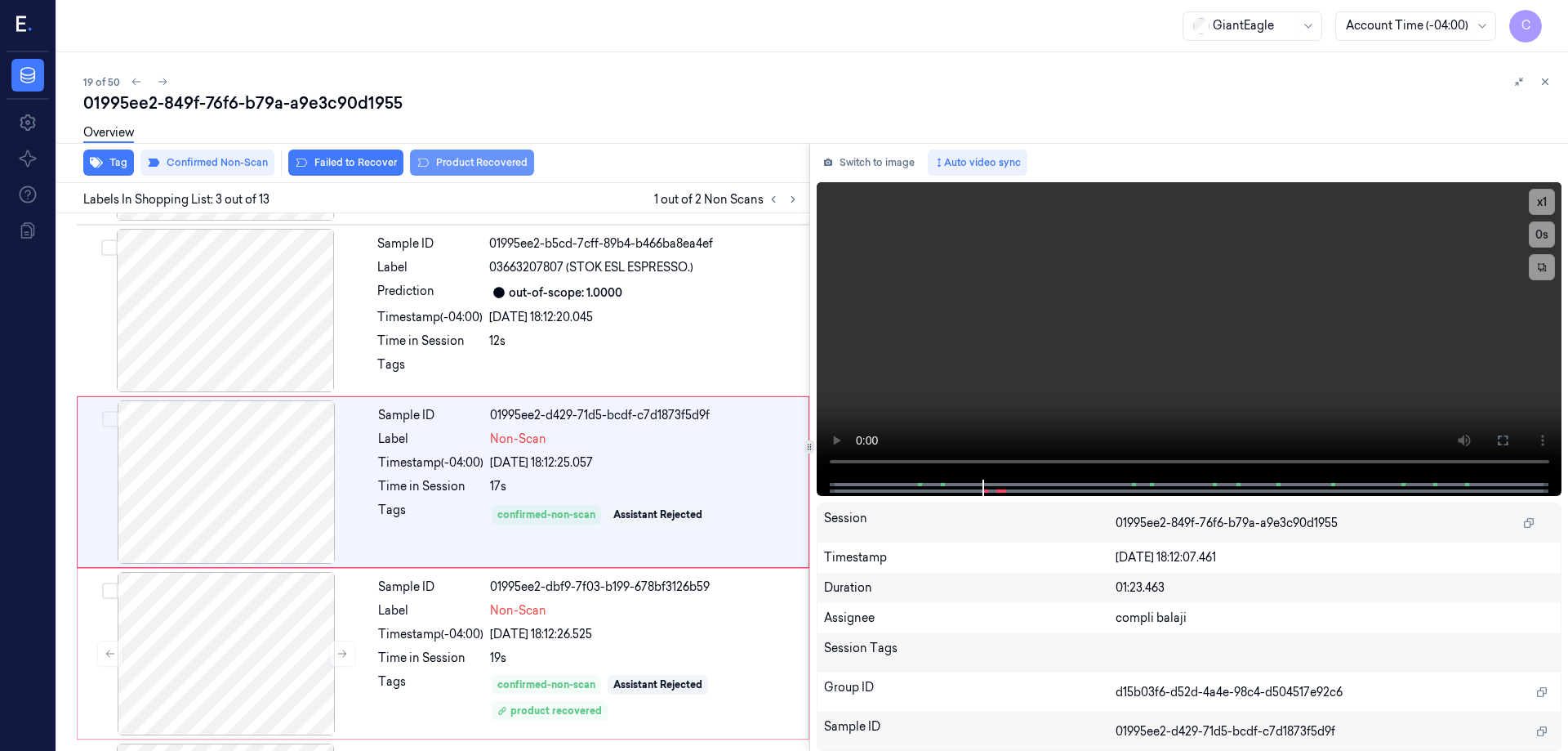
click at [480, 161] on button "Product Recovered" at bounding box center [472, 162] width 124 height 26
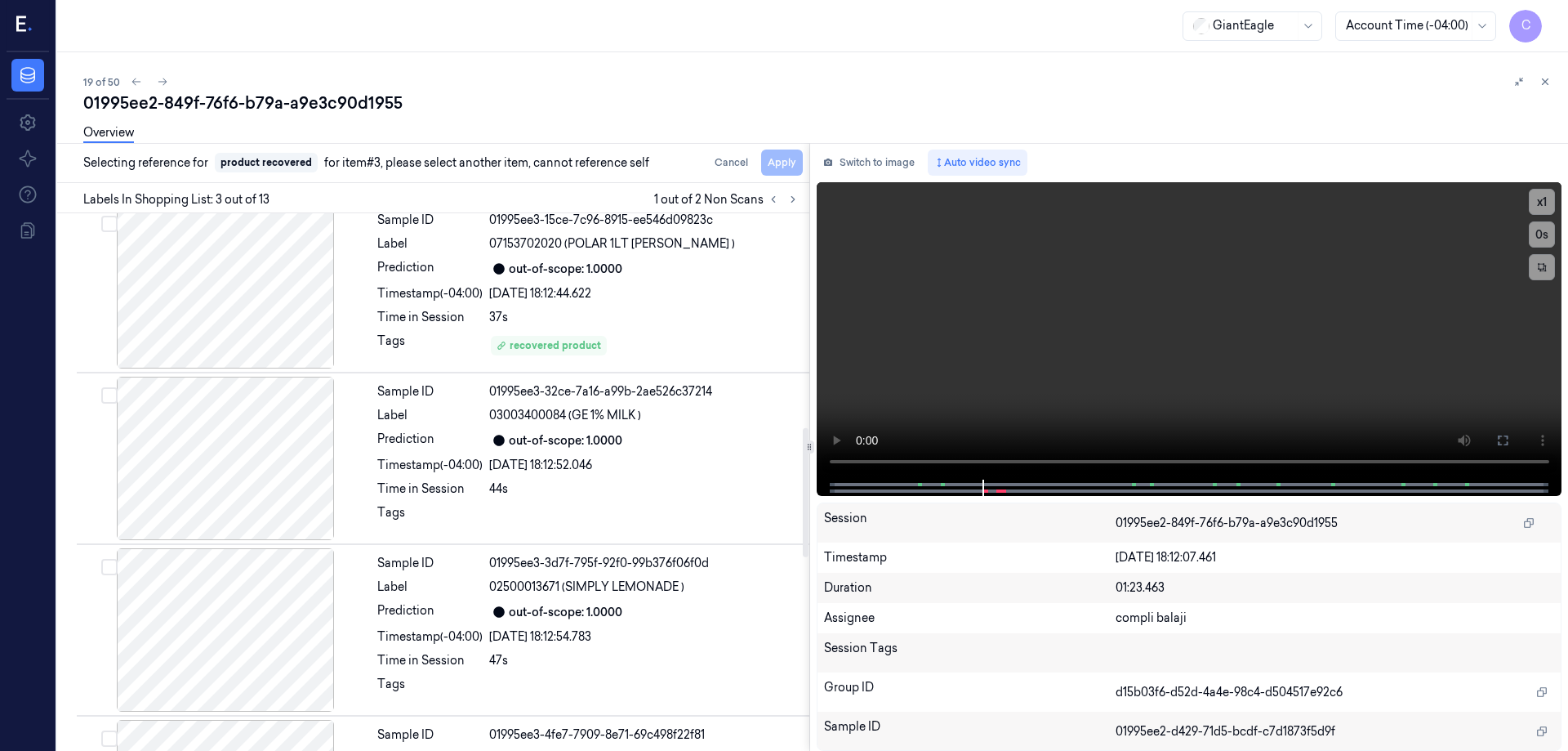
scroll to position [895, 0]
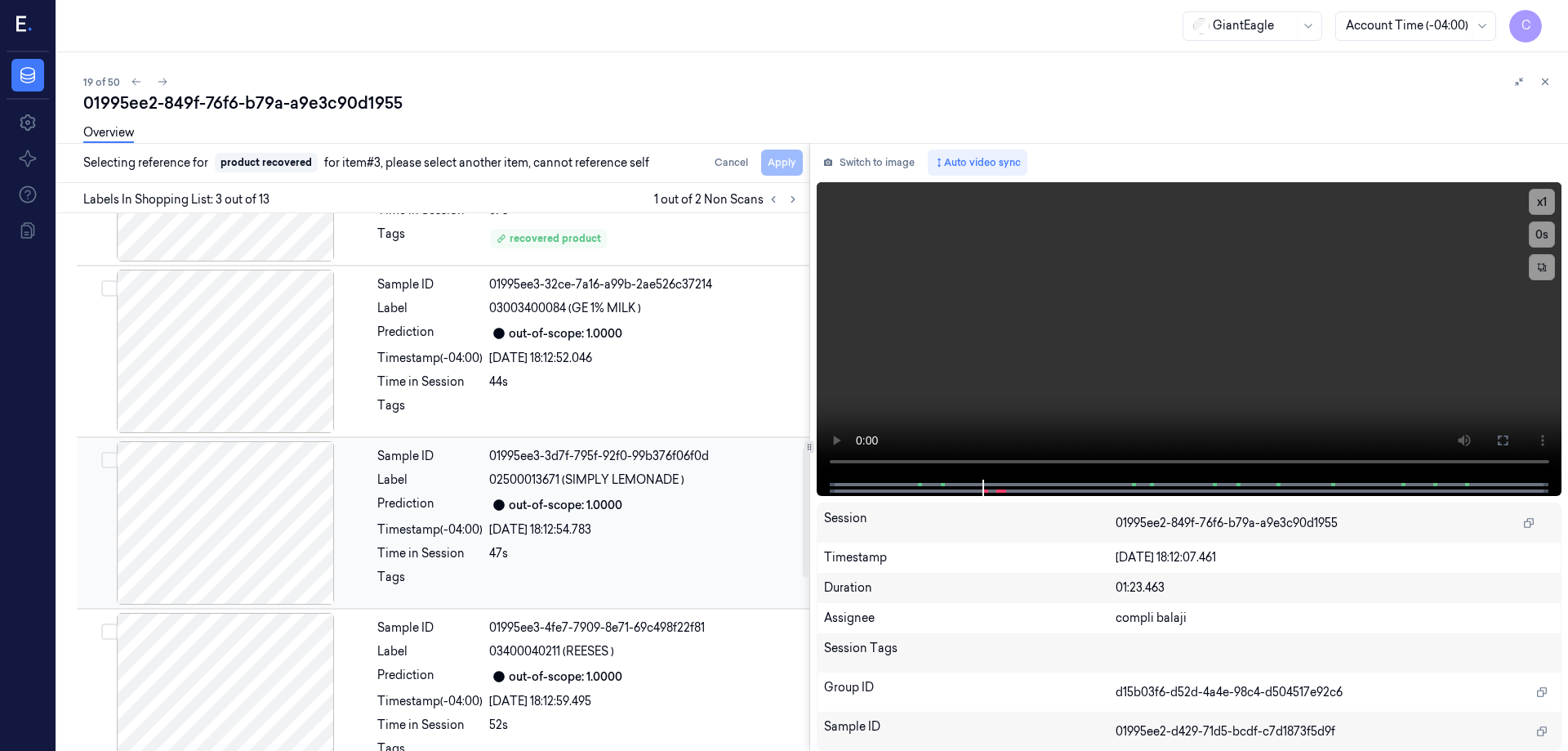
click at [260, 549] on div at bounding box center [225, 523] width 291 height 164
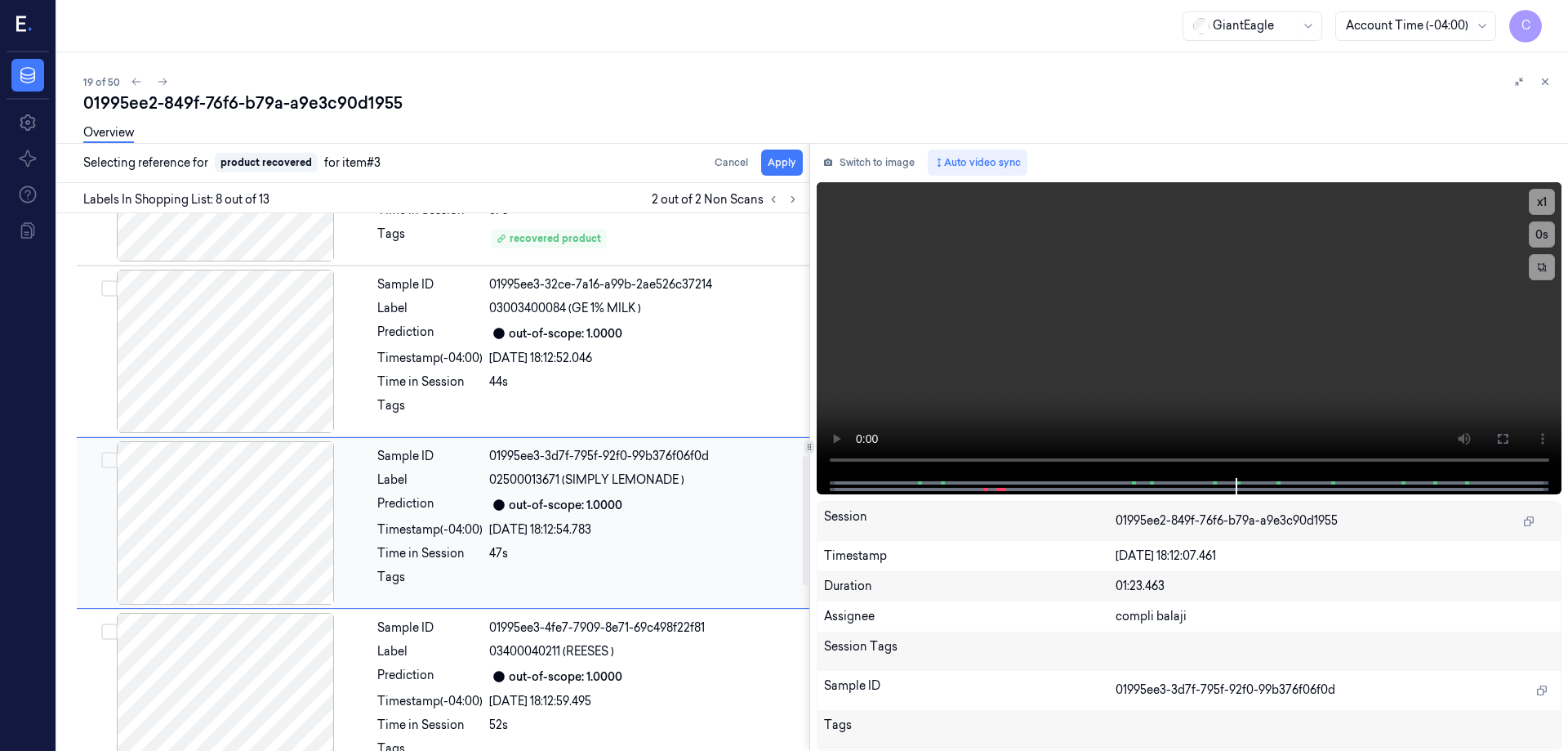
scroll to position [1017, 0]
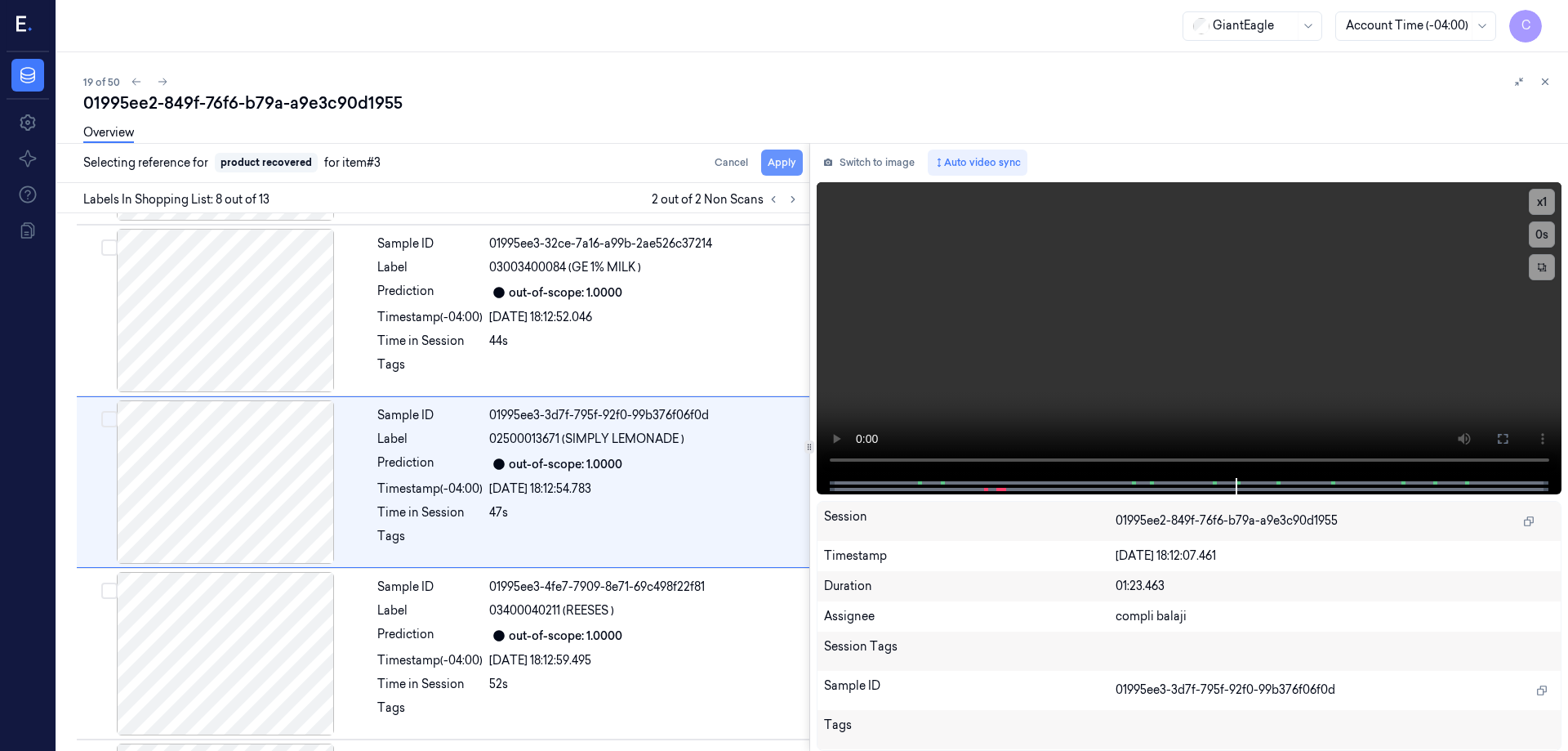
click at [773, 165] on button "Apply" at bounding box center [782, 162] width 42 height 26
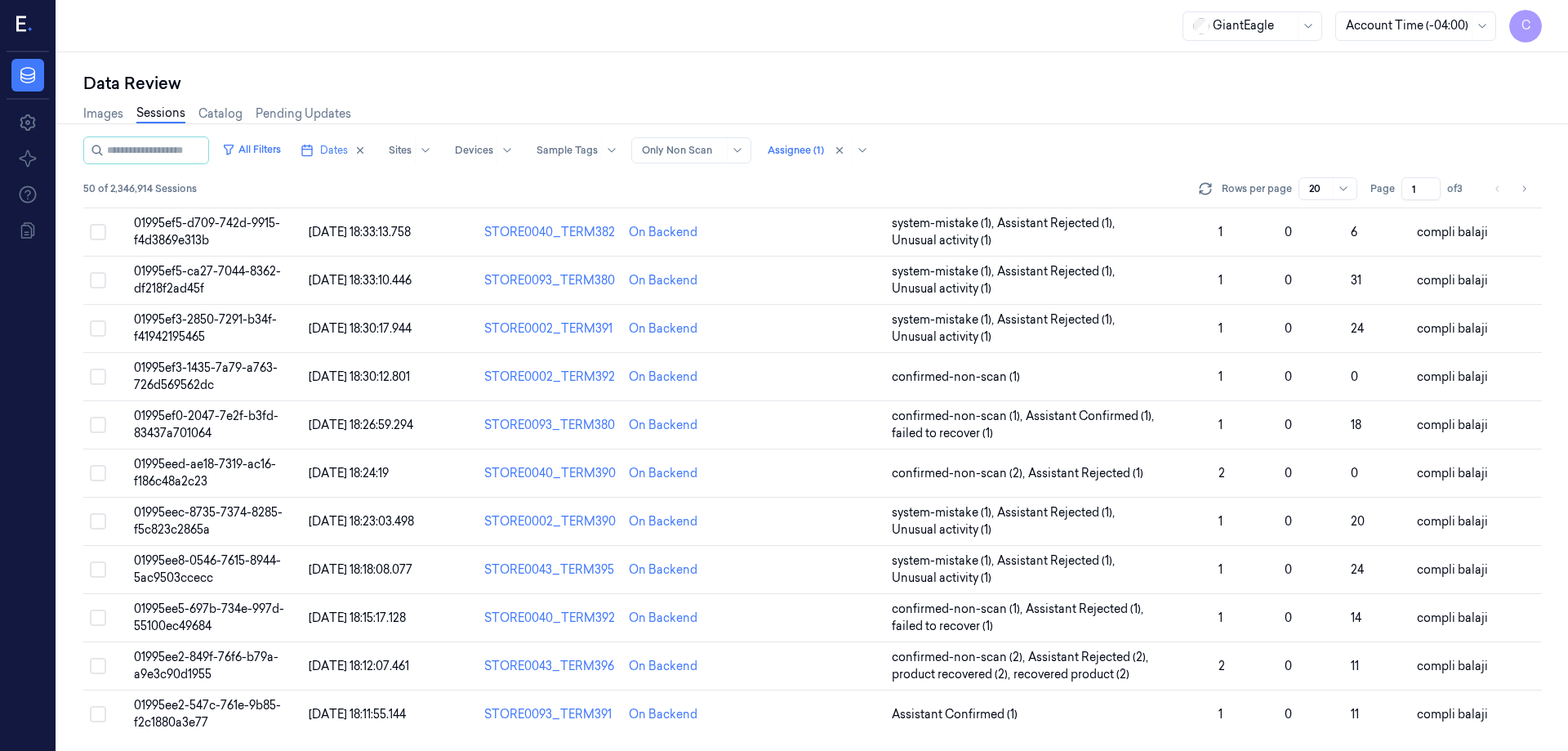
scroll to position [468, 0]
click at [204, 709] on span "01995ee2-547c-761e-9b85-f2c1880a3e77" at bounding box center [207, 715] width 147 height 32
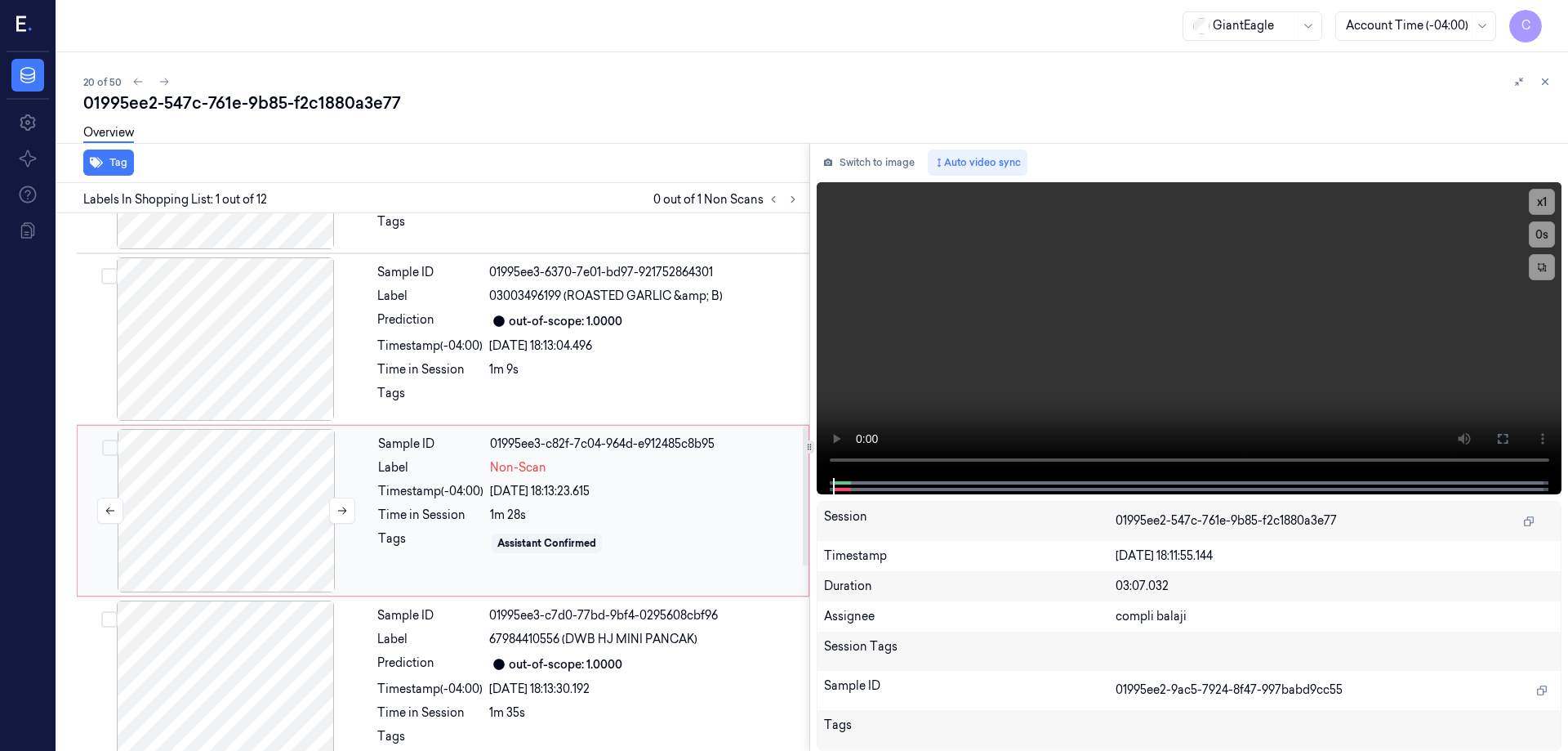
click at [270, 505] on div at bounding box center [226, 511] width 291 height 164
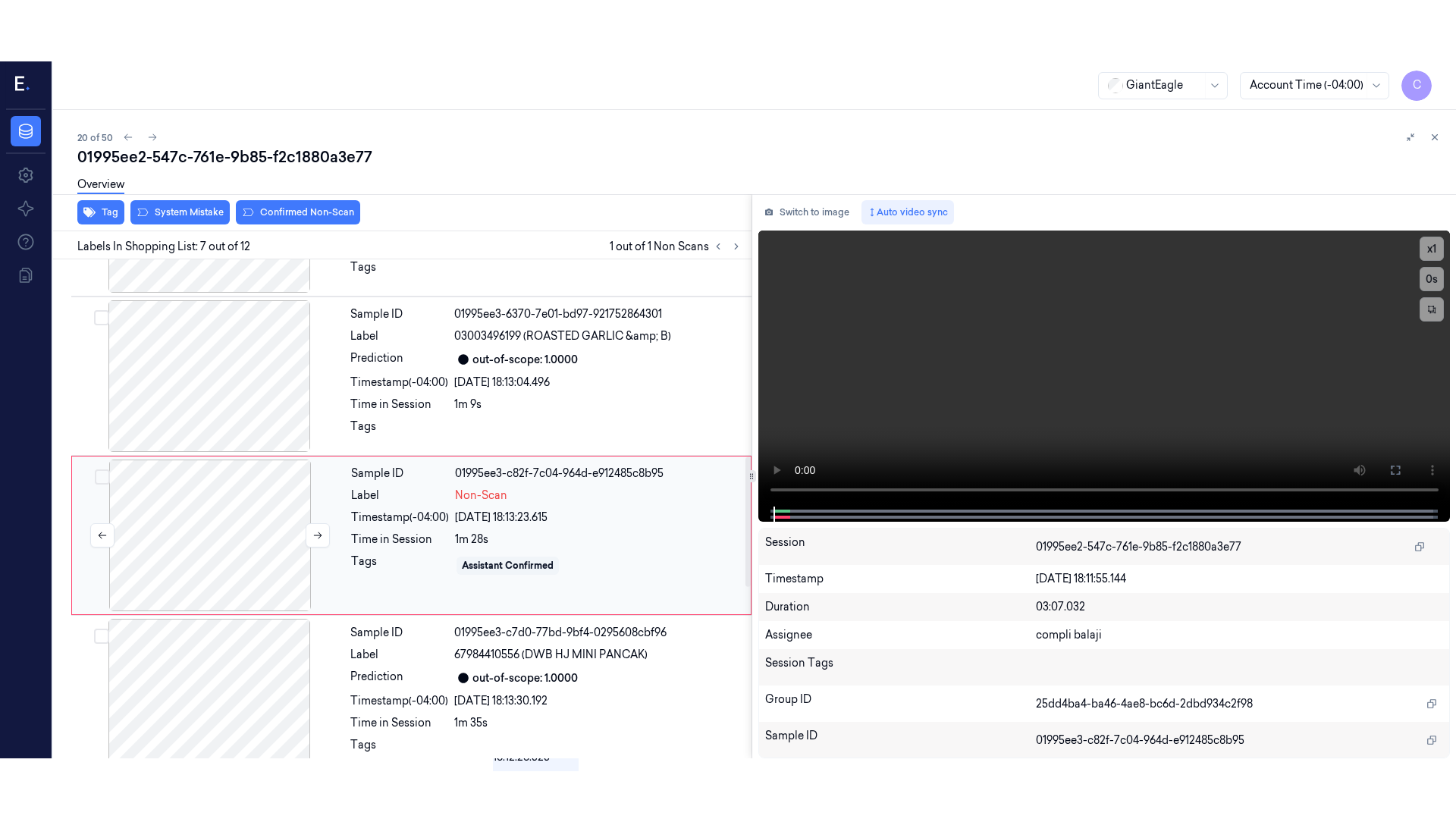
scroll to position [785, 0]
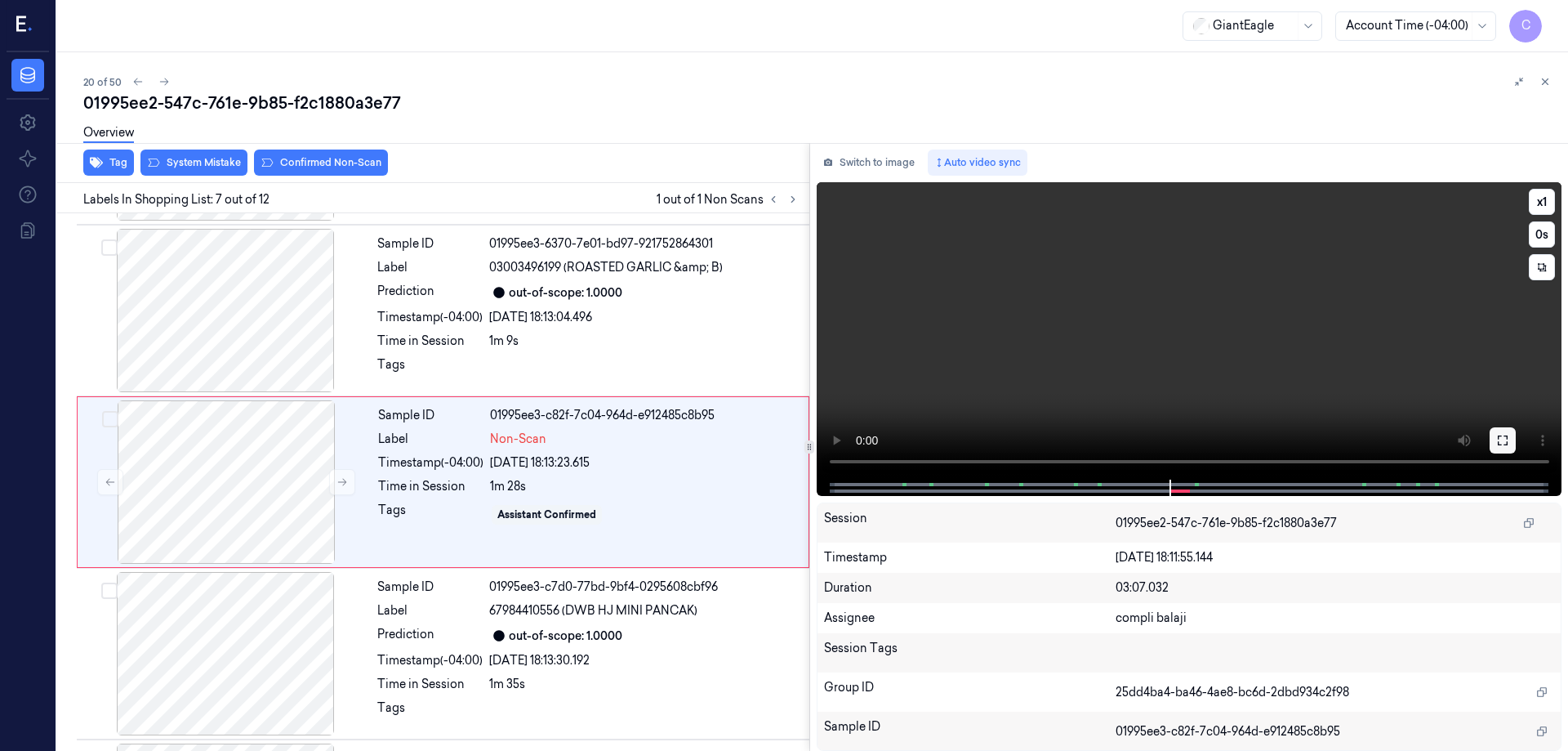
click at [1507, 446] on icon at bounding box center [1503, 440] width 13 height 13
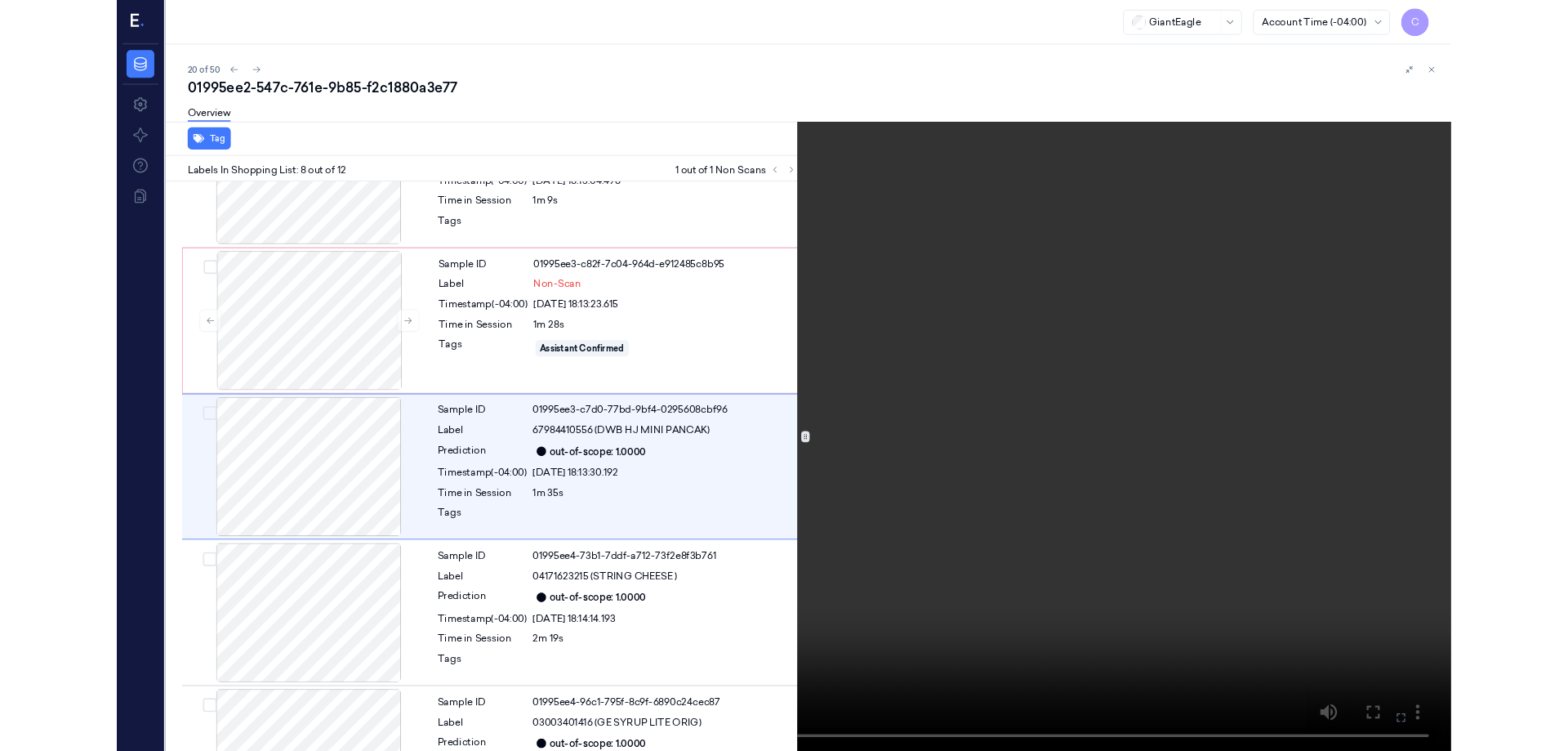
scroll to position [952, 0]
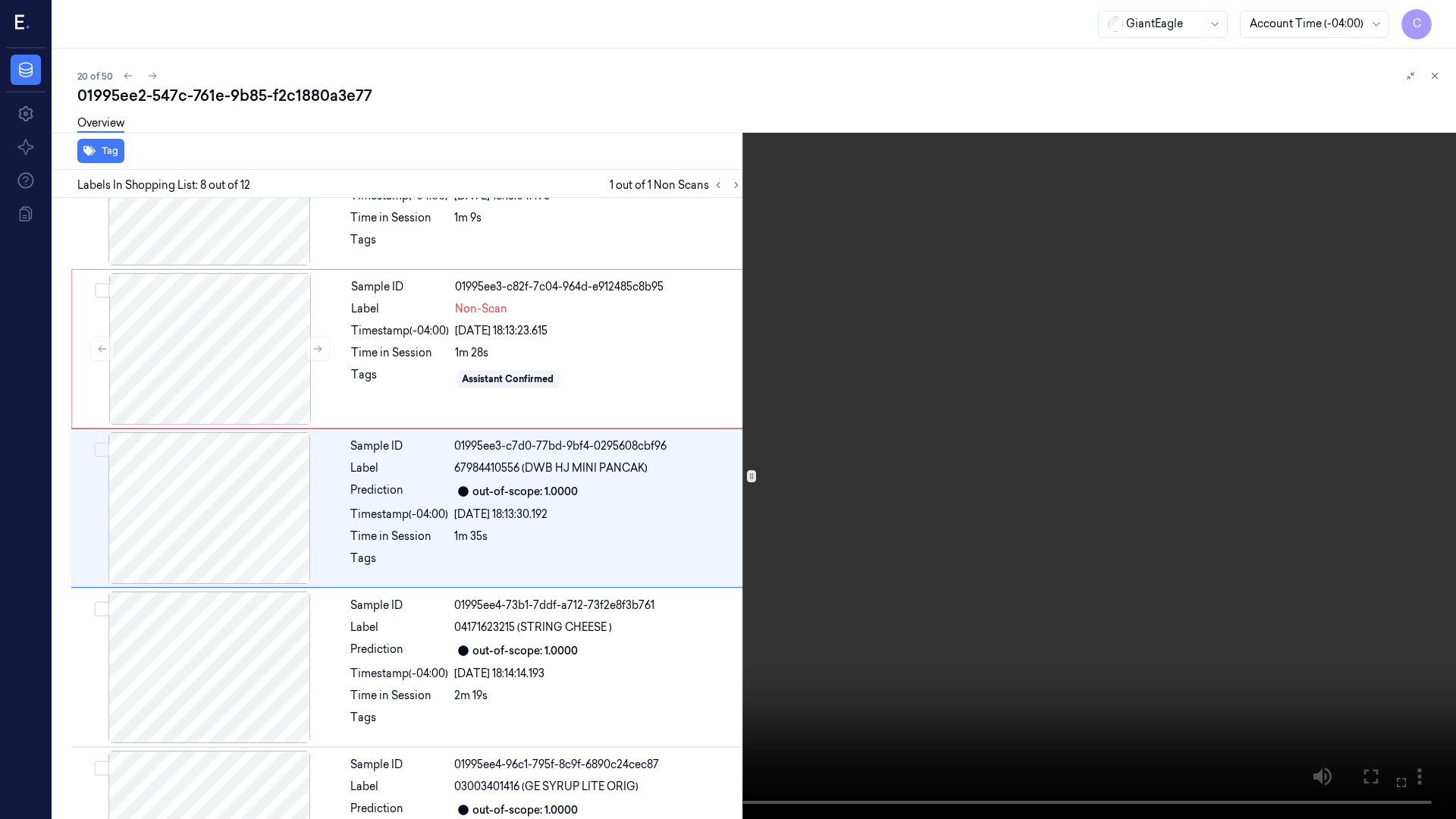
click at [0, 0] on icon at bounding box center [0, 0] width 0 height 0
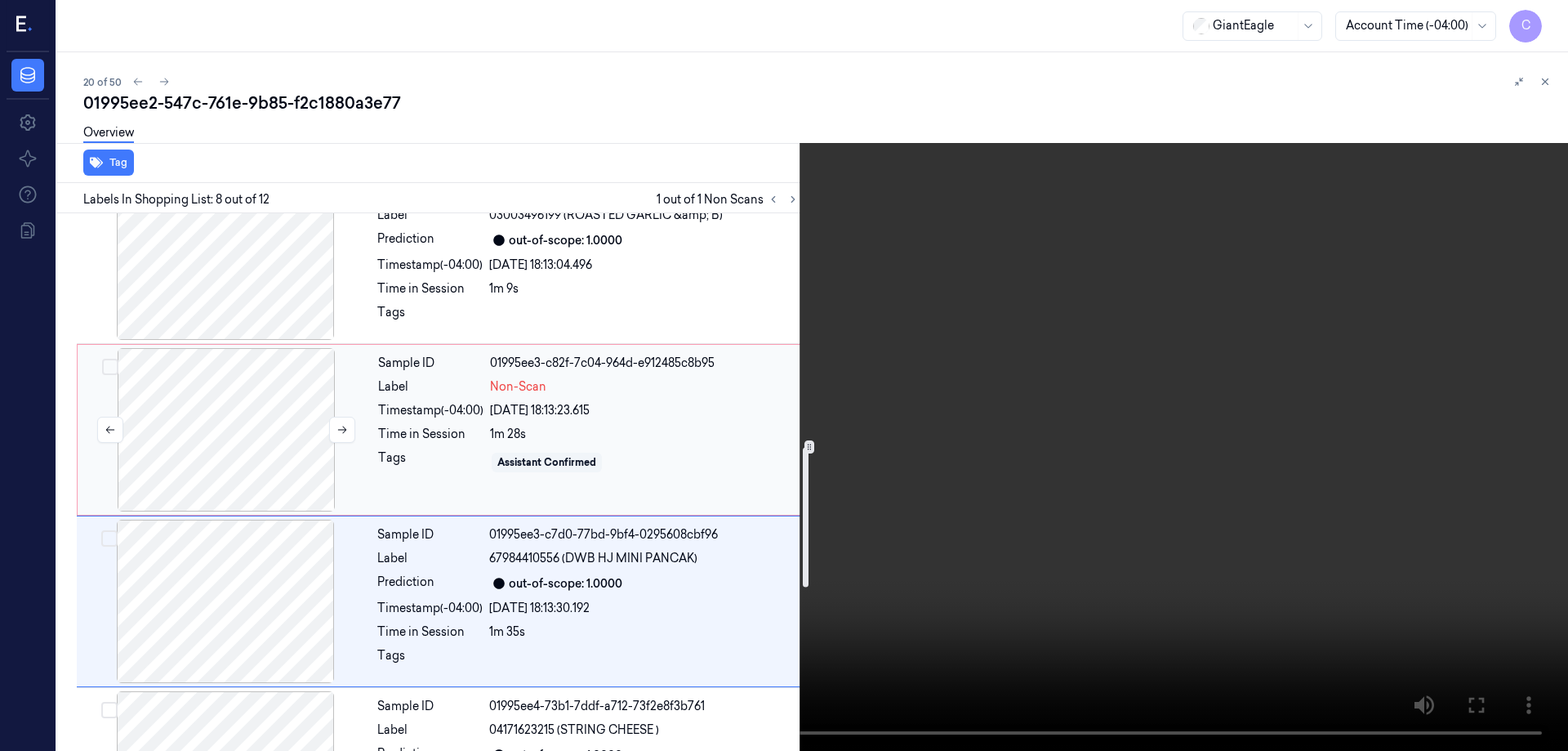
scroll to position [871, 0]
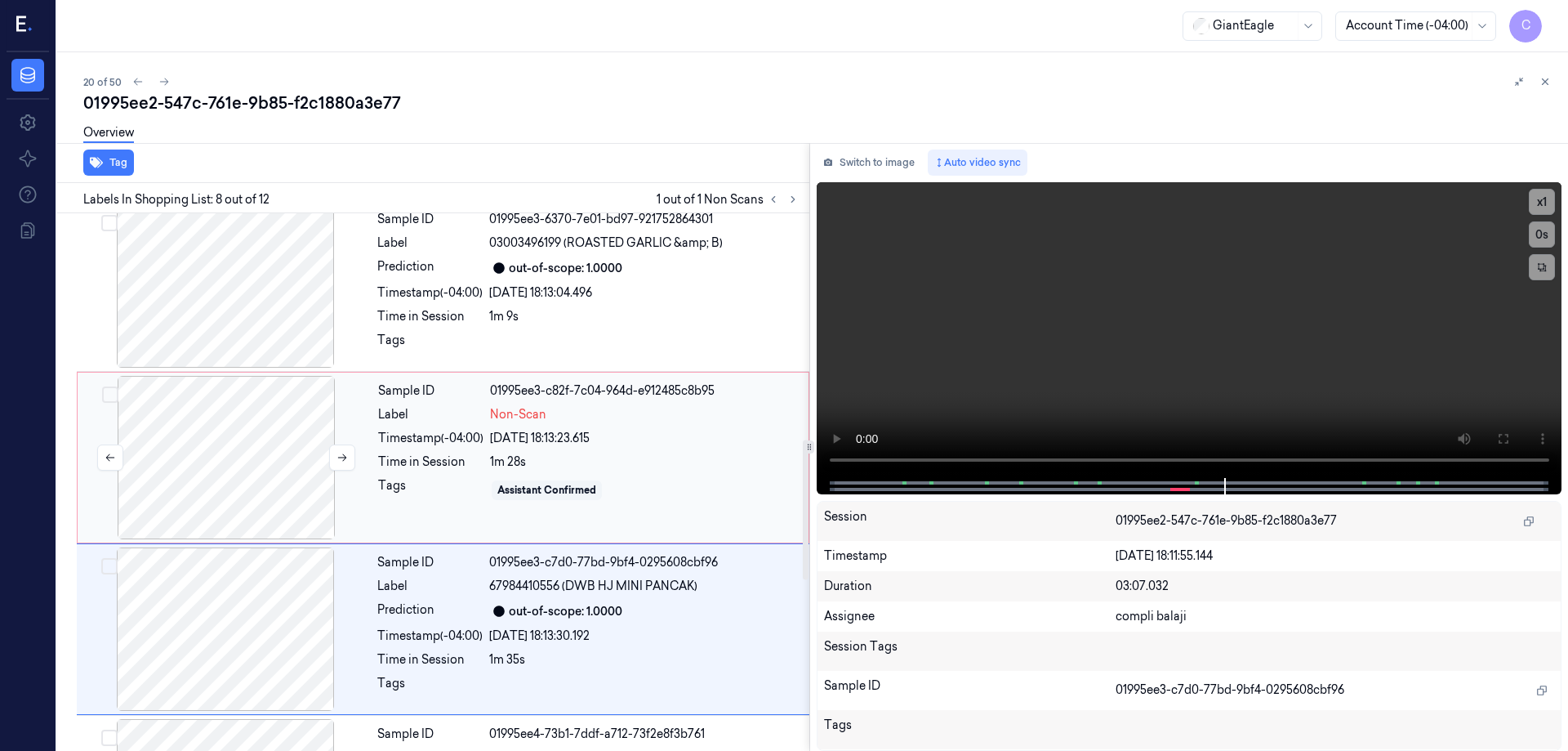
click at [282, 439] on div at bounding box center [226, 457] width 291 height 164
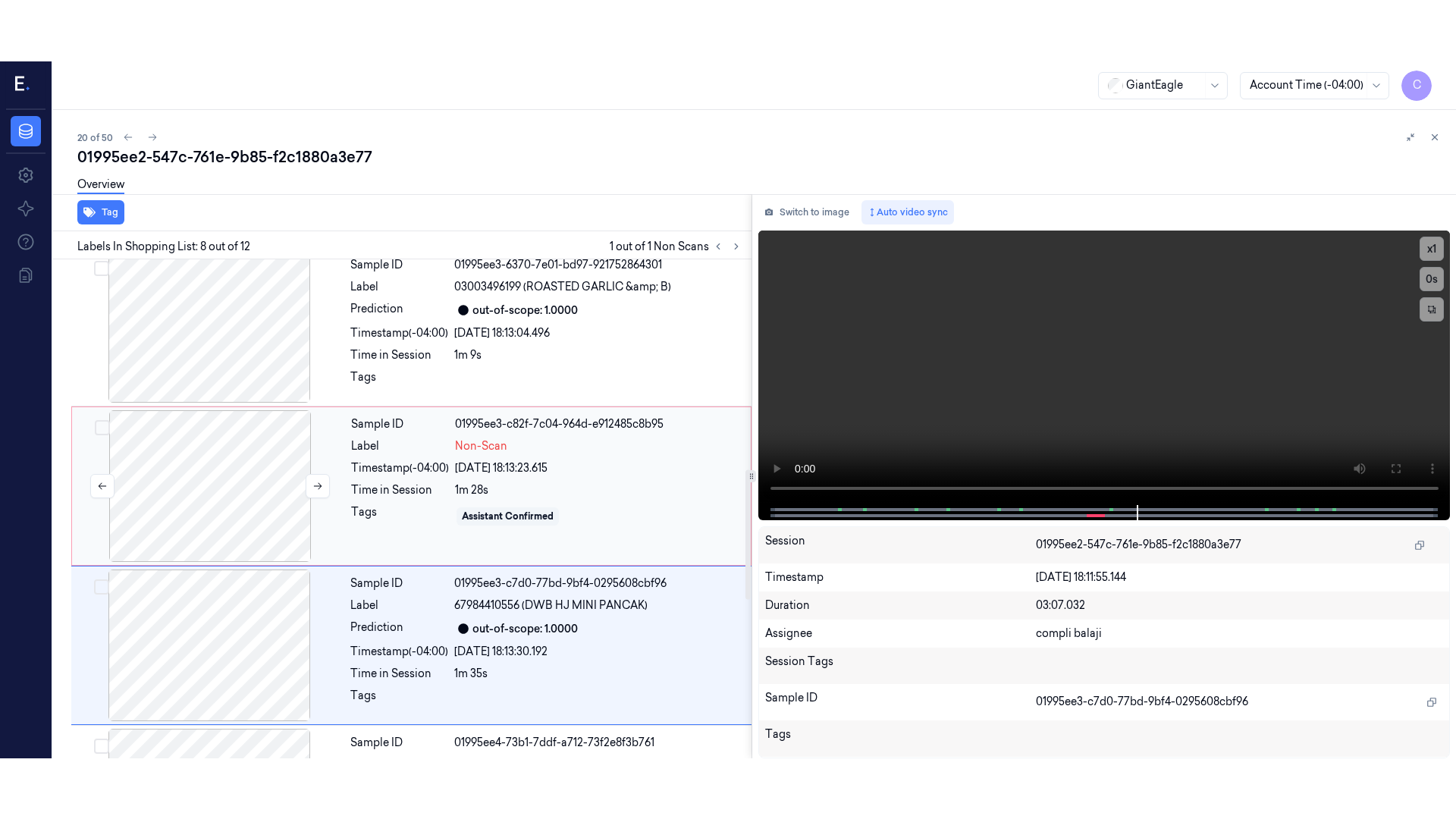
scroll to position [785, 0]
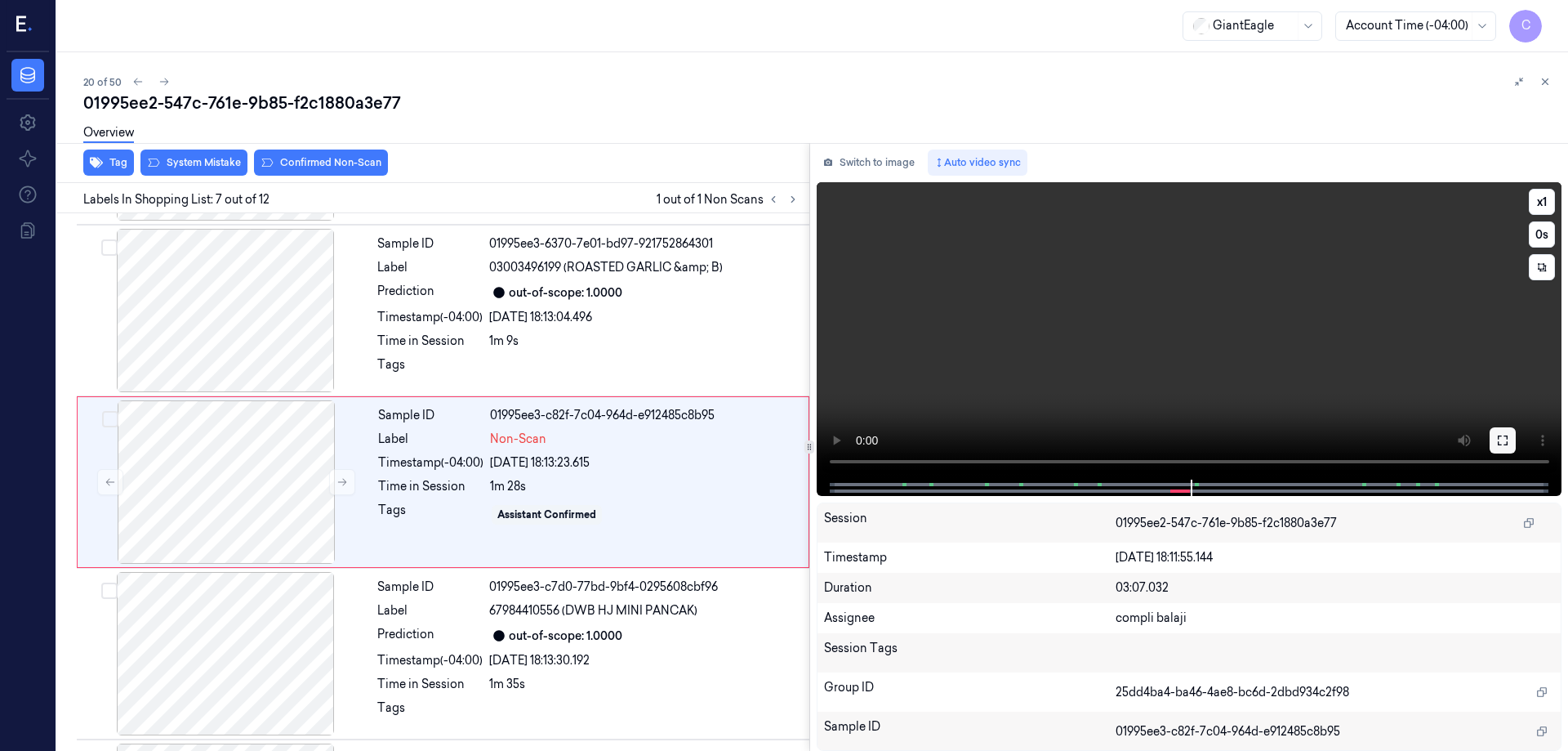
click at [1501, 445] on icon at bounding box center [1504, 440] width 10 height 10
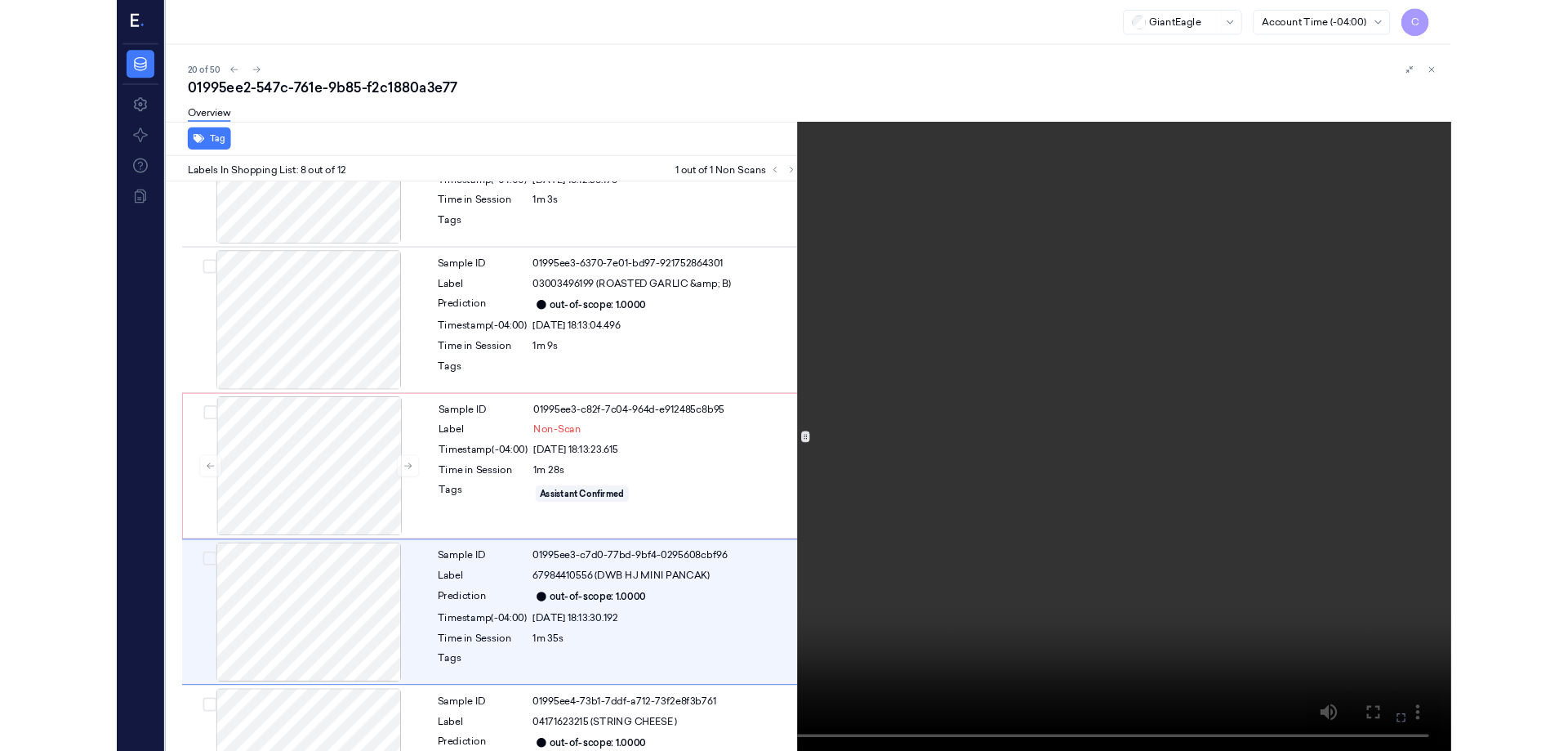
scroll to position [952, 0]
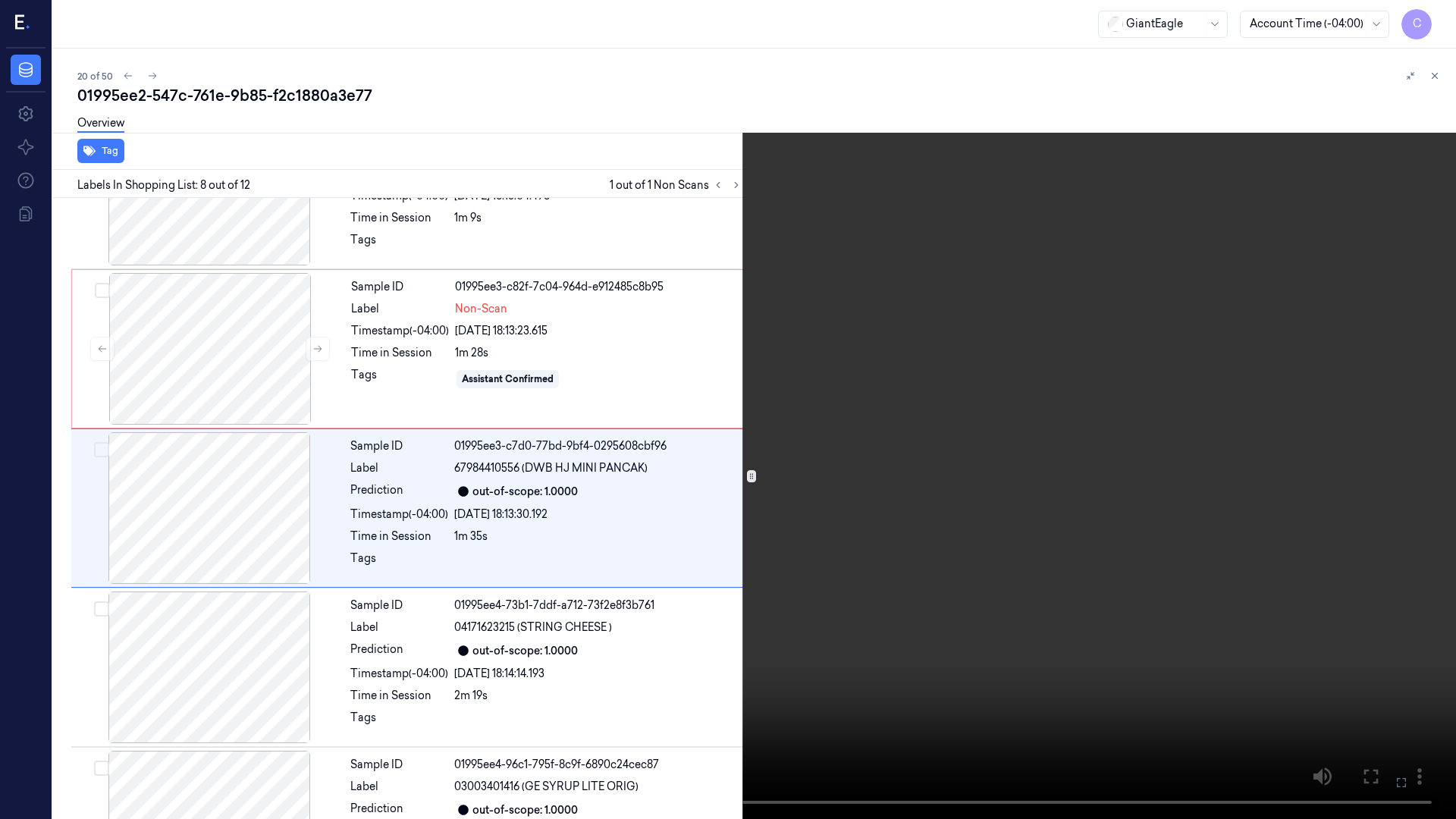
click at [0, 0] on icon at bounding box center [0, 0] width 0 height 0
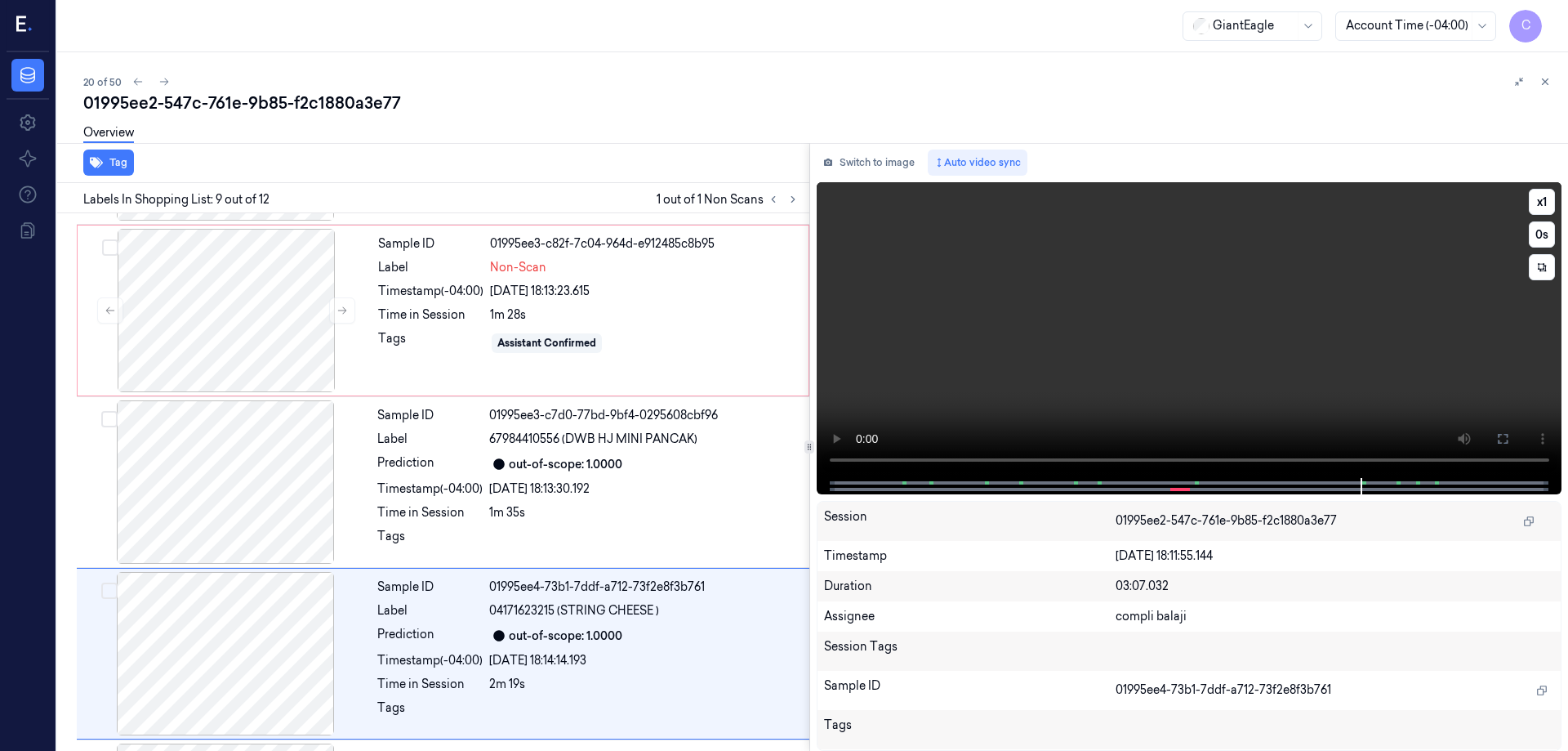
scroll to position [1190, 0]
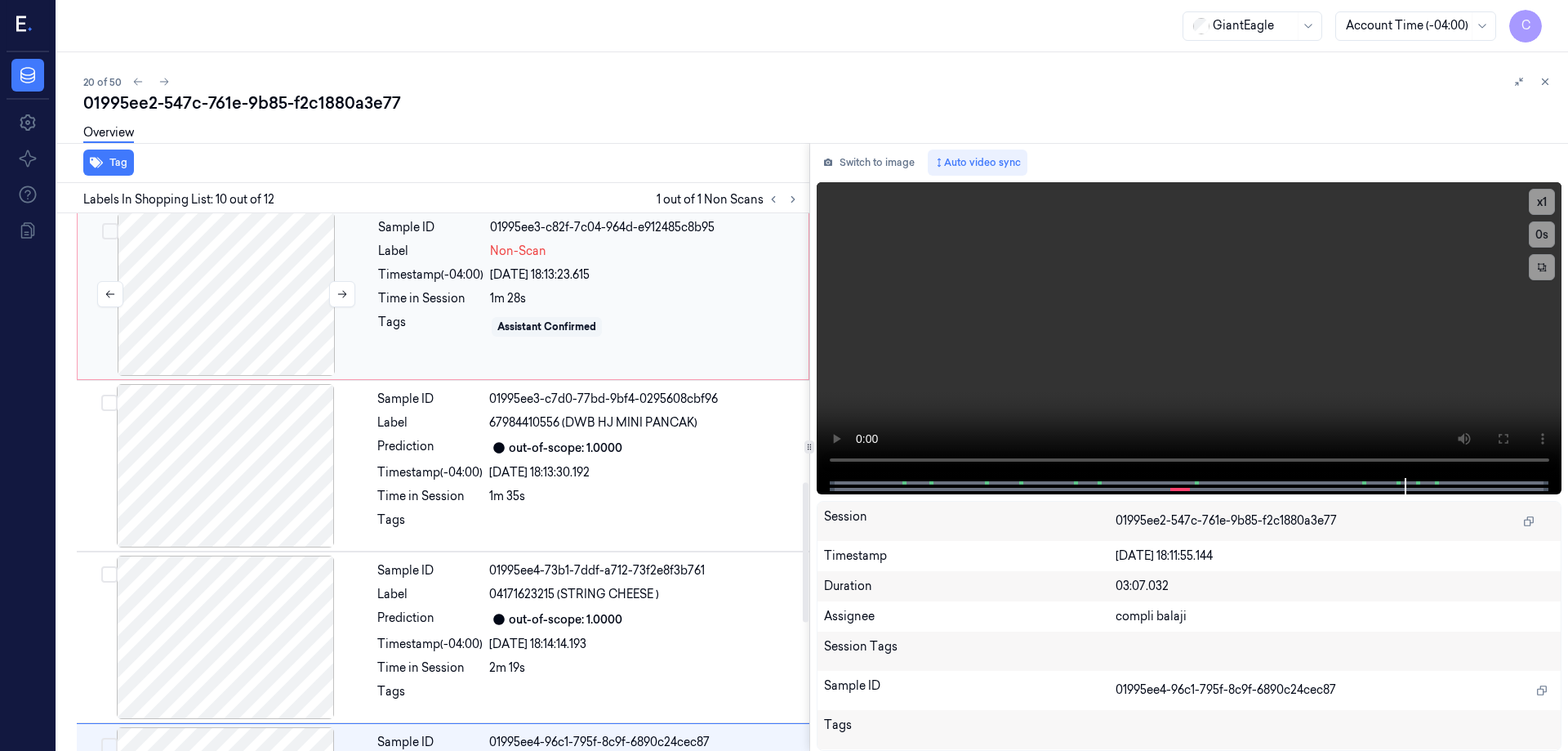
click at [265, 294] on div at bounding box center [226, 294] width 291 height 164
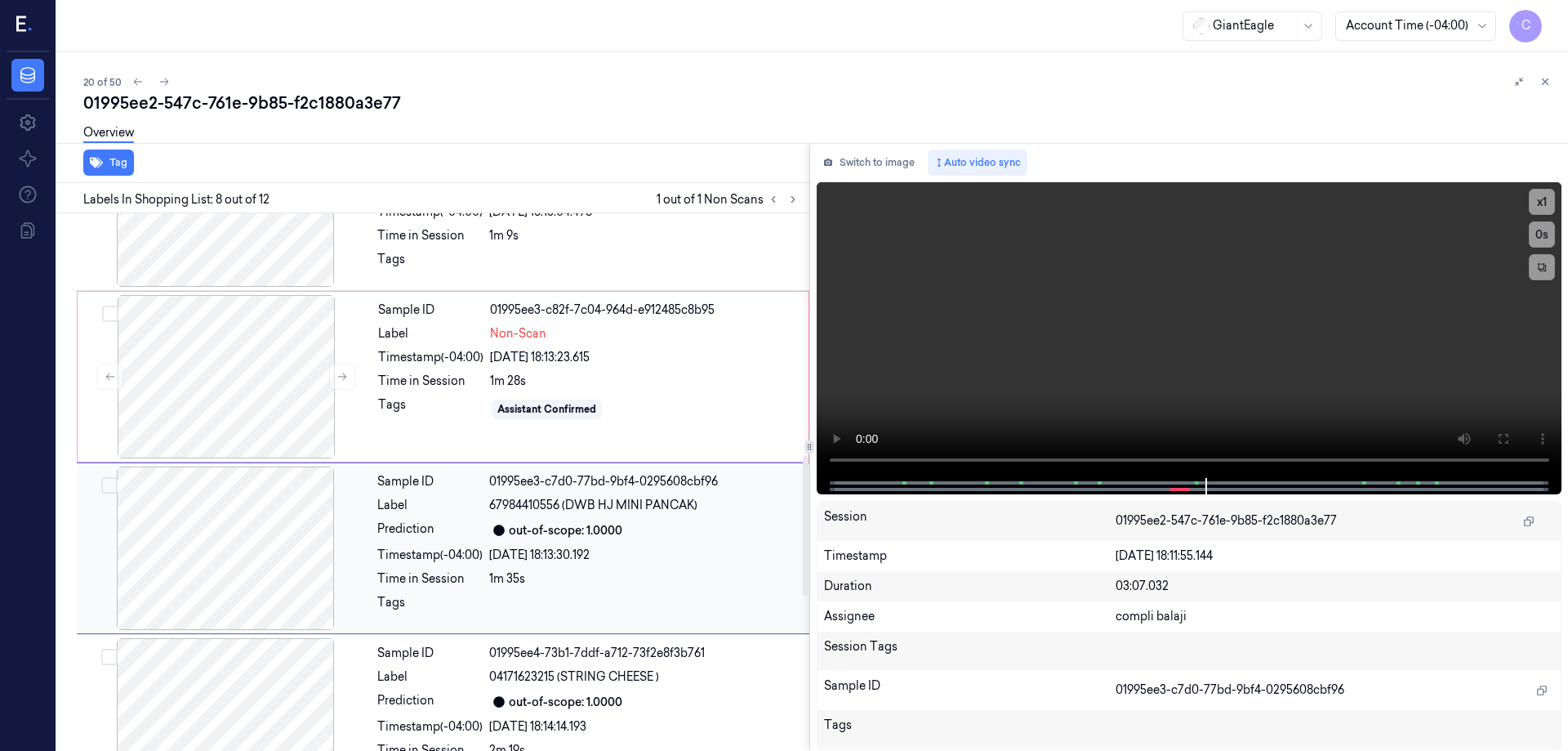
scroll to position [855, 0]
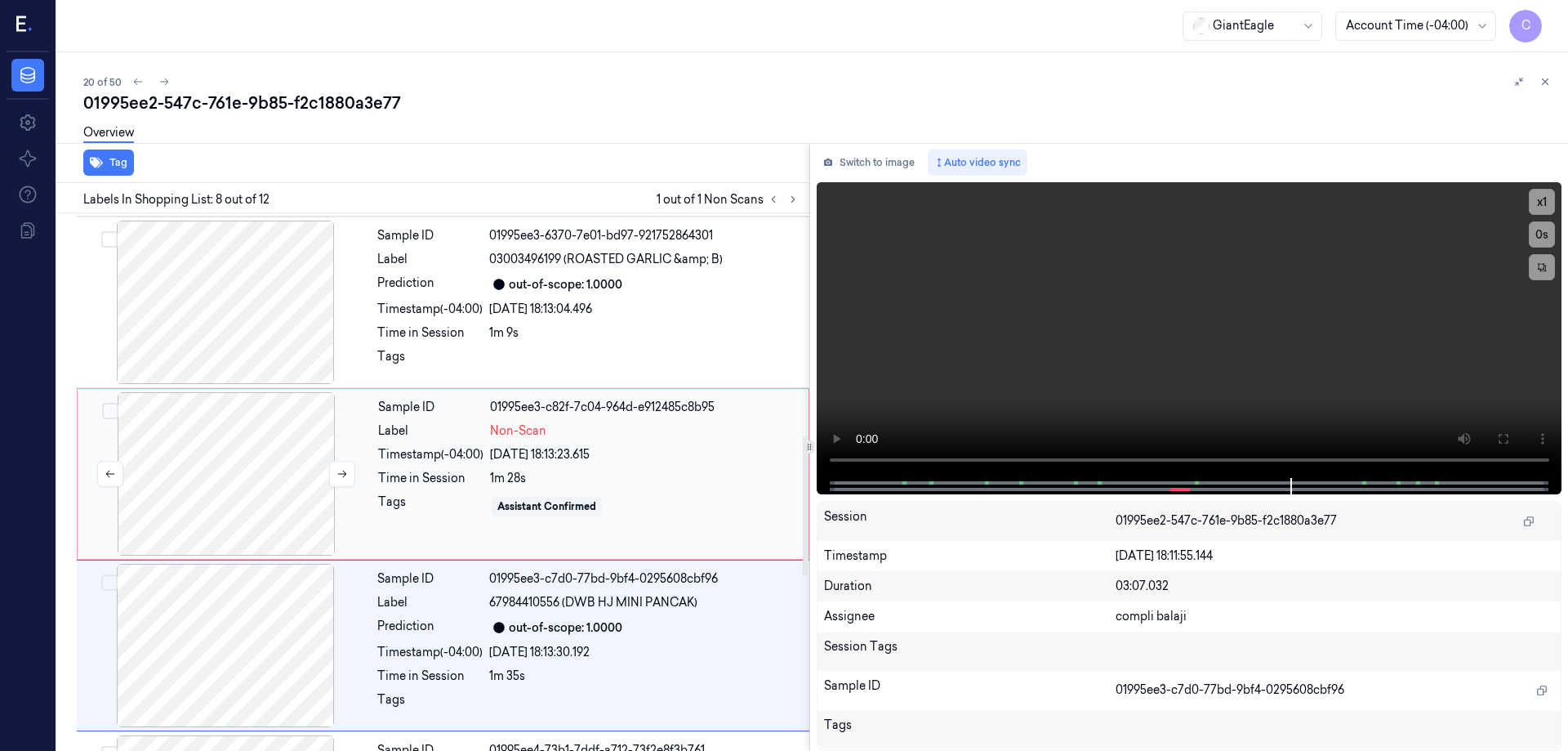
click at [260, 472] on div at bounding box center [226, 474] width 291 height 164
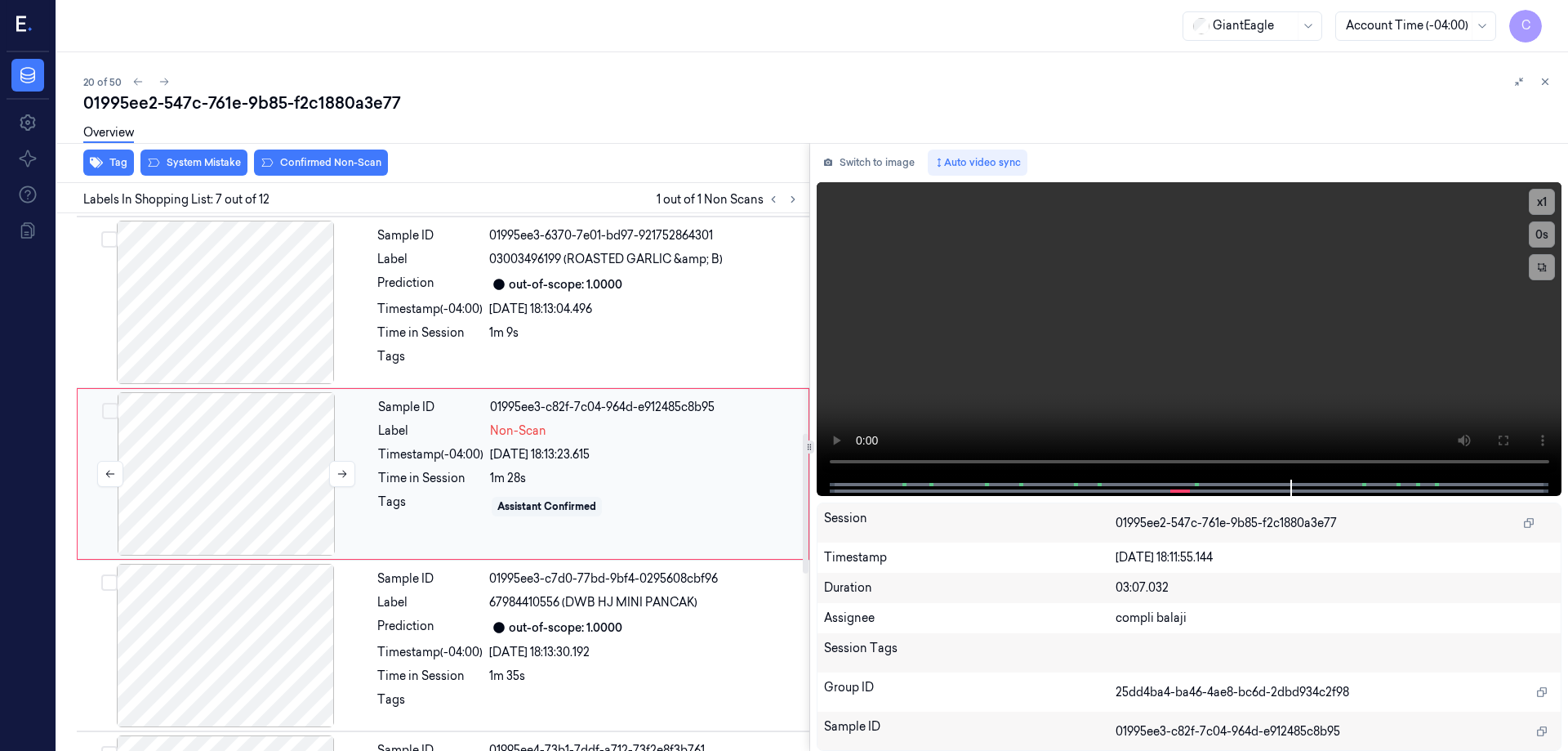
scroll to position [846, 0]
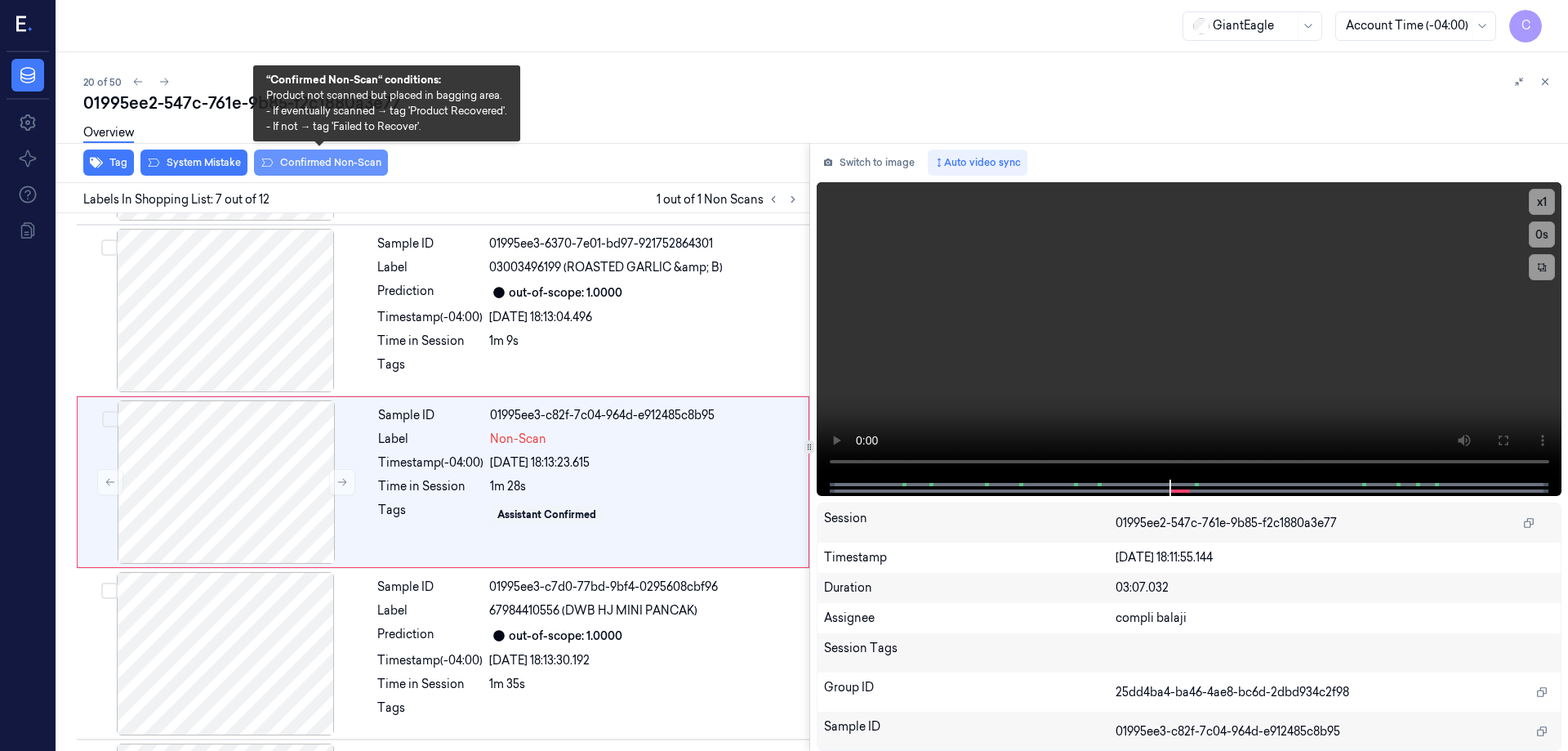
click at [337, 166] on button "Confirmed Non-Scan" at bounding box center [321, 162] width 134 height 26
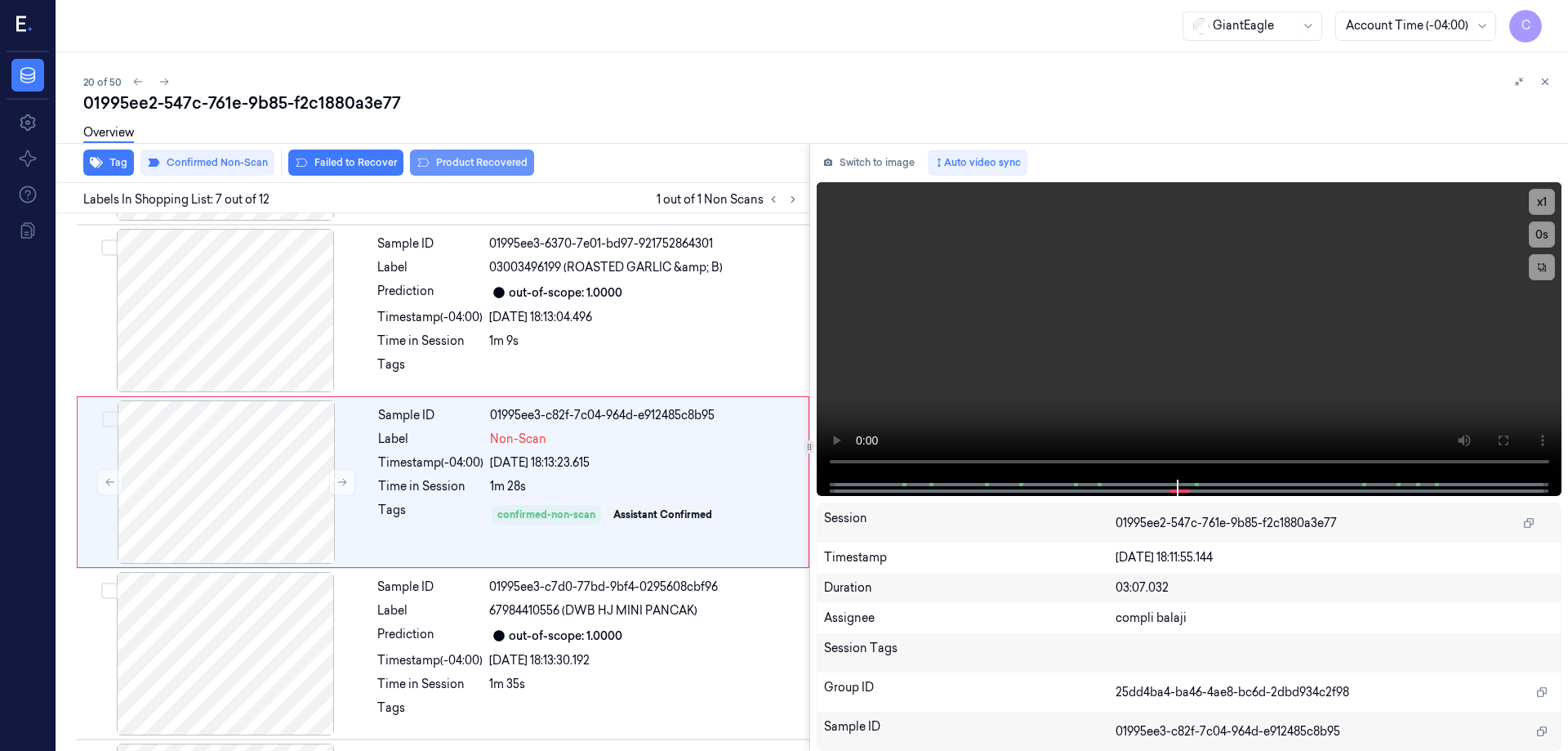
click at [479, 165] on button "Product Recovered" at bounding box center [472, 162] width 124 height 26
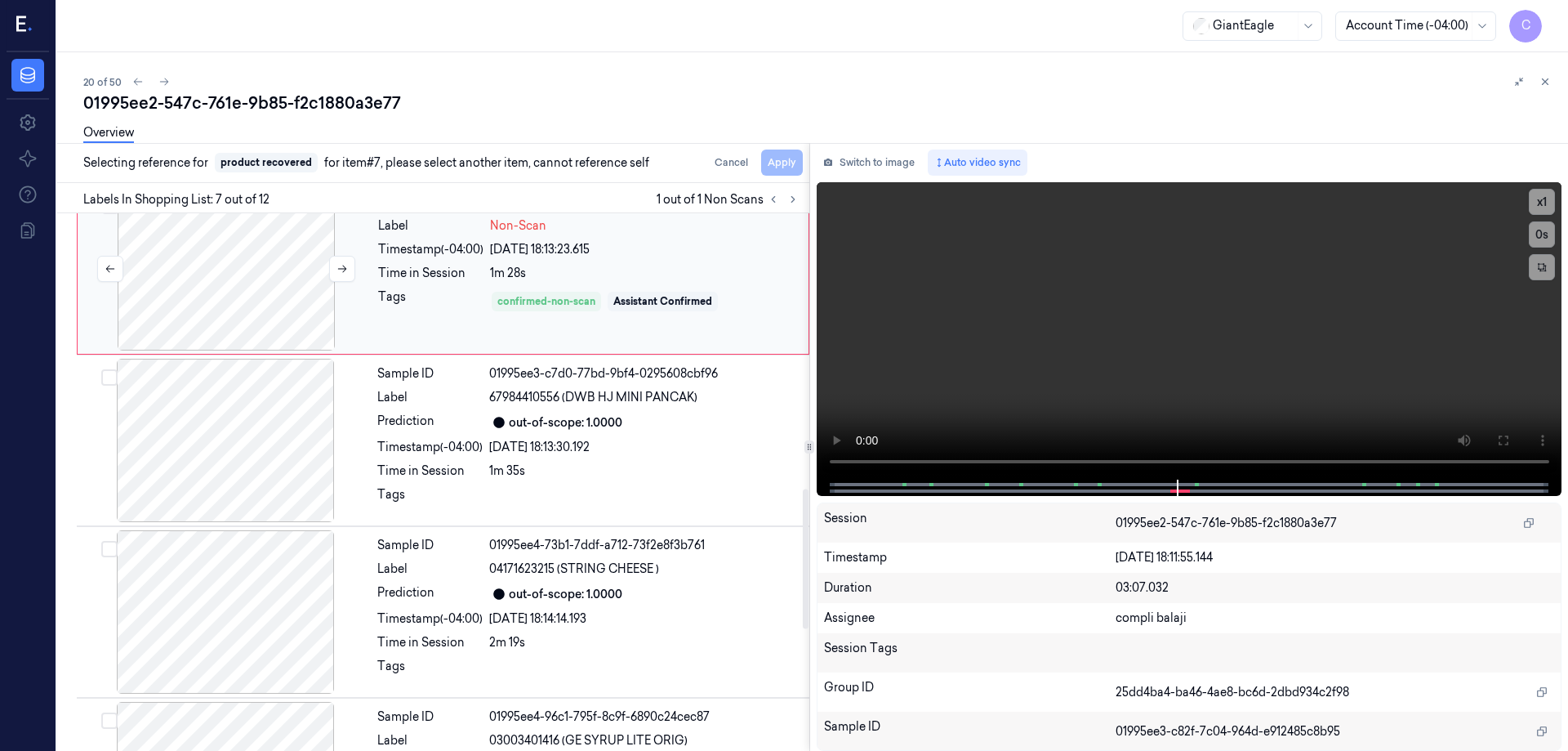
scroll to position [1091, 0]
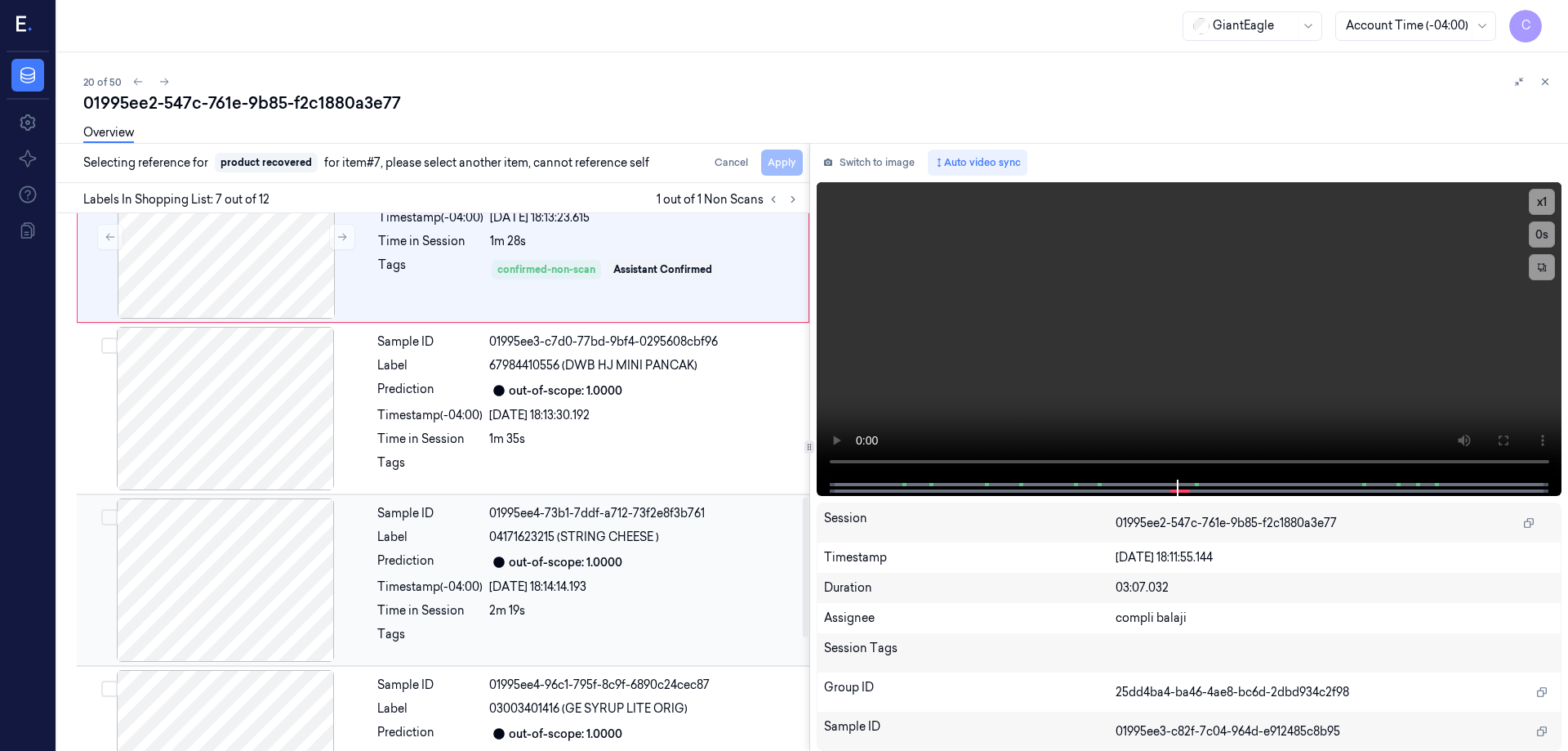
click at [295, 530] on div at bounding box center [225, 580] width 291 height 164
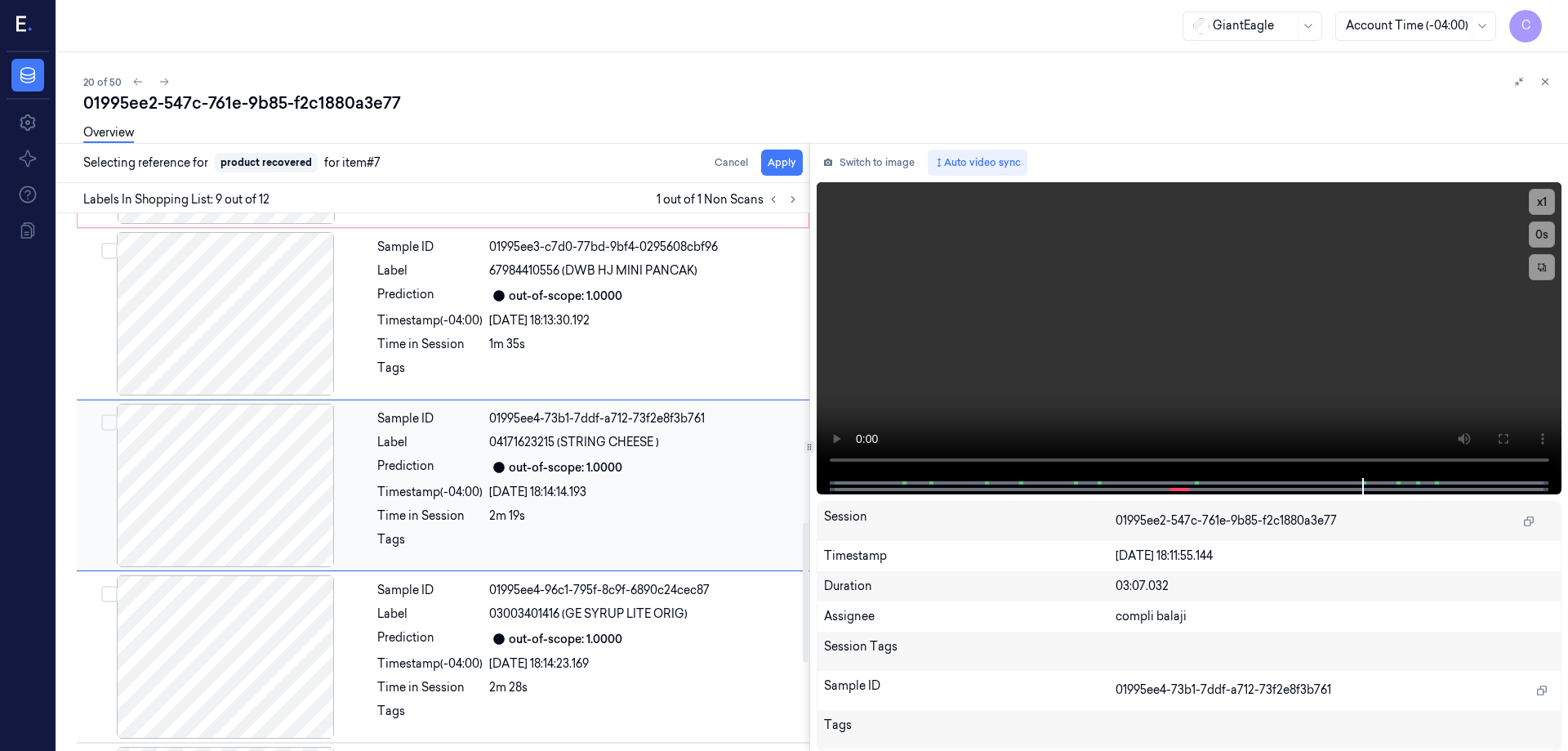
scroll to position [1190, 0]
click at [789, 168] on button "Apply" at bounding box center [782, 162] width 42 height 26
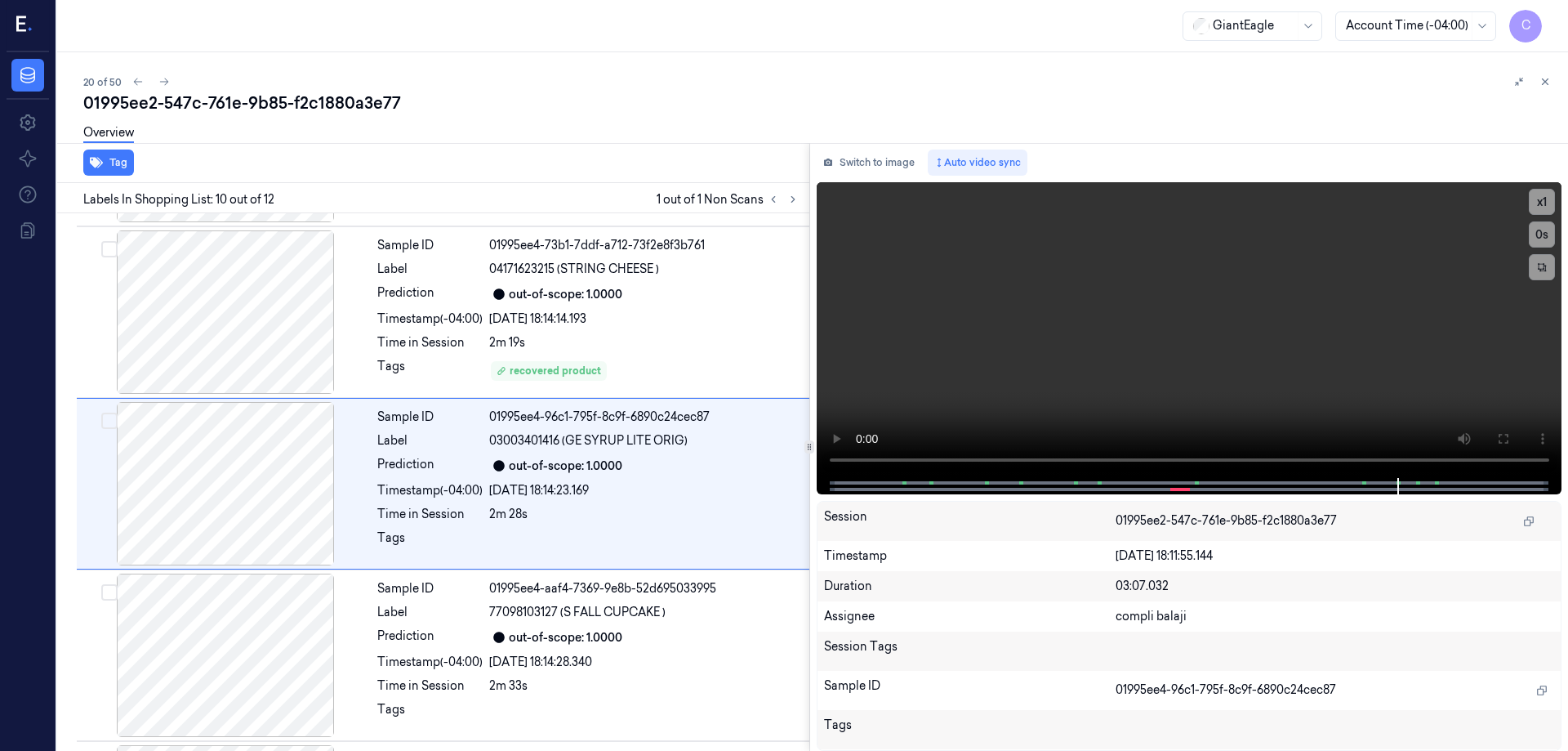
scroll to position [1361, 0]
